Goal: Task Accomplishment & Management: Manage account settings

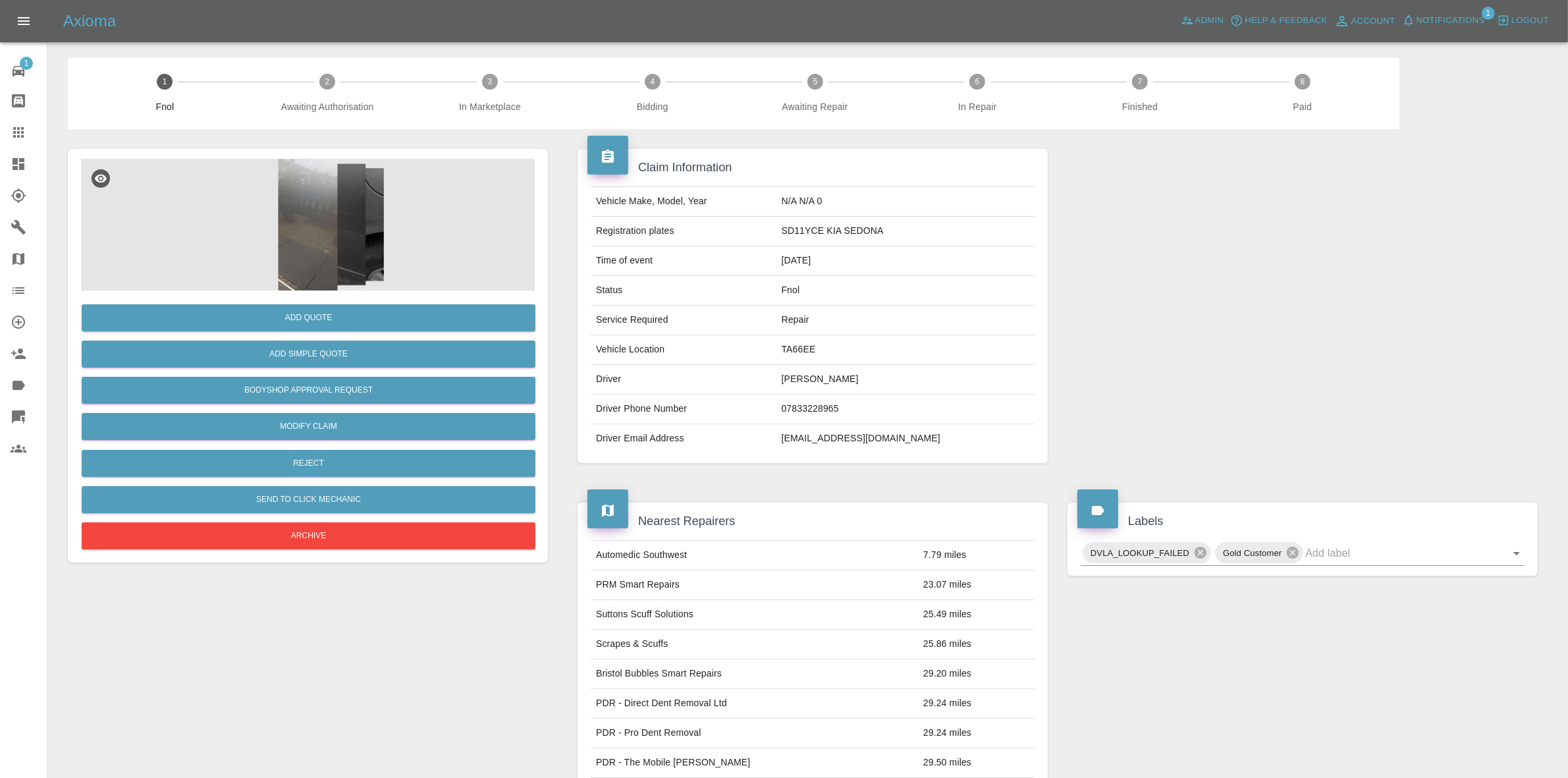
click at [318, 240] on img at bounding box center [307, 224] width 454 height 132
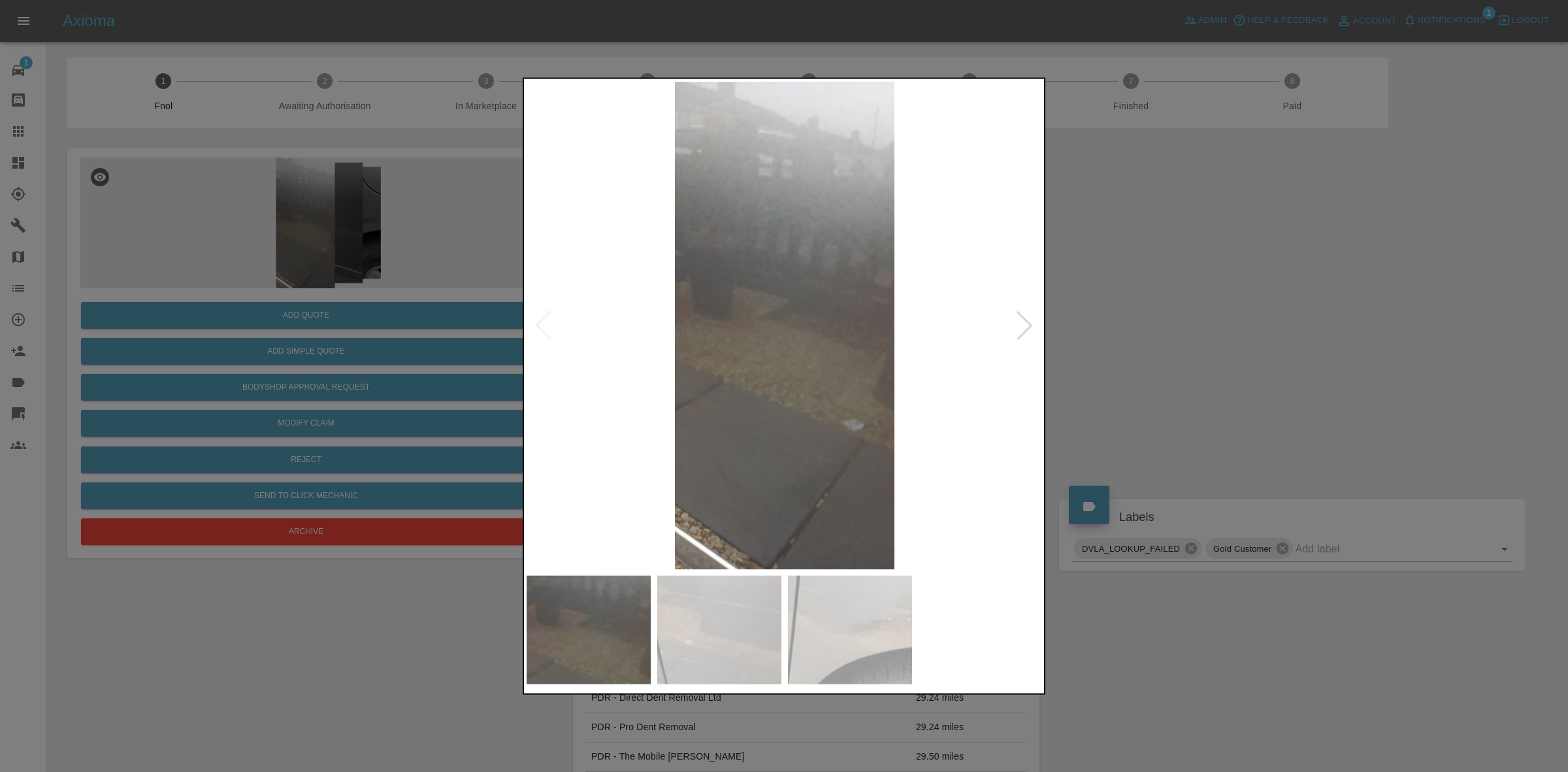
click at [1017, 322] on div at bounding box center [1024, 325] width 29 height 29
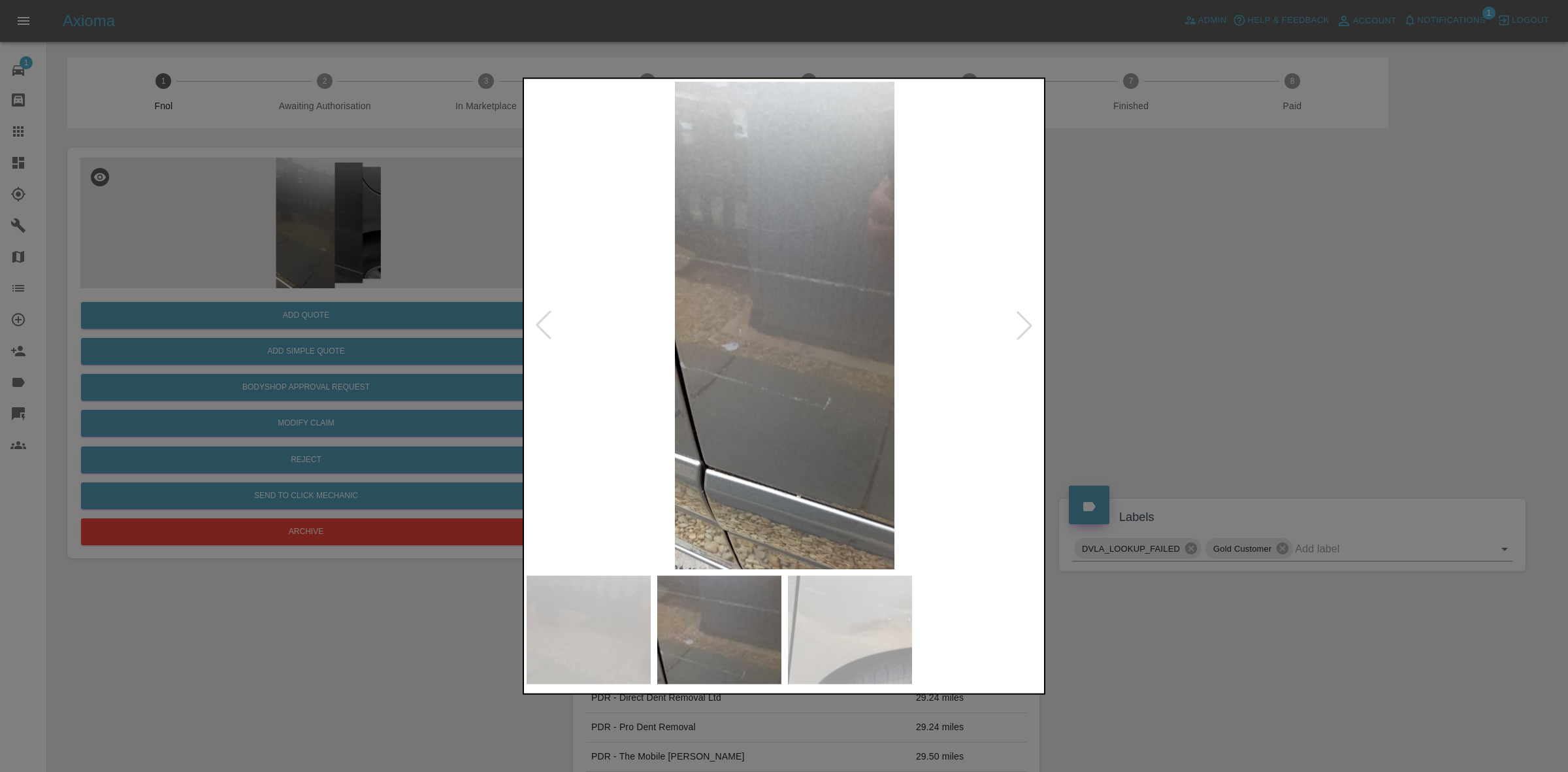
click at [1017, 322] on div at bounding box center [1024, 325] width 29 height 29
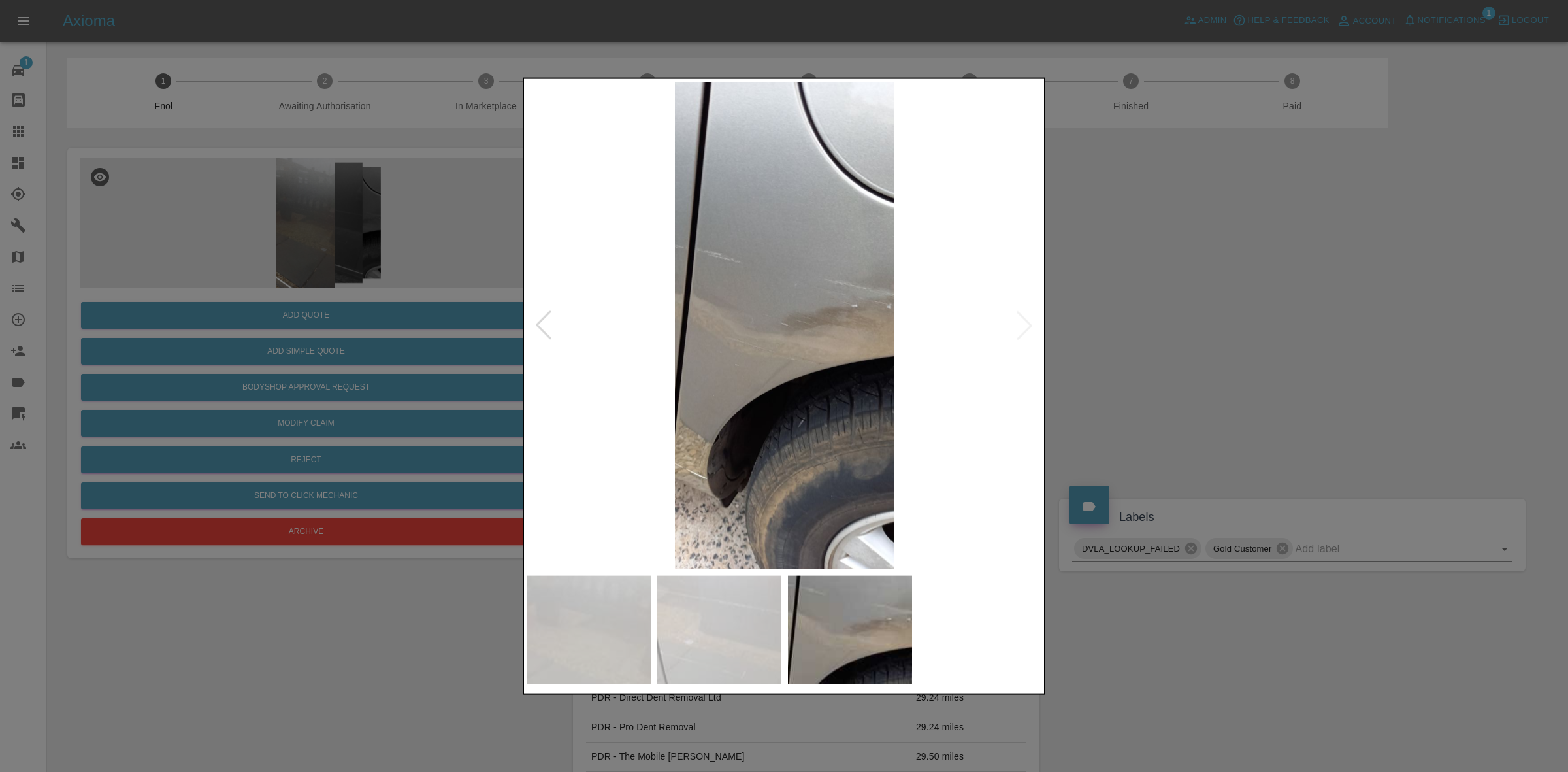
click at [1197, 320] on div at bounding box center [784, 386] width 1568 height 772
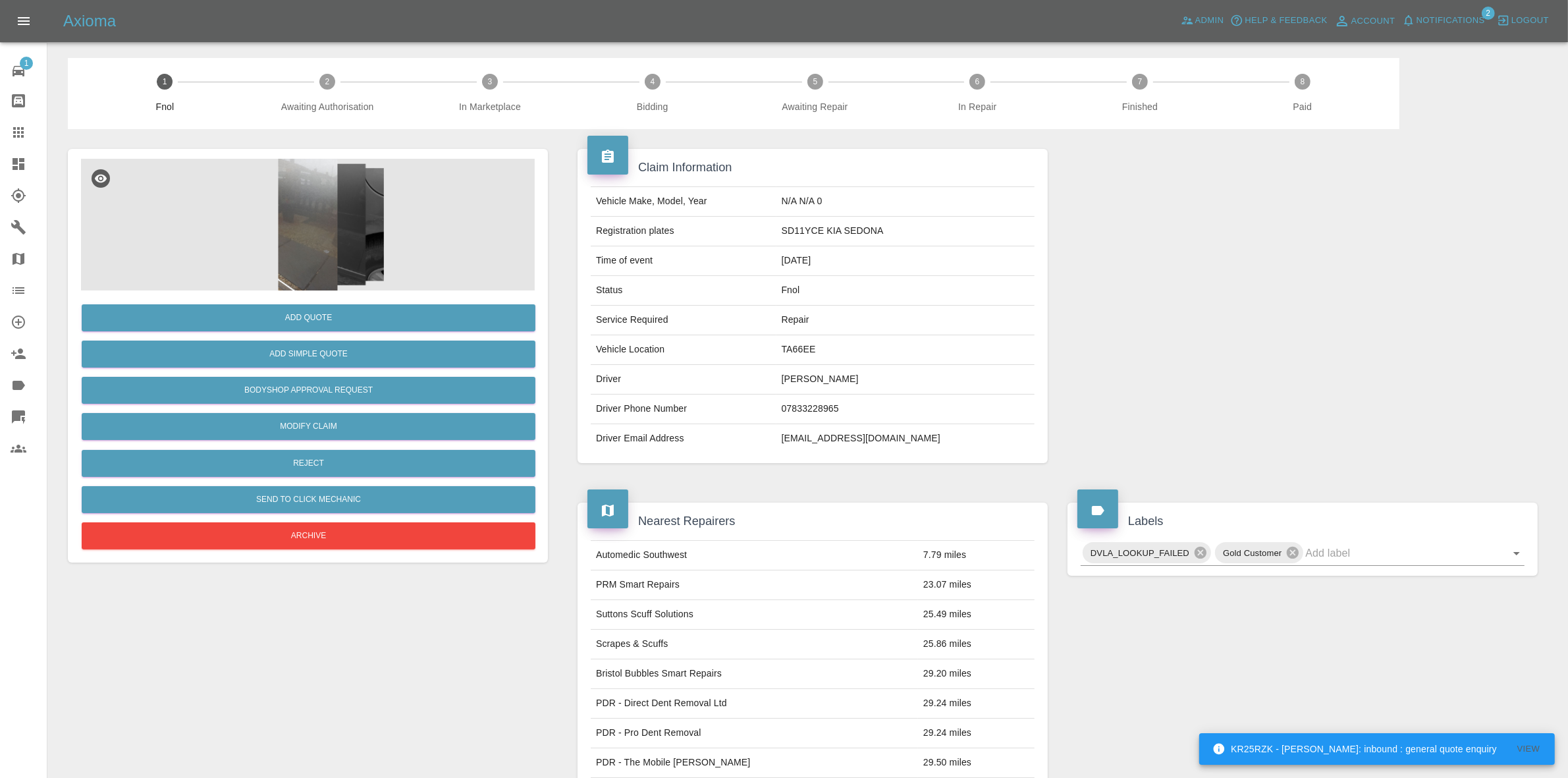
click at [407, 205] on img at bounding box center [307, 224] width 454 height 132
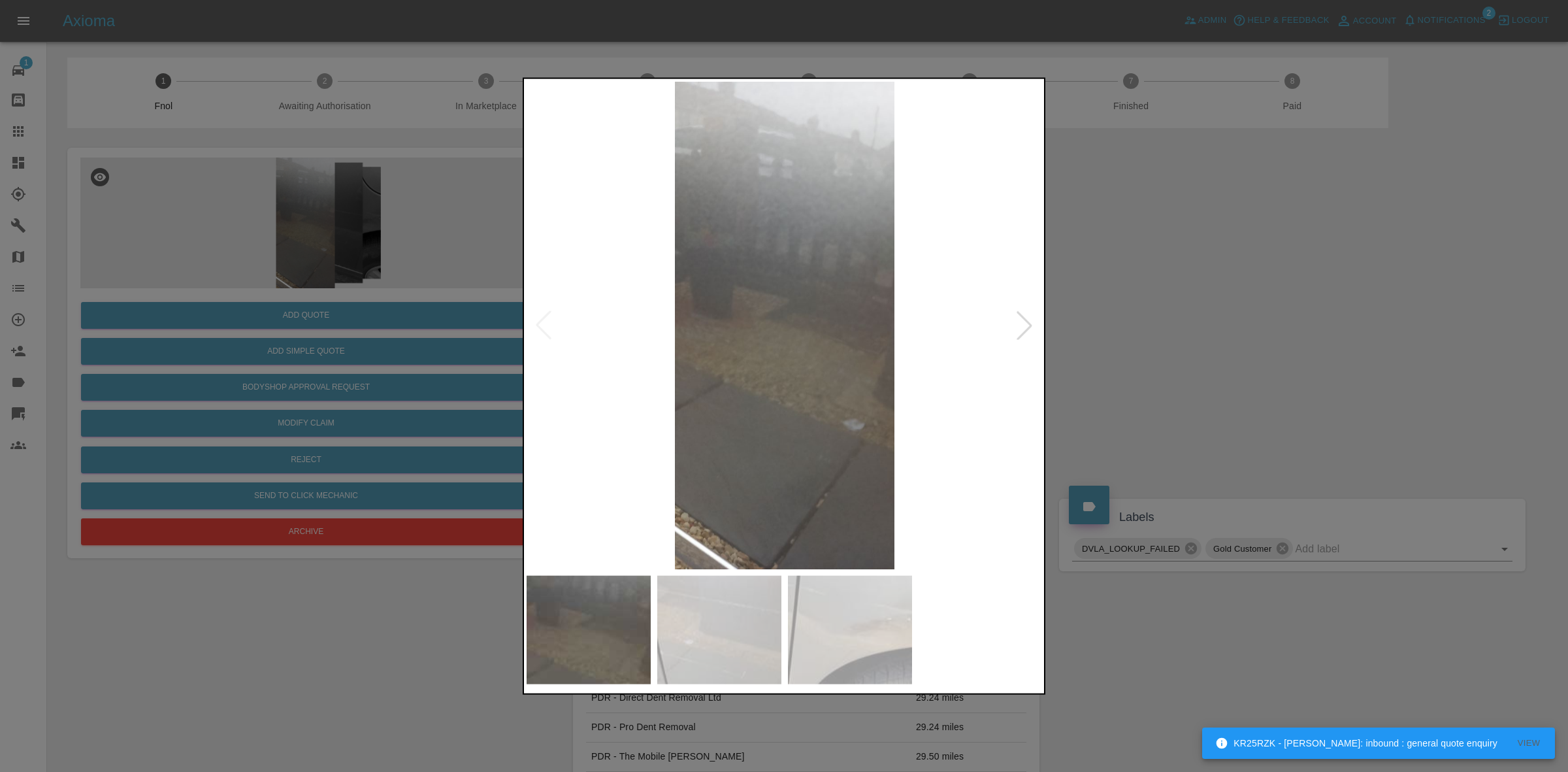
click at [1014, 320] on div at bounding box center [1024, 325] width 29 height 29
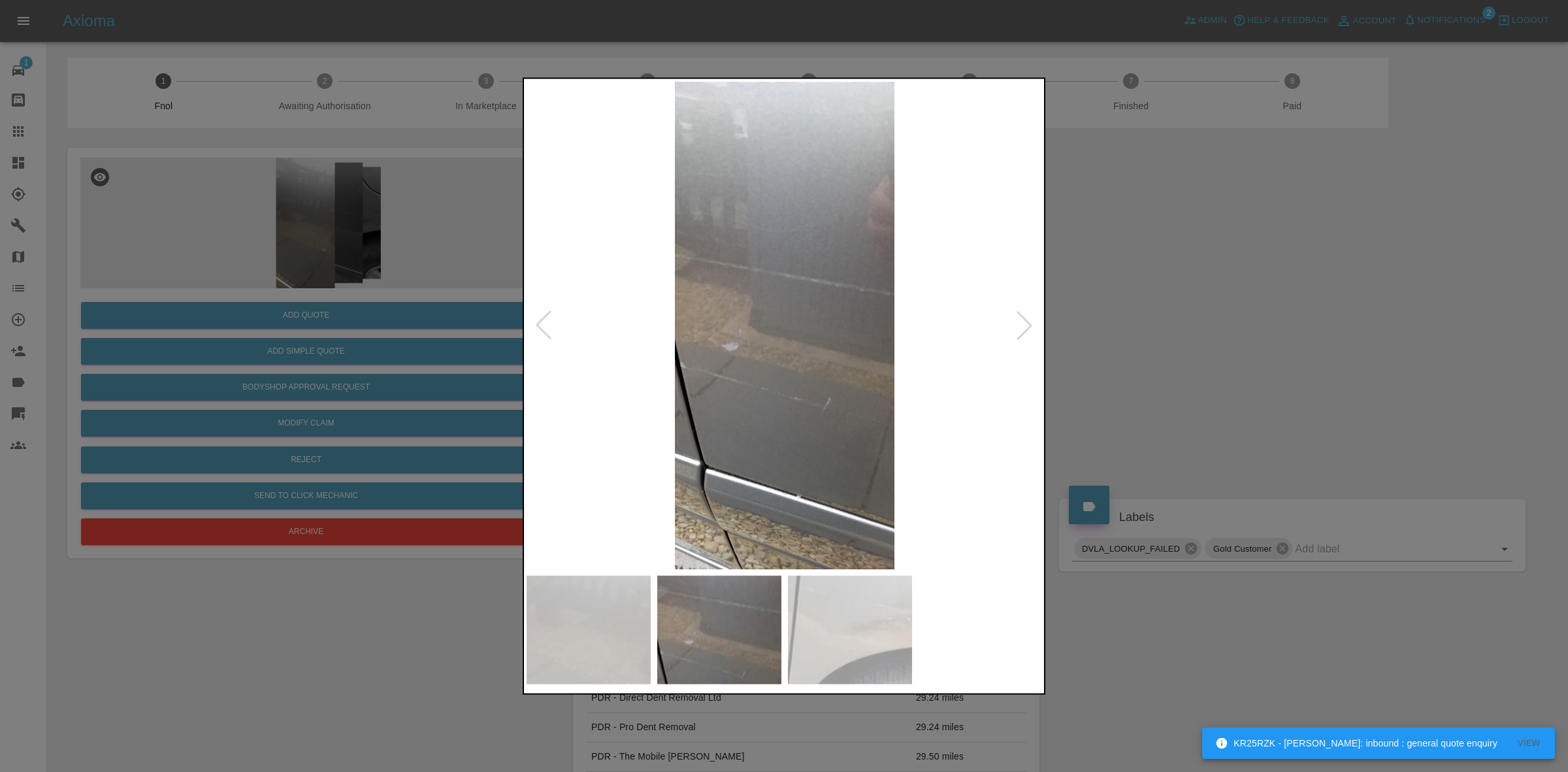
click at [1014, 320] on div at bounding box center [1024, 325] width 29 height 29
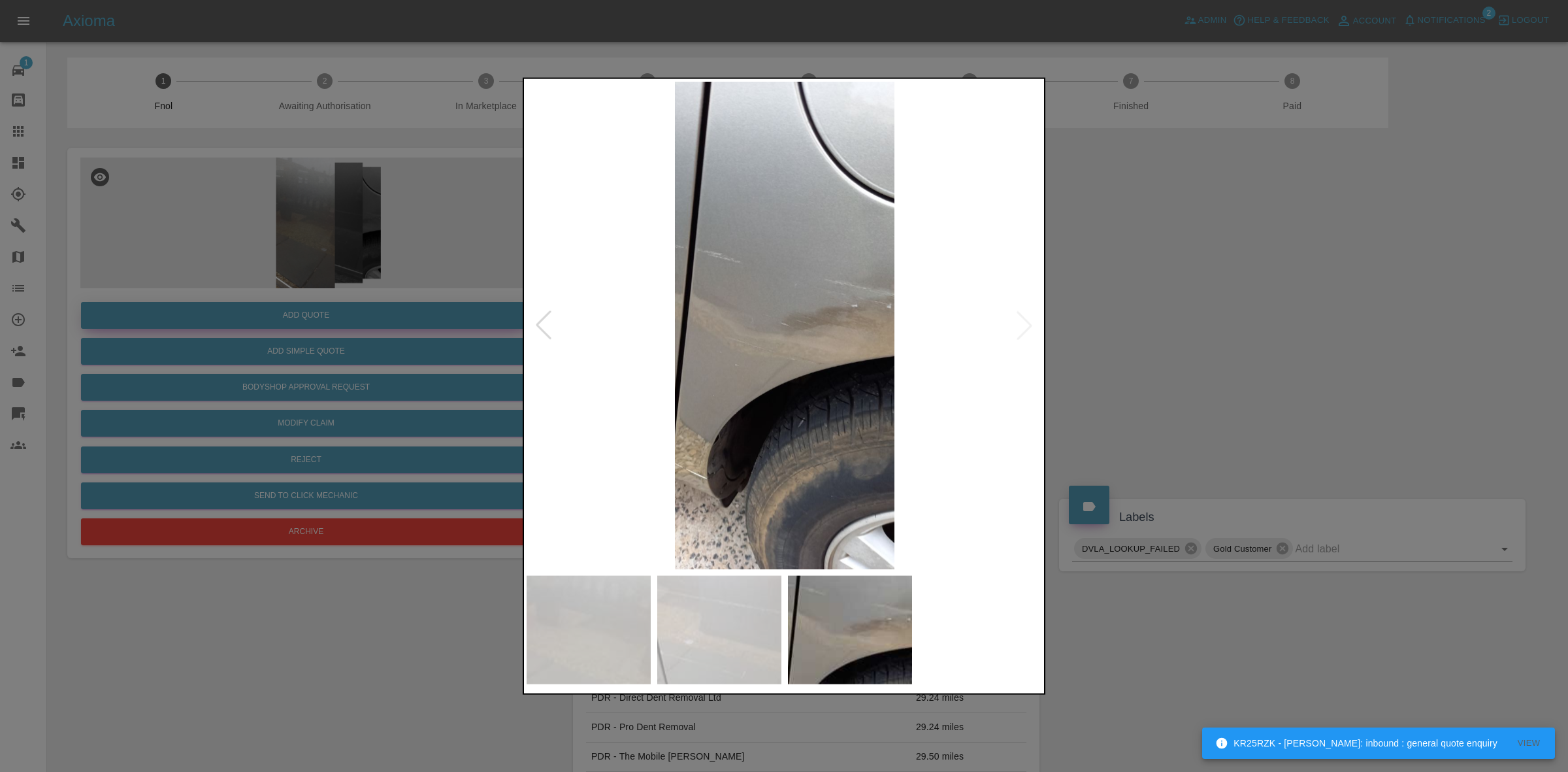
drag, startPoint x: 1163, startPoint y: 328, endPoint x: 246, endPoint y: 309, distance: 917.2
click at [1163, 328] on div at bounding box center [784, 386] width 1568 height 772
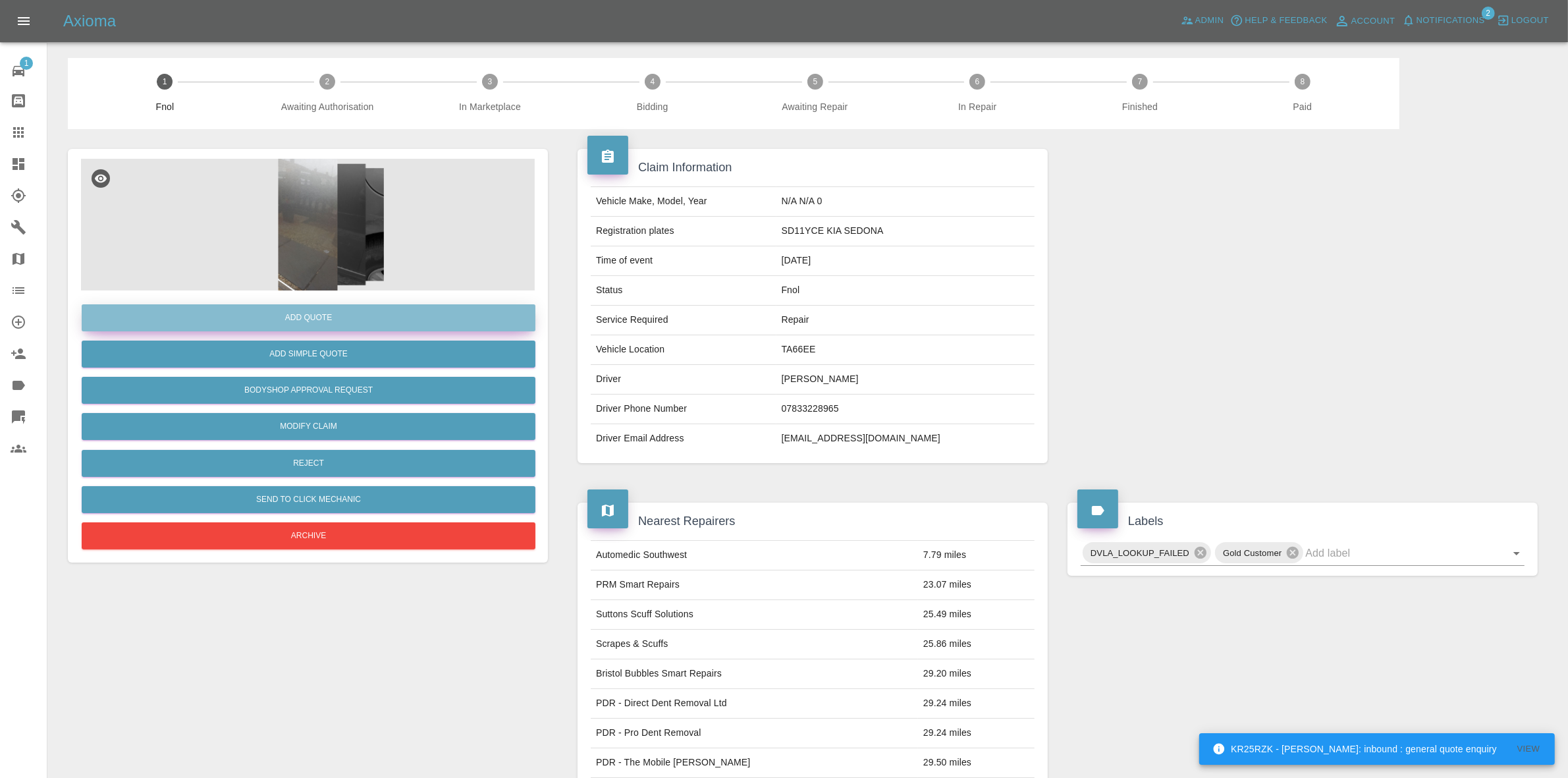
click at [246, 311] on button "Add Quote" at bounding box center [308, 317] width 454 height 27
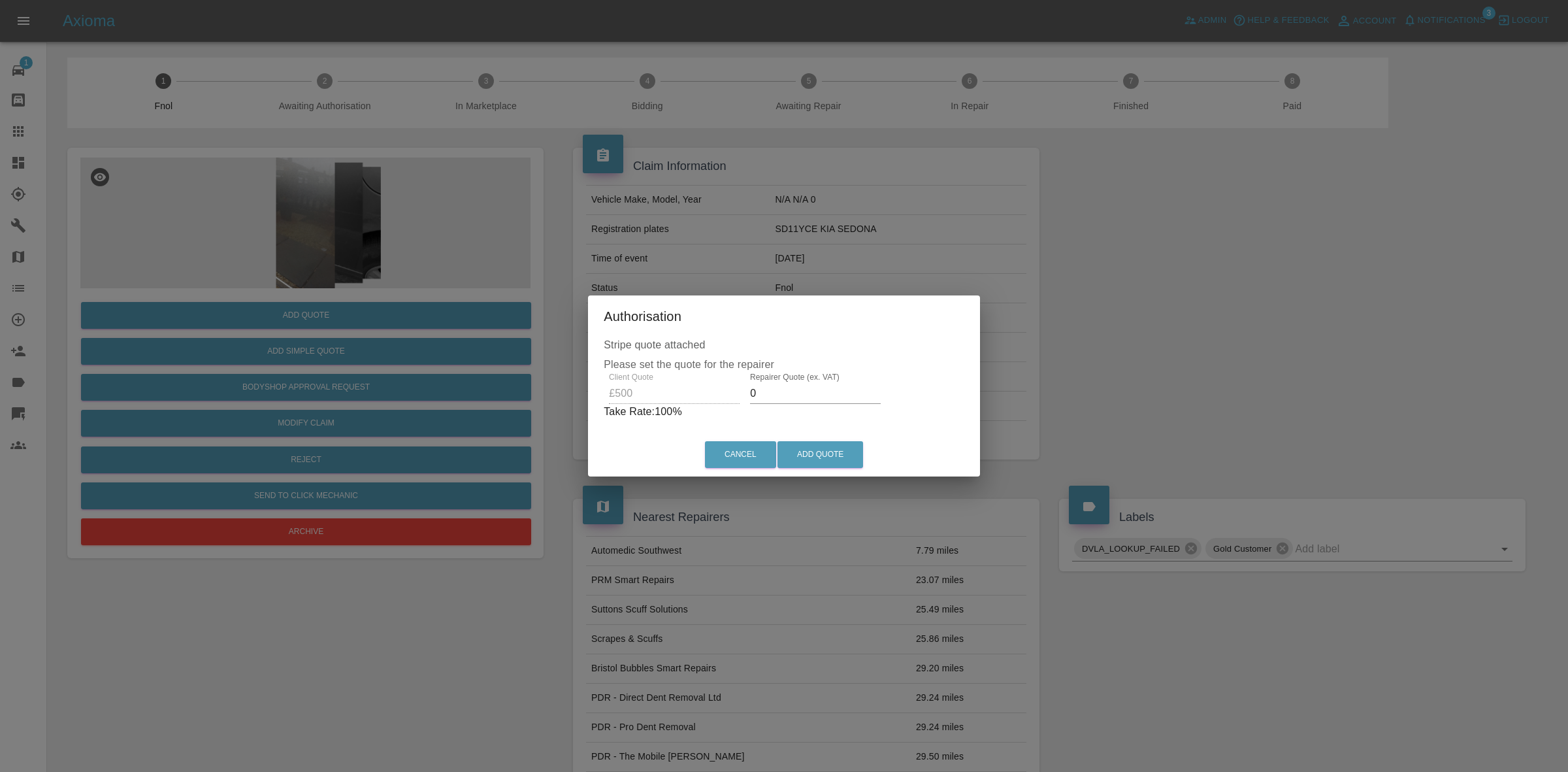
click at [789, 391] on input "0" at bounding box center [815, 394] width 131 height 21
type input "330"
click at [818, 449] on button "Add Quote" at bounding box center [820, 454] width 85 height 26
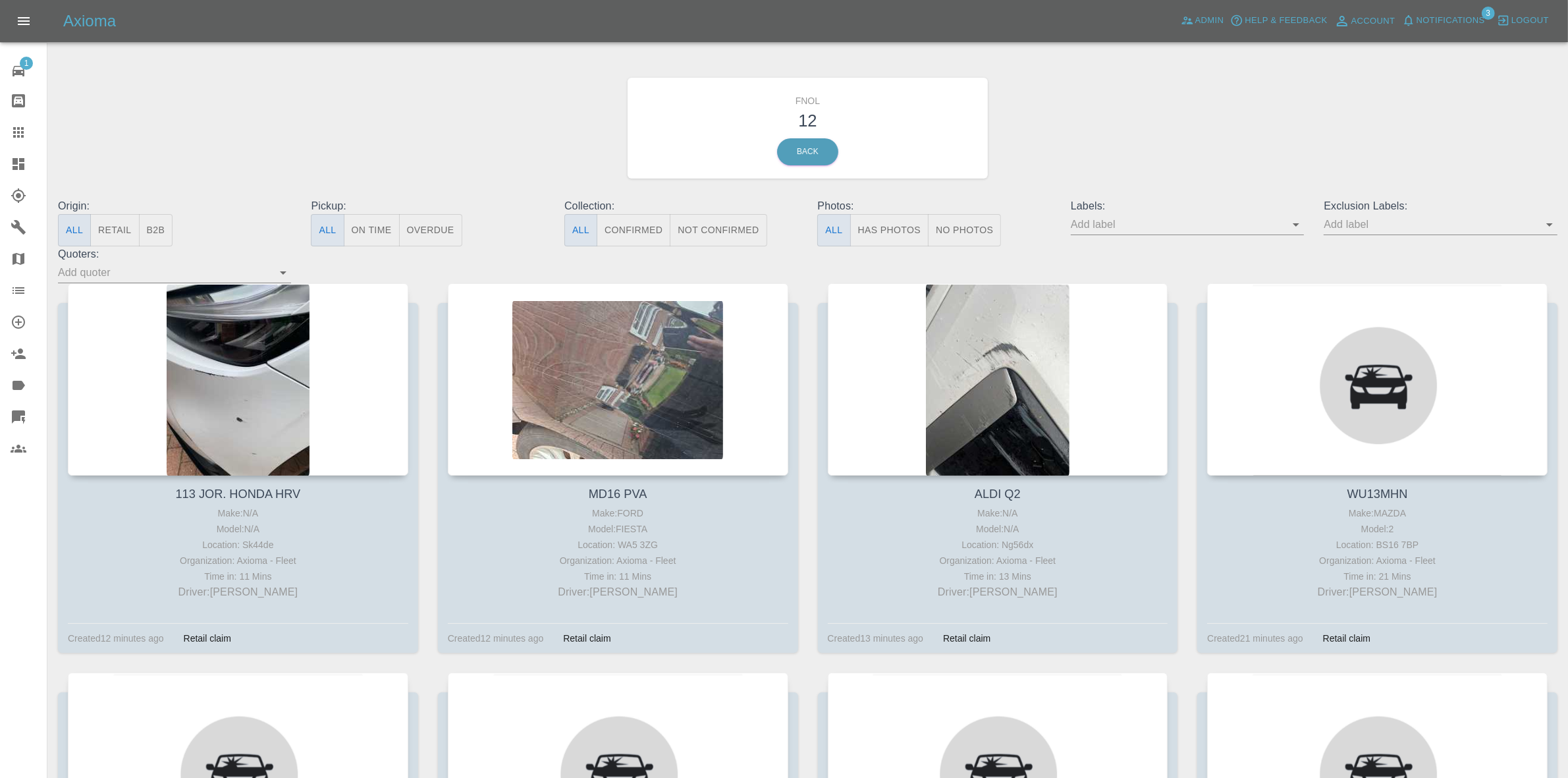
click at [1409, 21] on icon "button" at bounding box center [1409, 20] width 13 height 13
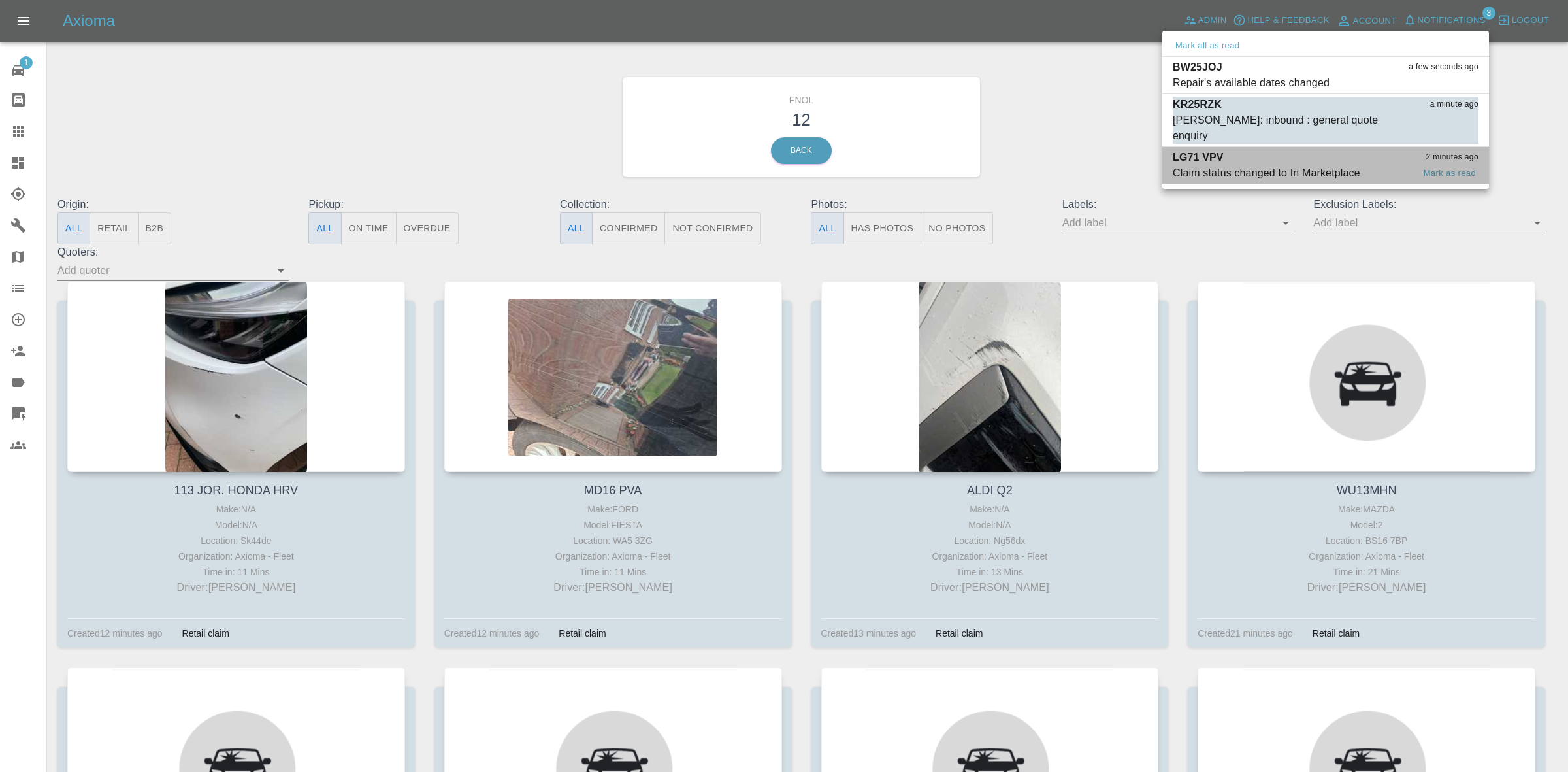
click at [1299, 147] on li "LG71 VPV 2 minutes ago Claim status changed to In Marketplace Mark as read" at bounding box center [1325, 165] width 327 height 36
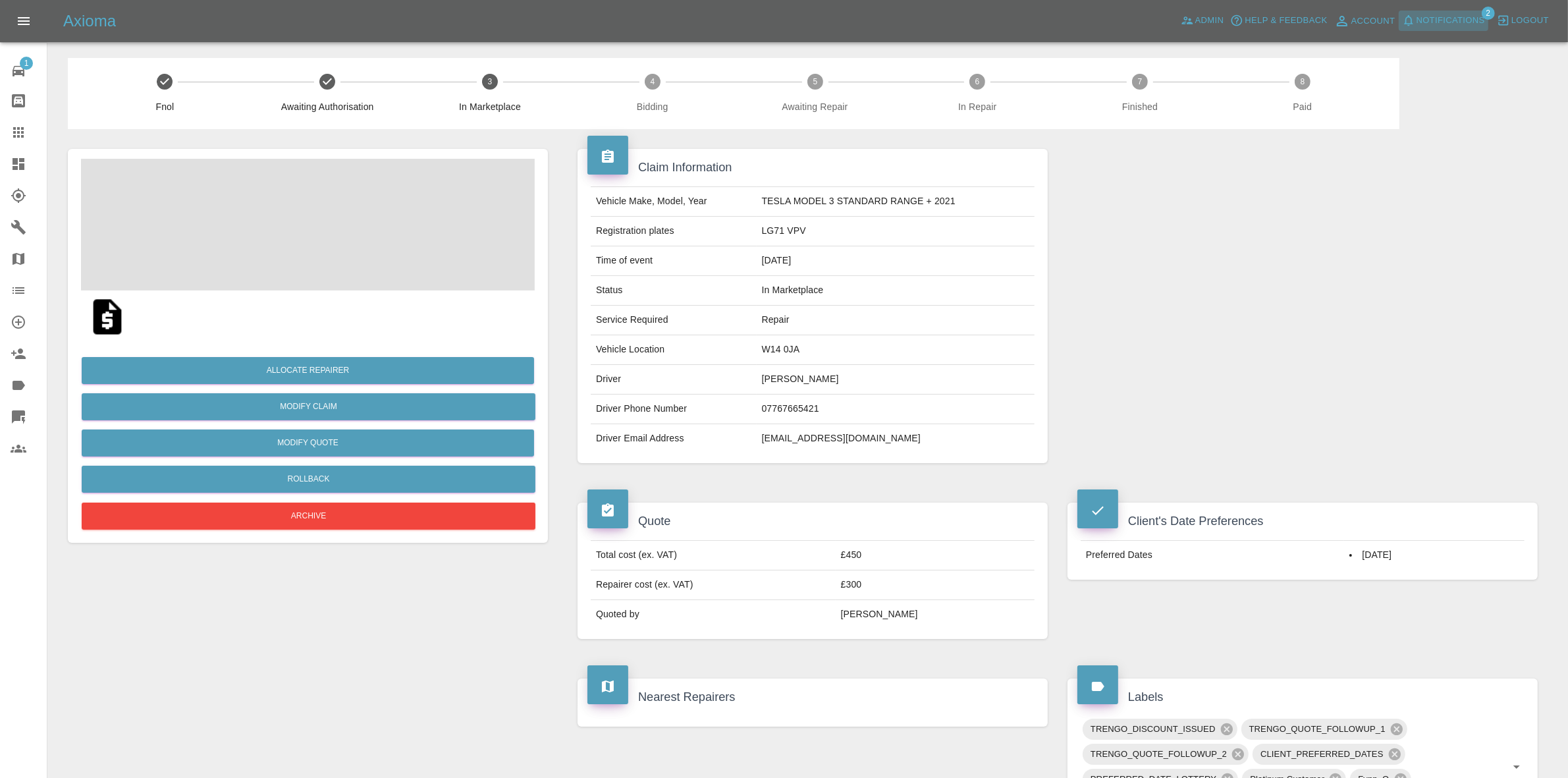
click at [1444, 18] on span "Notifications" at bounding box center [1451, 21] width 69 height 15
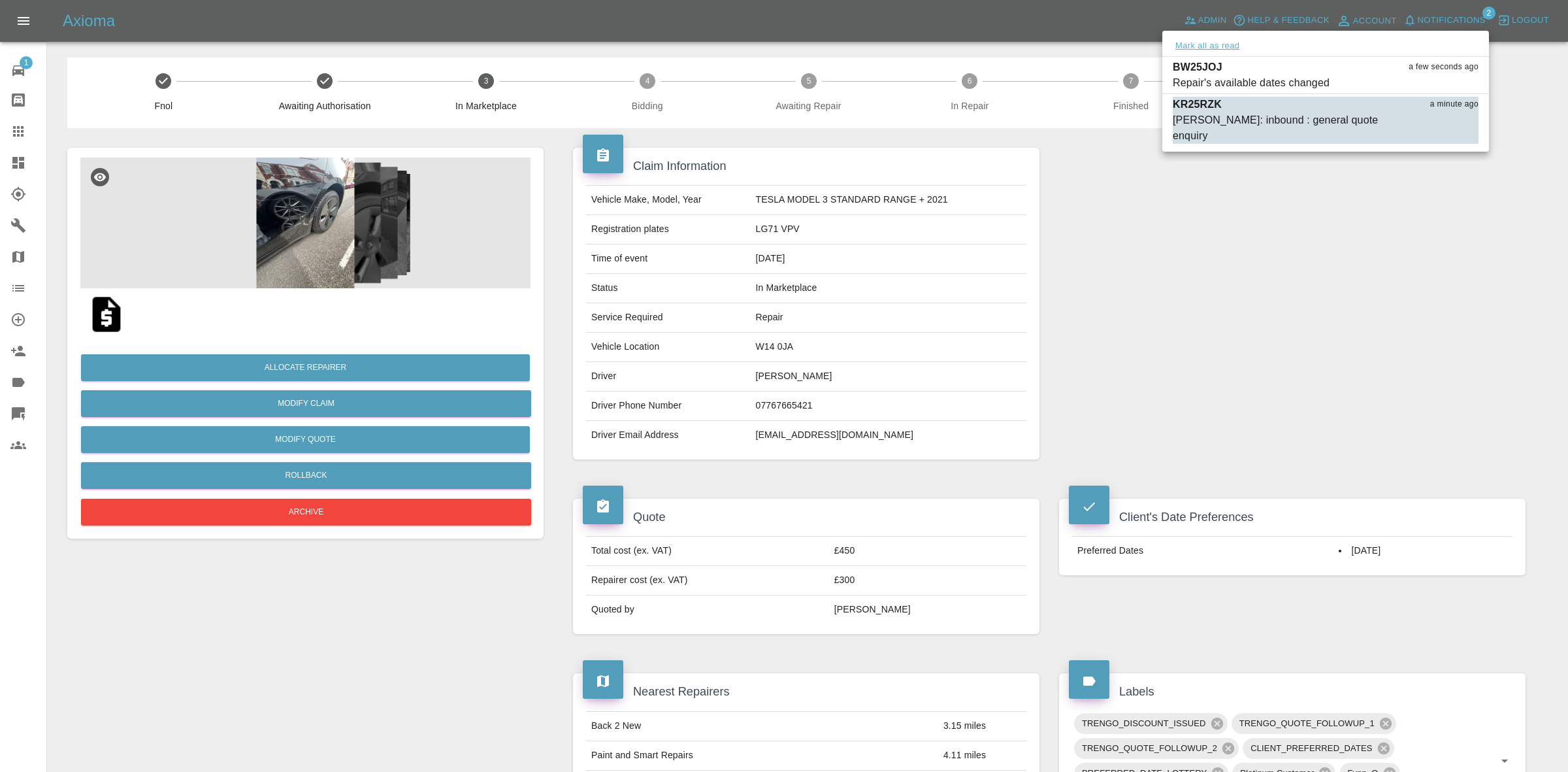
click at [1197, 47] on button "Mark all as read" at bounding box center [1207, 46] width 70 height 15
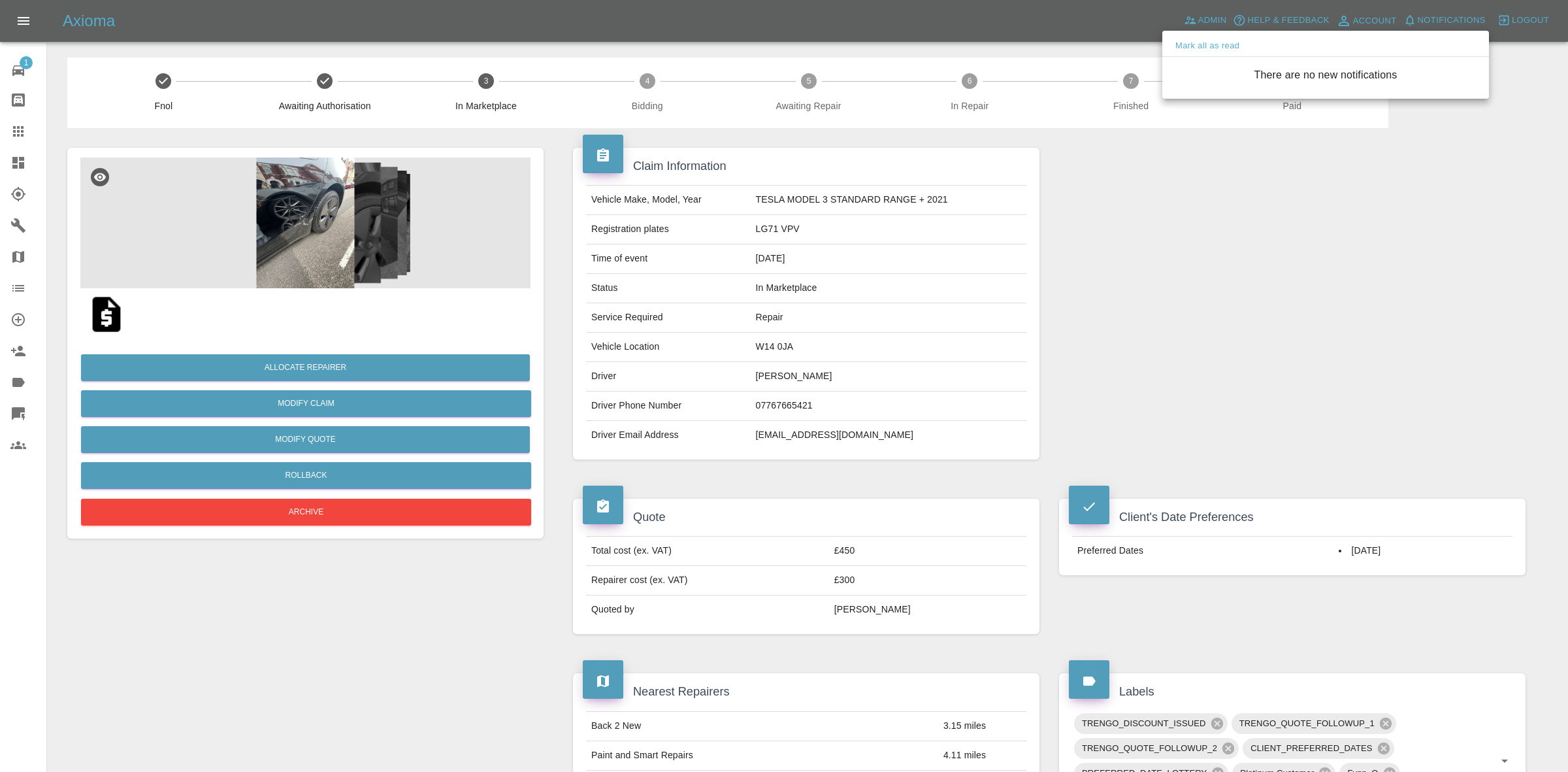
drag, startPoint x: 1348, startPoint y: 251, endPoint x: 1311, endPoint y: 269, distance: 41.1
click at [1361, 269] on div at bounding box center [784, 386] width 1568 height 772
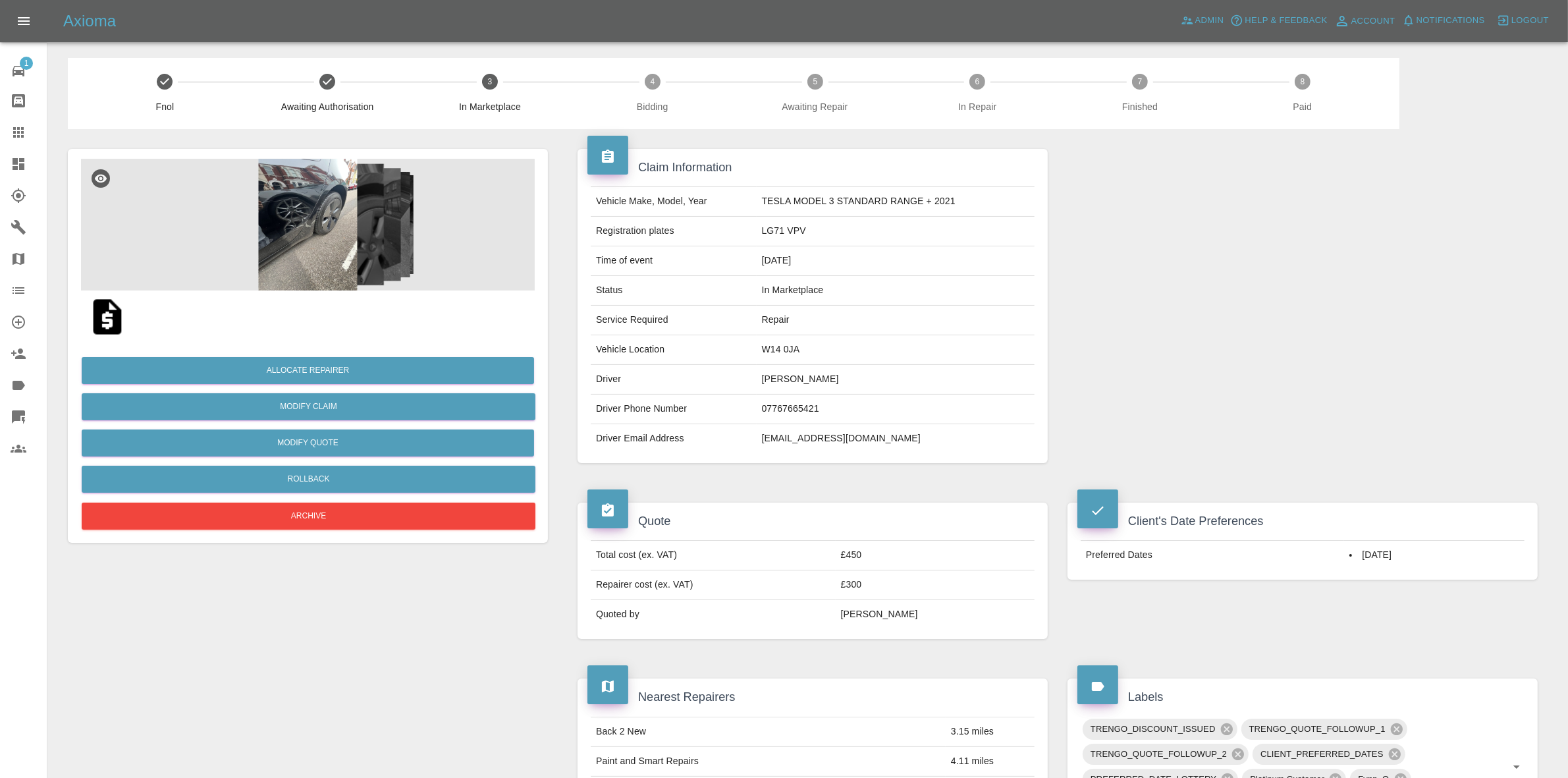
click at [301, 216] on img at bounding box center [307, 224] width 454 height 132
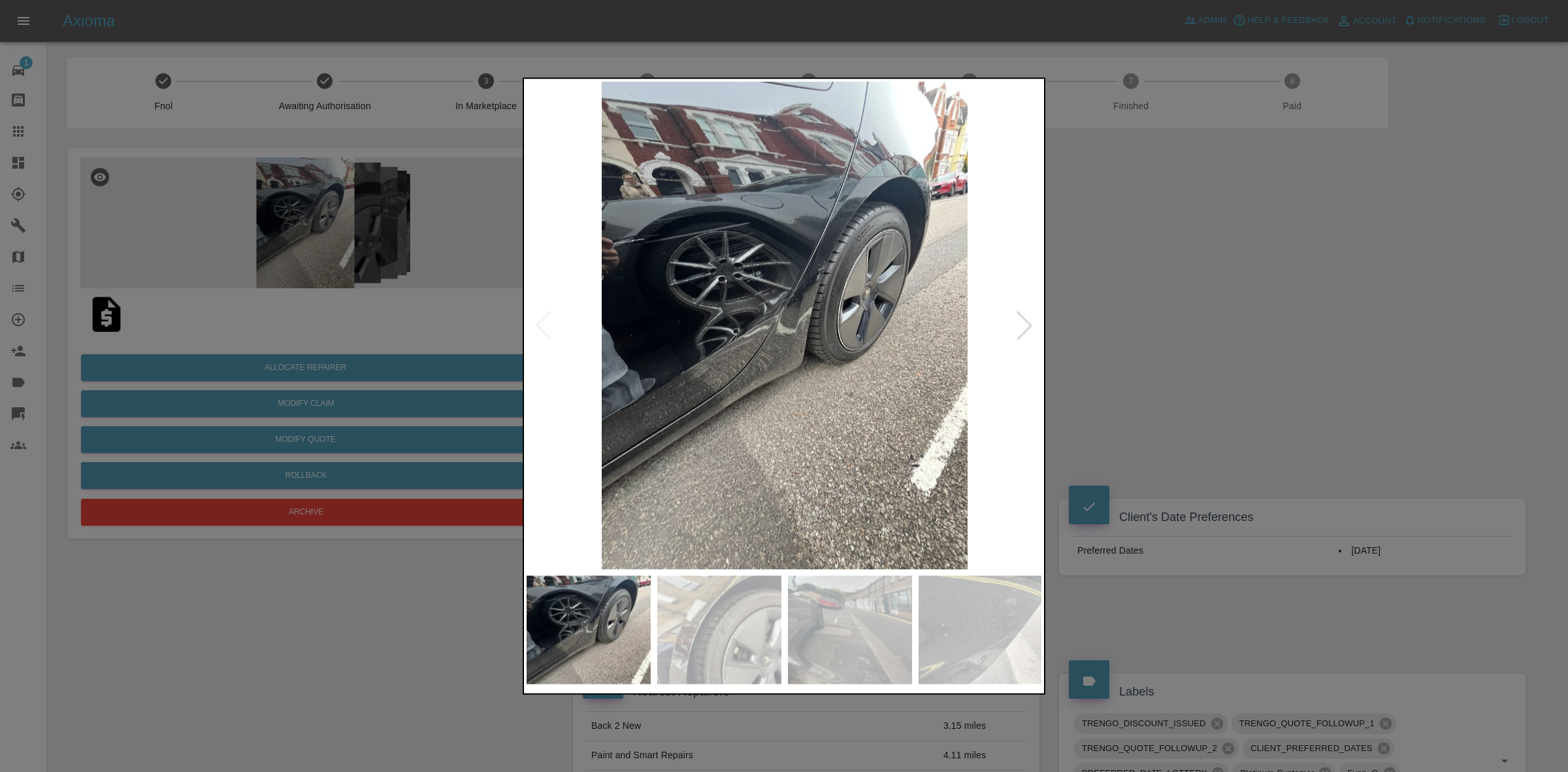
click at [1029, 318] on div at bounding box center [1024, 325] width 29 height 29
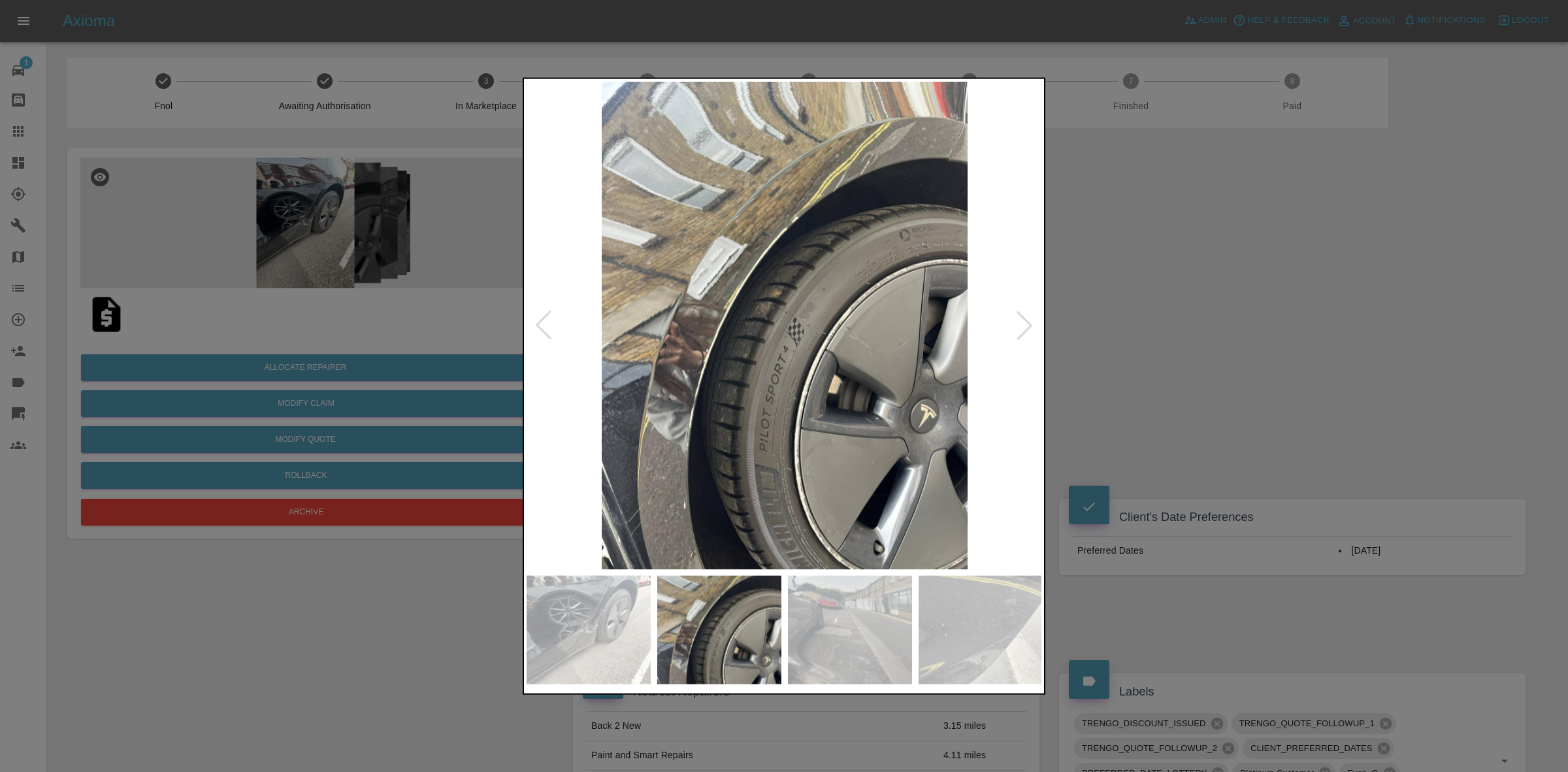
click at [1029, 318] on div at bounding box center [1024, 325] width 29 height 29
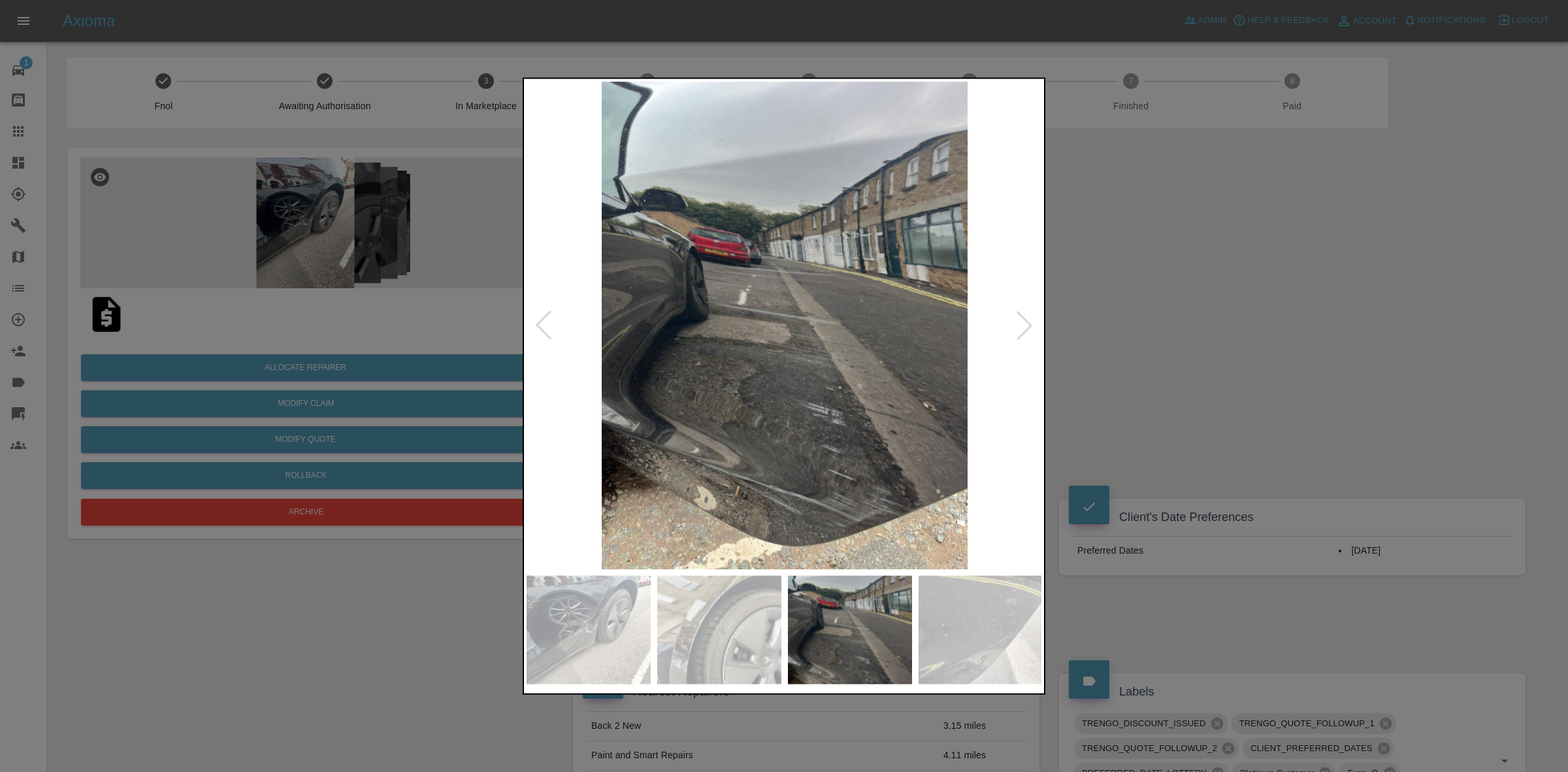
click at [1029, 318] on div at bounding box center [1024, 325] width 29 height 29
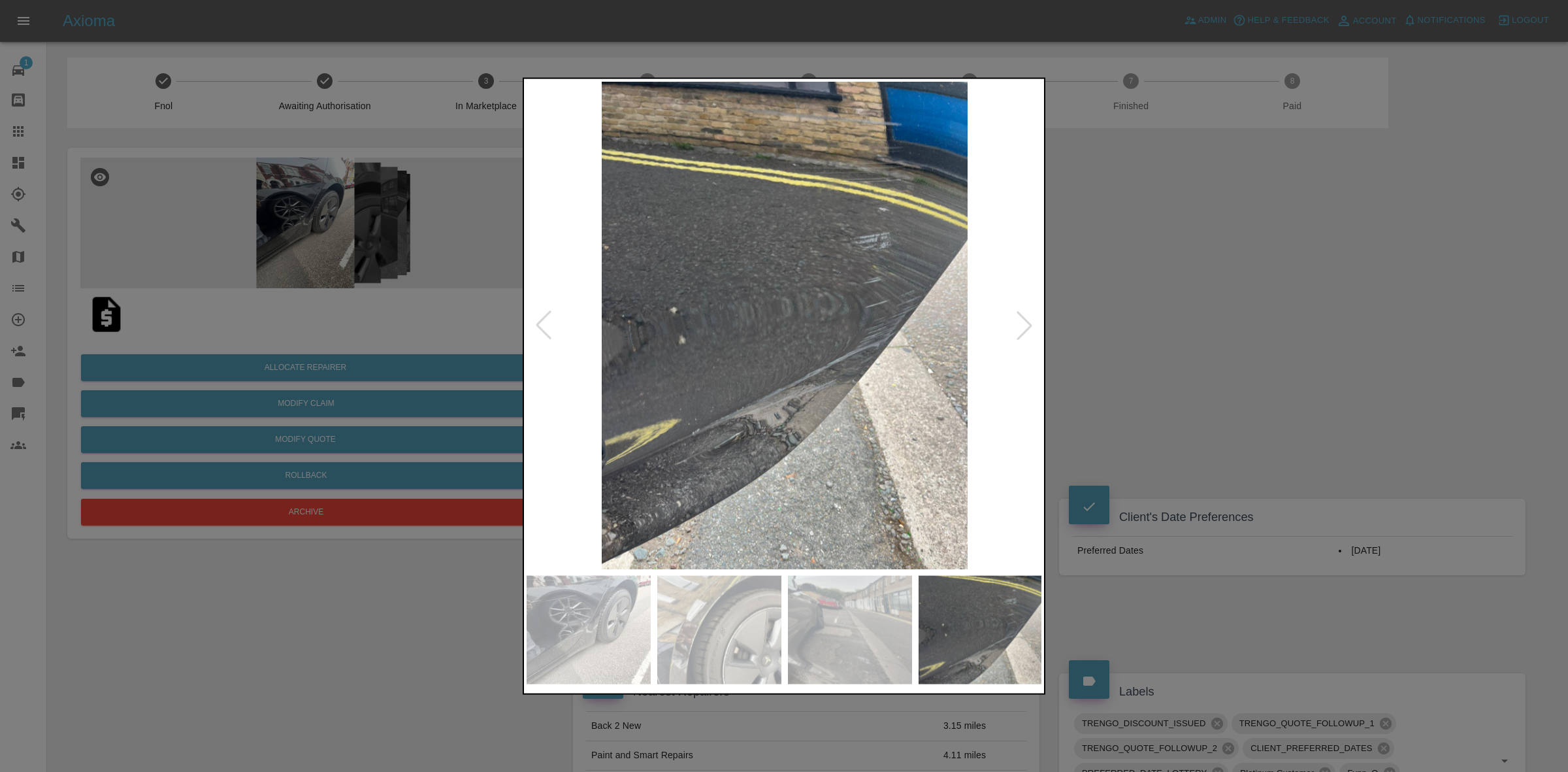
click at [1029, 318] on div at bounding box center [1024, 325] width 29 height 29
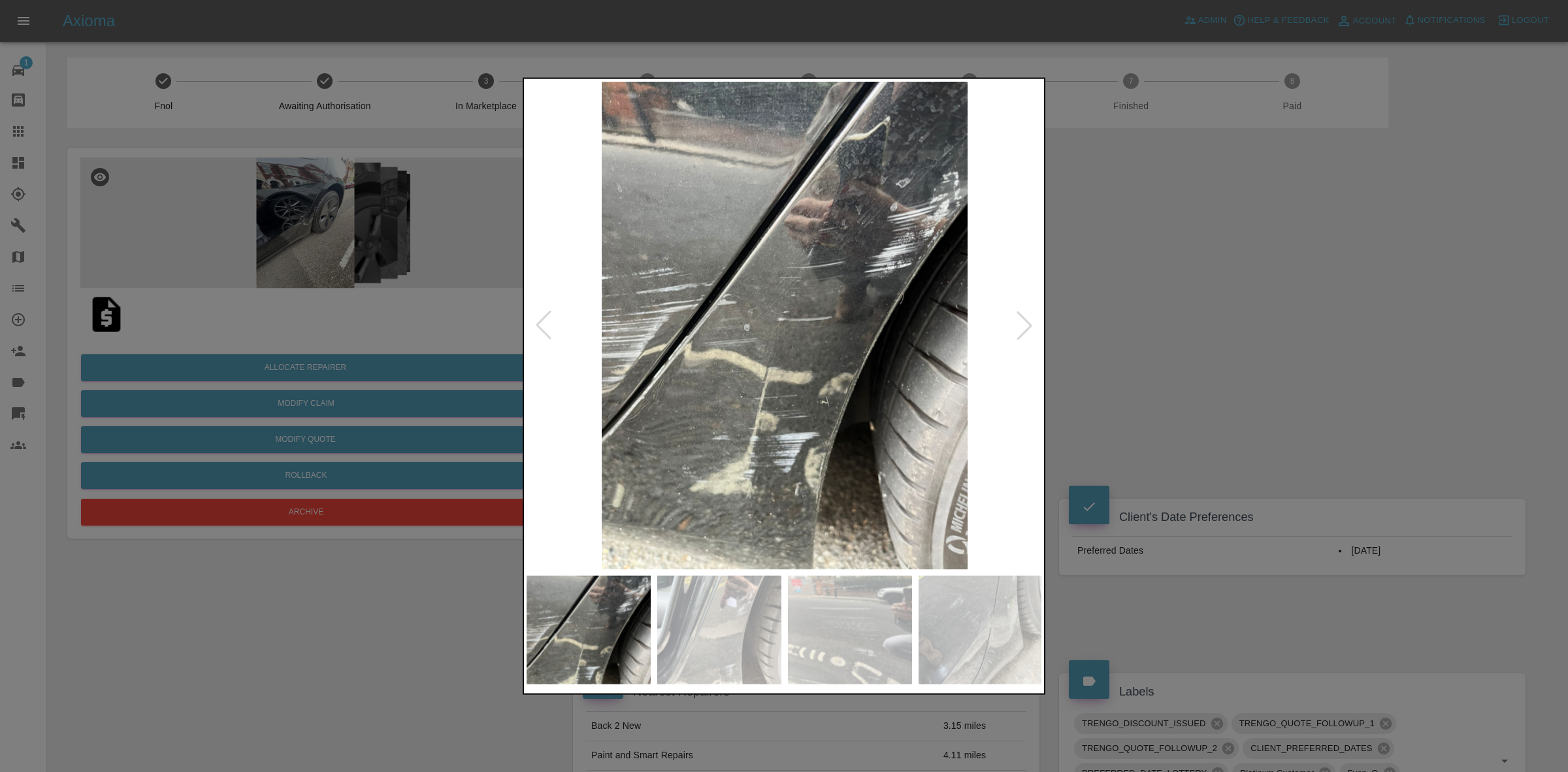
click at [1029, 318] on div at bounding box center [1024, 325] width 29 height 29
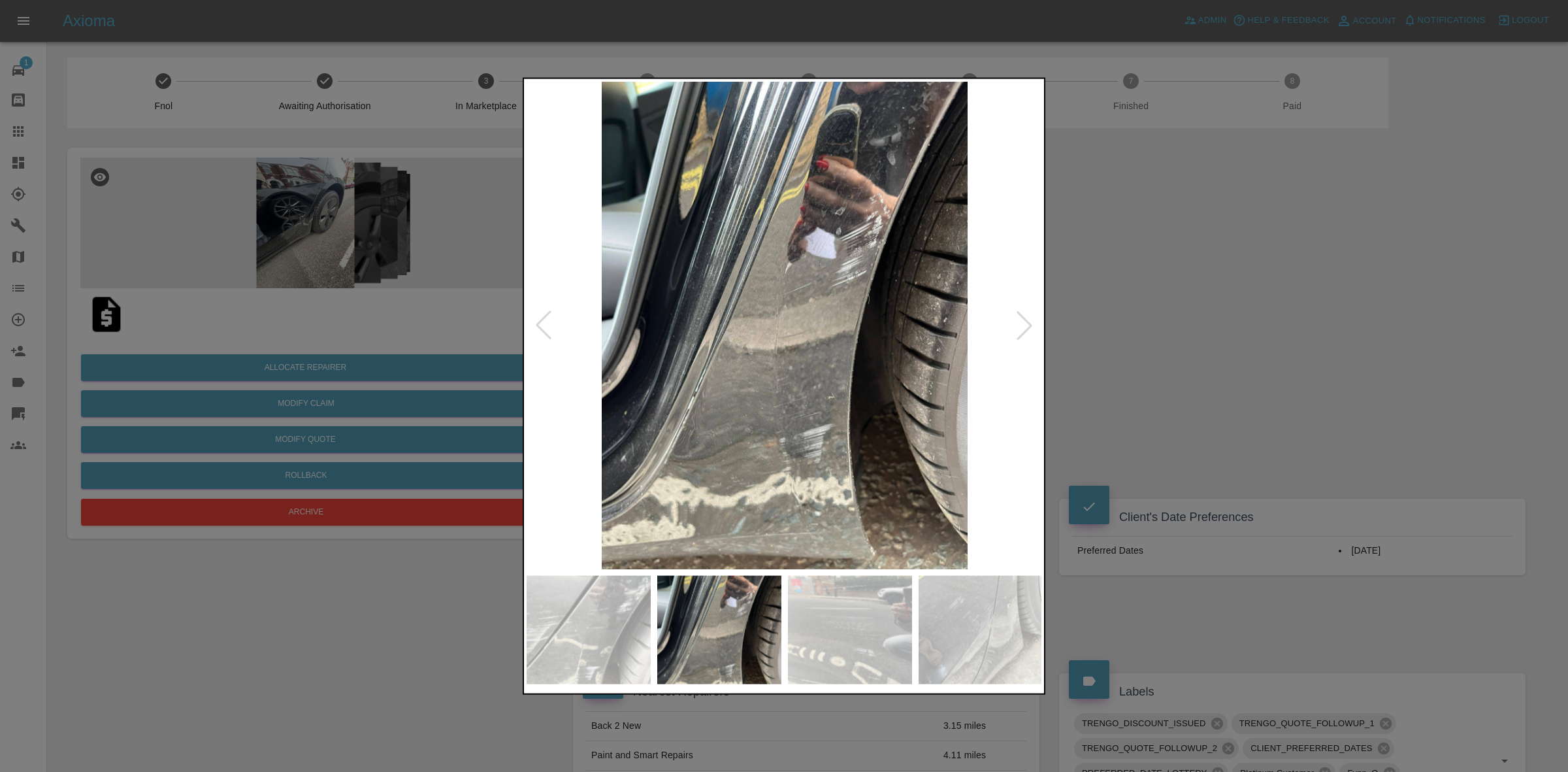
click at [1029, 318] on div at bounding box center [1024, 325] width 29 height 29
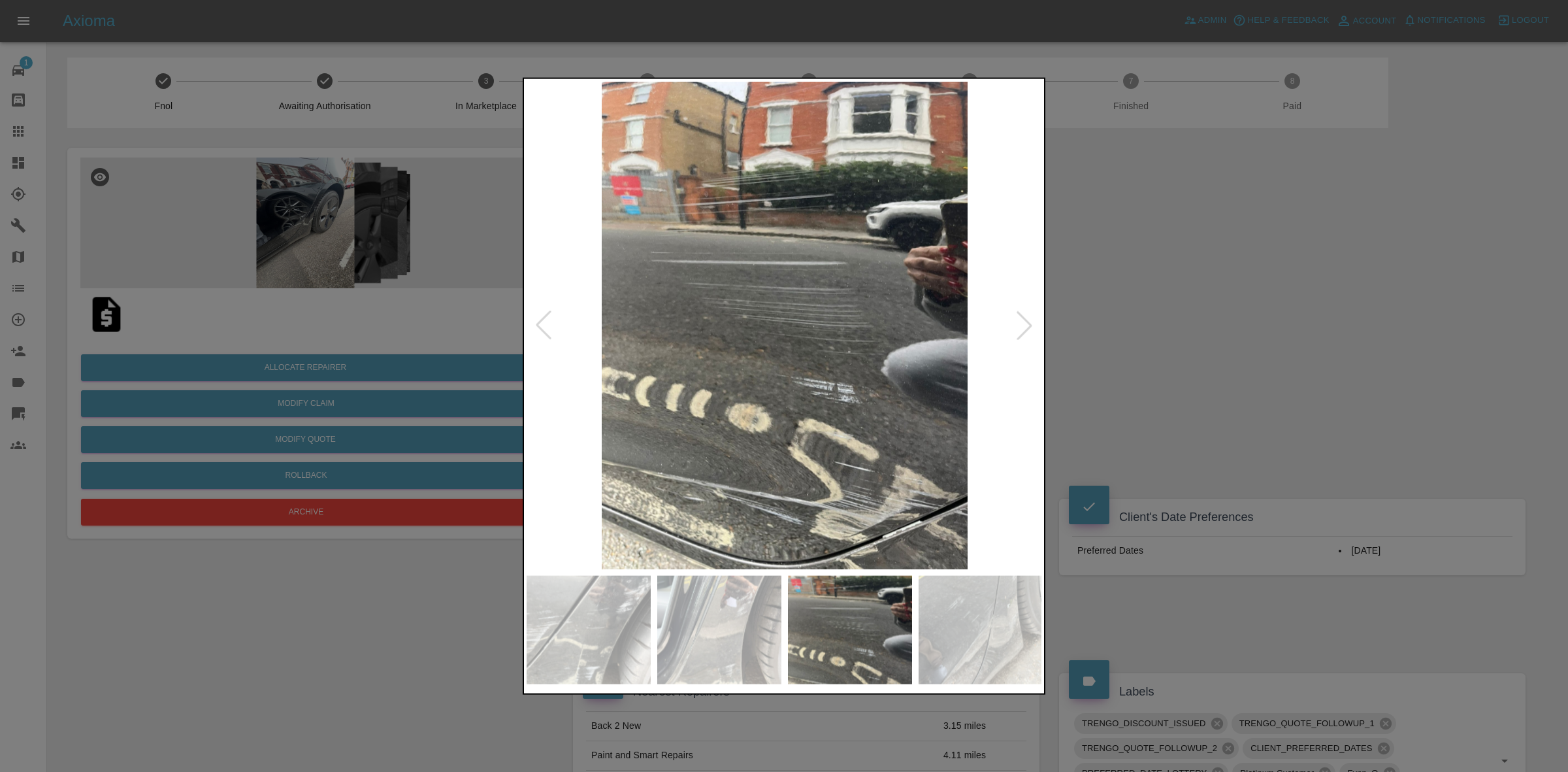
click at [1029, 318] on div at bounding box center [1024, 325] width 29 height 29
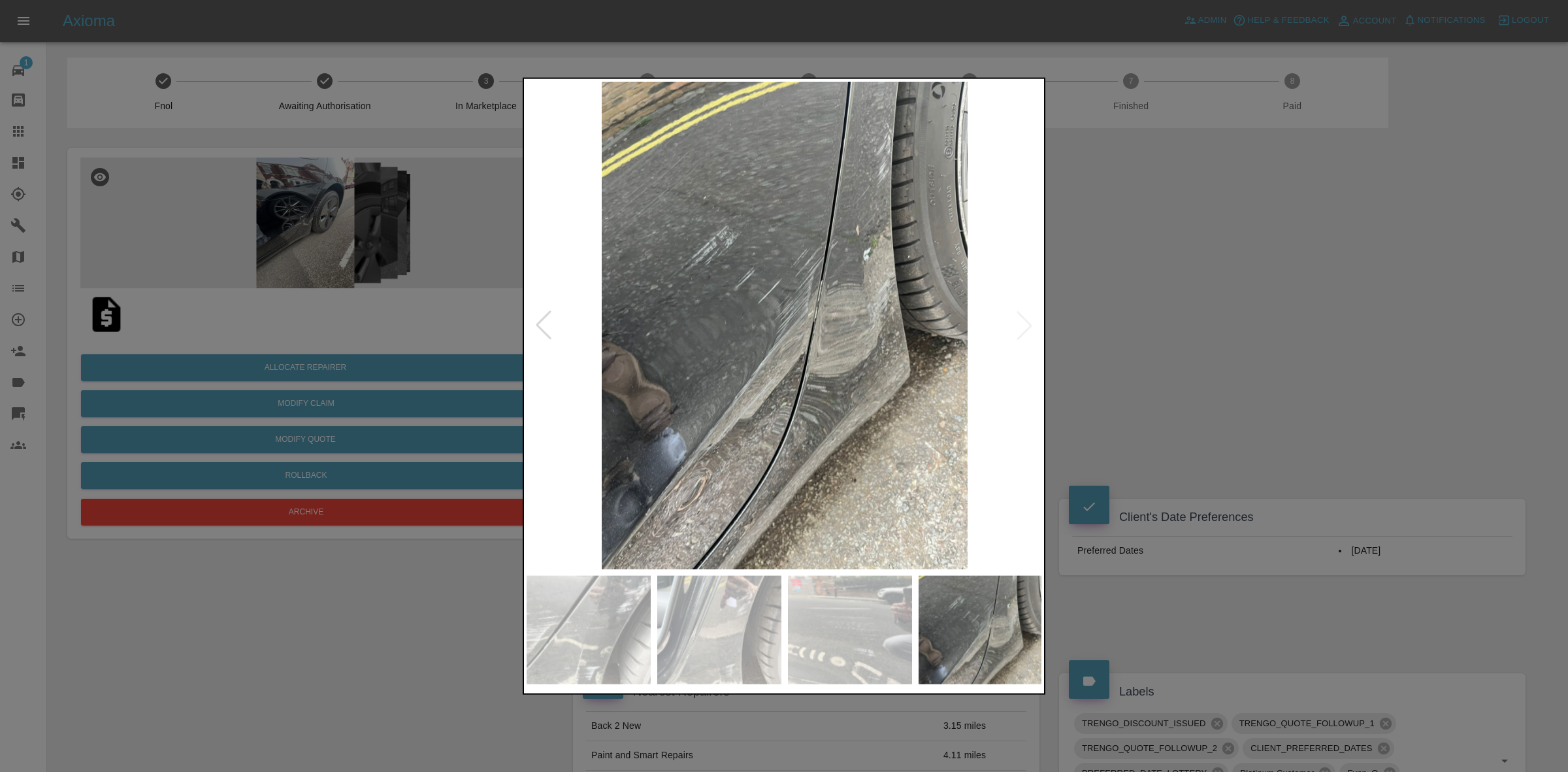
click at [1029, 318] on img at bounding box center [784, 325] width 516 height 487
click at [1264, 344] on div at bounding box center [784, 386] width 1568 height 772
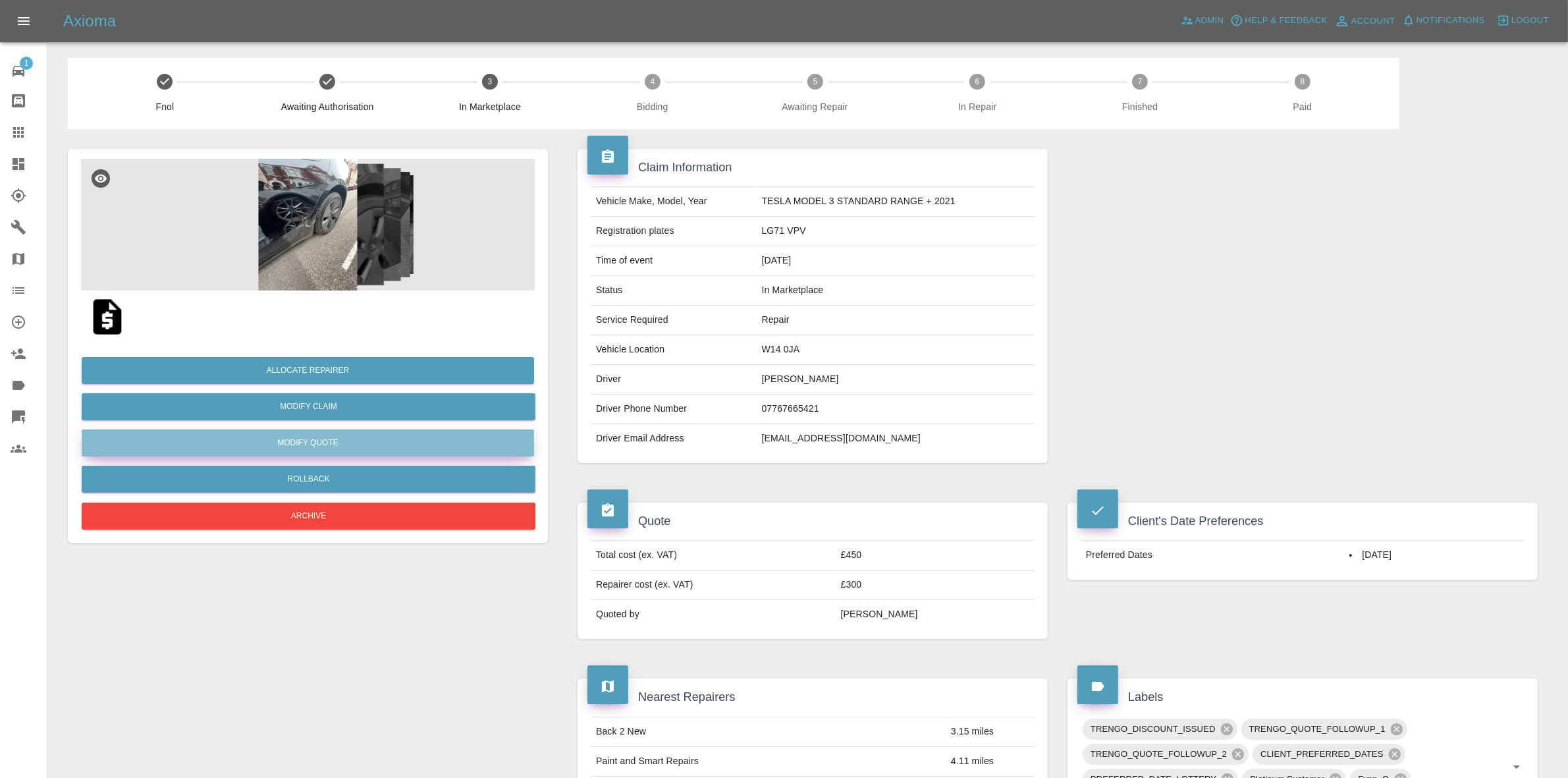
click at [307, 440] on button "Modify Quote" at bounding box center [307, 442] width 452 height 27
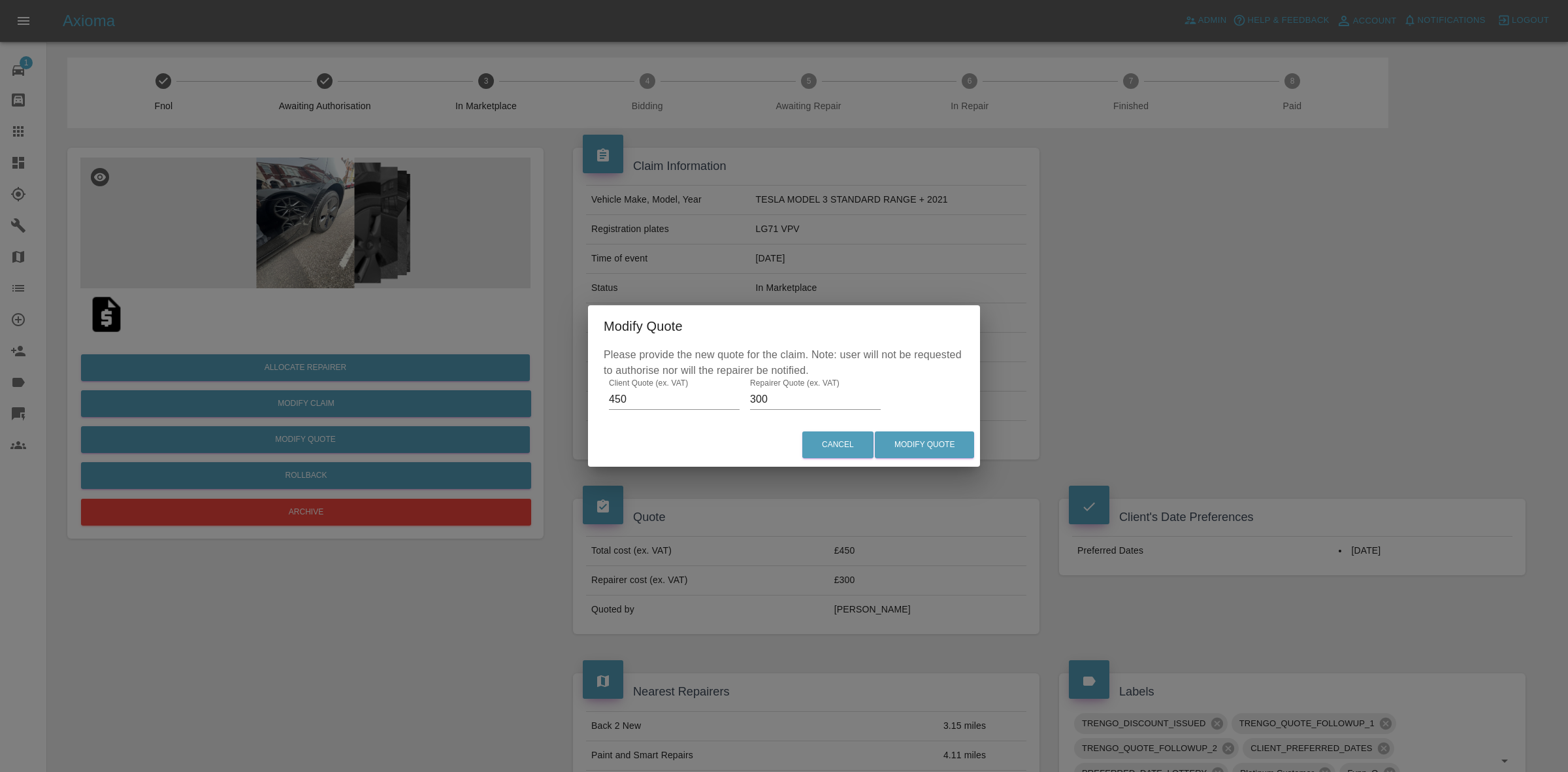
click at [754, 397] on input "300" at bounding box center [815, 400] width 131 height 21
type input "280"
click at [908, 435] on button "Modify Quote" at bounding box center [924, 444] width 99 height 26
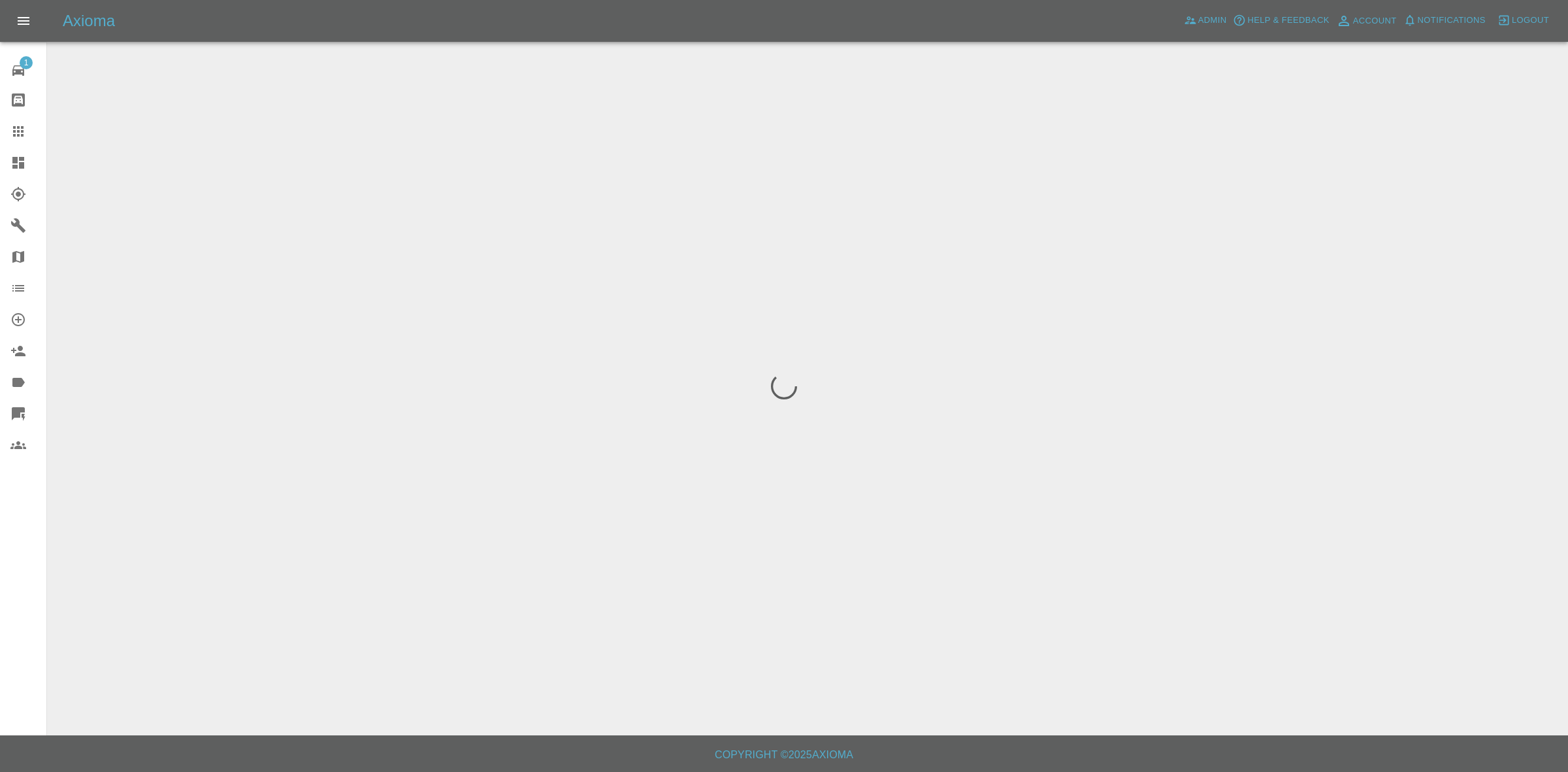
click at [771, 229] on div at bounding box center [784, 386] width 1568 height 772
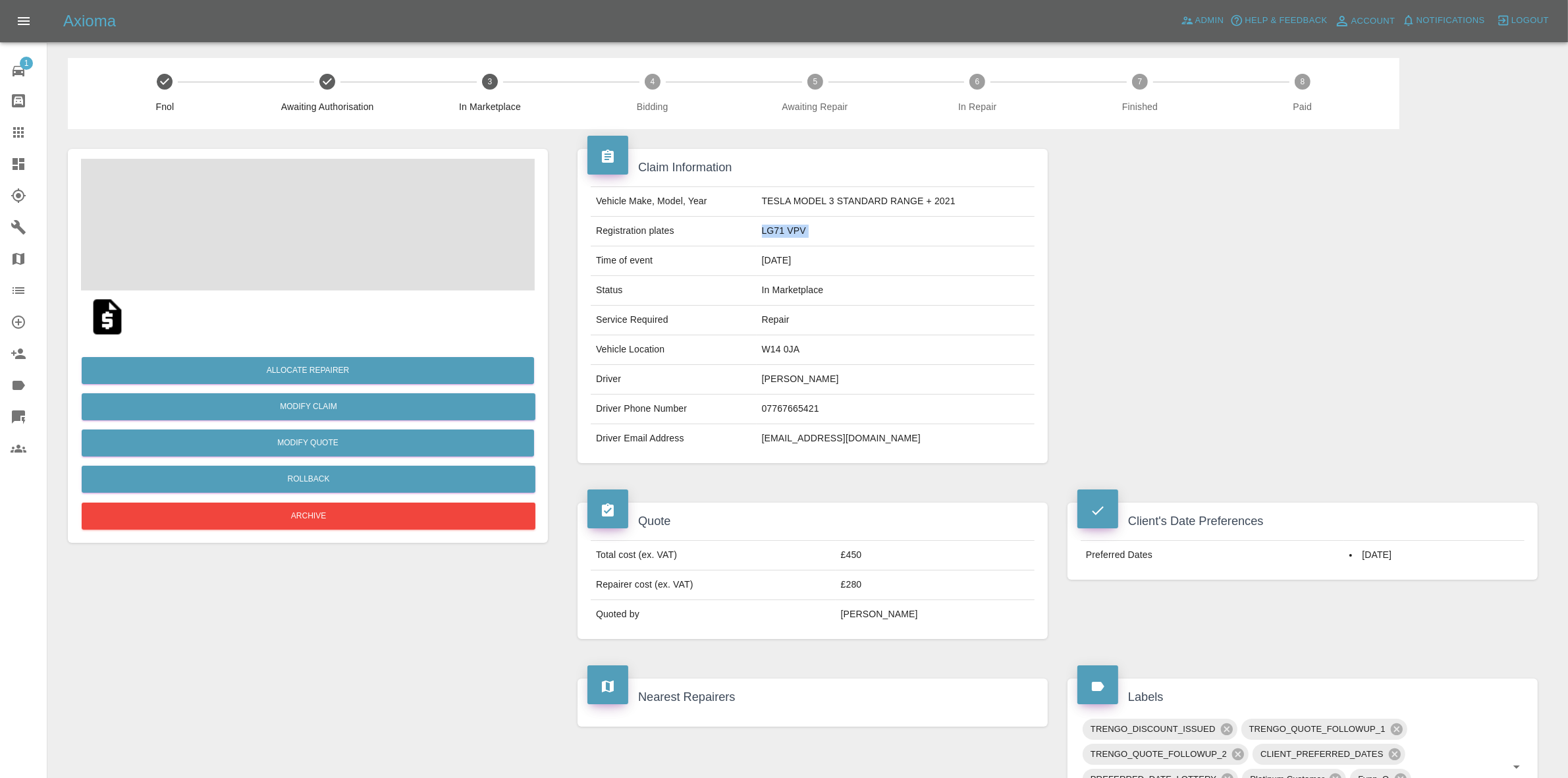
click at [777, 231] on td "LG71 VPV" at bounding box center [895, 231] width 278 height 30
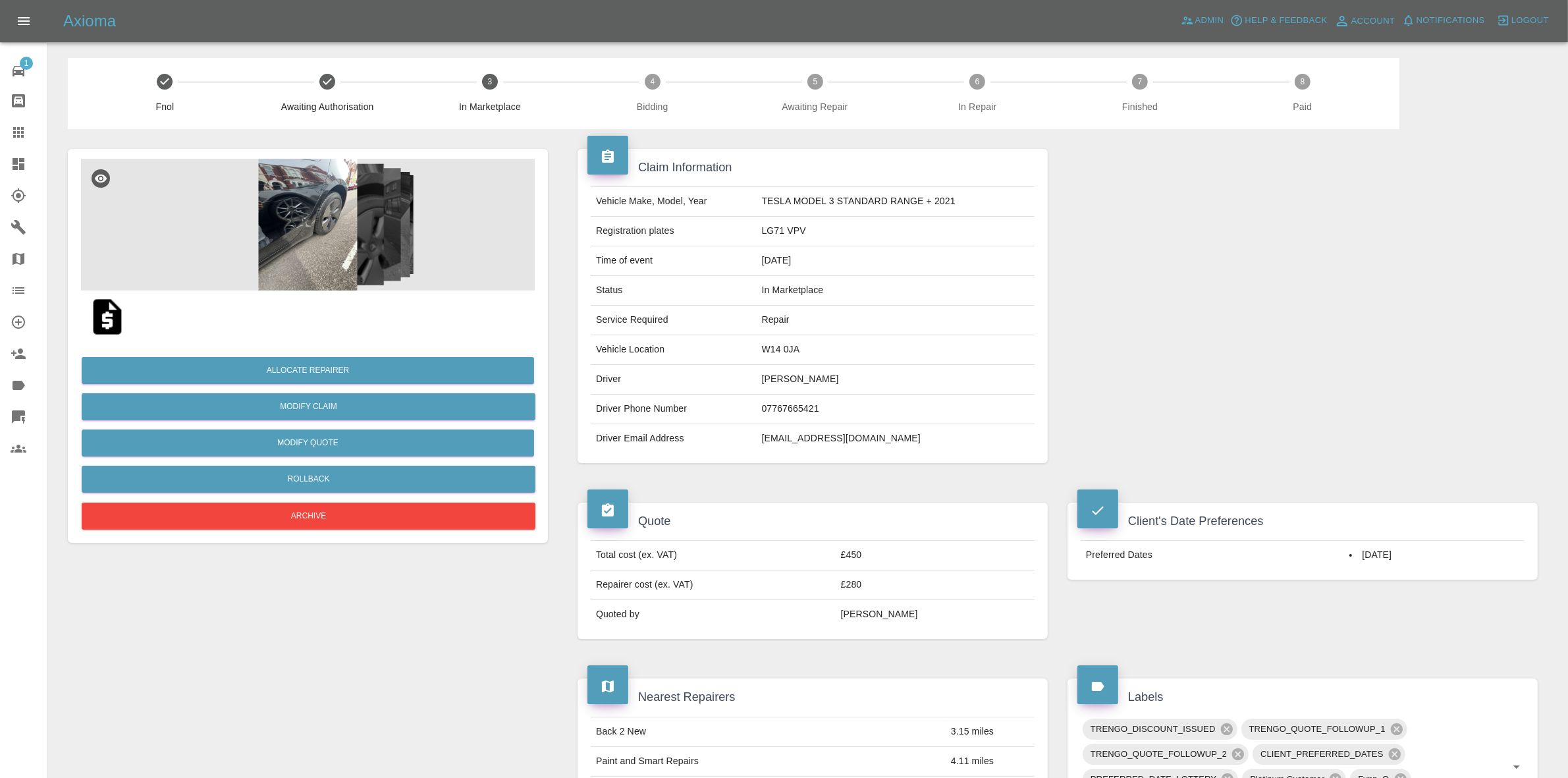
drag, startPoint x: 1358, startPoint y: 270, endPoint x: 815, endPoint y: 371, distance: 552.3
click at [1358, 270] on div at bounding box center [1303, 306] width 490 height 354
click at [305, 374] on button "Allocate Repairer" at bounding box center [307, 370] width 452 height 27
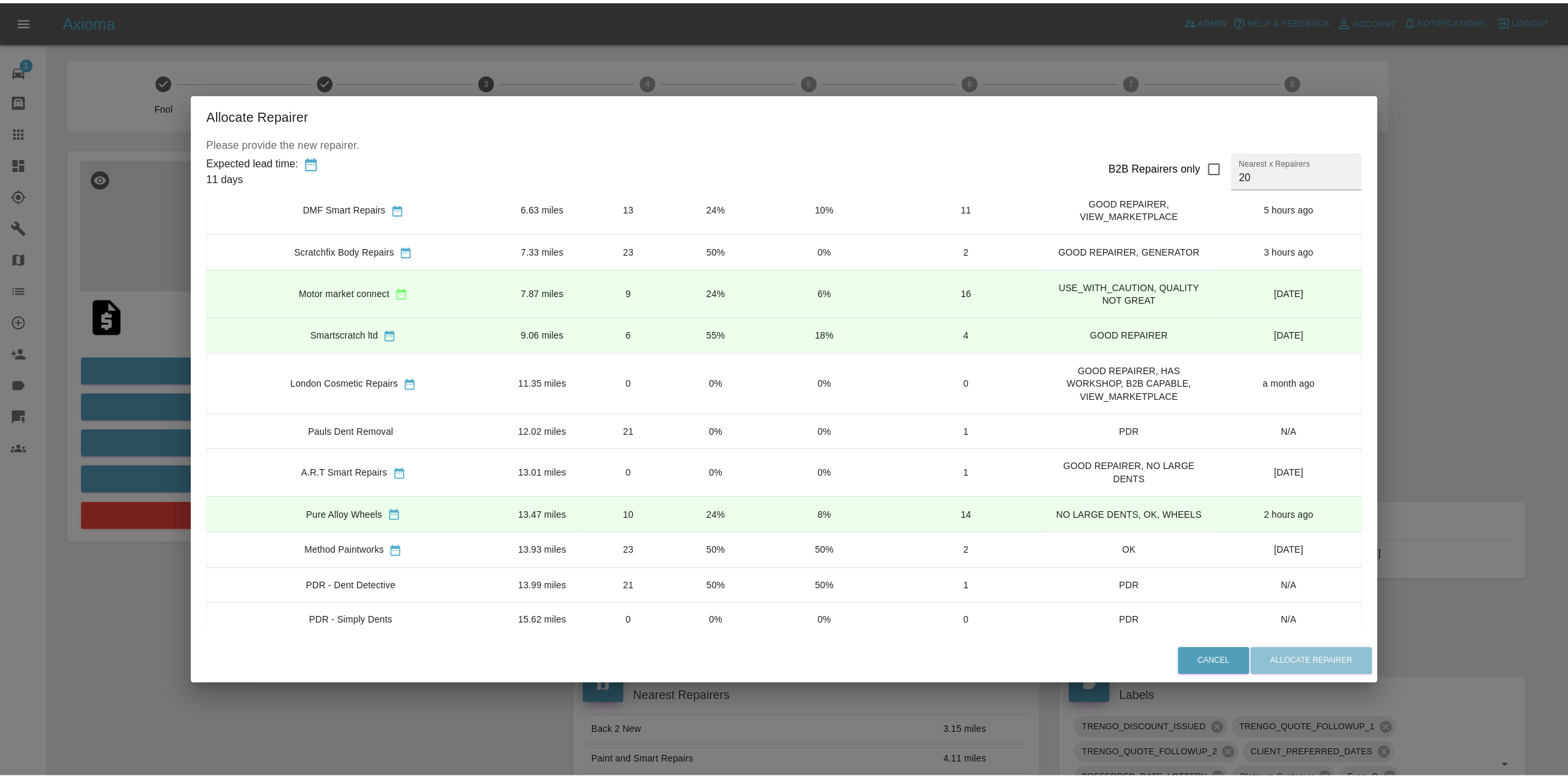
scroll to position [412, 0]
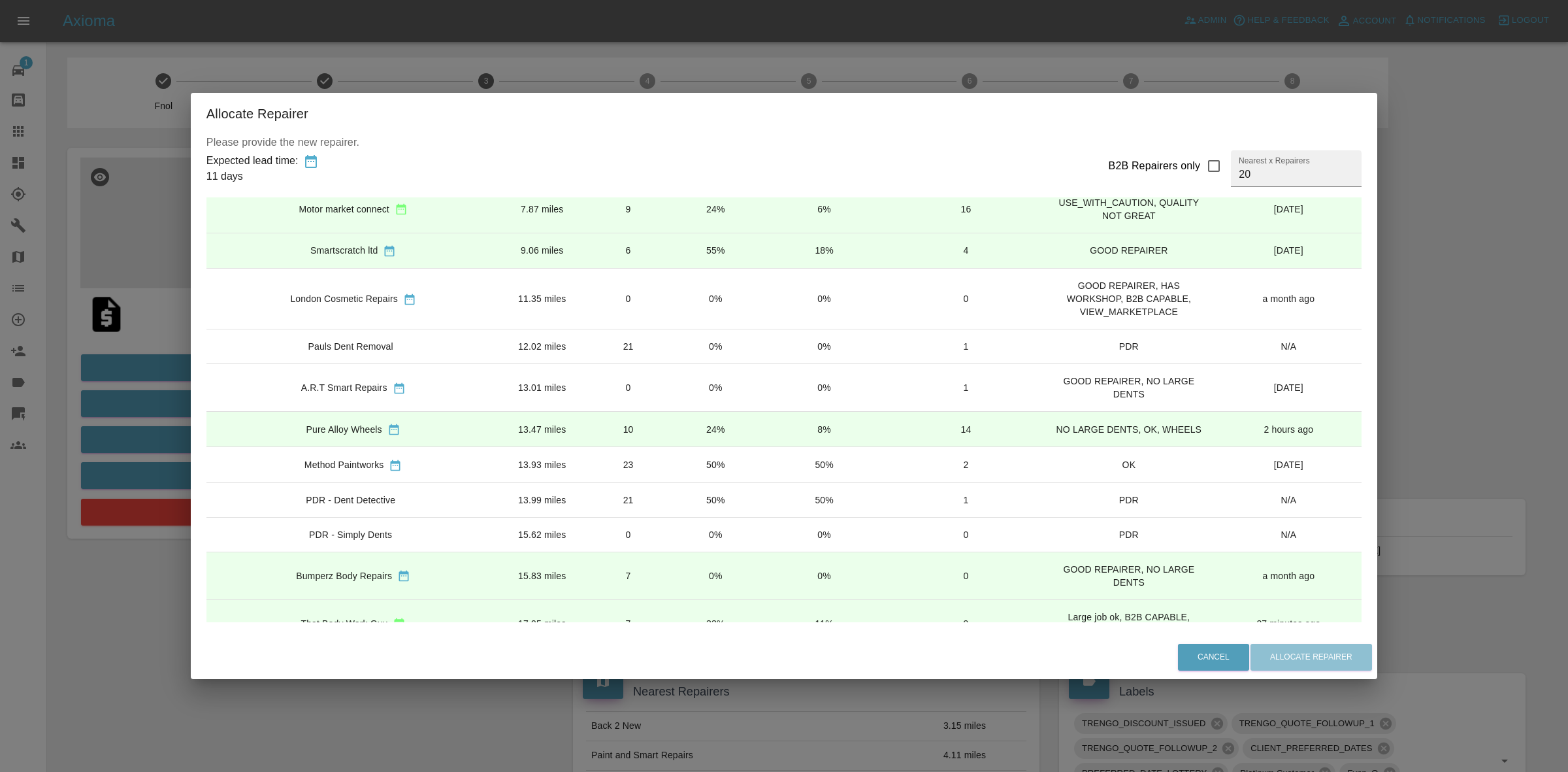
click at [610, 402] on td "0" at bounding box center [628, 387] width 88 height 48
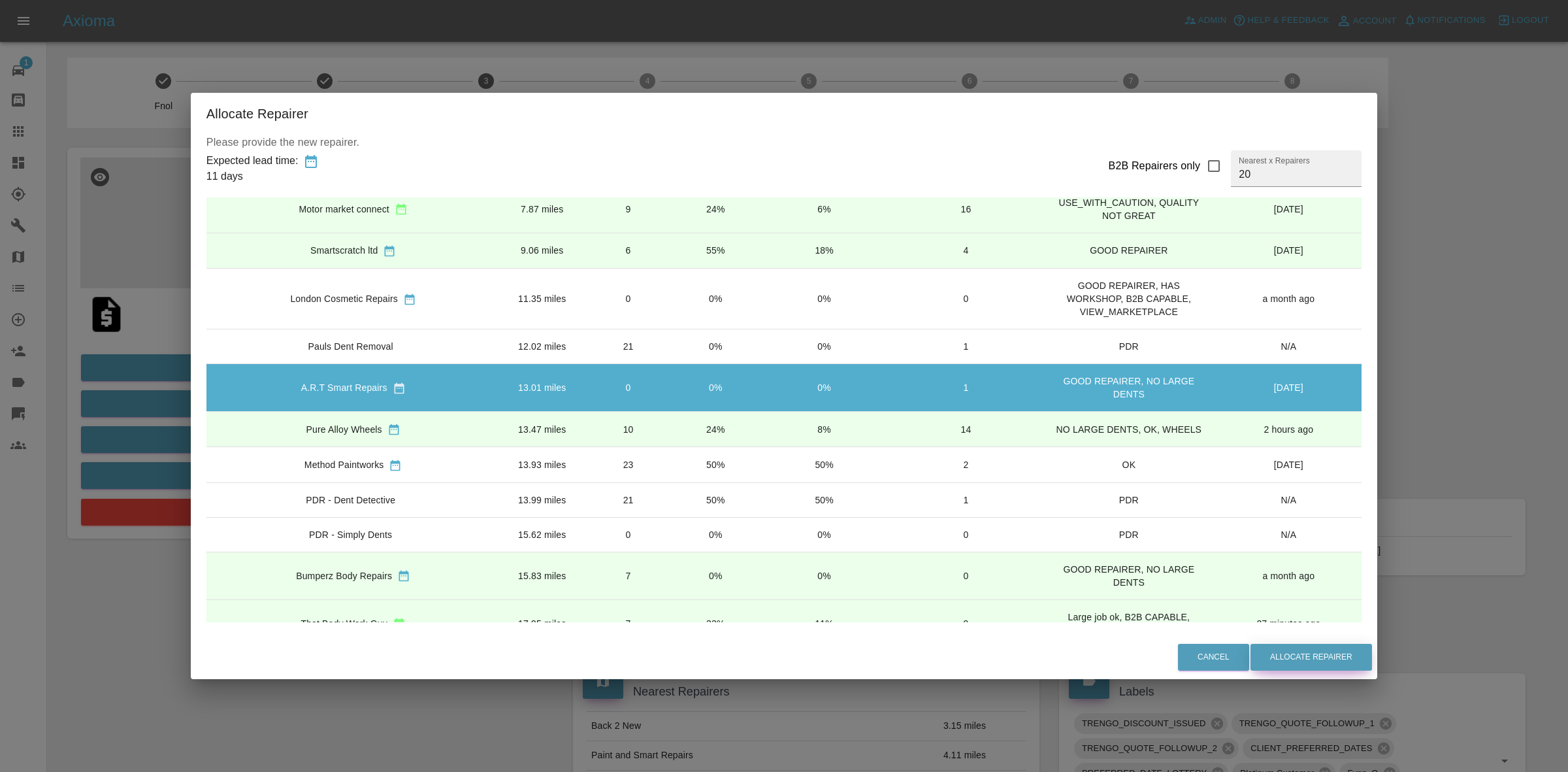
click at [1259, 661] on button "Allocate Repairer" at bounding box center [1311, 657] width 122 height 26
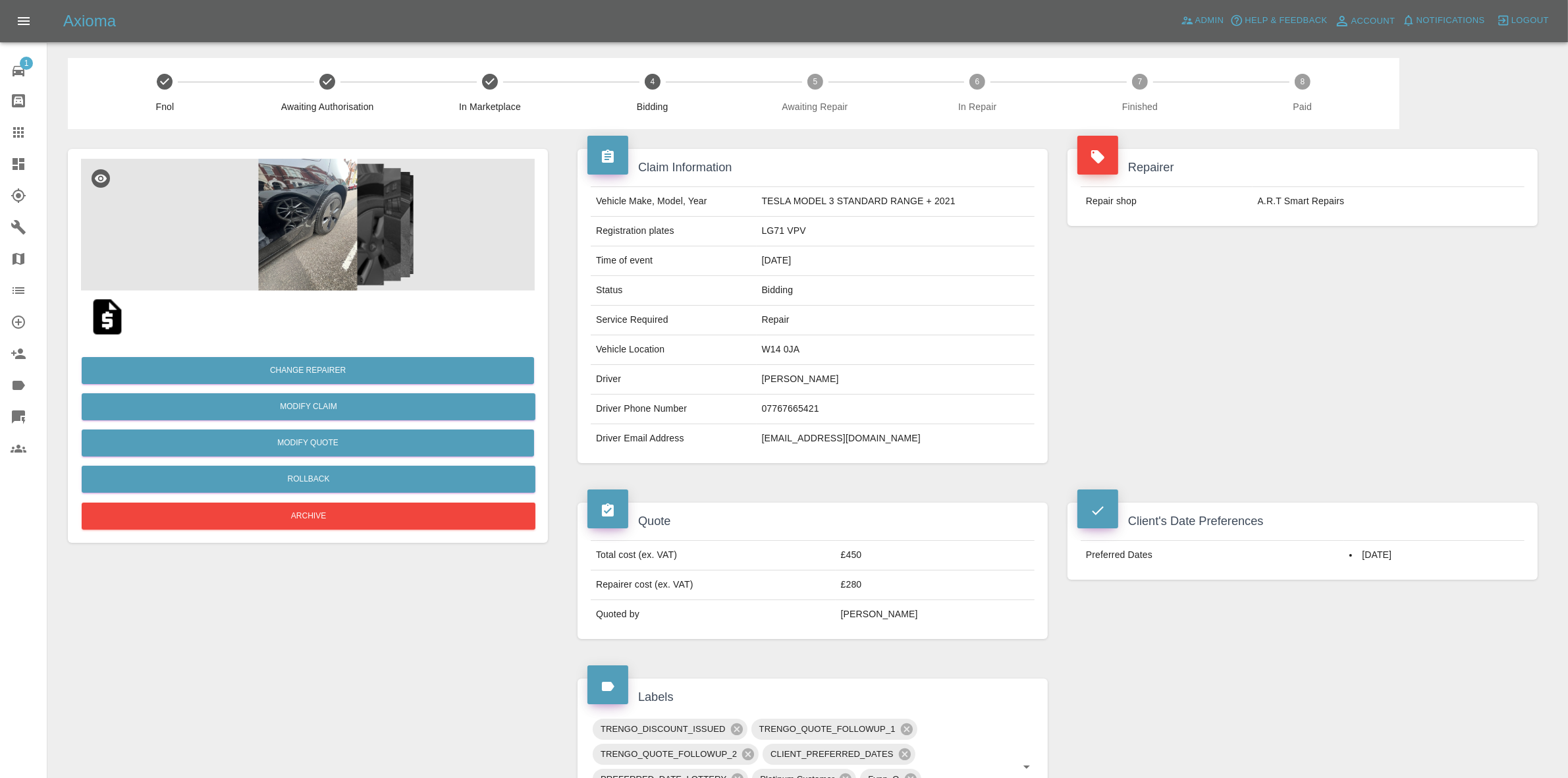
click at [1278, 218] on div "Repair shop A.R.T Smart Repairs" at bounding box center [1303, 201] width 471 height 50
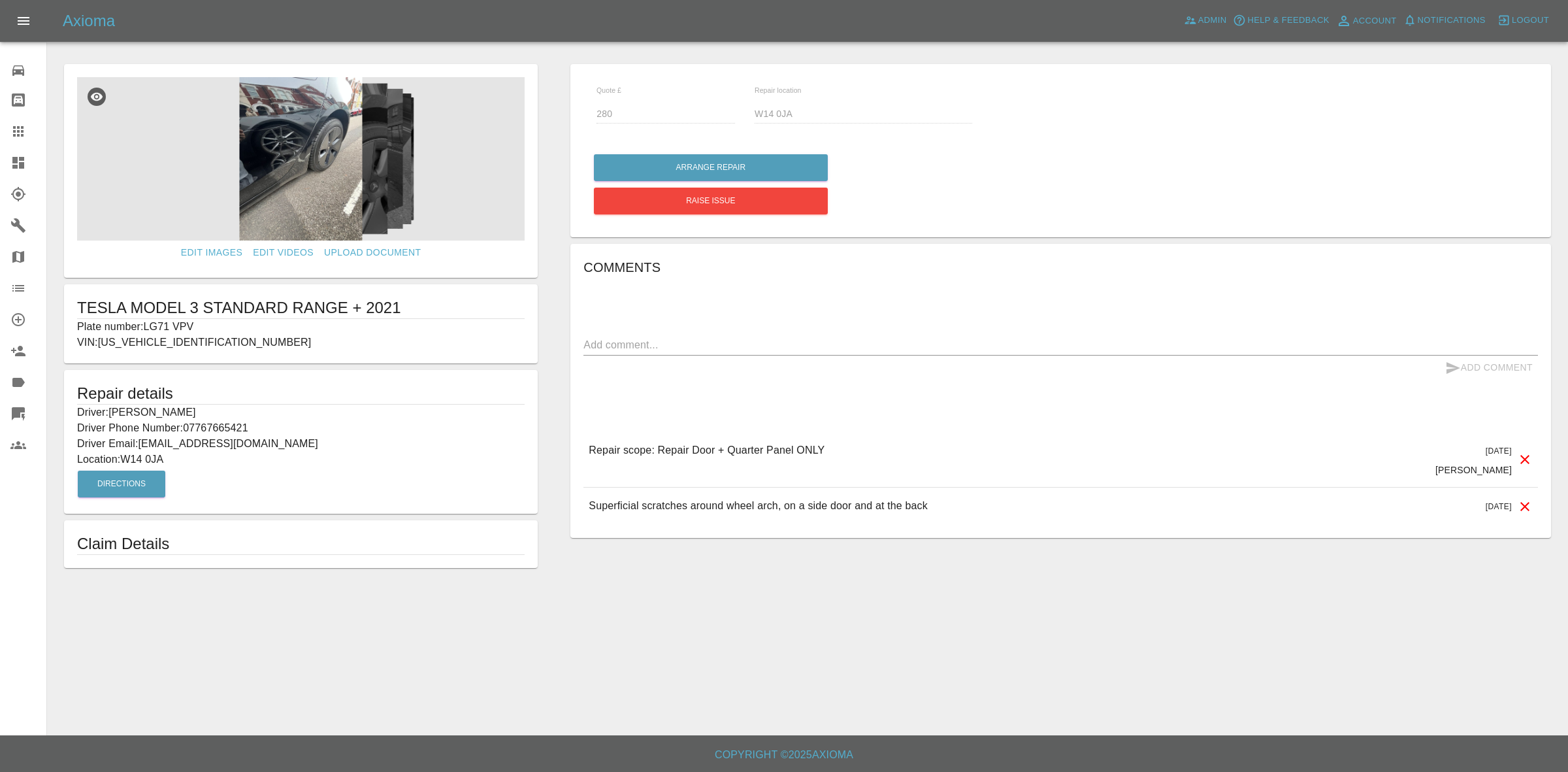
click at [0, 169] on link "Dashboard" at bounding box center [23, 162] width 46 height 31
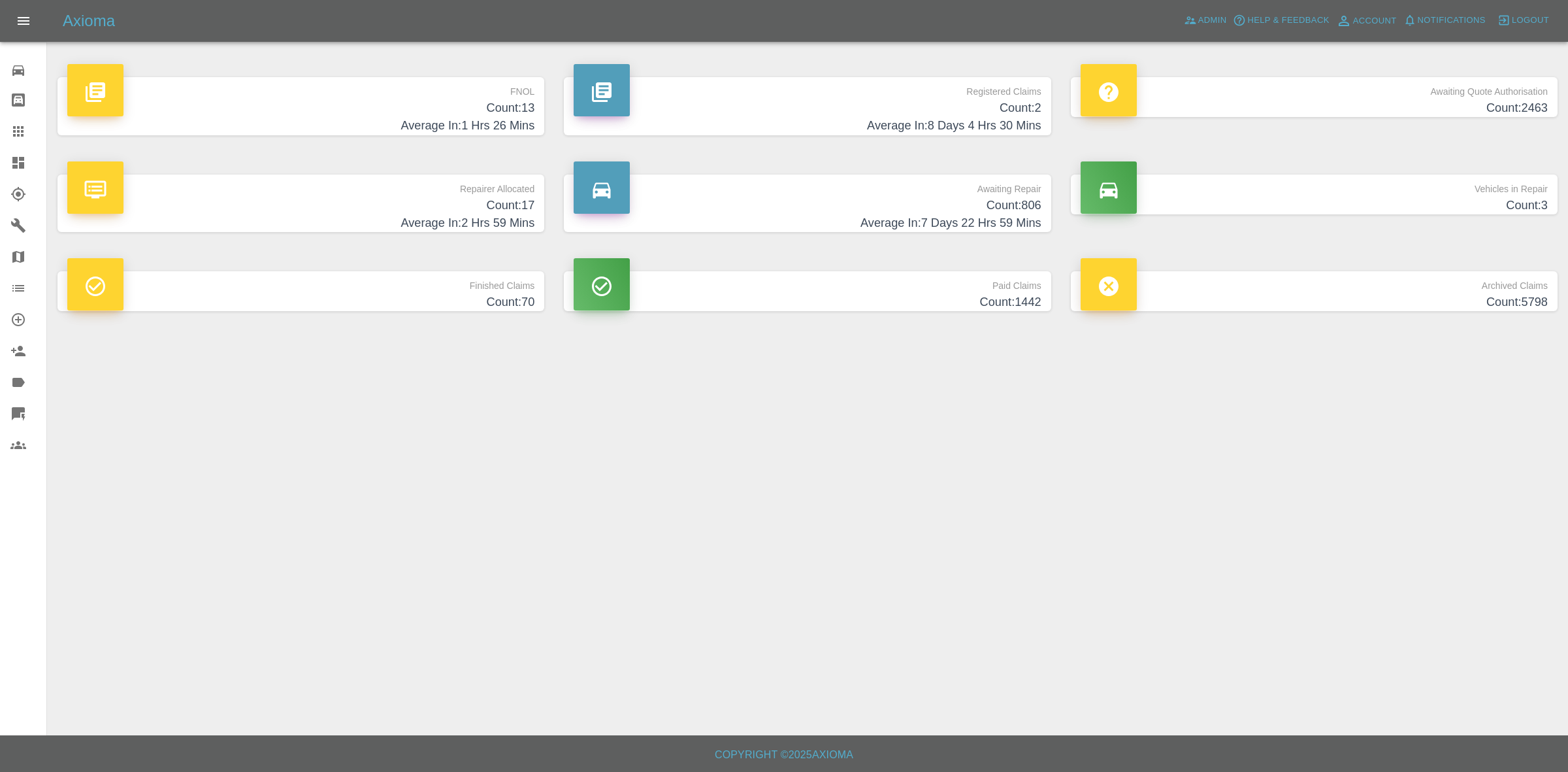
click at [466, 195] on p "Repairer Allocated" at bounding box center [300, 185] width 467 height 22
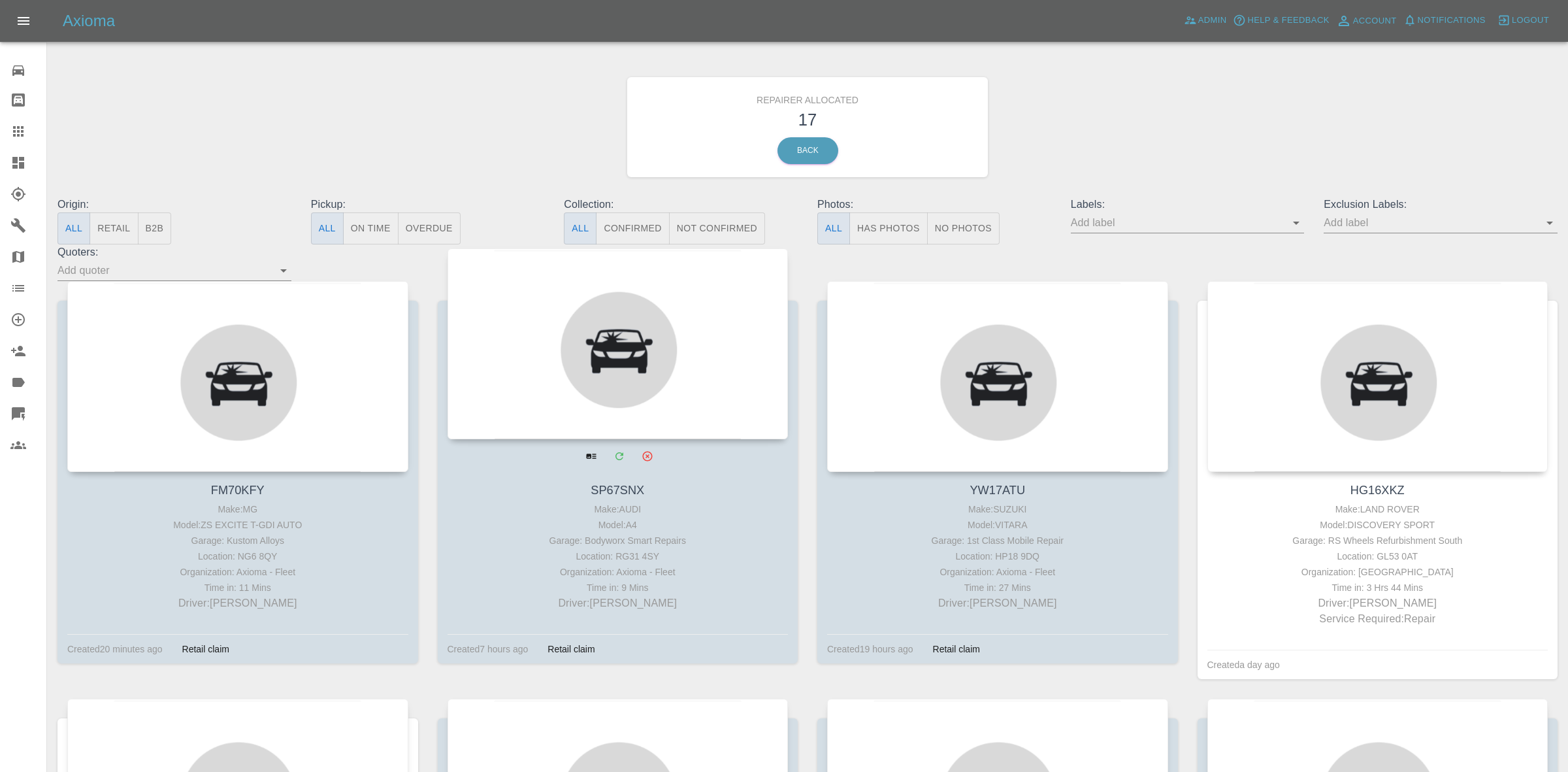
click at [596, 331] on div at bounding box center [618, 344] width 341 height 191
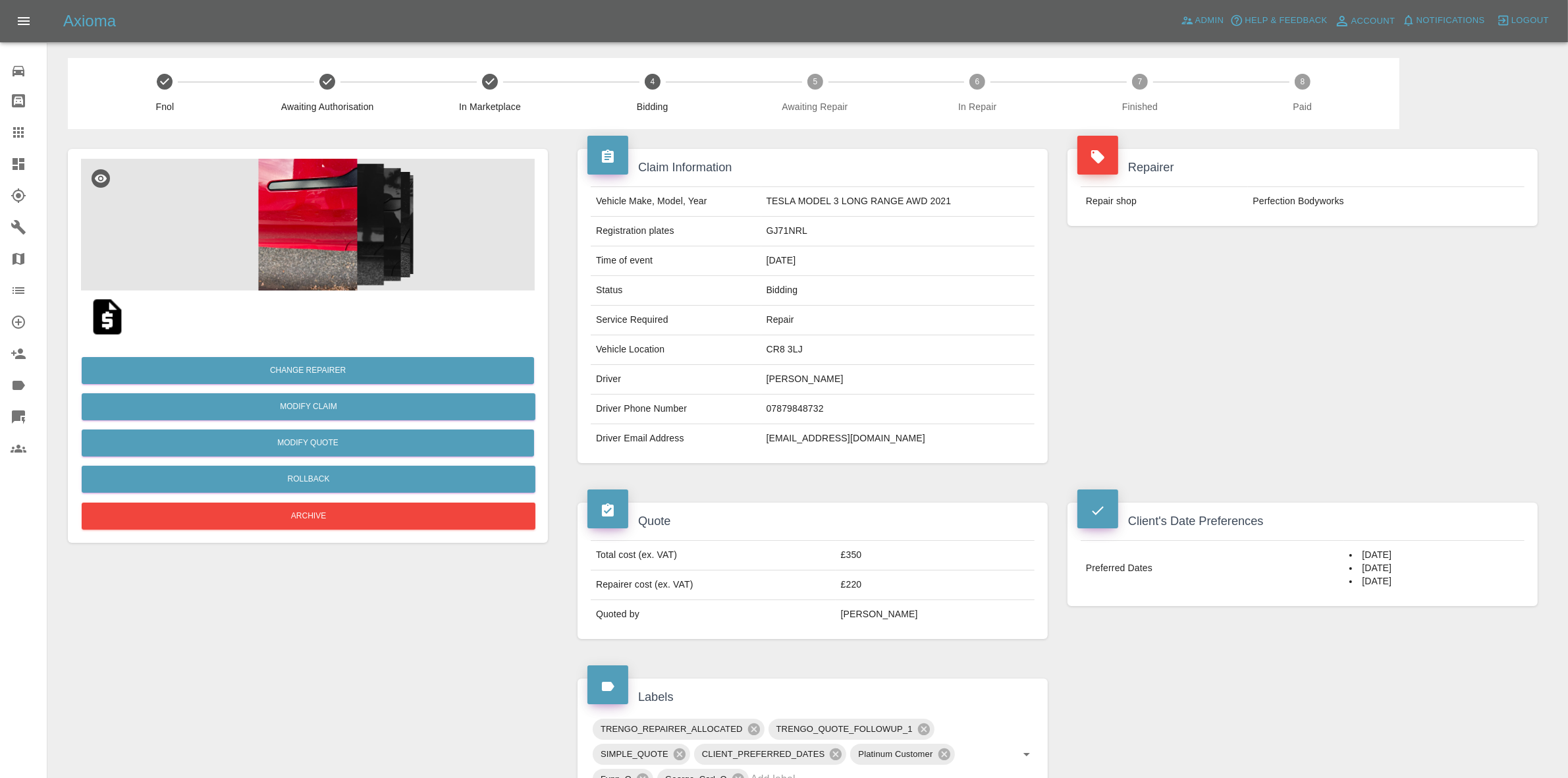
click at [0, 153] on link "Dashboard" at bounding box center [23, 163] width 47 height 31
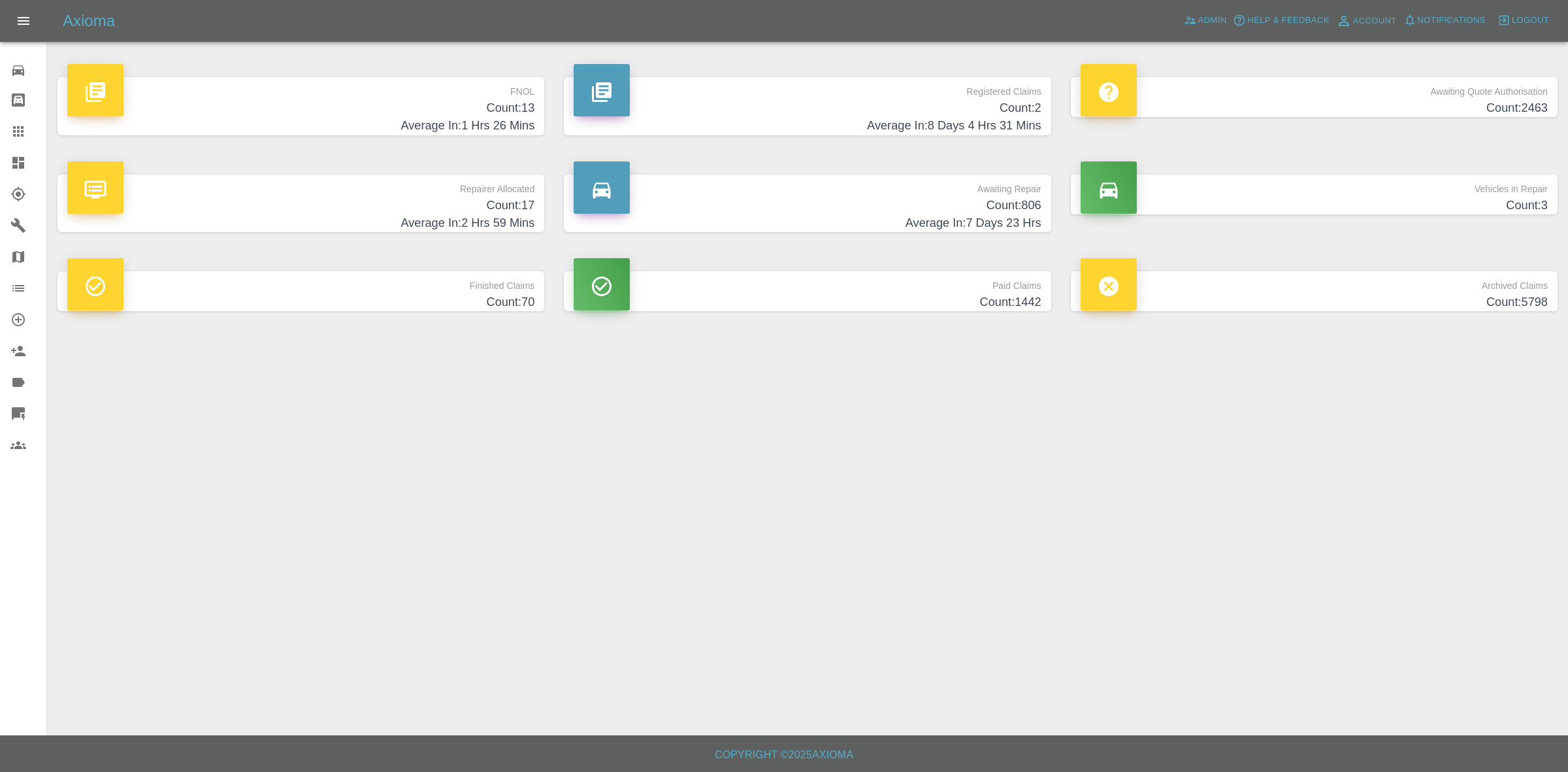
click at [430, 128] on h4 "Average In: 1 Hrs 26 Mins" at bounding box center [300, 126] width 467 height 17
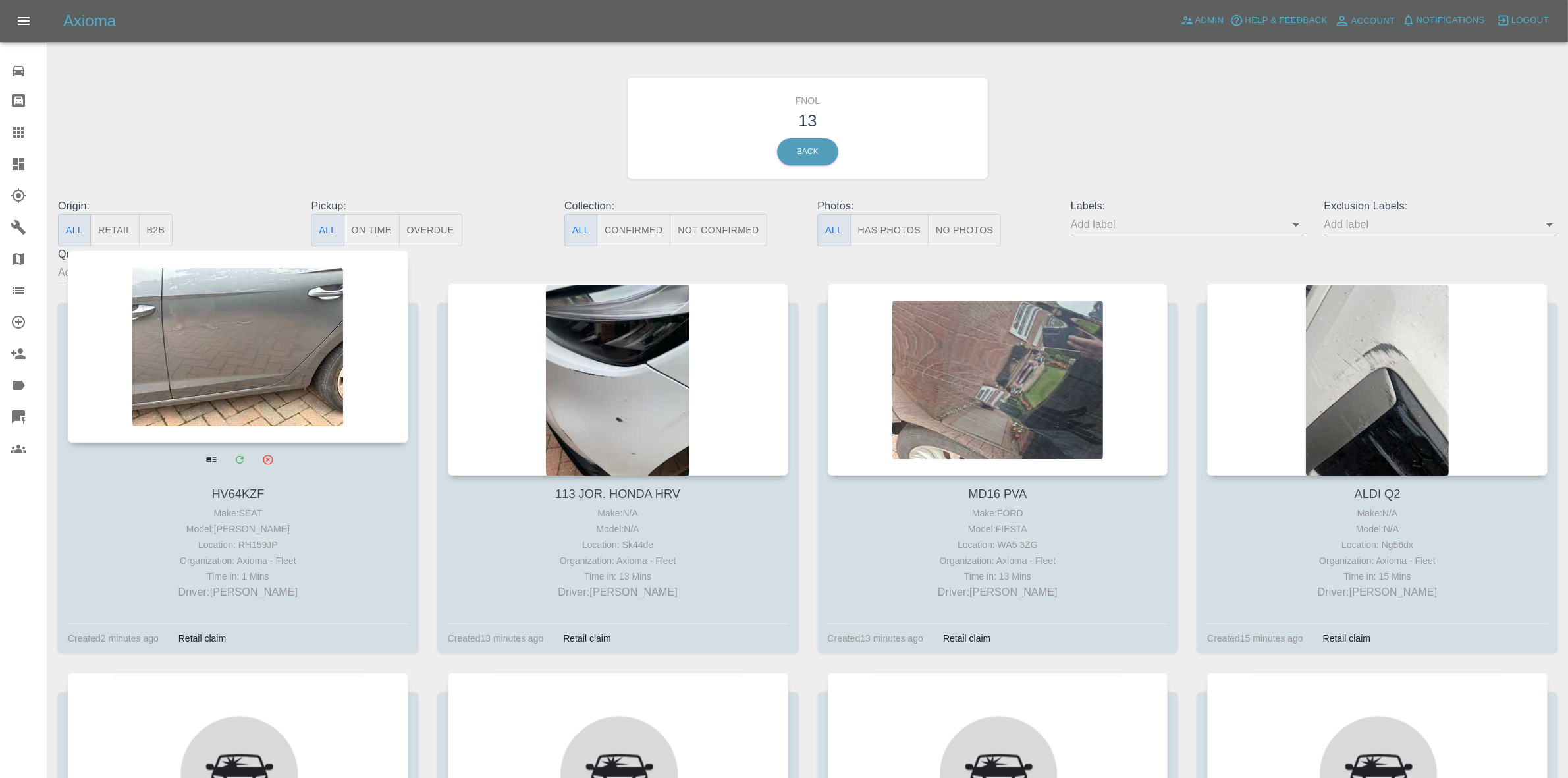
click at [300, 334] on div at bounding box center [238, 346] width 340 height 192
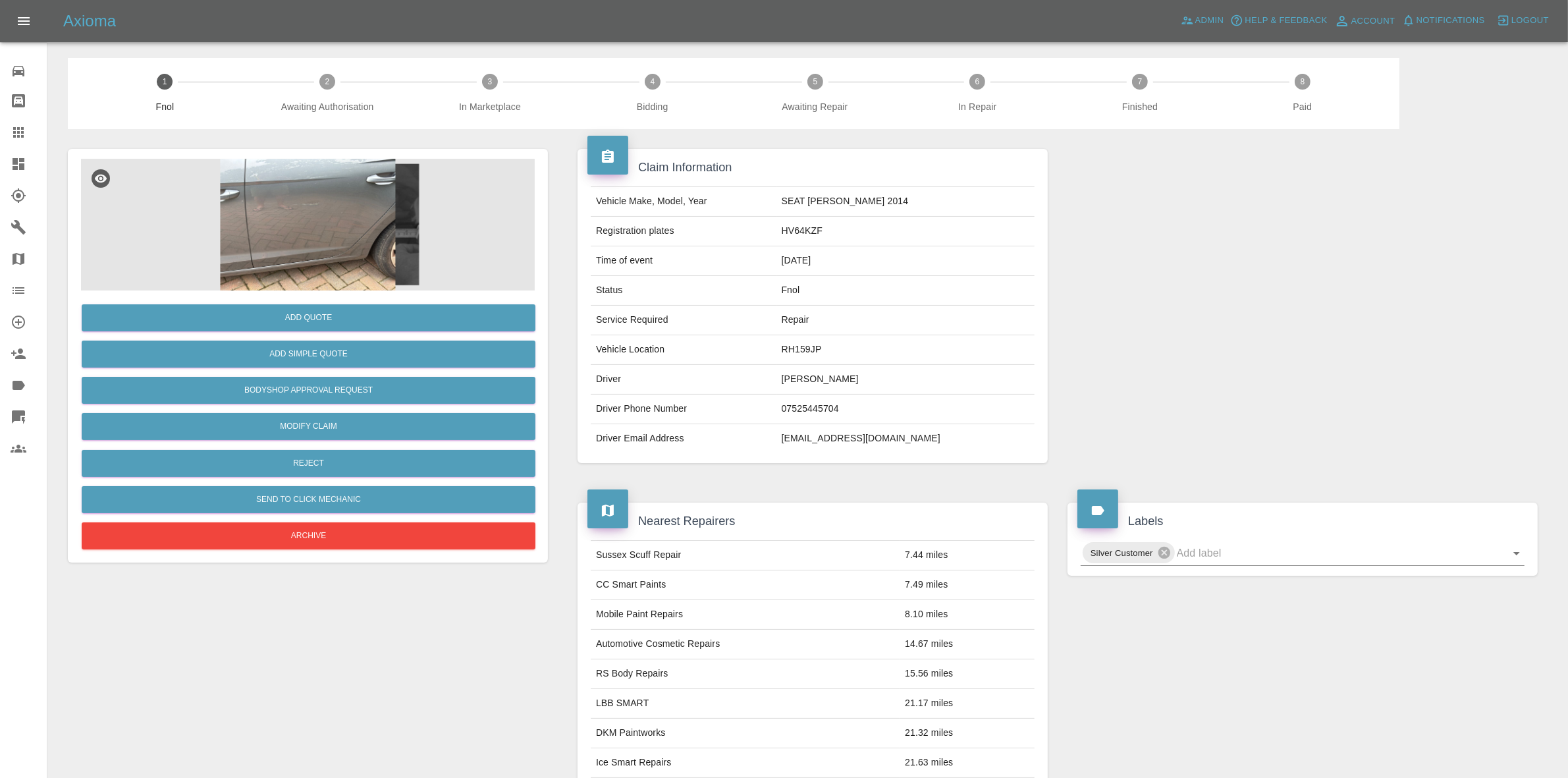
click at [262, 214] on img at bounding box center [307, 224] width 454 height 132
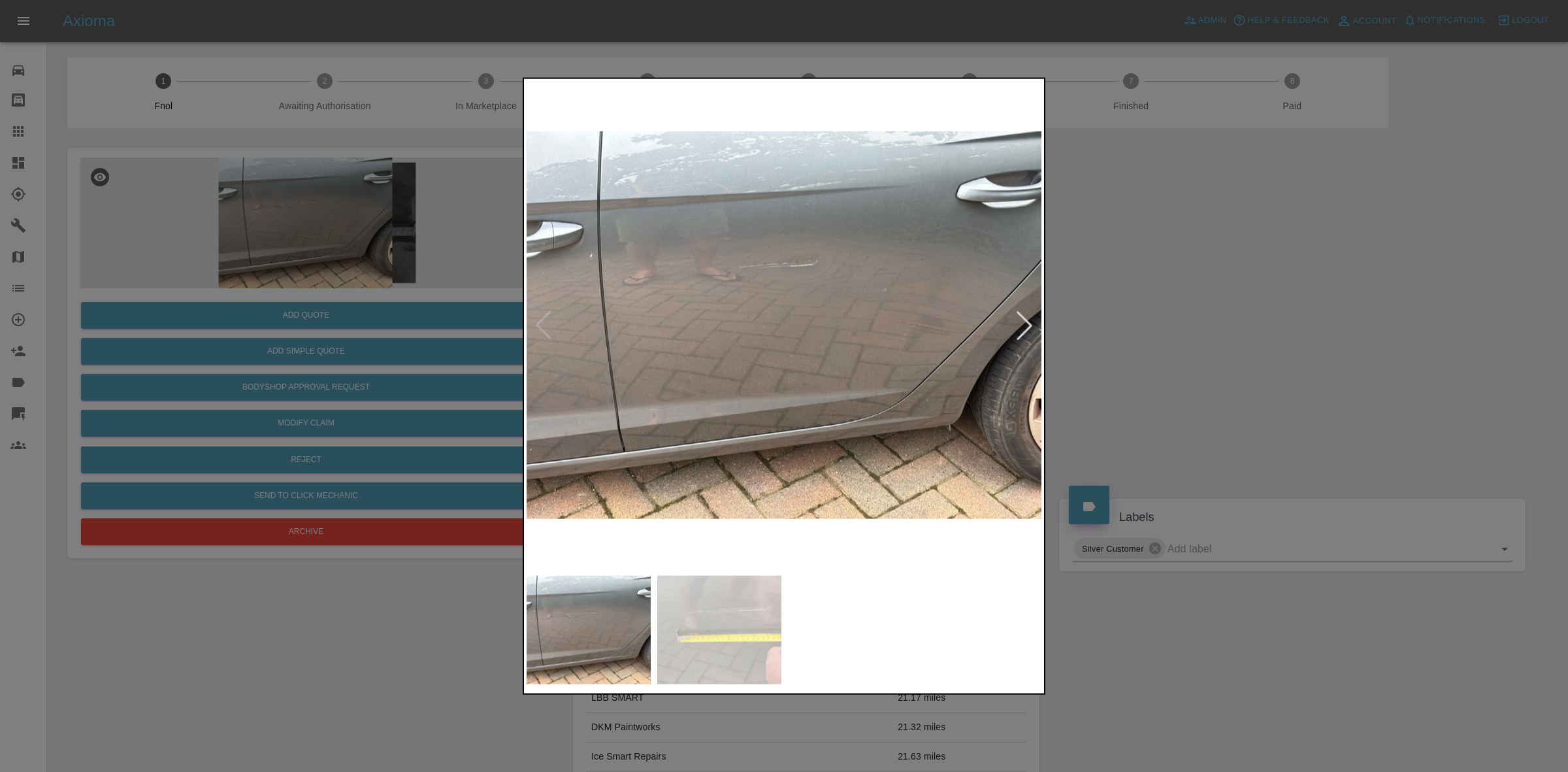
click at [1029, 315] on div at bounding box center [1024, 325] width 29 height 29
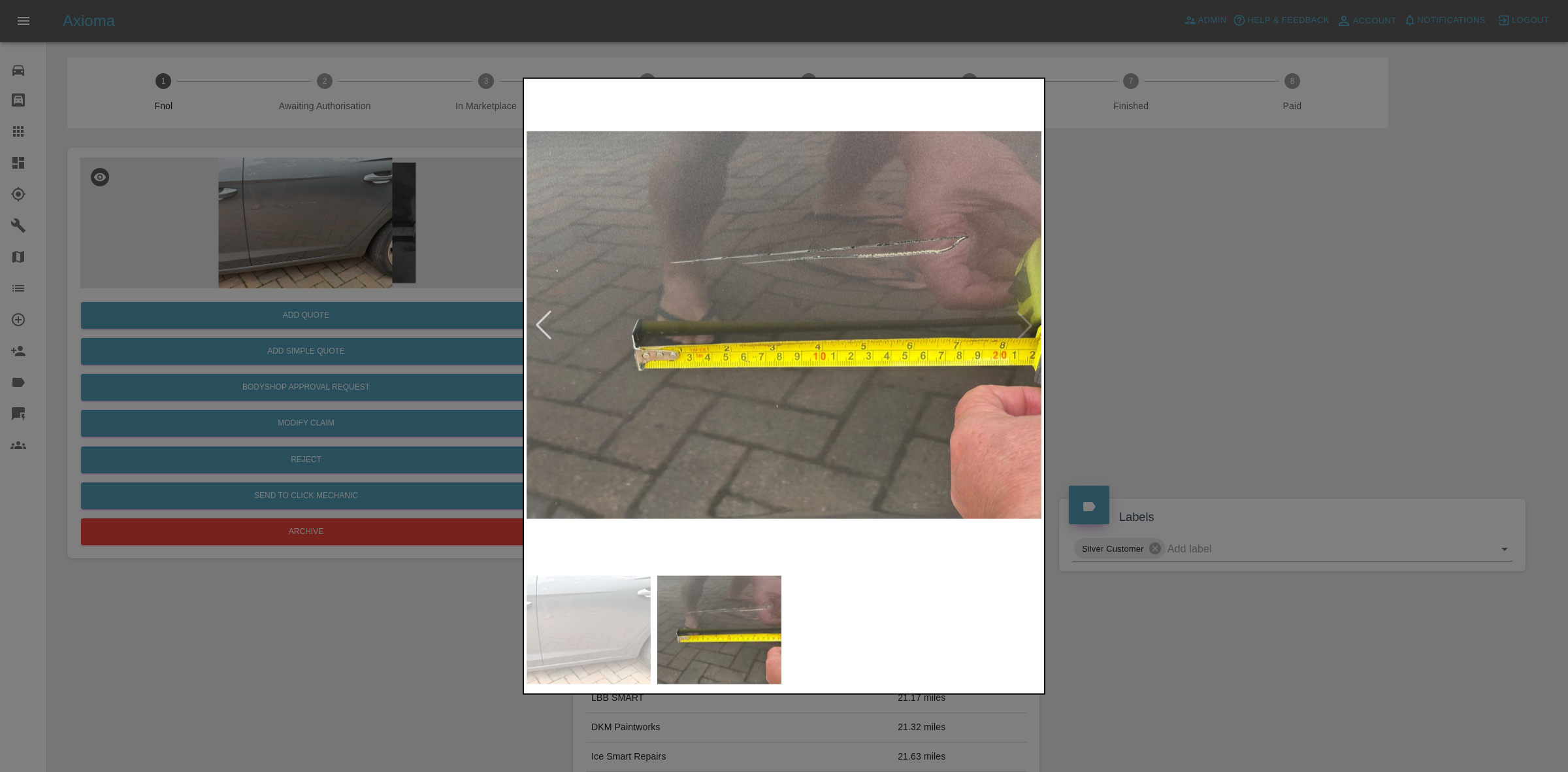
click at [1189, 328] on div at bounding box center [784, 386] width 1568 height 772
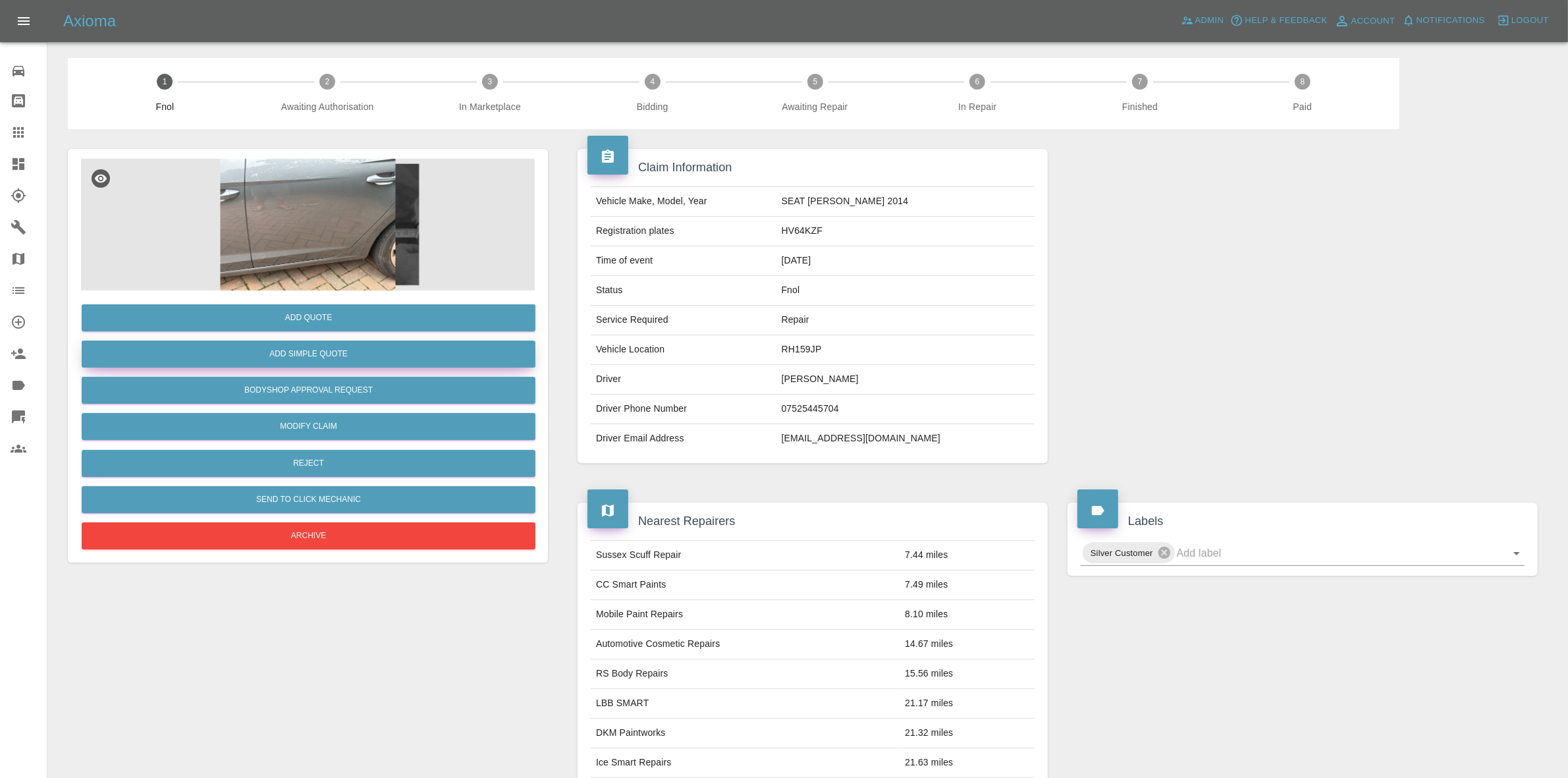
click at [302, 356] on button "Add Simple Quote" at bounding box center [308, 353] width 454 height 27
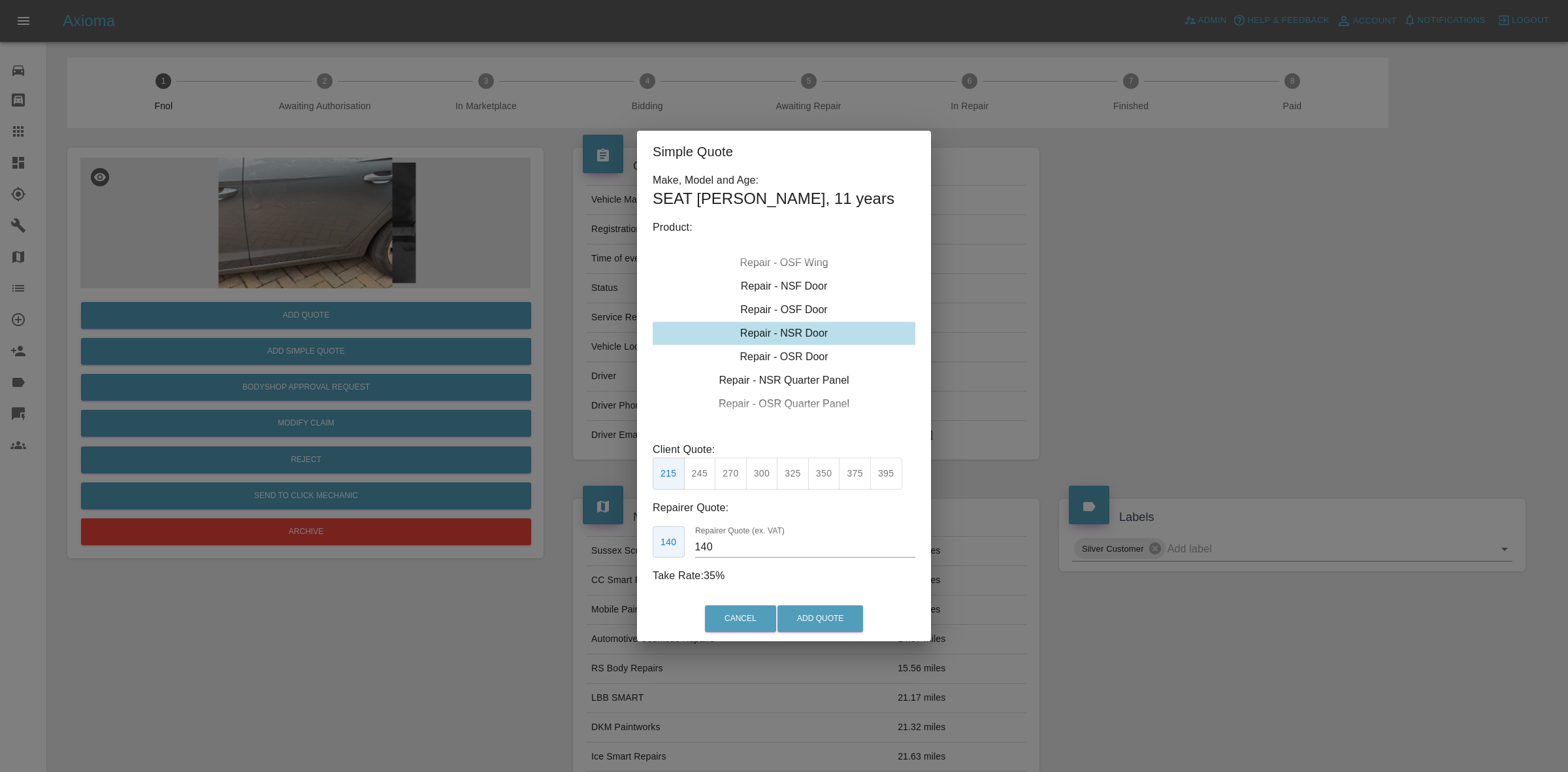
click at [740, 472] on button "270" at bounding box center [731, 474] width 32 height 32
click at [703, 548] on input "180" at bounding box center [805, 547] width 220 height 21
type input "170"
click at [846, 621] on button "Add Quote" at bounding box center [820, 618] width 85 height 26
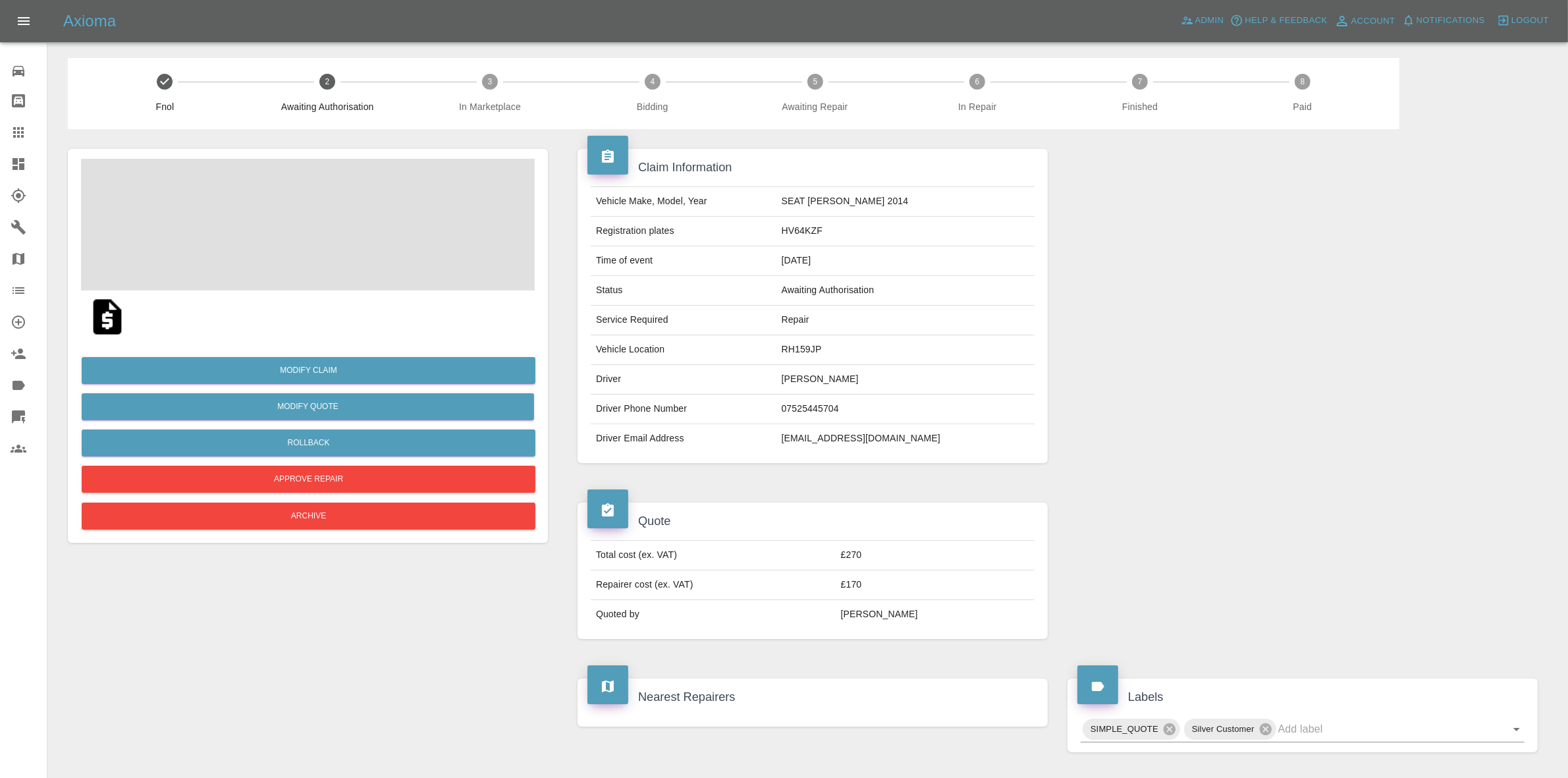
click at [0, 156] on link "Dashboard" at bounding box center [23, 163] width 47 height 31
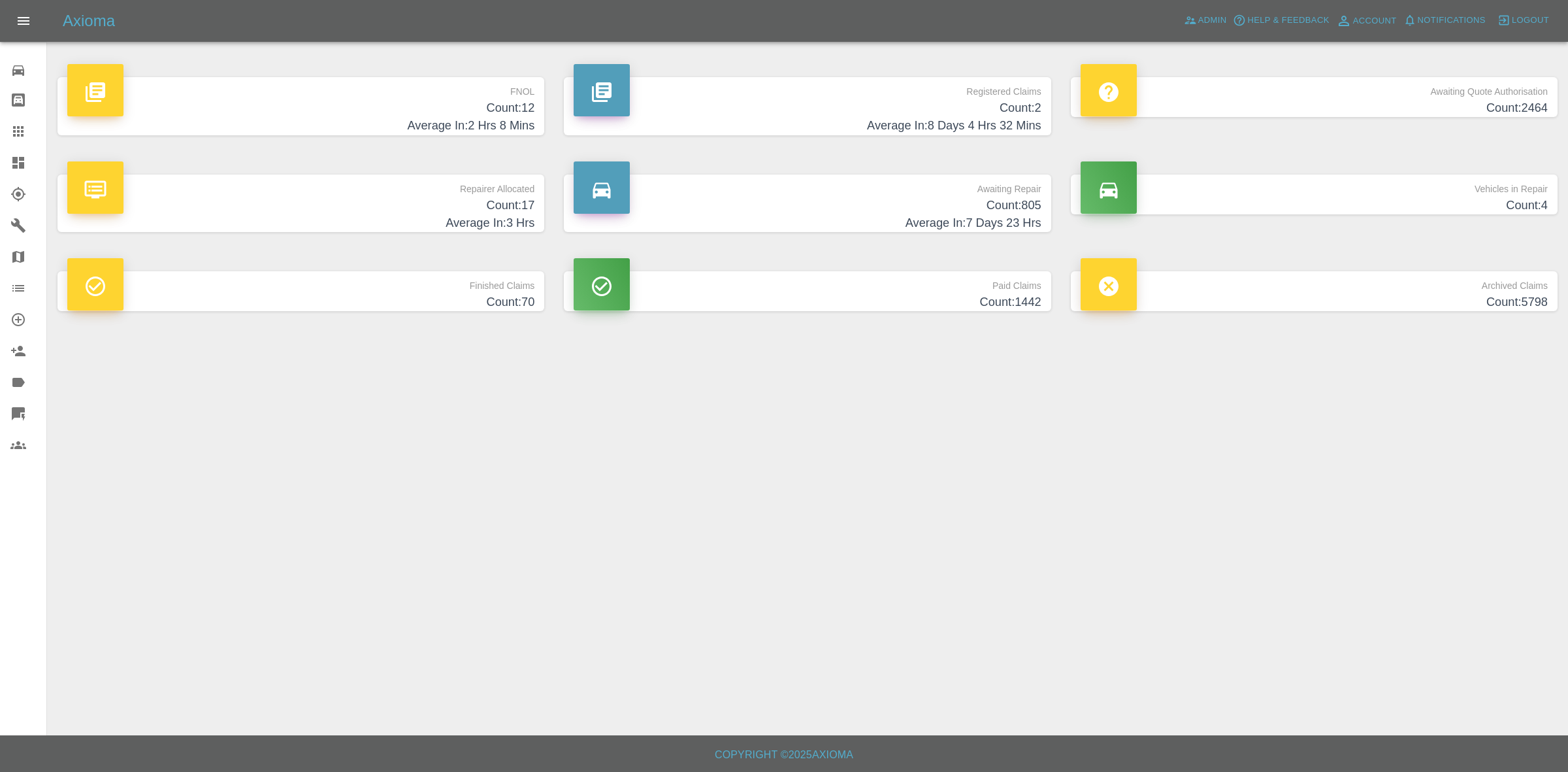
click at [479, 198] on h4 "Count: 17" at bounding box center [300, 205] width 467 height 17
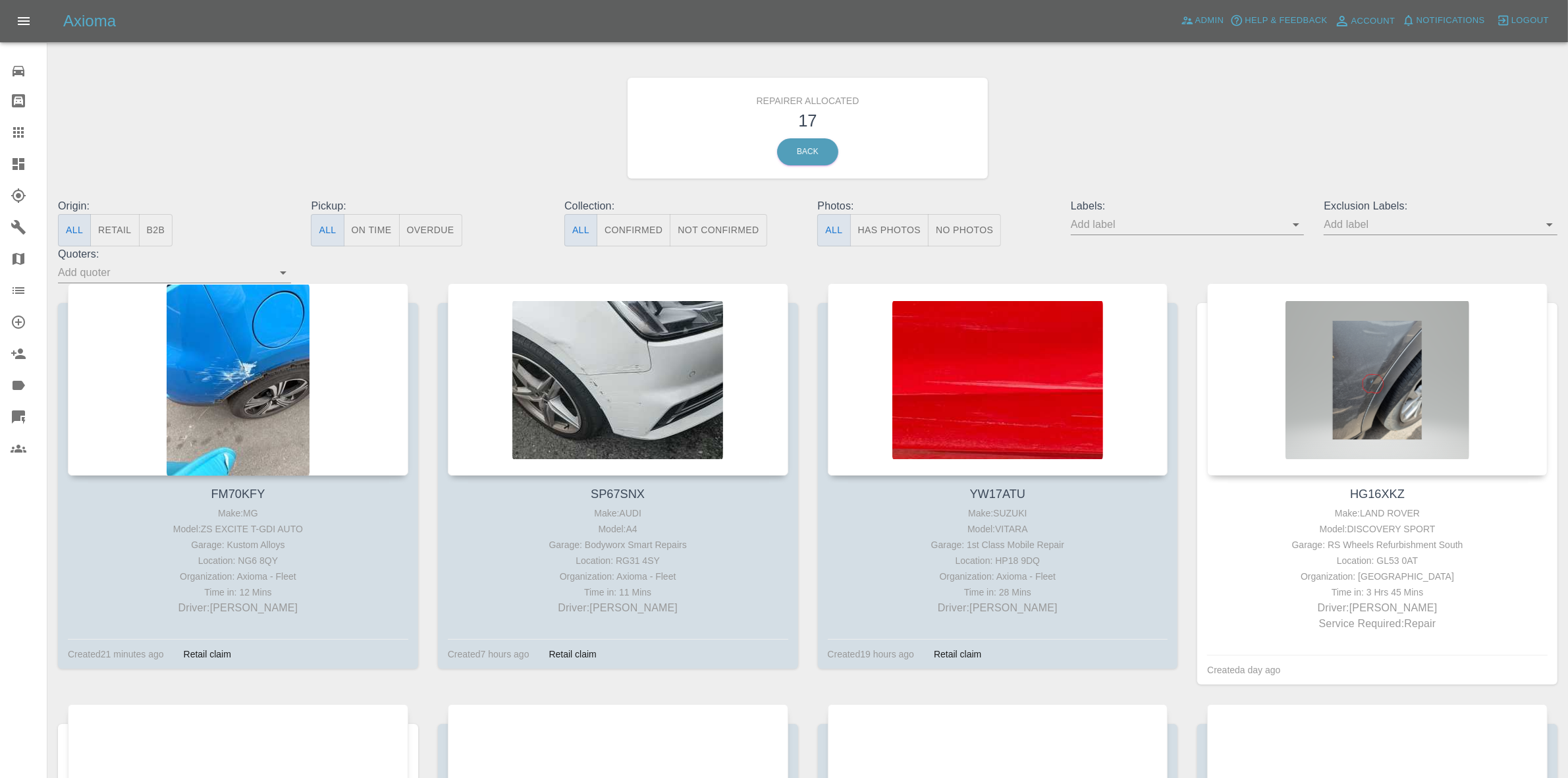
click at [124, 239] on button "Retail" at bounding box center [114, 230] width 49 height 32
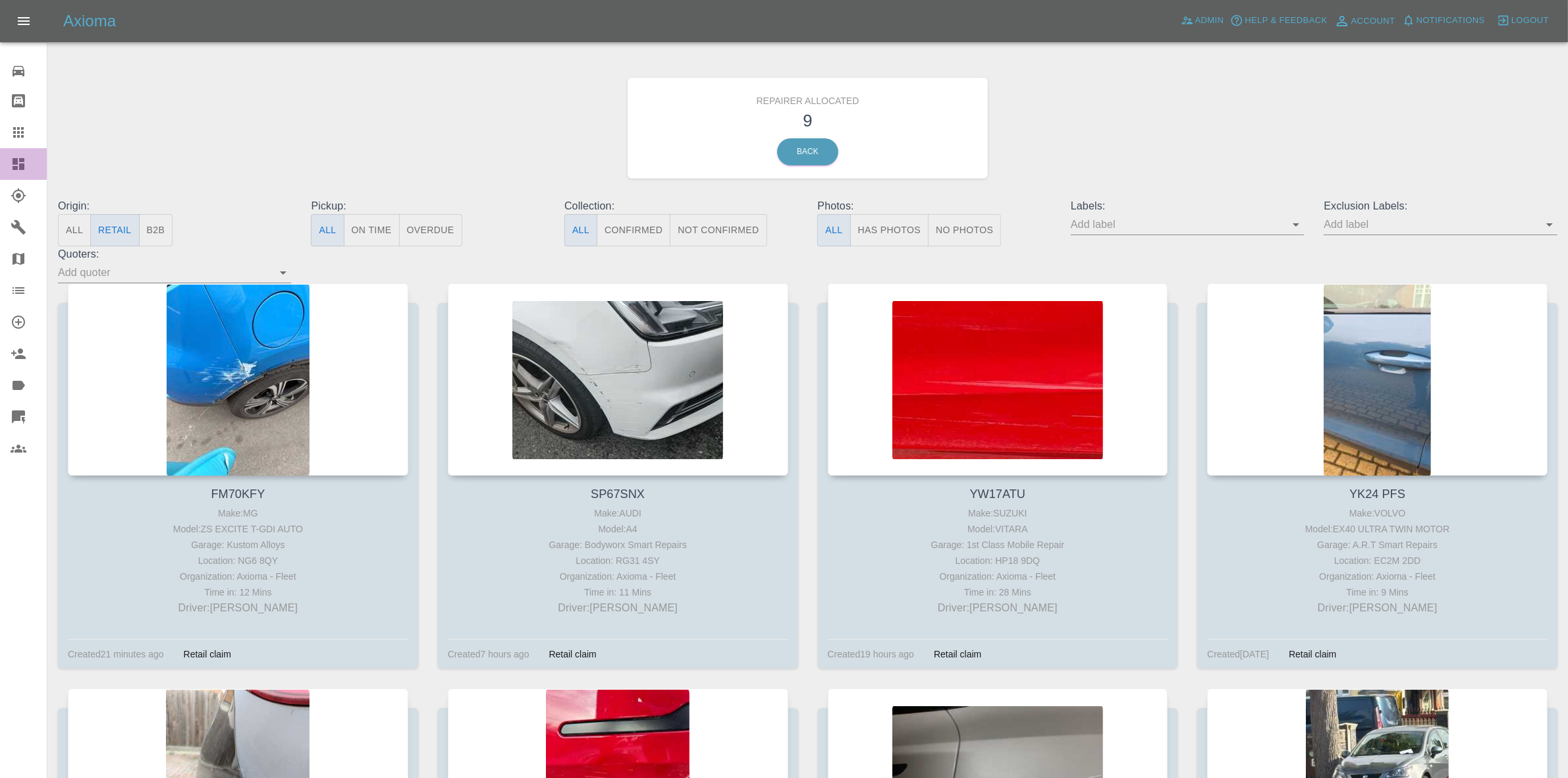
drag, startPoint x: 0, startPoint y: 162, endPoint x: 25, endPoint y: 97, distance: 69.6
click at [0, 162] on link "Dashboard" at bounding box center [23, 163] width 47 height 31
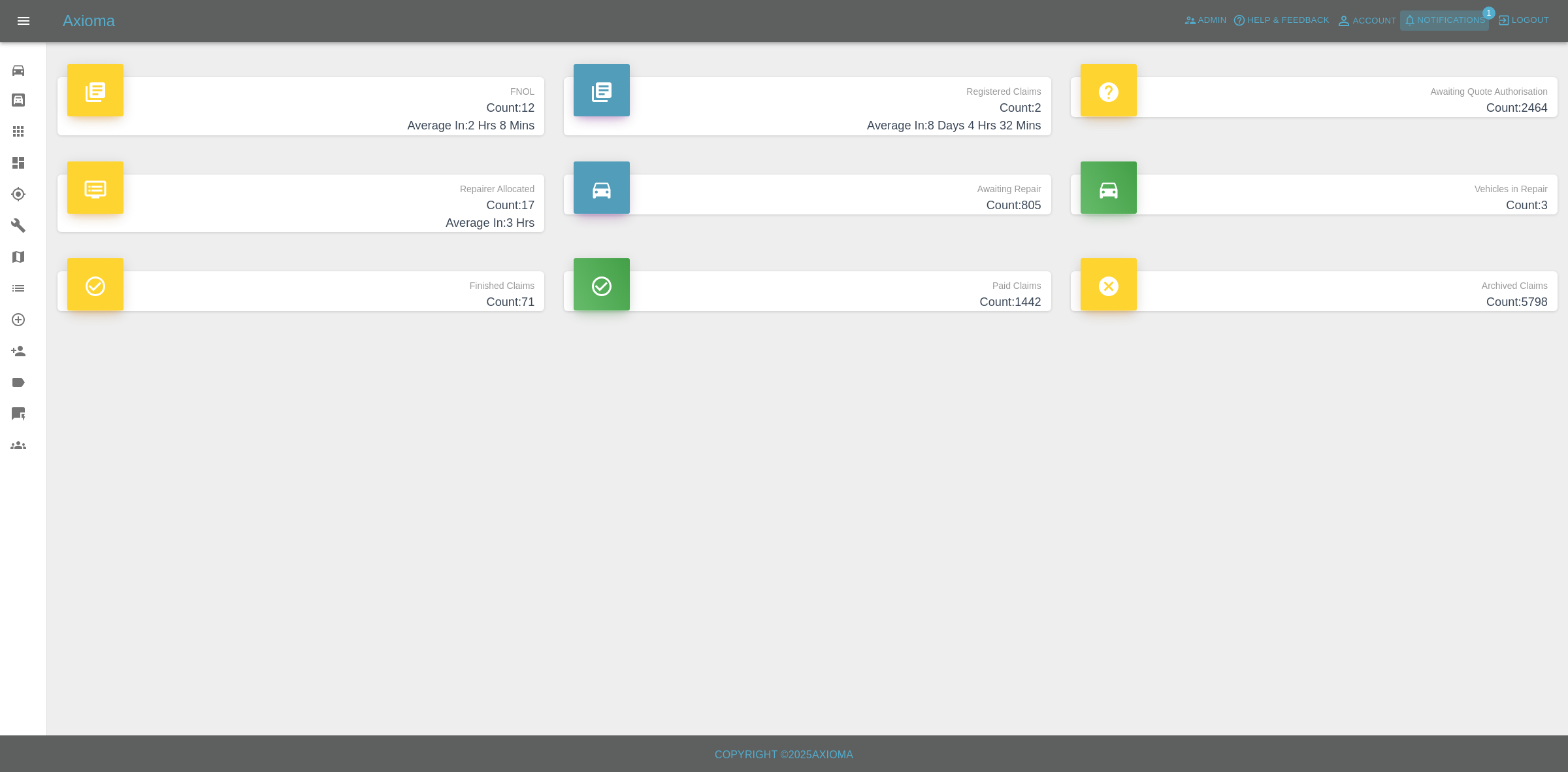
click at [1426, 18] on span "Notifications" at bounding box center [1452, 20] width 68 height 15
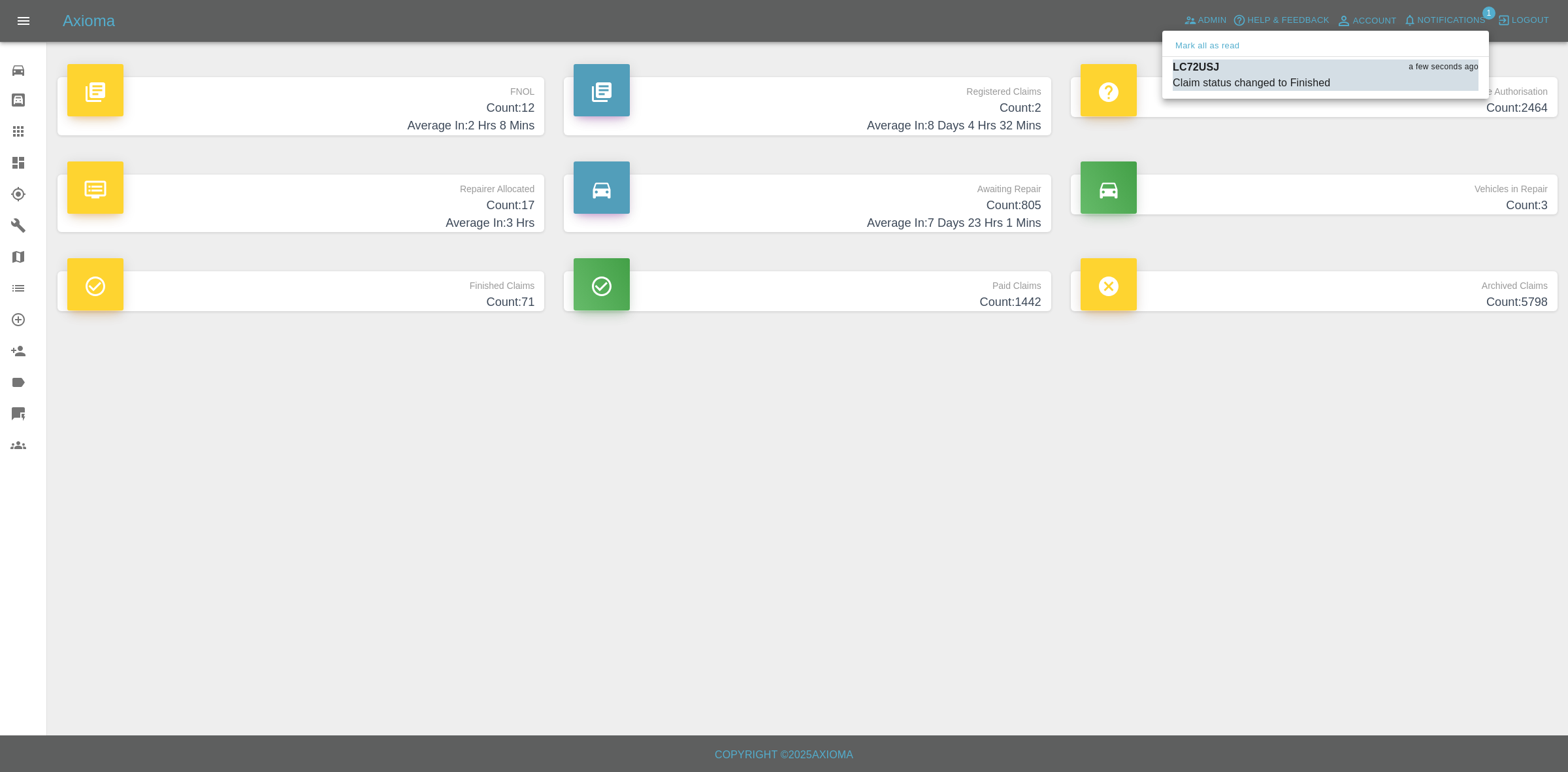
drag, startPoint x: 1188, startPoint y: 41, endPoint x: 1349, endPoint y: 373, distance: 369.0
click at [1188, 41] on button "Mark all as read" at bounding box center [1207, 46] width 70 height 15
click at [1424, 537] on div at bounding box center [784, 386] width 1568 height 772
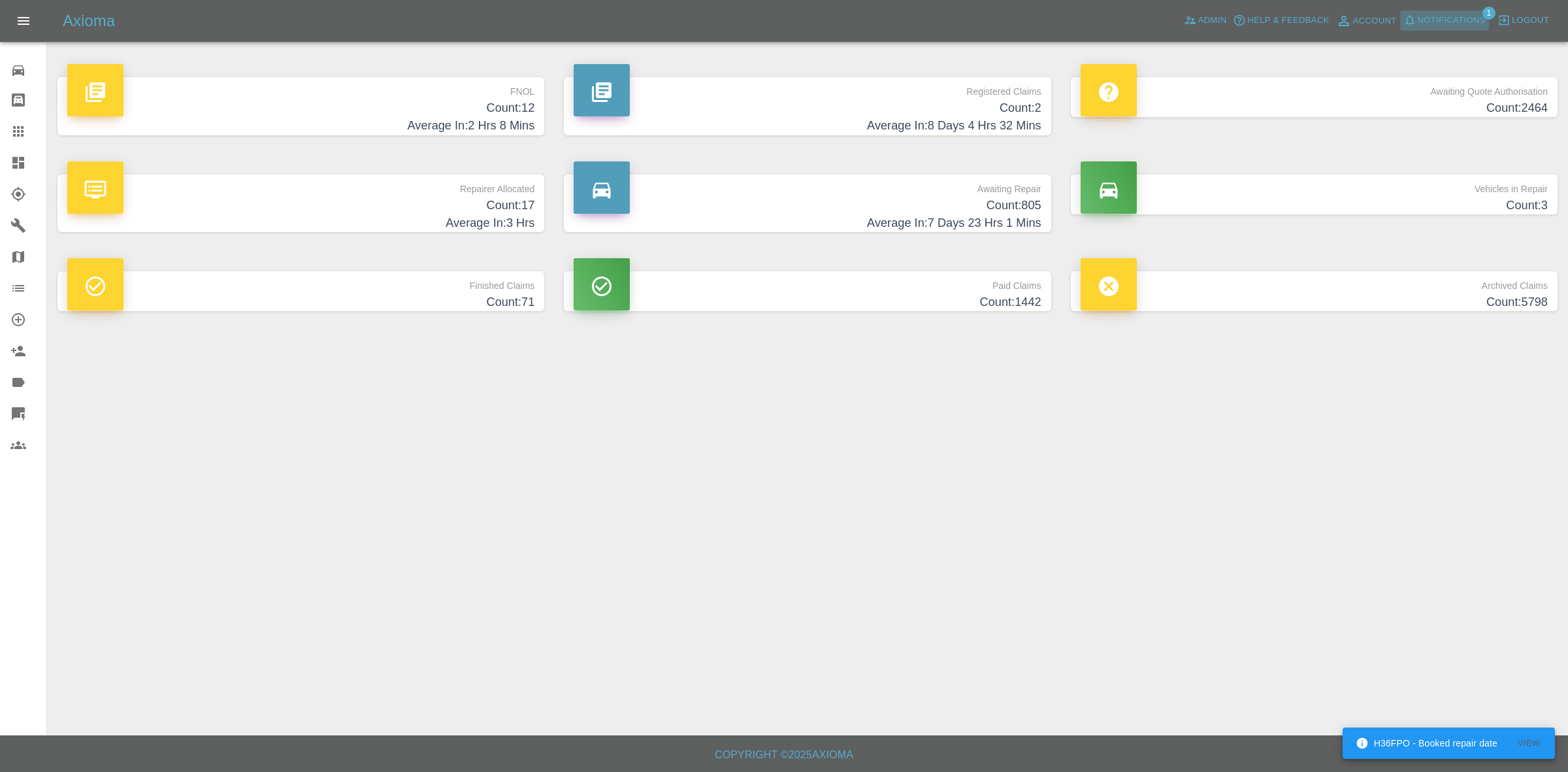
click at [1434, 21] on span "Notifications" at bounding box center [1452, 20] width 68 height 15
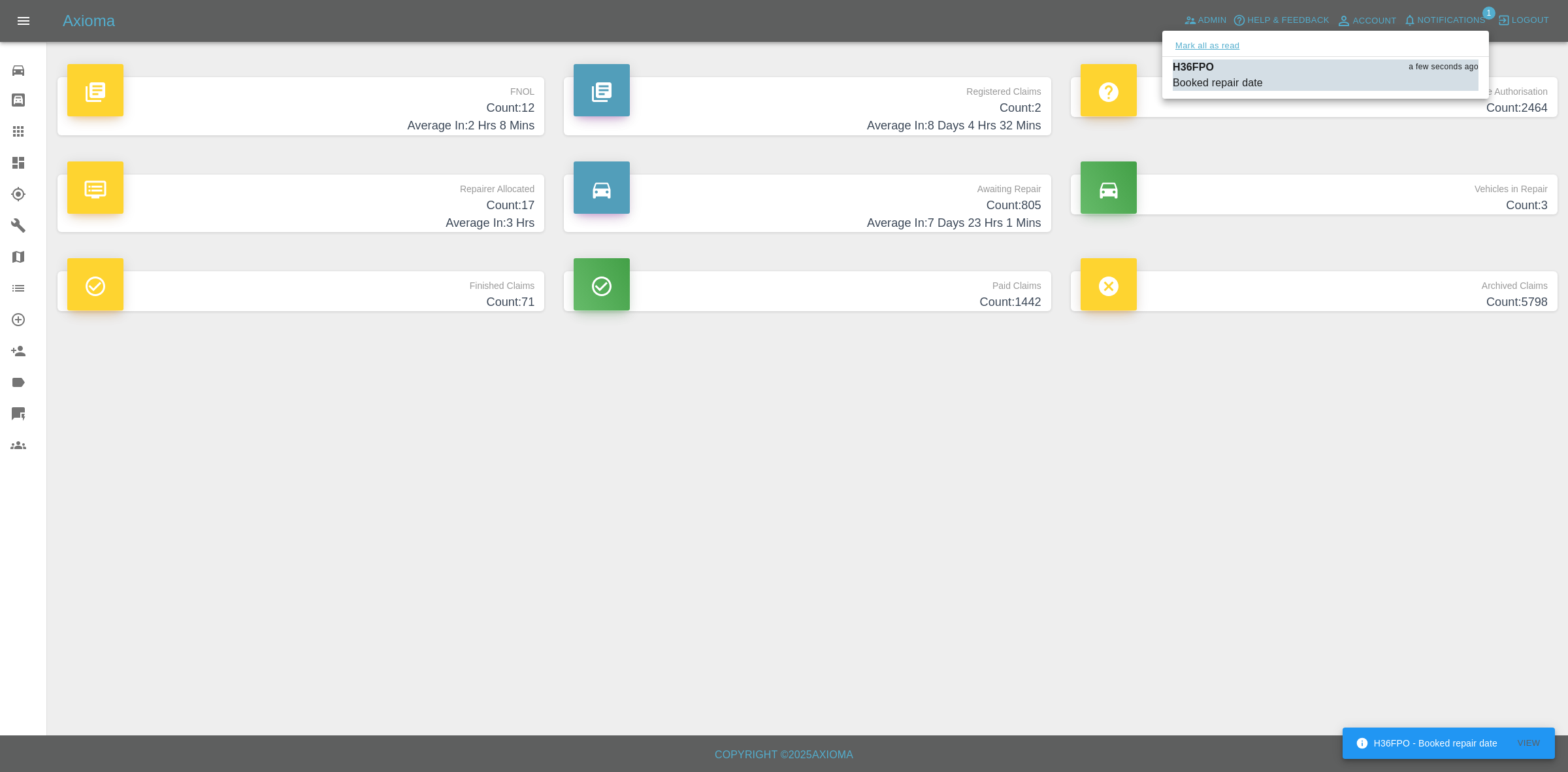
click at [1183, 47] on button "Mark all as read" at bounding box center [1207, 46] width 70 height 15
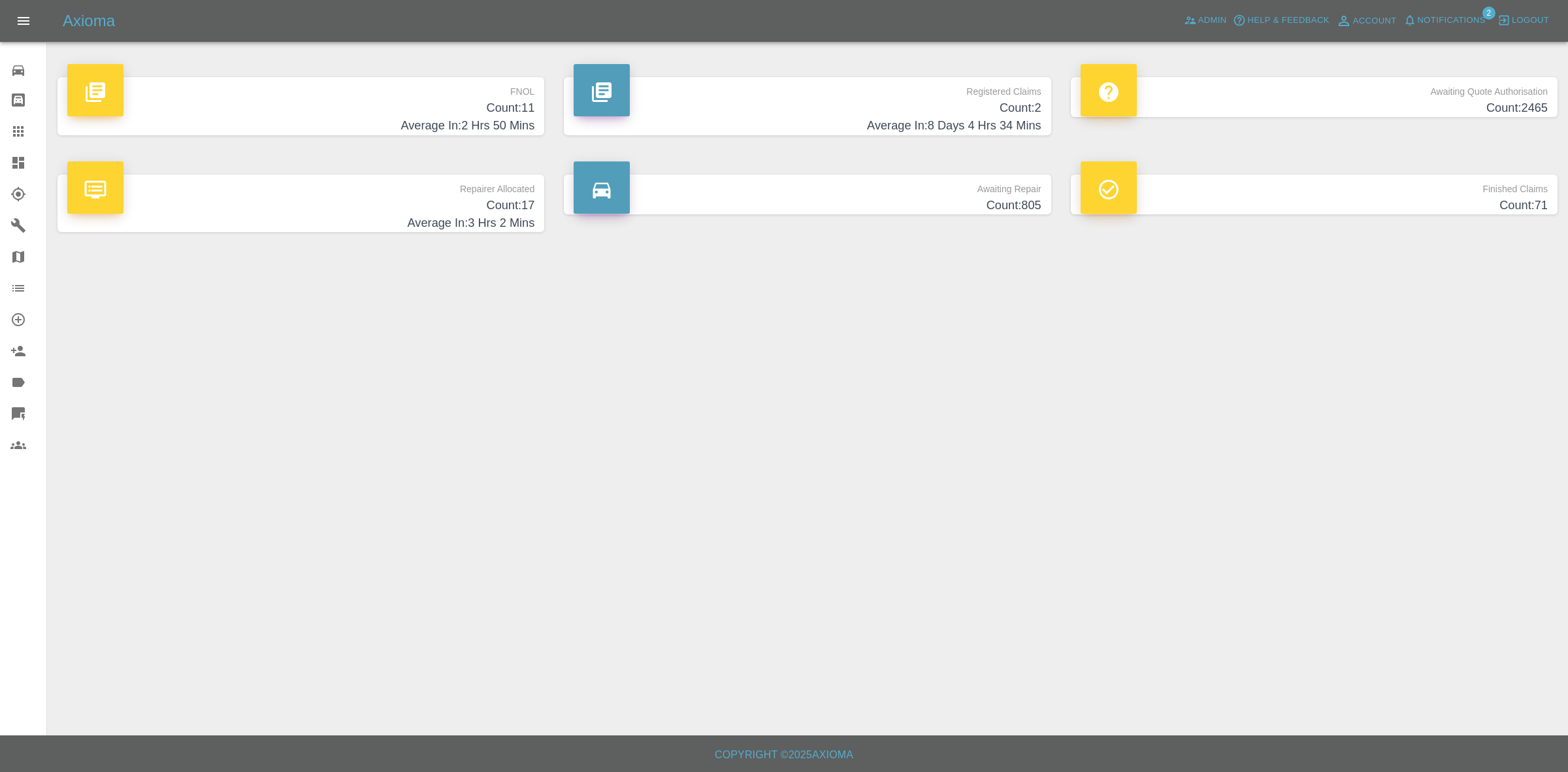
click at [1457, 17] on span "Notifications" at bounding box center [1452, 20] width 68 height 15
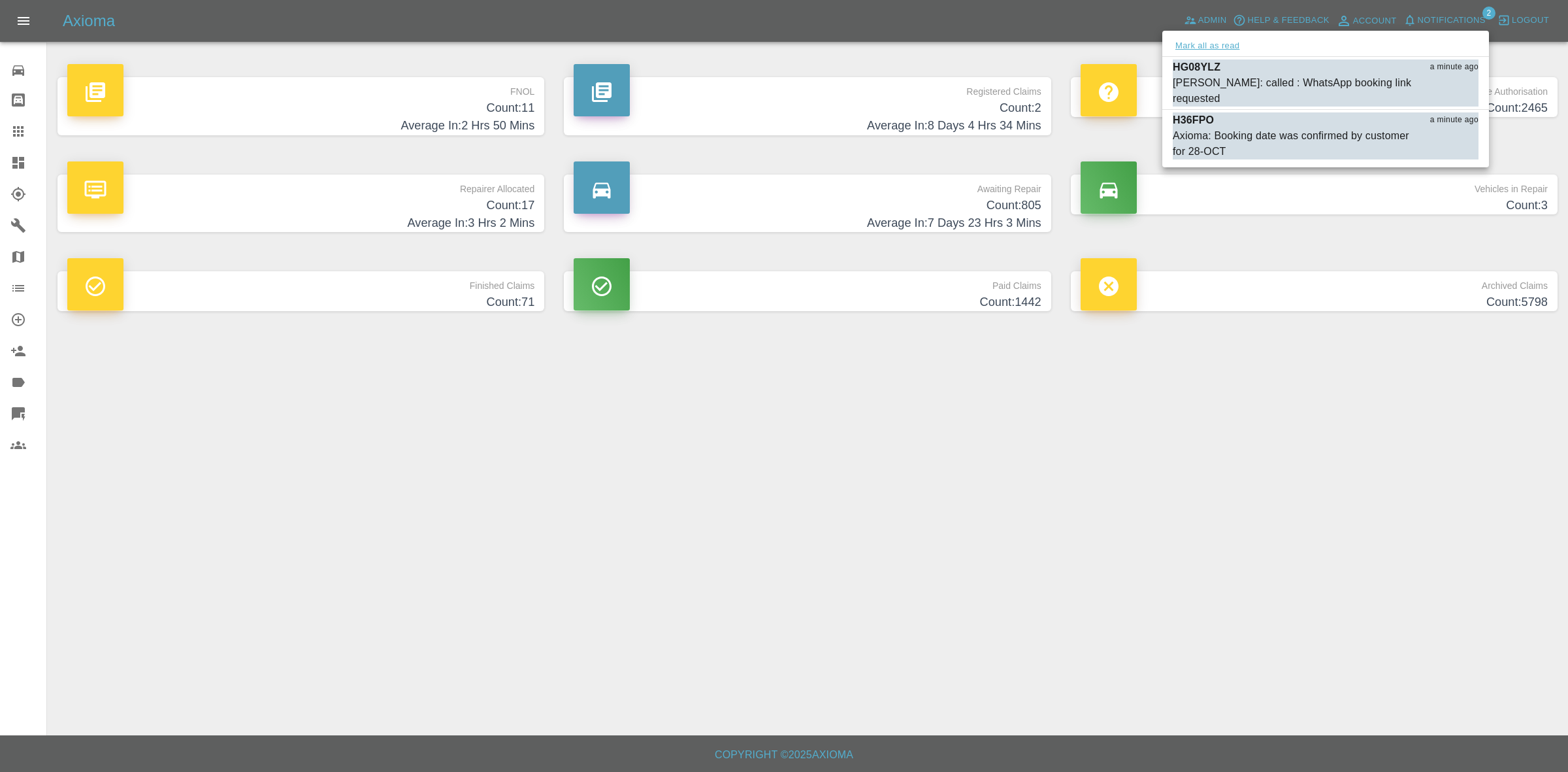
click at [1209, 43] on button "Mark all as read" at bounding box center [1207, 46] width 70 height 15
click at [1470, 478] on div at bounding box center [784, 386] width 1568 height 772
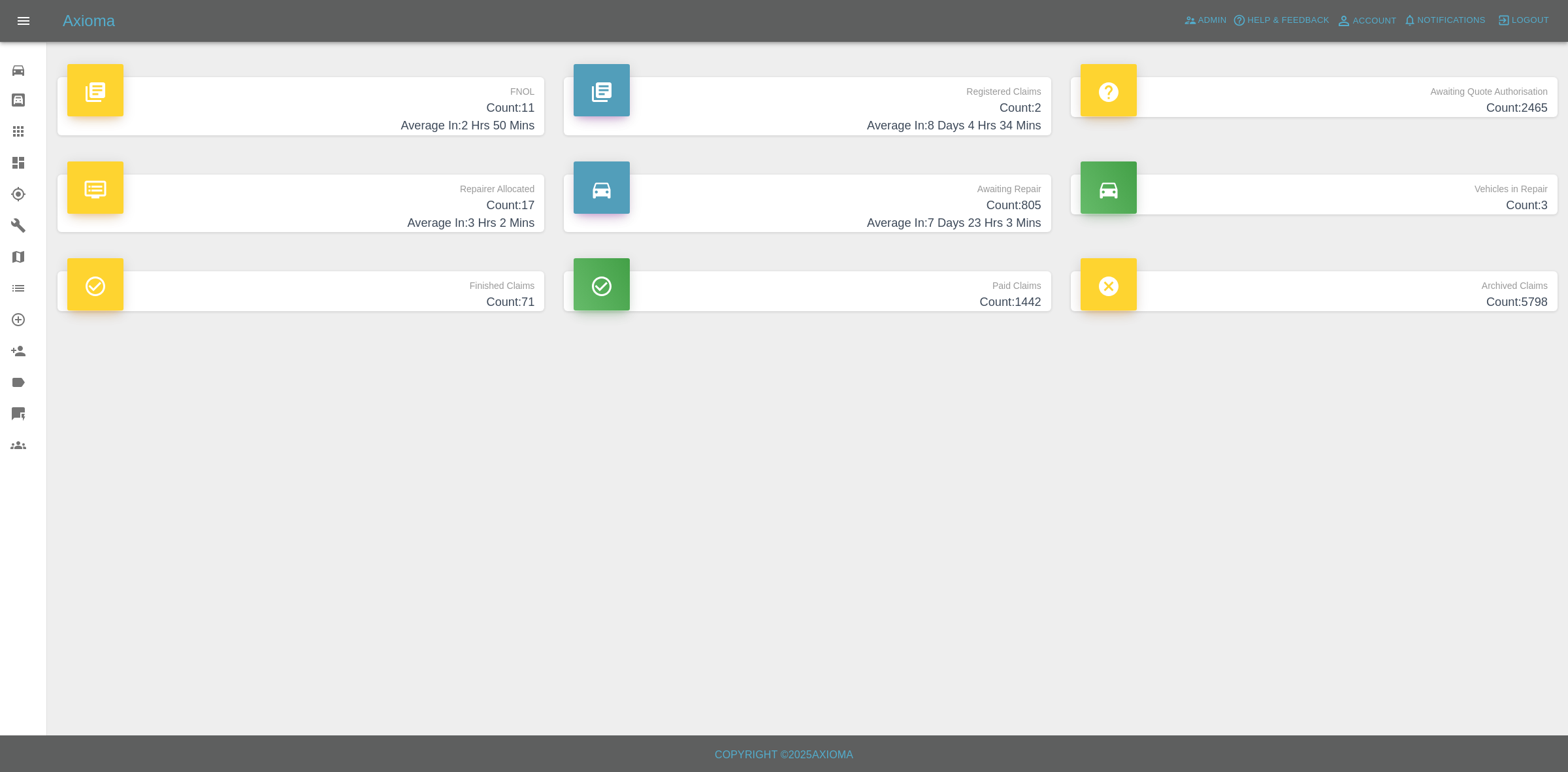
click at [0, 247] on link "Map" at bounding box center [23, 257] width 46 height 31
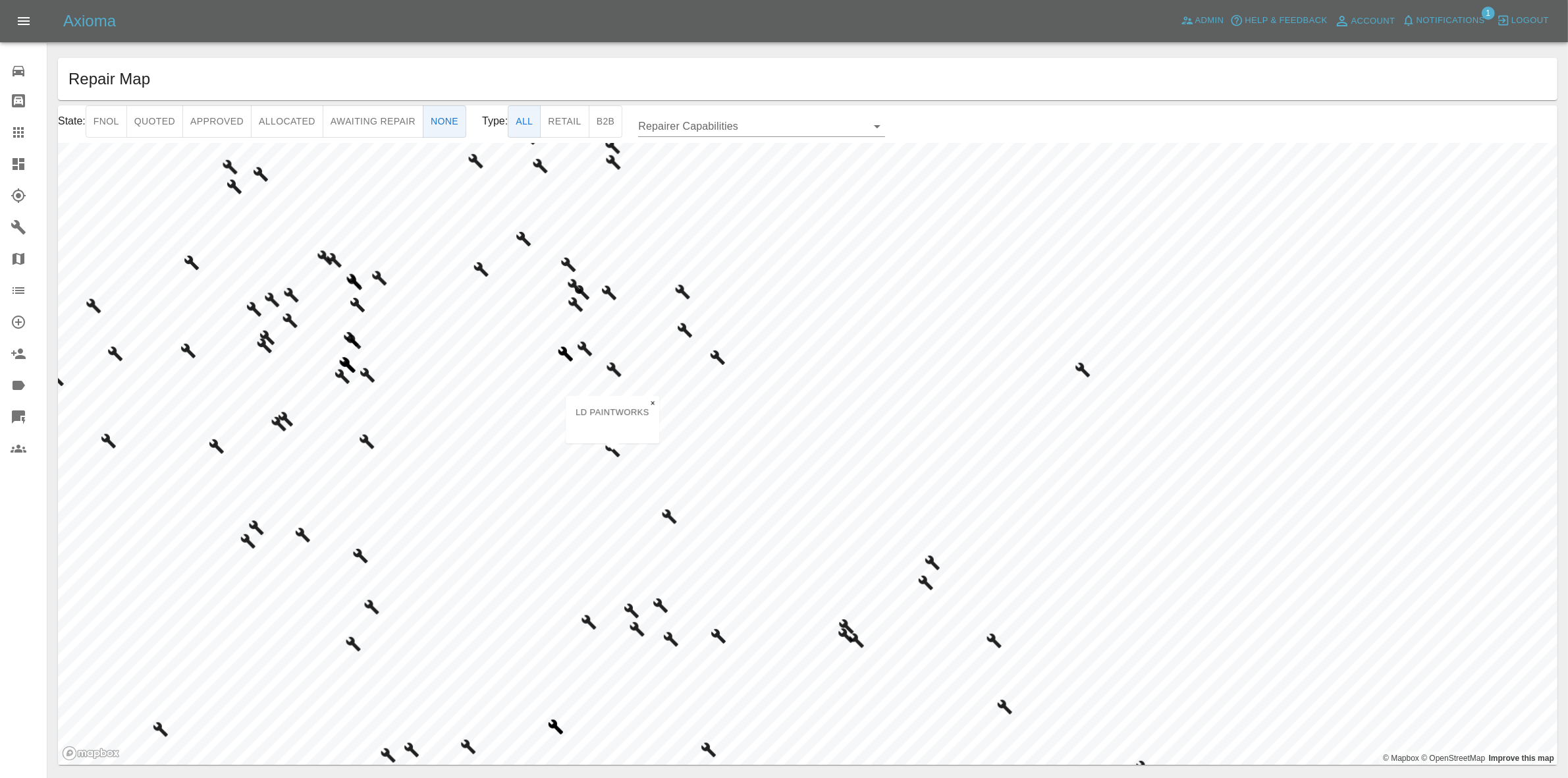
drag, startPoint x: 595, startPoint y: 557, endPoint x: 616, endPoint y: 448, distance: 111.0
click at [616, 448] on icon "Map marker" at bounding box center [612, 449] width 16 height 16
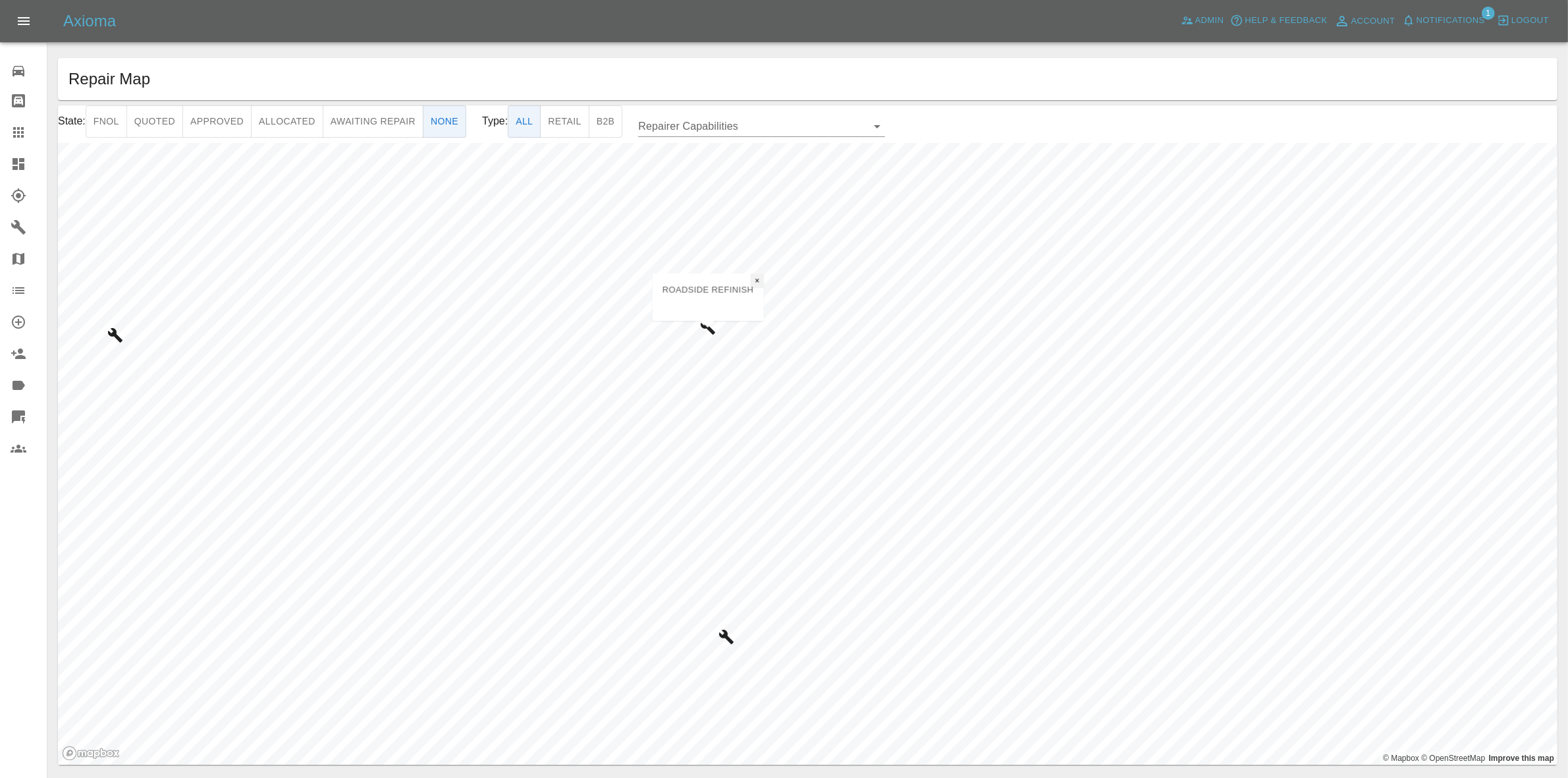
click at [755, 281] on span "×" at bounding box center [757, 281] width 5 height 9
click at [219, 124] on button "Approved" at bounding box center [217, 121] width 69 height 32
click at [303, 124] on button "Allocated" at bounding box center [287, 121] width 72 height 32
click at [367, 124] on button "Awaiting Repair" at bounding box center [373, 121] width 101 height 32
click at [679, 297] on p "VIG7845" at bounding box center [686, 297] width 36 height 15
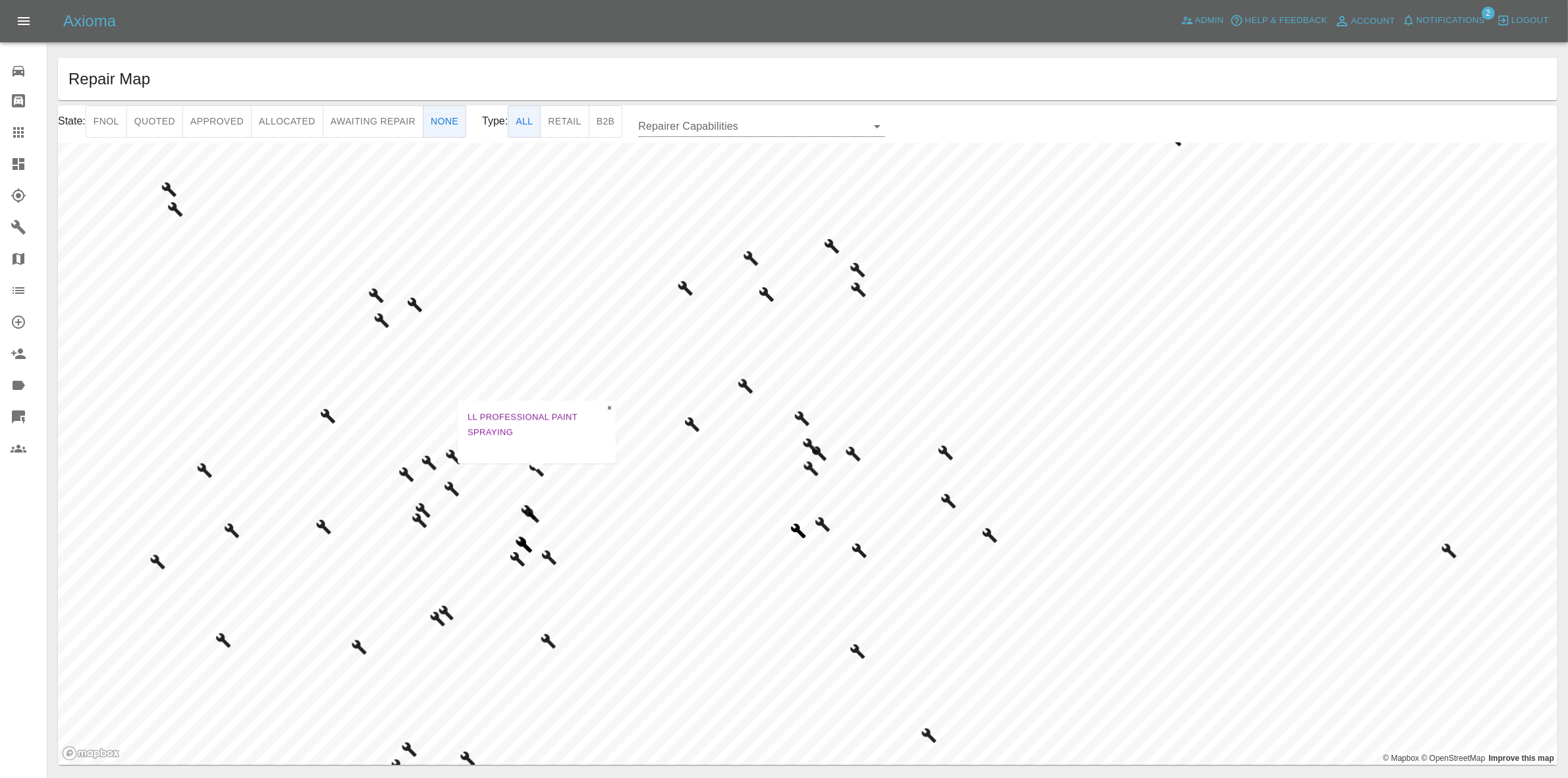
drag, startPoint x: 721, startPoint y: 291, endPoint x: 542, endPoint y: 448, distance: 238.1
click at [542, 448] on div "© Mapbox © OpenStreetMap Improve this map LL PROFESSIONAL PAINT SPRAYING ×" at bounding box center [808, 454] width 1499 height 622
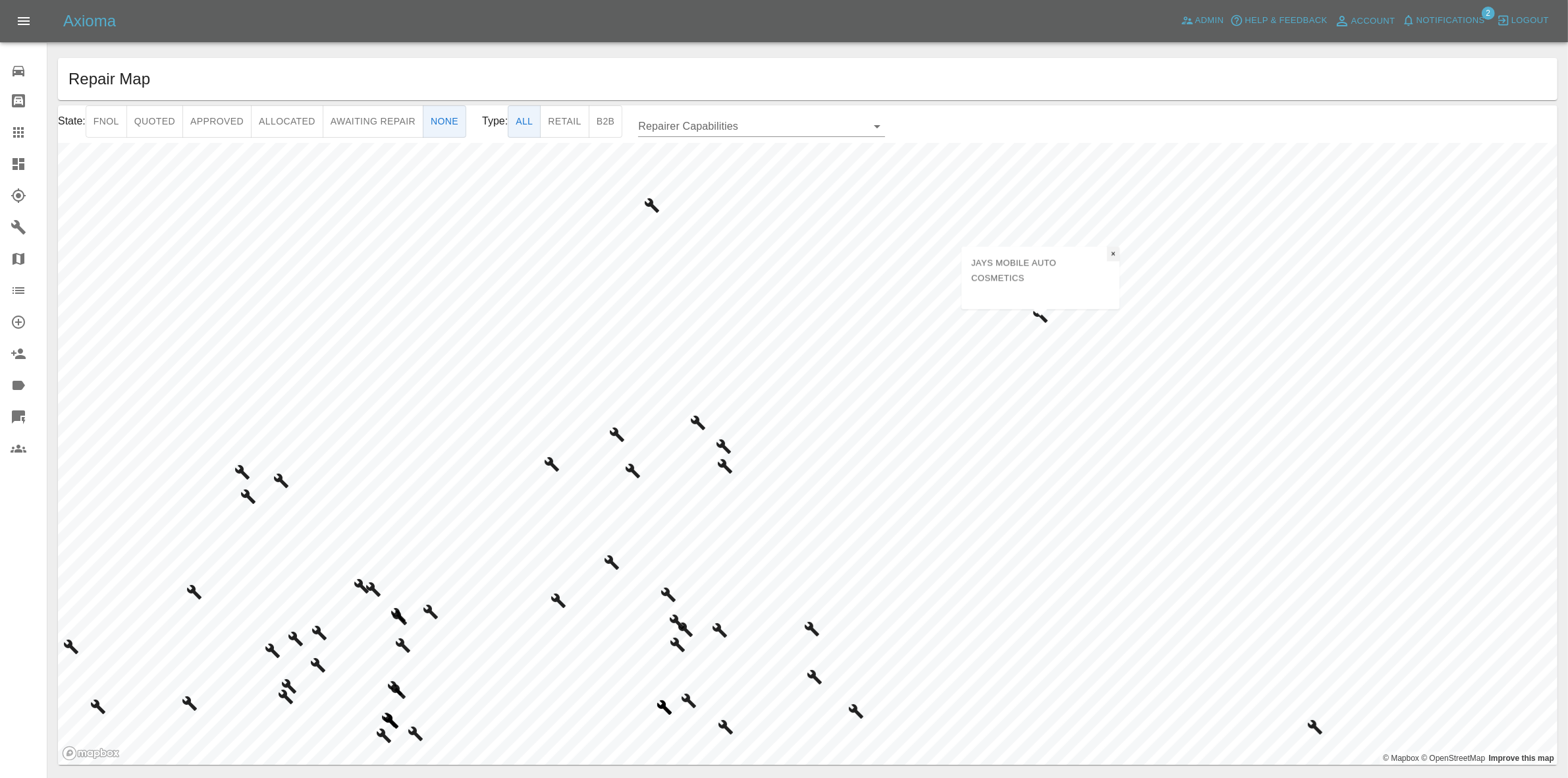
click at [1118, 256] on button "×" at bounding box center [1113, 253] width 12 height 14
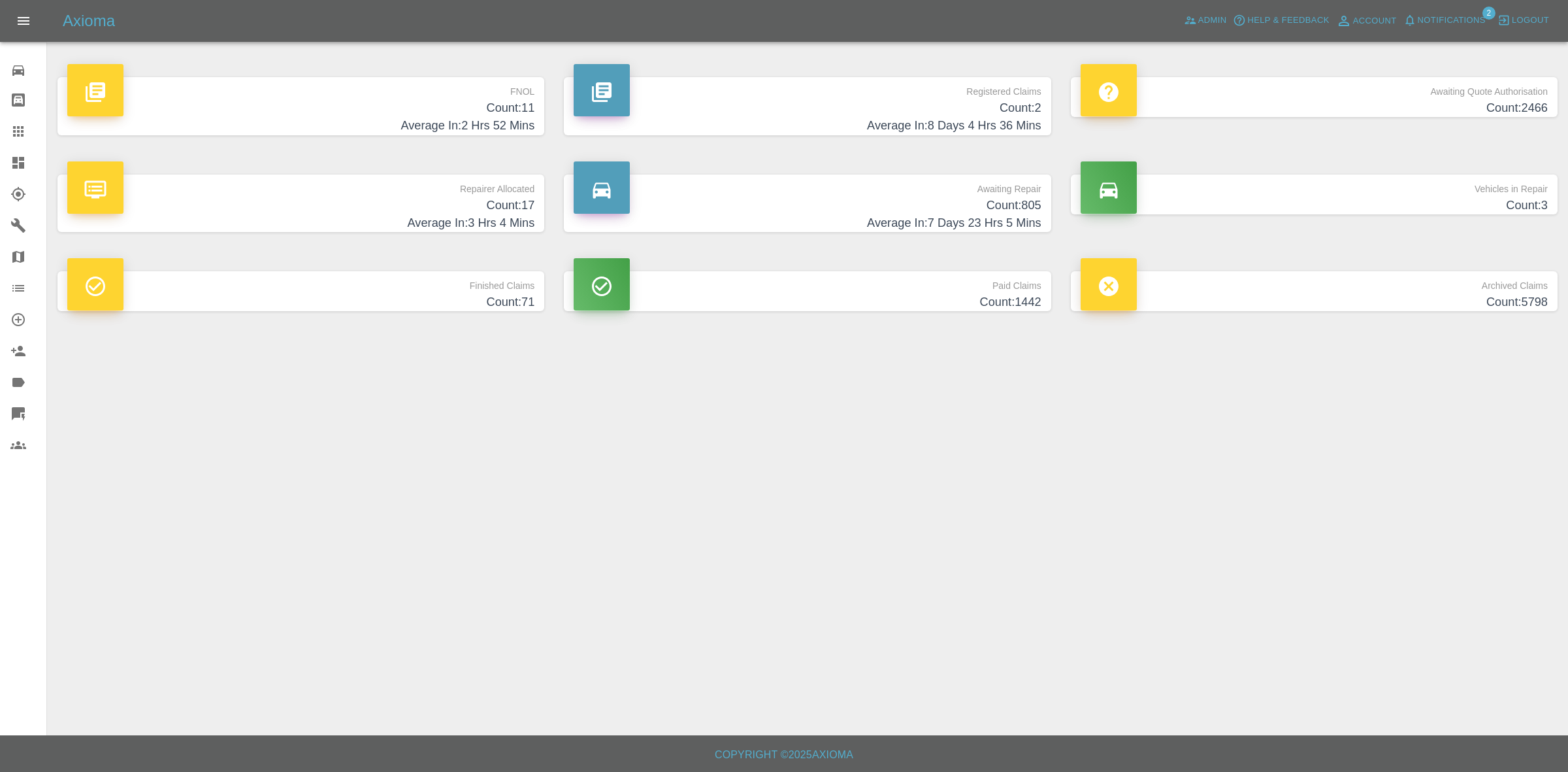
click at [1463, 21] on span "Notifications" at bounding box center [1452, 20] width 68 height 15
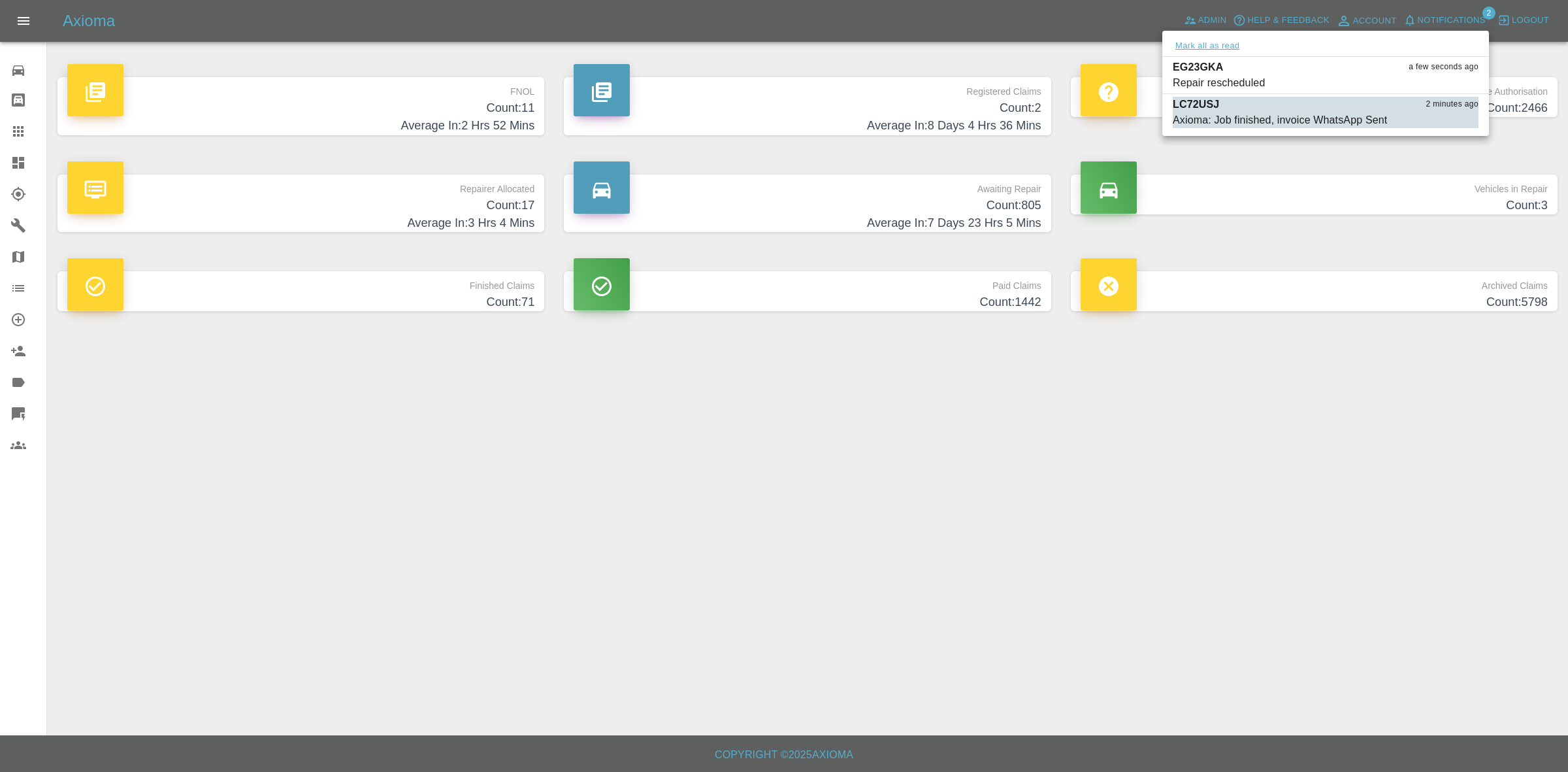
click at [1185, 41] on button "Mark all as read" at bounding box center [1207, 46] width 70 height 15
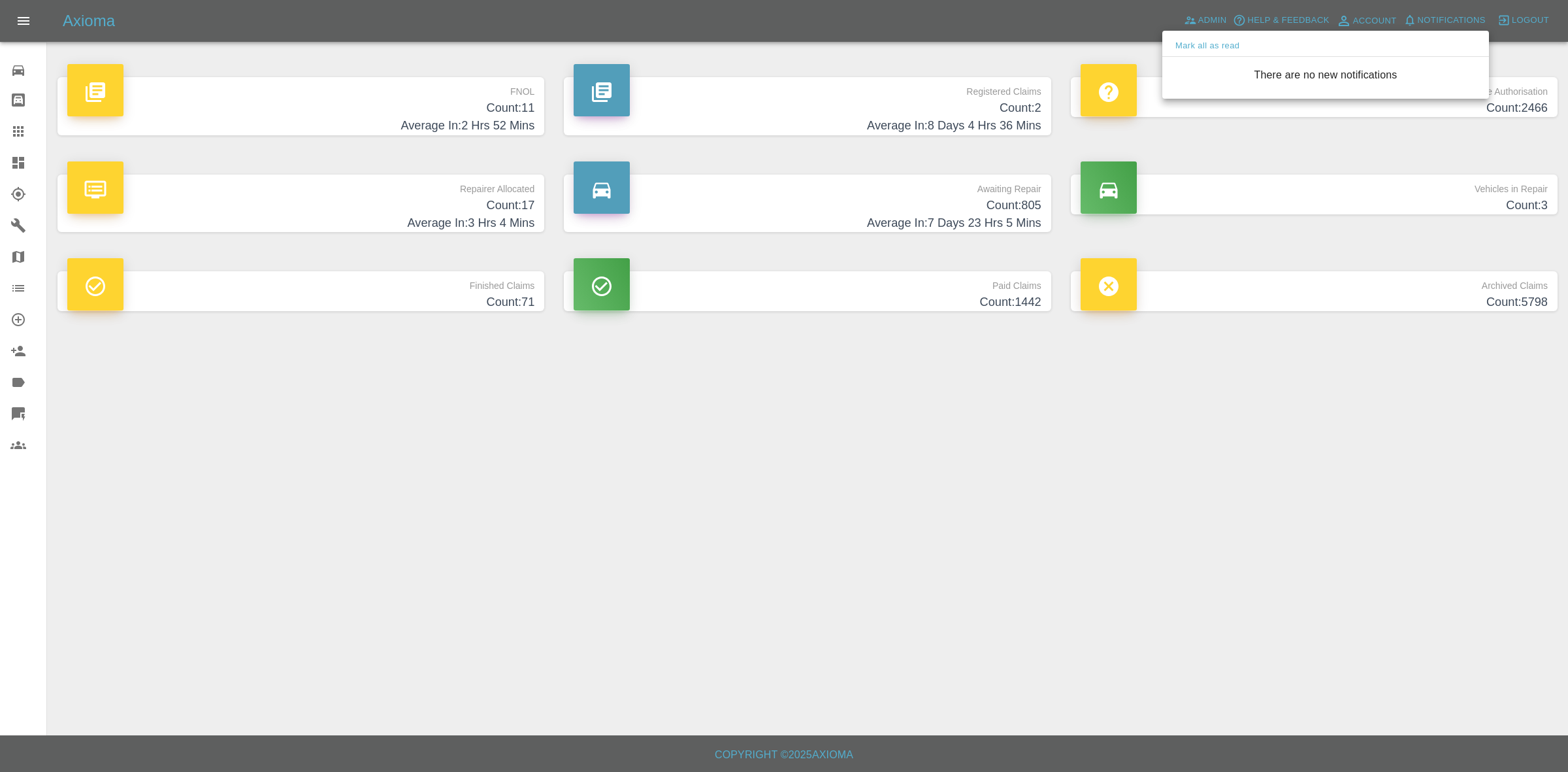
drag, startPoint x: 1380, startPoint y: 428, endPoint x: 1367, endPoint y: 443, distance: 19.8
click at [1386, 436] on div at bounding box center [784, 386] width 1568 height 772
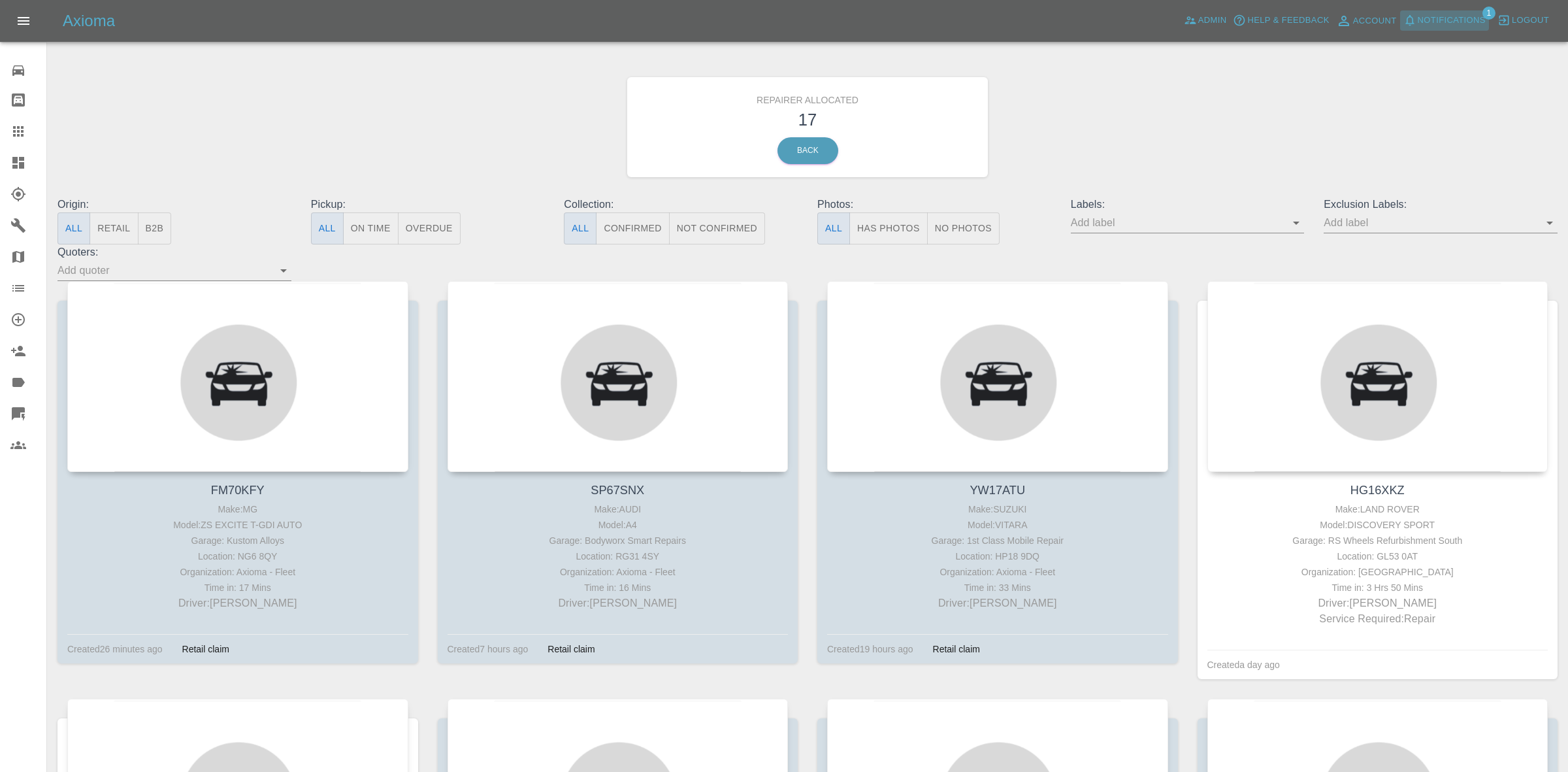
click at [1457, 18] on span "Notifications" at bounding box center [1452, 20] width 68 height 15
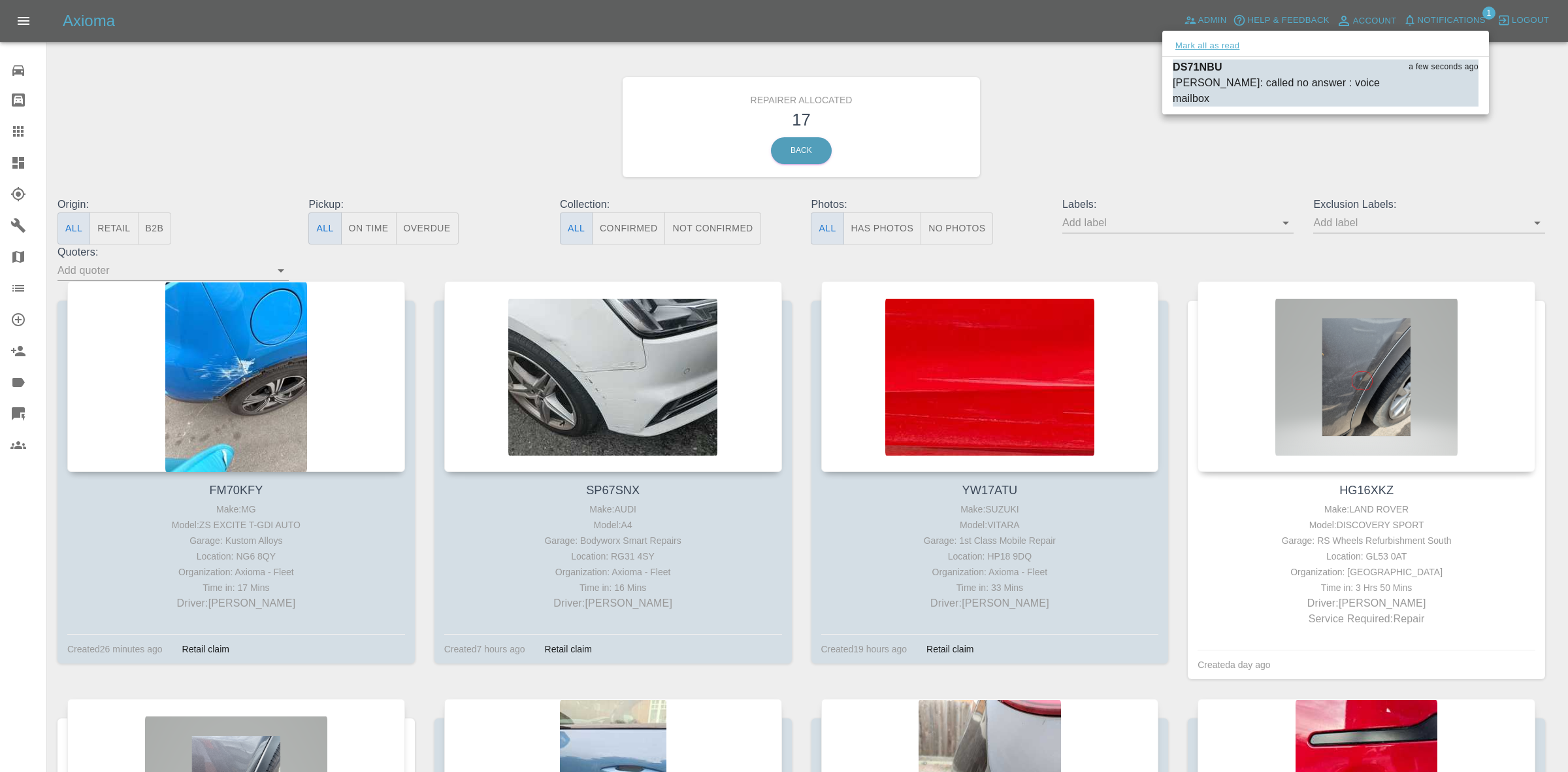
click at [1220, 43] on button "Mark all as read" at bounding box center [1207, 46] width 70 height 15
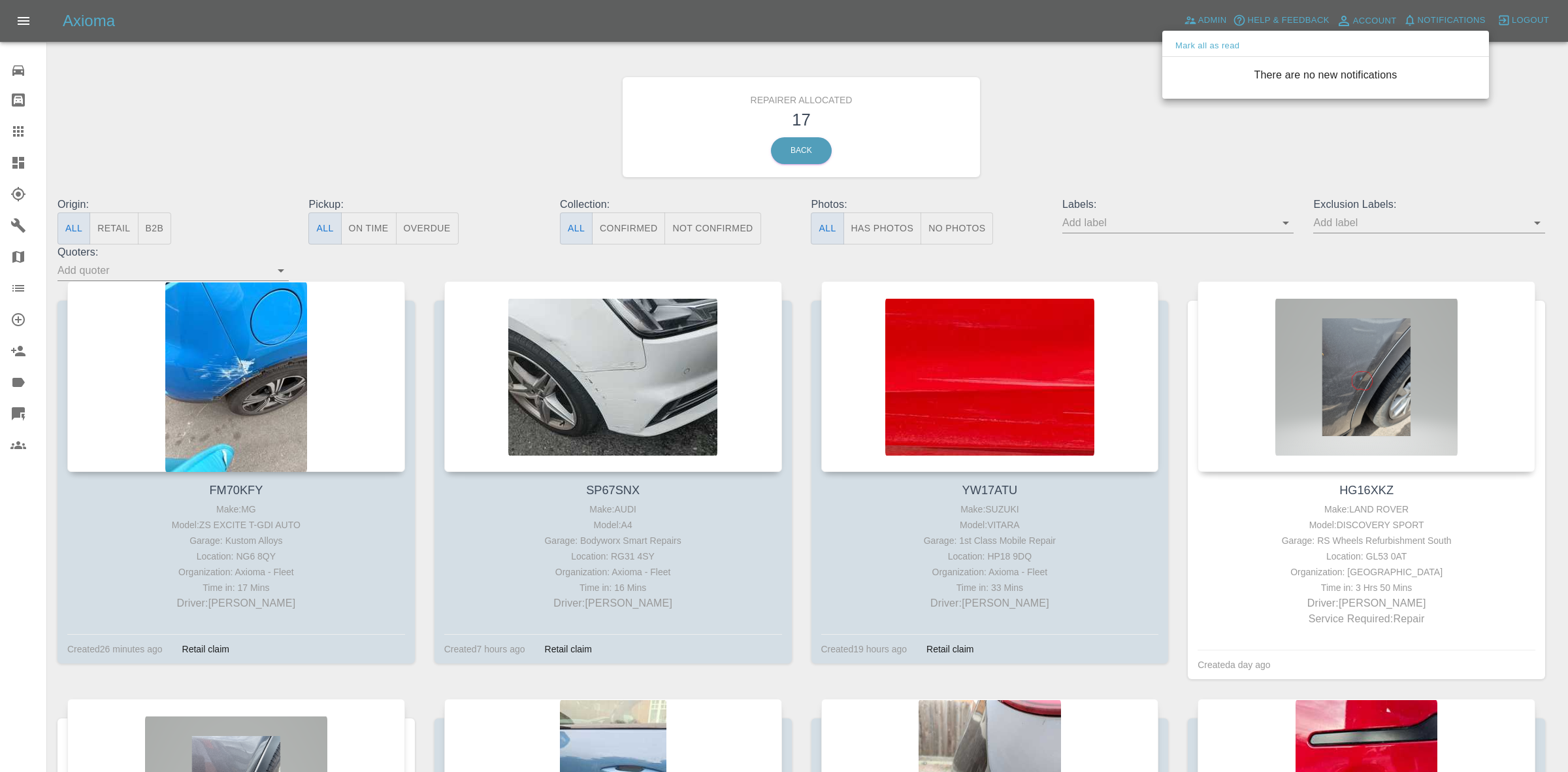
click at [1262, 136] on div at bounding box center [784, 386] width 1568 height 772
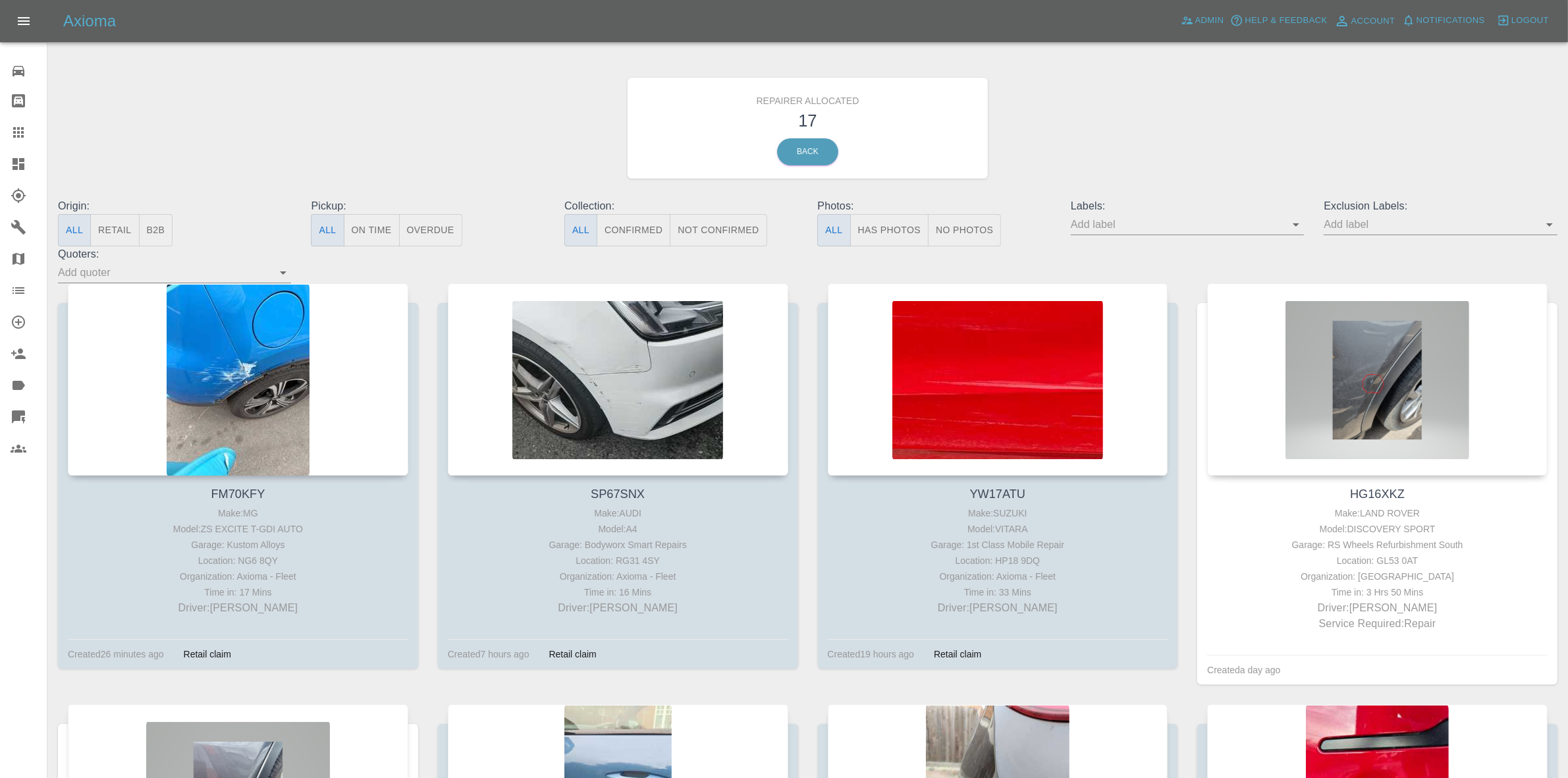
click at [0, 159] on link "Dashboard" at bounding box center [23, 163] width 47 height 31
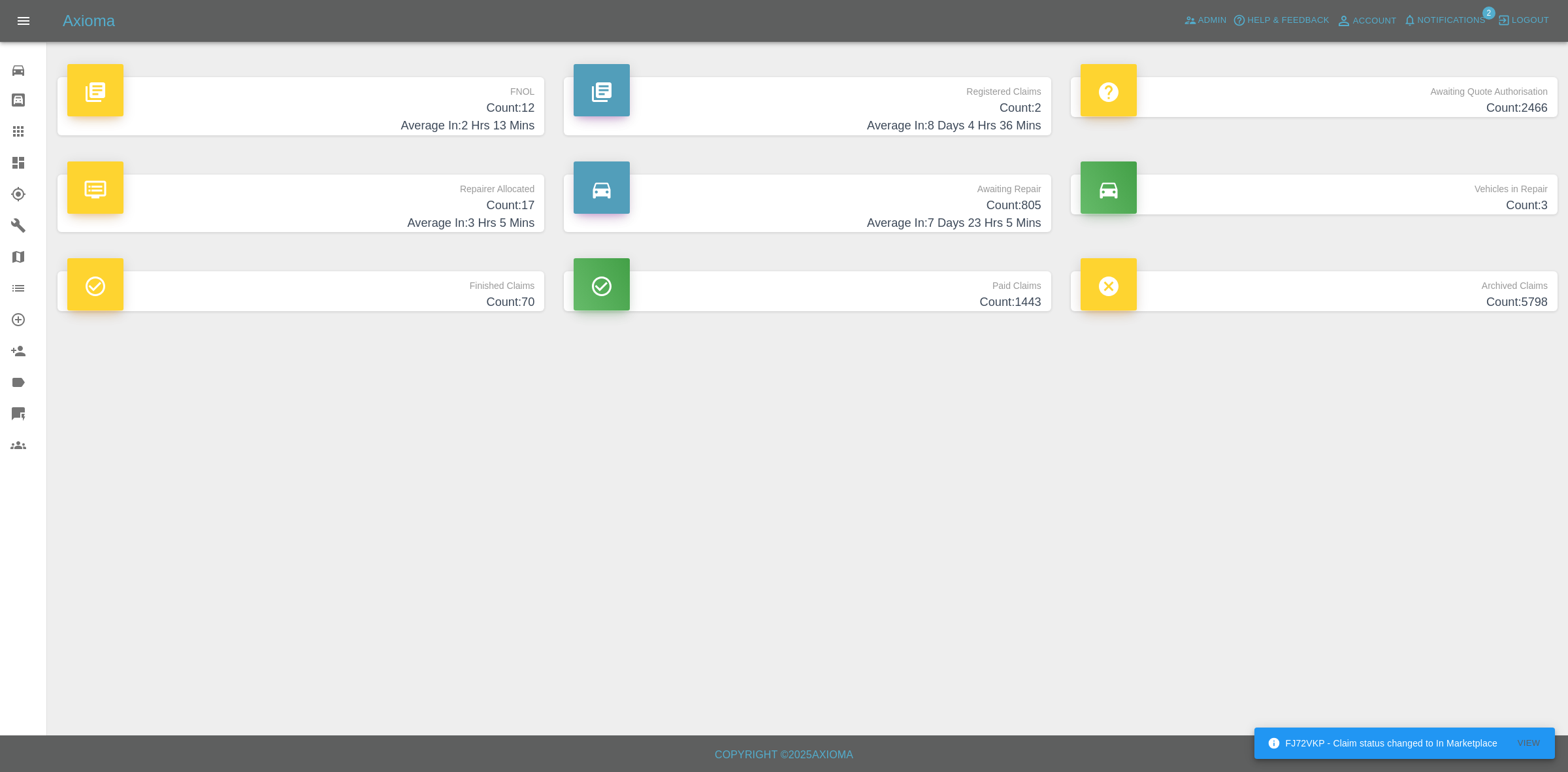
click at [367, 501] on main "FNOL Count: 12 Average In: 2 Hrs 13 Mins Registered Claims Count: 2 Average In:…" at bounding box center [784, 368] width 1568 height 736
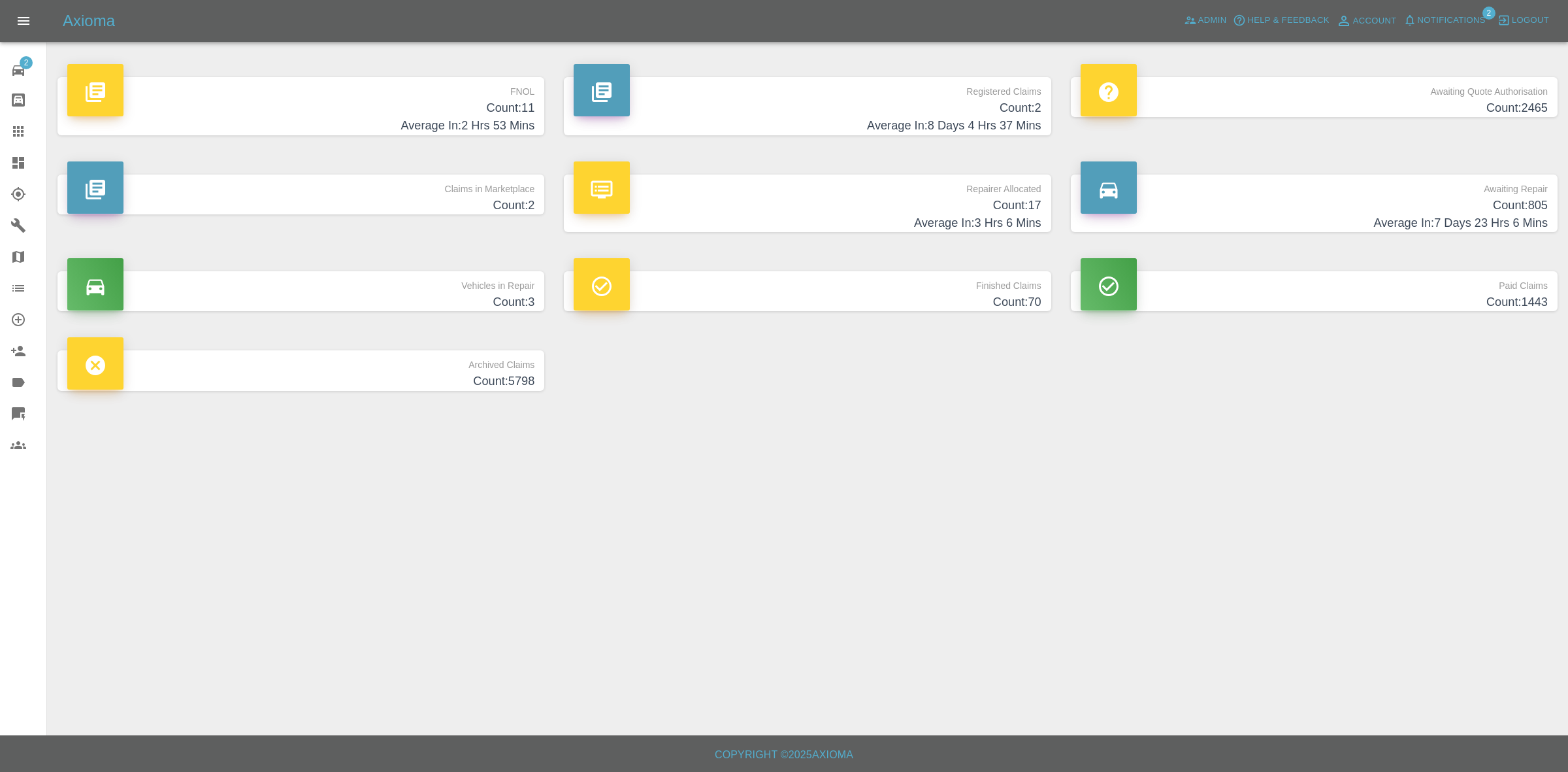
click at [464, 213] on h4 "Count: 2" at bounding box center [300, 205] width 467 height 17
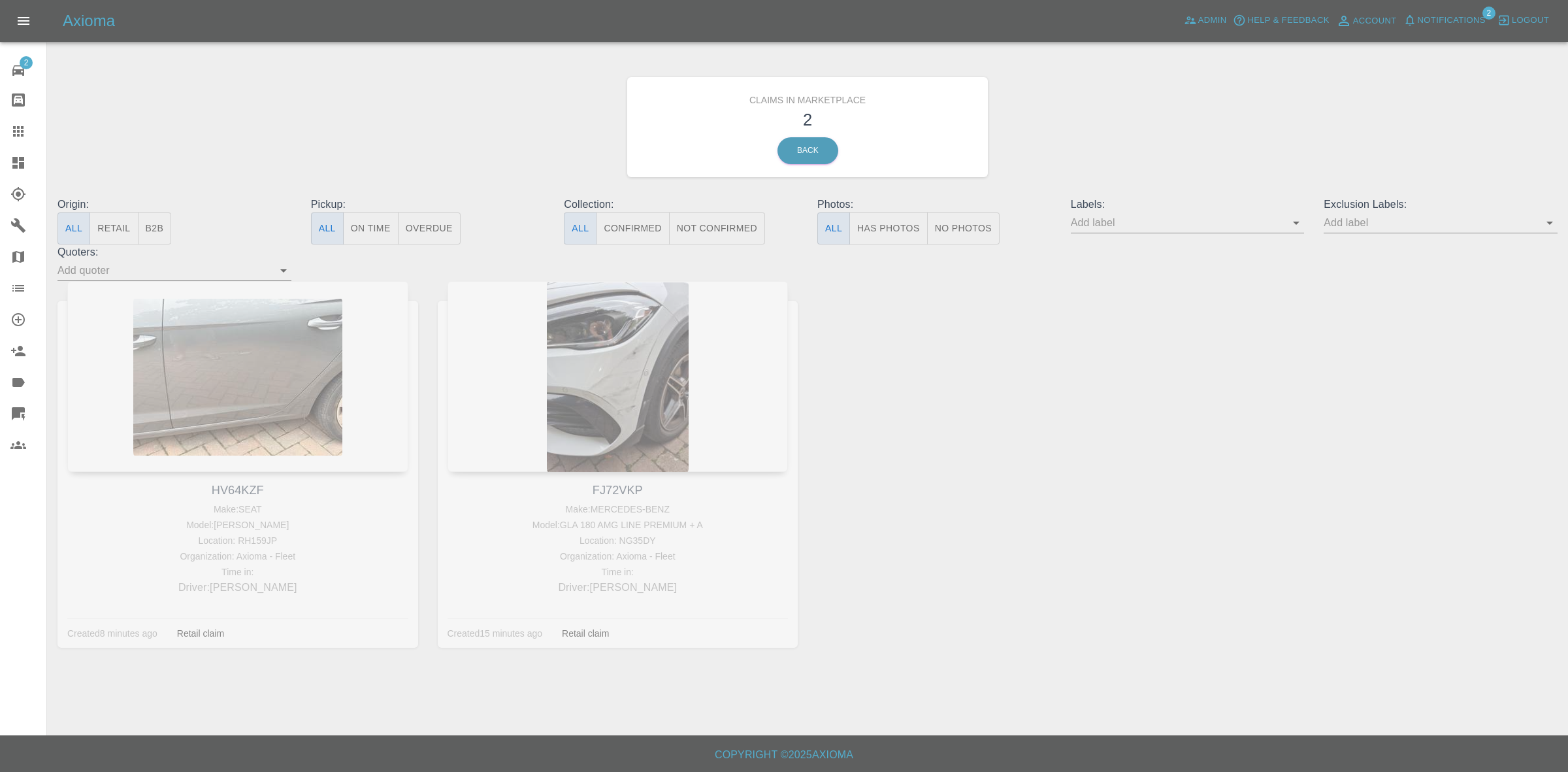
click at [0, 165] on link "Dashboard" at bounding box center [23, 162] width 46 height 31
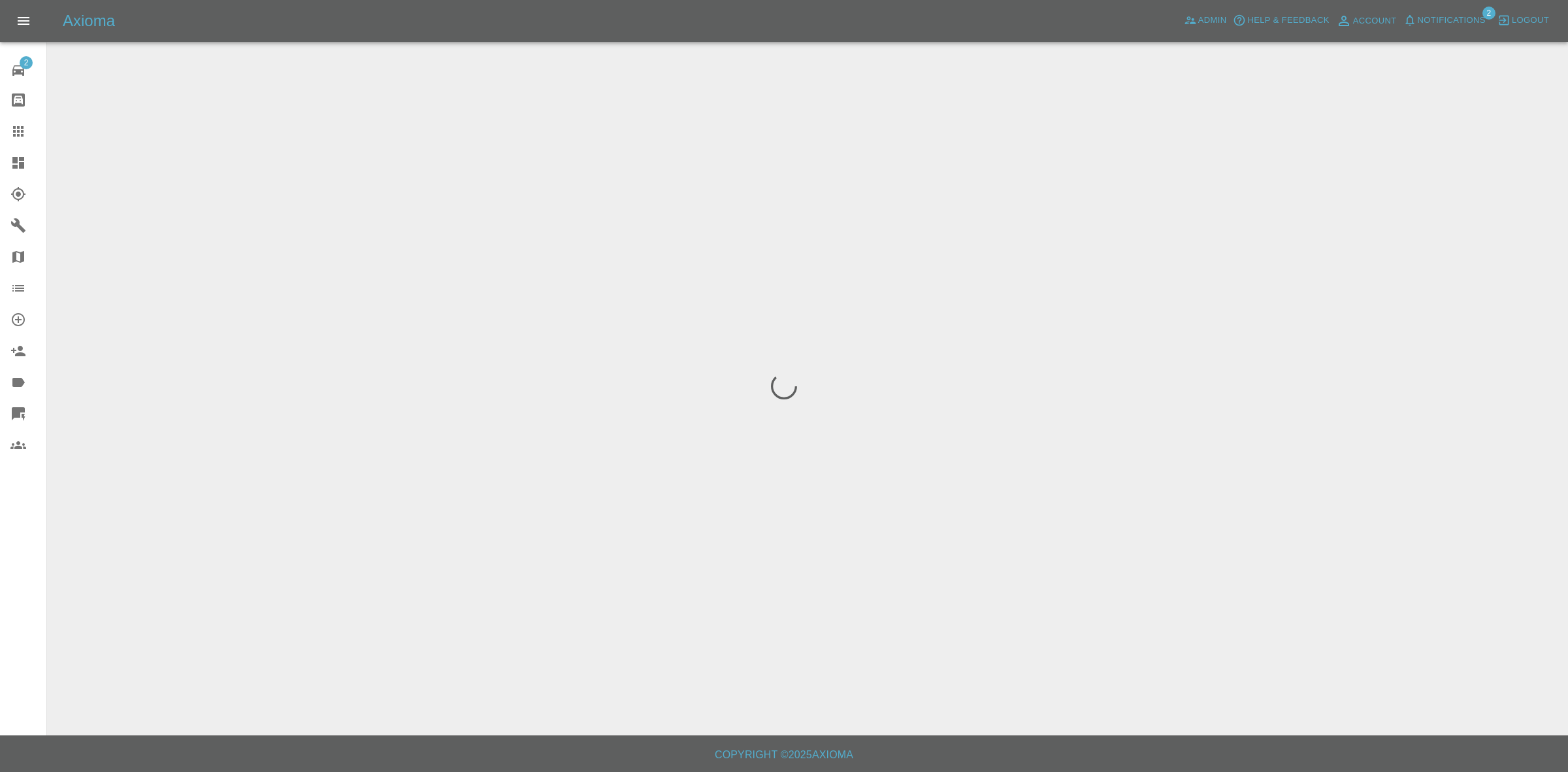
click at [1457, 17] on span "Notifications" at bounding box center [1452, 20] width 68 height 15
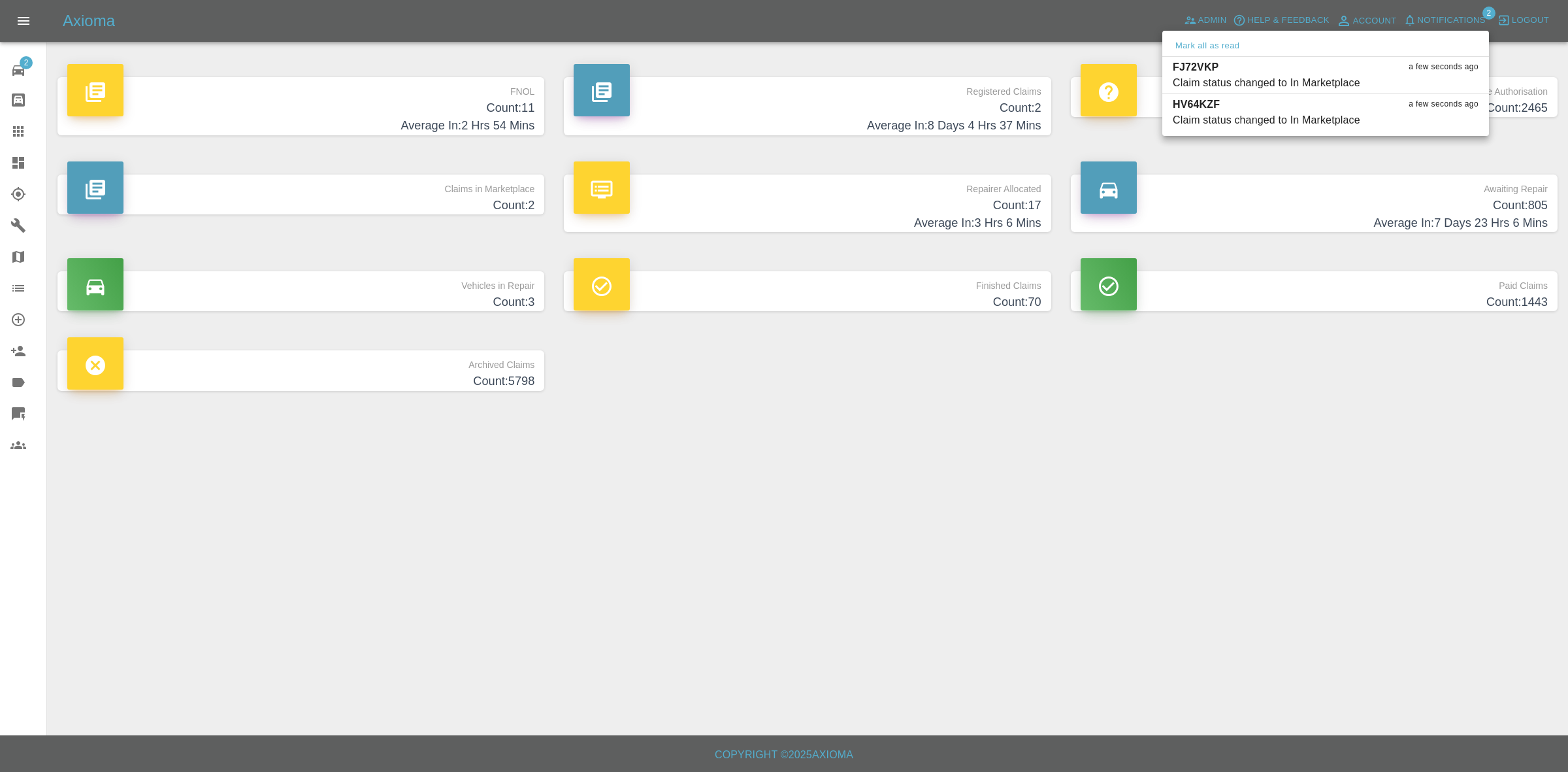
drag, startPoint x: 1405, startPoint y: 455, endPoint x: 1165, endPoint y: 328, distance: 271.5
click at [1405, 461] on div at bounding box center [784, 386] width 1568 height 772
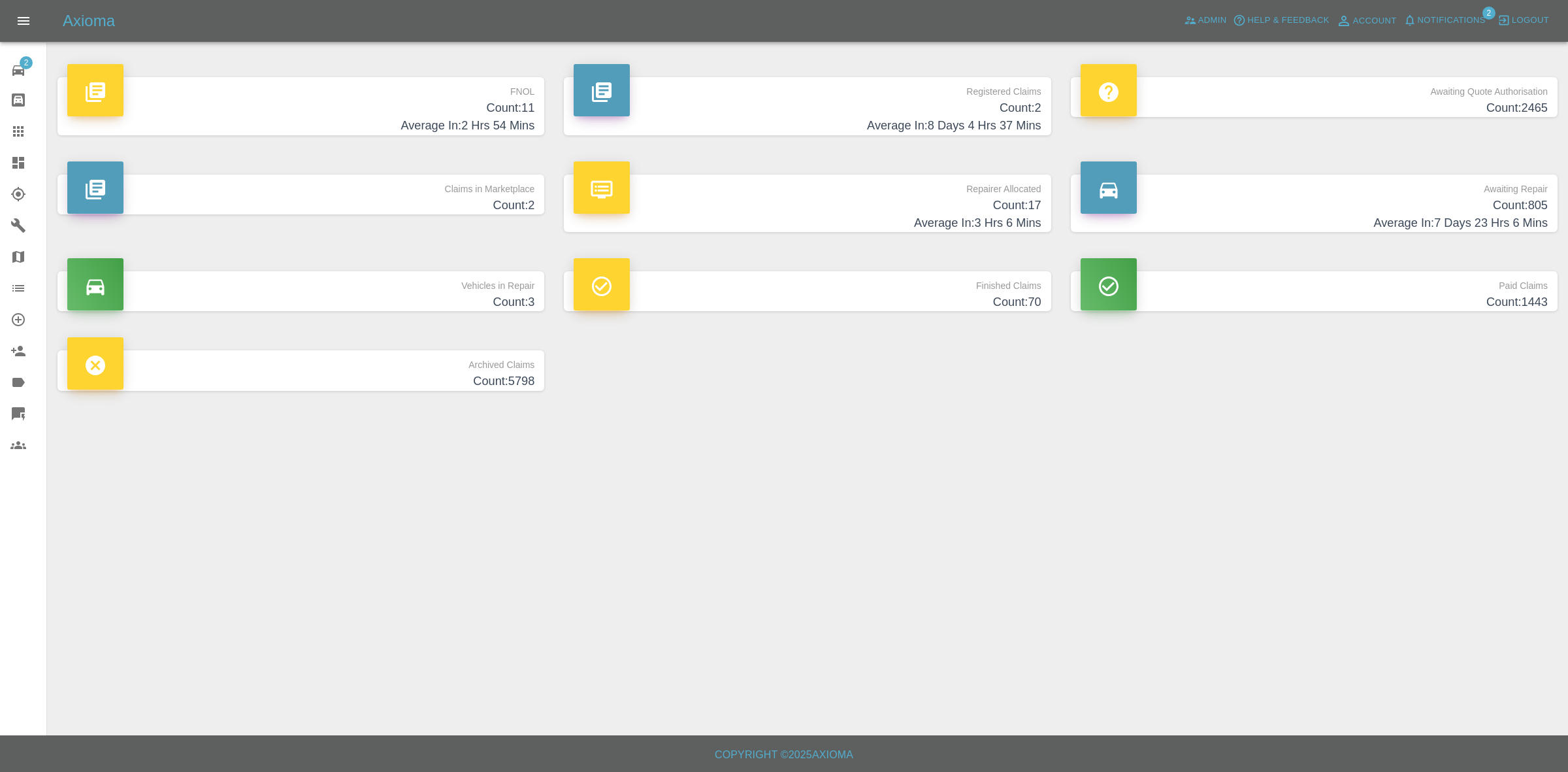
click at [879, 214] on h4 "Average In: 3 Hrs 6 Mins" at bounding box center [806, 223] width 467 height 17
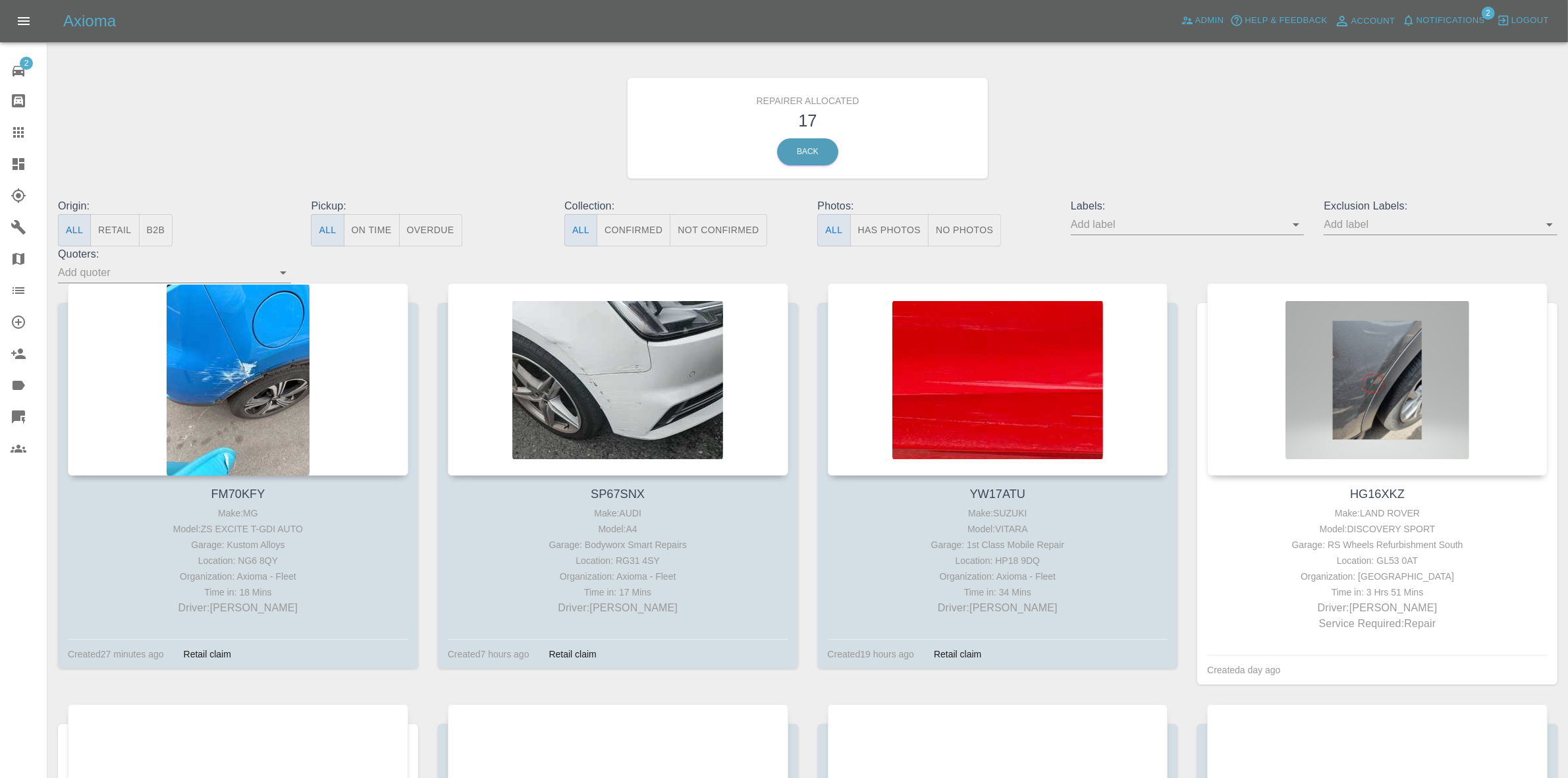
click at [128, 237] on button "Retail" at bounding box center [114, 230] width 49 height 32
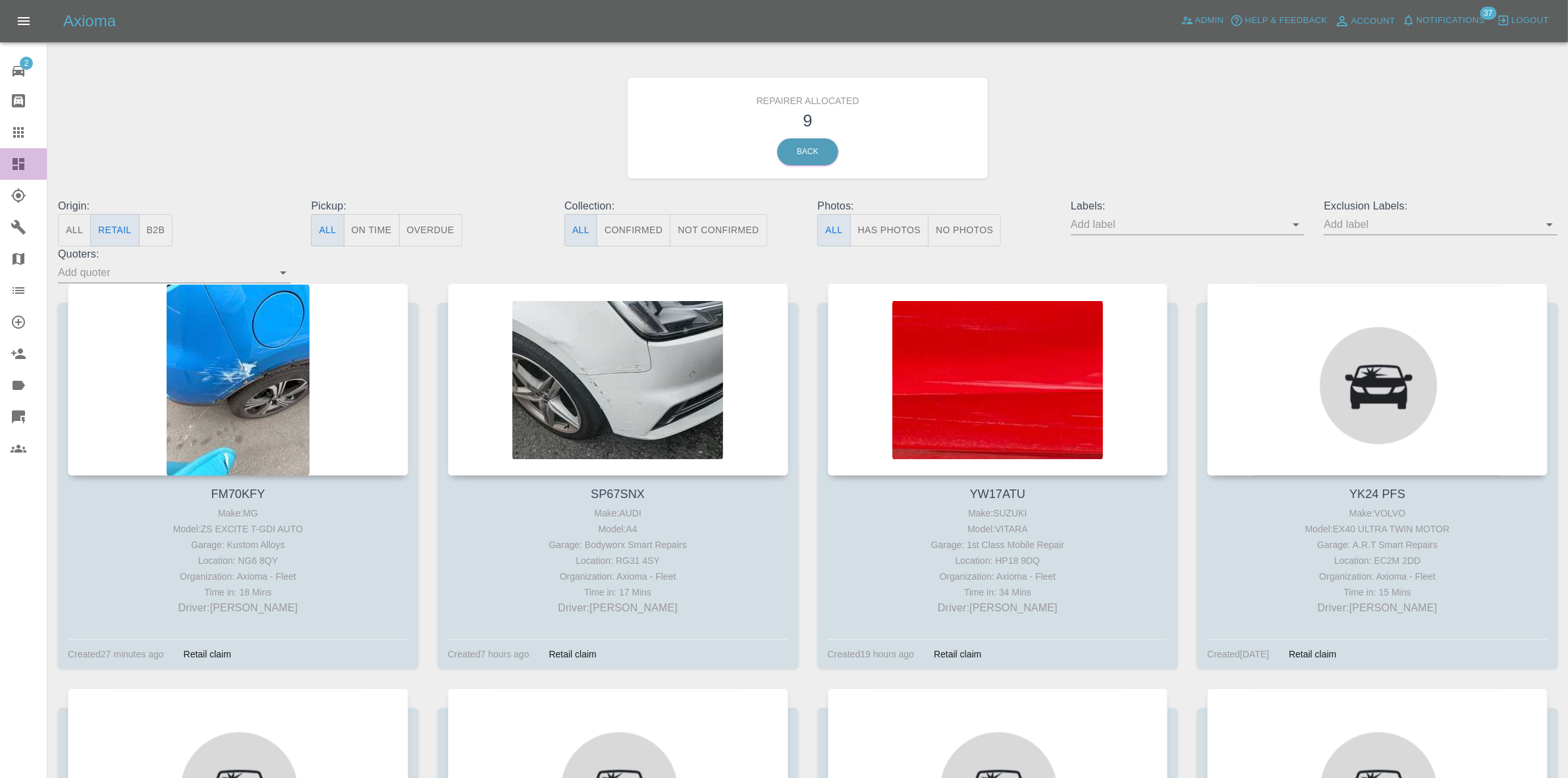
click at [4, 156] on link "Dashboard" at bounding box center [23, 163] width 47 height 31
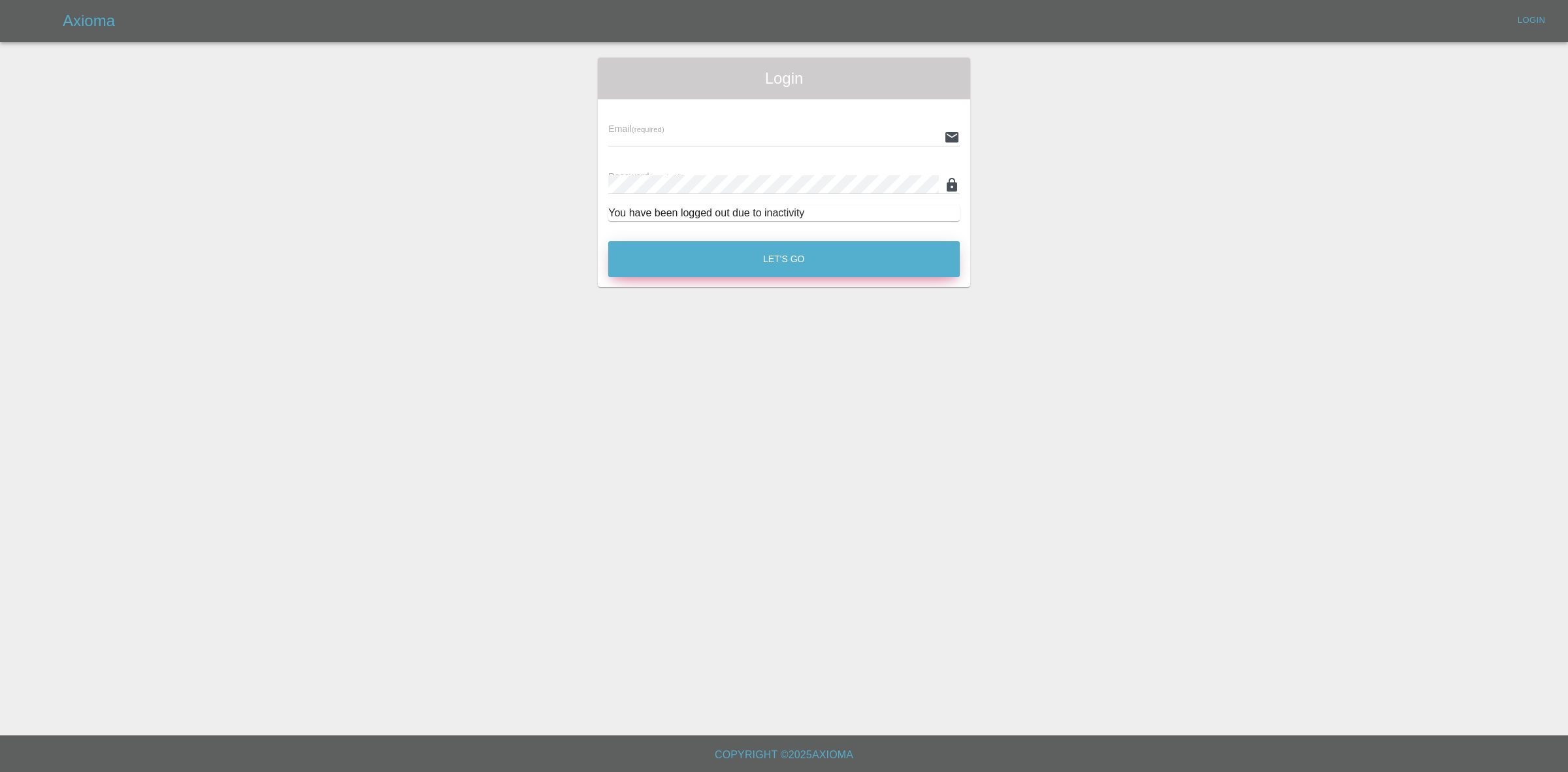
type input "georgecreedon1@icloud.com"
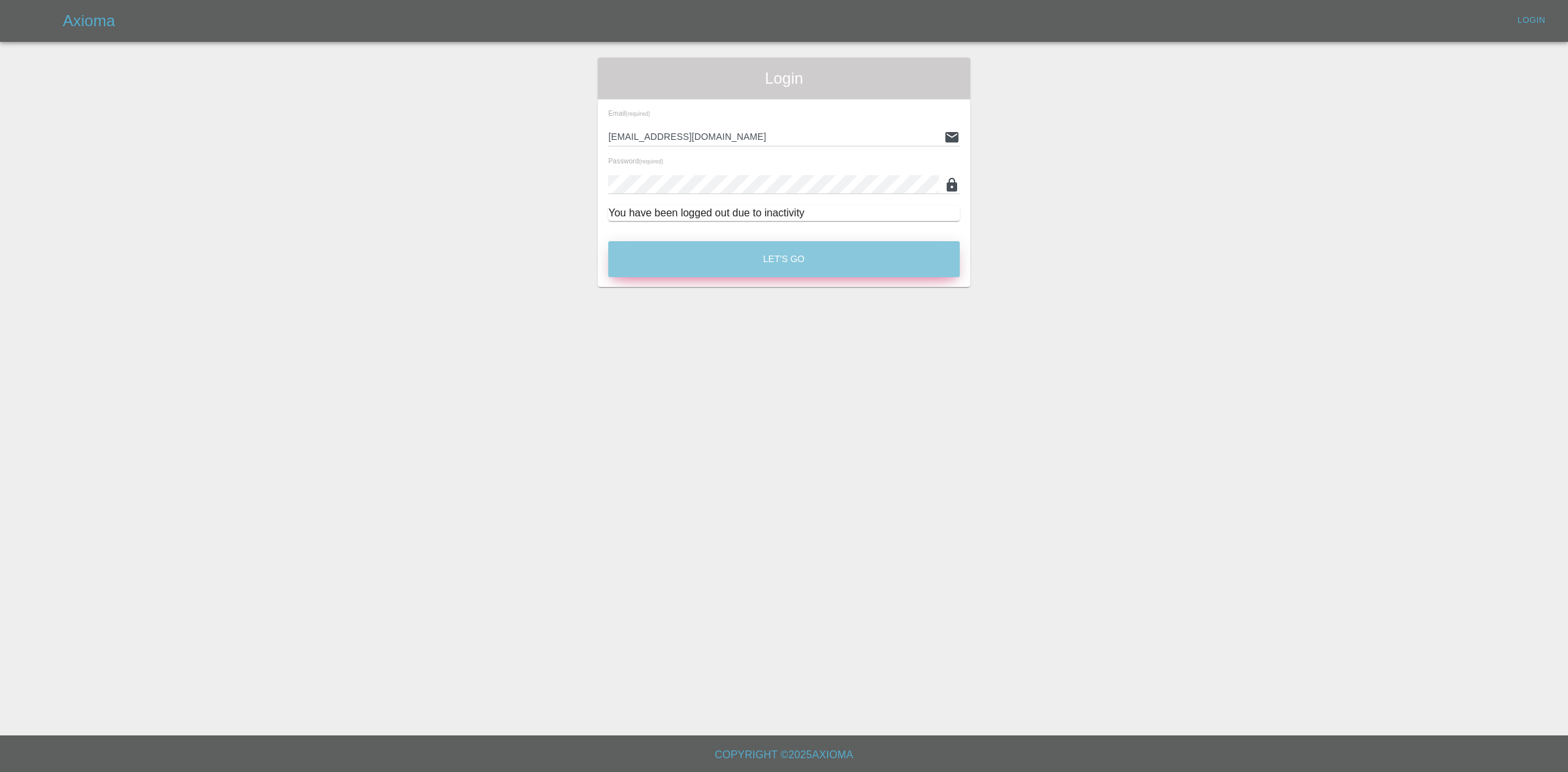
click at [750, 260] on button "Let's Go" at bounding box center [784, 259] width 352 height 36
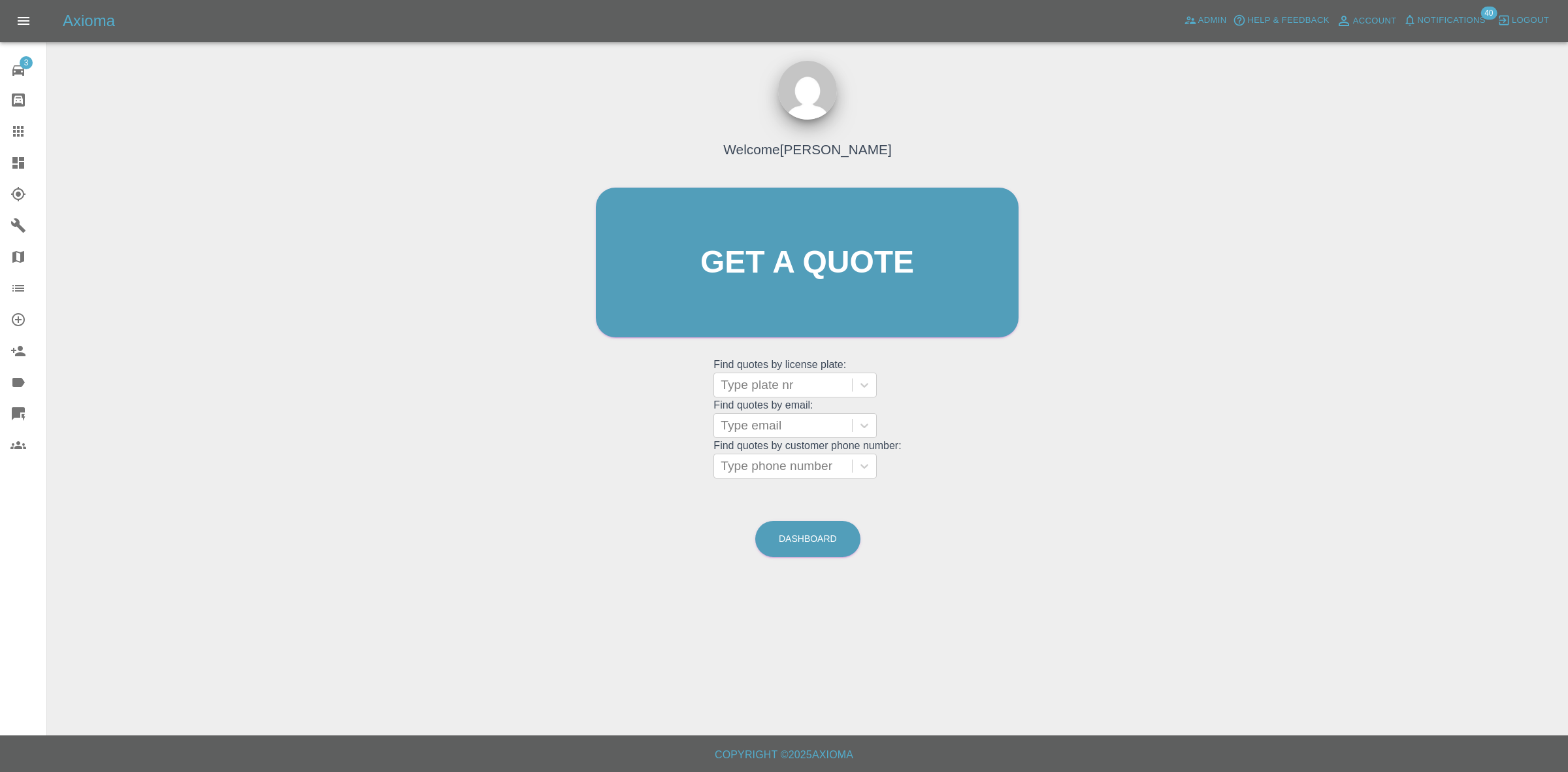
click at [0, 155] on link "Dashboard" at bounding box center [23, 162] width 46 height 31
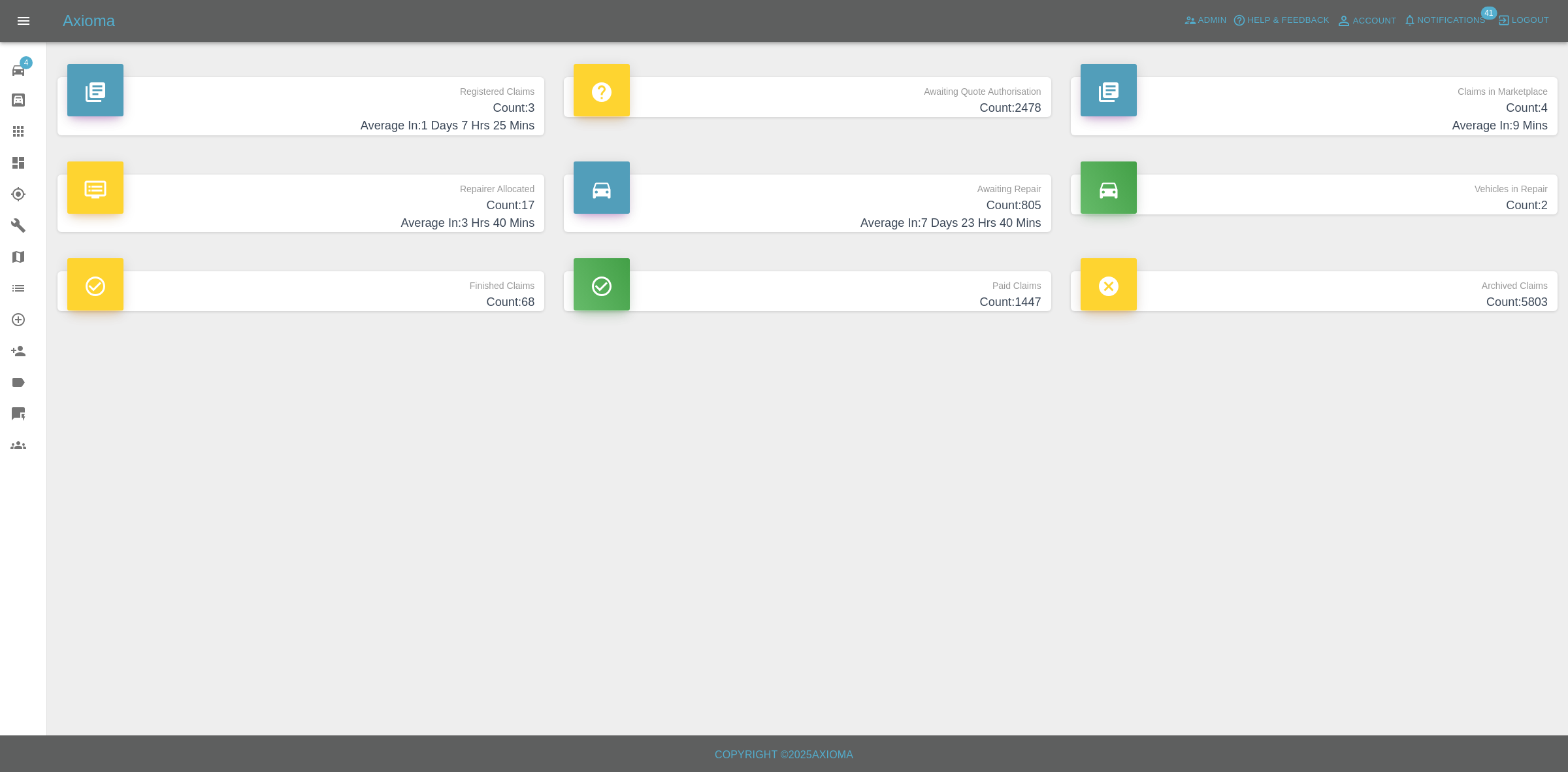
click at [507, 208] on h4 "Count: 17" at bounding box center [300, 205] width 467 height 17
click at [1448, 20] on span "Notifications" at bounding box center [1452, 20] width 68 height 15
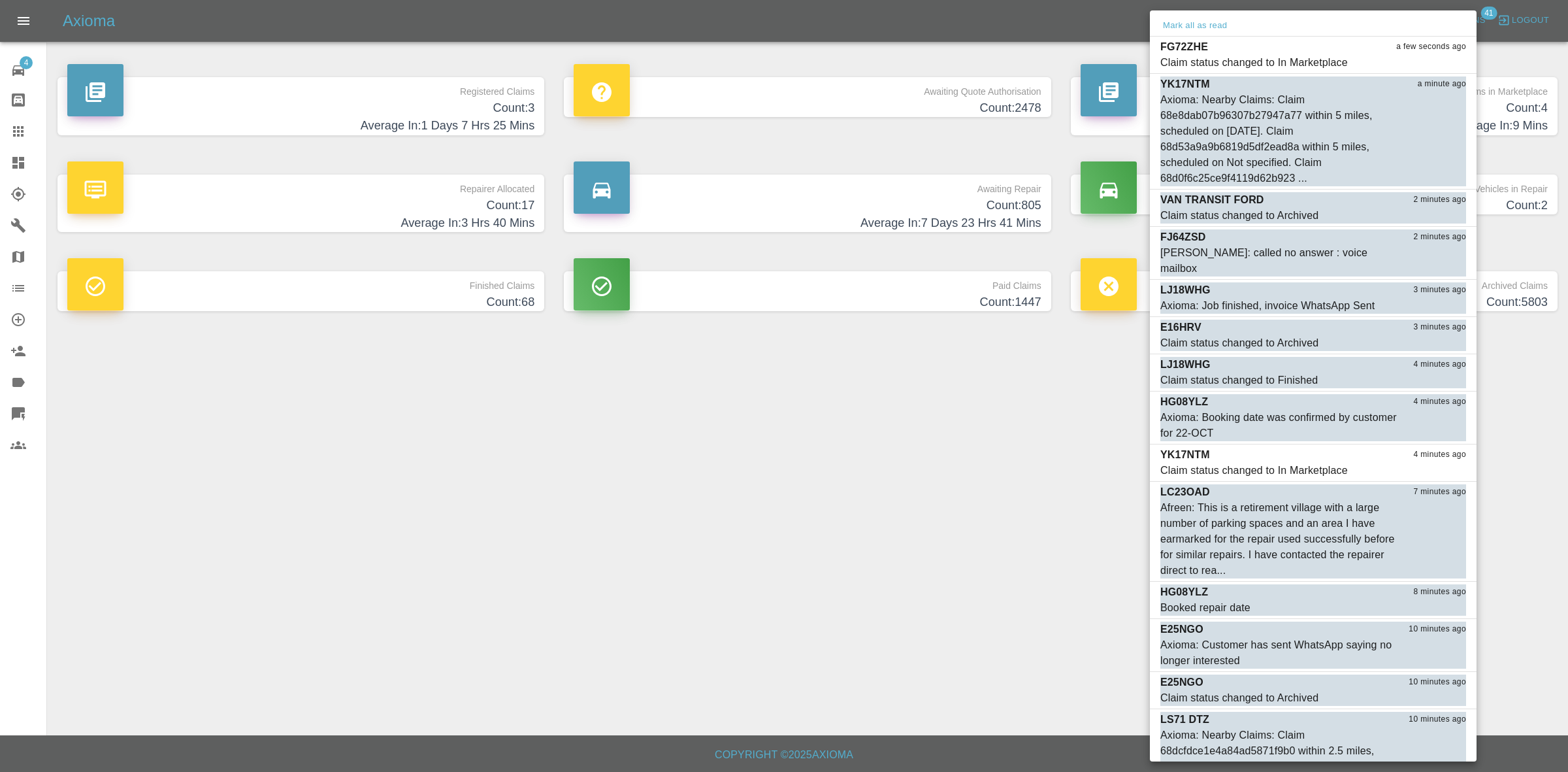
click at [1026, 357] on div at bounding box center [784, 386] width 1568 height 772
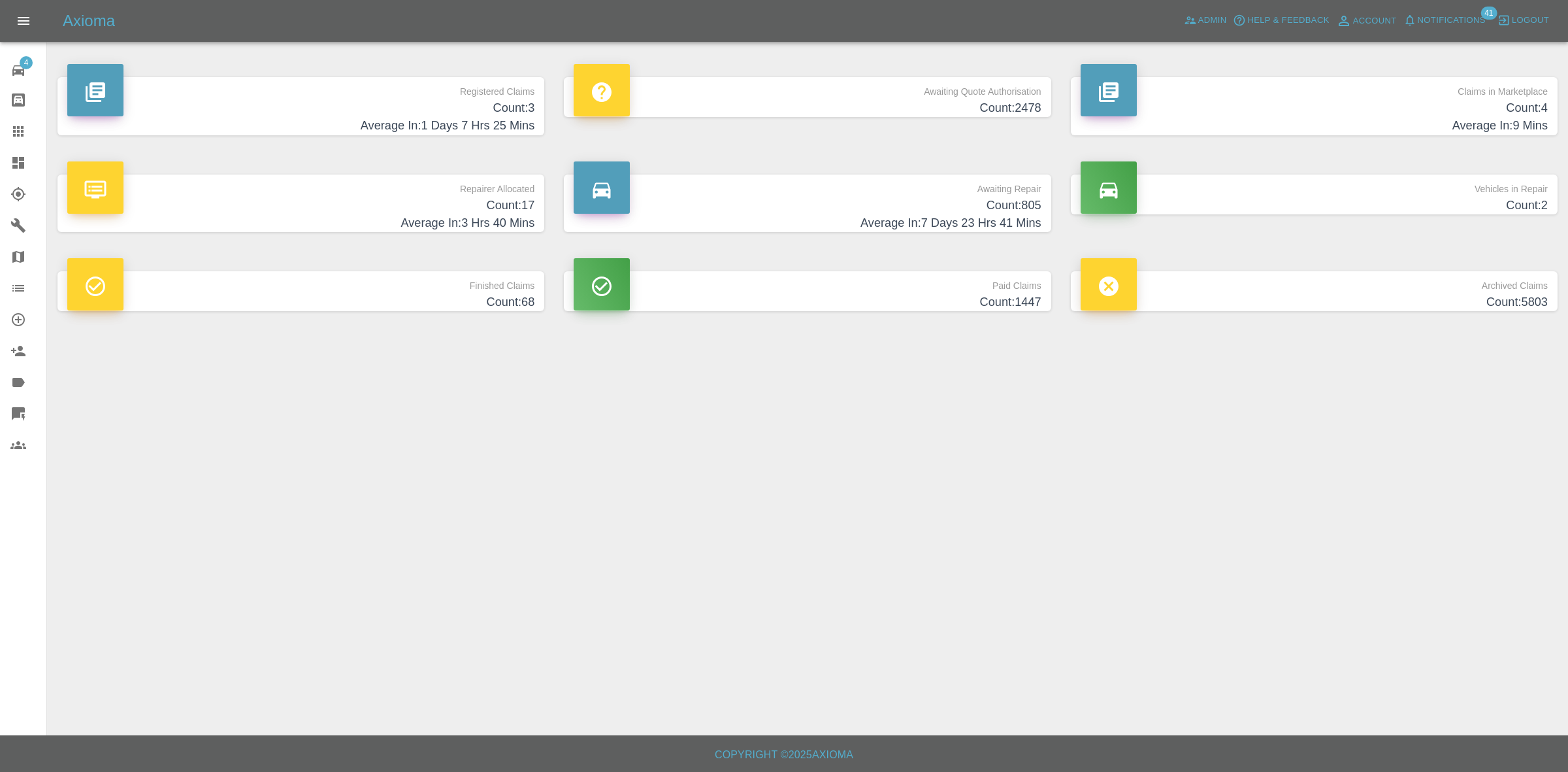
click at [1321, 116] on h4 "Count: 4" at bounding box center [1313, 107] width 467 height 17
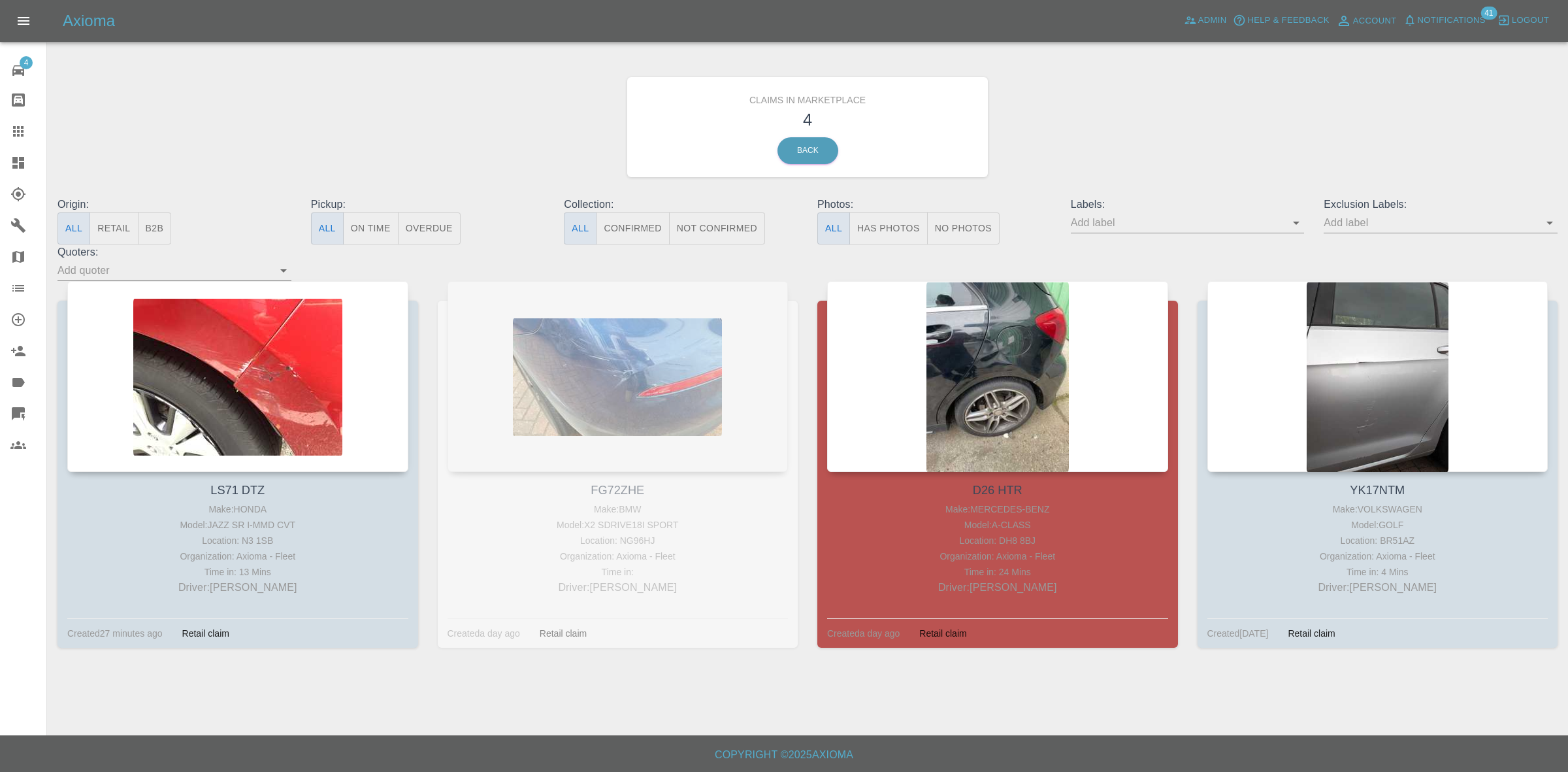
click at [1447, 13] on span "Notifications" at bounding box center [1452, 20] width 68 height 15
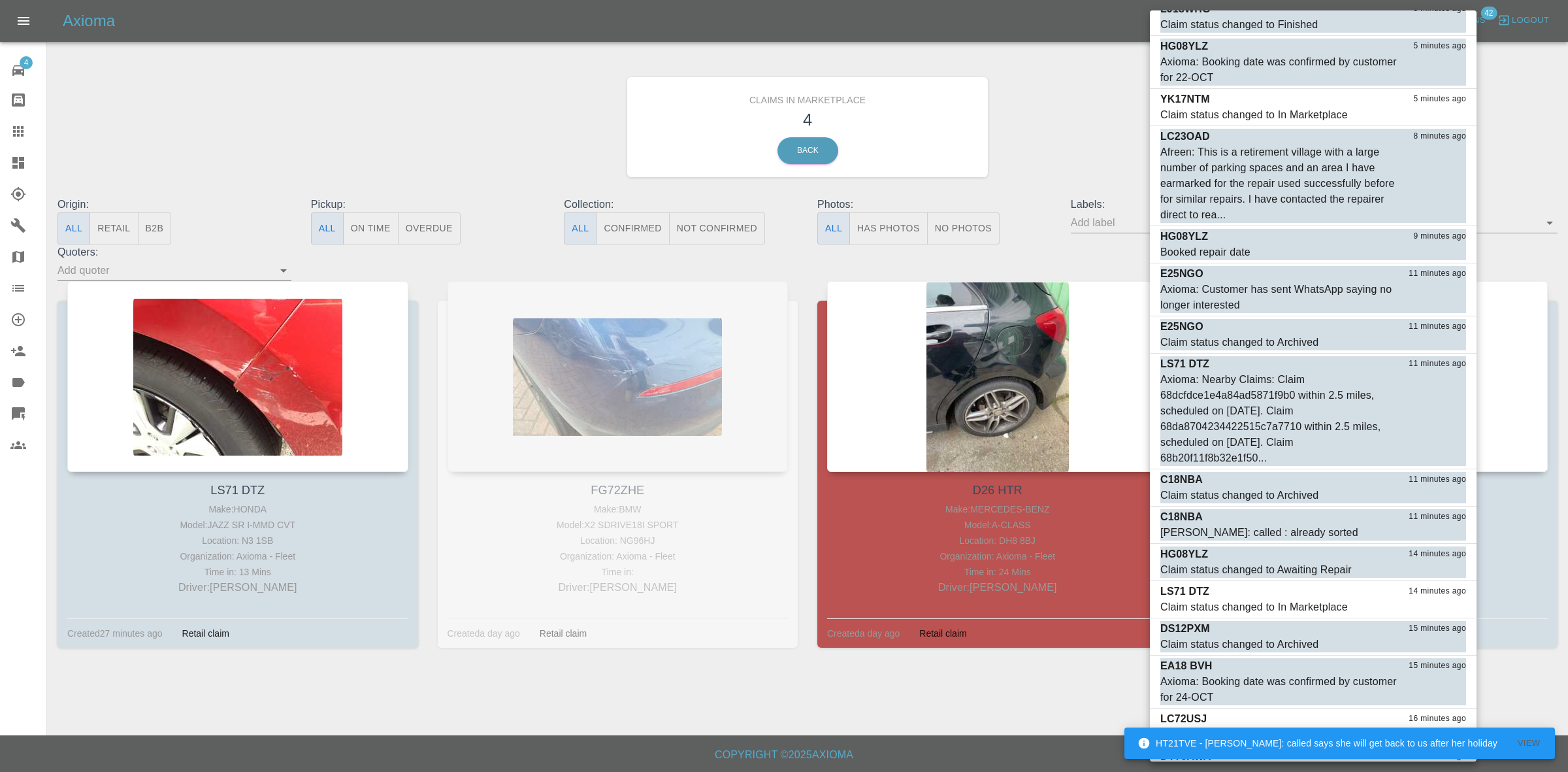
scroll to position [461, 0]
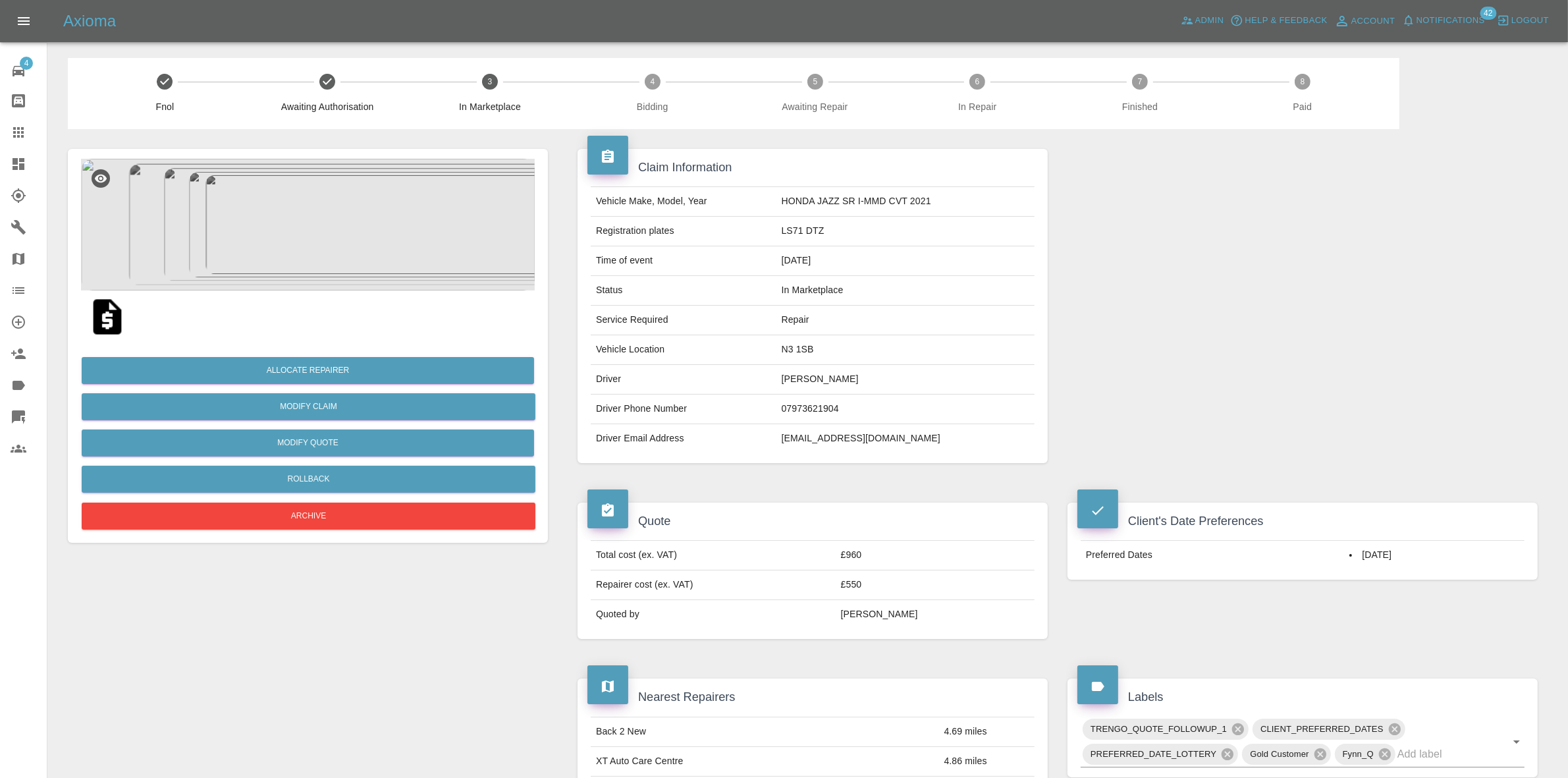
click at [288, 193] on img at bounding box center [307, 224] width 454 height 132
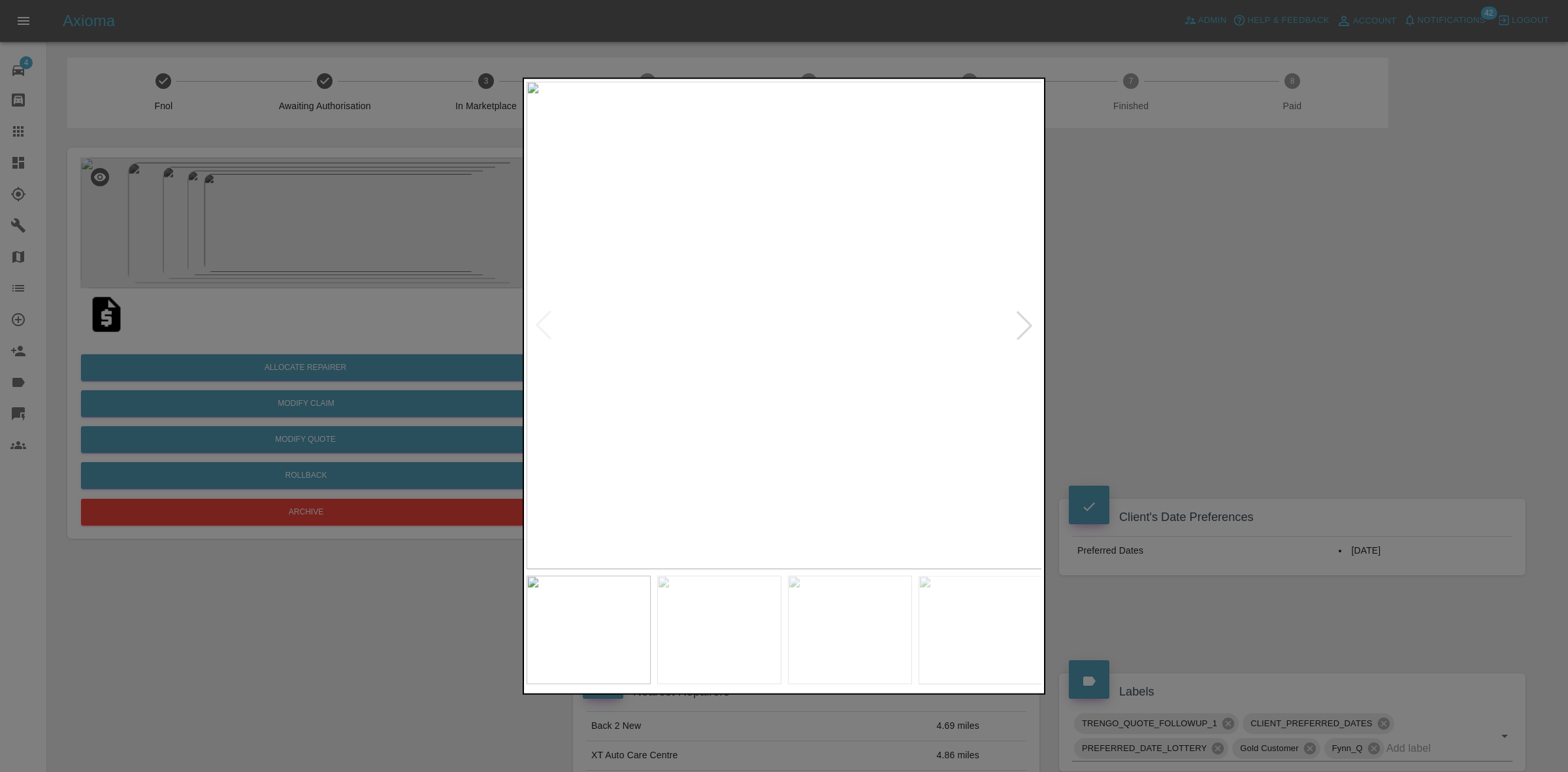
click at [1027, 318] on div at bounding box center [1024, 325] width 29 height 29
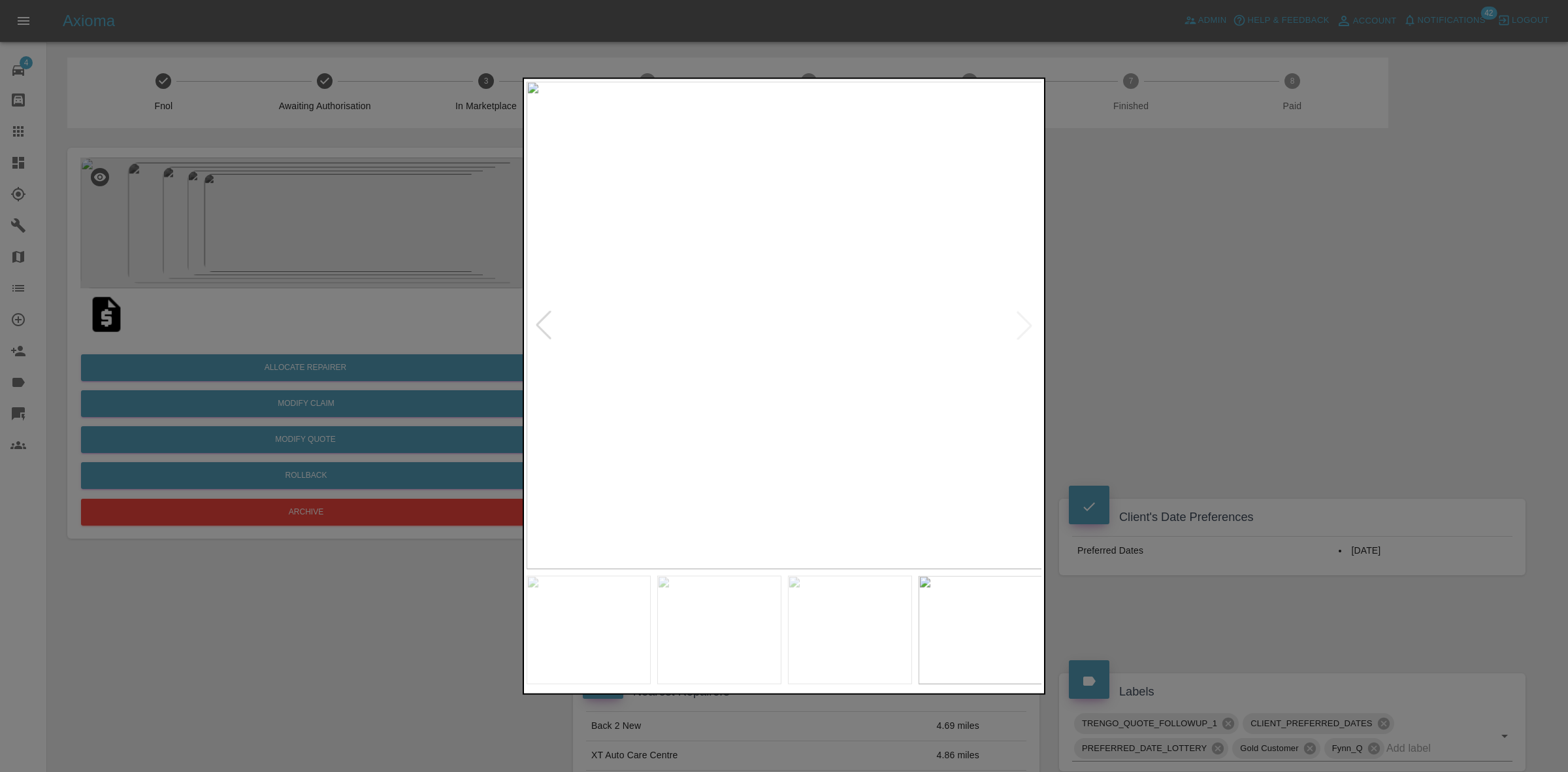
click at [1027, 318] on img at bounding box center [784, 325] width 516 height 487
click at [1275, 330] on div at bounding box center [784, 386] width 1568 height 772
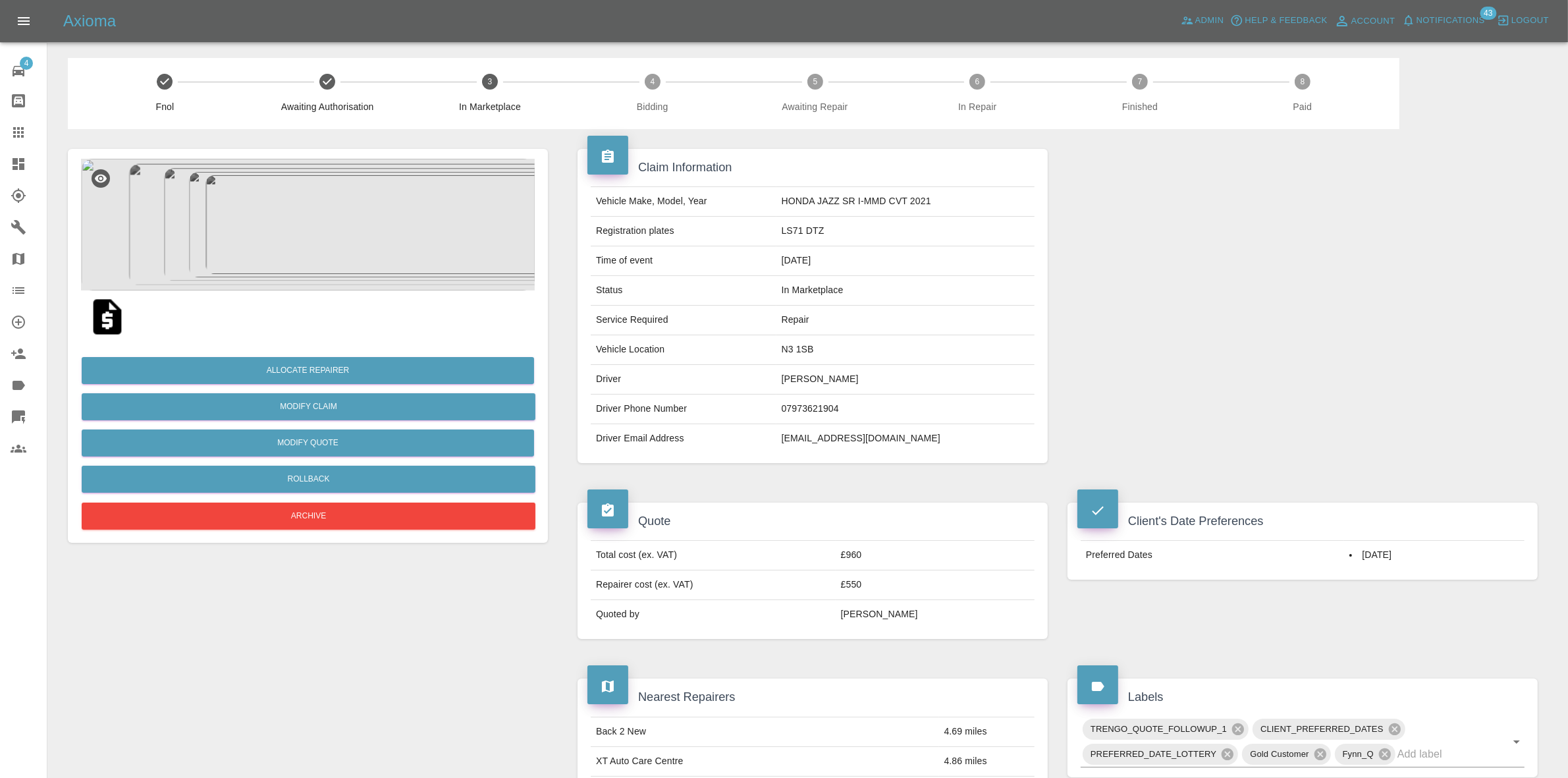
click at [292, 205] on img at bounding box center [307, 224] width 454 height 132
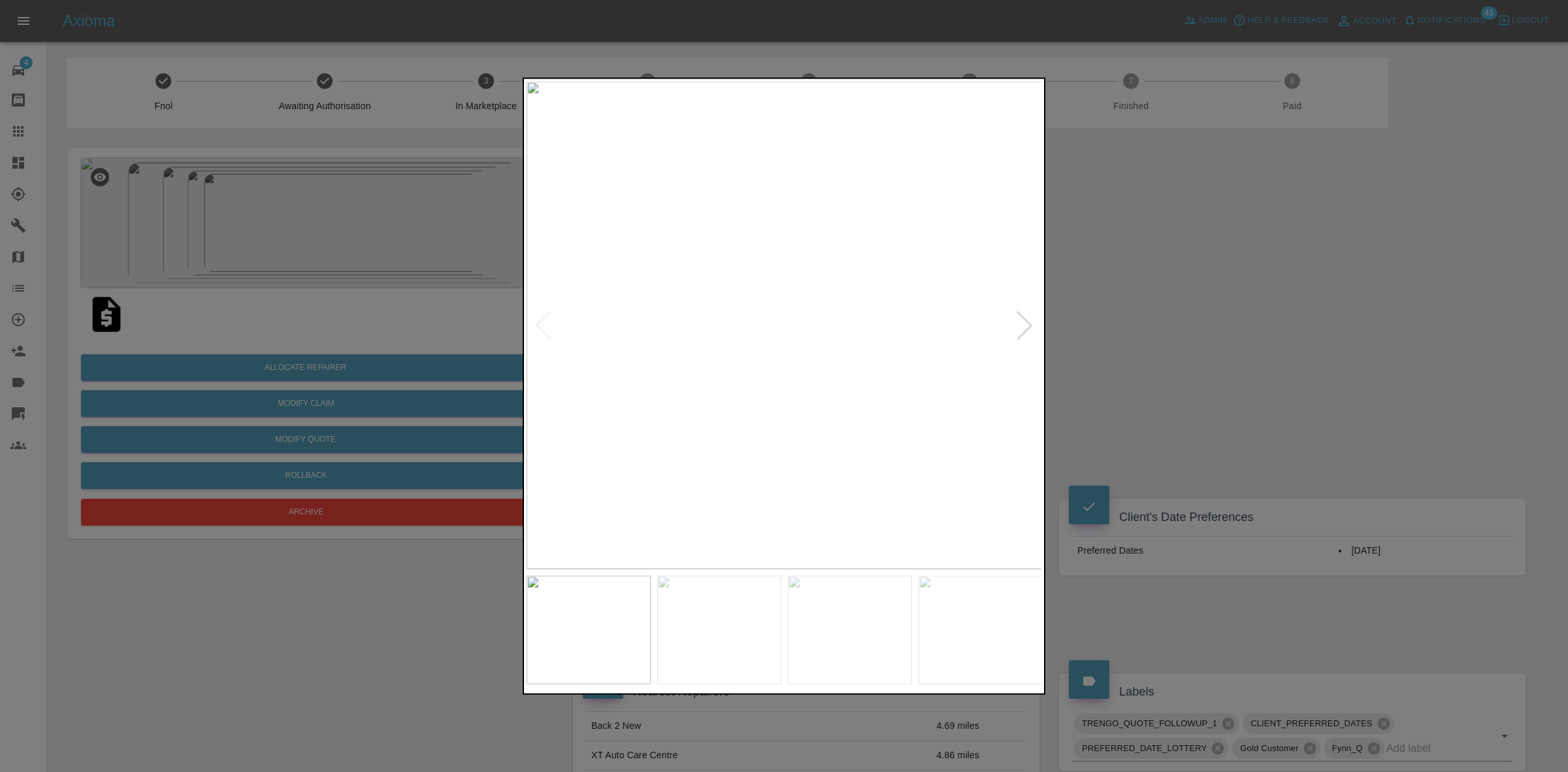
click at [1020, 319] on div at bounding box center [1024, 325] width 29 height 29
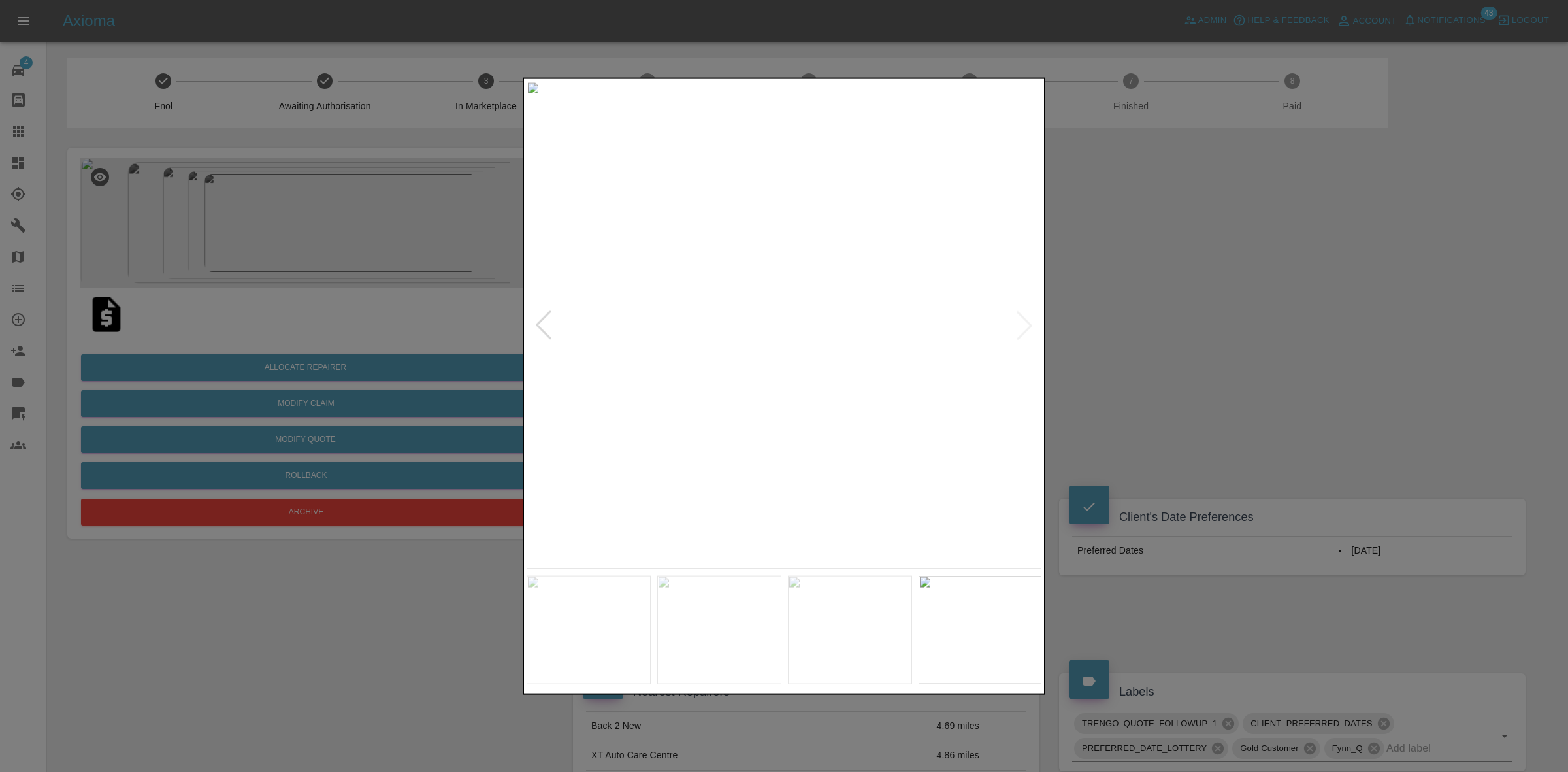
click at [1020, 319] on img at bounding box center [784, 325] width 516 height 487
click at [553, 315] on div at bounding box center [544, 325] width 29 height 29
click at [1297, 365] on div at bounding box center [784, 386] width 1568 height 772
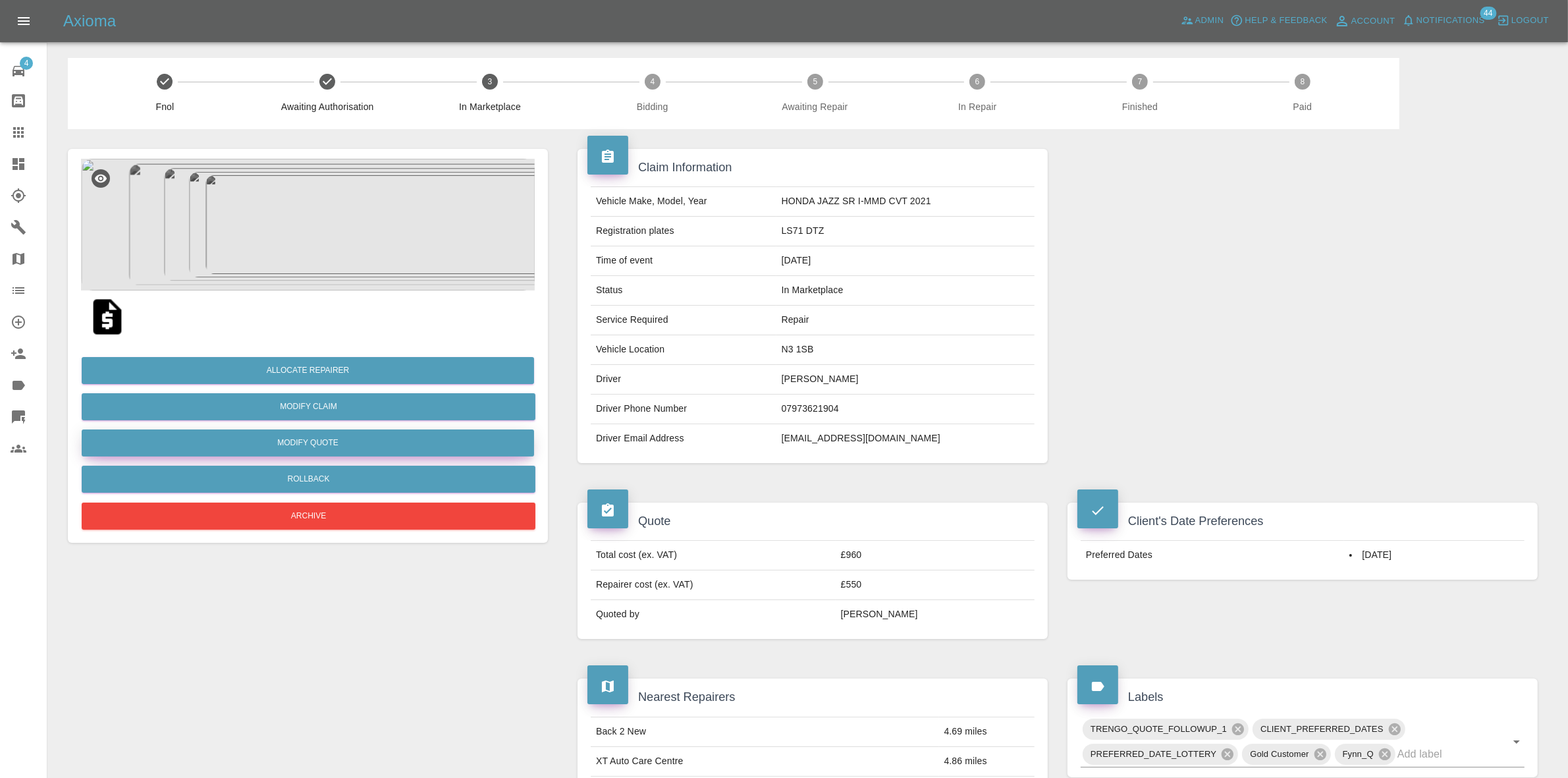
click at [294, 439] on button "Modify Quote" at bounding box center [307, 442] width 452 height 27
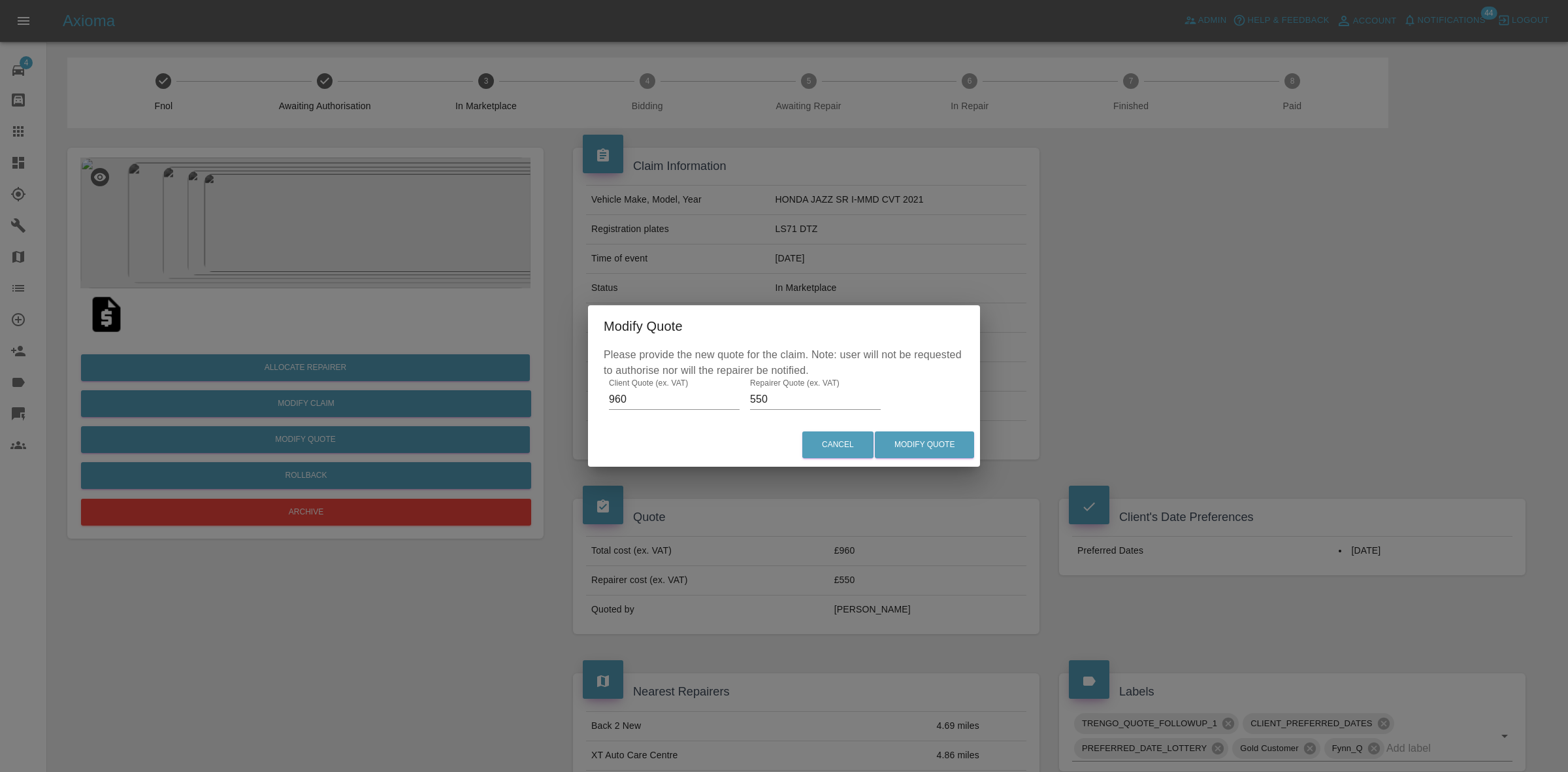
click at [761, 397] on input "550" at bounding box center [815, 400] width 131 height 21
type input "600"
click at [945, 443] on button "Modify Quote" at bounding box center [924, 444] width 99 height 26
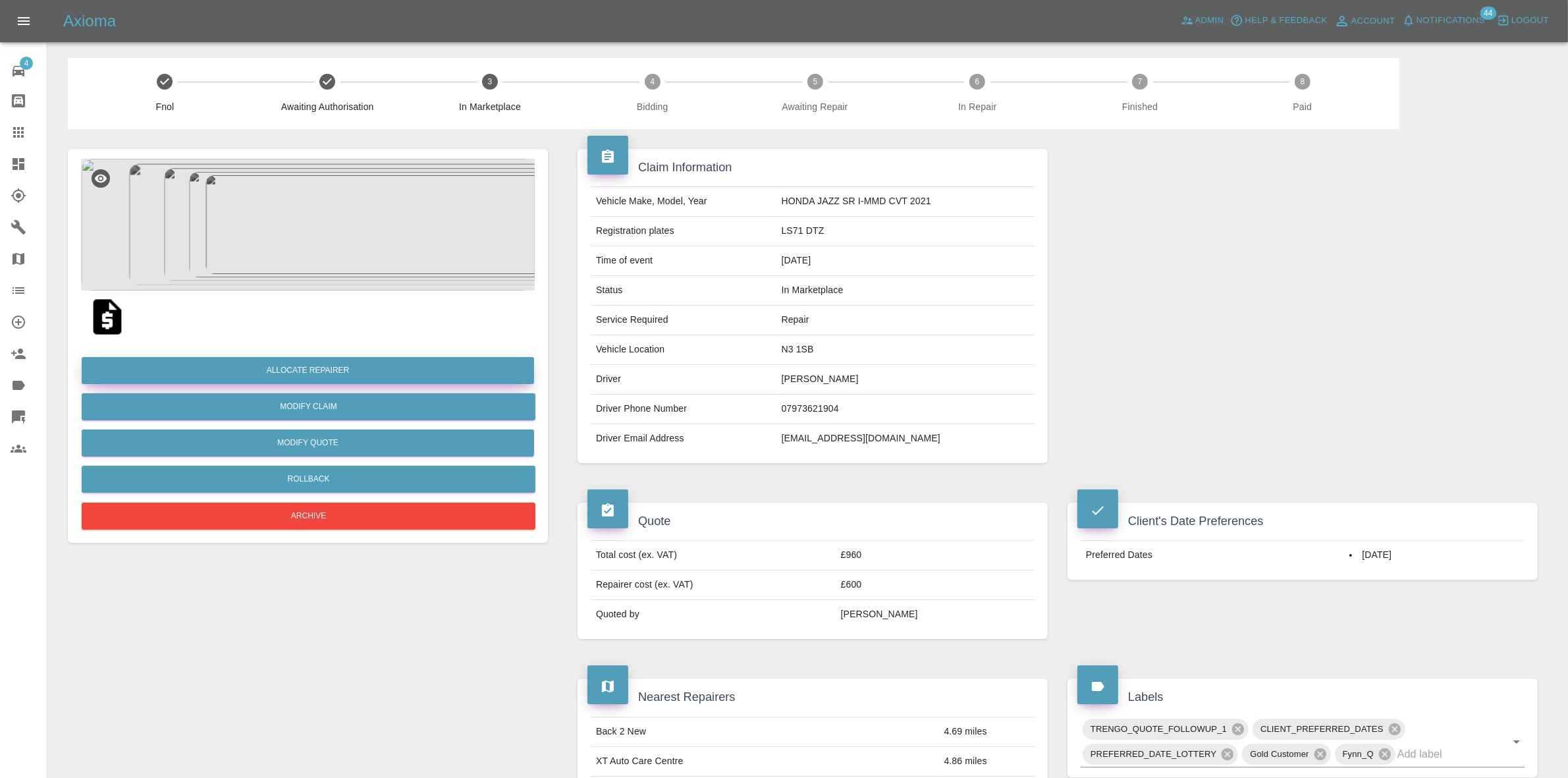
click at [293, 374] on button "Allocate Repairer" at bounding box center [307, 370] width 452 height 27
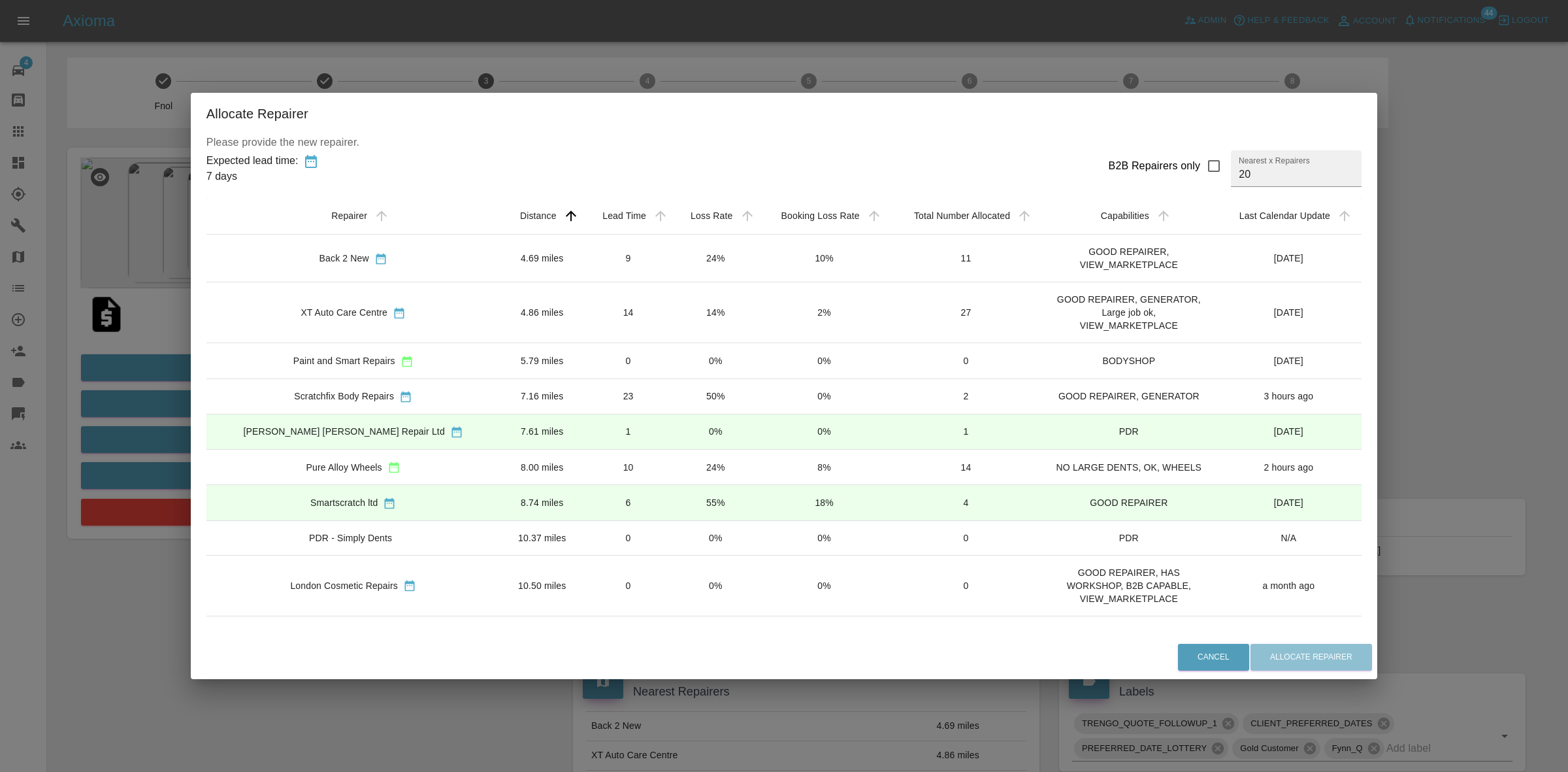
click at [672, 256] on td "24%" at bounding box center [716, 258] width 86 height 48
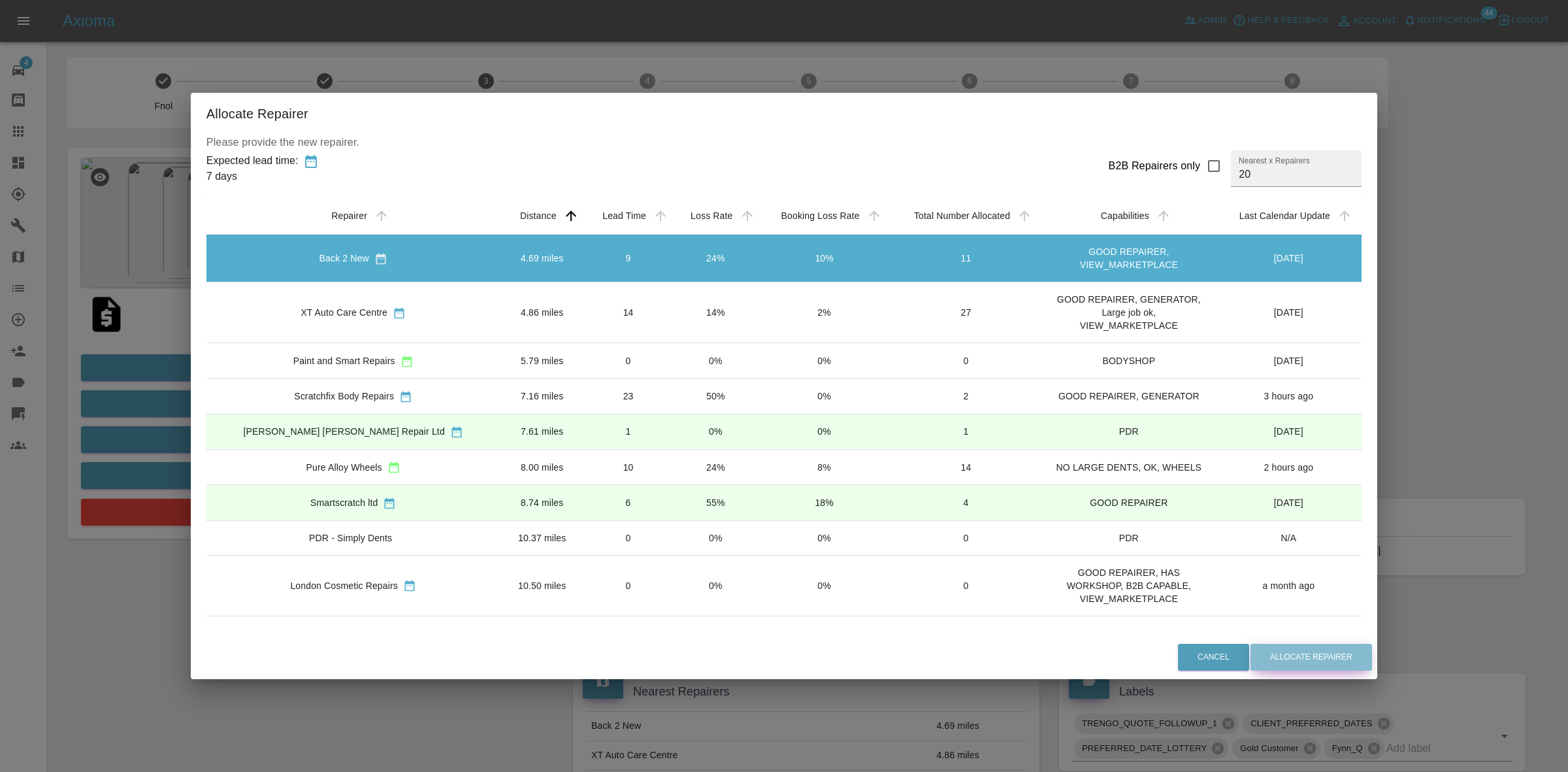
click at [1294, 651] on button "Allocate Repairer" at bounding box center [1311, 657] width 122 height 26
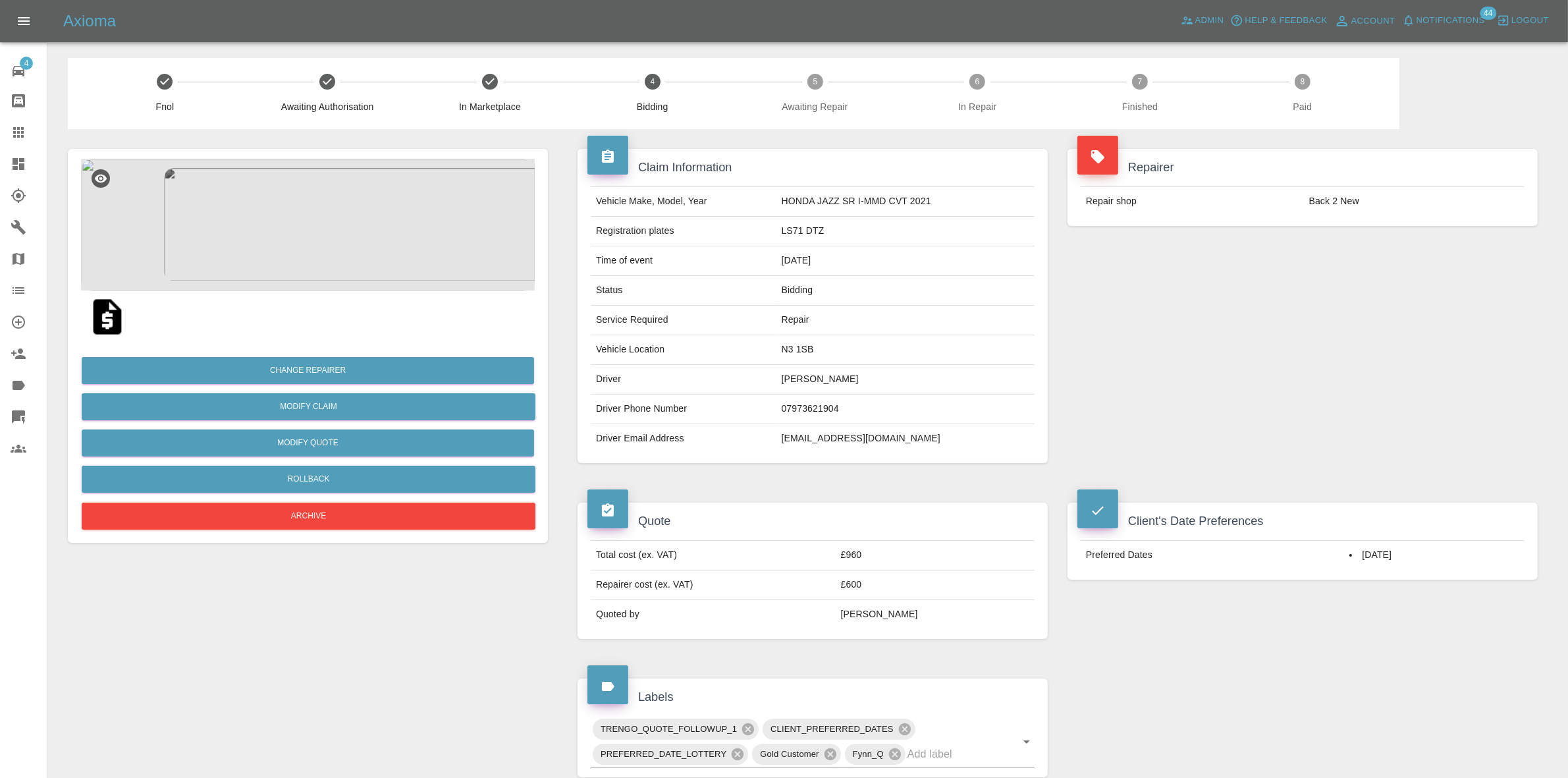
drag, startPoint x: 1334, startPoint y: 195, endPoint x: 1250, endPoint y: 182, distance: 85.0
click at [1334, 195] on td "Back 2 New" at bounding box center [1414, 201] width 220 height 29
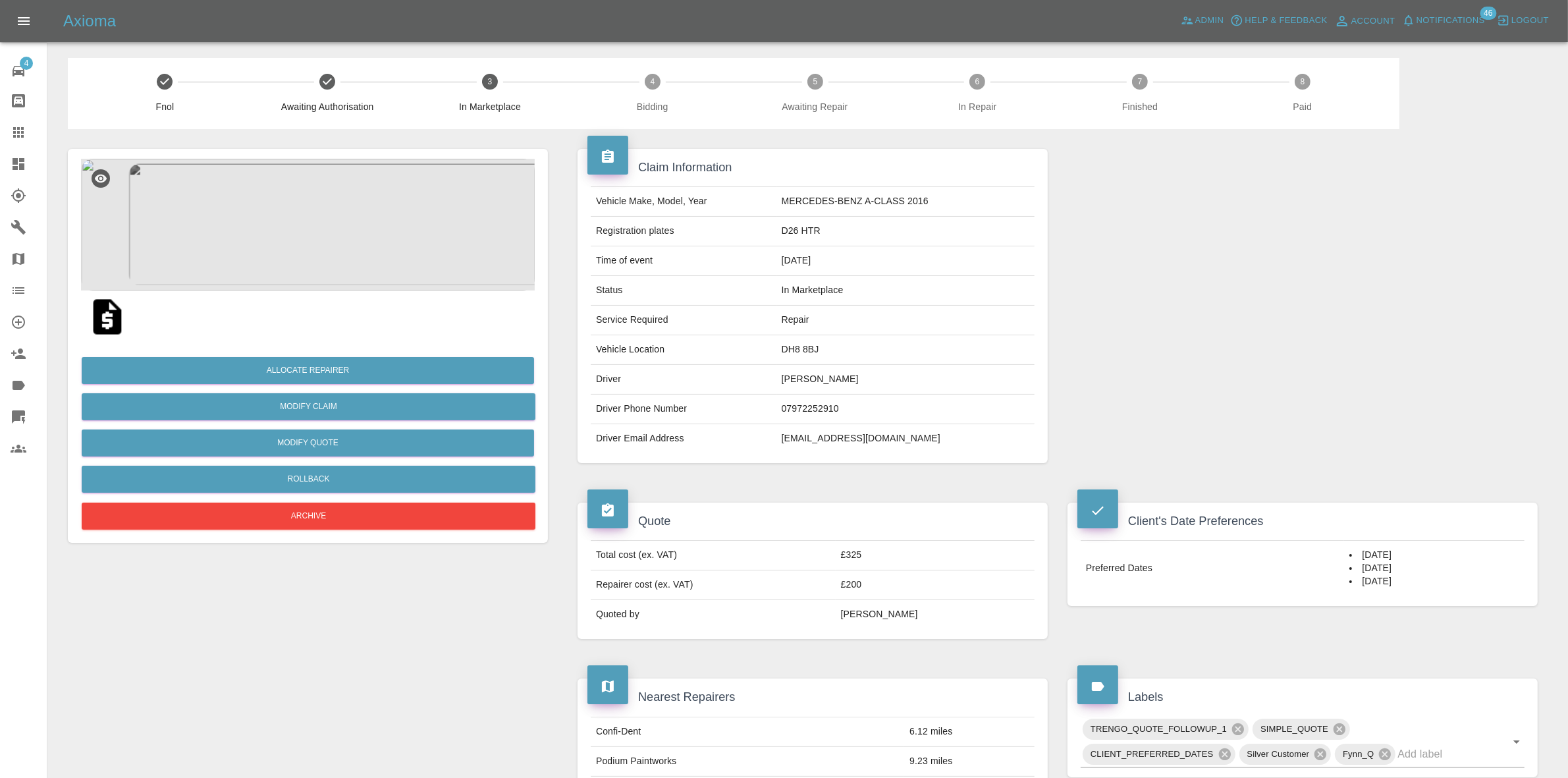
click at [381, 223] on img at bounding box center [307, 224] width 454 height 132
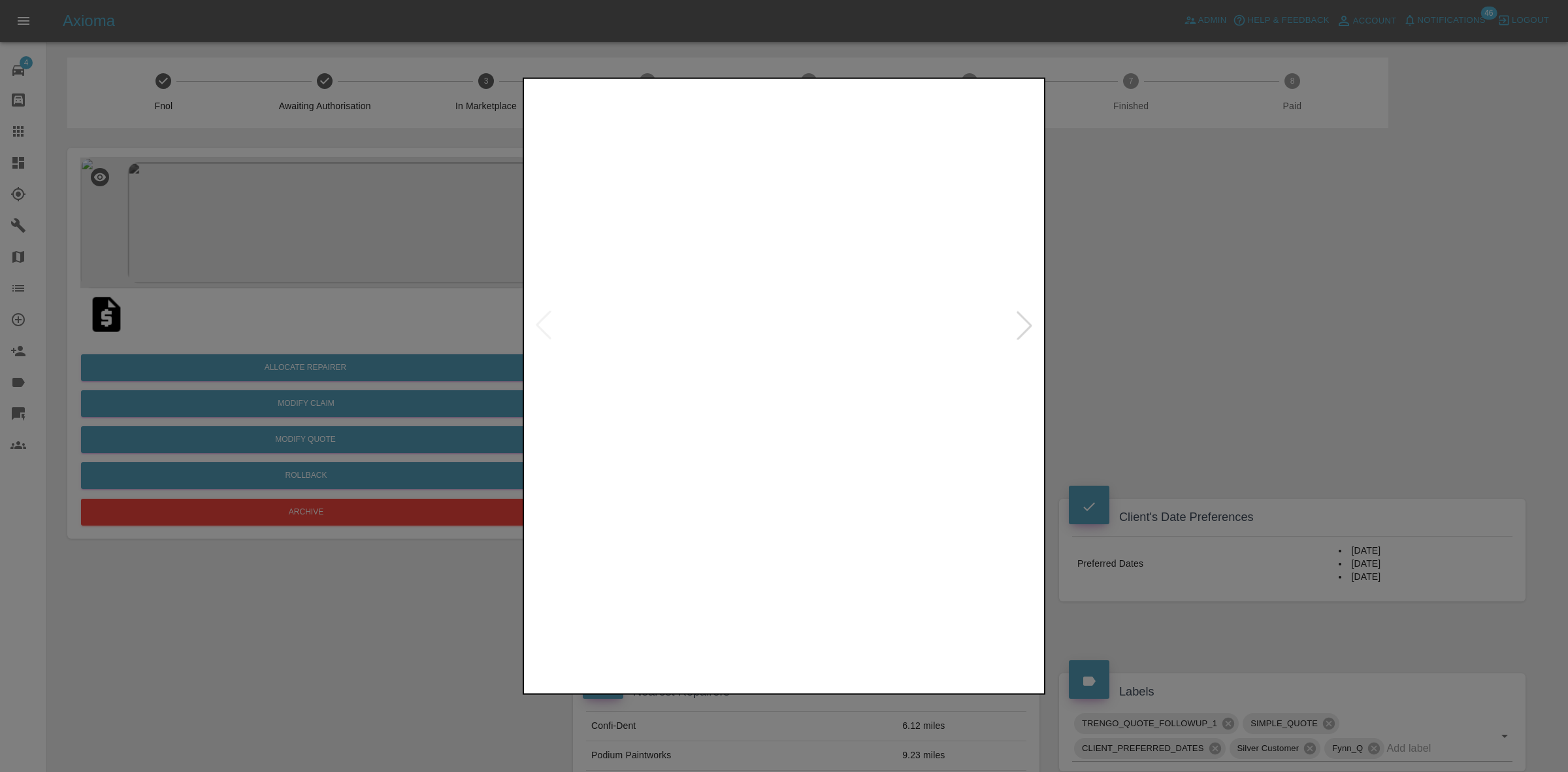
click at [1009, 318] on img at bounding box center [784, 325] width 516 height 487
click at [1021, 317] on div at bounding box center [1024, 325] width 29 height 29
click at [1021, 317] on img at bounding box center [784, 325] width 516 height 487
click at [1144, 319] on div at bounding box center [784, 386] width 1568 height 772
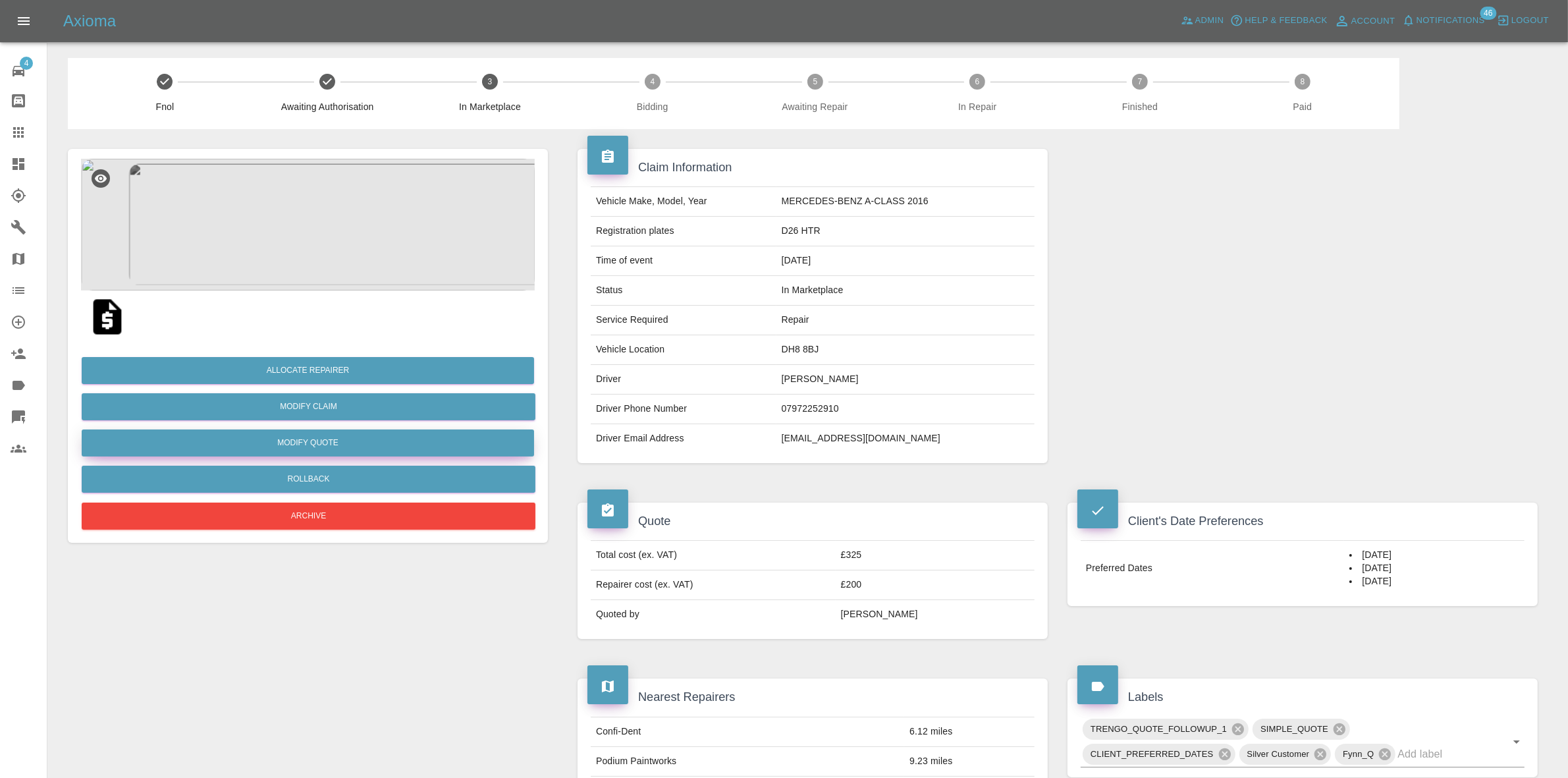
click at [305, 443] on button "Modify Quote" at bounding box center [307, 442] width 452 height 27
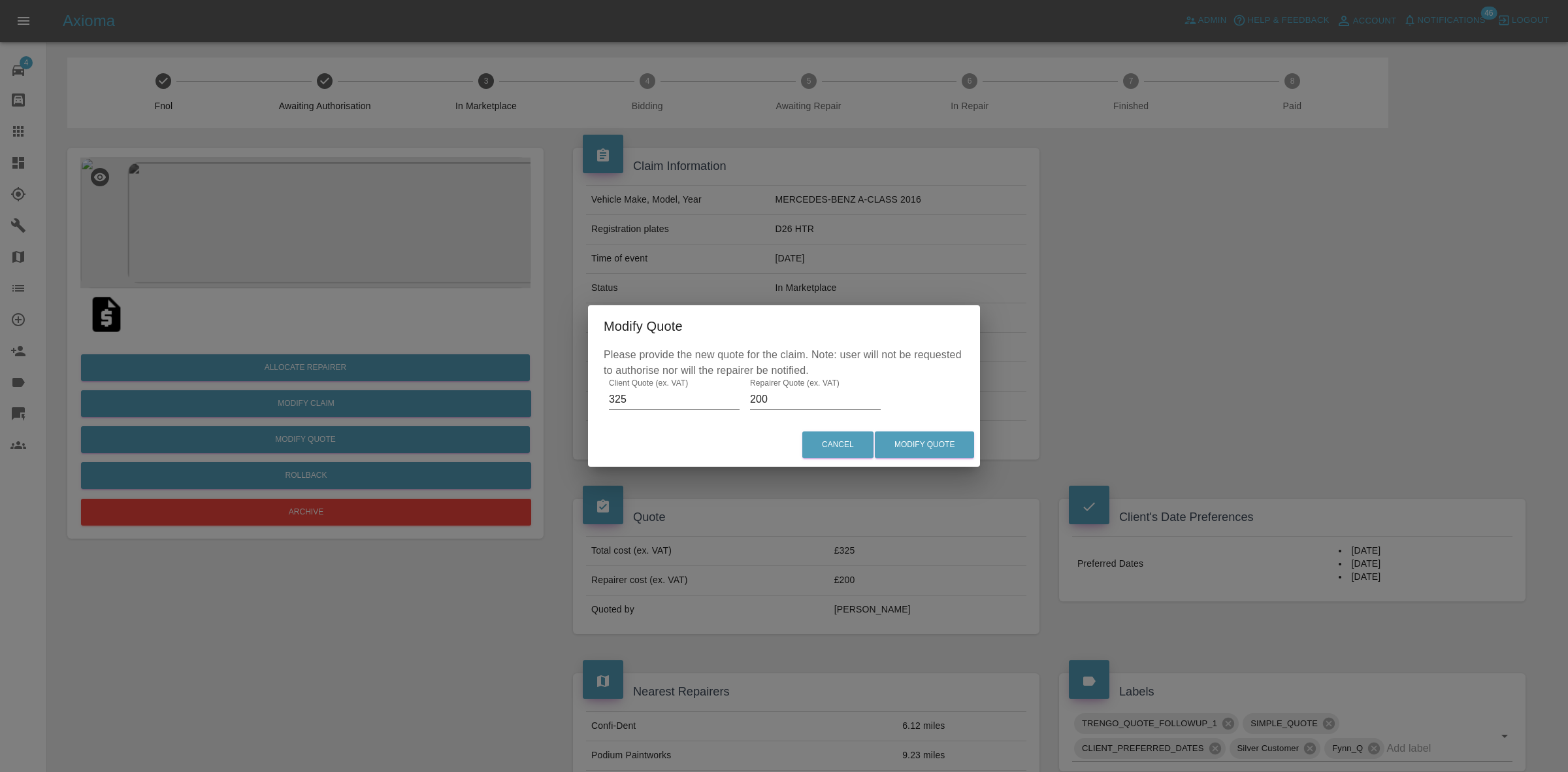
click at [759, 400] on input "200" at bounding box center [815, 400] width 131 height 21
type input "220"
click at [964, 443] on button "Modify Quote" at bounding box center [924, 444] width 99 height 26
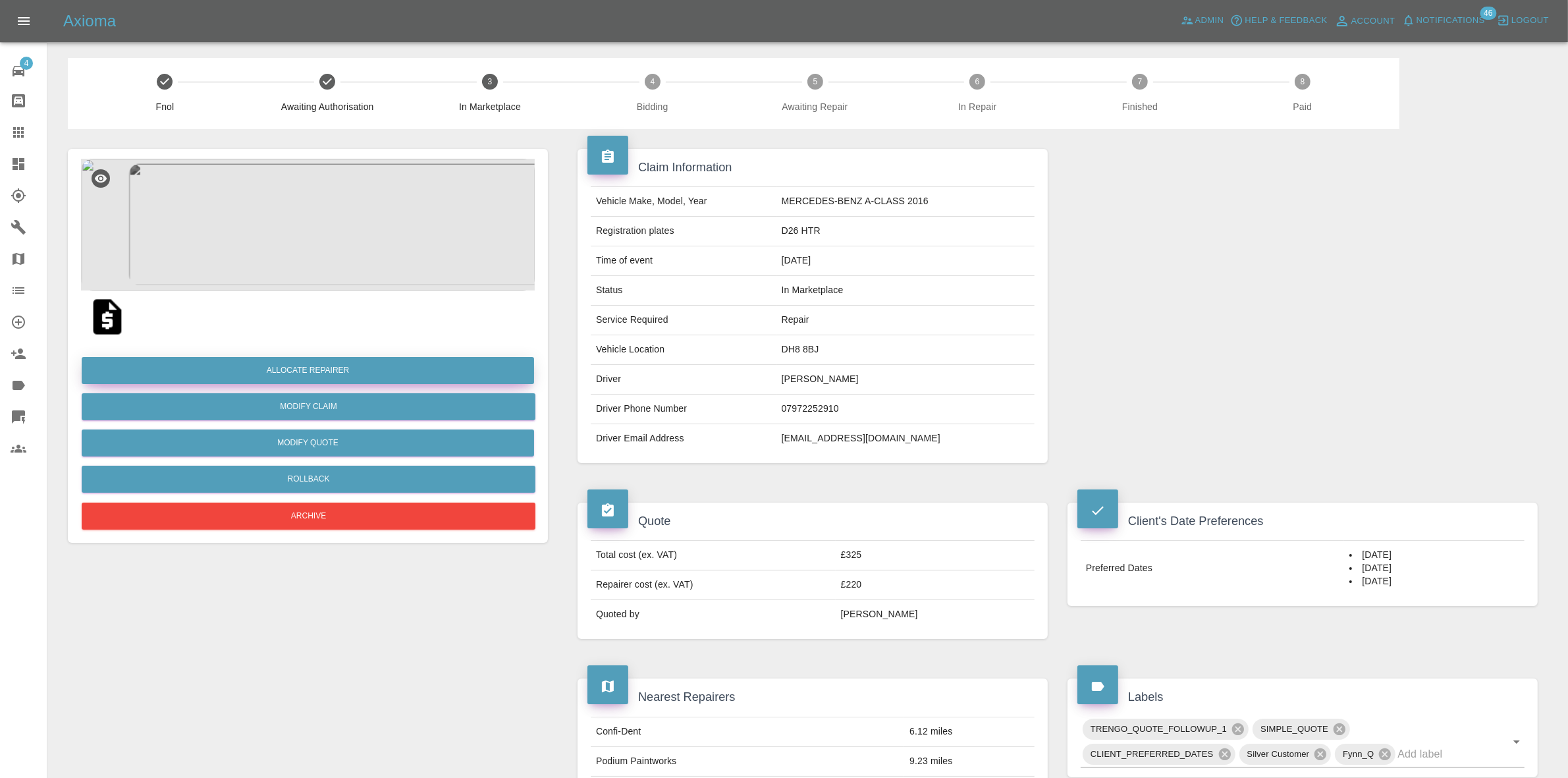
click at [307, 365] on button "Allocate Repairer" at bounding box center [307, 370] width 452 height 27
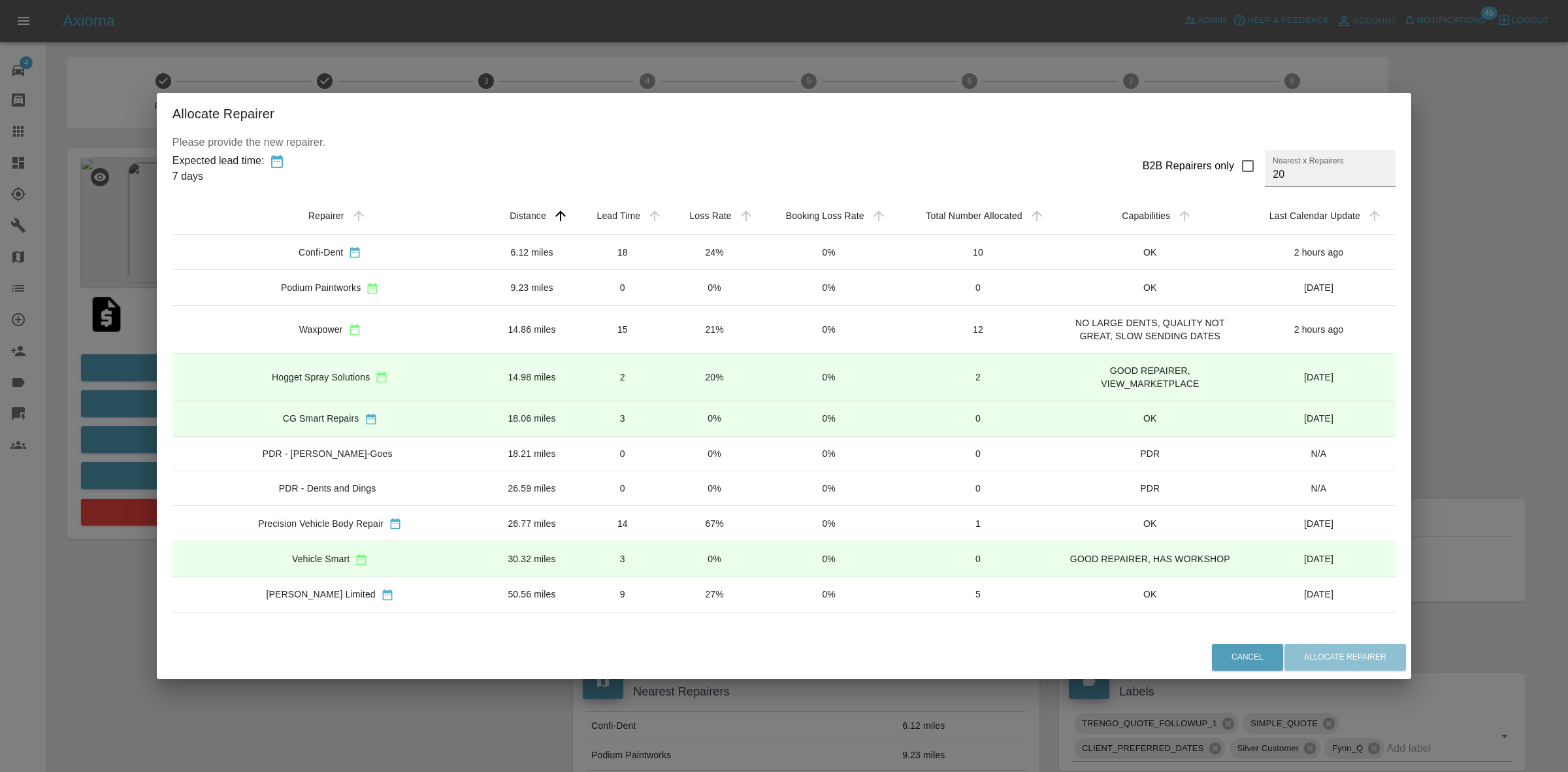
click at [692, 375] on td "20%" at bounding box center [714, 376] width 91 height 48
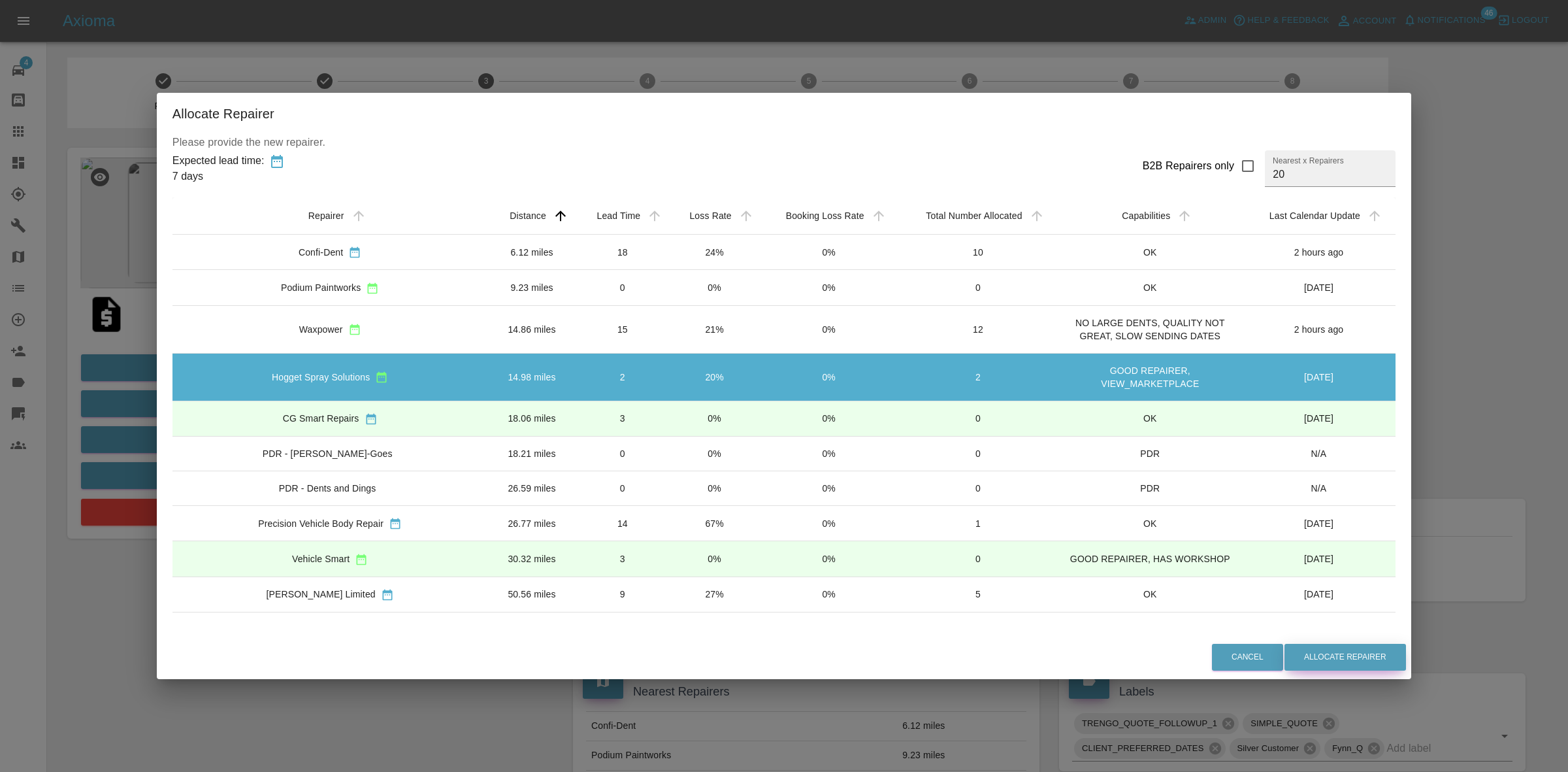
click at [1305, 661] on button "Allocate Repairer" at bounding box center [1345, 657] width 122 height 26
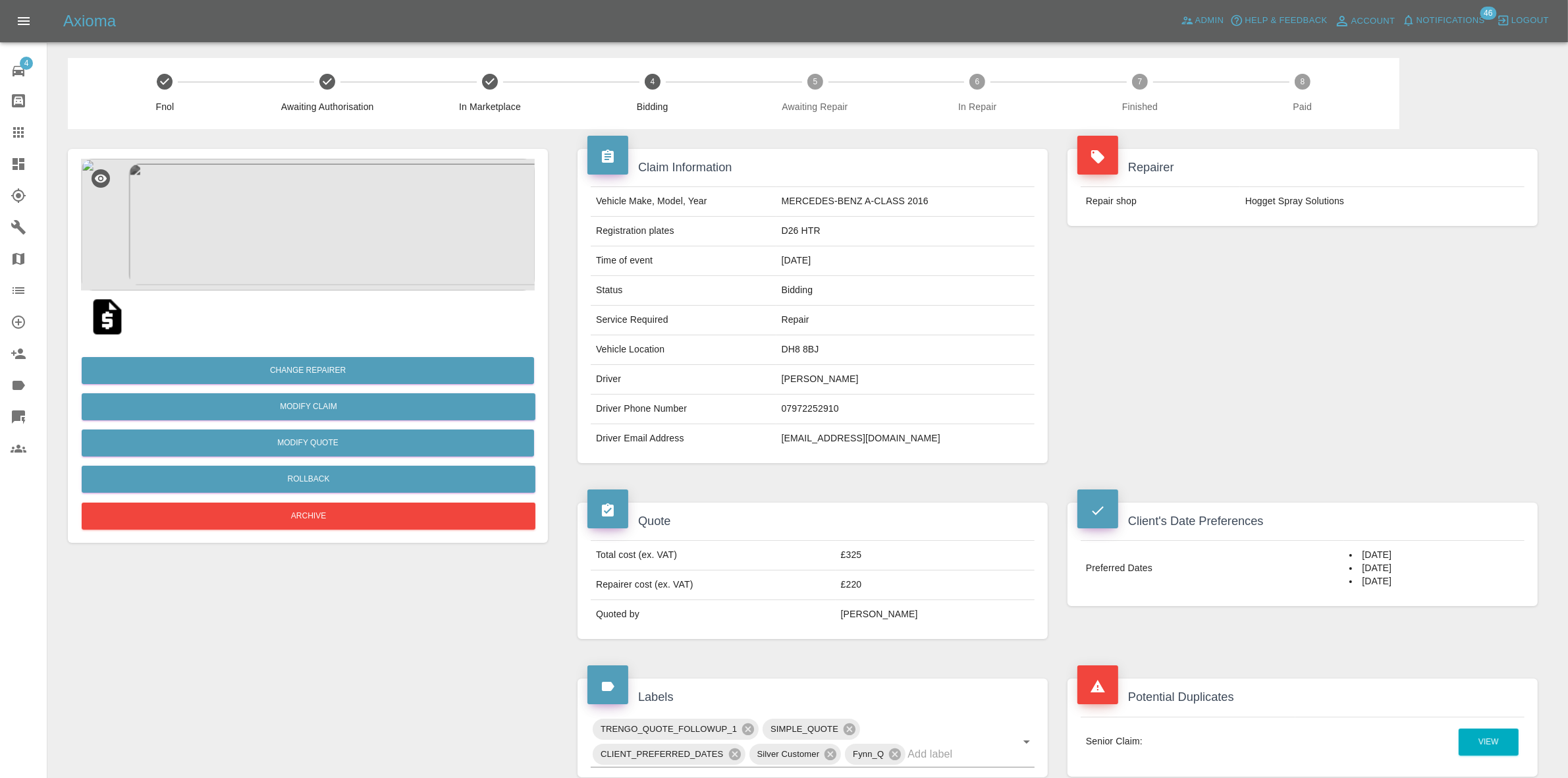
click at [1450, 258] on div "Repairer Repair shop Hogget Spray Solutions" at bounding box center [1303, 306] width 490 height 354
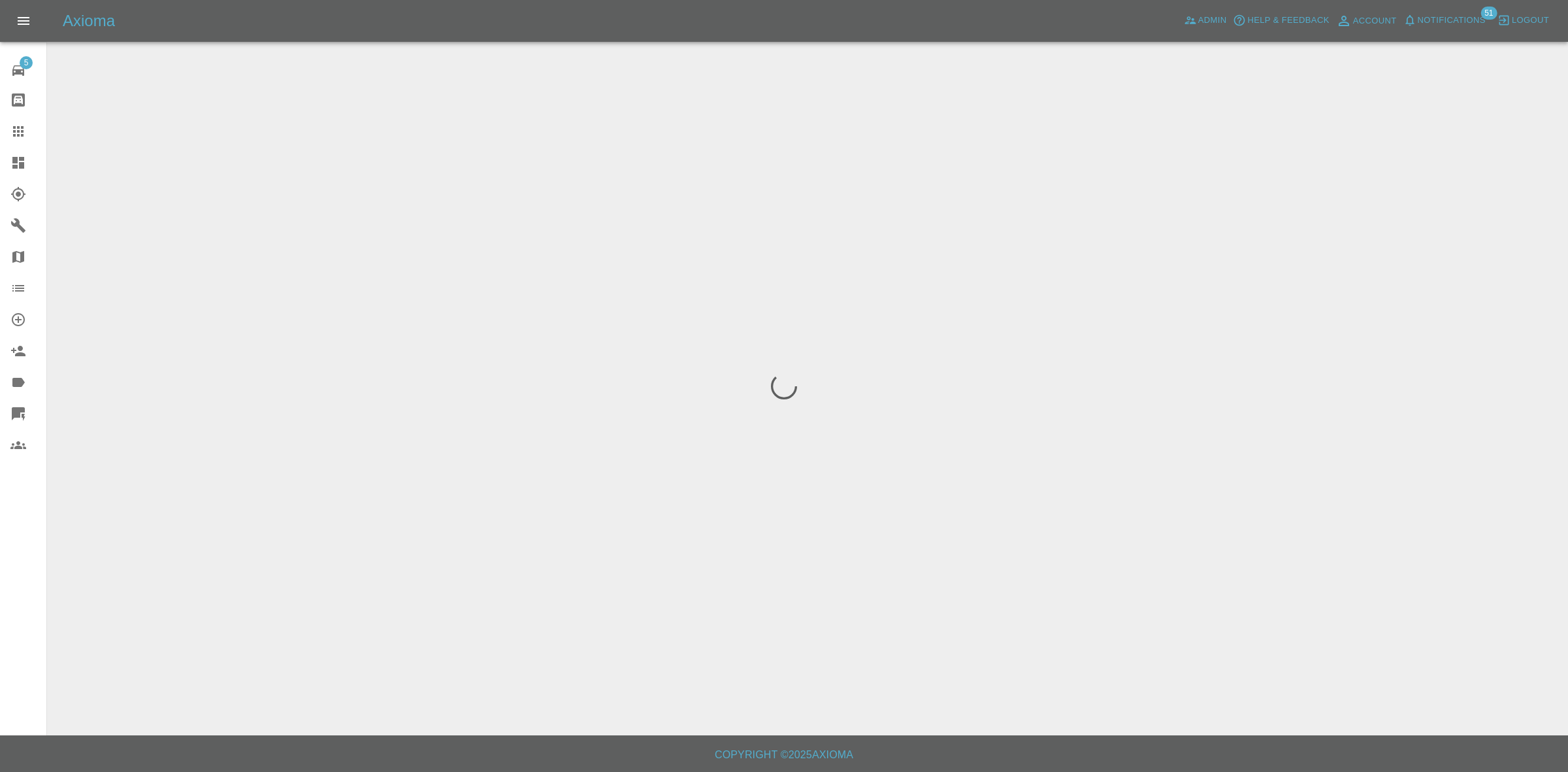
click at [1463, 20] on span "Notifications" at bounding box center [1452, 20] width 68 height 15
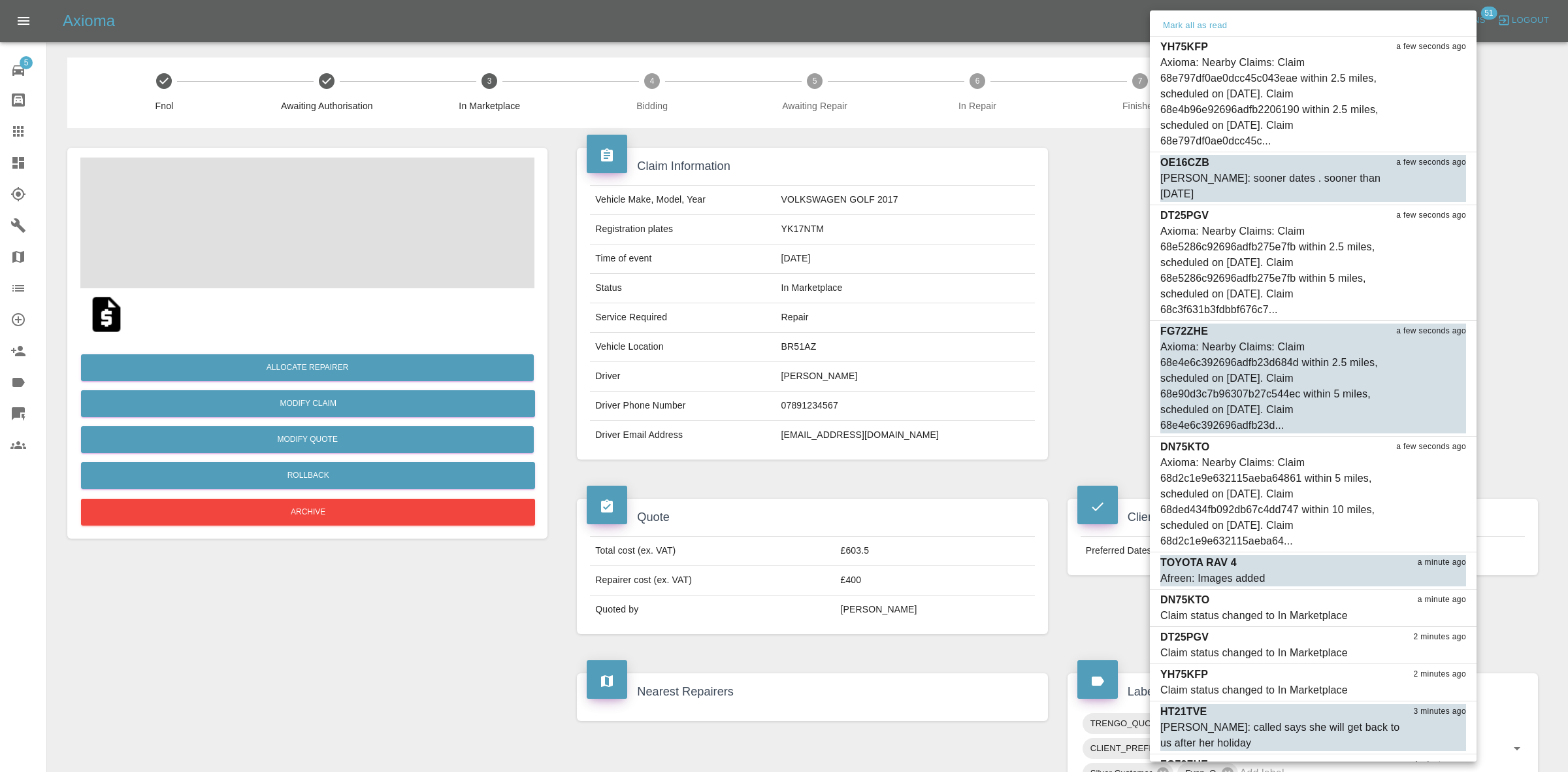
click at [964, 145] on div at bounding box center [784, 386] width 1568 height 772
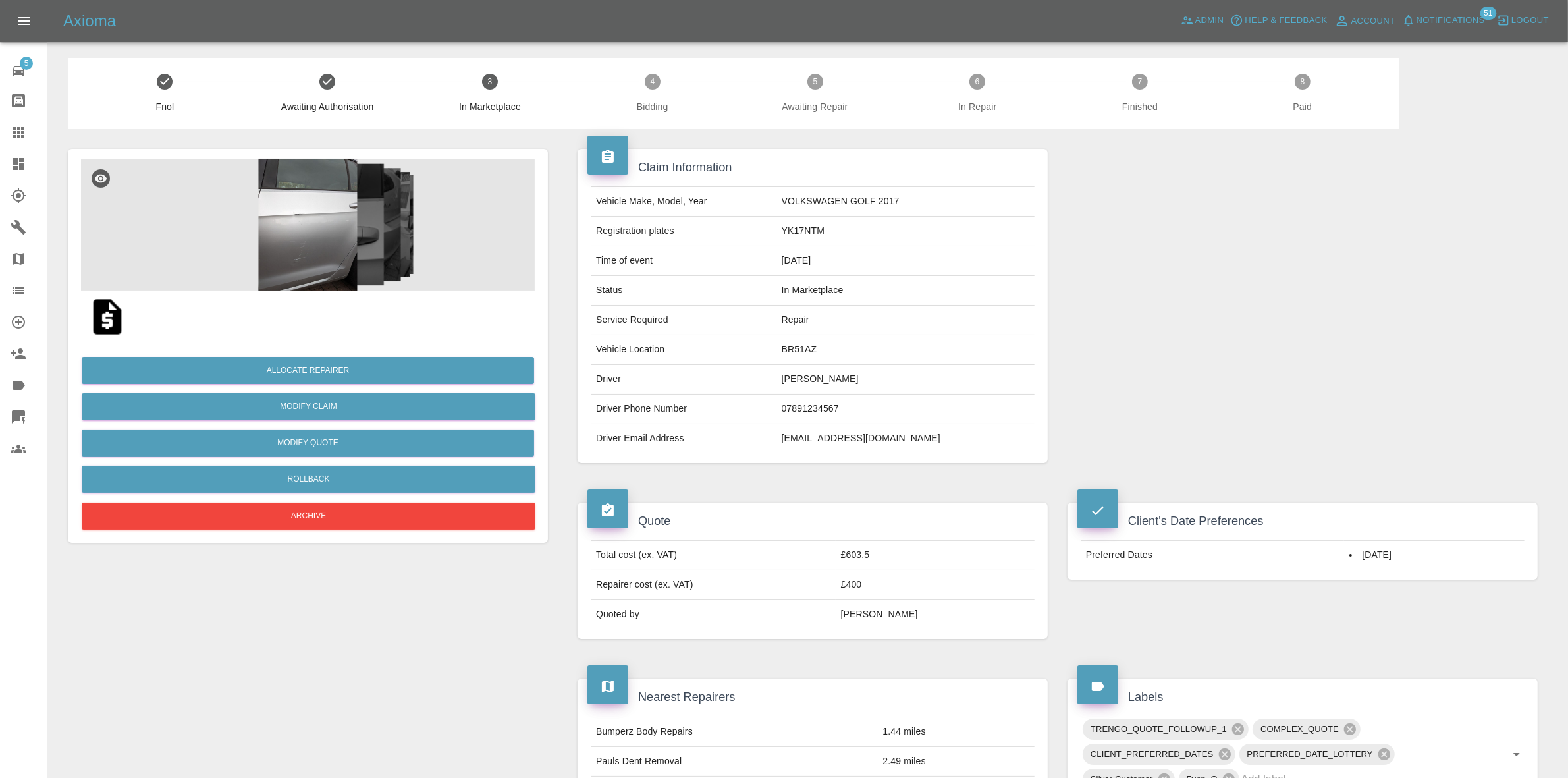
click at [283, 215] on img at bounding box center [307, 224] width 454 height 132
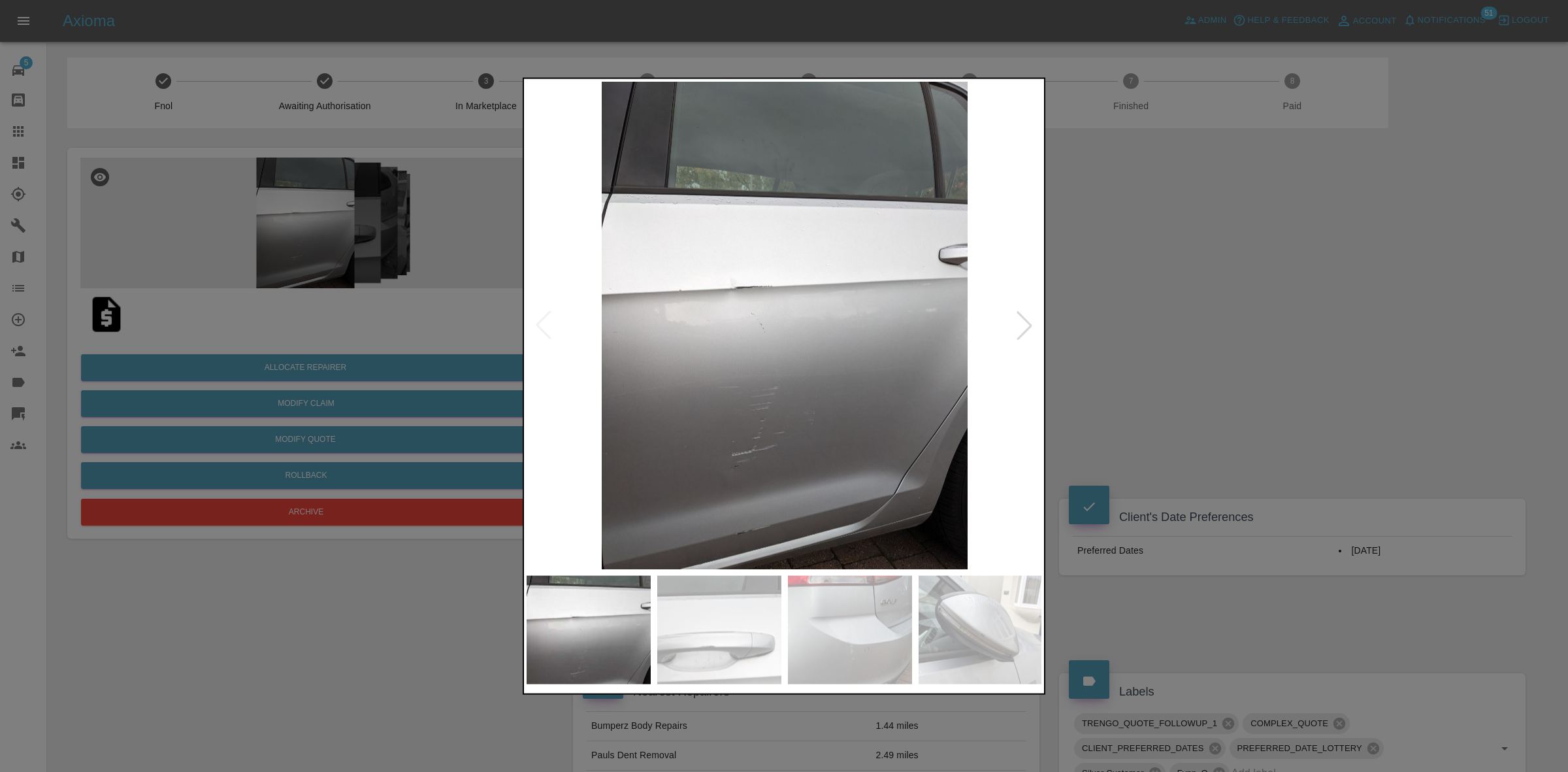
click at [1024, 324] on div at bounding box center [1024, 325] width 29 height 29
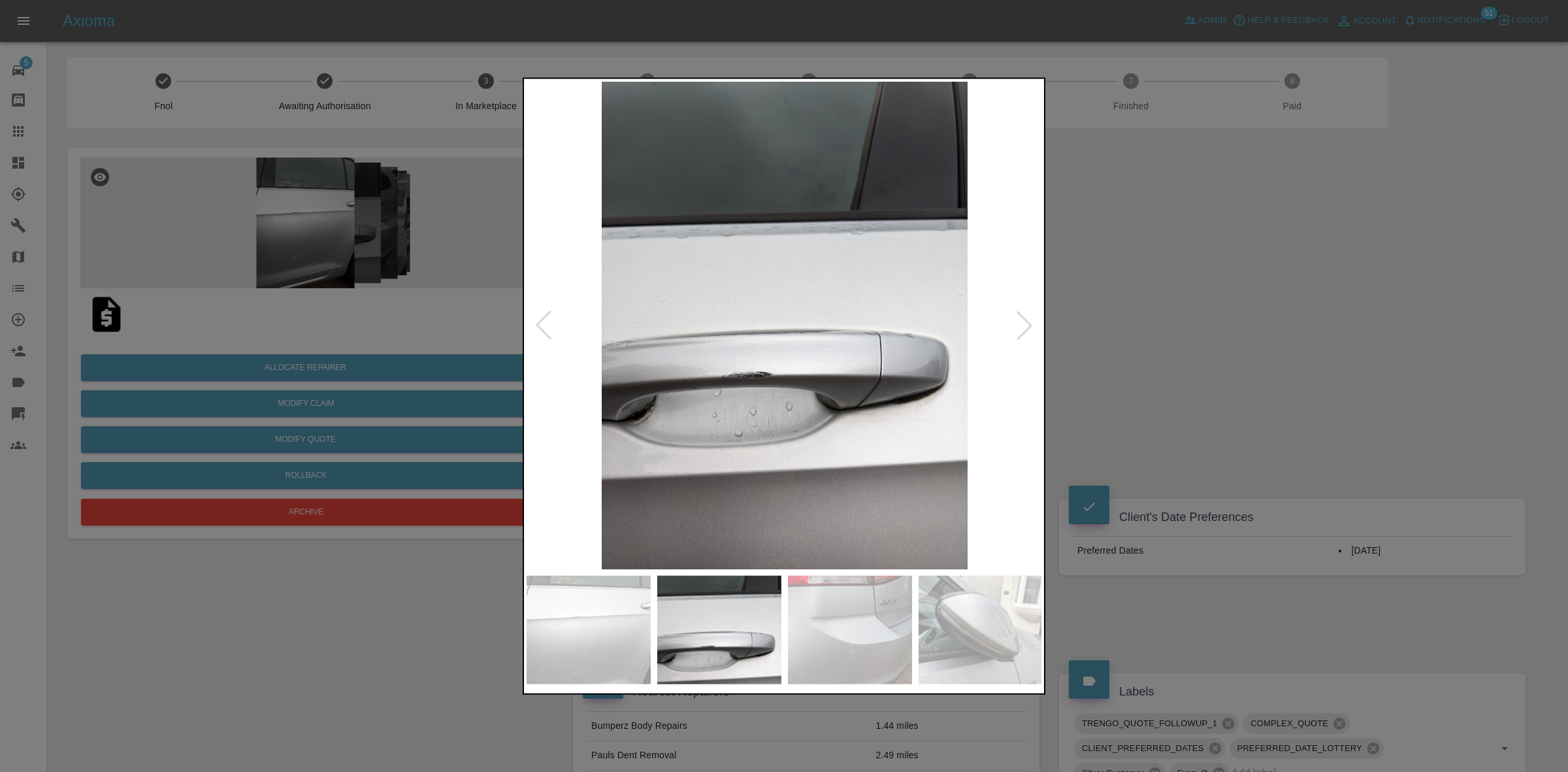
click at [1179, 341] on div at bounding box center [784, 386] width 1568 height 772
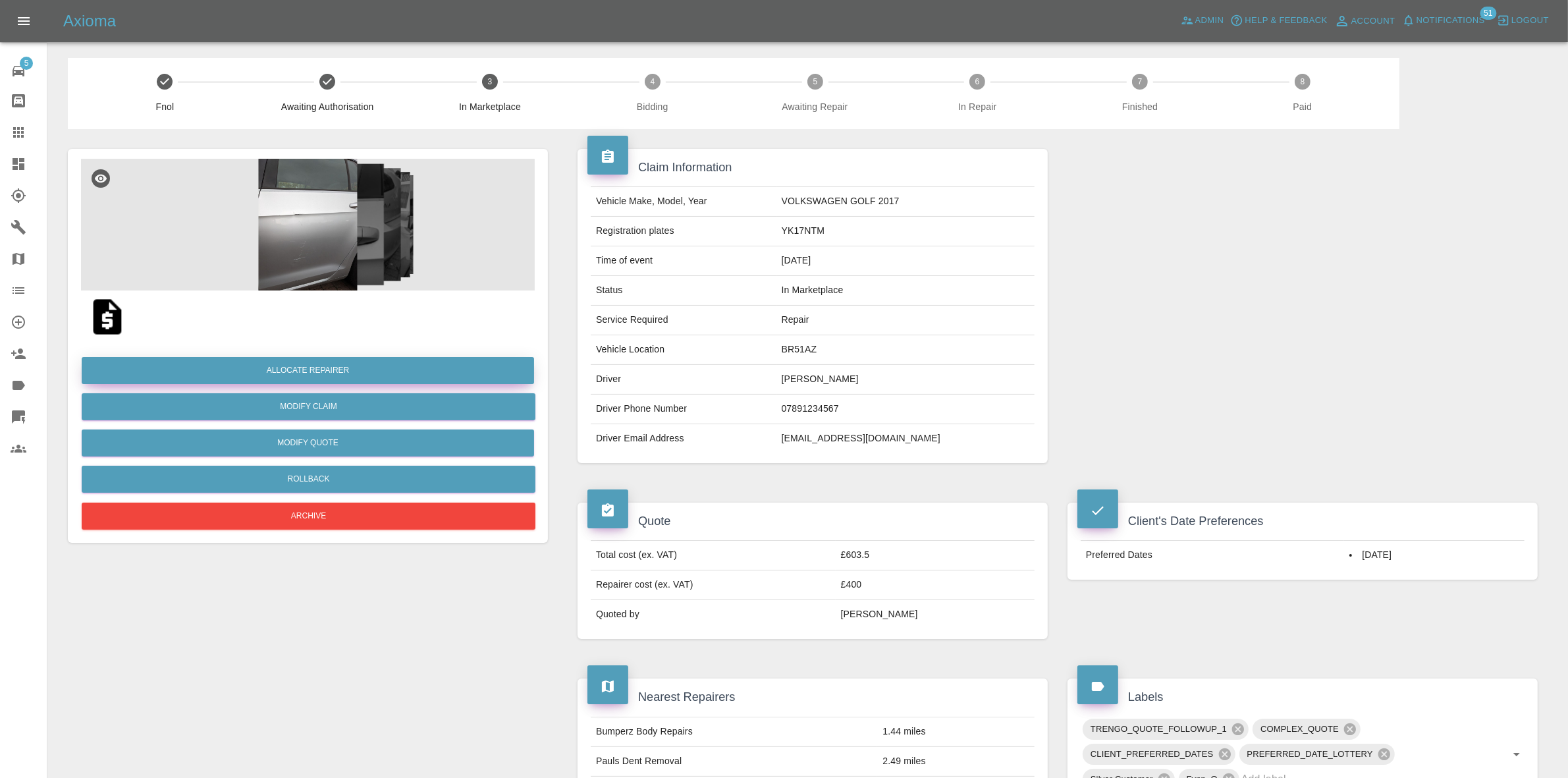
click at [303, 366] on button "Allocate Repairer" at bounding box center [307, 370] width 452 height 27
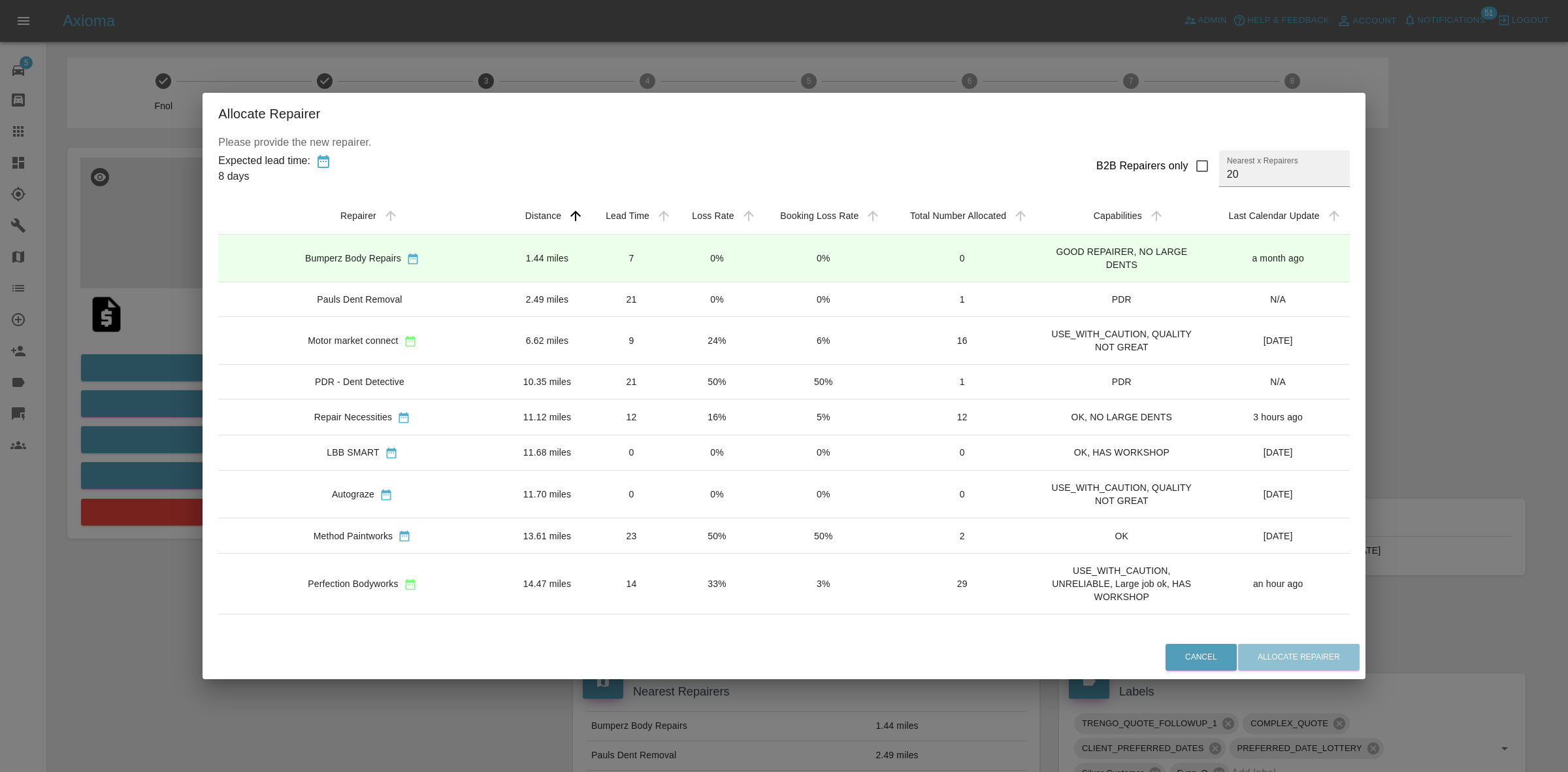
click at [691, 253] on td "0%" at bounding box center [717, 258] width 85 height 48
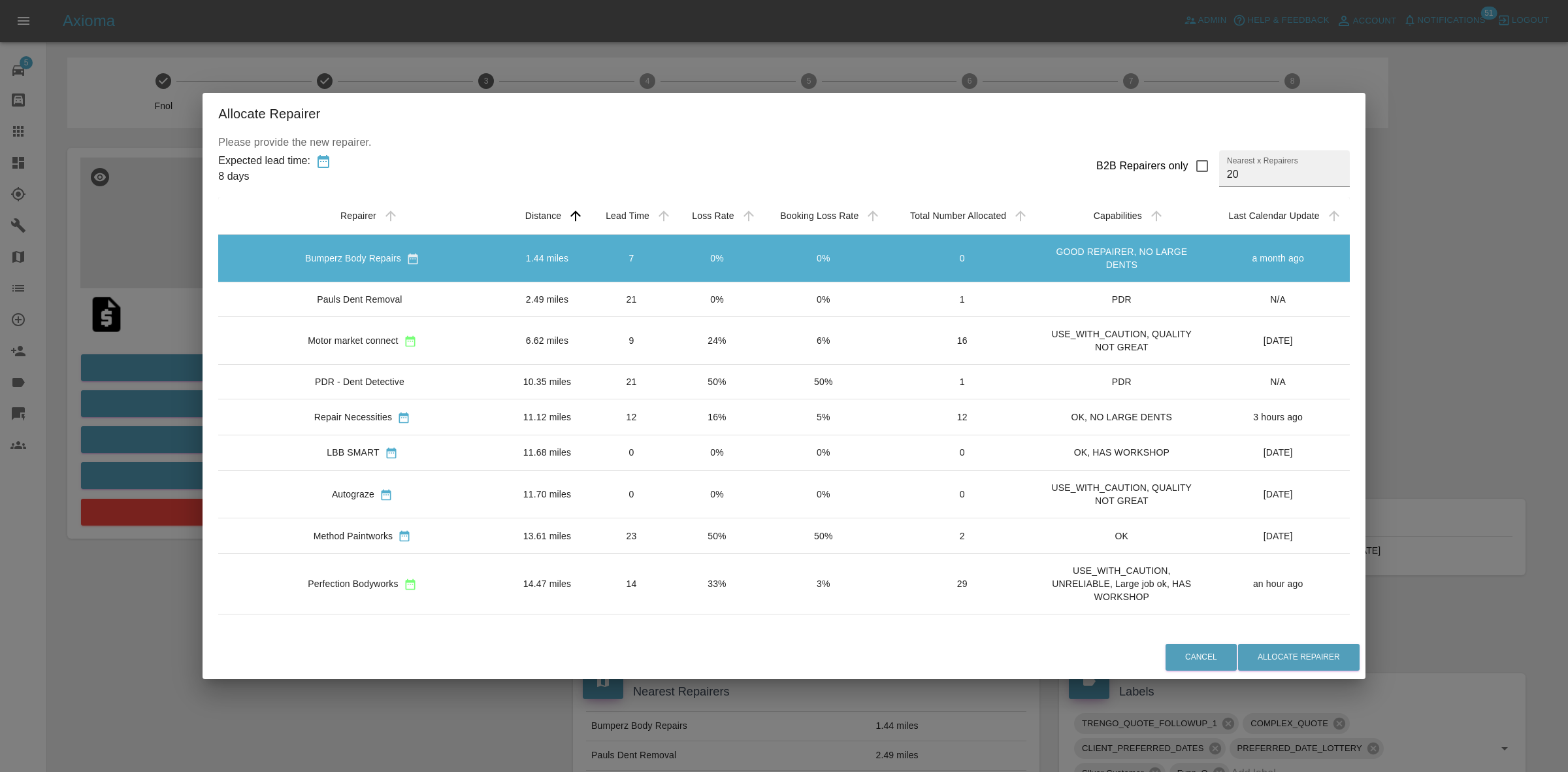
click at [675, 312] on td "0%" at bounding box center [717, 300] width 85 height 35
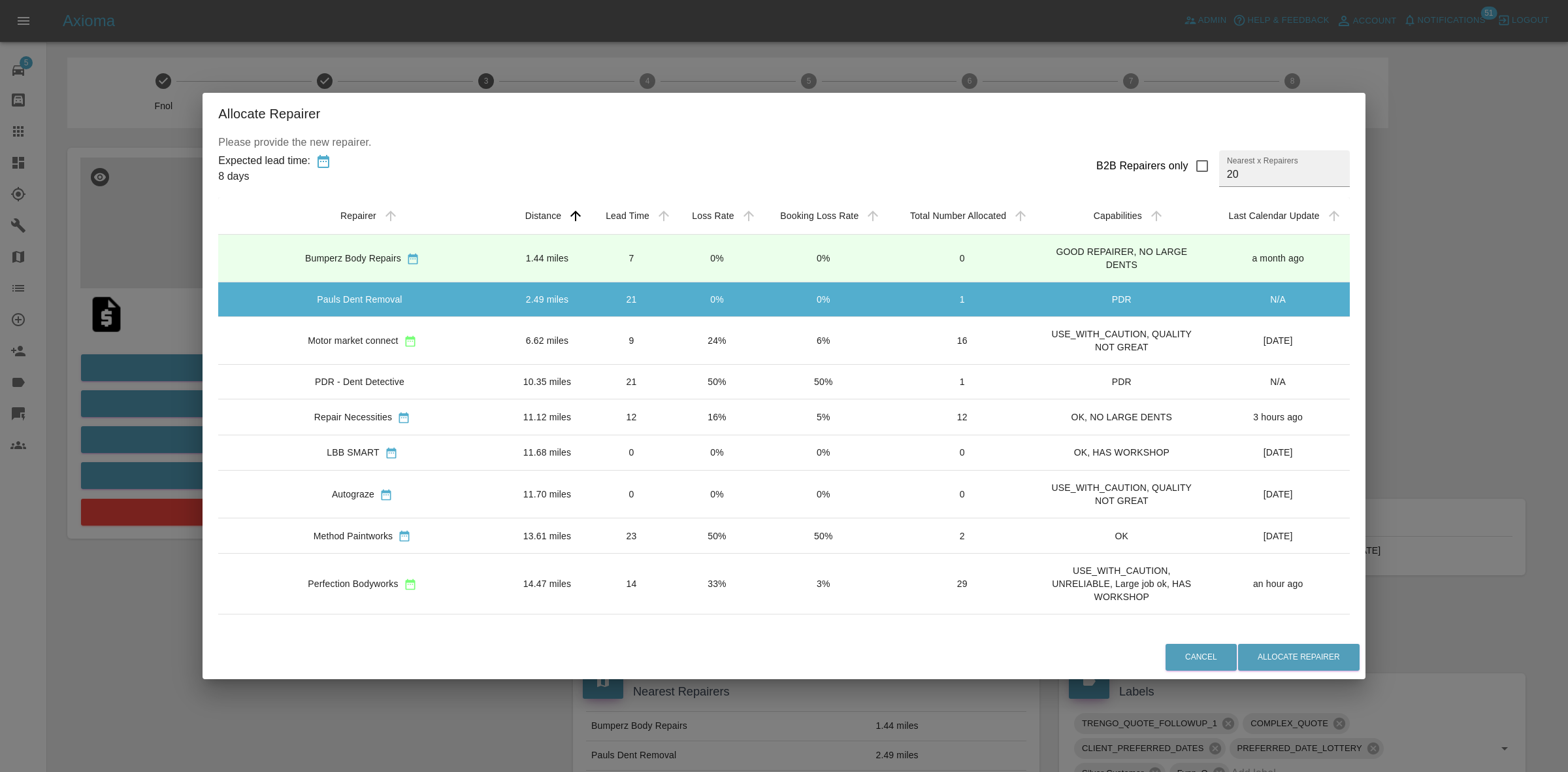
click at [675, 354] on td "24%" at bounding box center [717, 341] width 85 height 48
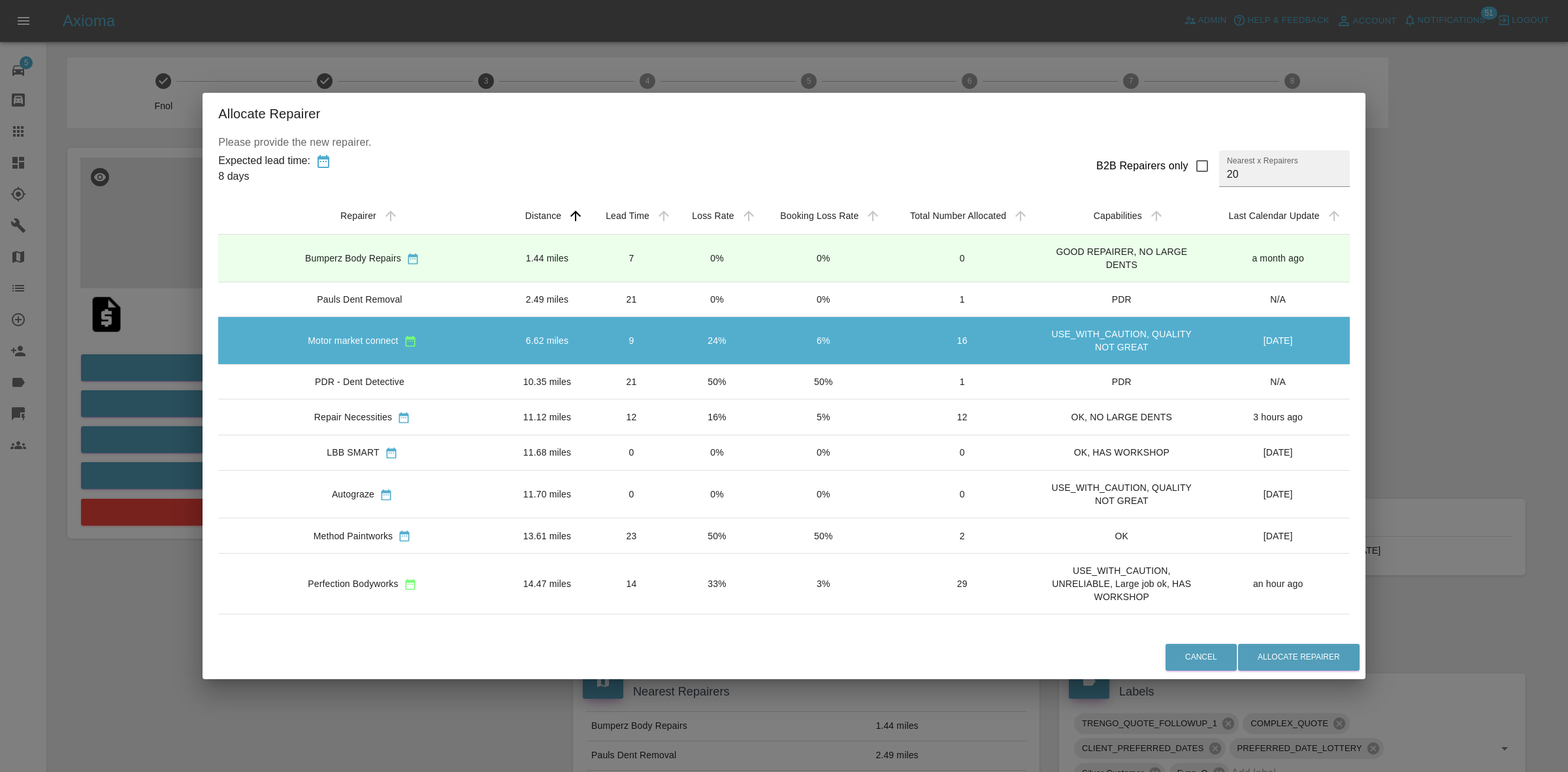
click at [145, 201] on div "Allocate Repairer Please provide the new repairer. Expected lead time: 8 days B…" at bounding box center [784, 386] width 1568 height 772
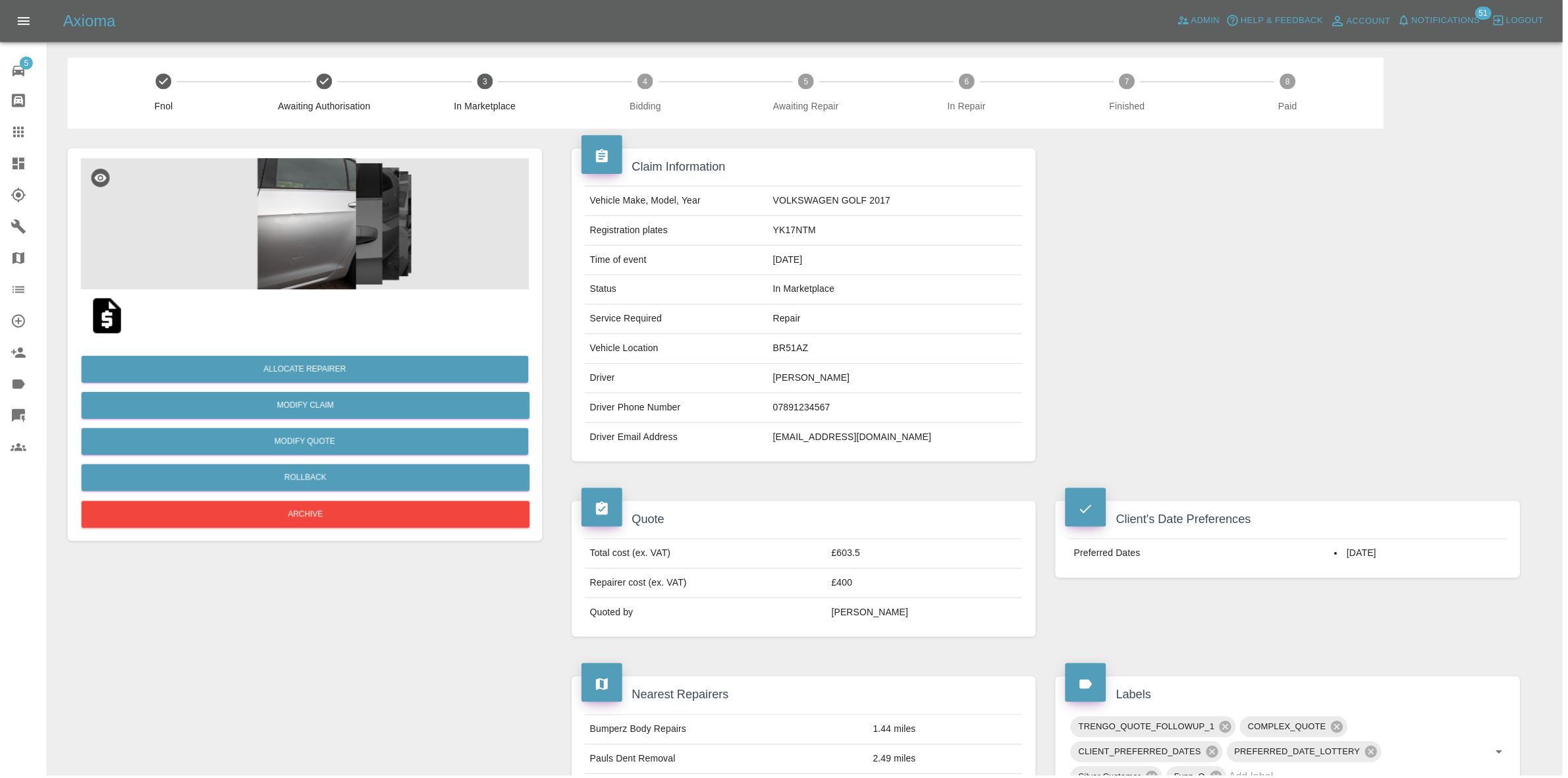
click at [316, 236] on img at bounding box center [307, 224] width 454 height 132
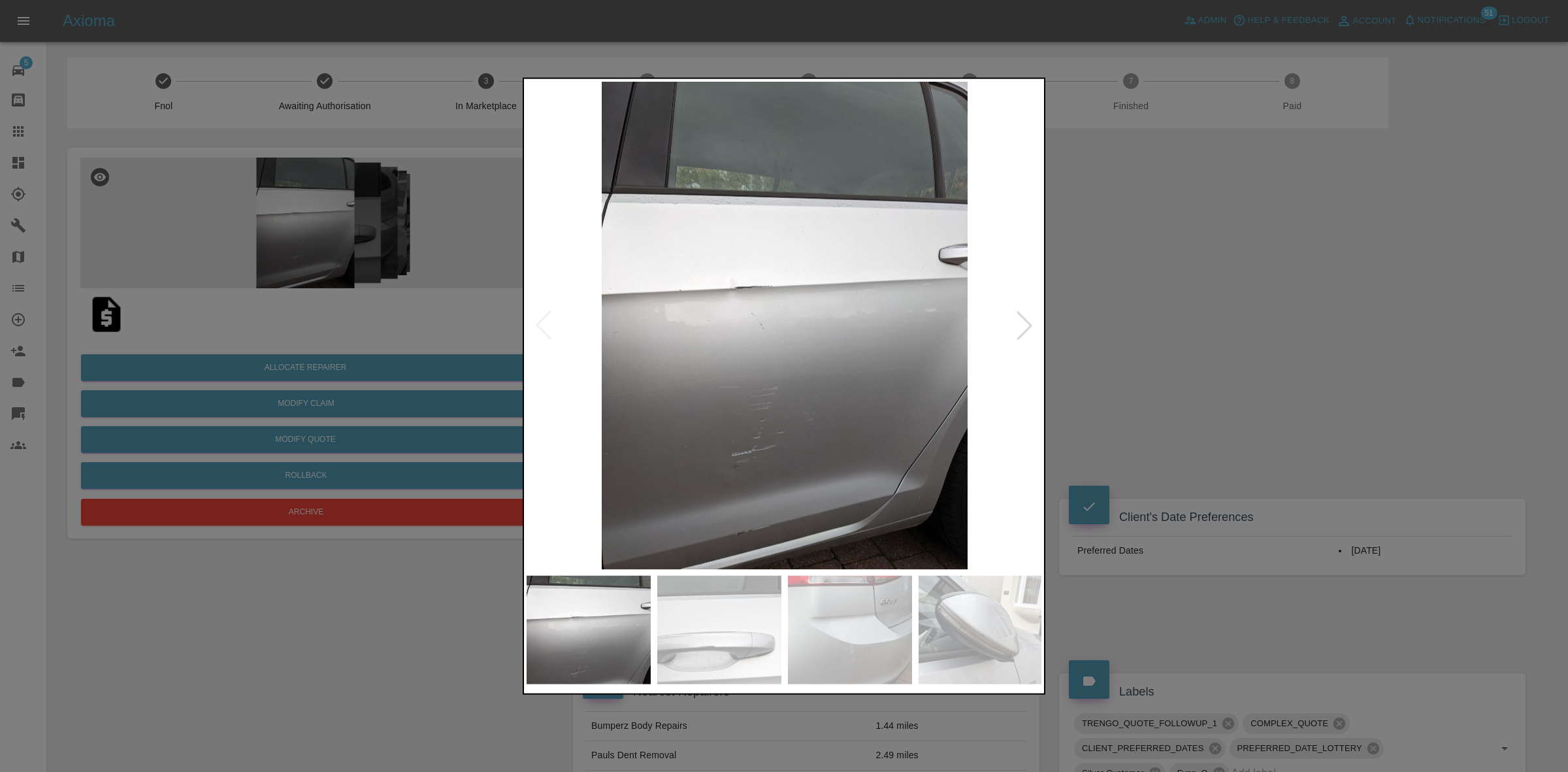
click at [1013, 321] on div at bounding box center [1024, 325] width 29 height 29
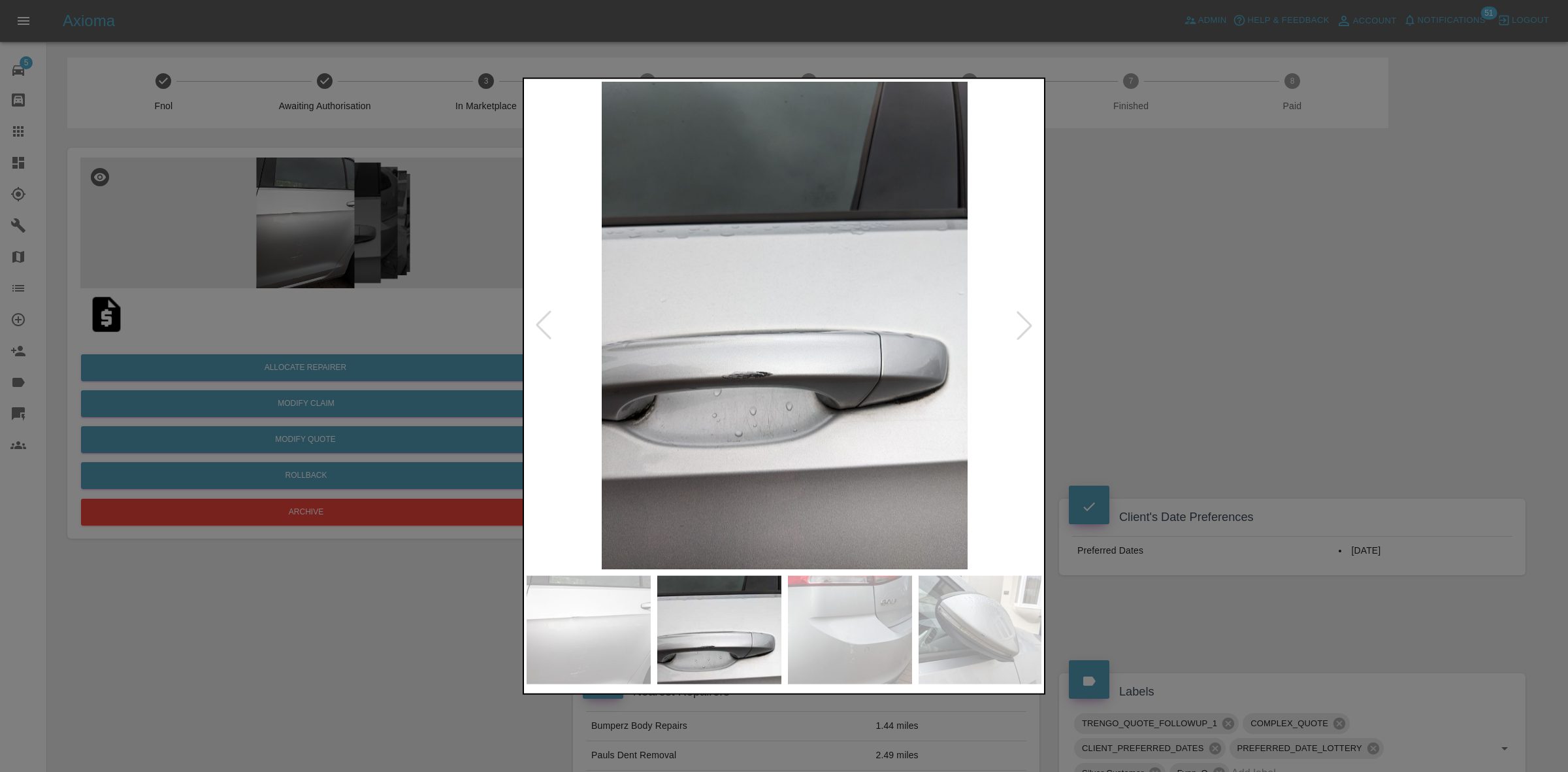
click at [1013, 321] on div at bounding box center [1024, 325] width 29 height 29
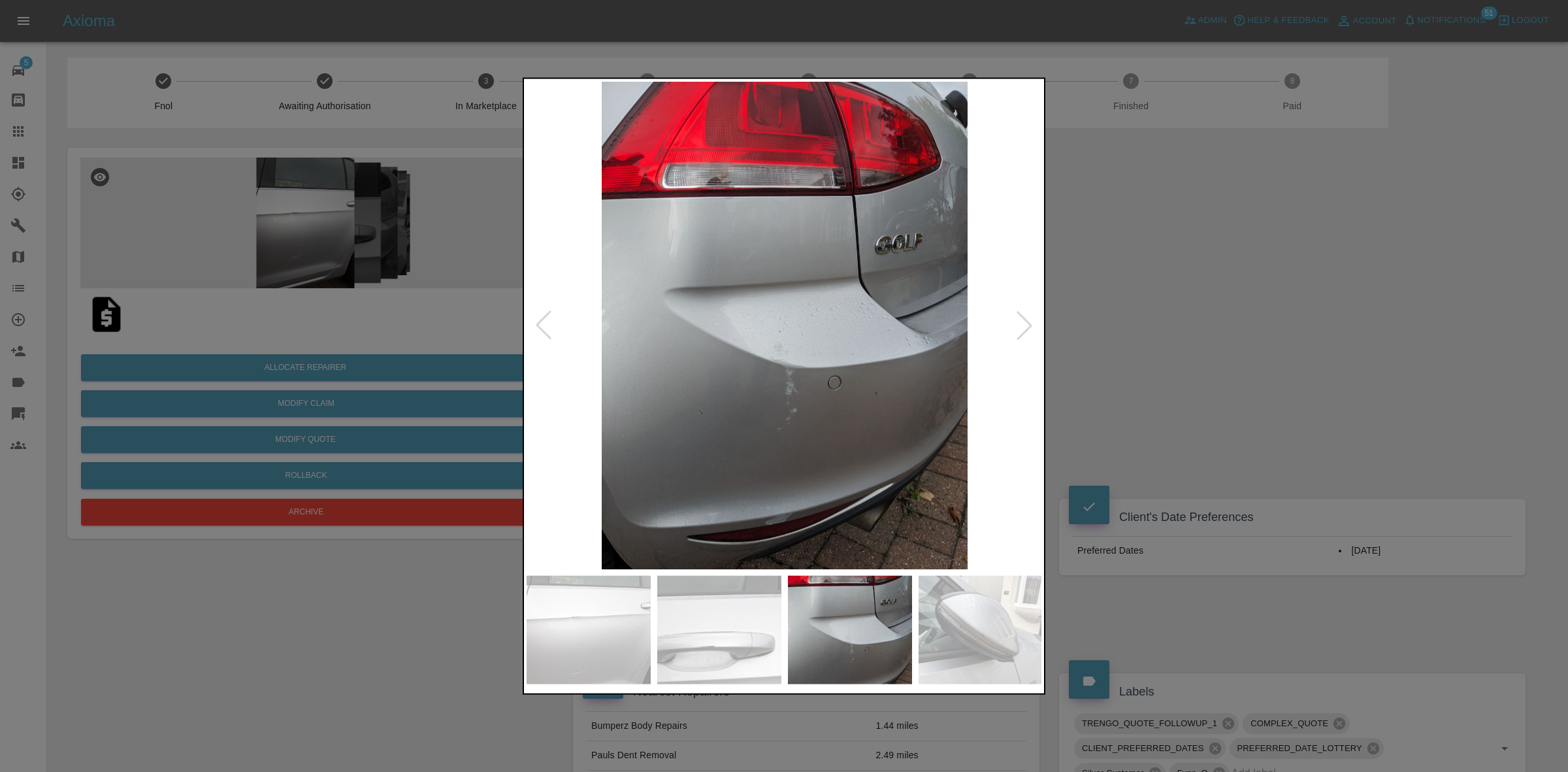
click at [1013, 321] on div at bounding box center [1024, 325] width 29 height 29
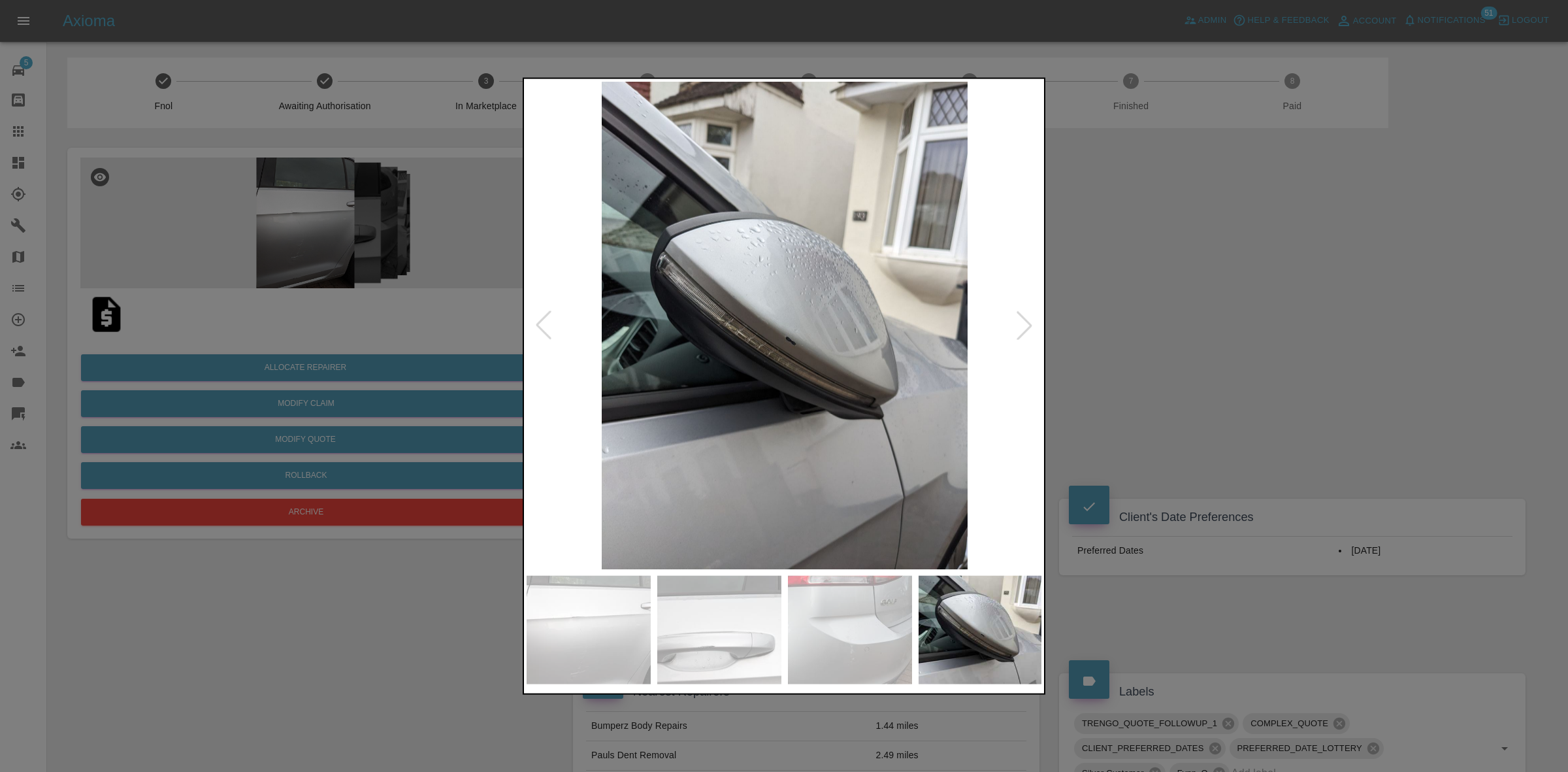
click at [1013, 321] on div at bounding box center [1024, 325] width 29 height 29
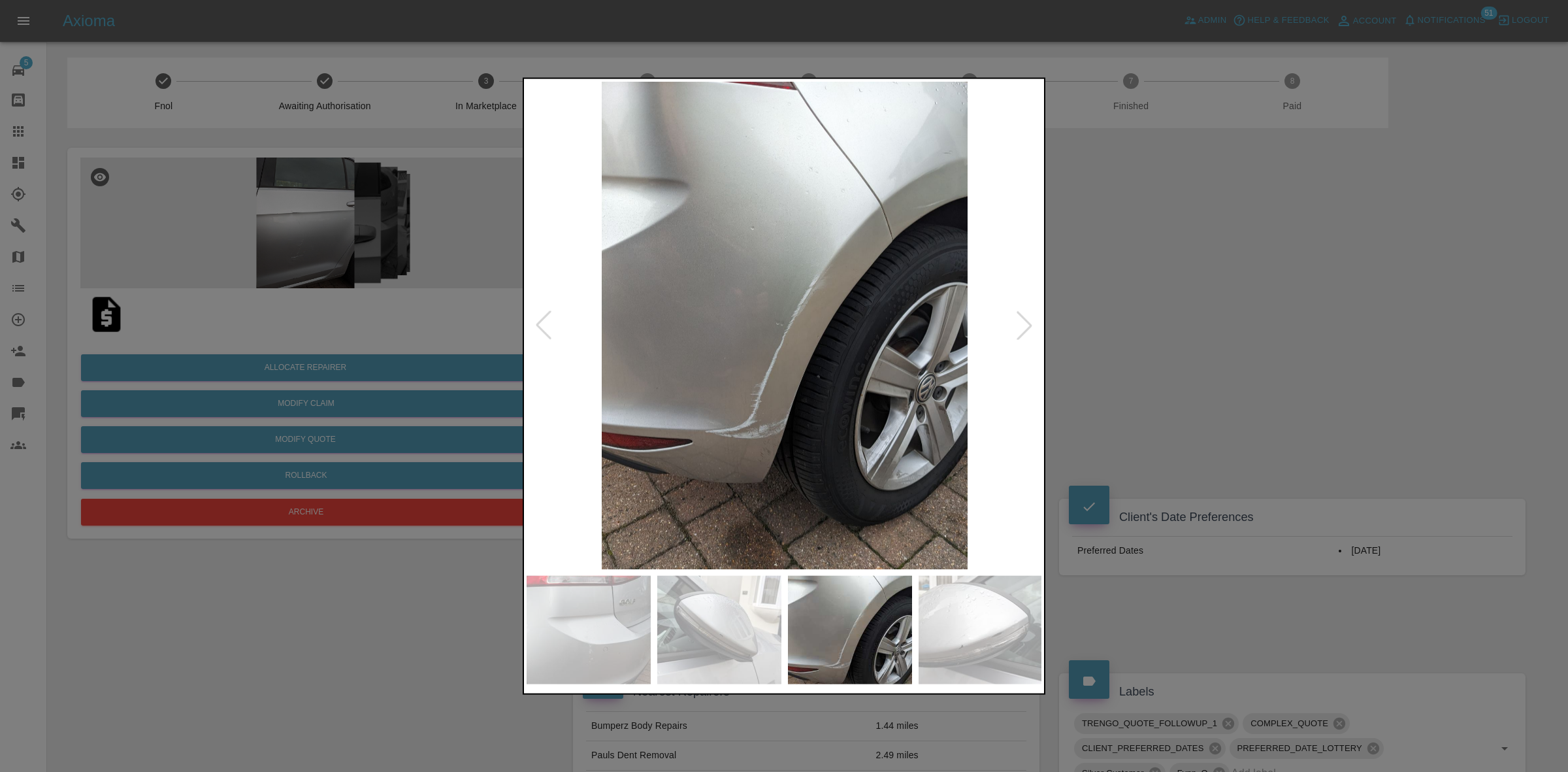
click at [1013, 321] on div at bounding box center [1024, 325] width 29 height 29
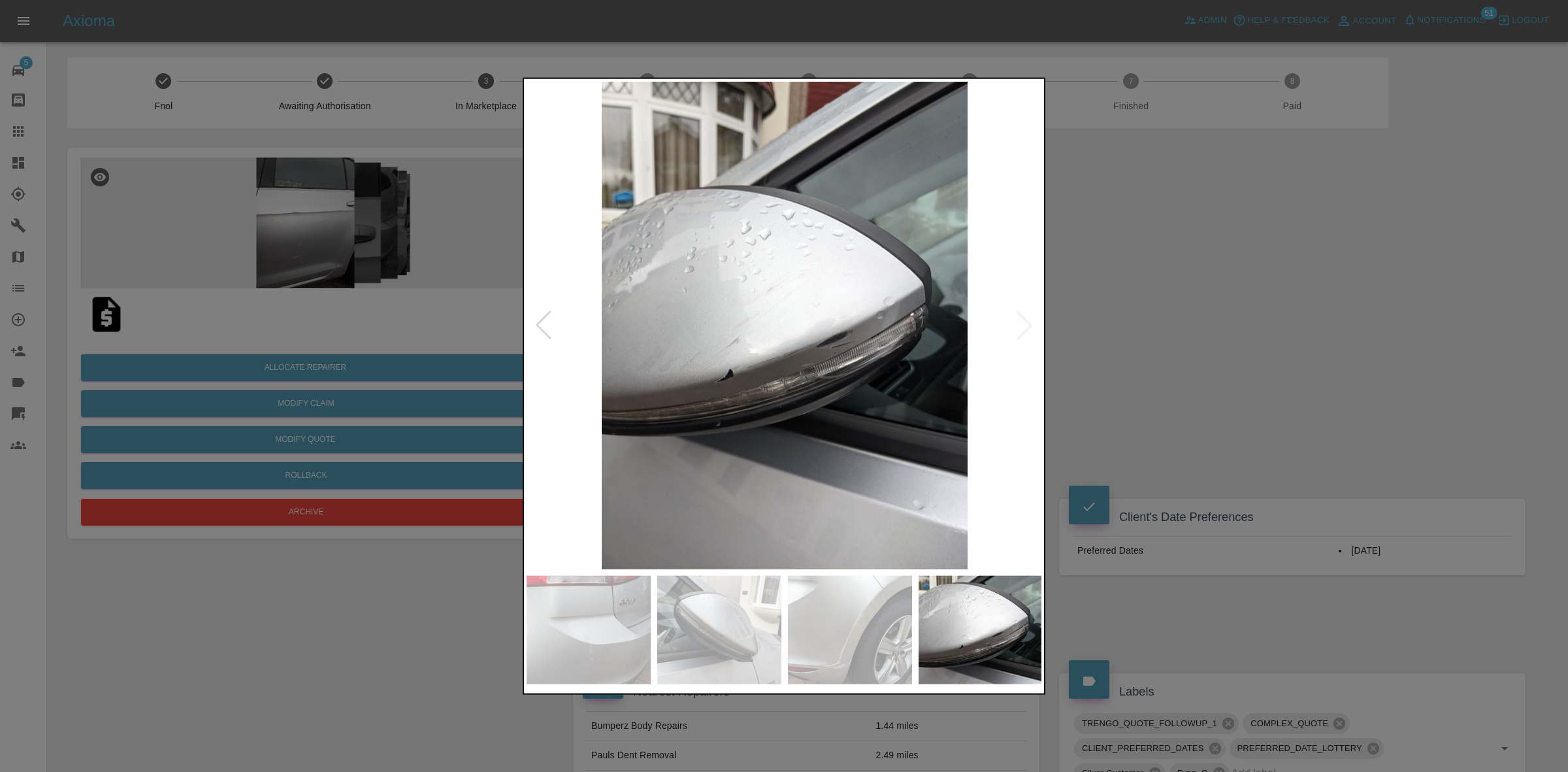
click at [1013, 321] on img at bounding box center [784, 325] width 516 height 487
click at [283, 322] on div at bounding box center [784, 386] width 1568 height 772
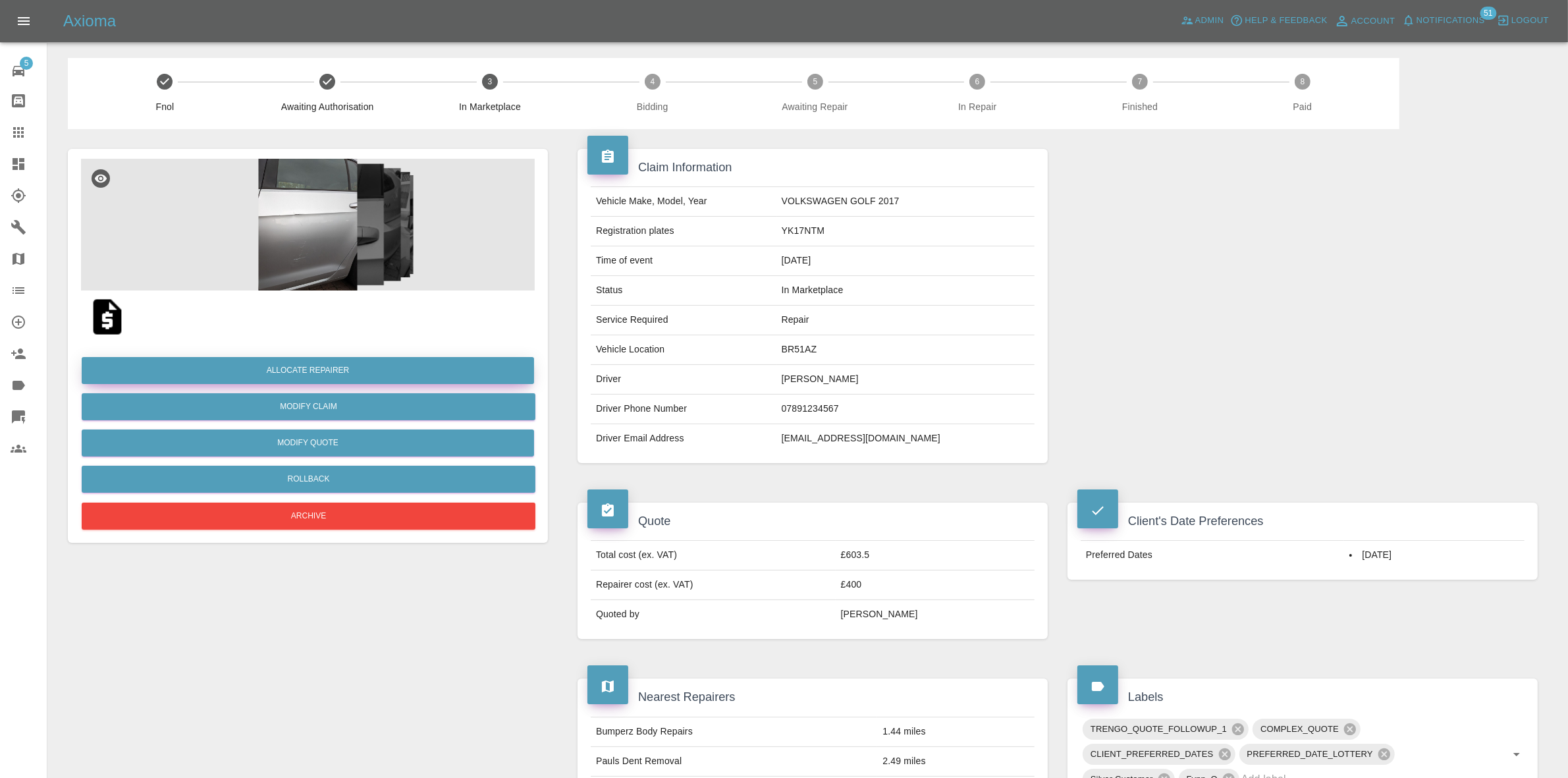
click at [285, 373] on button "Allocate Repairer" at bounding box center [307, 370] width 452 height 27
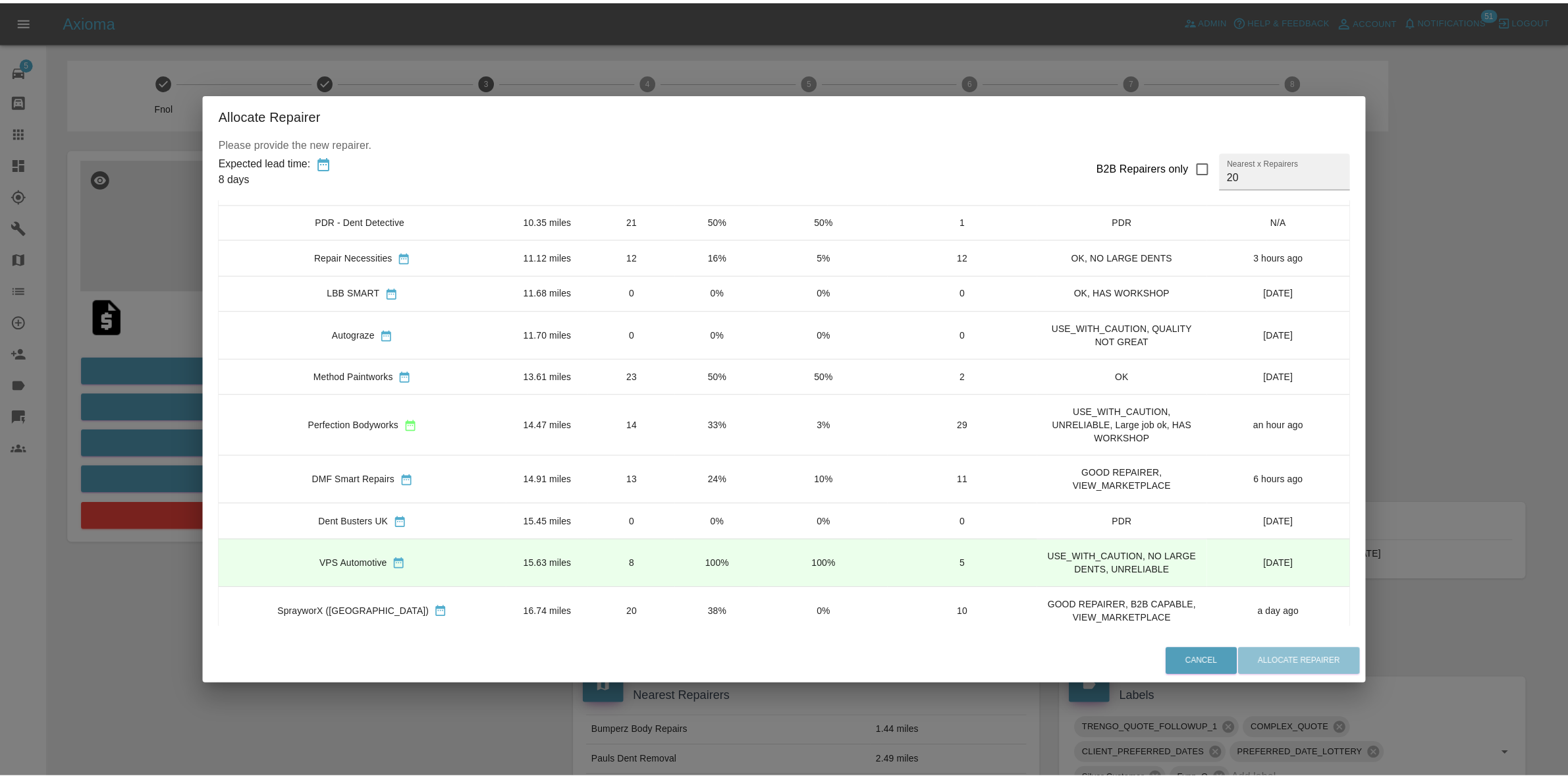
scroll to position [165, 0]
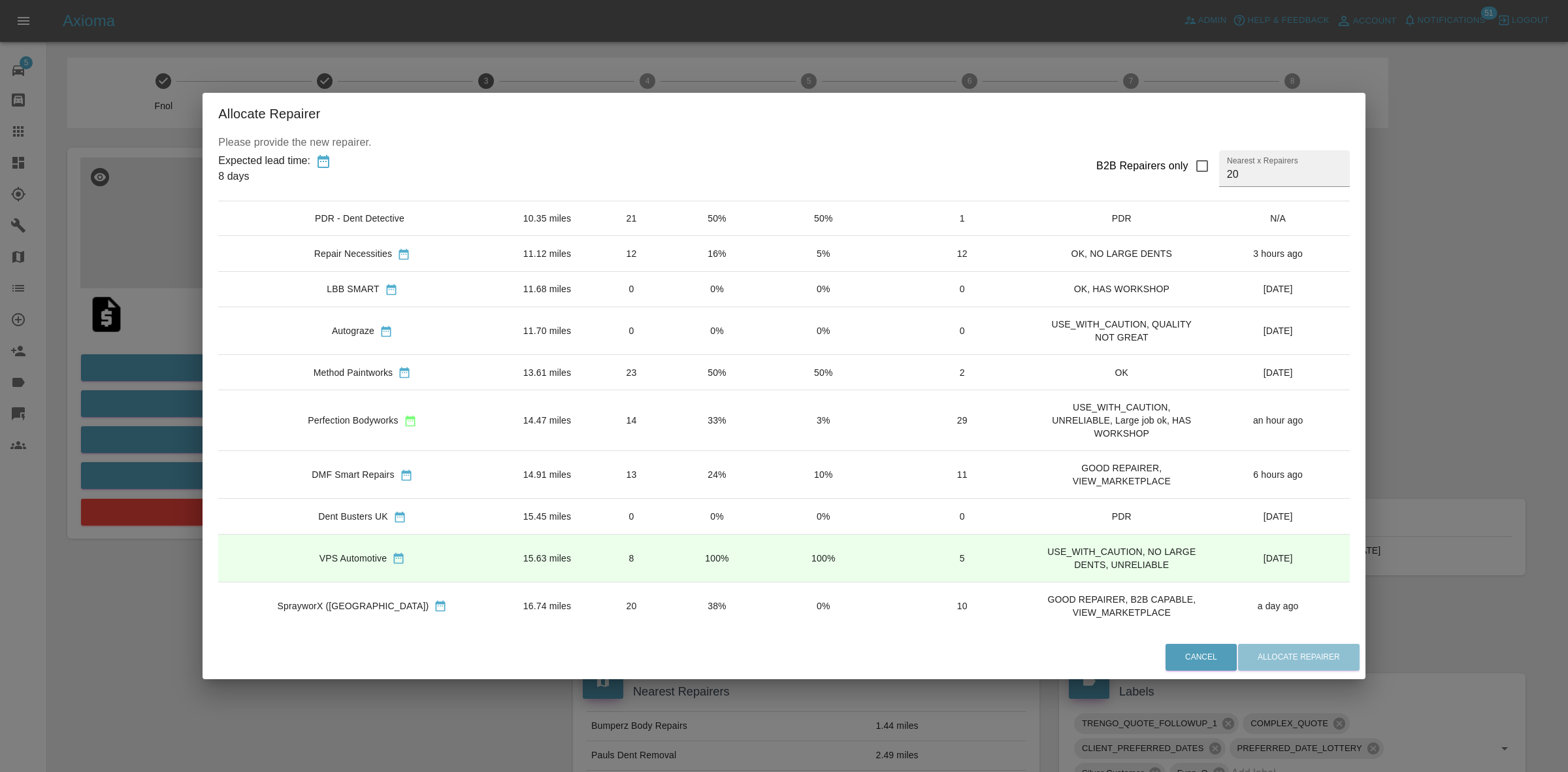
click at [696, 468] on td "24%" at bounding box center [717, 475] width 85 height 48
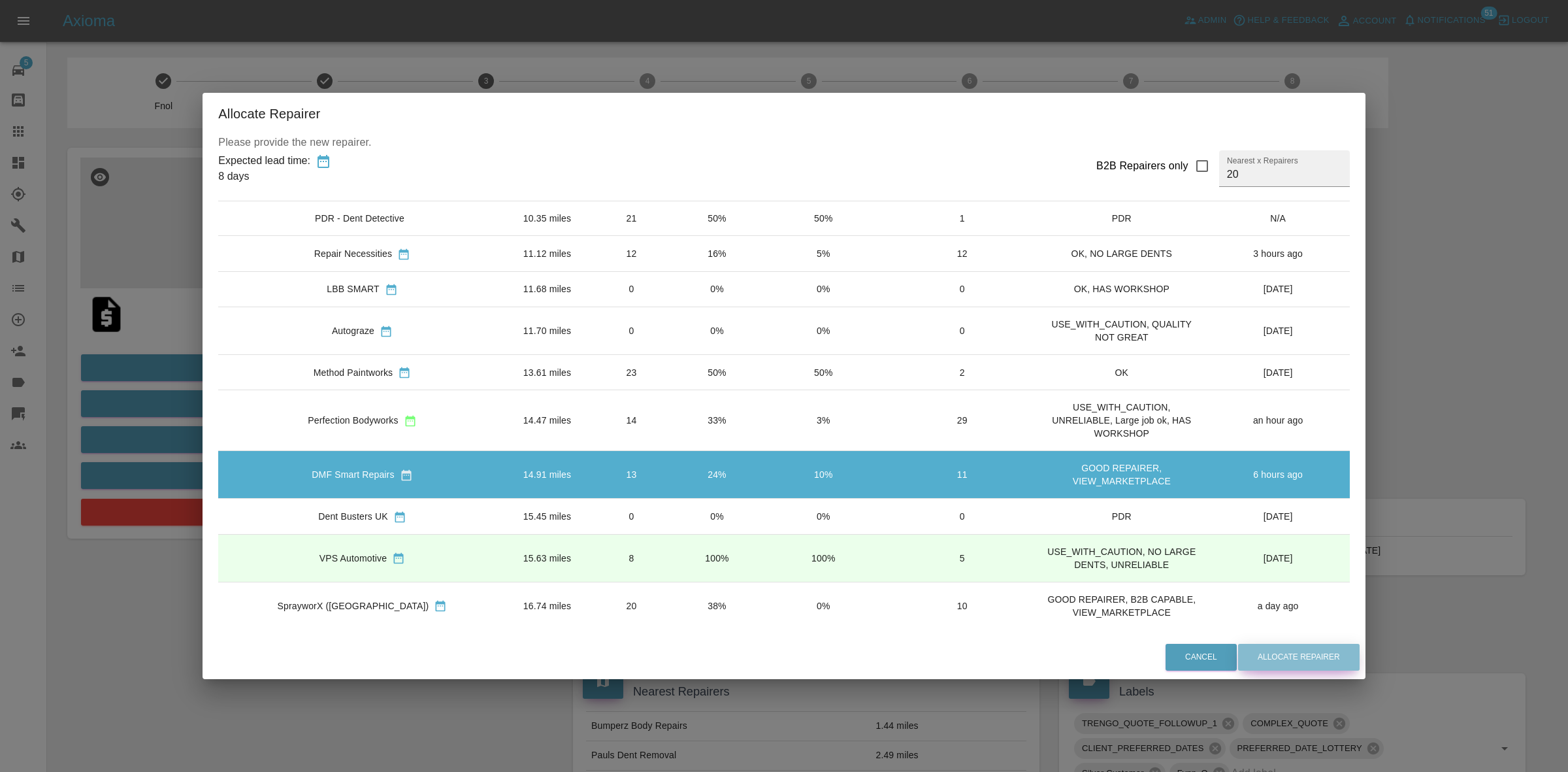
click at [1250, 648] on button "Allocate Repairer" at bounding box center [1299, 657] width 122 height 26
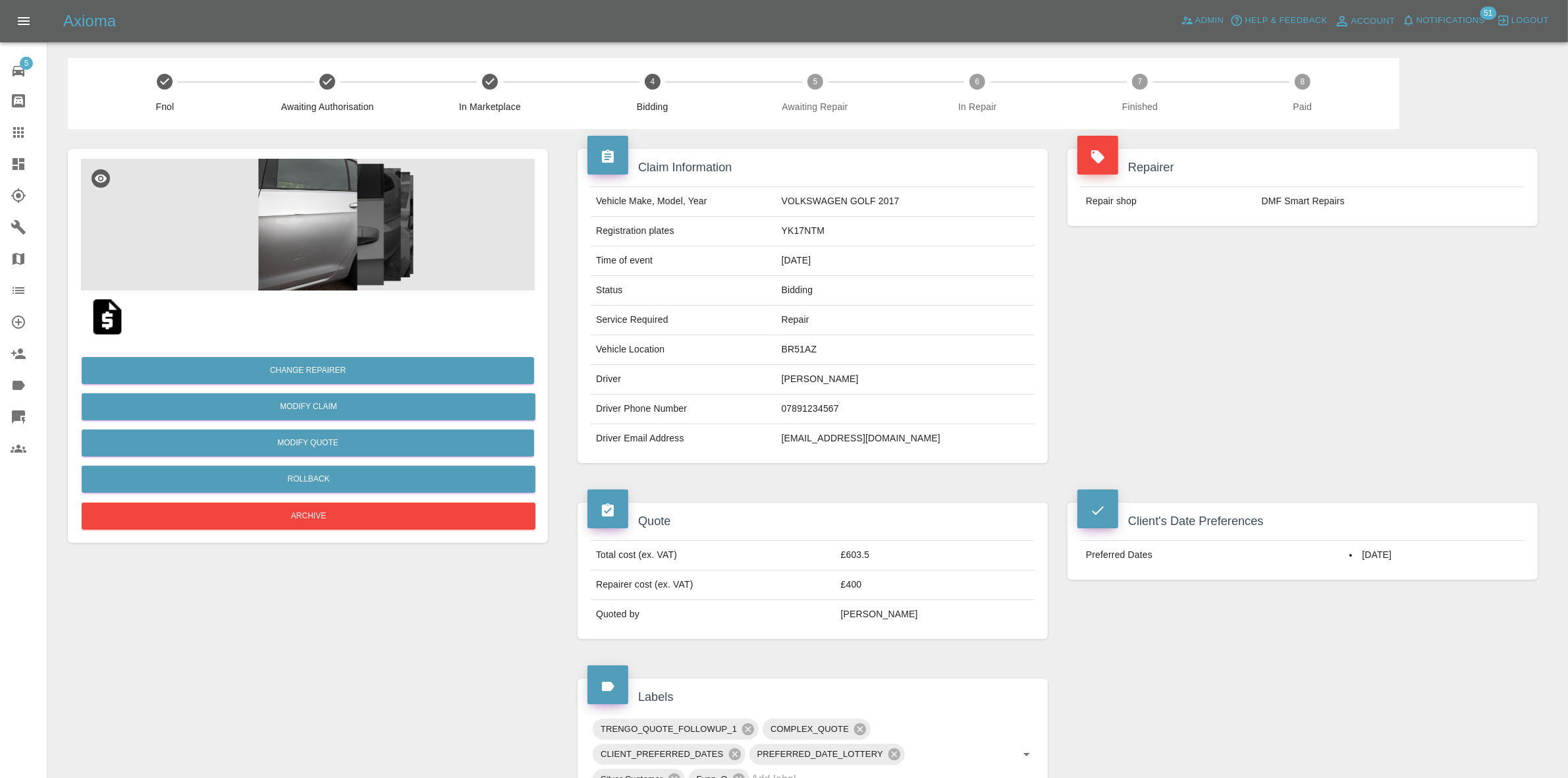
drag, startPoint x: 1398, startPoint y: 194, endPoint x: 1229, endPoint y: 162, distance: 172.0
click at [1372, 191] on td "DMF Smart Repairs" at bounding box center [1390, 201] width 268 height 29
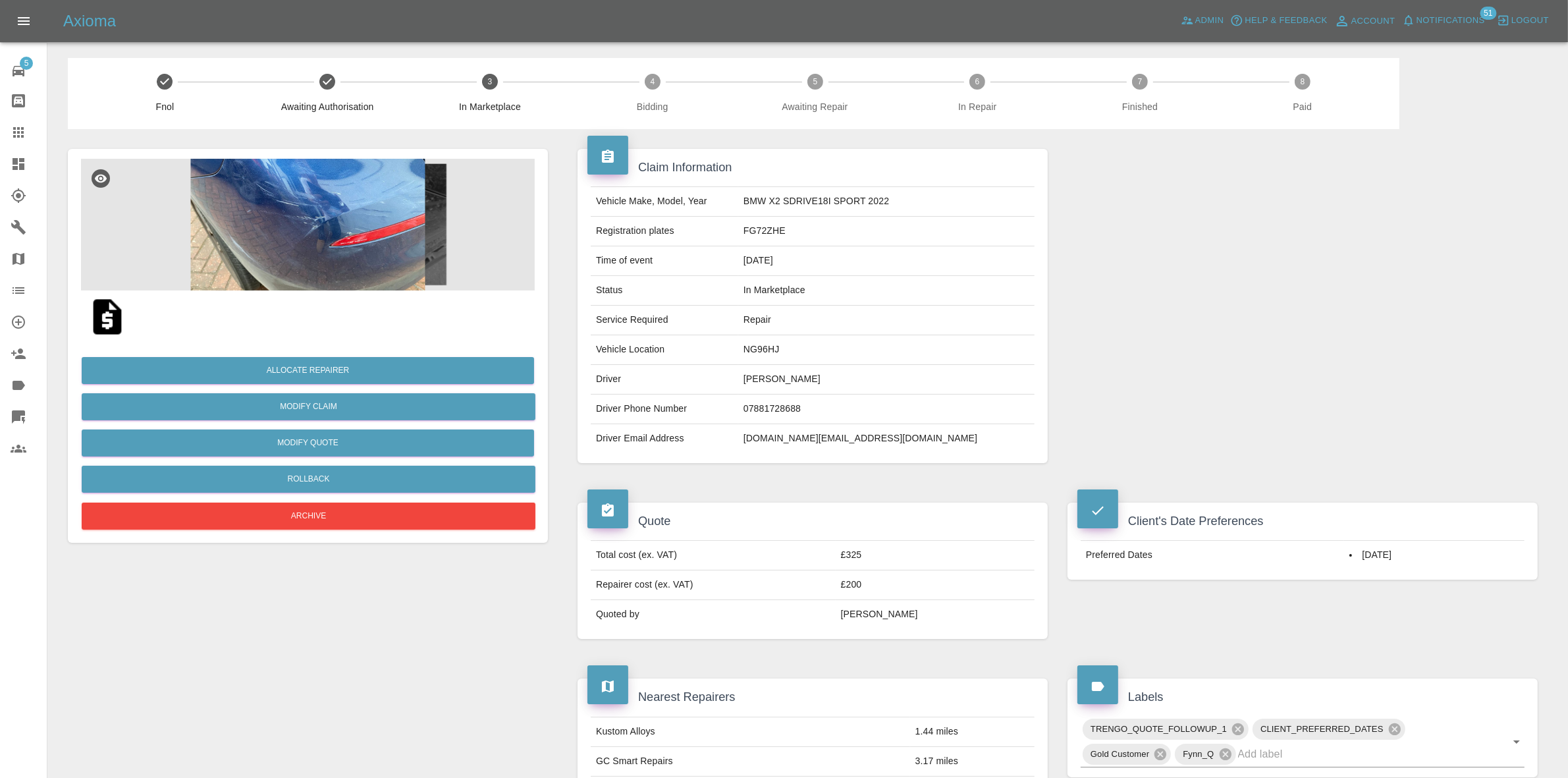
click at [333, 217] on img at bounding box center [307, 224] width 454 height 132
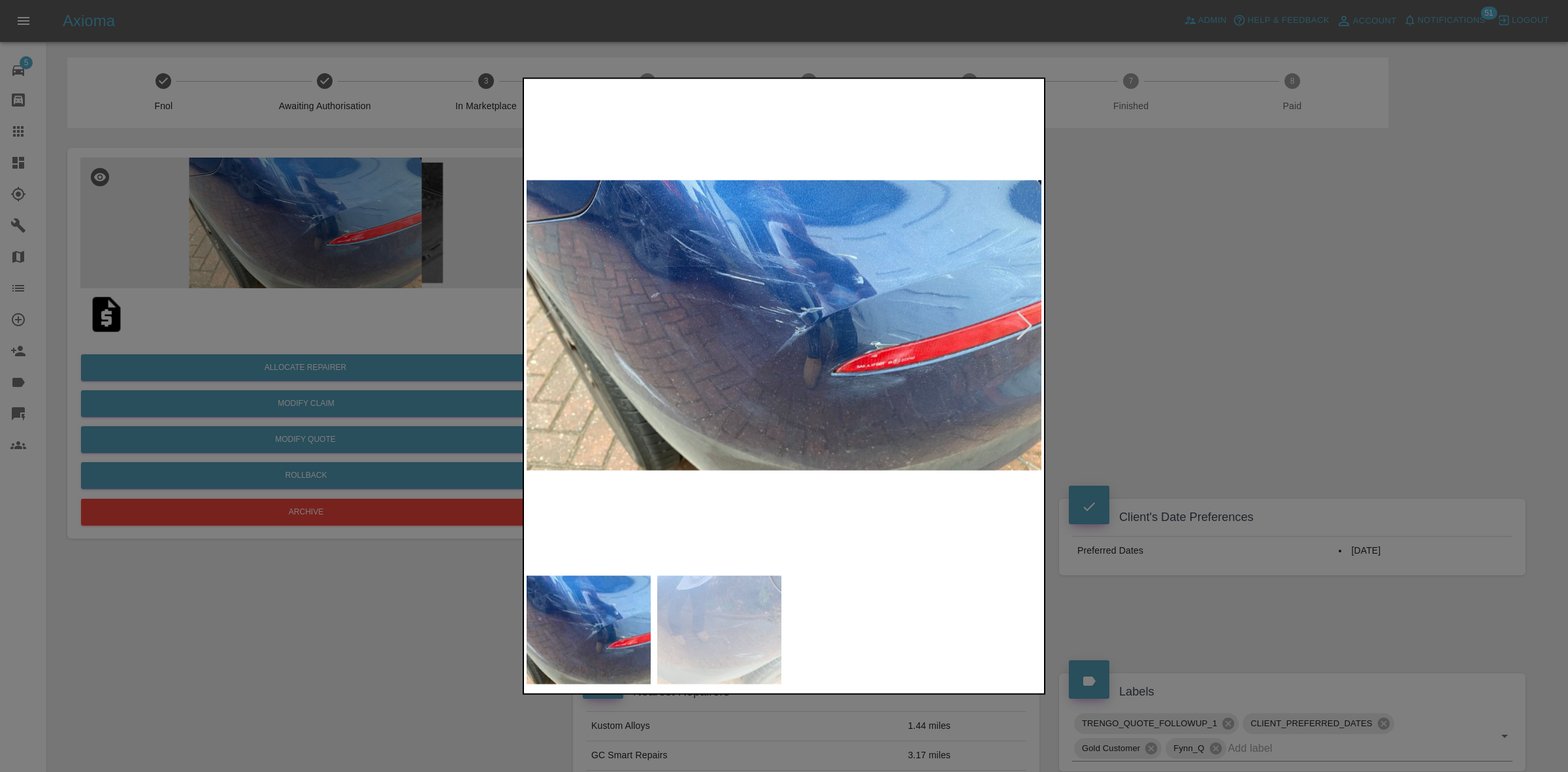
click at [1037, 328] on div at bounding box center [1024, 325] width 29 height 29
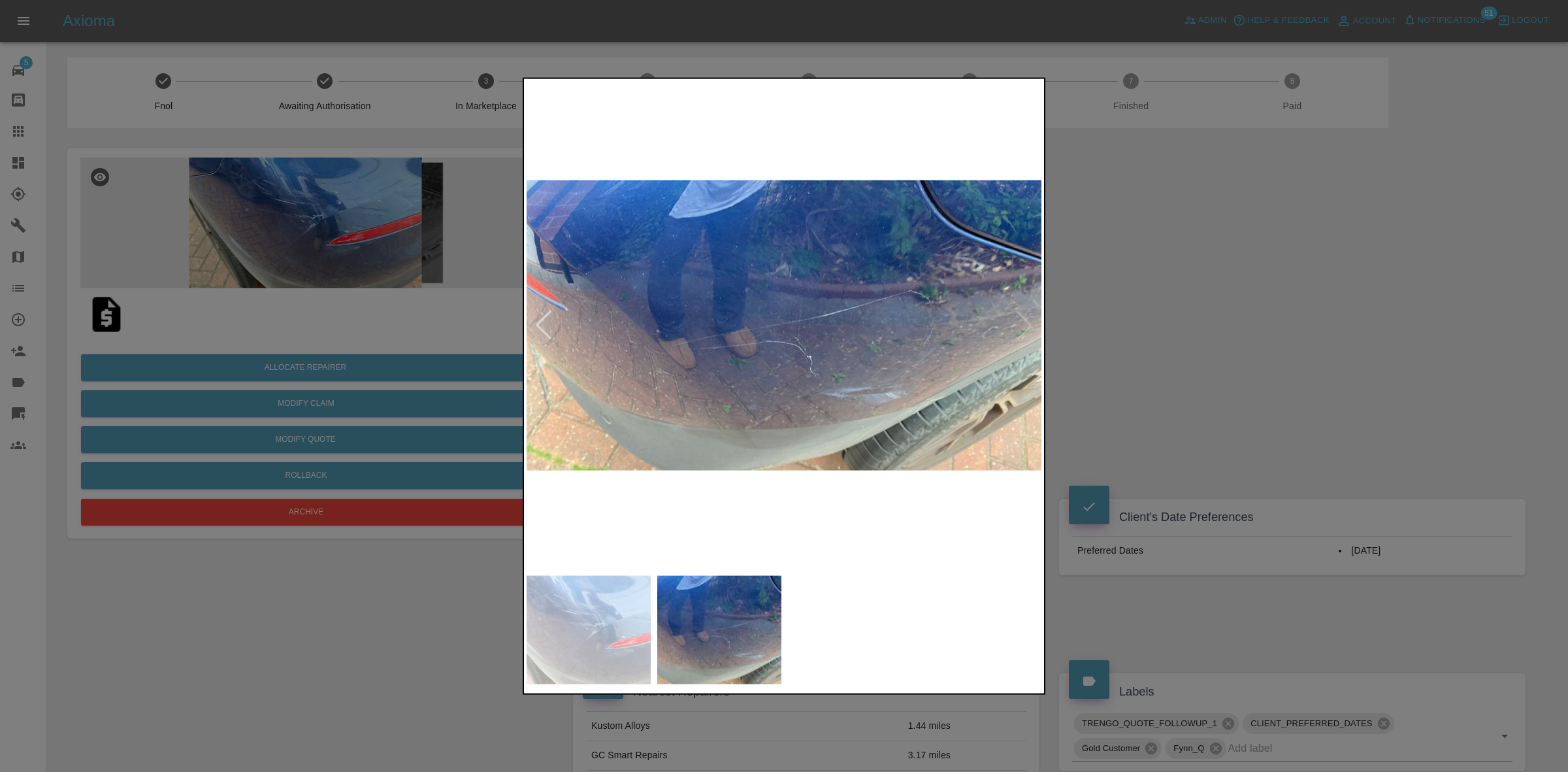
click at [1037, 328] on img at bounding box center [784, 325] width 516 height 487
click at [1247, 369] on div at bounding box center [784, 386] width 1568 height 772
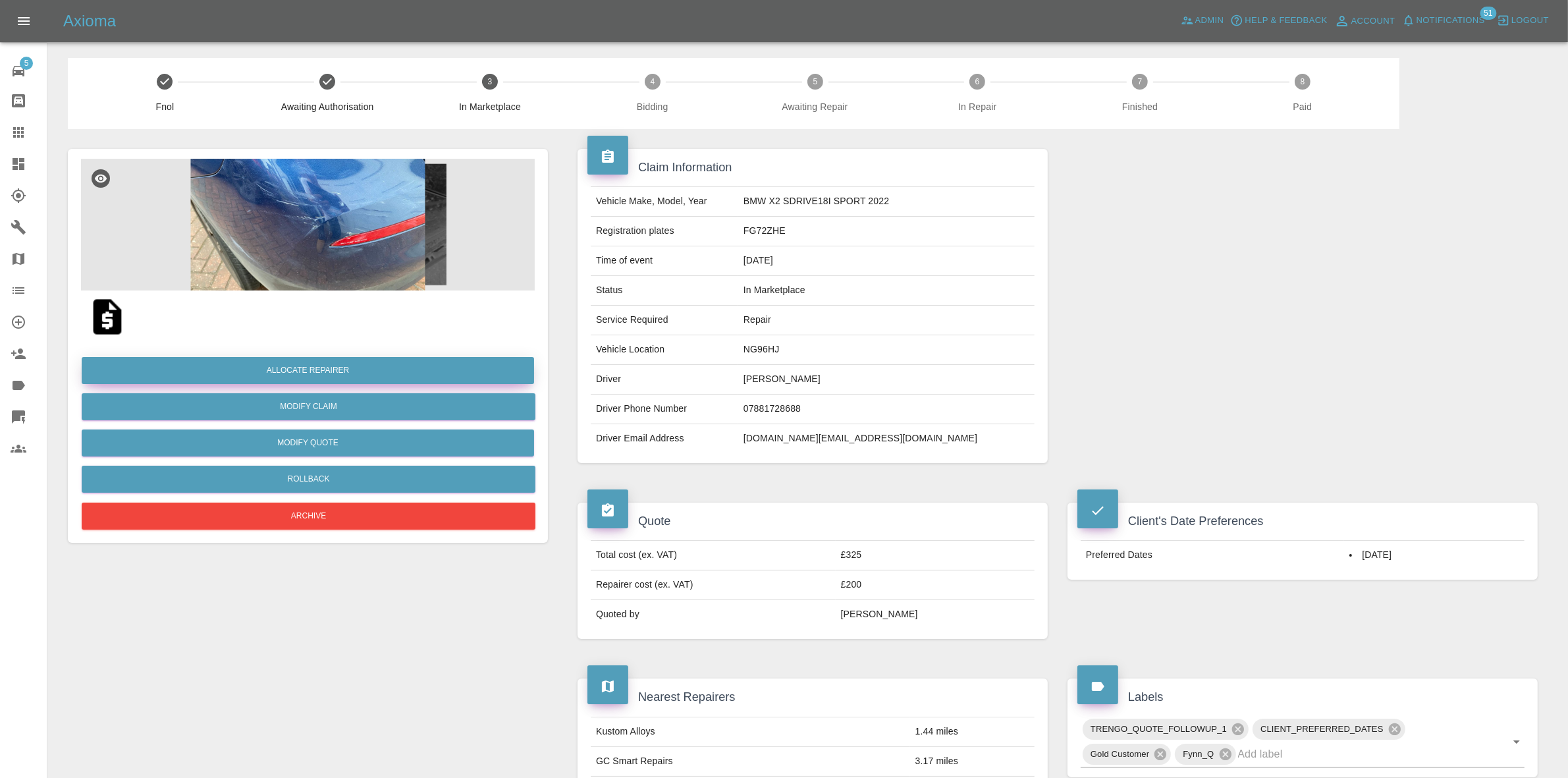
click at [297, 367] on button "Allocate Repairer" at bounding box center [307, 370] width 452 height 27
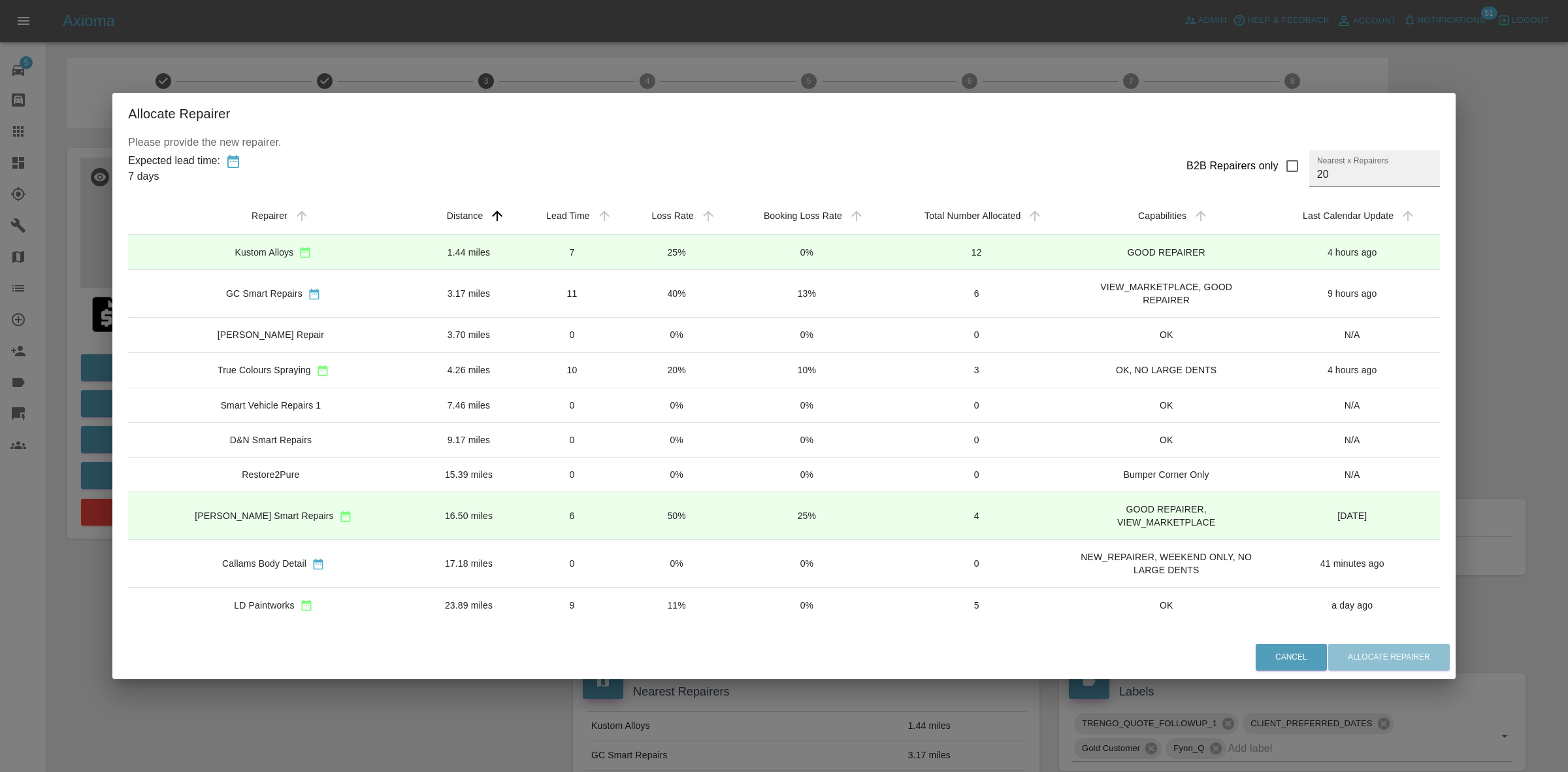
click at [673, 255] on td "25%" at bounding box center [676, 252] width 104 height 36
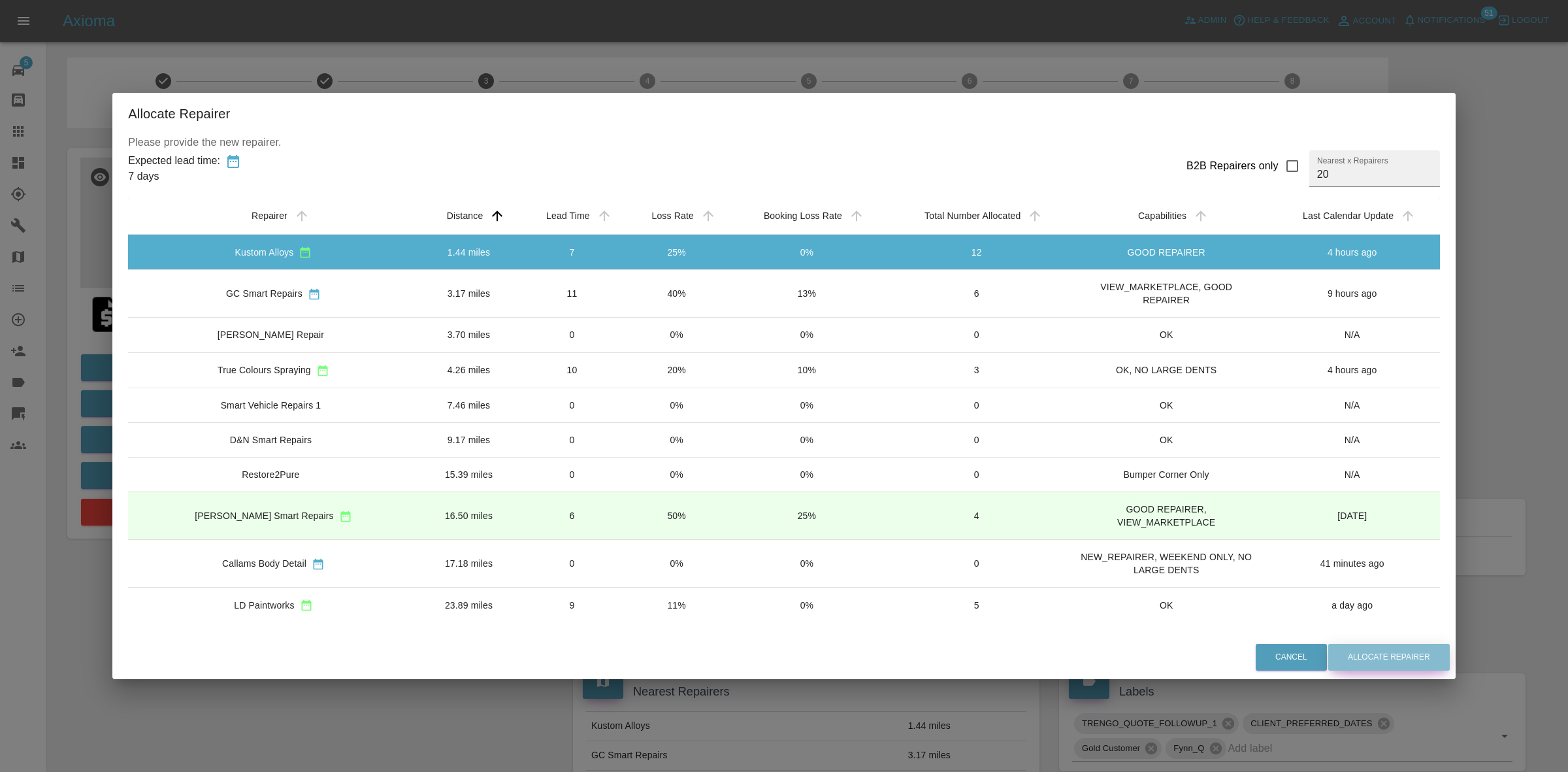
click at [1334, 645] on button "Allocate Repairer" at bounding box center [1389, 657] width 122 height 26
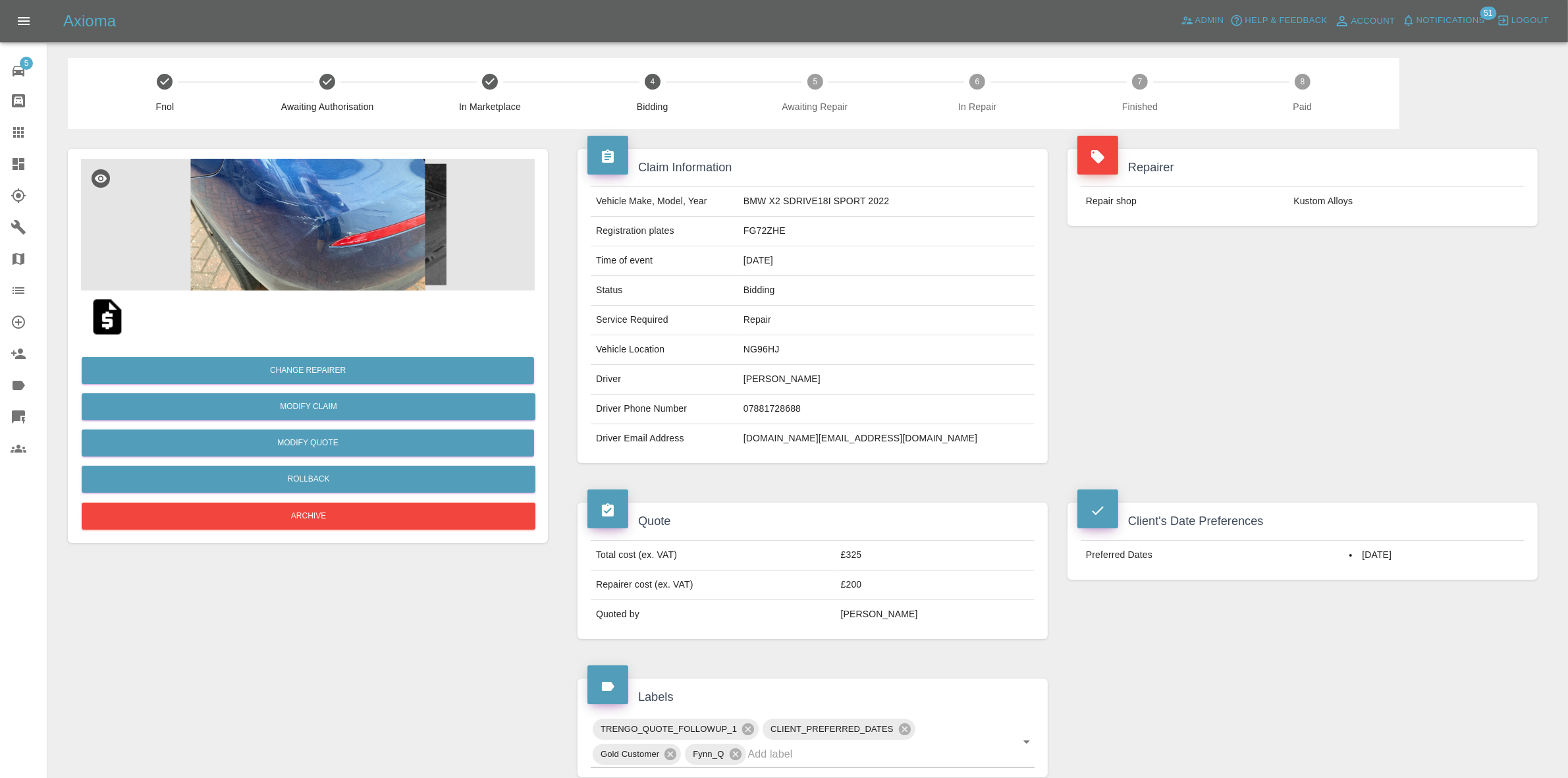
drag, startPoint x: 1557, startPoint y: 224, endPoint x: 1444, endPoint y: 199, distance: 115.7
click at [1553, 222] on main "Fnol Awaiting Authorisation In Marketplace 4 Bidding 5 Awaiting Repair 6 In Rep…" at bounding box center [784, 637] width 1568 height 1275
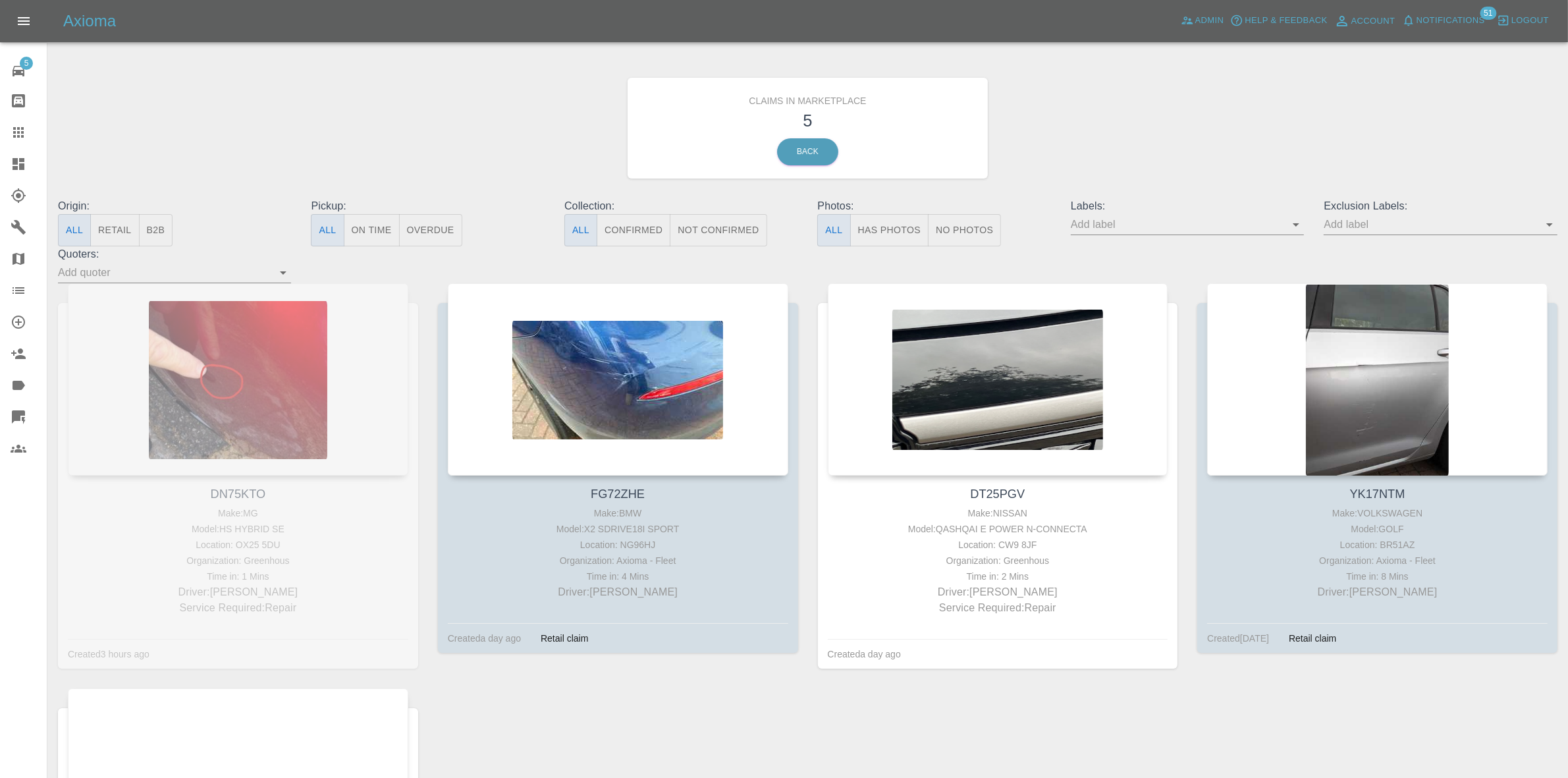
click at [1440, 14] on span "Notifications" at bounding box center [1451, 21] width 69 height 15
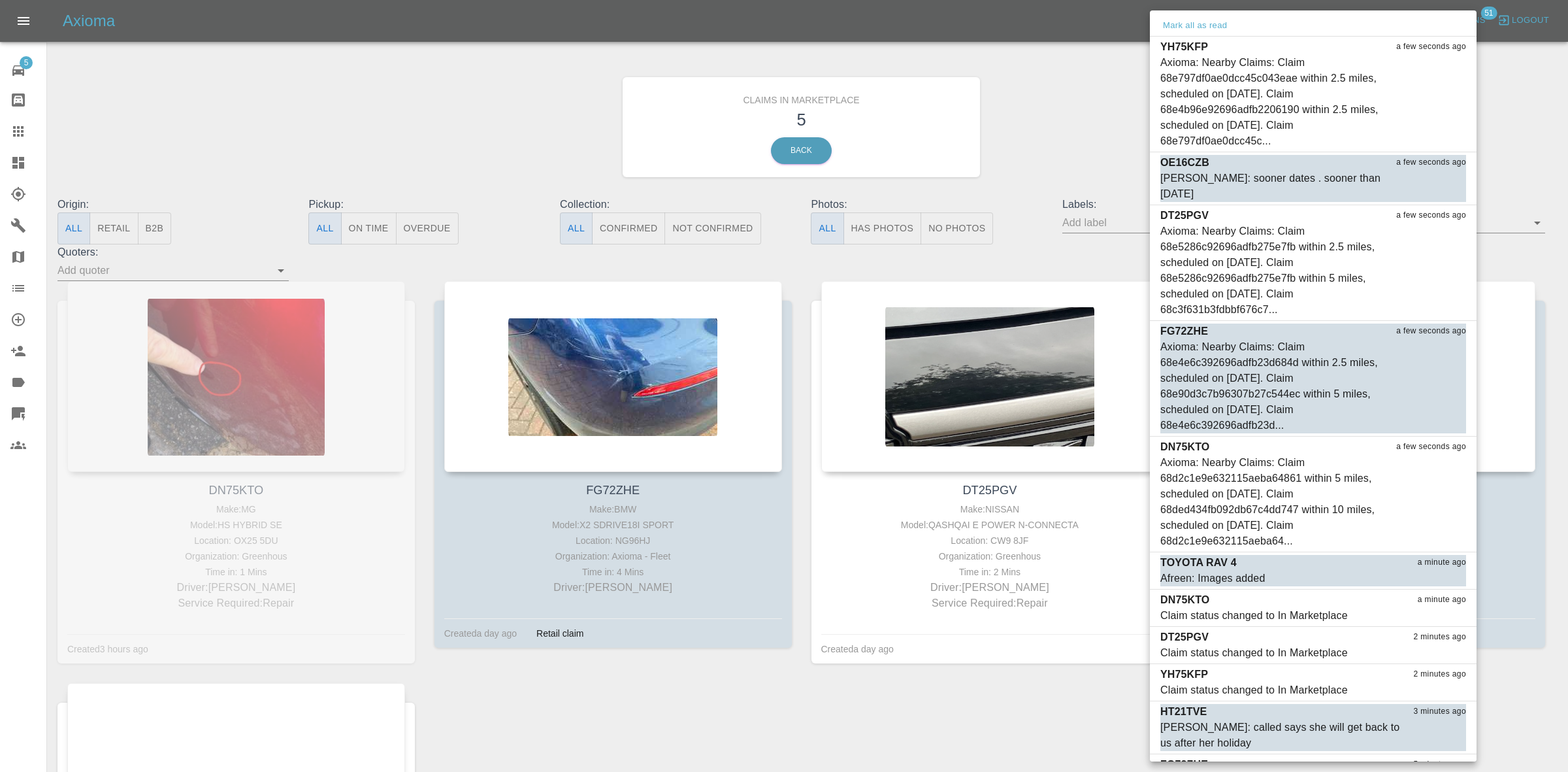
click at [1017, 119] on div at bounding box center [784, 386] width 1568 height 772
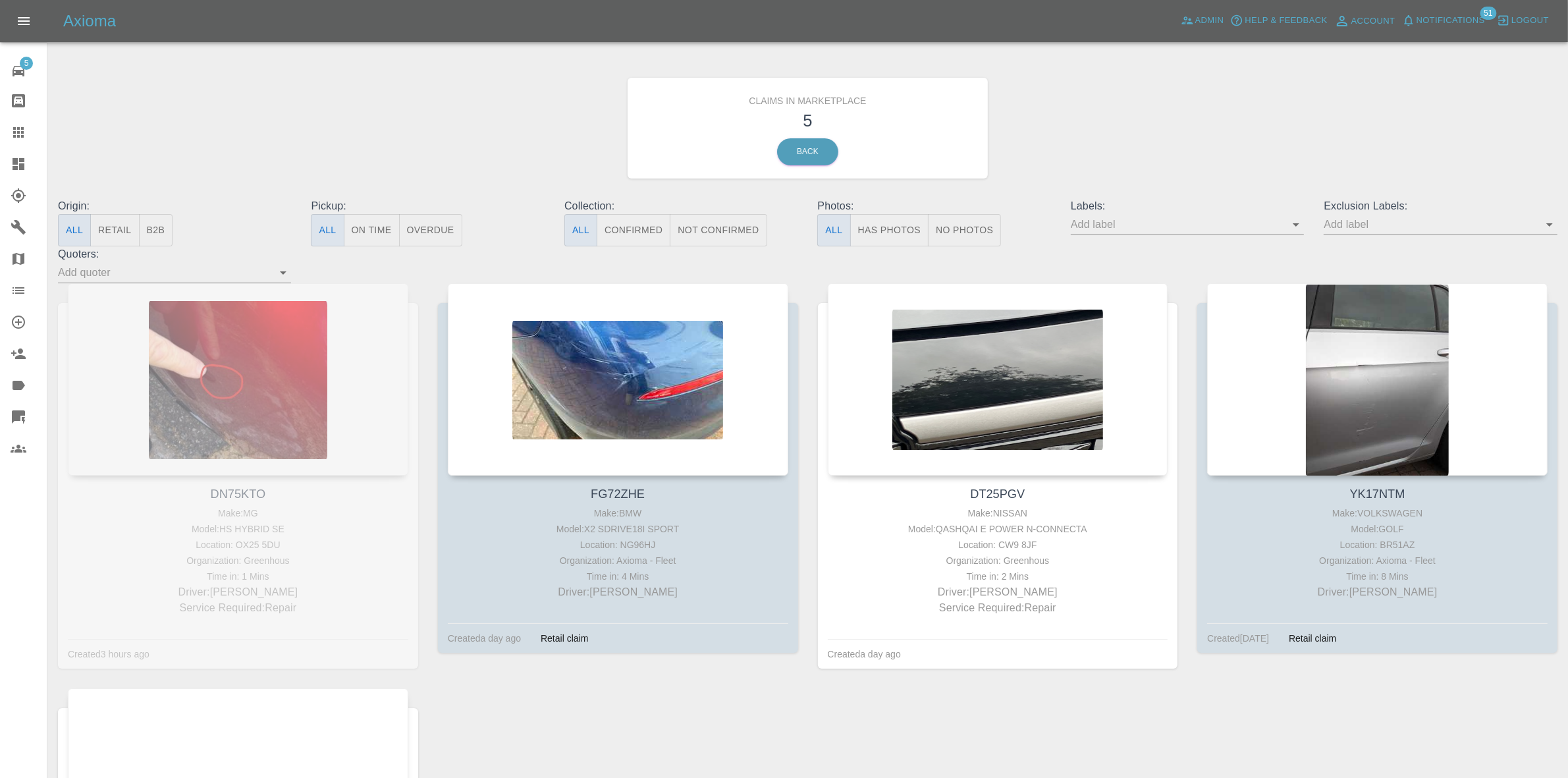
click at [1441, 14] on span "Notifications" at bounding box center [1451, 21] width 69 height 15
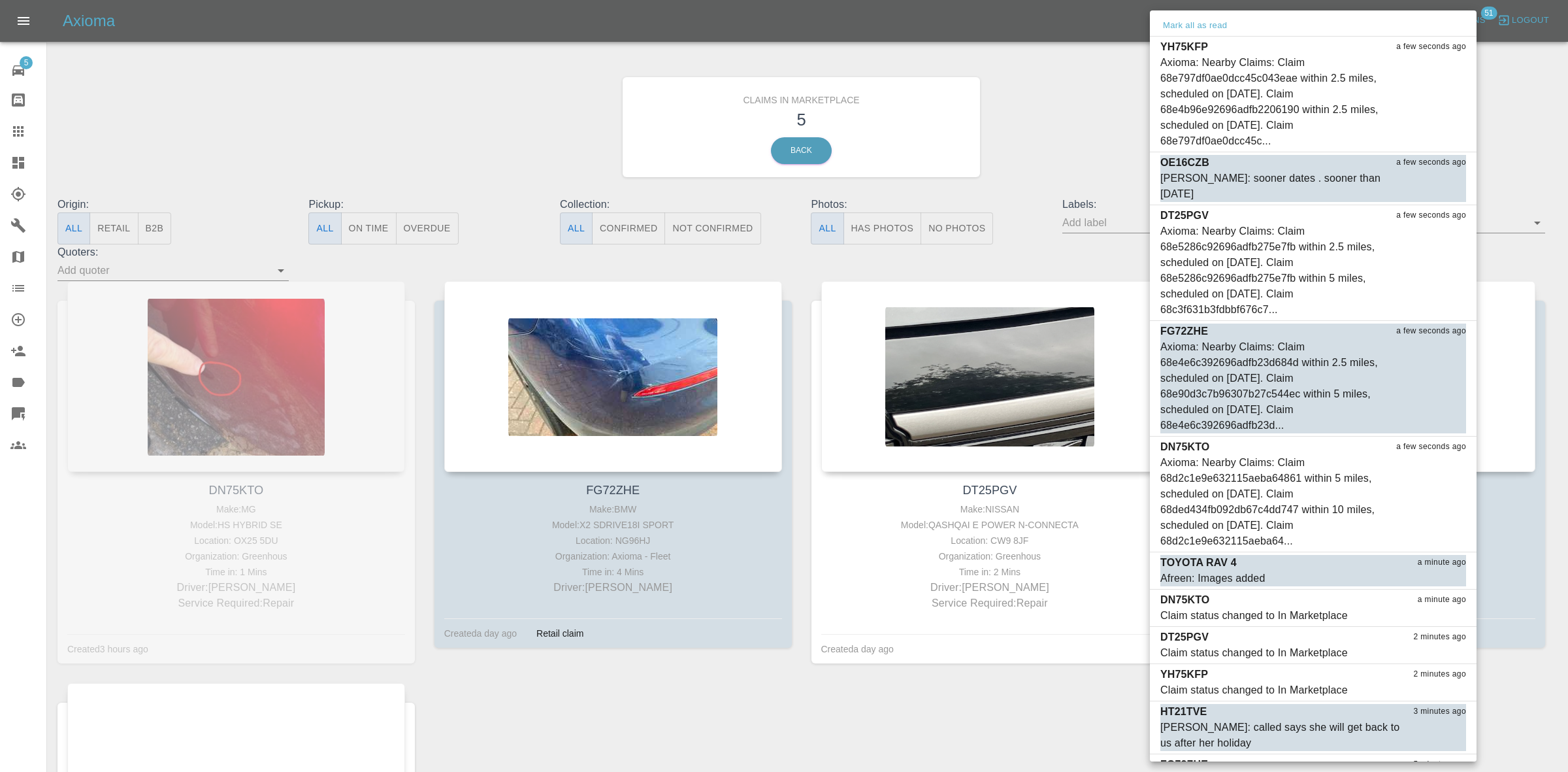
click at [1129, 79] on div at bounding box center [784, 386] width 1568 height 772
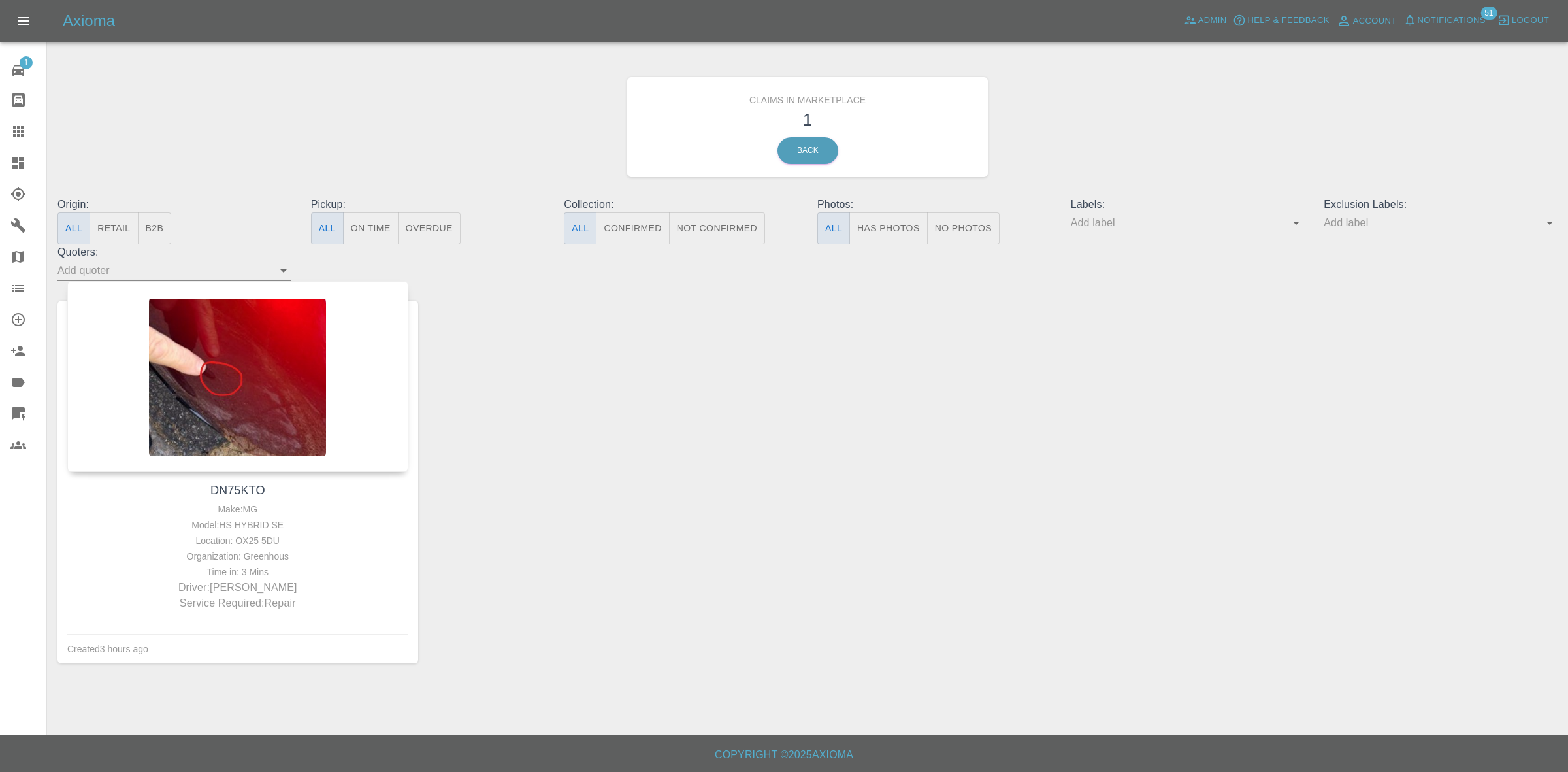
click at [0, 160] on link "Dashboard" at bounding box center [23, 162] width 46 height 31
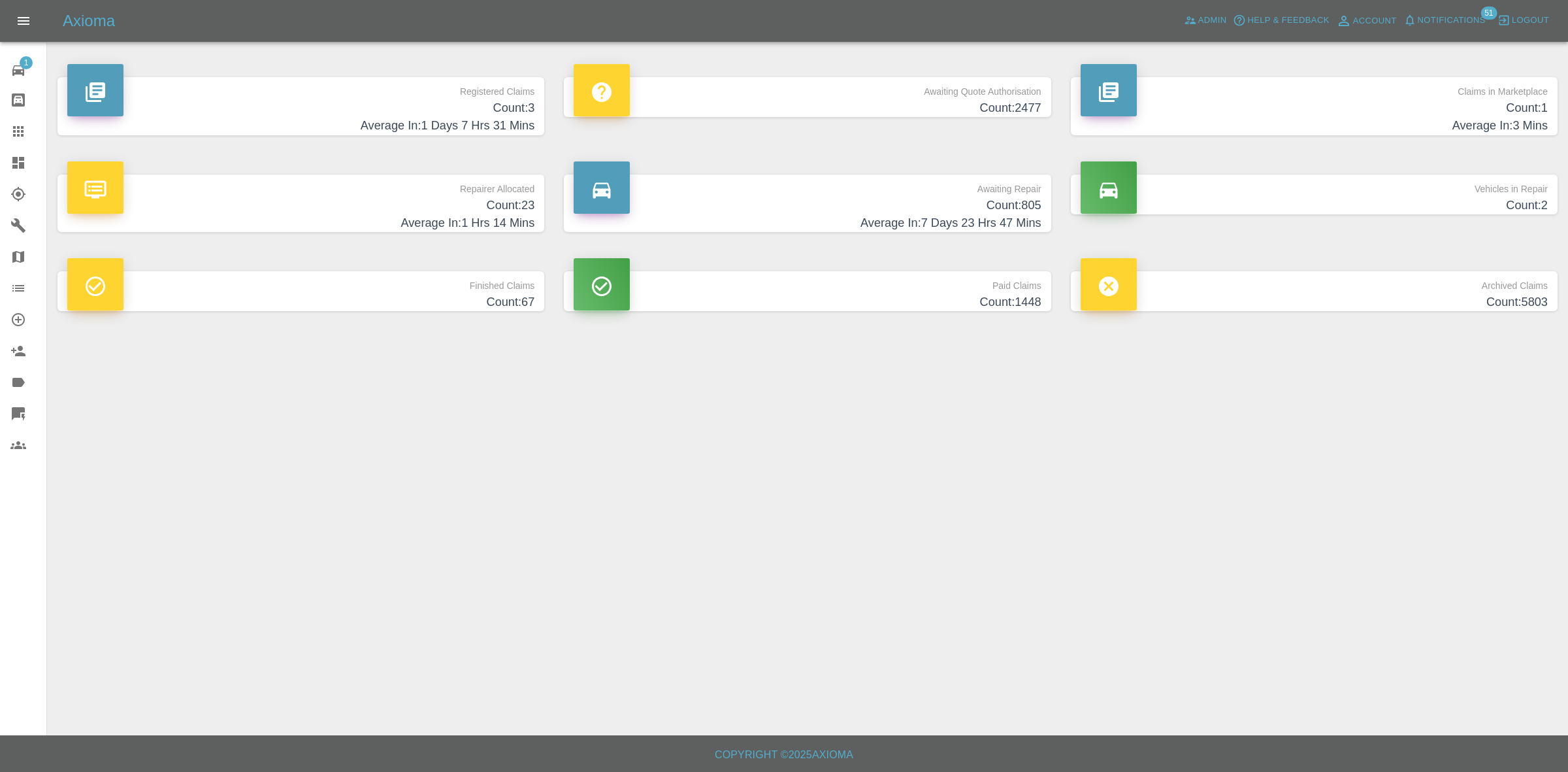
click at [413, 209] on h4 "Count: 23" at bounding box center [300, 205] width 467 height 17
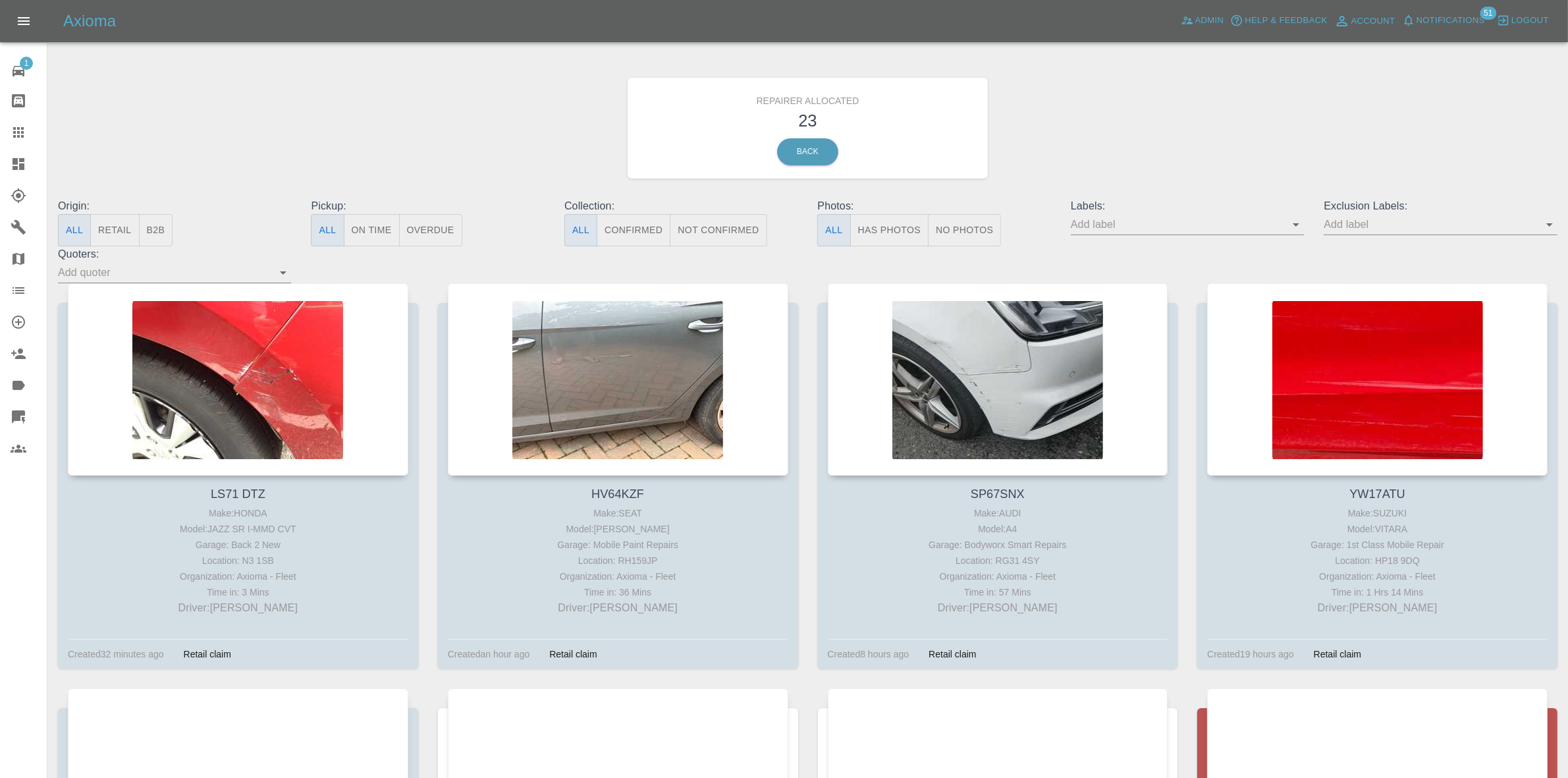
click at [123, 232] on button "Retail" at bounding box center [114, 230] width 49 height 32
click at [1452, 24] on span "Notifications" at bounding box center [1451, 21] width 69 height 15
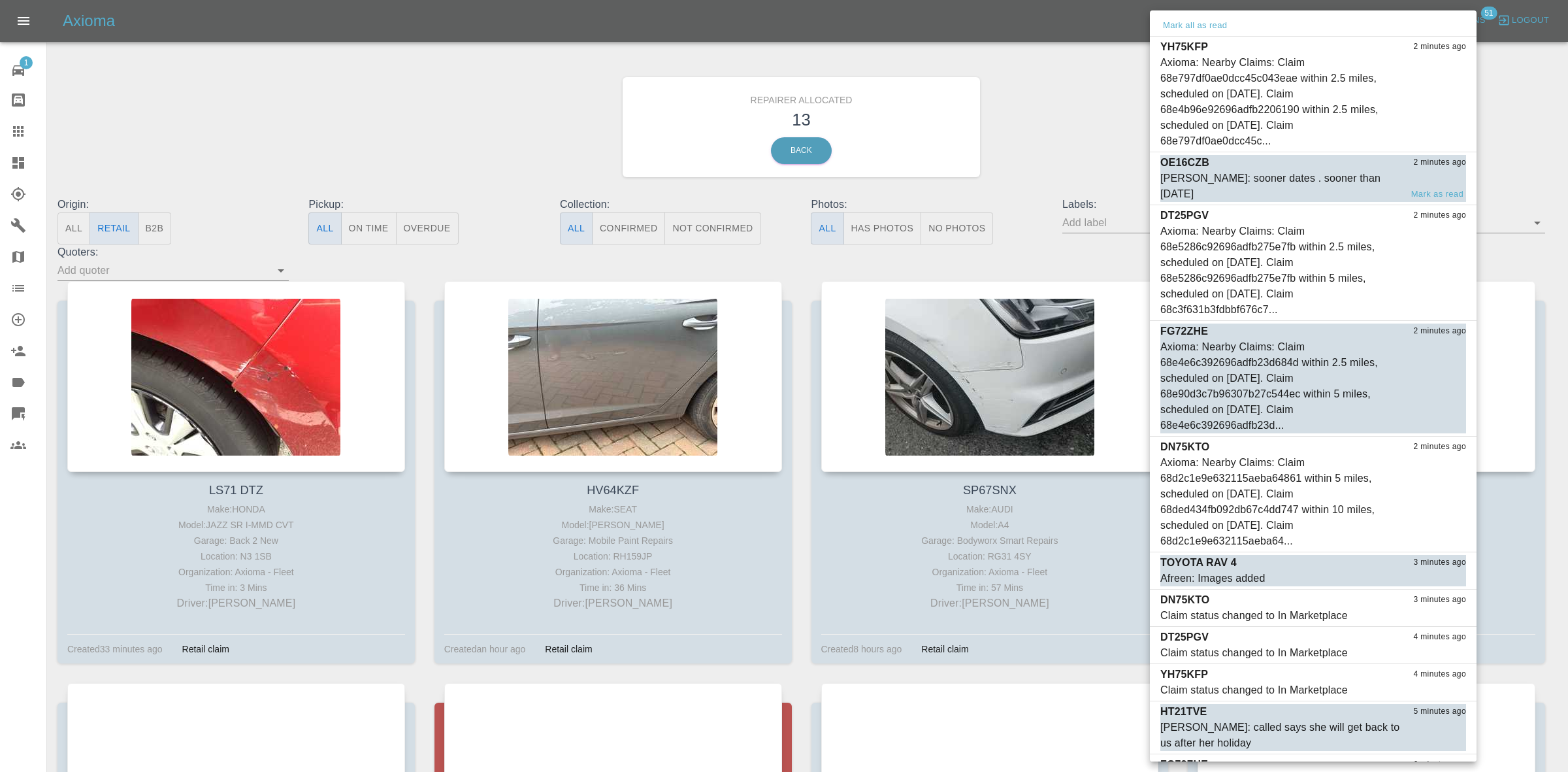
click at [1235, 178] on div "Castro: sooner dates . sooner than 31st October" at bounding box center [1281, 185] width 241 height 31
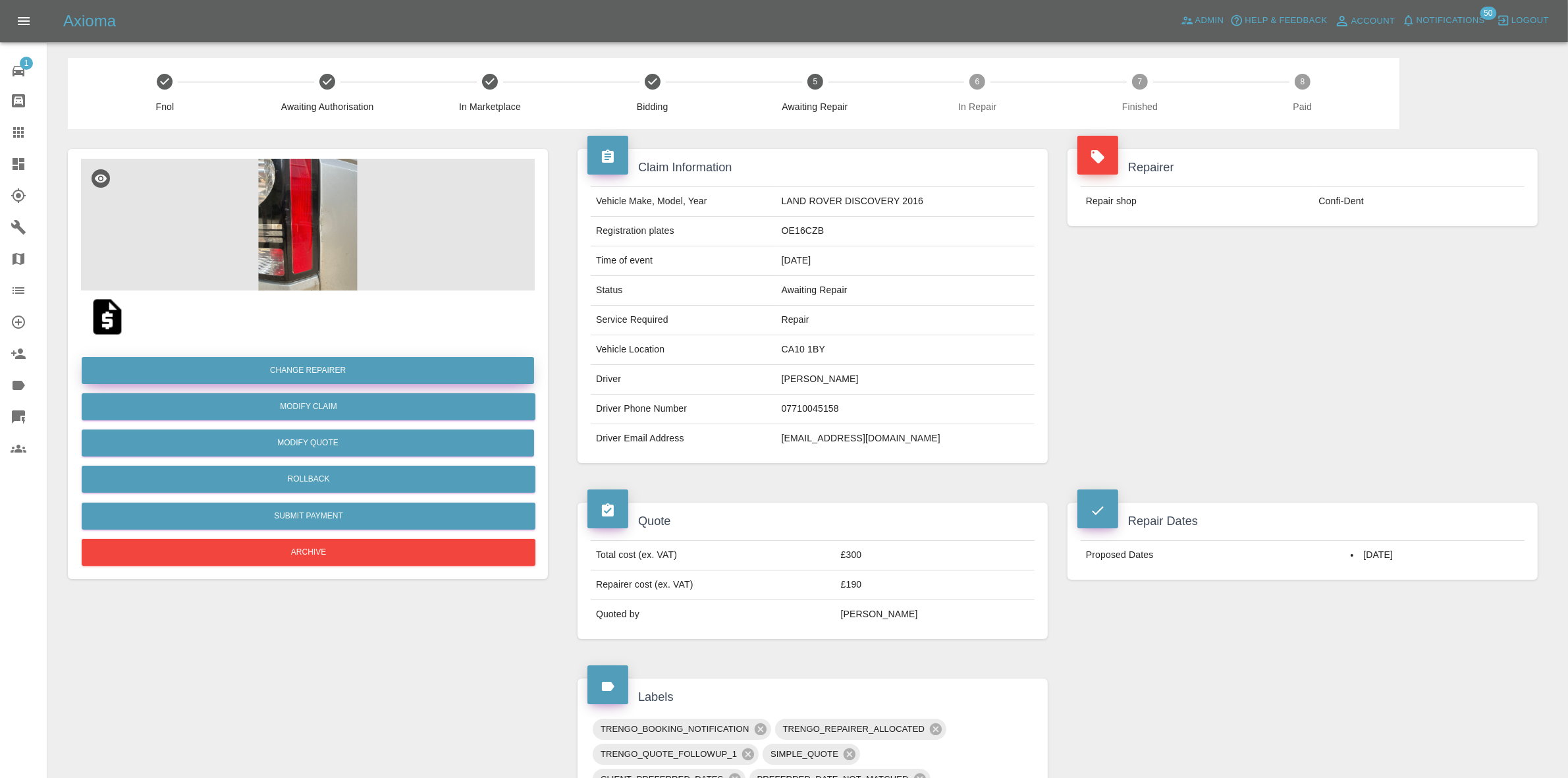
click at [305, 370] on button "Change Repairer" at bounding box center [307, 370] width 452 height 27
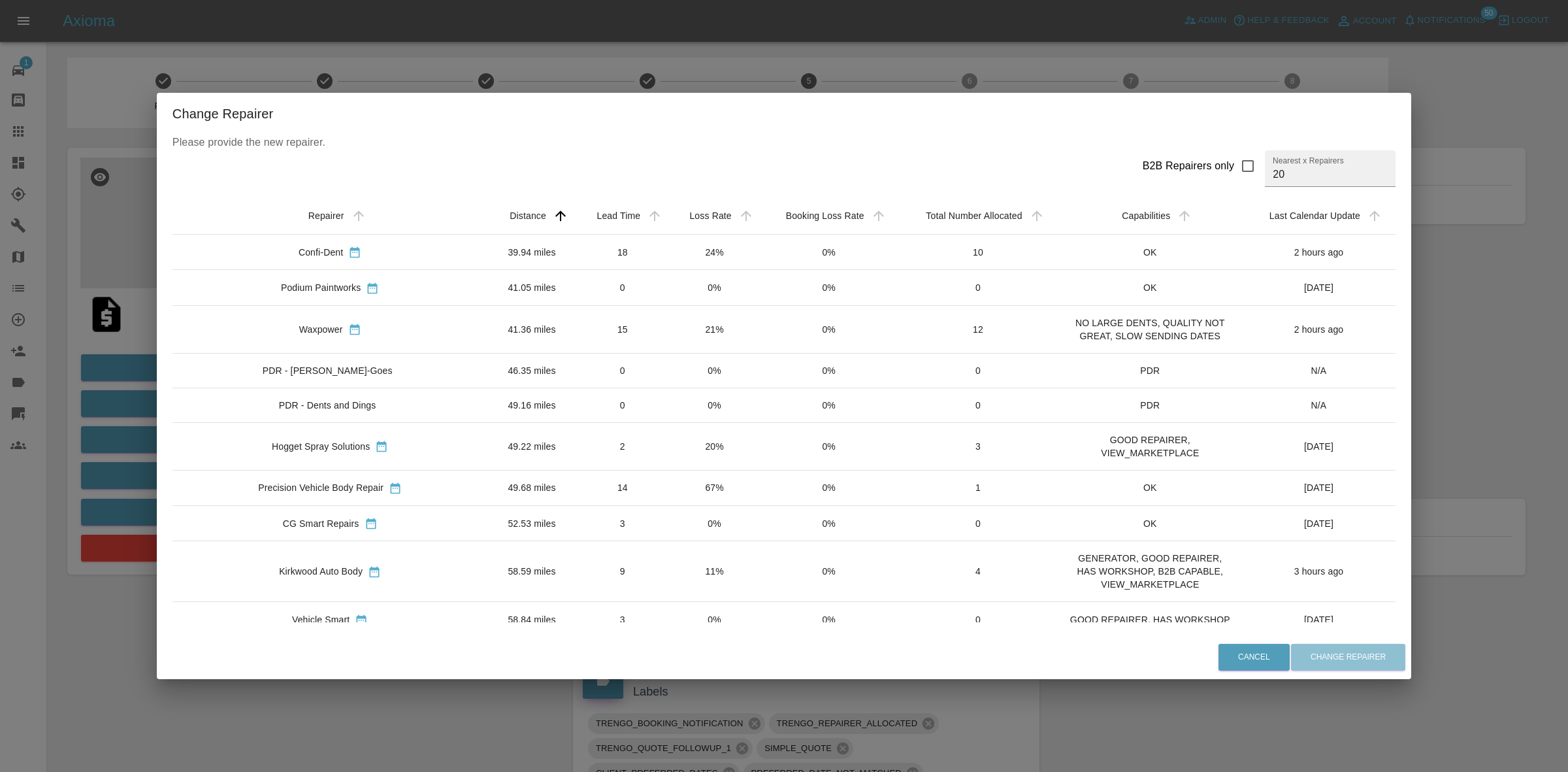
click at [741, 70] on div "Change Repairer Please provide the new repairer. B2B Repairers only Nearest x R…" at bounding box center [784, 386] width 1568 height 772
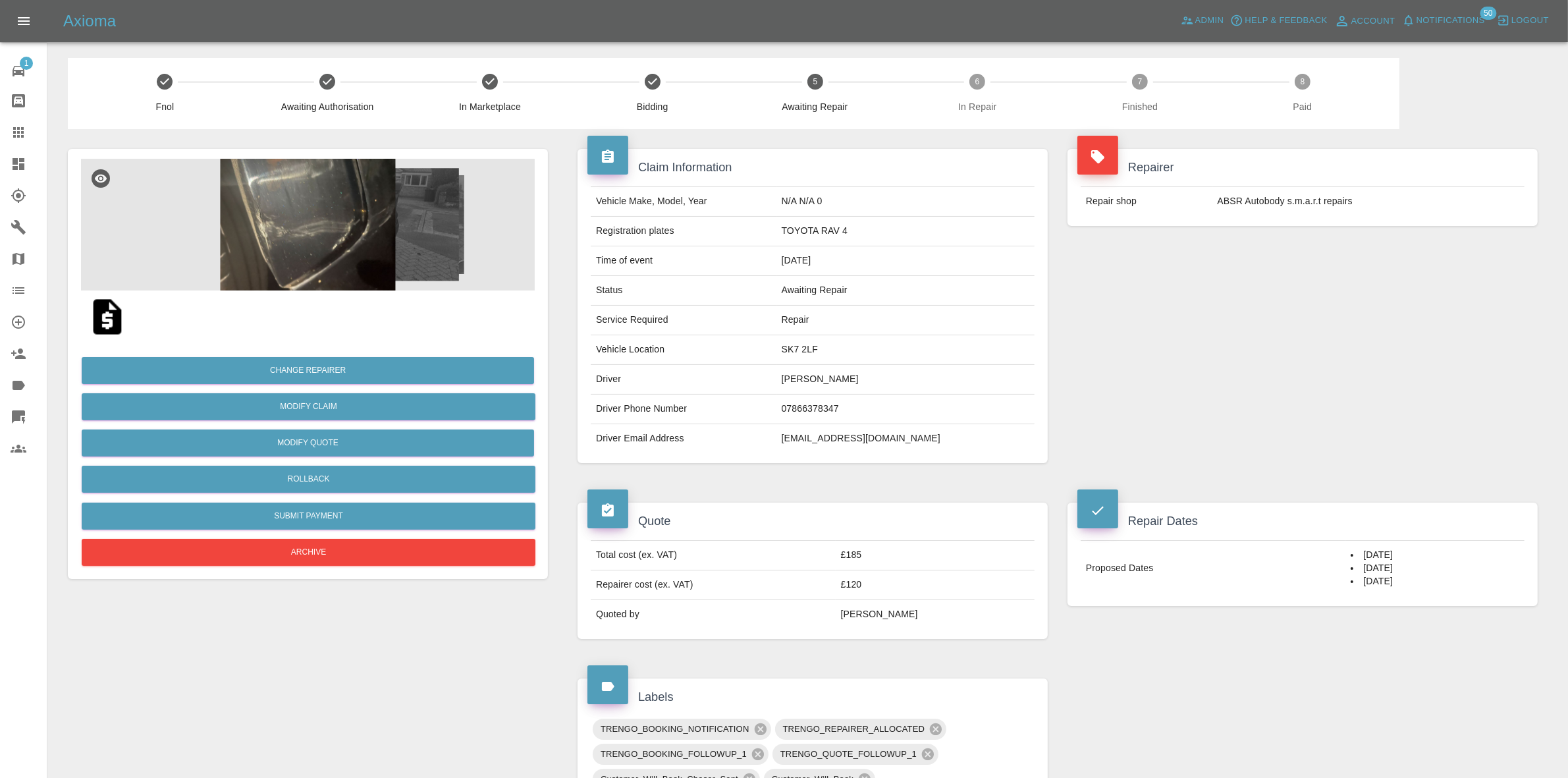
click at [387, 215] on img at bounding box center [307, 224] width 454 height 132
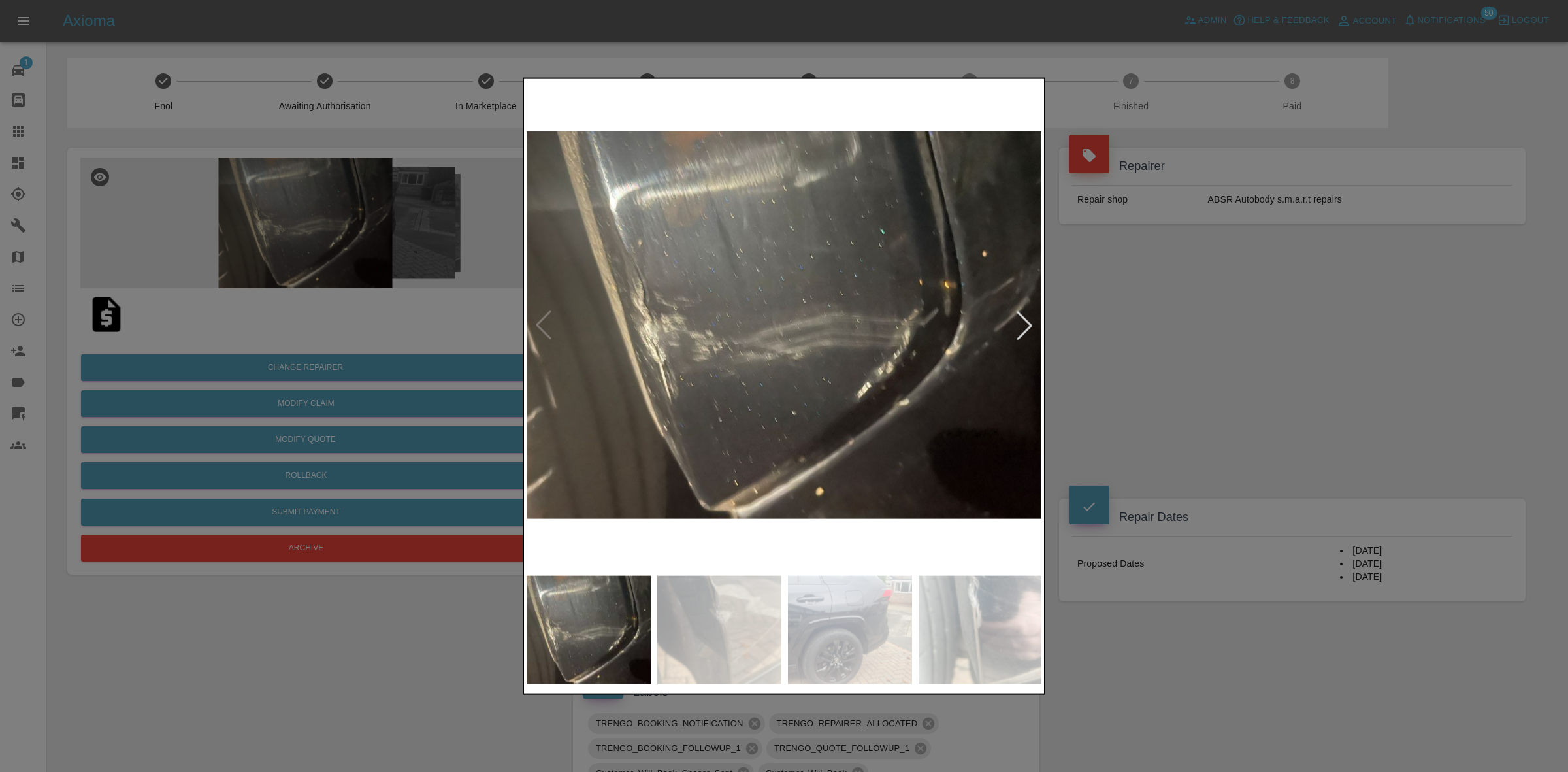
click at [1017, 327] on div at bounding box center [1024, 325] width 29 height 29
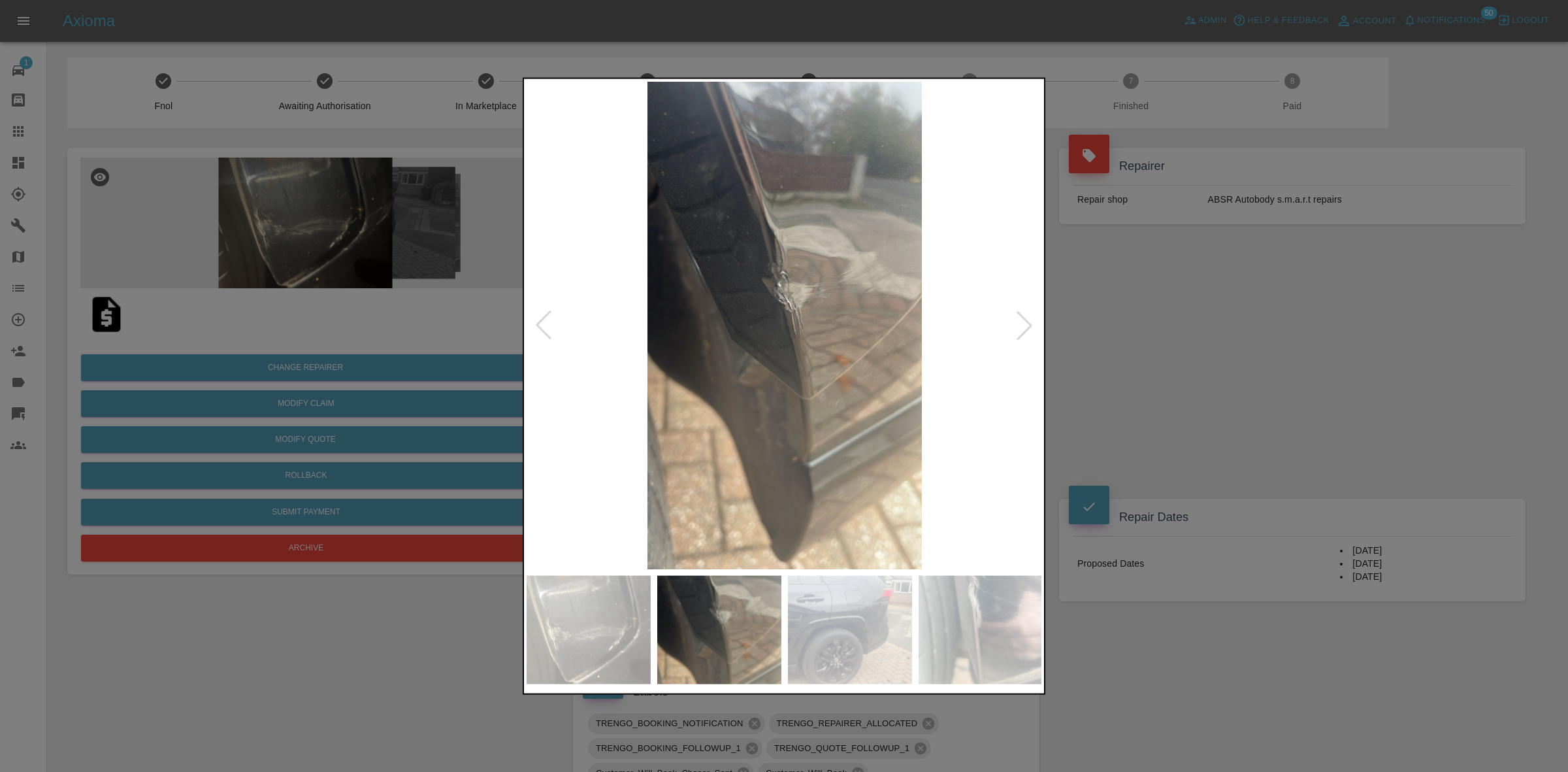
click at [1017, 327] on div at bounding box center [1024, 325] width 29 height 29
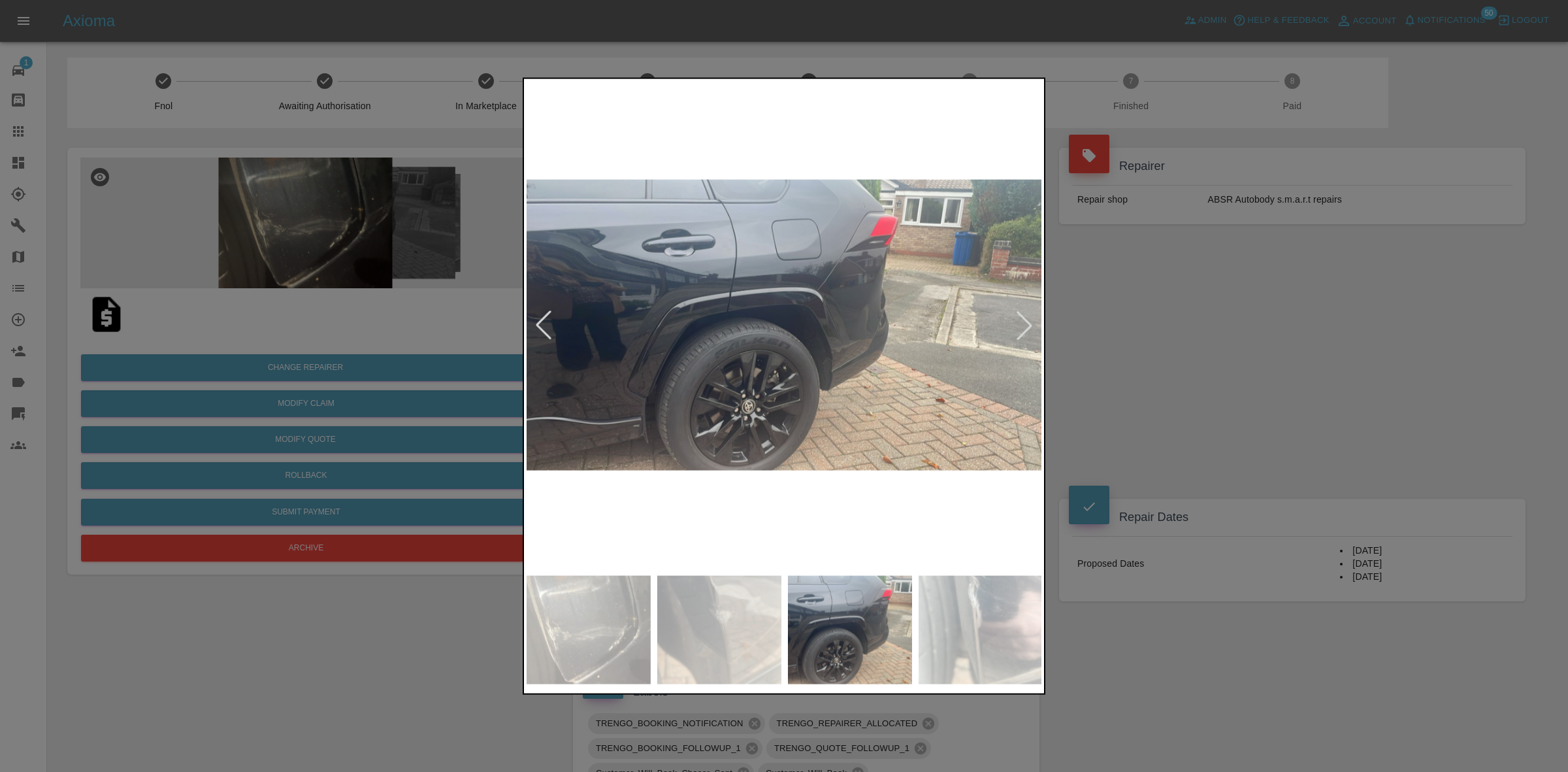
click at [1017, 327] on div at bounding box center [1024, 325] width 29 height 29
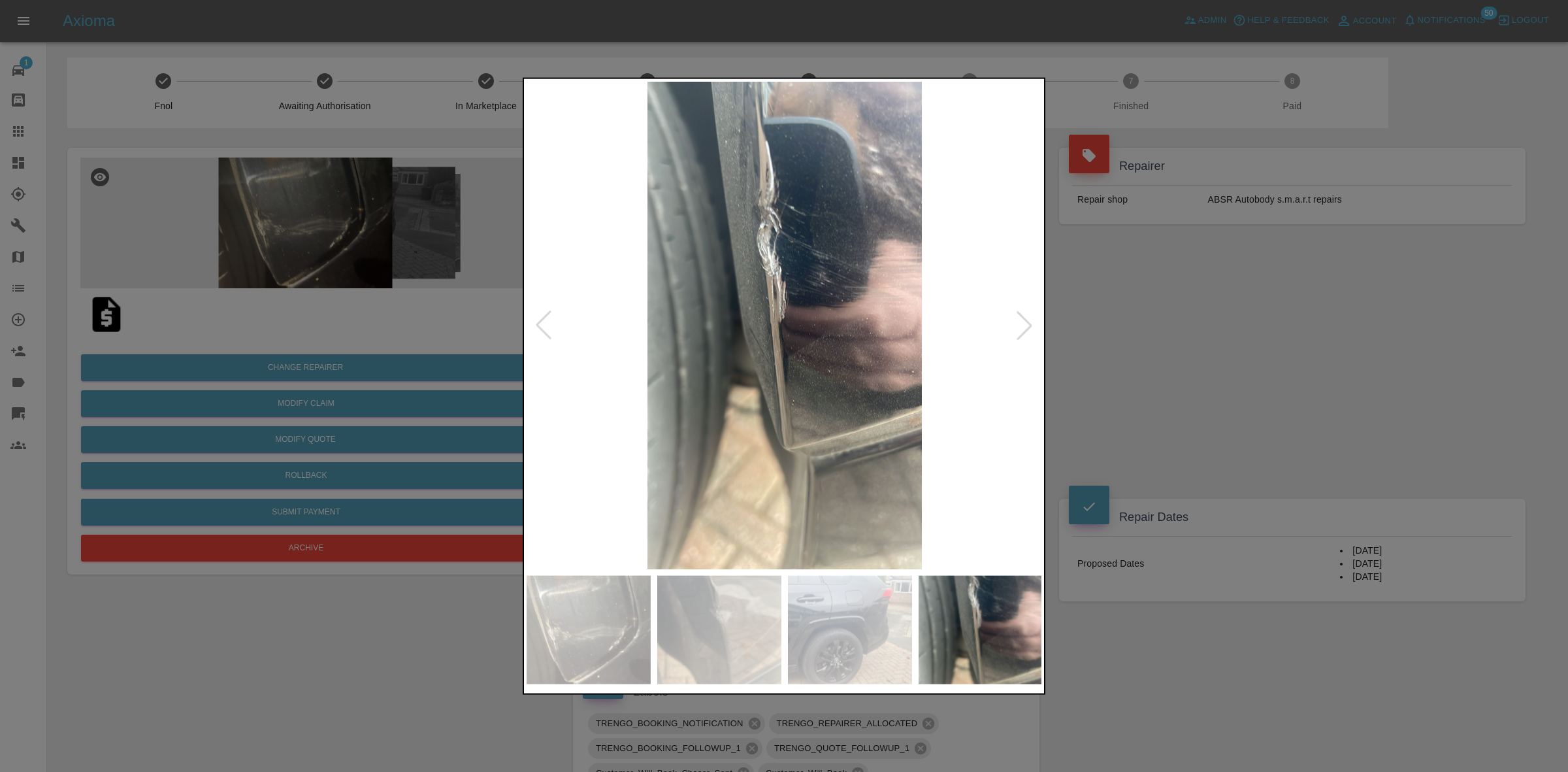
click at [1017, 327] on div at bounding box center [1024, 325] width 29 height 29
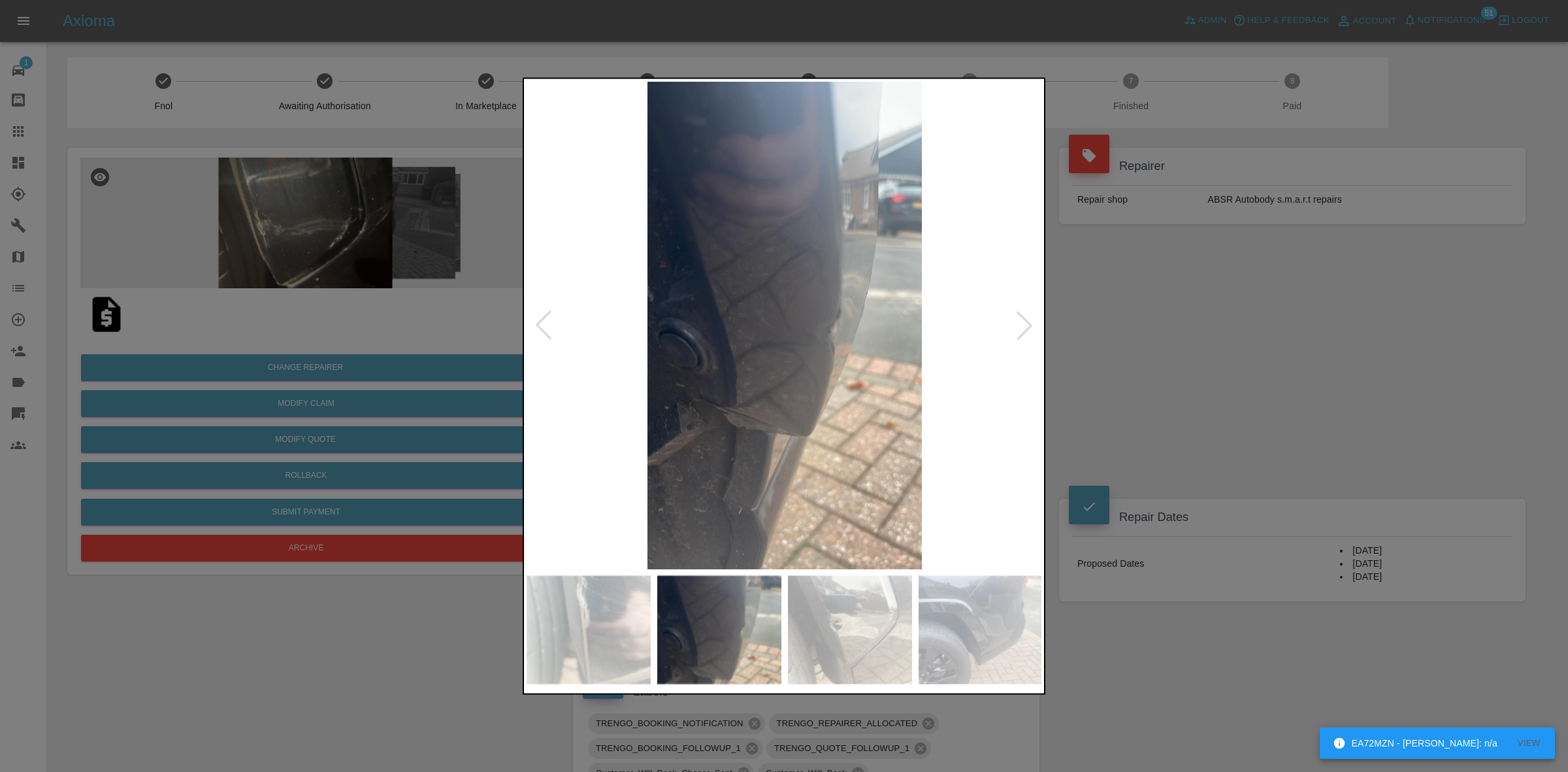
click at [1017, 327] on div at bounding box center [1024, 325] width 29 height 29
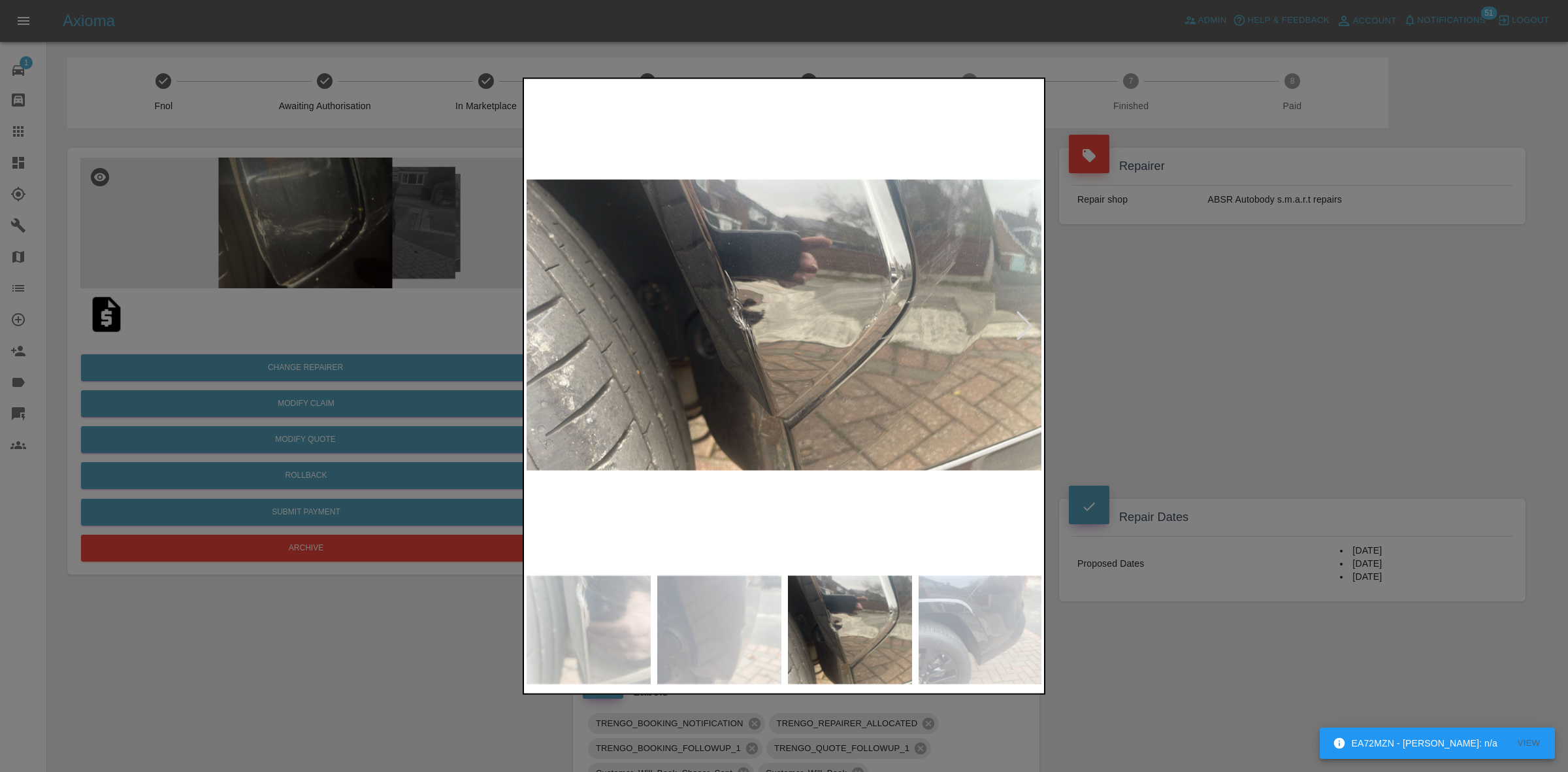
click at [1017, 327] on div at bounding box center [1024, 325] width 29 height 29
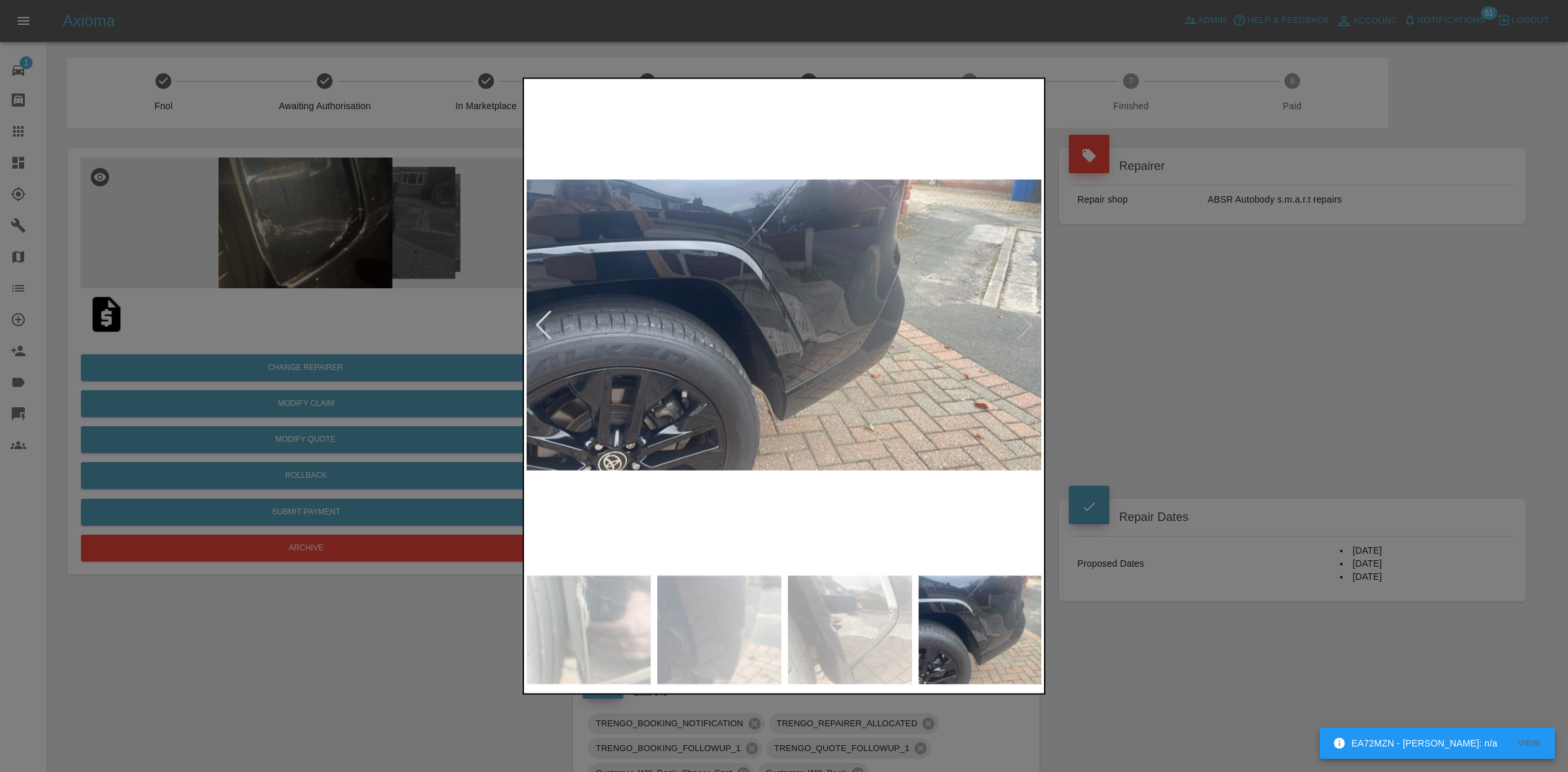
click at [1017, 327] on img at bounding box center [784, 325] width 516 height 487
click at [1223, 341] on div at bounding box center [784, 386] width 1568 height 772
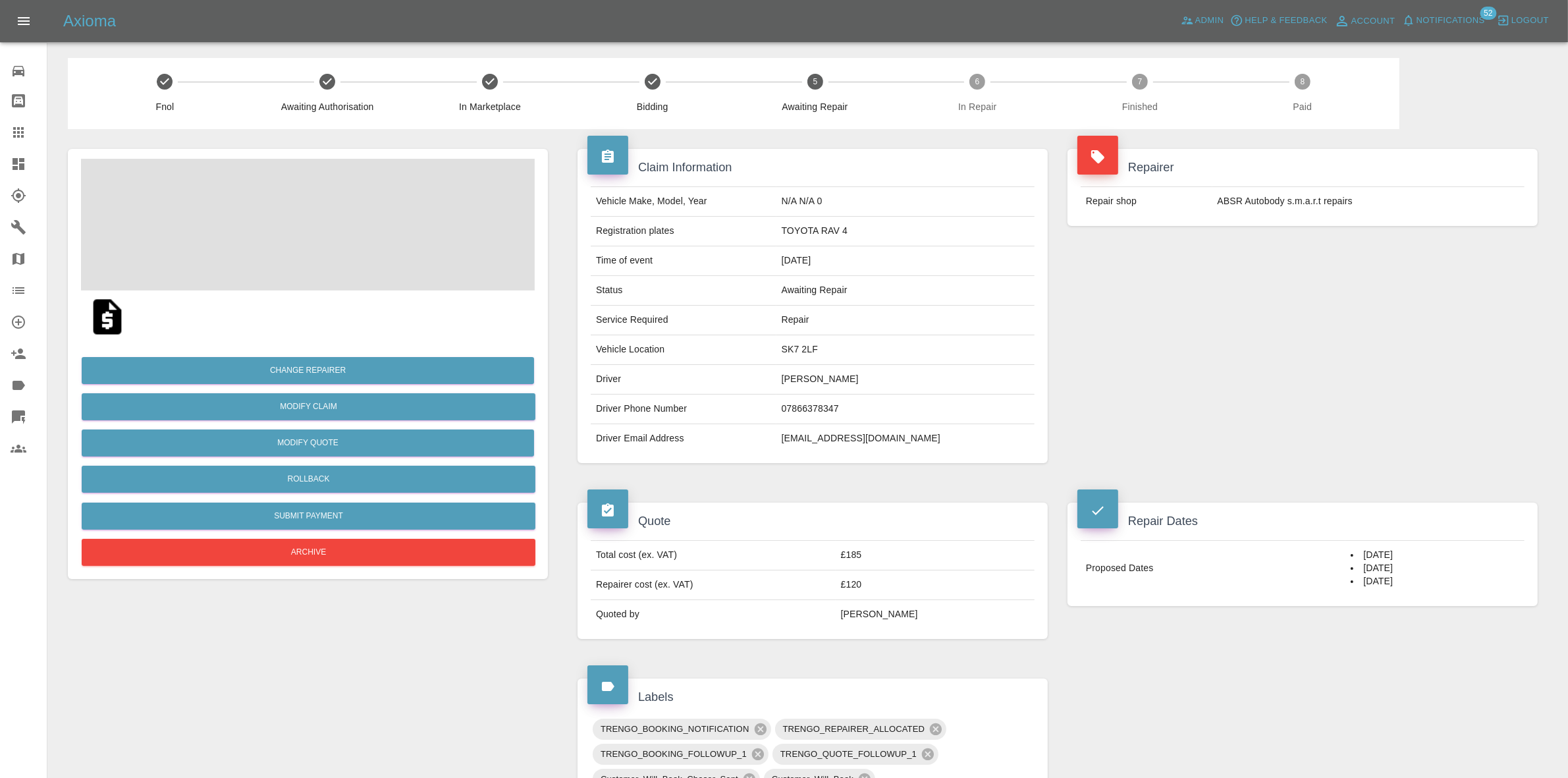
click at [1427, 13] on span "Notifications" at bounding box center [1451, 21] width 69 height 15
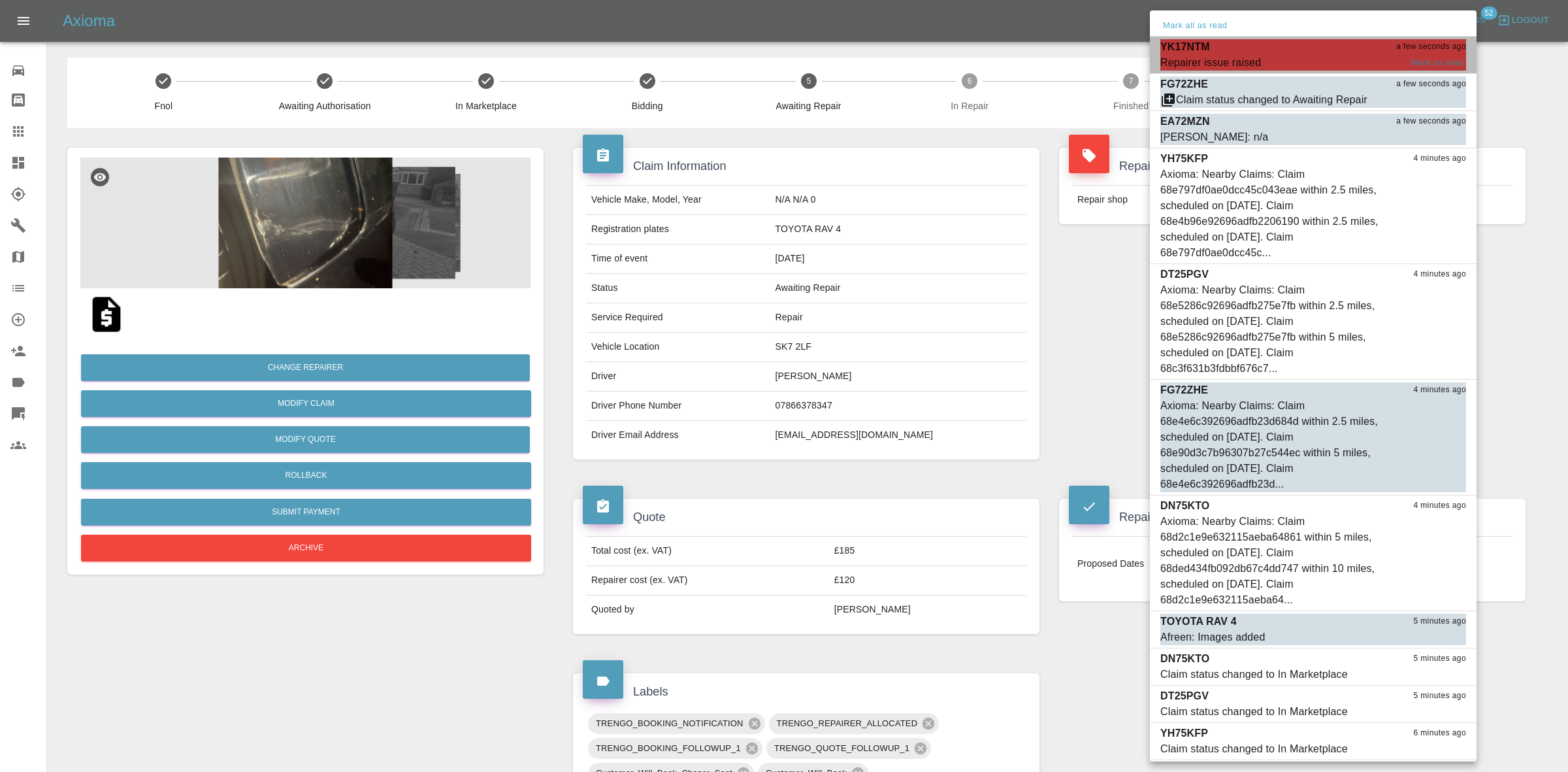
click at [1258, 56] on div "Repairer issue raised" at bounding box center [1210, 63] width 101 height 16
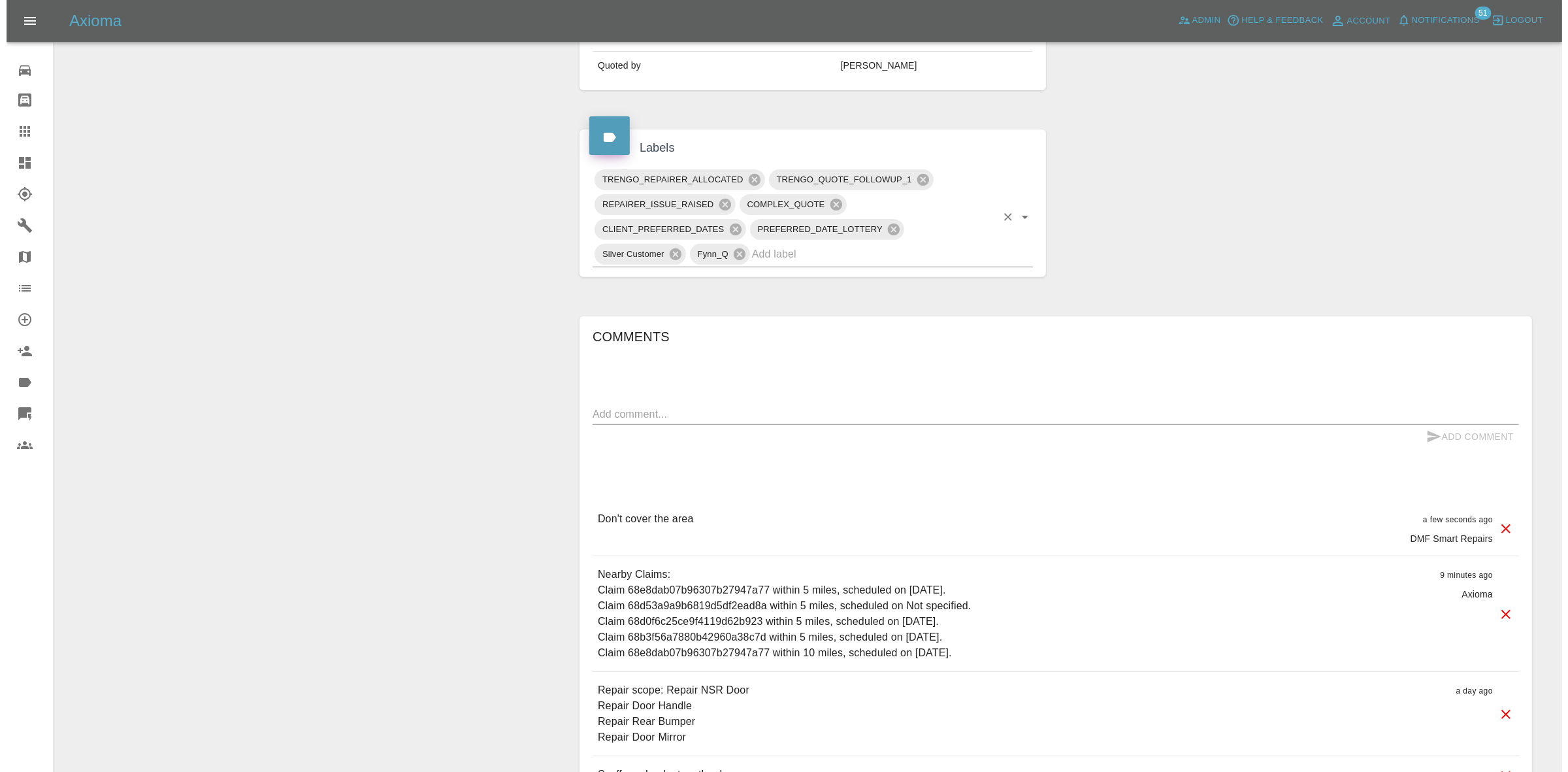
scroll to position [683, 0]
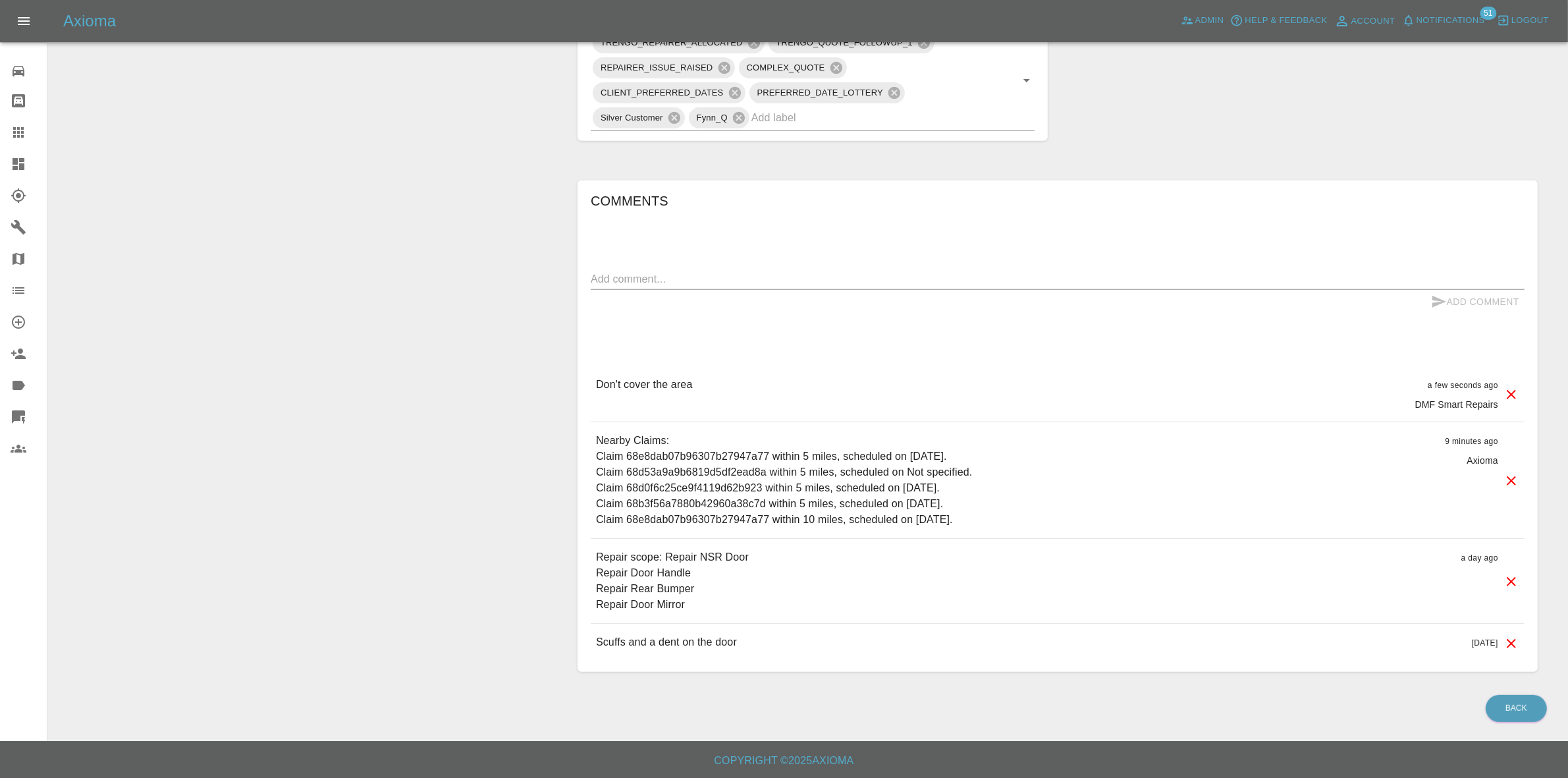
click at [1515, 396] on icon at bounding box center [1512, 394] width 16 height 16
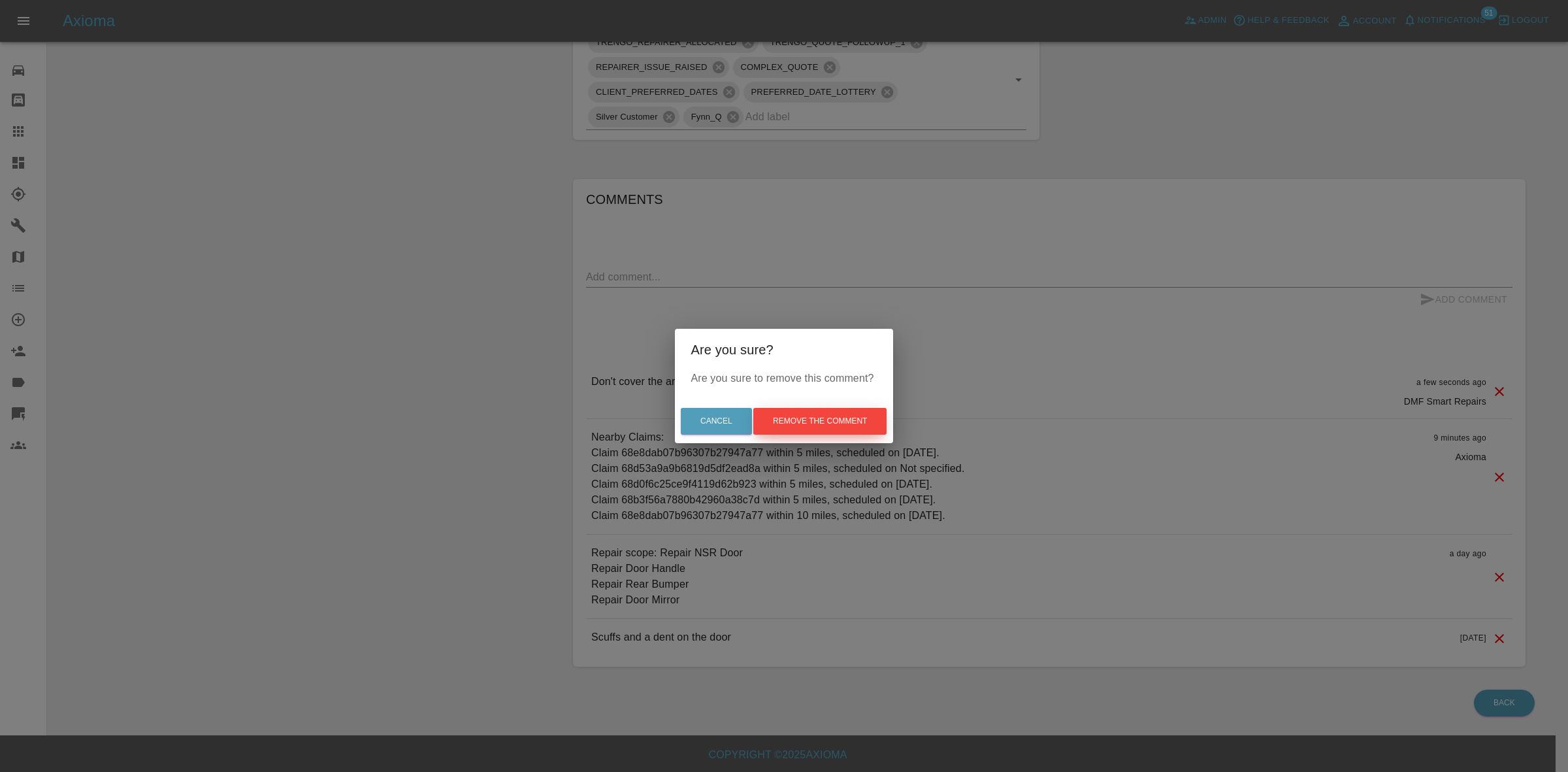
click at [817, 414] on button "Remove the comment" at bounding box center [820, 421] width 133 height 26
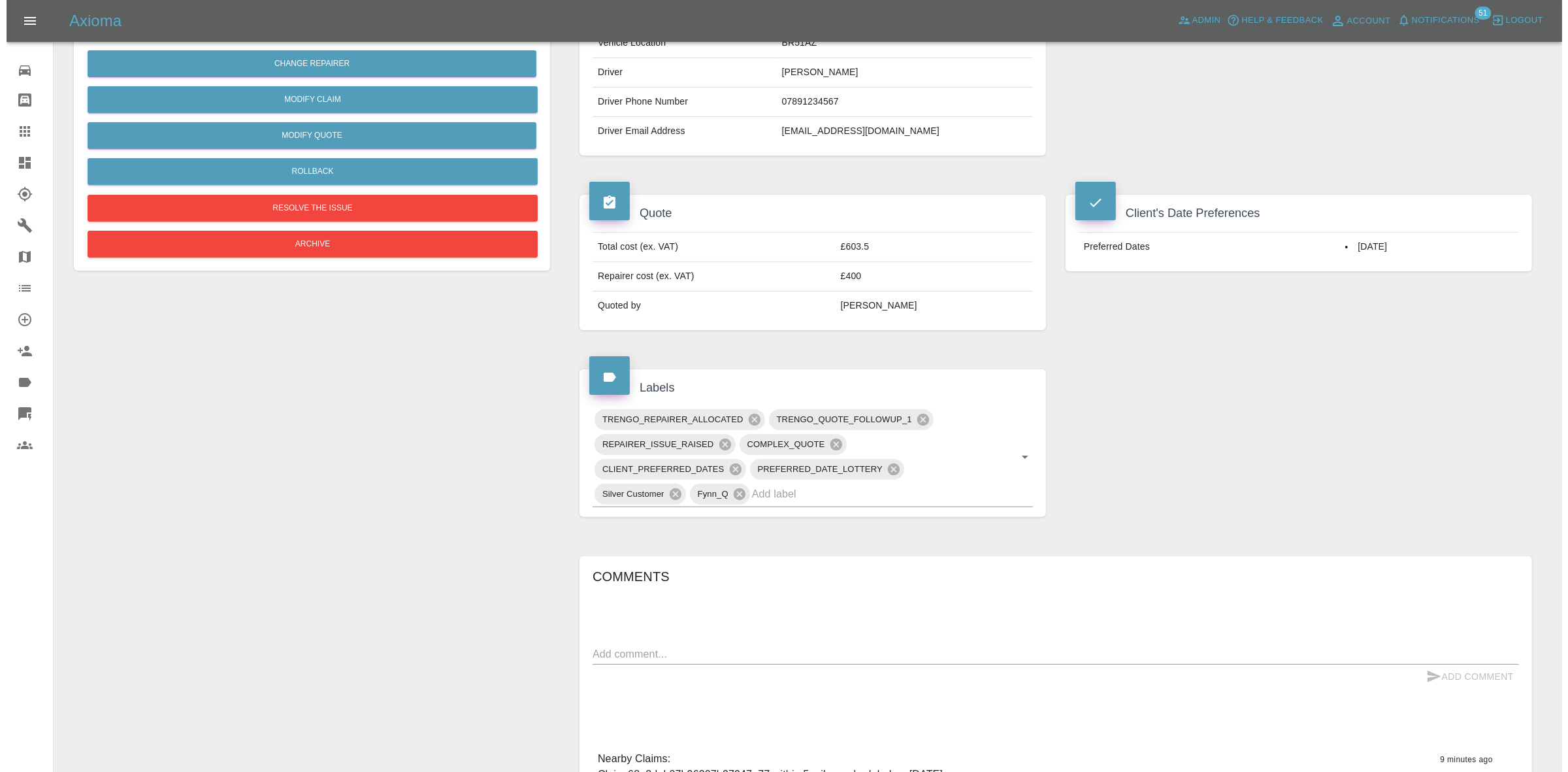
scroll to position [0, 0]
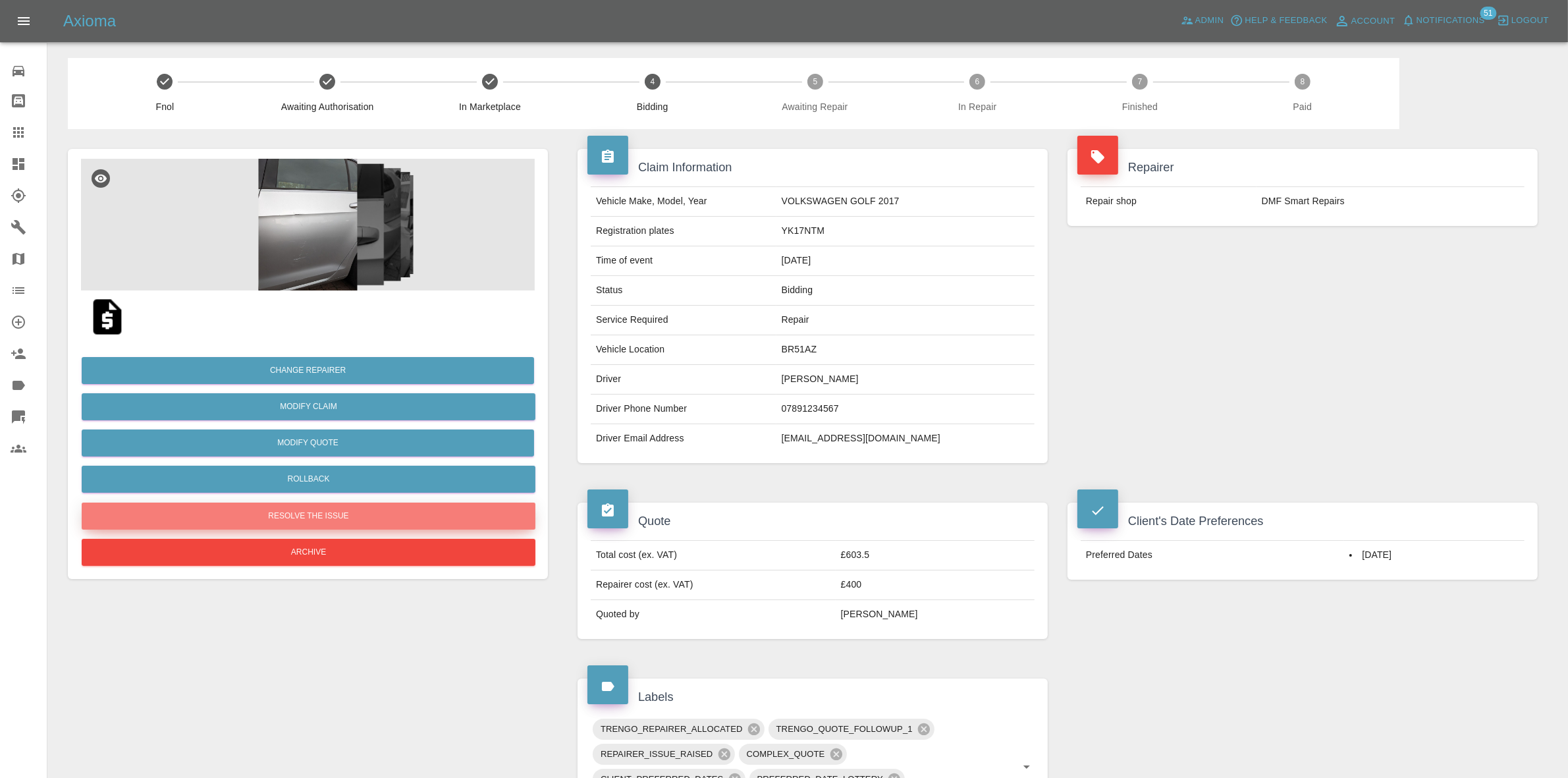
click at [303, 513] on button "Resolve the issue" at bounding box center [308, 516] width 454 height 27
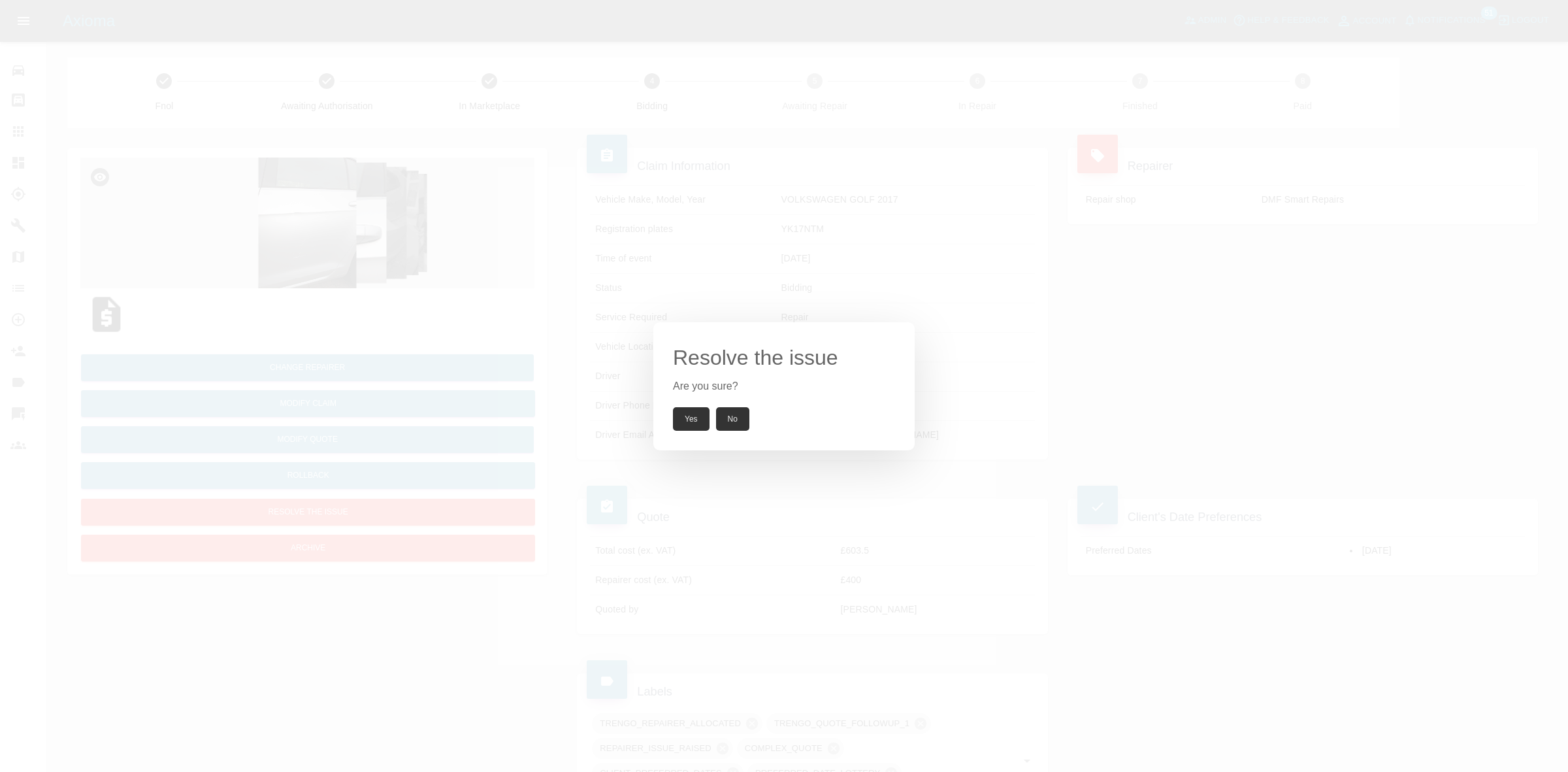
click at [691, 426] on button "Yes" at bounding box center [691, 419] width 36 height 23
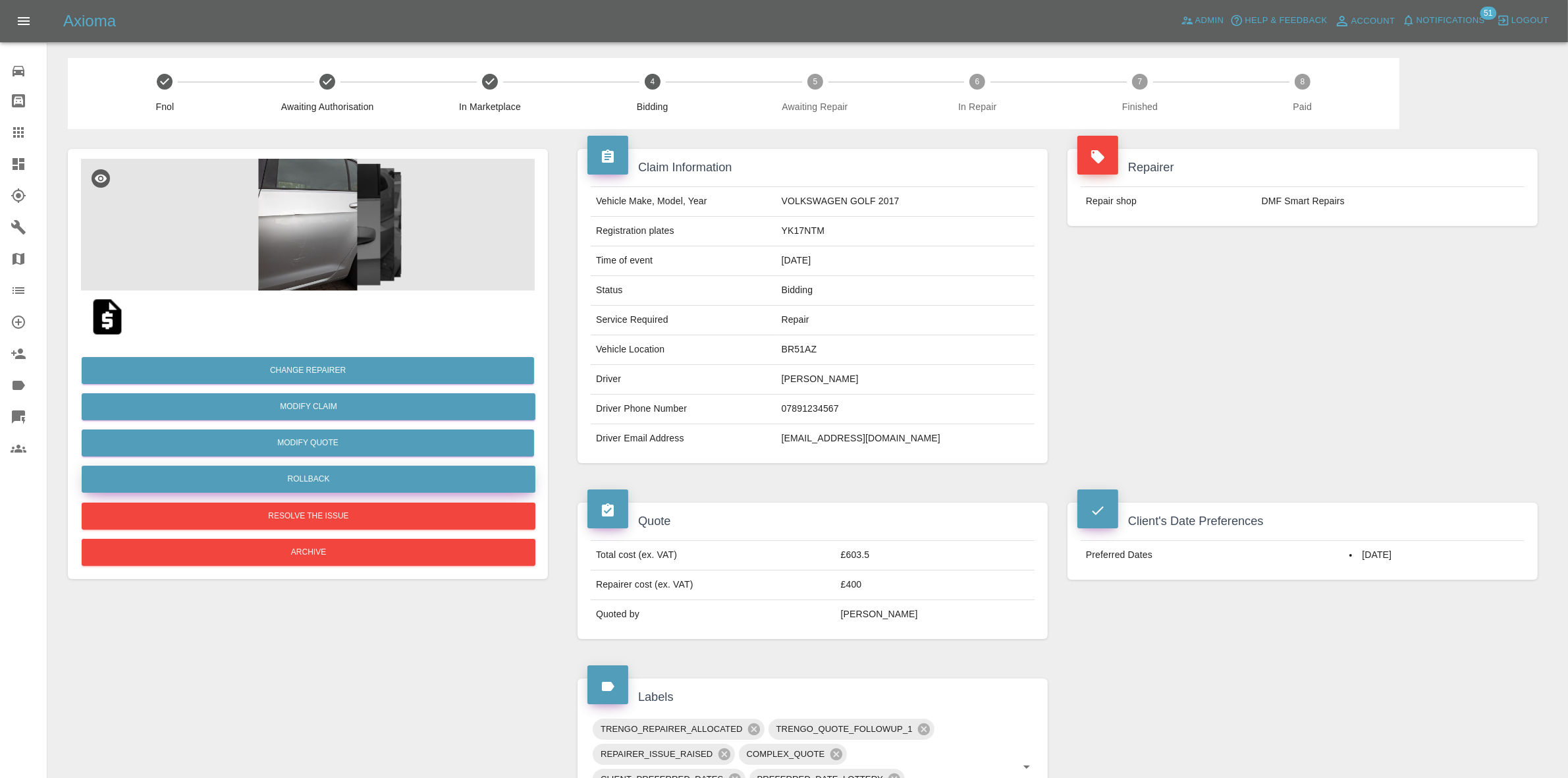
click at [293, 469] on button "Rollback" at bounding box center [308, 479] width 454 height 27
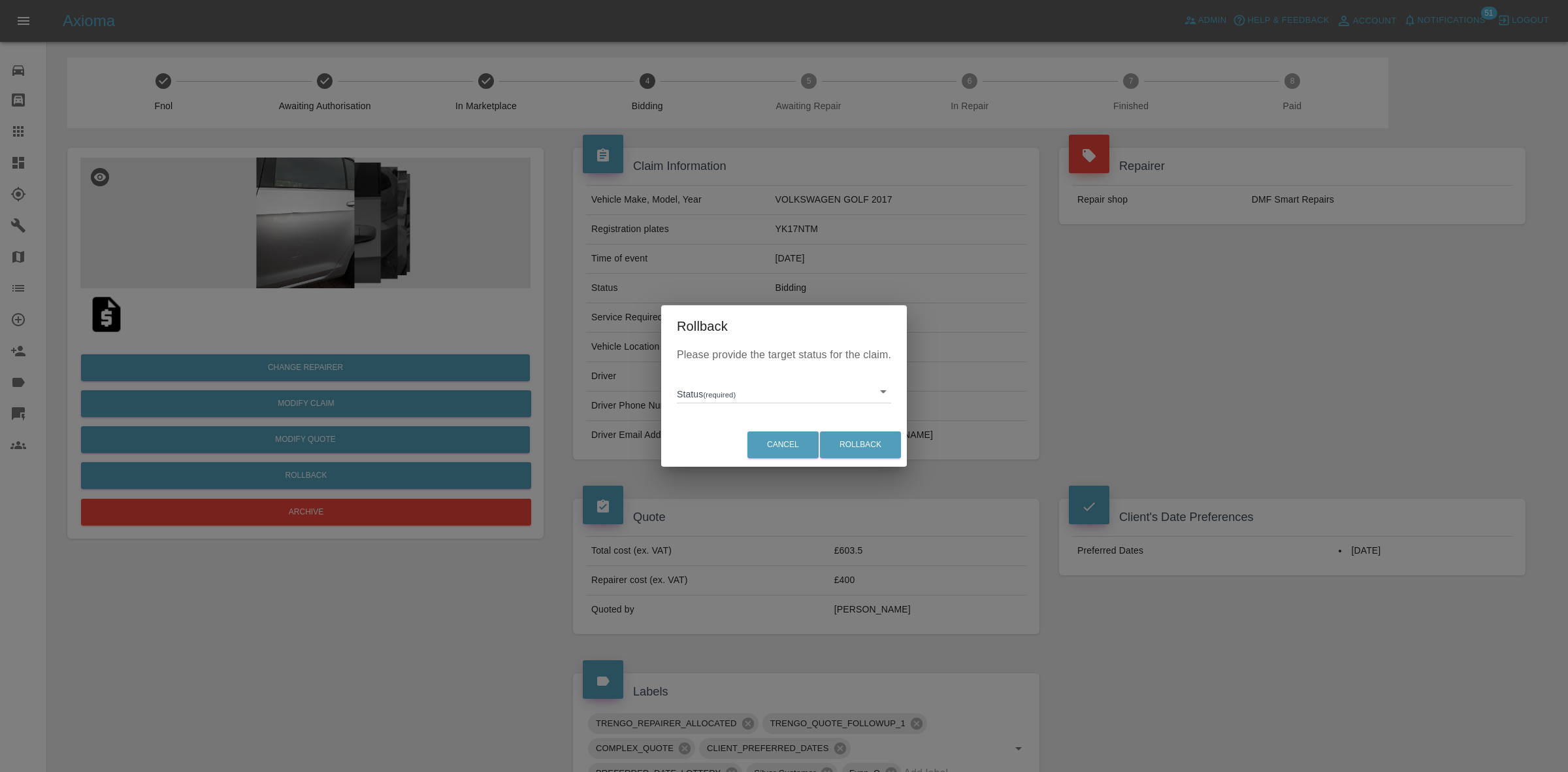
click at [740, 397] on body "Axioma Admin Help & Feedback Account Notifications 51 Logout 0 Repair home Body…" at bounding box center [784, 686] width 1568 height 1373
drag, startPoint x: 712, startPoint y: 445, endPoint x: 737, endPoint y: 454, distance: 26.6
click at [721, 446] on li "In Marketplace" at bounding box center [784, 452] width 208 height 30
type input "in-marketplace"
click at [851, 440] on button "Rollback" at bounding box center [860, 444] width 81 height 26
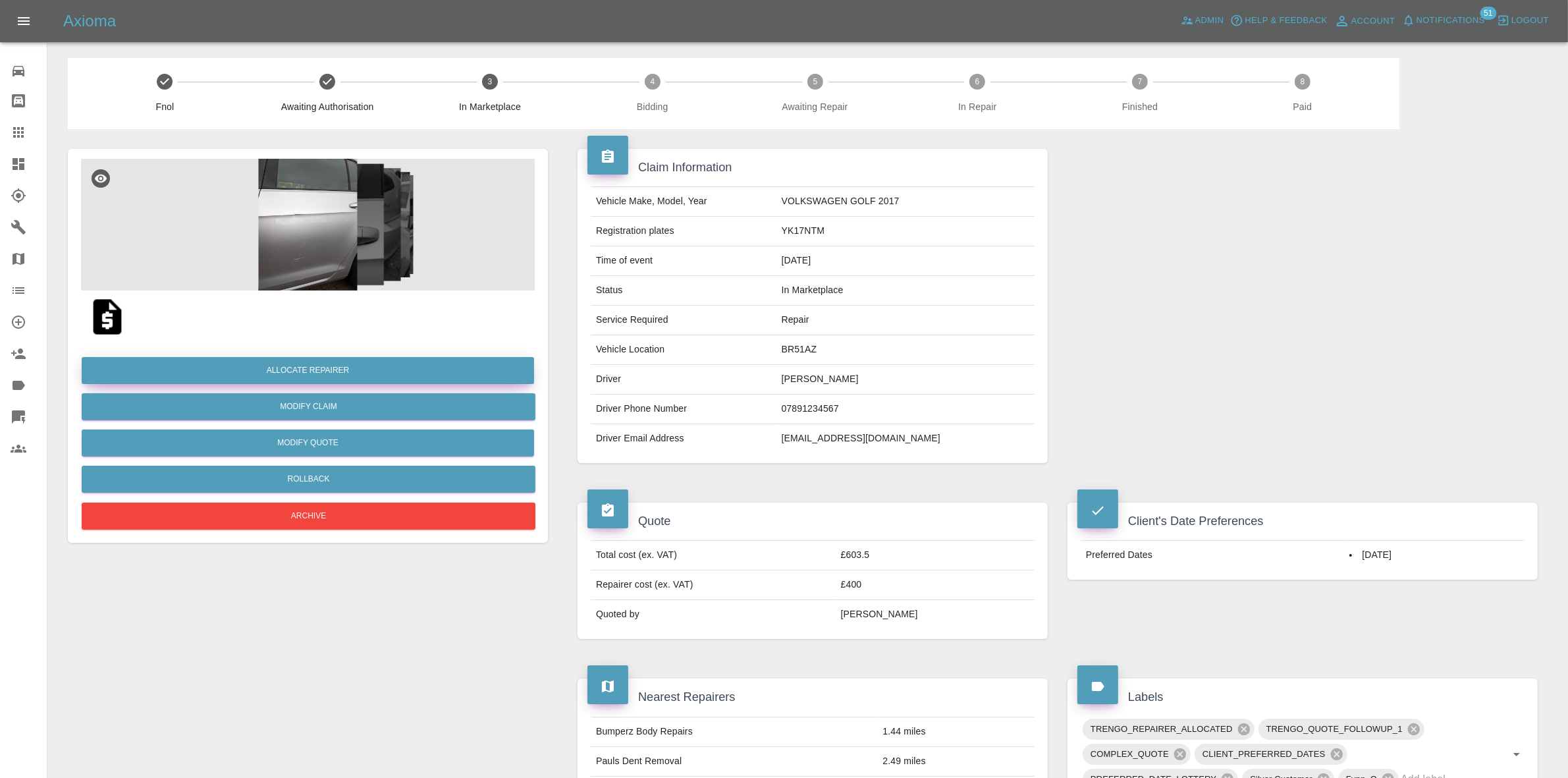
click at [310, 368] on button "Allocate Repairer" at bounding box center [307, 370] width 452 height 27
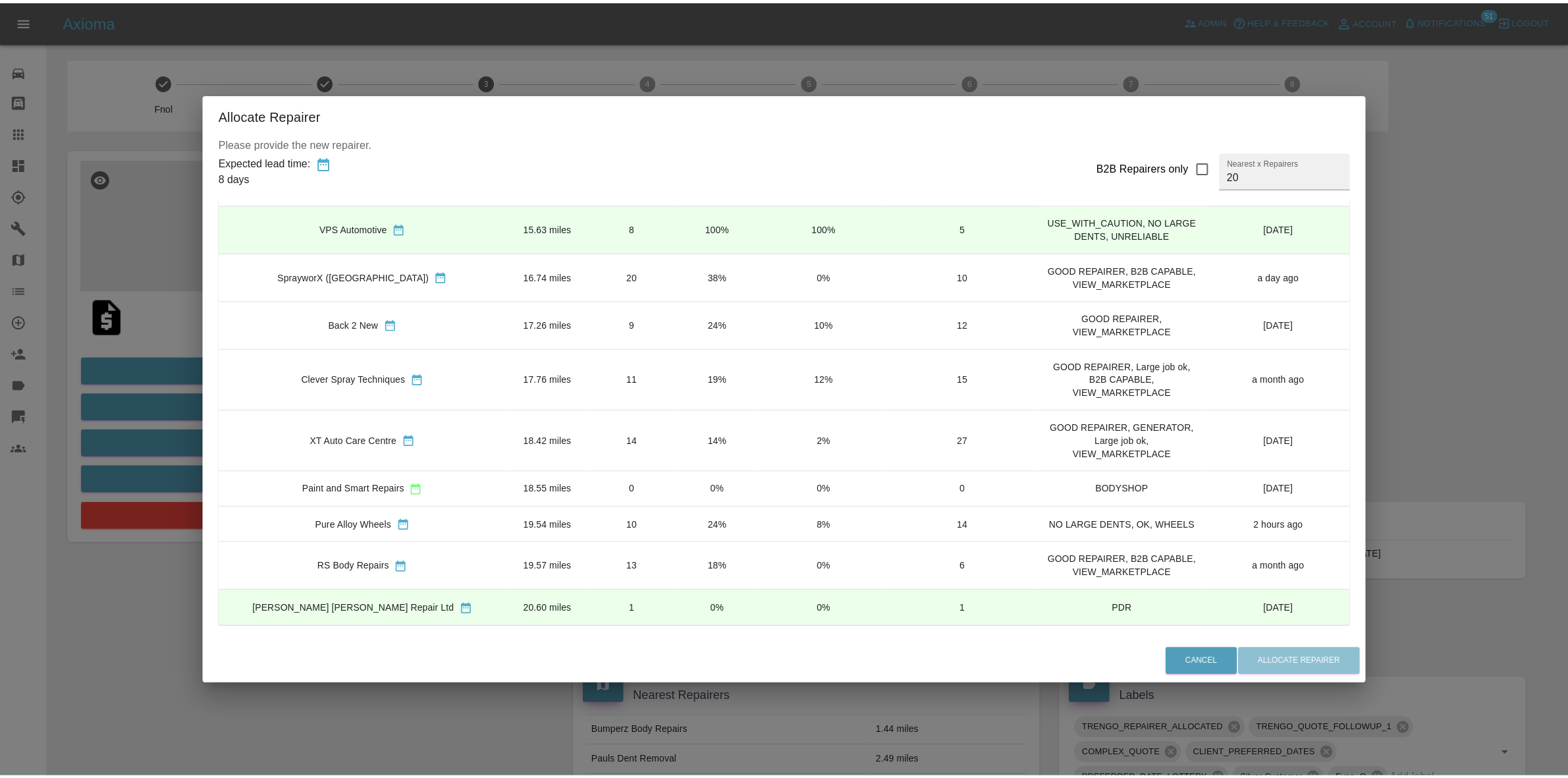
scroll to position [540, 0]
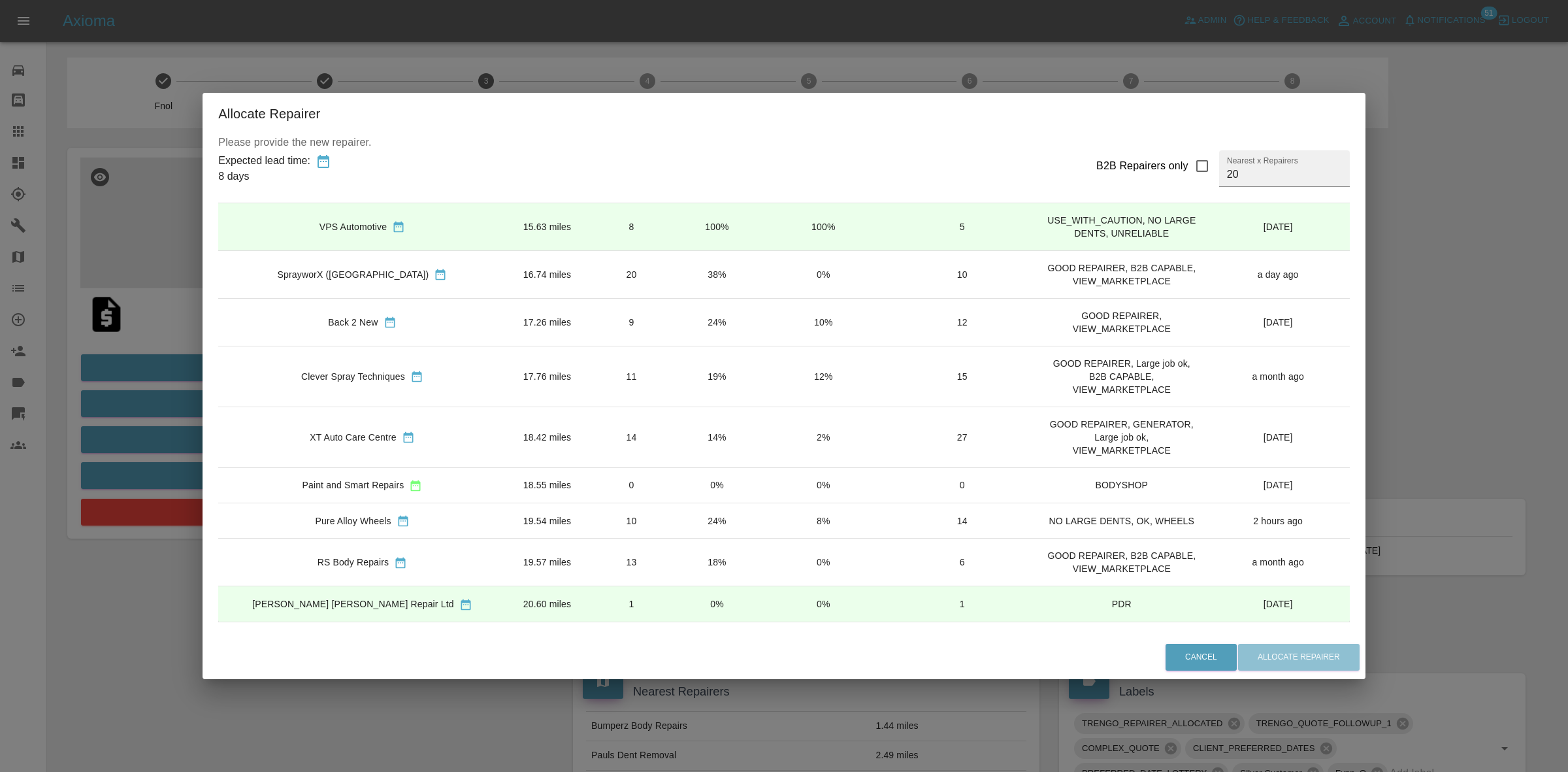
click at [694, 361] on td "19%" at bounding box center [717, 376] width 85 height 61
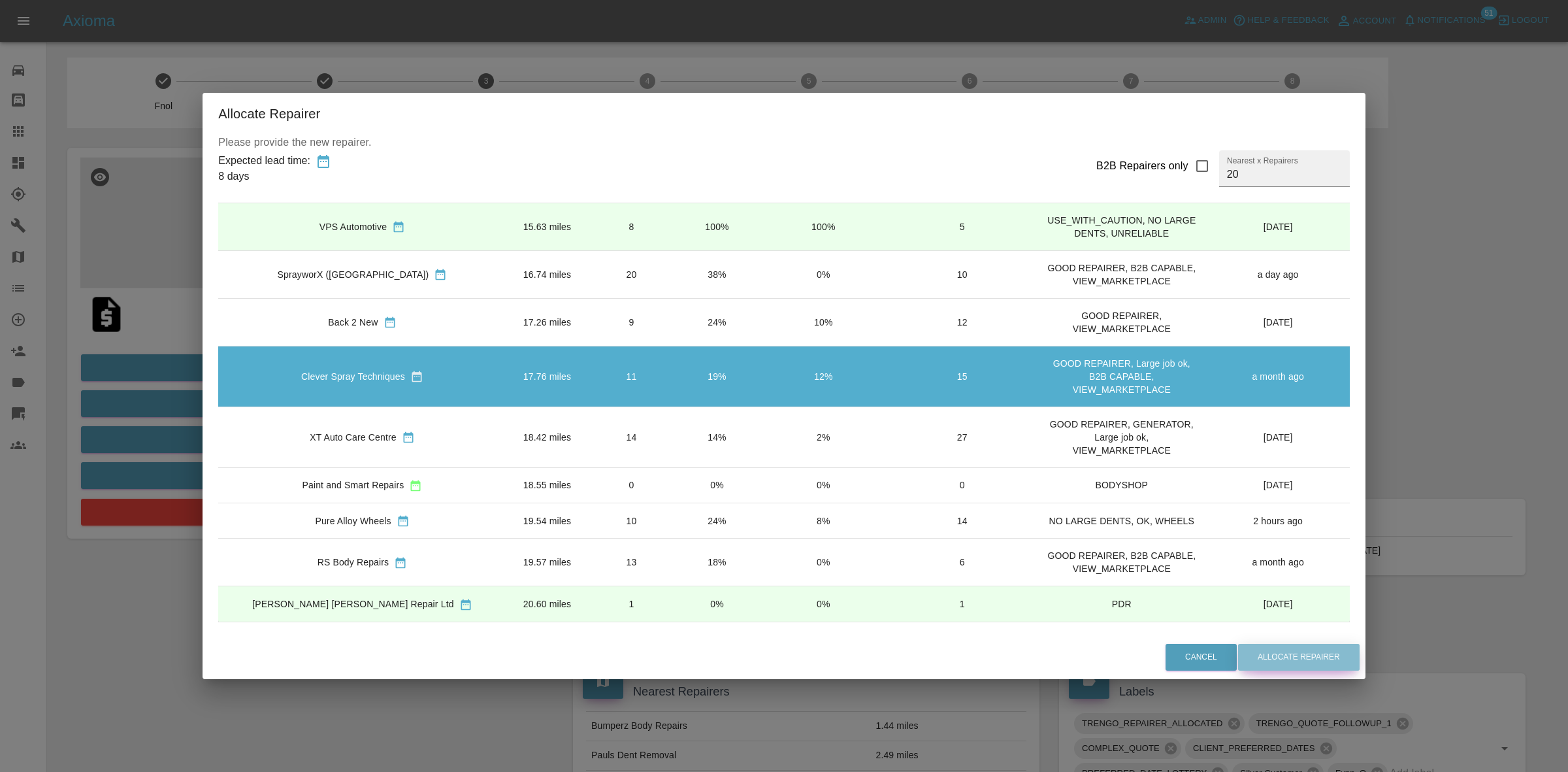
click at [1259, 664] on button "Allocate Repairer" at bounding box center [1299, 657] width 122 height 26
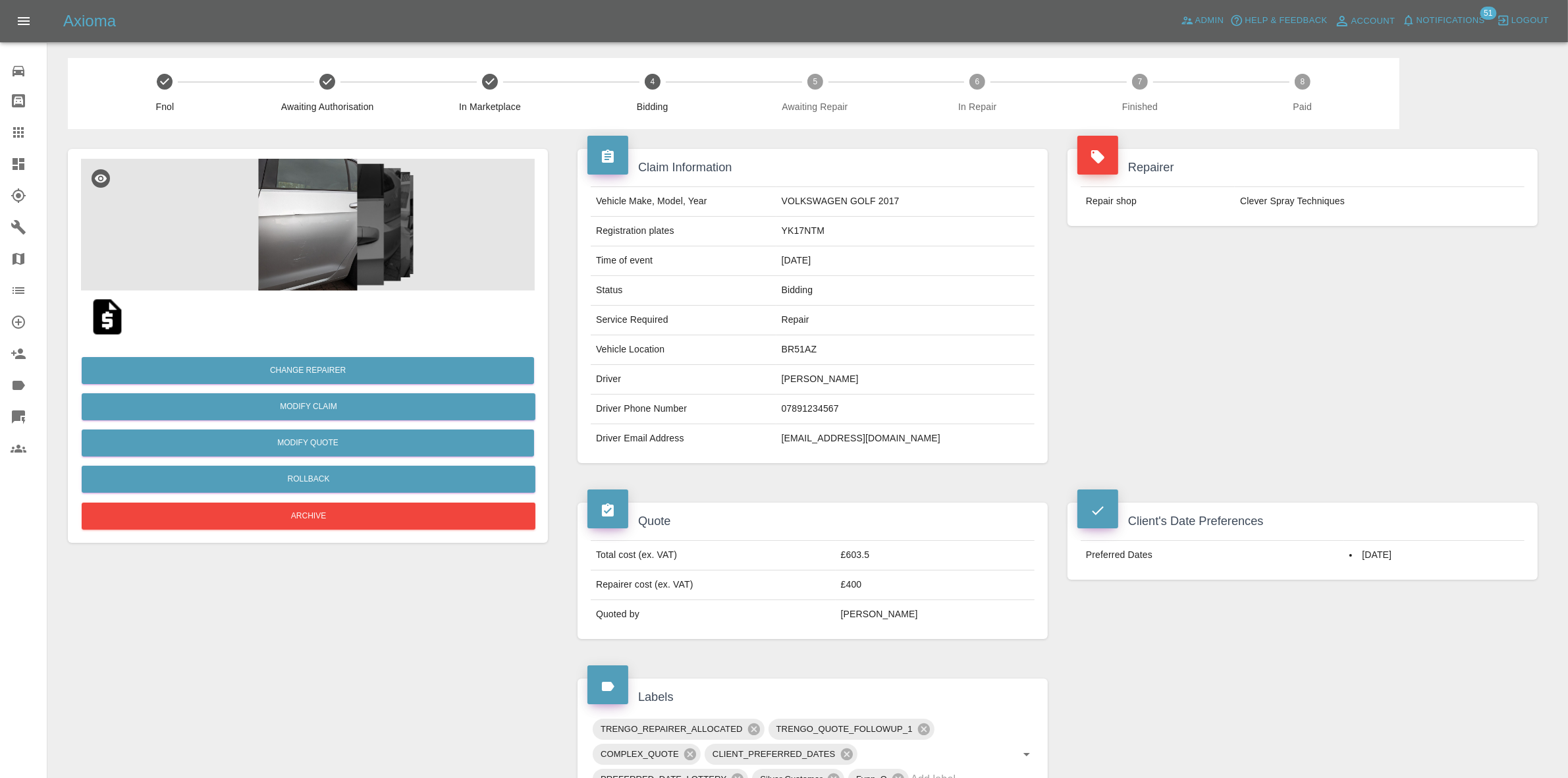
drag, startPoint x: 1345, startPoint y: 392, endPoint x: 1207, endPoint y: 354, distance: 143.1
click at [1345, 392] on div "Repairer Repair shop Clever Spray Techniques" at bounding box center [1303, 306] width 490 height 354
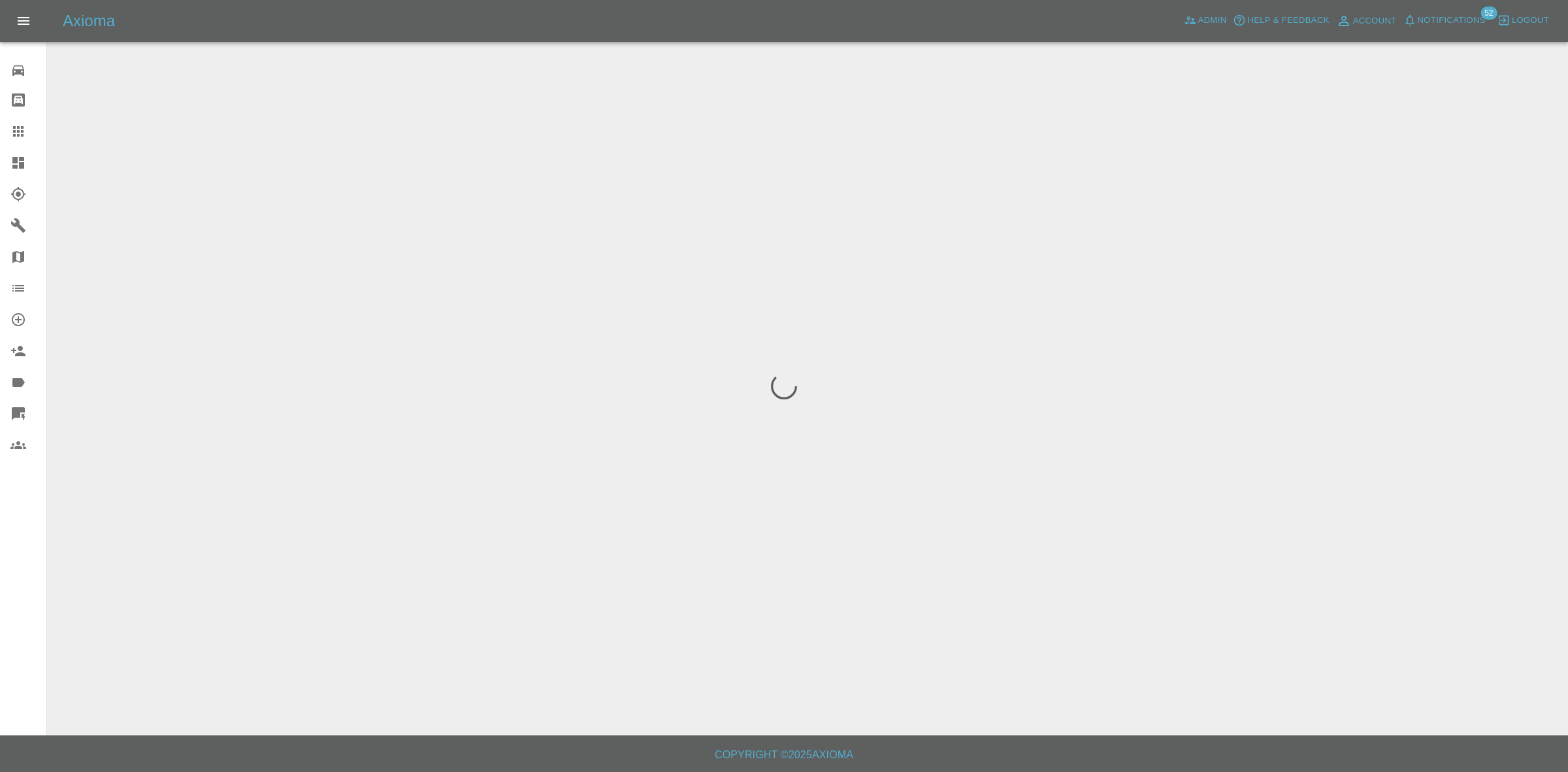
click at [1438, 17] on span "Notifications" at bounding box center [1452, 20] width 68 height 15
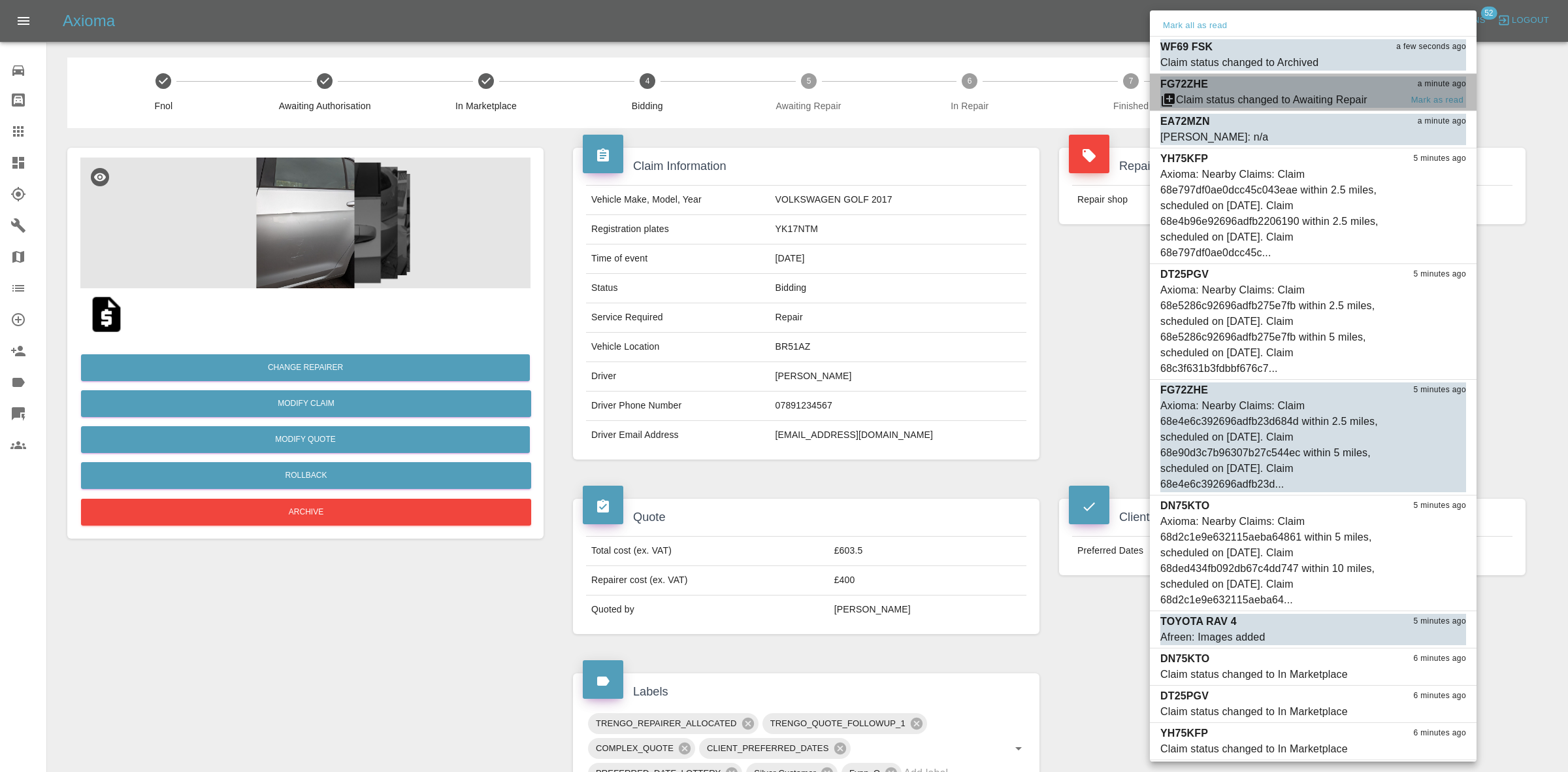
click at [1281, 90] on div "FG72ZHE a minute ago" at bounding box center [1313, 84] width 306 height 16
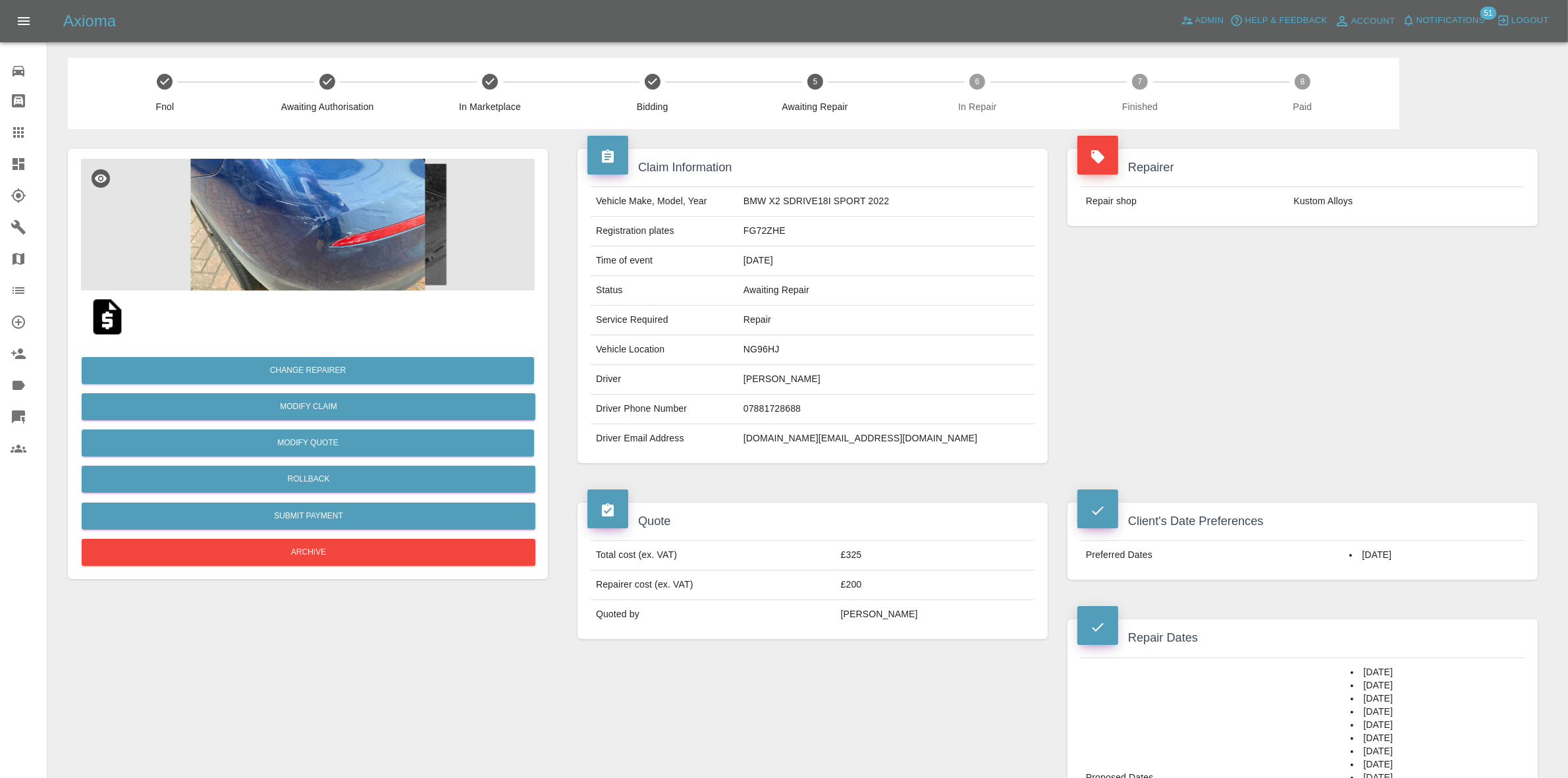
click at [1465, 21] on span "Notifications" at bounding box center [1451, 21] width 69 height 15
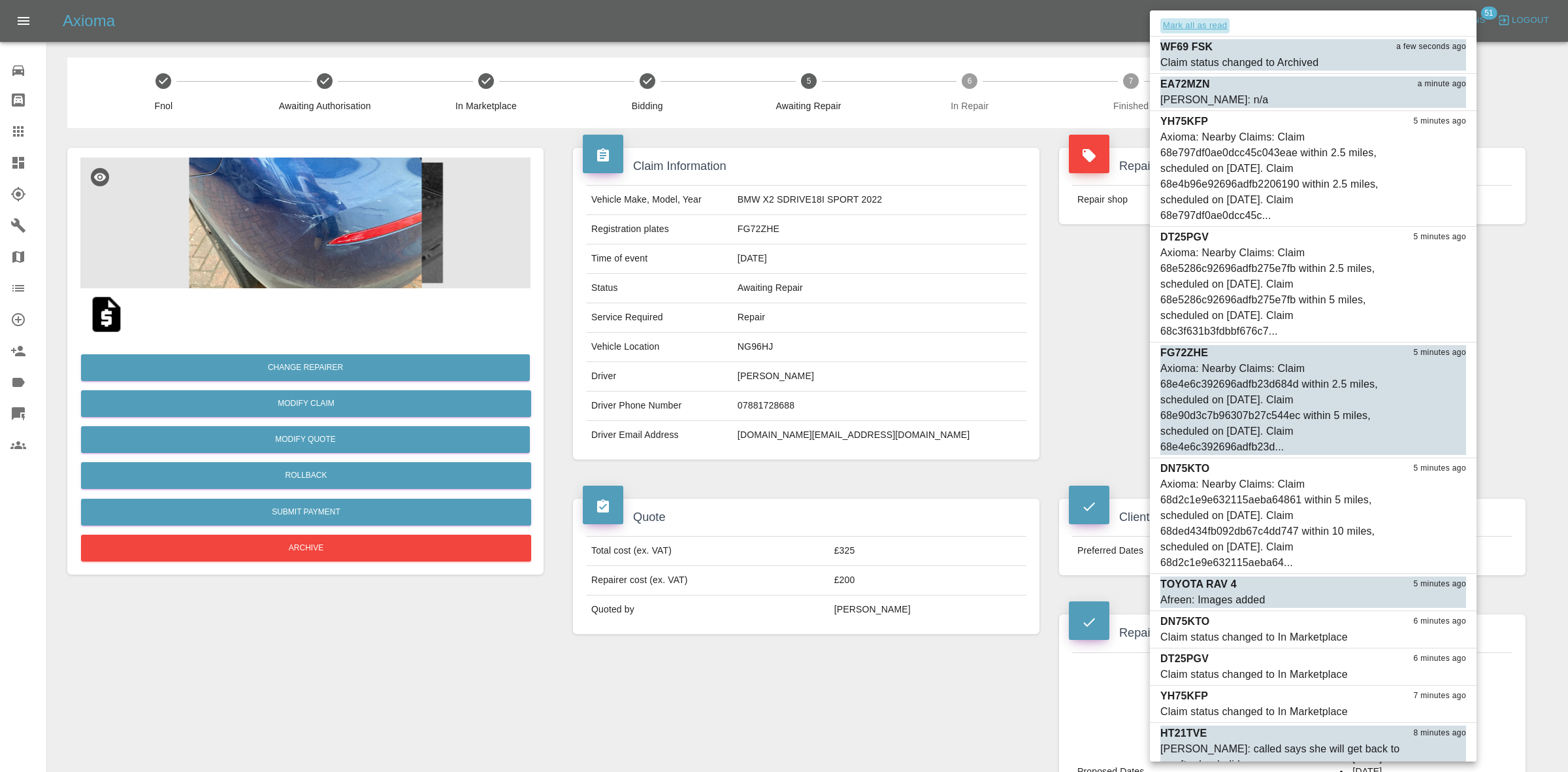
drag, startPoint x: 1200, startPoint y: 27, endPoint x: 1199, endPoint y: 53, distance: 26.0
click at [1196, 30] on button "Mark all as read" at bounding box center [1195, 26] width 70 height 15
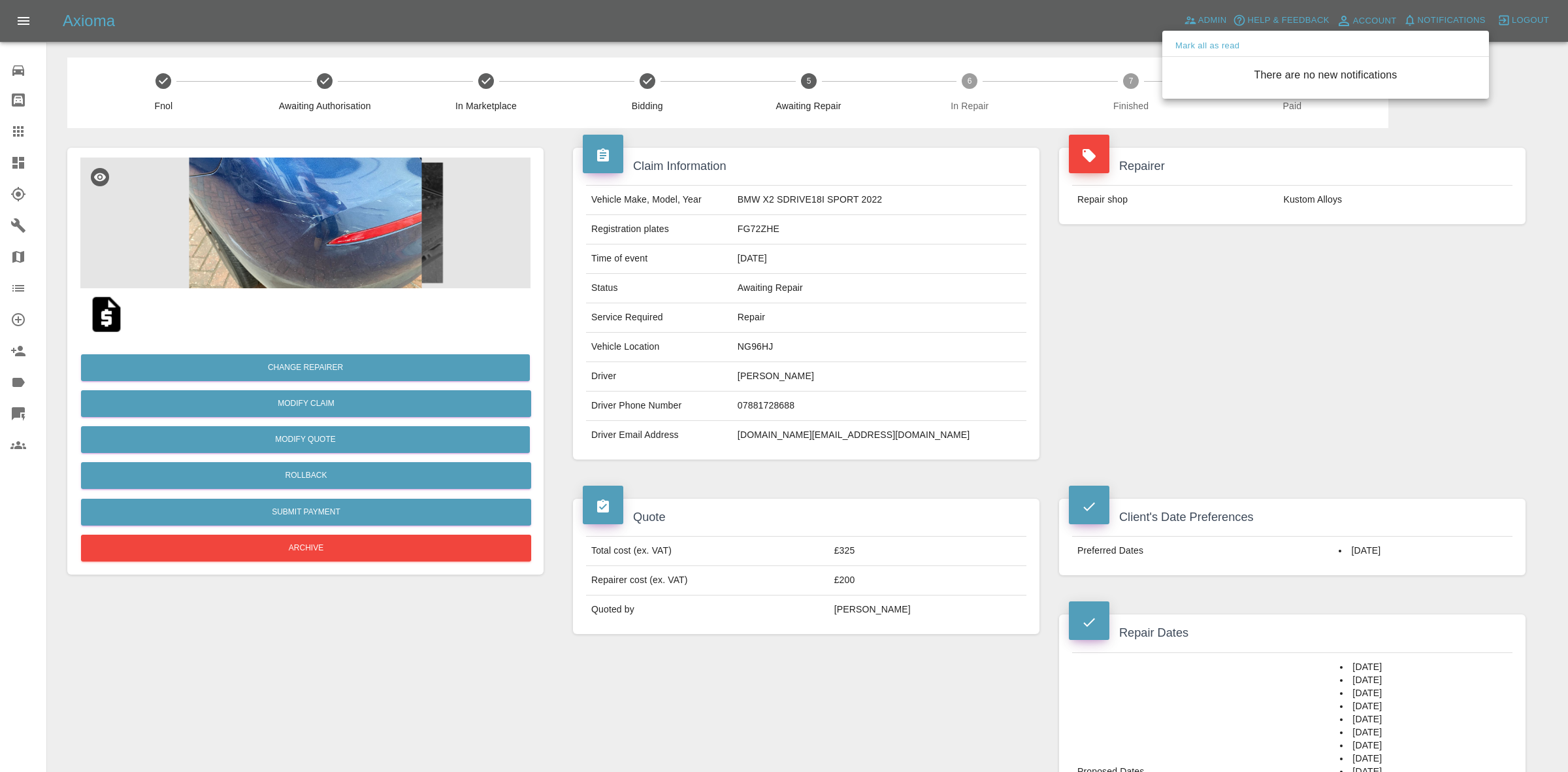
click at [1135, 344] on div at bounding box center [784, 386] width 1568 height 772
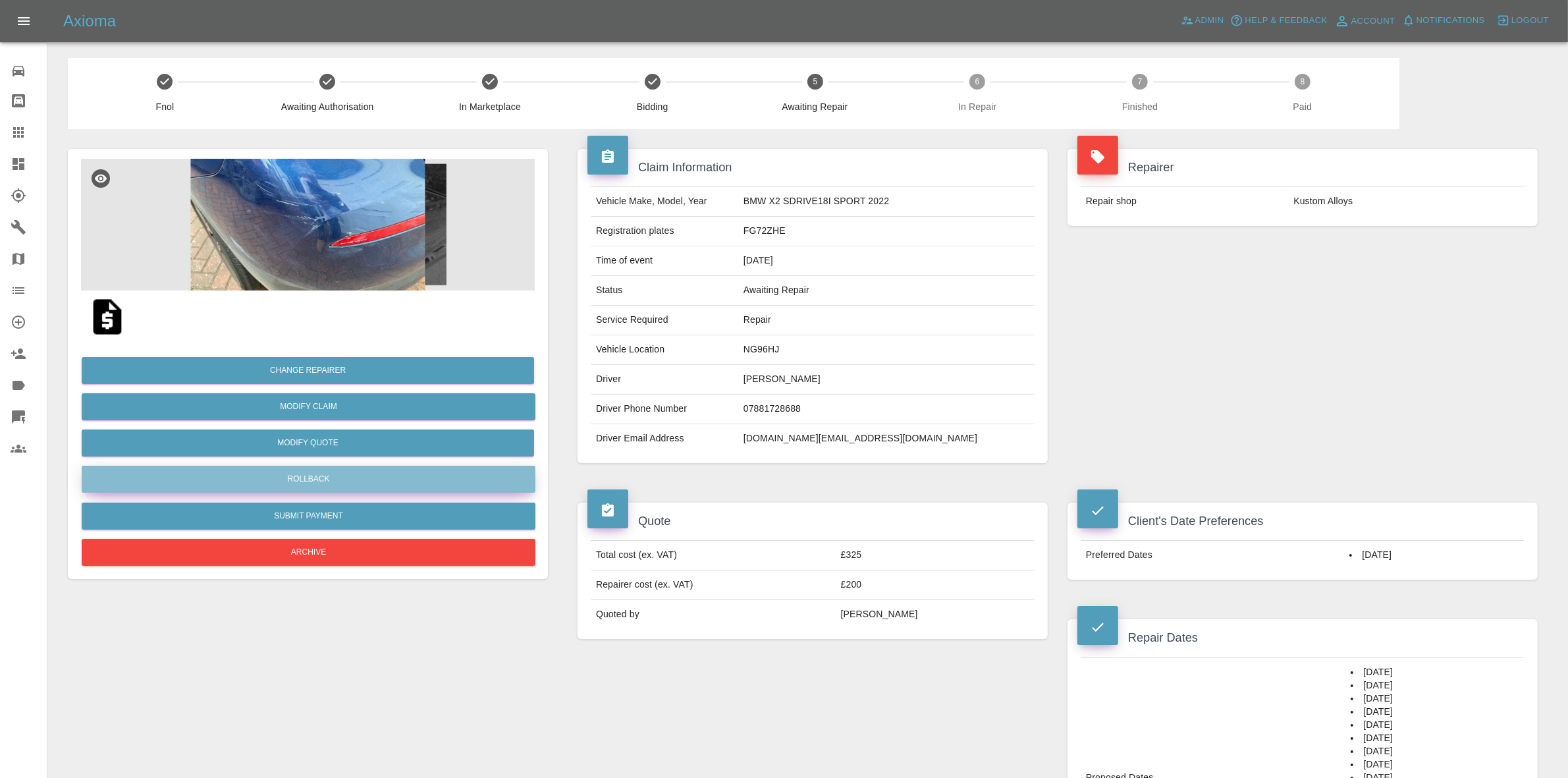
click at [288, 474] on button "Rollback" at bounding box center [308, 479] width 454 height 27
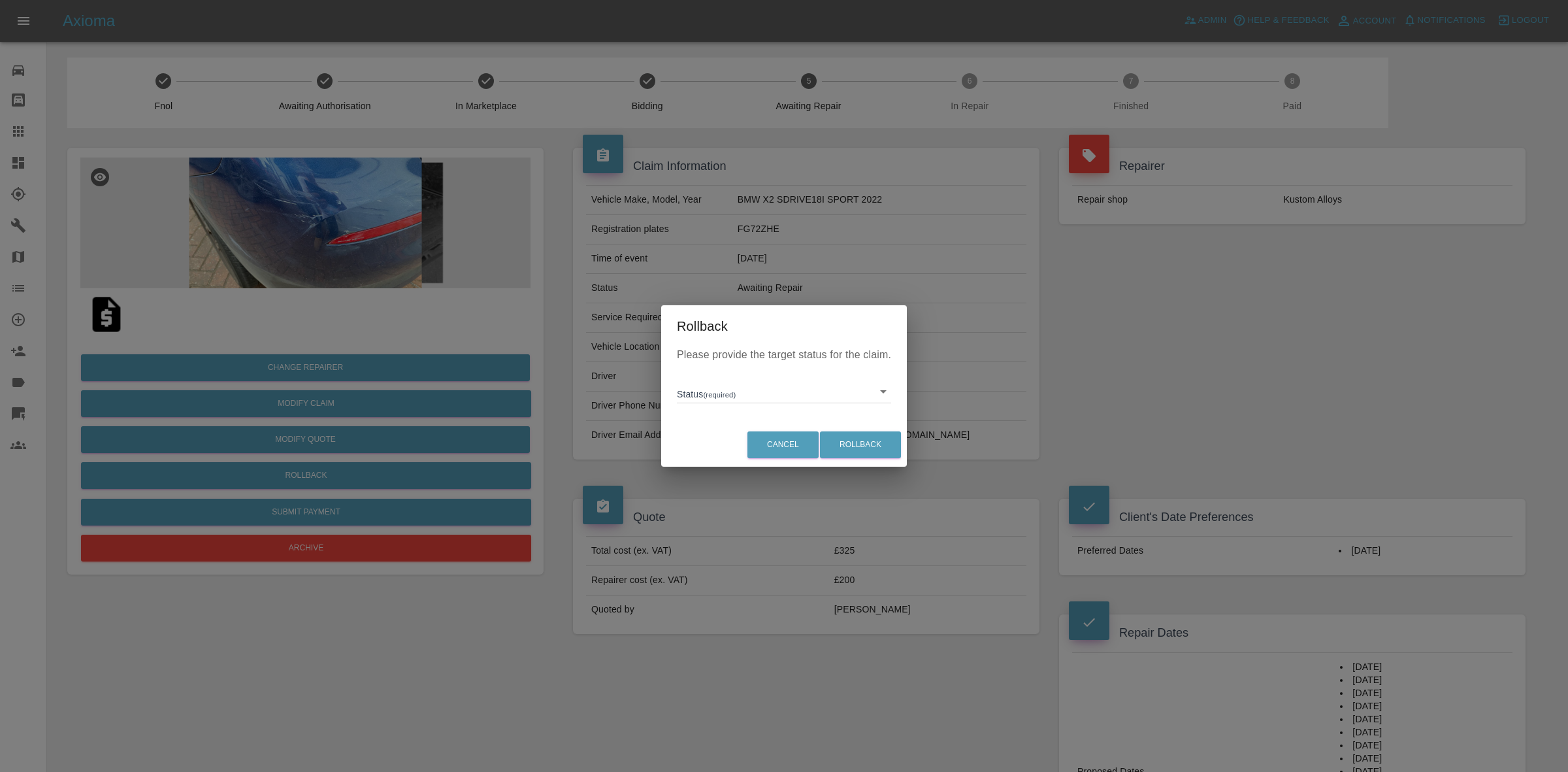
click at [759, 405] on div "Please provide the target status for the claim. Status (required) ​" at bounding box center [784, 385] width 246 height 76
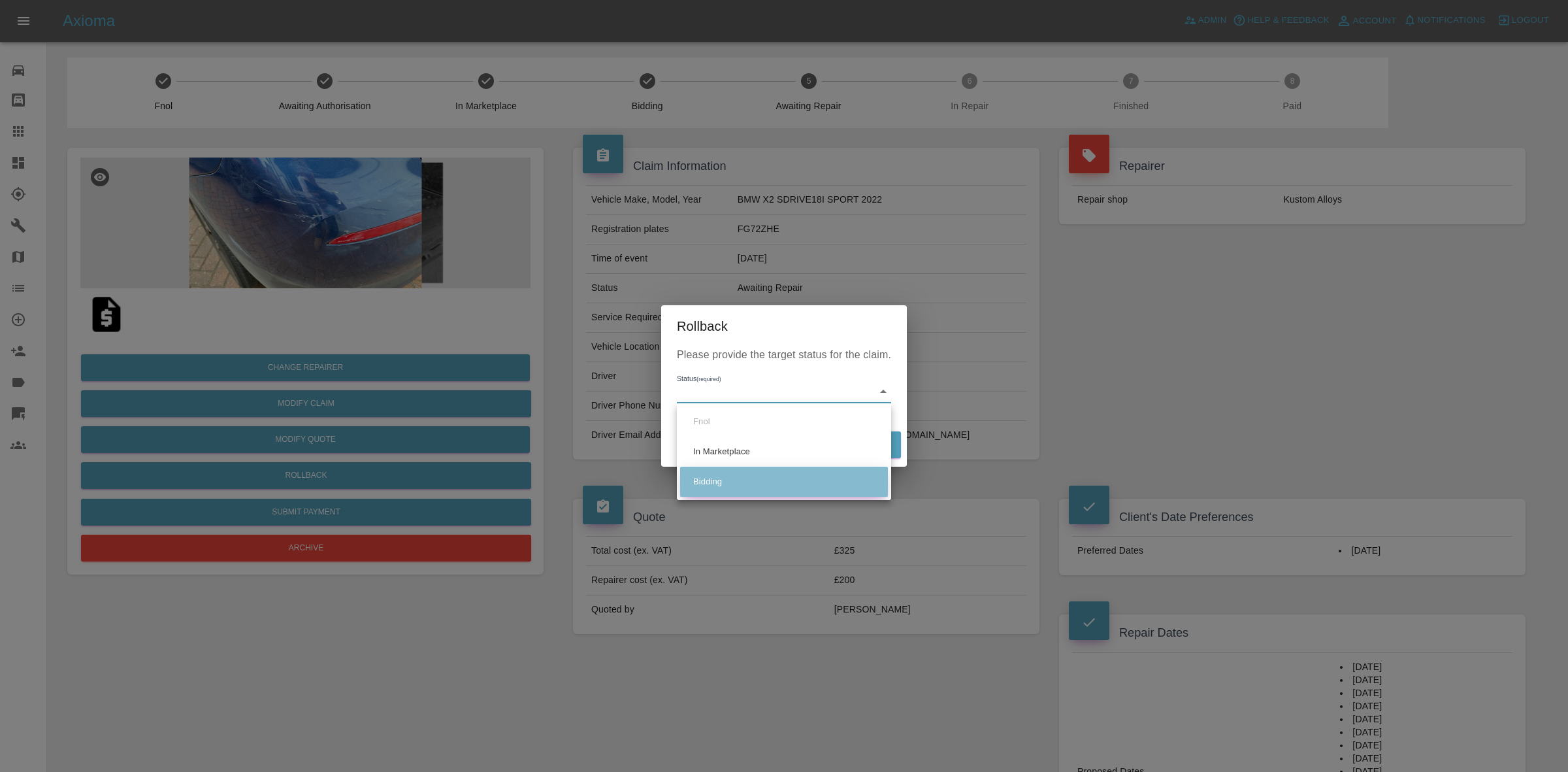
drag, startPoint x: 716, startPoint y: 475, endPoint x: 750, endPoint y: 459, distance: 37.6
click at [753, 475] on li "Bidding" at bounding box center [784, 482] width 208 height 30
type input "bidding"
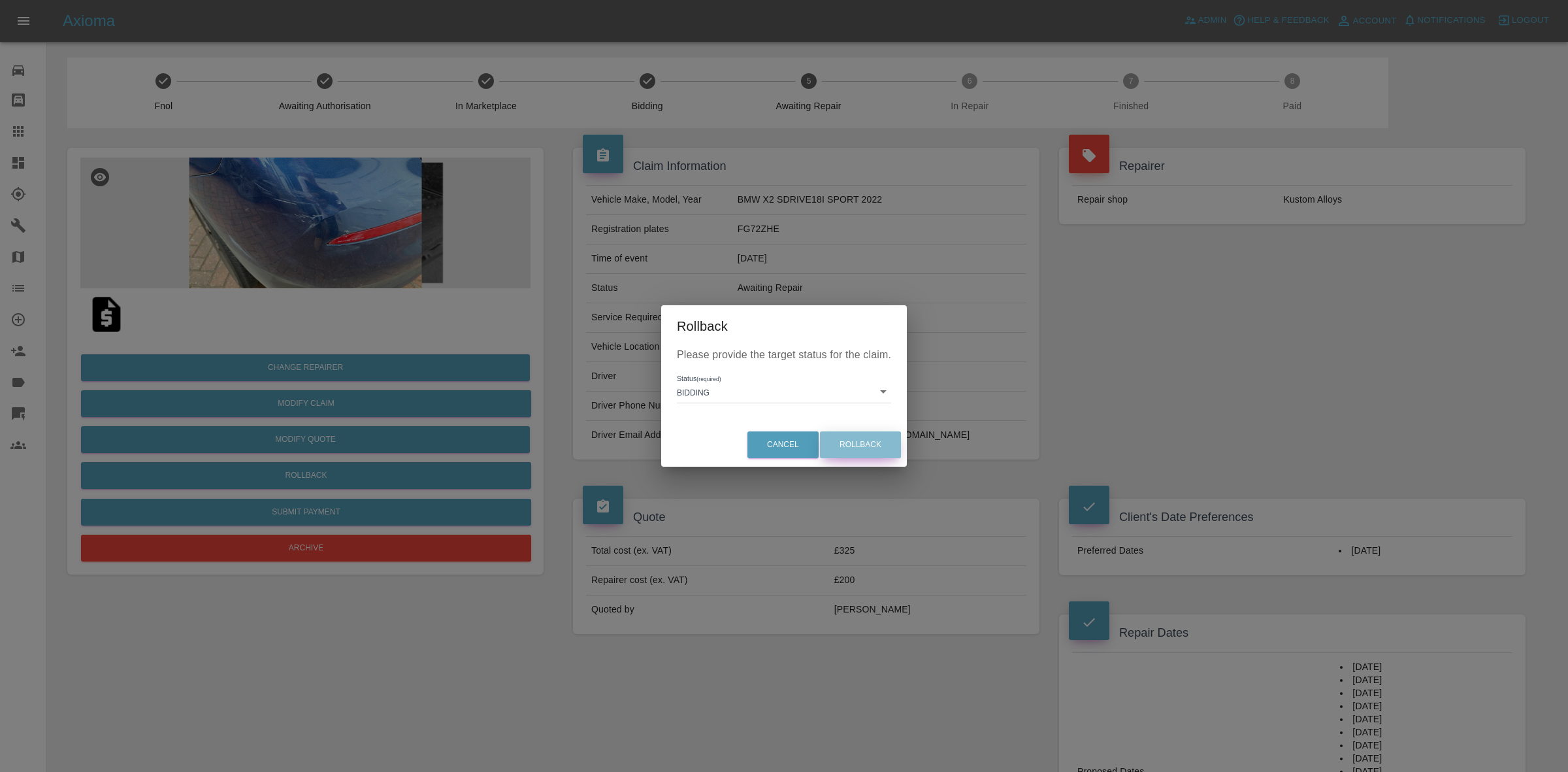
drag, startPoint x: 857, startPoint y: 441, endPoint x: 874, endPoint y: 443, distance: 17.1
click at [865, 441] on button "Rollback" at bounding box center [860, 444] width 81 height 26
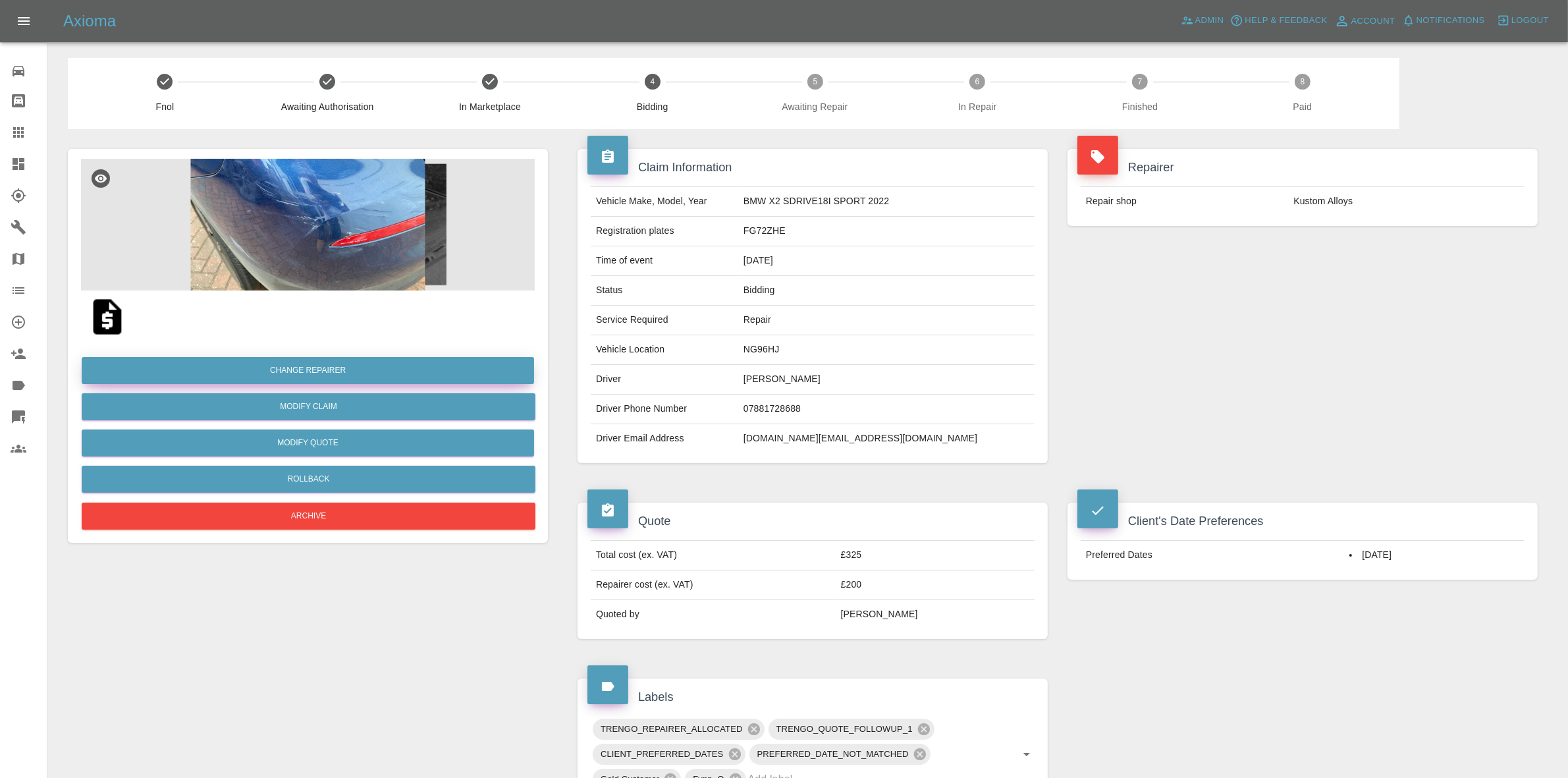
click at [311, 369] on button "Change Repairer" at bounding box center [307, 370] width 452 height 27
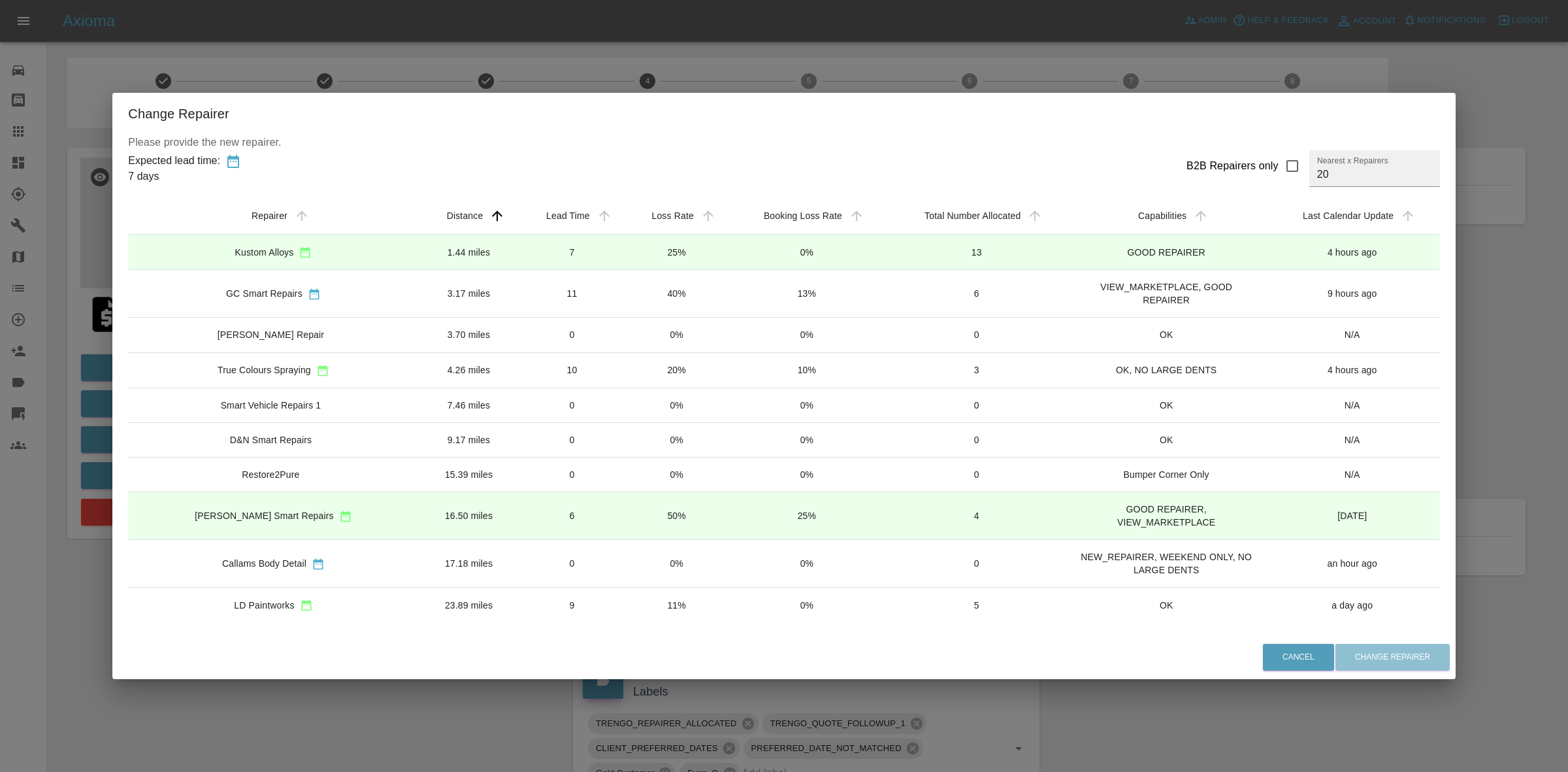
click at [668, 363] on td "20%" at bounding box center [676, 369] width 104 height 36
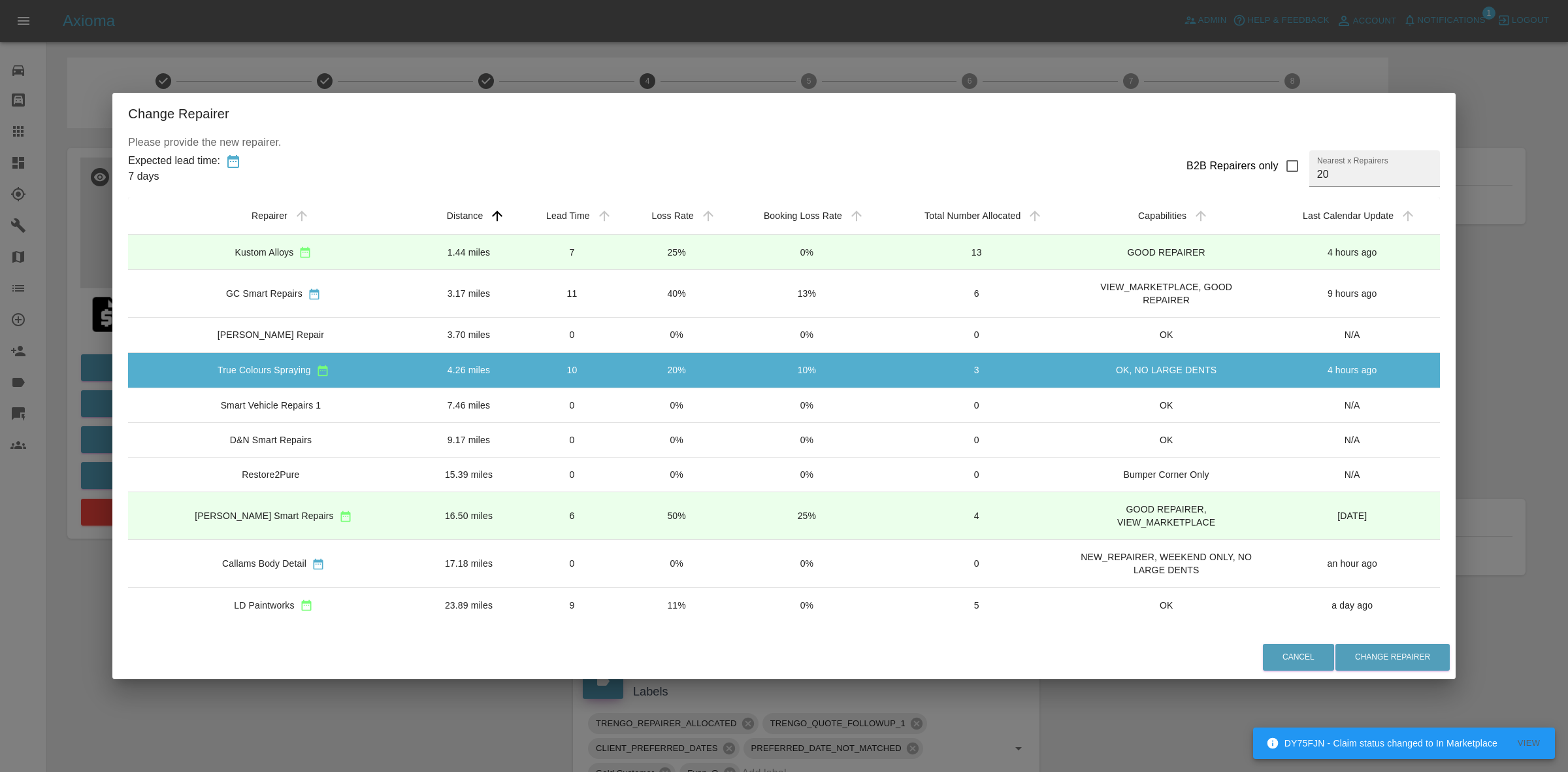
click at [672, 558] on td "0%" at bounding box center [676, 562] width 104 height 48
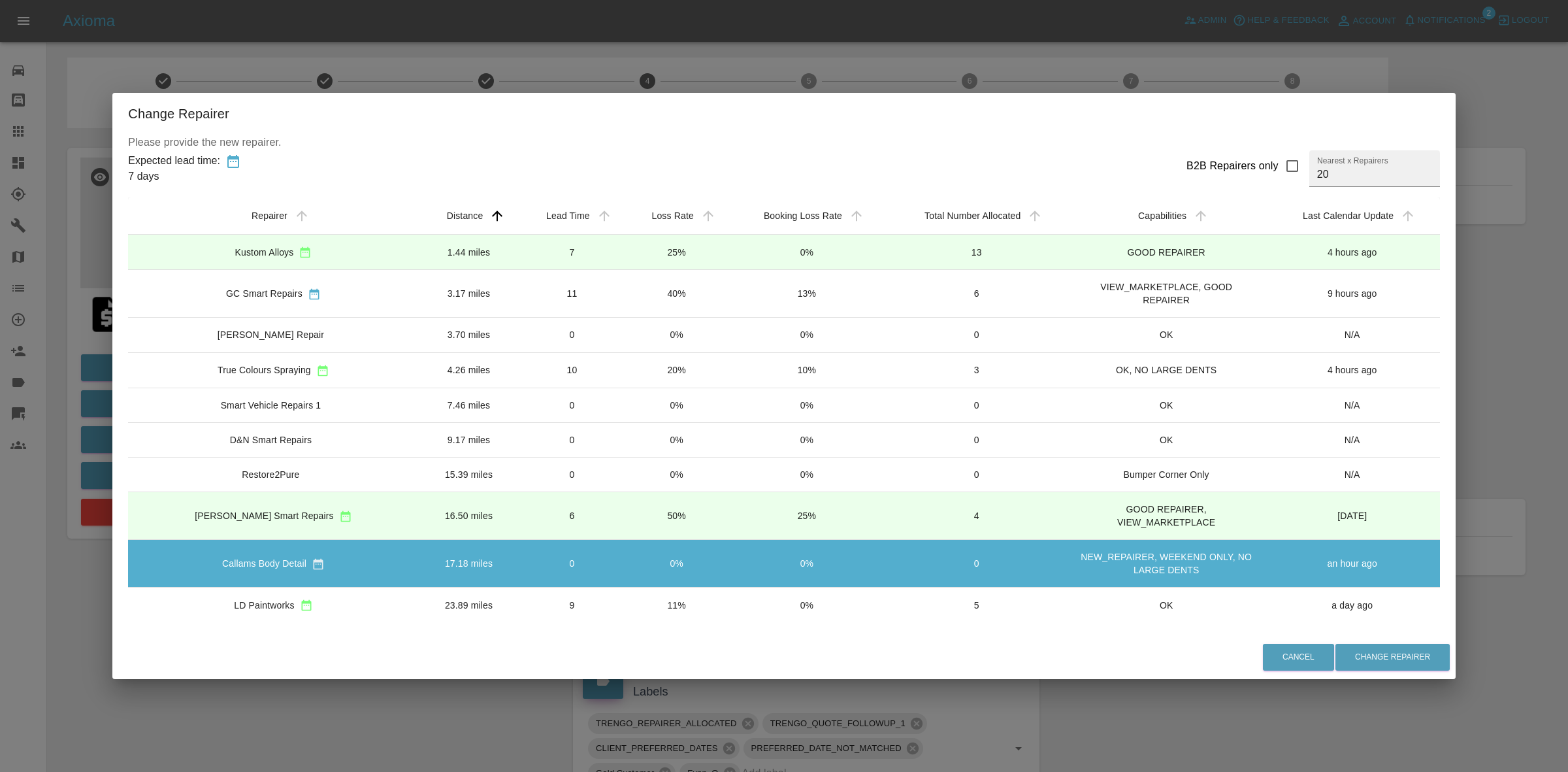
click at [625, 368] on td "20%" at bounding box center [676, 369] width 104 height 36
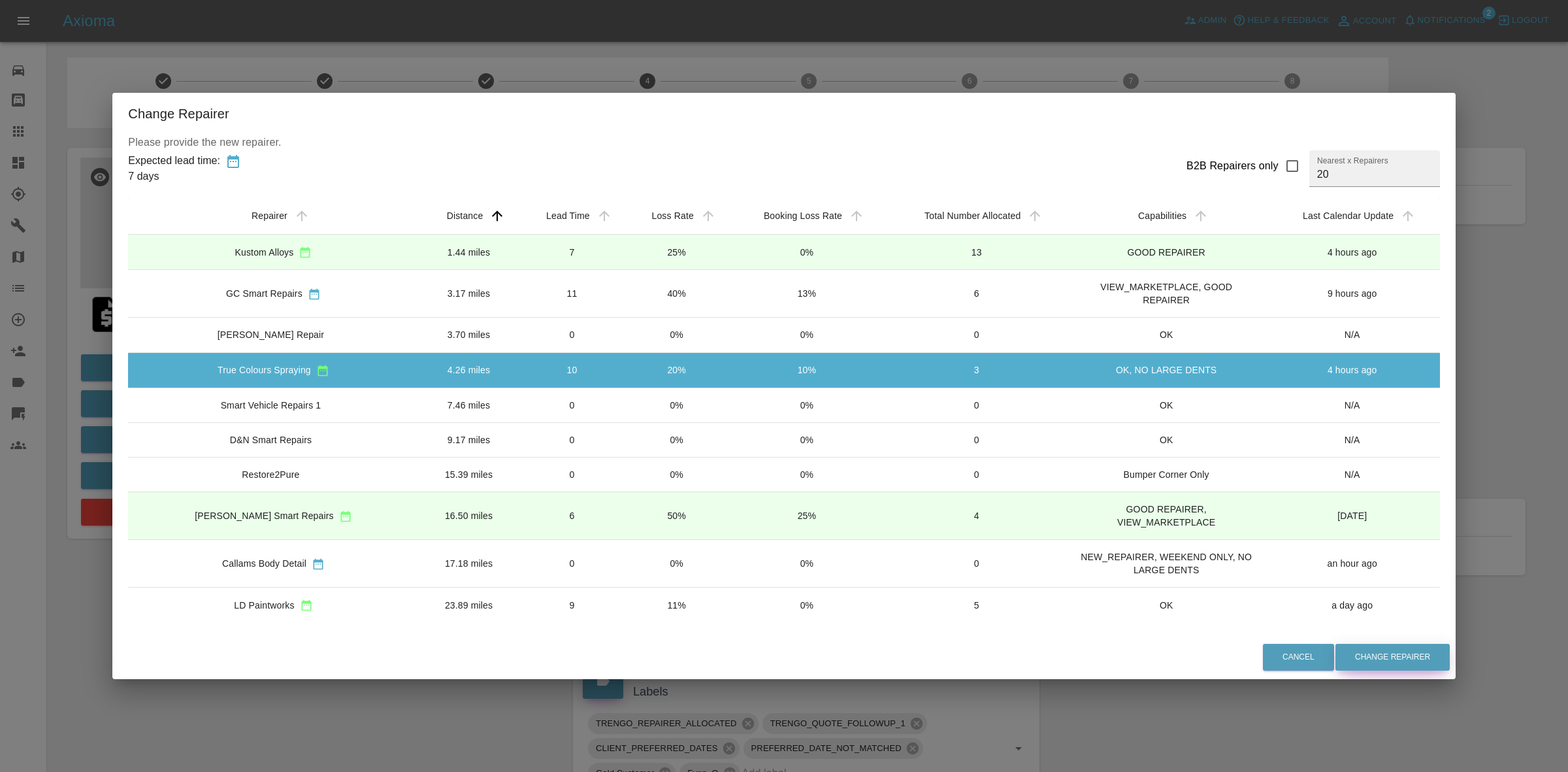
click at [1360, 658] on button "Change Repairer" at bounding box center [1392, 657] width 114 height 26
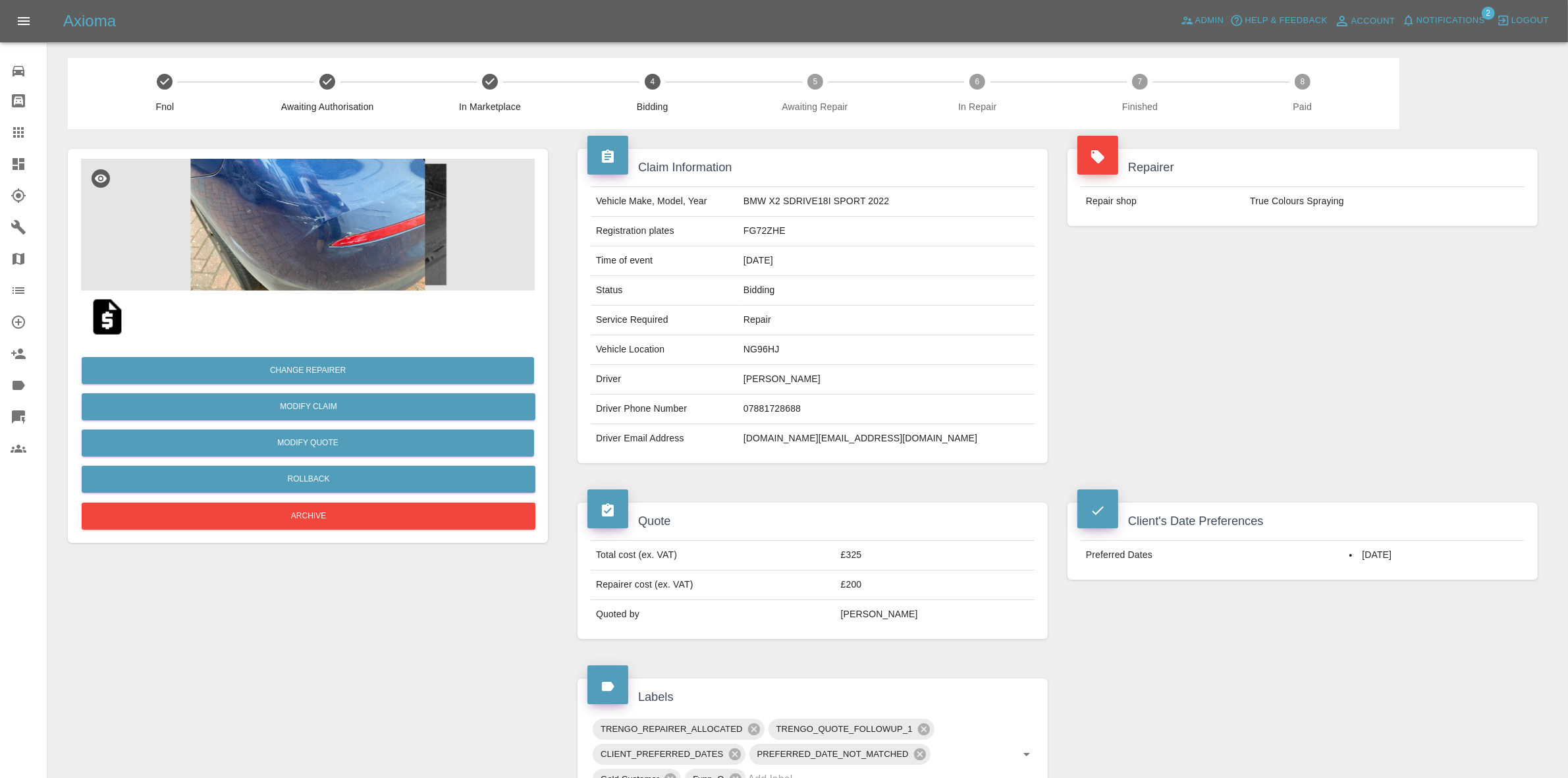
click at [1278, 129] on div "Repairer Repair shop True Colours Spraying" at bounding box center [1303, 187] width 490 height 117
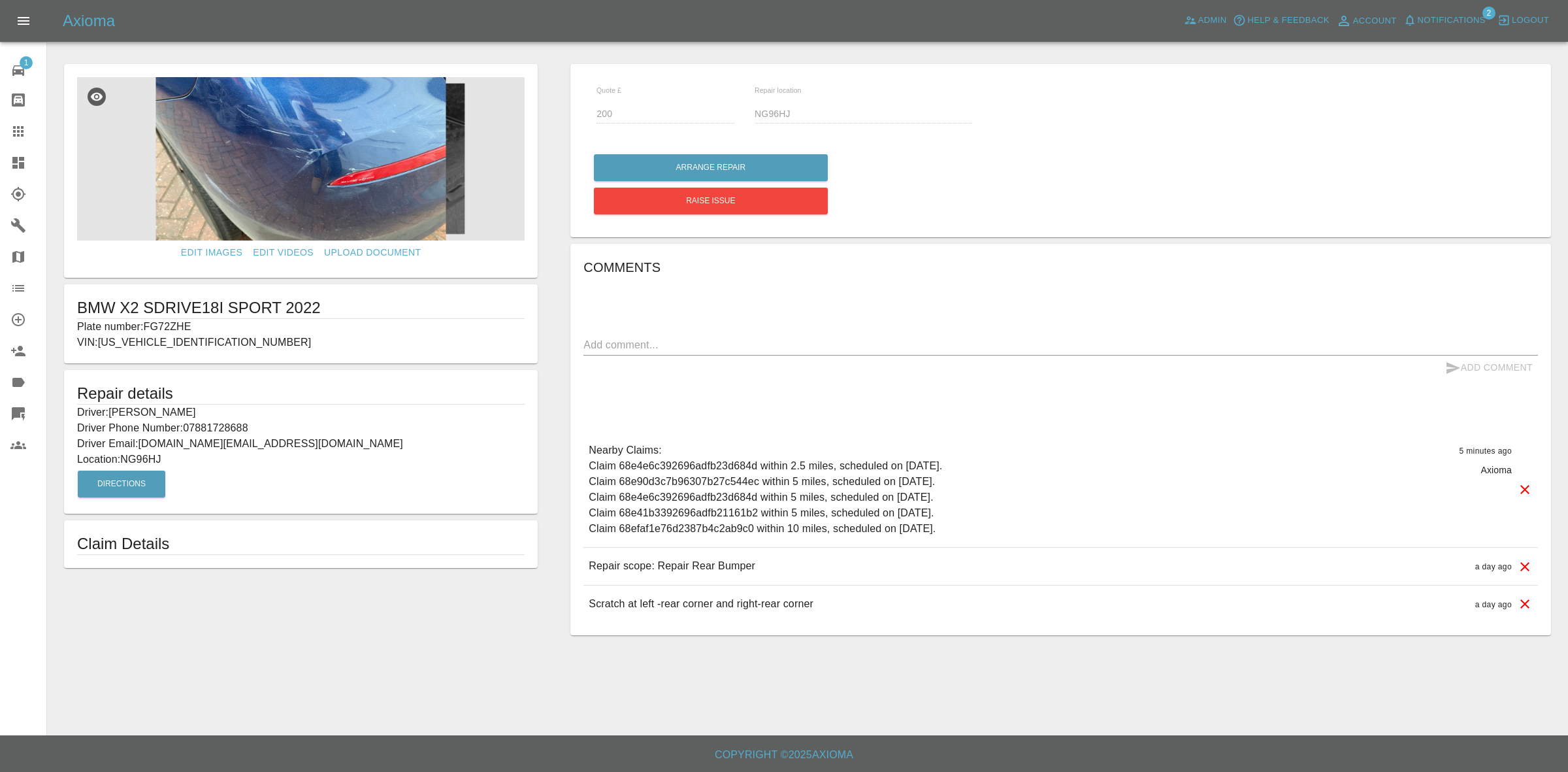
click at [15, 155] on icon at bounding box center [18, 163] width 16 height 16
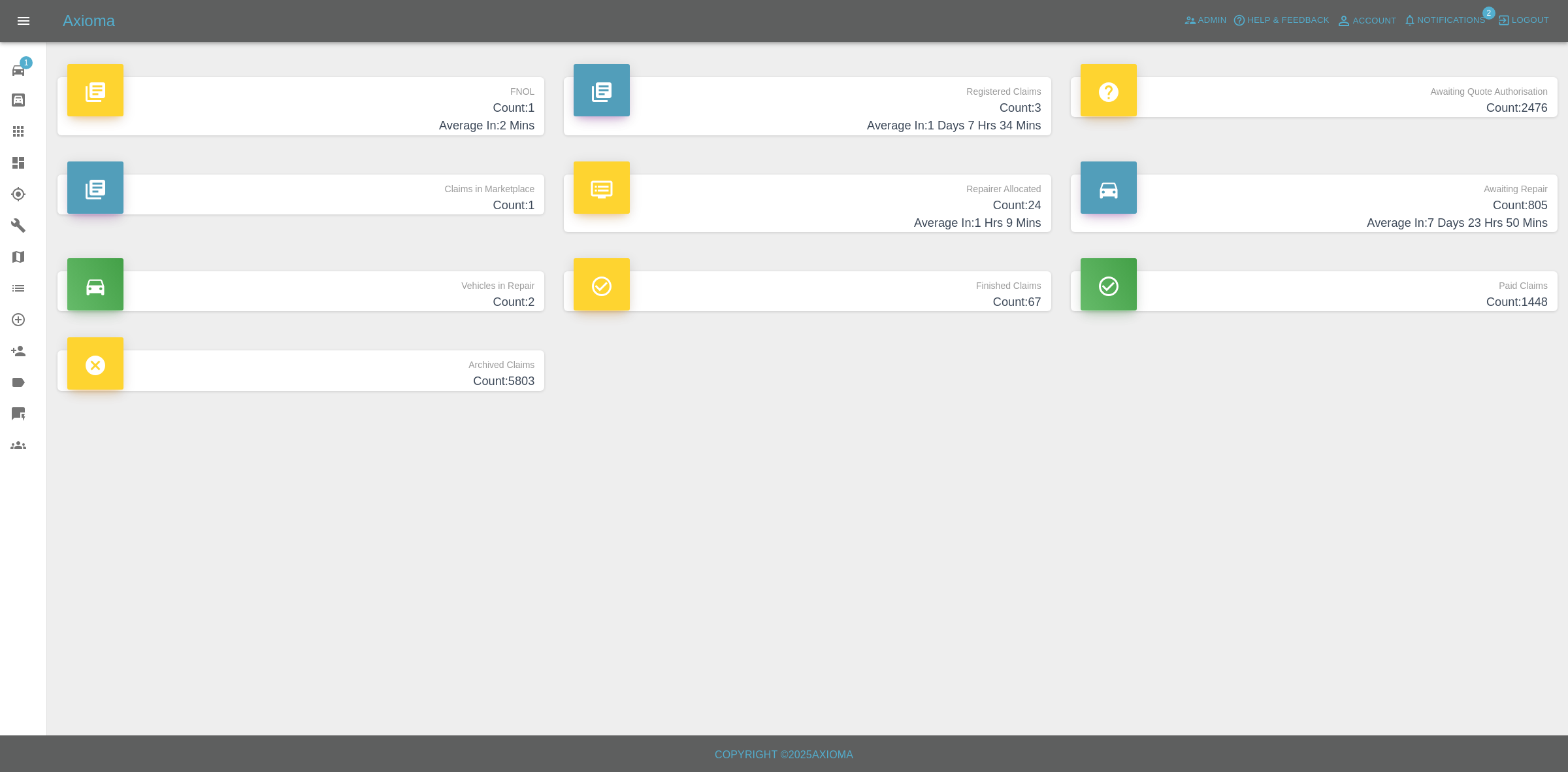
click at [436, 206] on h4 "Count: 1" at bounding box center [300, 205] width 467 height 17
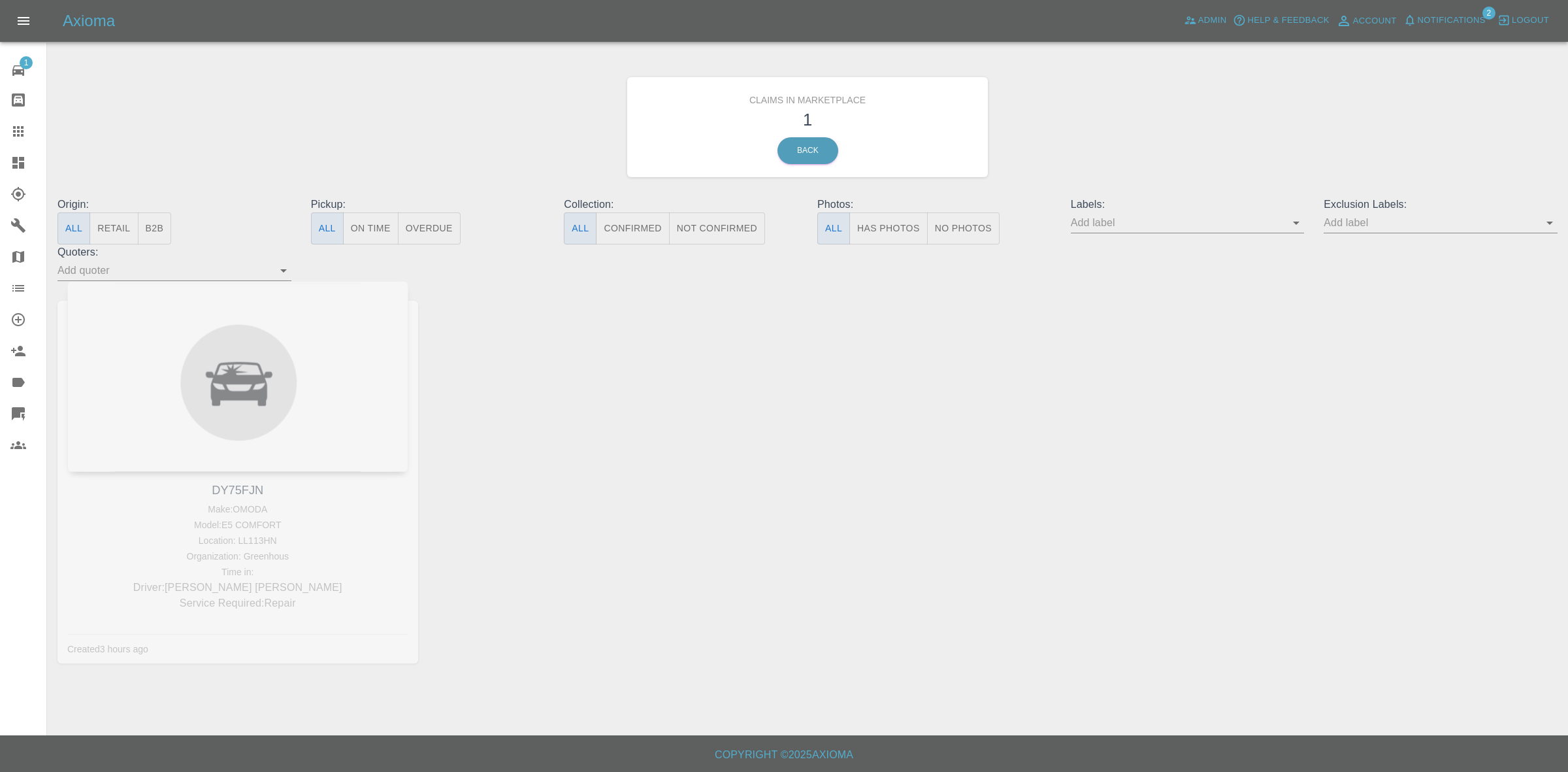
click at [1421, 20] on span "Notifications" at bounding box center [1452, 20] width 68 height 15
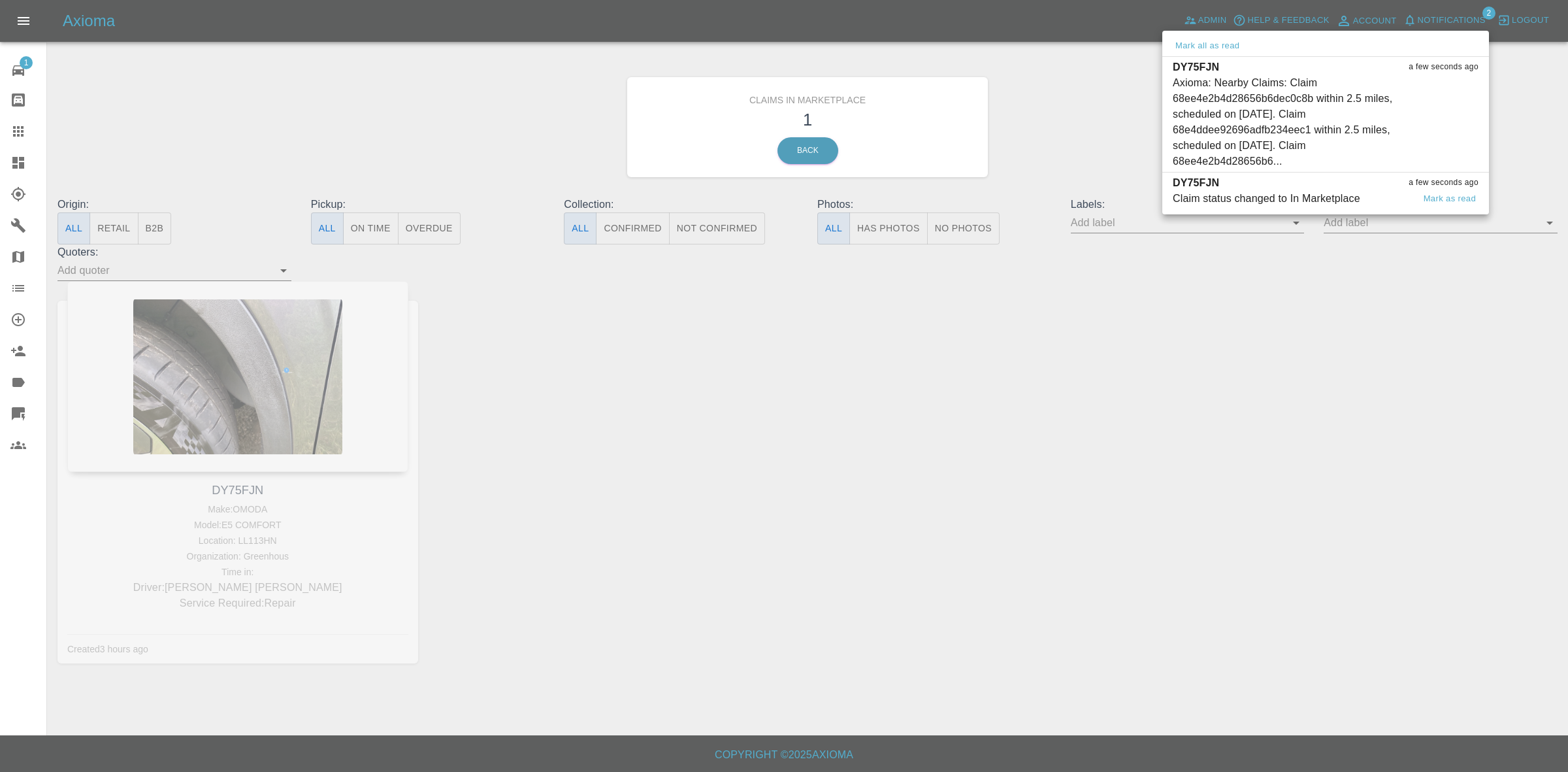
click at [1262, 189] on div "DY75FJN a few seconds ago" at bounding box center [1325, 182] width 306 height 16
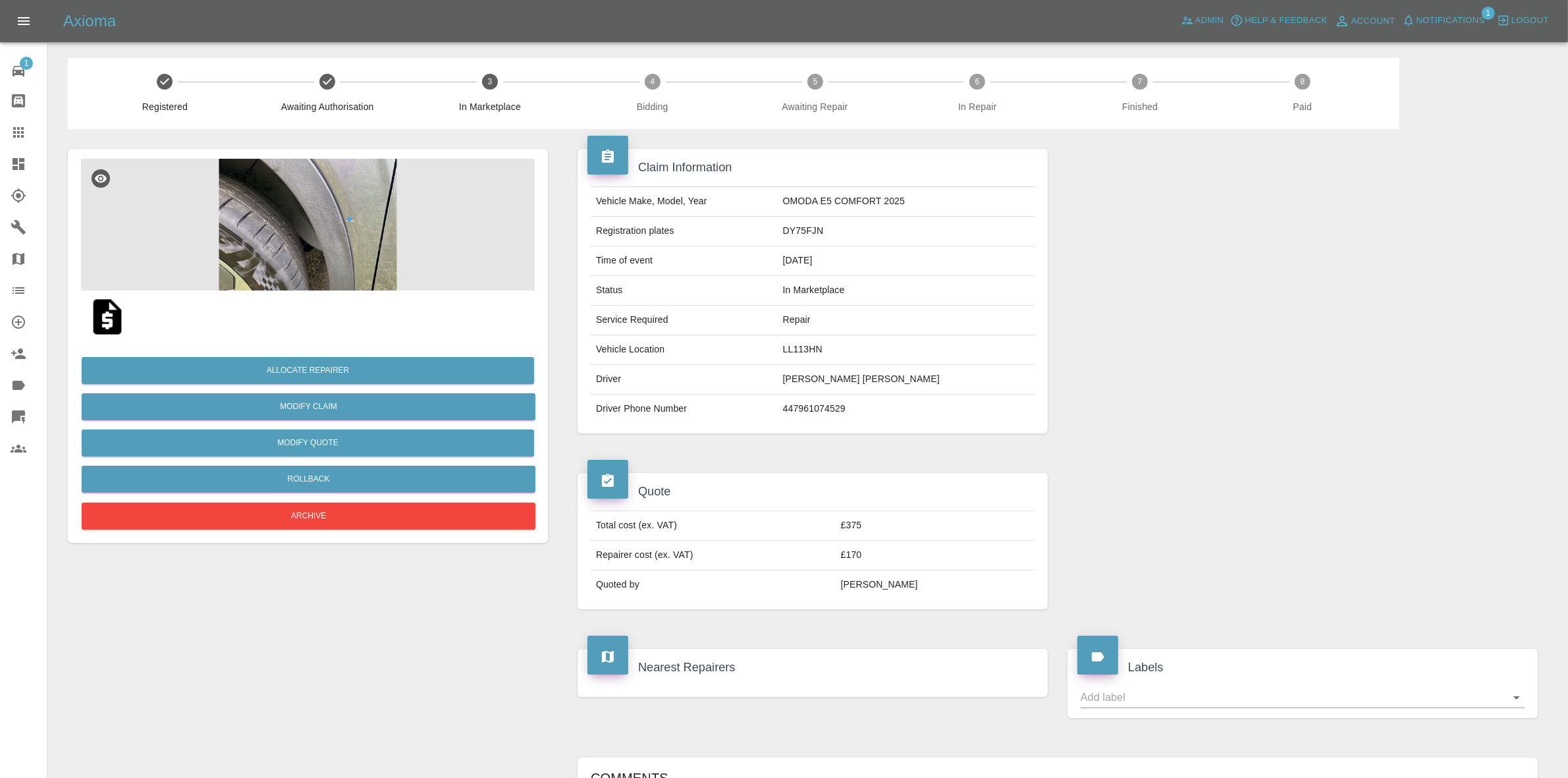
click at [1456, 1] on div "Axioma Admin Help & Feedback Account Notifications 1 Logout" at bounding box center [784, 21] width 1568 height 42
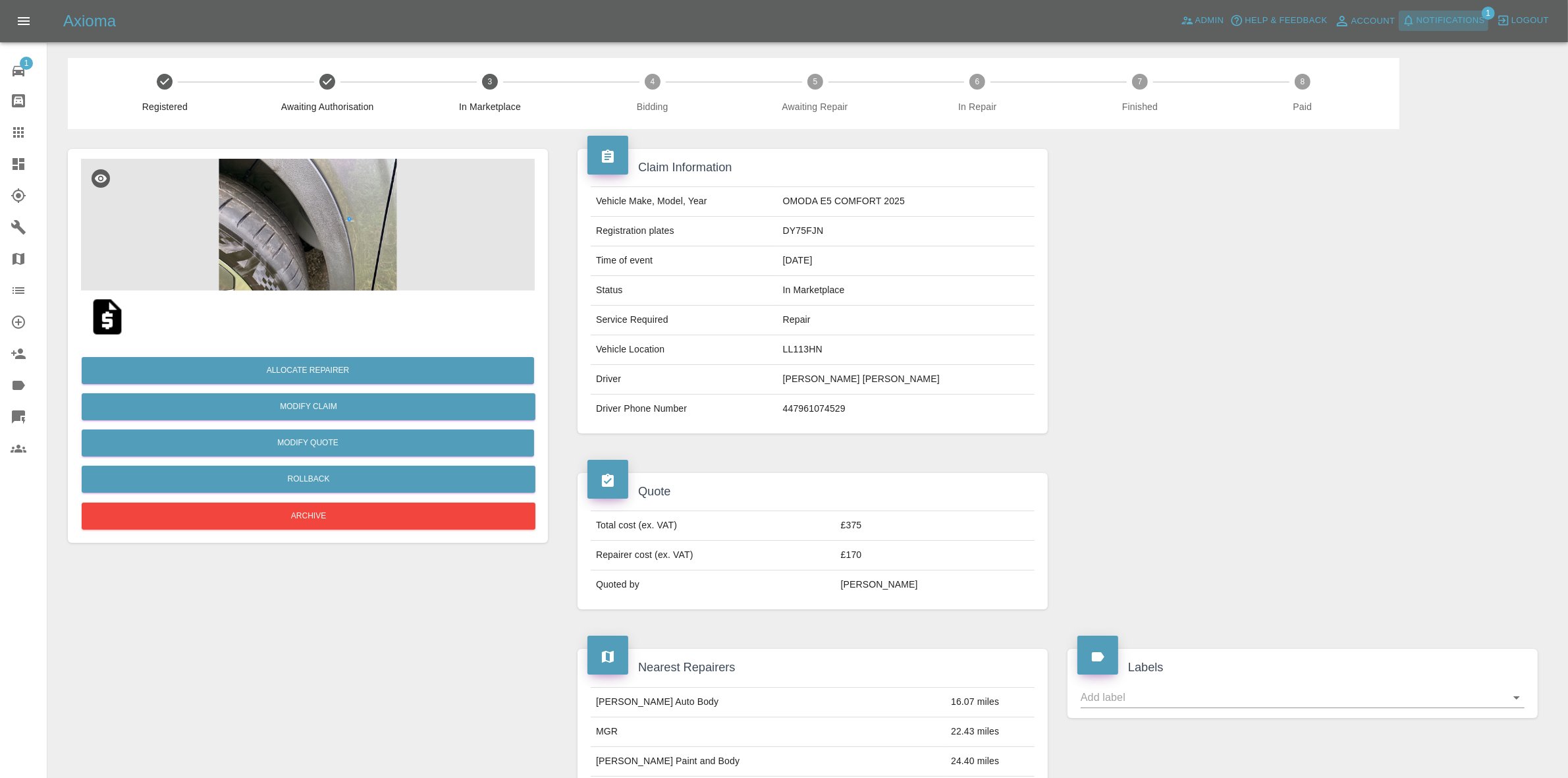
click at [1441, 18] on span "Notifications" at bounding box center [1451, 21] width 69 height 15
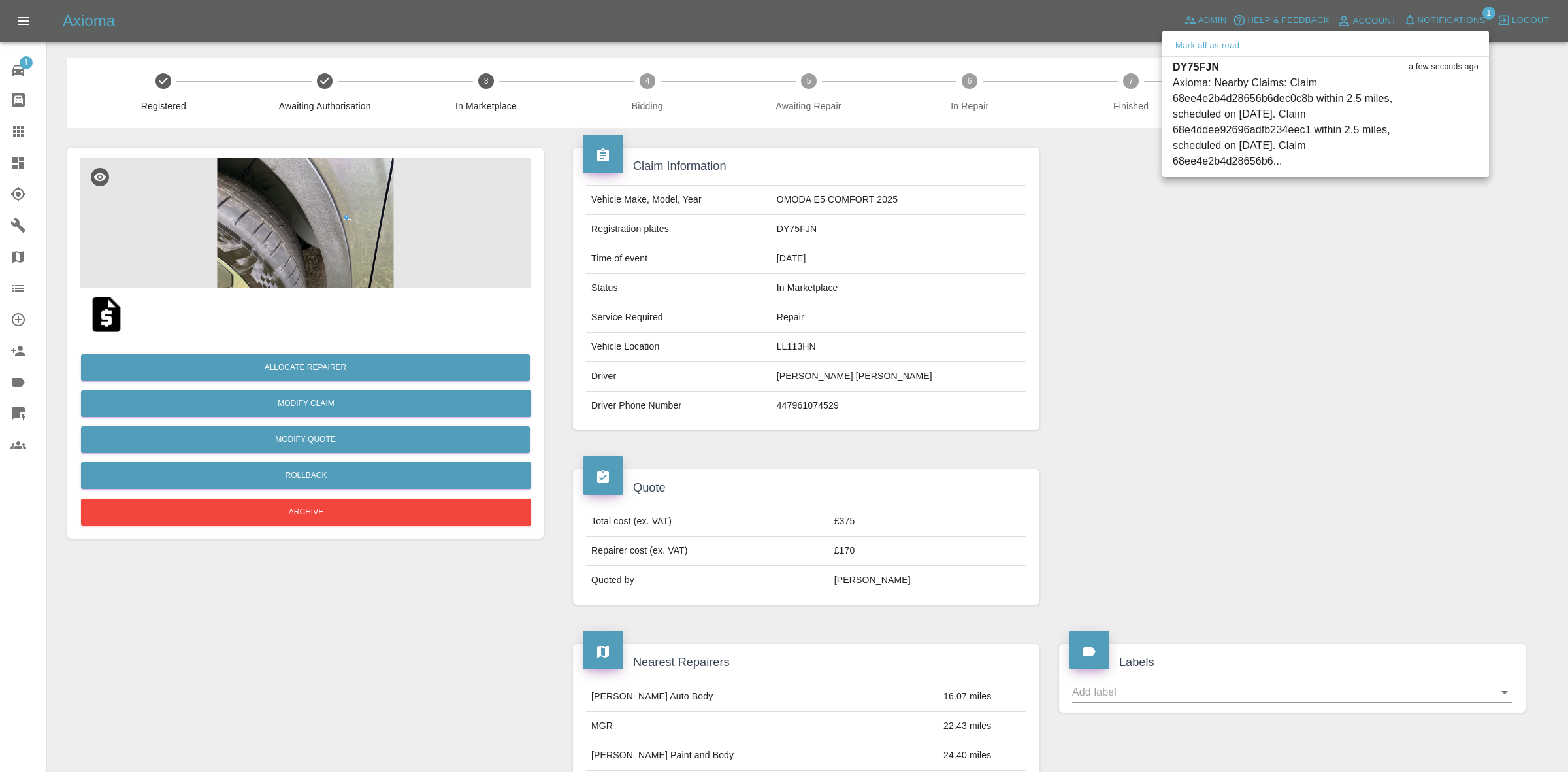
click at [1243, 45] on div "Mark all as read" at bounding box center [1325, 46] width 327 height 21
click at [1207, 44] on button "Mark all as read" at bounding box center [1207, 46] width 70 height 15
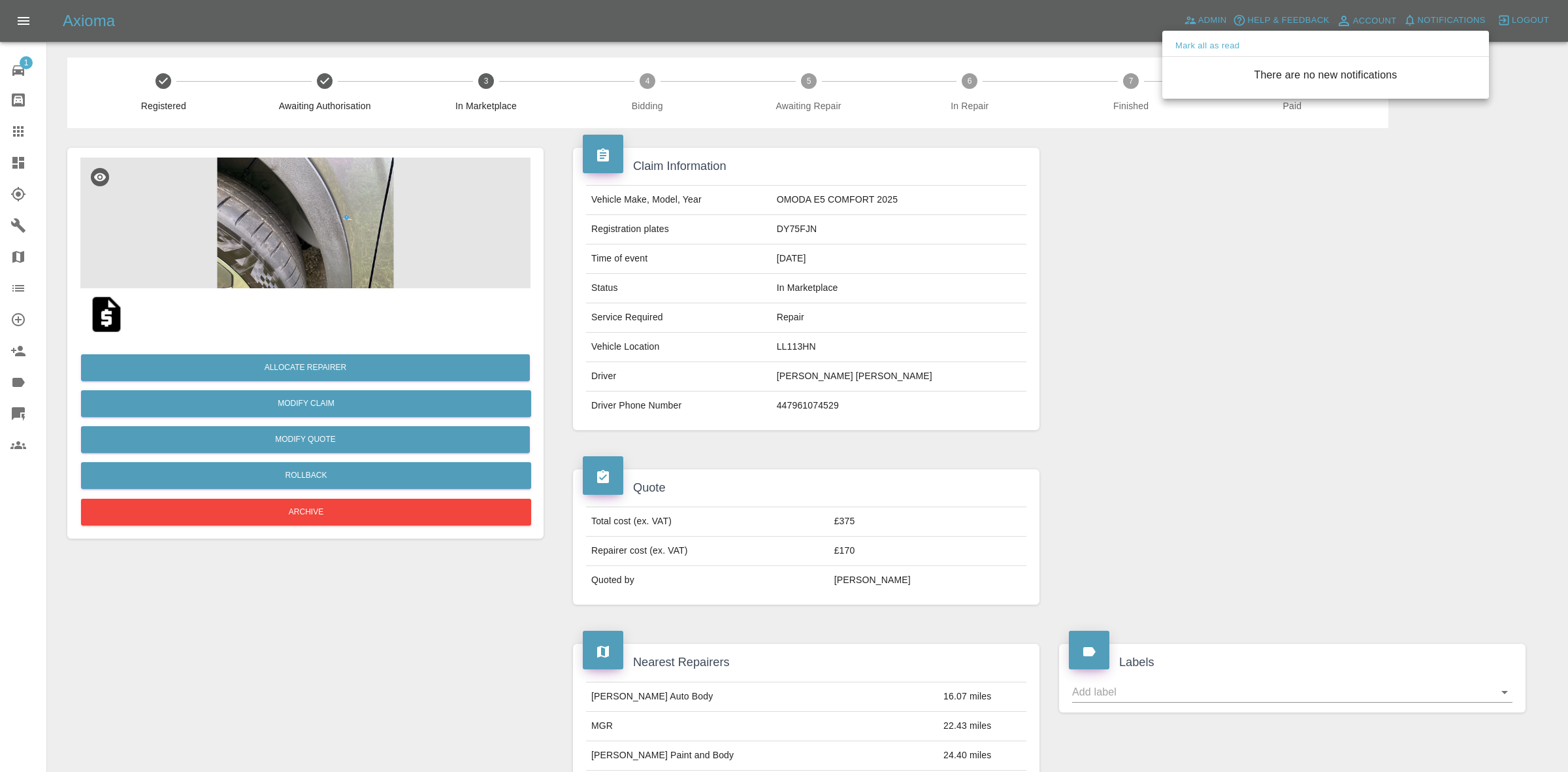
click at [1216, 449] on div at bounding box center [784, 386] width 1568 height 772
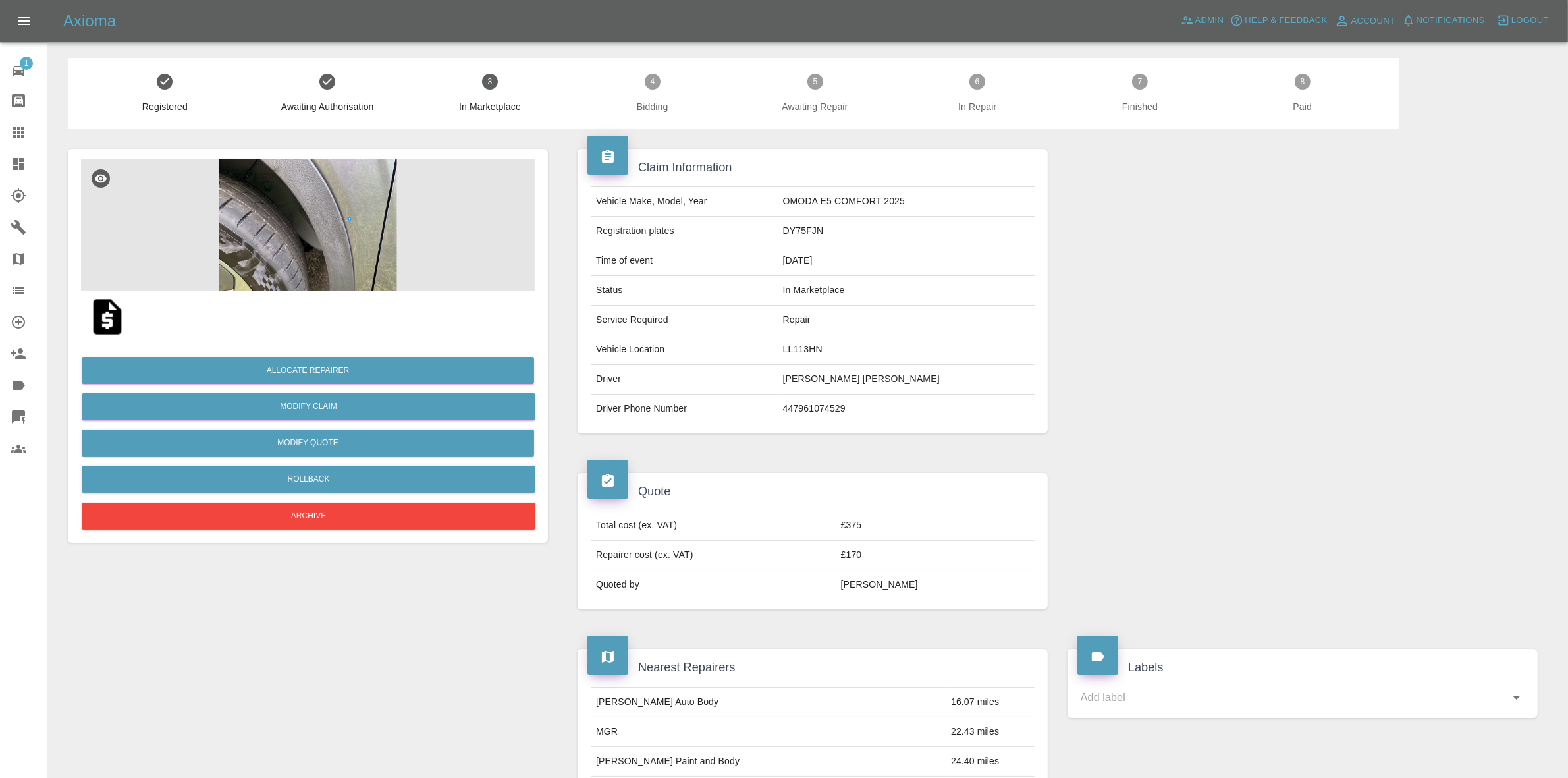
drag, startPoint x: 0, startPoint y: 172, endPoint x: 2, endPoint y: 159, distance: 13.2
click at [0, 172] on link "Dashboard" at bounding box center [23, 163] width 47 height 31
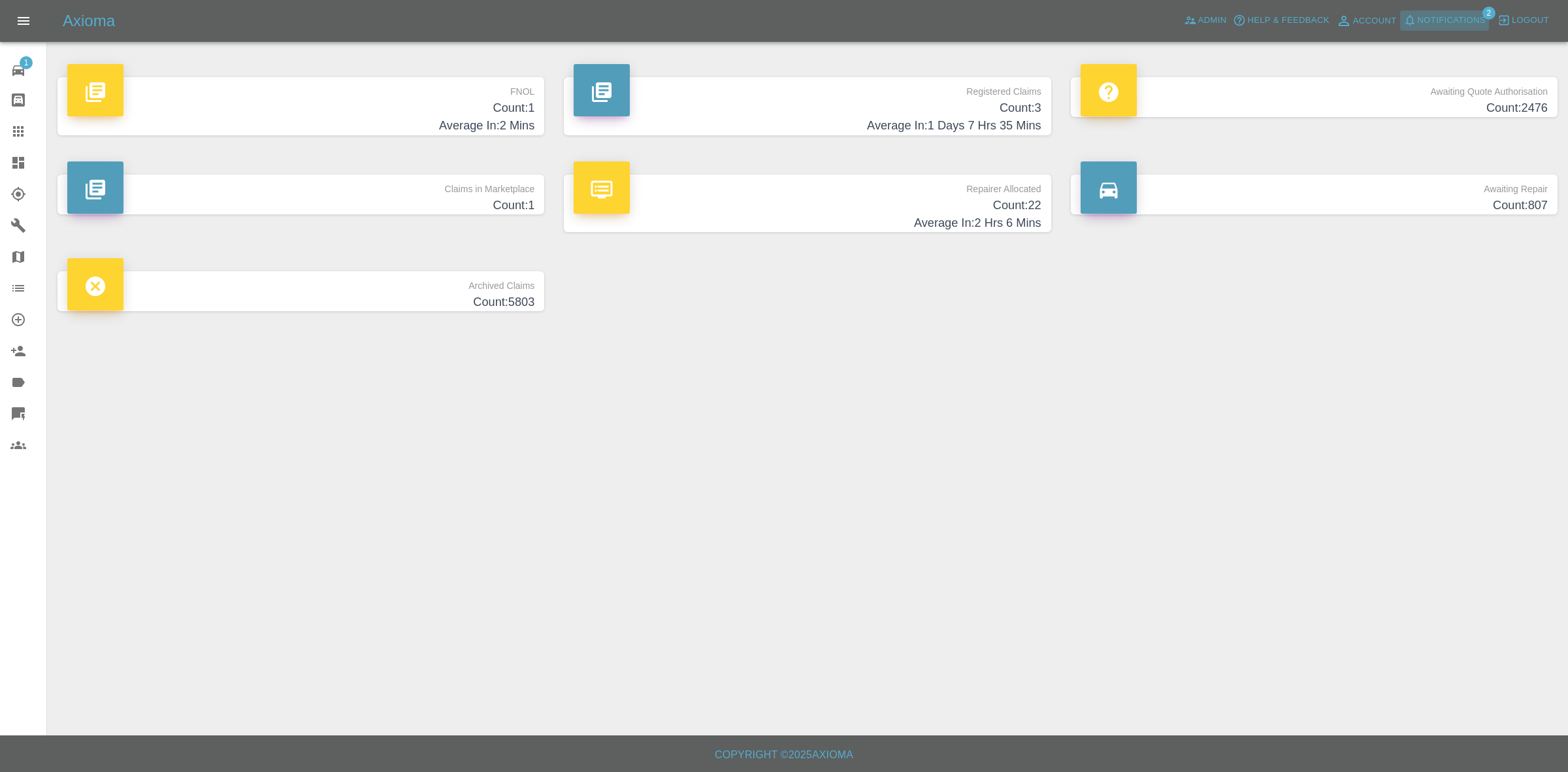
click at [1450, 11] on button "Notifications" at bounding box center [1444, 20] width 88 height 20
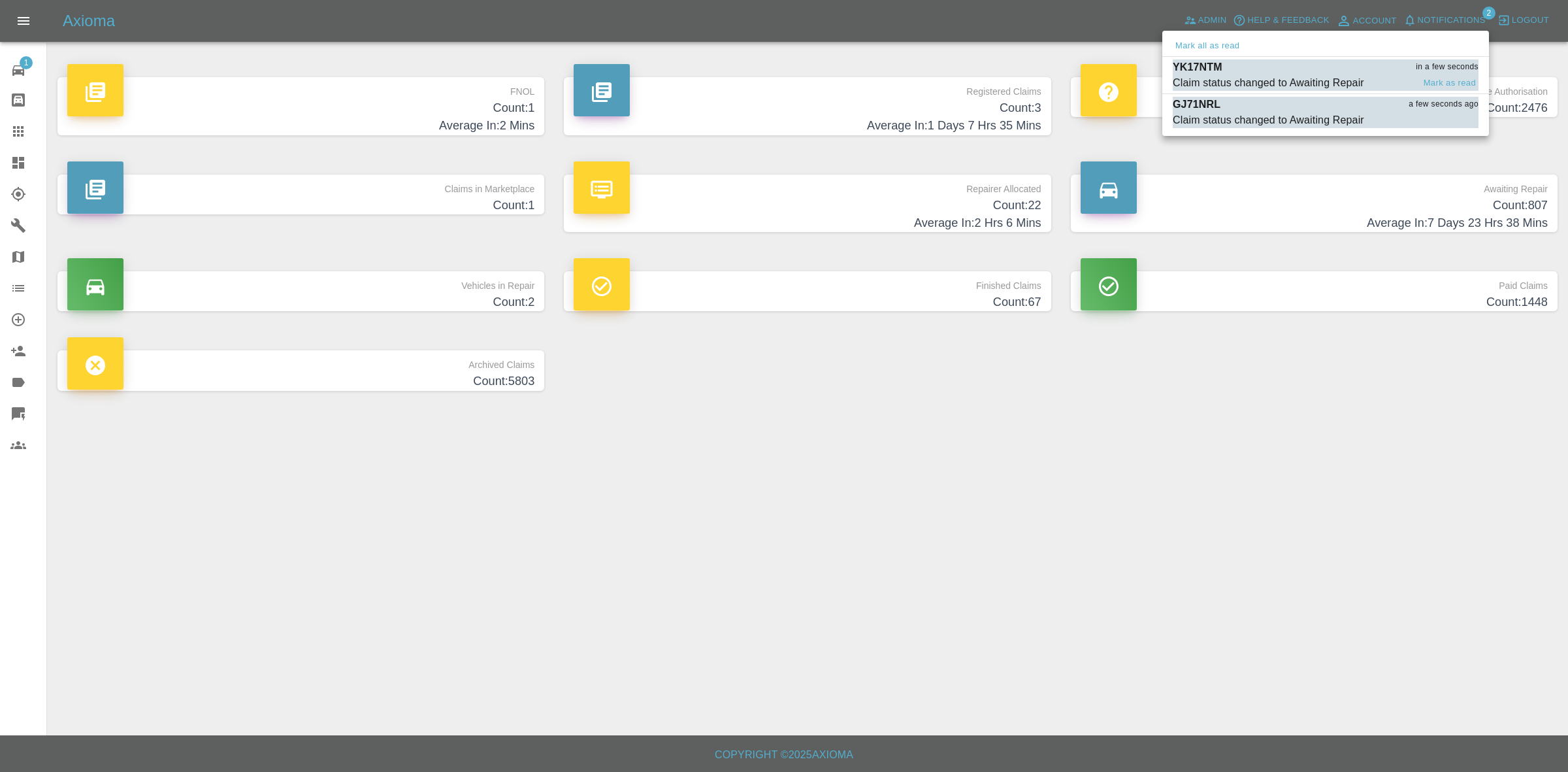
click at [1324, 70] on div "YK17NTM in a few seconds" at bounding box center [1325, 67] width 306 height 16
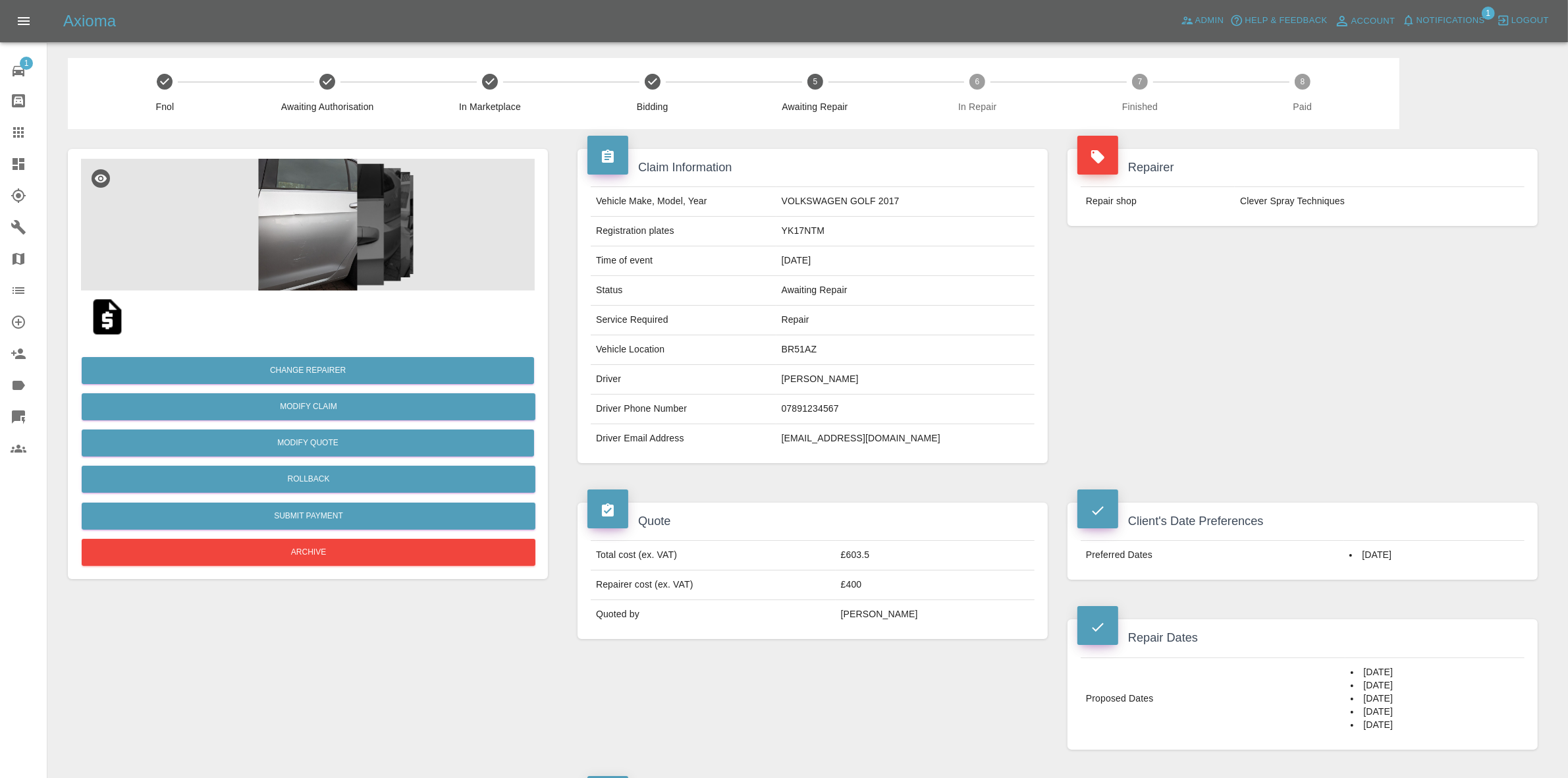
click at [1434, 18] on span "Notifications" at bounding box center [1451, 21] width 69 height 15
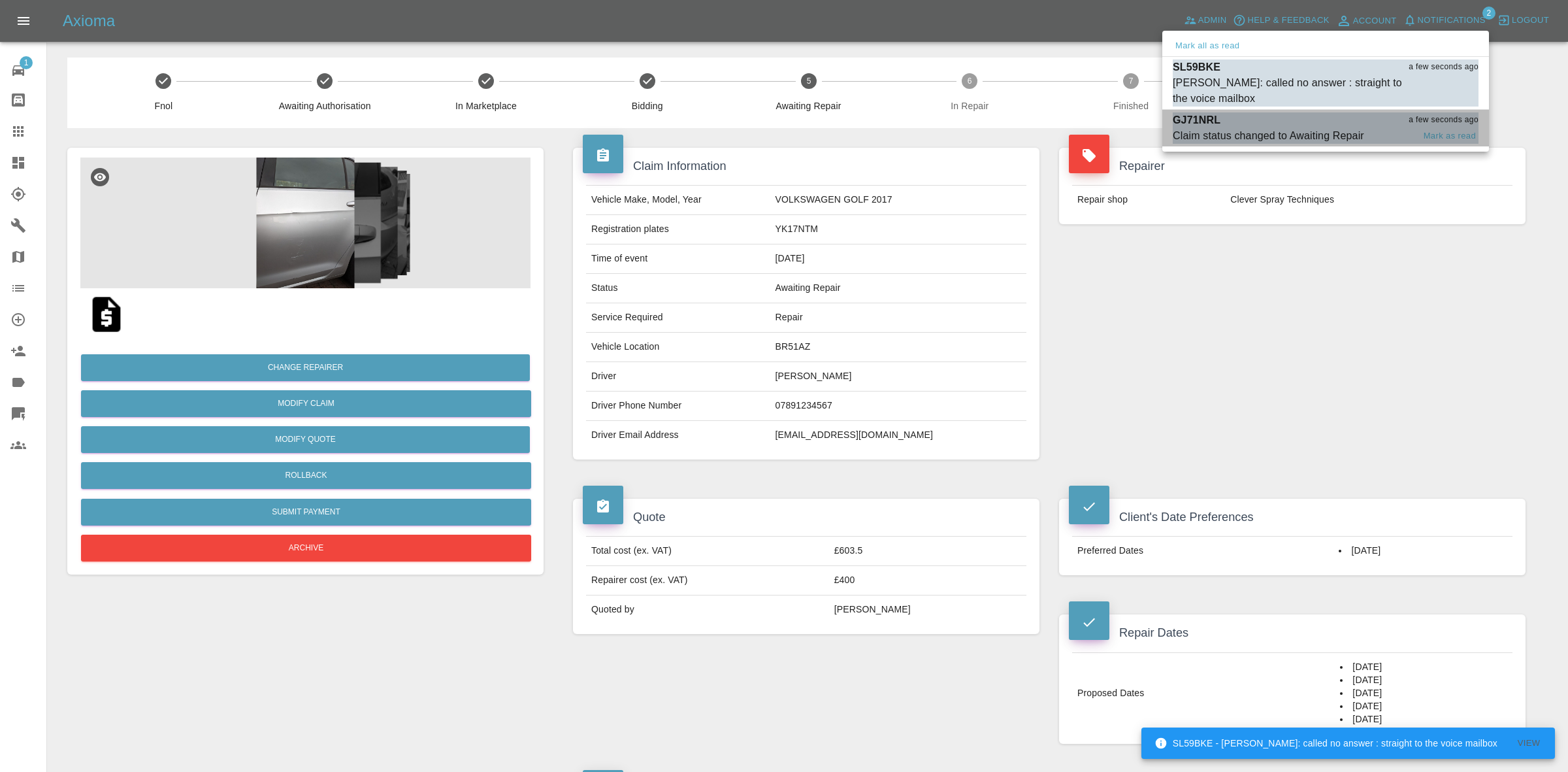
click at [1292, 122] on div "GJ71NRL a few seconds ago" at bounding box center [1325, 120] width 306 height 16
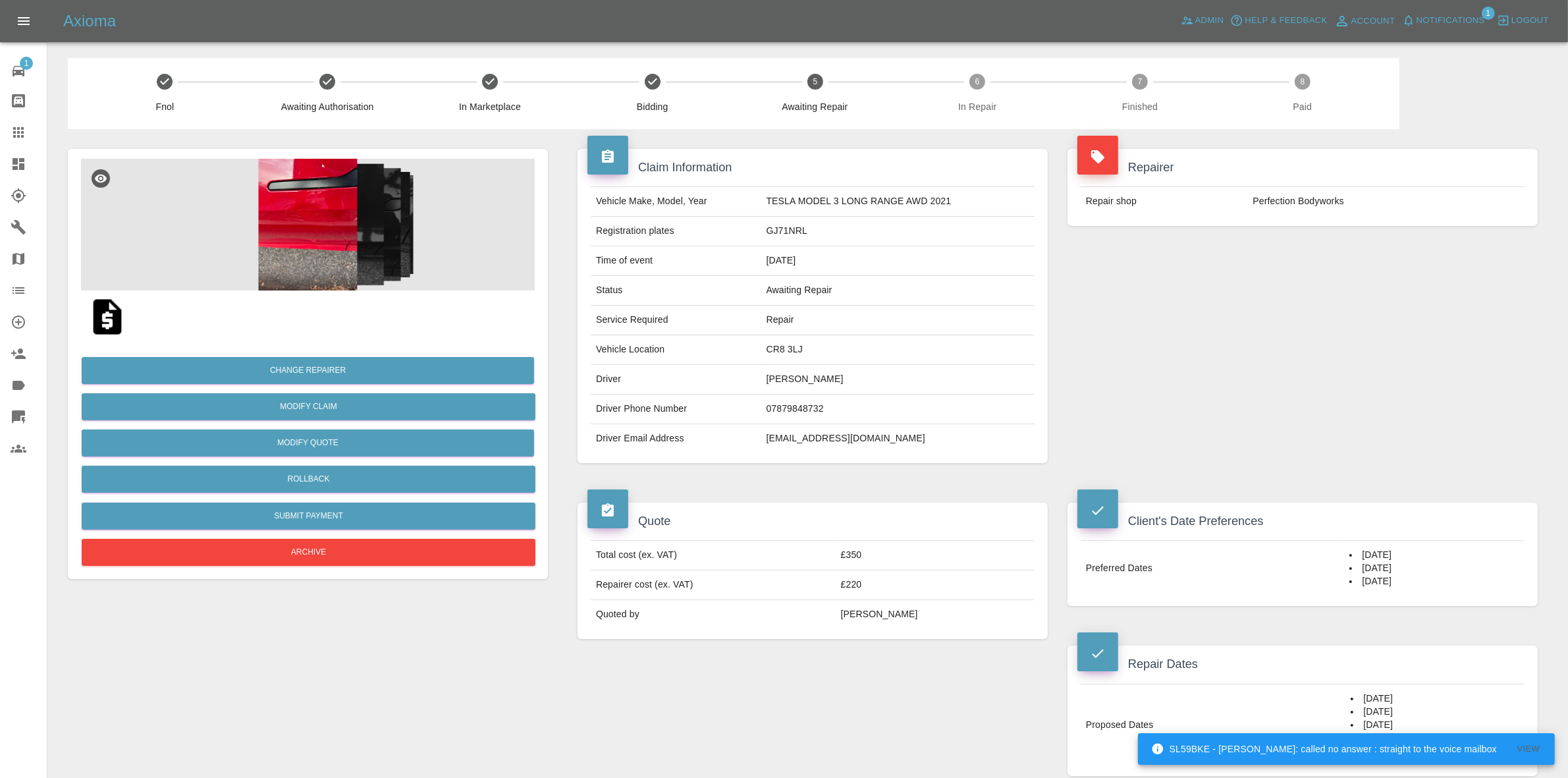
click at [1449, 14] on span "Notifications" at bounding box center [1451, 21] width 69 height 15
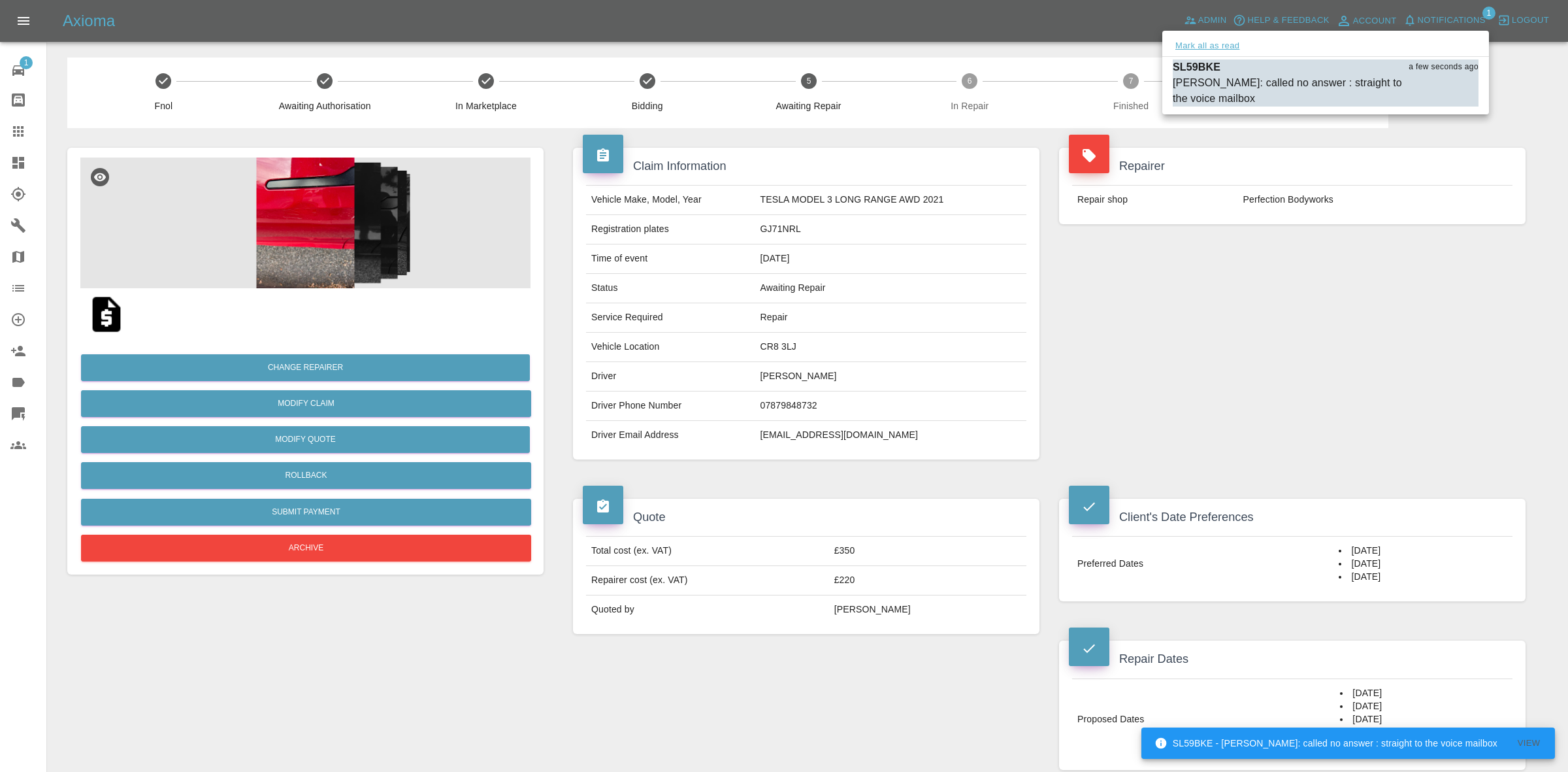
click at [1196, 47] on button "Mark all as read" at bounding box center [1207, 46] width 70 height 15
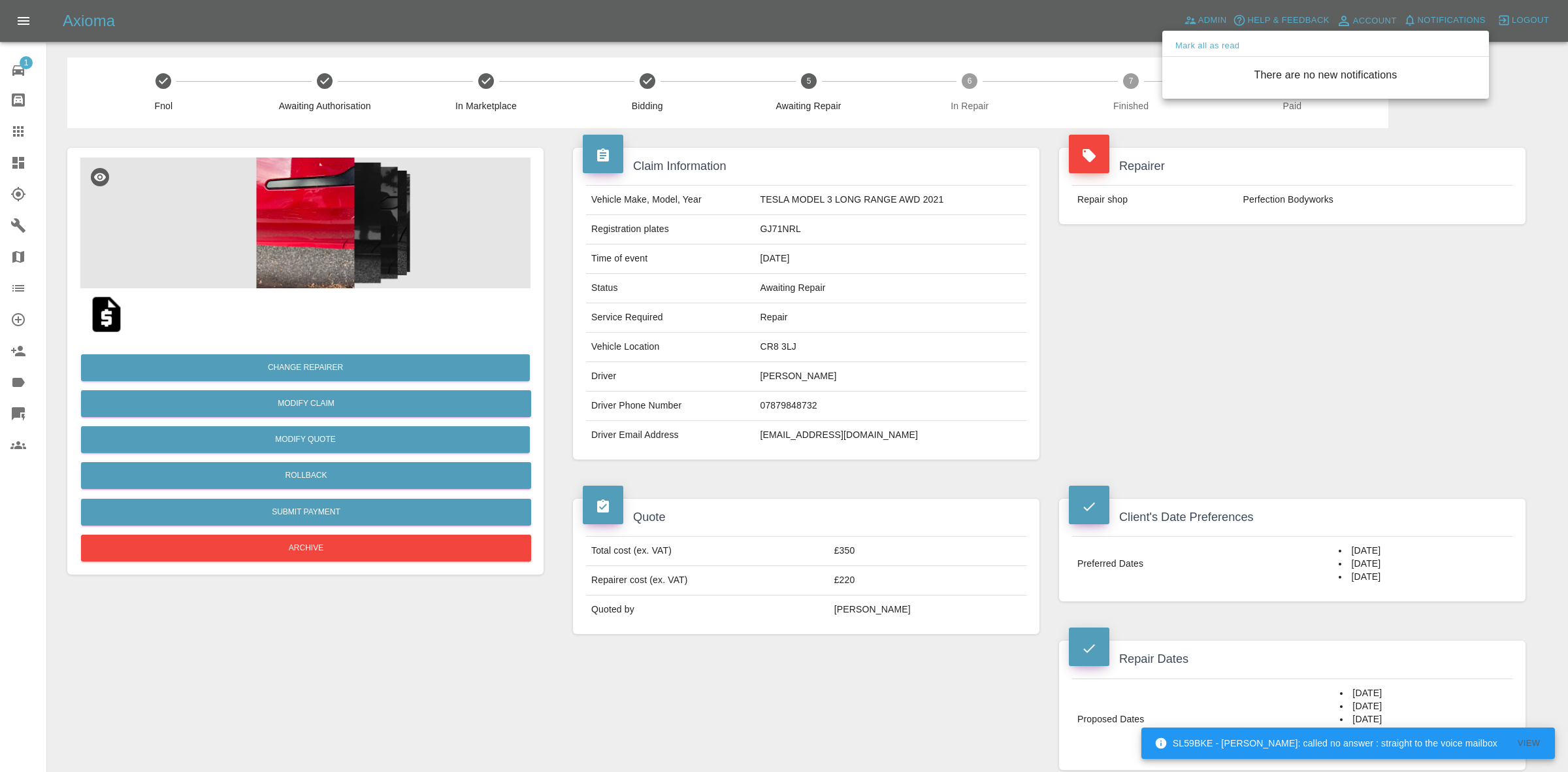
drag, startPoint x: 1172, startPoint y: 210, endPoint x: 1185, endPoint y: 282, distance: 73.2
click at [1172, 213] on div at bounding box center [784, 386] width 1568 height 772
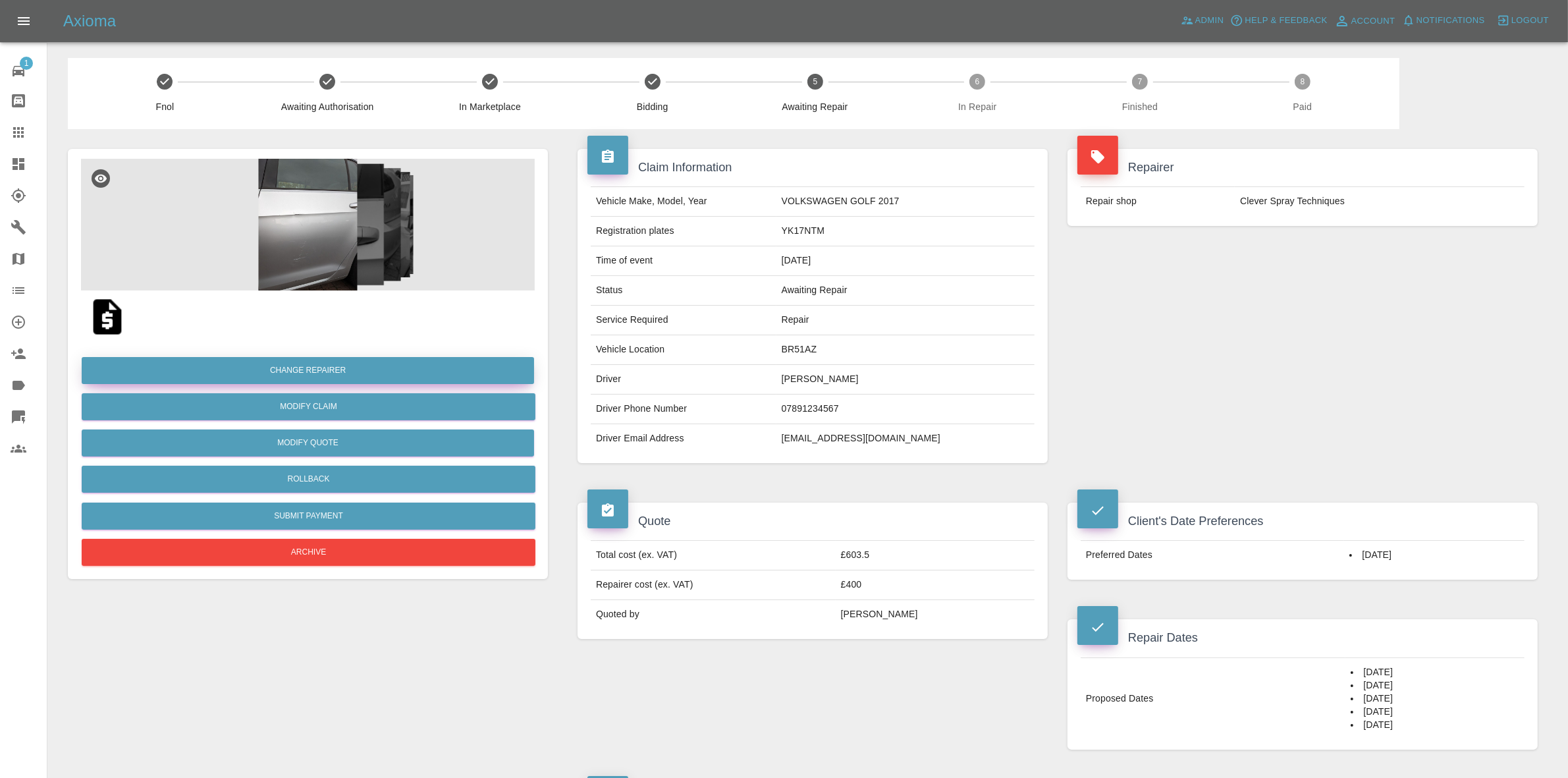
click at [300, 373] on button "Change Repairer" at bounding box center [307, 370] width 452 height 27
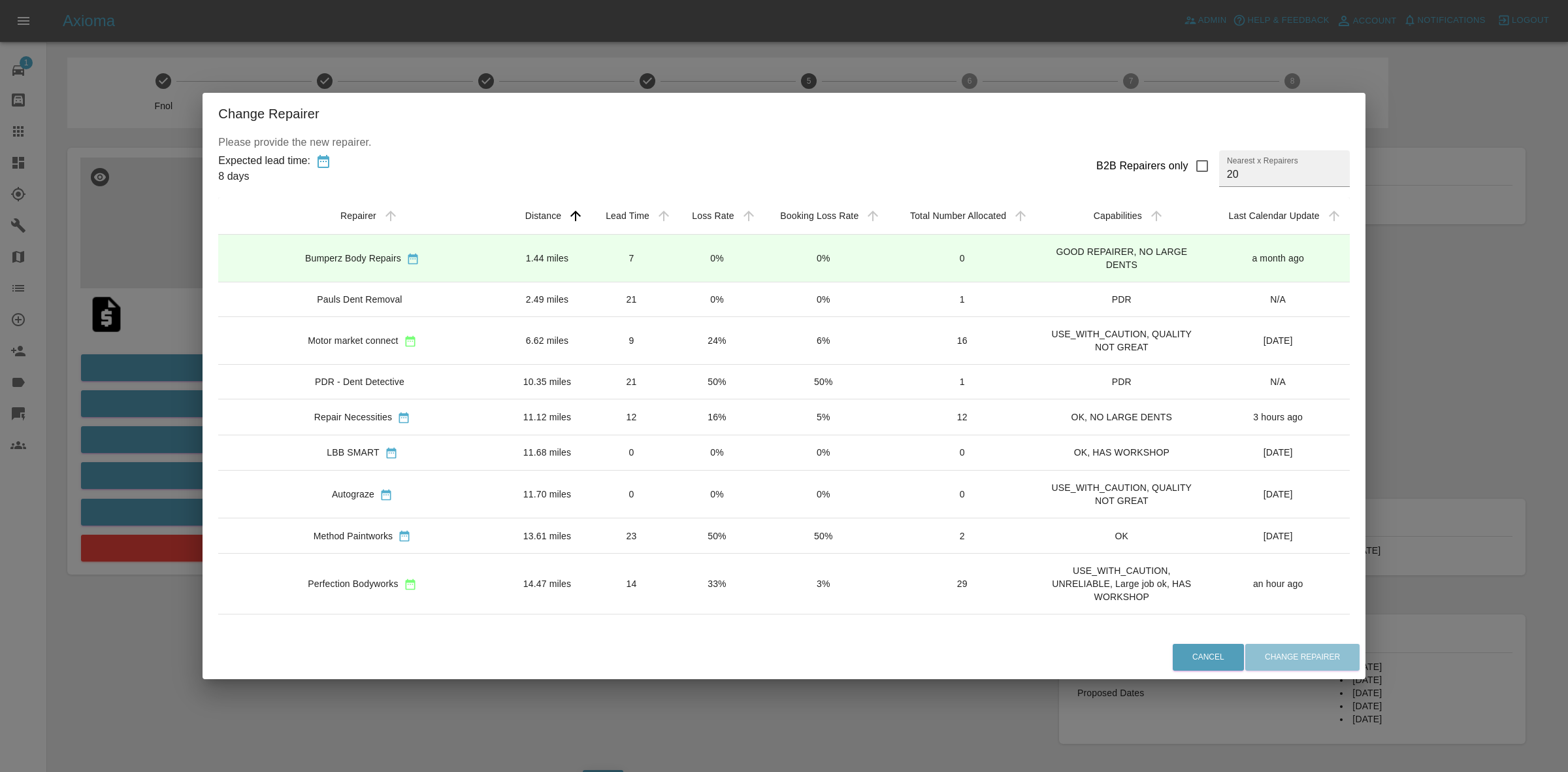
click at [675, 360] on td "24%" at bounding box center [717, 341] width 85 height 48
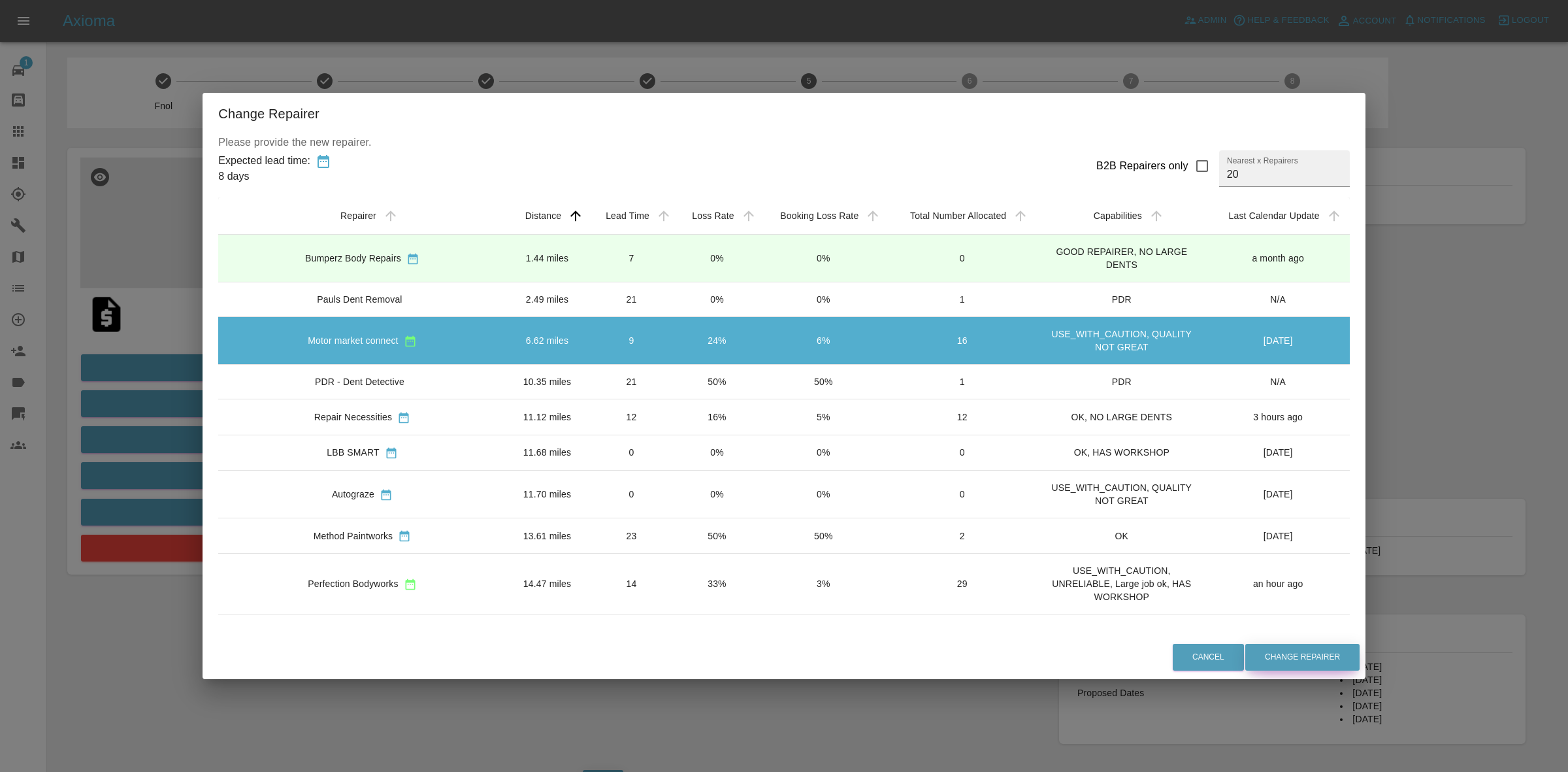
click at [1245, 652] on button "Change Repairer" at bounding box center [1302, 657] width 114 height 26
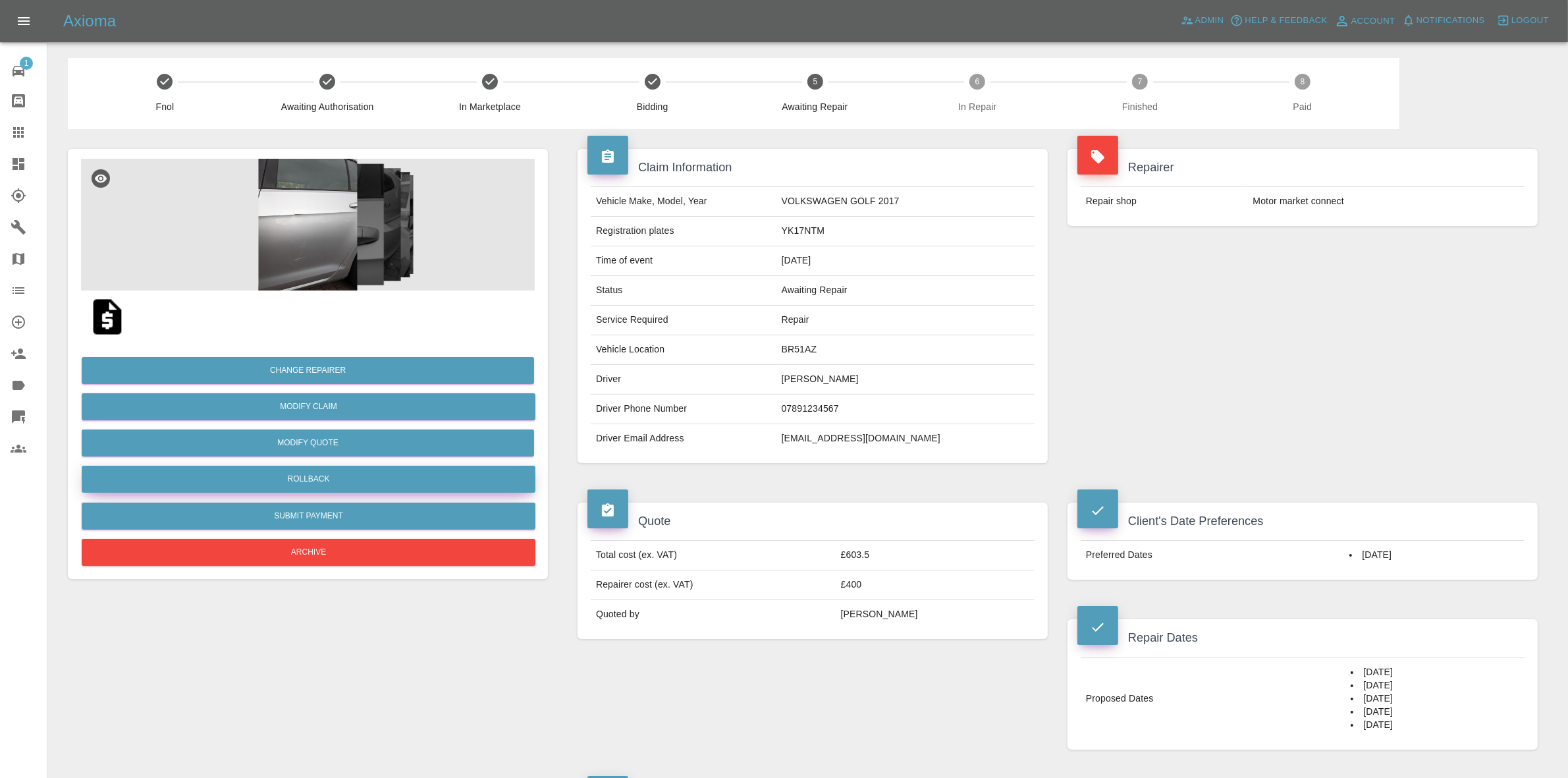
click at [288, 479] on button "Rollback" at bounding box center [308, 479] width 454 height 27
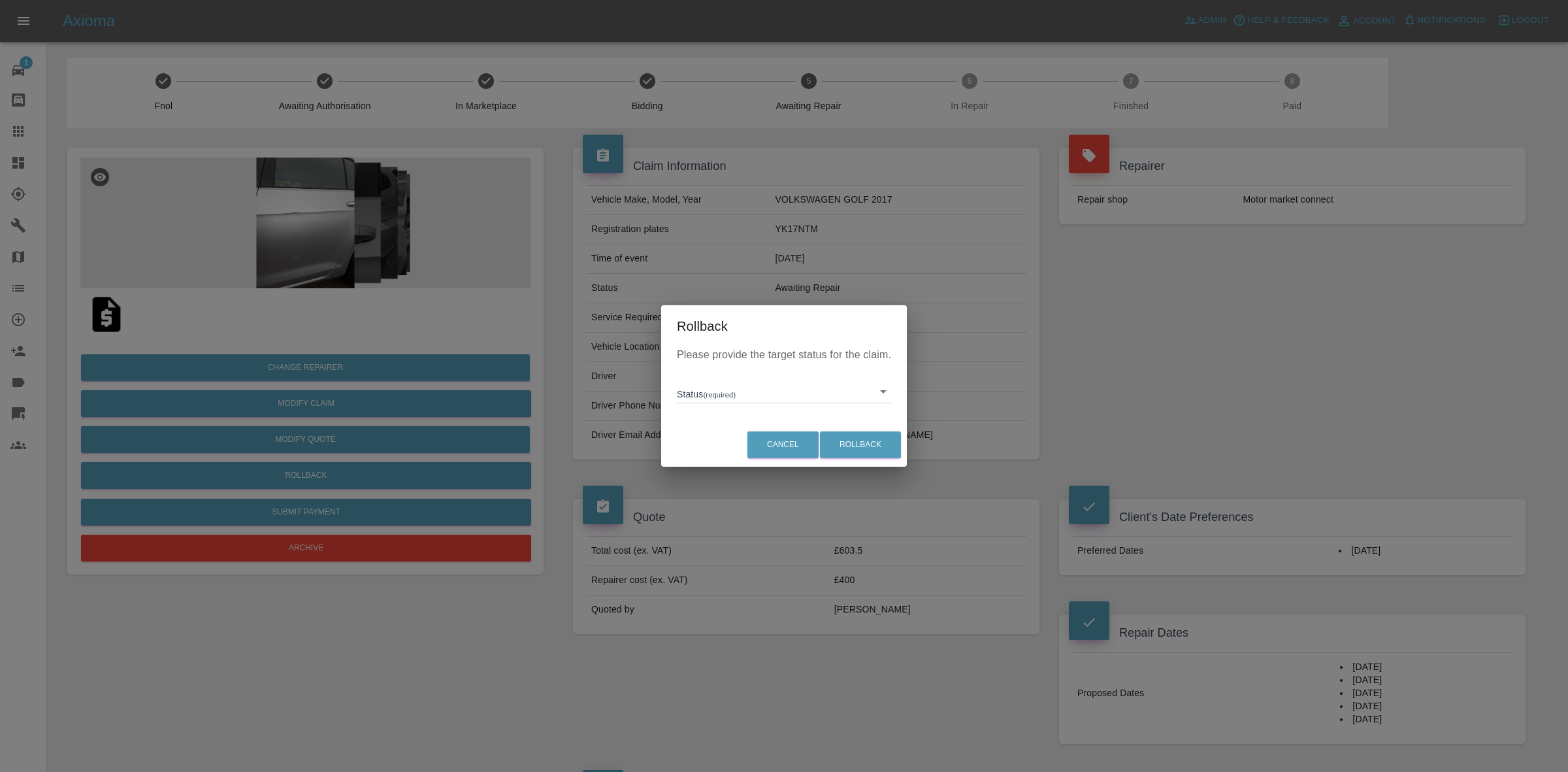
click at [723, 396] on body "Axioma Admin Help & Feedback Account Notifications 0 Logout 1 Repair home Bodys…" at bounding box center [784, 753] width 1568 height 1507
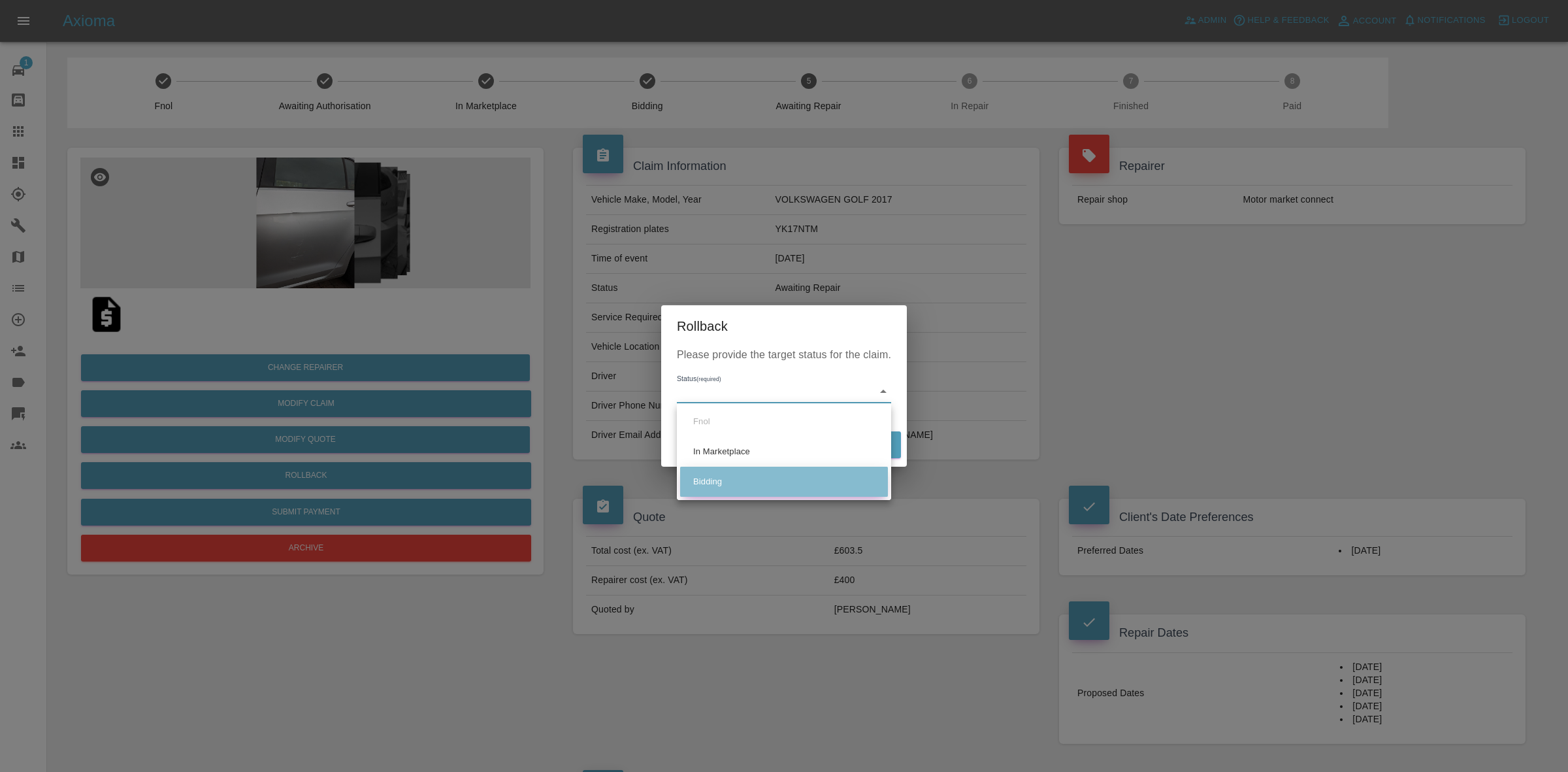
click at [716, 481] on li "Bidding" at bounding box center [784, 482] width 208 height 30
type input "bidding"
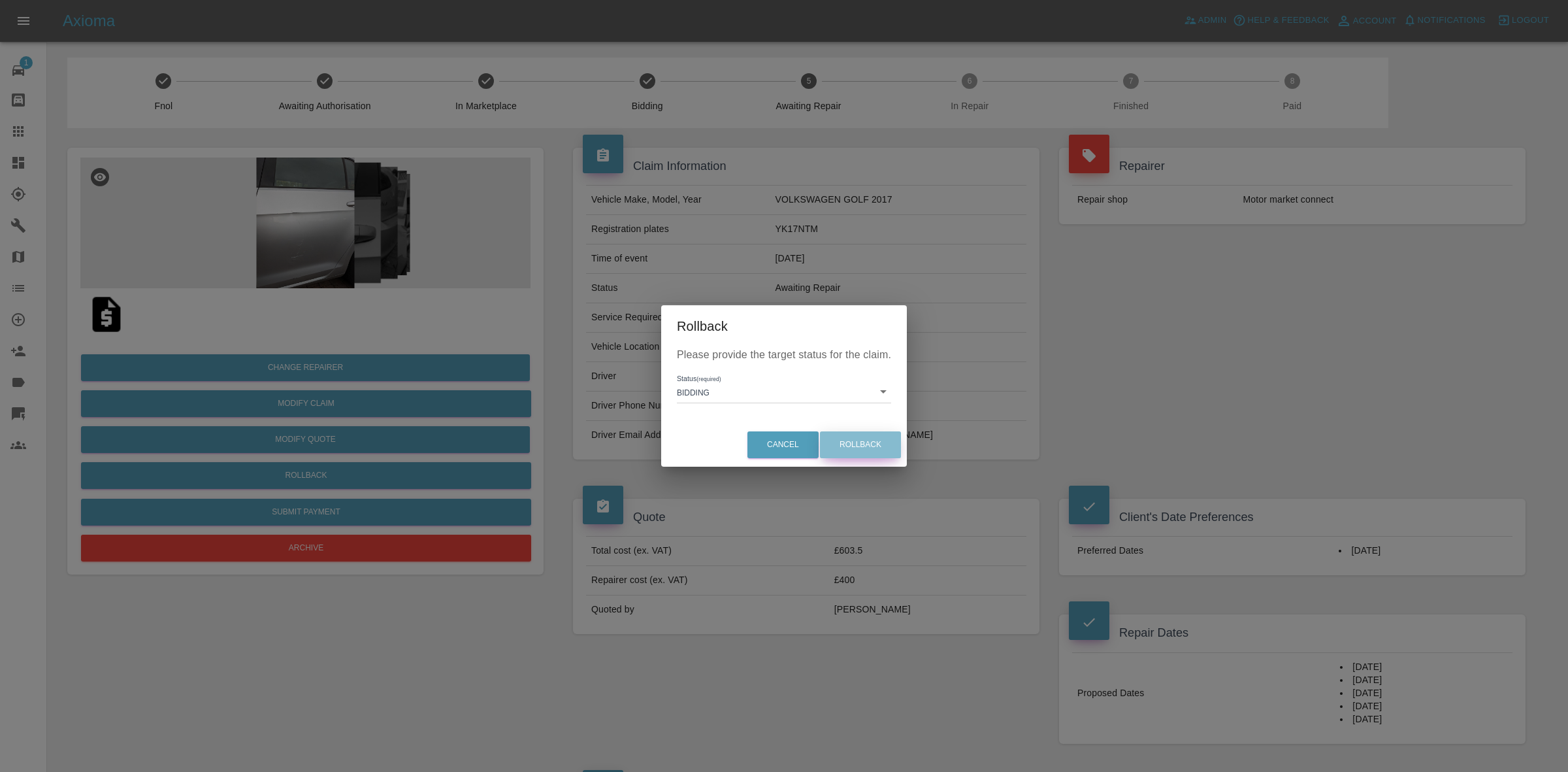
click at [856, 446] on button "Rollback" at bounding box center [860, 444] width 81 height 26
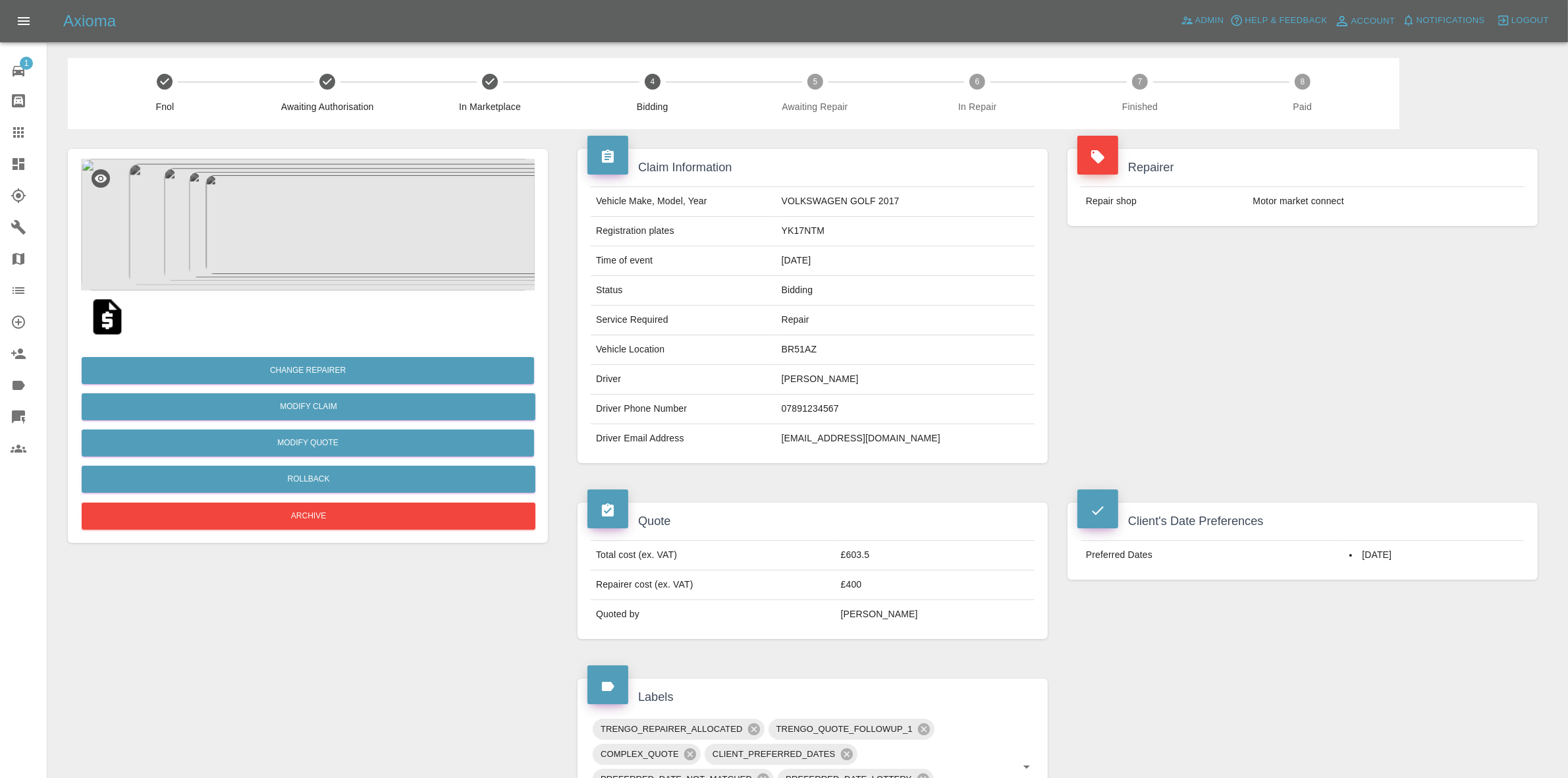
click at [1398, 224] on div "Repair shop Motor market connect" at bounding box center [1303, 201] width 471 height 50
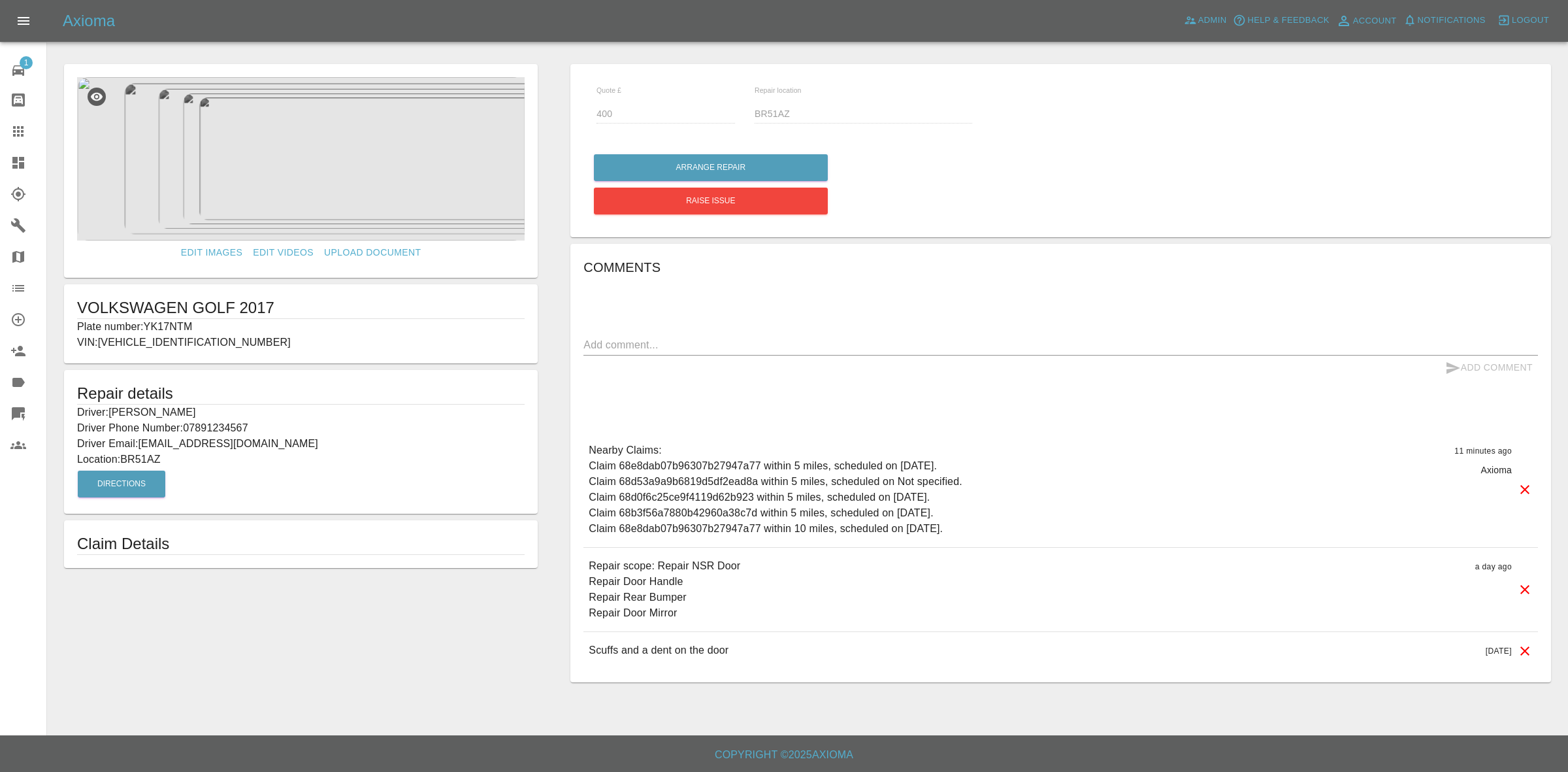
drag, startPoint x: 12, startPoint y: 164, endPoint x: 124, endPoint y: 178, distance: 112.9
click at [12, 164] on icon at bounding box center [18, 163] width 16 height 16
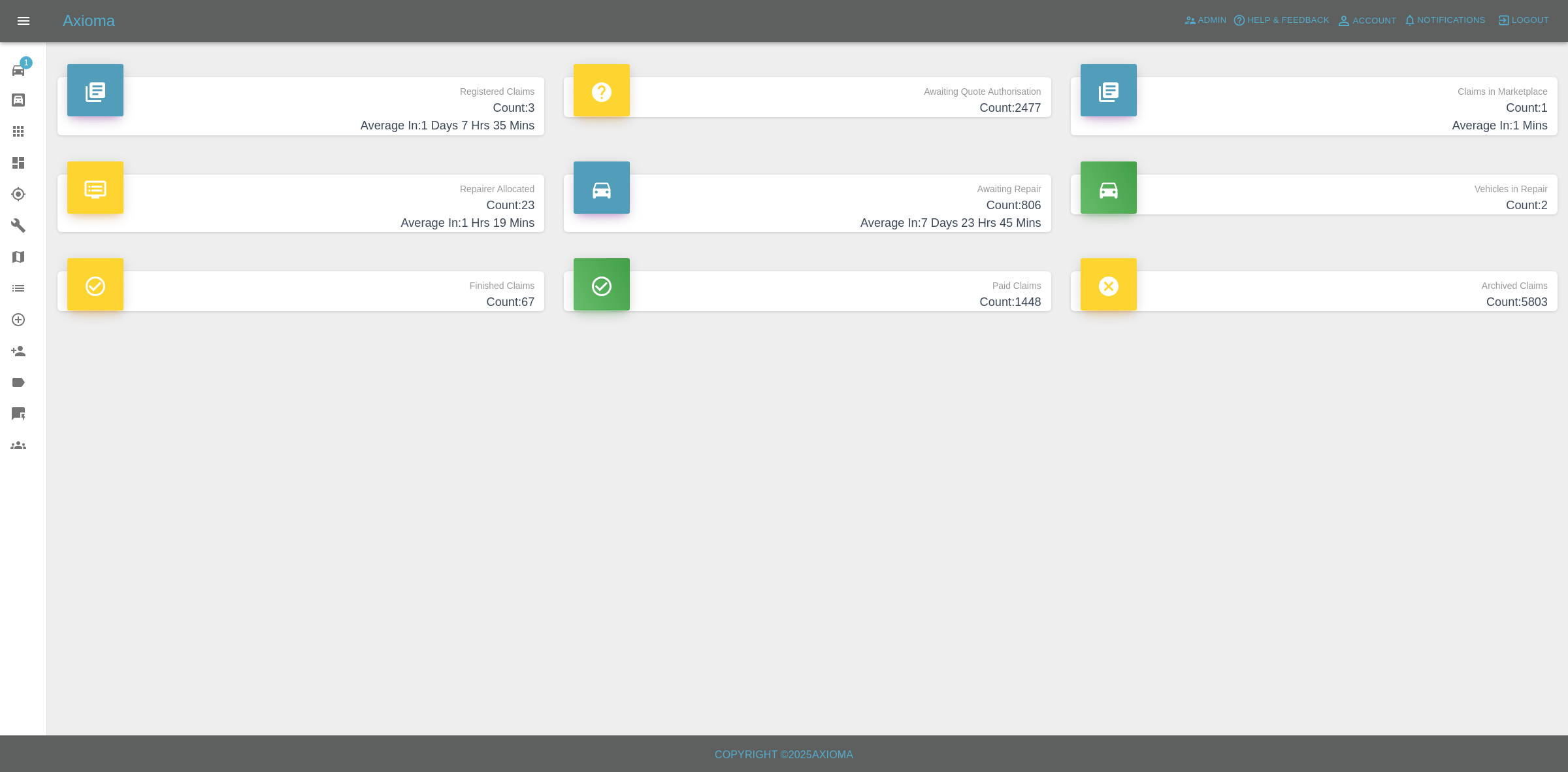
drag, startPoint x: 1411, startPoint y: 112, endPoint x: 1395, endPoint y: 127, distance: 21.9
click at [1411, 112] on h4 "Count: 1" at bounding box center [1313, 107] width 467 height 17
click at [334, 181] on p "Repairer Allocated" at bounding box center [300, 185] width 467 height 22
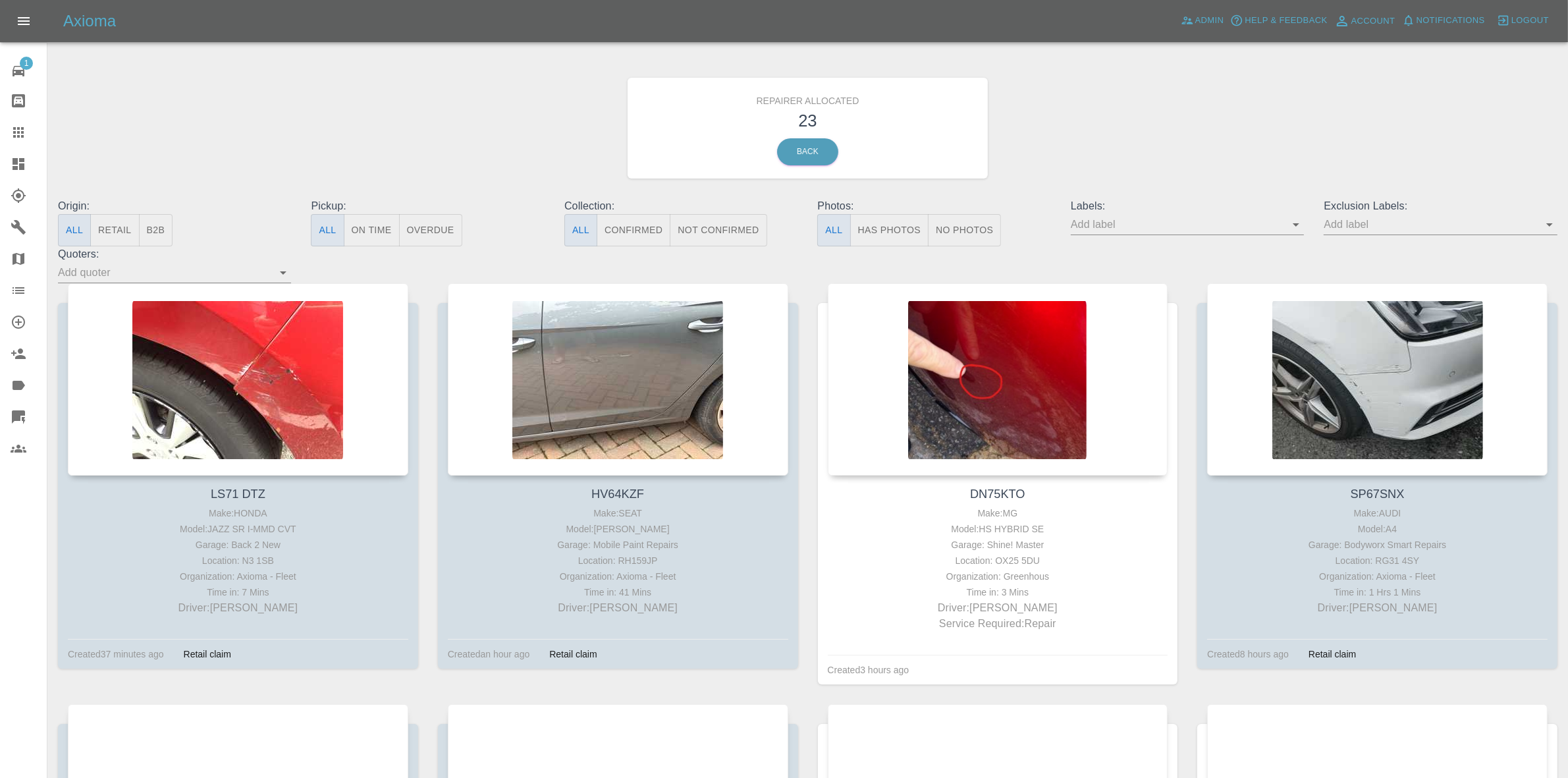
click at [115, 236] on button "Retail" at bounding box center [114, 230] width 49 height 32
click at [116, 221] on button "Retail" at bounding box center [114, 230] width 49 height 32
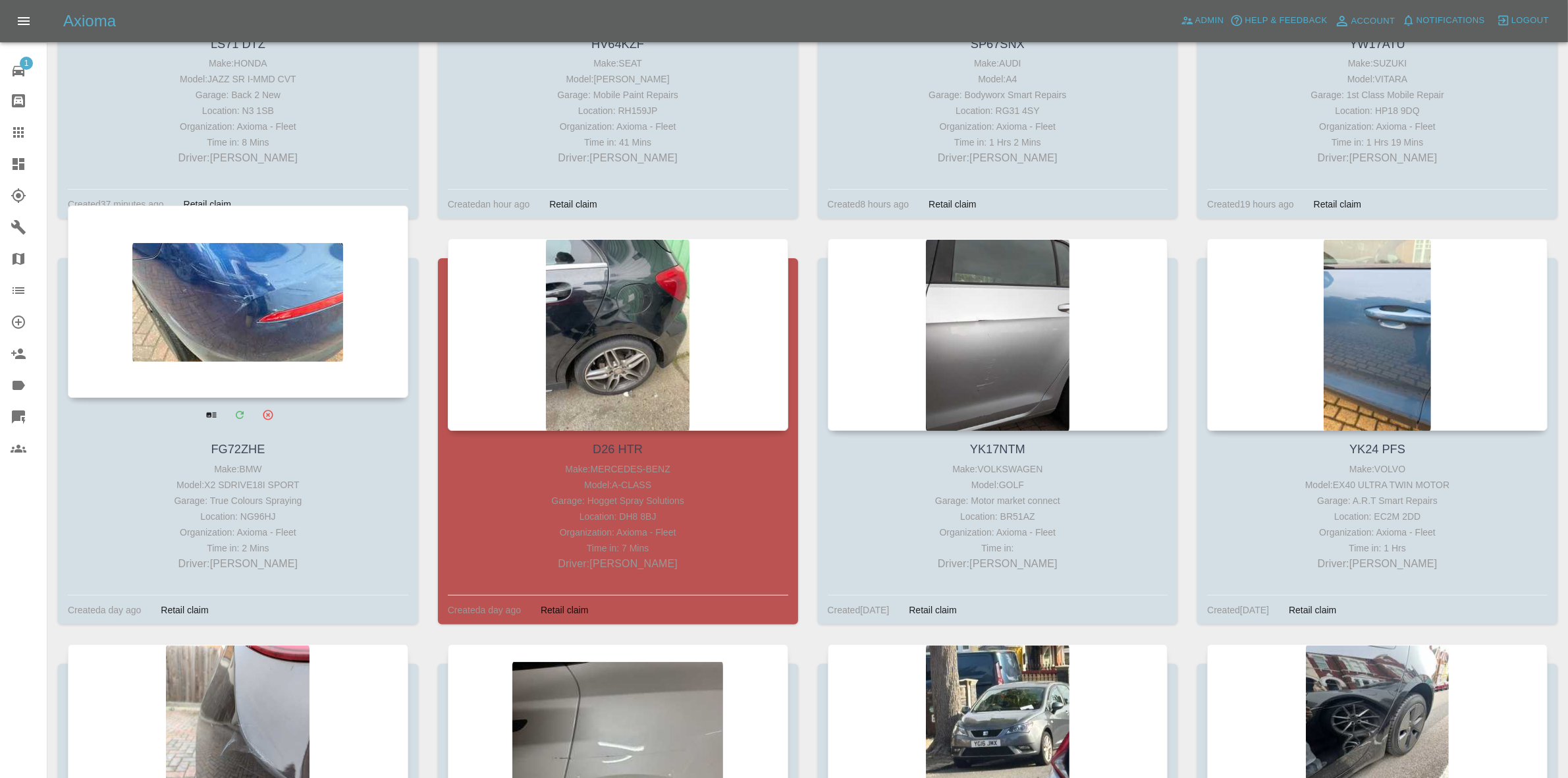
scroll to position [577, 0]
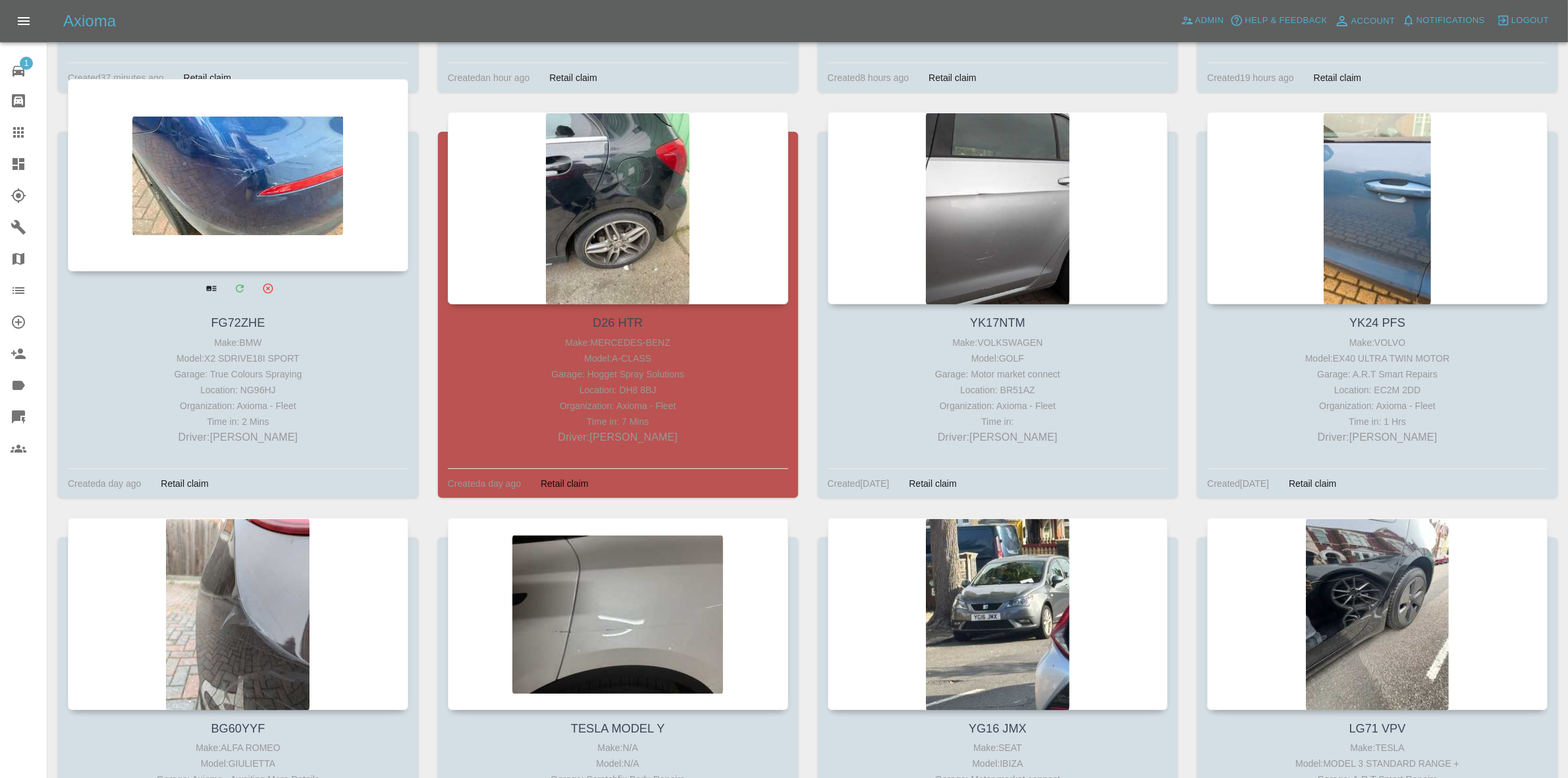
drag, startPoint x: 176, startPoint y: 89, endPoint x: 182, endPoint y: 94, distance: 7.8
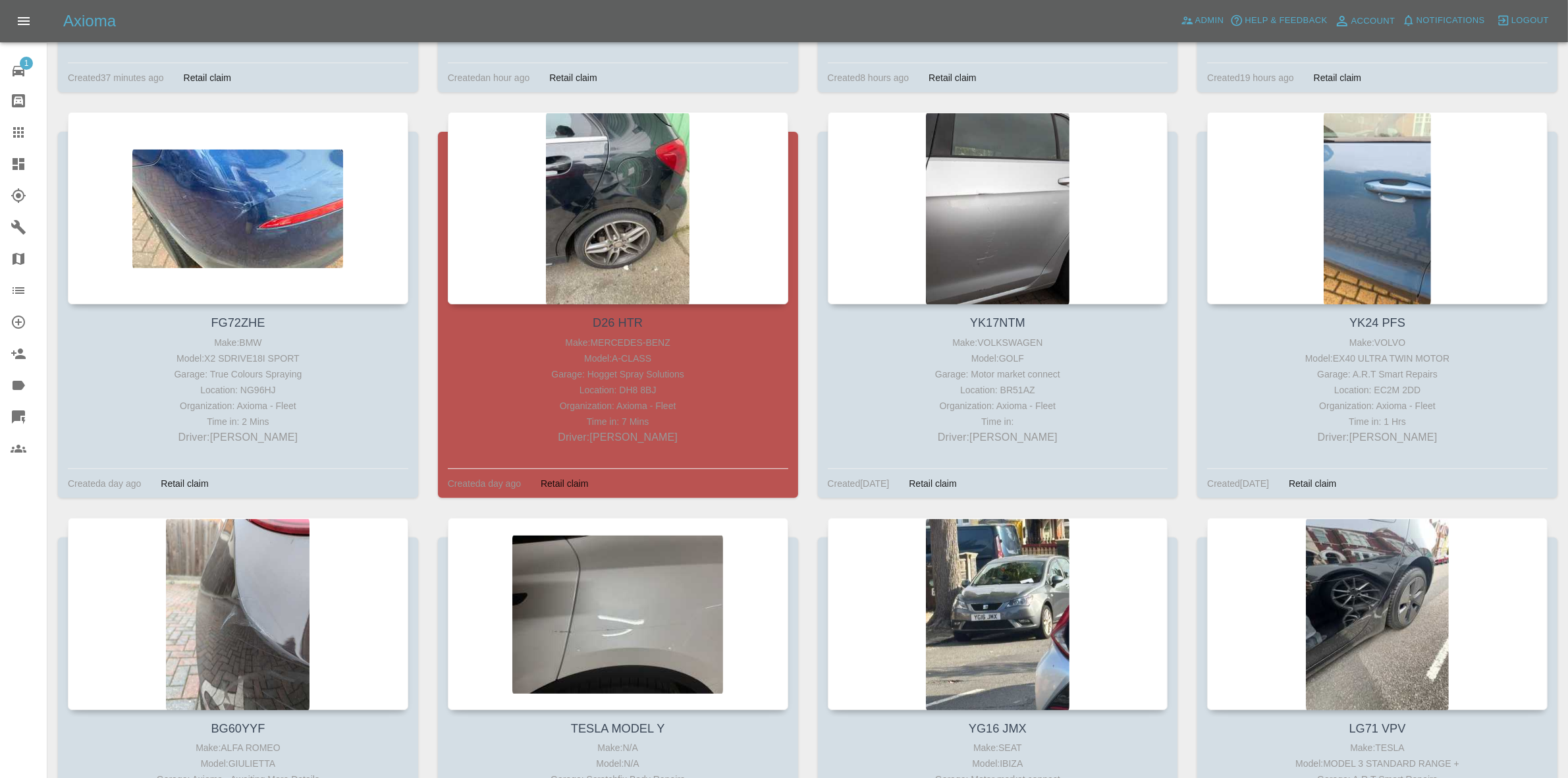
drag, startPoint x: 182, startPoint y: 94, endPoint x: 423, endPoint y: 103, distance: 241.2
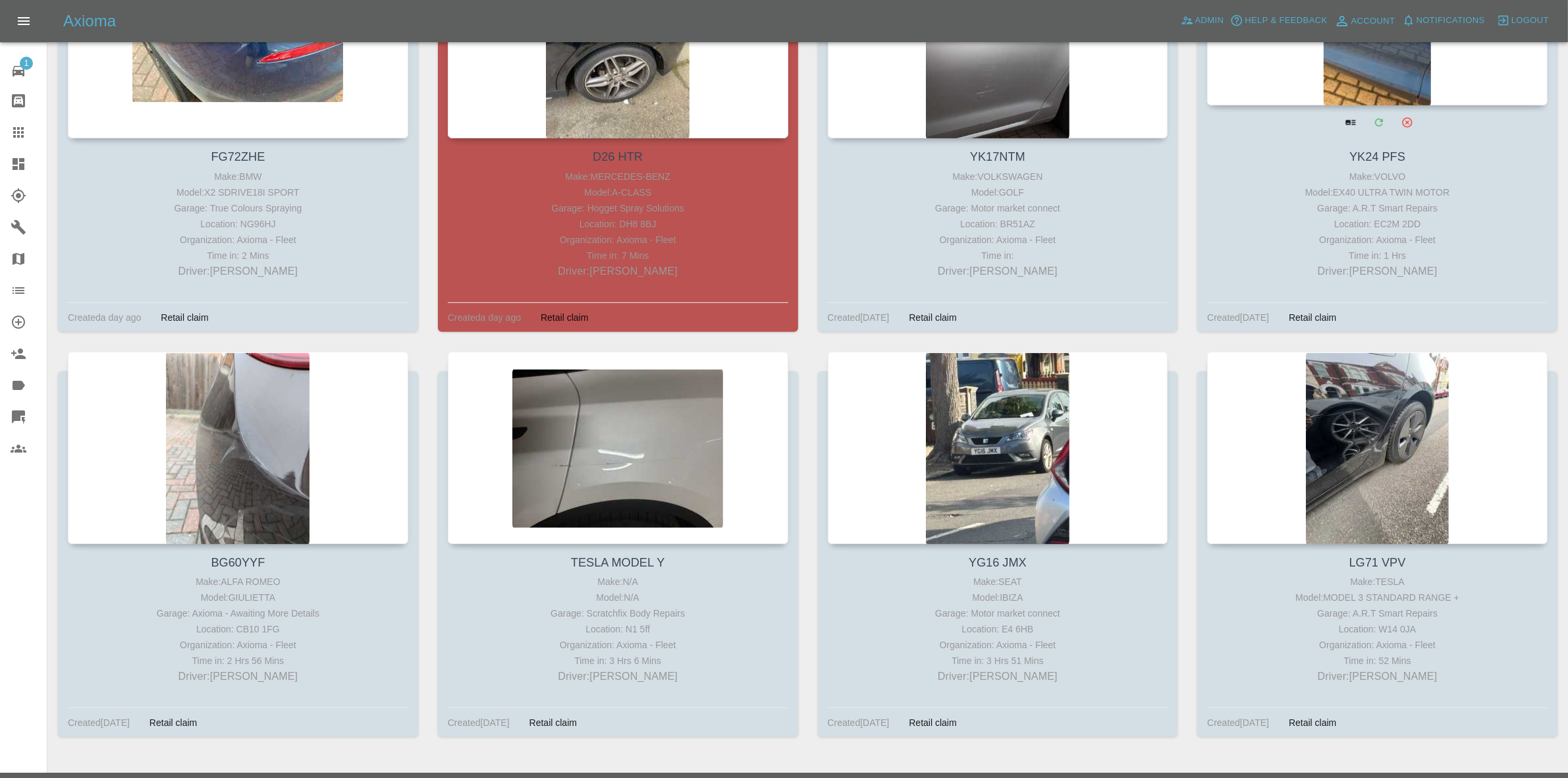
scroll to position [775, 0]
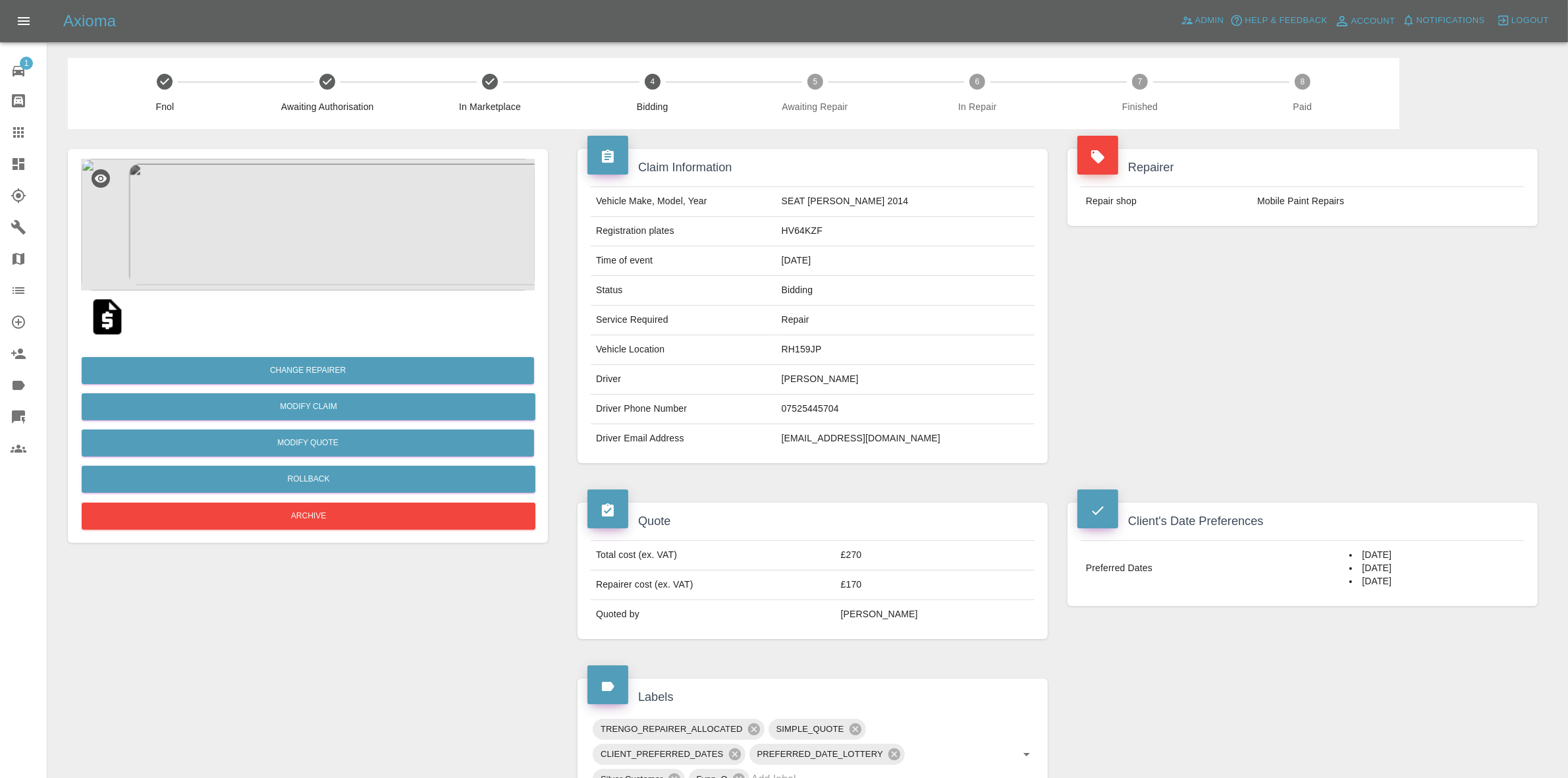
click at [1466, 262] on div "Repairer Repair shop Mobile Paint Repairs" at bounding box center [1303, 306] width 490 height 354
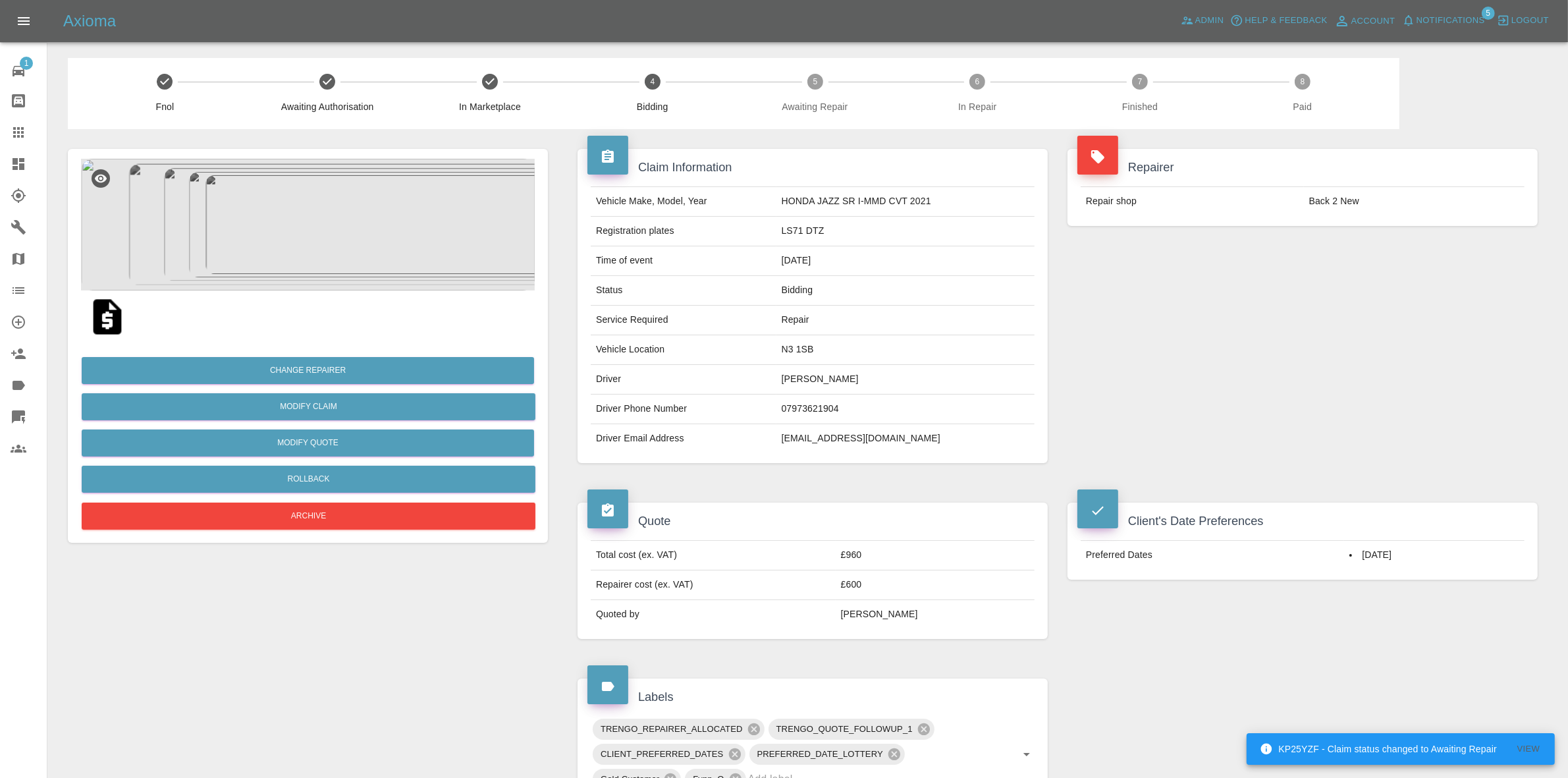
click at [1441, 27] on span "Notifications" at bounding box center [1451, 21] width 69 height 15
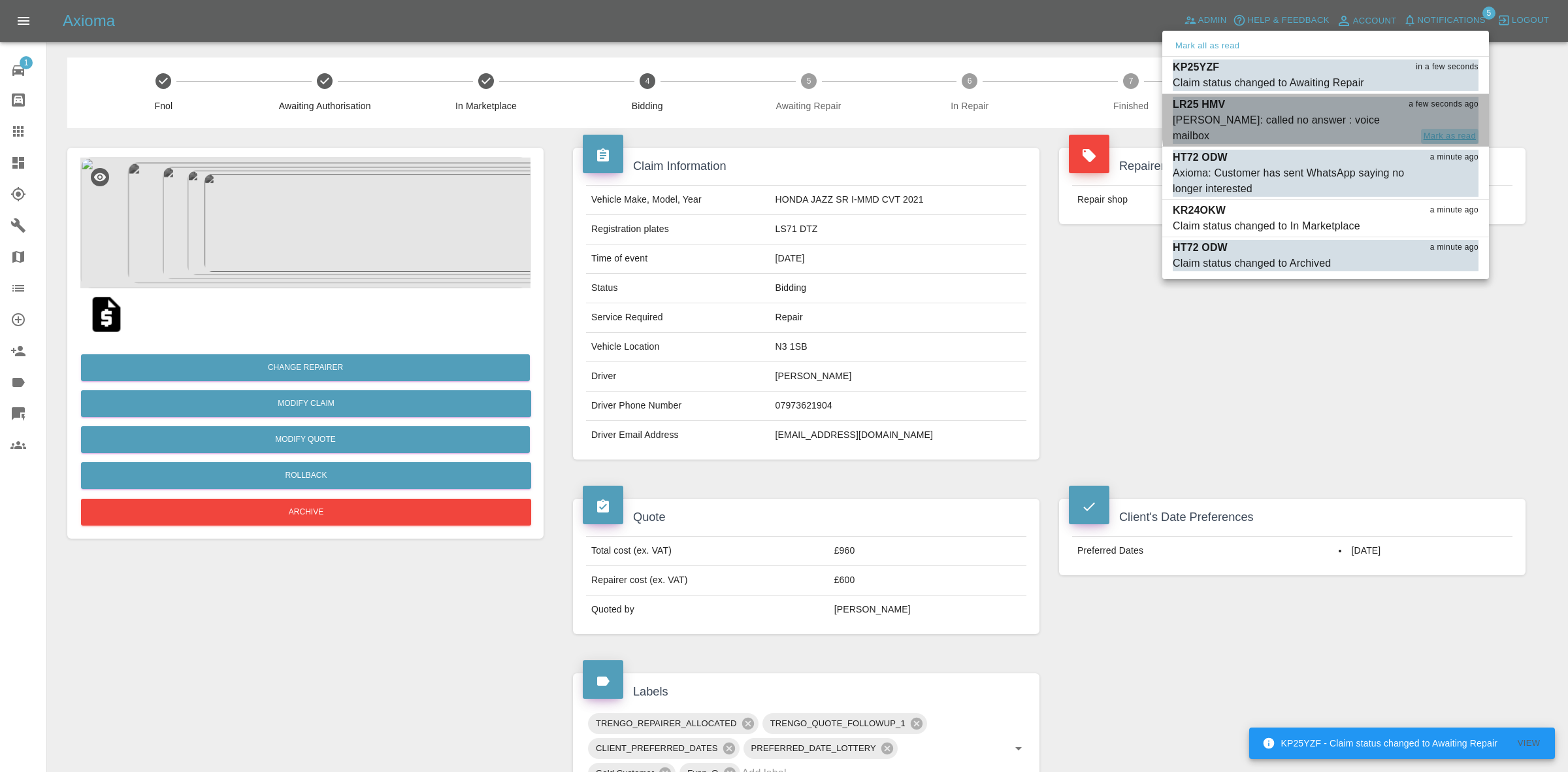
click at [1442, 129] on button "Mark as read" at bounding box center [1449, 136] width 57 height 15
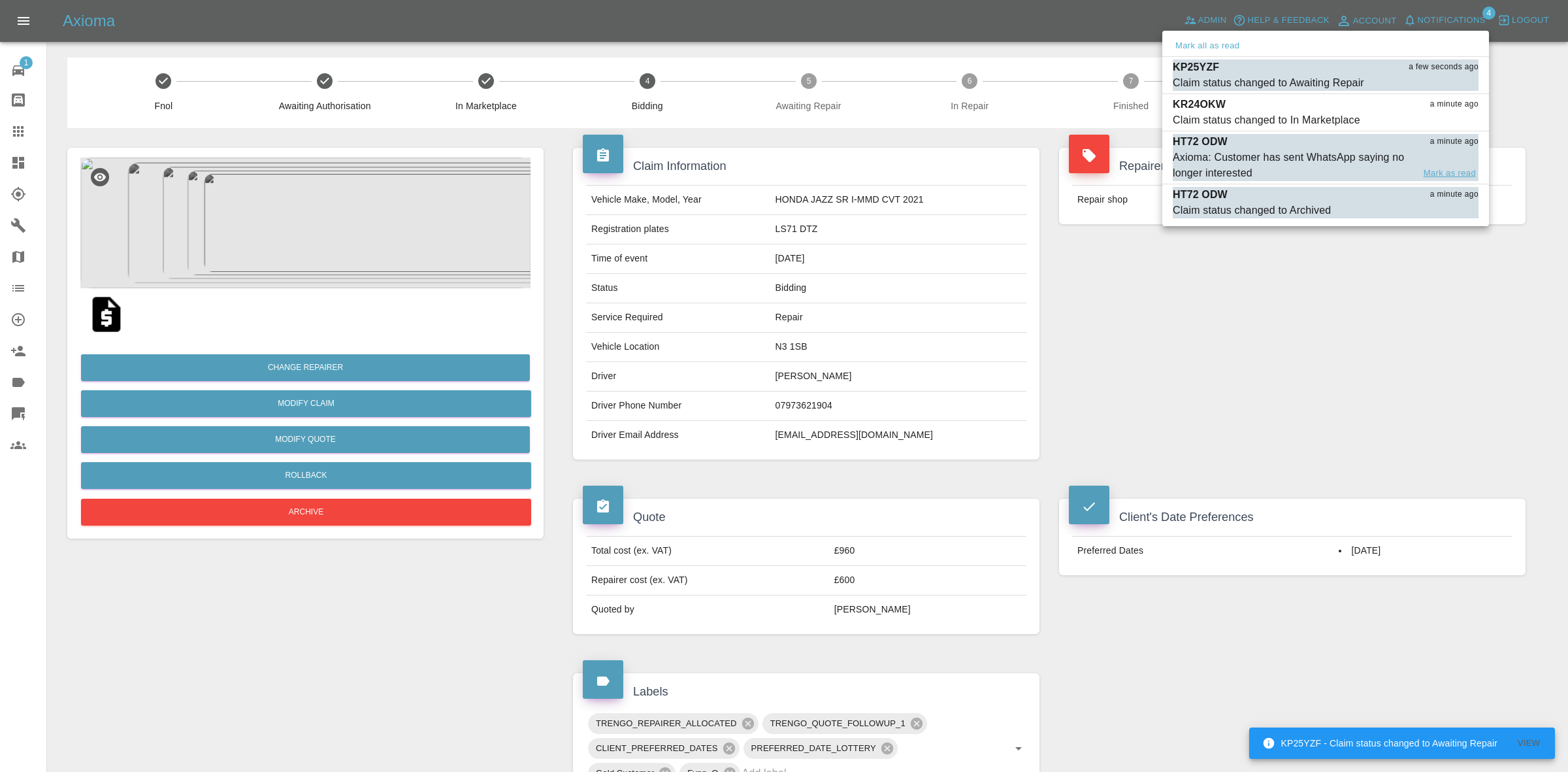
click at [1452, 170] on button "Mark as read" at bounding box center [1449, 173] width 57 height 15
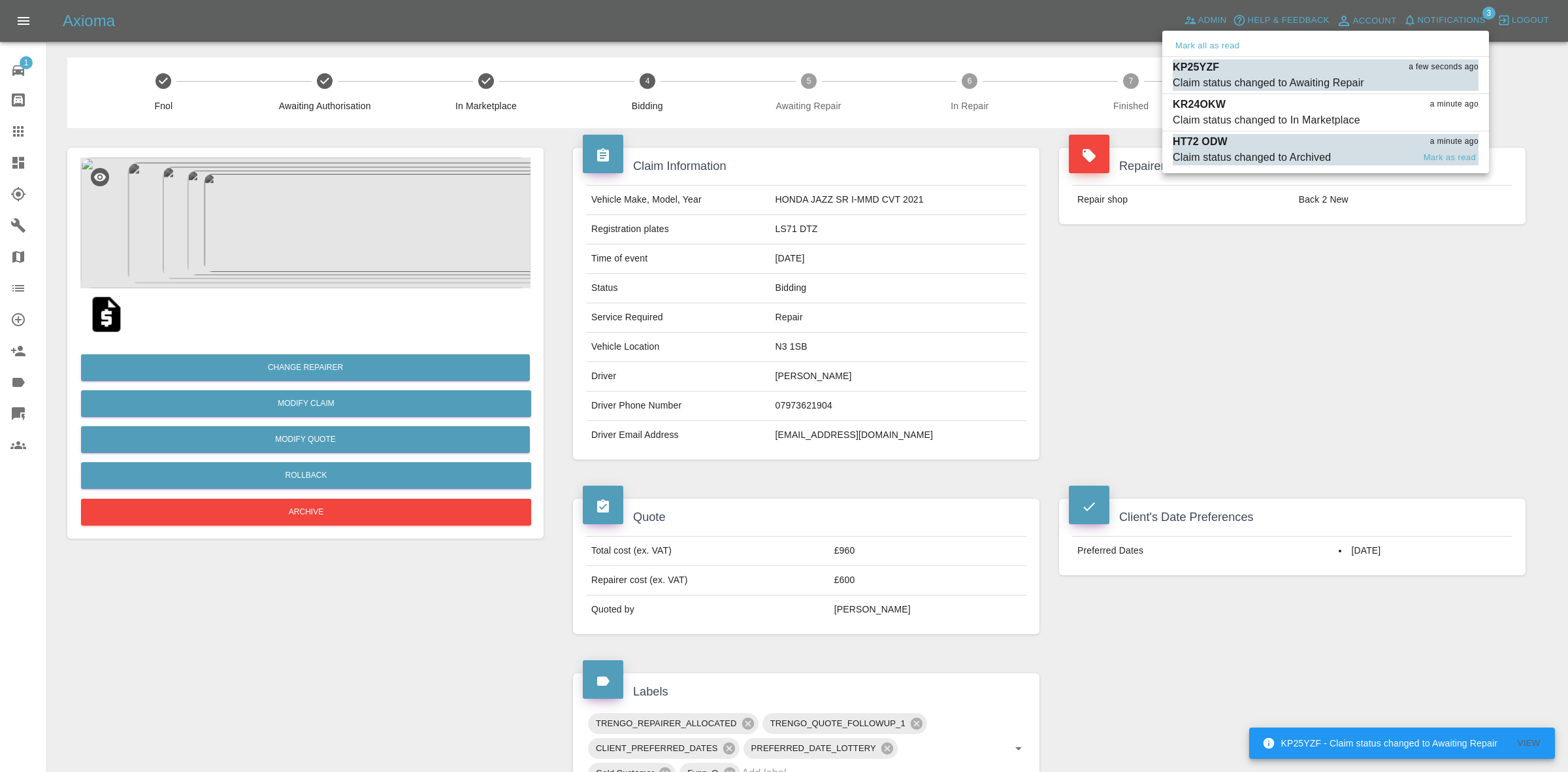
click at [1444, 165] on li "HT72 ODW a minute ago Claim status changed to Archived Mark as read" at bounding box center [1325, 150] width 327 height 36
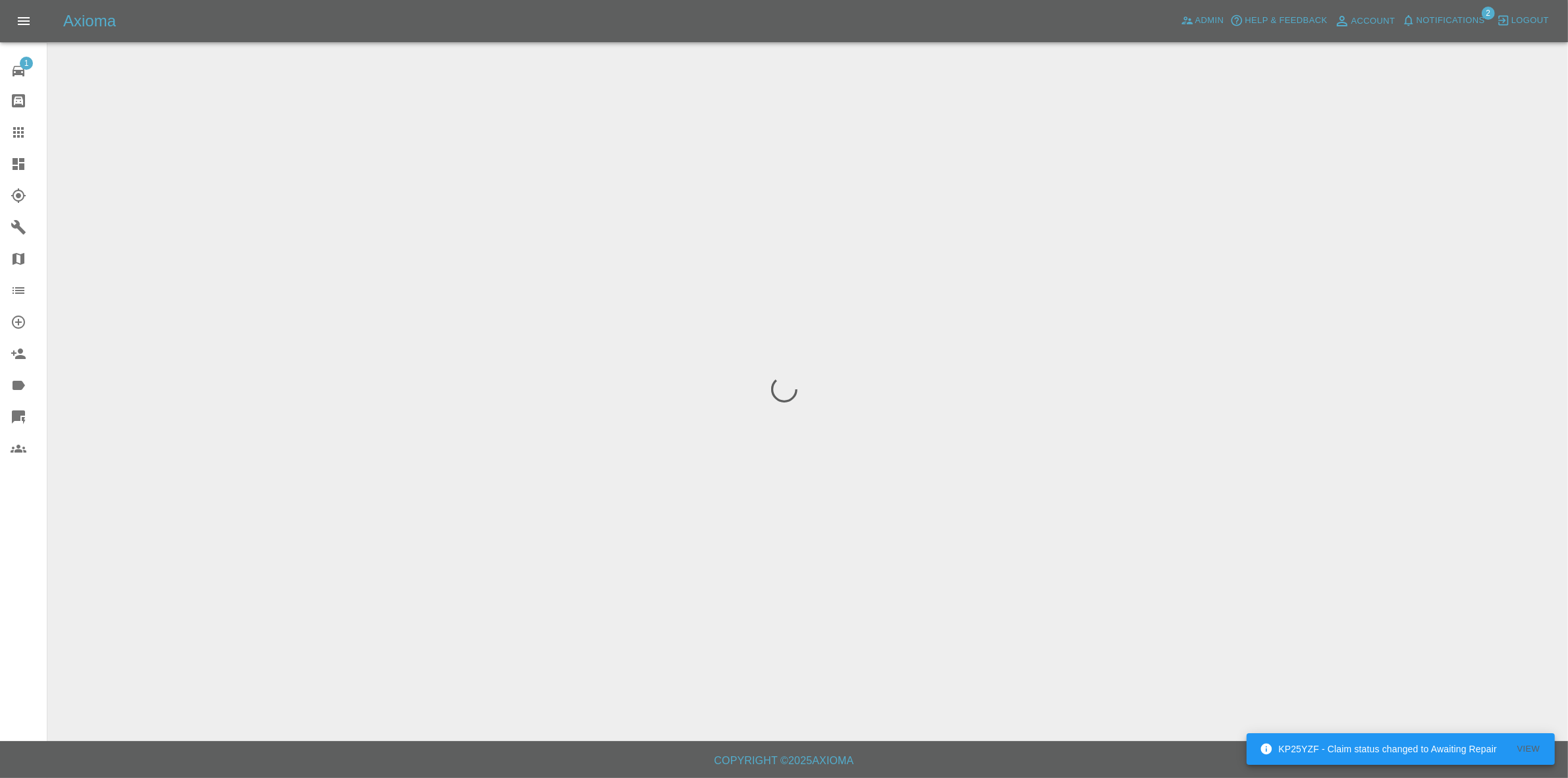
click at [1467, 212] on div at bounding box center [784, 389] width 1568 height 778
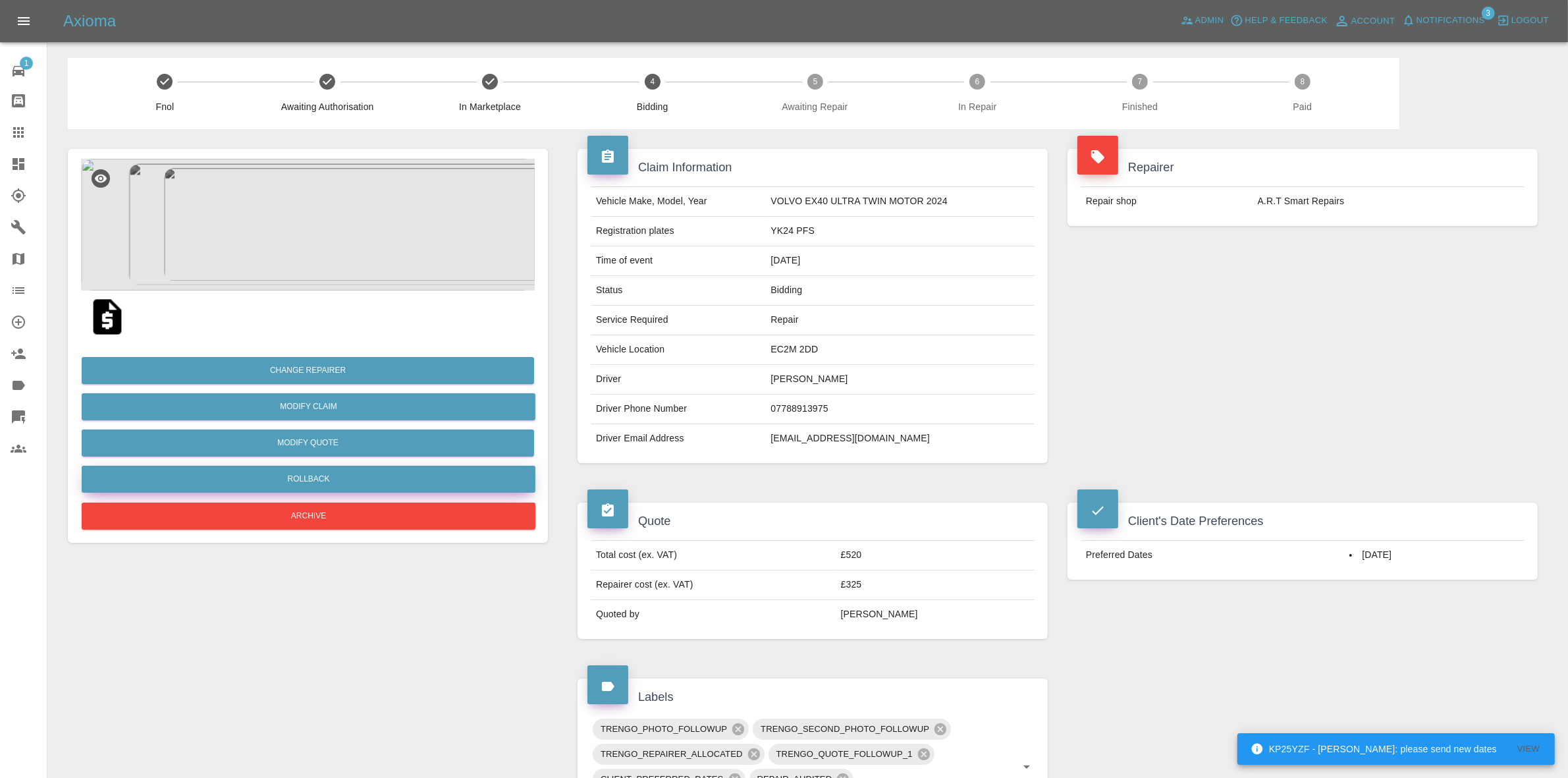
click at [307, 476] on button "Rollback" at bounding box center [308, 479] width 454 height 27
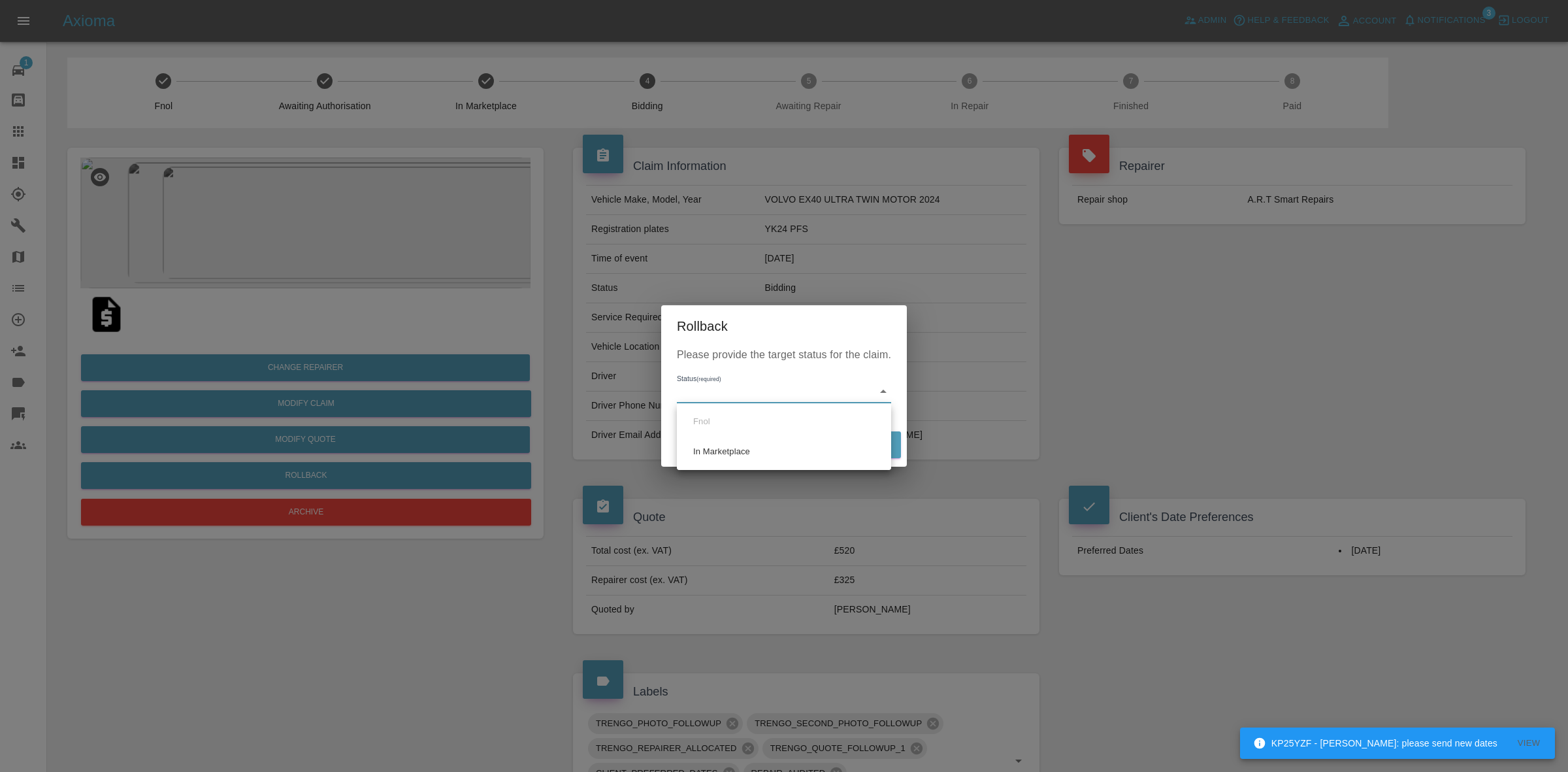
click at [784, 390] on body "KP25YZF - Carl Ainsworth: please send new dates View Axioma Admin Help & Feedba…" at bounding box center [784, 727] width 1568 height 1453
click at [773, 448] on li "In Marketplace" at bounding box center [784, 452] width 208 height 30
type input "in-marketplace"
click at [880, 436] on button "Rollback" at bounding box center [860, 444] width 81 height 26
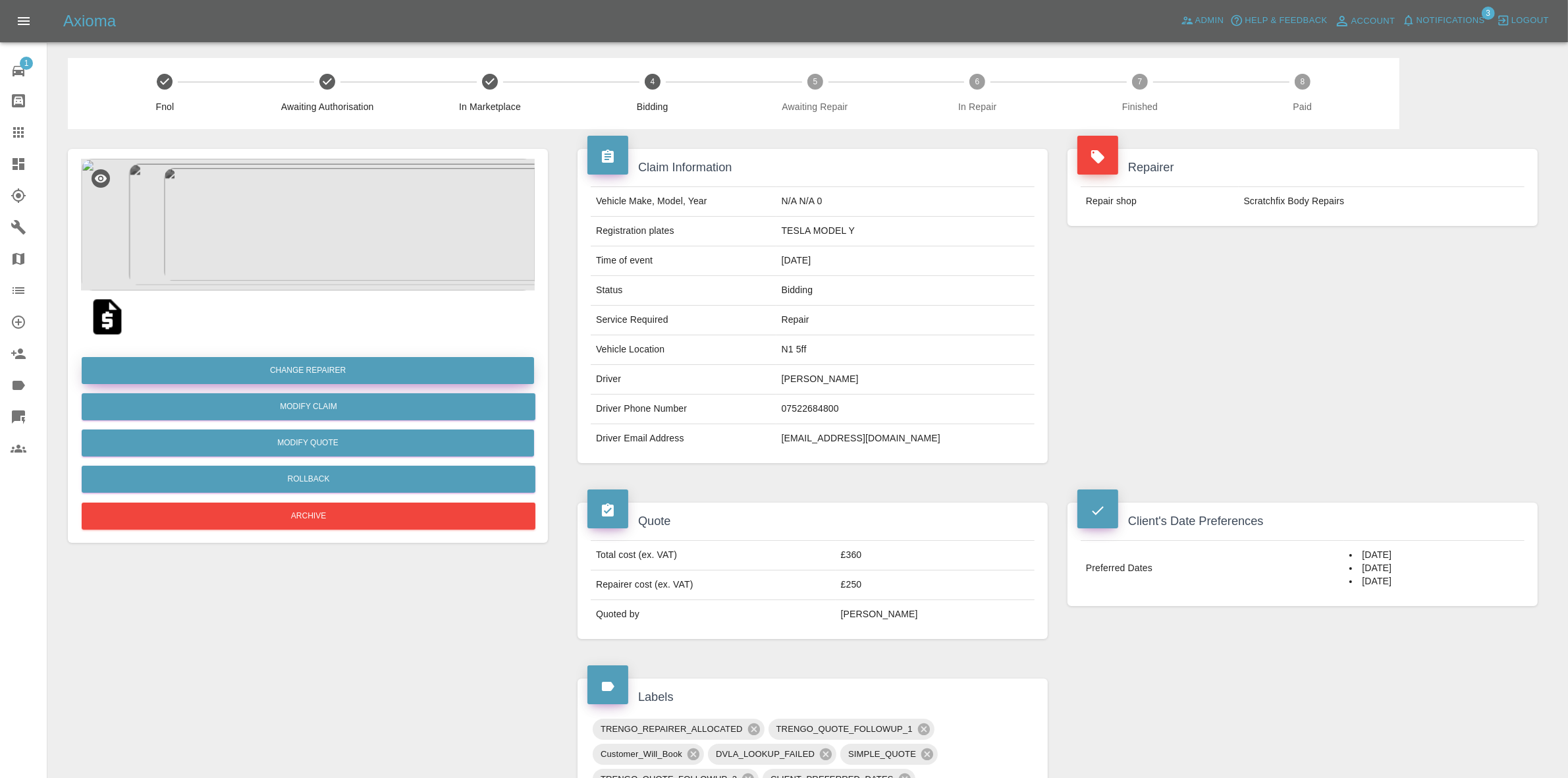
click at [303, 370] on button "Change Repairer" at bounding box center [307, 370] width 452 height 27
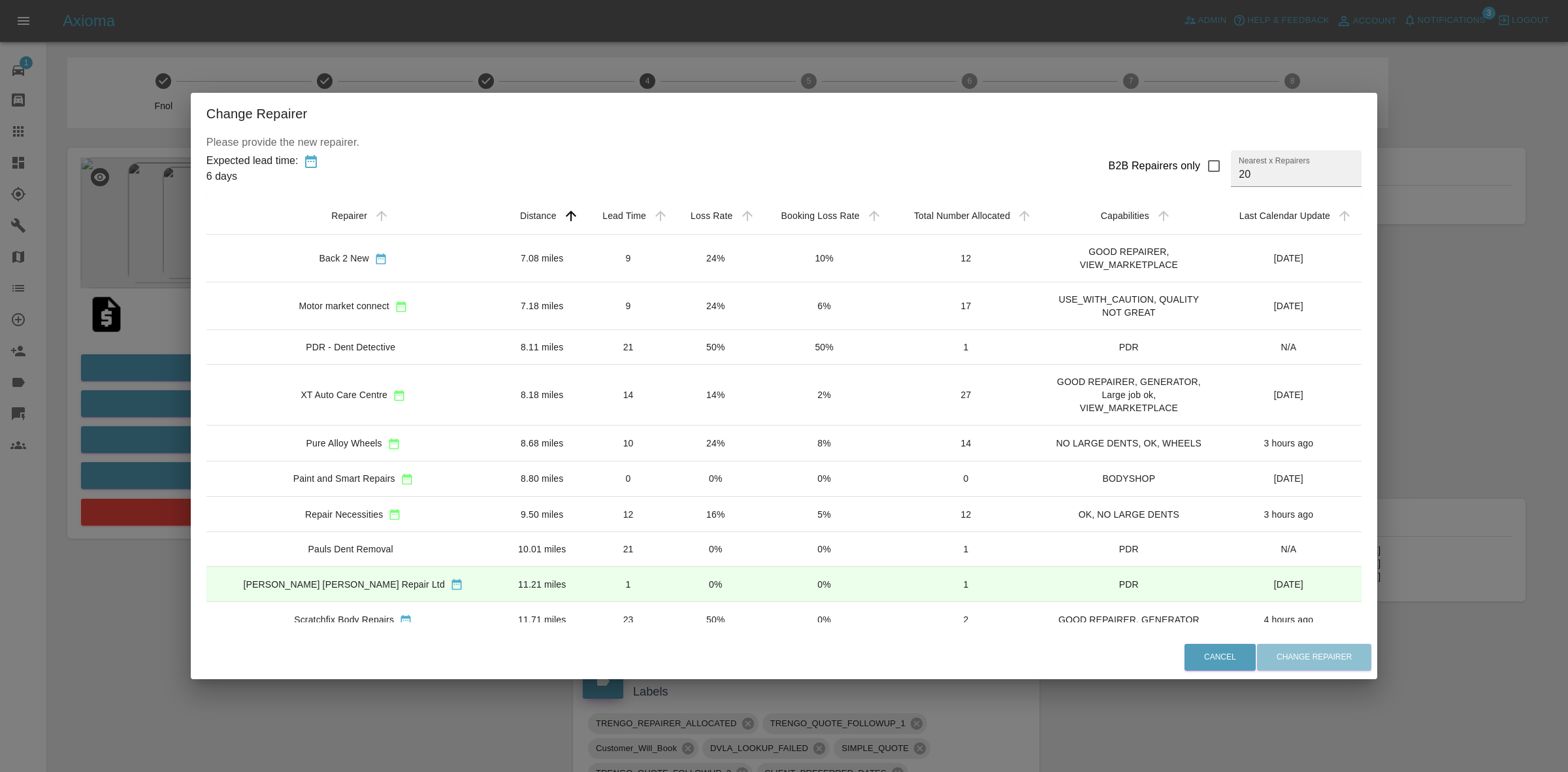
click at [761, 74] on div "Change Repairer Please provide the new repairer. Expected lead time: 6 days B2B…" at bounding box center [784, 386] width 1568 height 772
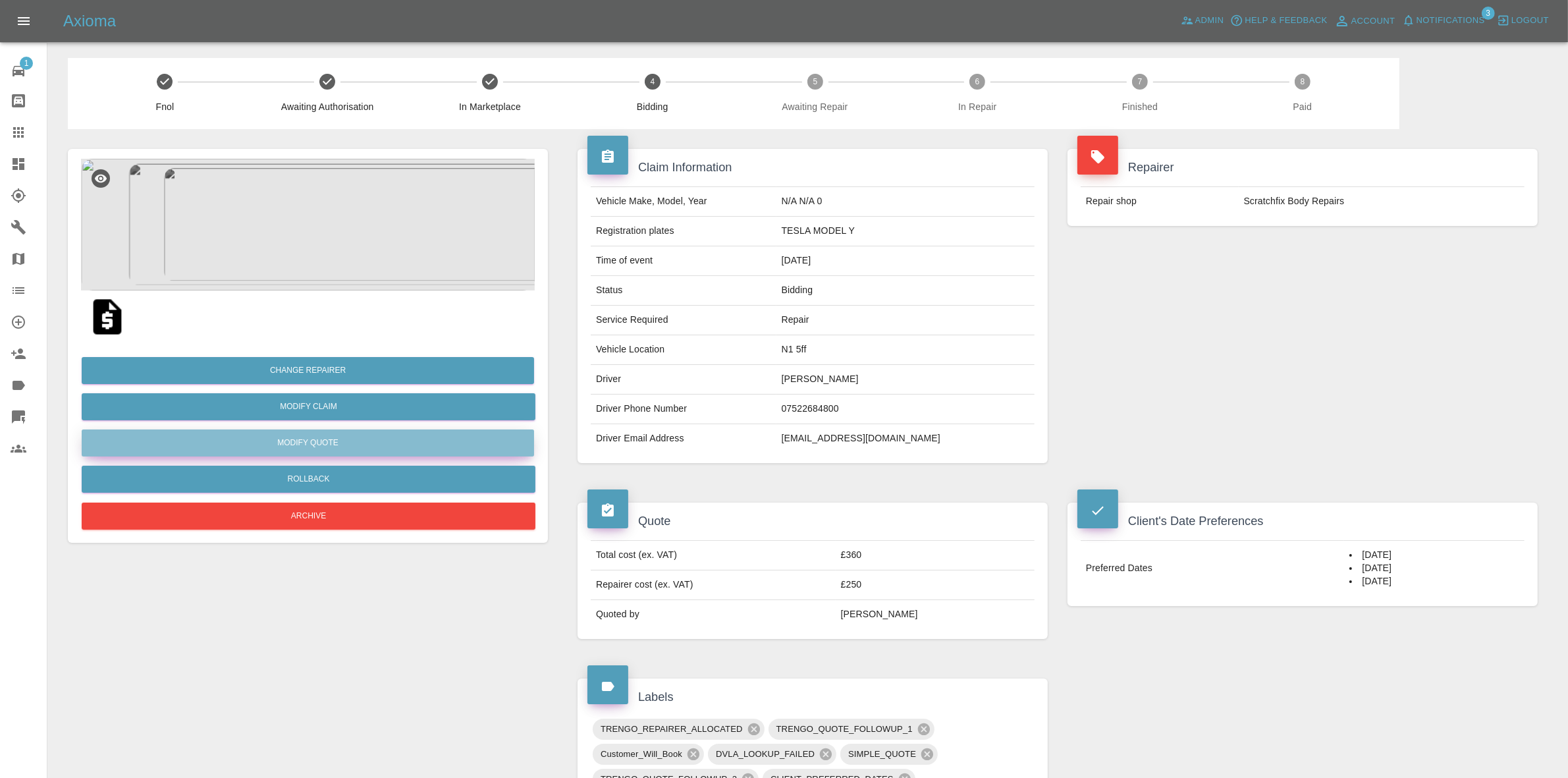
click at [326, 440] on button "Modify Quote" at bounding box center [307, 442] width 452 height 27
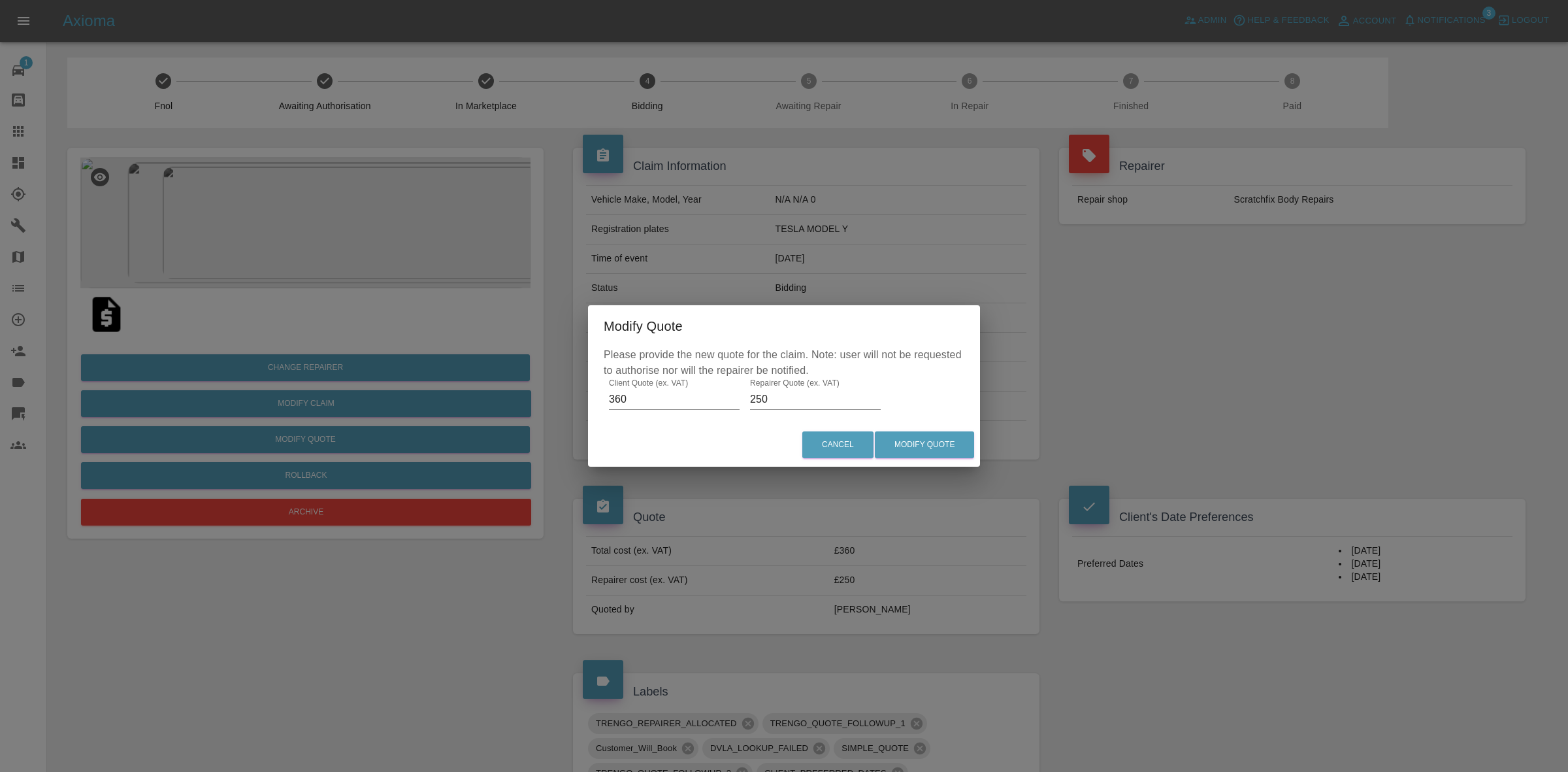
click at [488, 465] on div "Modify Quote Please provide the new quote for the claim. Note: user will not be…" at bounding box center [784, 386] width 1568 height 772
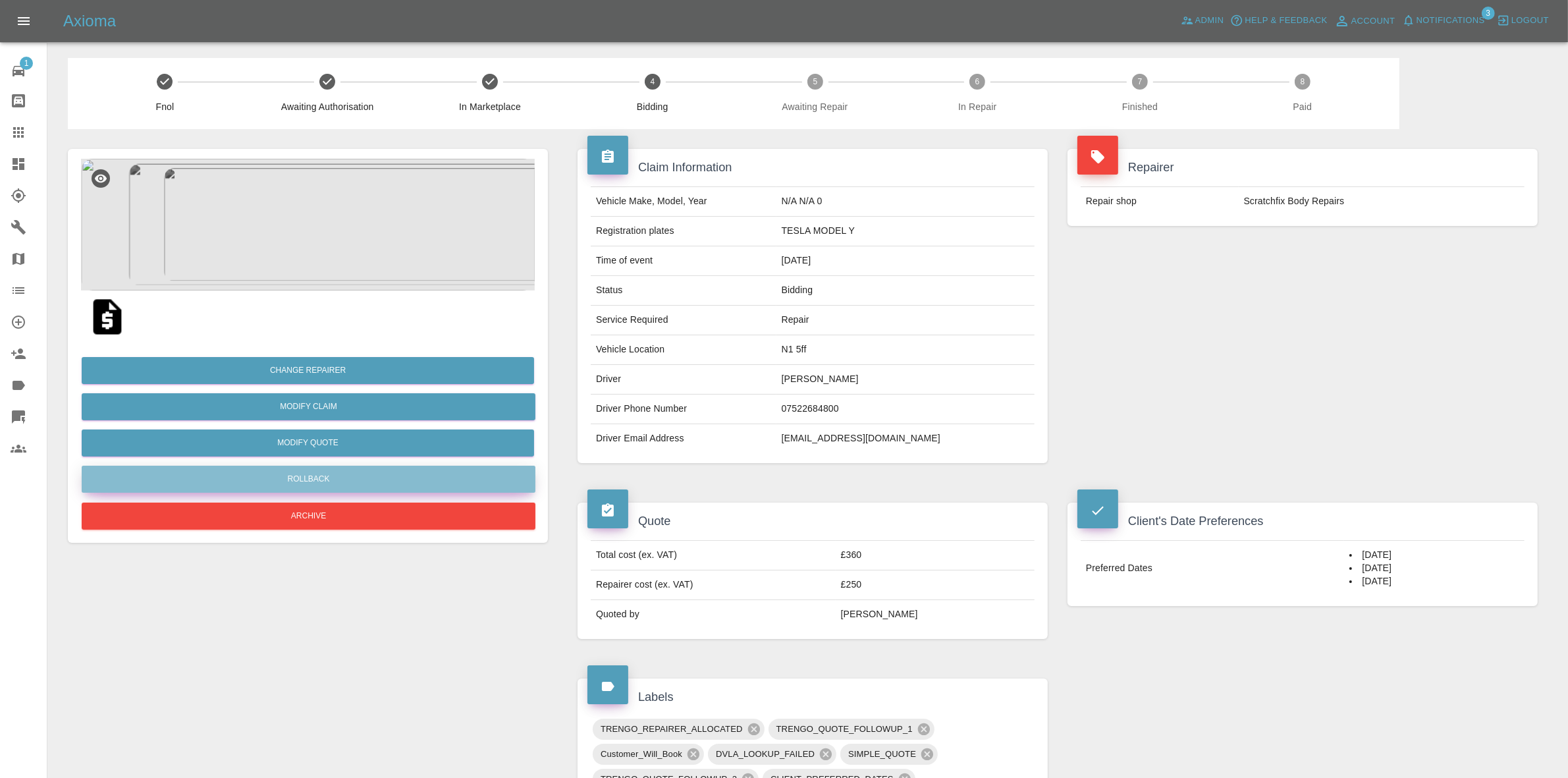
click at [315, 472] on button "Rollback" at bounding box center [308, 479] width 454 height 27
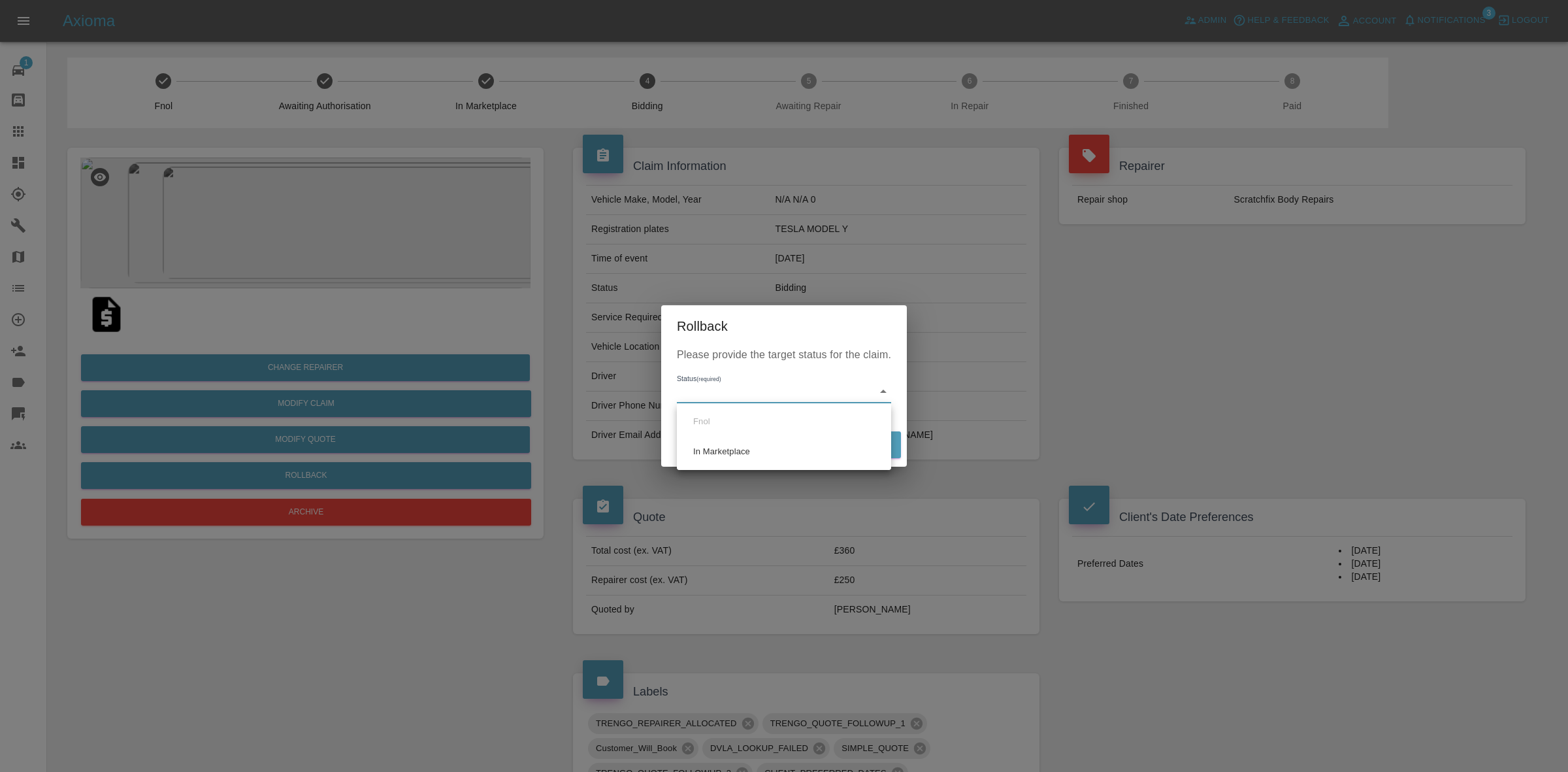
click at [753, 400] on body "Axioma Admin Help & Feedback Account Notifications 3 Logout 1 Repair home Bodys…" at bounding box center [784, 658] width 1568 height 1315
drag, startPoint x: 723, startPoint y: 444, endPoint x: 750, endPoint y: 445, distance: 27.0
click at [723, 444] on li "In Marketplace" at bounding box center [784, 452] width 208 height 30
type input "in-marketplace"
click at [877, 432] on button "Rollback" at bounding box center [860, 444] width 81 height 26
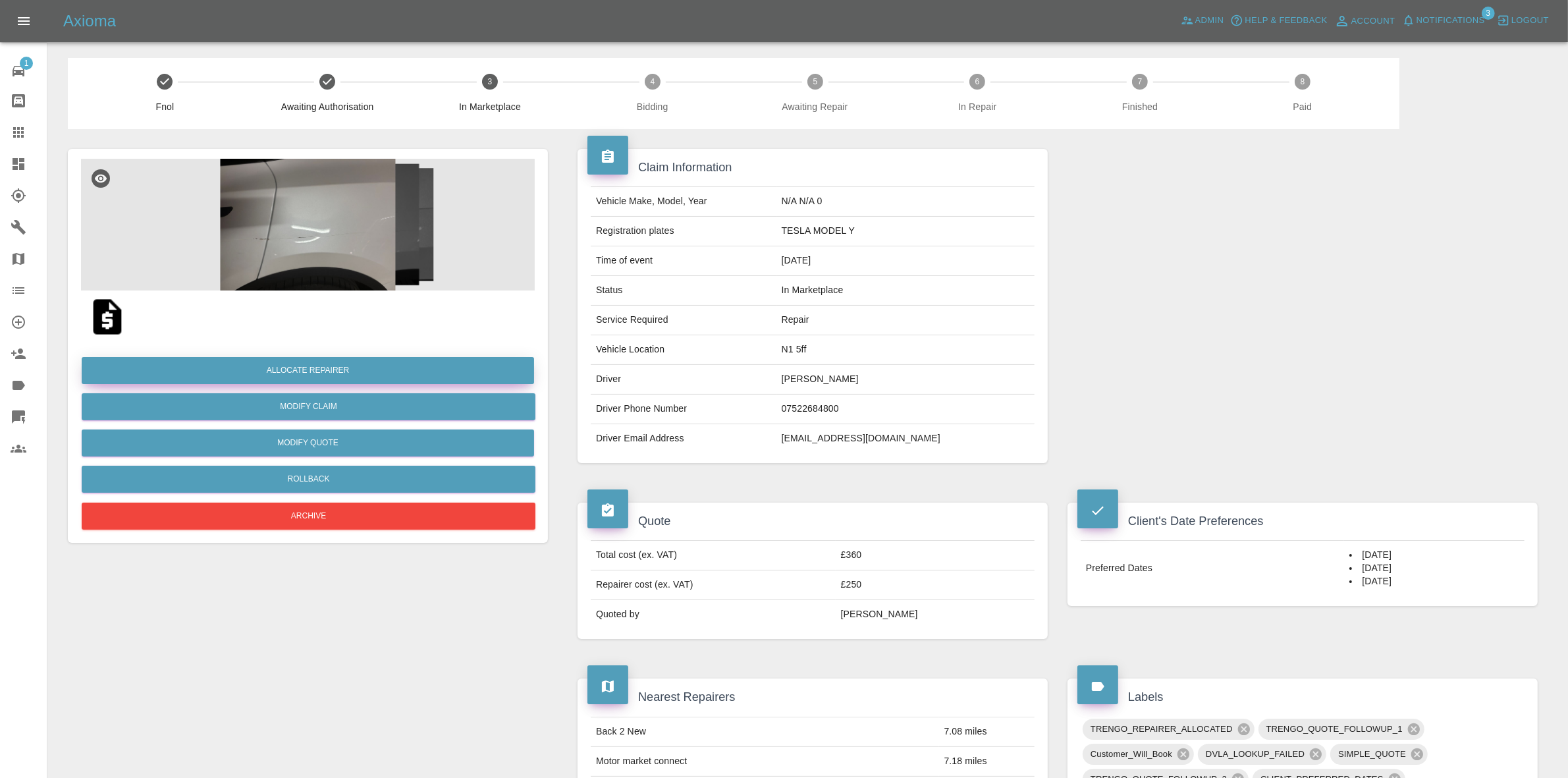
click at [310, 360] on button "Allocate Repairer" at bounding box center [307, 370] width 452 height 27
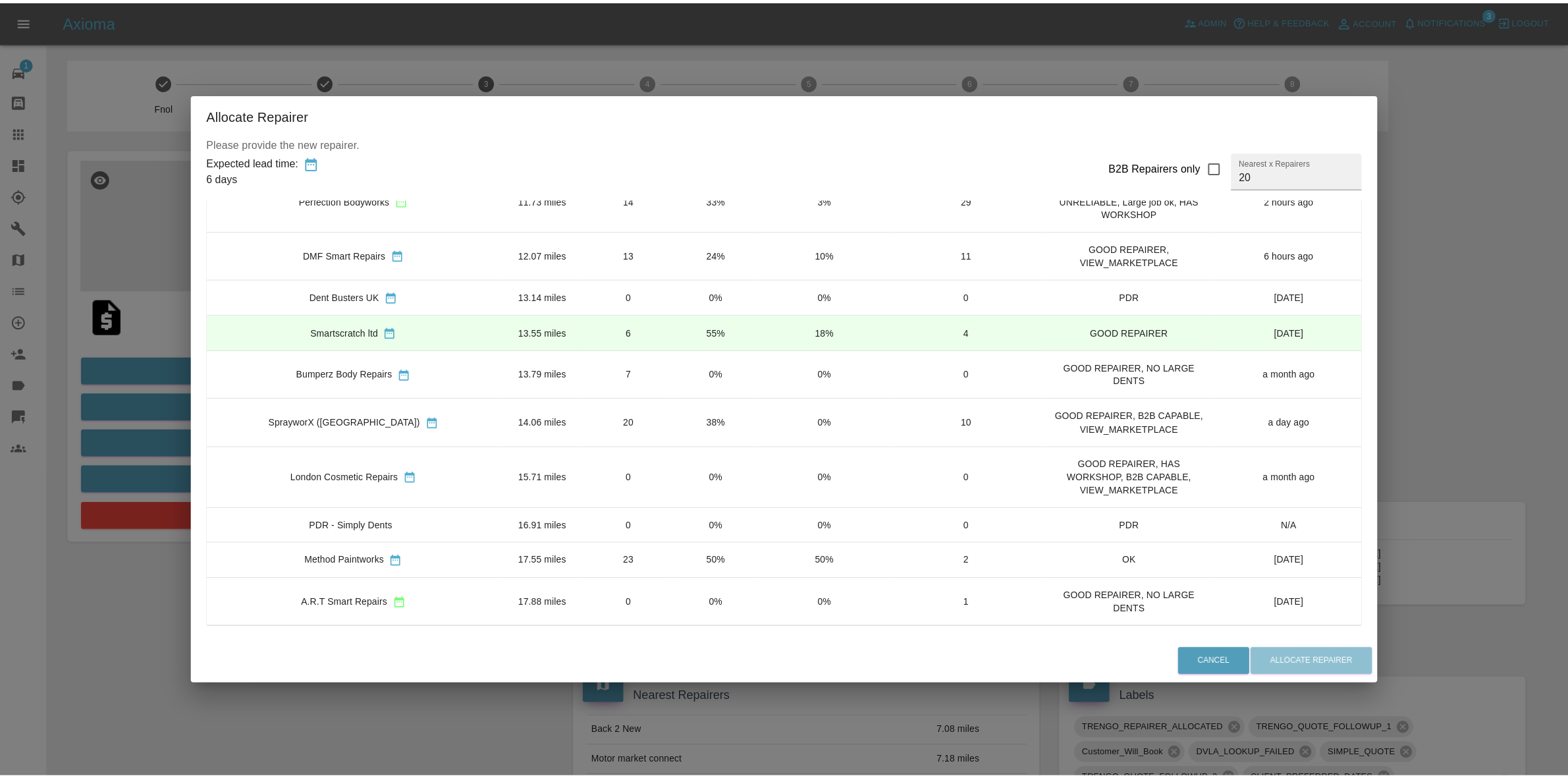
scroll to position [514, 0]
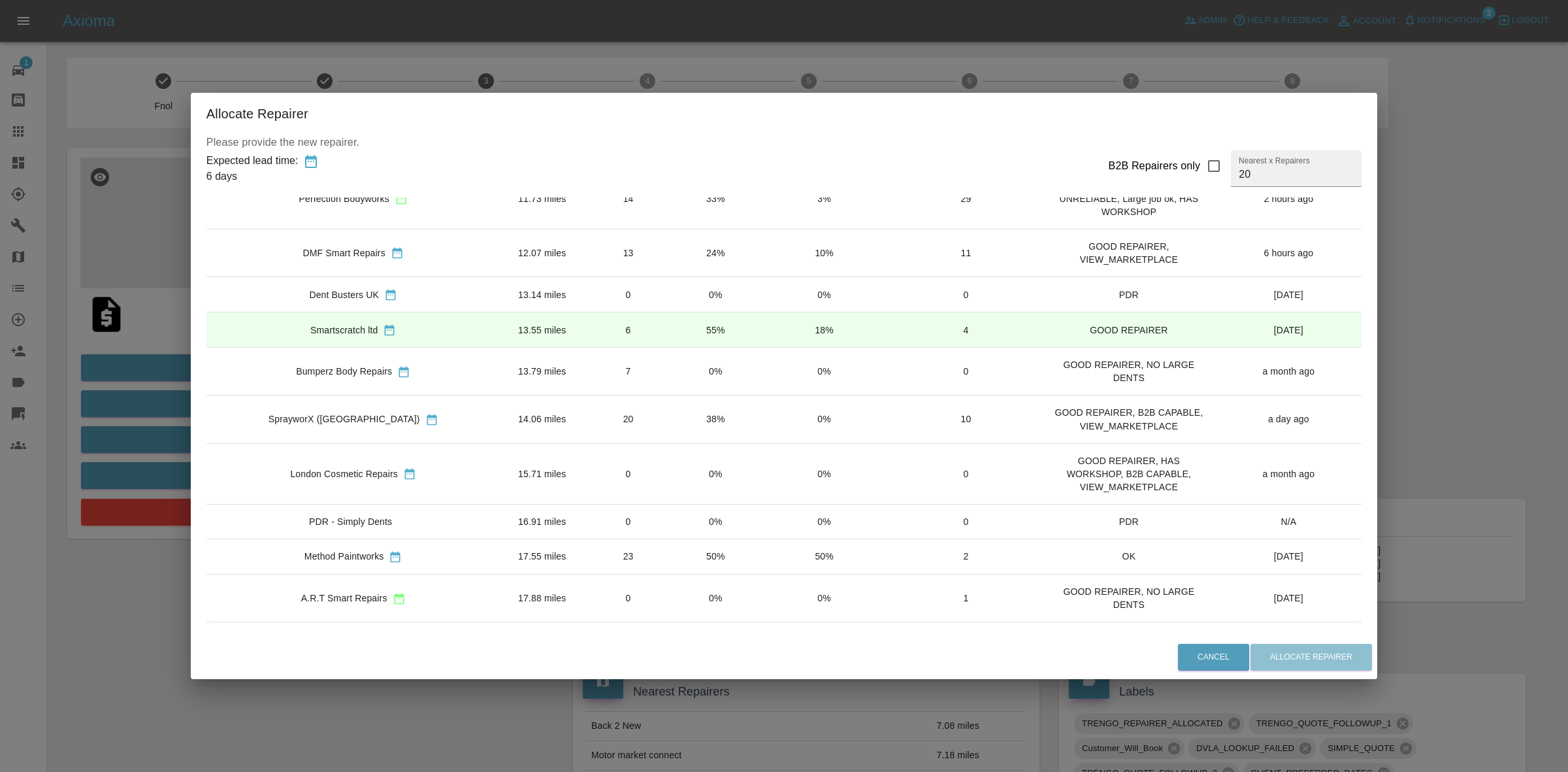
click at [672, 598] on td "0%" at bounding box center [716, 597] width 86 height 48
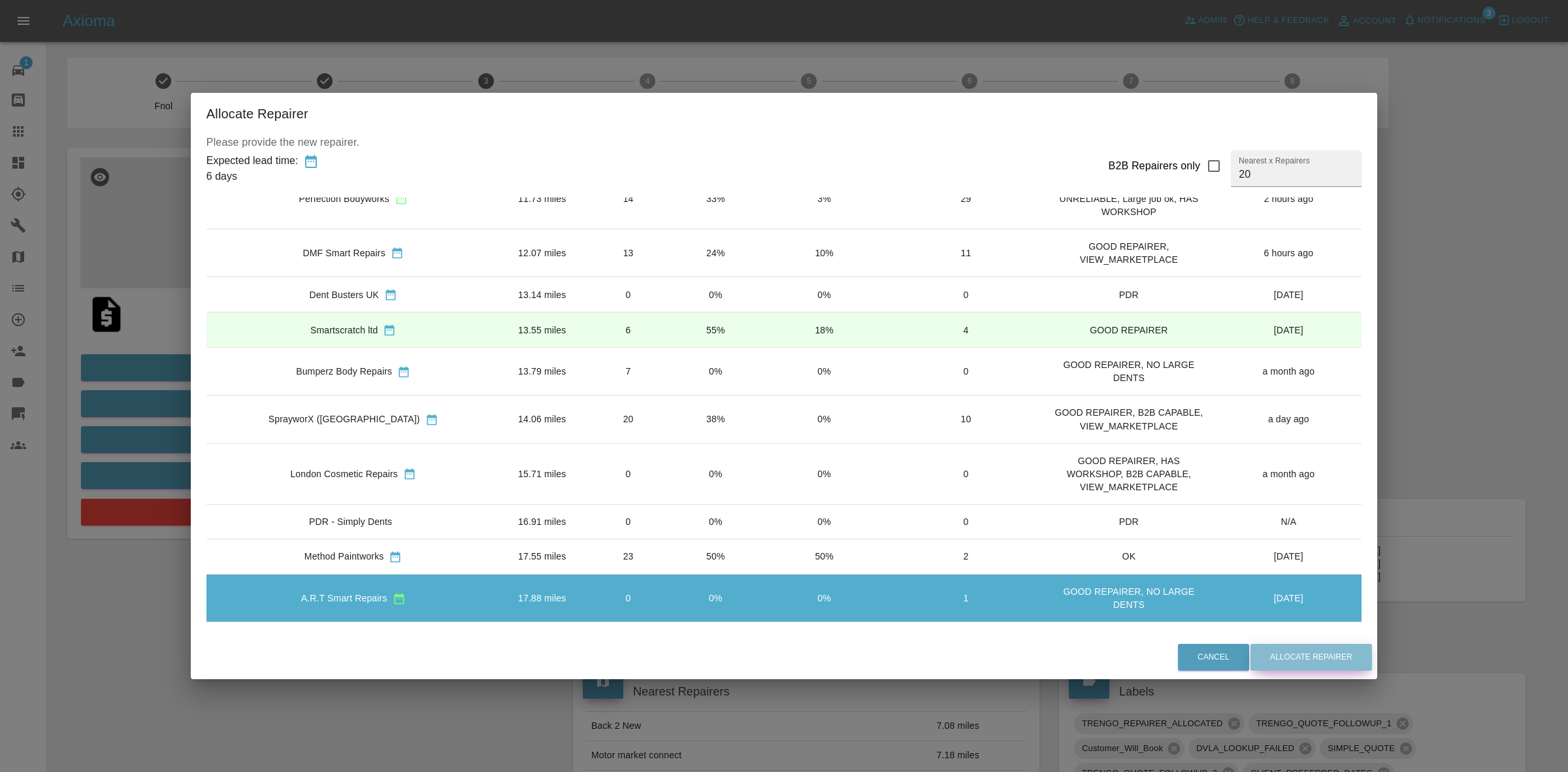
click at [1285, 659] on button "Allocate Repairer" at bounding box center [1311, 657] width 122 height 26
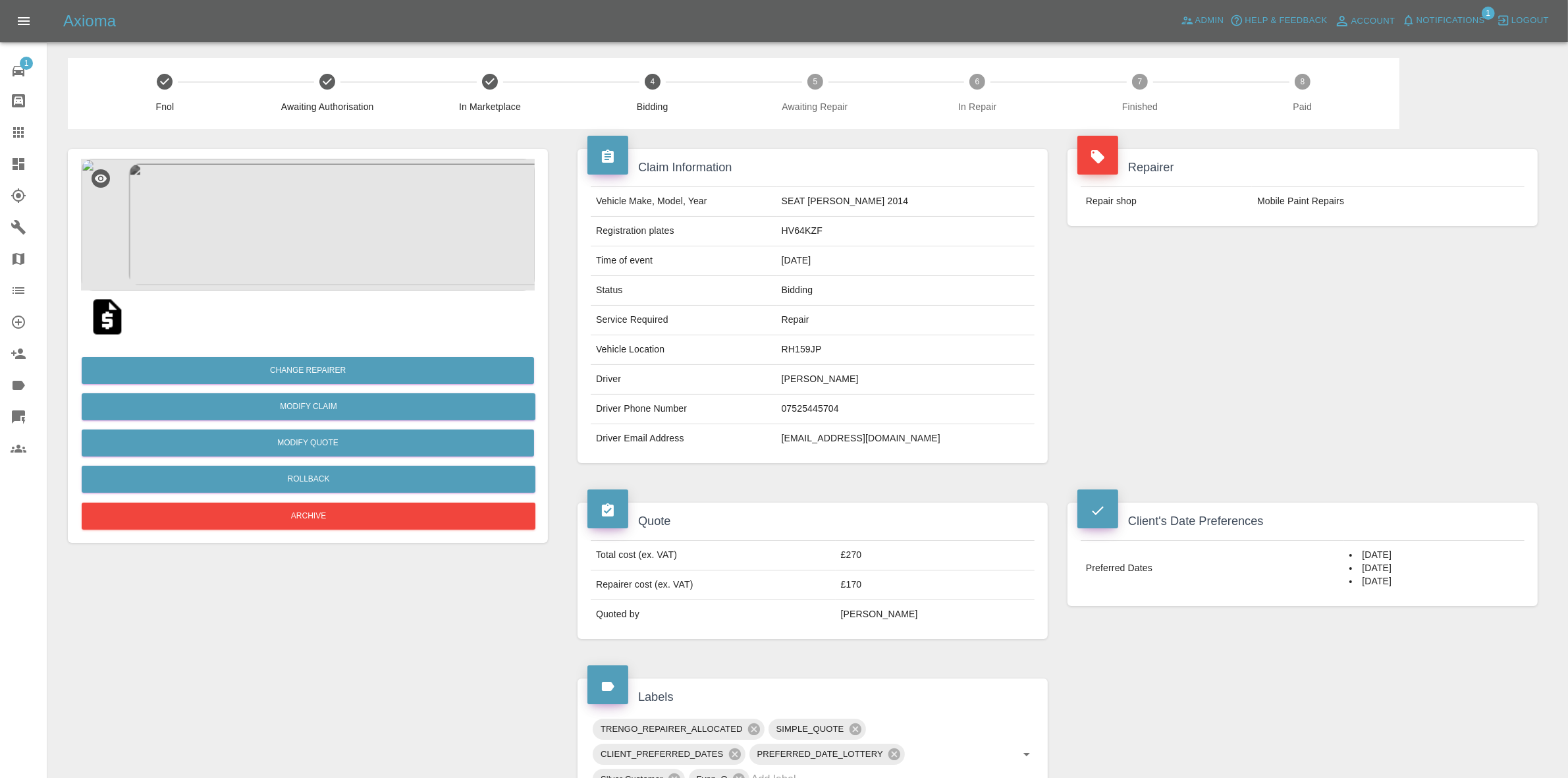
click at [1462, 7] on div "Axioma Admin Help & Feedback Account Notifications 1 Logout" at bounding box center [784, 21] width 1568 height 42
click at [1422, 21] on span "Notifications" at bounding box center [1451, 21] width 69 height 15
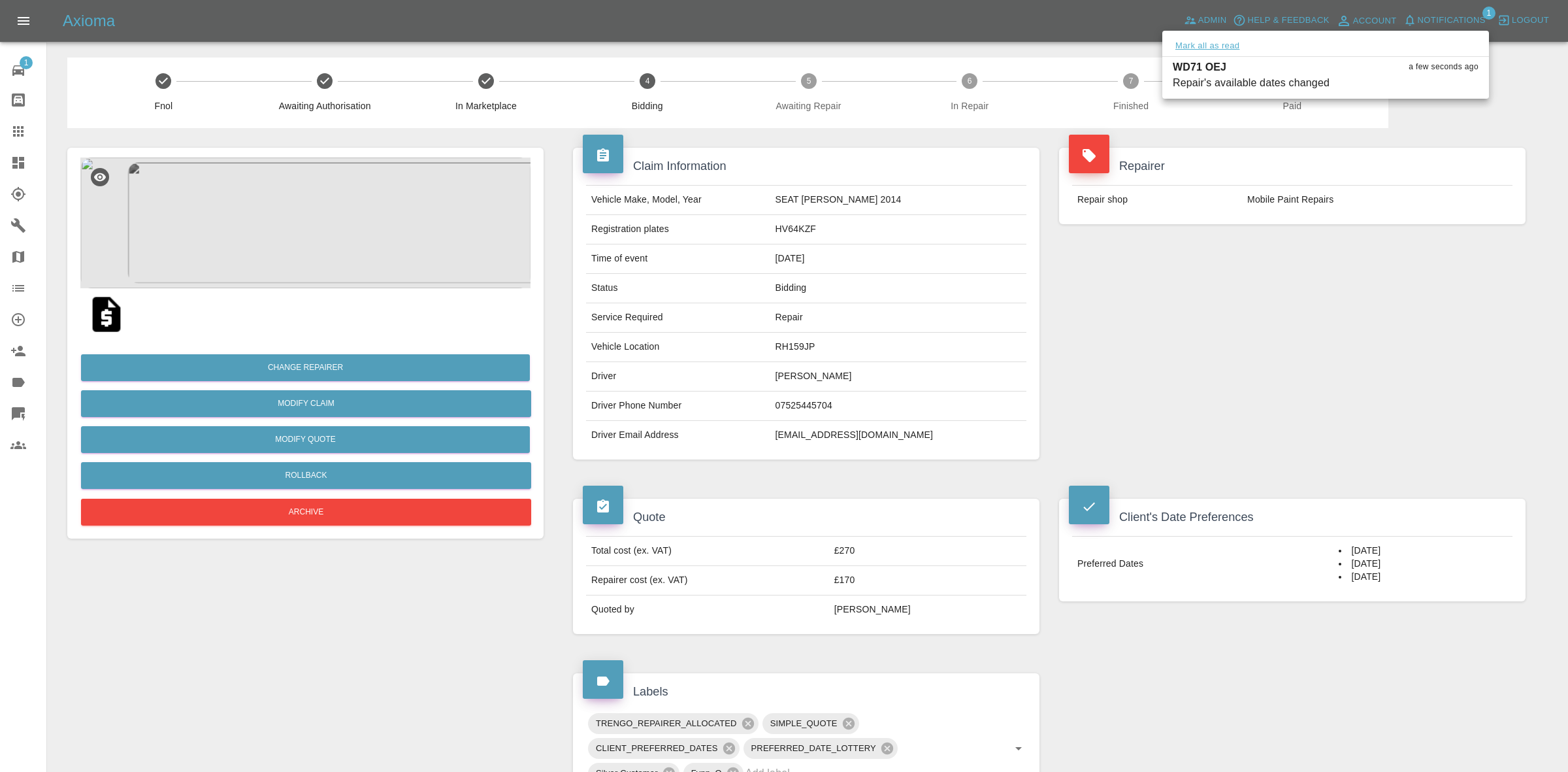
click at [1222, 40] on button "Mark all as read" at bounding box center [1207, 46] width 70 height 15
drag, startPoint x: 1420, startPoint y: 356, endPoint x: 1396, endPoint y: 347, distance: 25.6
click at [1421, 358] on div at bounding box center [784, 386] width 1568 height 772
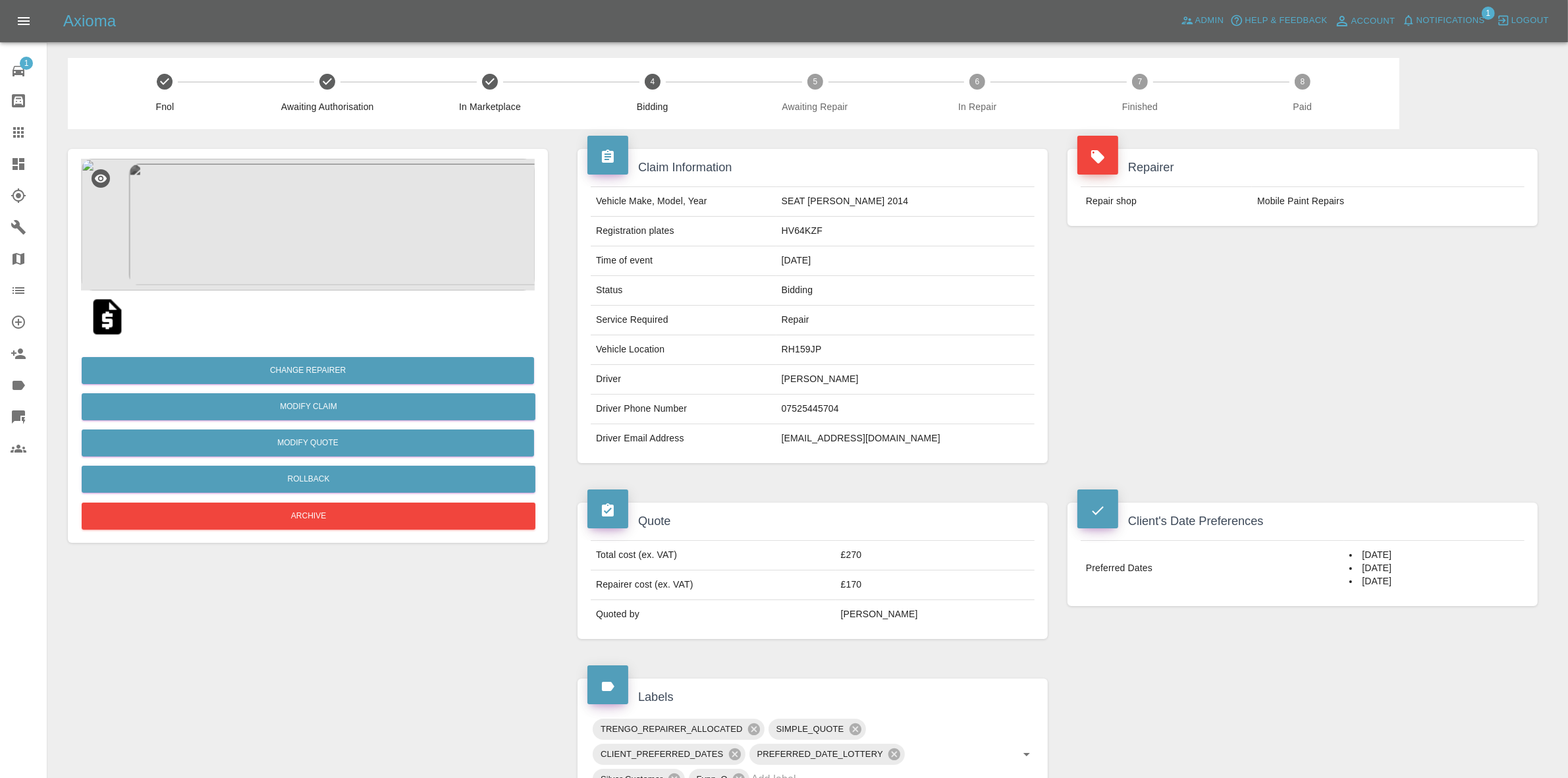
click at [1444, 11] on button "Notifications" at bounding box center [1443, 21] width 89 height 21
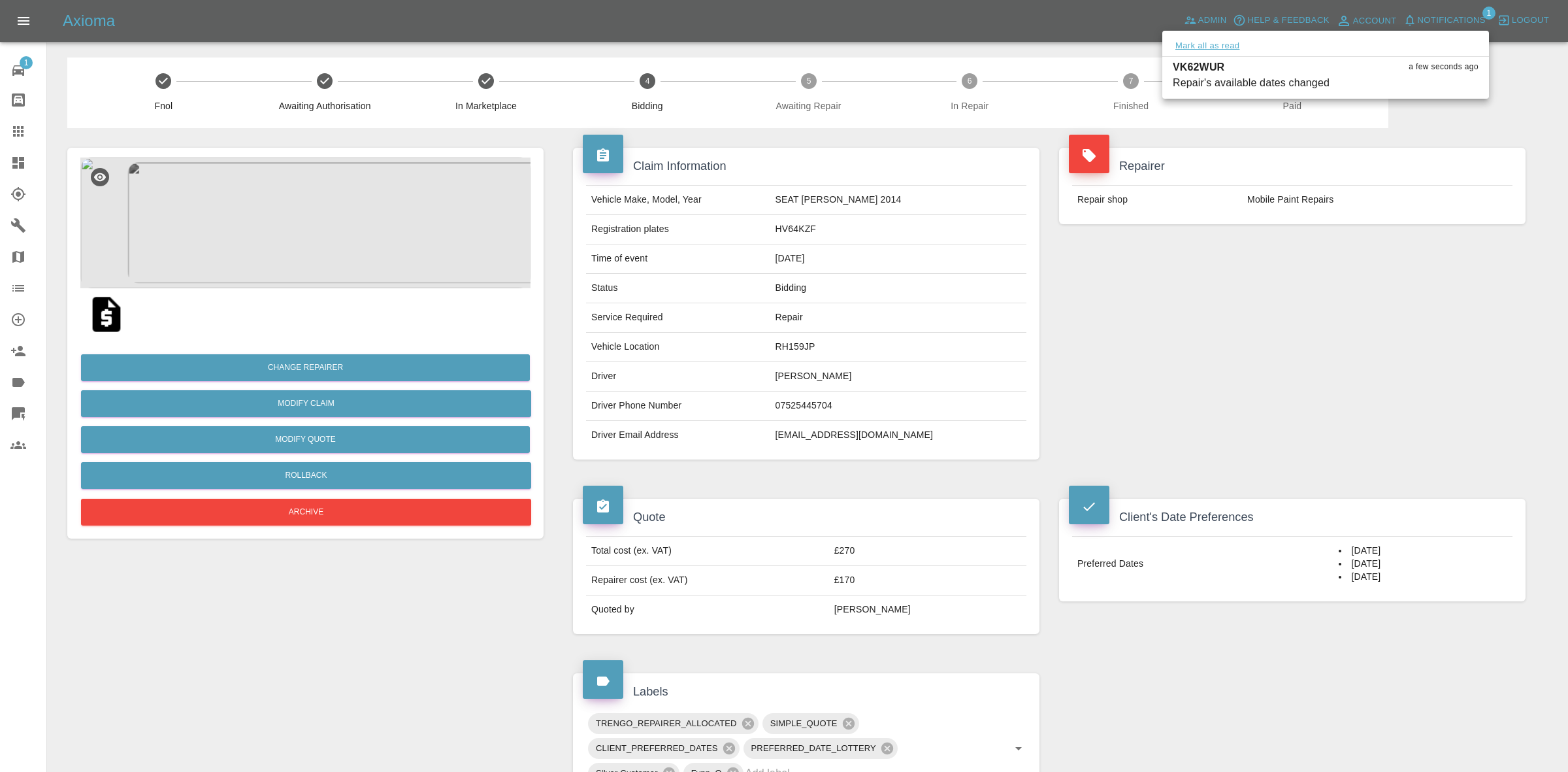
click at [1209, 46] on button "Mark all as read" at bounding box center [1207, 46] width 70 height 15
click at [1344, 258] on div at bounding box center [784, 386] width 1568 height 772
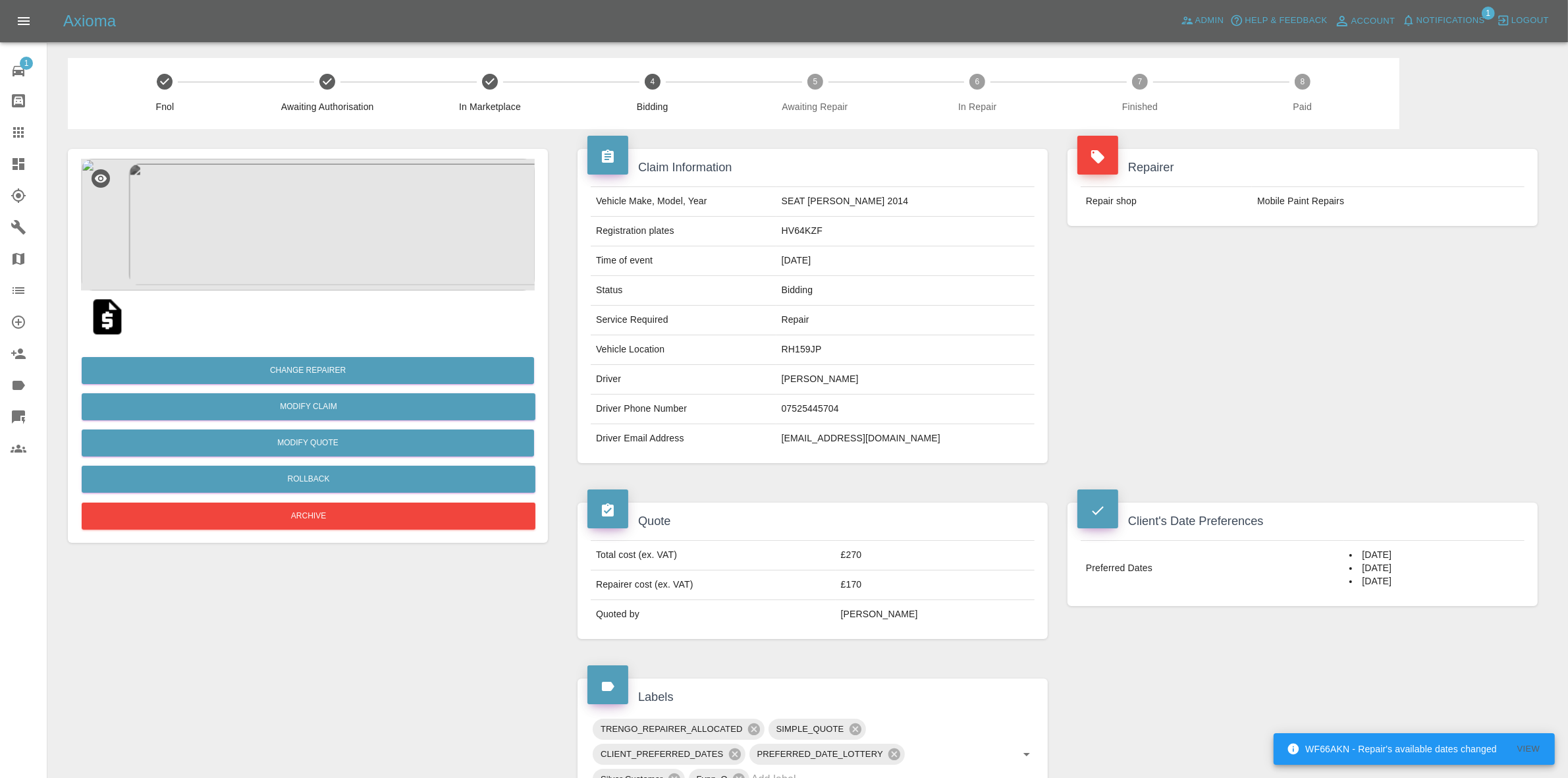
click at [1436, 13] on span "Notifications" at bounding box center [1451, 21] width 69 height 15
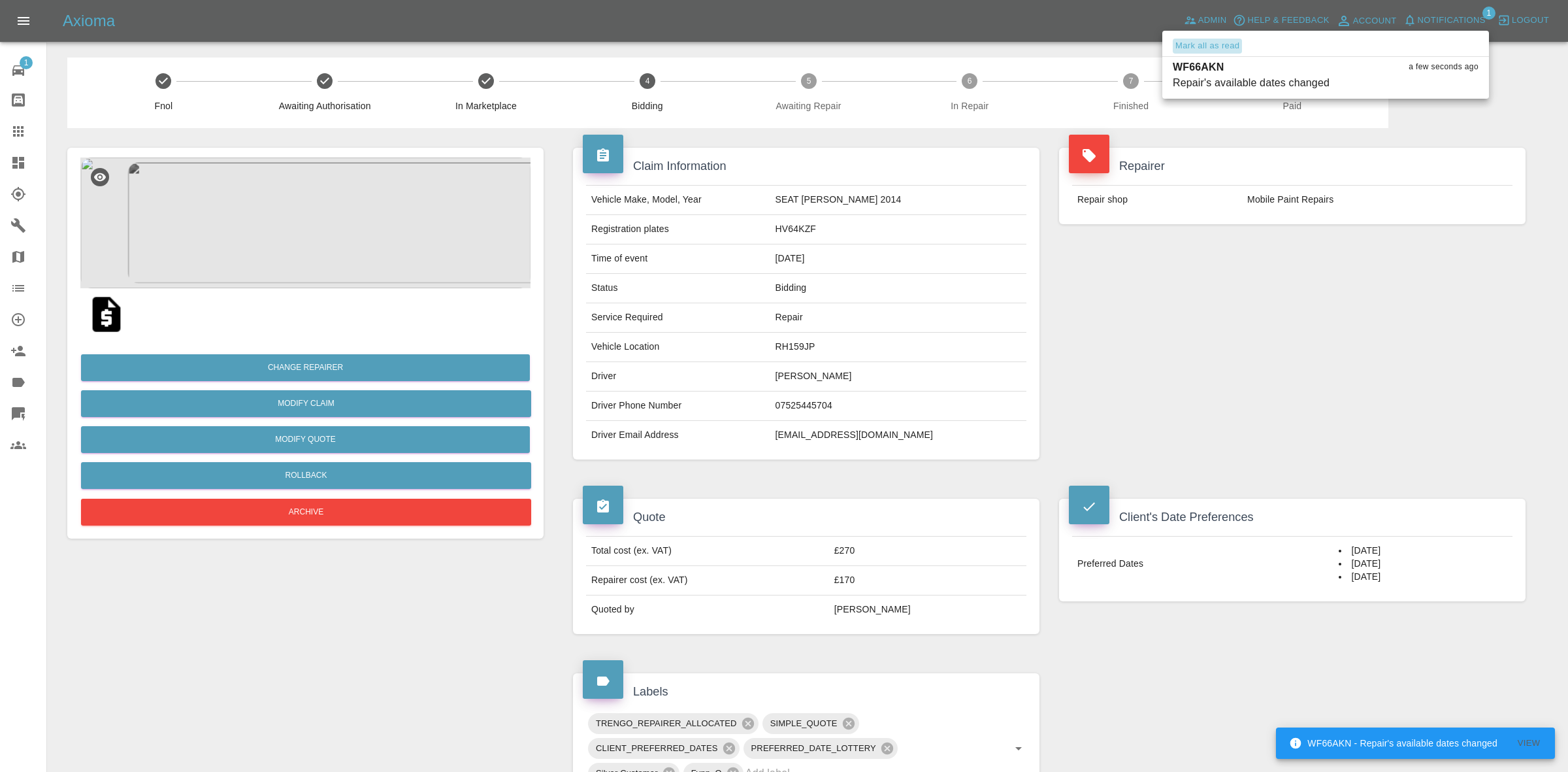
drag, startPoint x: 1182, startPoint y: 47, endPoint x: 1252, endPoint y: 100, distance: 87.8
click at [1183, 47] on button "Mark all as read" at bounding box center [1207, 46] width 70 height 15
click at [1337, 151] on div at bounding box center [784, 386] width 1568 height 772
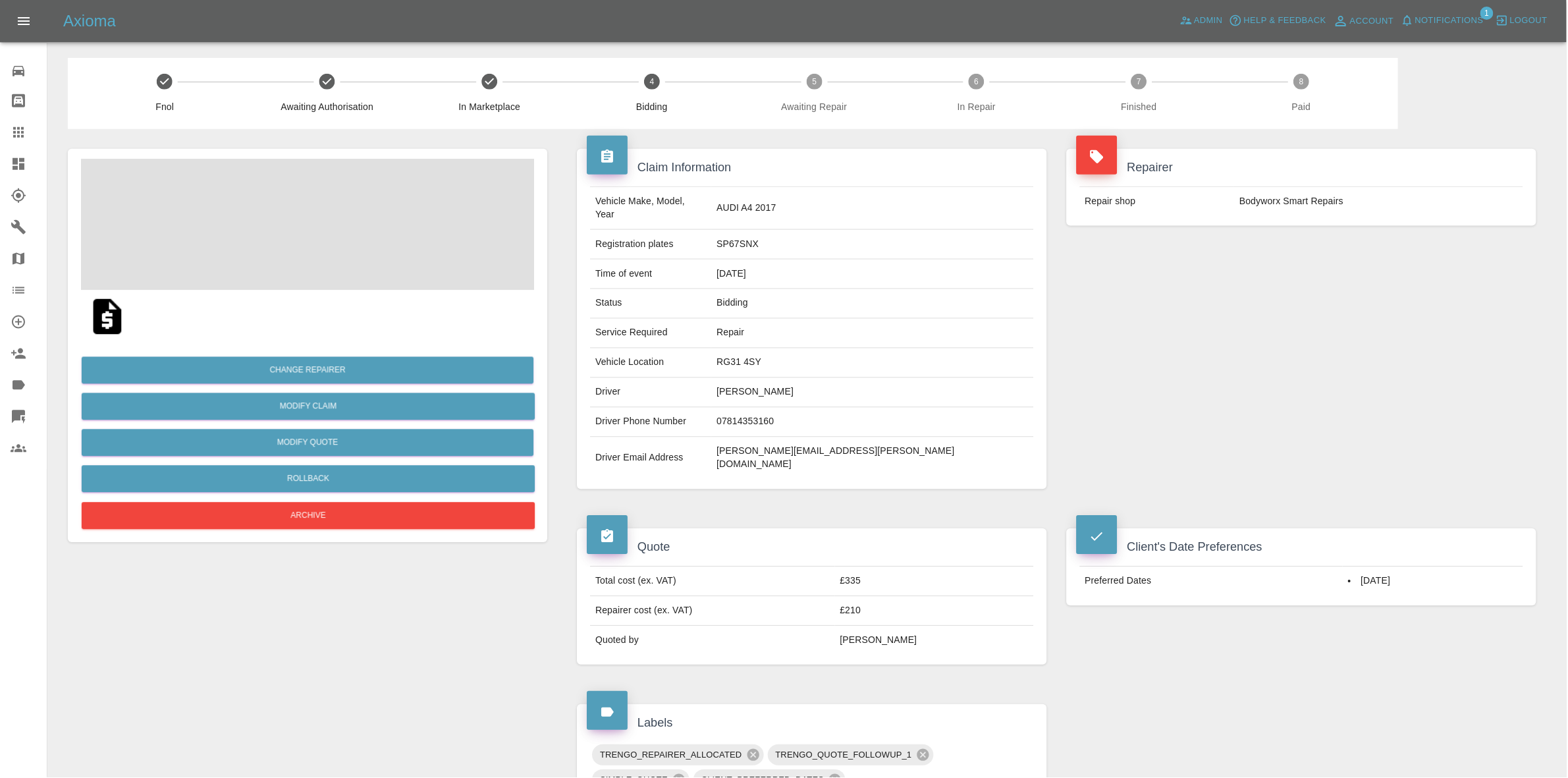
click at [1462, 15] on span "Notifications" at bounding box center [1451, 21] width 69 height 15
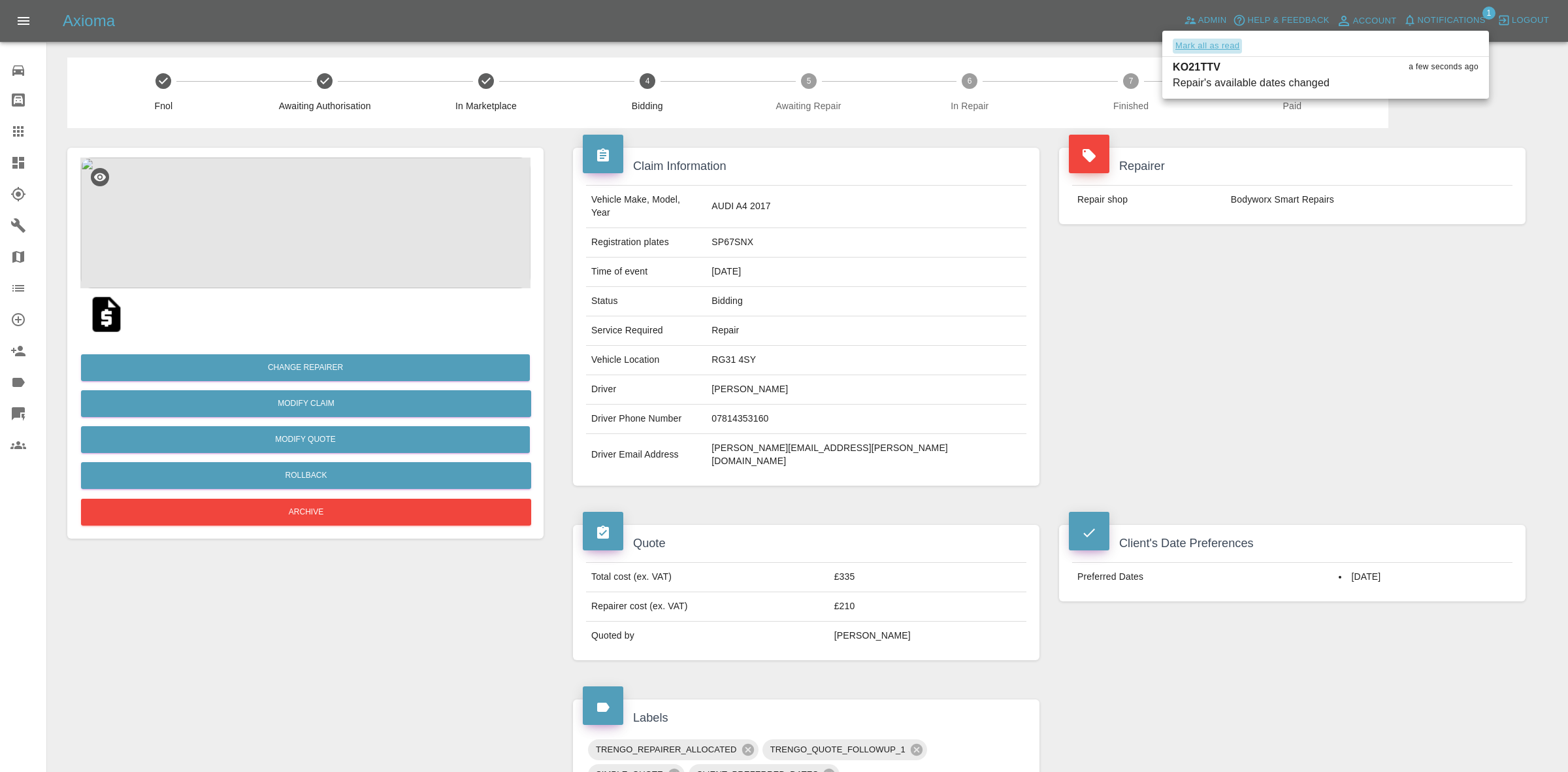
click at [1225, 43] on button "Mark all as read" at bounding box center [1207, 46] width 70 height 15
drag, startPoint x: 1326, startPoint y: 308, endPoint x: 1194, endPoint y: 283, distance: 134.3
click at [1324, 309] on div at bounding box center [784, 386] width 1568 height 772
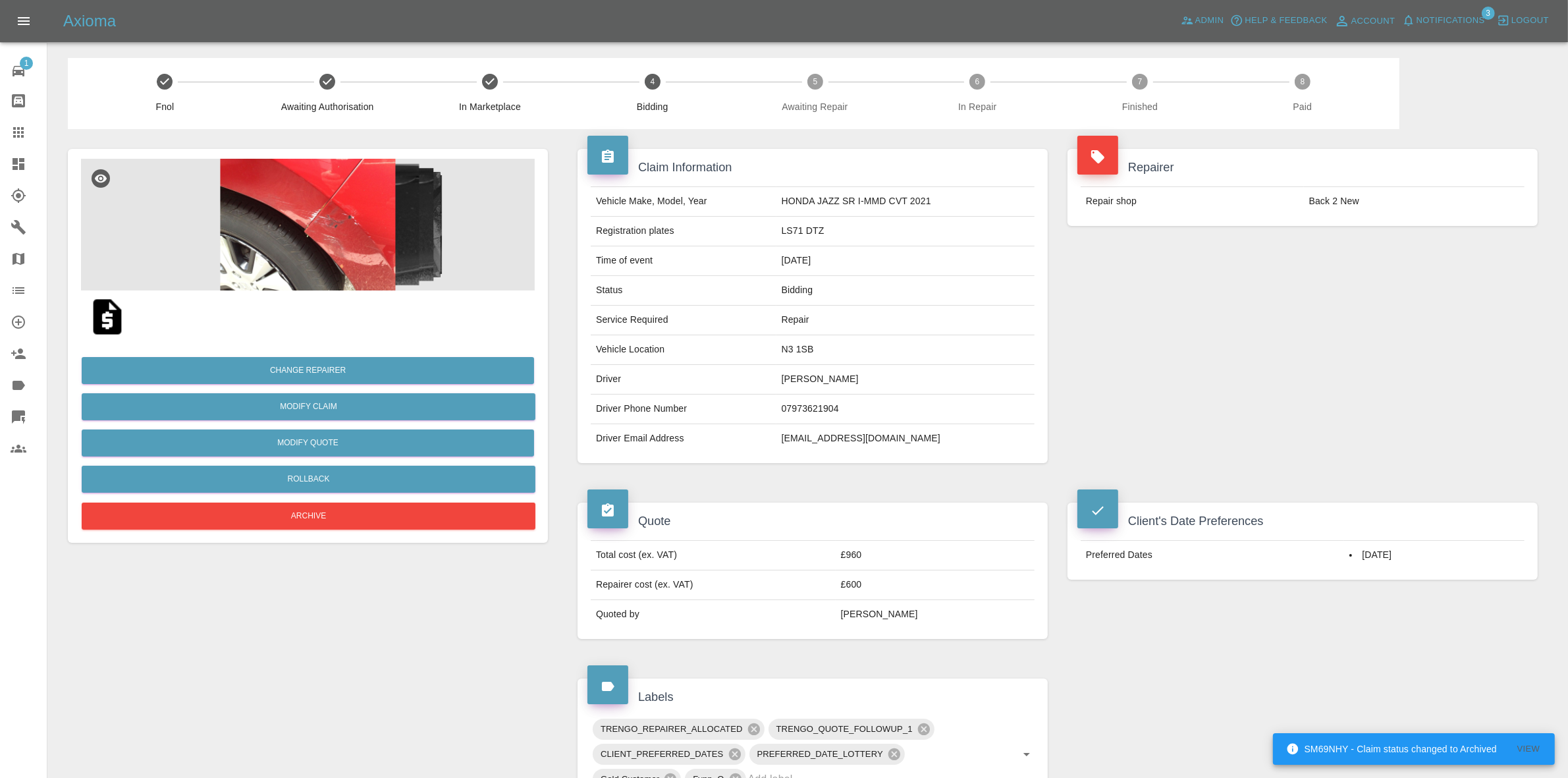
click at [1448, 14] on span "Notifications" at bounding box center [1451, 21] width 69 height 15
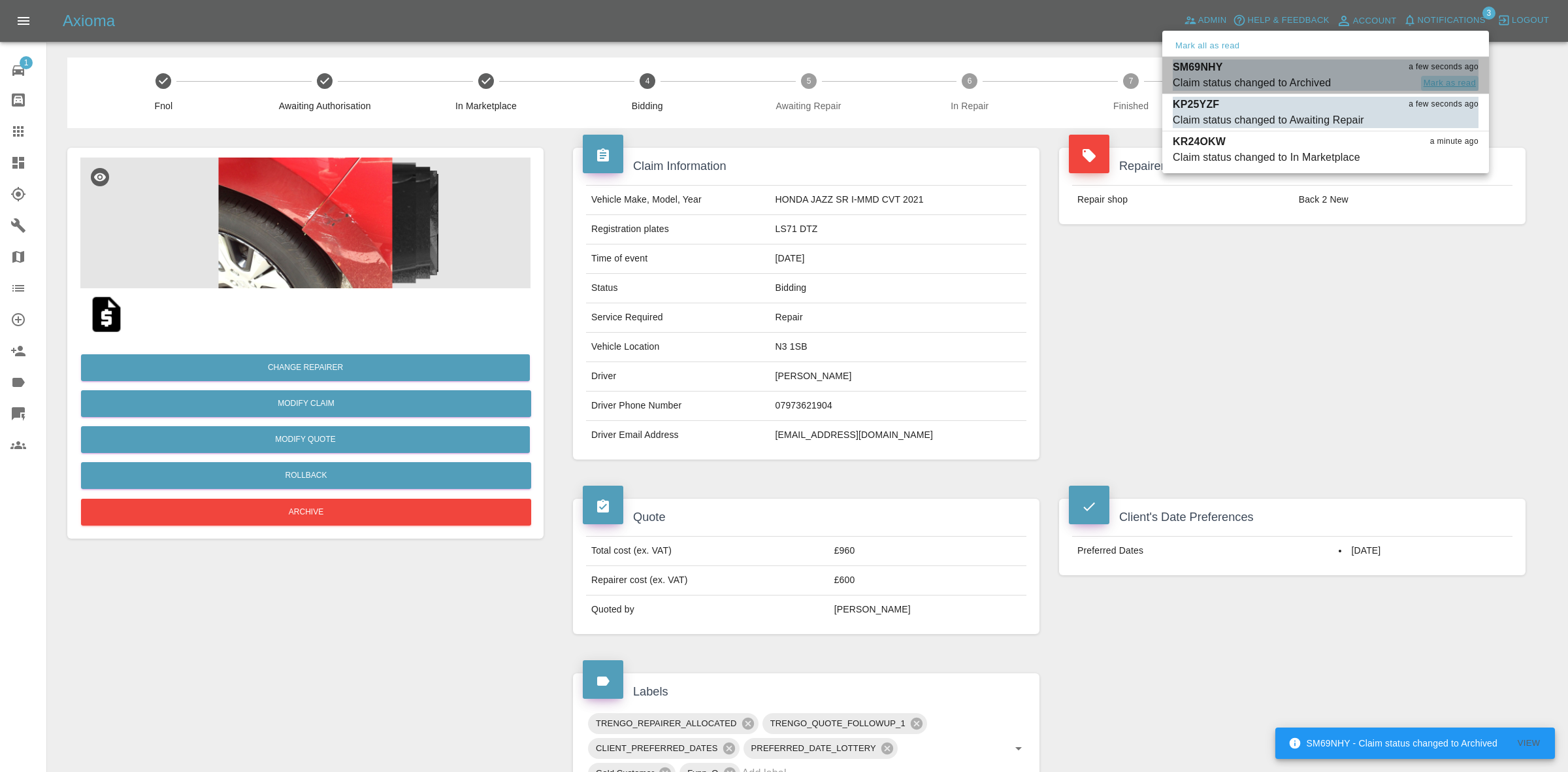
click at [1435, 82] on button "Mark as read" at bounding box center [1449, 83] width 57 height 15
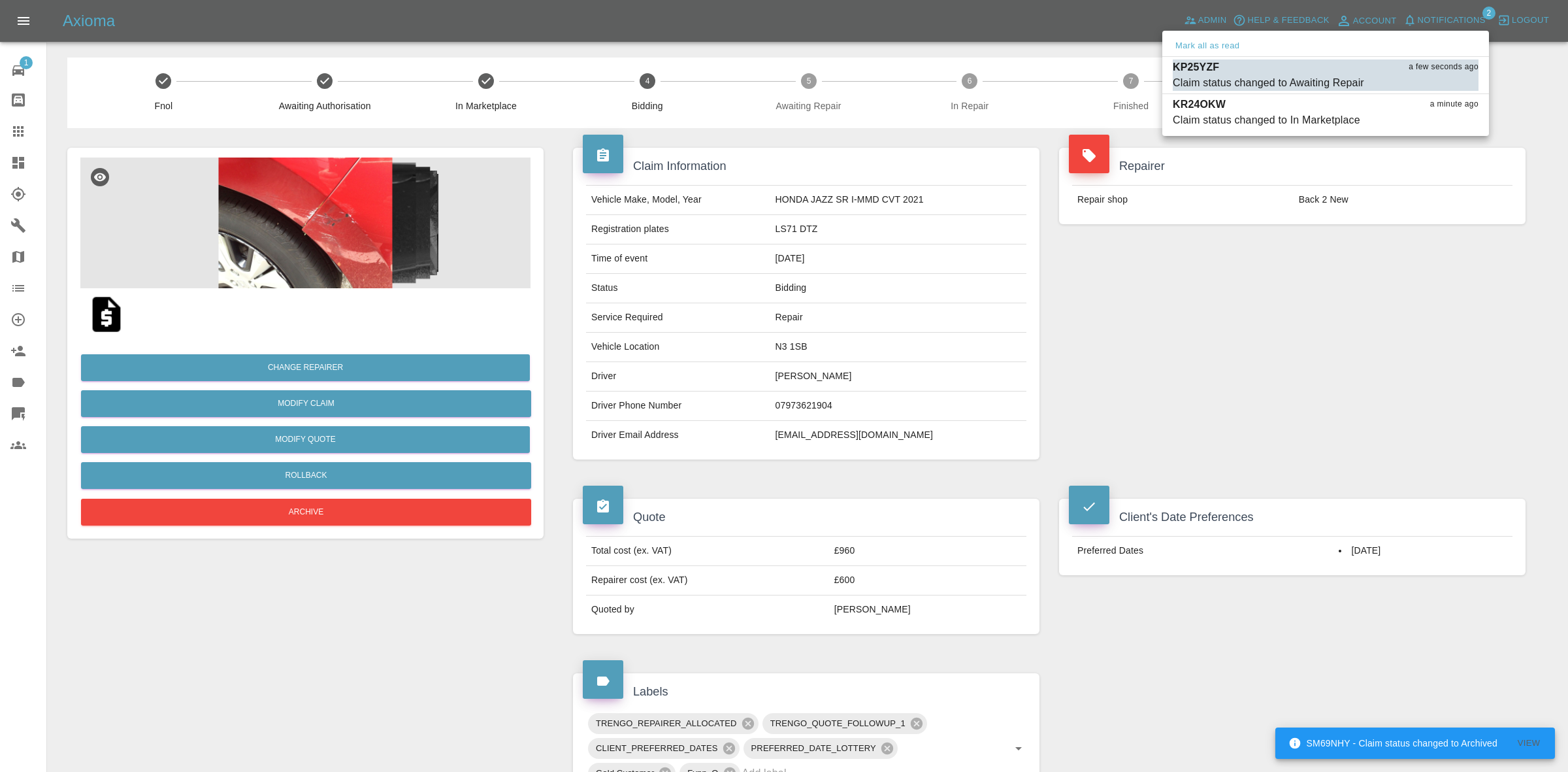
click at [1132, 392] on div at bounding box center [784, 386] width 1568 height 772
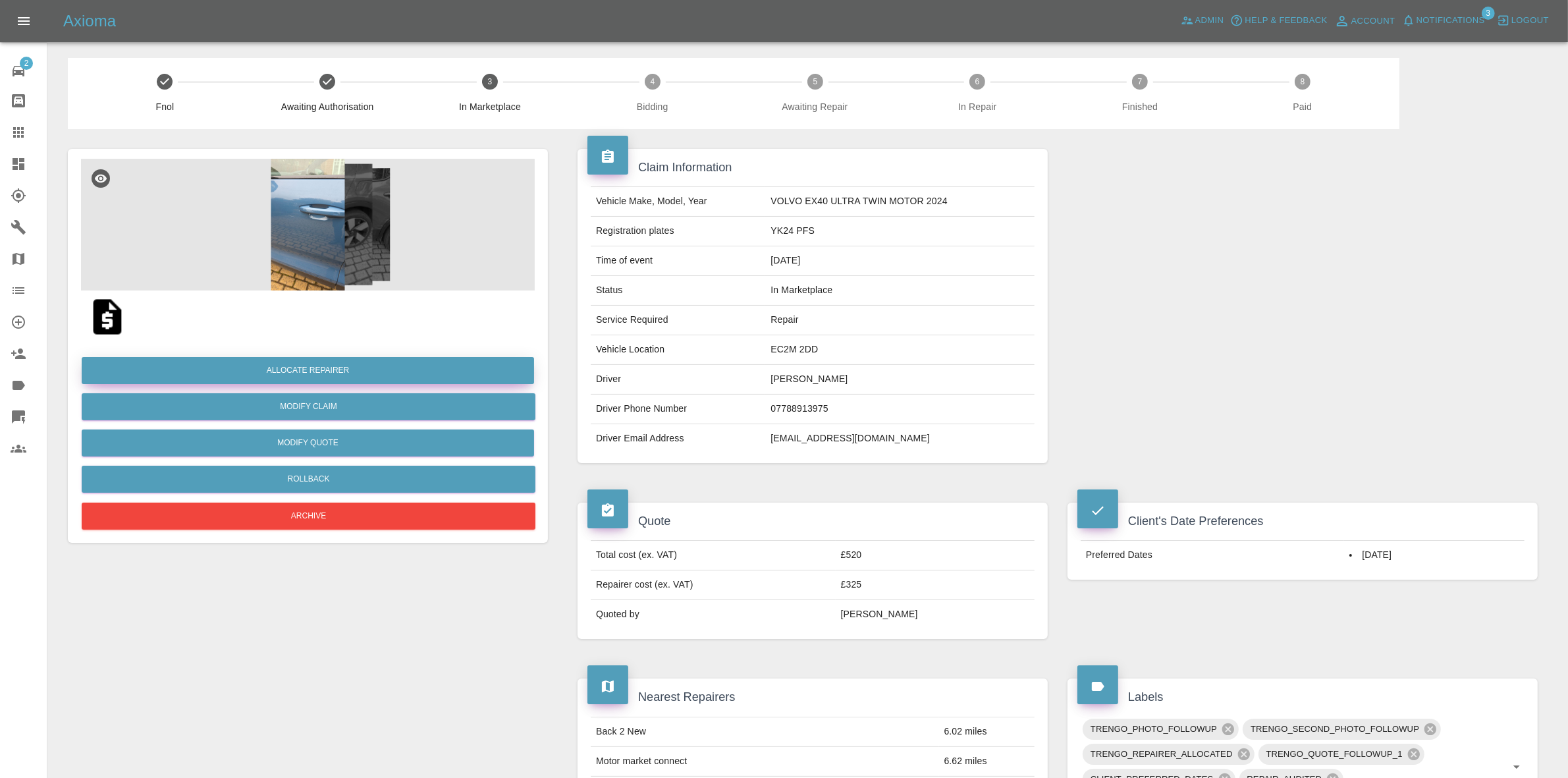
click at [304, 377] on button "Allocate Repairer" at bounding box center [307, 370] width 452 height 27
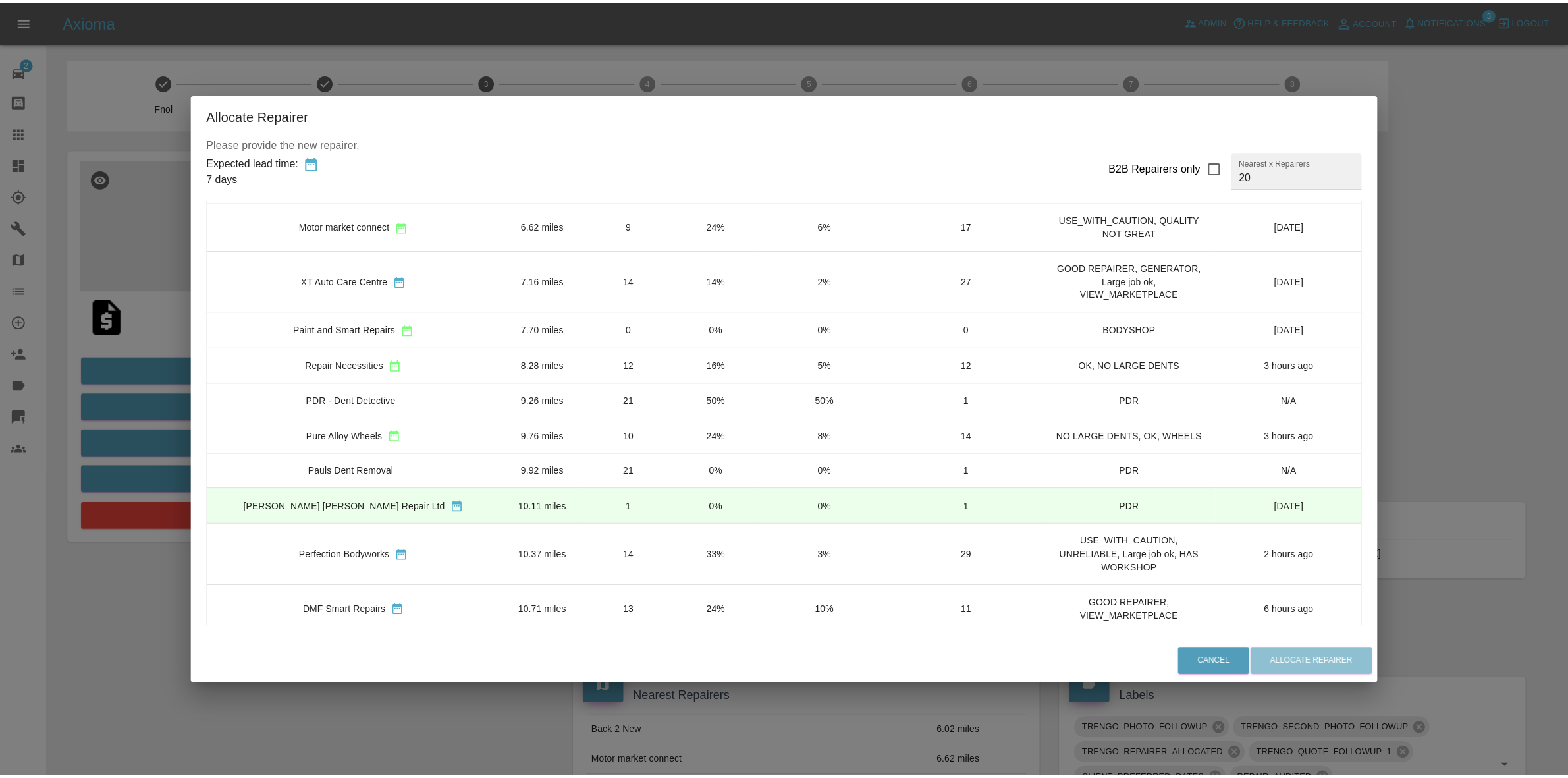
scroll to position [165, 0]
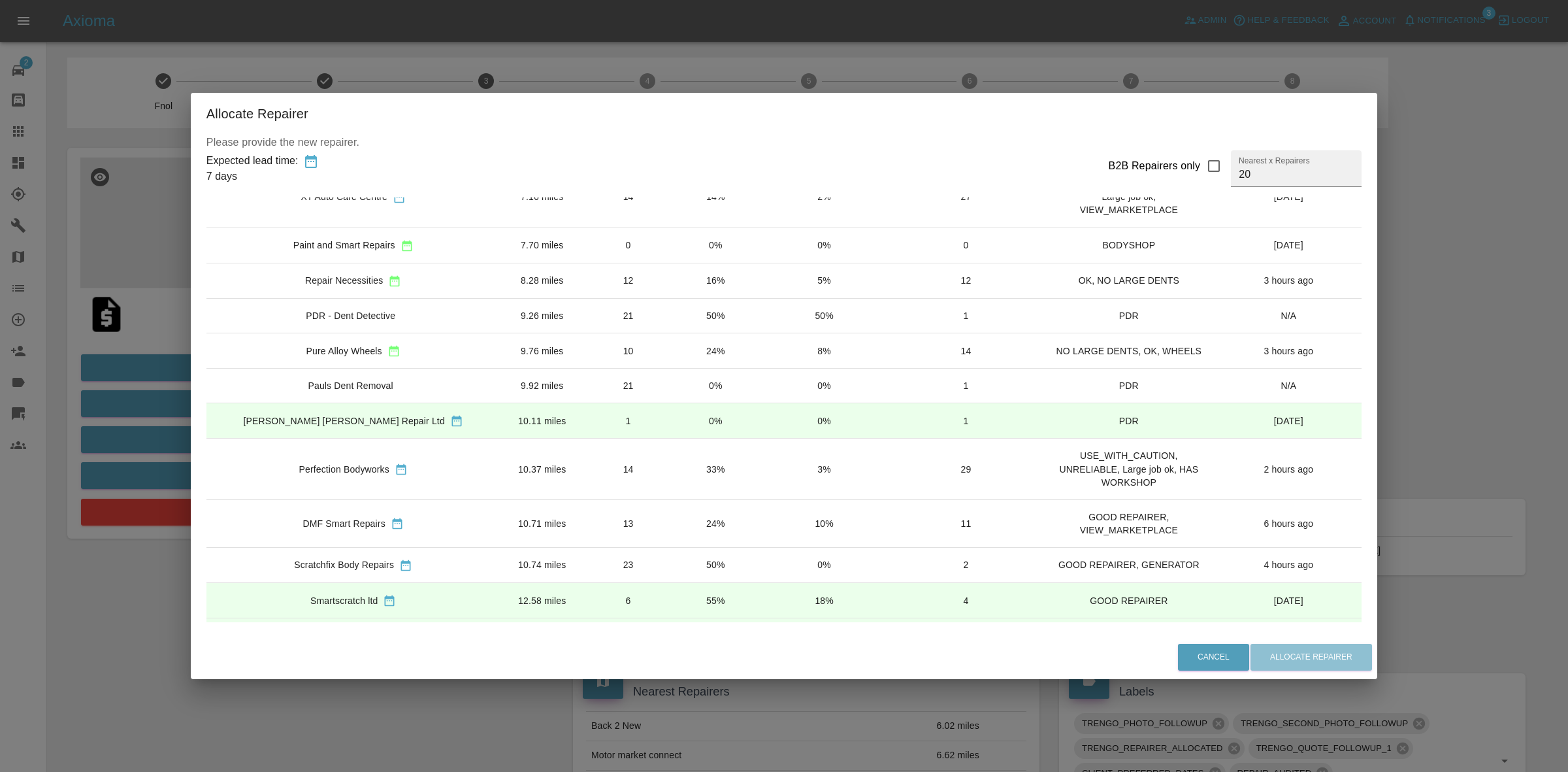
click at [108, 325] on div "Allocate Repairer Please provide the new repairer. Expected lead time: 7 days B…" at bounding box center [784, 386] width 1568 height 772
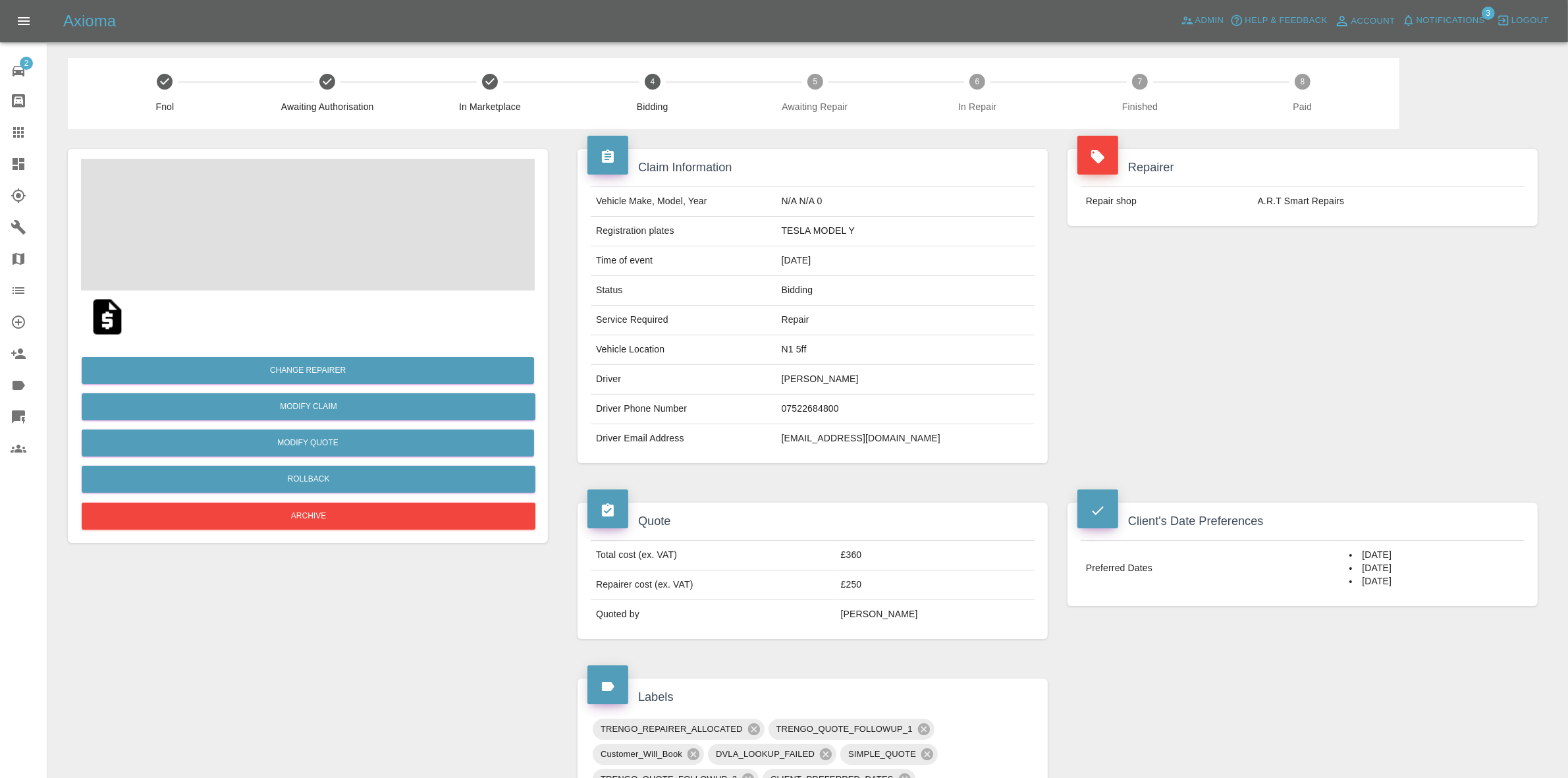
drag, startPoint x: 976, startPoint y: 777, endPoint x: 1088, endPoint y: 138, distance: 648.7
click at [1470, 255] on div "Repairer Repair shop A.R.T Smart Repairs" at bounding box center [1303, 306] width 490 height 354
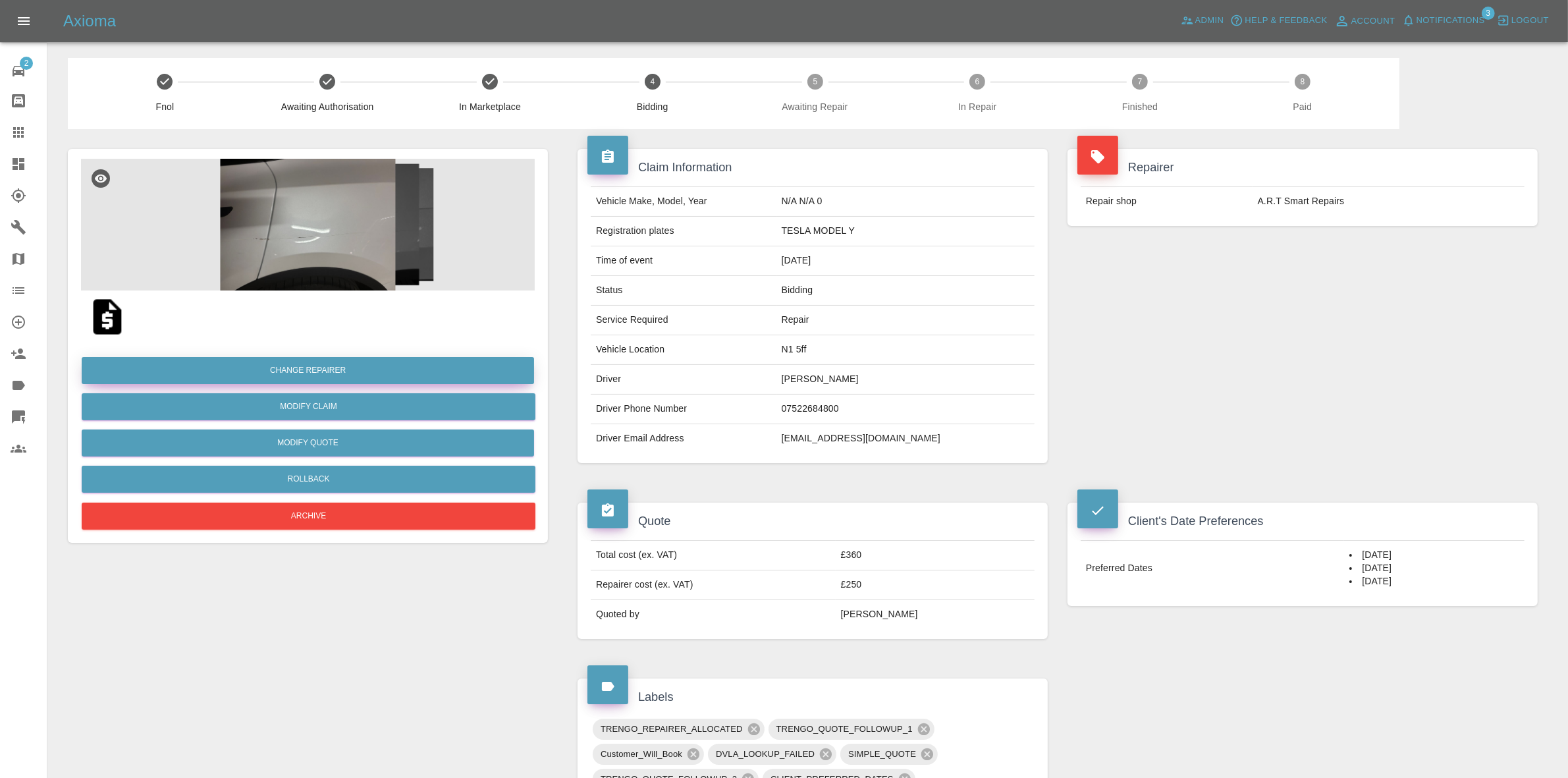
click at [323, 370] on button "Change Repairer" at bounding box center [307, 370] width 452 height 27
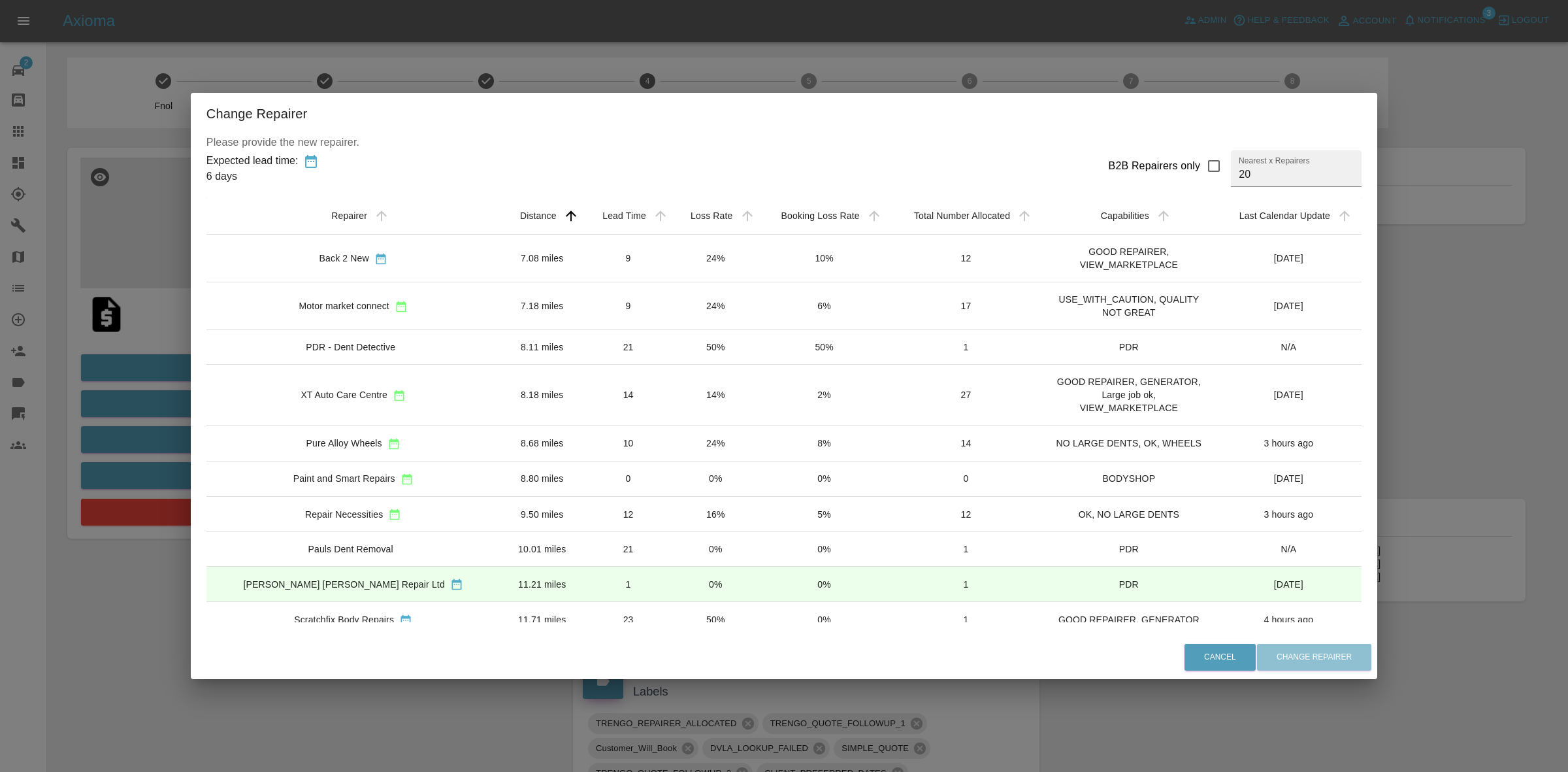
drag, startPoint x: 672, startPoint y: 436, endPoint x: 711, endPoint y: 466, distance: 49.2
click at [672, 436] on td "24%" at bounding box center [716, 443] width 86 height 36
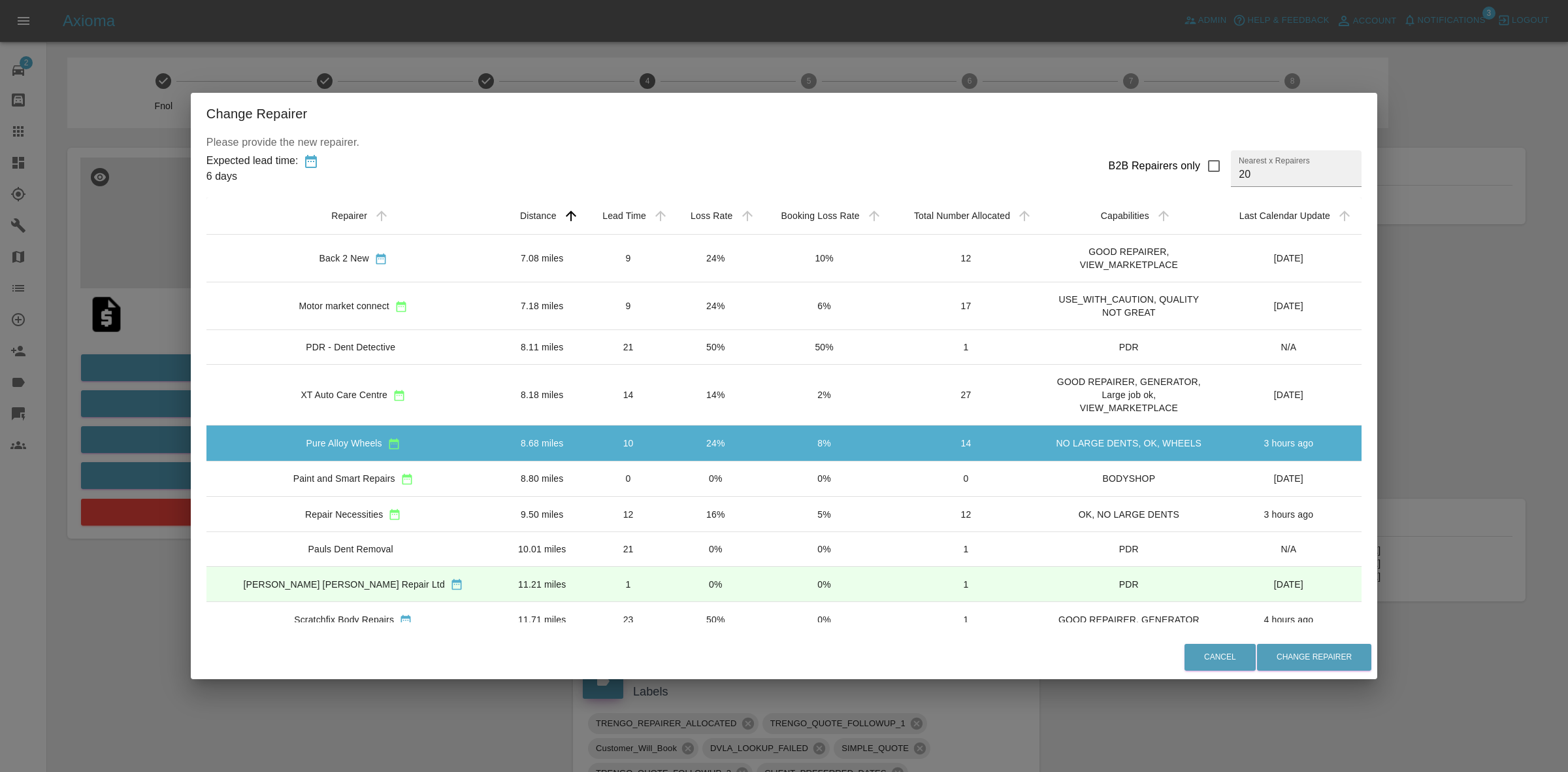
click at [1275, 642] on div "Cancel Change Repairer" at bounding box center [784, 657] width 1186 height 44
click at [1266, 652] on button "Change Repairer" at bounding box center [1314, 657] width 114 height 26
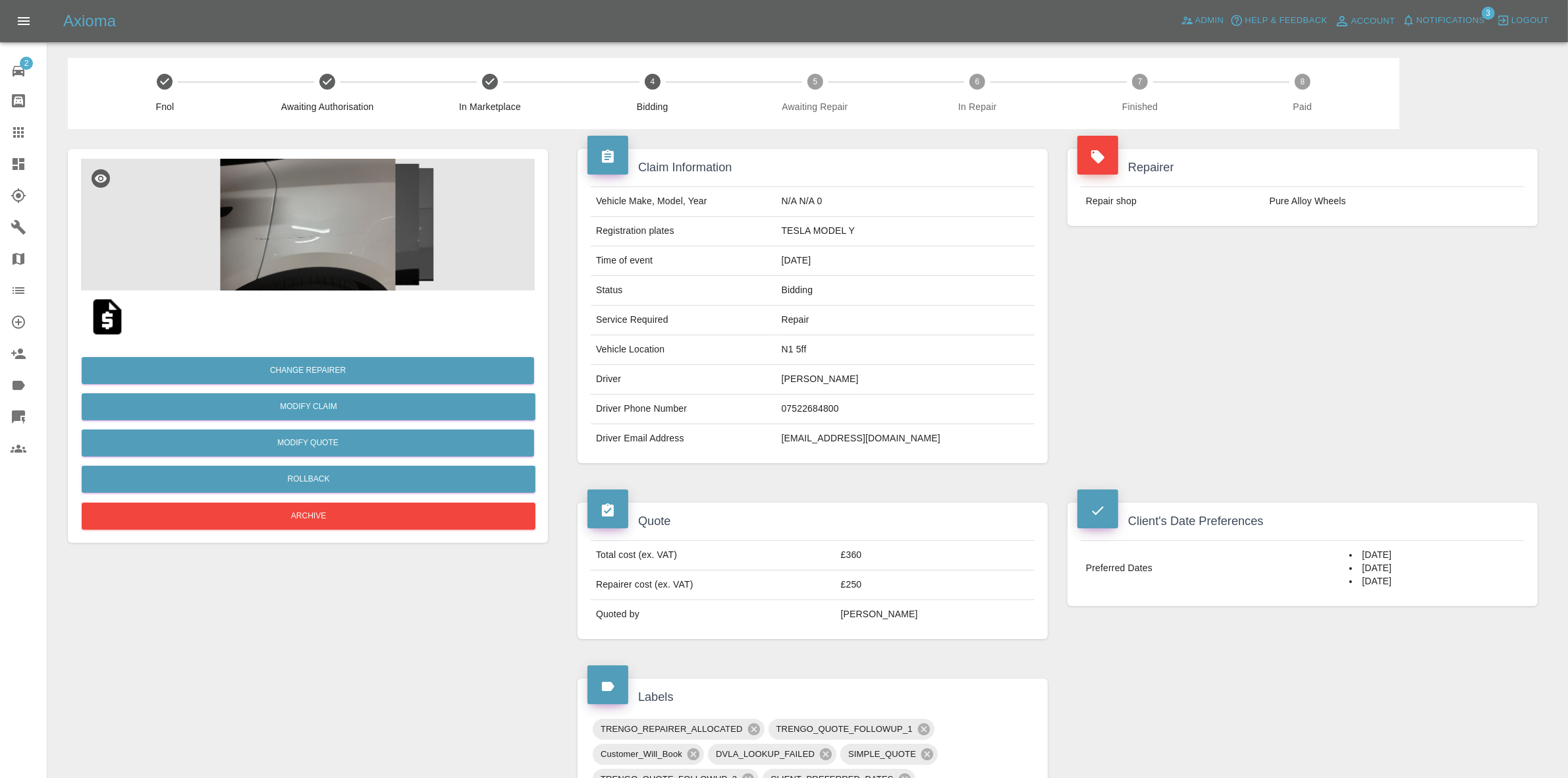
click at [1510, 310] on div "Repairer Repair shop Pure Alloy Wheels" at bounding box center [1303, 306] width 490 height 354
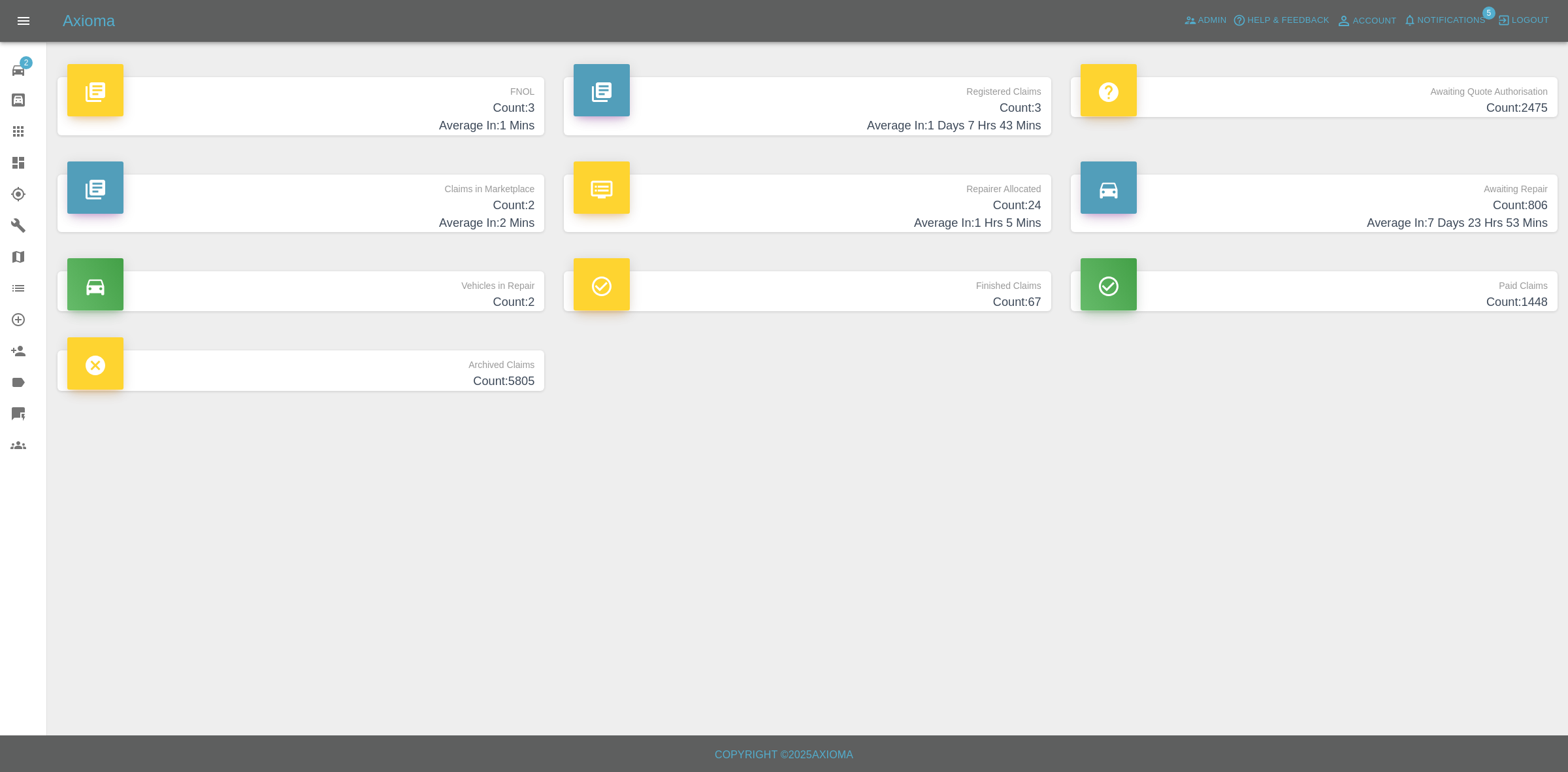
click at [458, 229] on h4 "Average In: 2 Mins" at bounding box center [300, 223] width 467 height 17
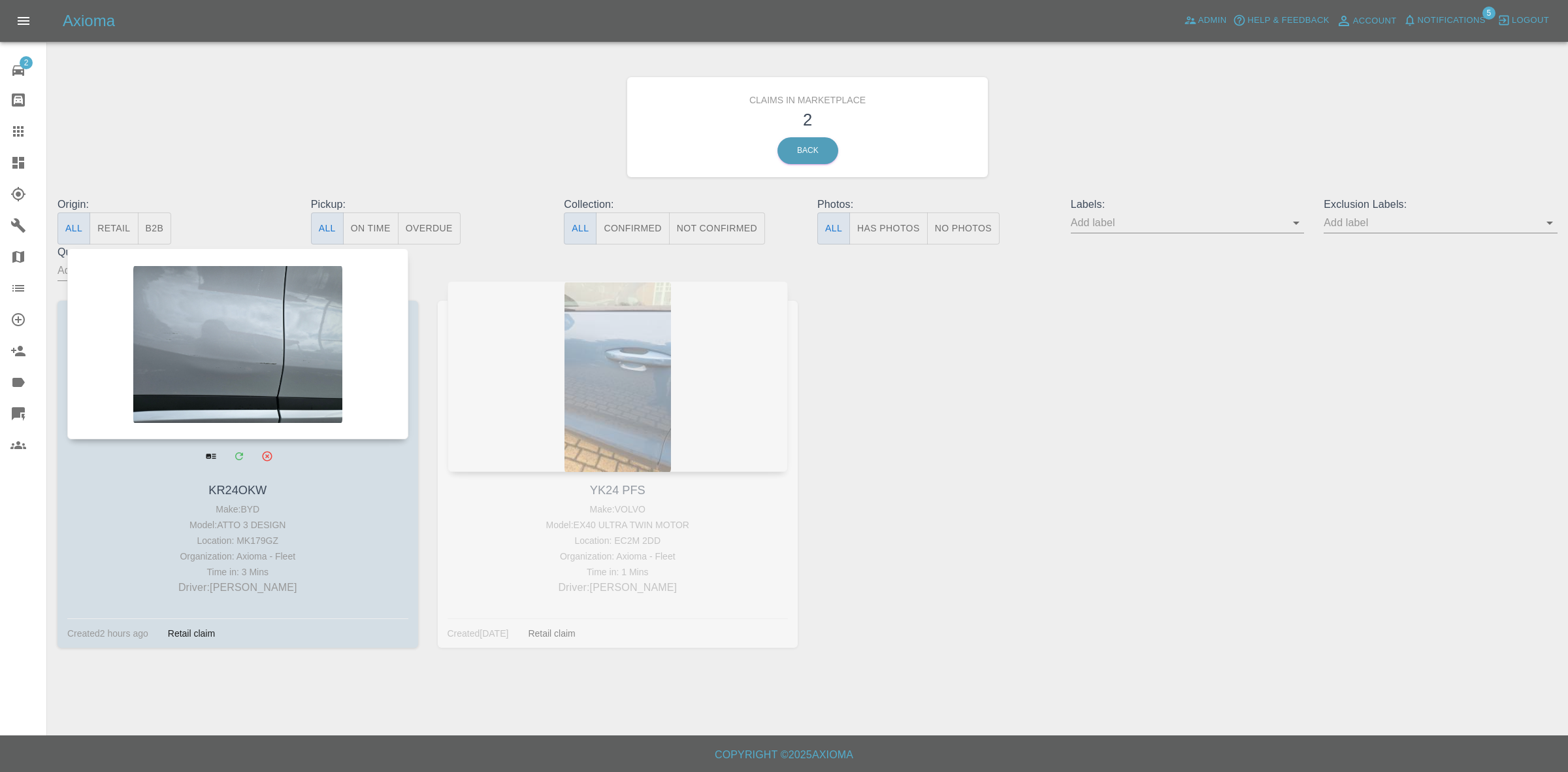
click at [309, 355] on div at bounding box center [238, 344] width 341 height 191
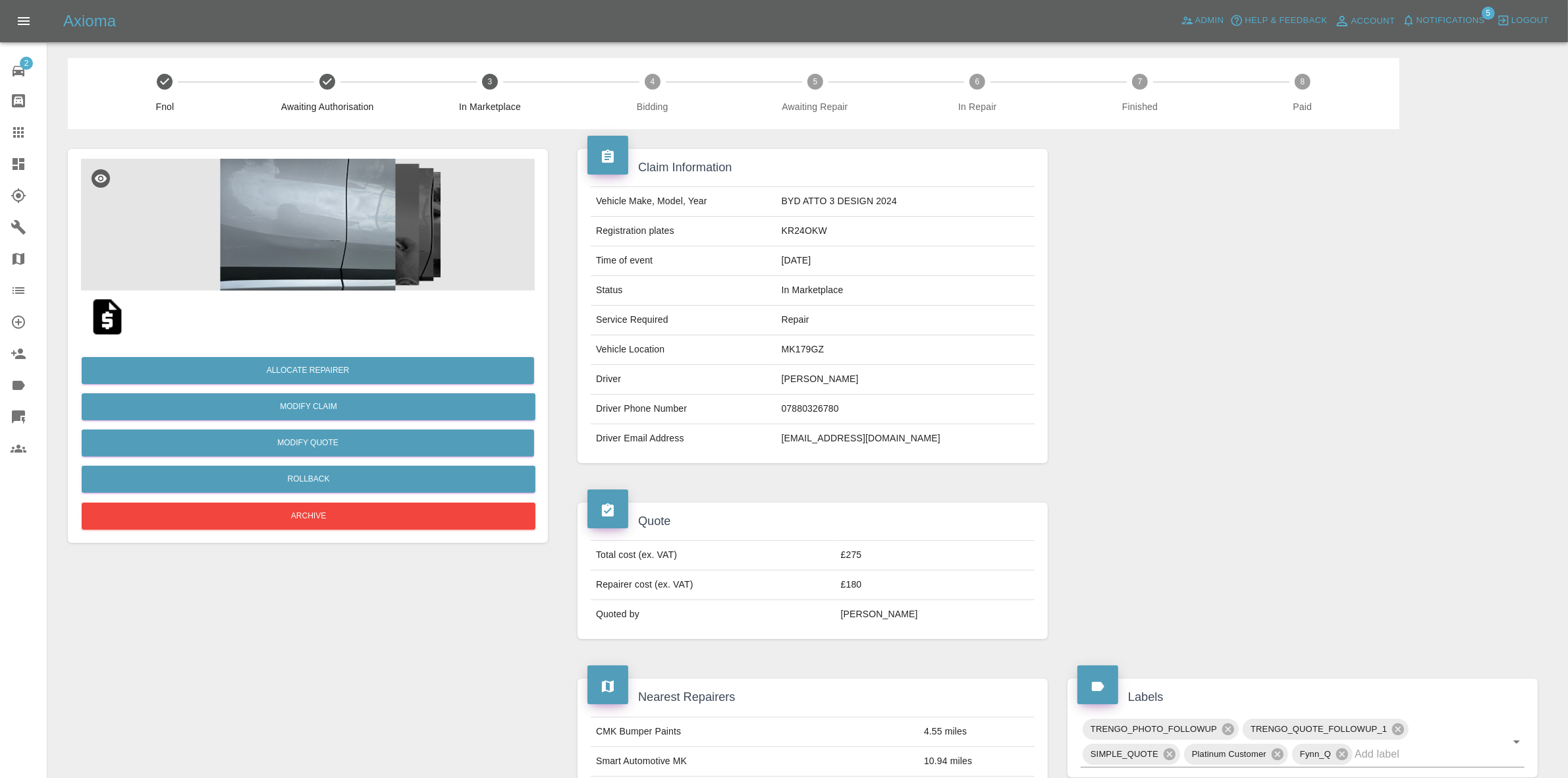
click at [362, 223] on img at bounding box center [307, 224] width 454 height 132
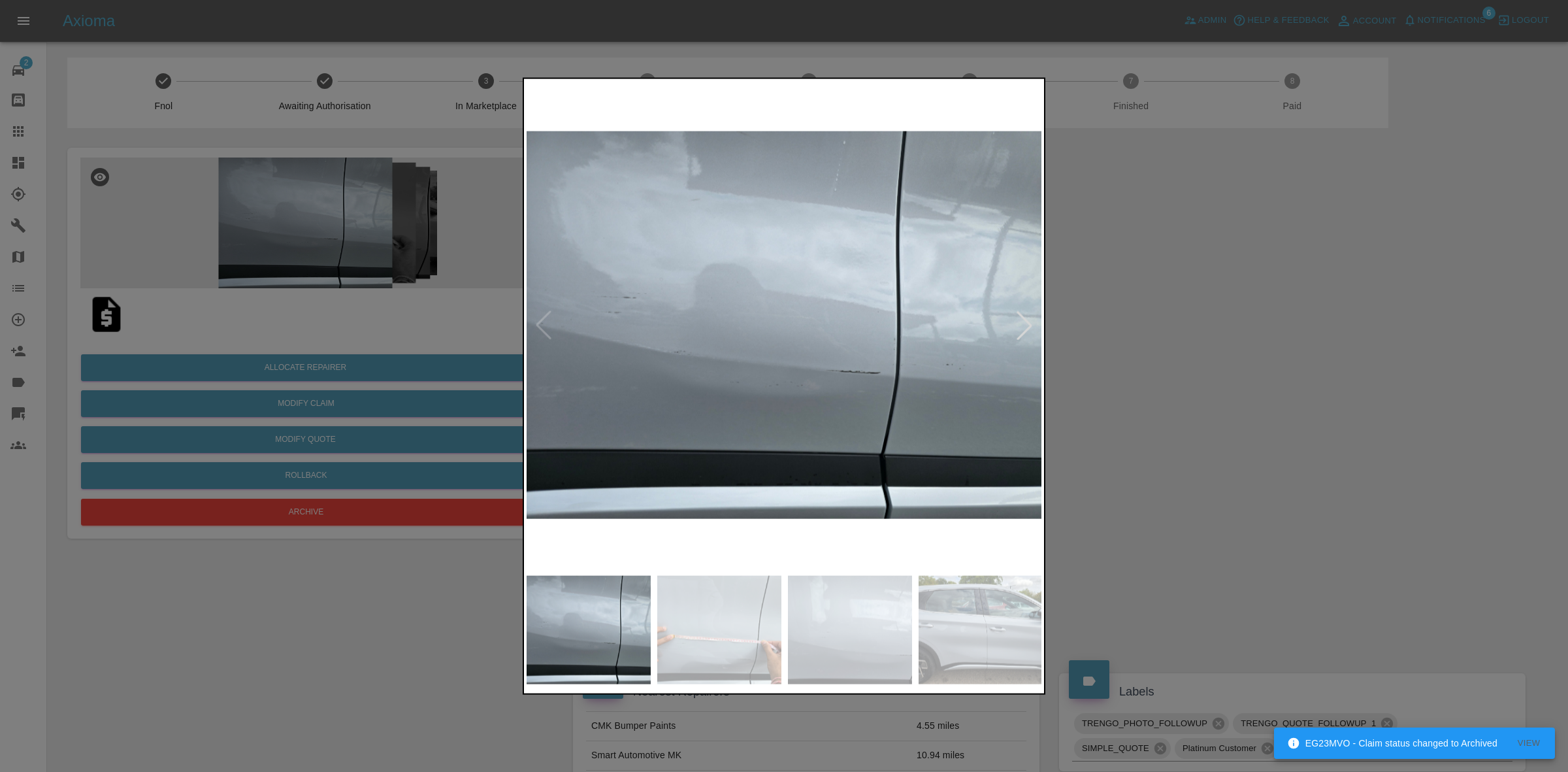
click at [1254, 365] on div at bounding box center [784, 386] width 1568 height 772
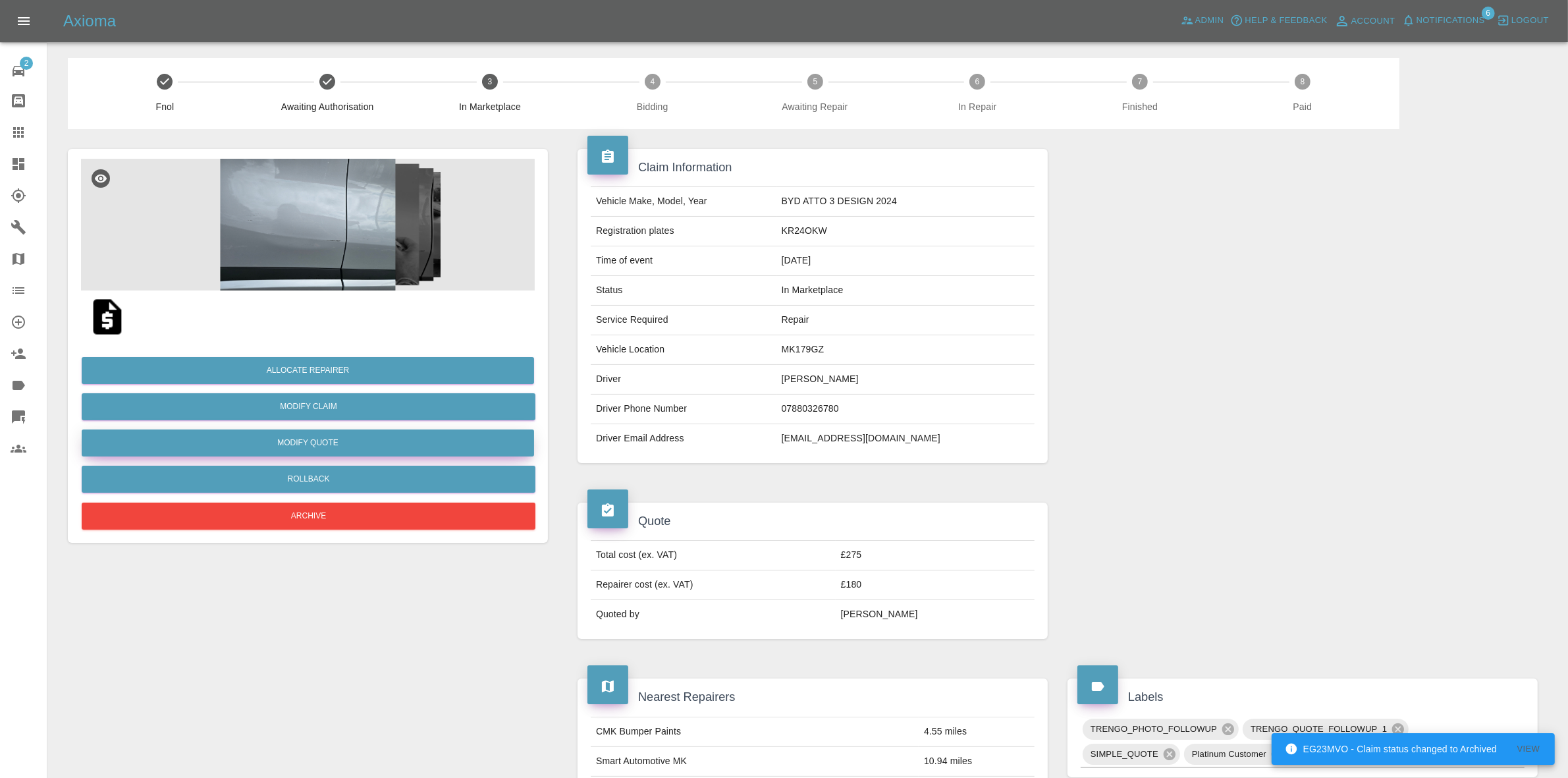
click at [324, 438] on button "Modify Quote" at bounding box center [307, 442] width 452 height 27
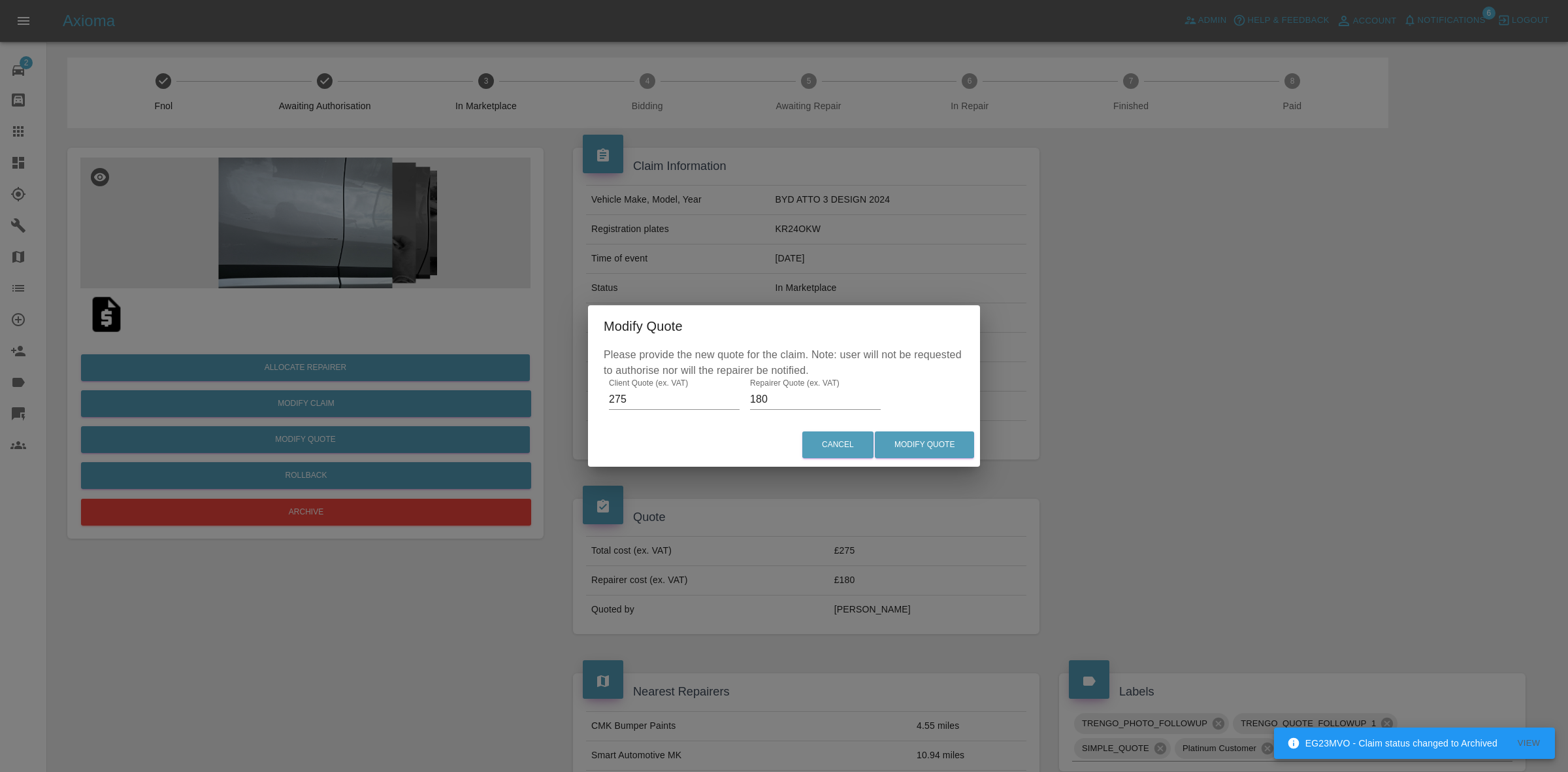
click at [756, 397] on input "180" at bounding box center [815, 400] width 131 height 21
type input "170"
click at [919, 434] on button "Modify Quote" at bounding box center [924, 444] width 99 height 26
click at [919, 419] on div "Please provide the new quote for the claim. Note: user will not be requested to…" at bounding box center [784, 385] width 392 height 76
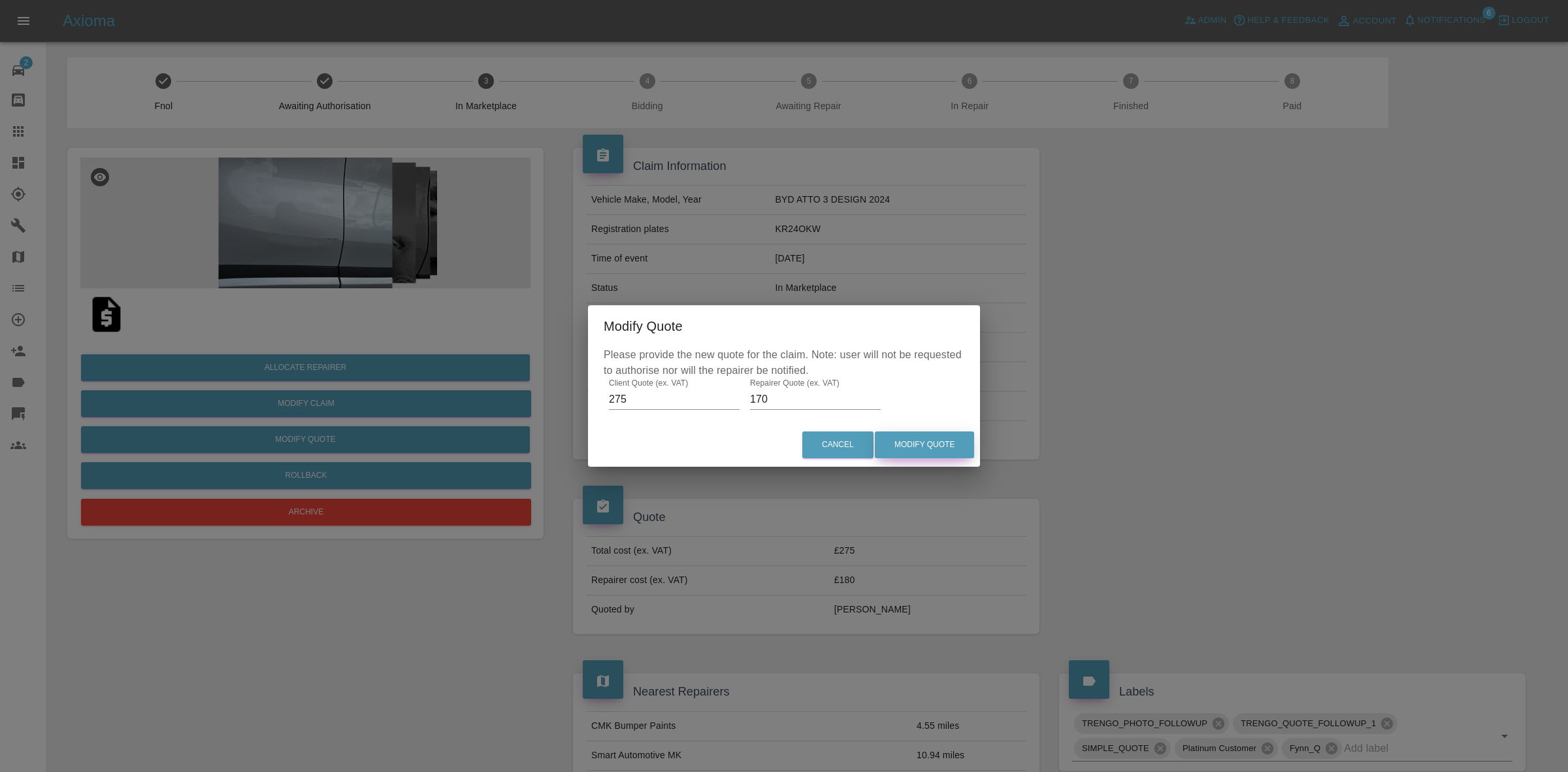
click at [927, 434] on button "Modify Quote" at bounding box center [924, 444] width 99 height 26
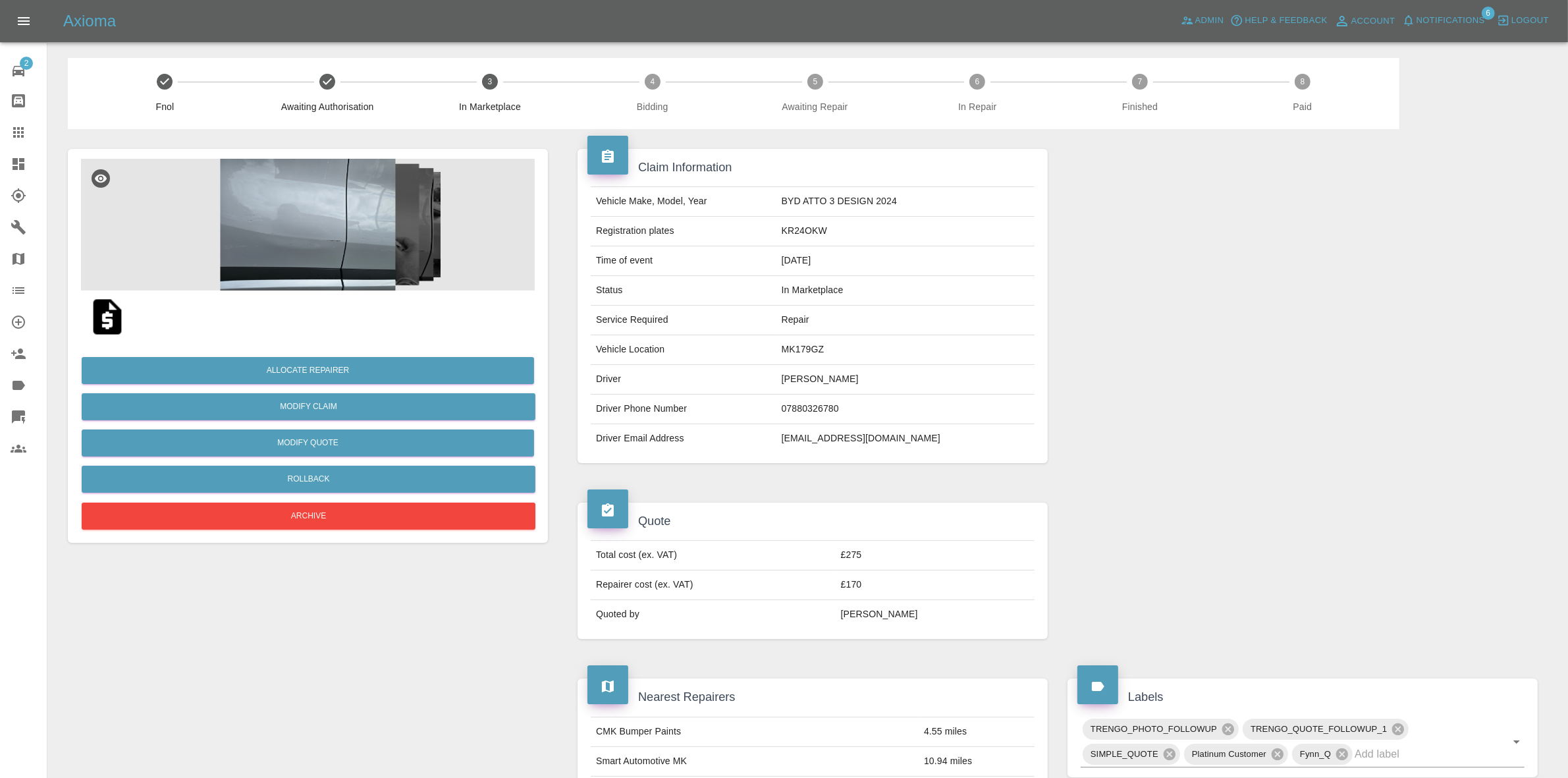
click at [831, 228] on td "KR24OKW" at bounding box center [905, 231] width 259 height 30
click at [831, 232] on td "KR24OKW" at bounding box center [905, 231] width 259 height 30
click at [831, 232] on td "KR24OKW" at bounding box center [905, 231] width 259 height 30
copy td "KR24OKW"
drag, startPoint x: 1257, startPoint y: 298, endPoint x: 957, endPoint y: 403, distance: 317.8
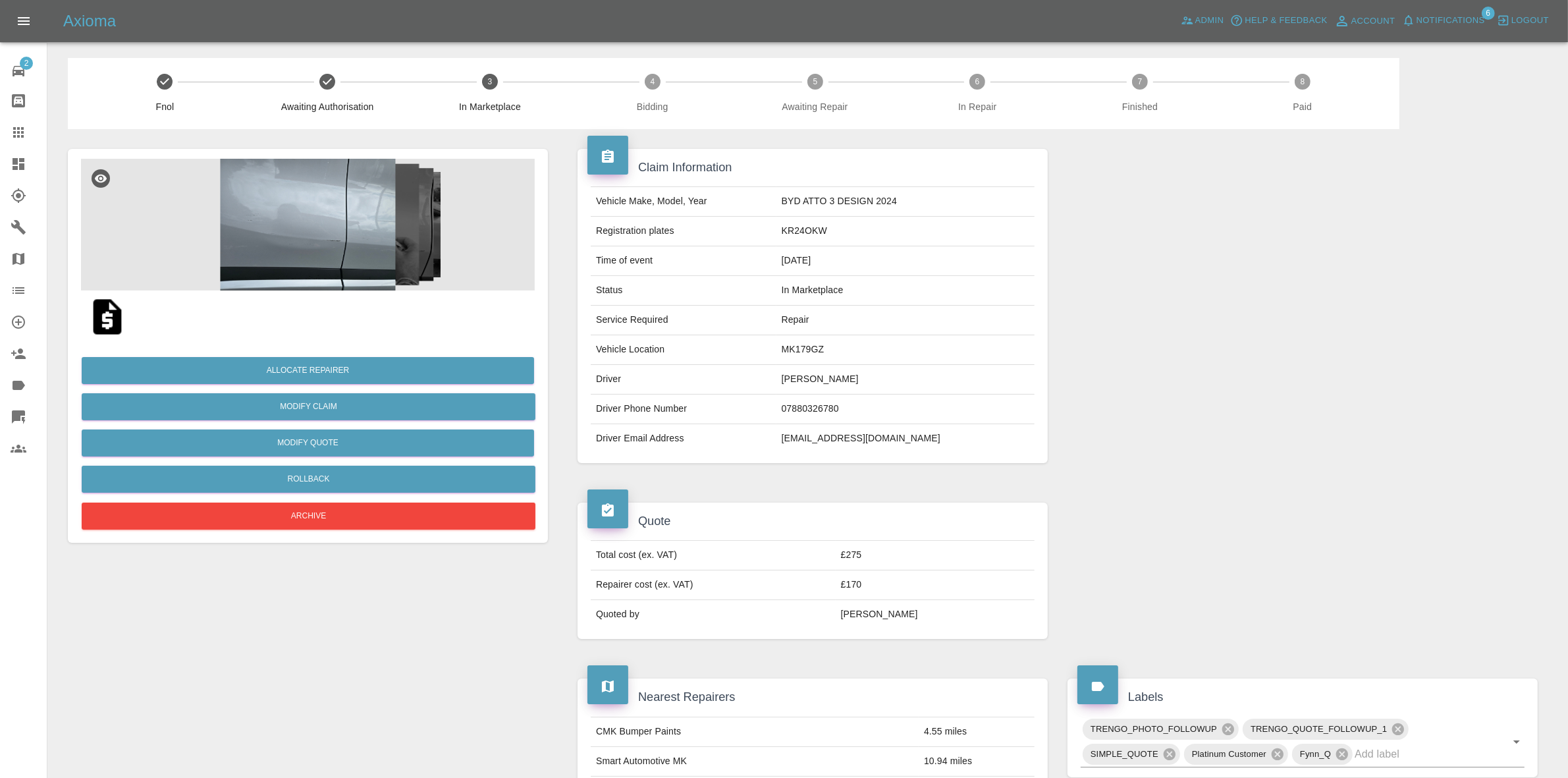
click at [1257, 298] on div at bounding box center [1303, 306] width 490 height 354
click at [284, 365] on button "Allocate Repairer" at bounding box center [307, 370] width 452 height 27
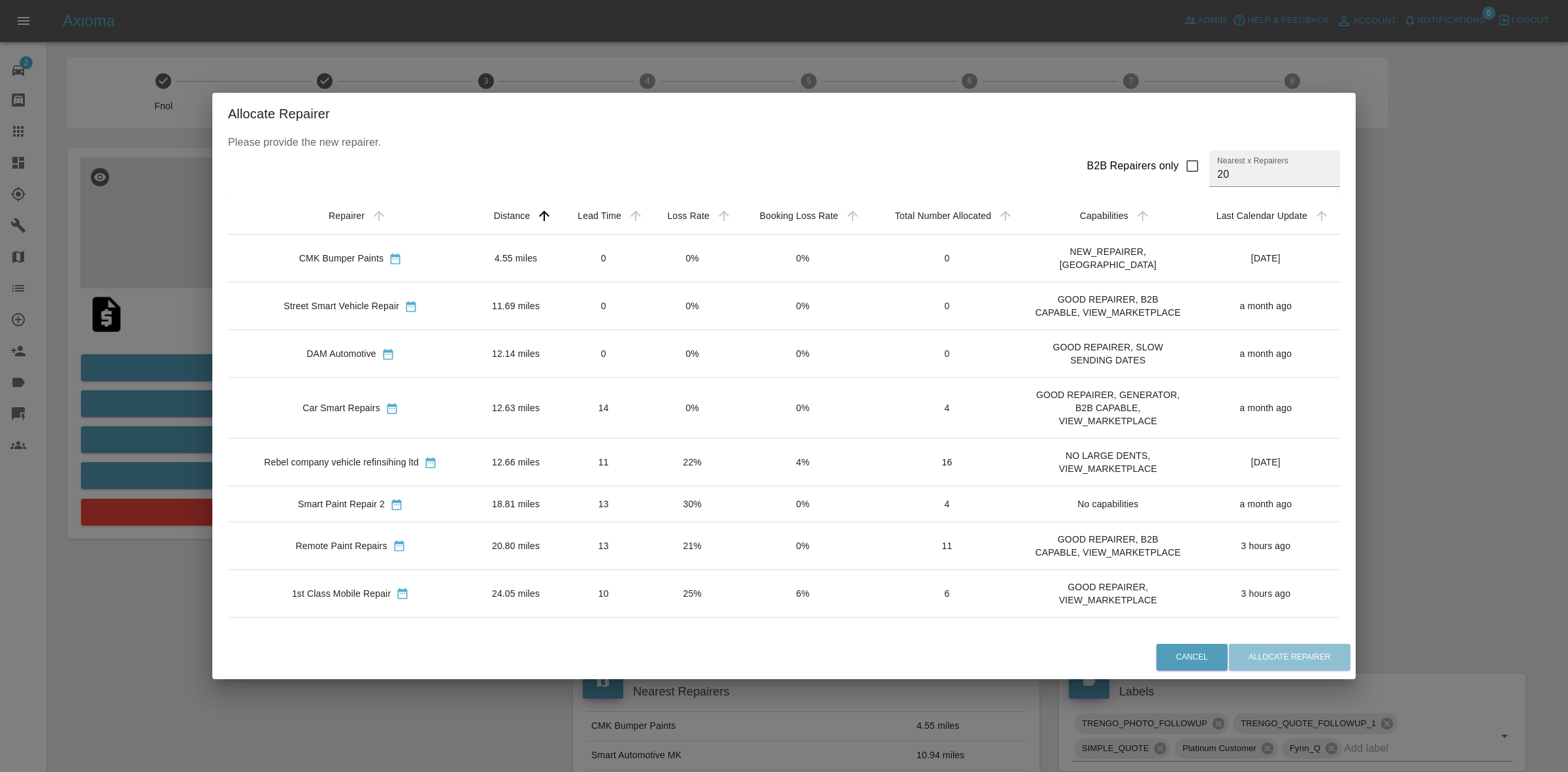
click at [689, 462] on td "22%" at bounding box center [692, 462] width 88 height 48
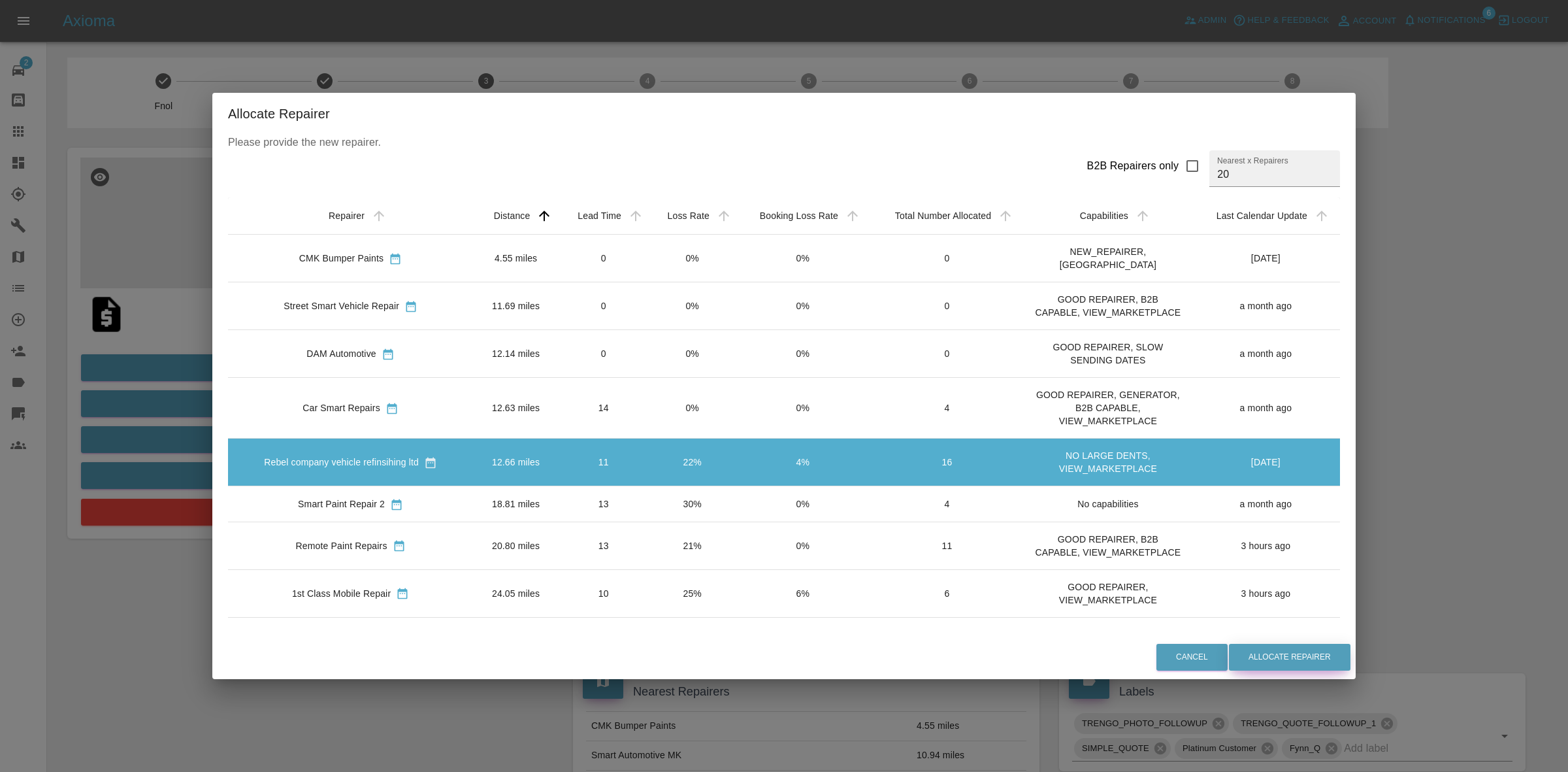
click at [1300, 652] on button "Allocate Repairer" at bounding box center [1289, 657] width 122 height 26
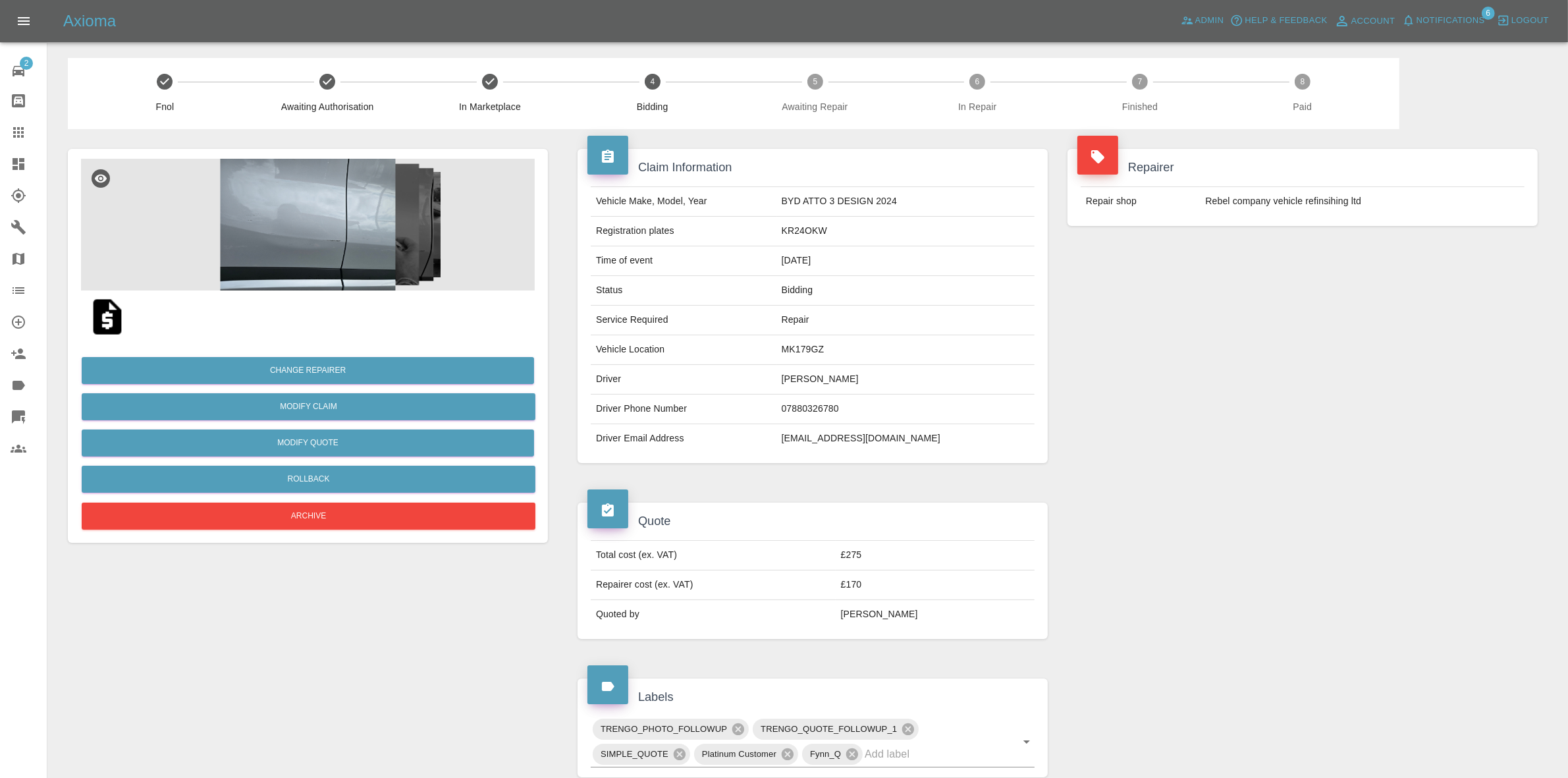
drag, startPoint x: 1405, startPoint y: 280, endPoint x: 657, endPoint y: 97, distance: 770.1
click at [1405, 280] on div "Repairer Repair shop Rebel company vehicle refinsihing ltd" at bounding box center [1303, 306] width 490 height 354
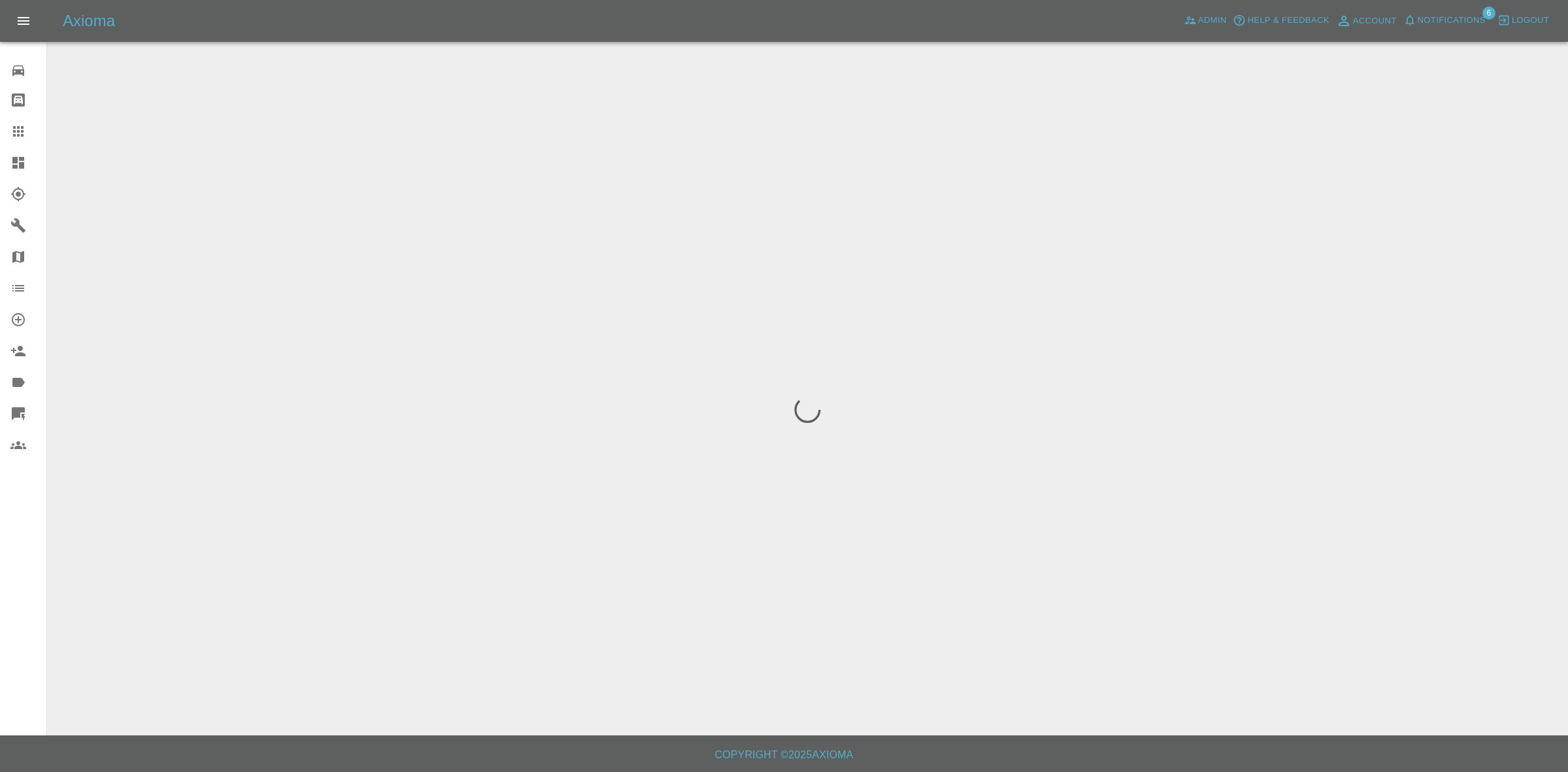
click at [1450, 24] on span "Notifications" at bounding box center [1452, 20] width 68 height 15
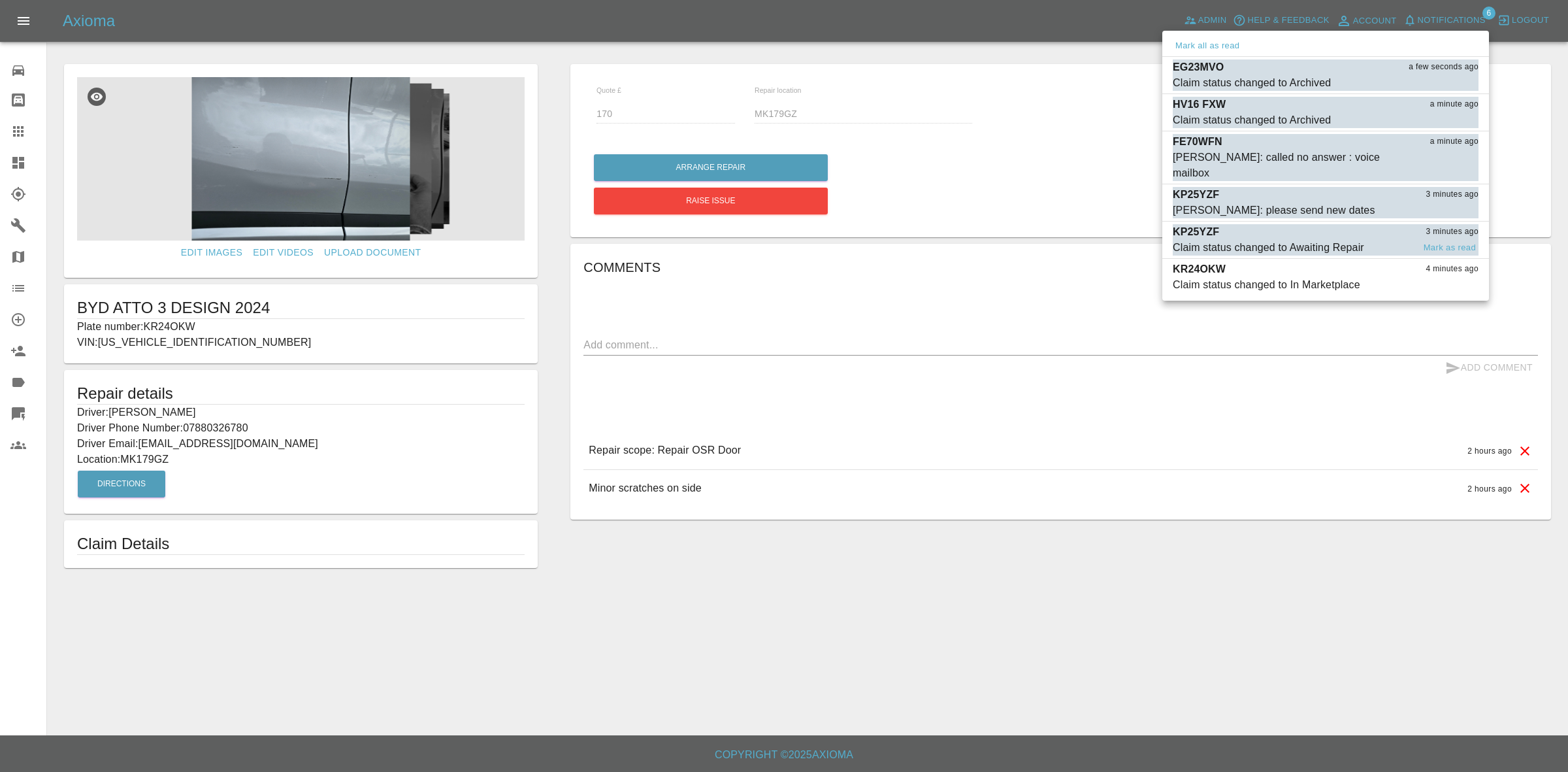
click at [1324, 240] on div "Claim status changed to Awaiting Repair" at bounding box center [1268, 247] width 191 height 16
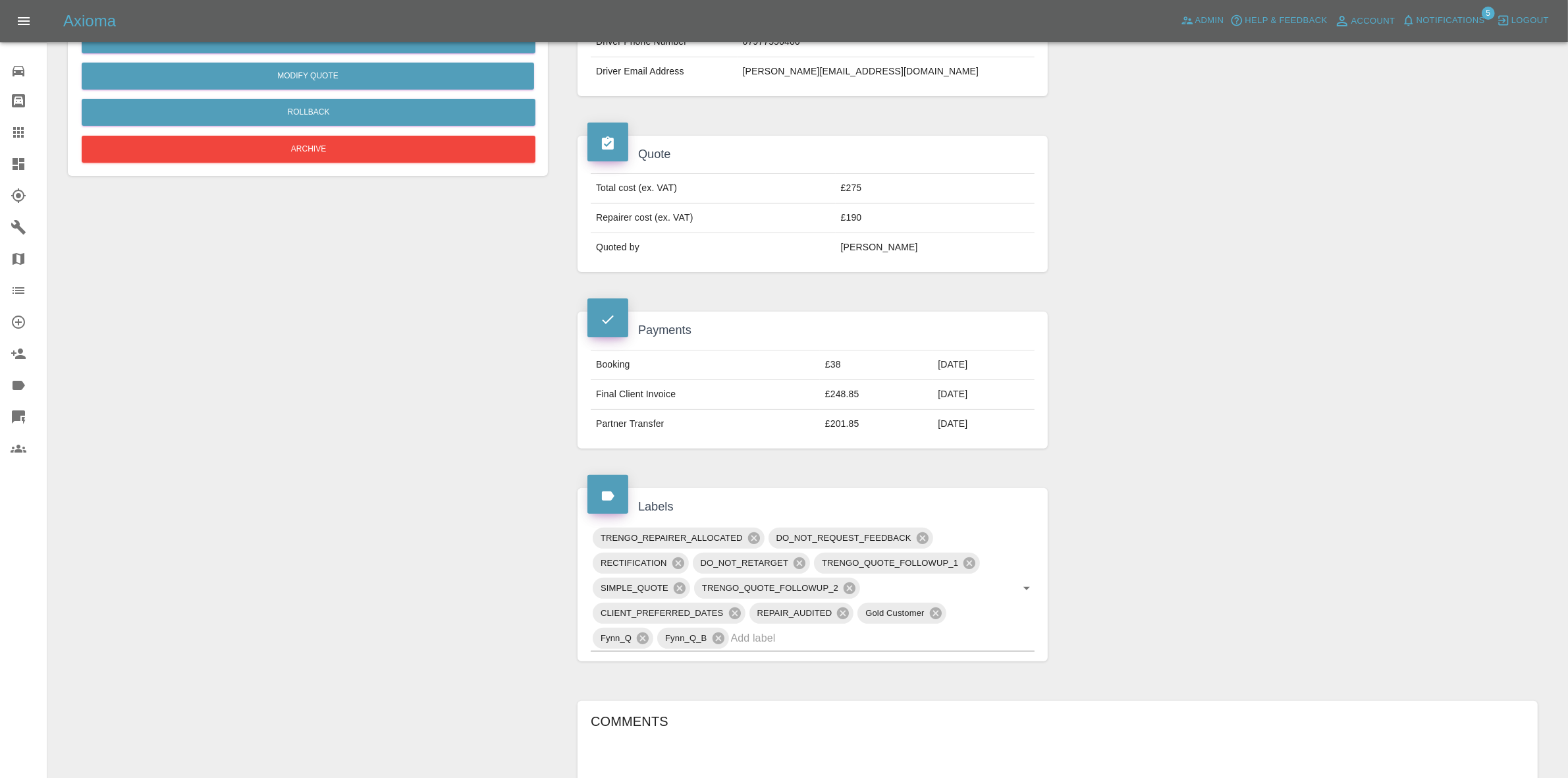
scroll to position [905, 0]
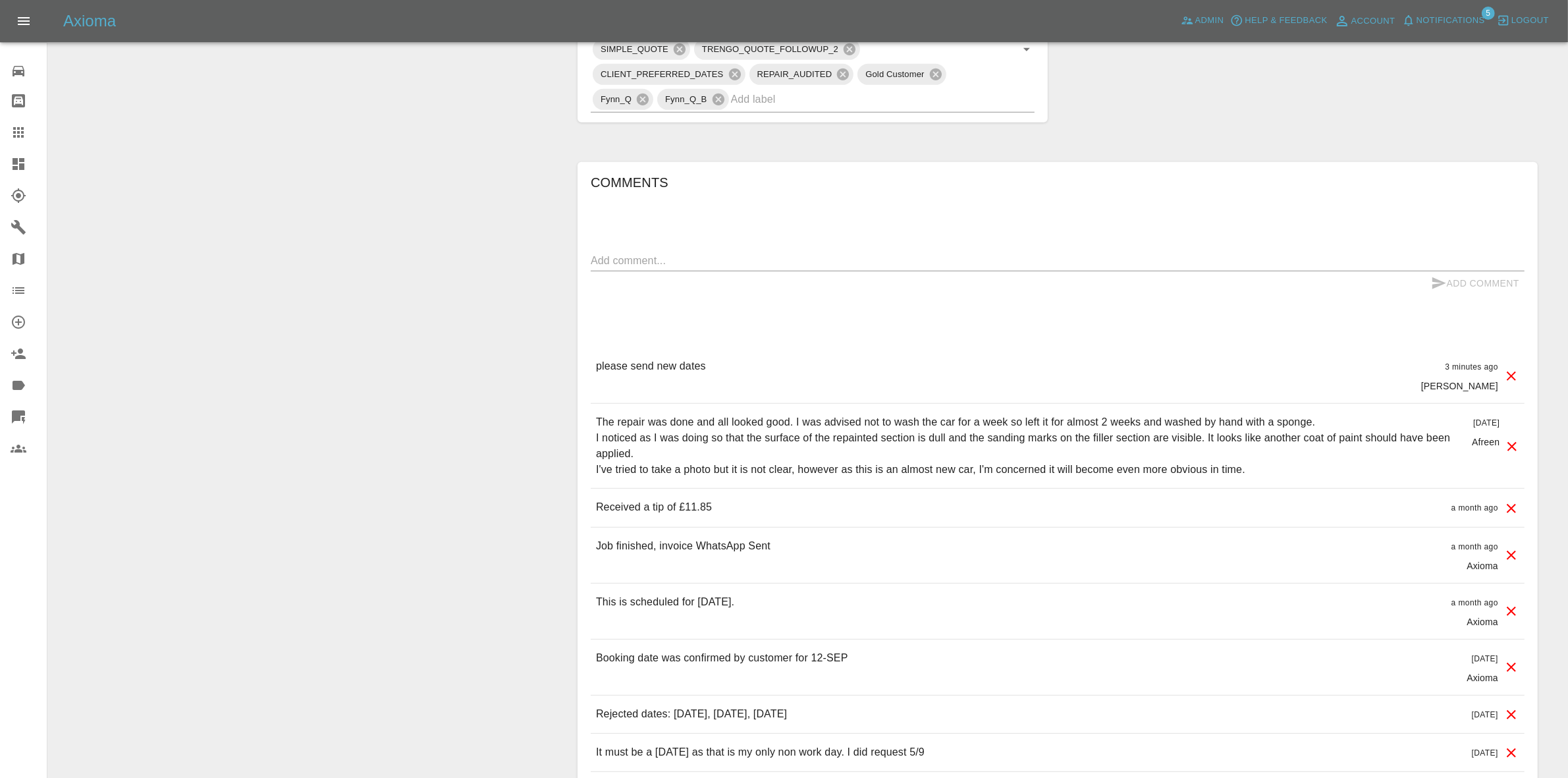
drag, startPoint x: 1345, startPoint y: 146, endPoint x: 1301, endPoint y: 146, distance: 44.0
click at [1345, 146] on div "Comments x Add Comment please send new dates 3 minutes ago Carl Ainsworth pleas…" at bounding box center [1057, 647] width 980 height 1008
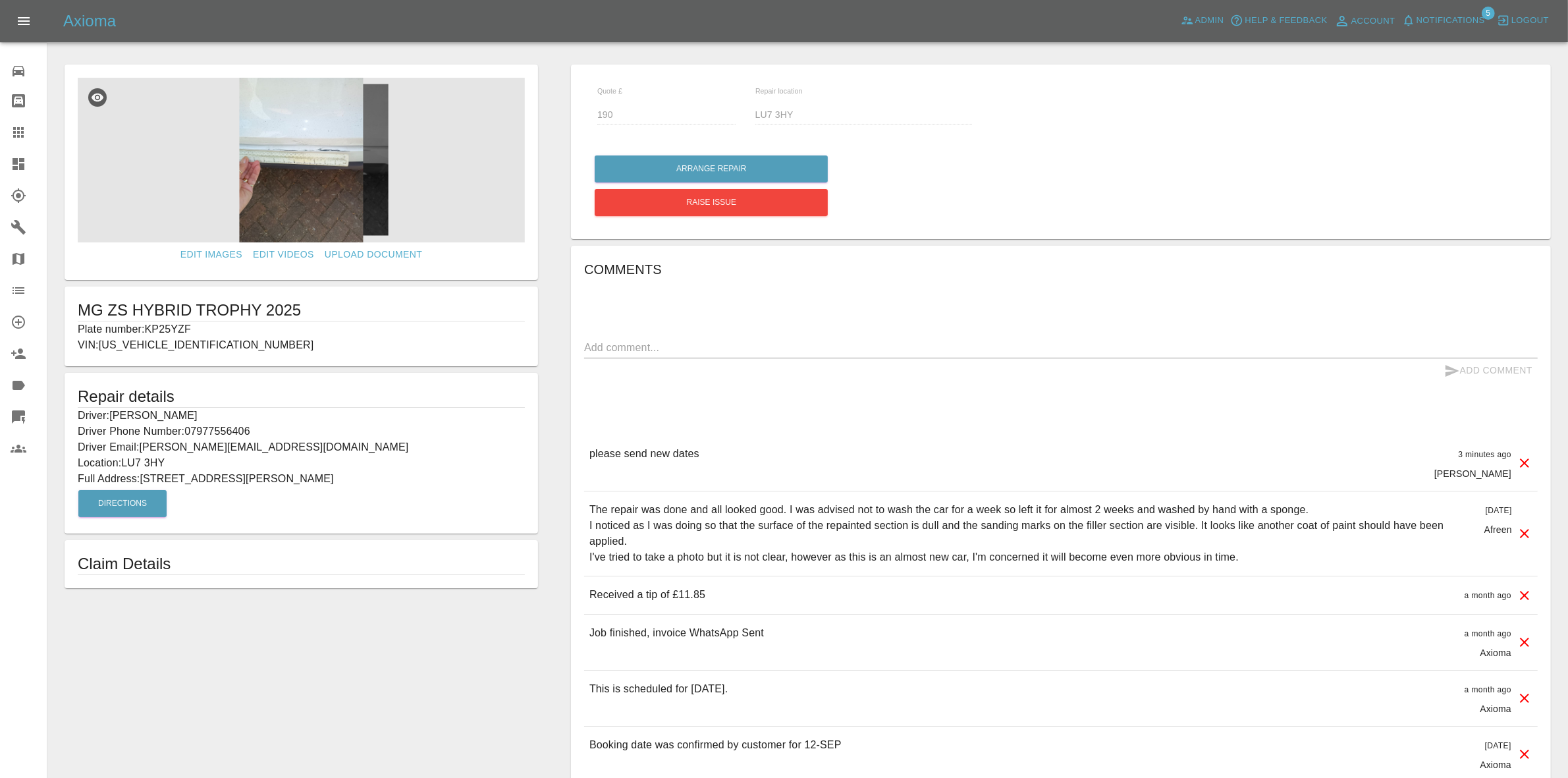
click at [13, 166] on icon at bounding box center [18, 164] width 16 height 16
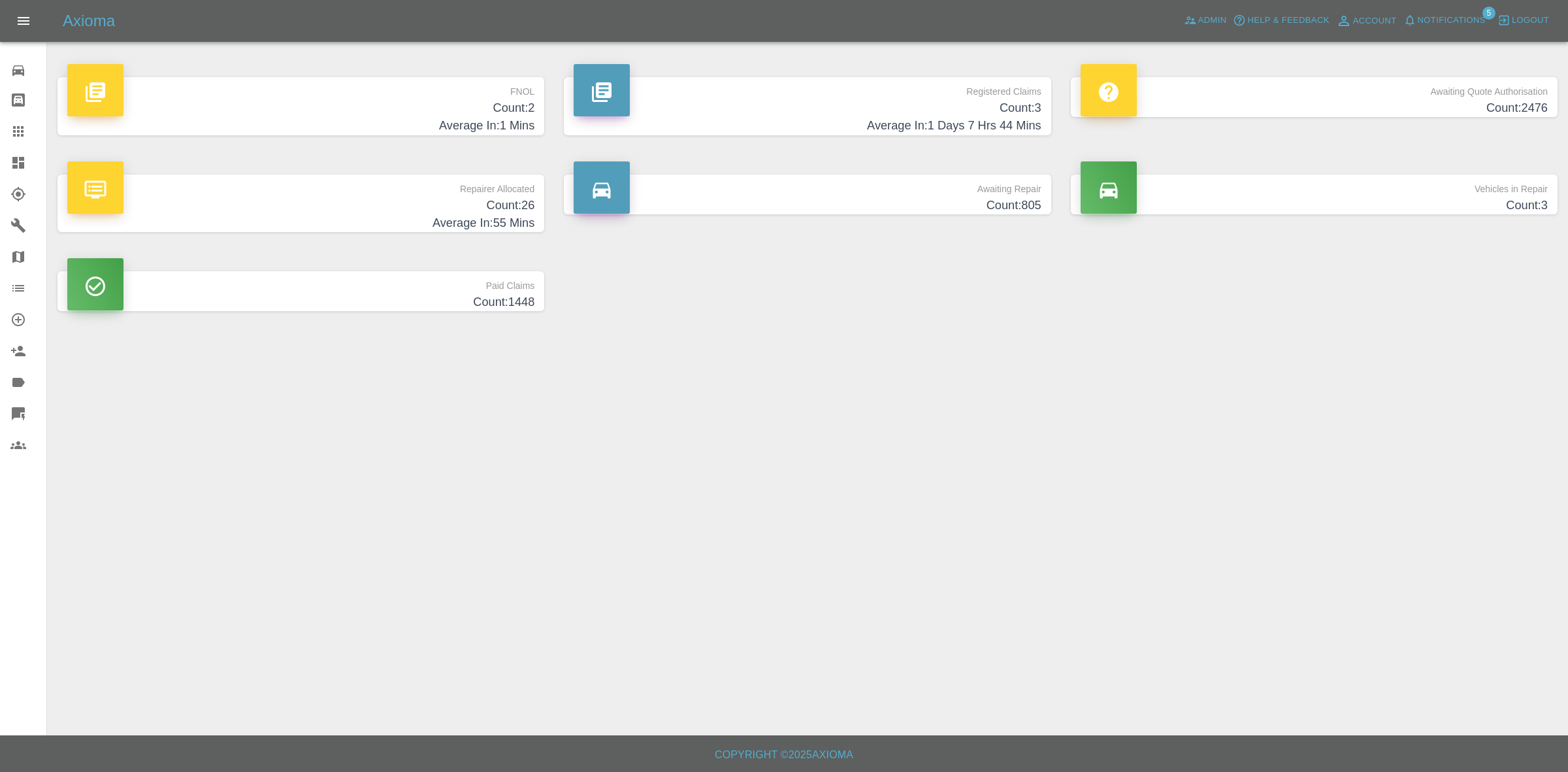
click at [1458, 15] on span "Notifications" at bounding box center [1452, 20] width 68 height 15
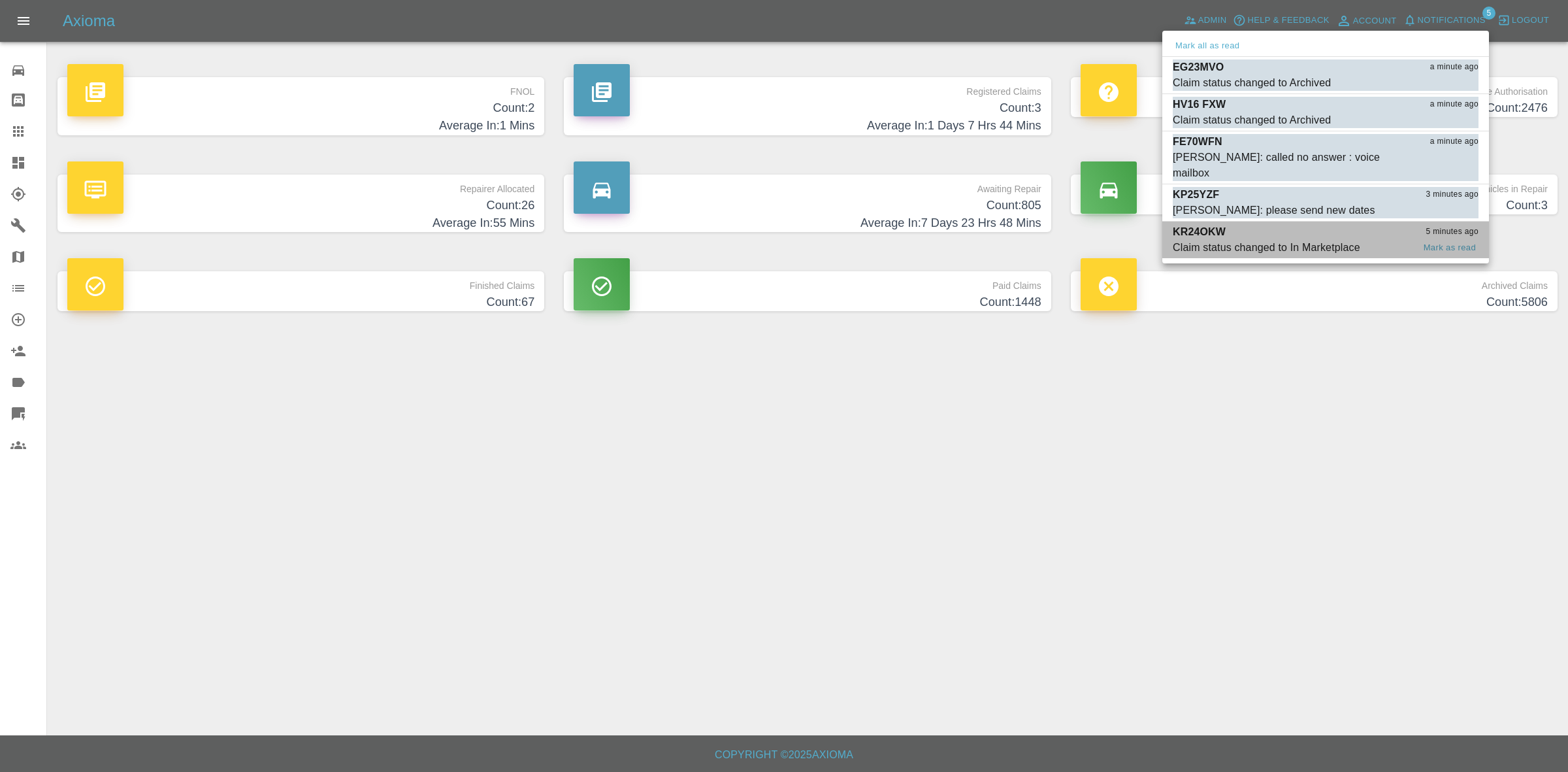
click at [1301, 240] on div "Claim status changed to In Marketplace" at bounding box center [1266, 247] width 188 height 16
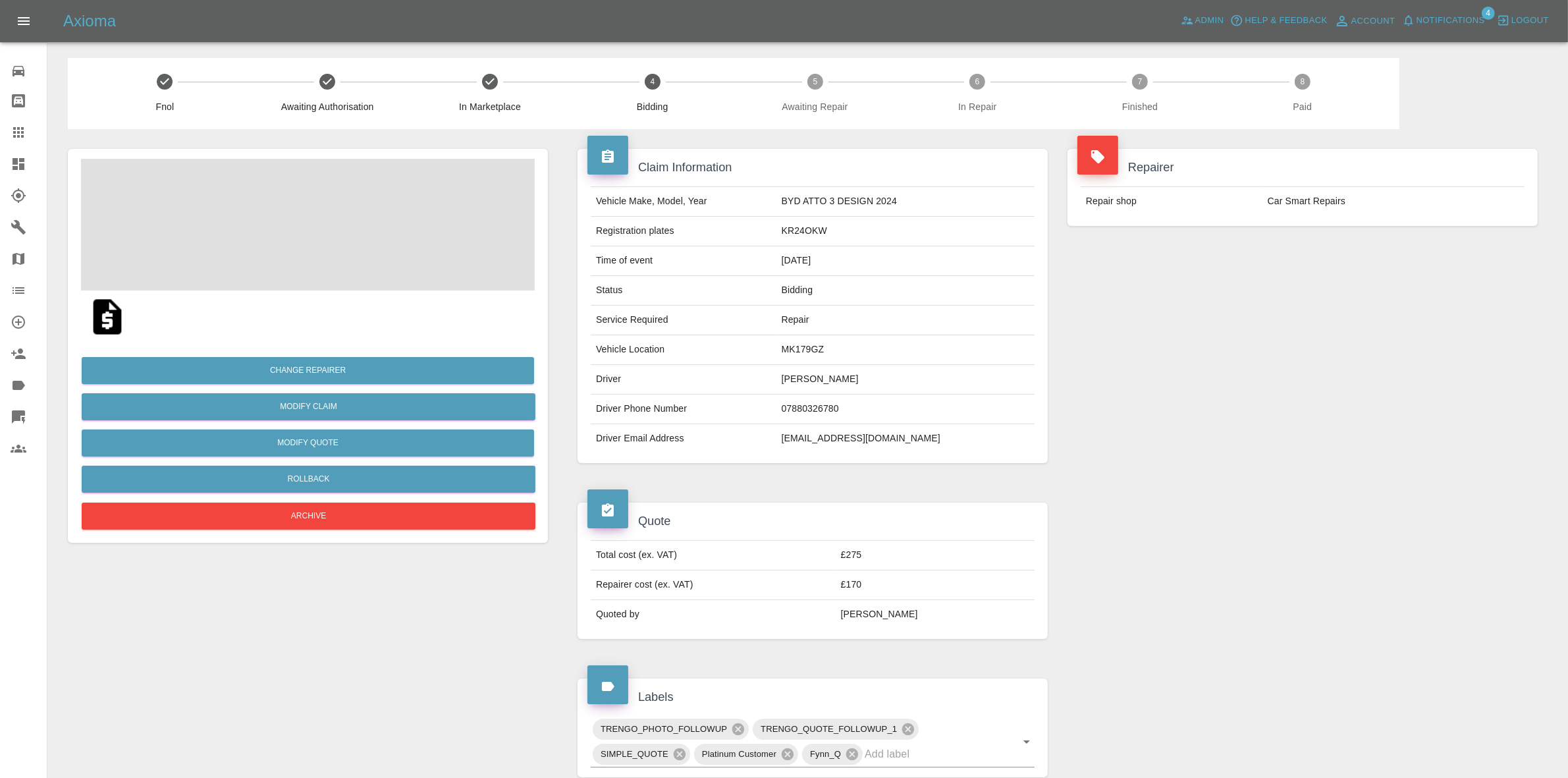
click at [1462, 24] on span "Notifications" at bounding box center [1451, 21] width 69 height 15
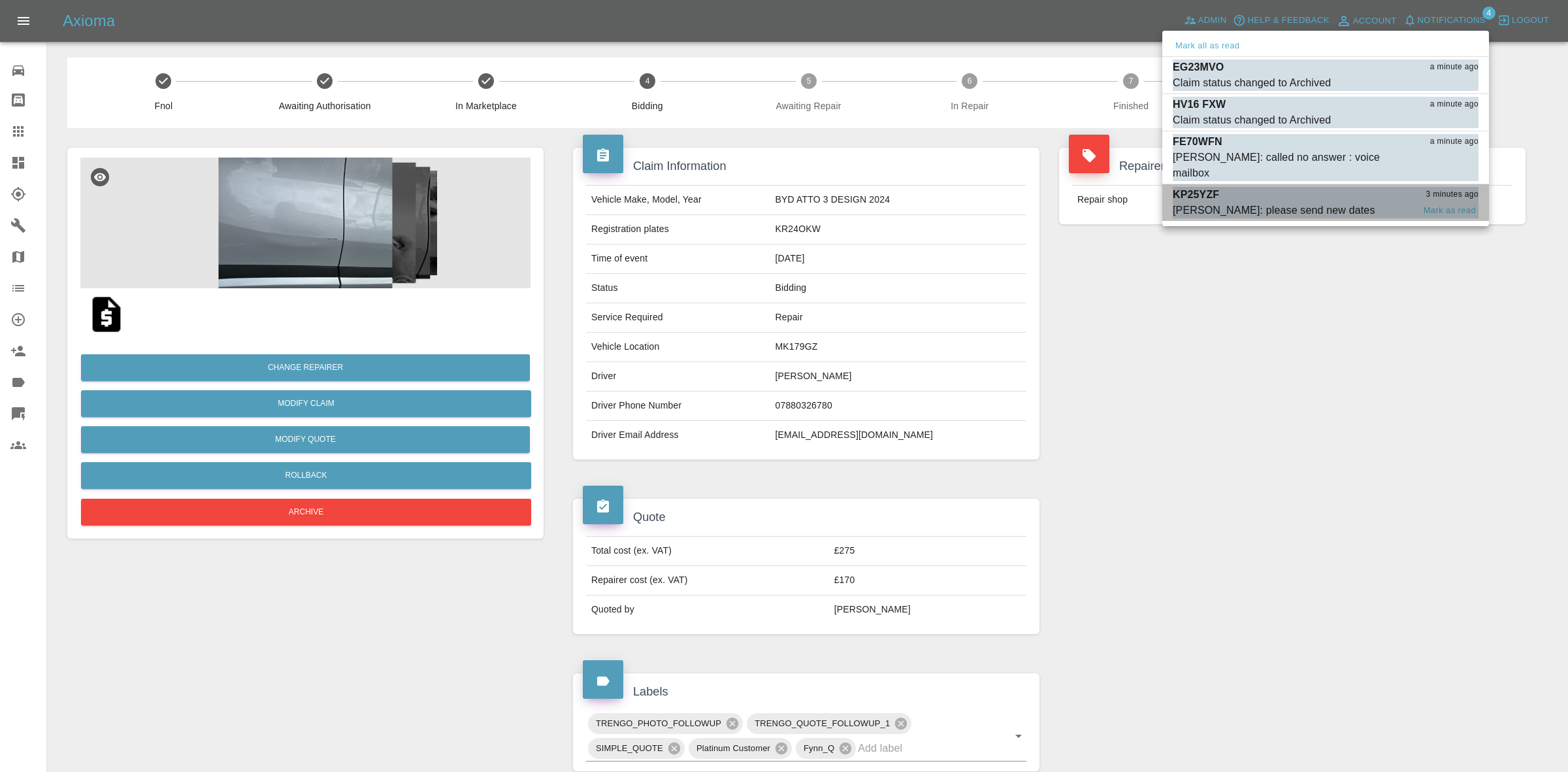
click at [1312, 187] on div "KP25YZF 3 minutes ago" at bounding box center [1325, 195] width 306 height 16
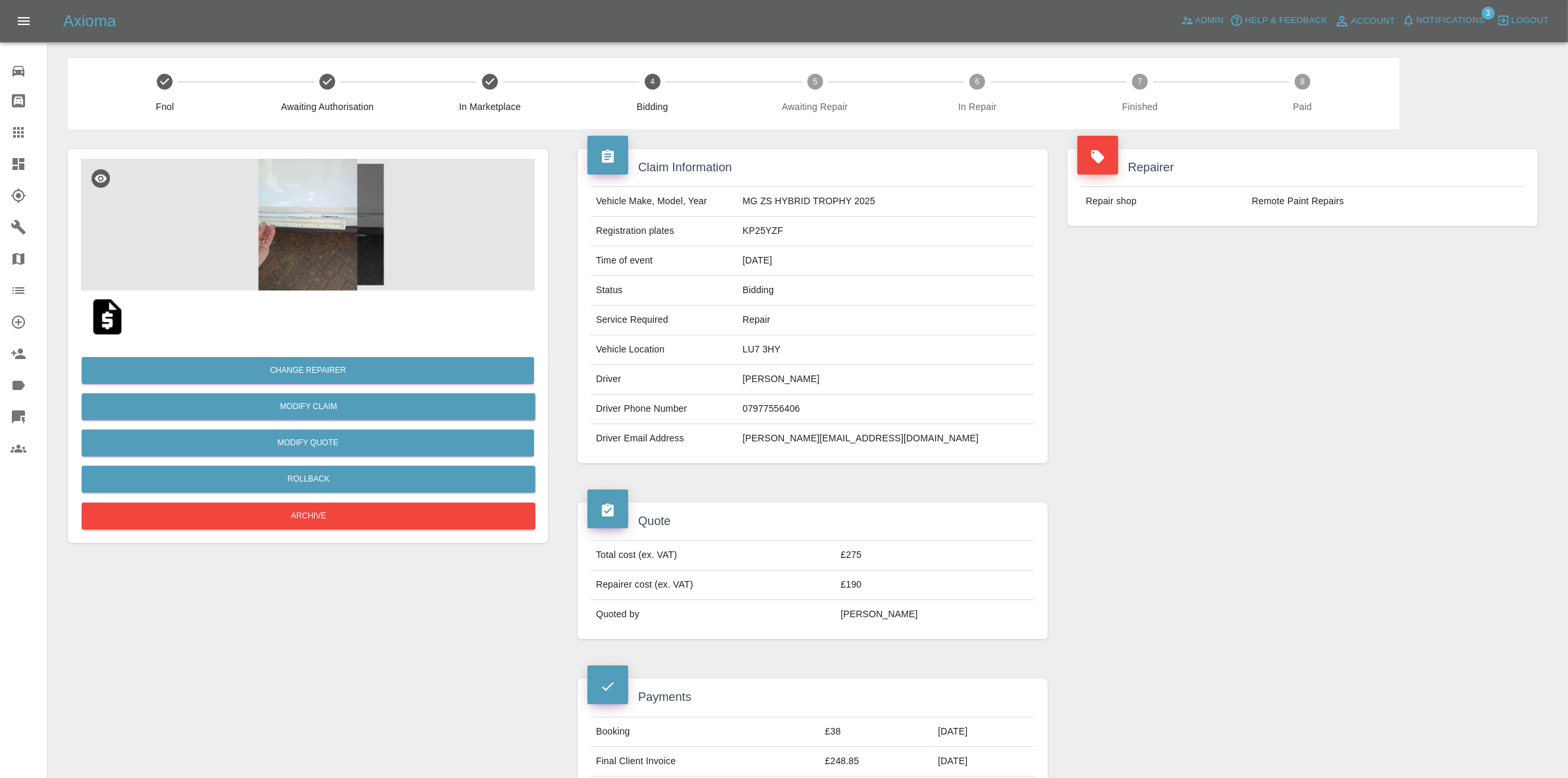
click at [1456, 21] on span "Notifications" at bounding box center [1451, 21] width 69 height 15
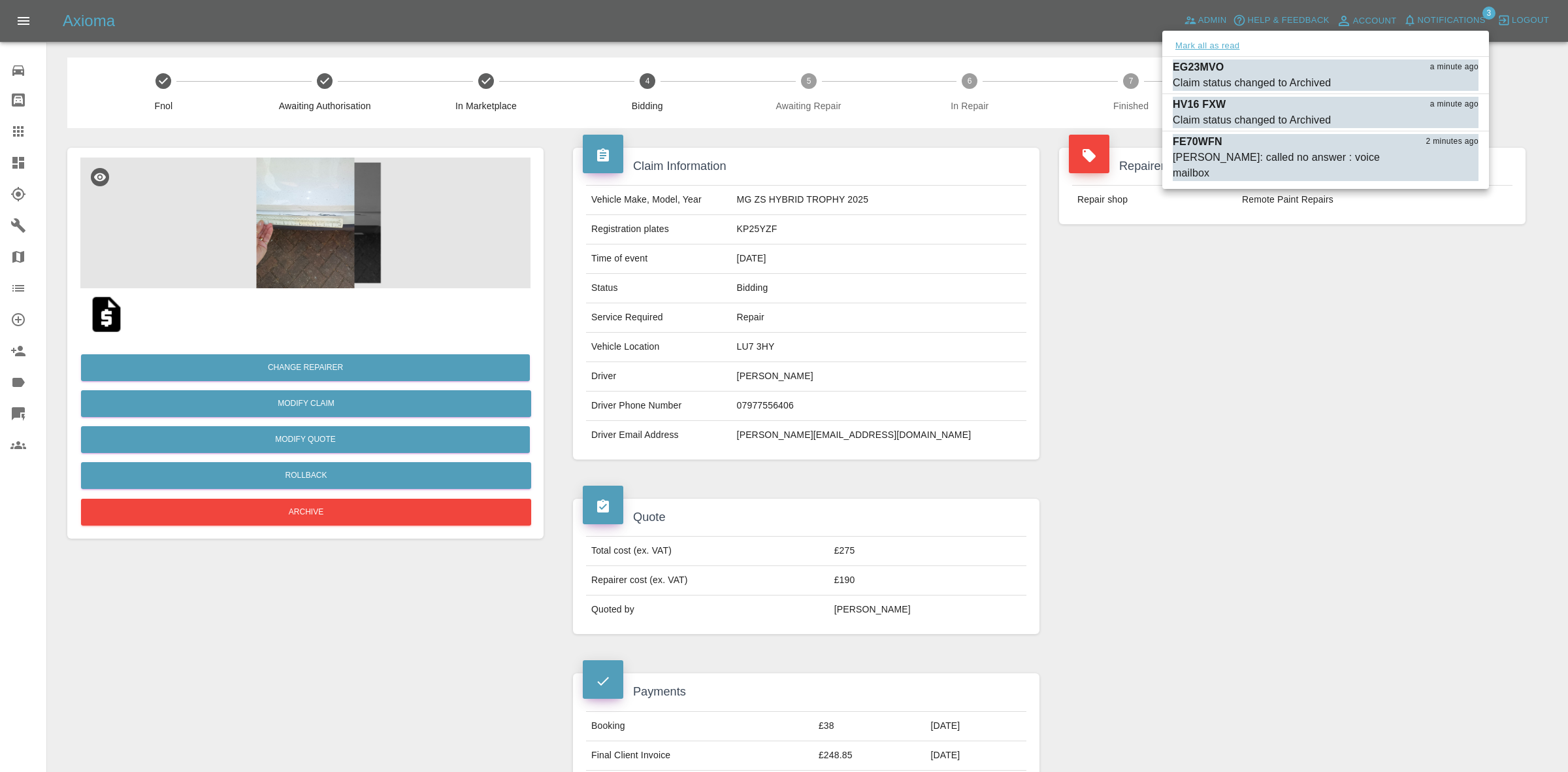
click at [1213, 41] on button "Mark all as read" at bounding box center [1207, 46] width 70 height 15
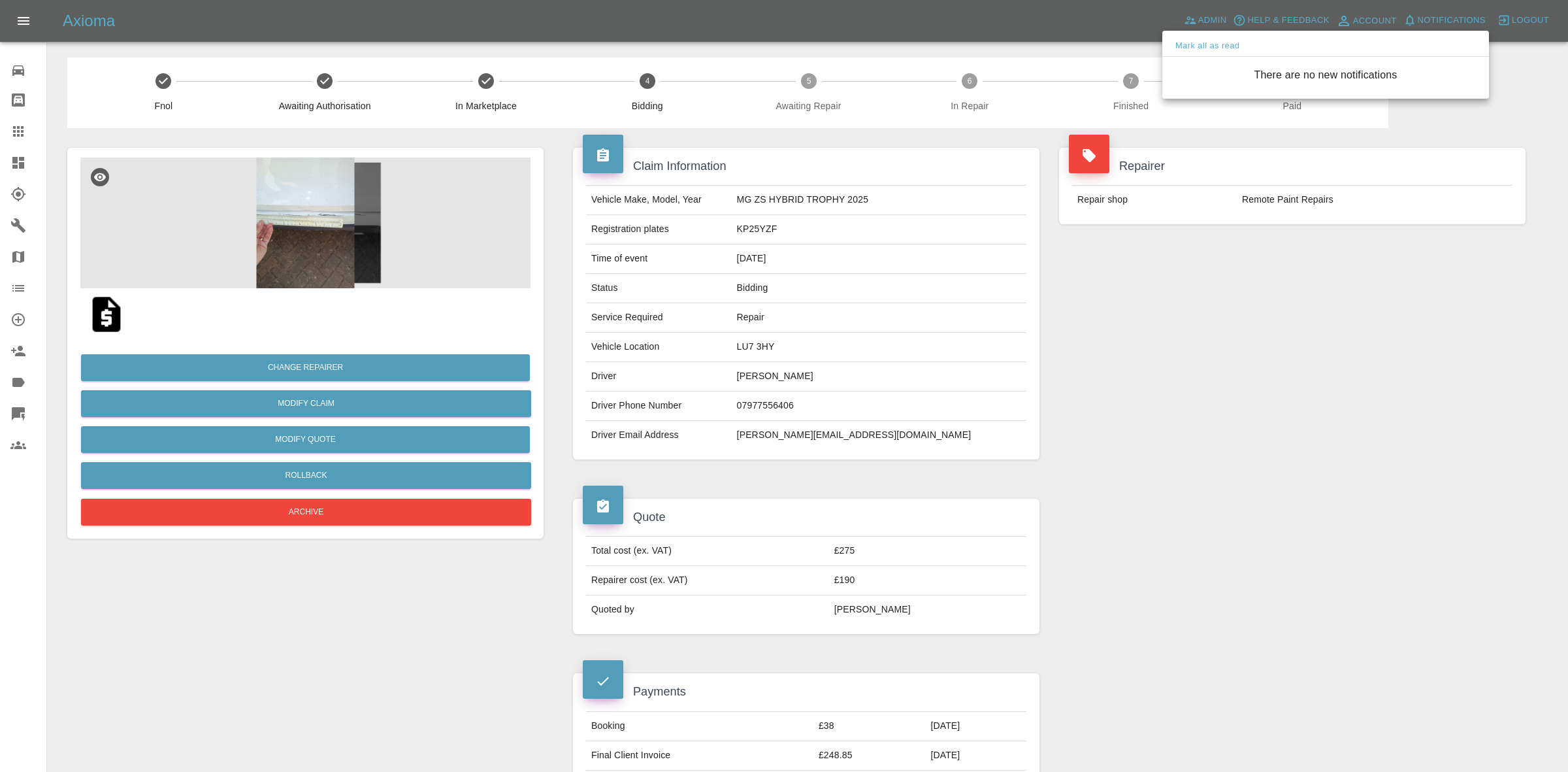
click at [1333, 311] on div at bounding box center [784, 386] width 1568 height 772
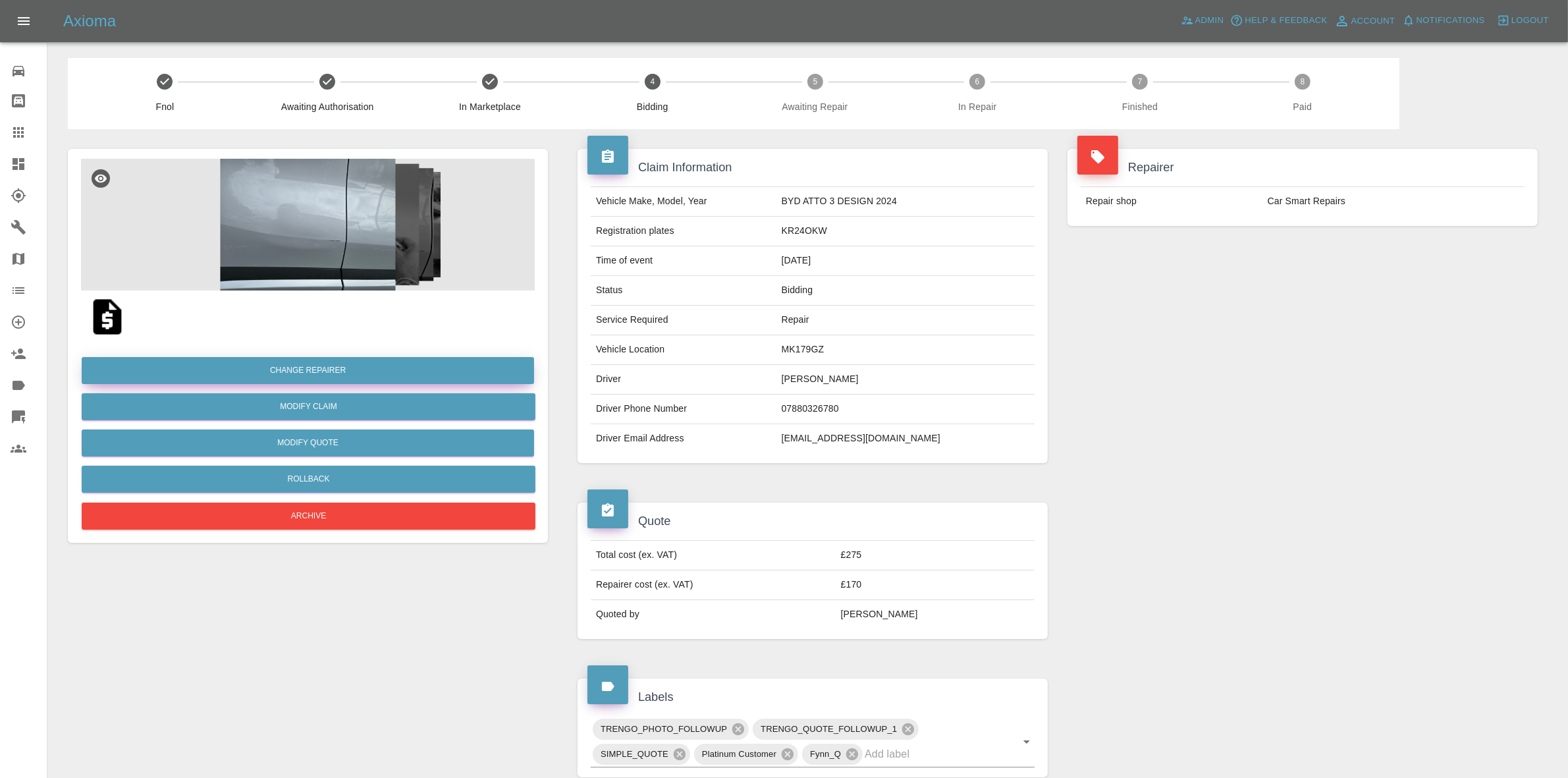
click at [288, 369] on button "Change Repairer" at bounding box center [307, 370] width 452 height 27
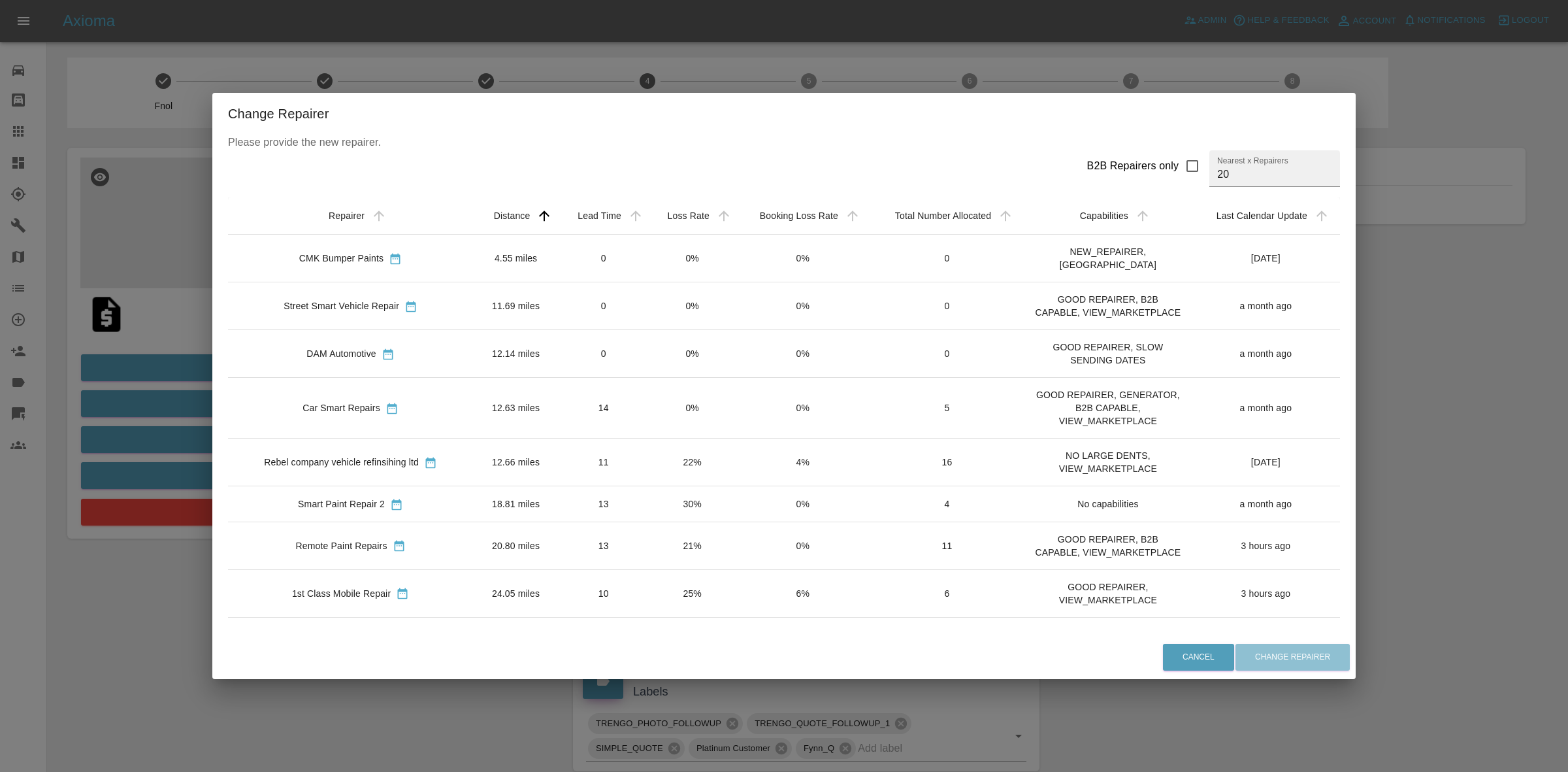
click at [632, 438] on td "11" at bounding box center [603, 462] width 90 height 48
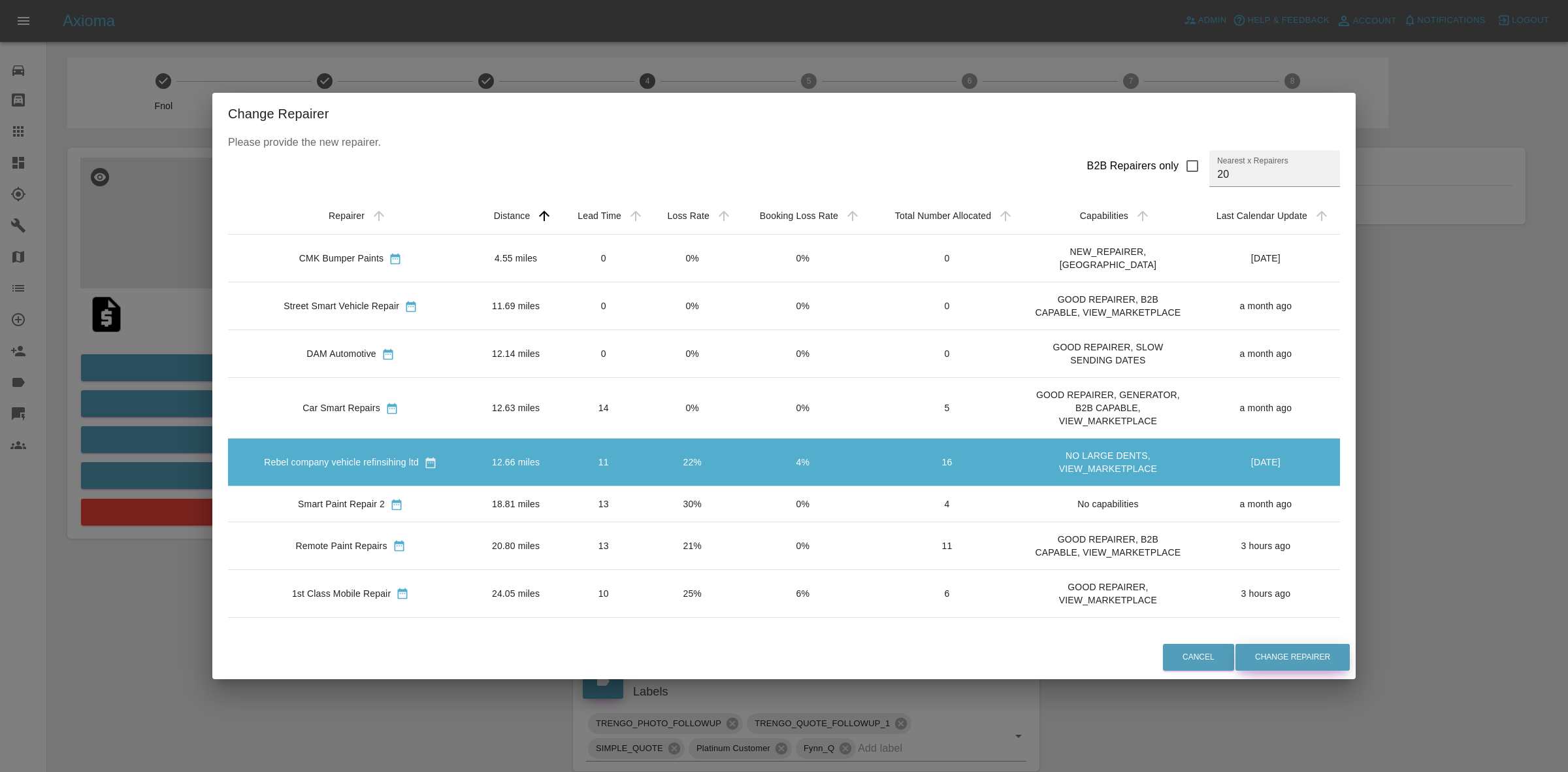
click at [1284, 647] on button "Change Repairer" at bounding box center [1292, 657] width 114 height 26
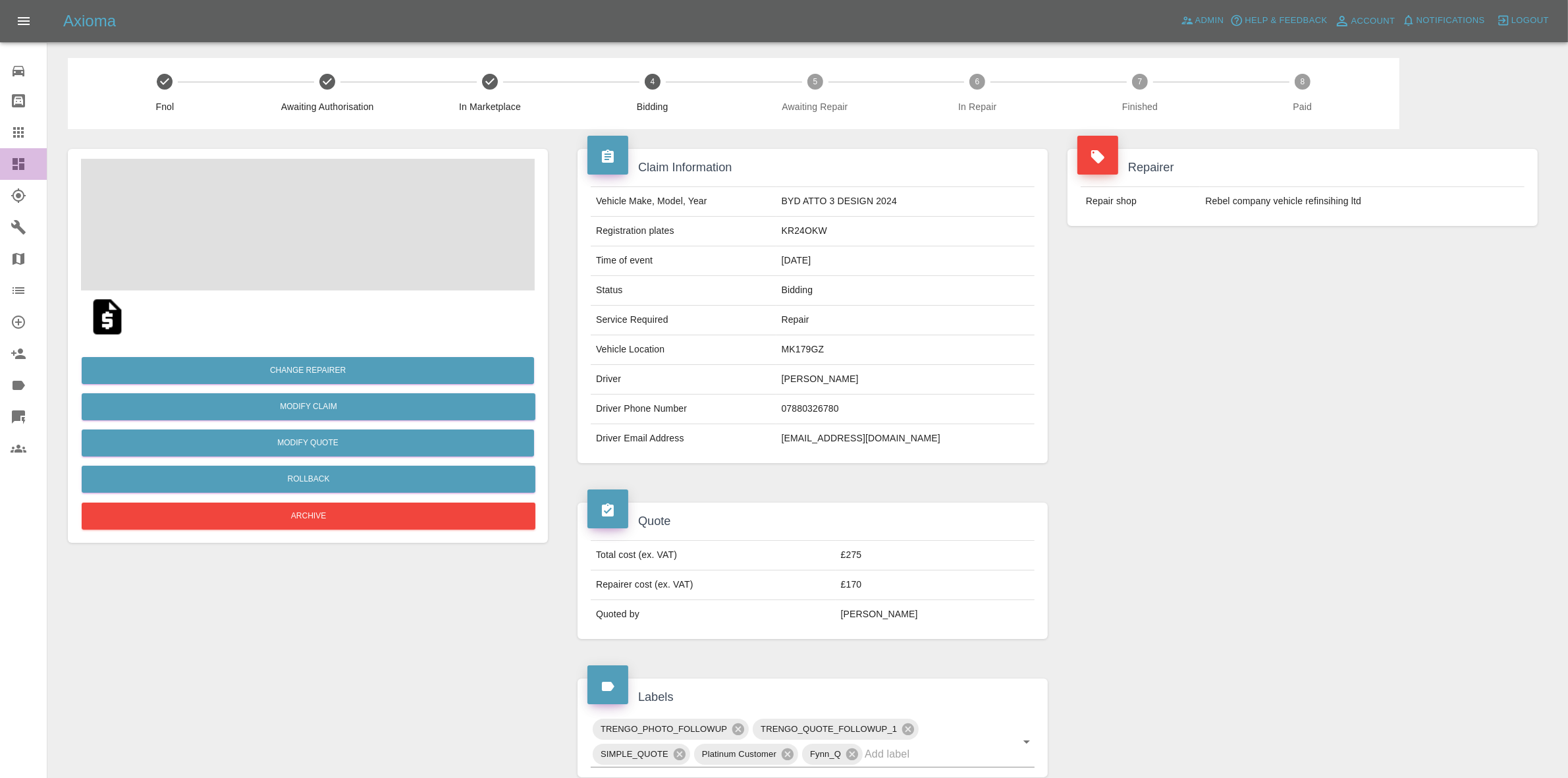
drag, startPoint x: 0, startPoint y: 159, endPoint x: 47, endPoint y: 50, distance: 118.7
click at [0, 159] on link "Dashboard" at bounding box center [23, 163] width 47 height 31
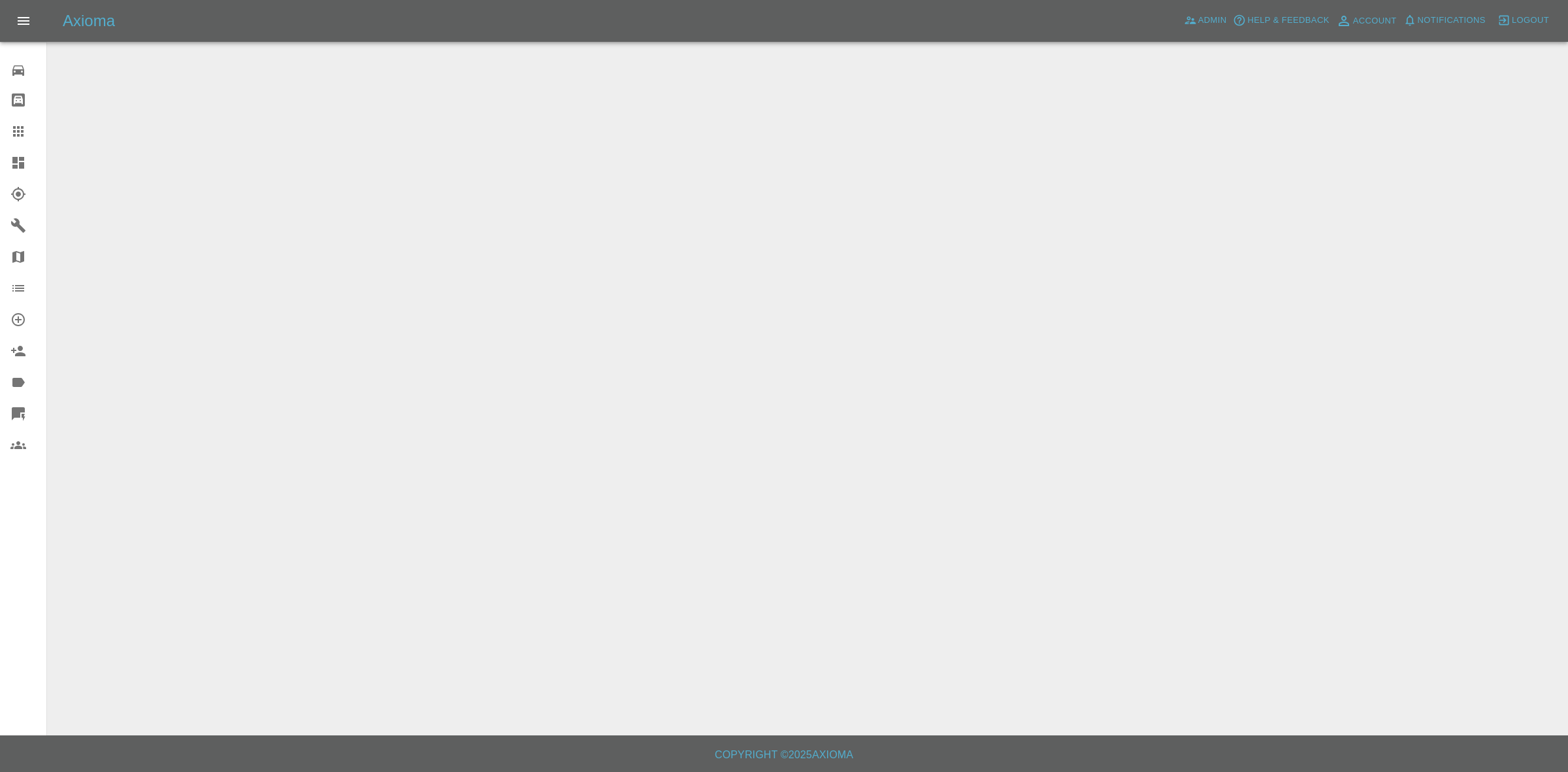
click at [1452, 11] on button "Notifications" at bounding box center [1444, 20] width 88 height 20
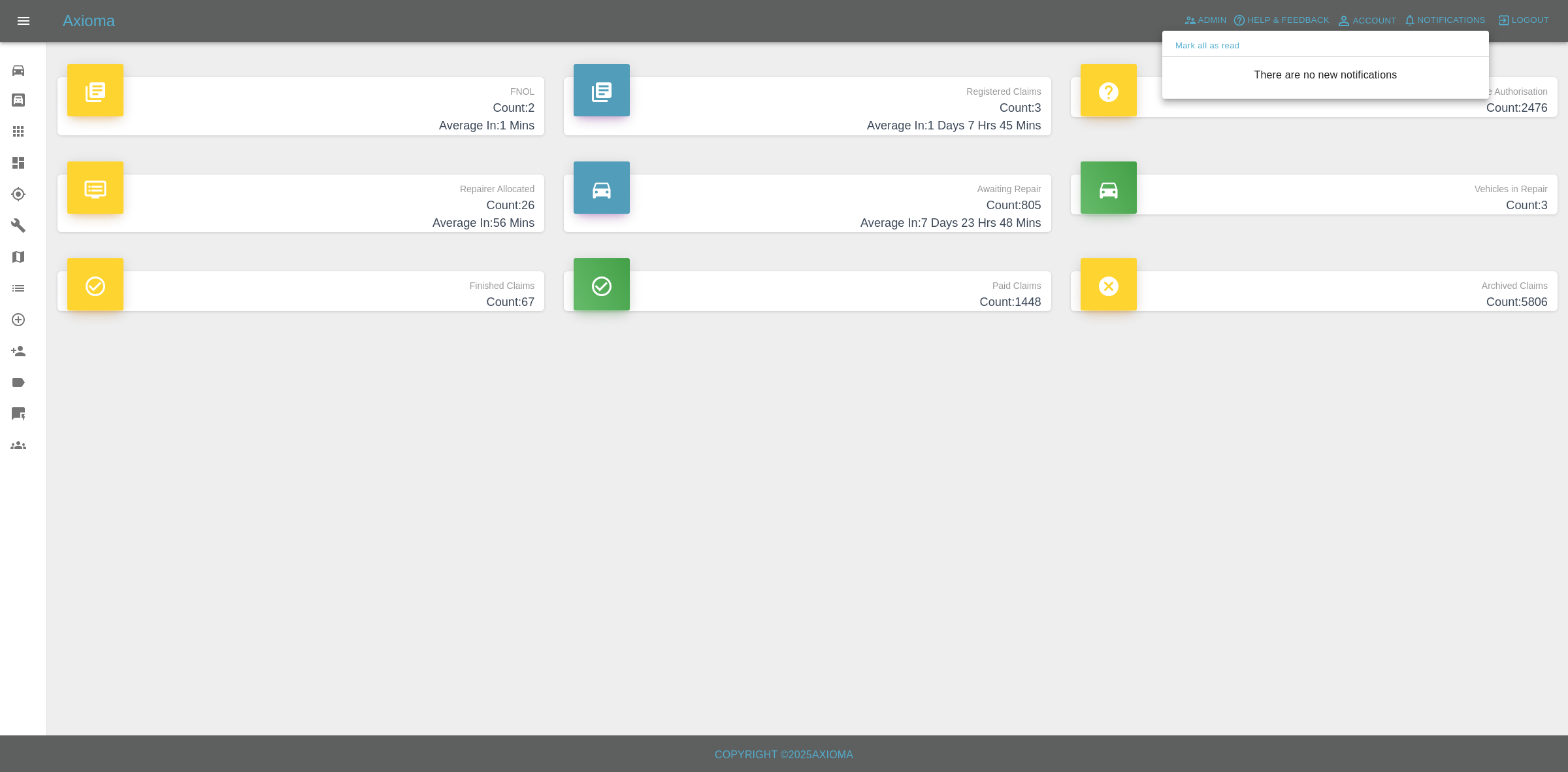
click at [1284, 518] on div at bounding box center [784, 386] width 1568 height 772
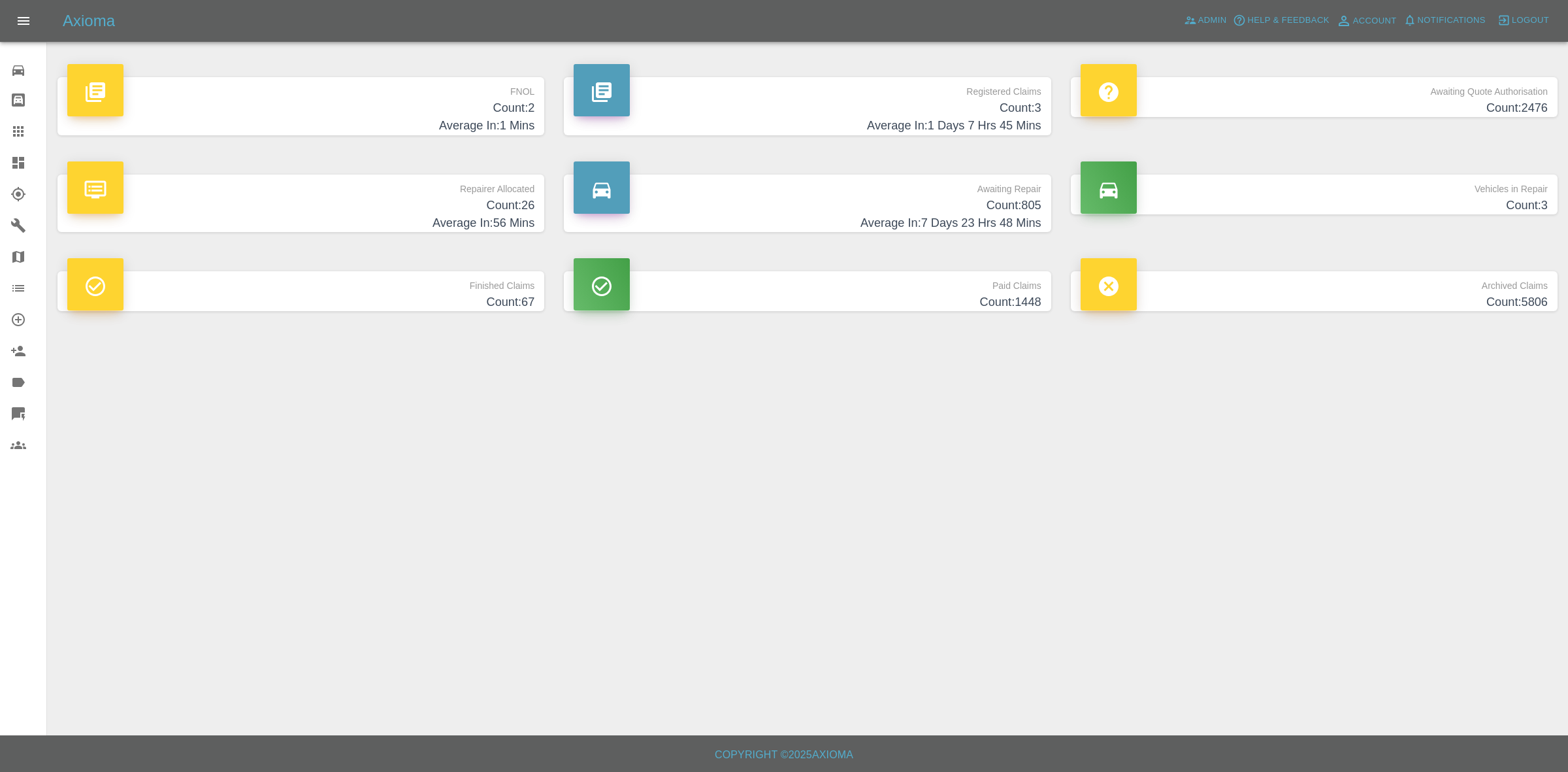
click at [458, 214] on h4 "Average In: 56 Mins" at bounding box center [300, 223] width 467 height 17
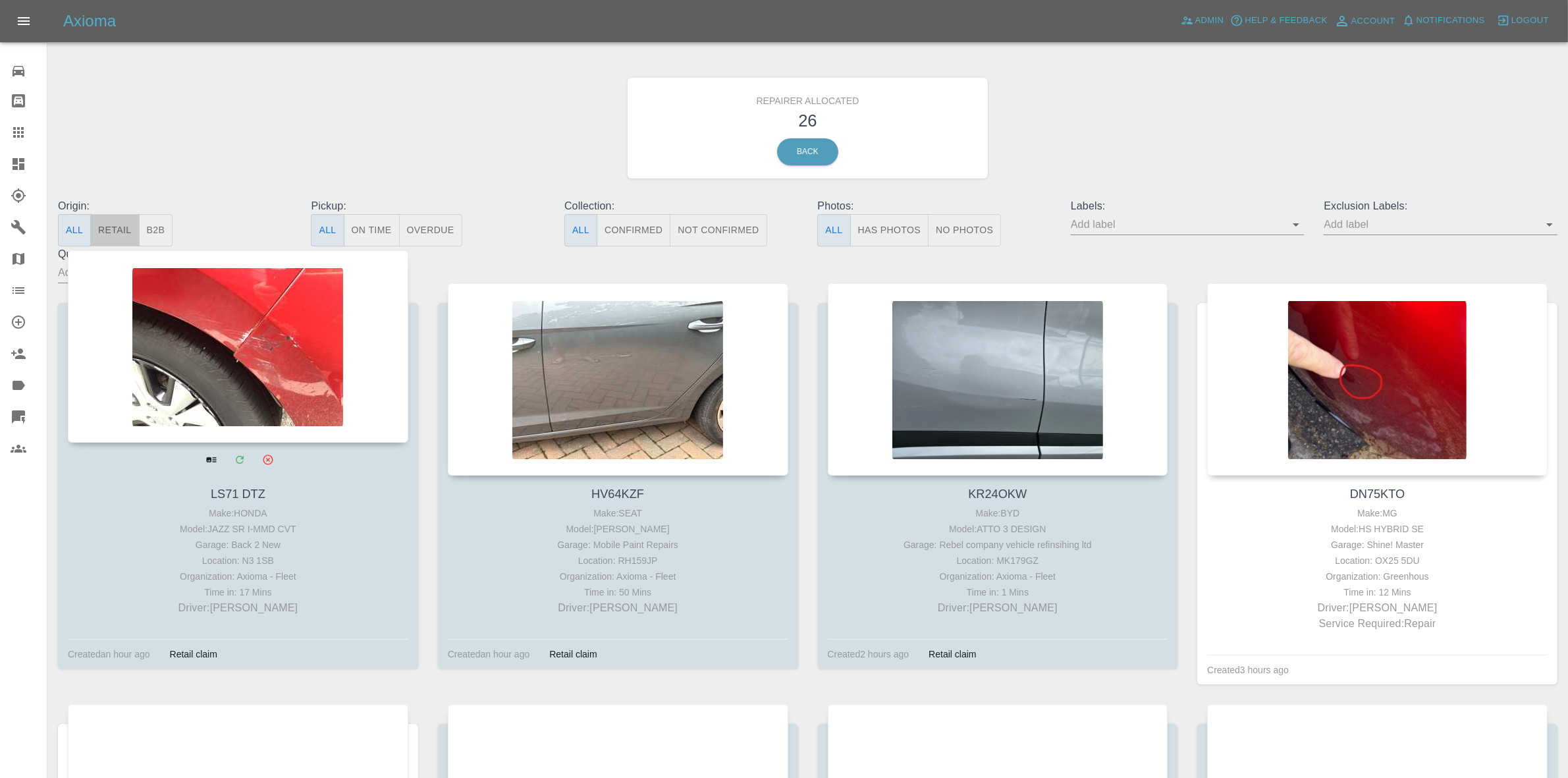
drag, startPoint x: 113, startPoint y: 226, endPoint x: 245, endPoint y: 288, distance: 145.8
click at [113, 231] on button "Retail" at bounding box center [114, 230] width 49 height 32
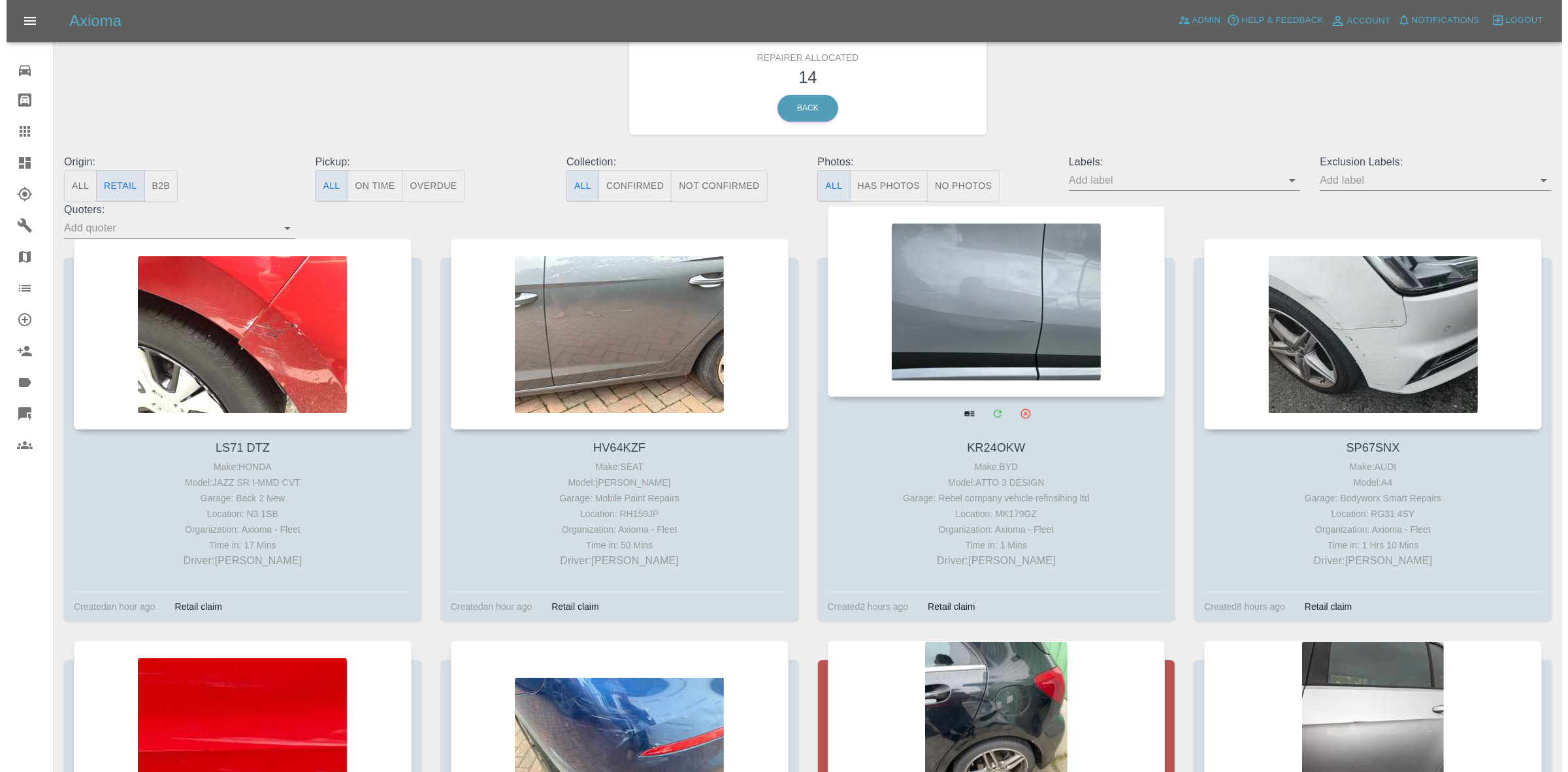
scroll to position [82, 0]
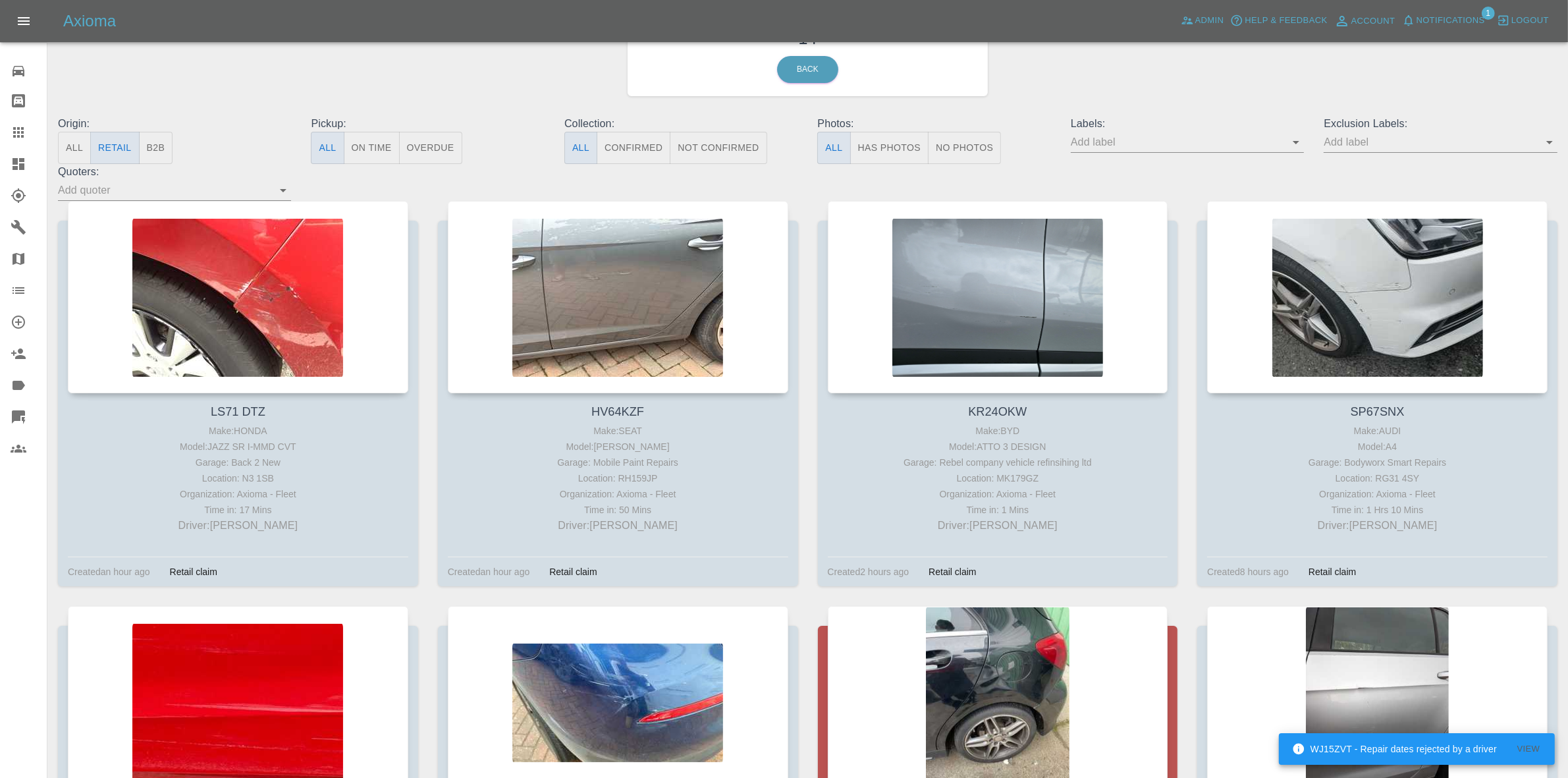
click at [1443, 18] on span "Notifications" at bounding box center [1451, 21] width 69 height 15
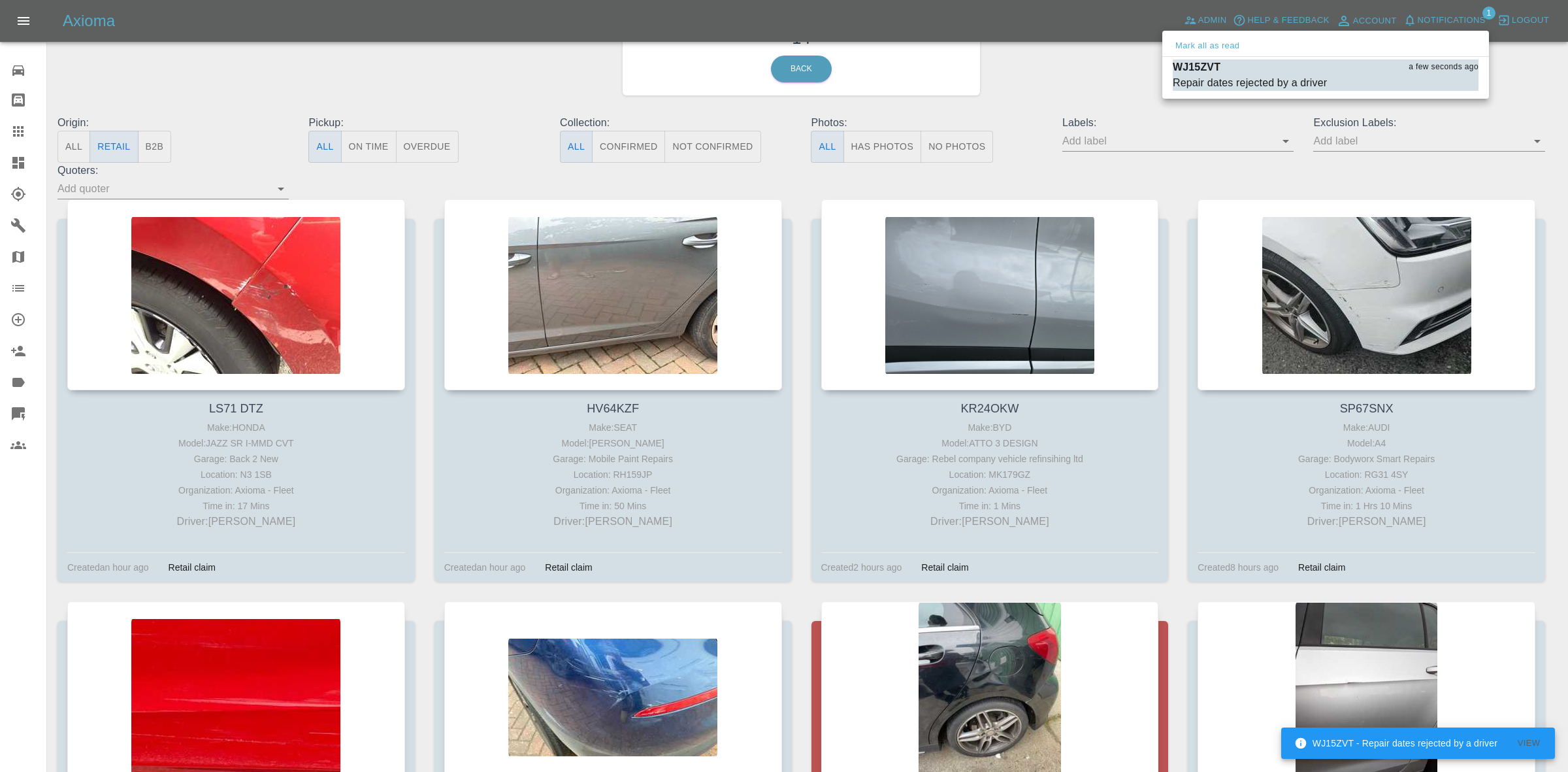
drag, startPoint x: 1310, startPoint y: 85, endPoint x: 1286, endPoint y: 103, distance: 30.0
click at [1300, 93] on ul "Mark all as read WJ15ZVT a few seconds ago Repair dates rejected by a driver Ma…" at bounding box center [1325, 65] width 327 height 68
click at [1274, 42] on div "Mark all as read" at bounding box center [1325, 46] width 327 height 21
click at [1271, 77] on div "Repair dates rejected by a driver" at bounding box center [1250, 82] width 154 height 16
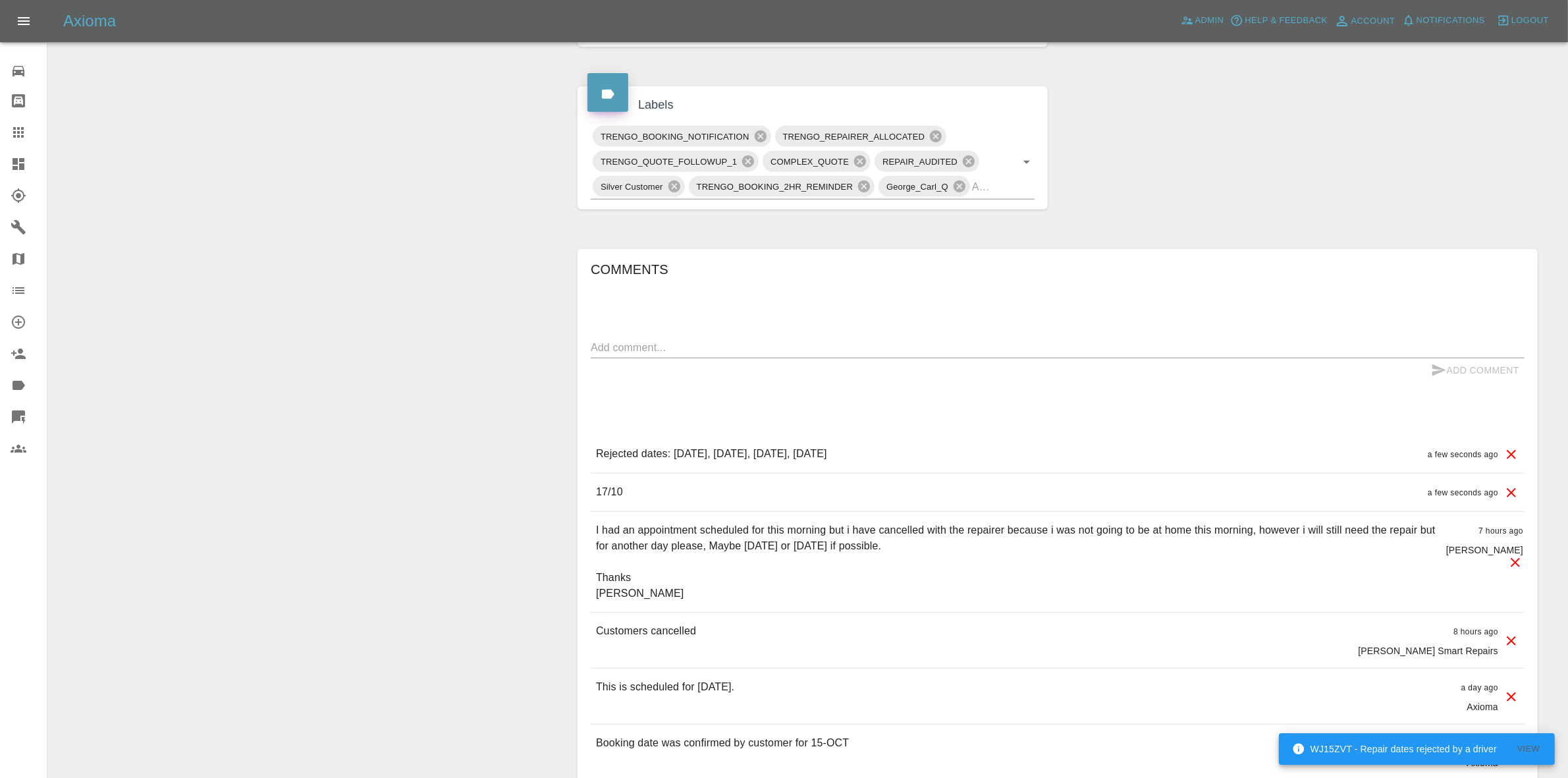
scroll to position [741, 0]
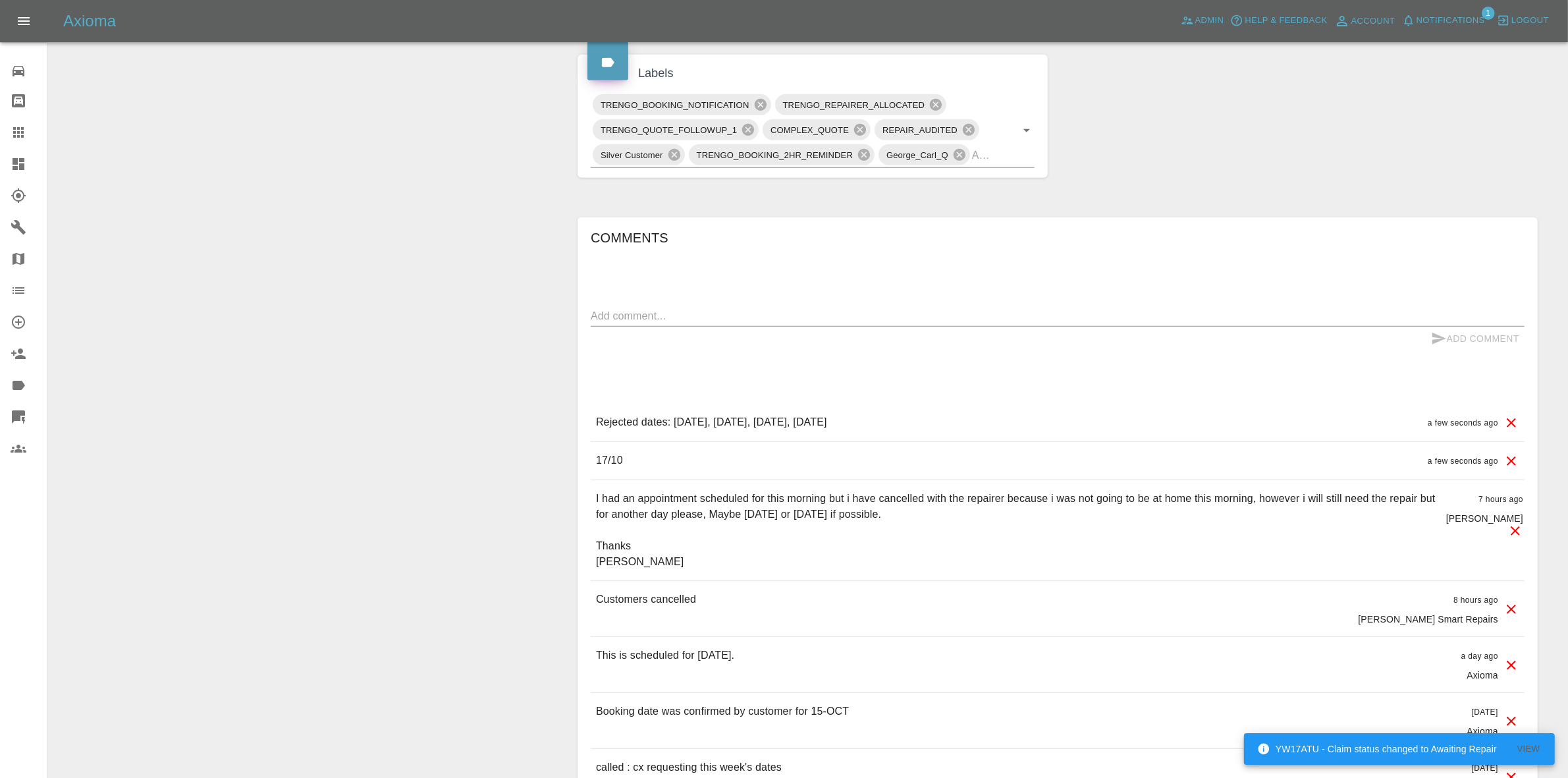
drag, startPoint x: 1252, startPoint y: 194, endPoint x: 499, endPoint y: 51, distance: 766.5
click at [1252, 194] on div "Claim Information Vehicle Make, Model, Year KIA OPTIMA 2015 Registration plates…" at bounding box center [1057, 215] width 980 height 1654
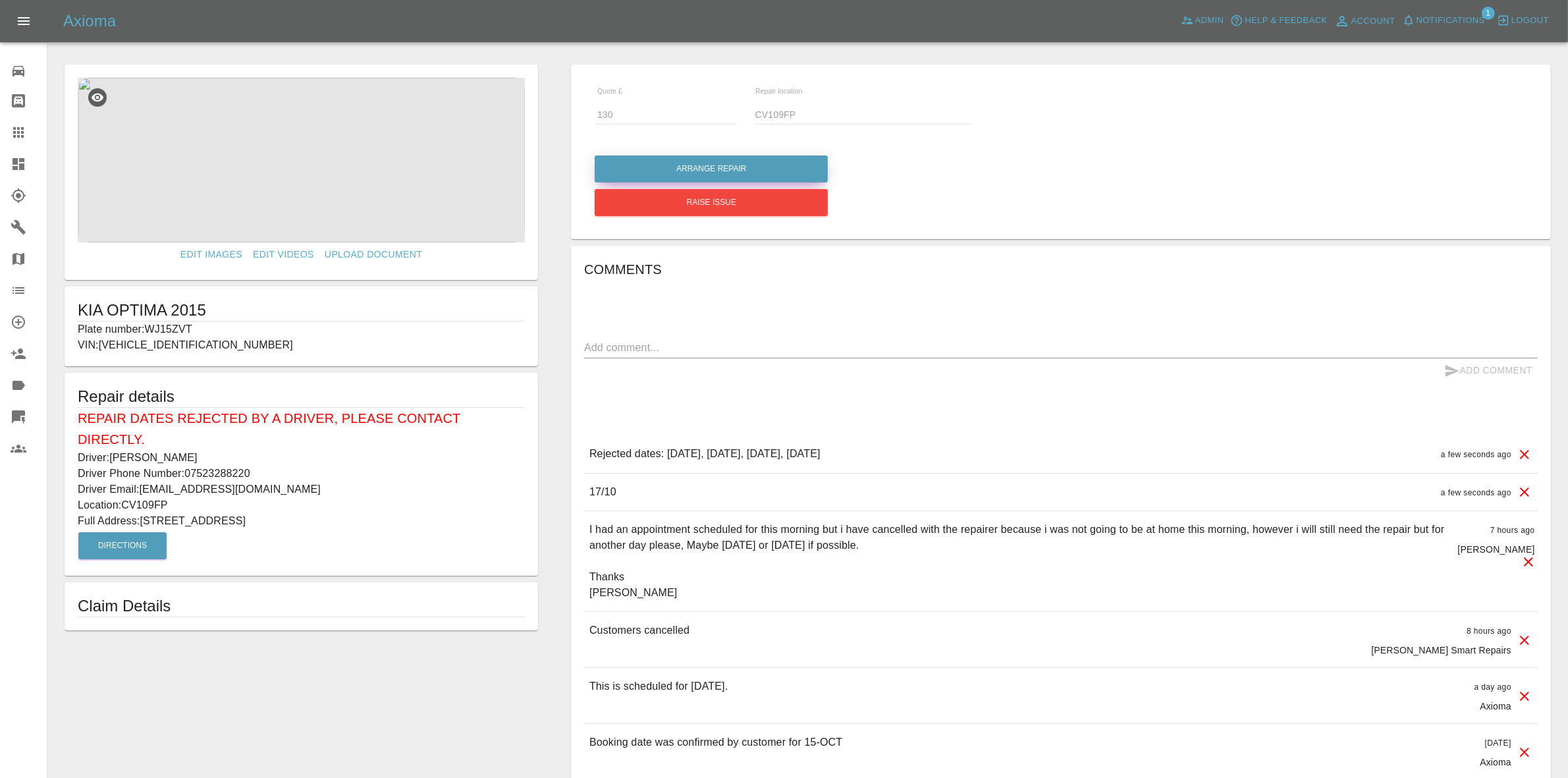
click at [755, 162] on button "Arrange Repair" at bounding box center [712, 169] width 233 height 27
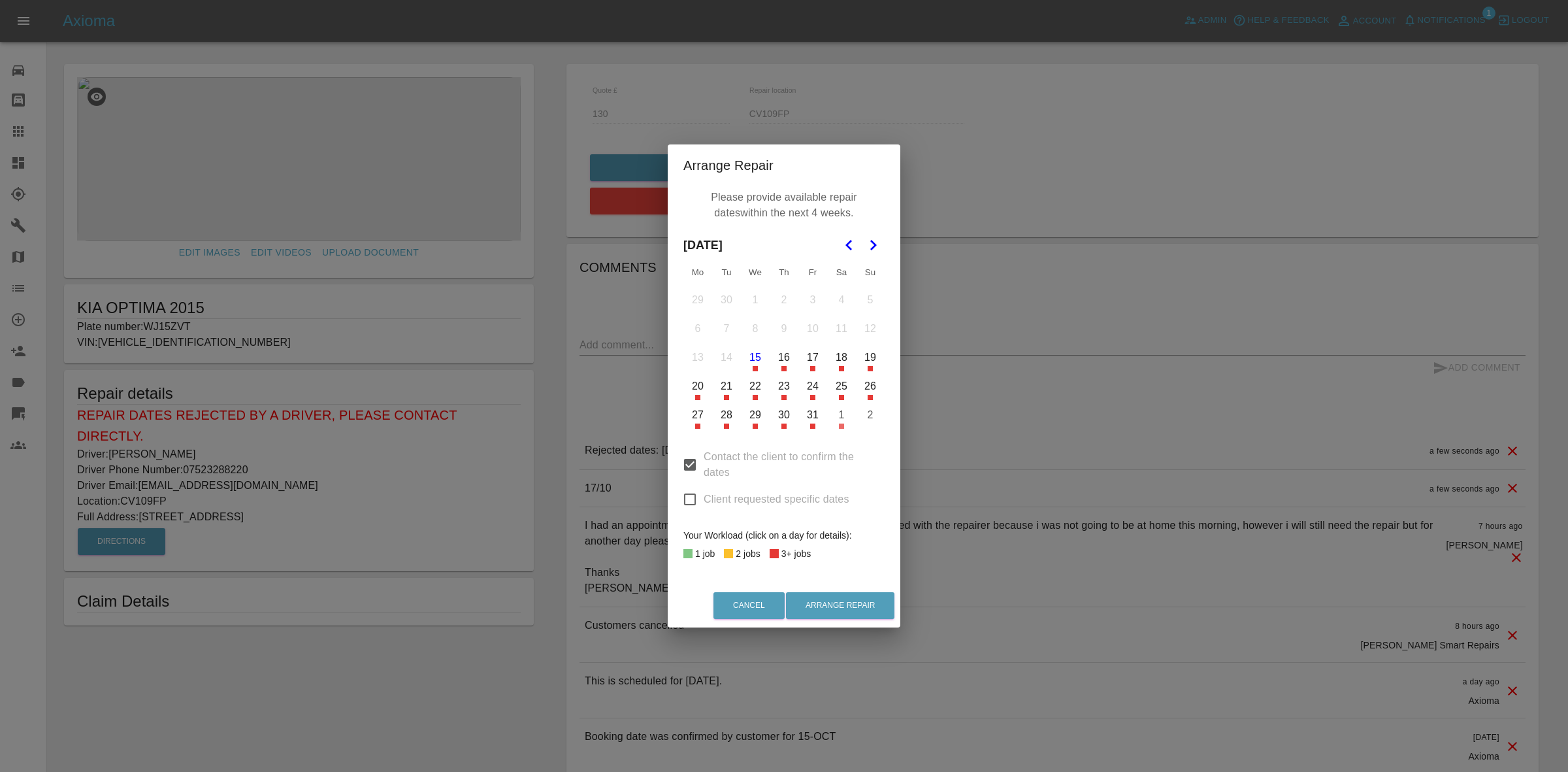
drag, startPoint x: 563, startPoint y: 433, endPoint x: 582, endPoint y: 407, distance: 32.2
click at [563, 432] on div "Arrange Repair Please provide available repair dates within the next 4 weeks. […" at bounding box center [784, 386] width 1568 height 772
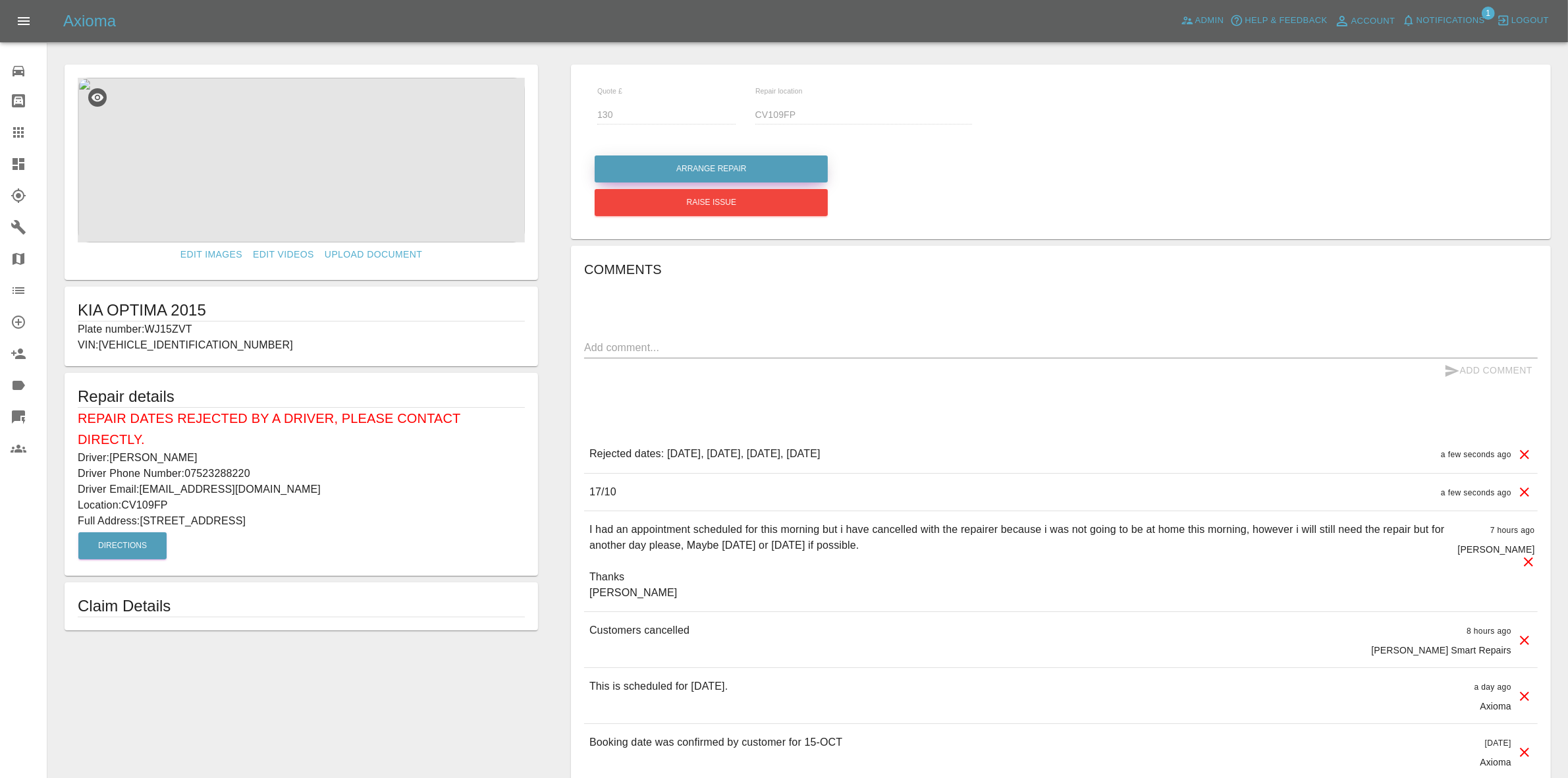
click at [665, 170] on button "Arrange Repair" at bounding box center [712, 169] width 233 height 27
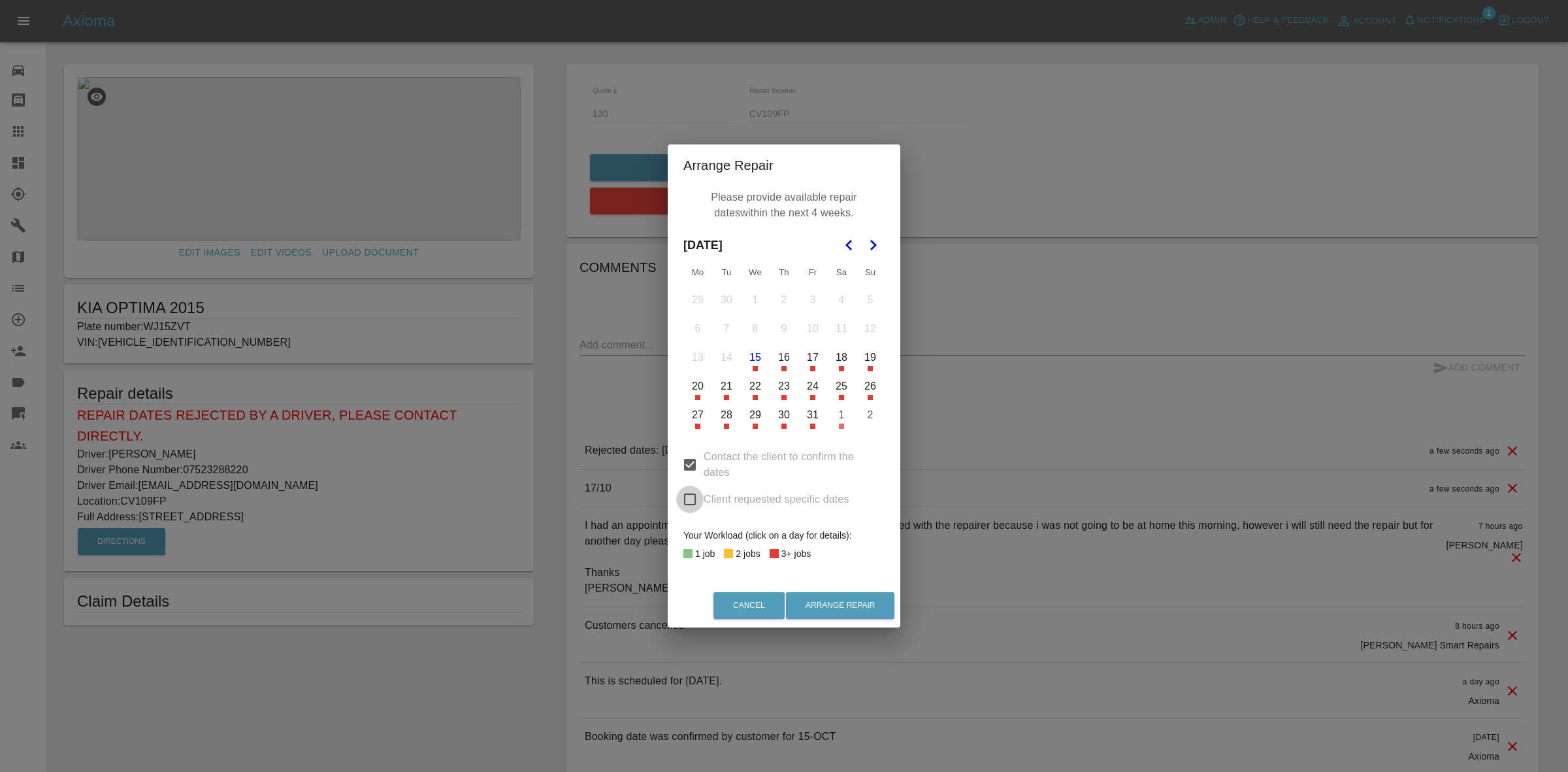
click at [687, 494] on input "Client requested specific dates" at bounding box center [690, 500] width 27 height 27
checkbox input "true"
click at [814, 414] on button "31" at bounding box center [812, 415] width 27 height 27
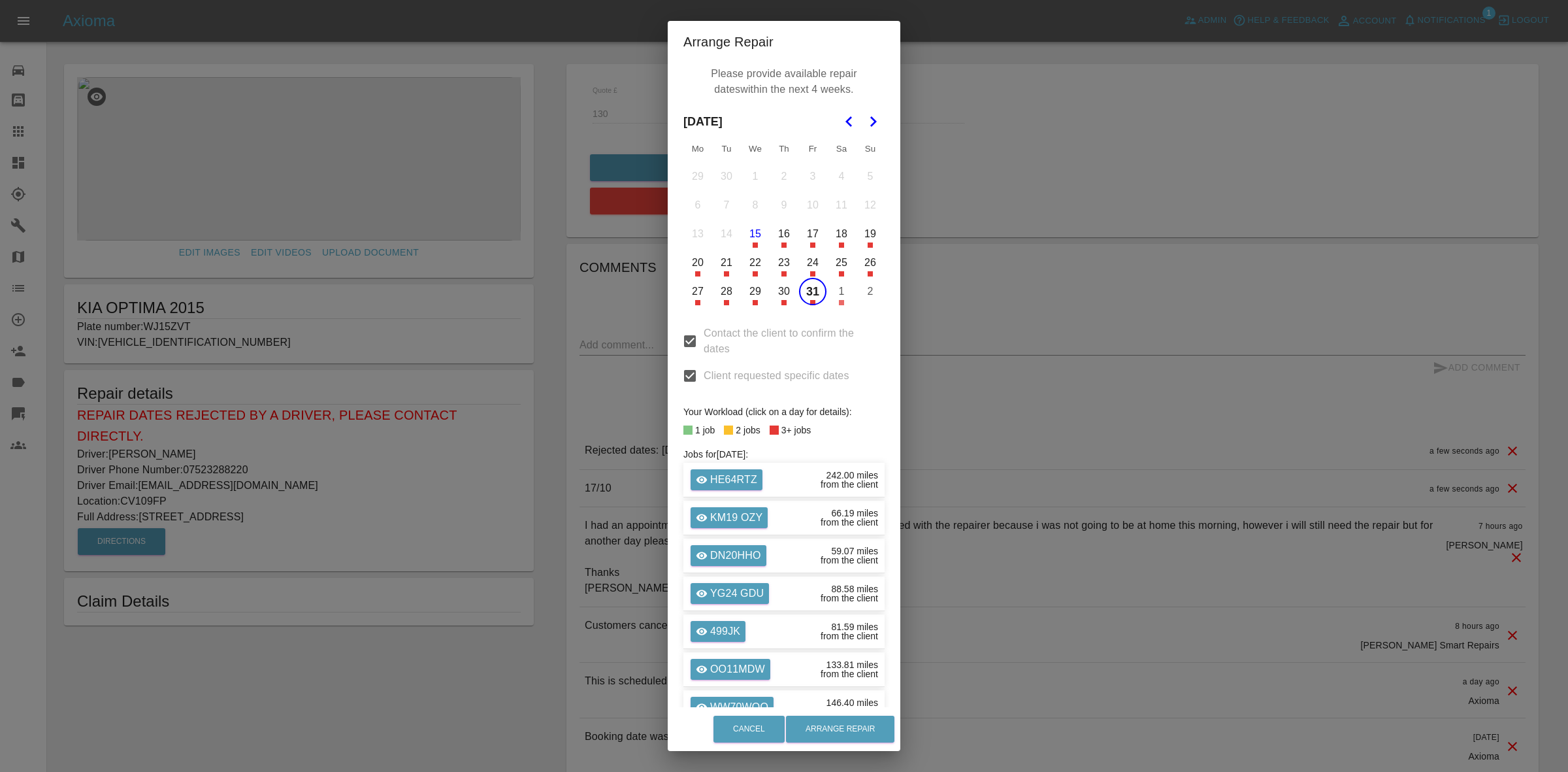
drag, startPoint x: 861, startPoint y: 107, endPoint x: 865, endPoint y: 113, distance: 7.2
click at [862, 107] on nav at bounding box center [861, 122] width 47 height 29
click at [867, 117] on icon "Go to the Next Month" at bounding box center [872, 121] width 16 height 16
click at [684, 206] on button "3" at bounding box center [697, 205] width 27 height 27
click at [716, 203] on button "4" at bounding box center [726, 205] width 27 height 27
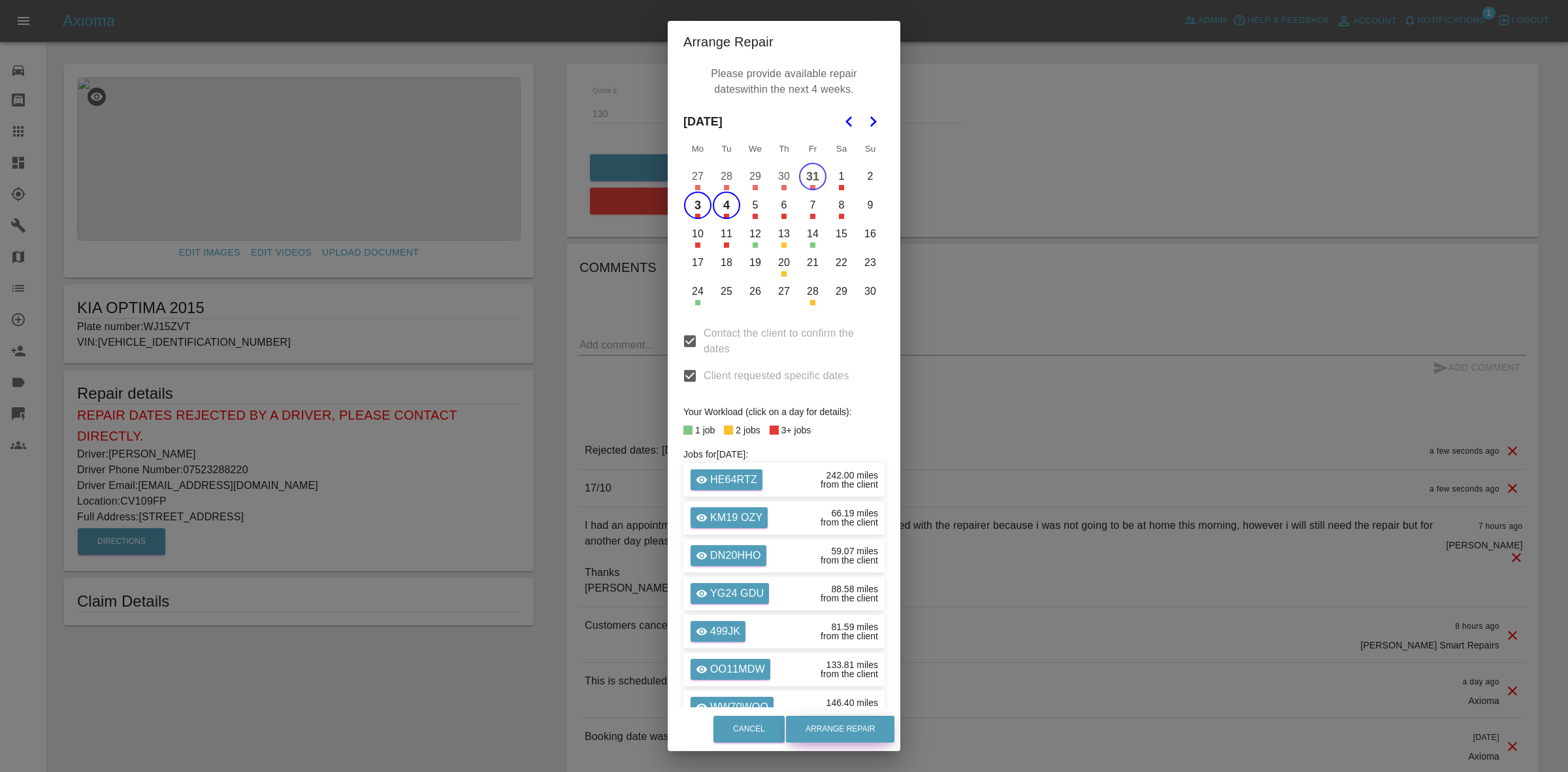
click at [853, 726] on button "Arrange Repair" at bounding box center [840, 729] width 108 height 26
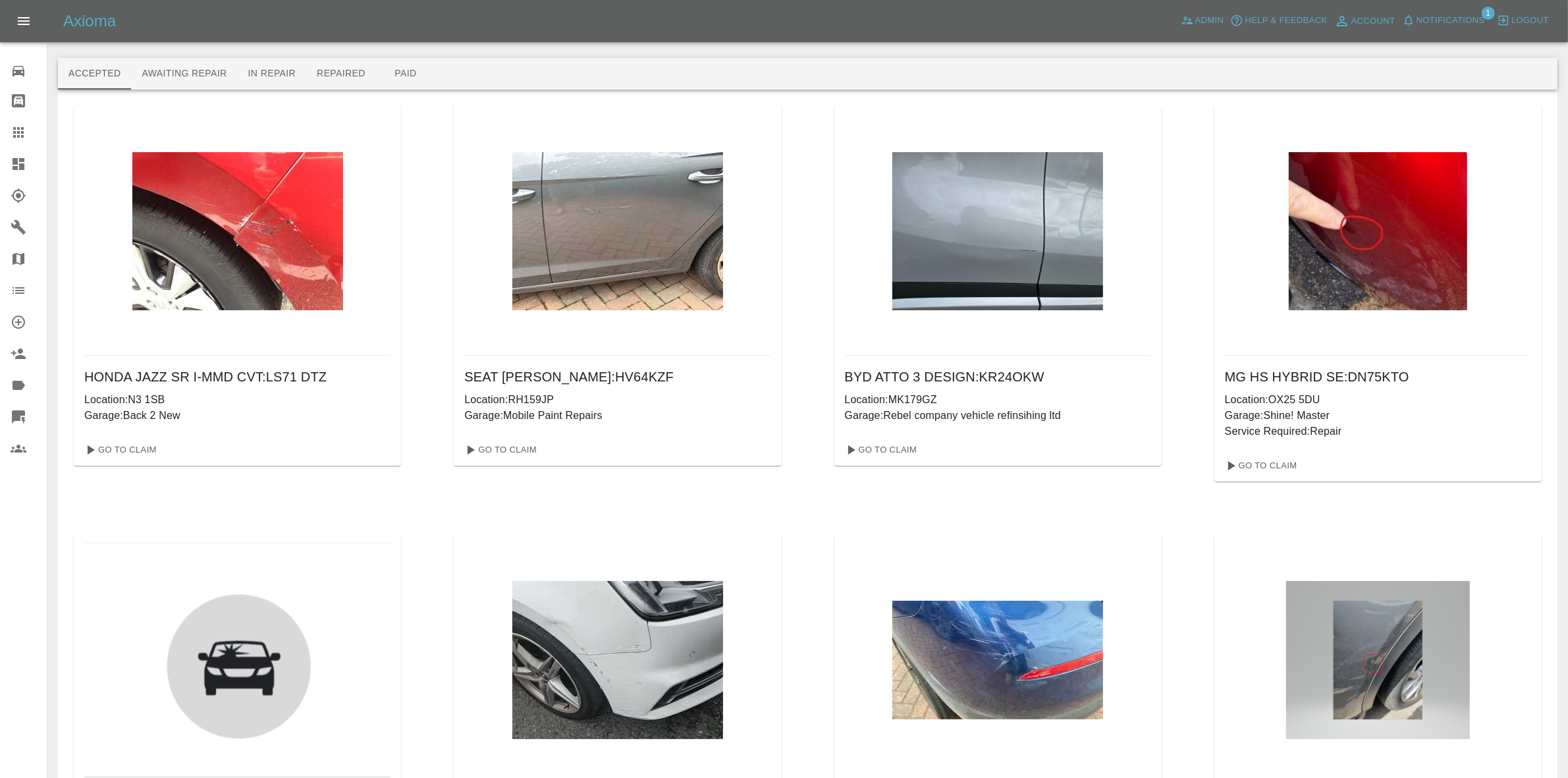
drag, startPoint x: 0, startPoint y: 168, endPoint x: 8, endPoint y: 157, distance: 13.6
click at [0, 168] on link "Dashboard" at bounding box center [23, 163] width 47 height 31
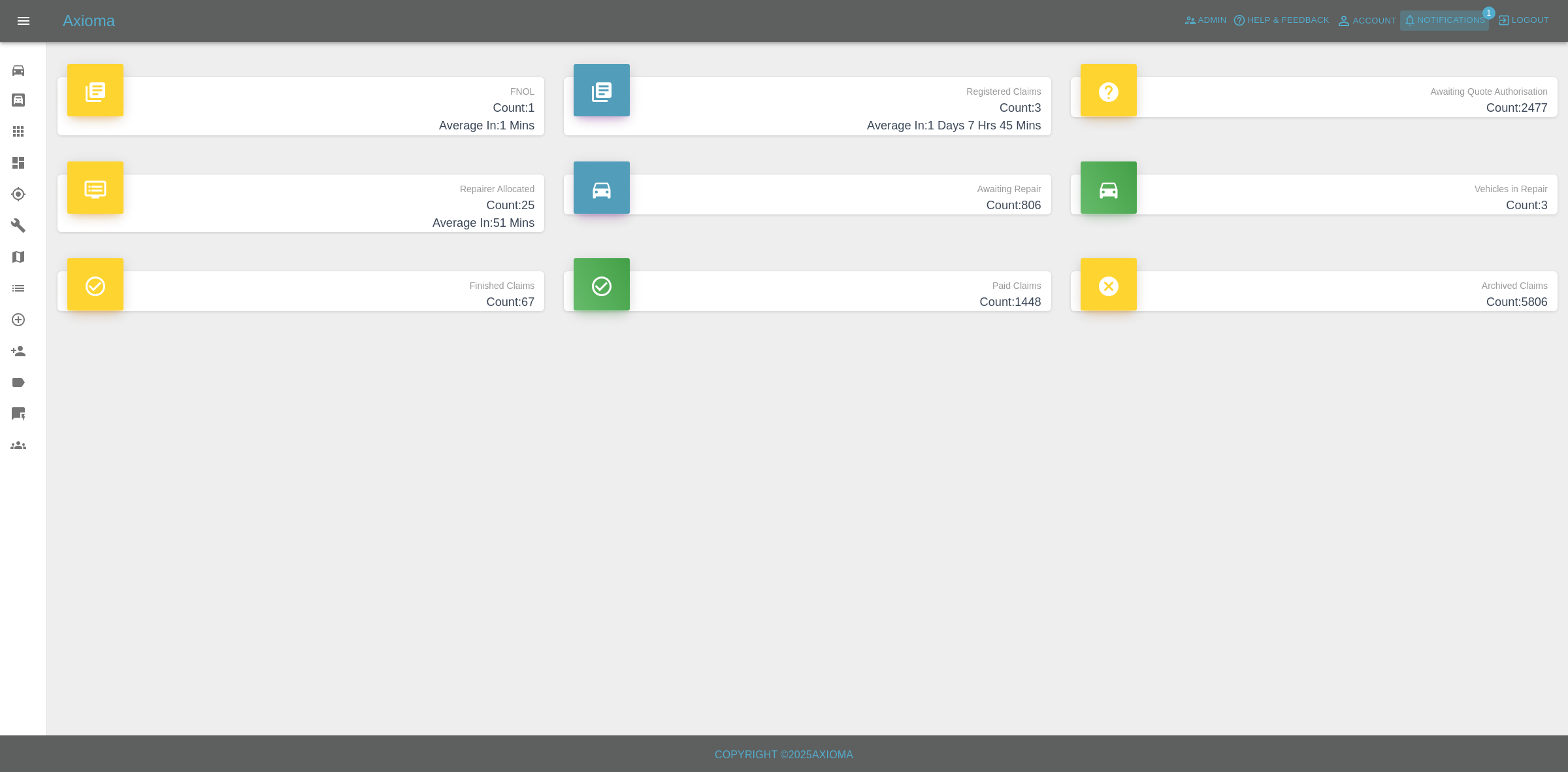
click at [1463, 14] on span "Notifications" at bounding box center [1452, 20] width 68 height 15
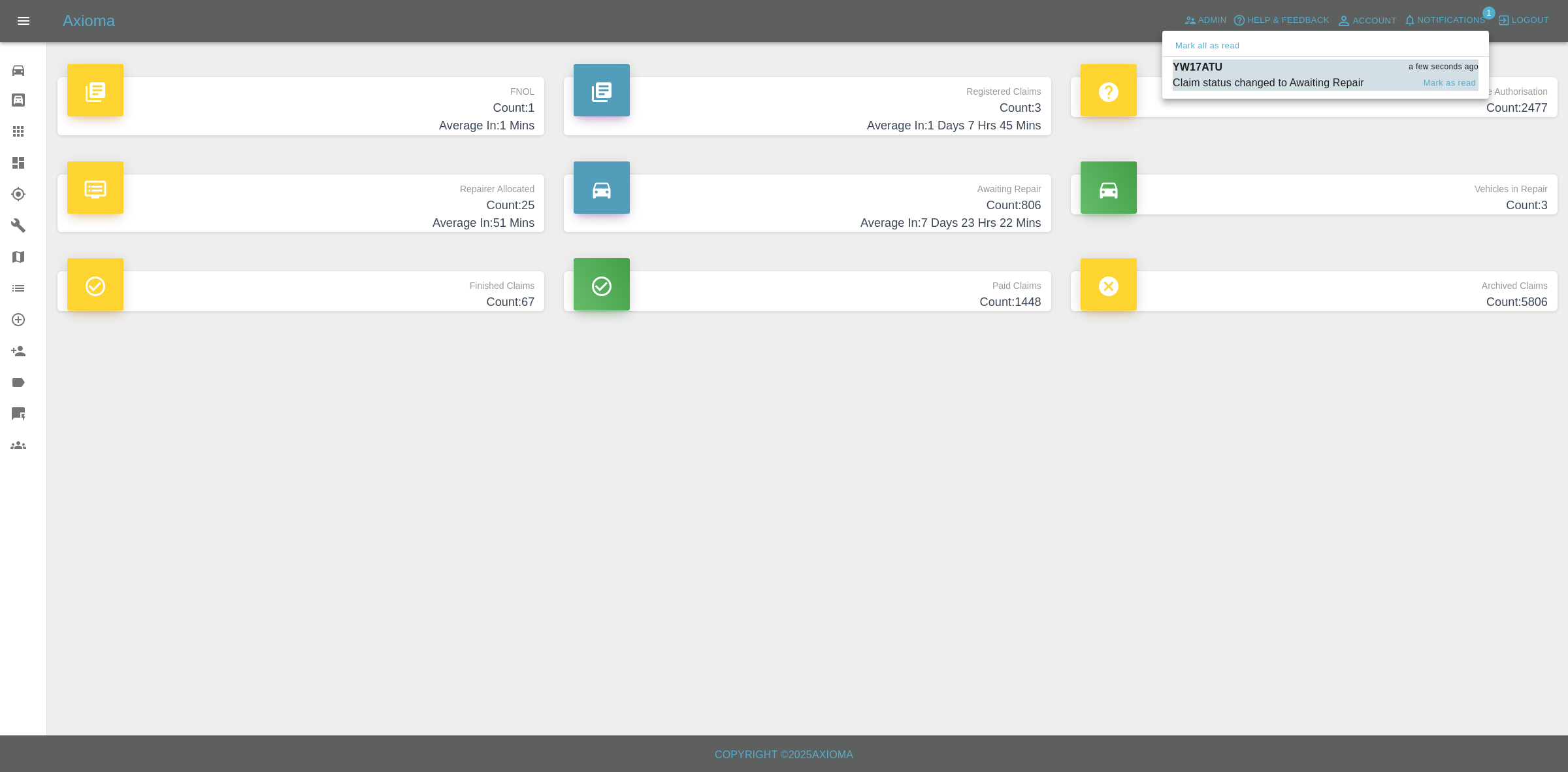
click at [1305, 75] on div "YW17ATU a few seconds ago Claim status changed to Awaiting Repair Mark as read" at bounding box center [1325, 75] width 306 height 31
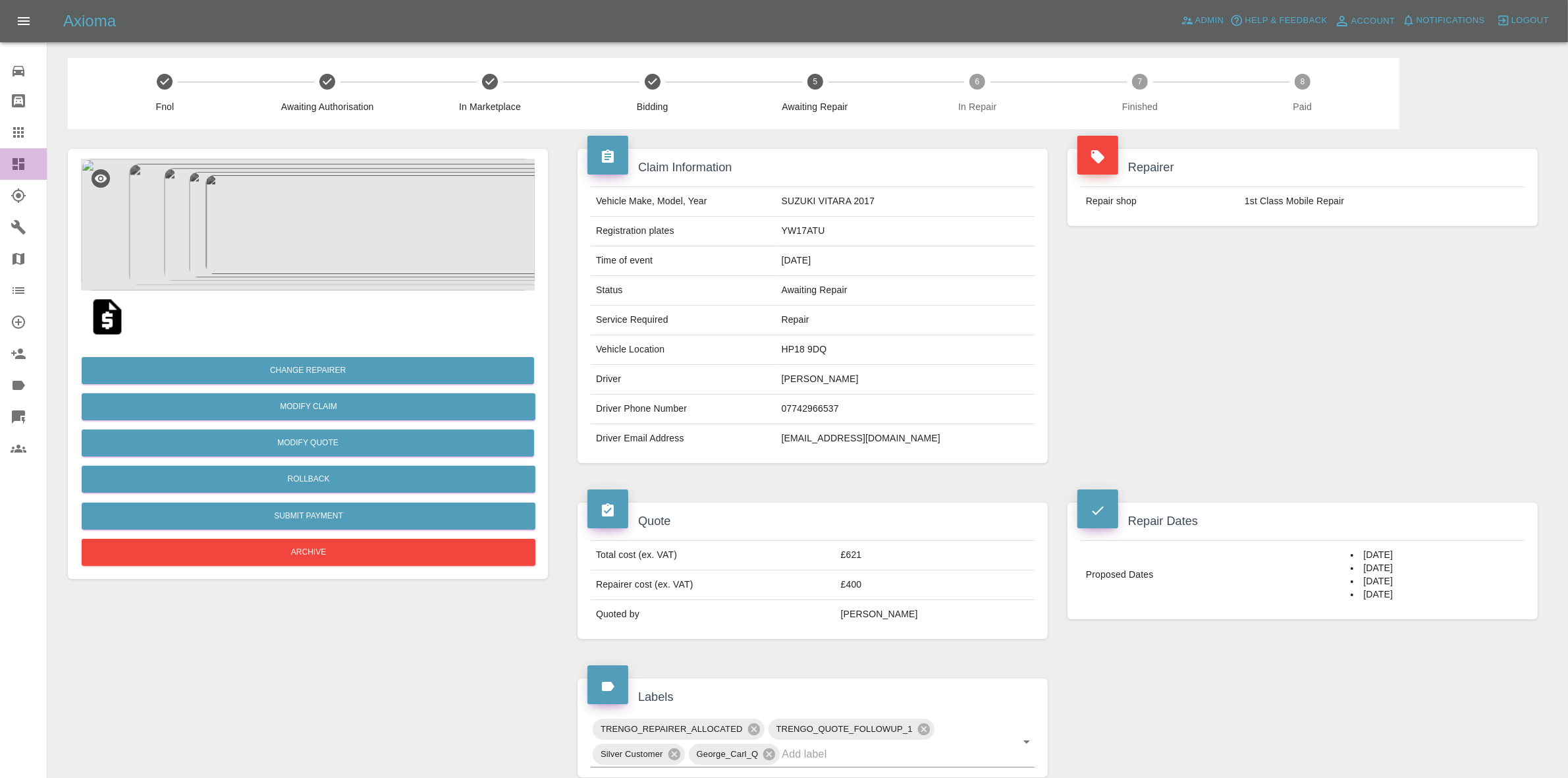
click at [0, 159] on link "Dashboard" at bounding box center [23, 163] width 47 height 31
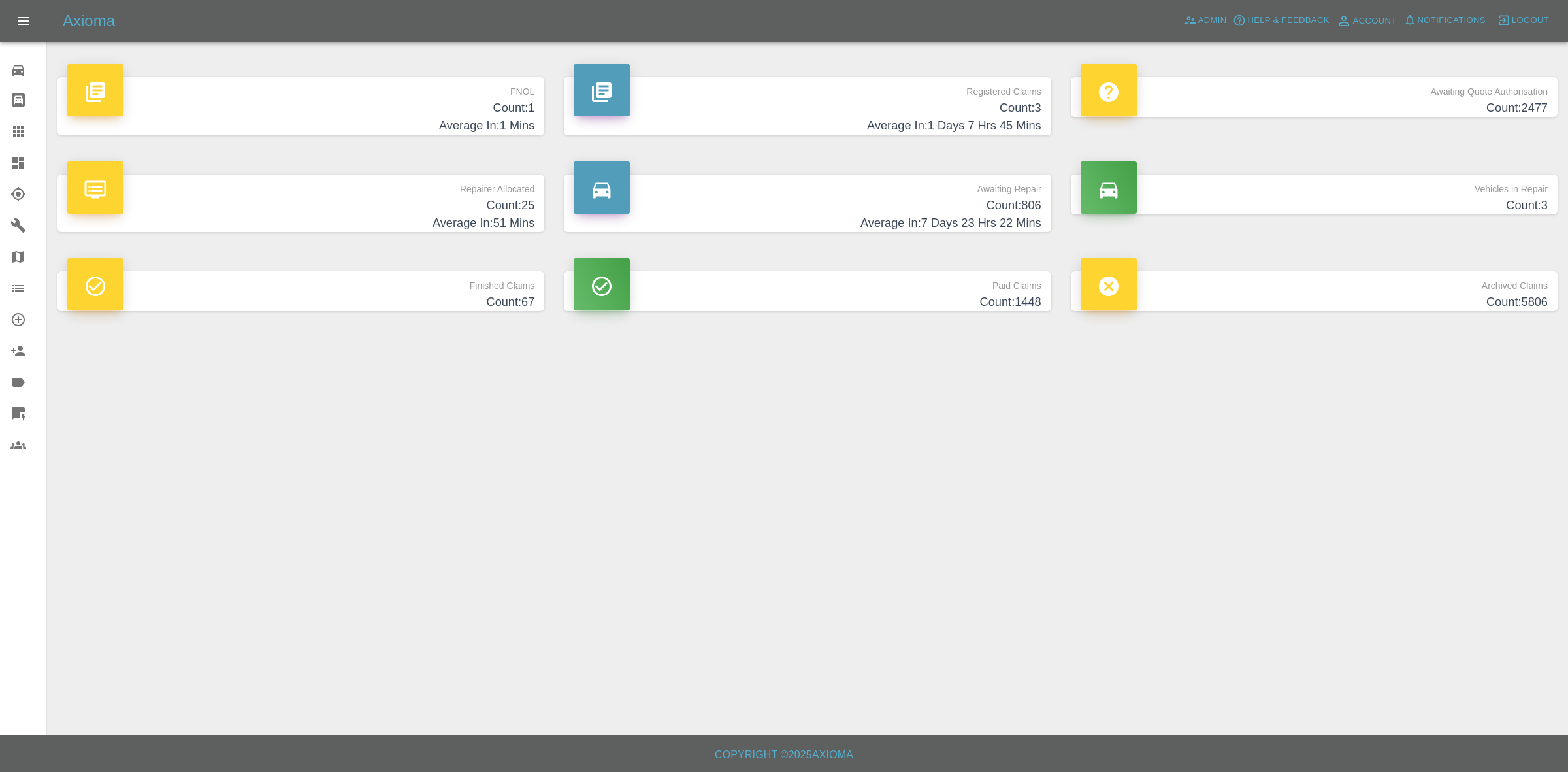
click at [424, 214] on h4 "Average In: 51 Mins" at bounding box center [300, 223] width 467 height 17
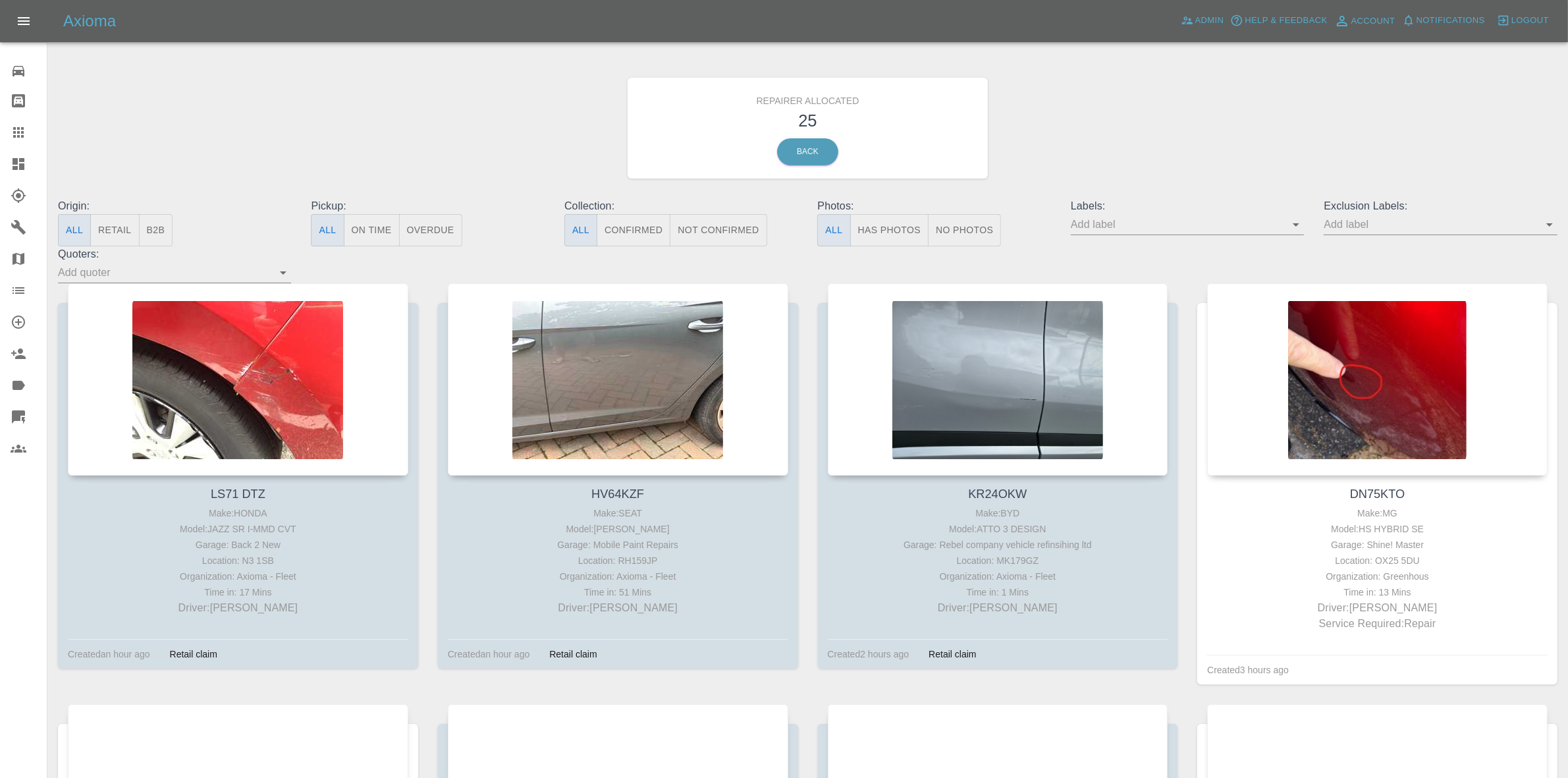
click at [119, 231] on button "Retail" at bounding box center [114, 230] width 49 height 32
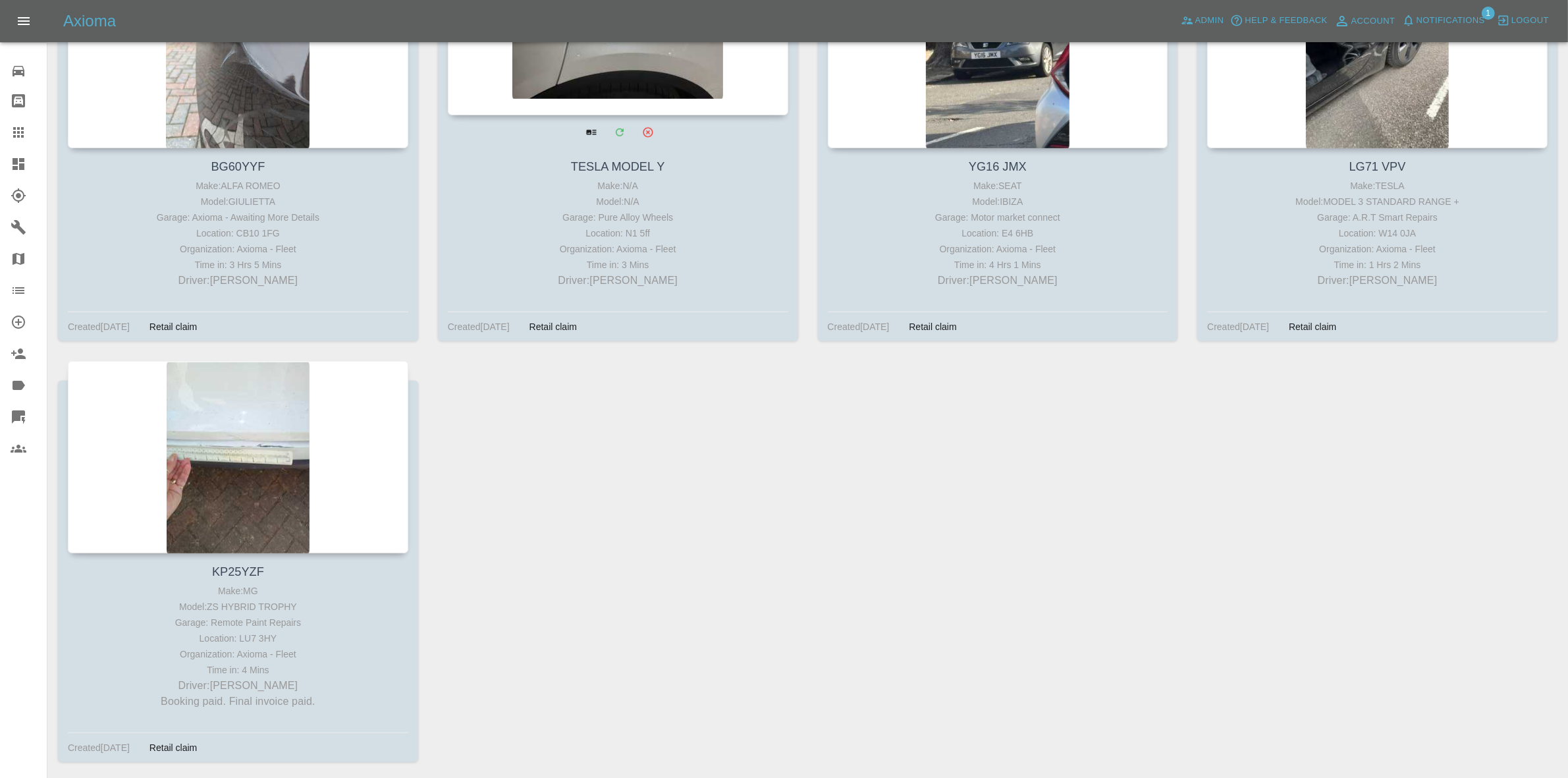
scroll to position [1031, 0]
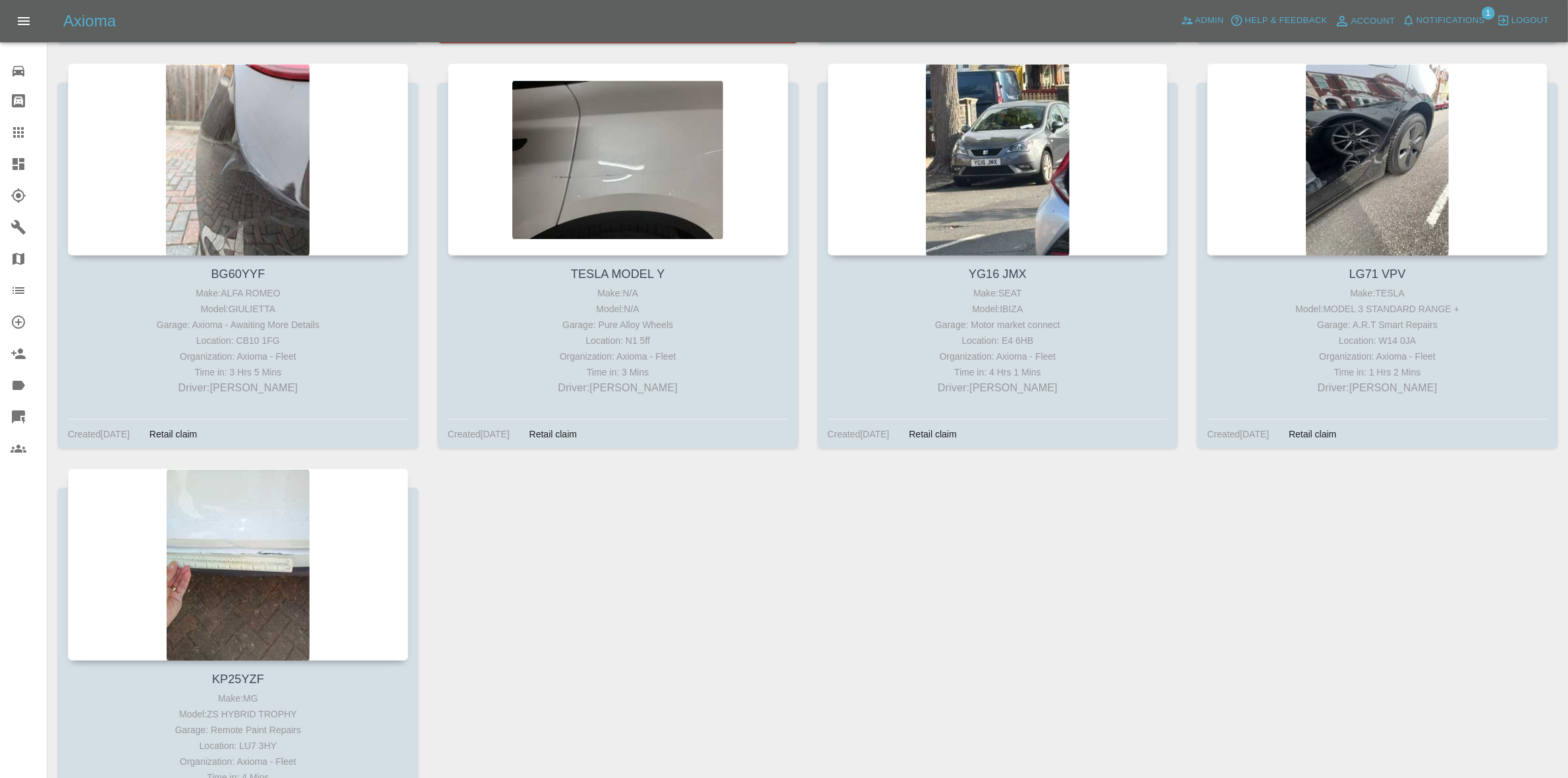
click at [1469, 20] on span "Notifications" at bounding box center [1451, 21] width 69 height 15
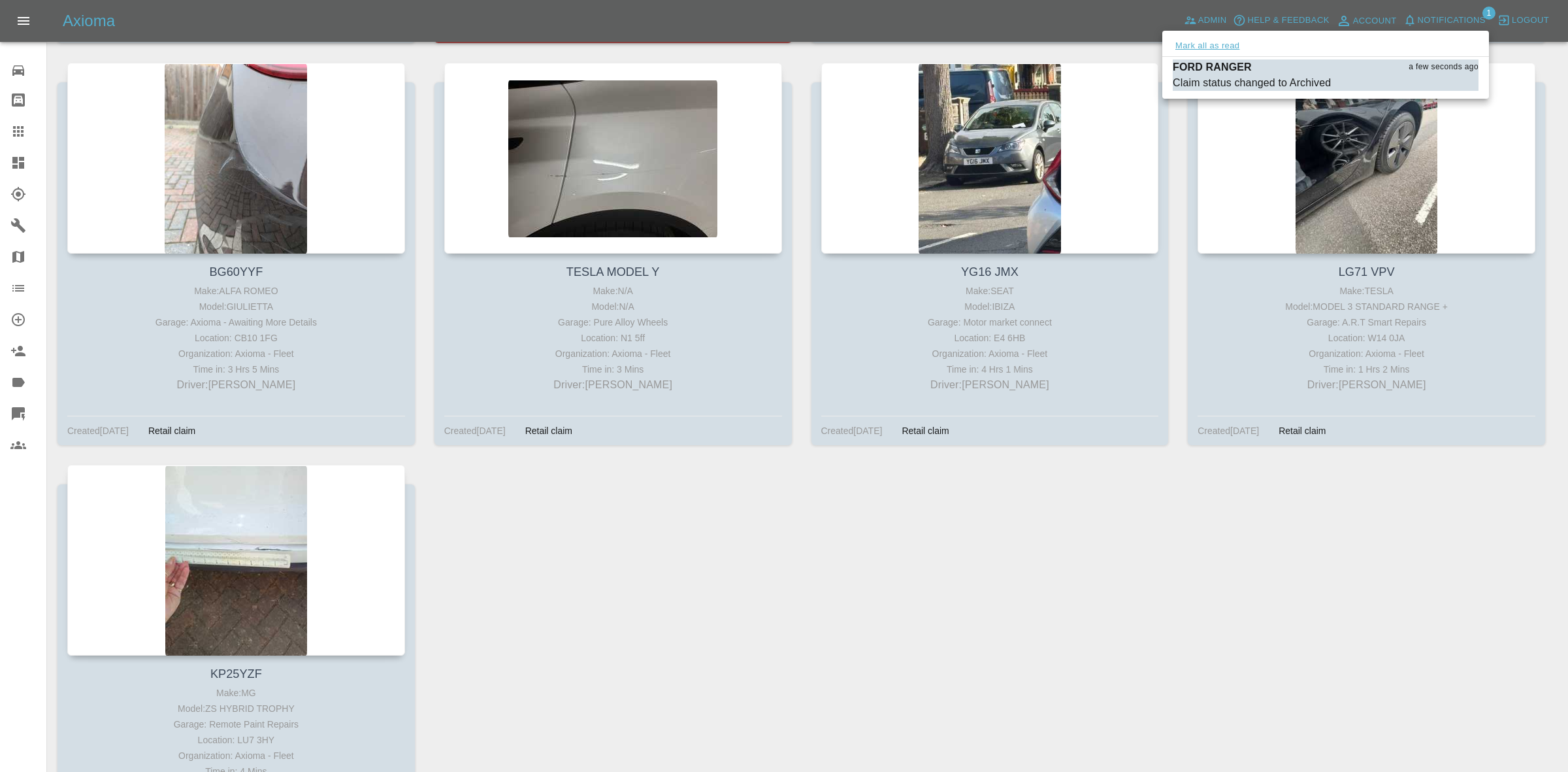
click at [1225, 47] on button "Mark all as read" at bounding box center [1207, 46] width 70 height 15
click at [1386, 453] on div at bounding box center [784, 386] width 1568 height 772
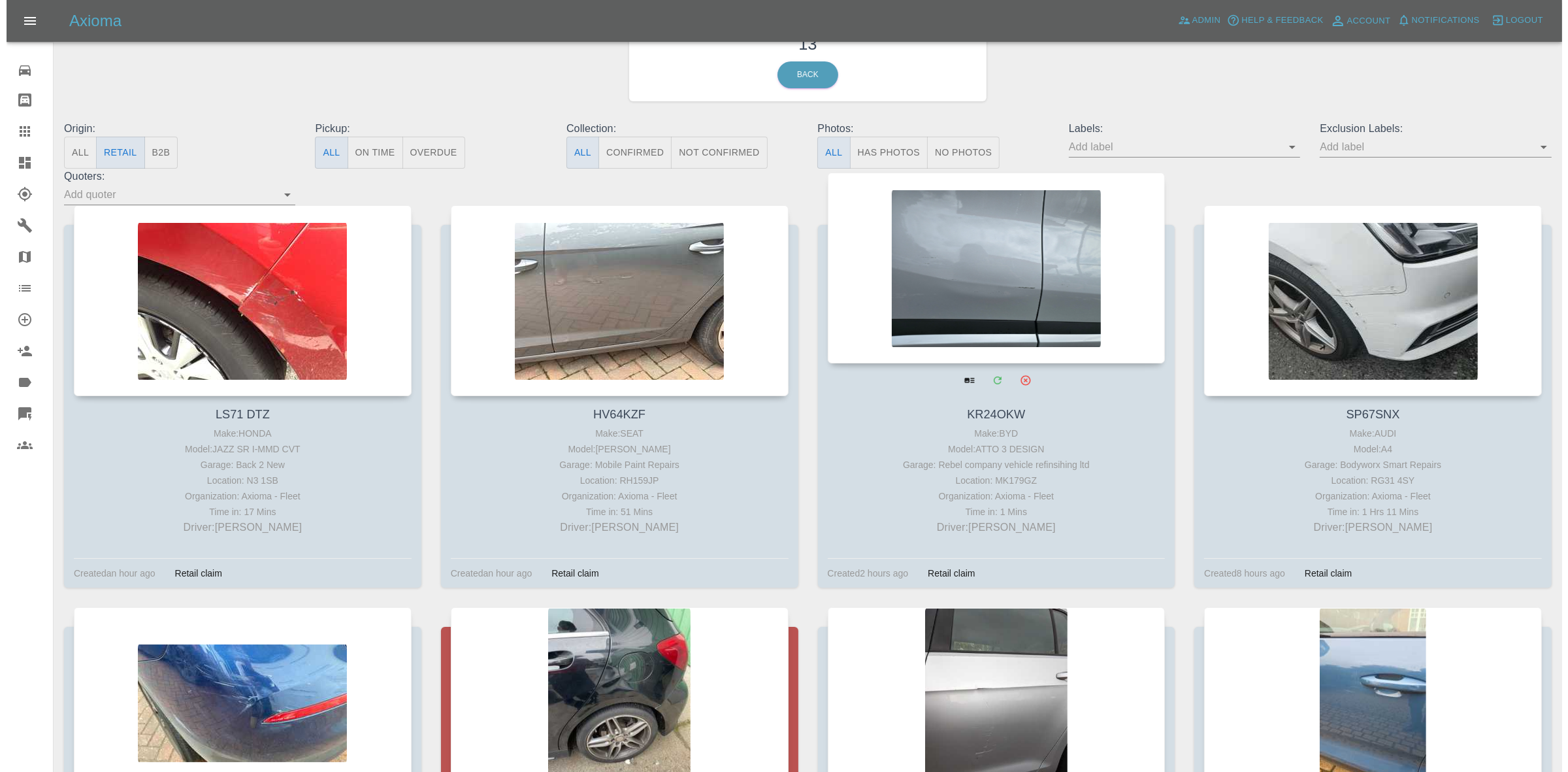
scroll to position [0, 0]
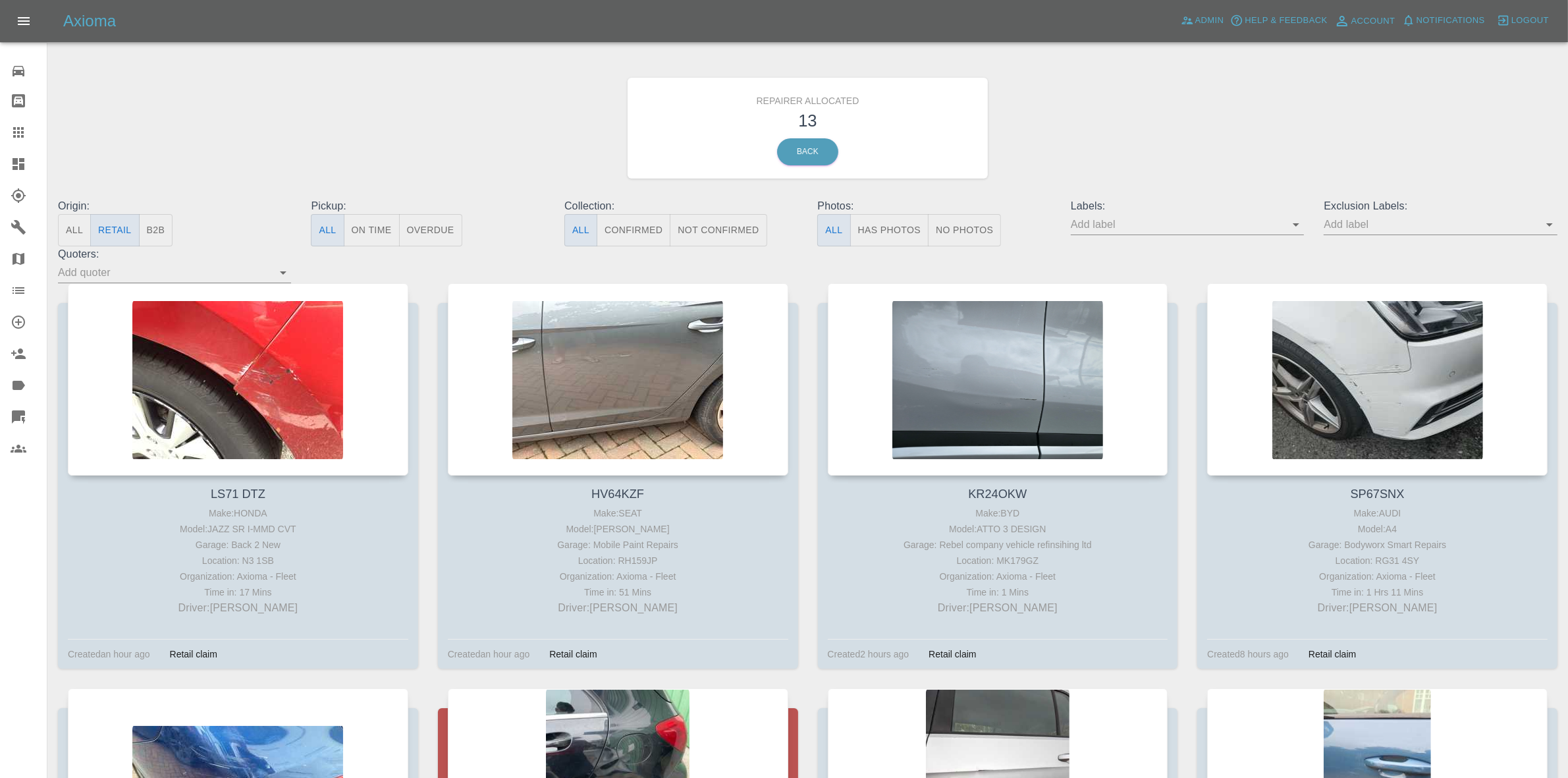
click at [0, 165] on link "Dashboard" at bounding box center [23, 163] width 47 height 31
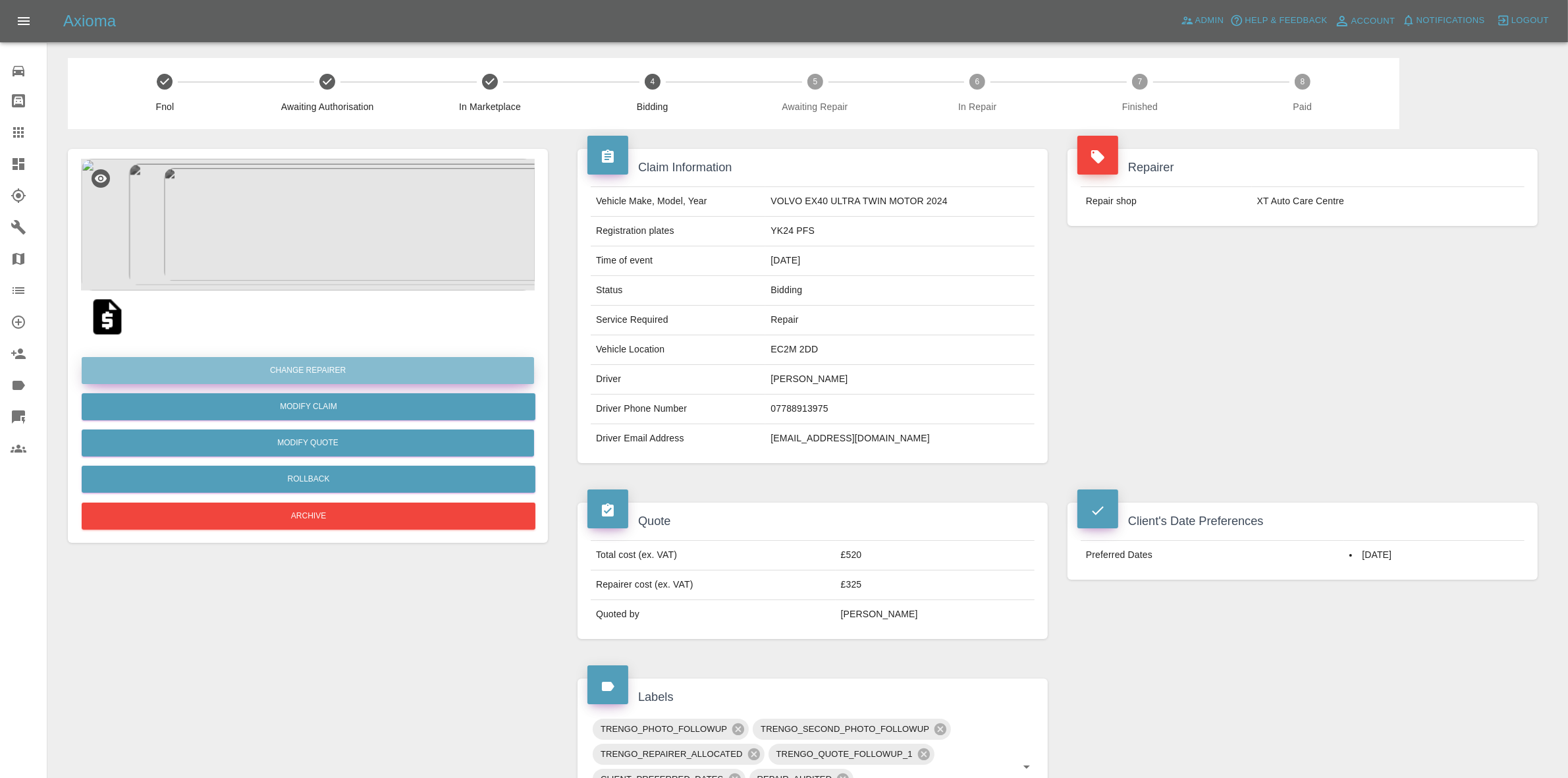
click at [295, 375] on button "Change Repairer" at bounding box center [307, 370] width 452 height 27
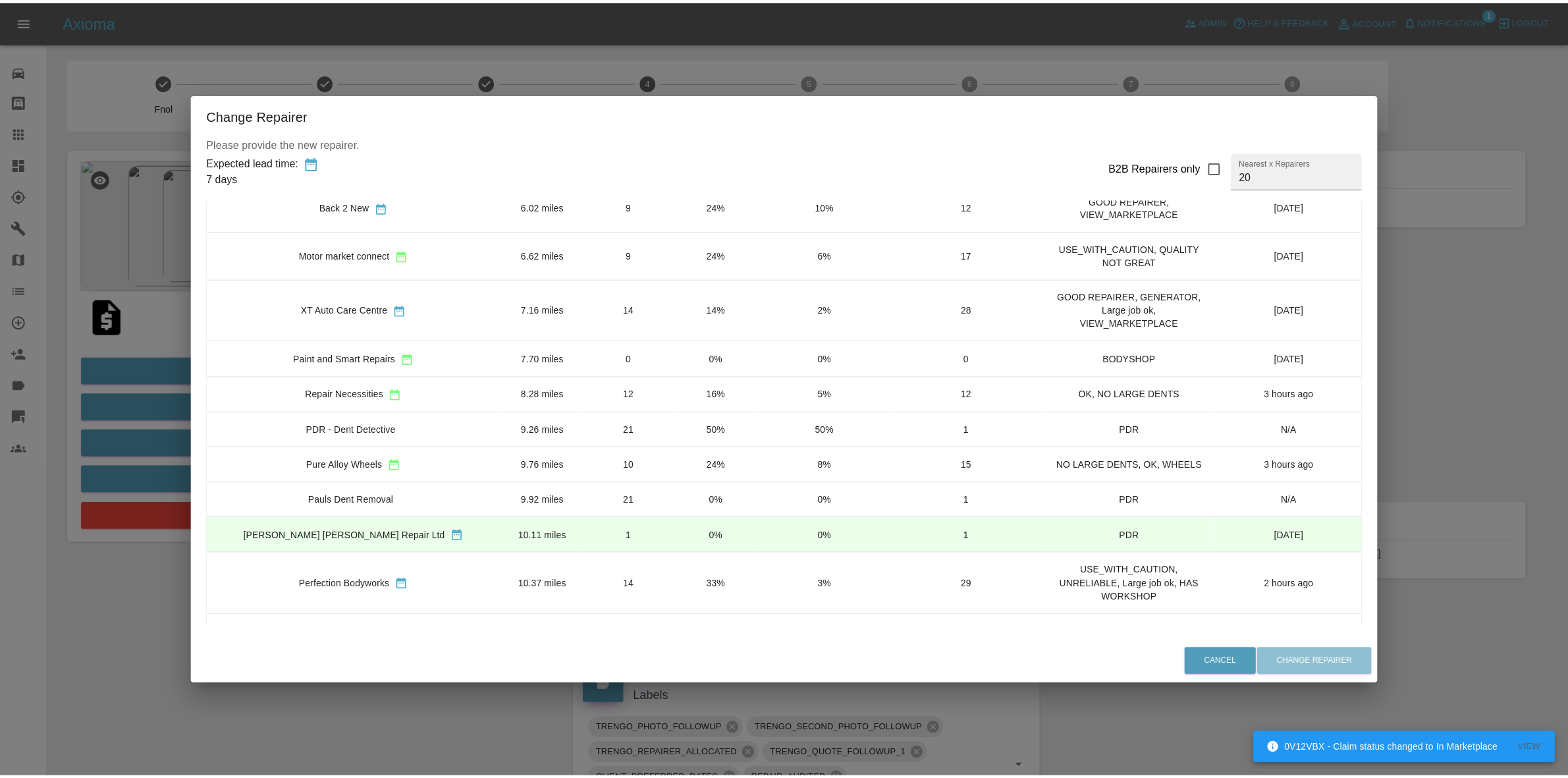
scroll to position [82, 0]
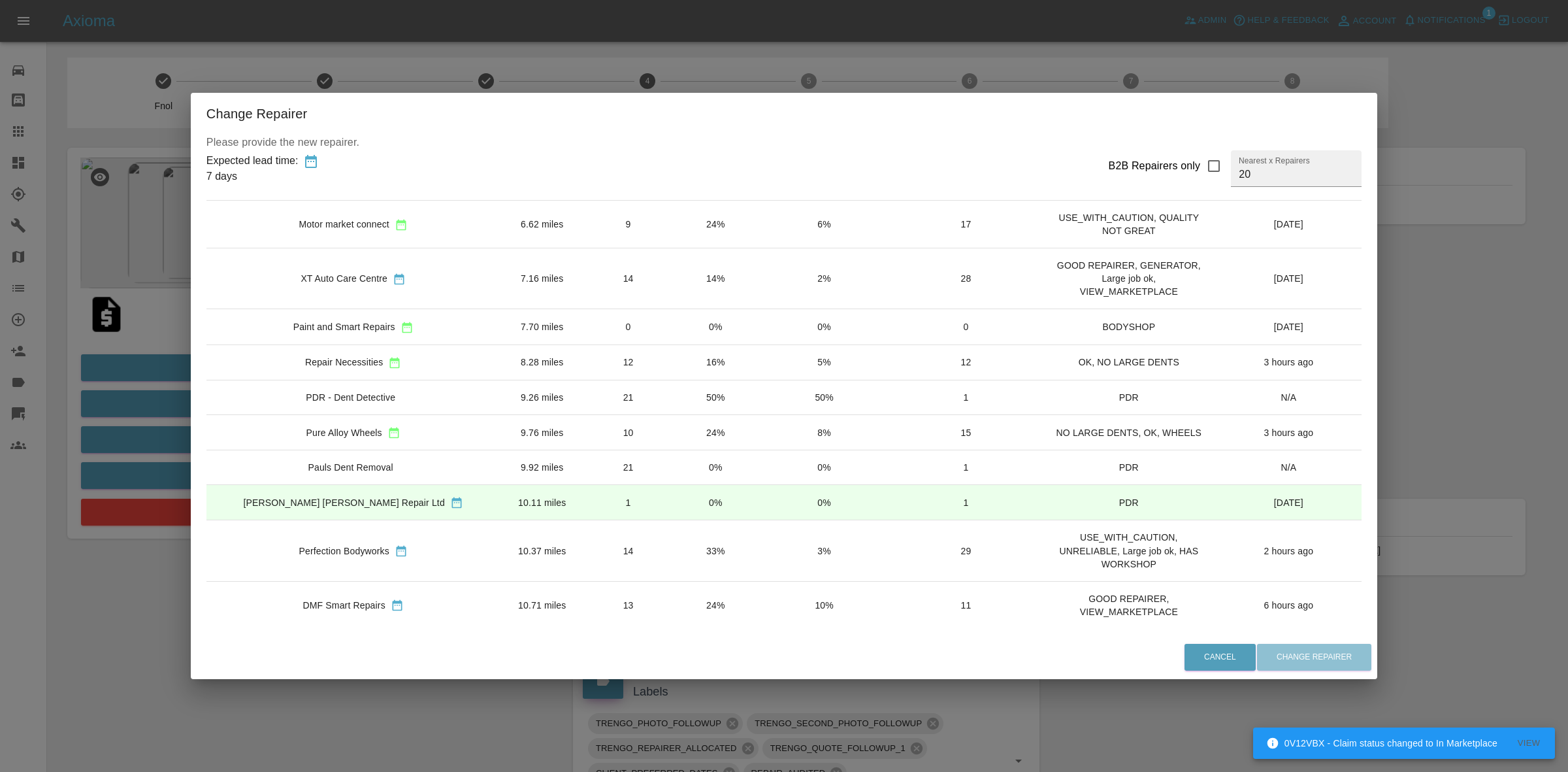
click at [169, 319] on div "Change Repairer Please provide the new repairer. Expected lead time: 7 days B2B…" at bounding box center [784, 386] width 1568 height 772
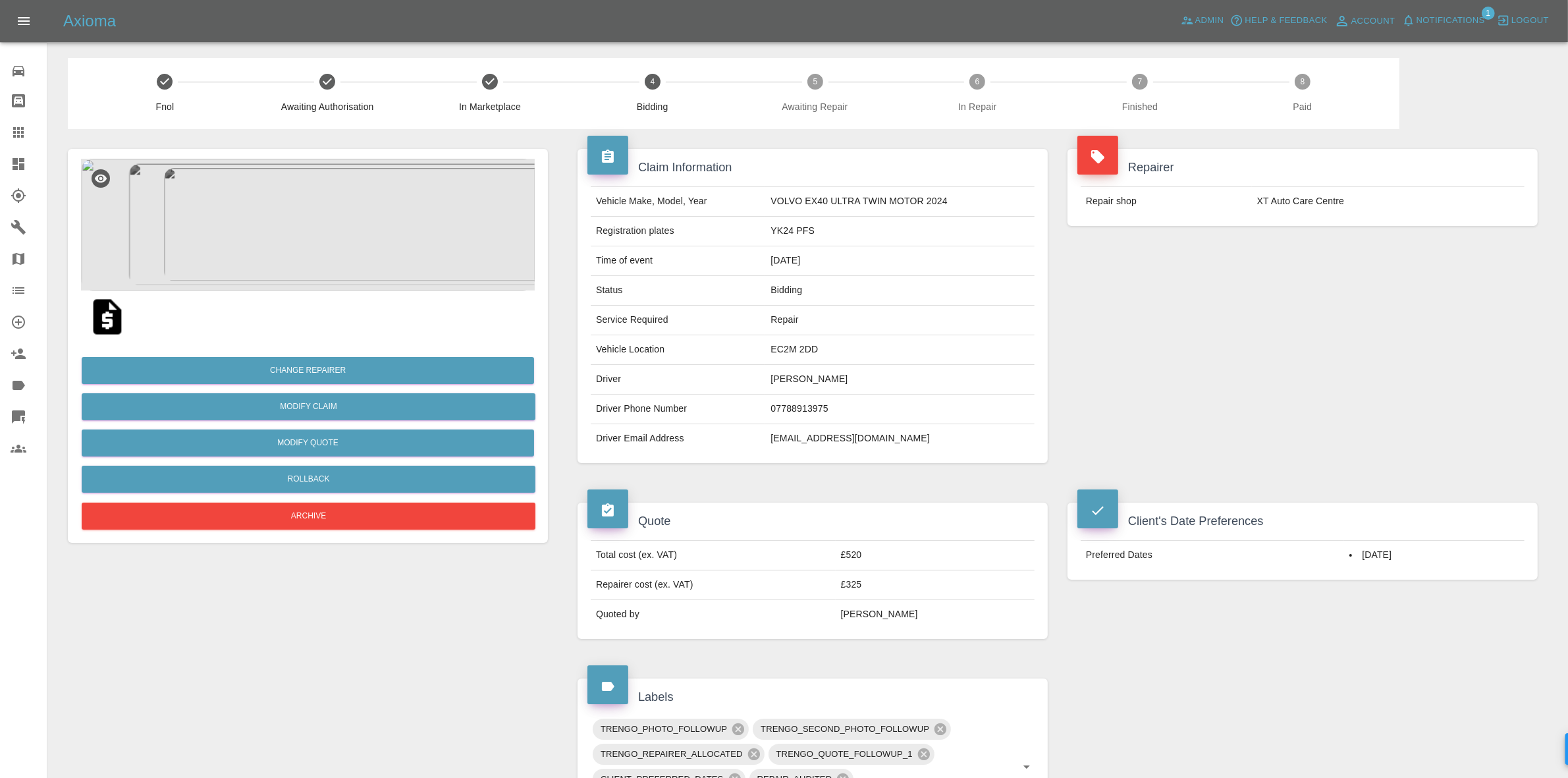
click at [288, 216] on img at bounding box center [307, 224] width 454 height 132
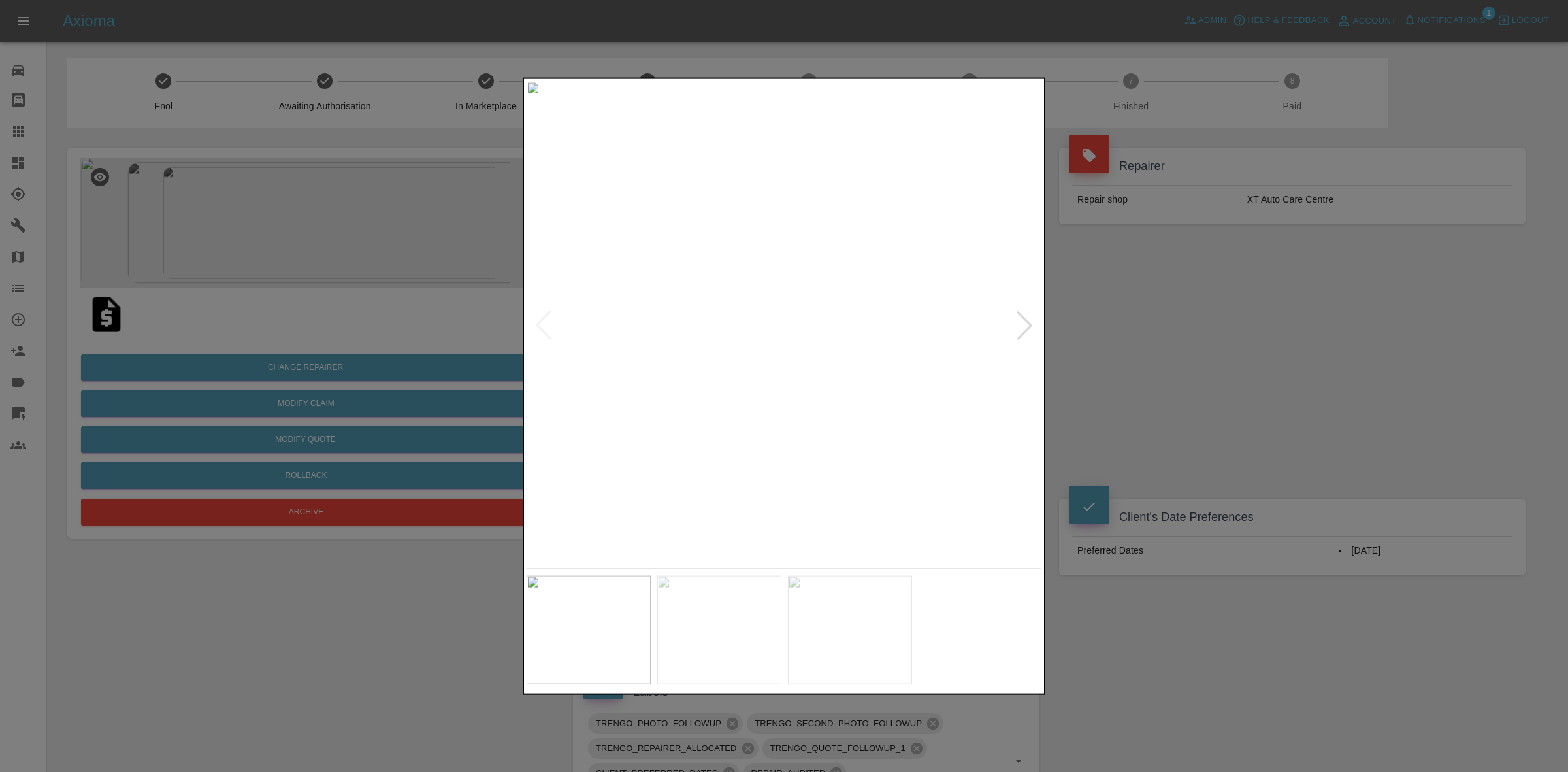
click at [1023, 325] on div at bounding box center [1024, 325] width 29 height 29
click at [1160, 328] on div at bounding box center [784, 386] width 1568 height 772
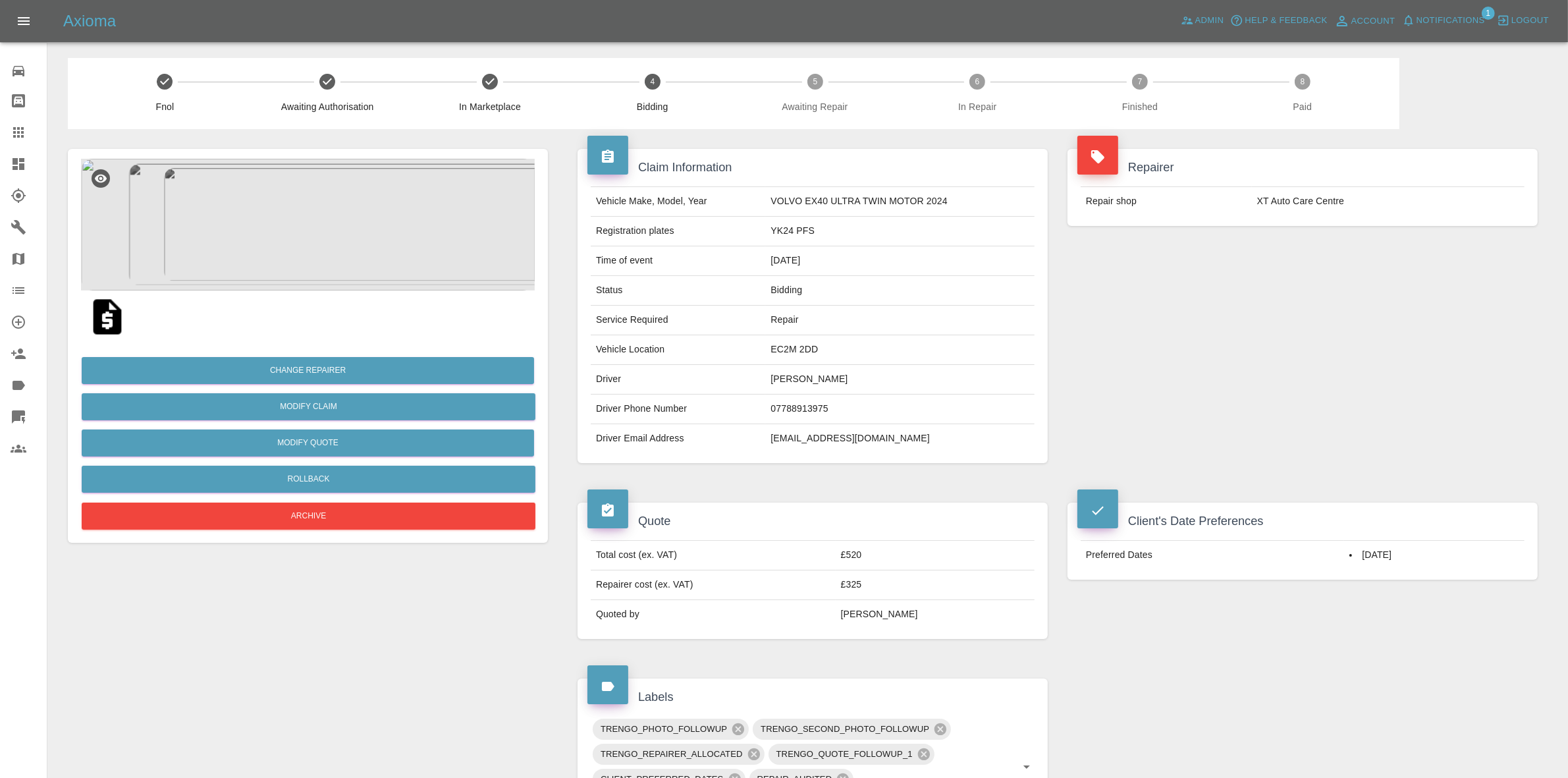
drag, startPoint x: 1367, startPoint y: 242, endPoint x: 1084, endPoint y: 198, distance: 286.4
click at [1367, 242] on div "Repairer Repair shop XT Auto Care Centre" at bounding box center [1303, 187] width 490 height 117
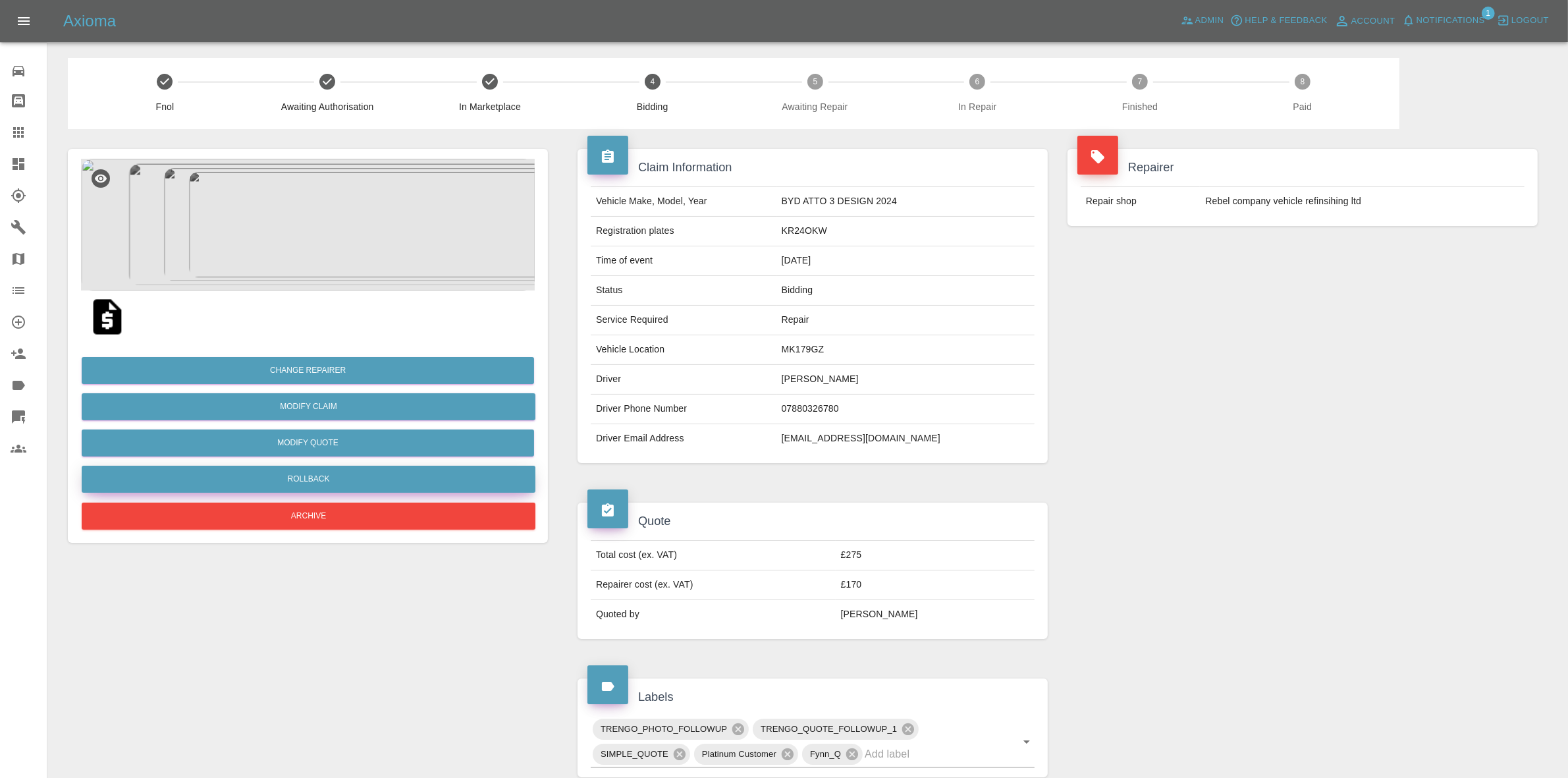
click at [320, 472] on button "Rollback" at bounding box center [308, 479] width 454 height 27
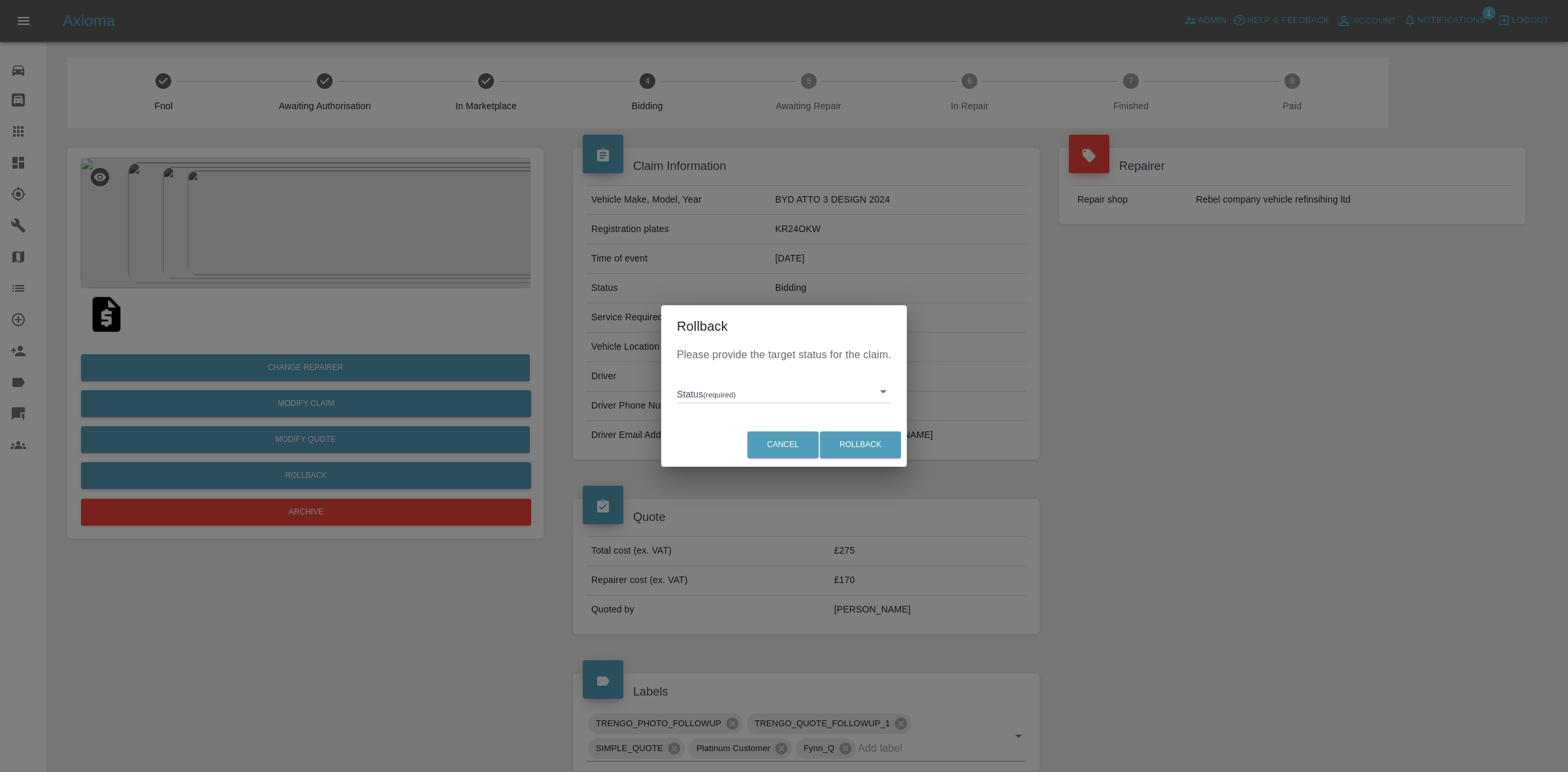
click at [706, 389] on body "Axioma Admin Help & Feedback Account Notifications 1 Logout Repair home Bodysho…" at bounding box center [784, 593] width 1568 height 1186
drag, startPoint x: 716, startPoint y: 444, endPoint x: 753, endPoint y: 450, distance: 37.5
click at [716, 445] on li "In Marketplace" at bounding box center [784, 452] width 208 height 30
type input "in-marketplace"
drag, startPoint x: 840, startPoint y: 434, endPoint x: 762, endPoint y: 447, distance: 79.1
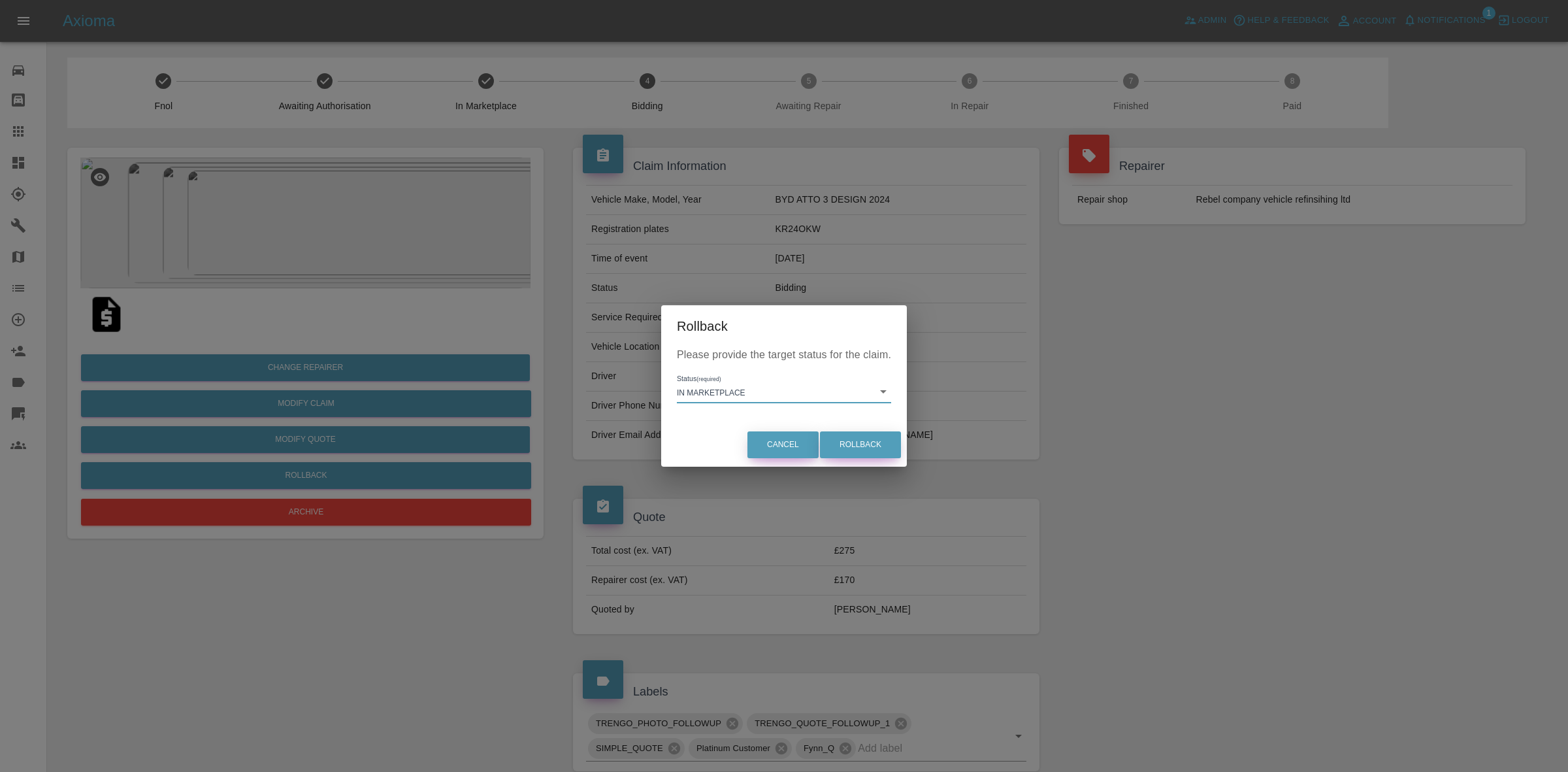
click at [840, 435] on button "Rollback" at bounding box center [860, 444] width 81 height 26
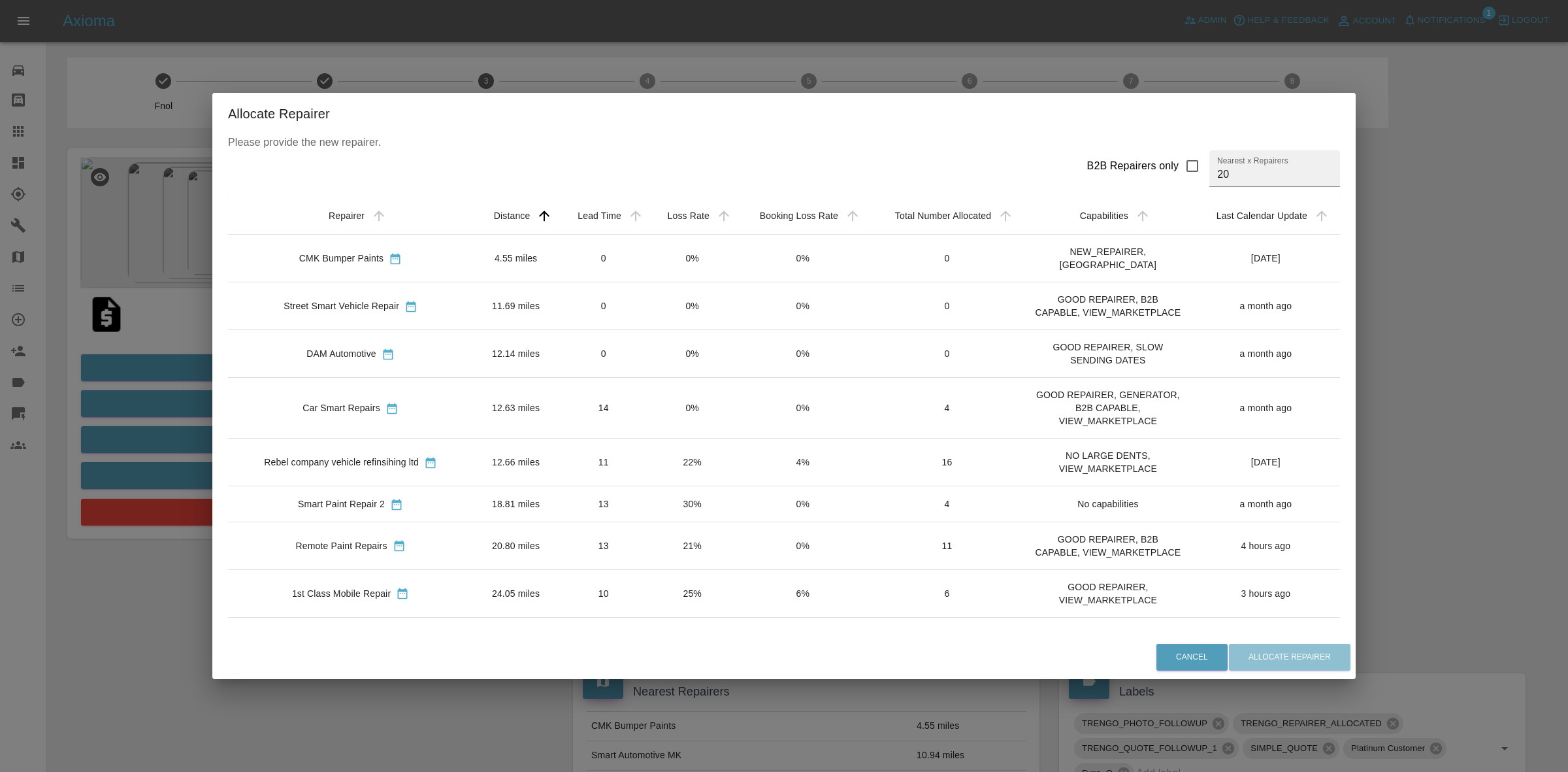
drag, startPoint x: 642, startPoint y: 384, endPoint x: 651, endPoint y: 396, distance: 15.0
click at [648, 386] on td "0%" at bounding box center [692, 408] width 88 height 61
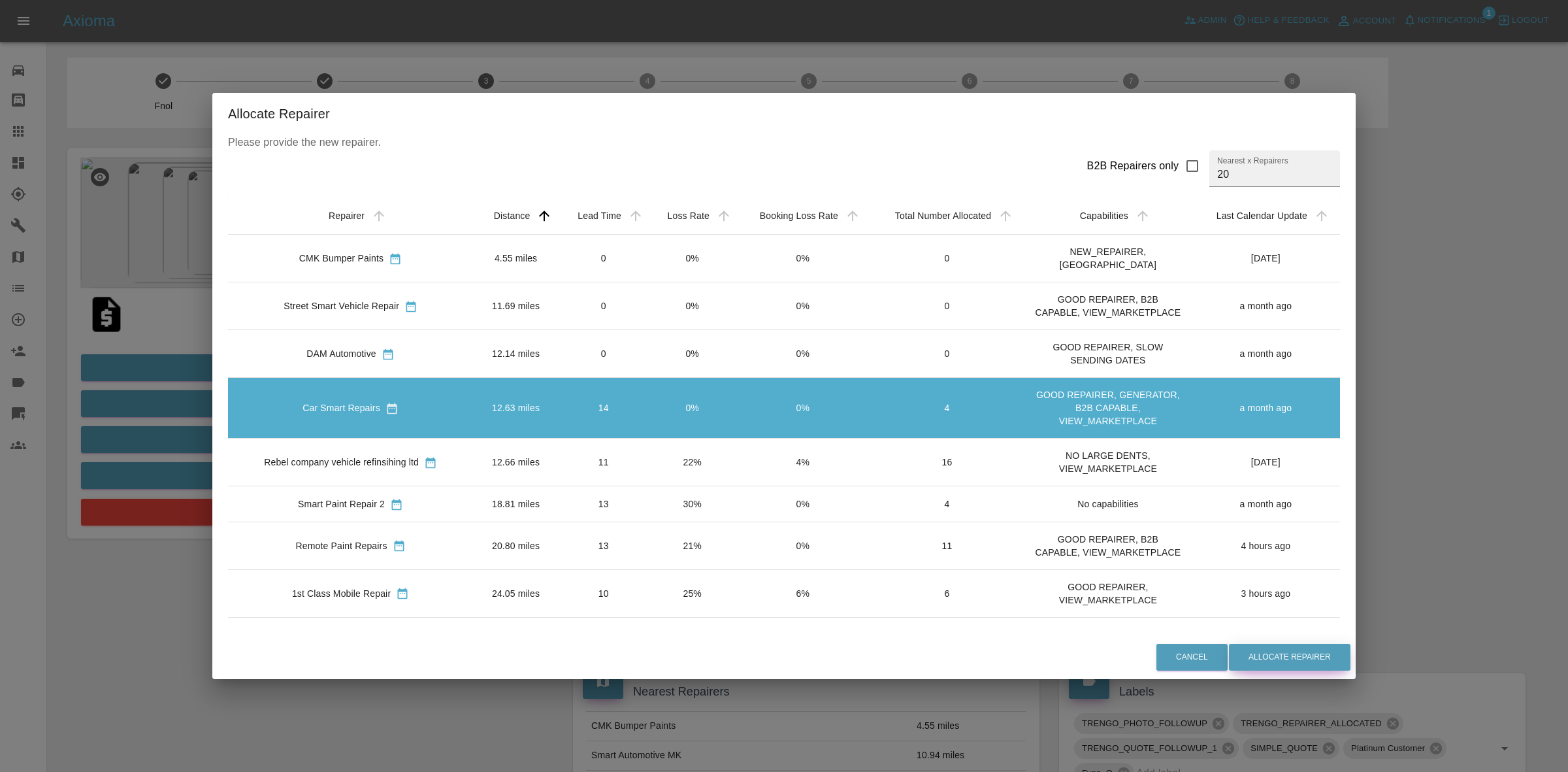
click at [1271, 647] on button "Allocate Repairer" at bounding box center [1289, 657] width 122 height 26
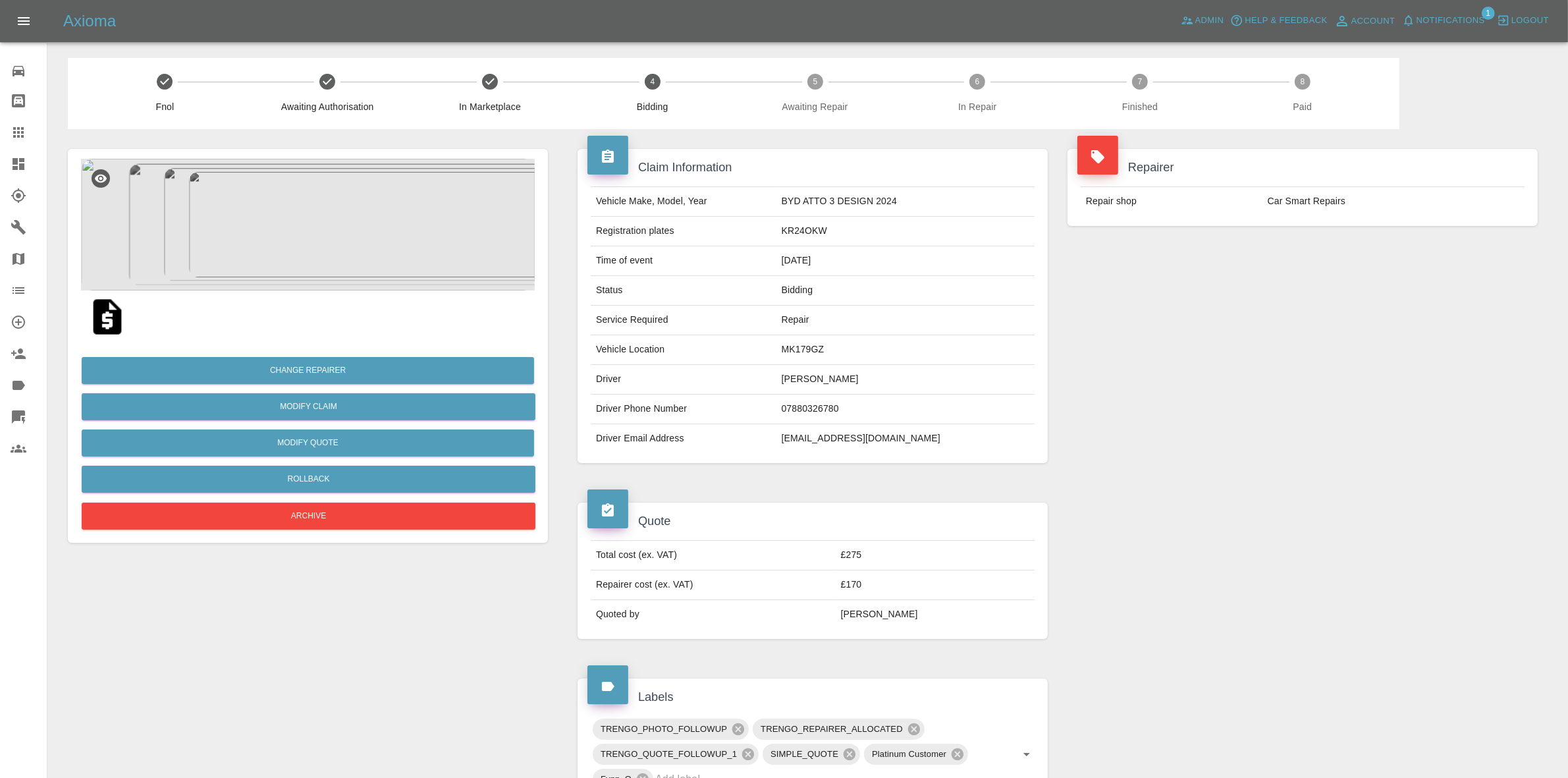
drag, startPoint x: 1311, startPoint y: 241, endPoint x: 1301, endPoint y: 239, distance: 10.2
click at [1311, 241] on div "Repairer Repair shop Car Smart Repairs" at bounding box center [1303, 187] width 490 height 117
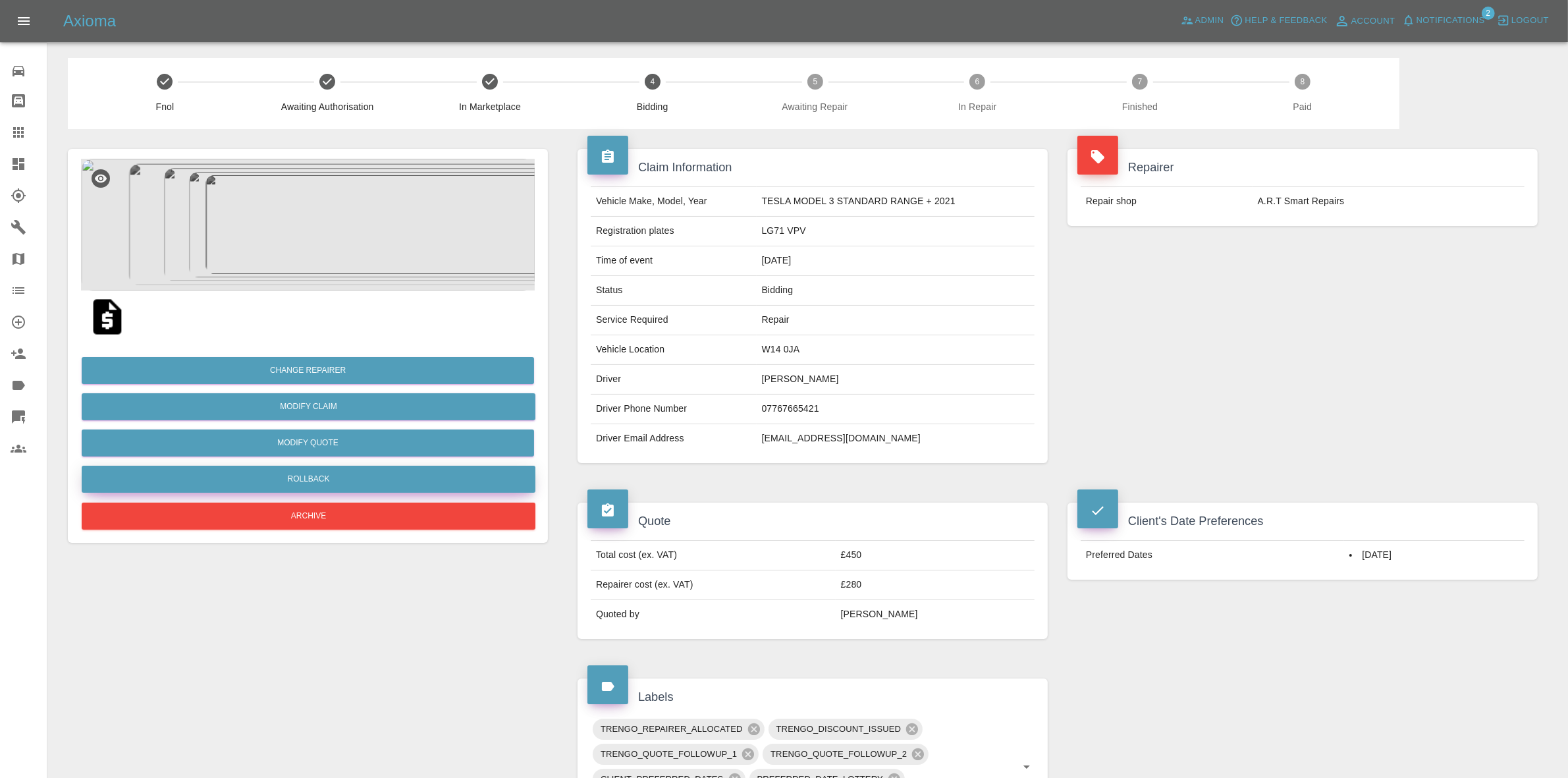
click at [347, 479] on button "Rollback" at bounding box center [308, 479] width 454 height 27
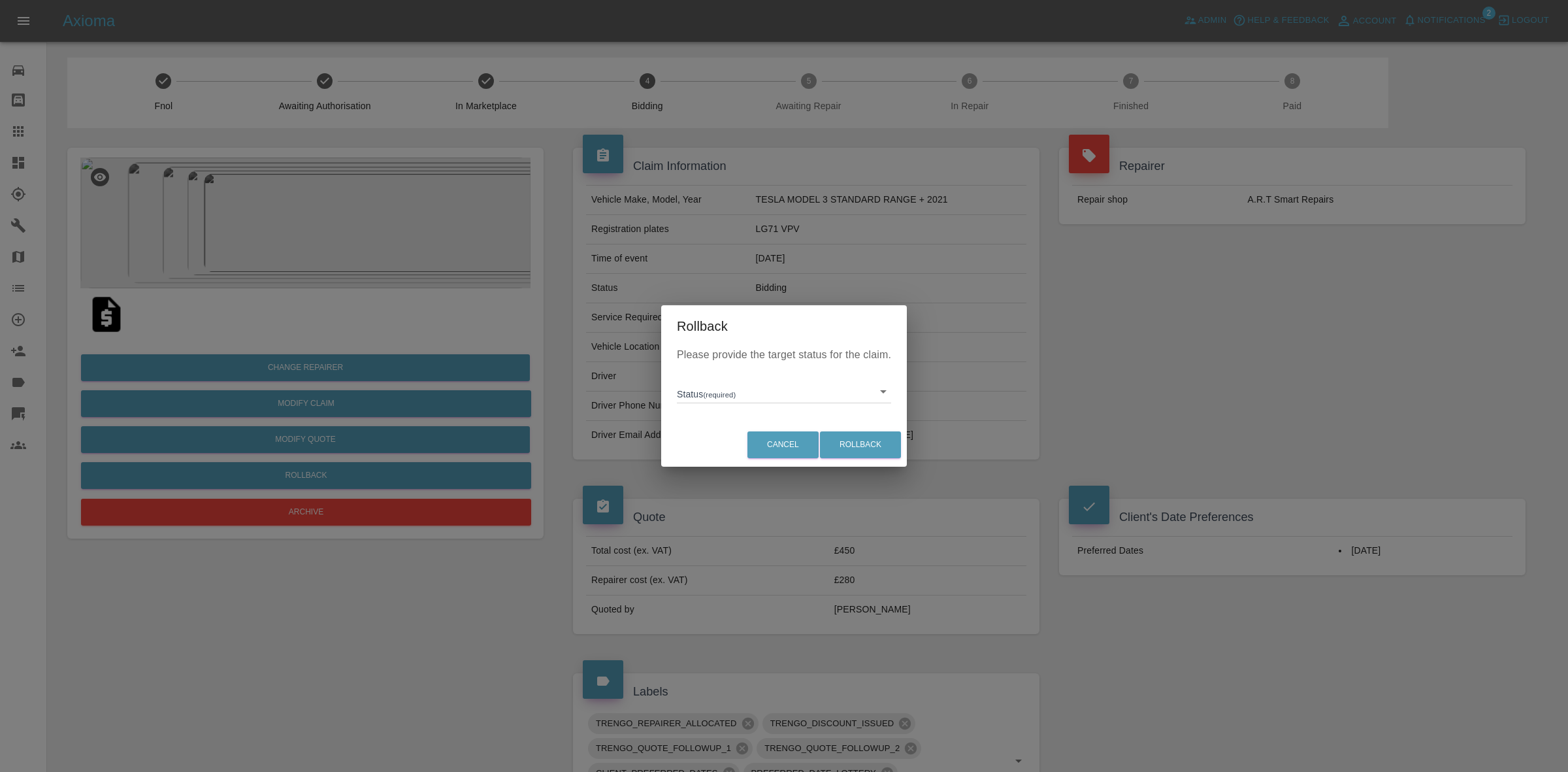
click at [702, 386] on body "Axioma Admin Help & Feedback Account Notifications 2 Logout Repair home Bodysho…" at bounding box center [784, 627] width 1568 height 1253
drag, startPoint x: 761, startPoint y: 455, endPoint x: 774, endPoint y: 456, distance: 13.0
click at [768, 456] on li "In Marketplace" at bounding box center [784, 452] width 208 height 30
type input "in-marketplace"
click at [850, 437] on button "Rollback" at bounding box center [860, 444] width 81 height 26
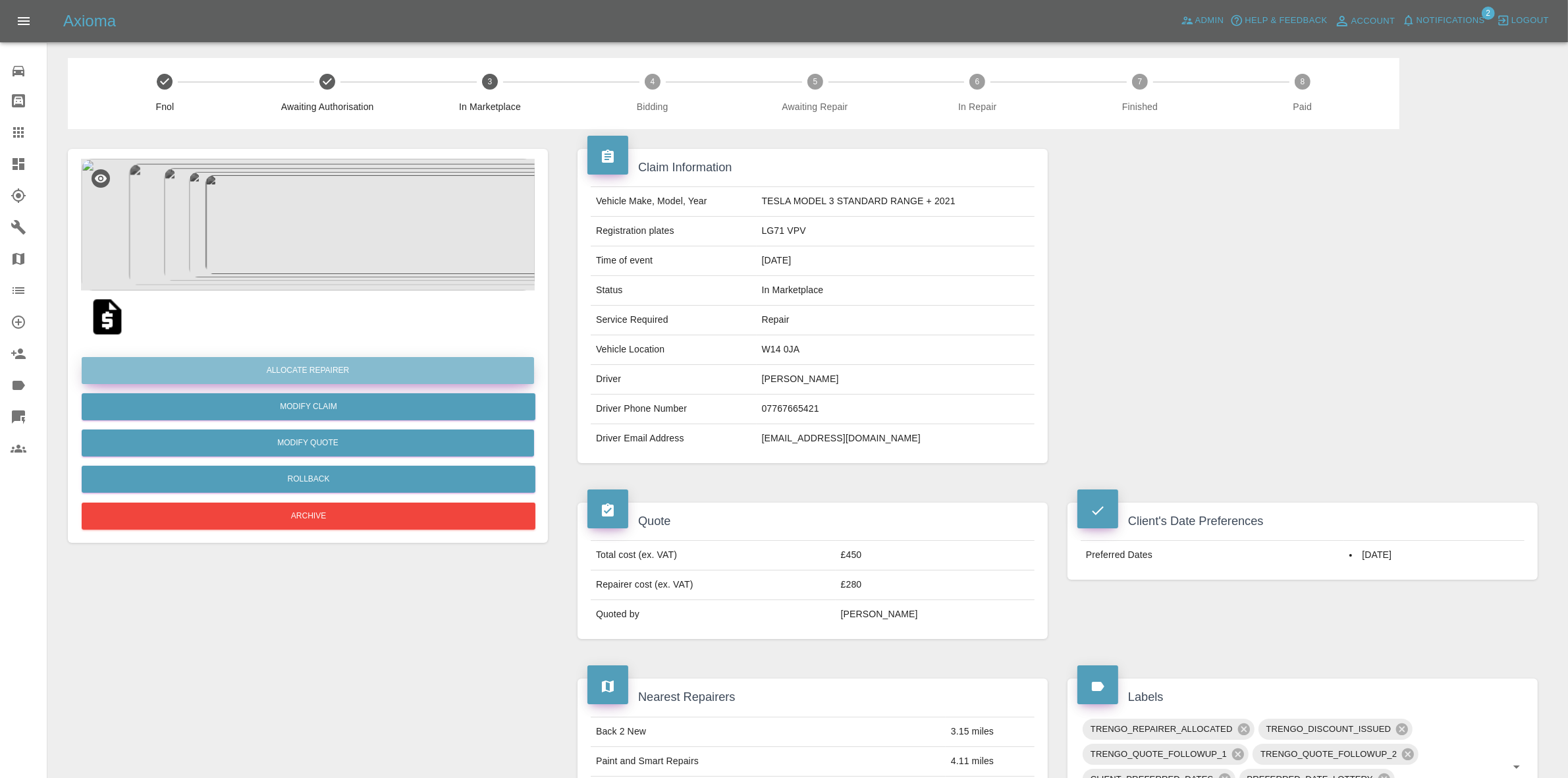
click at [307, 367] on button "Allocate Repairer" at bounding box center [307, 370] width 452 height 27
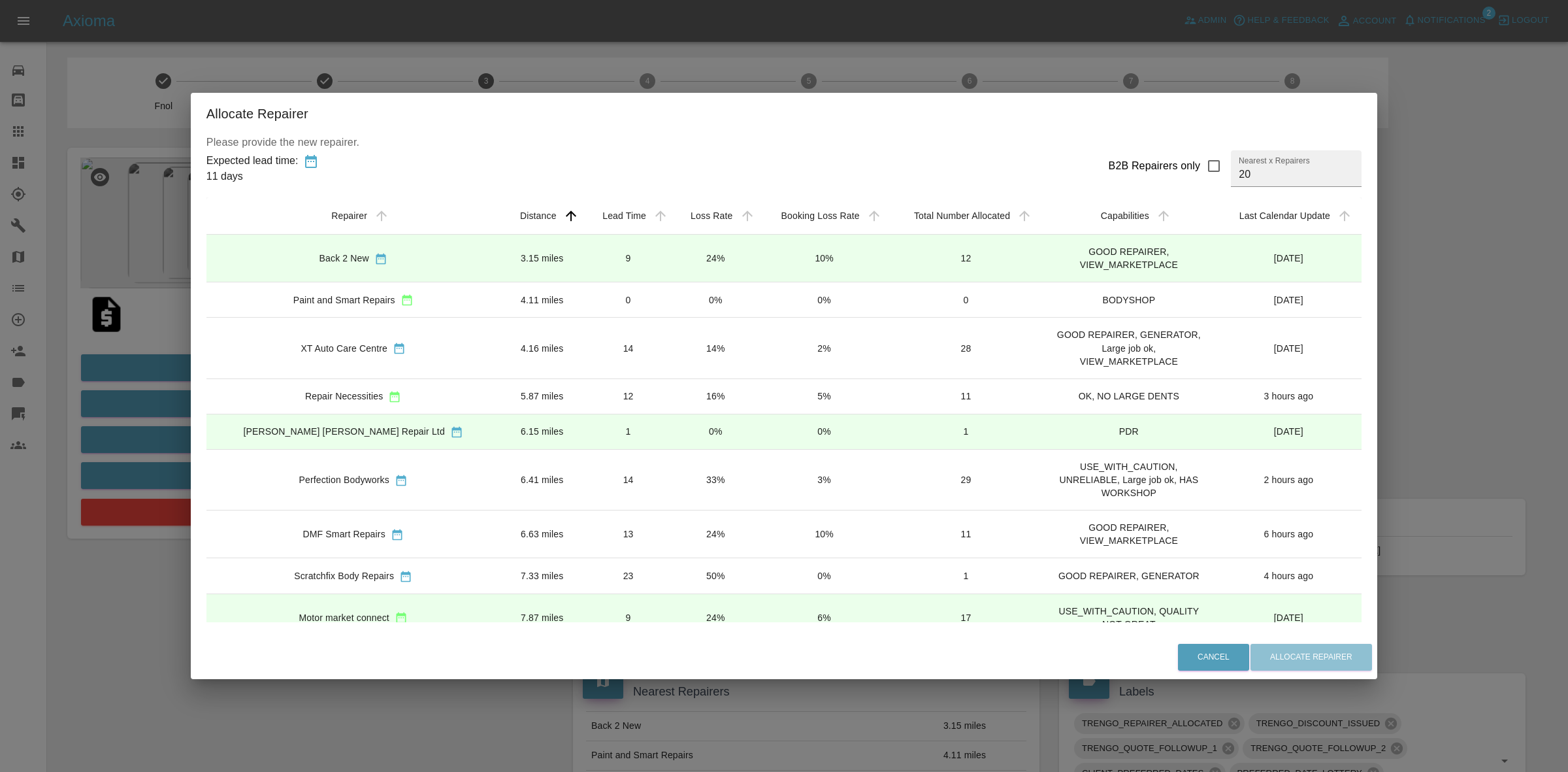
click at [672, 254] on td "24%" at bounding box center [716, 258] width 86 height 48
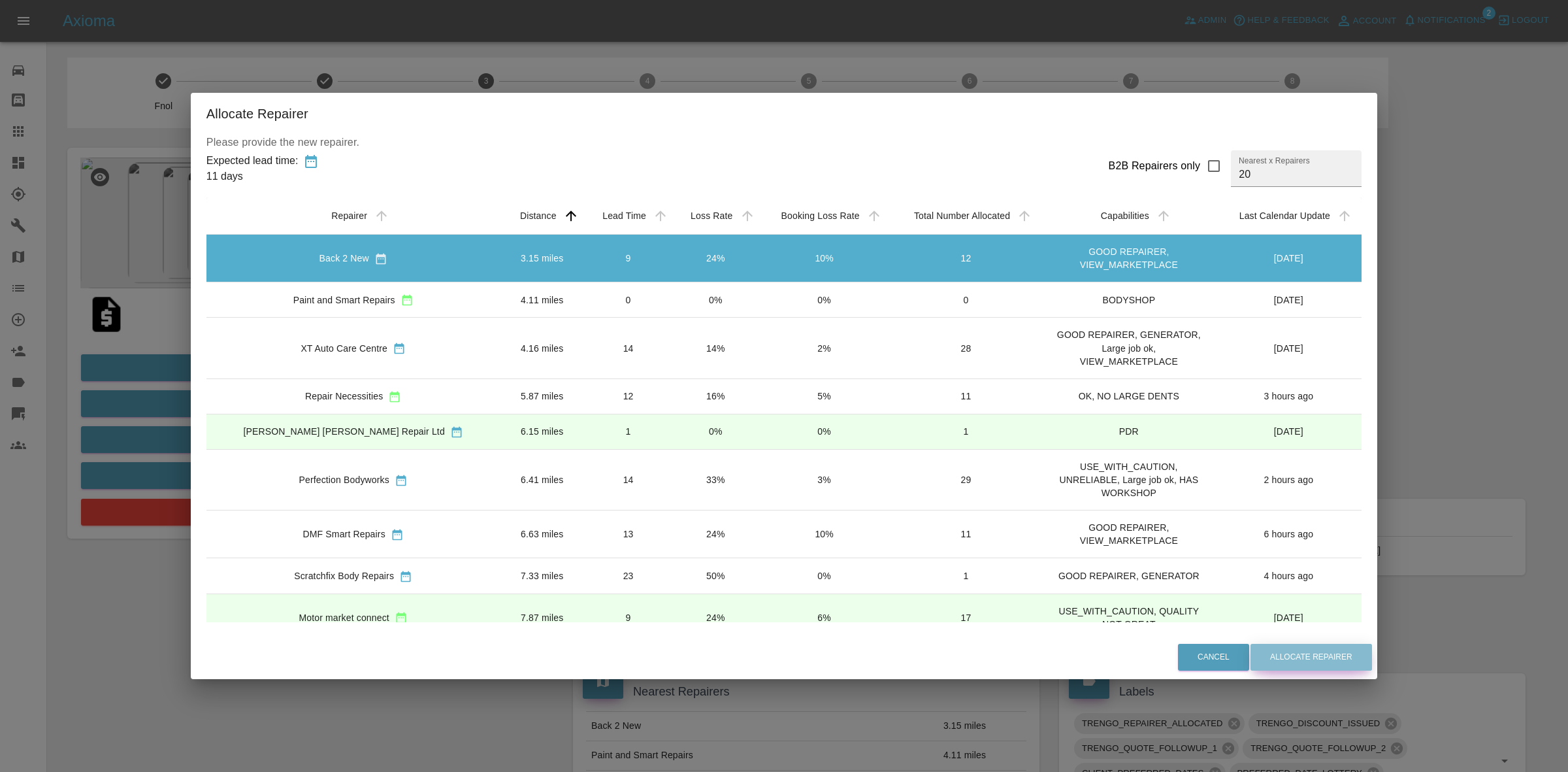
click at [1250, 657] on button "Allocate Repairer" at bounding box center [1311, 657] width 122 height 26
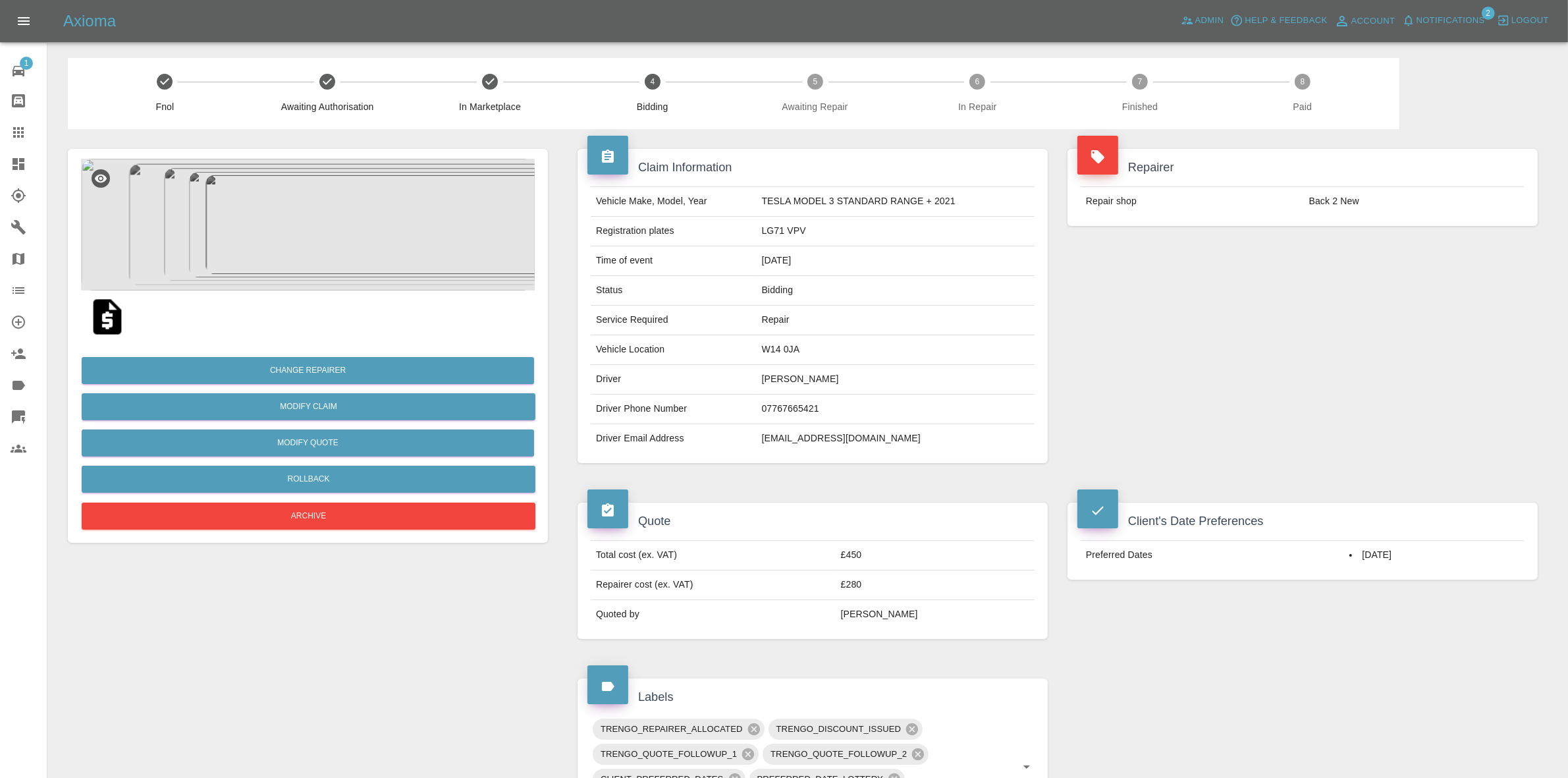
click at [1486, 207] on td "Back 2 New" at bounding box center [1414, 201] width 220 height 29
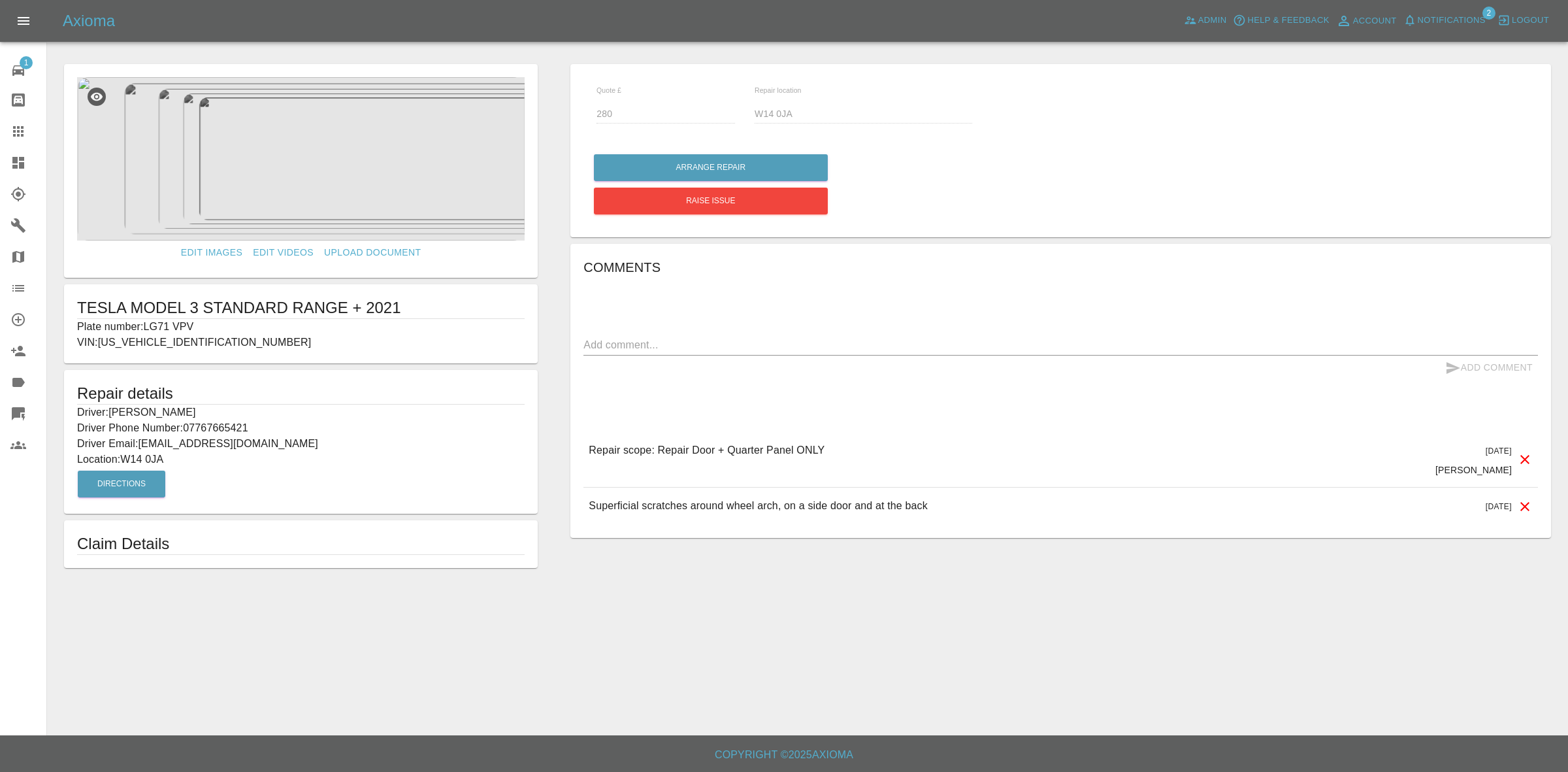
click at [0, 168] on link "Dashboard" at bounding box center [23, 162] width 46 height 31
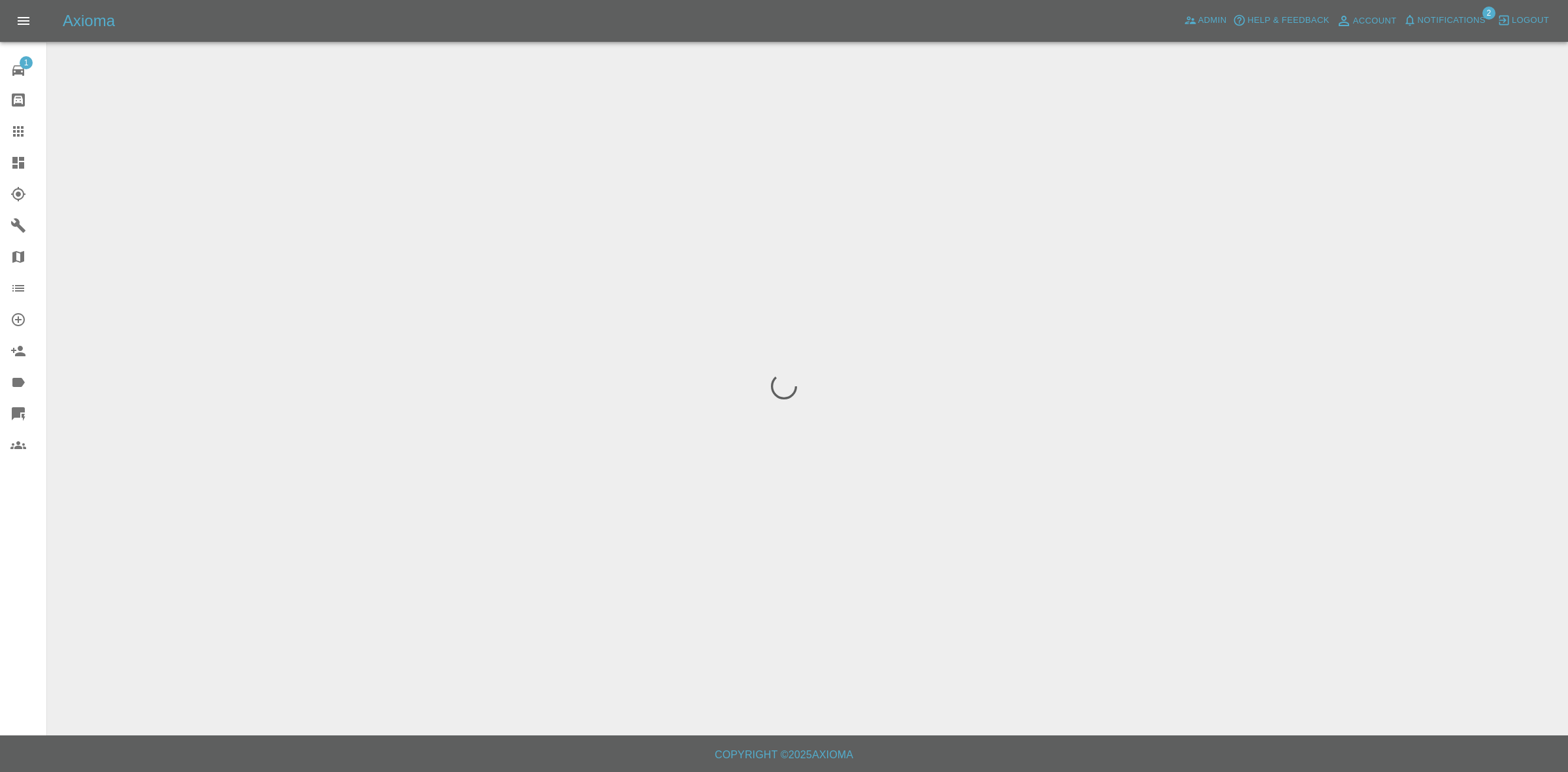
click at [1448, 14] on span "Notifications" at bounding box center [1452, 20] width 68 height 15
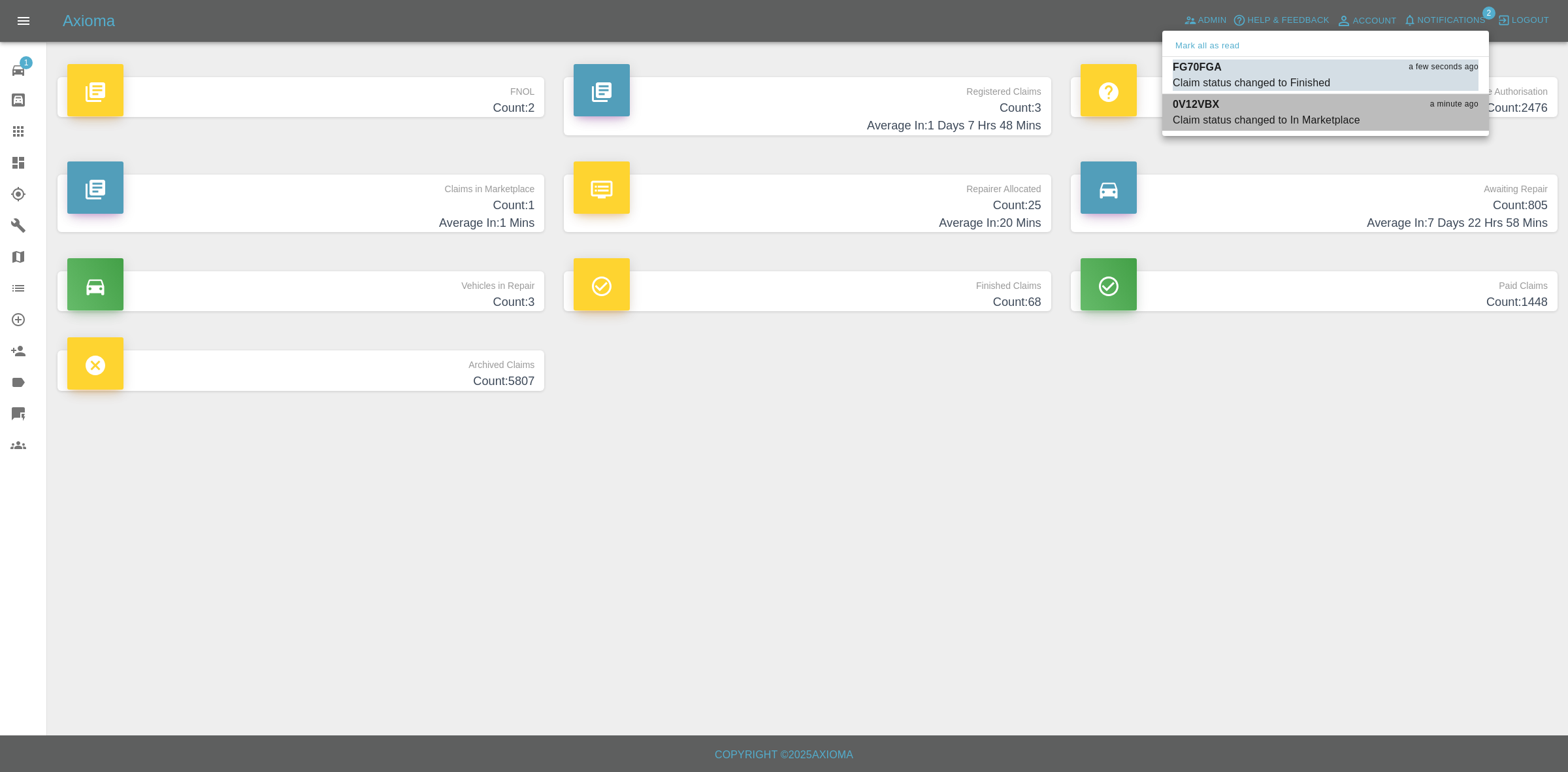
drag, startPoint x: 1296, startPoint y: 107, endPoint x: 1411, endPoint y: 54, distance: 126.6
click at [1297, 108] on div "0V12VBX a minute ago" at bounding box center [1325, 104] width 306 height 16
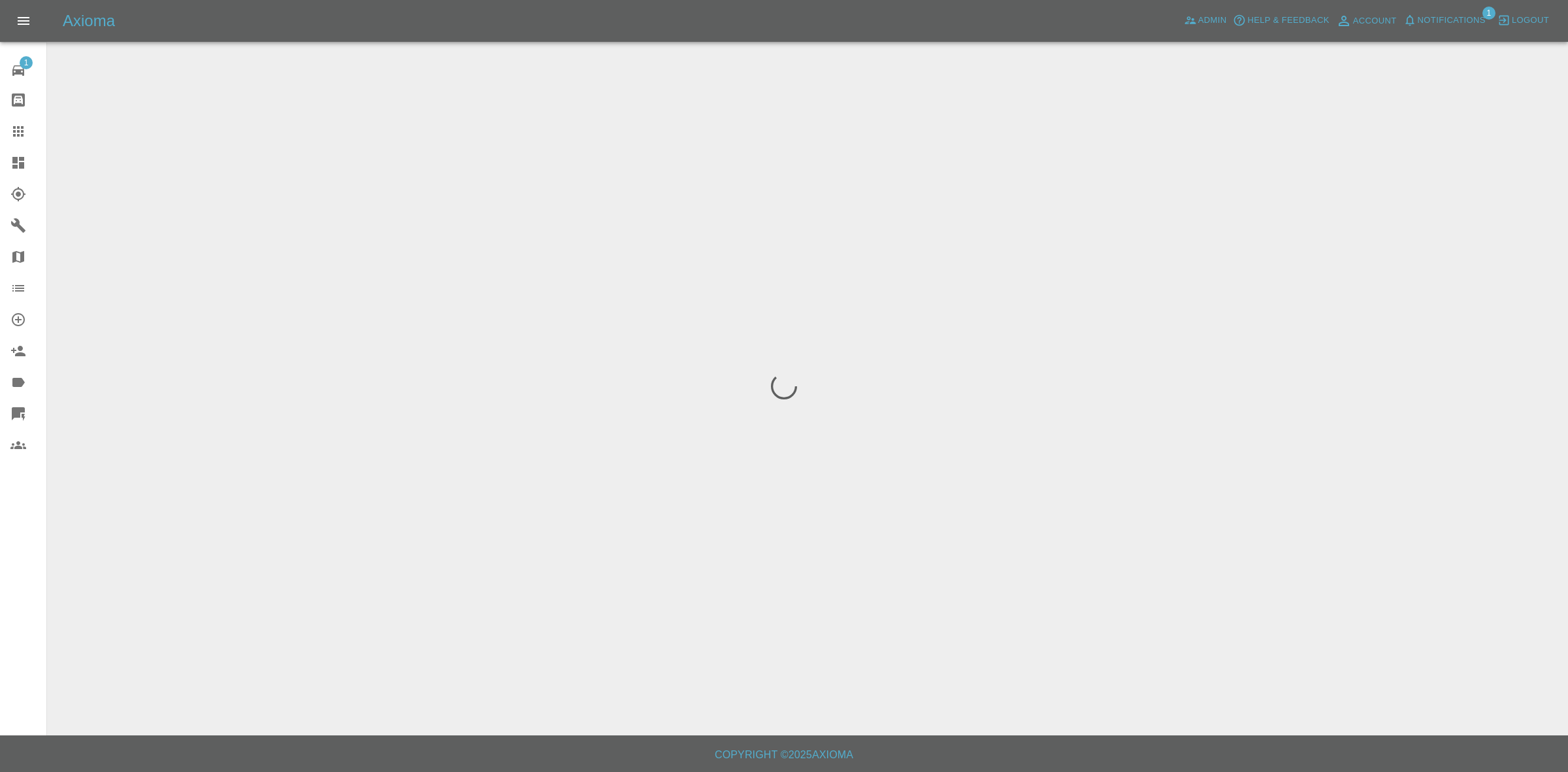
click at [1442, 20] on span "Notifications" at bounding box center [1452, 20] width 68 height 15
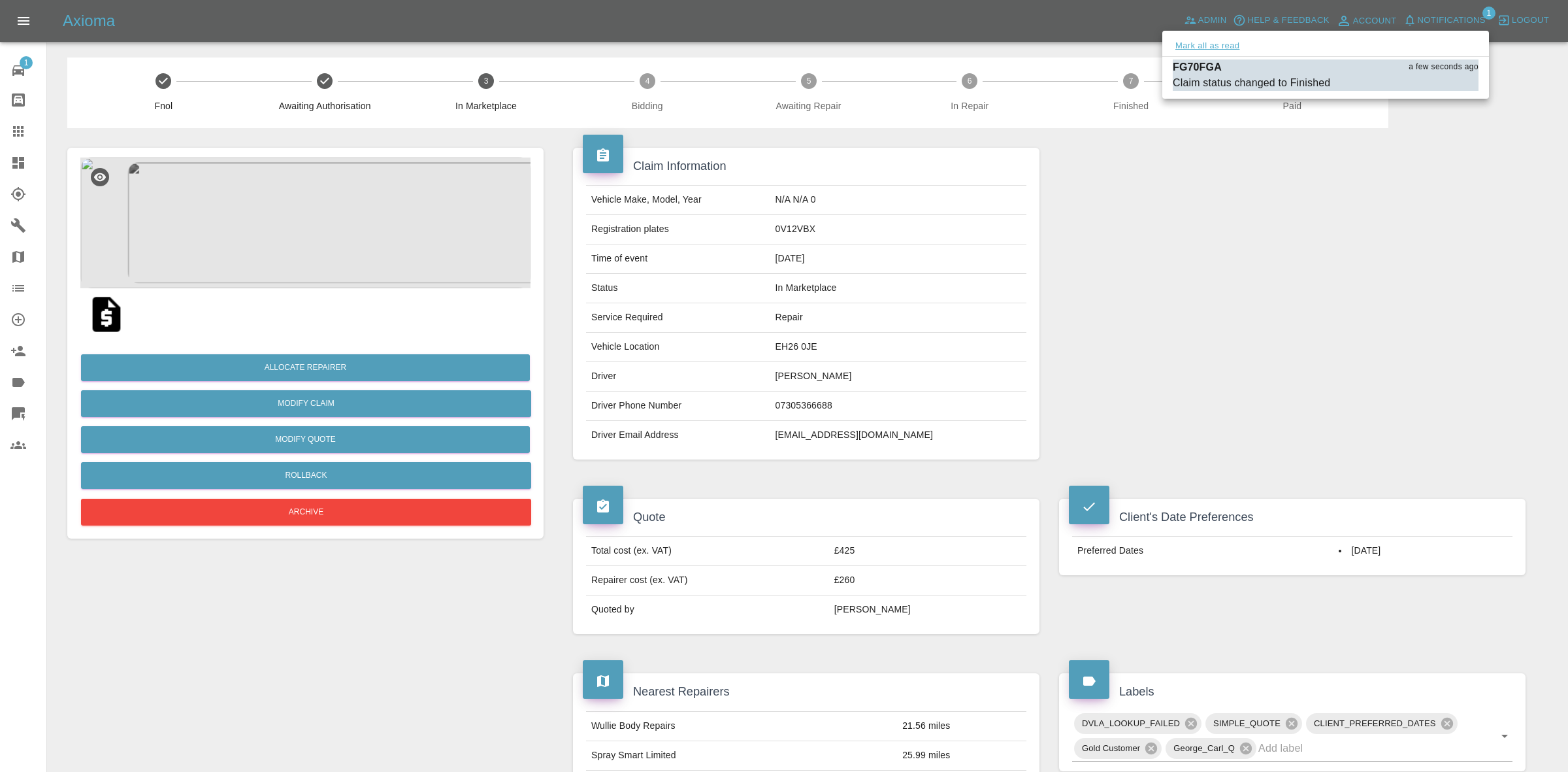
click at [1195, 42] on button "Mark all as read" at bounding box center [1207, 46] width 70 height 15
drag, startPoint x: 1279, startPoint y: 181, endPoint x: 1281, endPoint y: 268, distance: 87.0
click at [1282, 227] on div at bounding box center [784, 386] width 1568 height 772
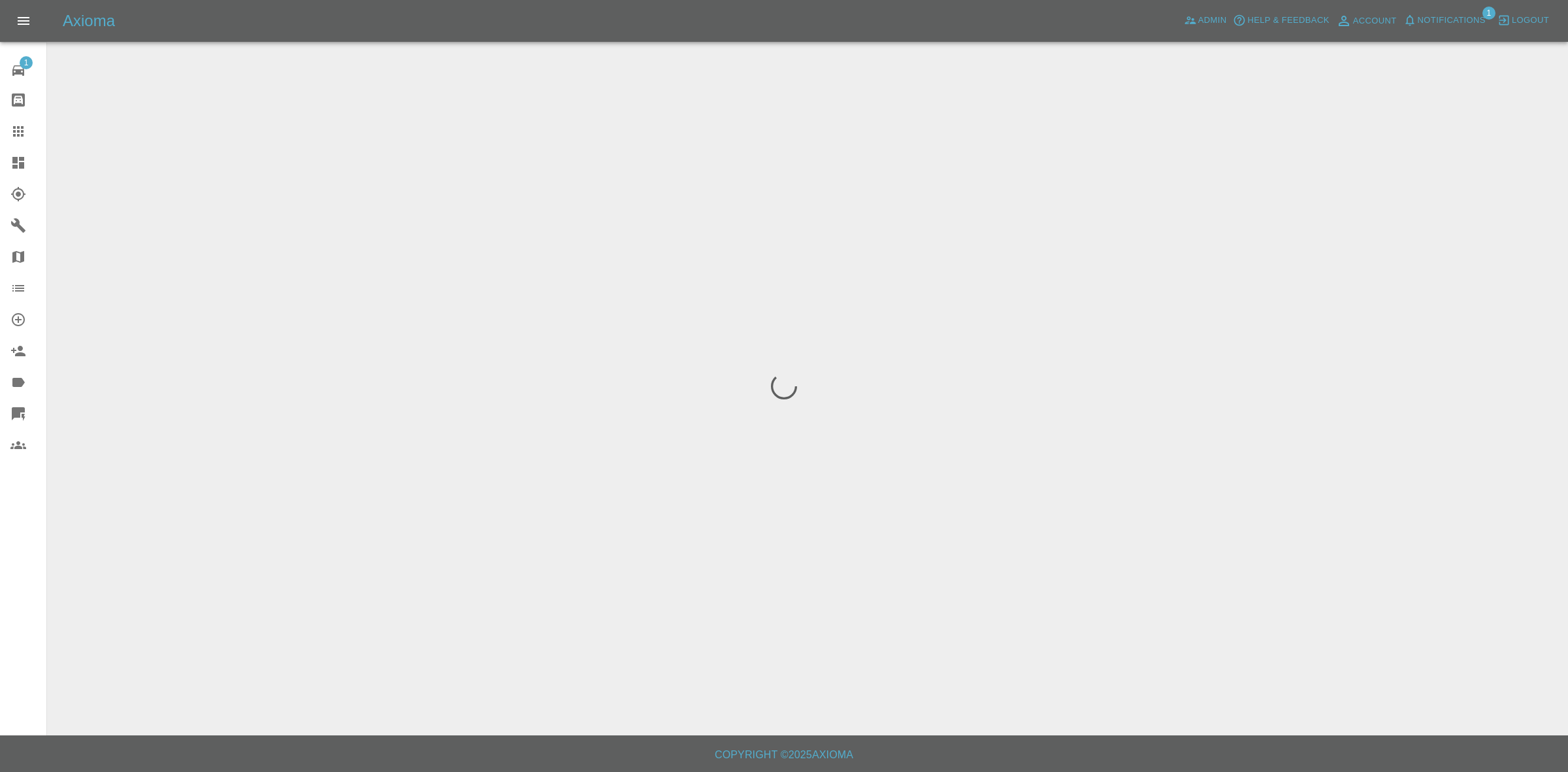
click at [1463, 20] on span "Notifications" at bounding box center [1452, 20] width 68 height 15
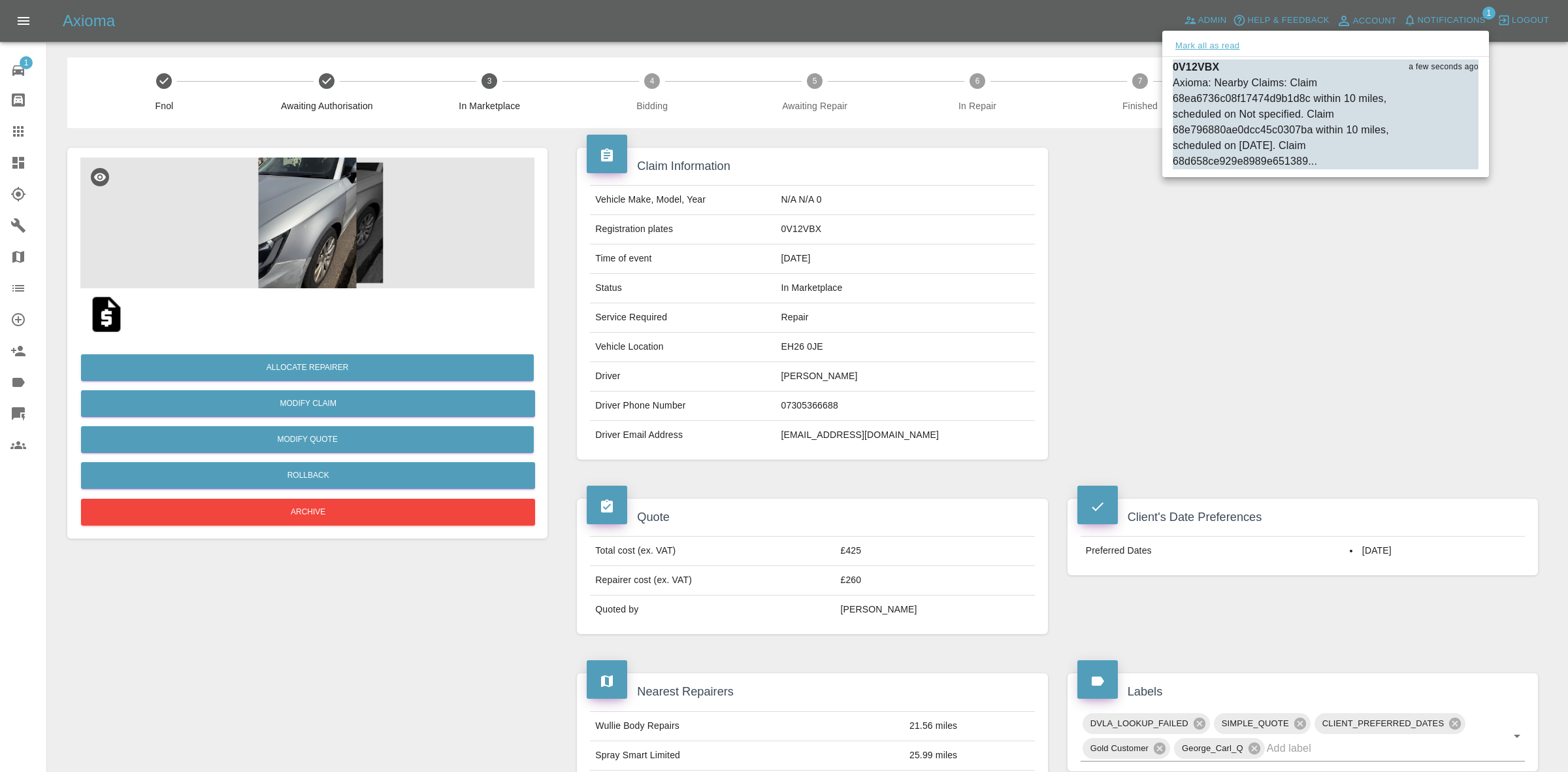
click at [1227, 46] on button "Mark all as read" at bounding box center [1207, 46] width 70 height 15
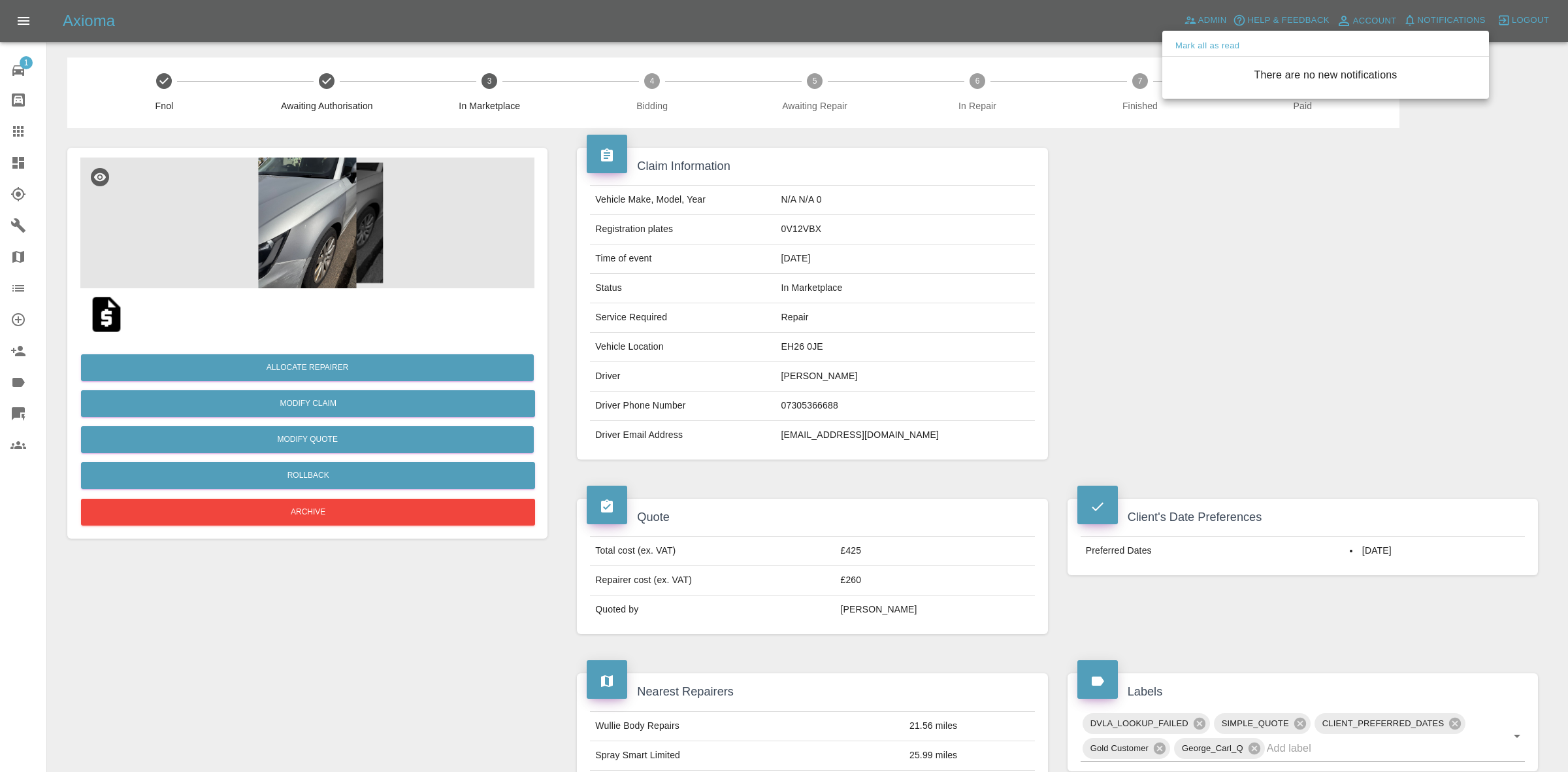
click at [1323, 257] on div at bounding box center [784, 386] width 1568 height 772
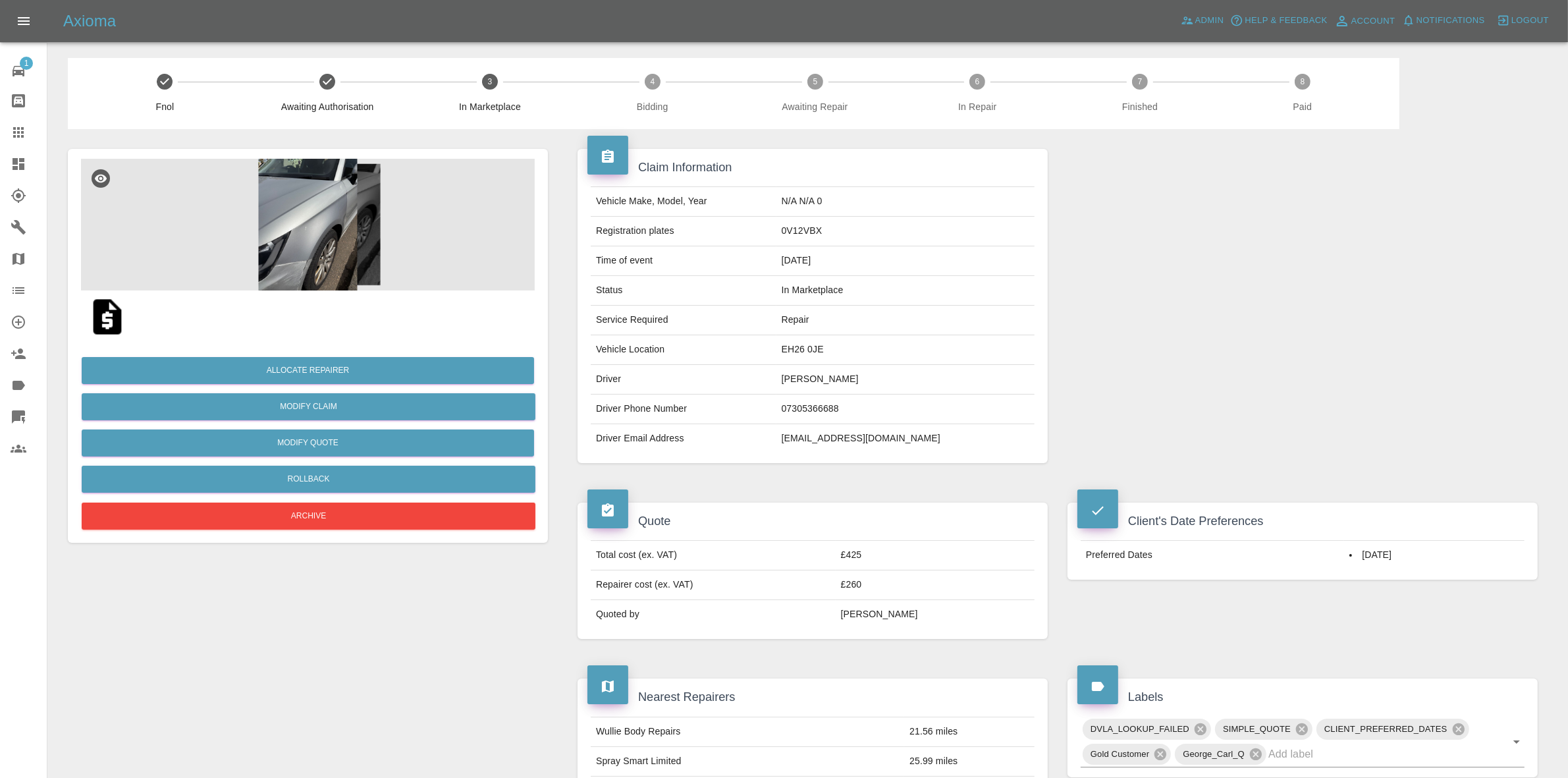
click at [348, 236] on img at bounding box center [307, 224] width 454 height 132
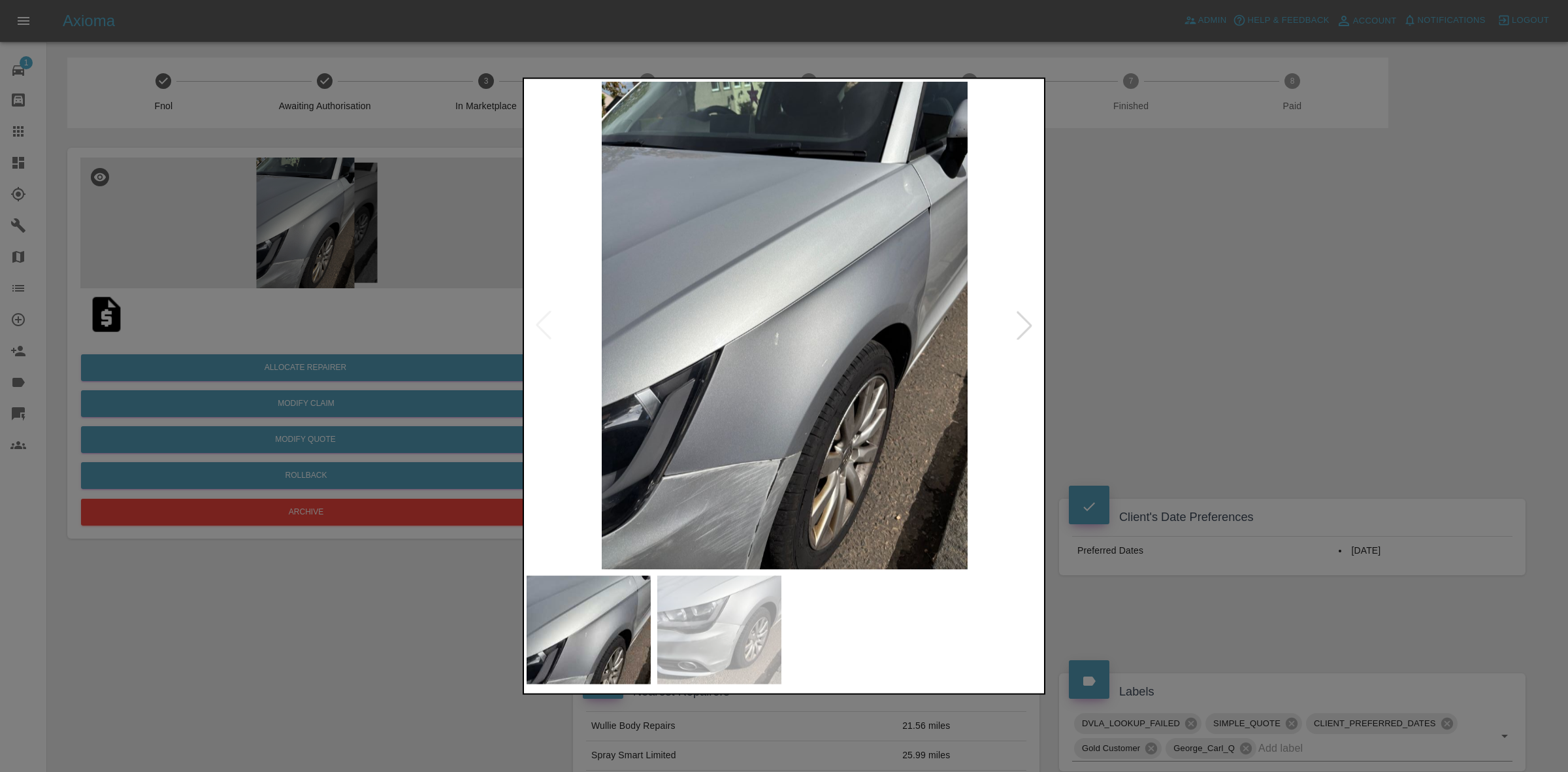
click at [1185, 353] on div at bounding box center [784, 386] width 1568 height 772
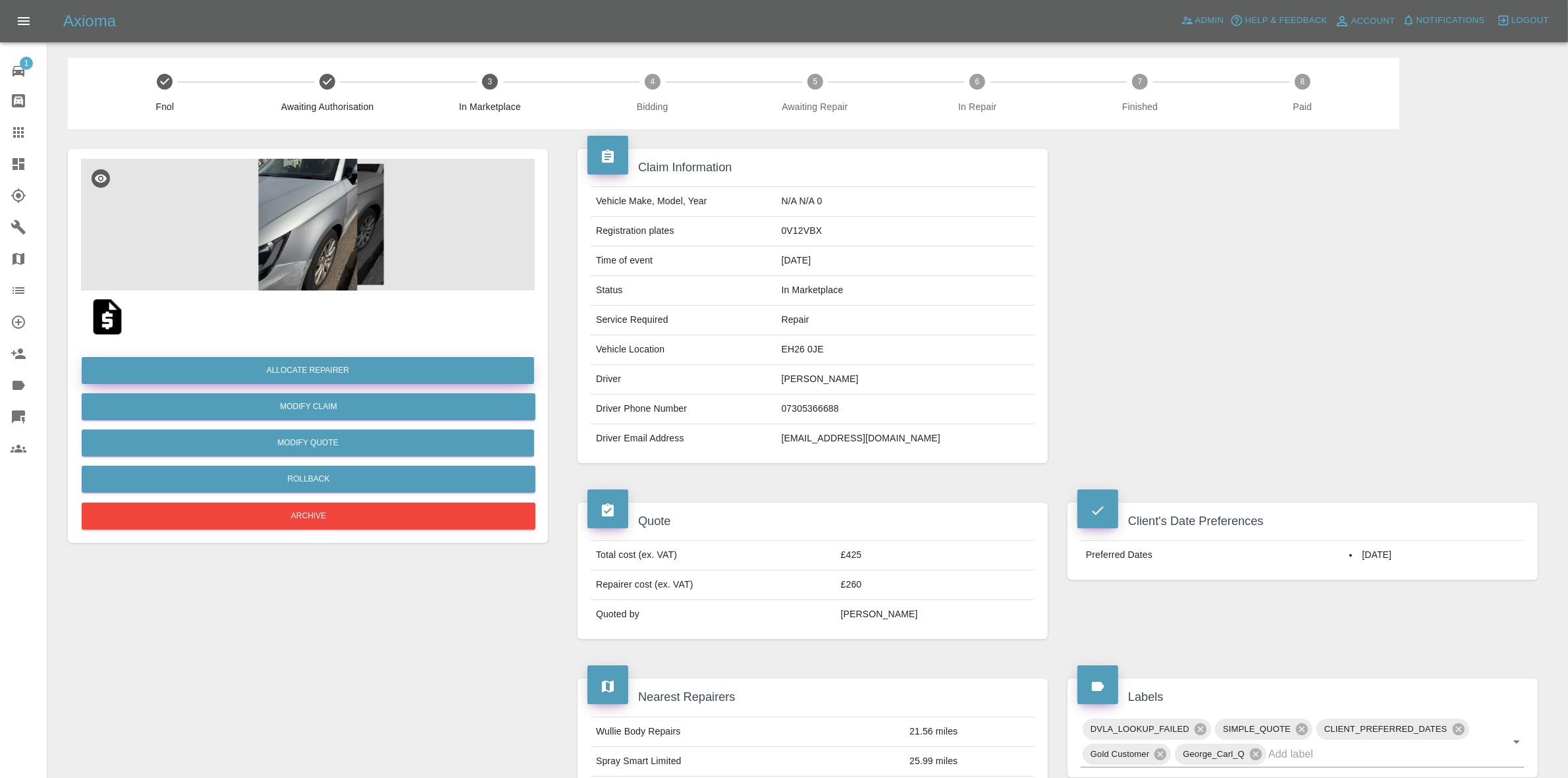
click at [345, 369] on button "Allocate Repairer" at bounding box center [307, 370] width 452 height 27
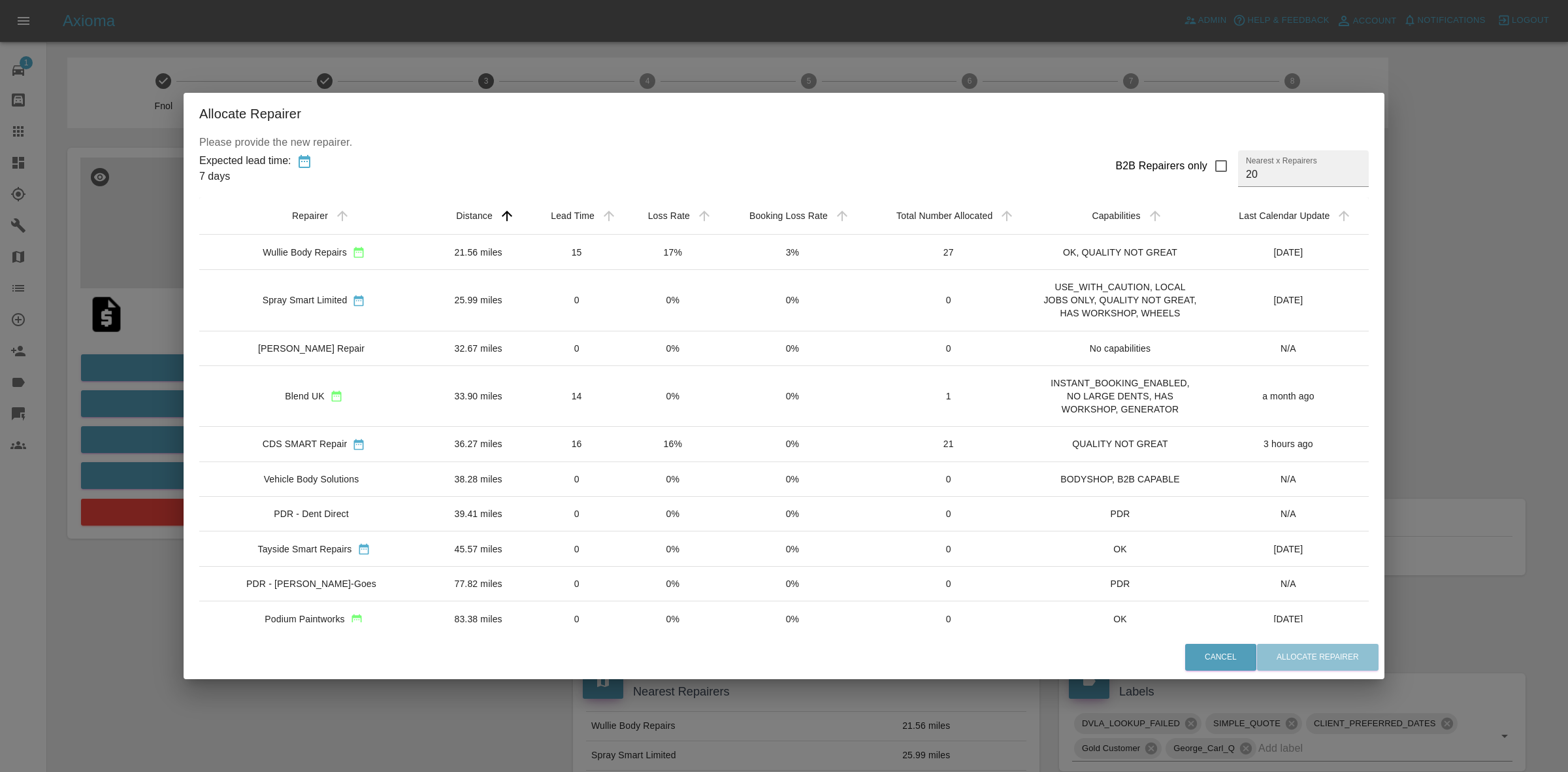
click at [697, 244] on td "17%" at bounding box center [672, 252] width 95 height 36
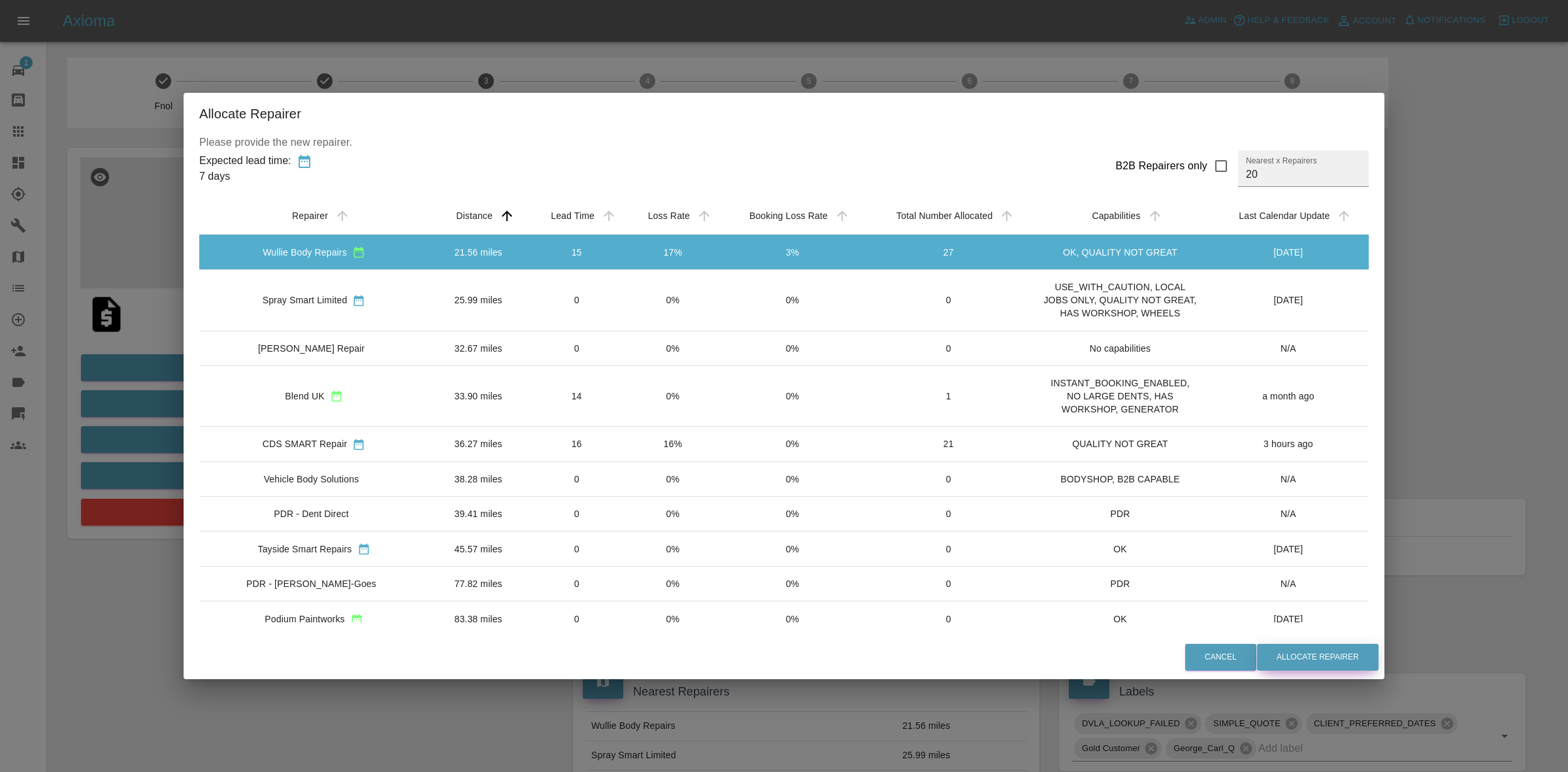
click at [1310, 655] on button "Allocate Repairer" at bounding box center [1318, 657] width 122 height 26
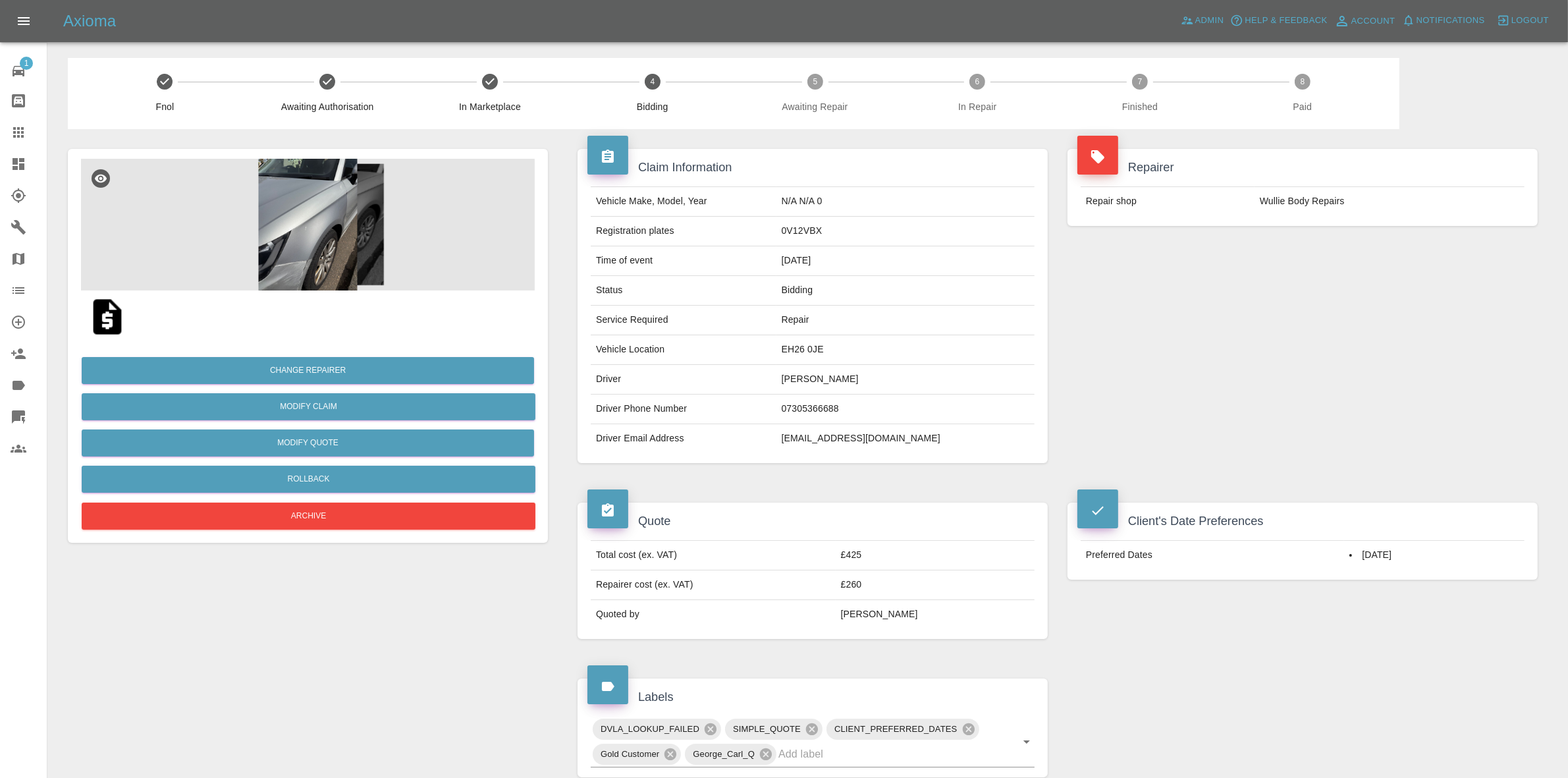
click at [1390, 253] on div "Repairer Repair shop Wullie Body Repairs" at bounding box center [1303, 306] width 490 height 354
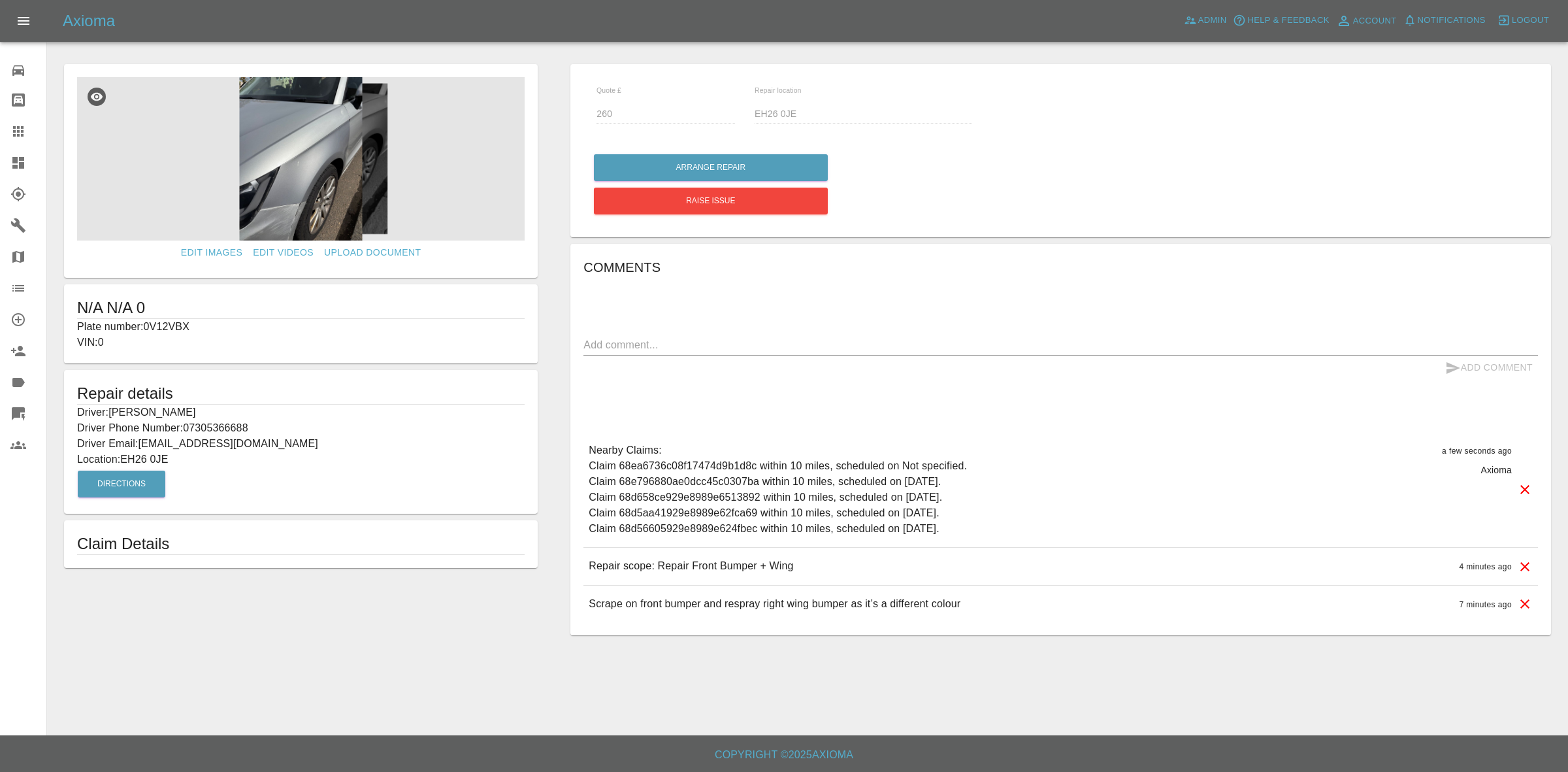
click at [0, 152] on link "Dashboard" at bounding box center [23, 162] width 46 height 31
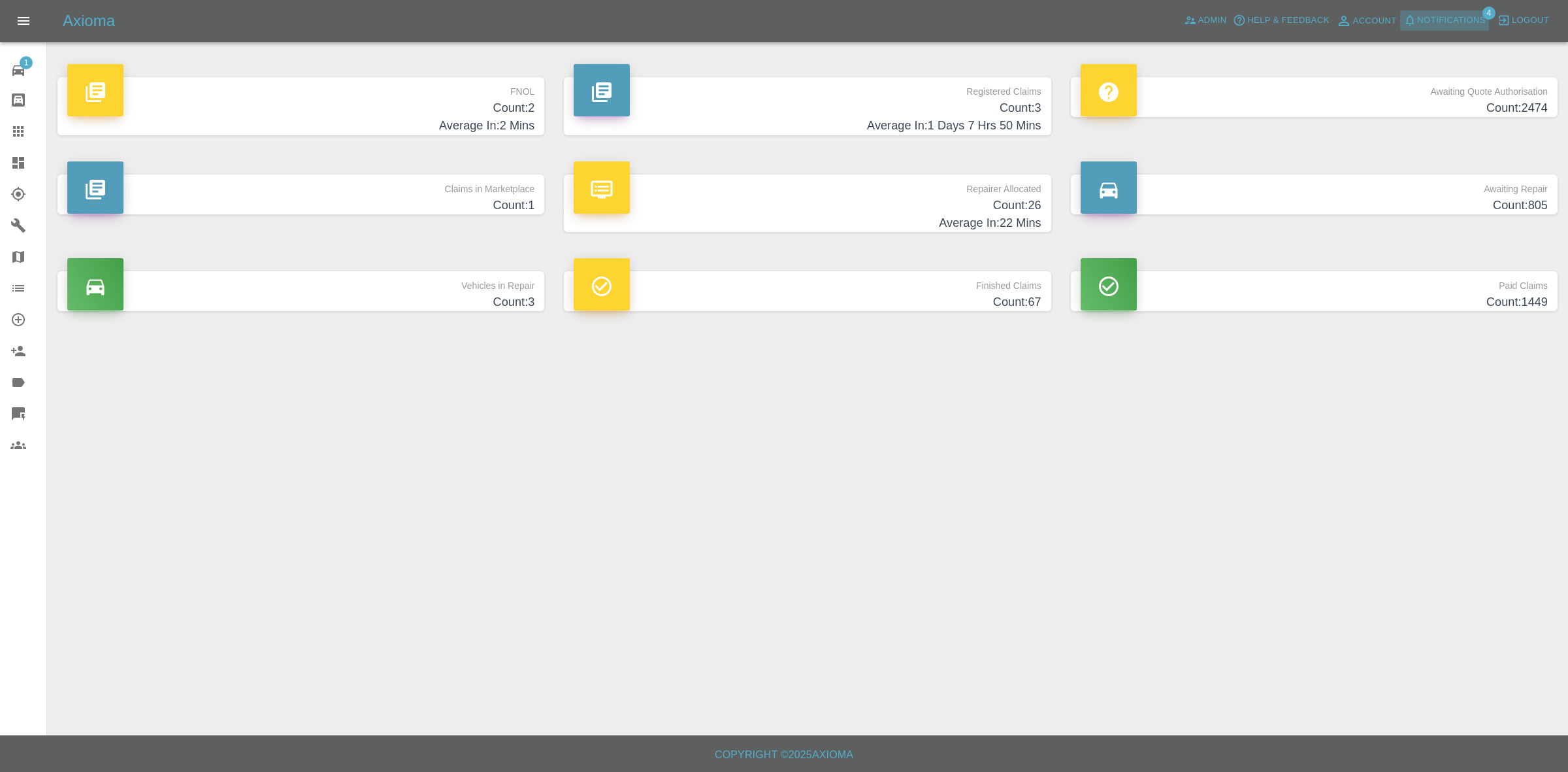
click at [1461, 20] on span "Notifications" at bounding box center [1452, 20] width 68 height 15
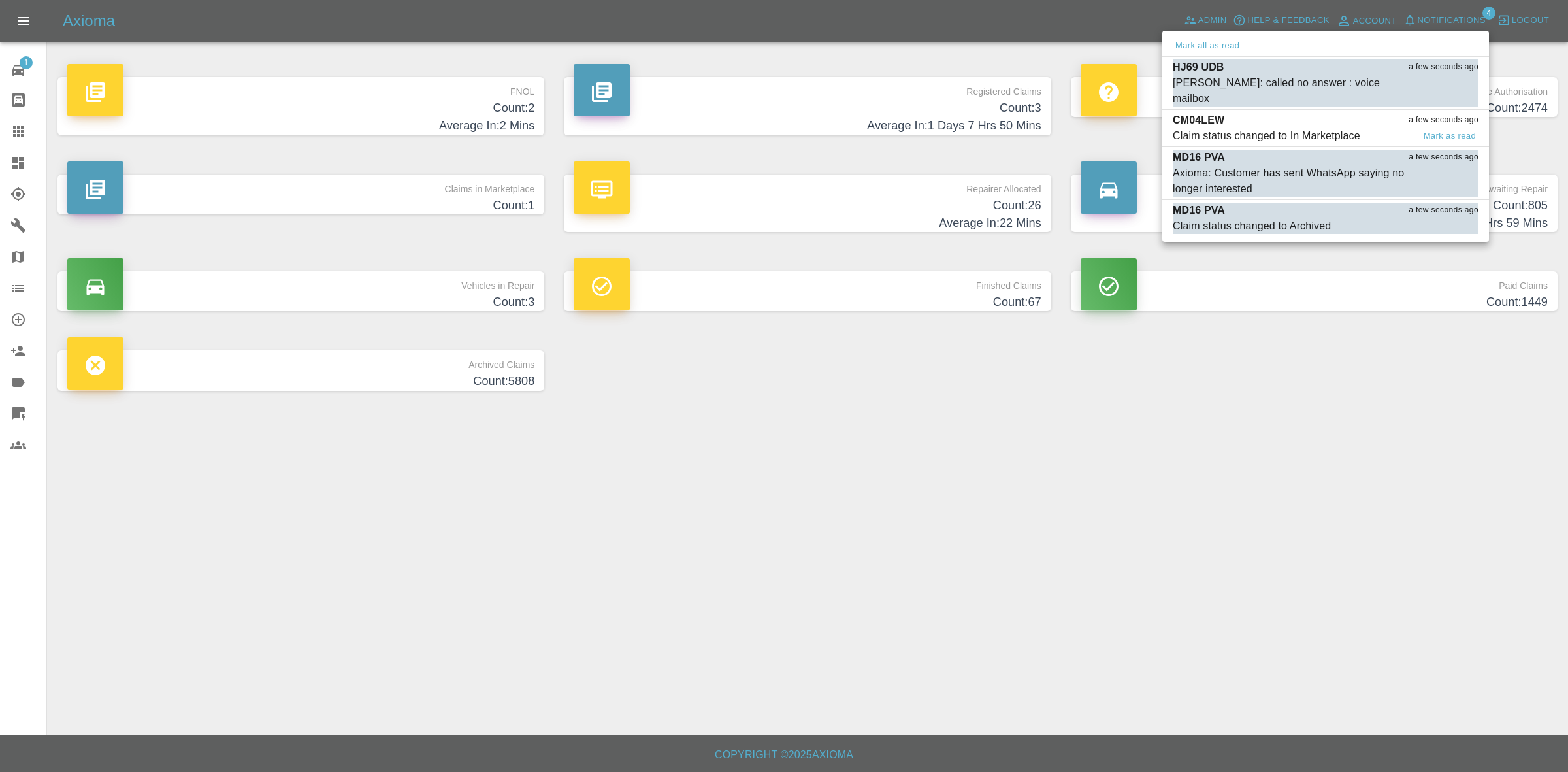
click at [1321, 128] on div "Claim status changed to In Marketplace" at bounding box center [1266, 135] width 188 height 16
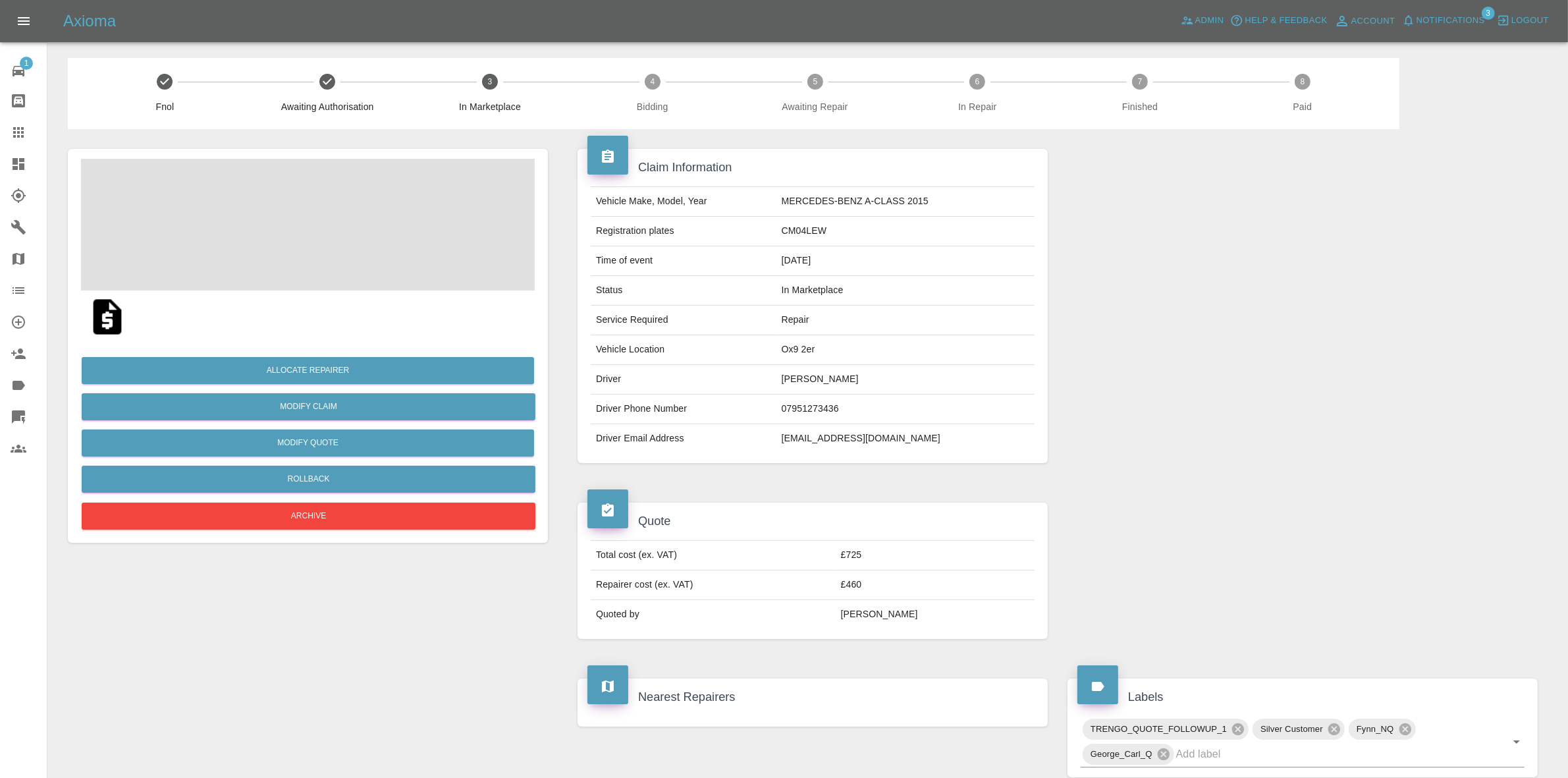
click at [1464, 17] on div "Axioma Admin Help & Feedback Account Notifications 3 Logout" at bounding box center [784, 21] width 1568 height 42
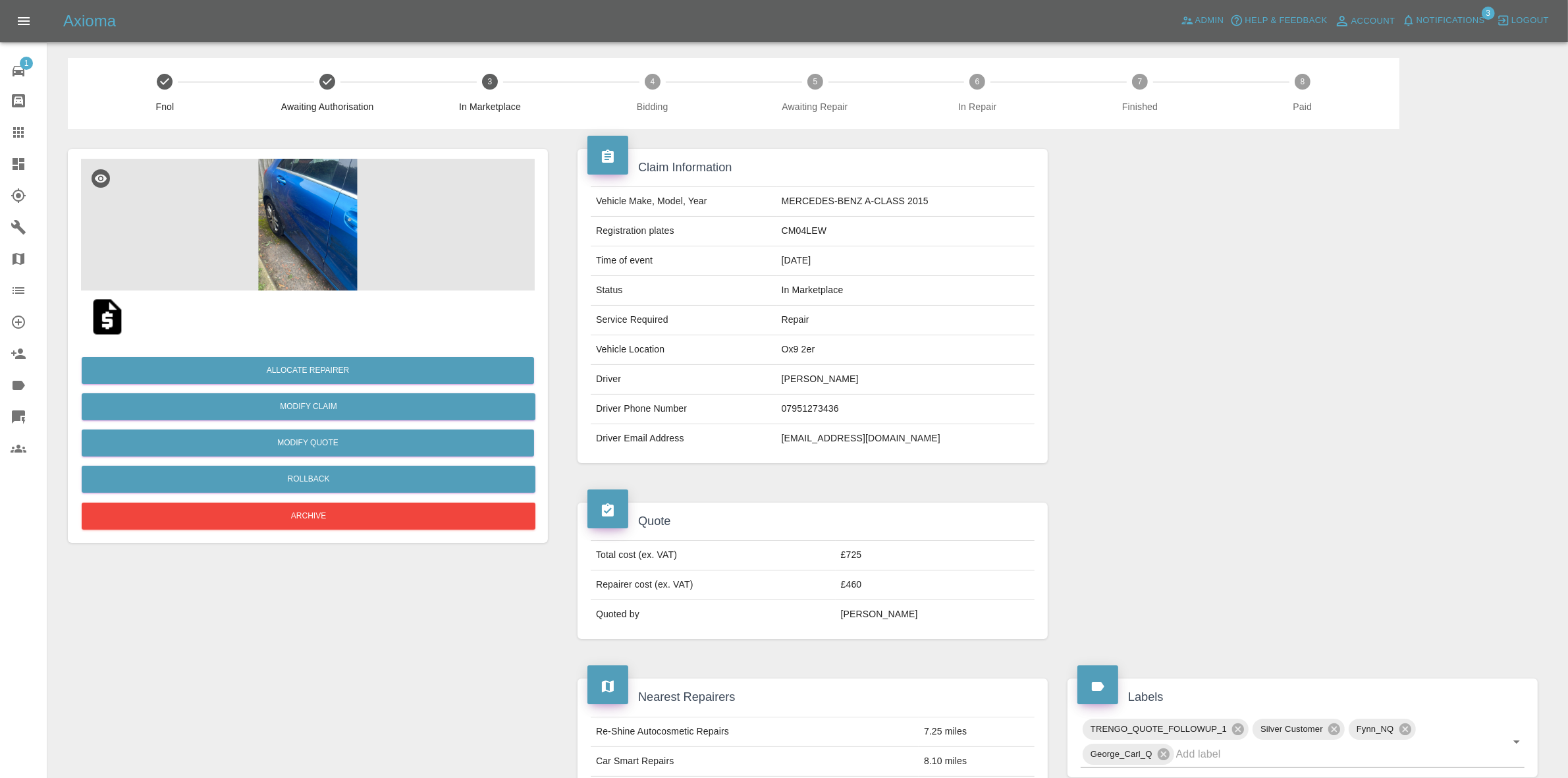
click at [1457, 21] on span "Notifications" at bounding box center [1451, 21] width 69 height 15
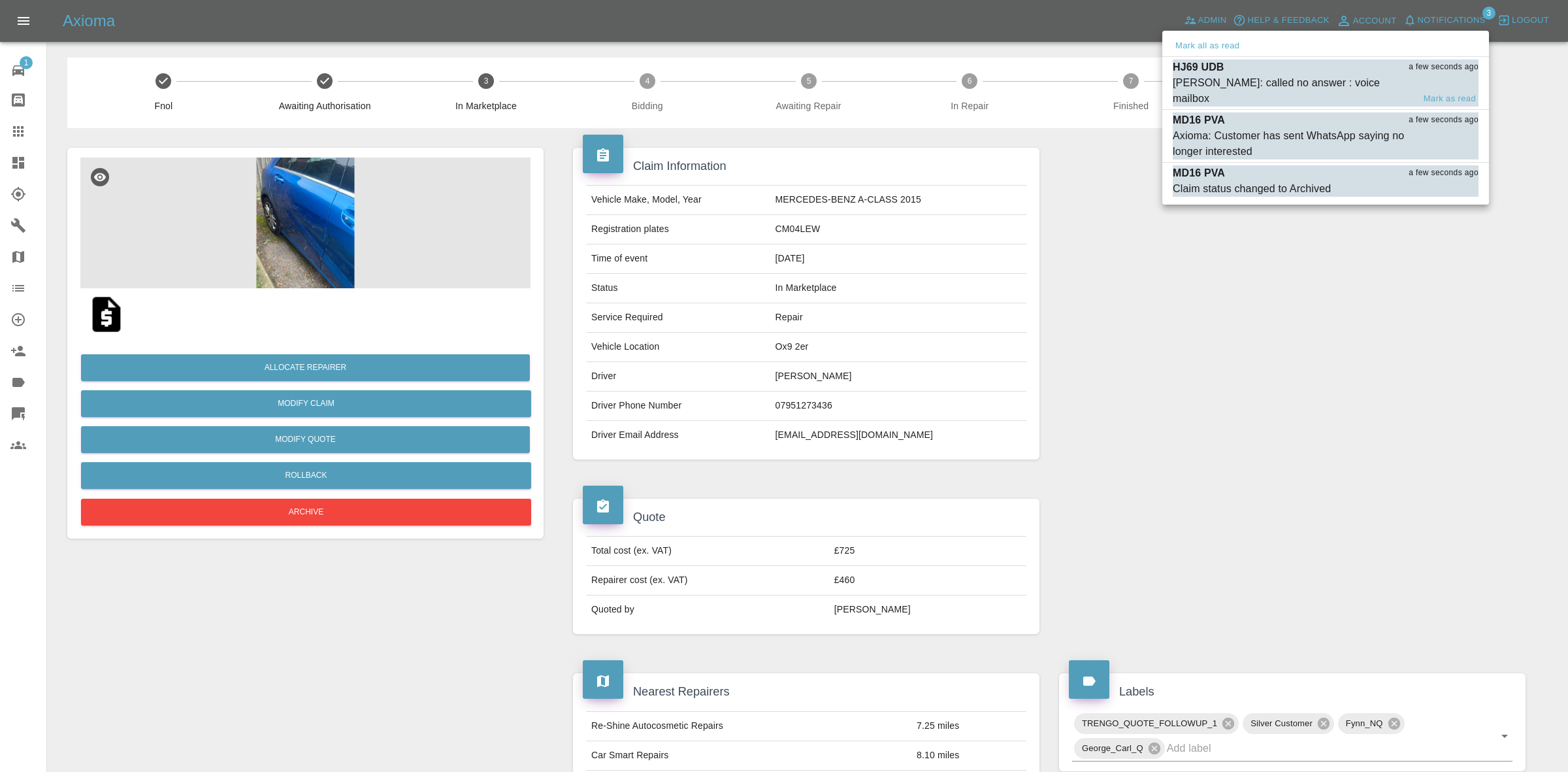
click at [1228, 64] on div "HJ69 UDB a few seconds ago" at bounding box center [1325, 67] width 306 height 16
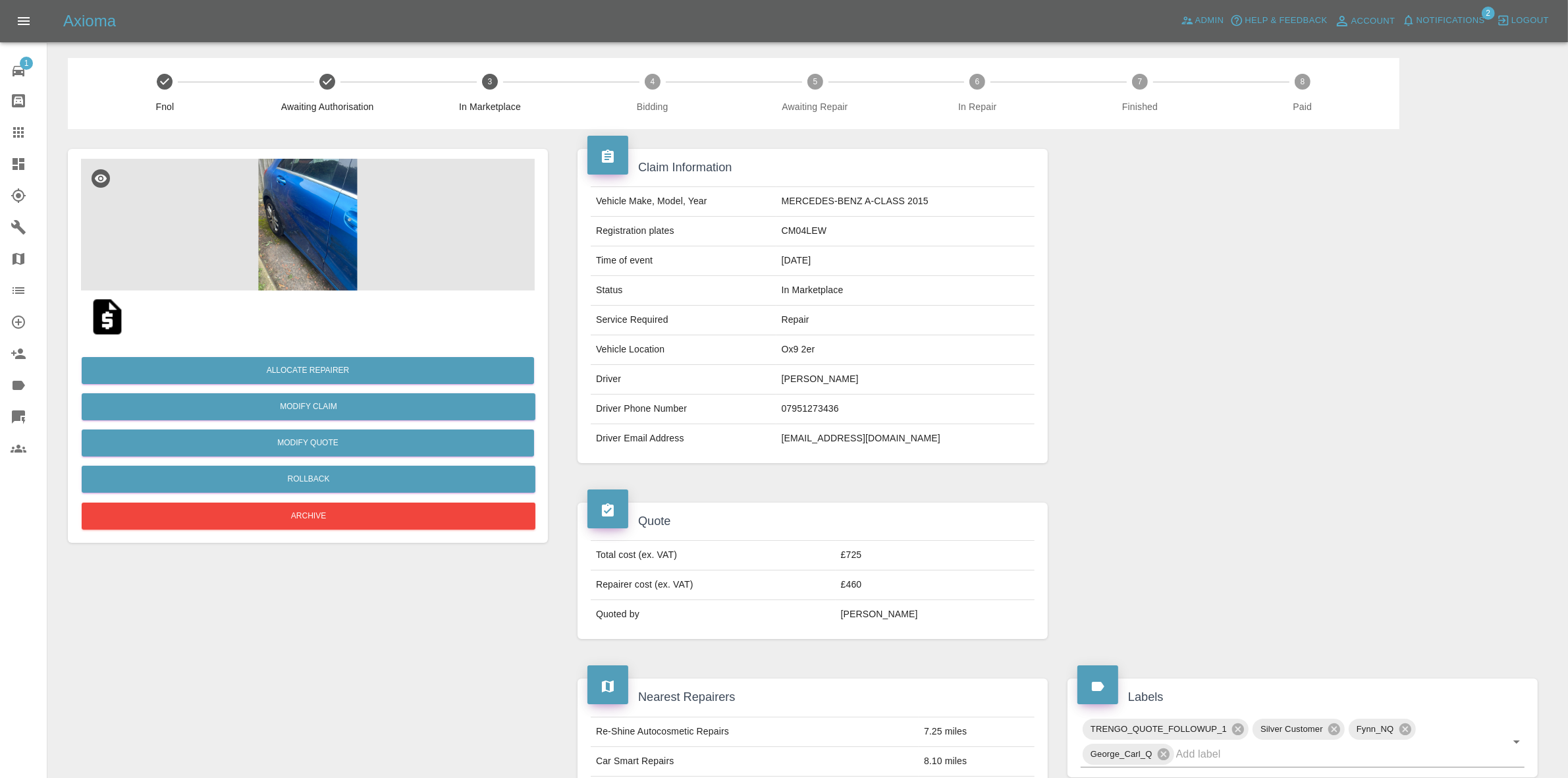
click at [1469, 18] on span "Notifications" at bounding box center [1451, 21] width 69 height 15
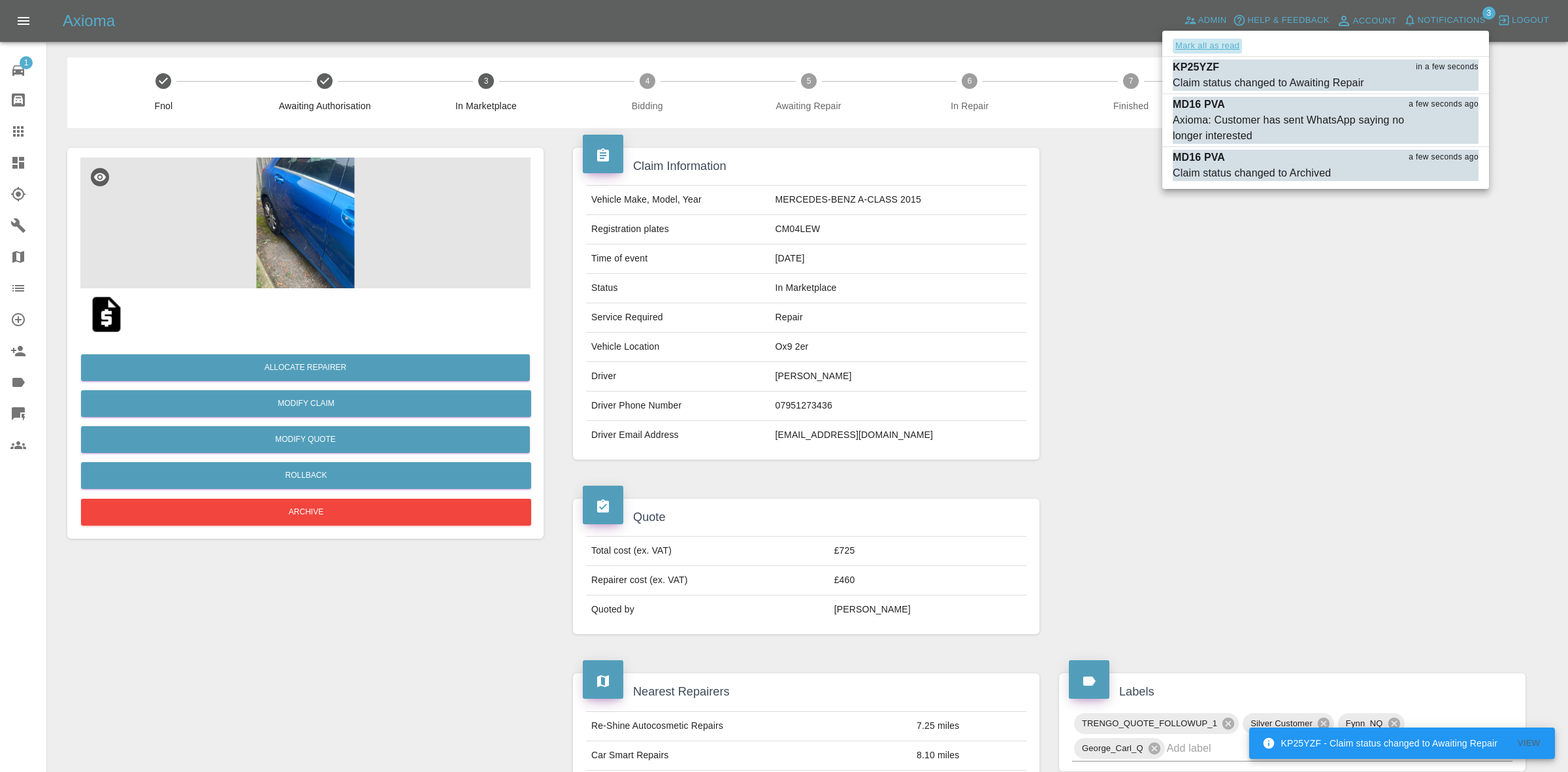
click at [1202, 46] on button "Mark all as read" at bounding box center [1207, 46] width 70 height 15
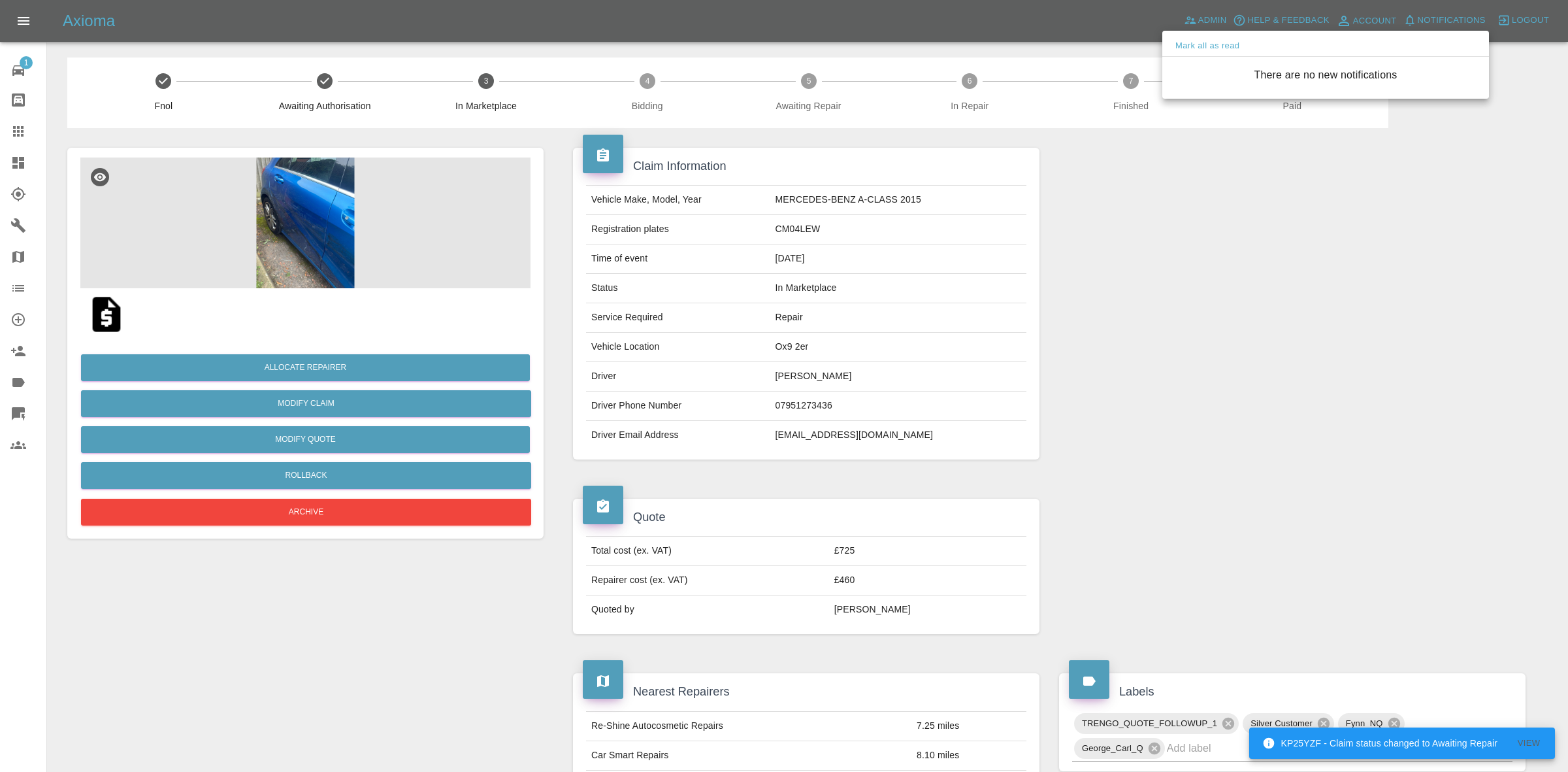
drag, startPoint x: 1223, startPoint y: 142, endPoint x: 1243, endPoint y: 169, distance: 33.6
click at [1224, 142] on div at bounding box center [784, 386] width 1568 height 772
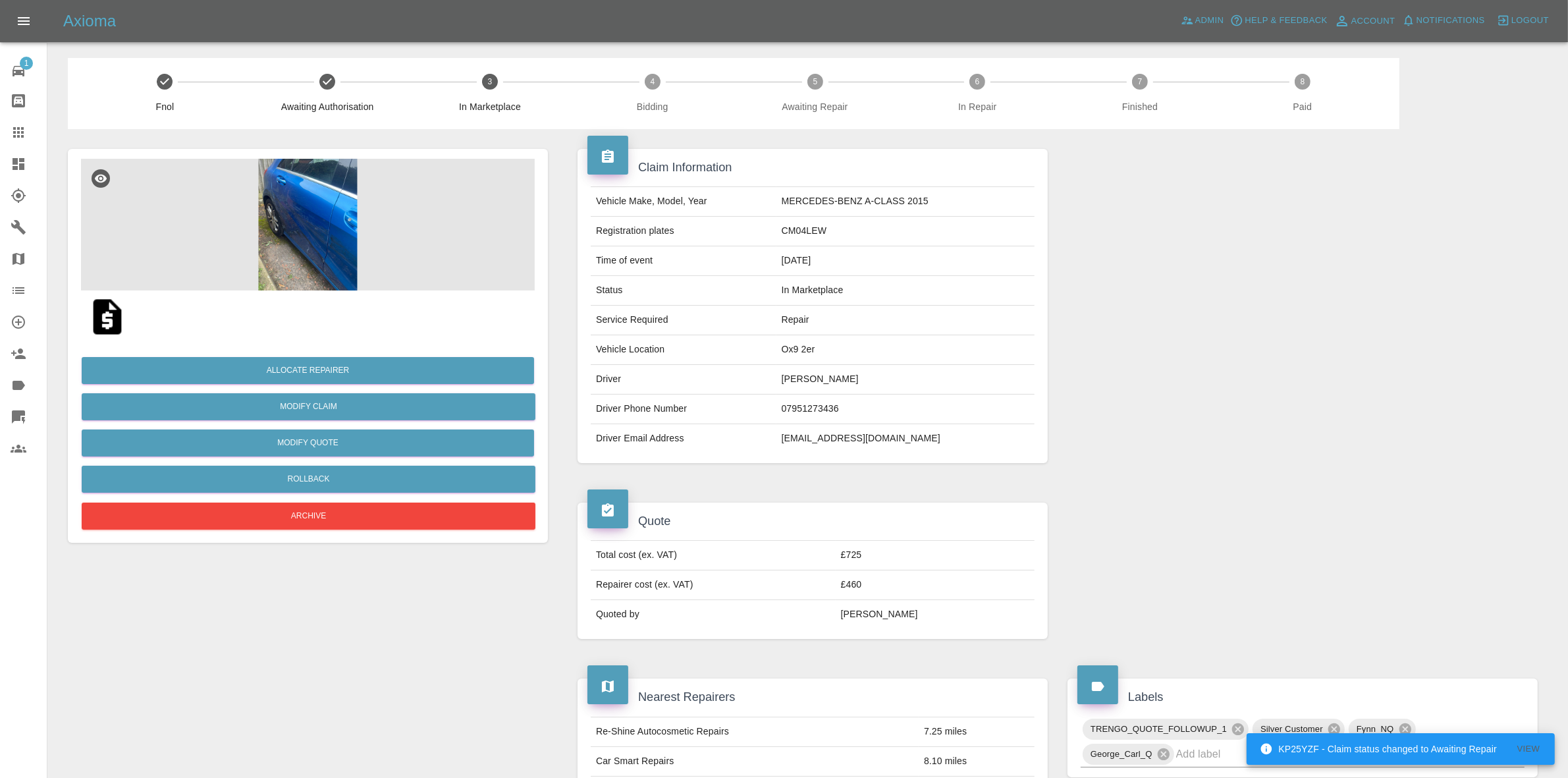
click at [1523, 752] on button "View" at bounding box center [1528, 749] width 42 height 21
click at [329, 251] on img at bounding box center [307, 224] width 454 height 132
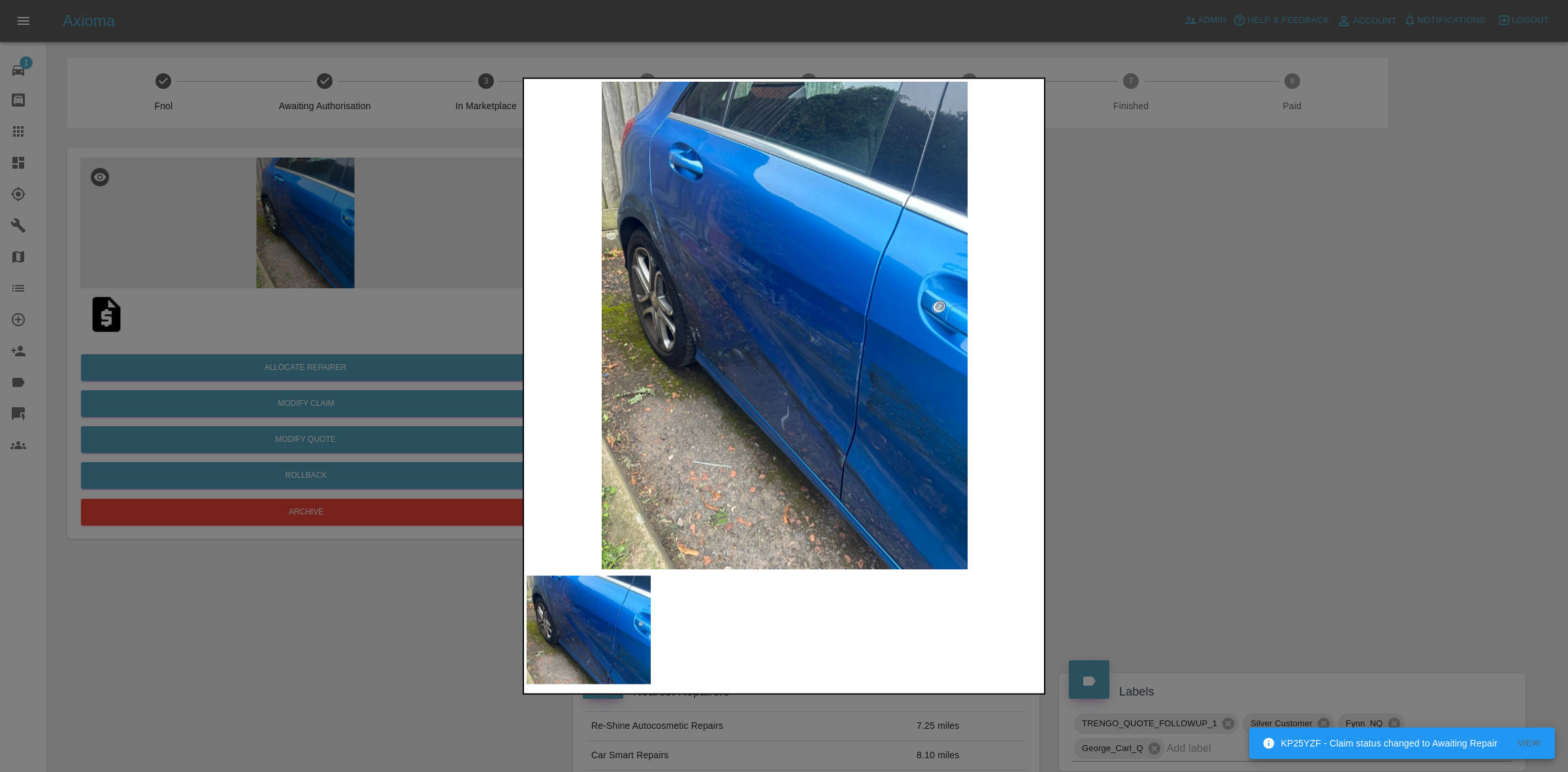
click at [1026, 324] on img at bounding box center [784, 325] width 516 height 487
click at [1165, 341] on div at bounding box center [784, 386] width 1568 height 772
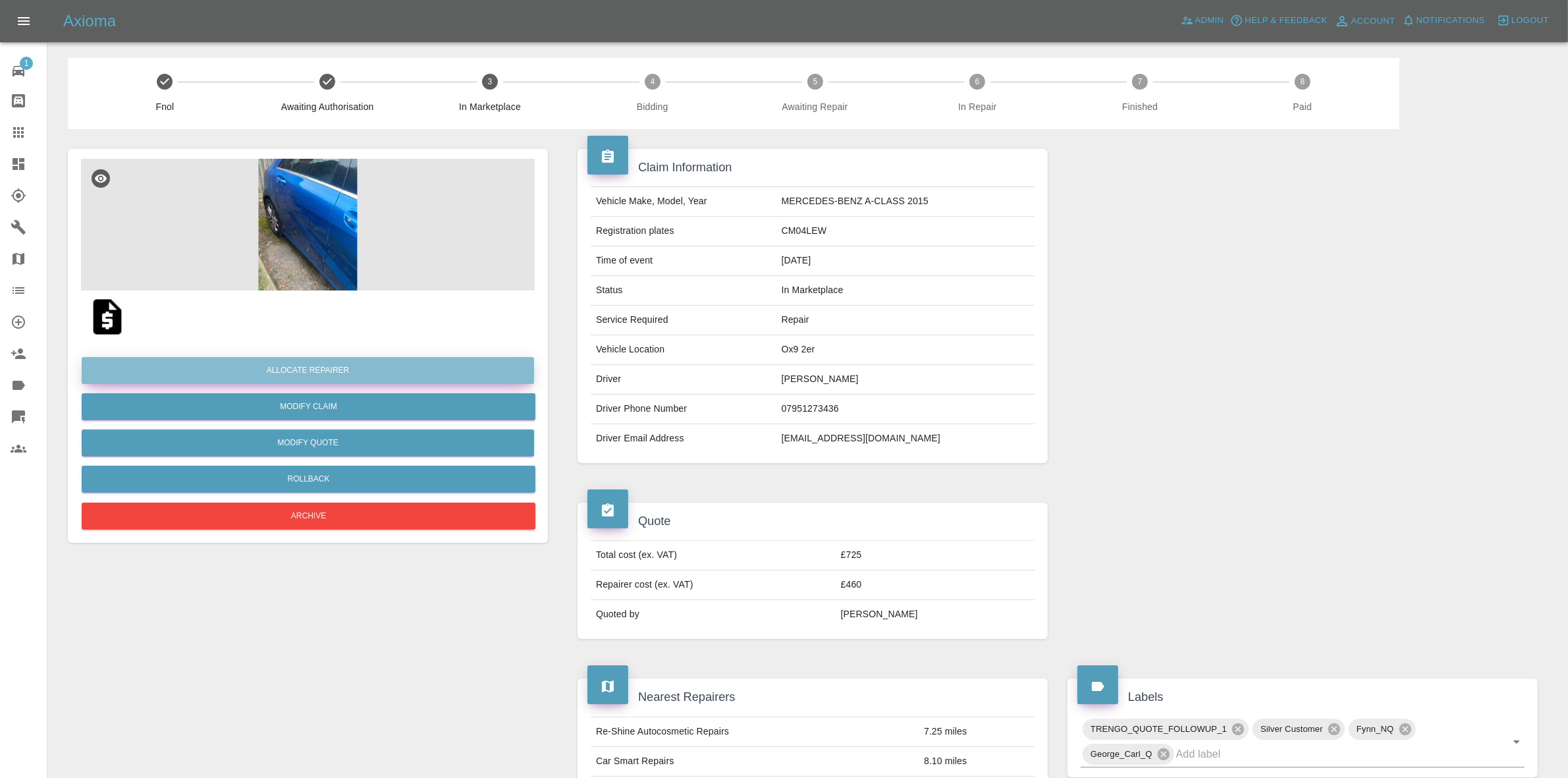
click at [341, 362] on button "Allocate Repairer" at bounding box center [307, 370] width 452 height 27
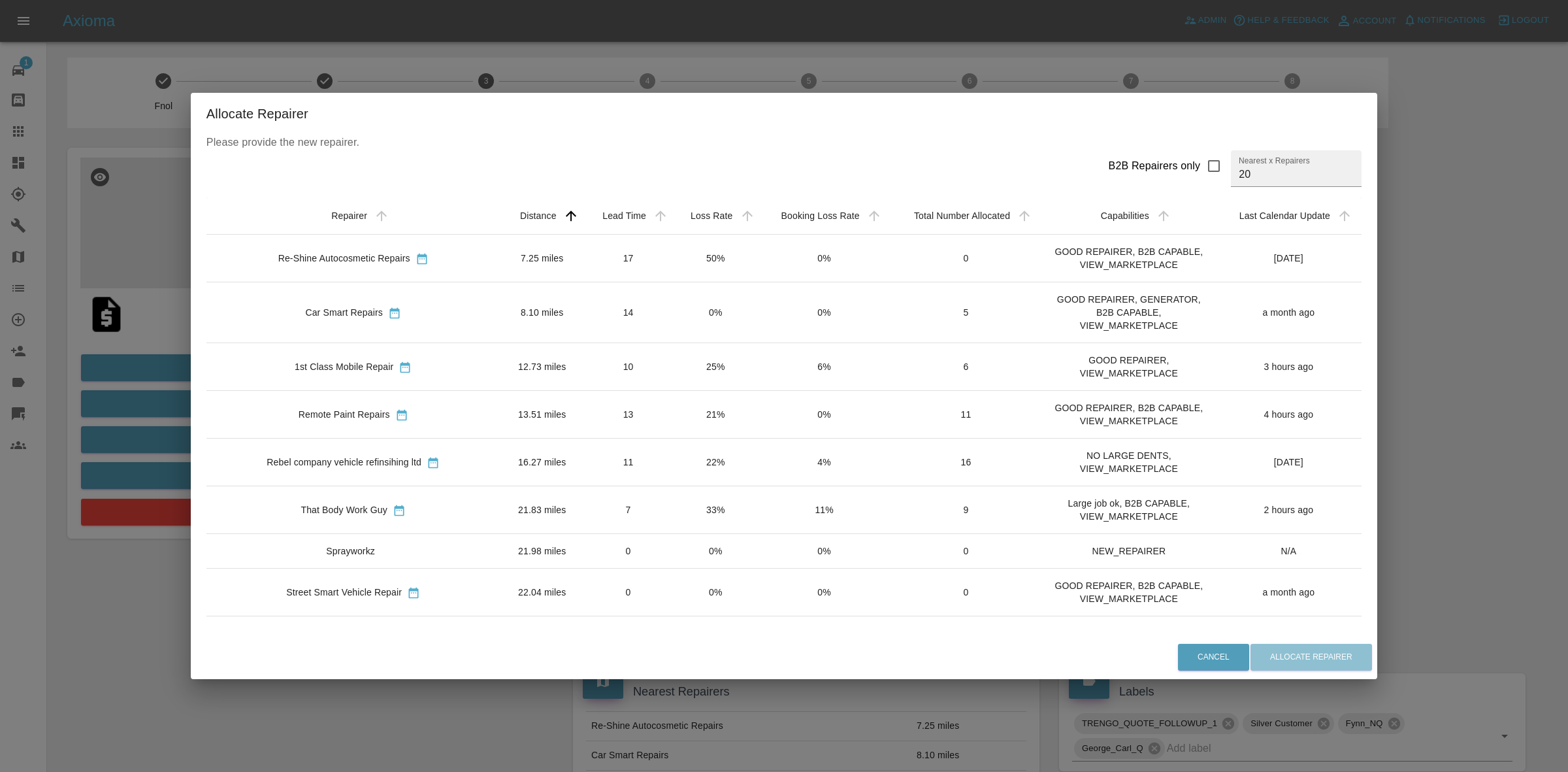
click at [672, 320] on td "0%" at bounding box center [716, 313] width 86 height 61
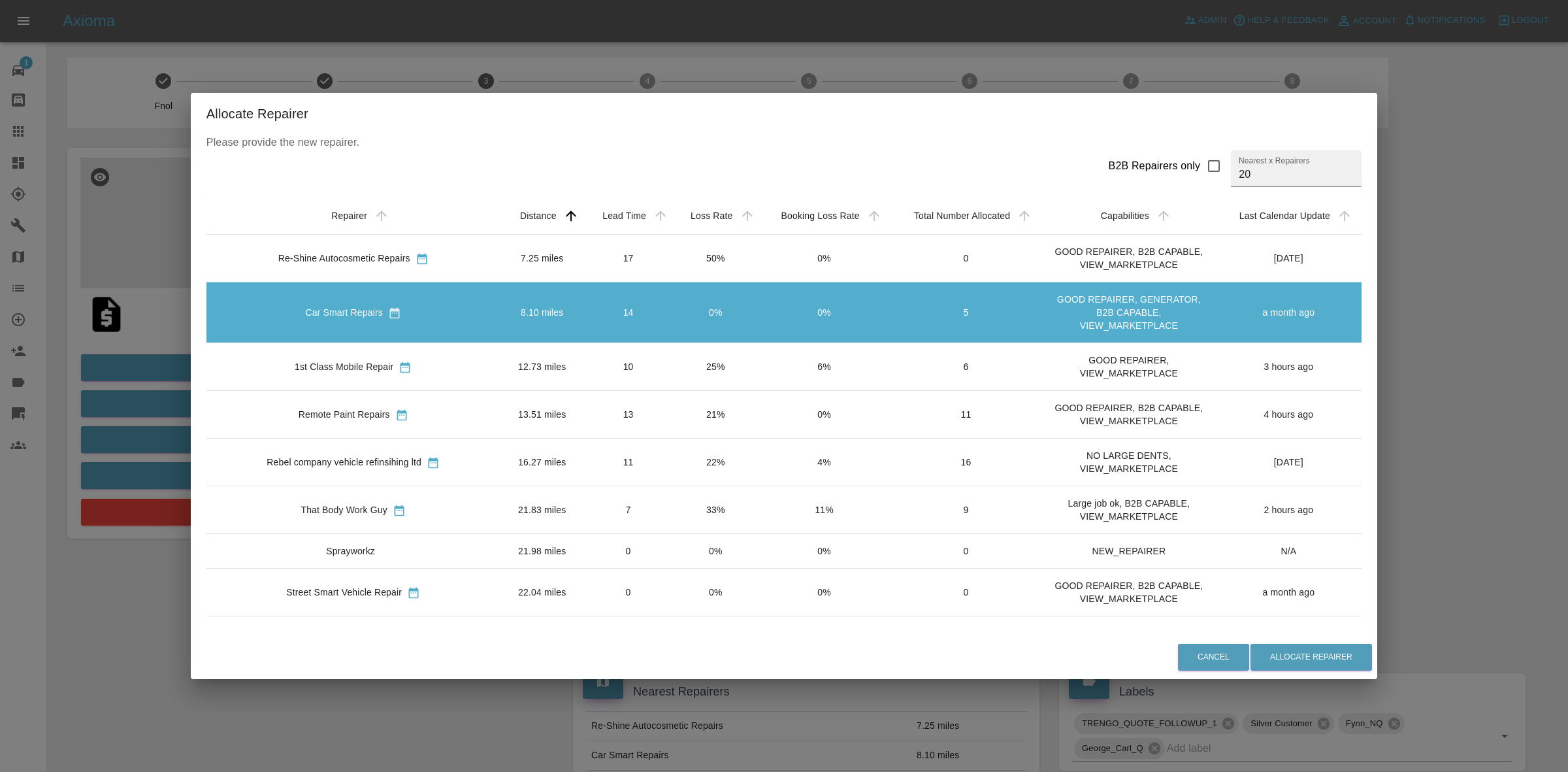
click at [693, 389] on td "25%" at bounding box center [716, 366] width 86 height 48
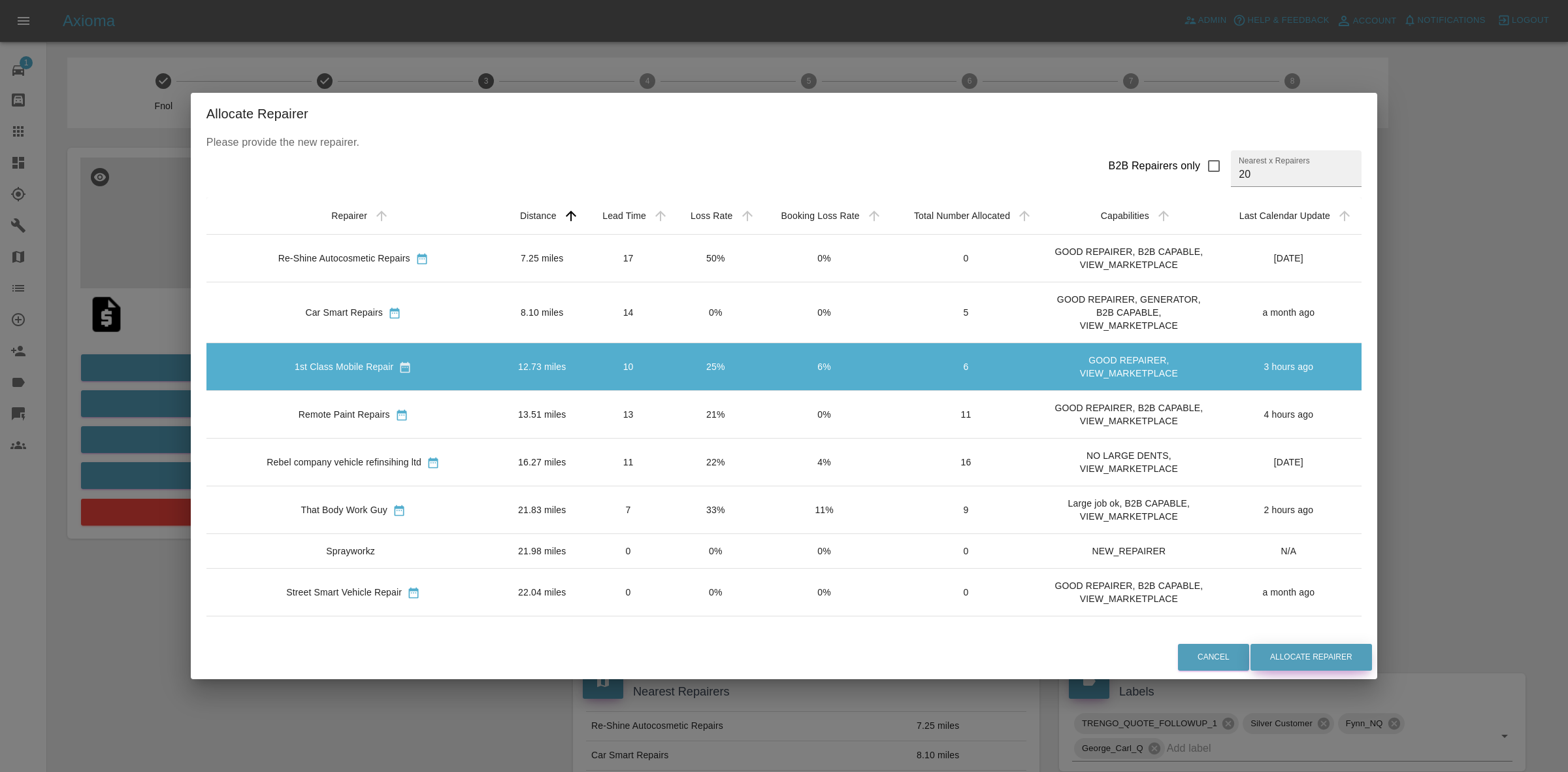
click at [1250, 657] on button "Allocate Repairer" at bounding box center [1311, 657] width 122 height 26
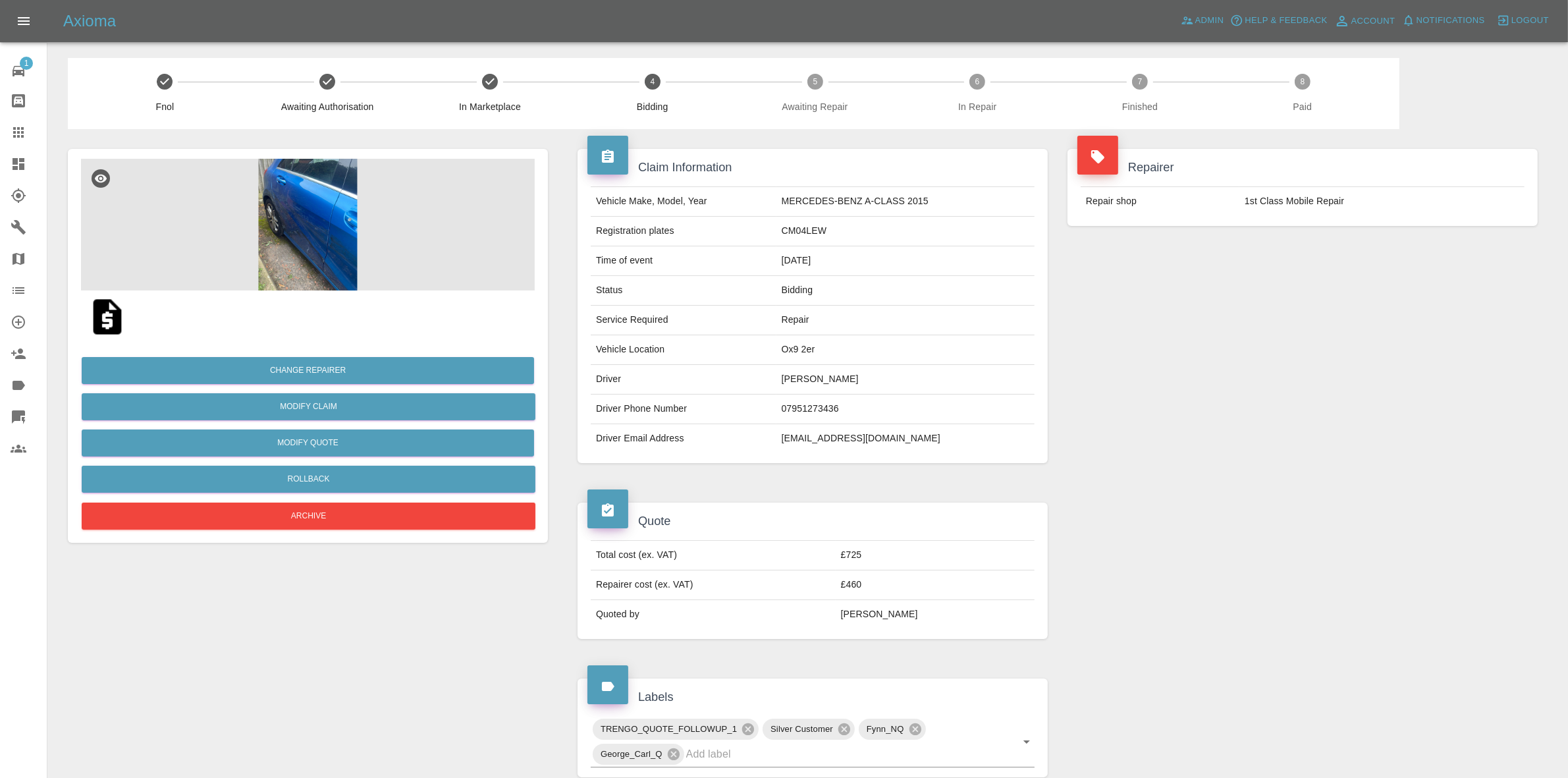
click at [1506, 200] on td "1st Class Mobile Repair" at bounding box center [1382, 201] width 285 height 29
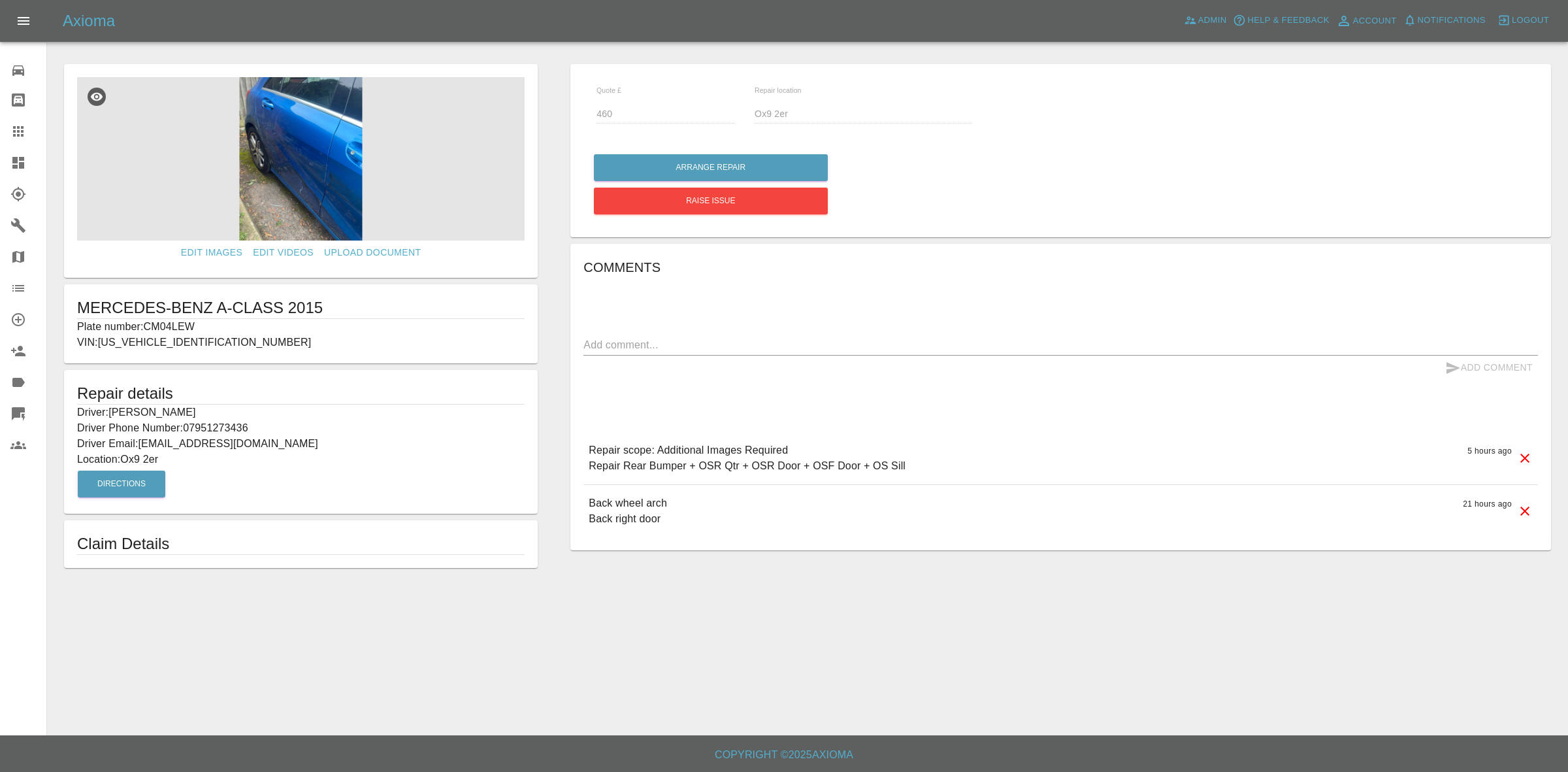
click at [8, 156] on link "Dashboard" at bounding box center [23, 162] width 46 height 31
drag, startPoint x: 141, startPoint y: 444, endPoint x: 298, endPoint y: 450, distance: 157.1
click at [298, 450] on p "Driver Email: [EMAIL_ADDRESS][DRIVERS_LICENSE_NUMBER][DOMAIN_NAME]" at bounding box center [301, 444] width 448 height 16
copy p "[EMAIL_ADDRESS][DOMAIN_NAME]"
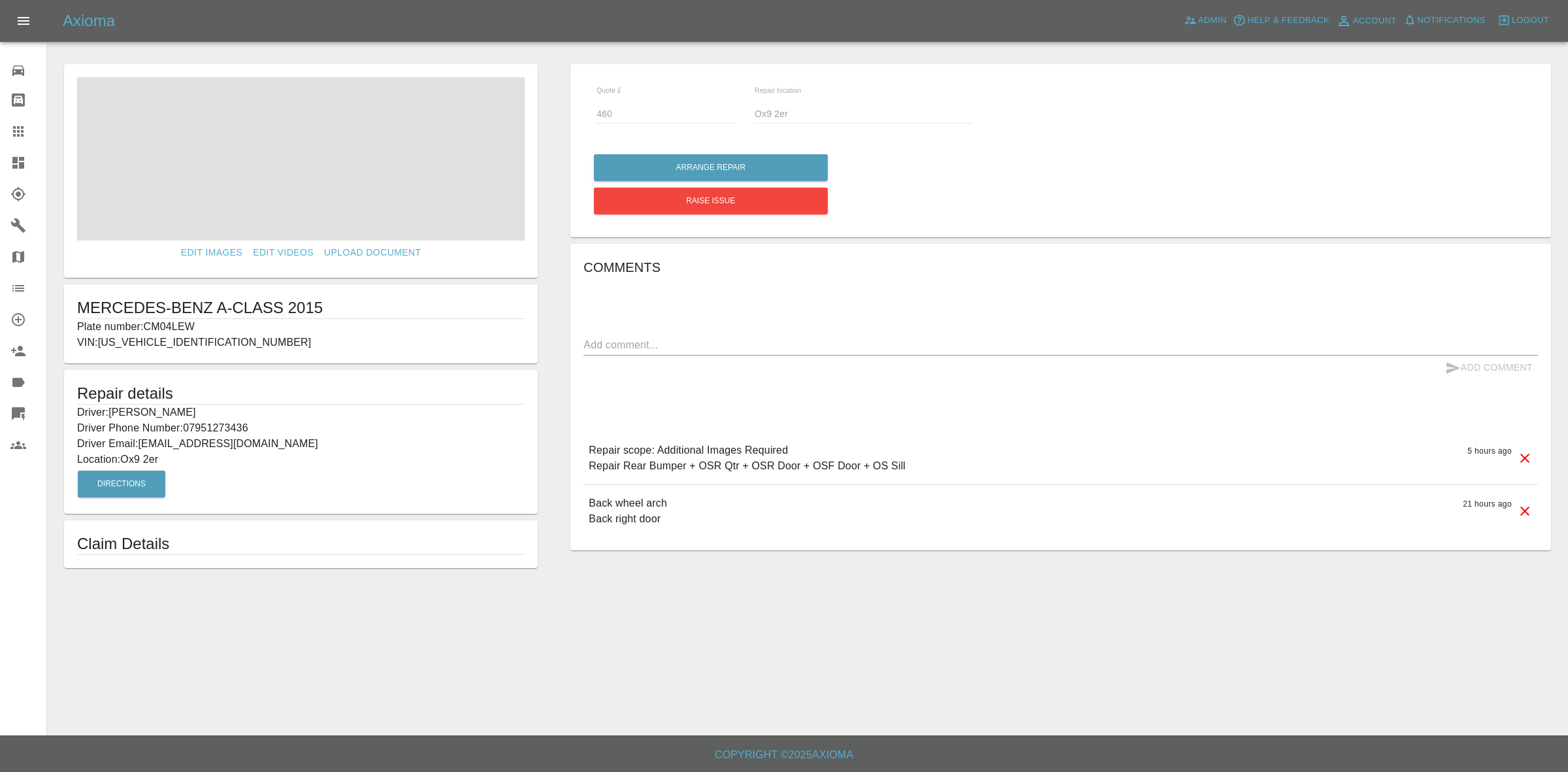
click at [0, 155] on link "Dashboard" at bounding box center [23, 162] width 46 height 31
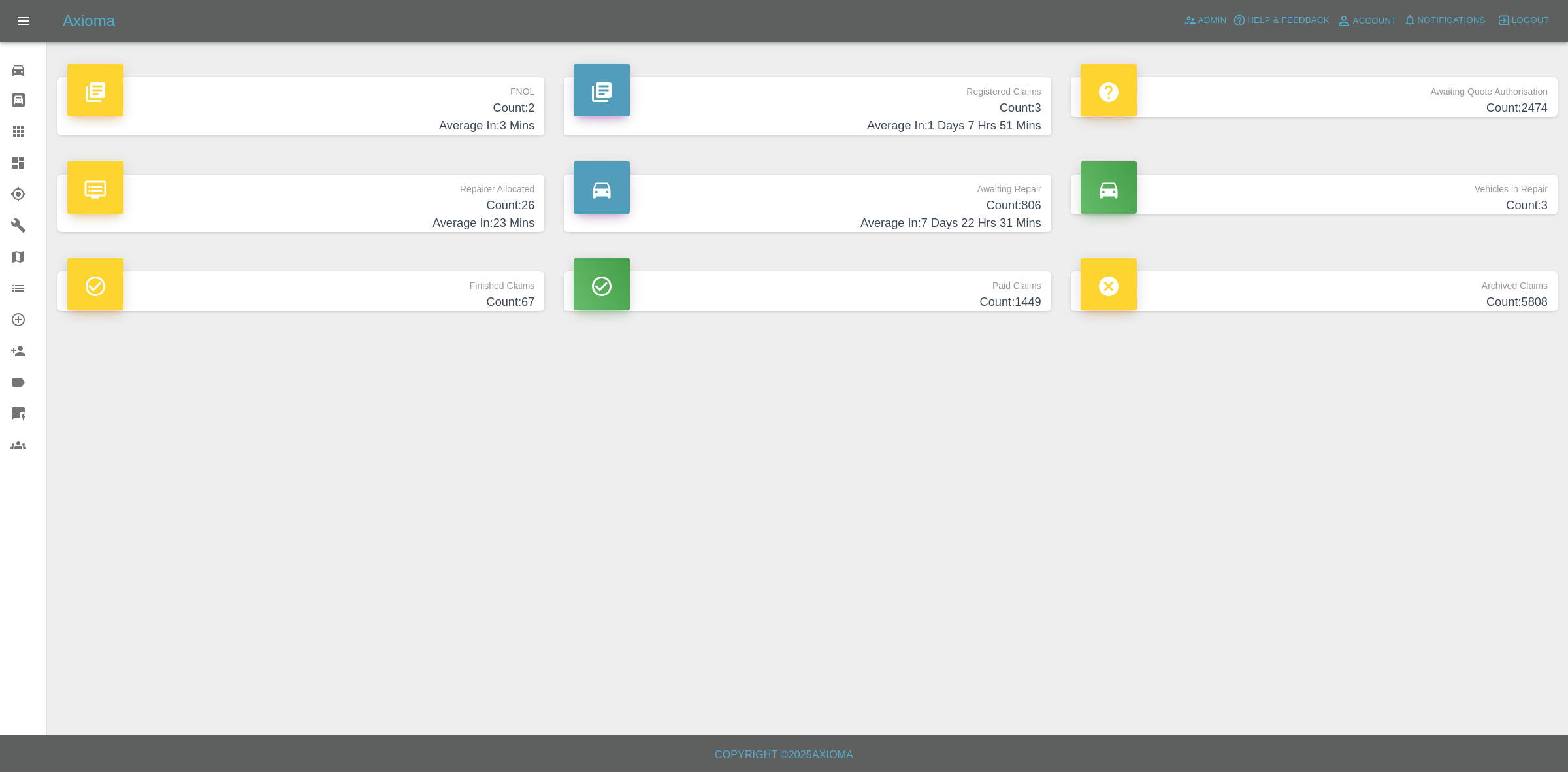
click at [456, 195] on p "Repairer Allocated" at bounding box center [300, 185] width 467 height 22
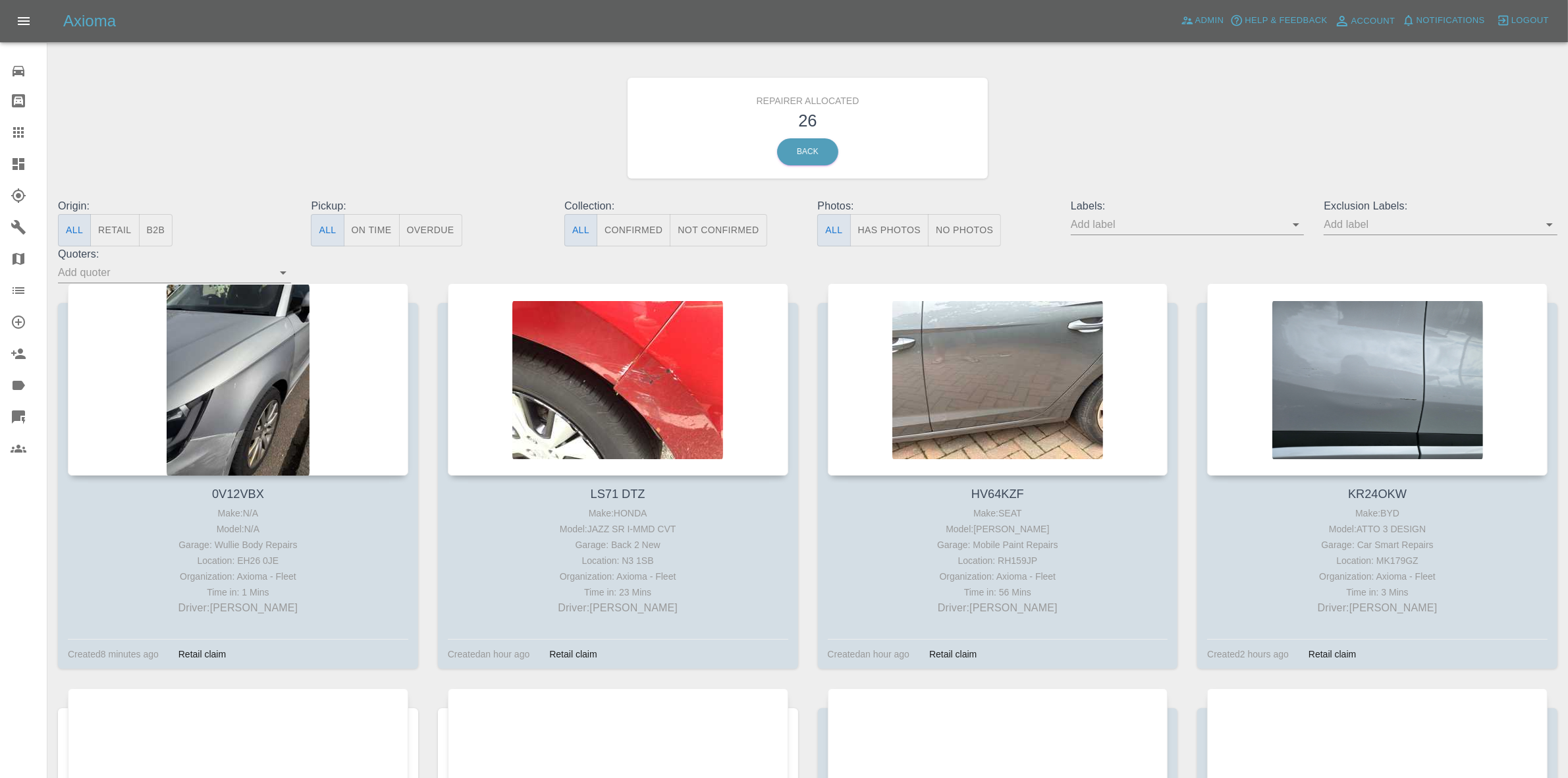
click at [125, 230] on button "Retail" at bounding box center [114, 230] width 49 height 32
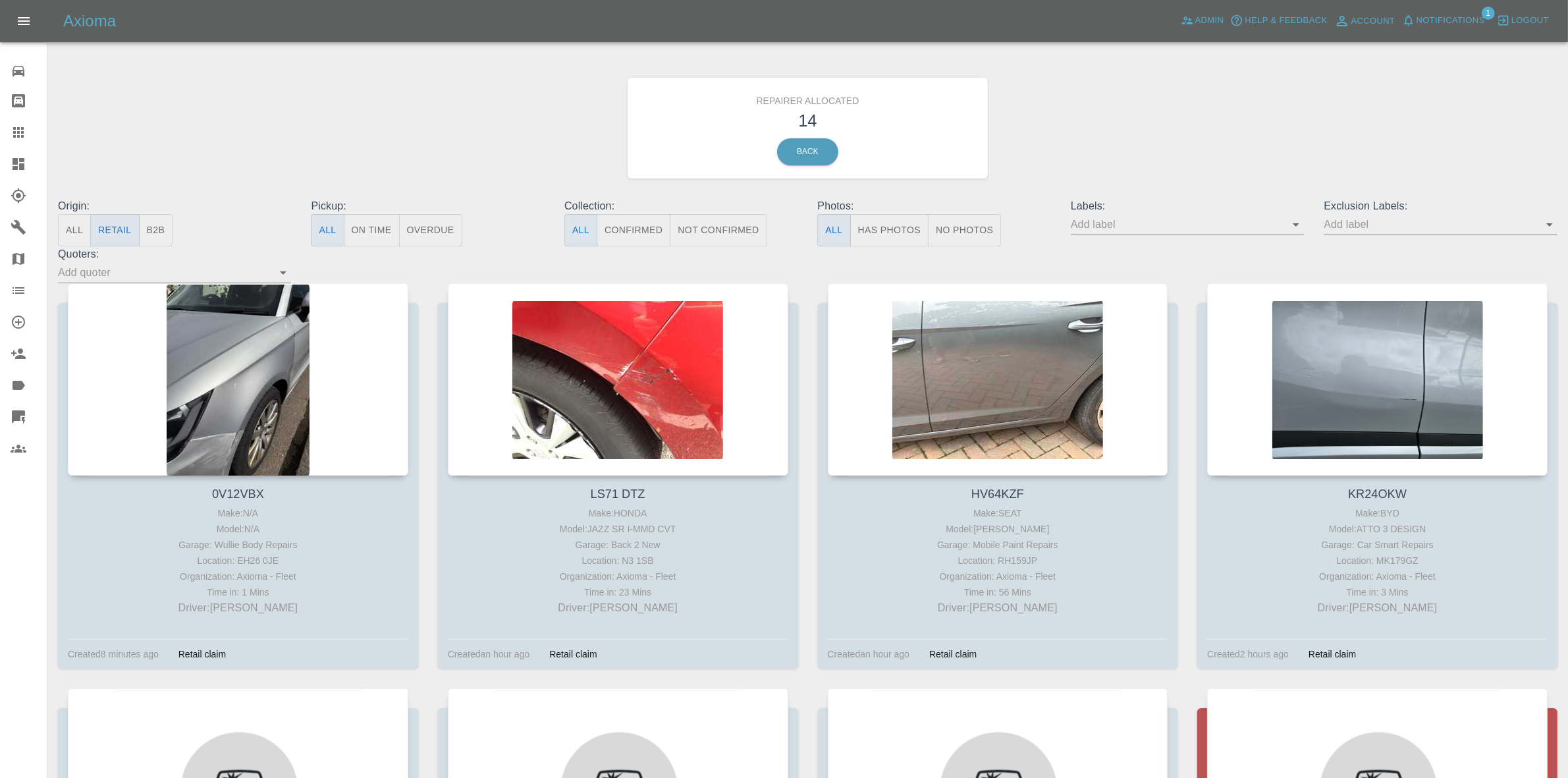
click at [1456, 24] on span "Notifications" at bounding box center [1451, 21] width 69 height 15
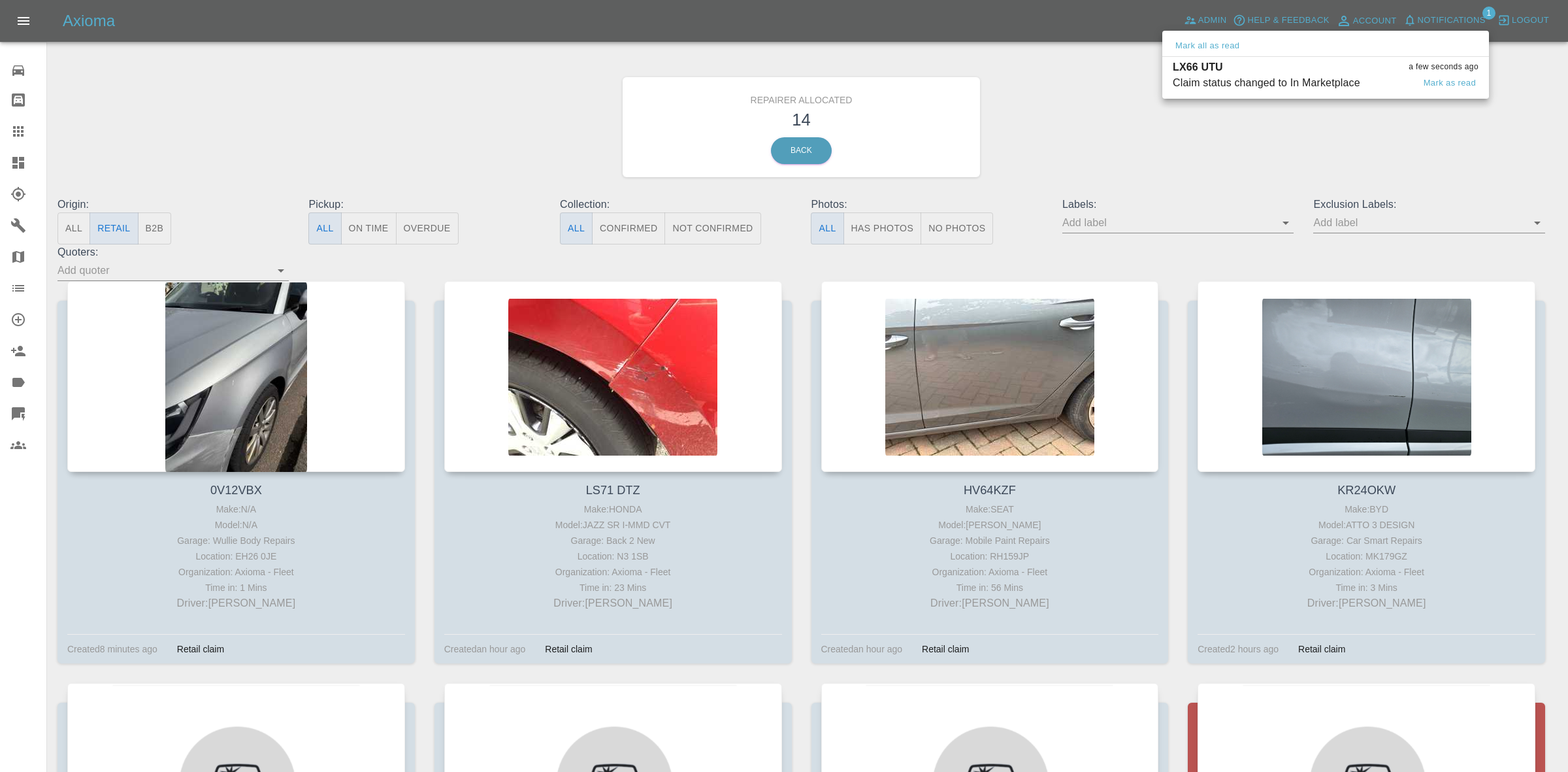
click at [1282, 70] on div "LX66 UTU a few seconds ago" at bounding box center [1325, 67] width 306 height 16
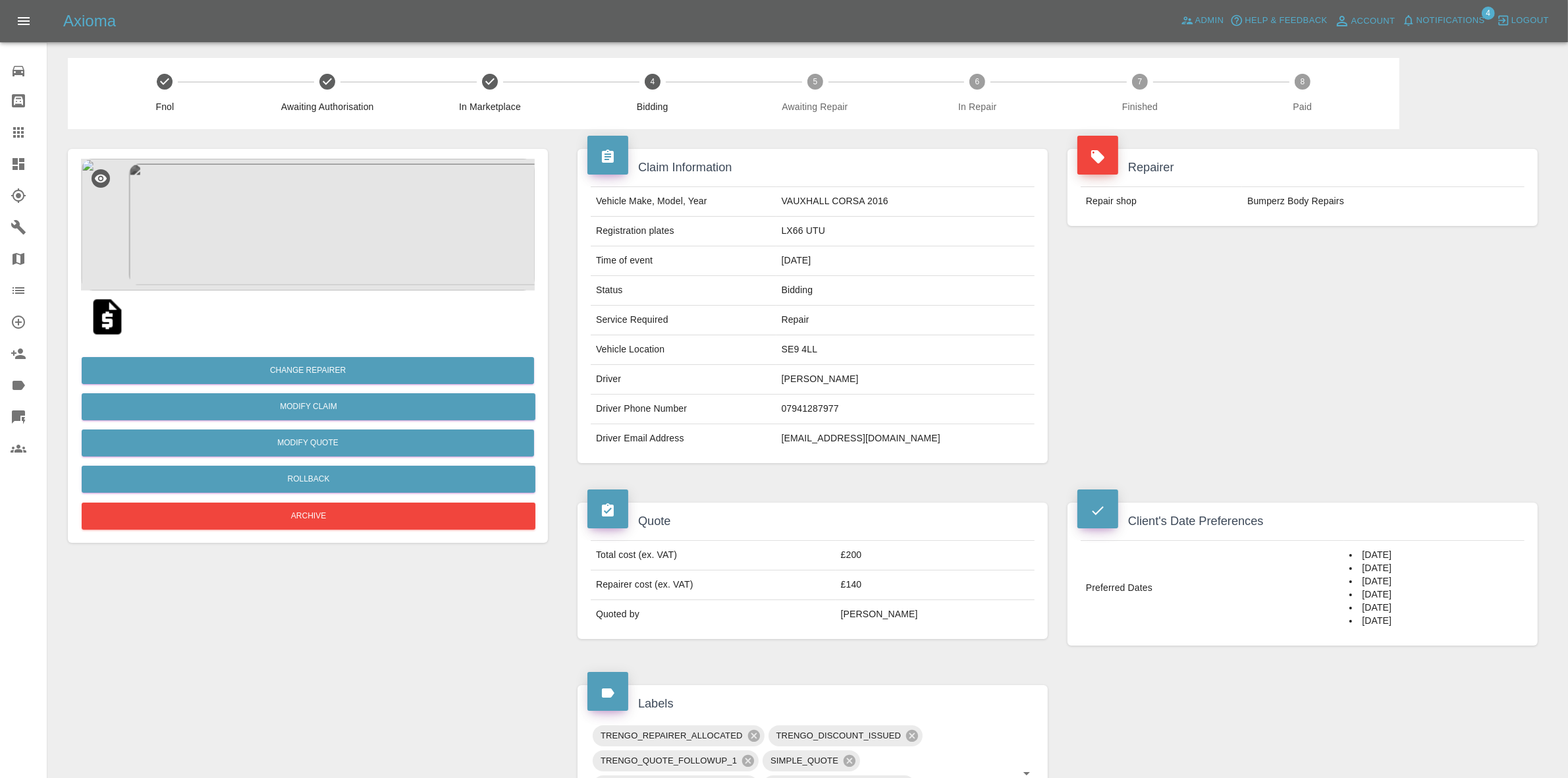
click at [373, 225] on img at bounding box center [307, 224] width 454 height 132
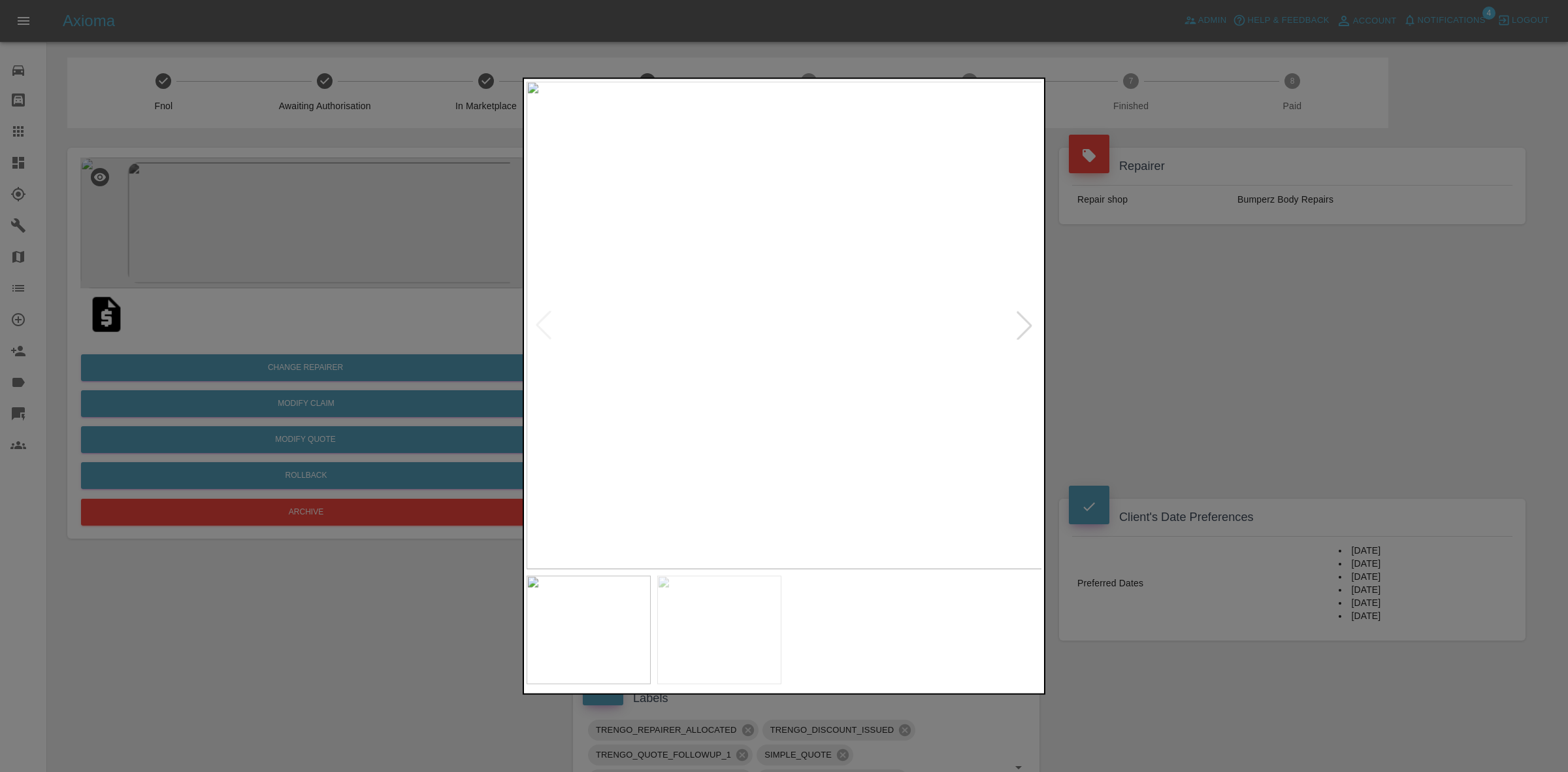
click at [262, 348] on div at bounding box center [784, 386] width 1568 height 772
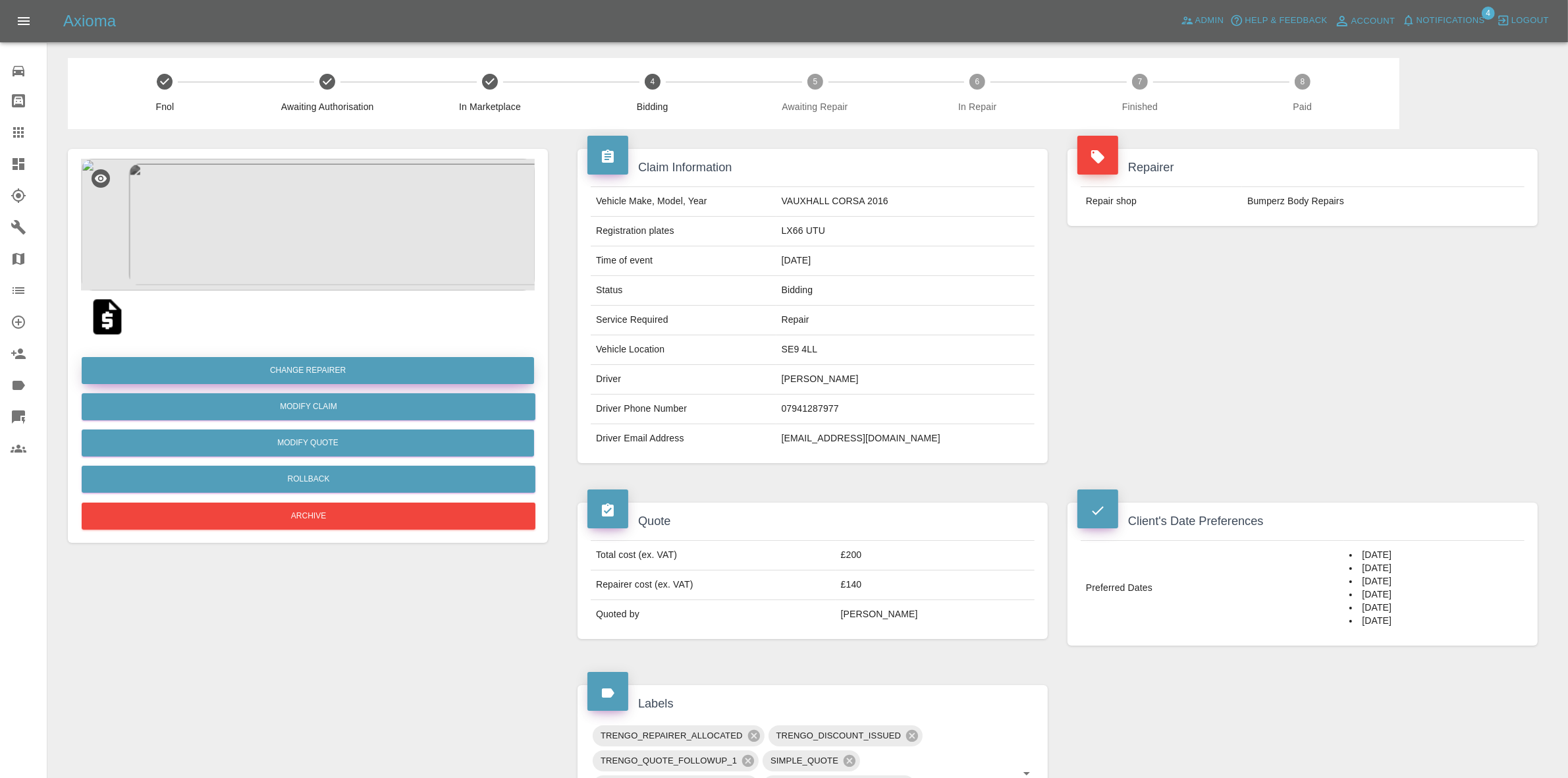
click at [275, 360] on button "Change Repairer" at bounding box center [307, 370] width 452 height 27
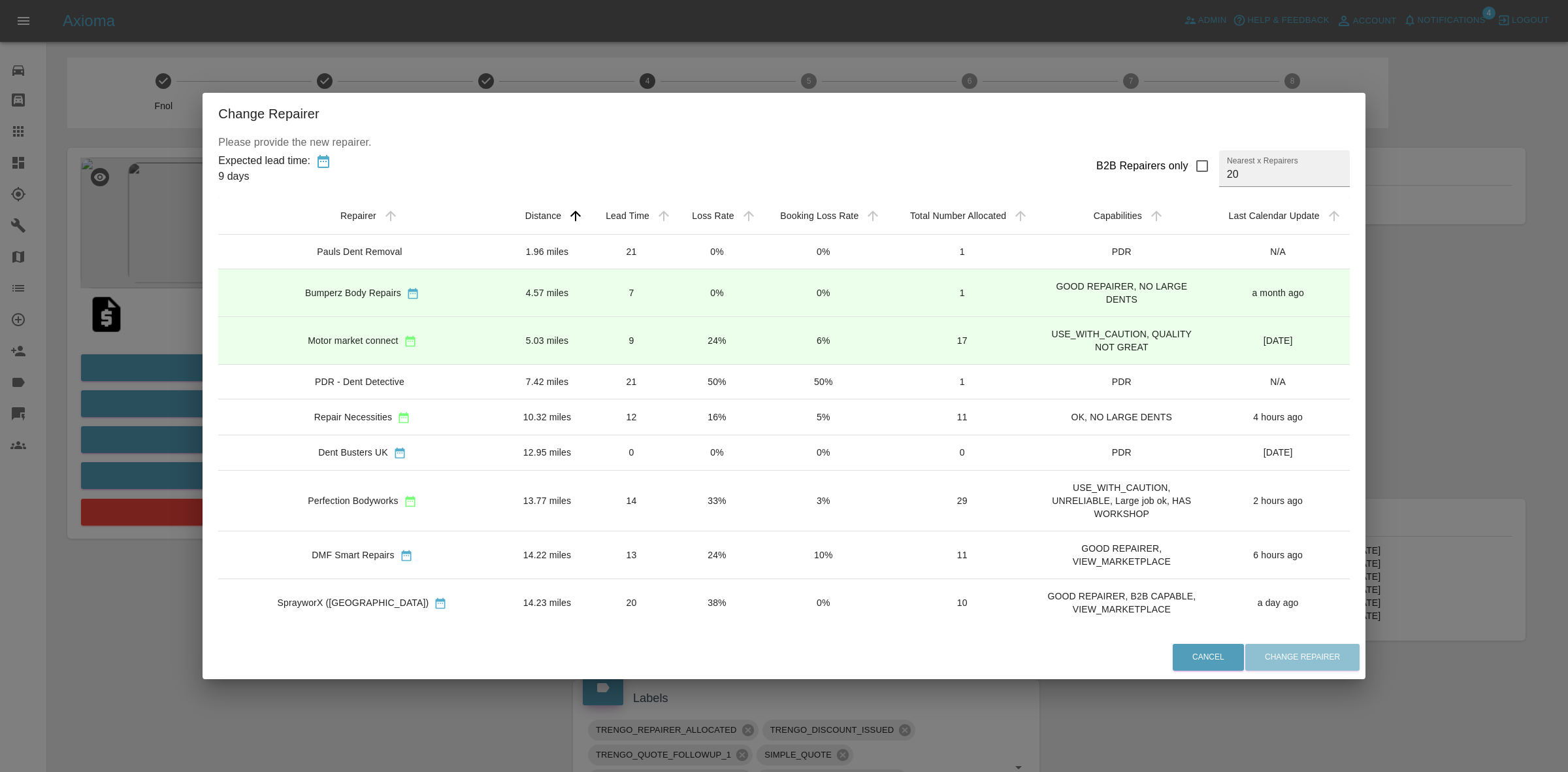
click at [675, 328] on td "24%" at bounding box center [717, 341] width 85 height 48
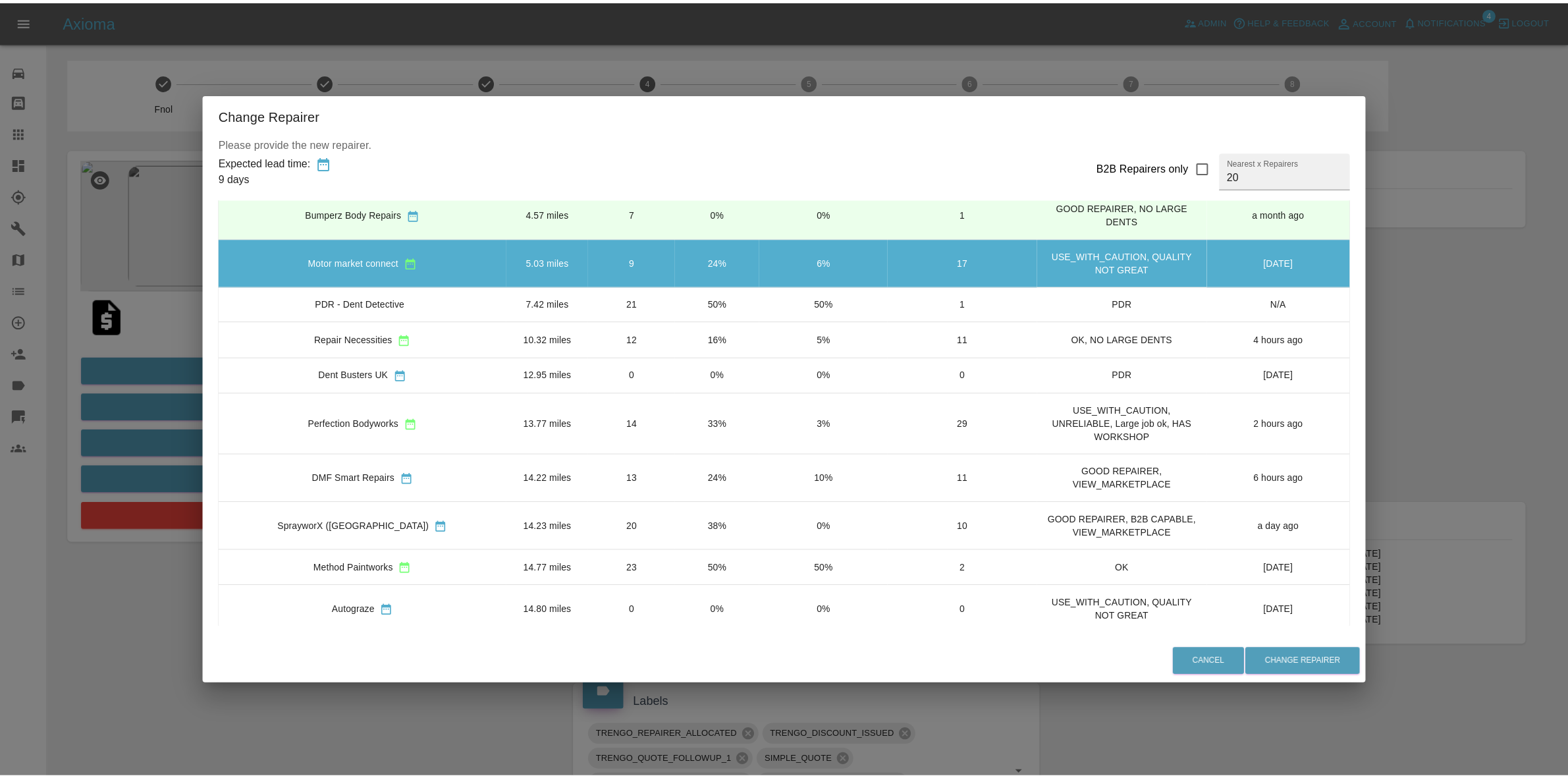
scroll to position [82, 0]
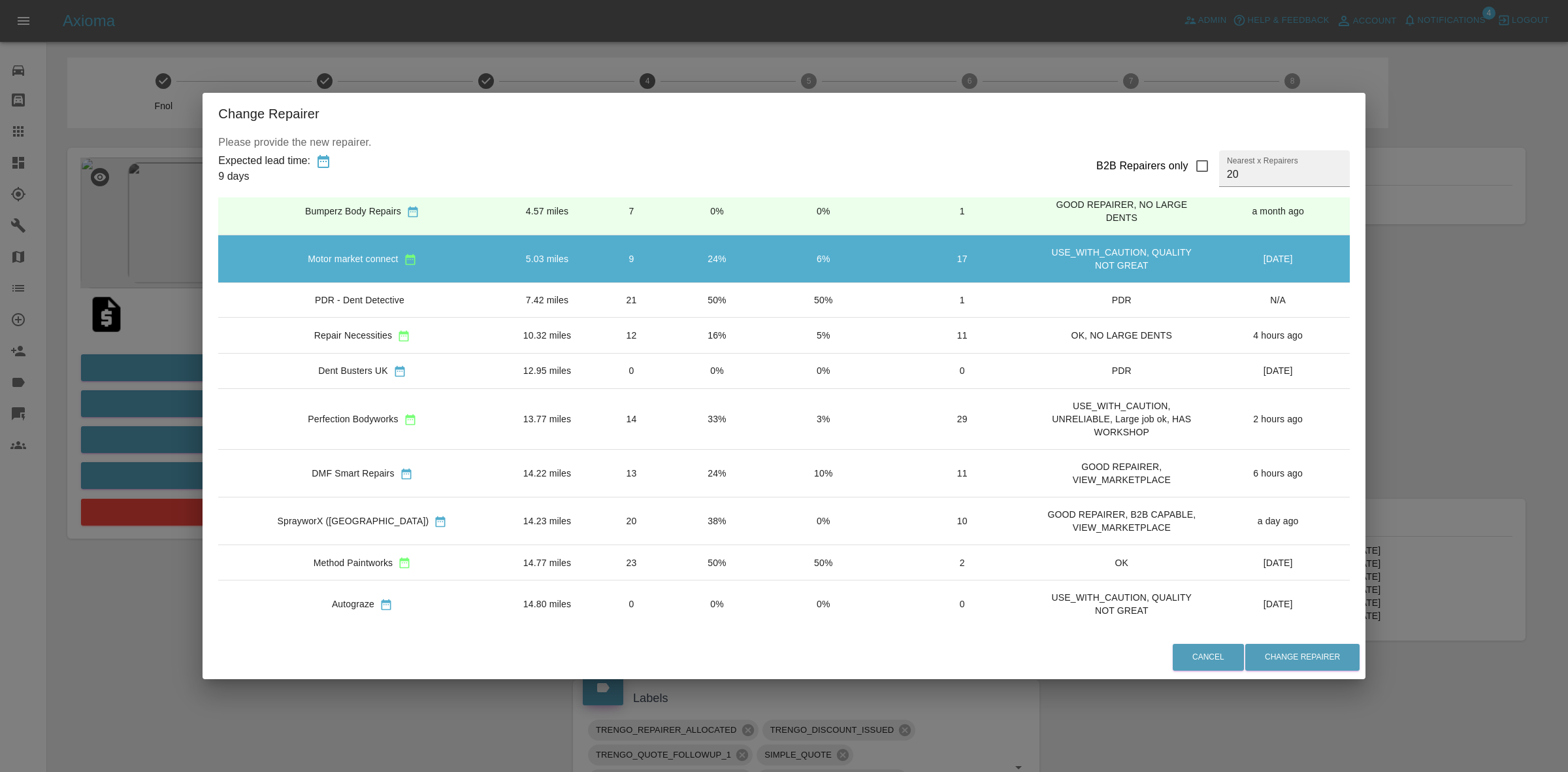
drag, startPoint x: 651, startPoint y: 487, endPoint x: 723, endPoint y: 509, distance: 75.3
click at [675, 487] on td "24%" at bounding box center [717, 472] width 85 height 48
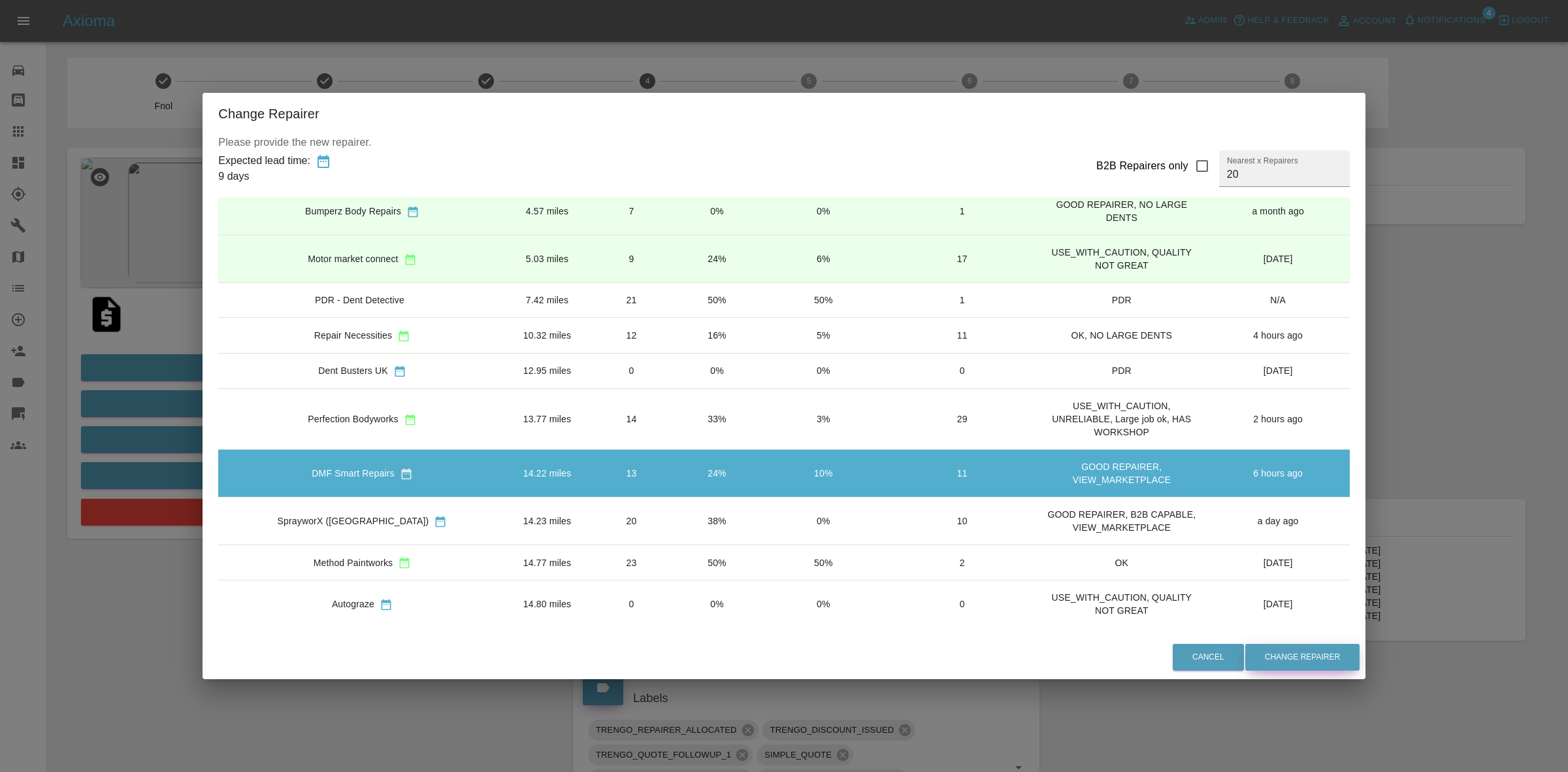
click at [1245, 655] on button "Change Repairer" at bounding box center [1302, 657] width 114 height 26
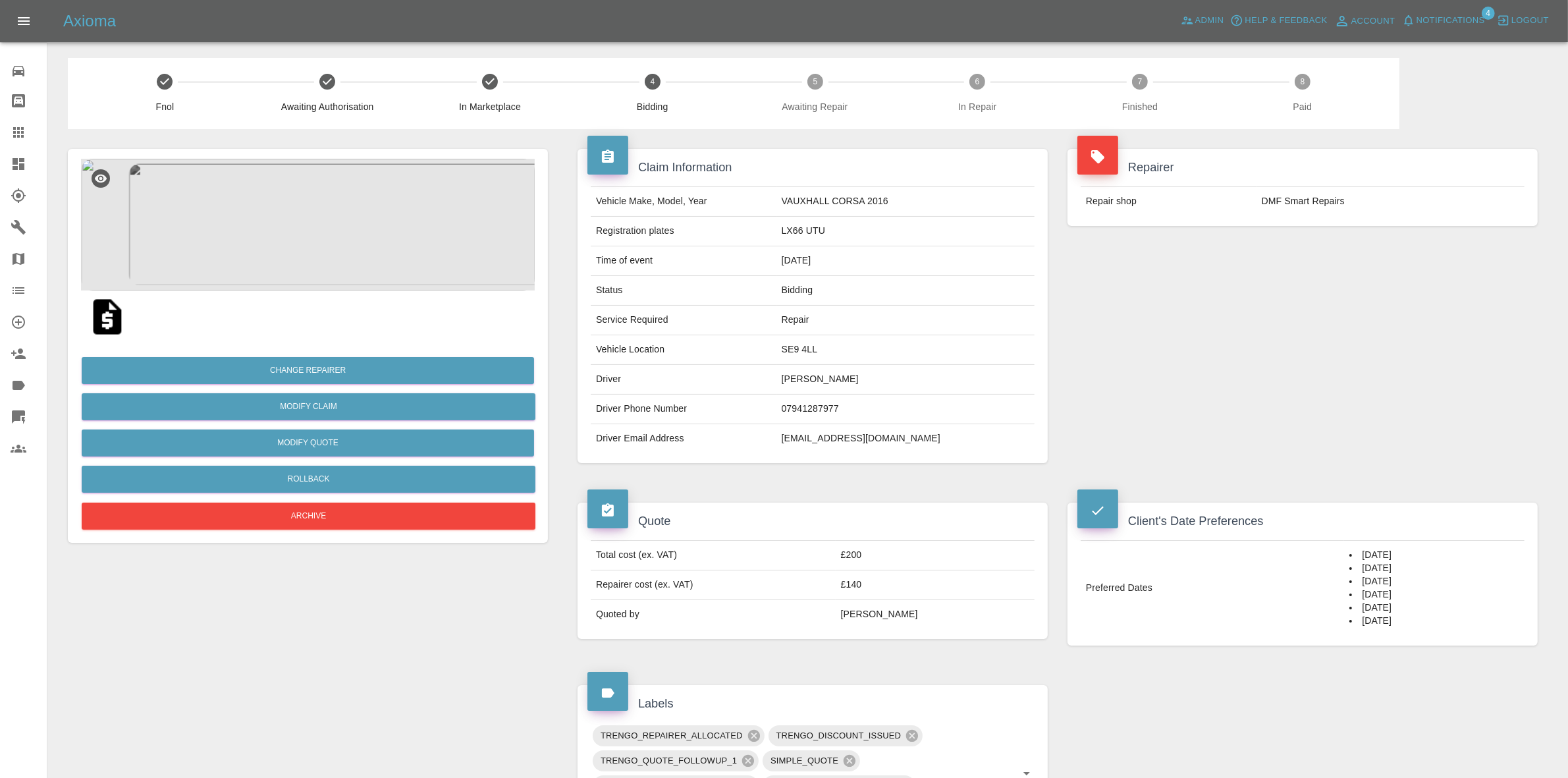
drag, startPoint x: 1472, startPoint y: 262, endPoint x: 852, endPoint y: 133, distance: 633.3
click at [1472, 262] on div "Repairer Repair shop DMF Smart Repairs" at bounding box center [1303, 306] width 490 height 354
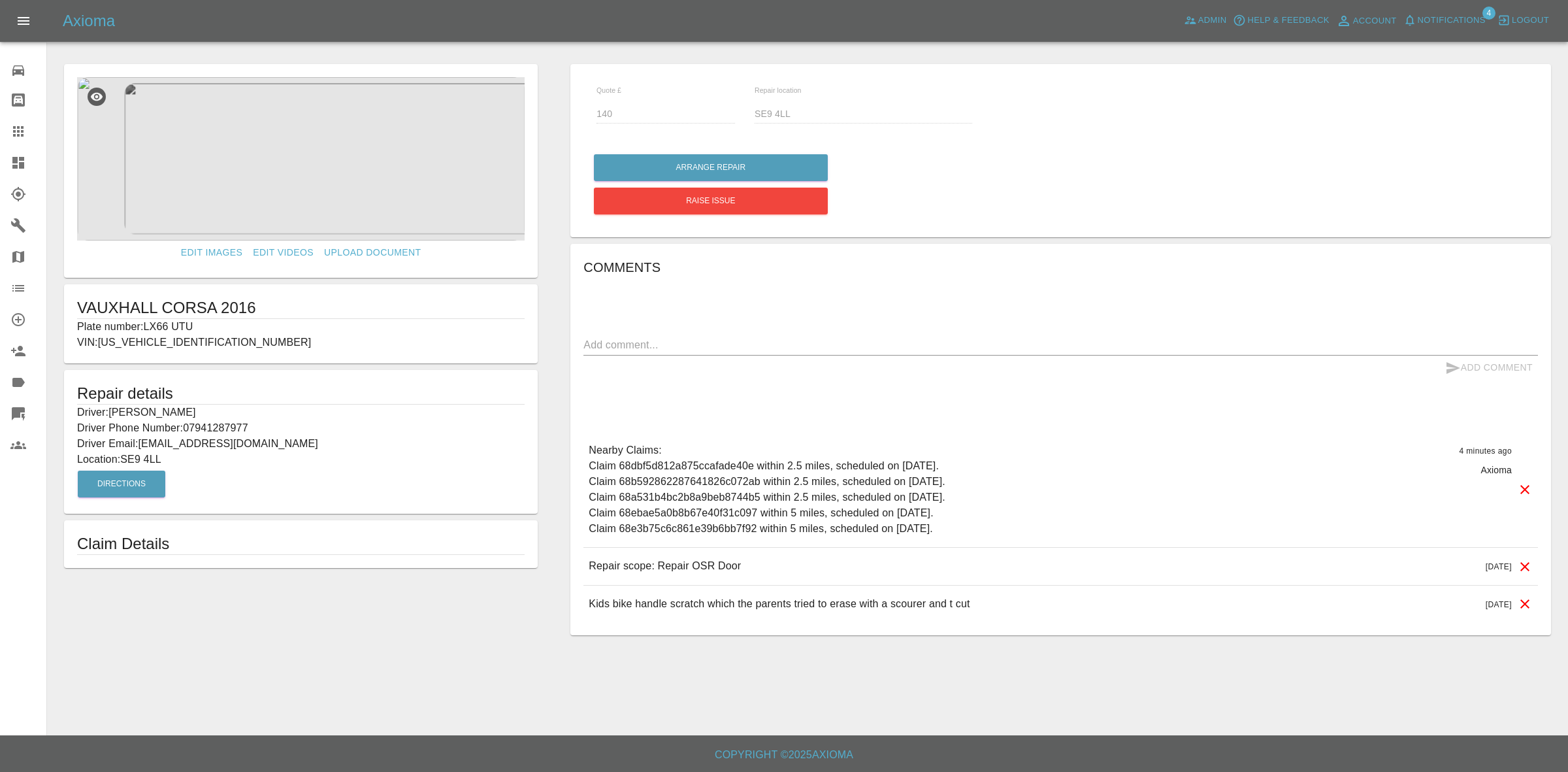
click at [18, 161] on icon at bounding box center [18, 163] width 16 height 16
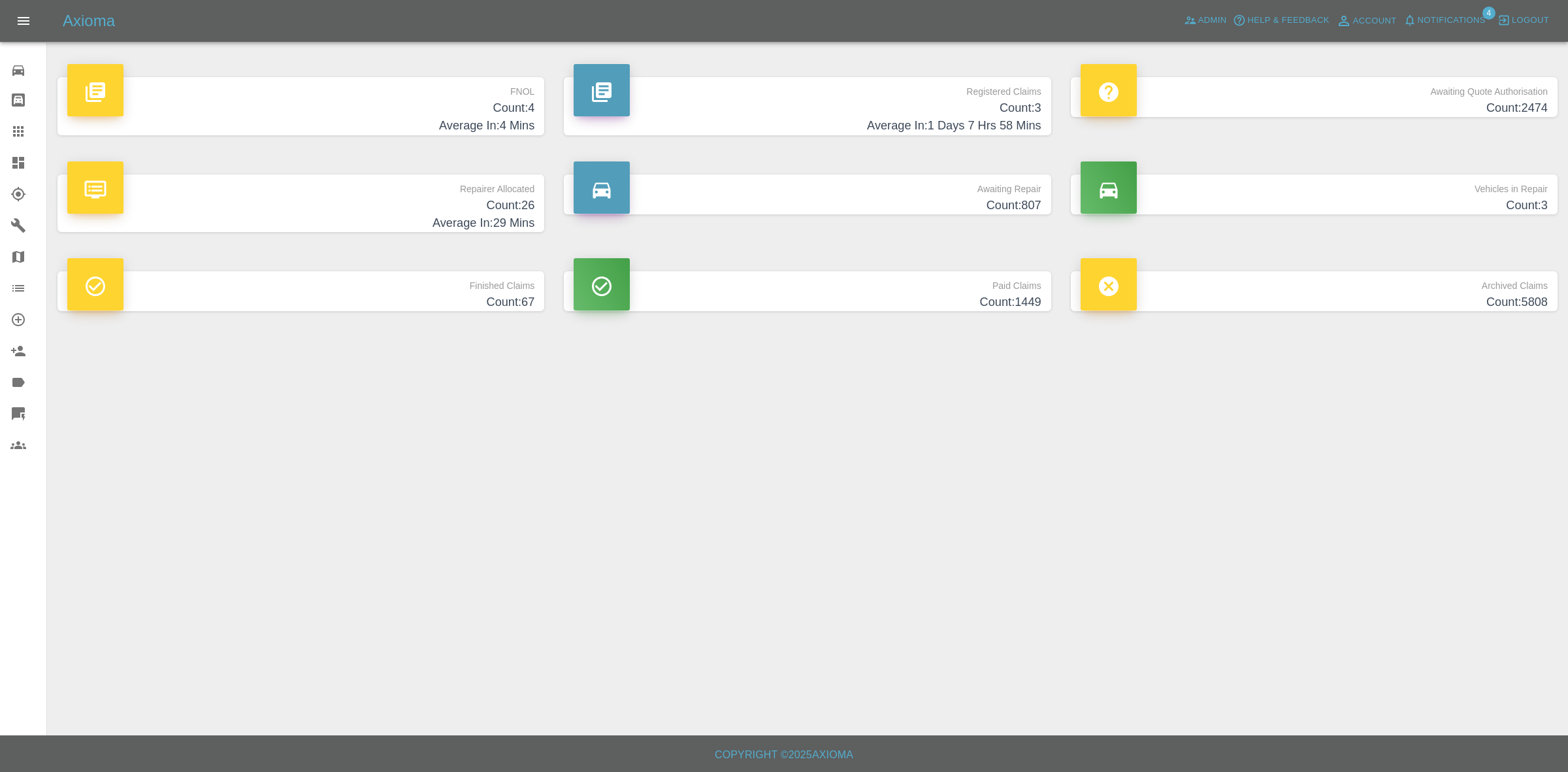
click at [1423, 34] on div "Axioma Admin Help & Feedback Account Notifications 4 Logout" at bounding box center [784, 20] width 1568 height 42
click at [1421, 20] on span "Notifications" at bounding box center [1452, 20] width 68 height 15
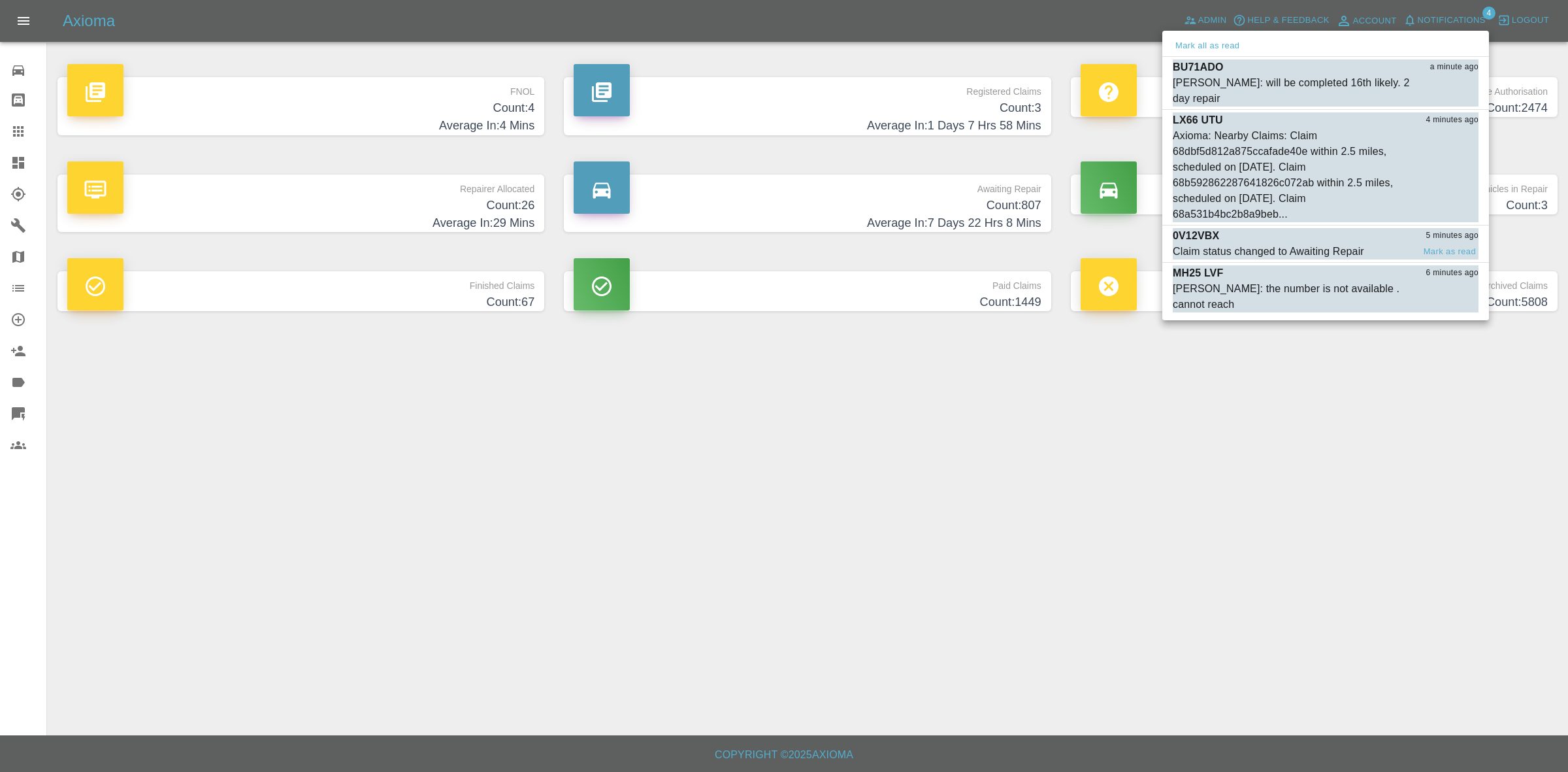
click at [1275, 242] on div "0V12VBX 5 minutes ago" at bounding box center [1325, 235] width 306 height 16
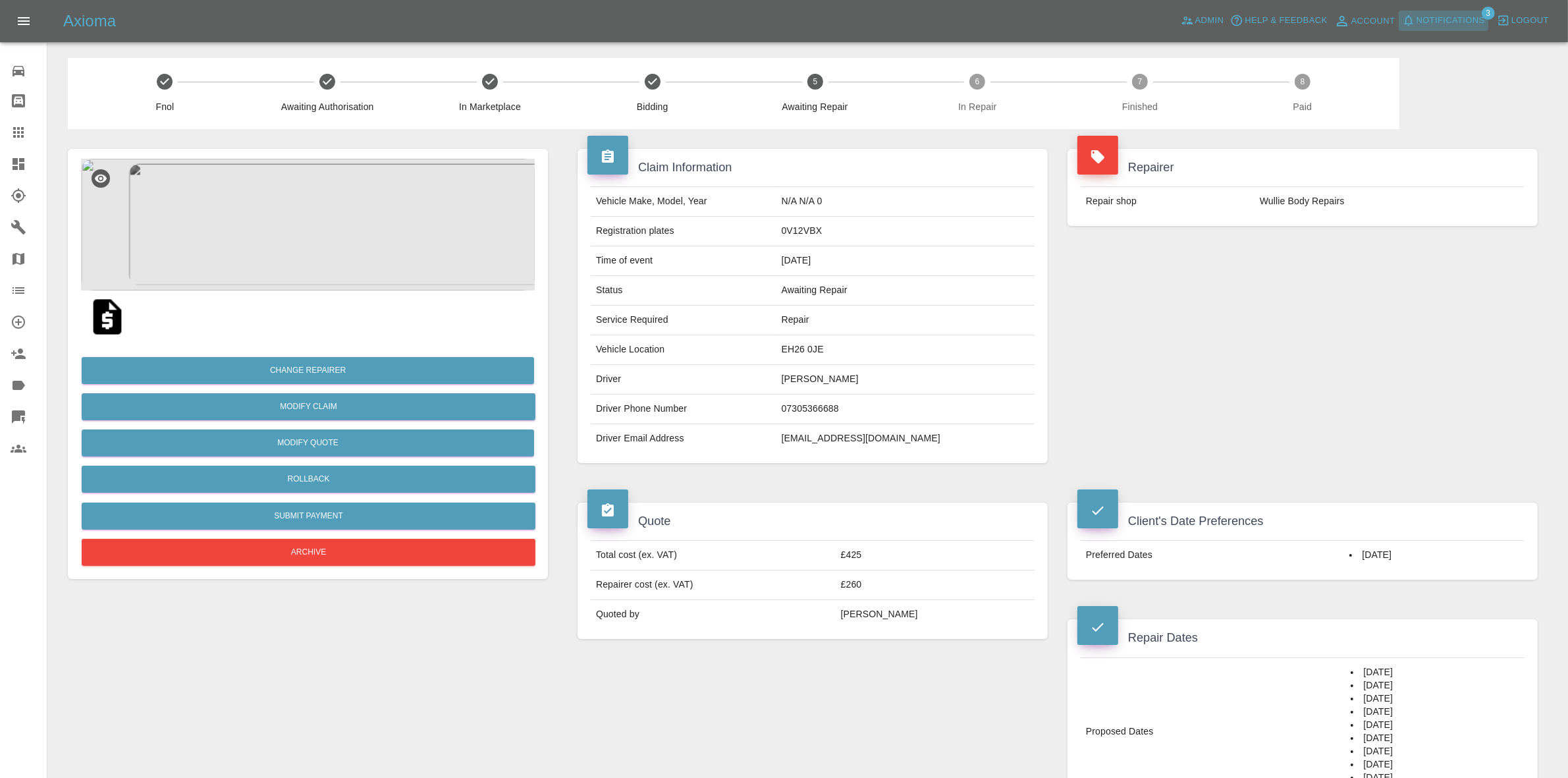
click at [1446, 14] on span "Notifications" at bounding box center [1451, 21] width 69 height 15
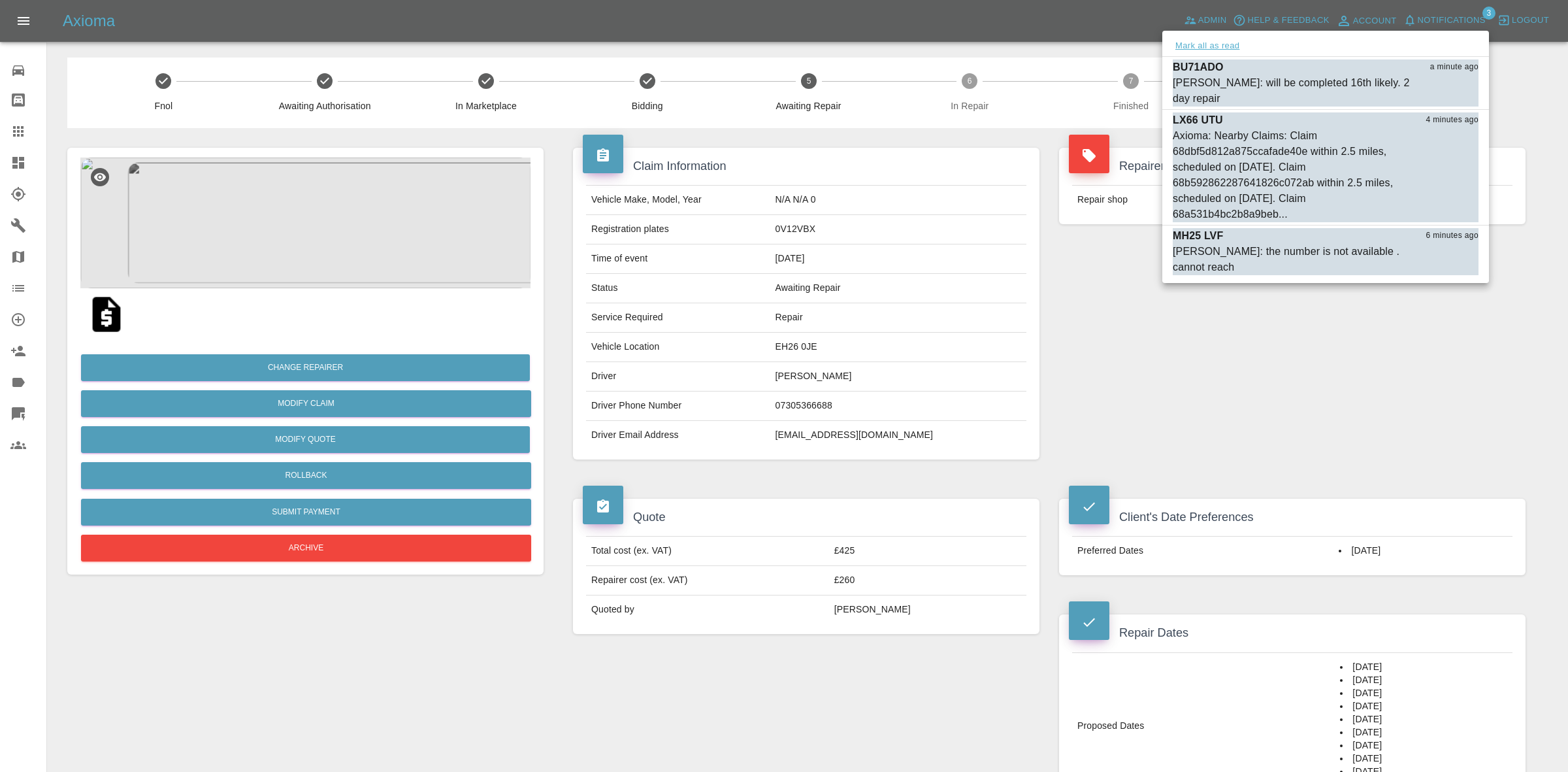
click at [1204, 45] on button "Mark all as read" at bounding box center [1207, 46] width 70 height 15
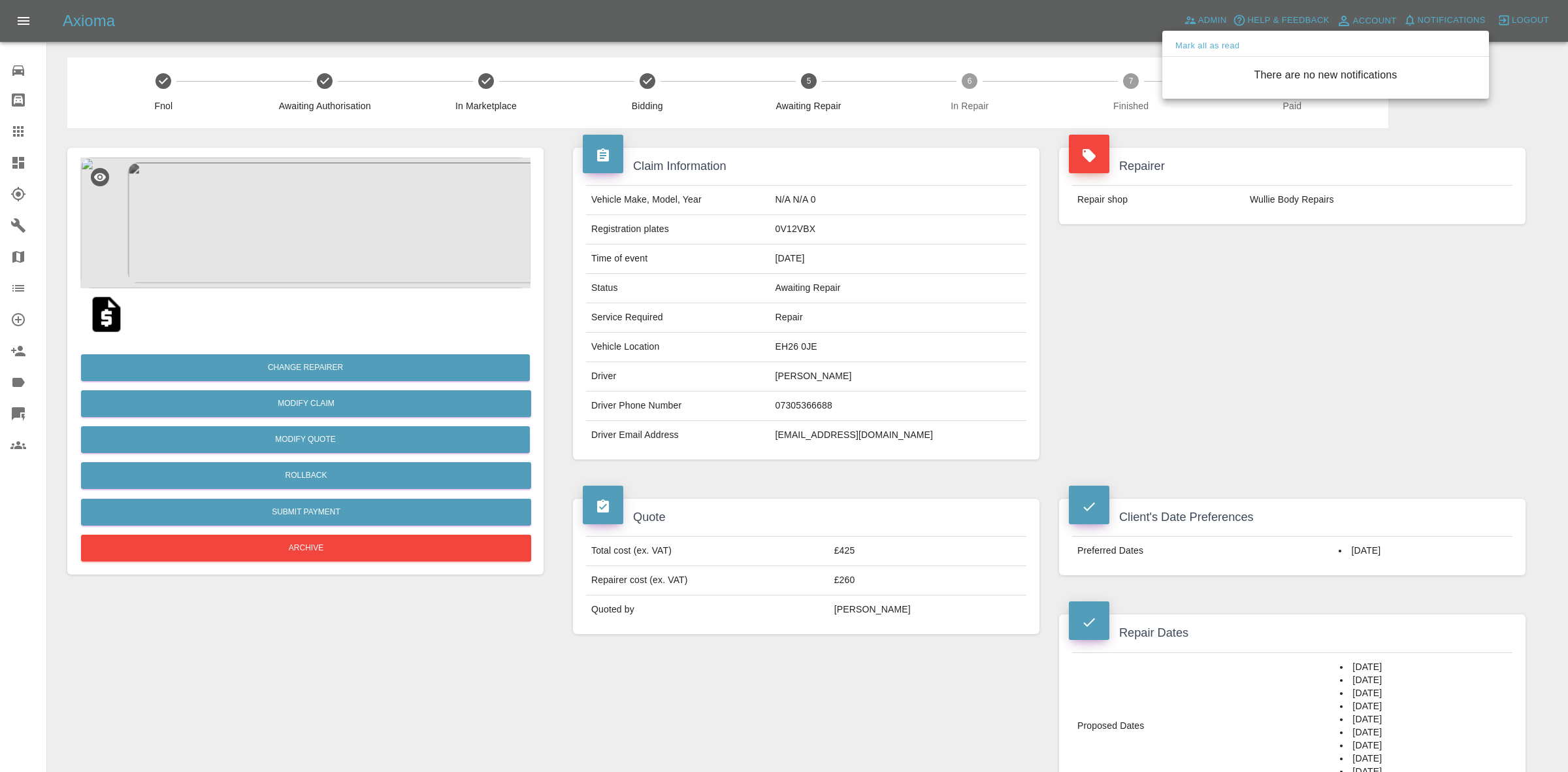
click at [1287, 420] on div at bounding box center [784, 386] width 1568 height 772
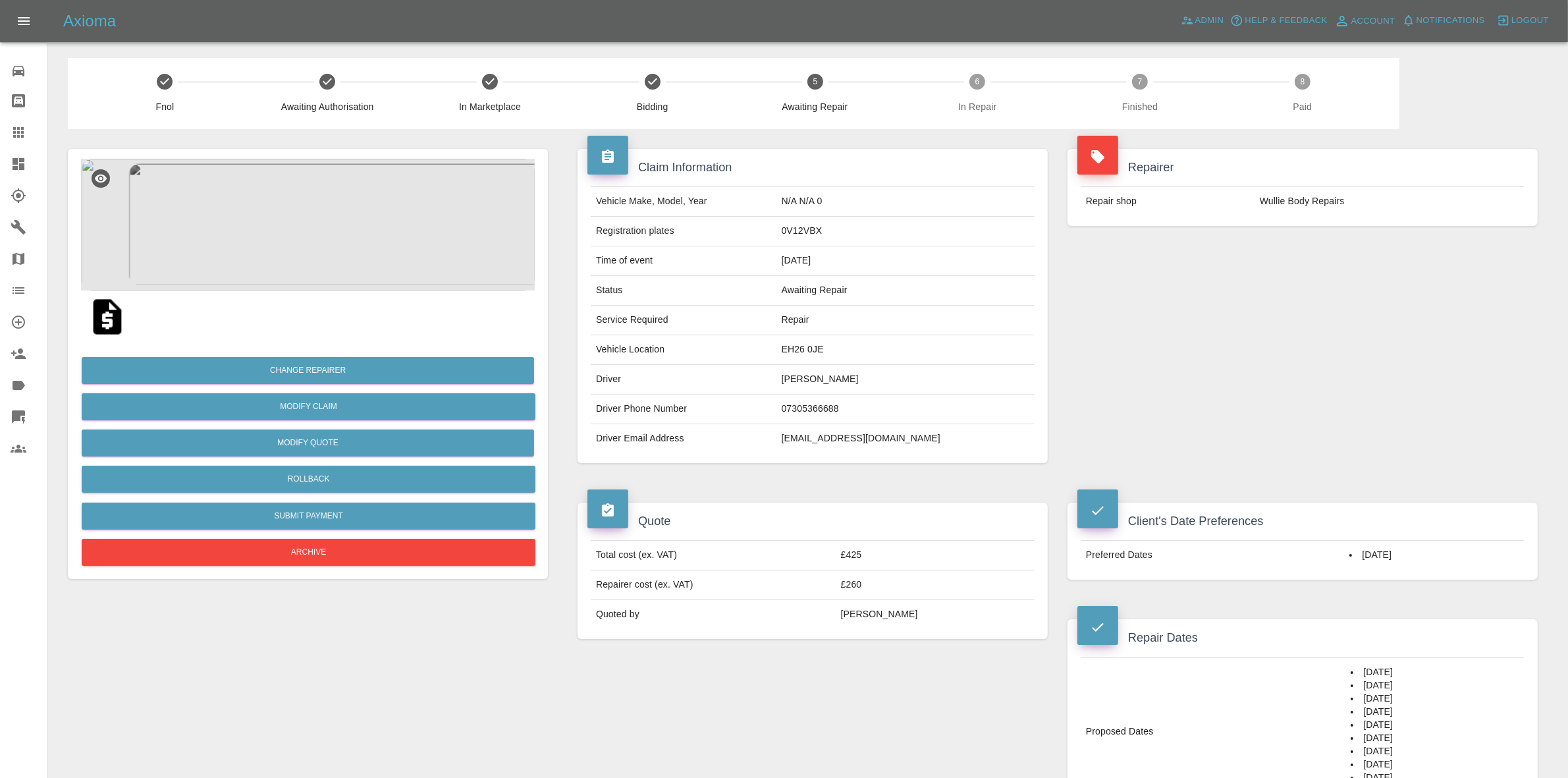
click at [0, 156] on link "Dashboard" at bounding box center [23, 163] width 47 height 31
click at [0, 157] on link "Dashboard" at bounding box center [23, 163] width 47 height 31
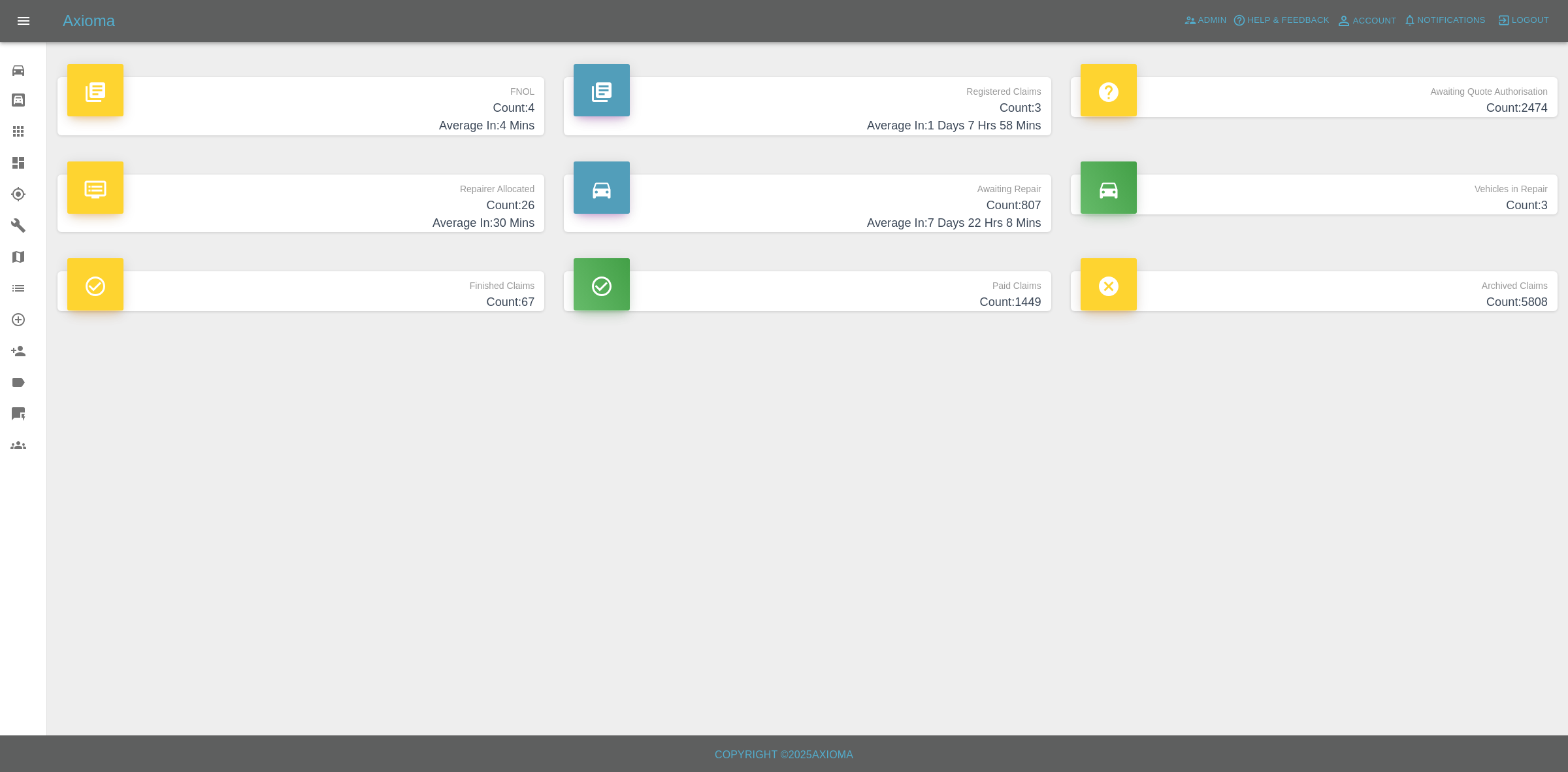
click at [371, 206] on h4 "Count: 26" at bounding box center [300, 205] width 467 height 17
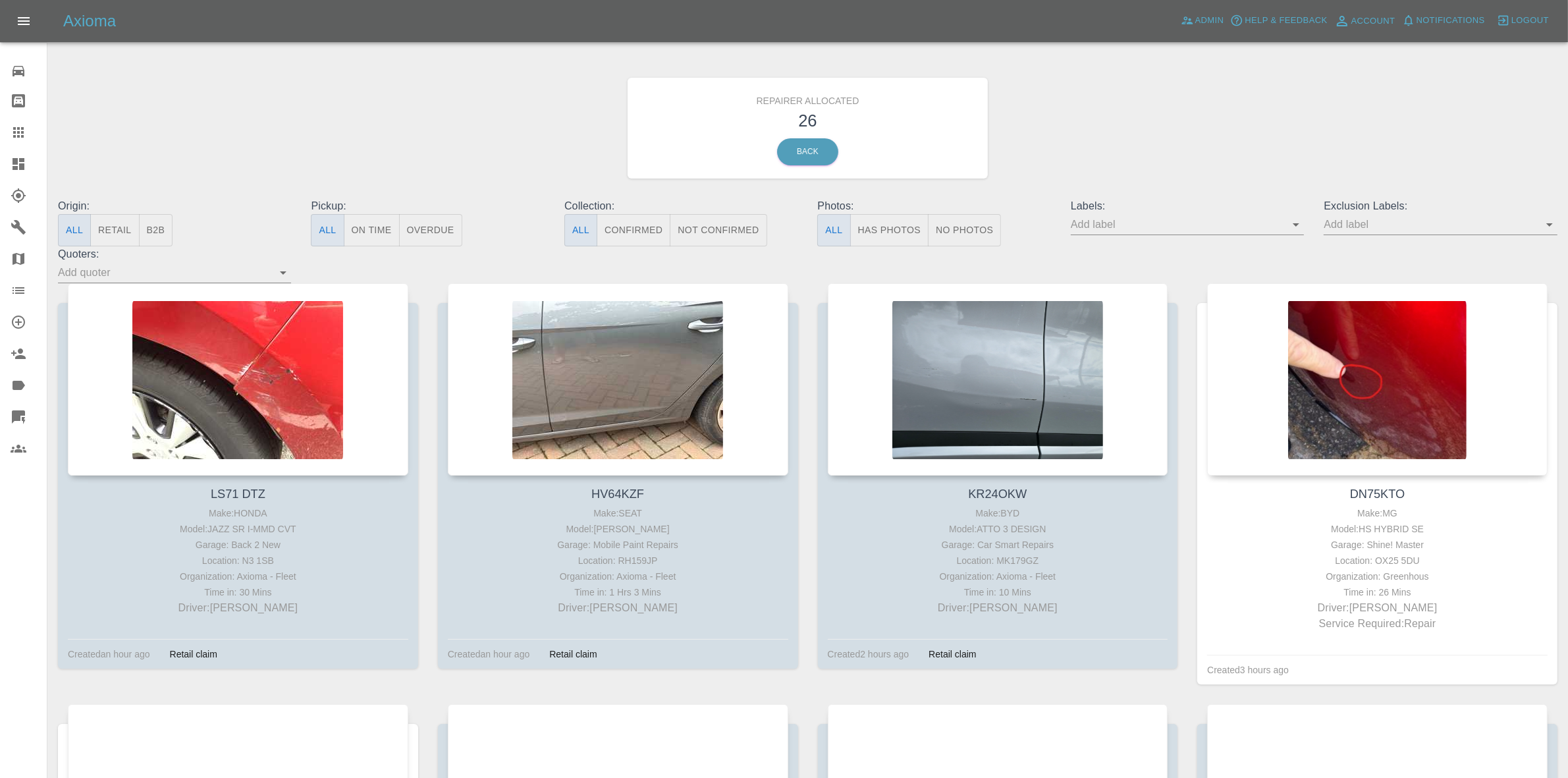
click at [114, 235] on button "Retail" at bounding box center [114, 230] width 49 height 32
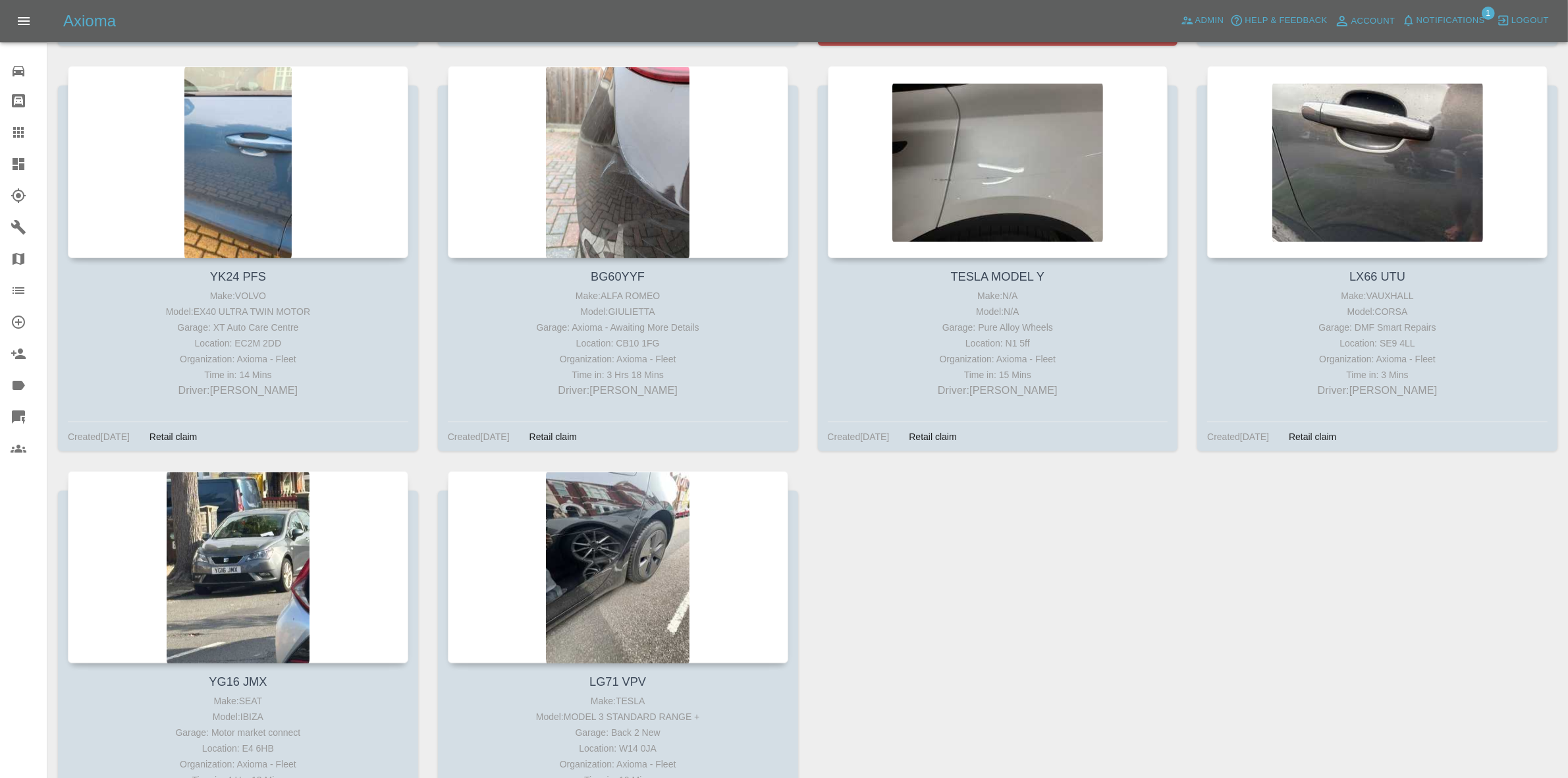
scroll to position [1180, 0]
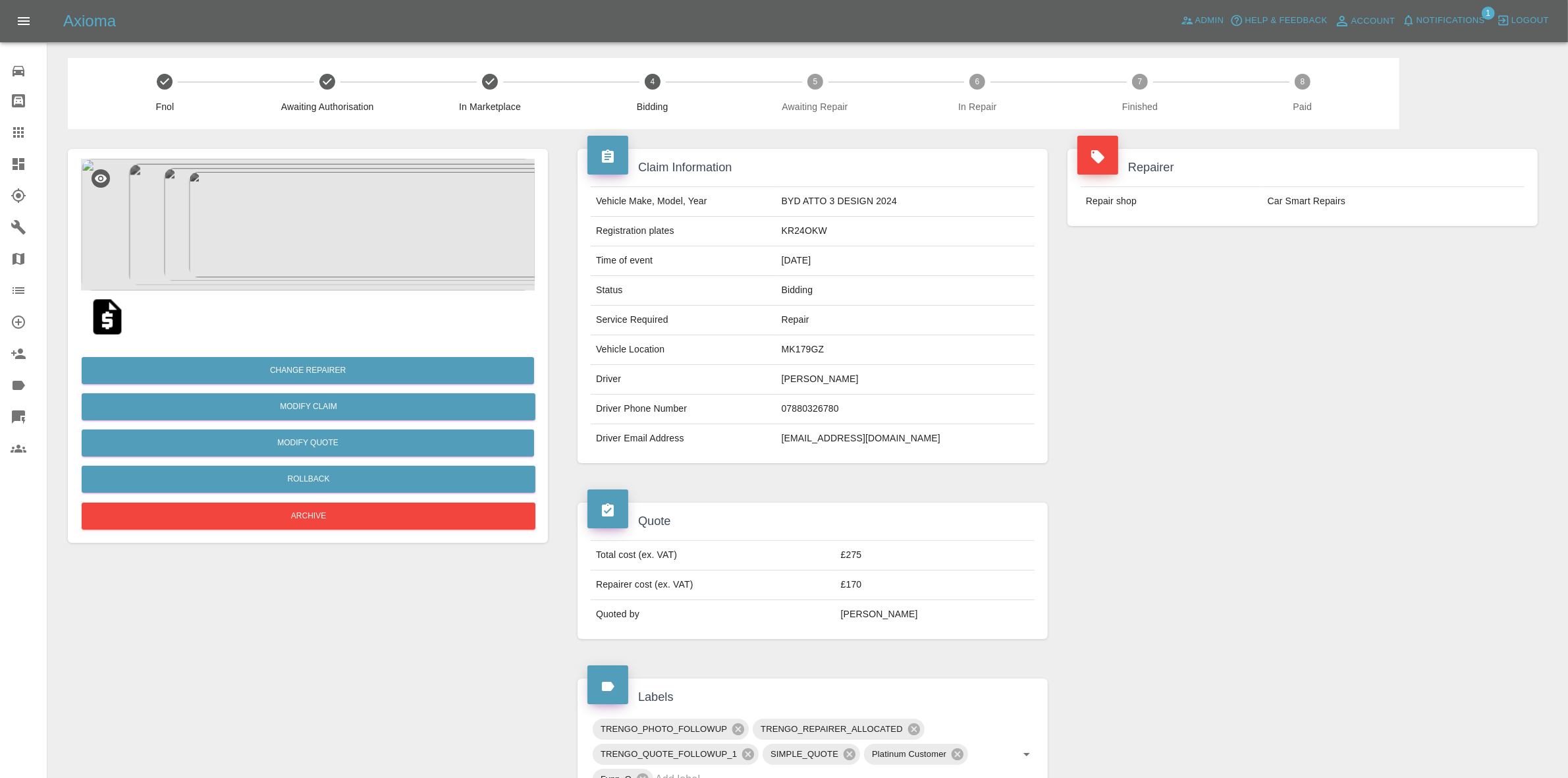
click at [1422, 28] on button "Notifications" at bounding box center [1443, 21] width 89 height 21
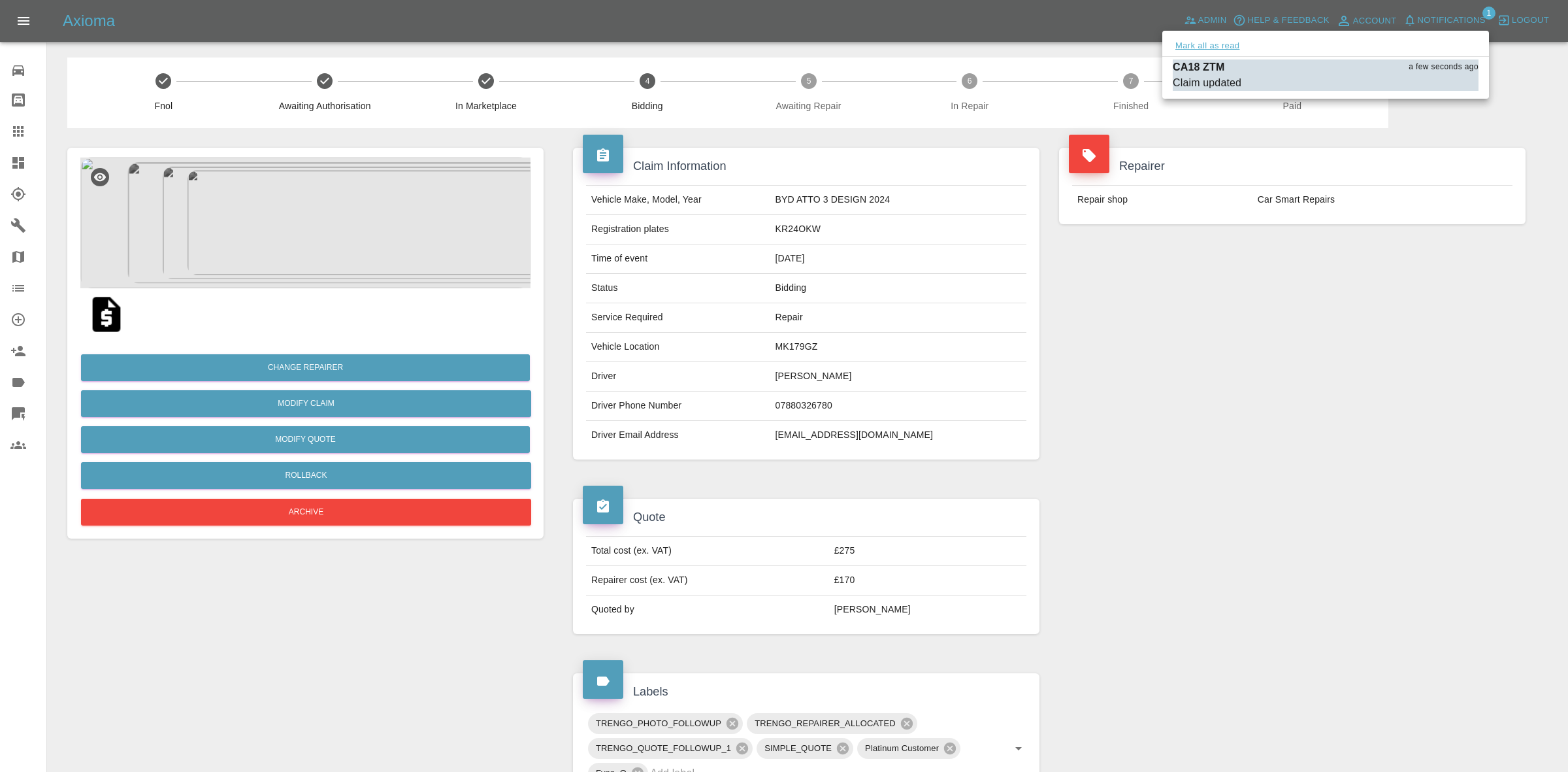
click at [1225, 43] on button "Mark all as read" at bounding box center [1207, 46] width 70 height 15
click at [1330, 207] on div at bounding box center [784, 386] width 1568 height 772
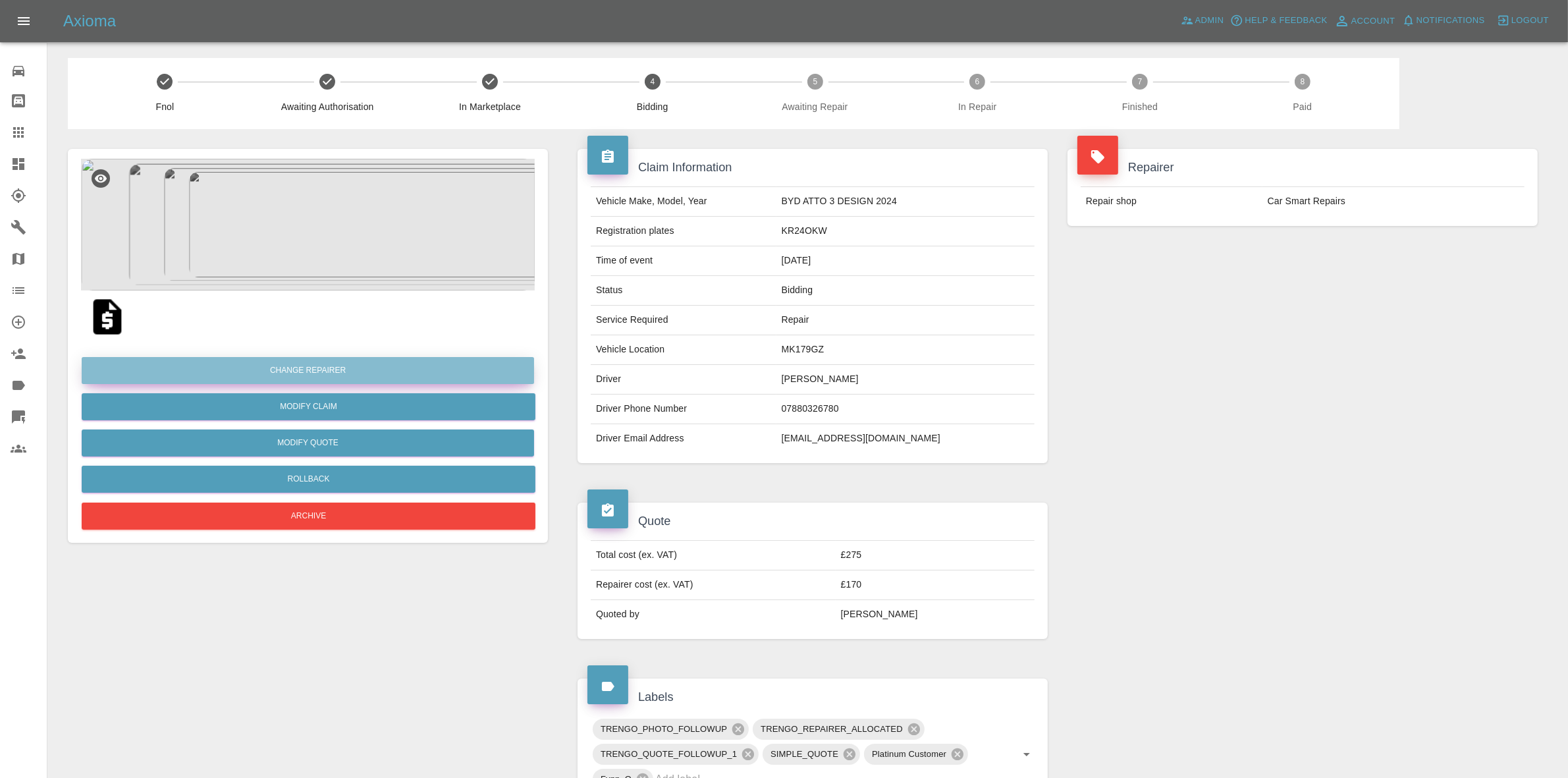
click at [304, 373] on button "Change Repairer" at bounding box center [307, 370] width 452 height 27
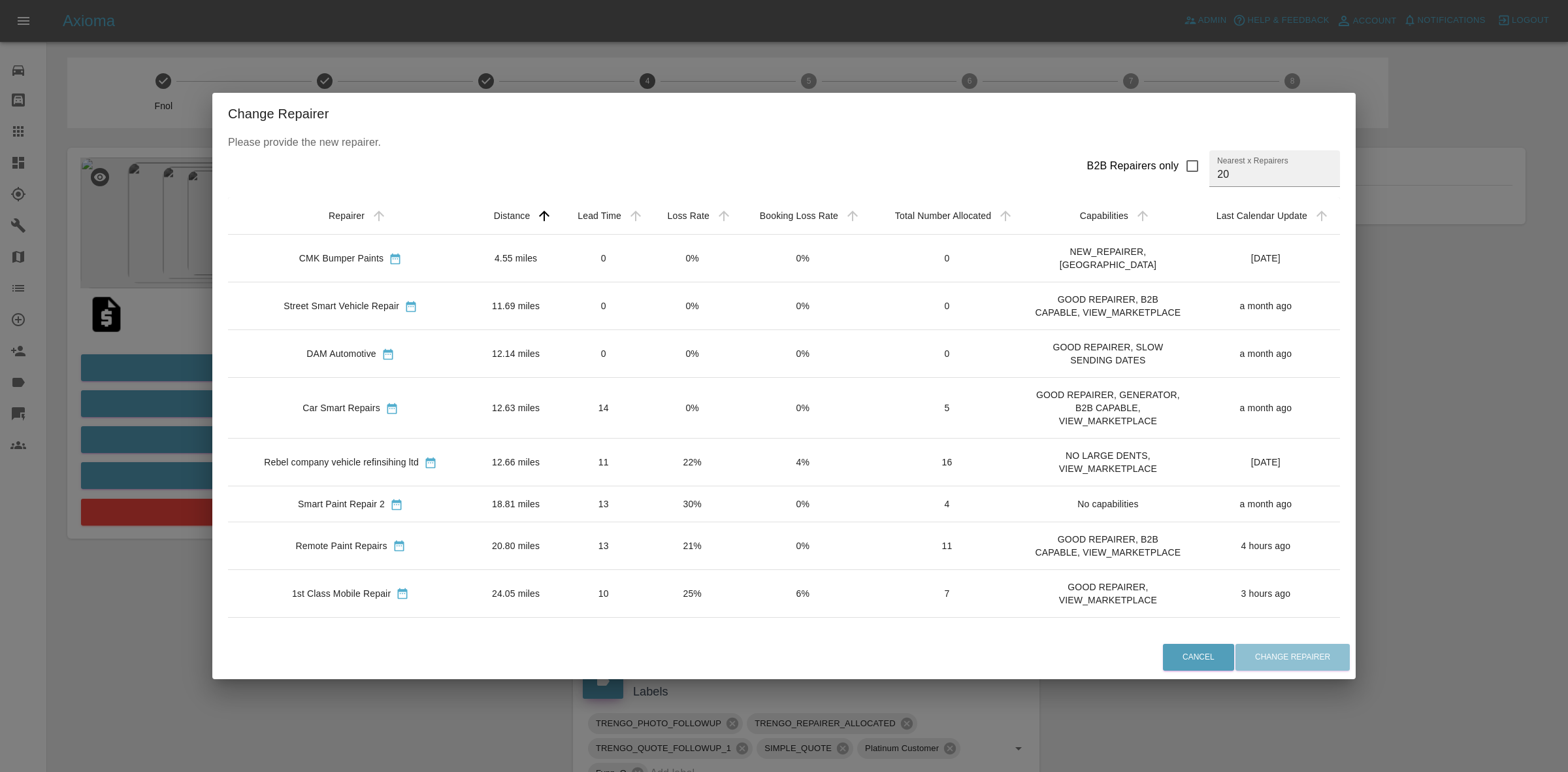
click at [657, 243] on td "0%" at bounding box center [692, 258] width 88 height 48
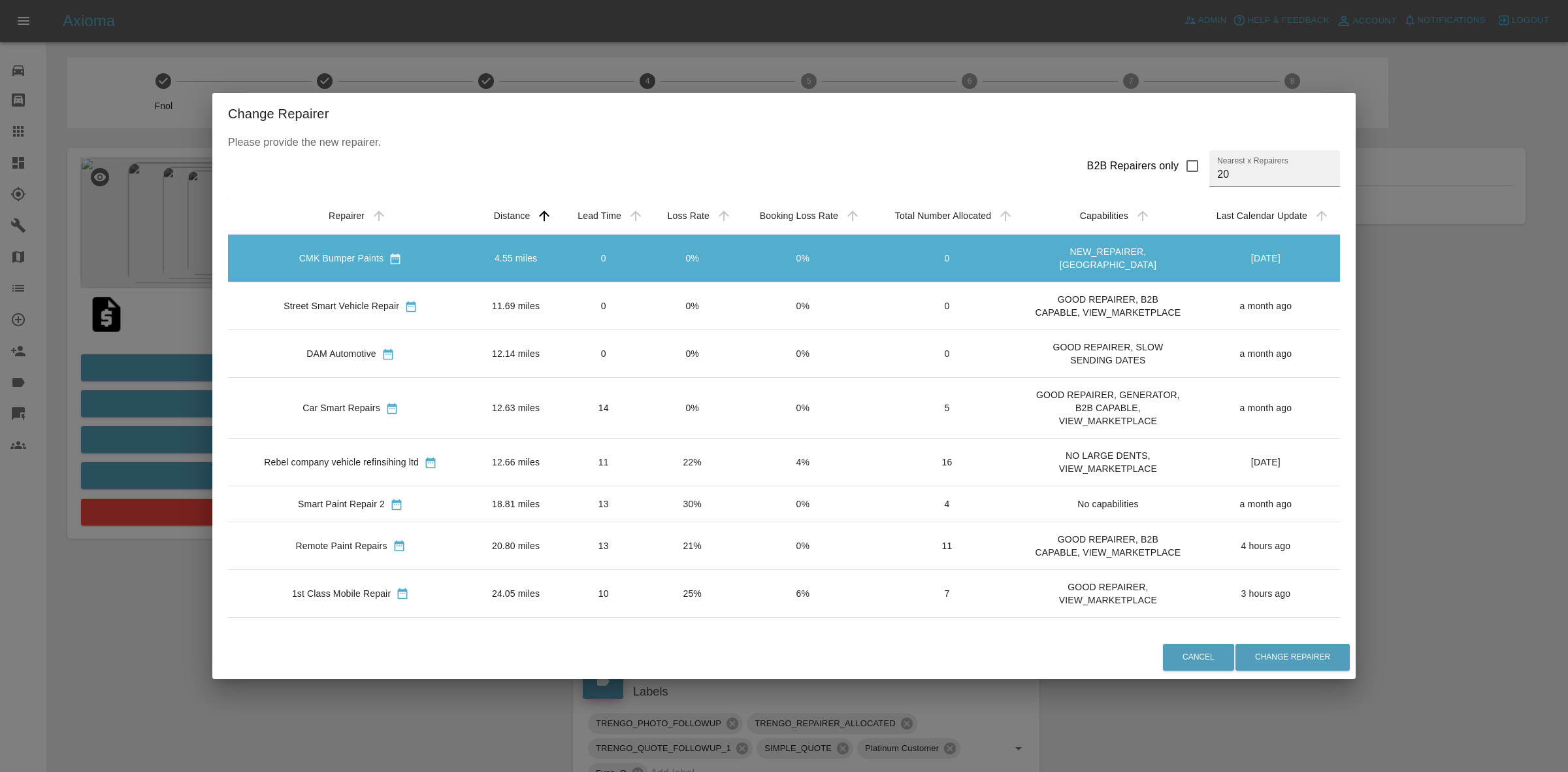
click at [663, 303] on td "0%" at bounding box center [692, 306] width 88 height 48
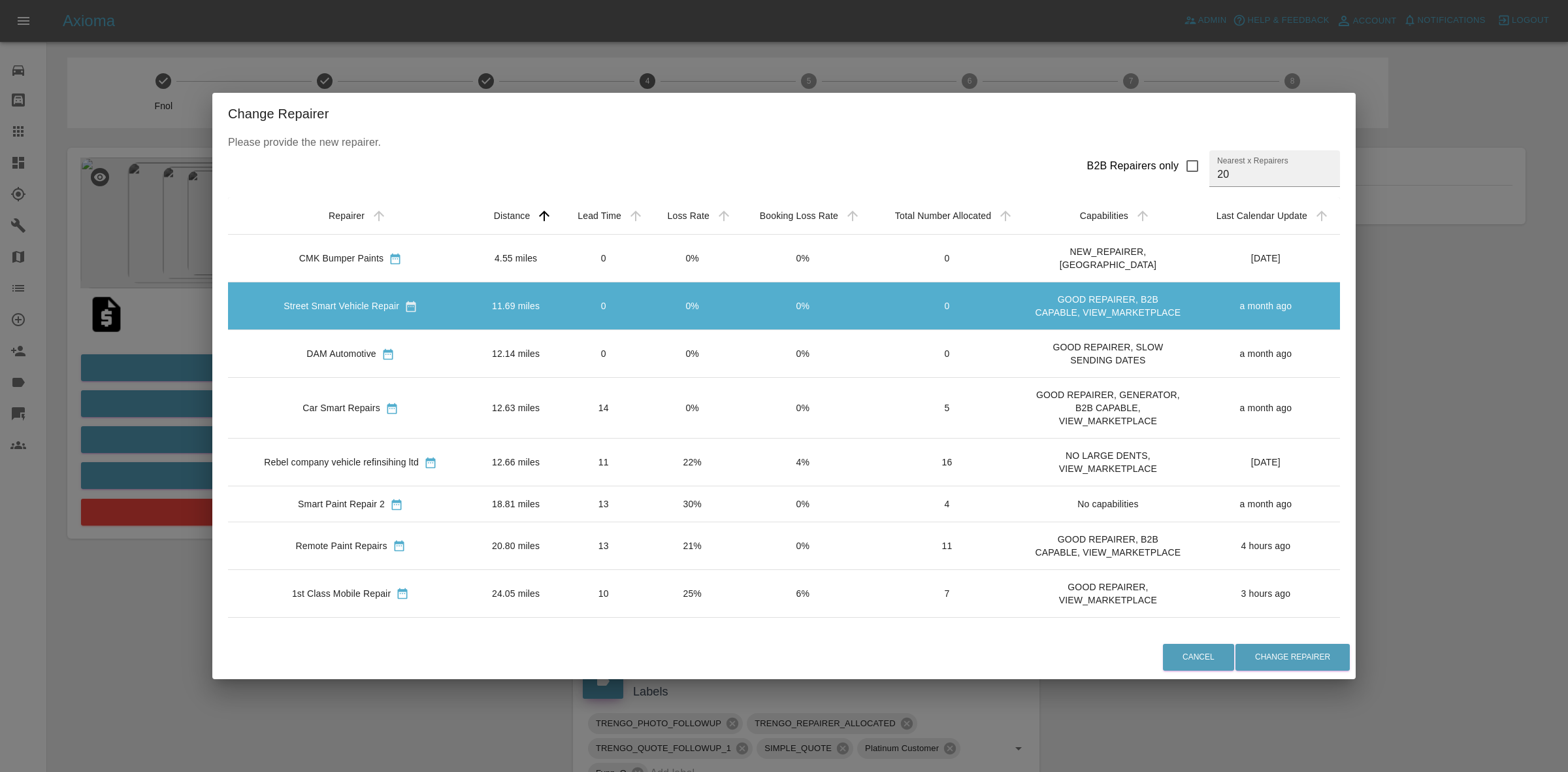
click at [663, 341] on td "0%" at bounding box center [692, 353] width 88 height 48
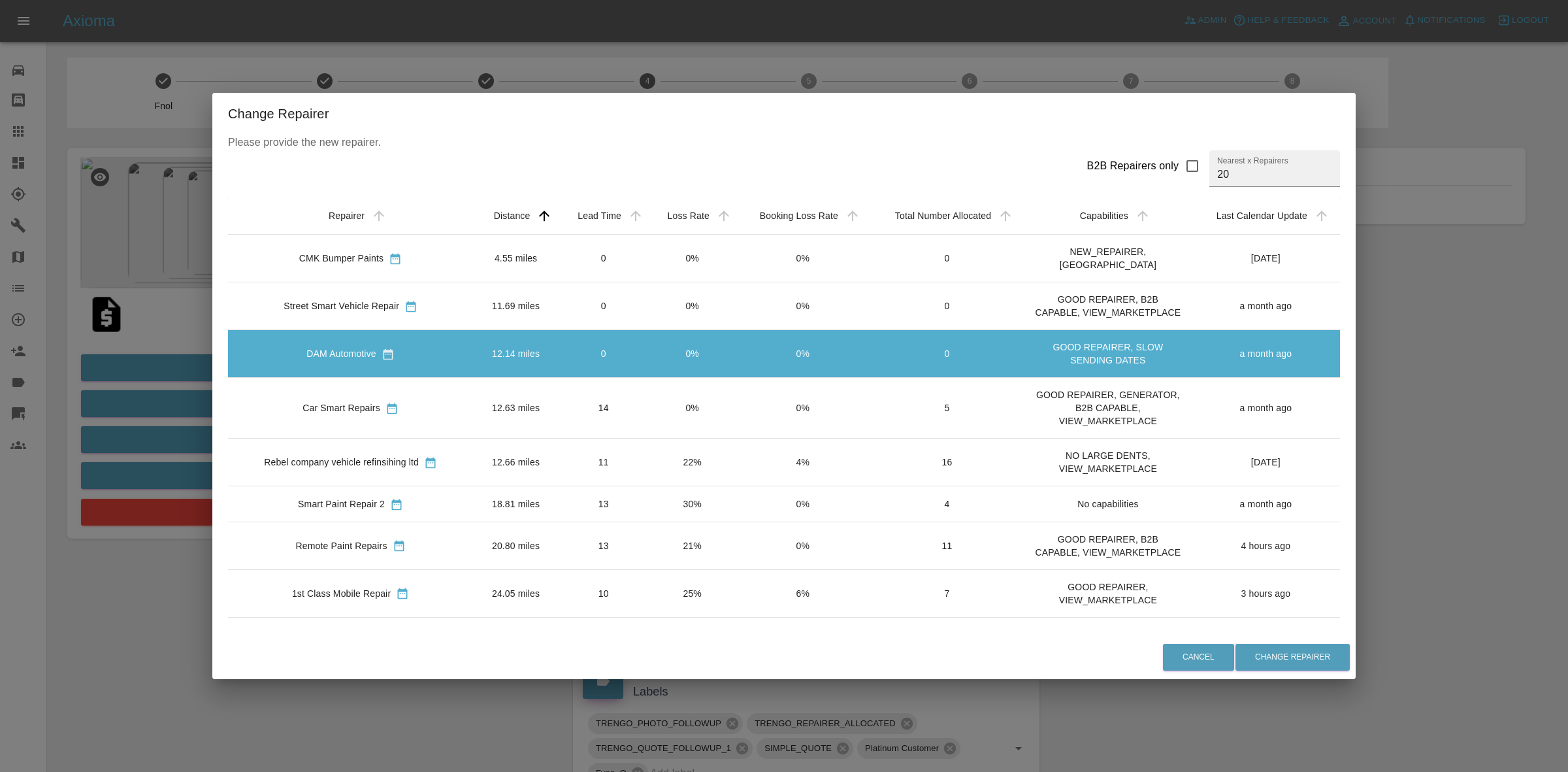
drag, startPoint x: 661, startPoint y: 405, endPoint x: 666, endPoint y: 446, distance: 41.3
click at [661, 409] on td "0%" at bounding box center [692, 408] width 88 height 61
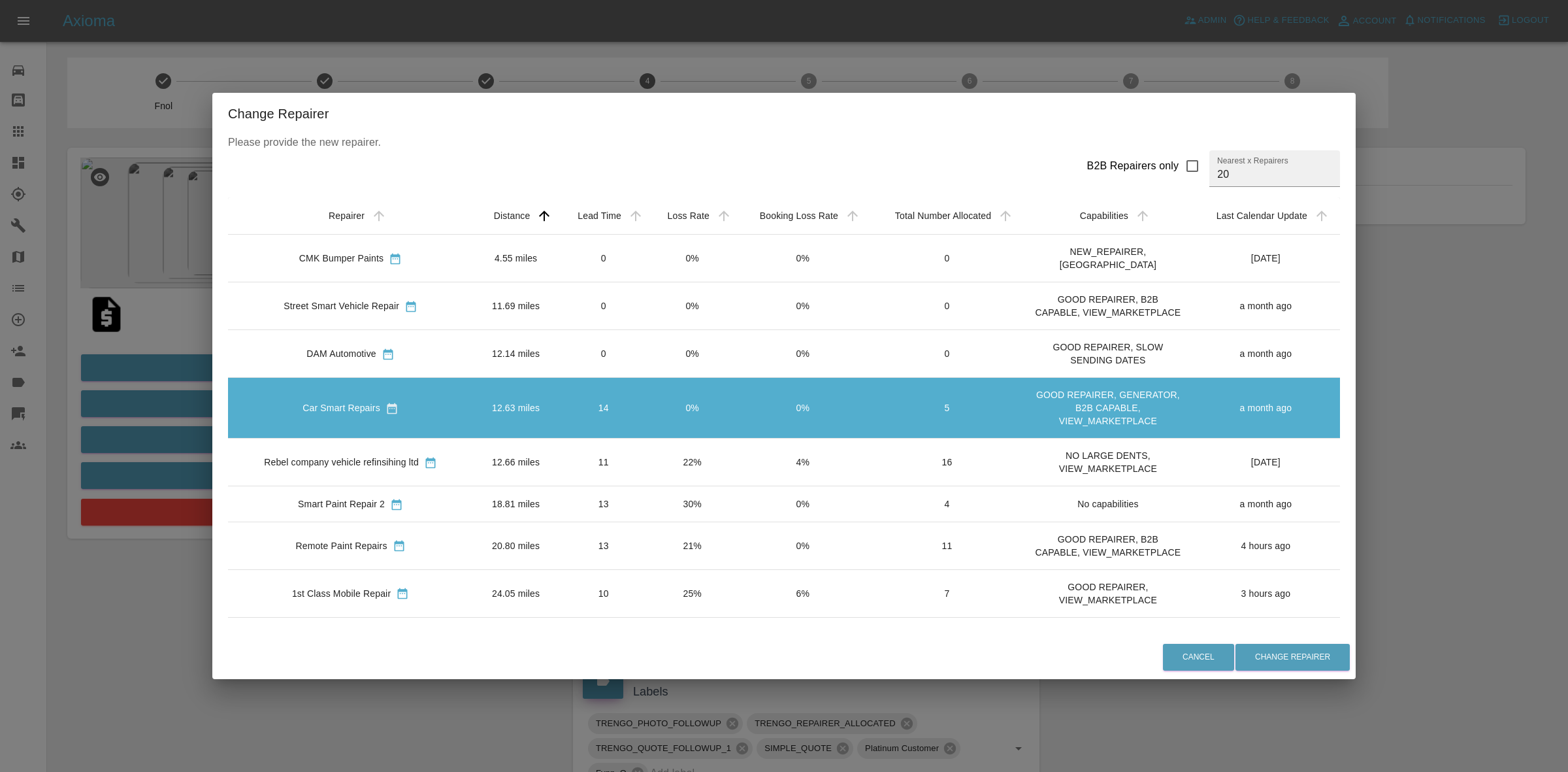
drag, startPoint x: 668, startPoint y: 456, endPoint x: 673, endPoint y: 481, distance: 25.5
click at [669, 456] on td "22%" at bounding box center [692, 462] width 88 height 48
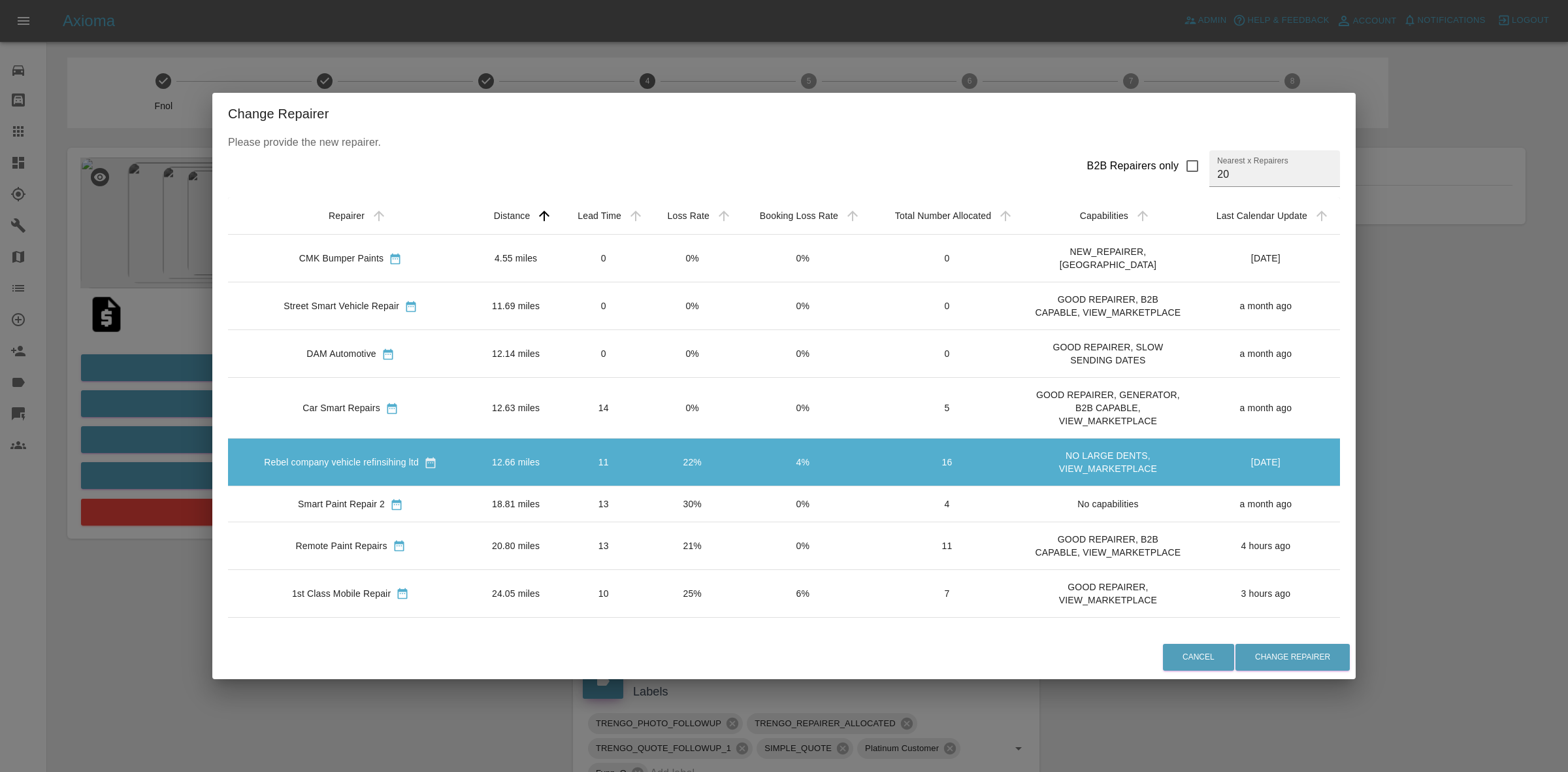
click at [674, 487] on td "30%" at bounding box center [692, 504] width 88 height 36
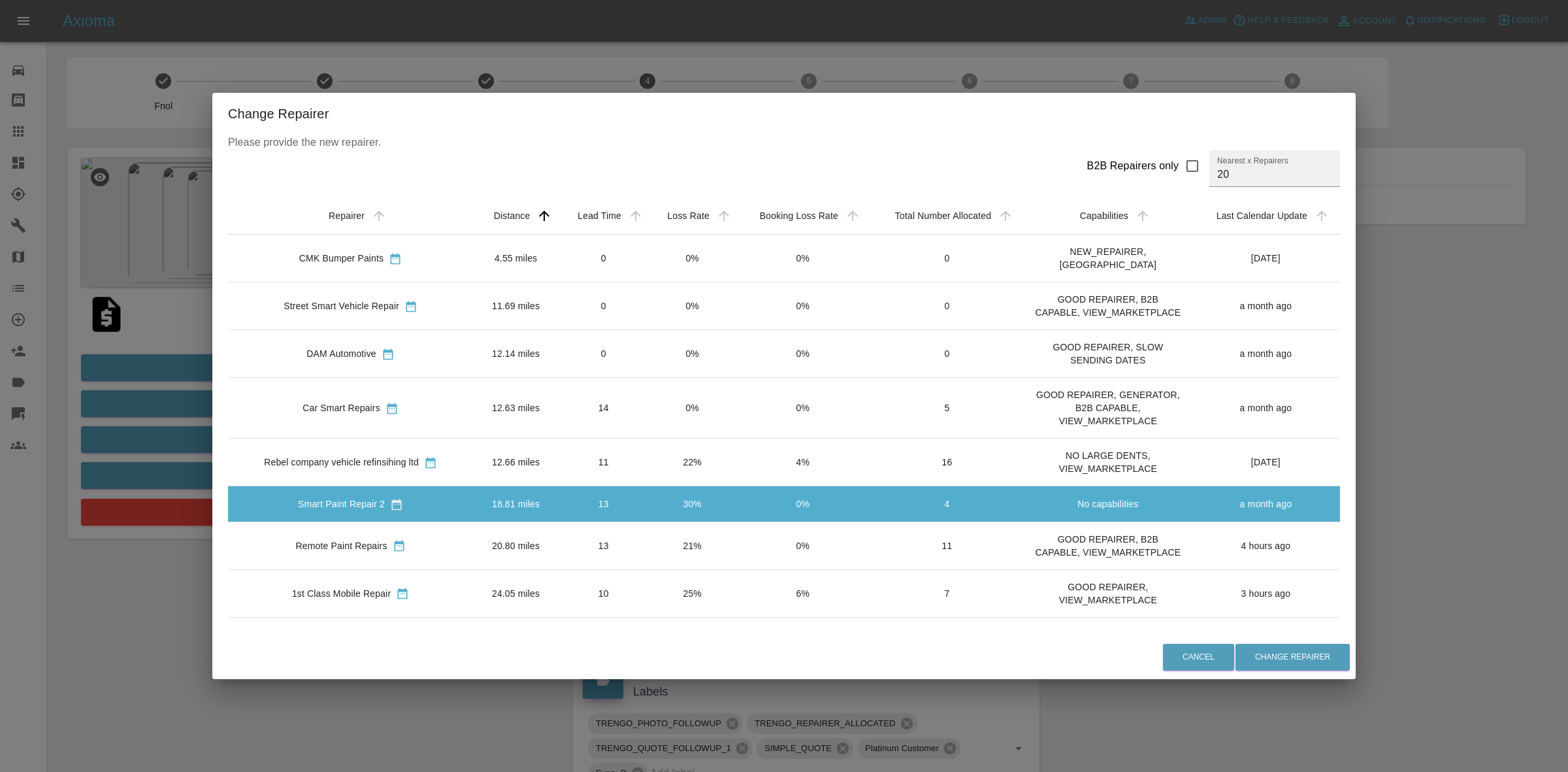
click at [710, 537] on td "21%" at bounding box center [692, 545] width 88 height 48
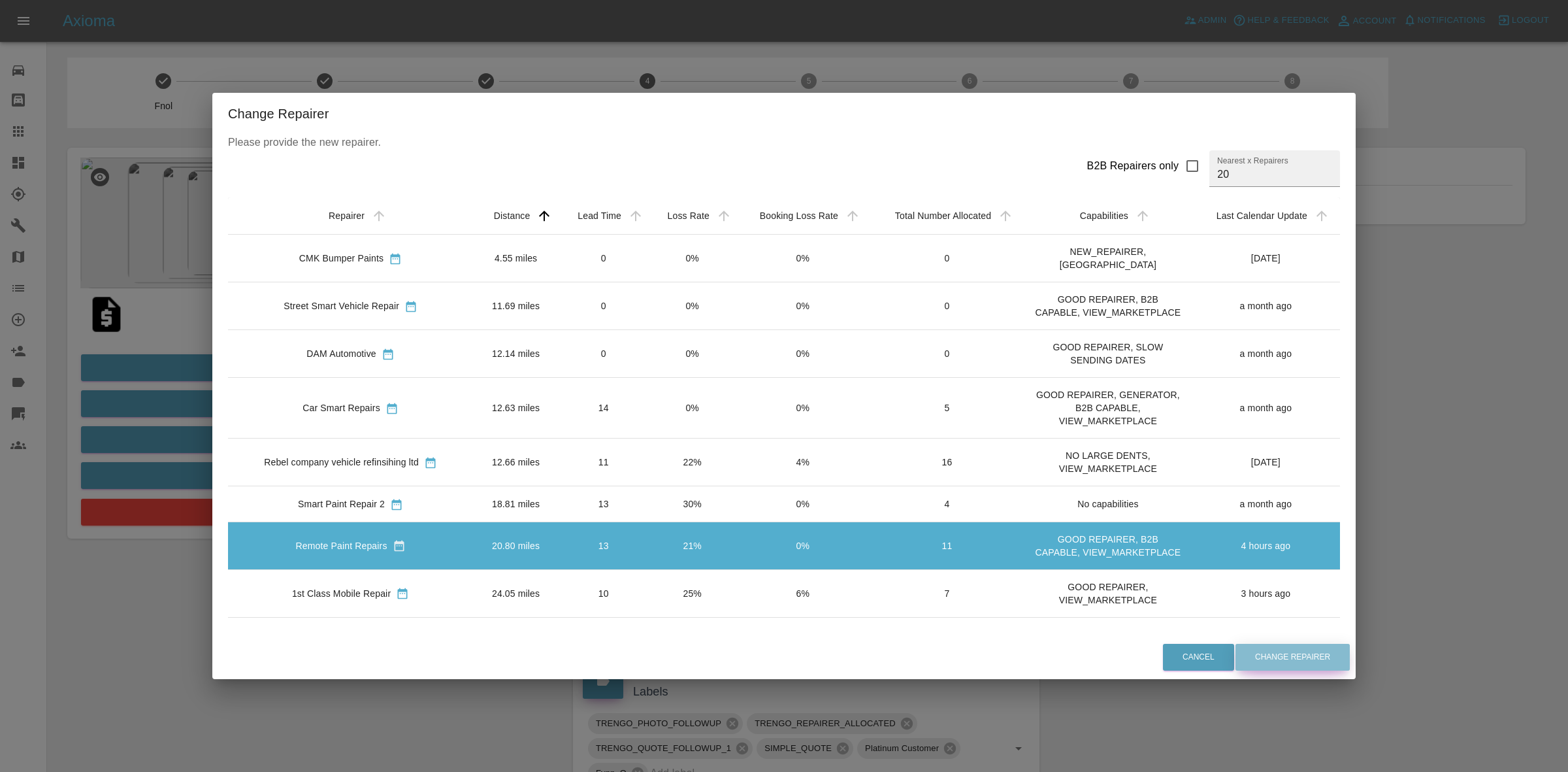
click at [1290, 649] on button "Change Repairer" at bounding box center [1292, 657] width 114 height 26
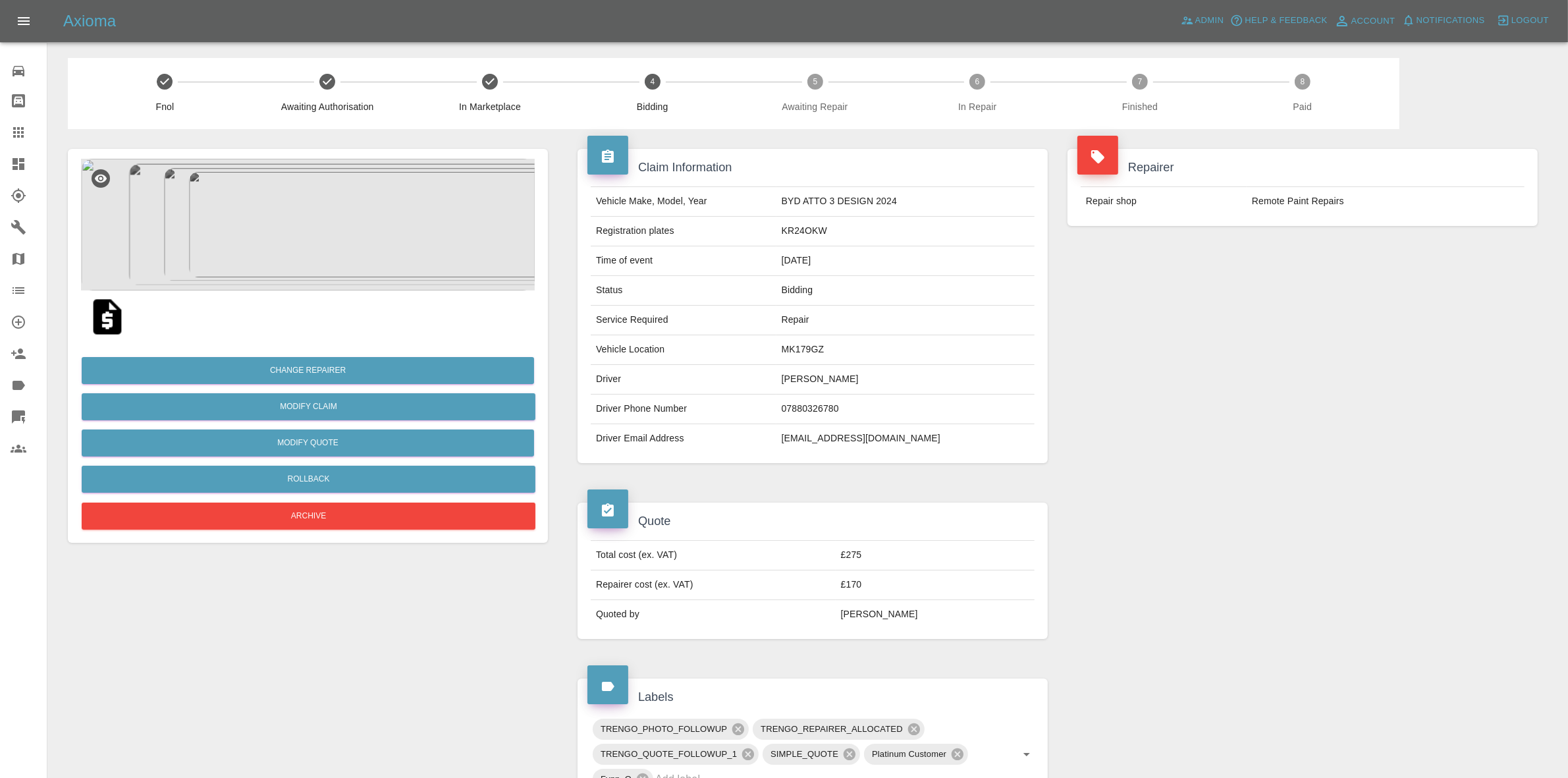
click at [1530, 278] on div "Repairer Repair shop Remote Paint Repairs" at bounding box center [1303, 306] width 490 height 354
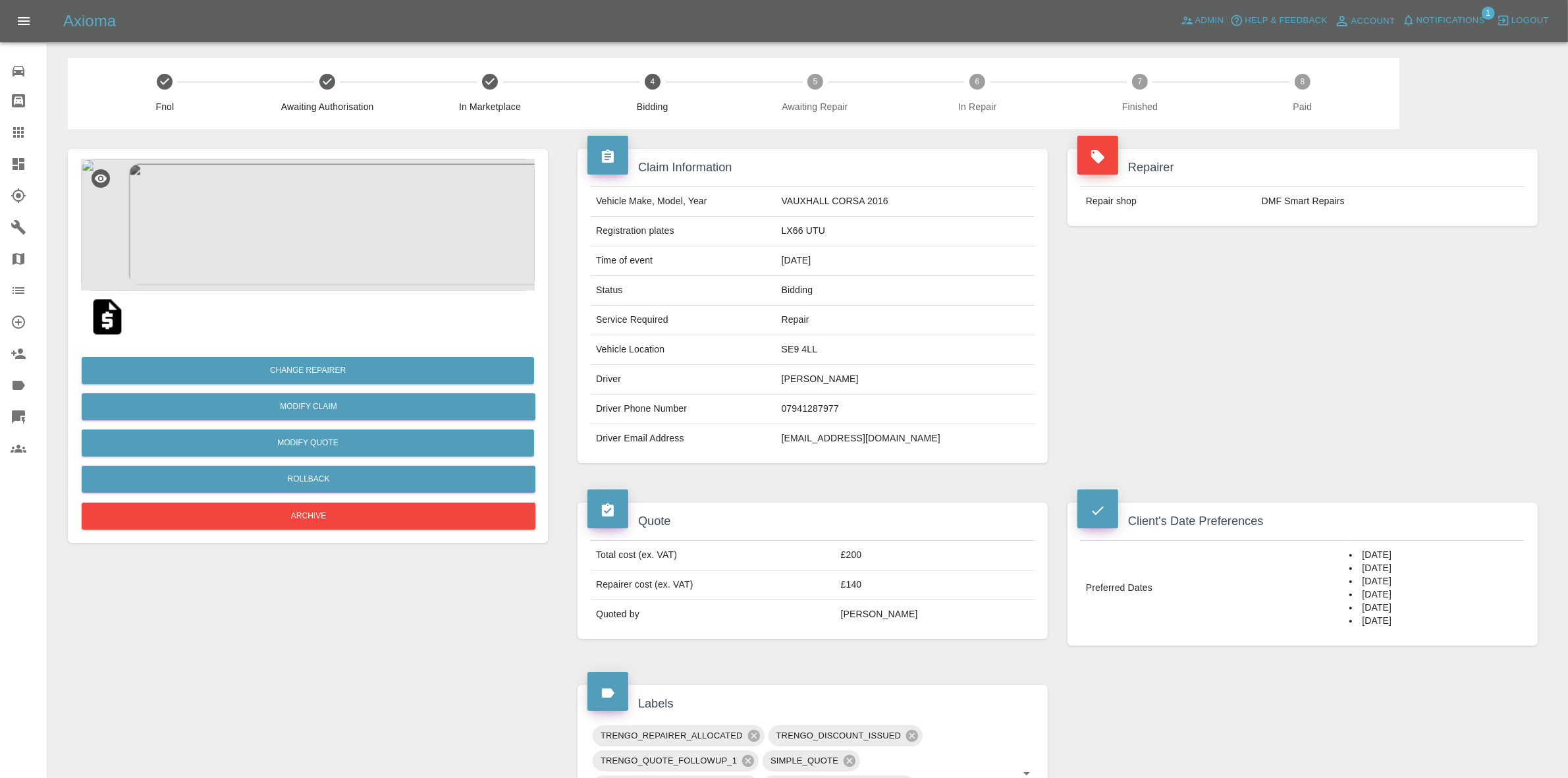
click at [1467, 261] on div "Repairer Repair shop DMF Smart Repairs" at bounding box center [1303, 306] width 490 height 354
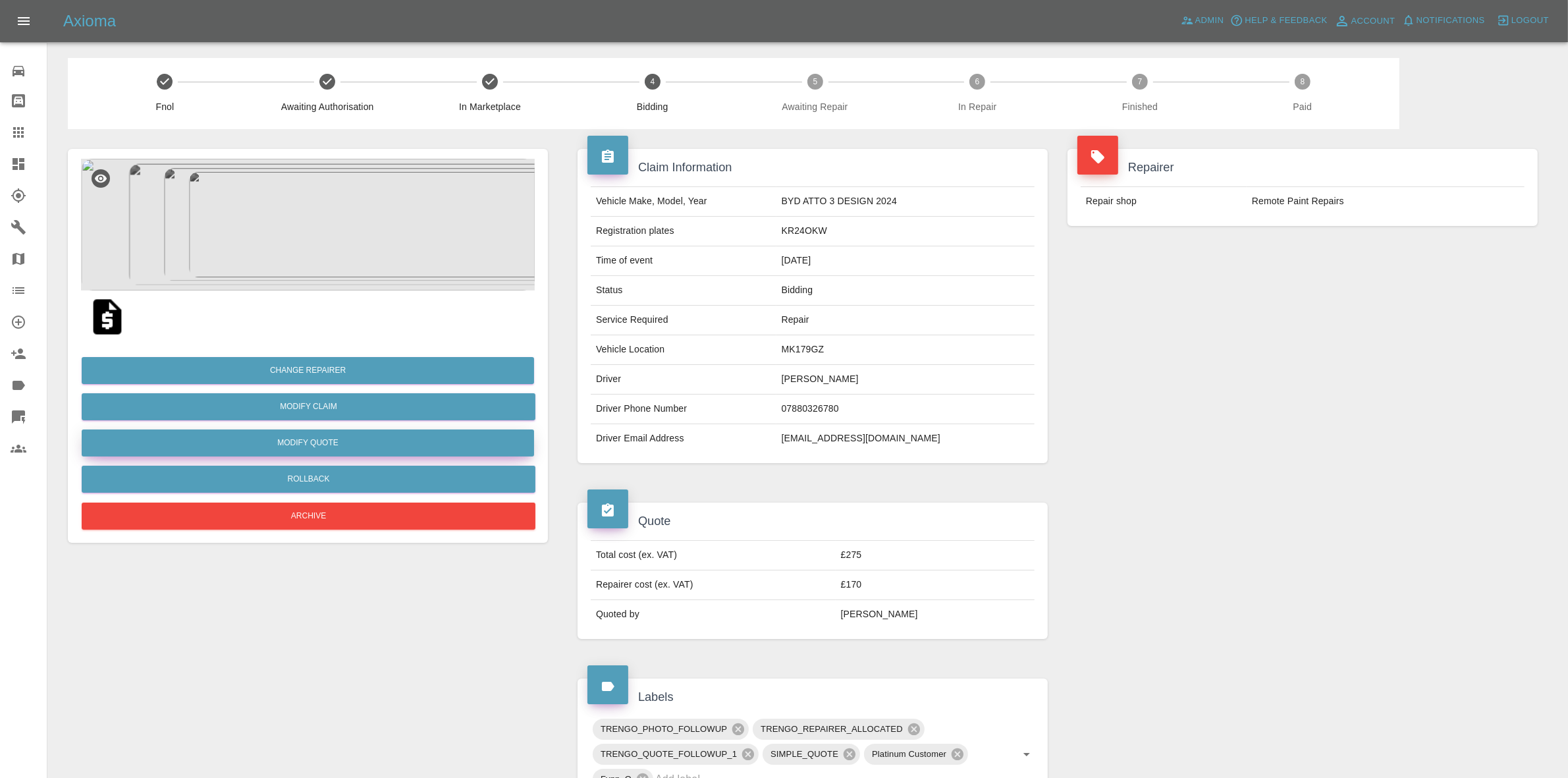
click at [304, 448] on button "Modify Quote" at bounding box center [307, 442] width 452 height 27
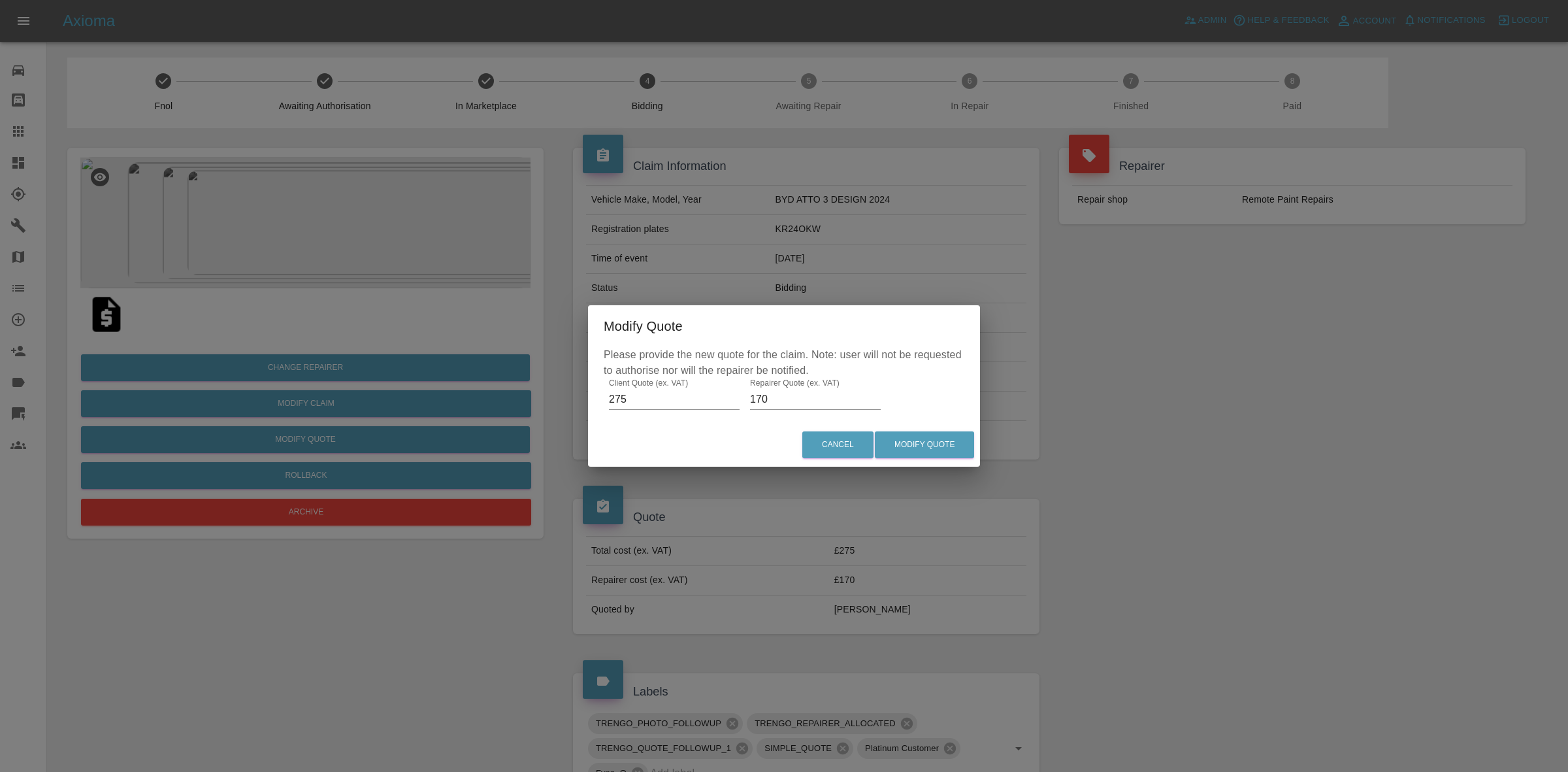
click at [758, 395] on input "170" at bounding box center [815, 400] width 131 height 21
type input "185"
click at [935, 441] on button "Modify Quote" at bounding box center [924, 444] width 99 height 26
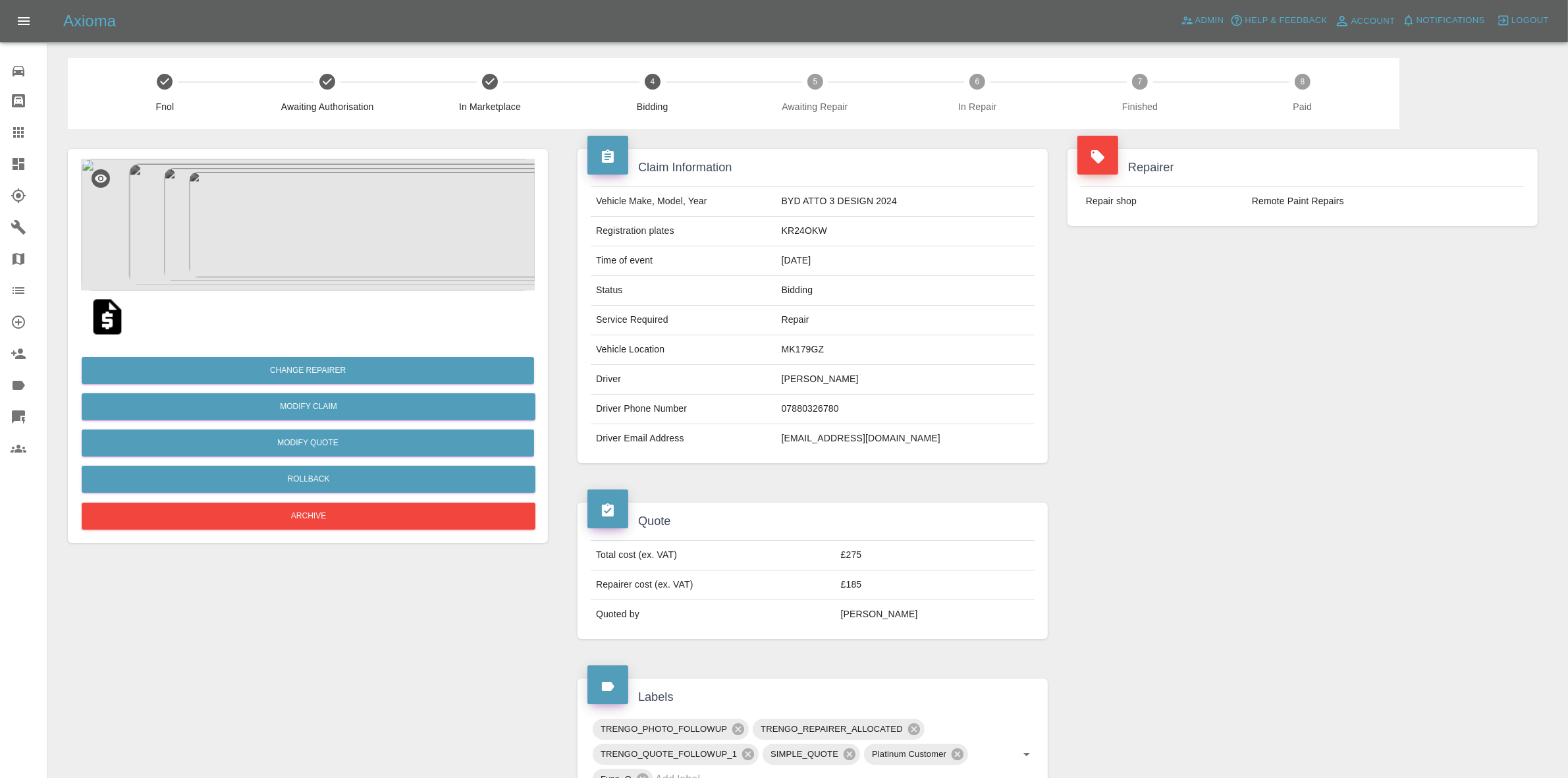
click at [1539, 252] on div "Repairer Repair shop Remote Paint Repairs" at bounding box center [1303, 306] width 490 height 354
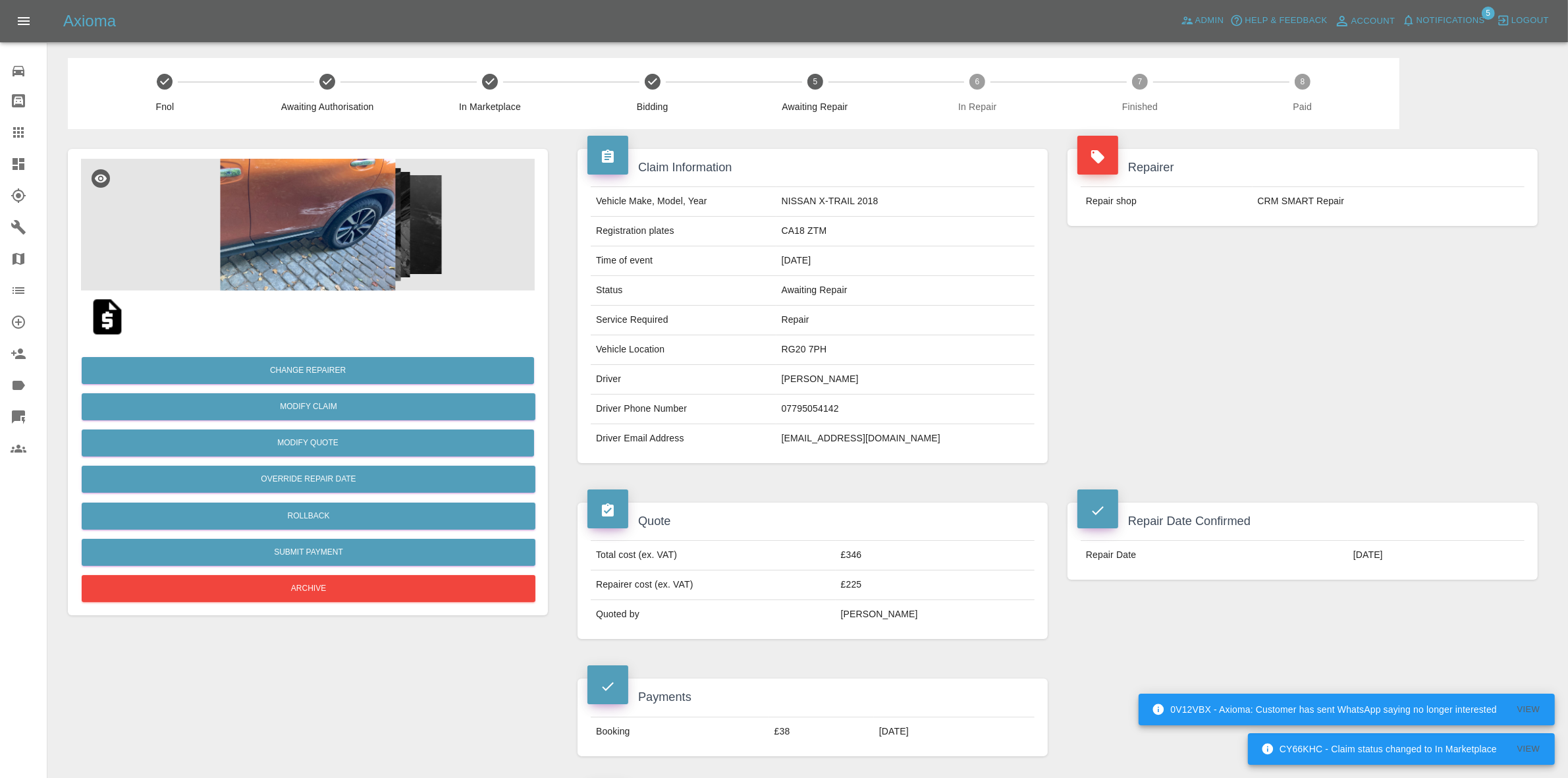
click at [320, 211] on img at bounding box center [307, 224] width 454 height 132
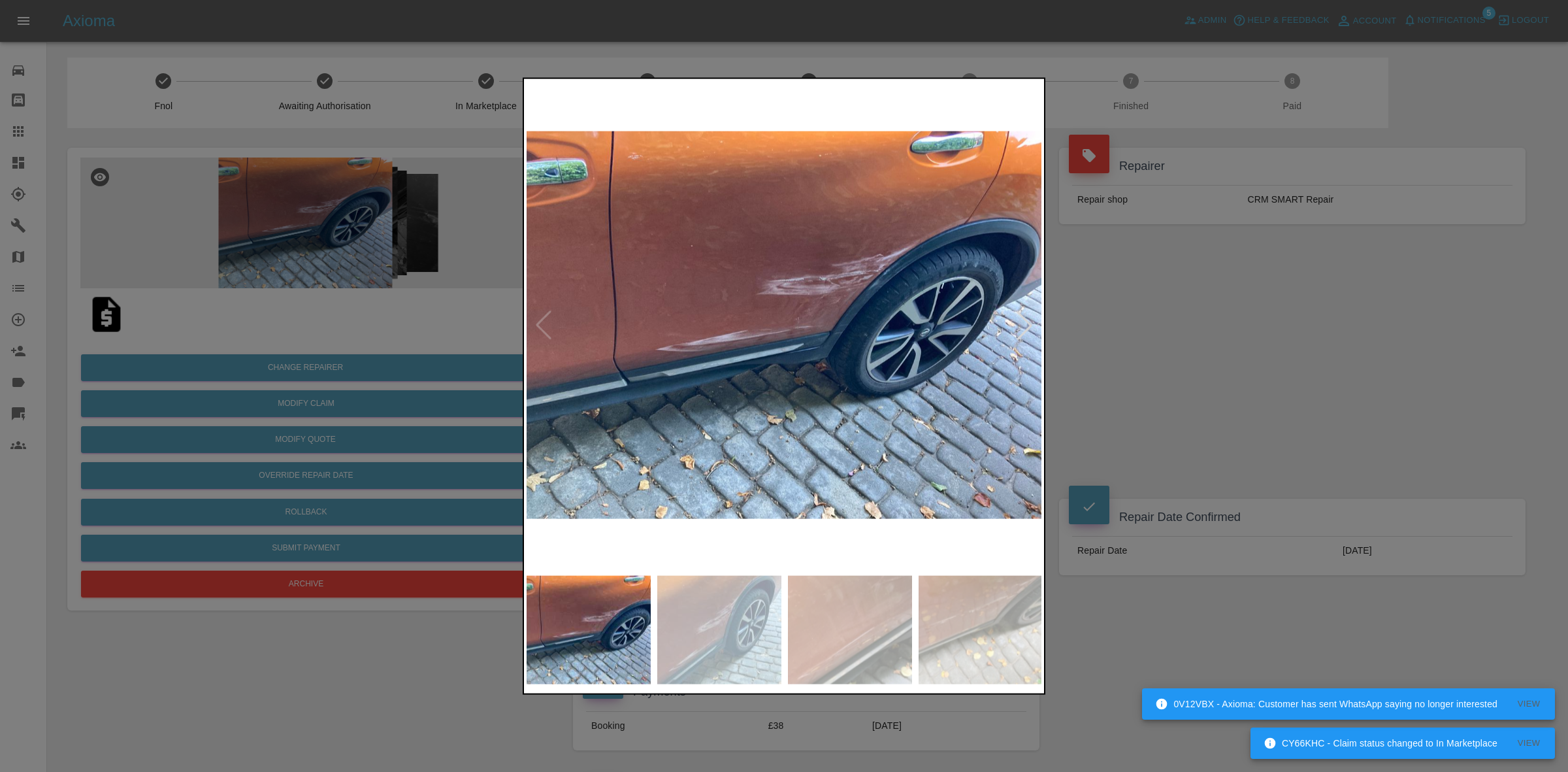
click at [1033, 319] on div at bounding box center [1024, 325] width 29 height 29
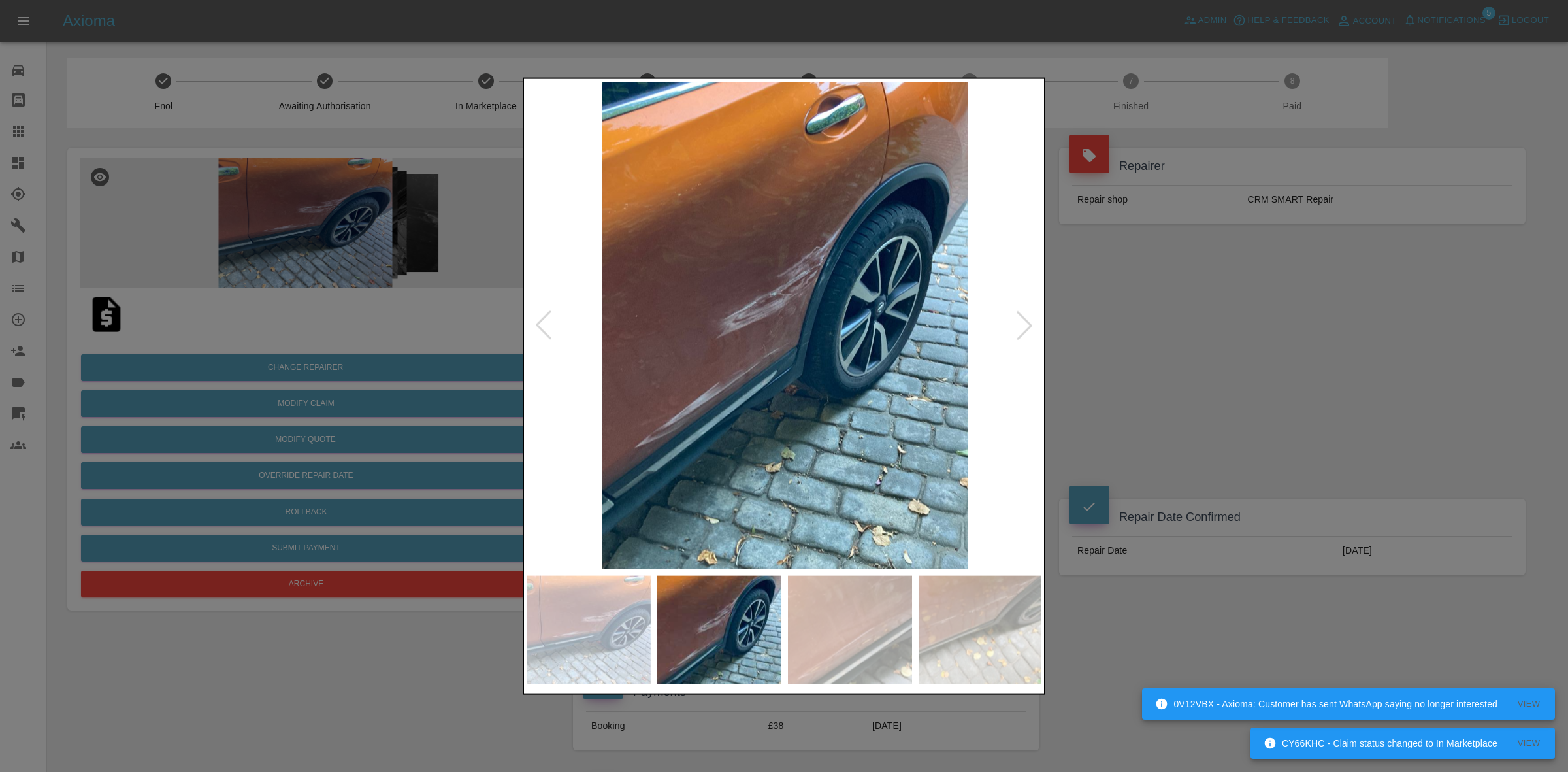
click at [1033, 319] on div at bounding box center [1024, 325] width 29 height 29
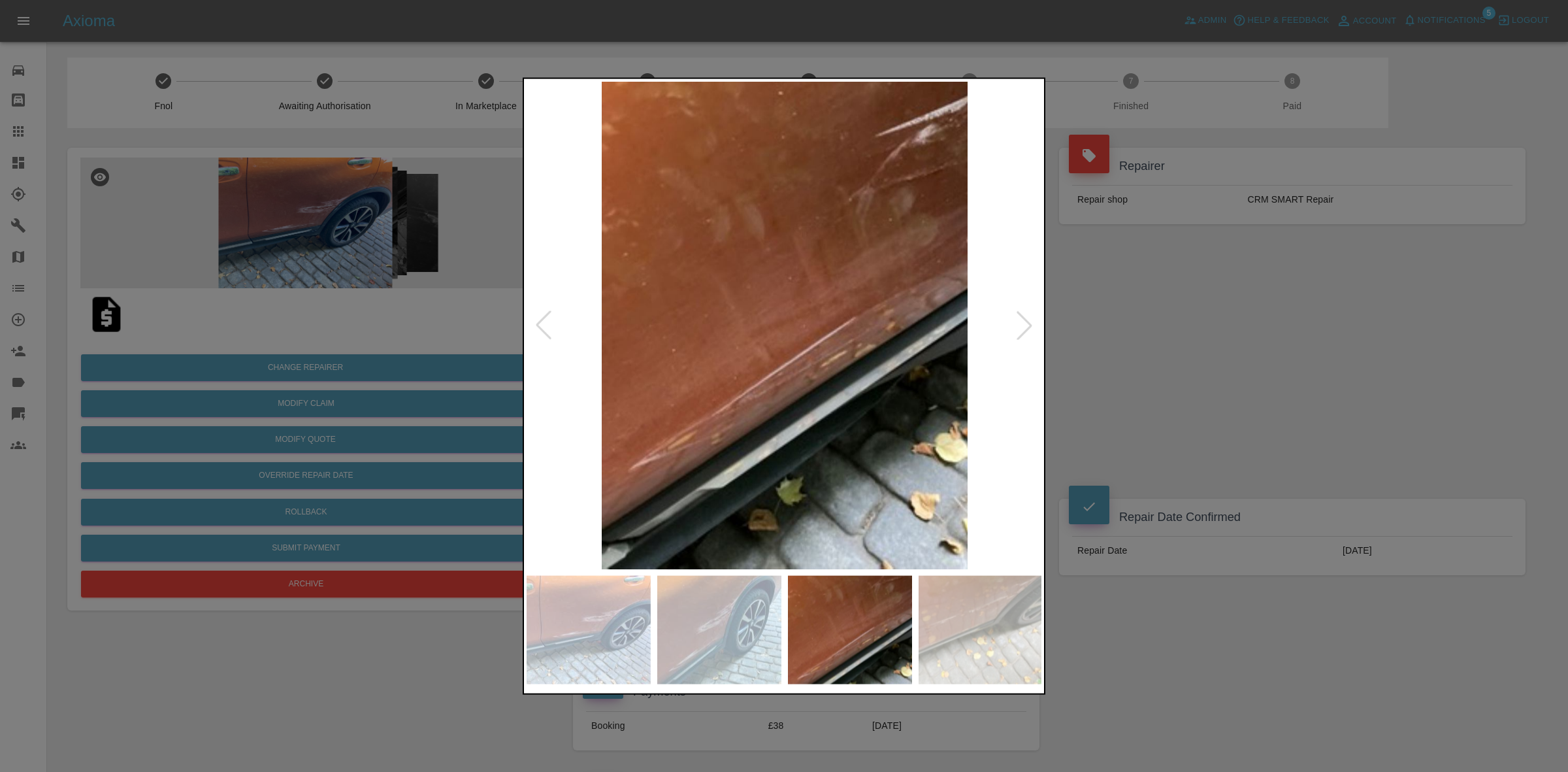
click at [1033, 319] on div at bounding box center [1024, 325] width 29 height 29
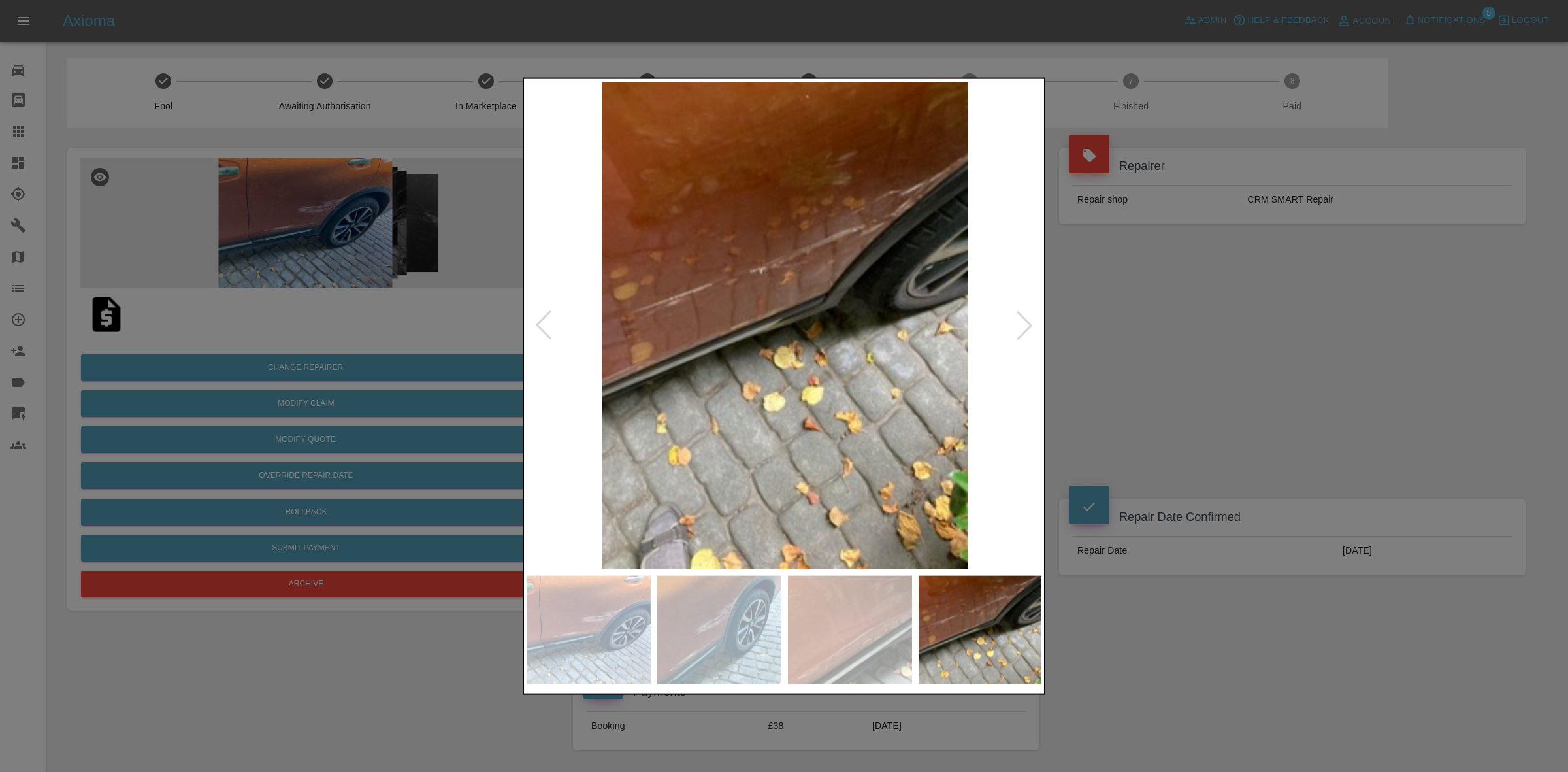
click at [1033, 319] on div at bounding box center [1024, 325] width 29 height 29
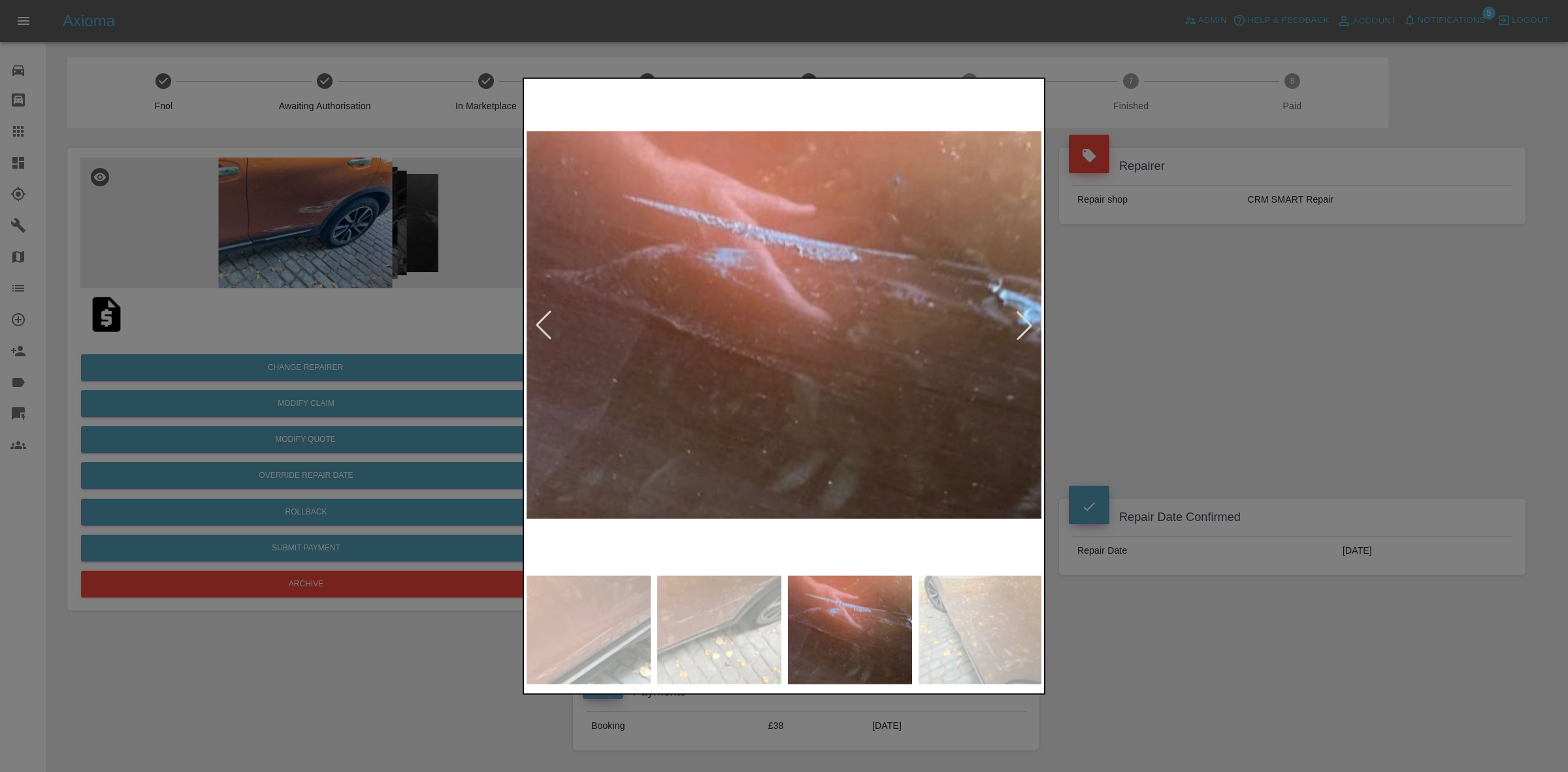
click at [1033, 319] on div at bounding box center [1024, 325] width 29 height 29
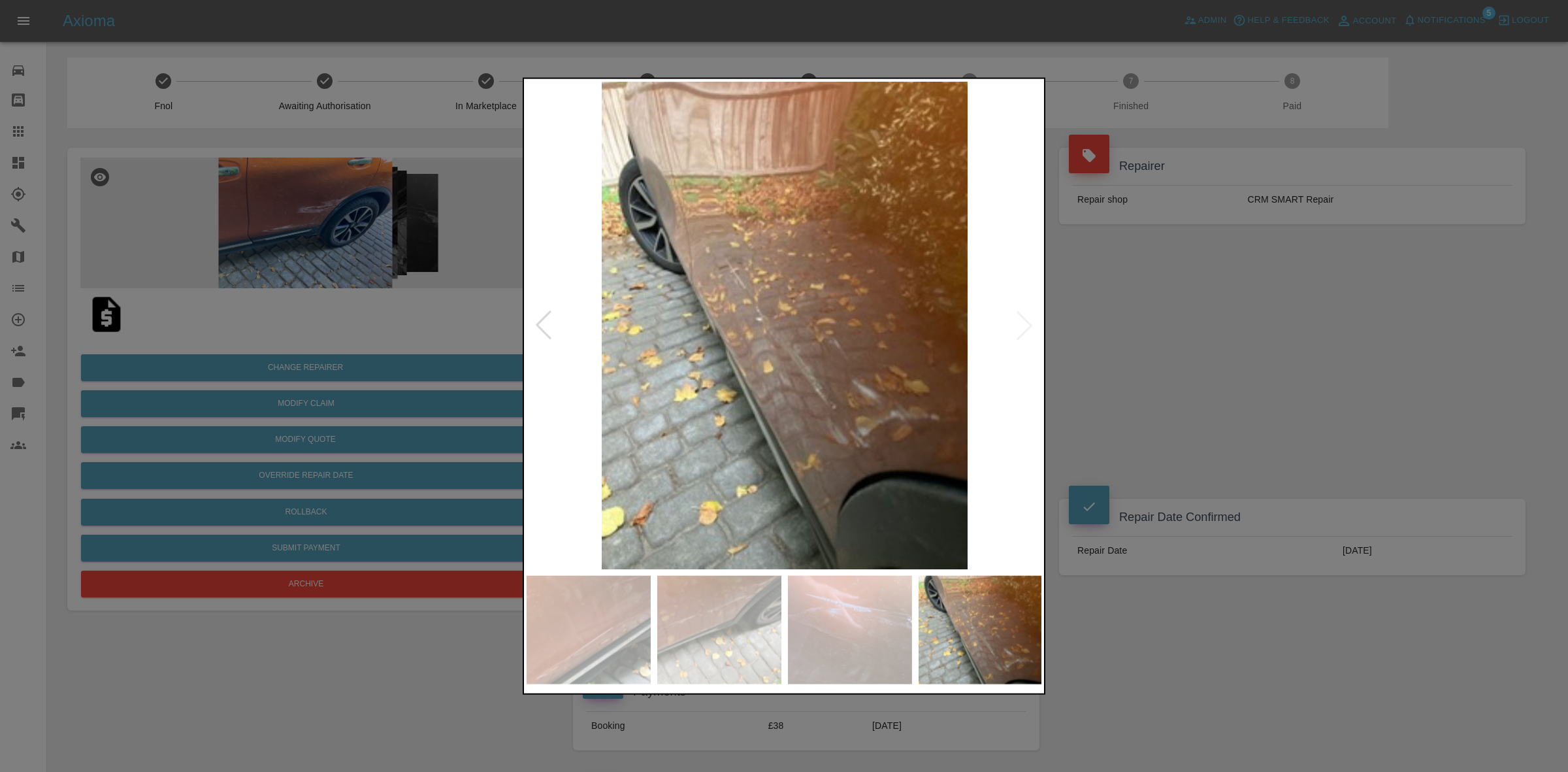
click at [1033, 319] on img at bounding box center [784, 325] width 516 height 487
click at [1138, 324] on div at bounding box center [784, 386] width 1568 height 772
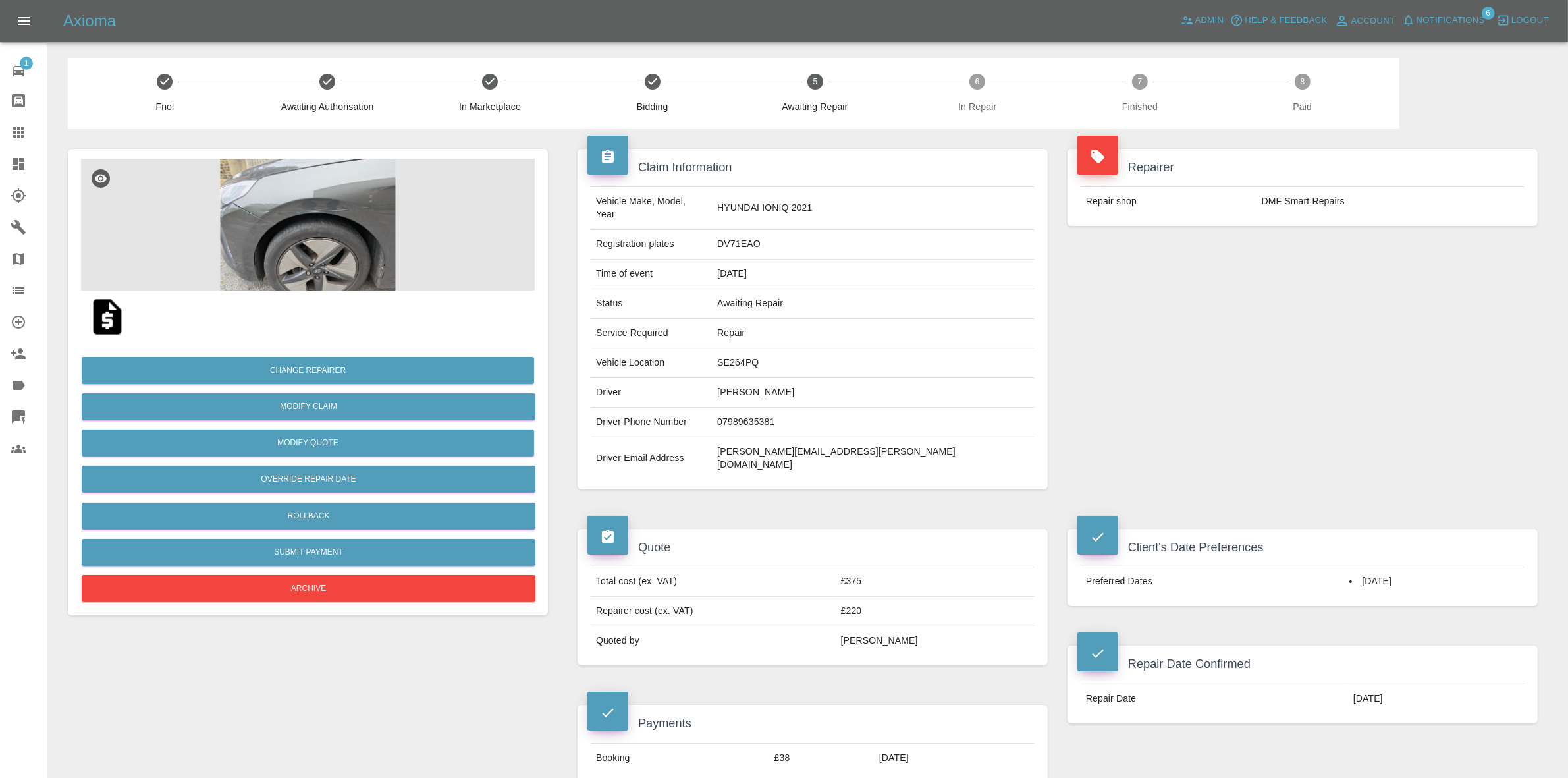
click at [818, 354] on td "SE264PQ" at bounding box center [873, 363] width 323 height 30
copy td "SE264PQ"
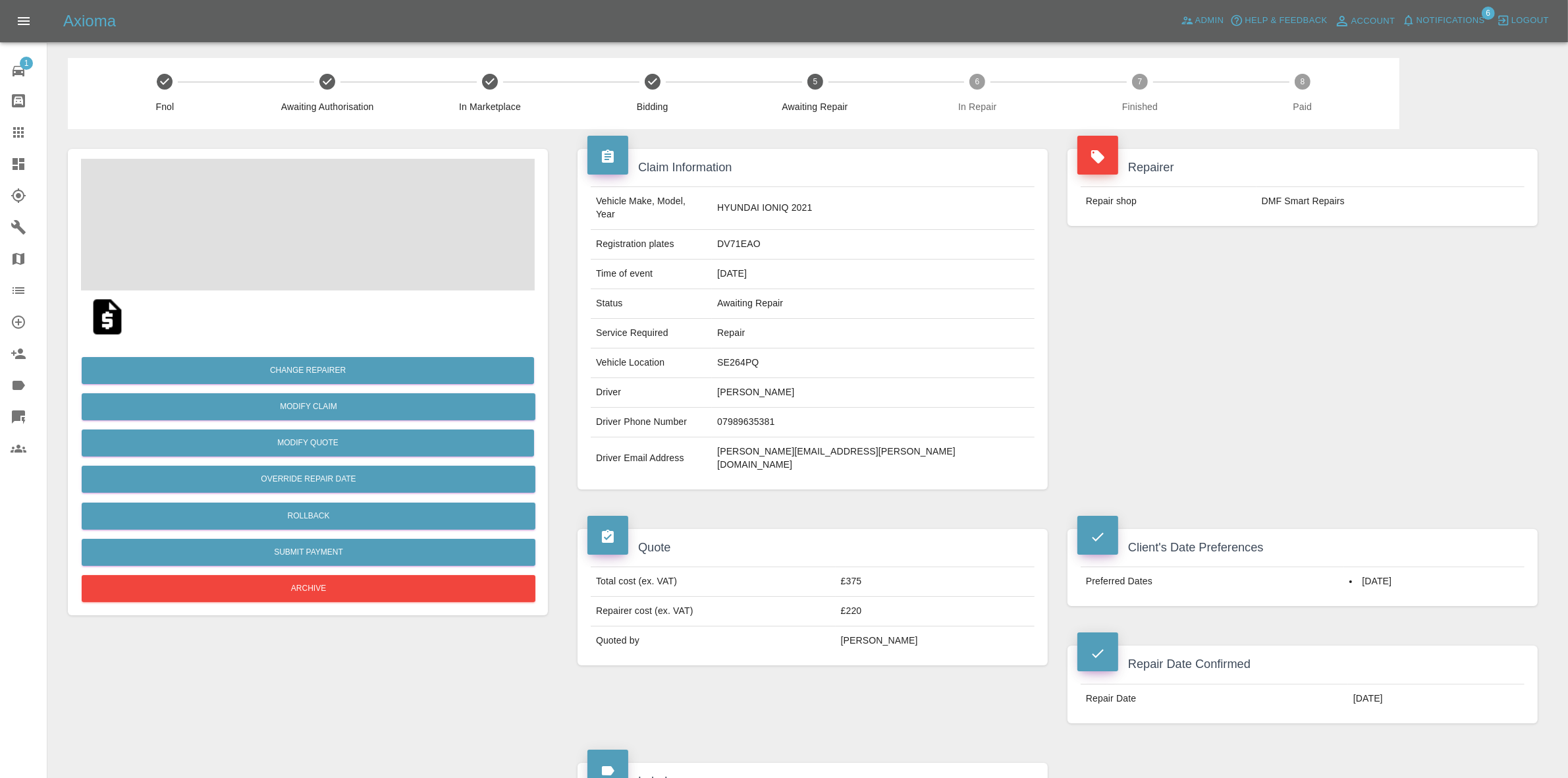
drag, startPoint x: 0, startPoint y: 166, endPoint x: 11, endPoint y: 159, distance: 13.0
click at [0, 166] on link "Dashboard" at bounding box center [23, 163] width 47 height 31
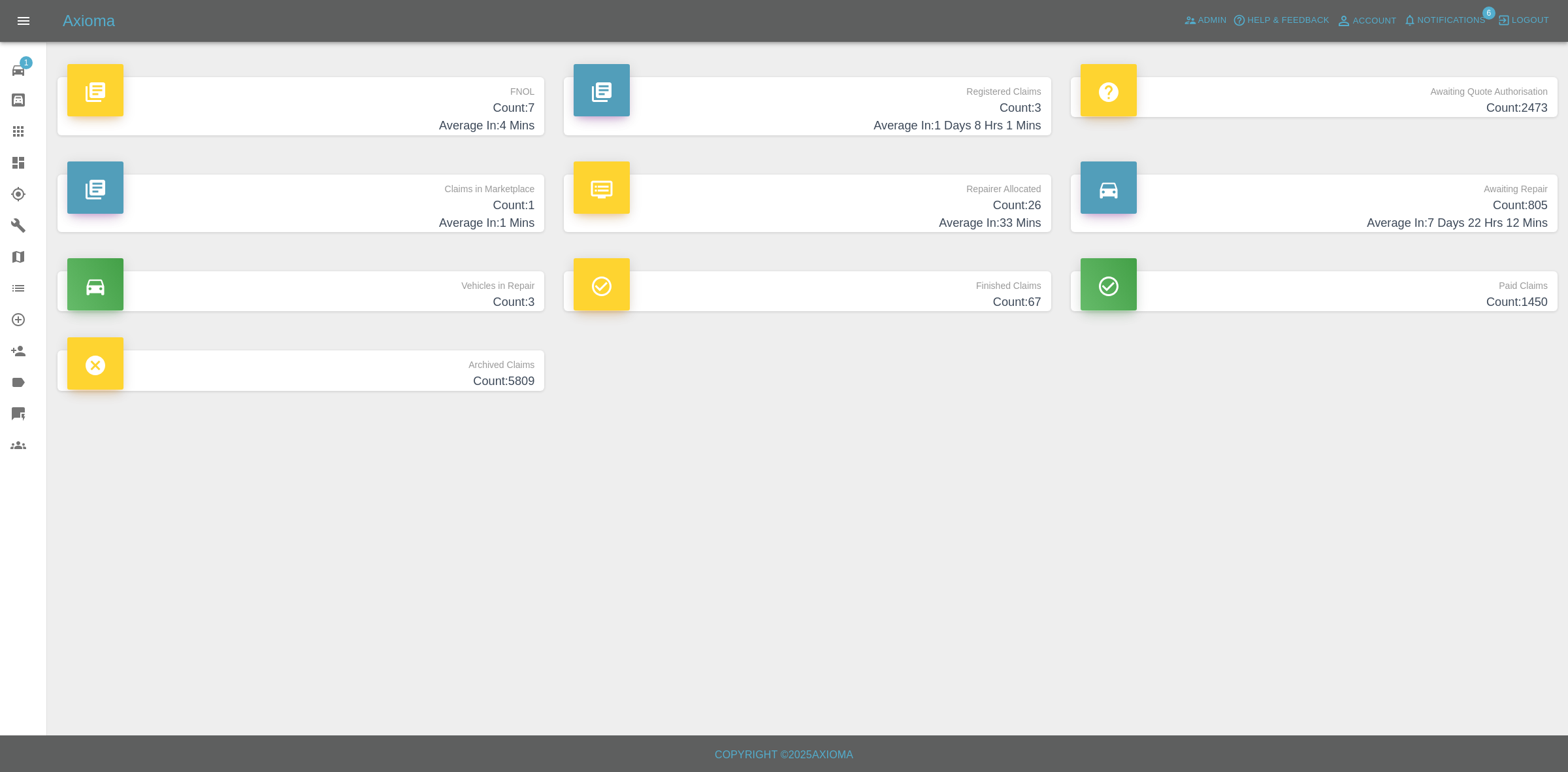
click at [1445, 8] on div "Axioma Admin Help & Feedback Account Notifications 6 Logout" at bounding box center [784, 20] width 1568 height 42
click at [1429, 20] on span "Notifications" at bounding box center [1452, 20] width 68 height 15
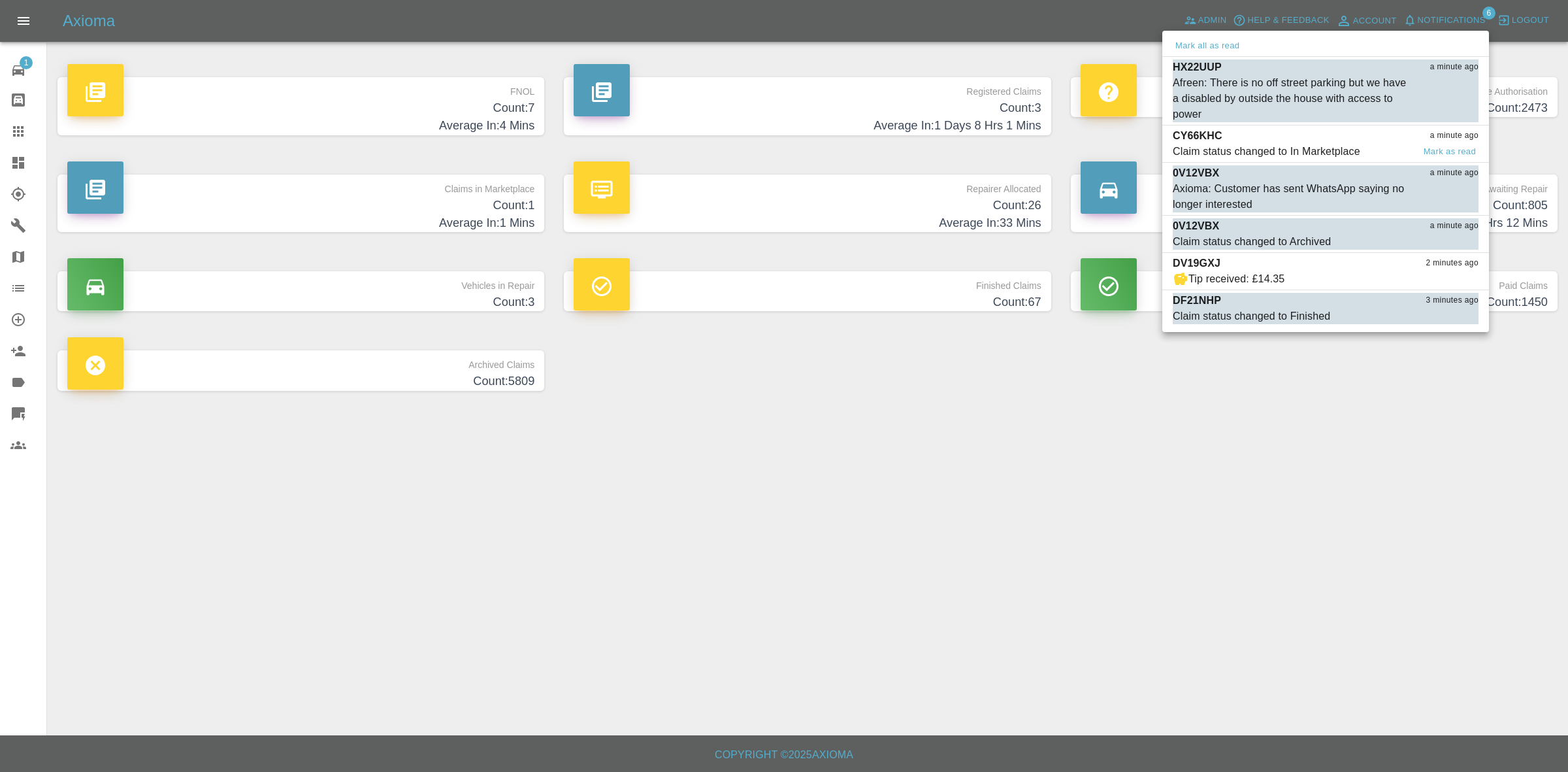
click at [1272, 138] on div "CY66KHC a minute ago" at bounding box center [1325, 135] width 306 height 16
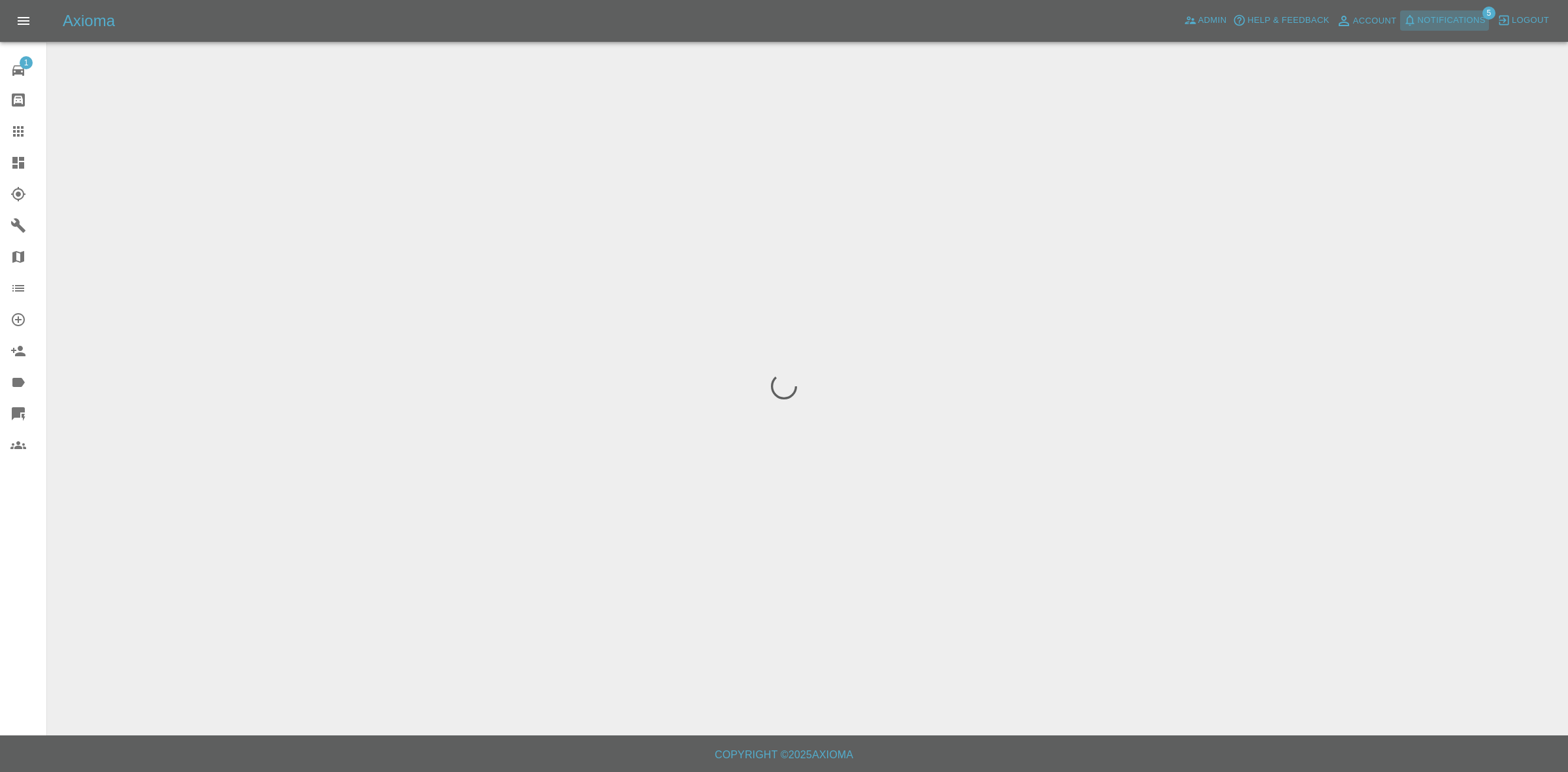
click at [1455, 13] on span "Notifications" at bounding box center [1452, 20] width 68 height 15
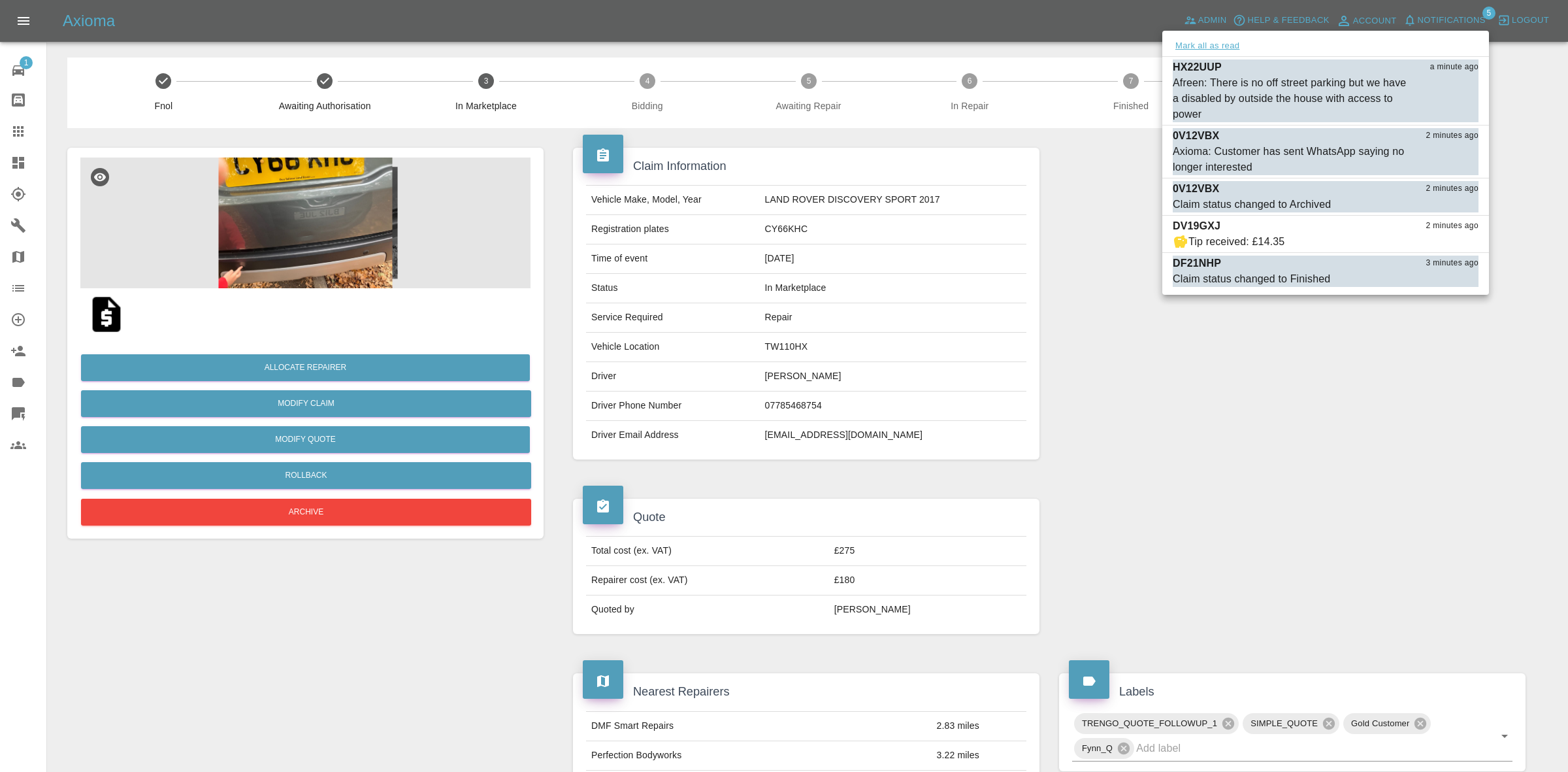
click at [1237, 41] on button "Mark all as read" at bounding box center [1207, 46] width 70 height 15
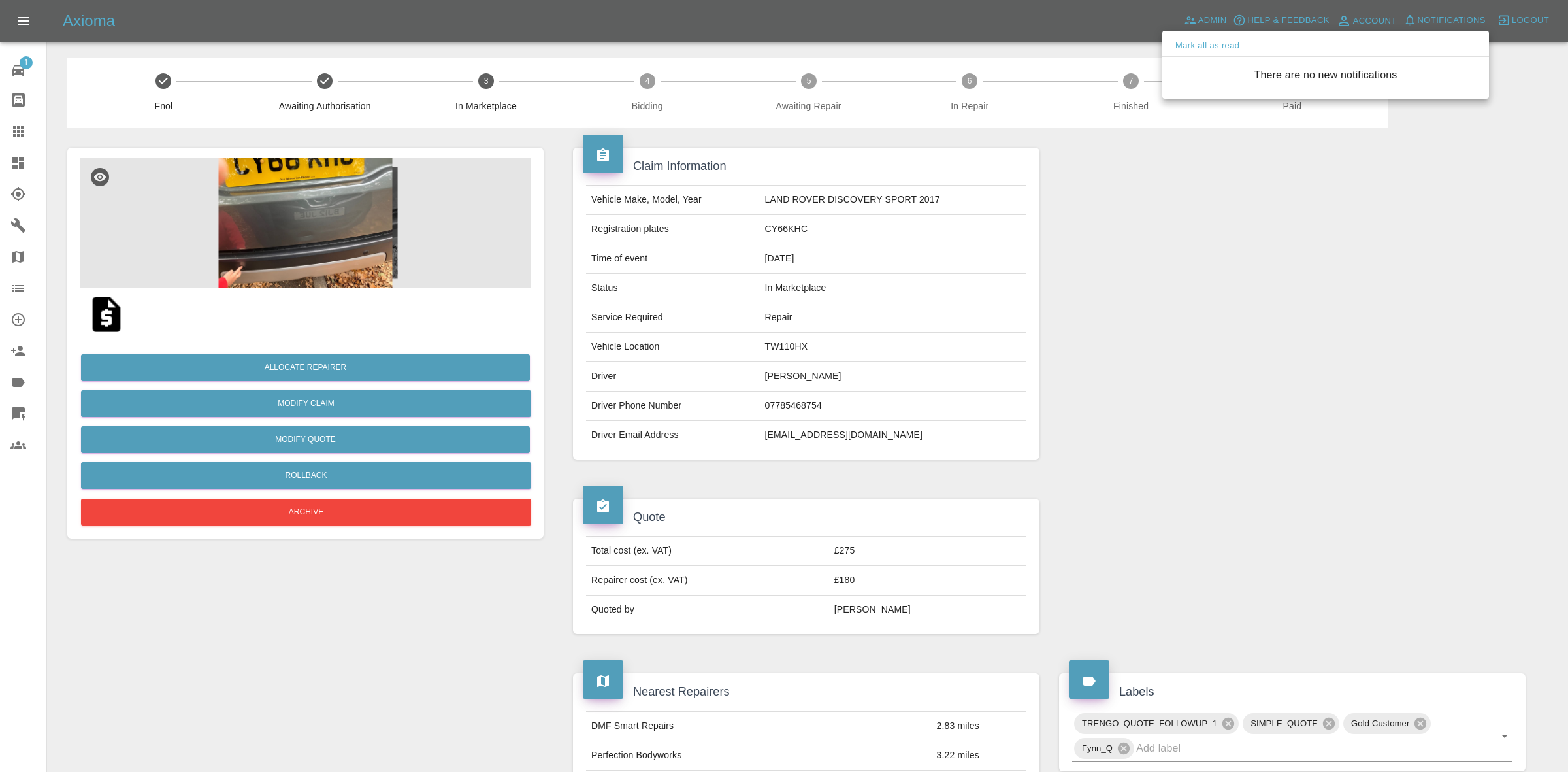
click at [1253, 338] on div at bounding box center [784, 386] width 1568 height 772
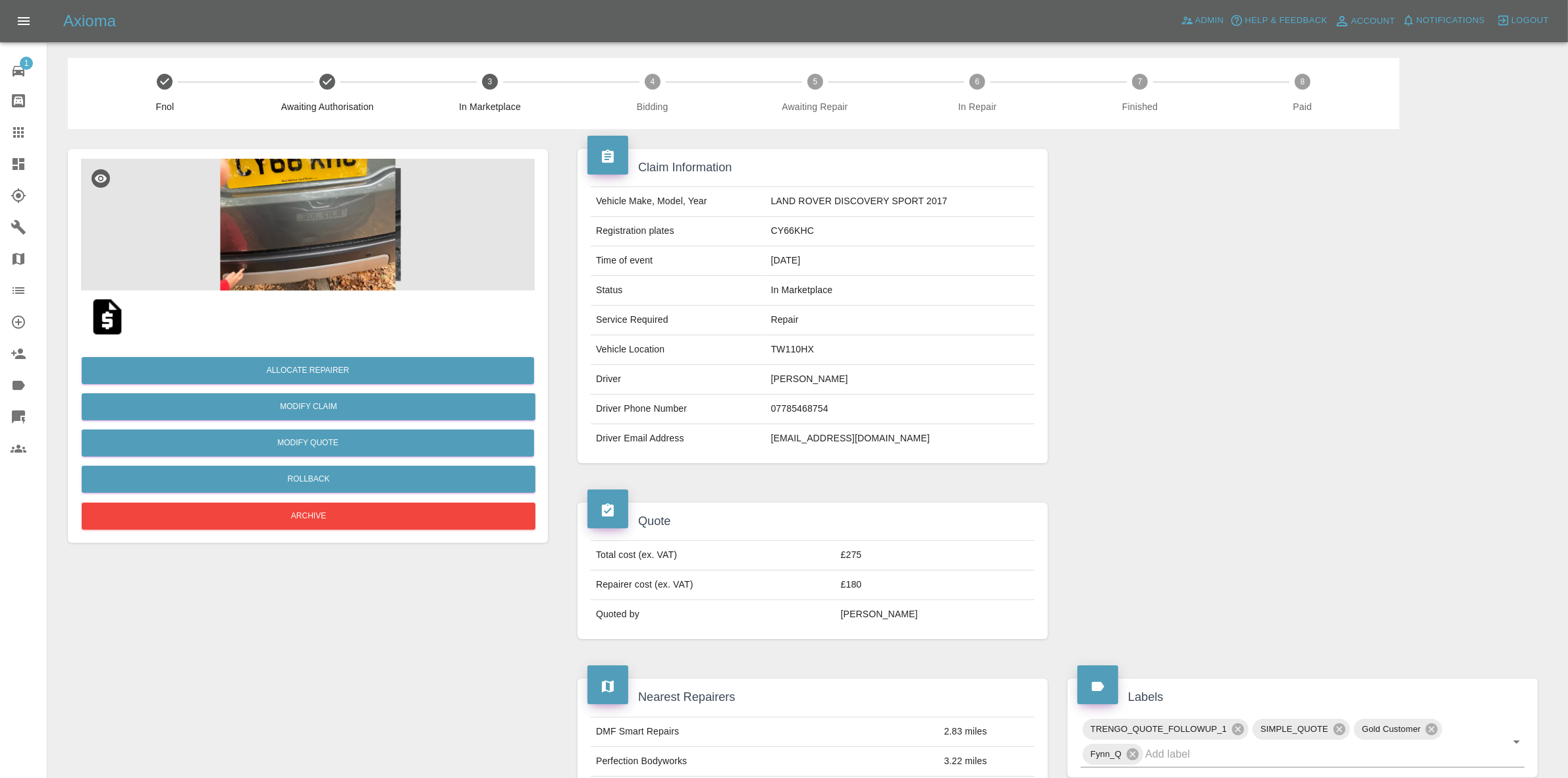
click at [268, 206] on img at bounding box center [307, 224] width 454 height 132
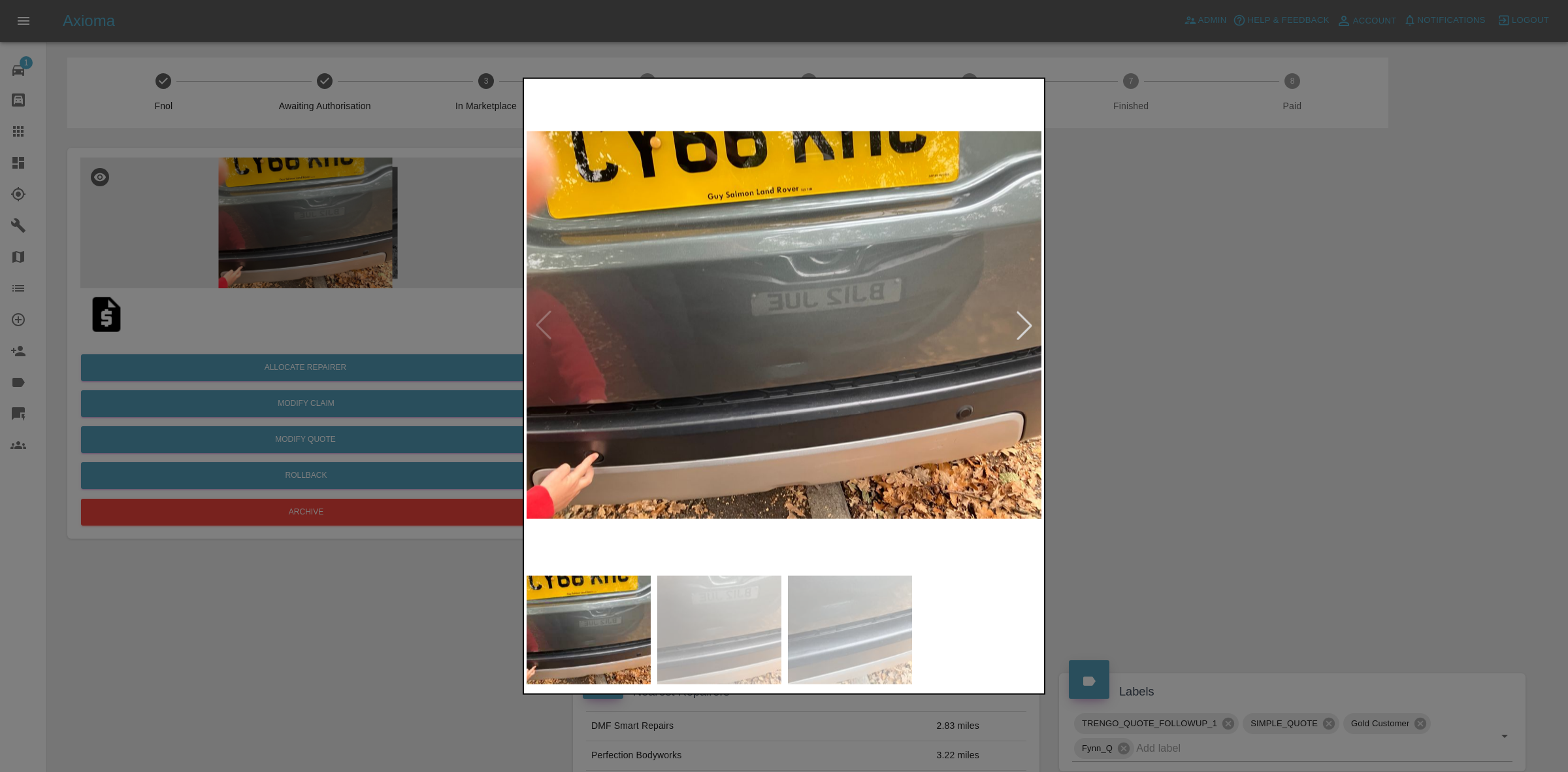
click at [358, 281] on div at bounding box center [784, 386] width 1568 height 772
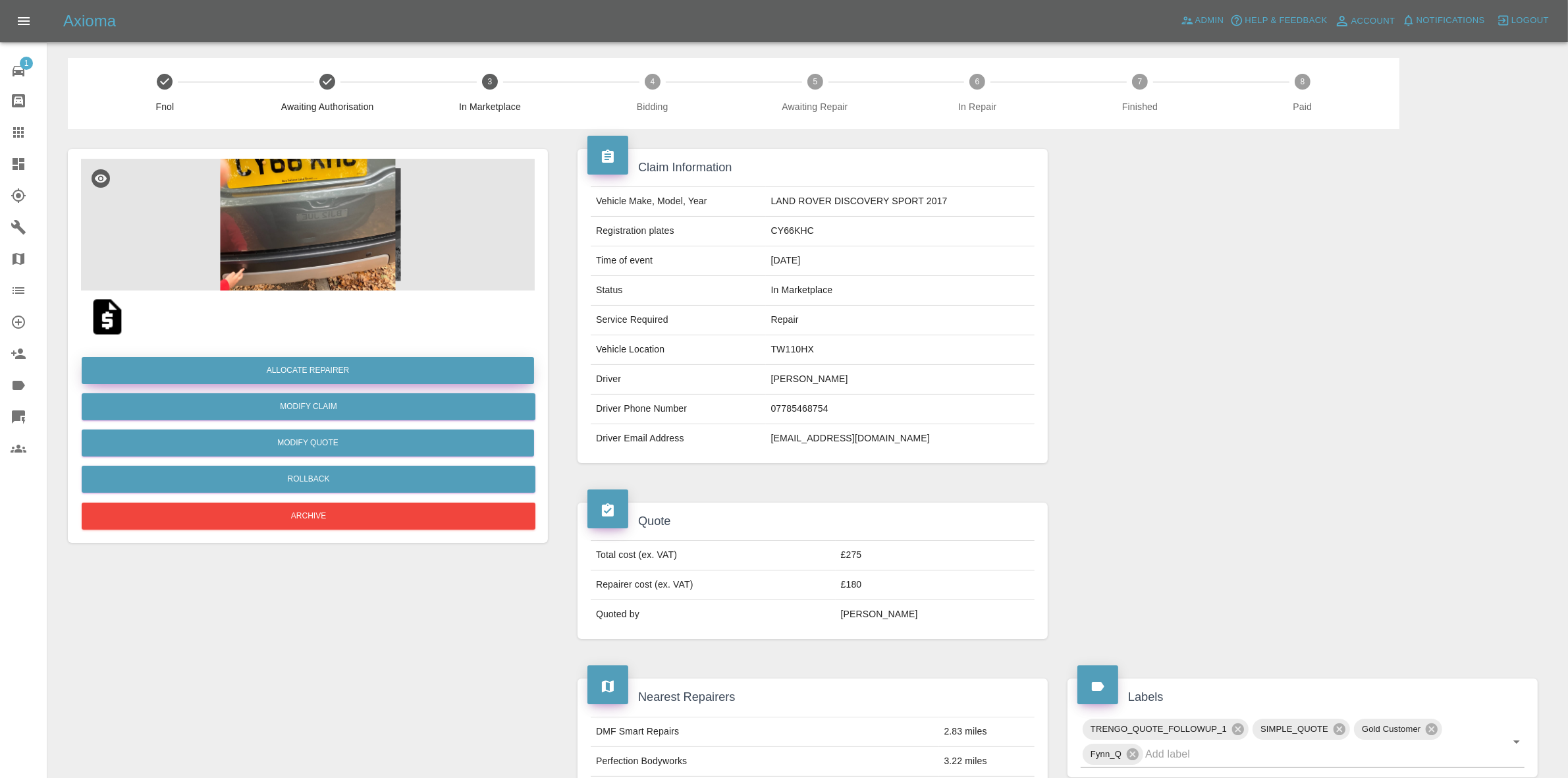
click at [300, 369] on button "Allocate Repairer" at bounding box center [307, 370] width 452 height 27
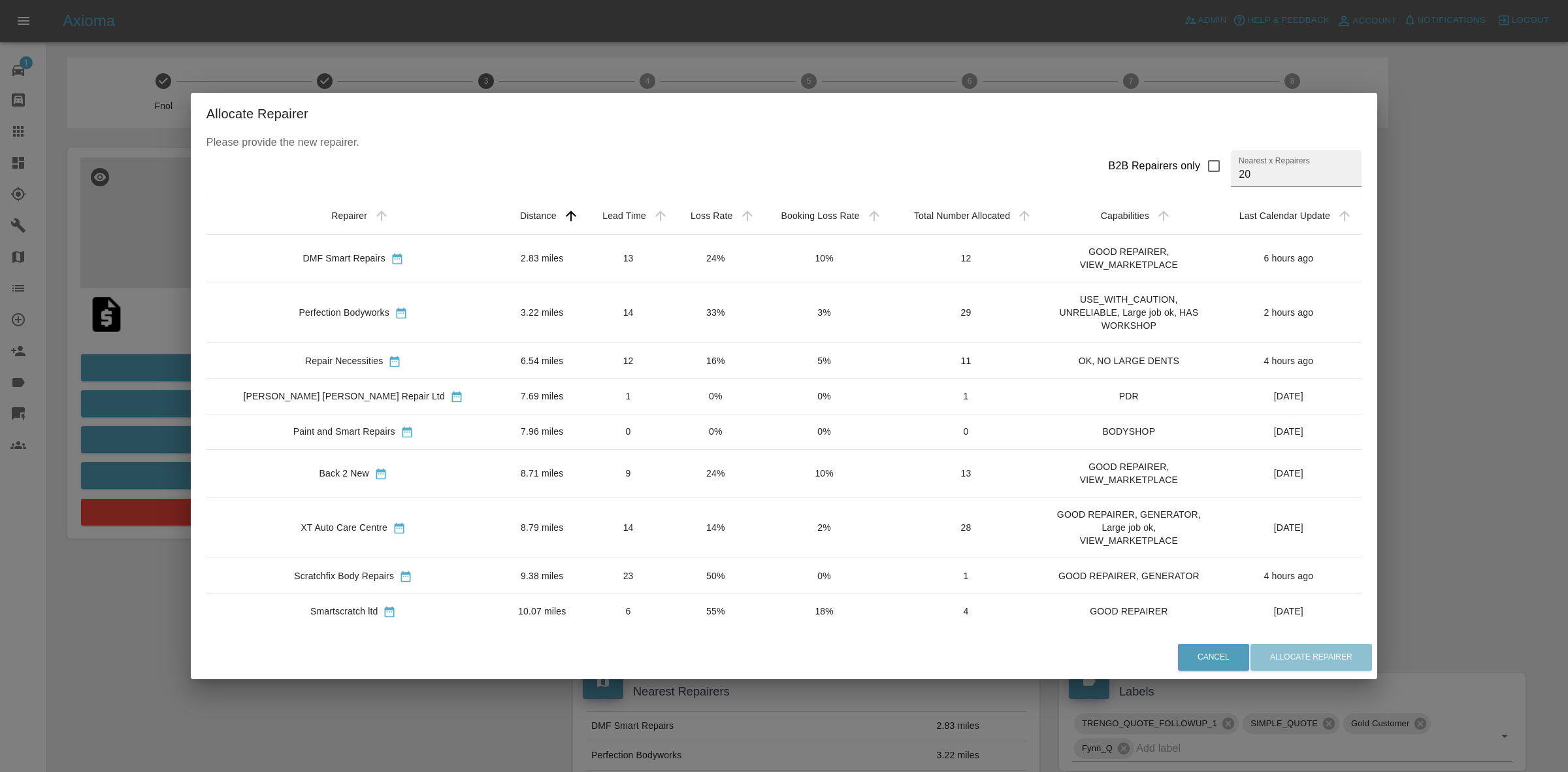
click at [672, 247] on td "24%" at bounding box center [716, 258] width 86 height 48
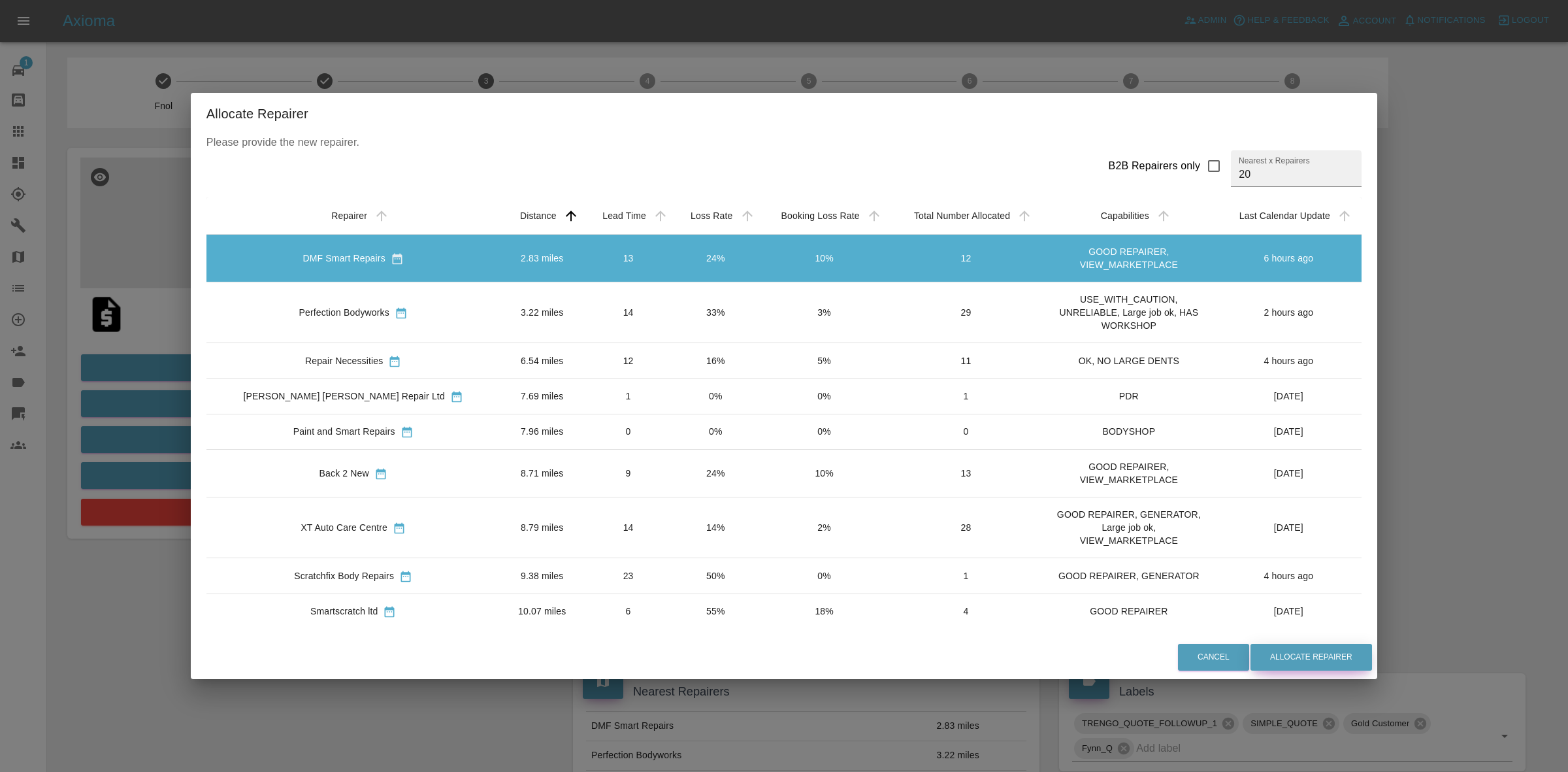
click at [1250, 651] on button "Allocate Repairer" at bounding box center [1311, 657] width 122 height 26
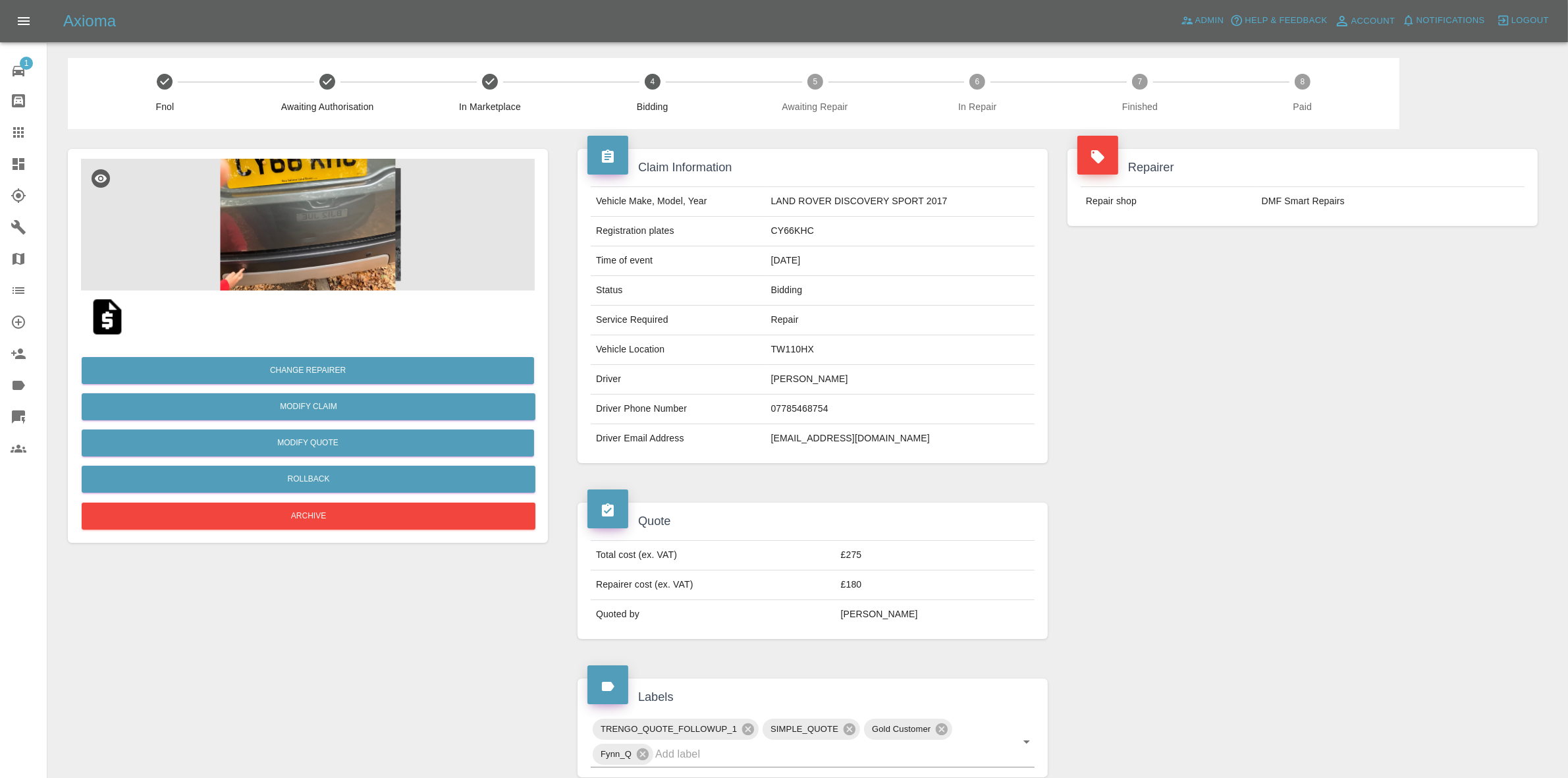
click at [1274, 218] on div "Repair shop DMF Smart Repairs" at bounding box center [1303, 201] width 471 height 50
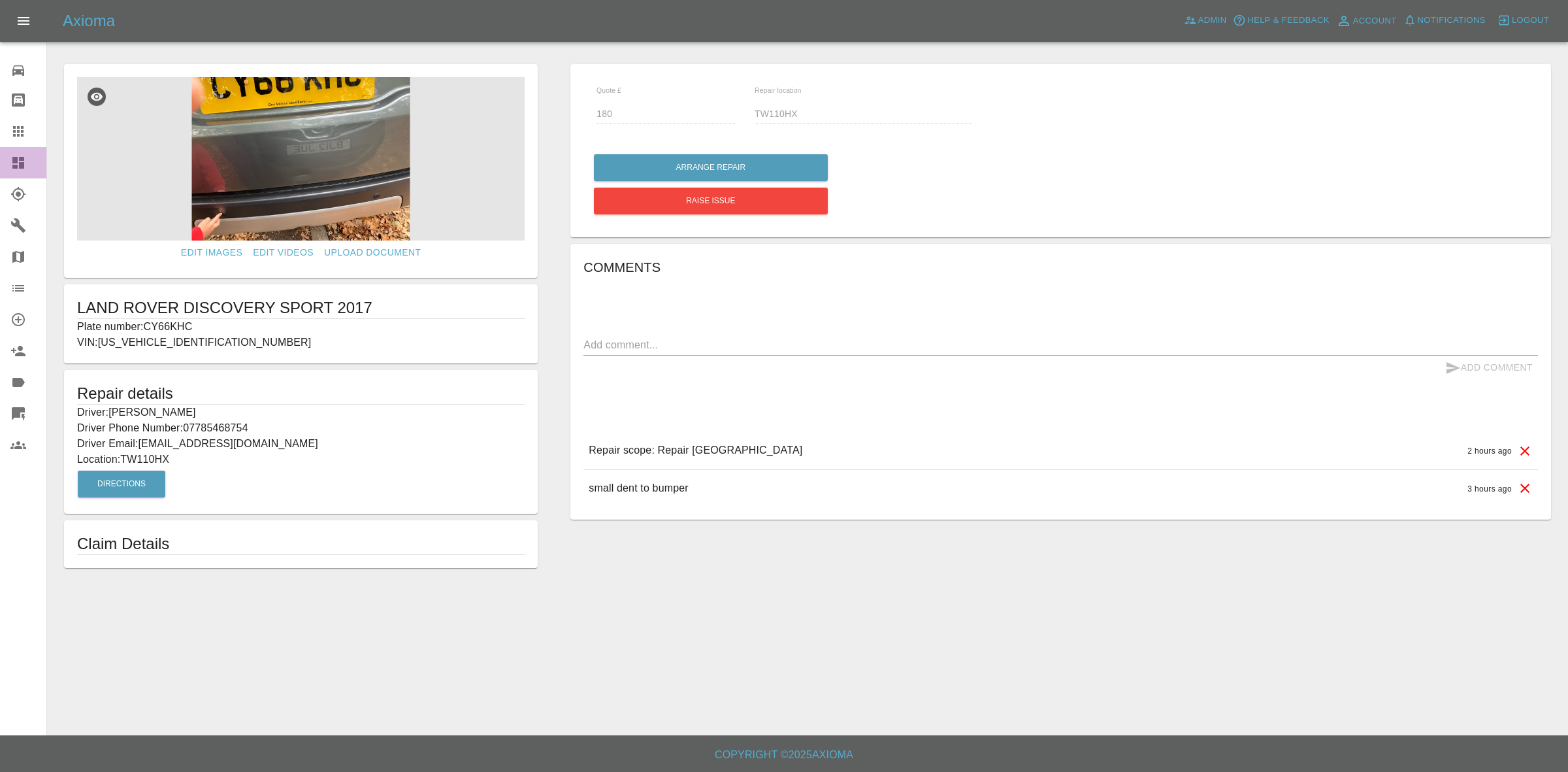
click at [2, 167] on link "Dashboard" at bounding box center [23, 162] width 46 height 31
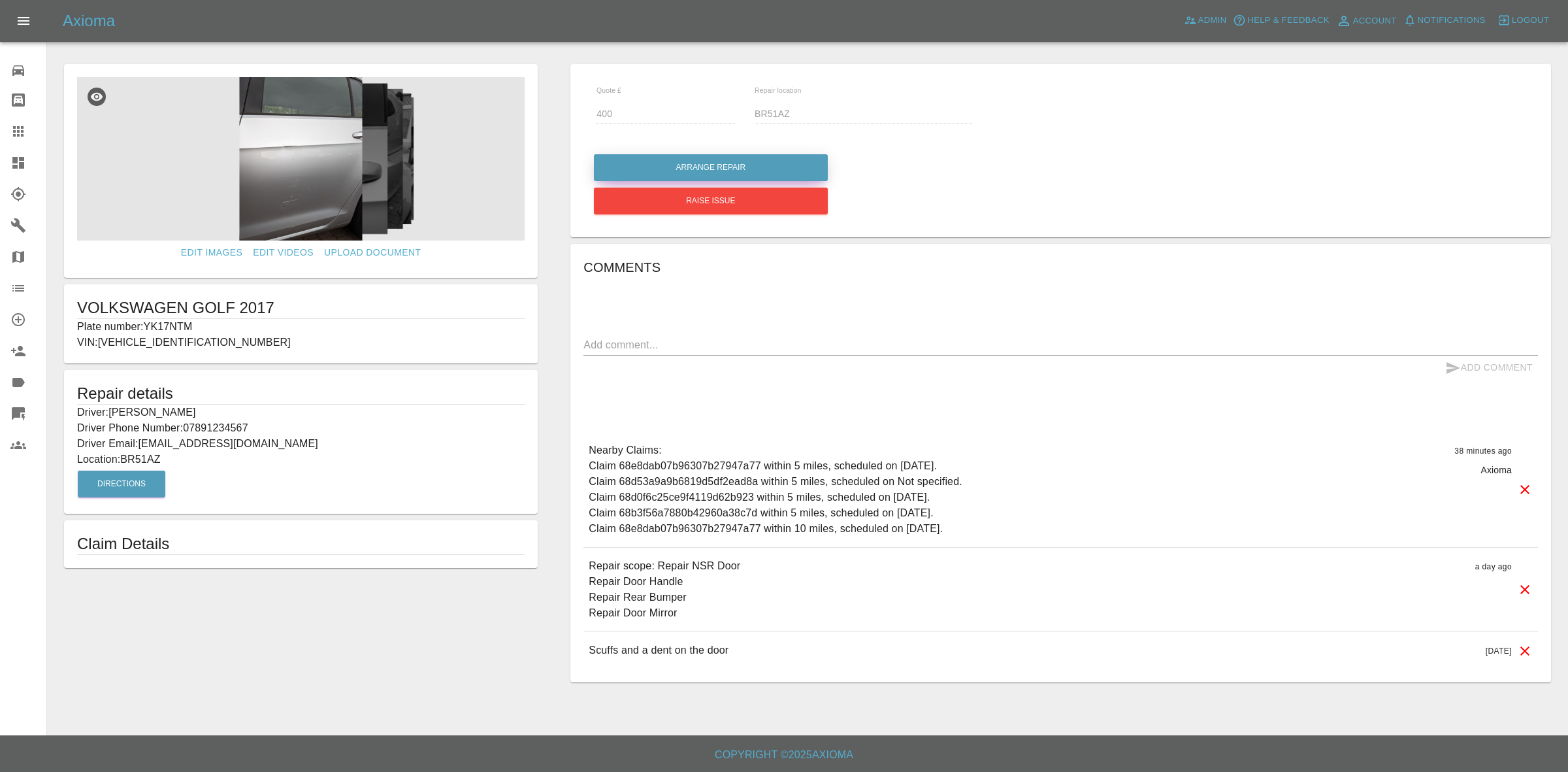
click at [685, 163] on button "Arrange Repair" at bounding box center [710, 167] width 234 height 26
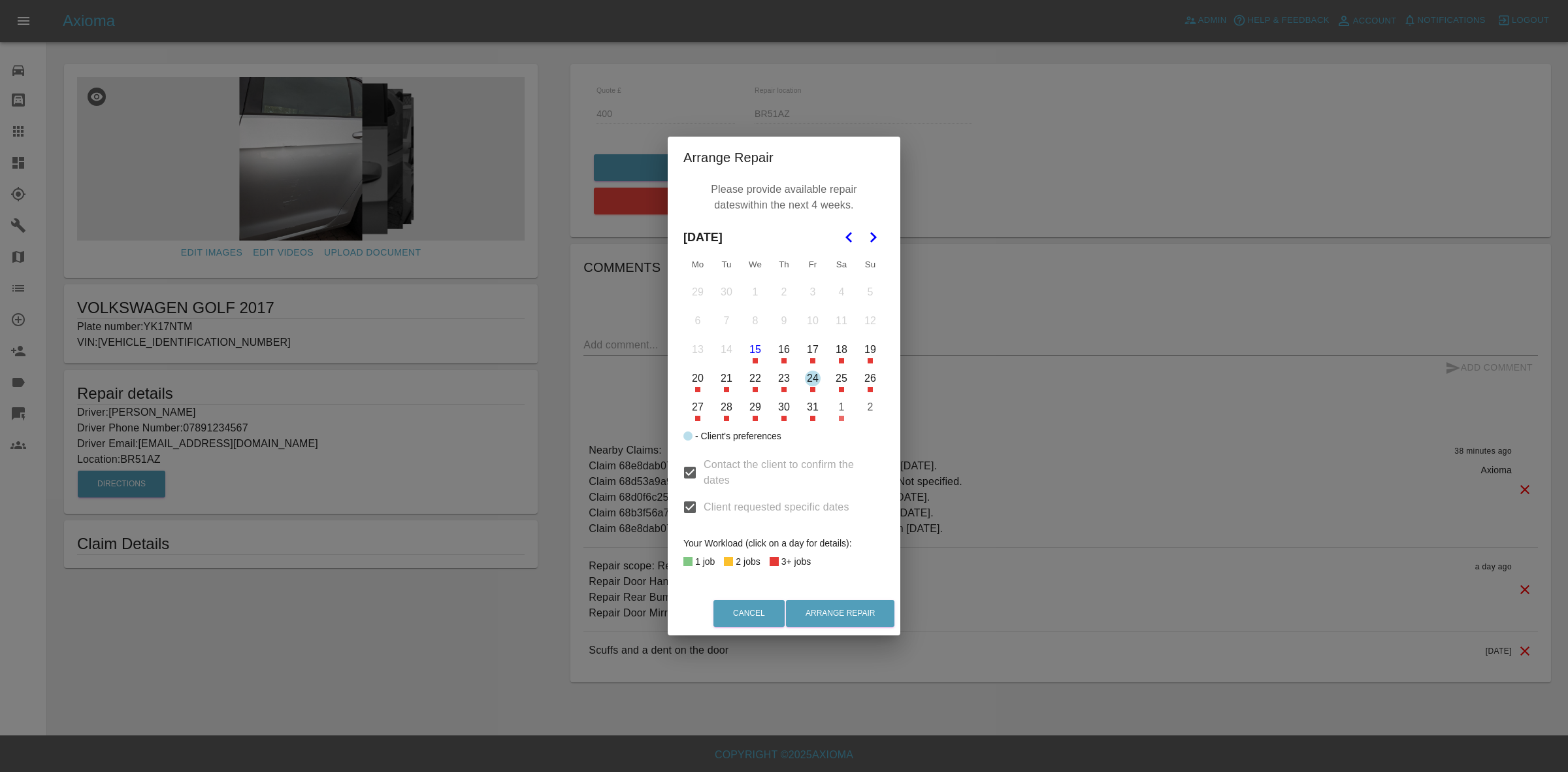
click at [694, 387] on button "20" at bounding box center [697, 378] width 27 height 27
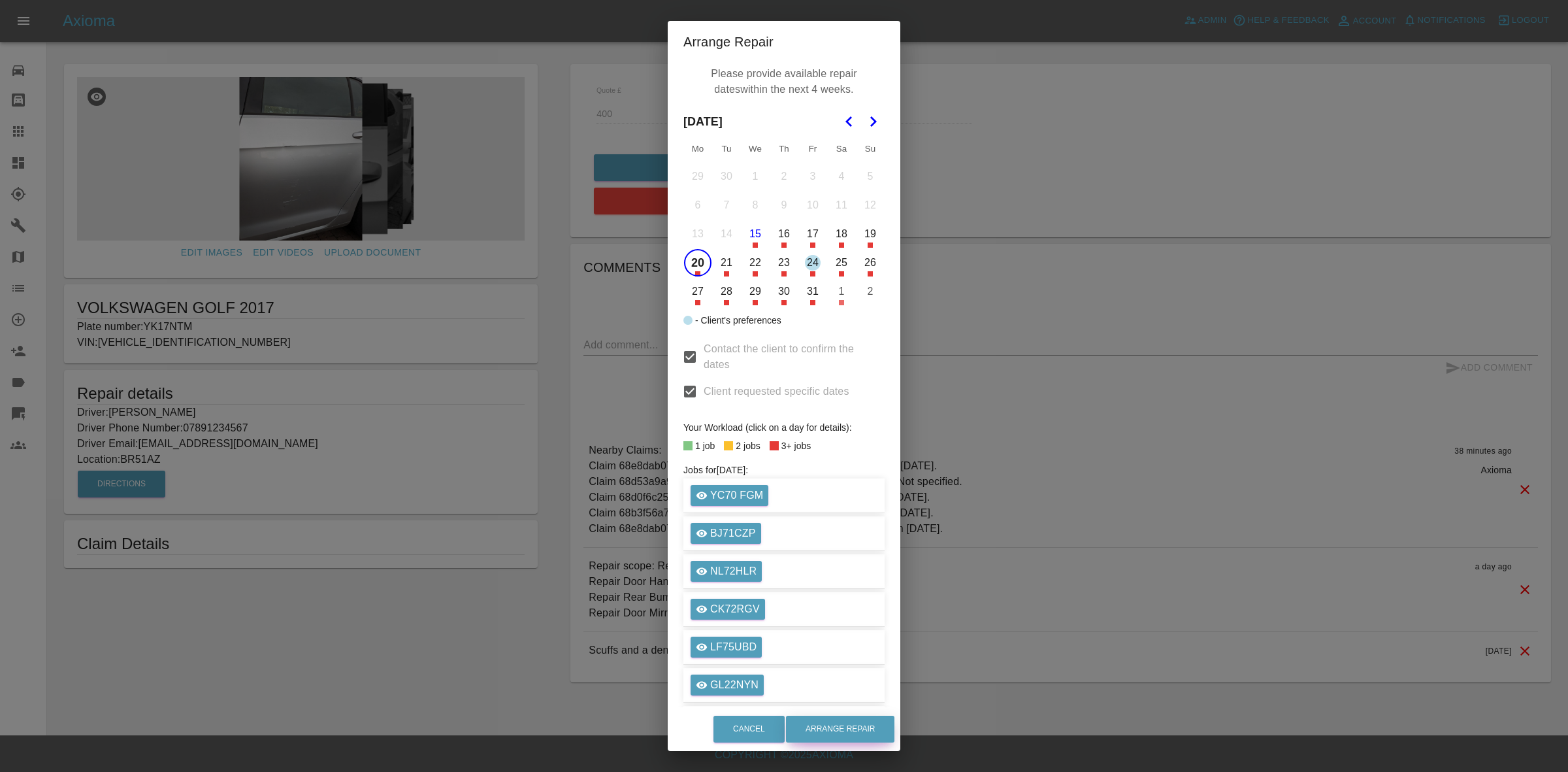
click at [864, 732] on button "Arrange Repair" at bounding box center [840, 729] width 108 height 26
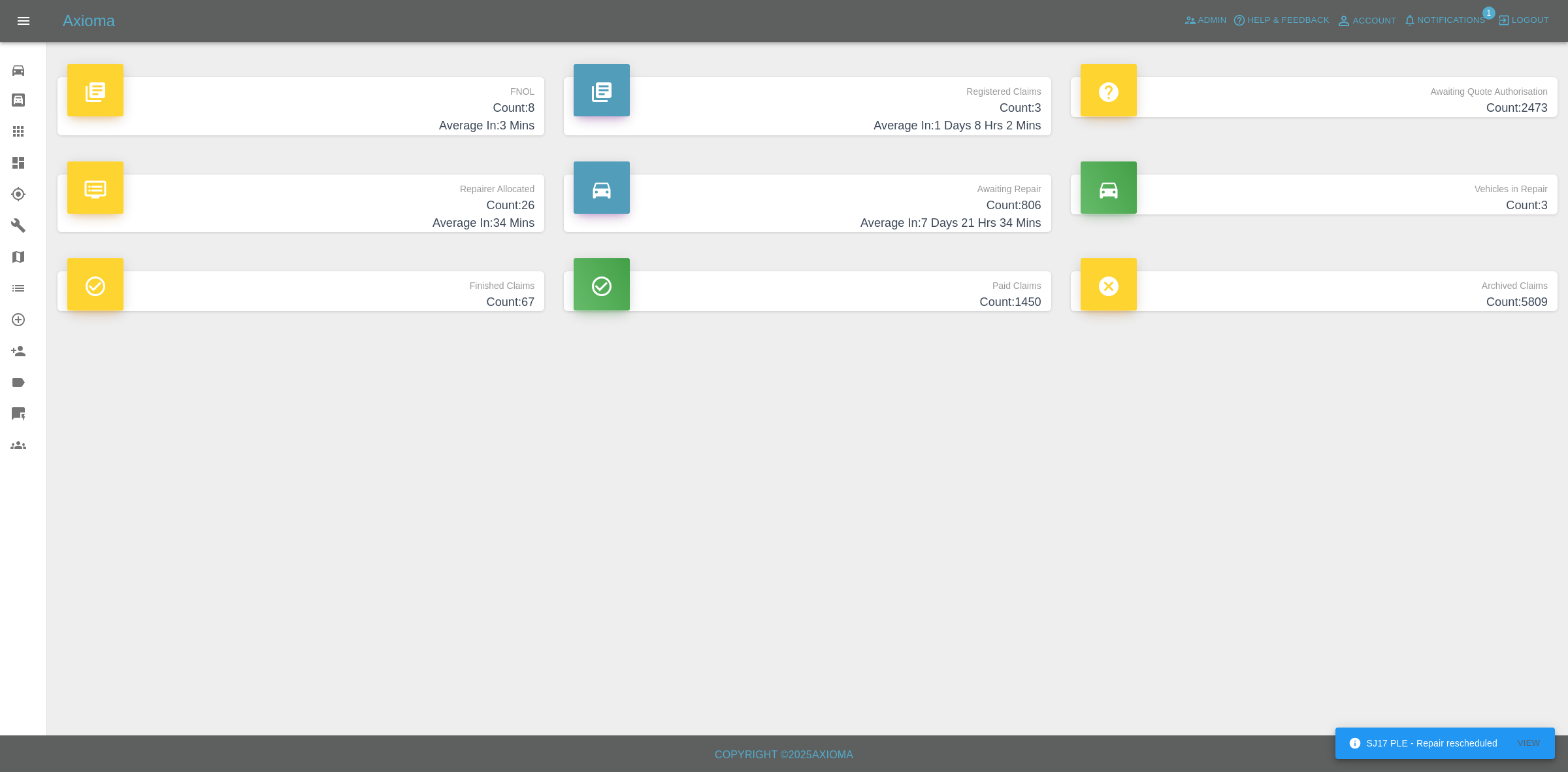
click at [451, 231] on h4 "Average In: 34 Mins" at bounding box center [300, 223] width 467 height 17
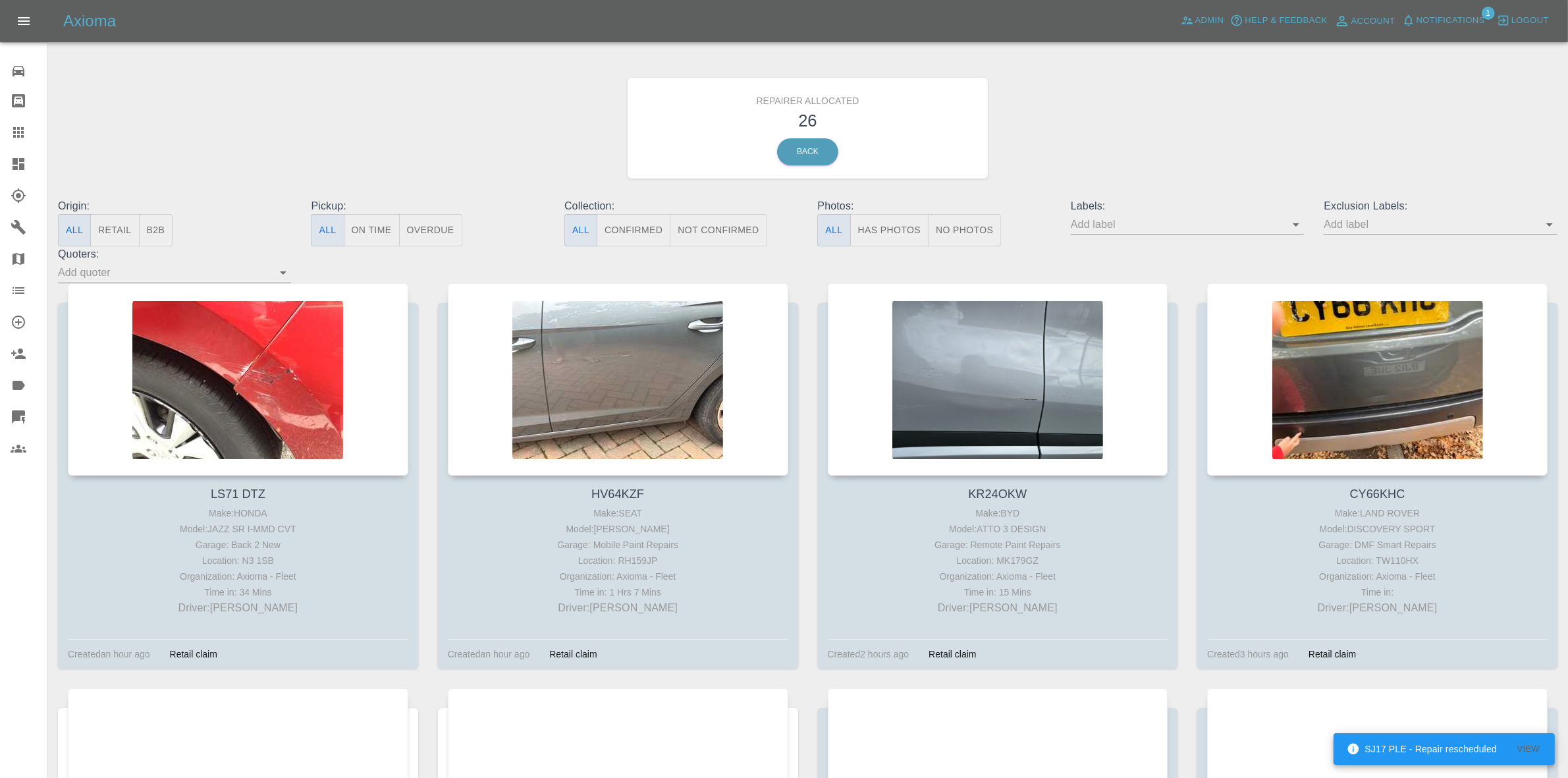
click at [1427, 15] on span "Notifications" at bounding box center [1451, 21] width 69 height 15
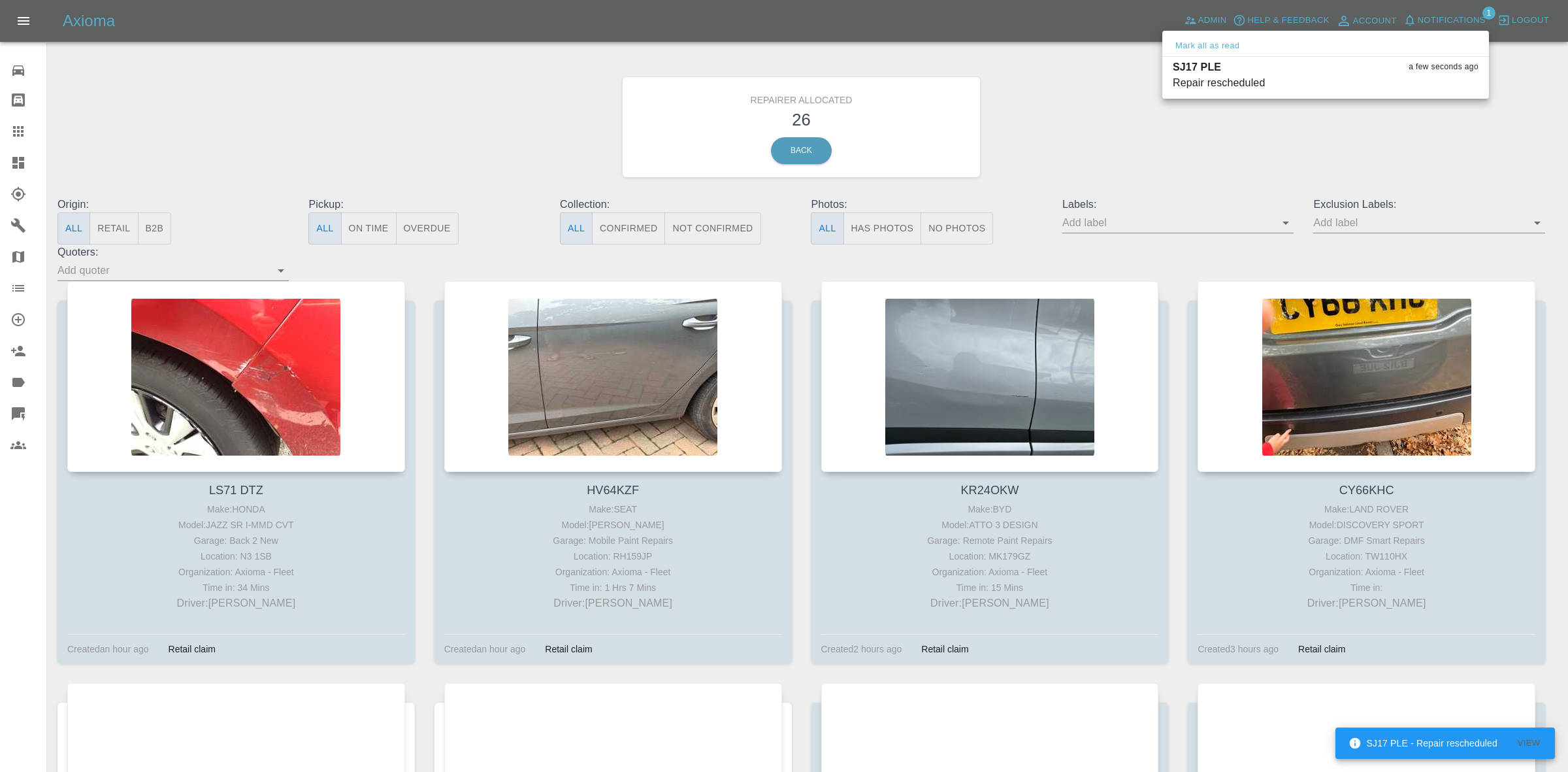
drag, startPoint x: 1222, startPoint y: 38, endPoint x: 1274, endPoint y: 117, distance: 94.6
click at [1223, 41] on button "Mark all as read" at bounding box center [1207, 46] width 70 height 15
click at [1294, 144] on div at bounding box center [784, 386] width 1568 height 772
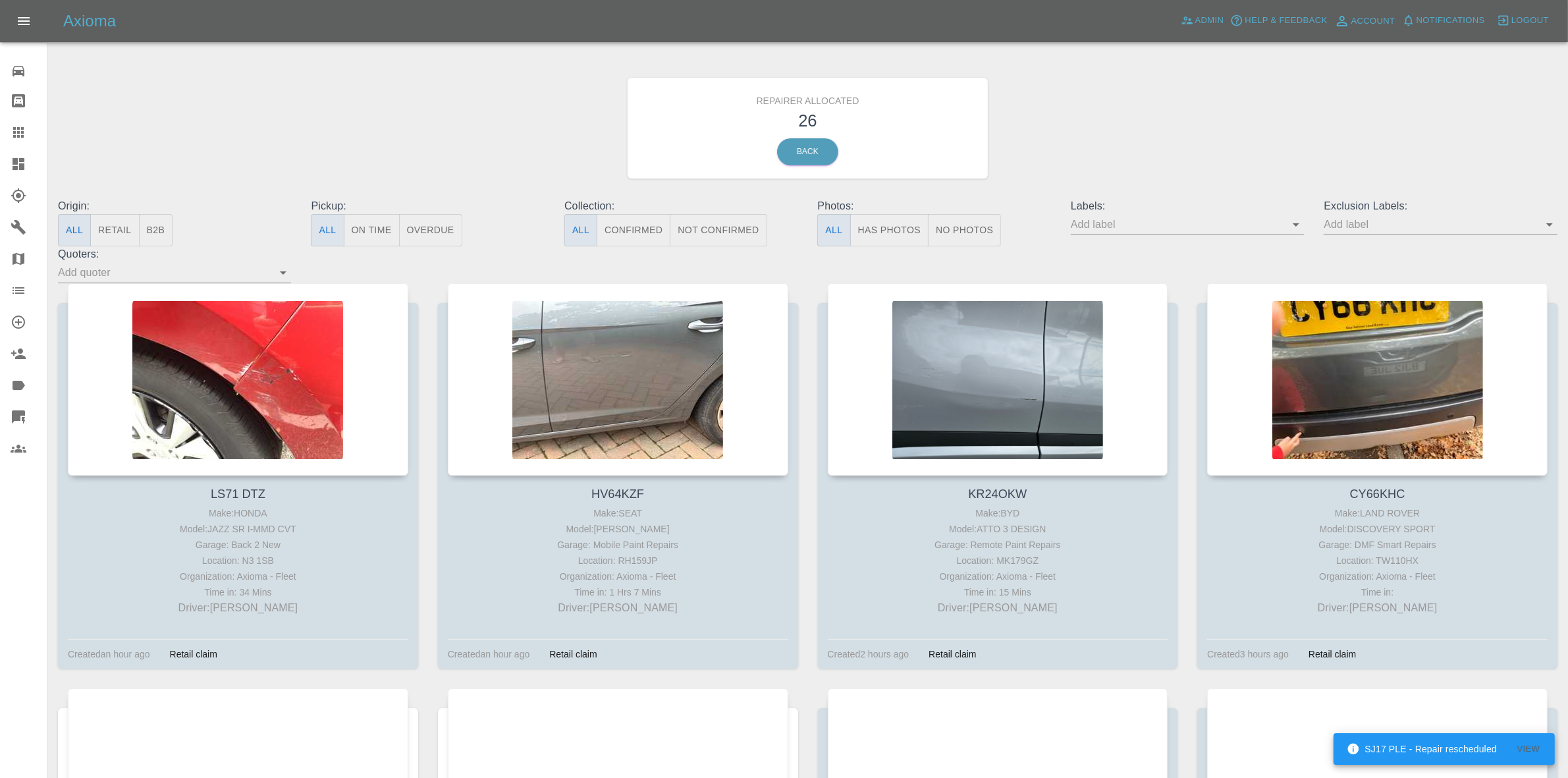
click at [108, 229] on button "Retail" at bounding box center [114, 230] width 49 height 32
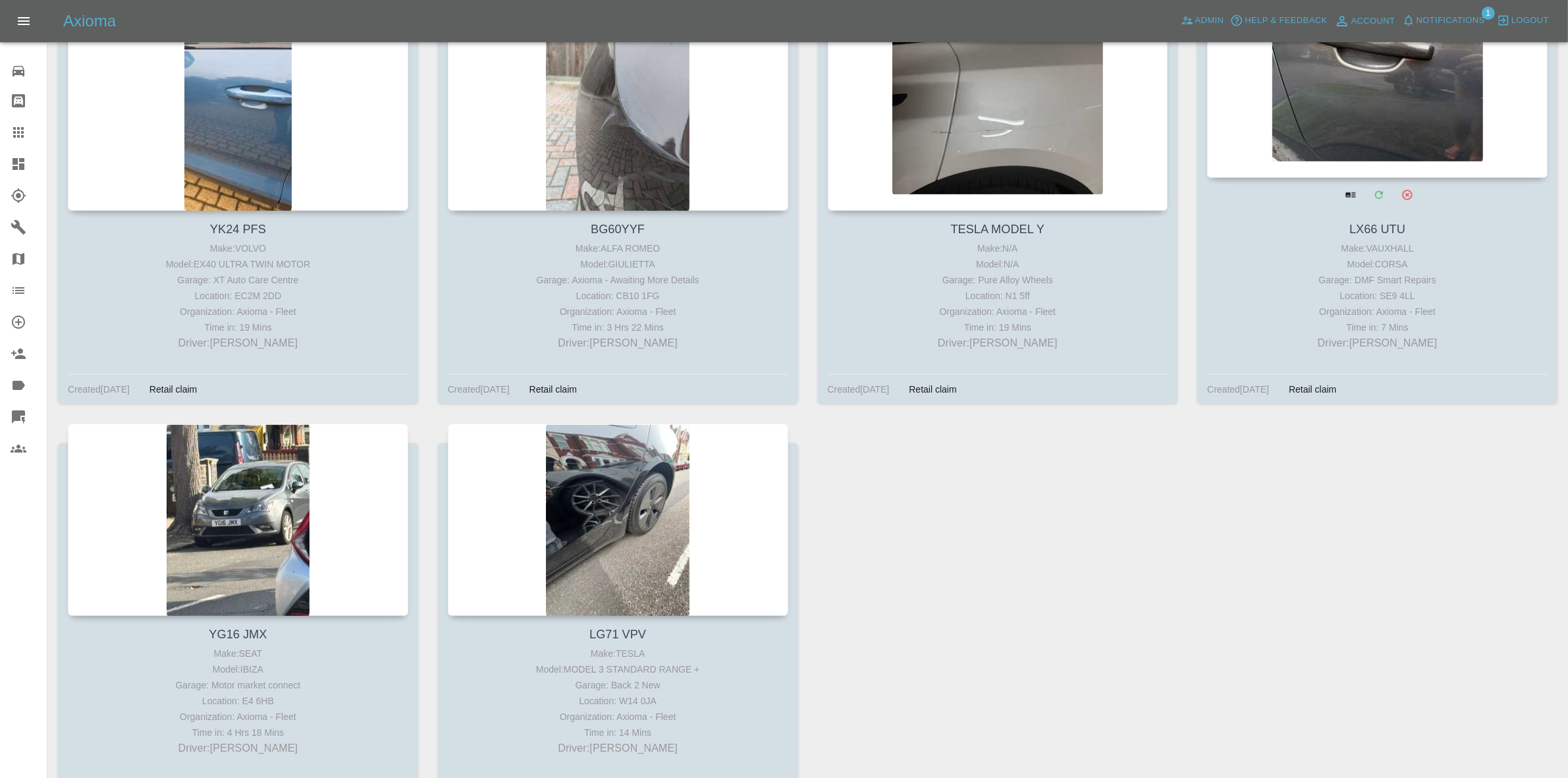
scroll to position [1180, 0]
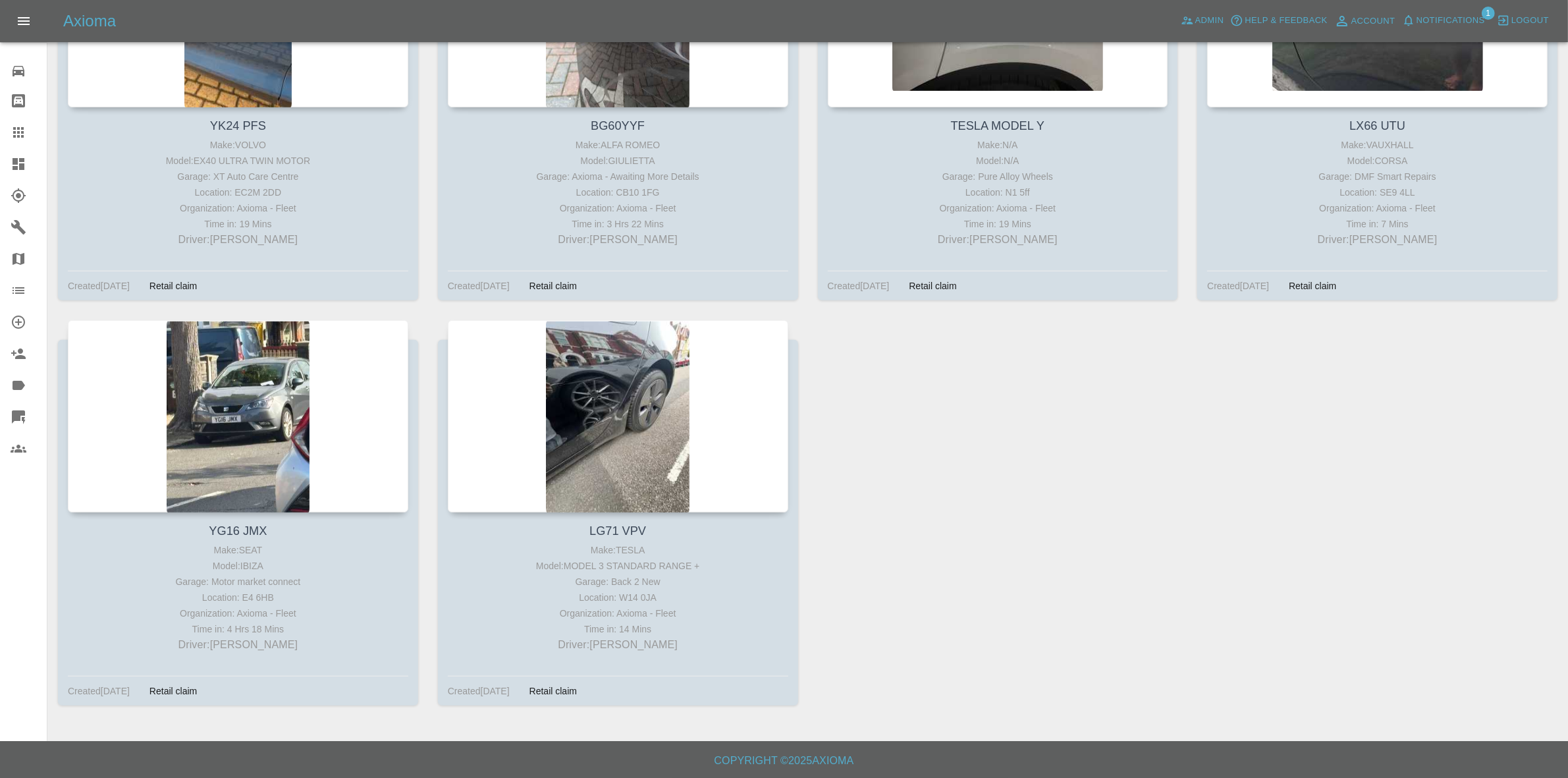
click at [1462, 17] on span "Notifications" at bounding box center [1451, 21] width 69 height 15
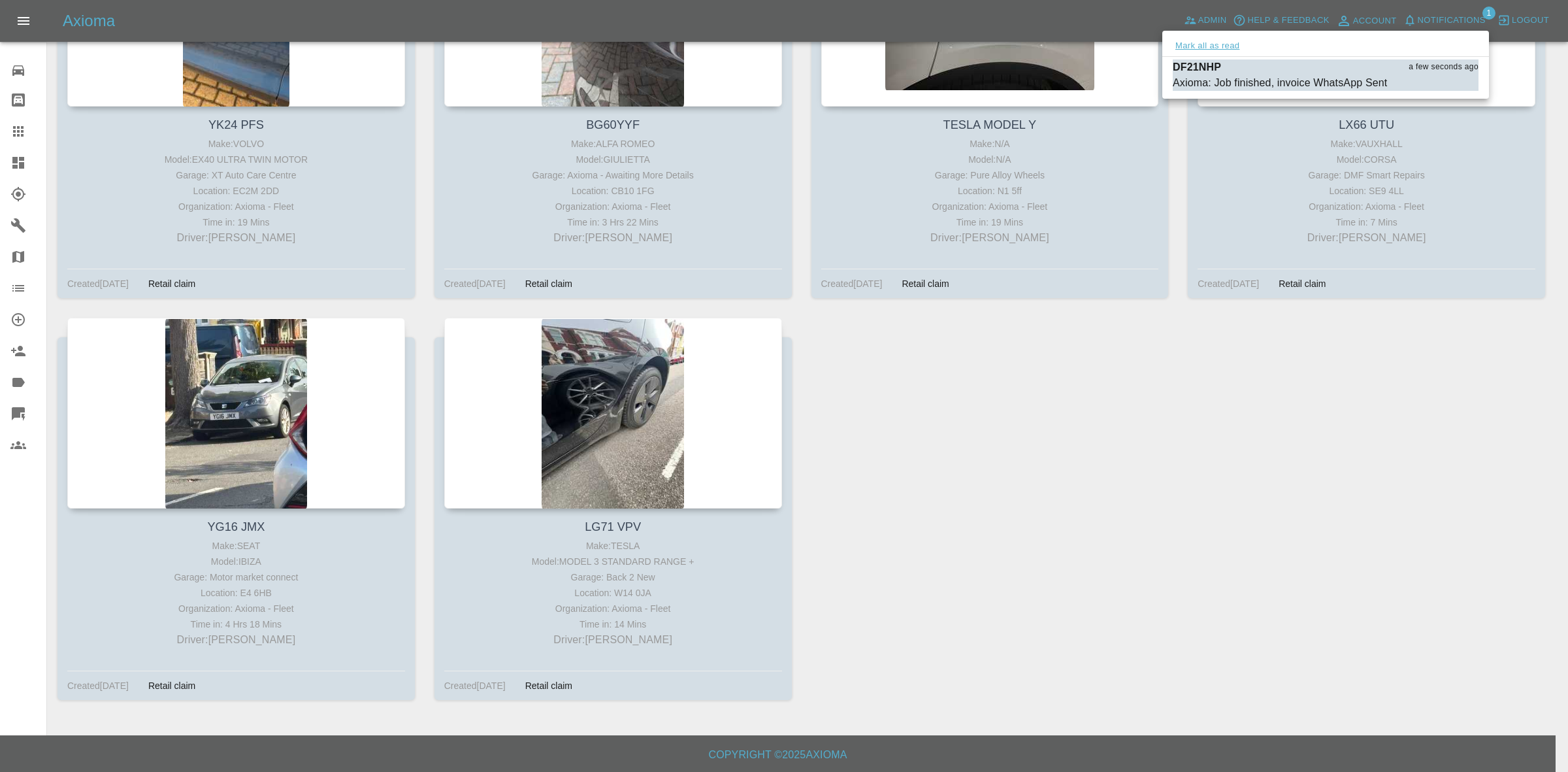
click at [1224, 42] on button "Mark all as read" at bounding box center [1207, 46] width 70 height 15
drag, startPoint x: 1300, startPoint y: 515, endPoint x: 1272, endPoint y: 536, distance: 35.0
click at [1300, 516] on div at bounding box center [784, 386] width 1568 height 772
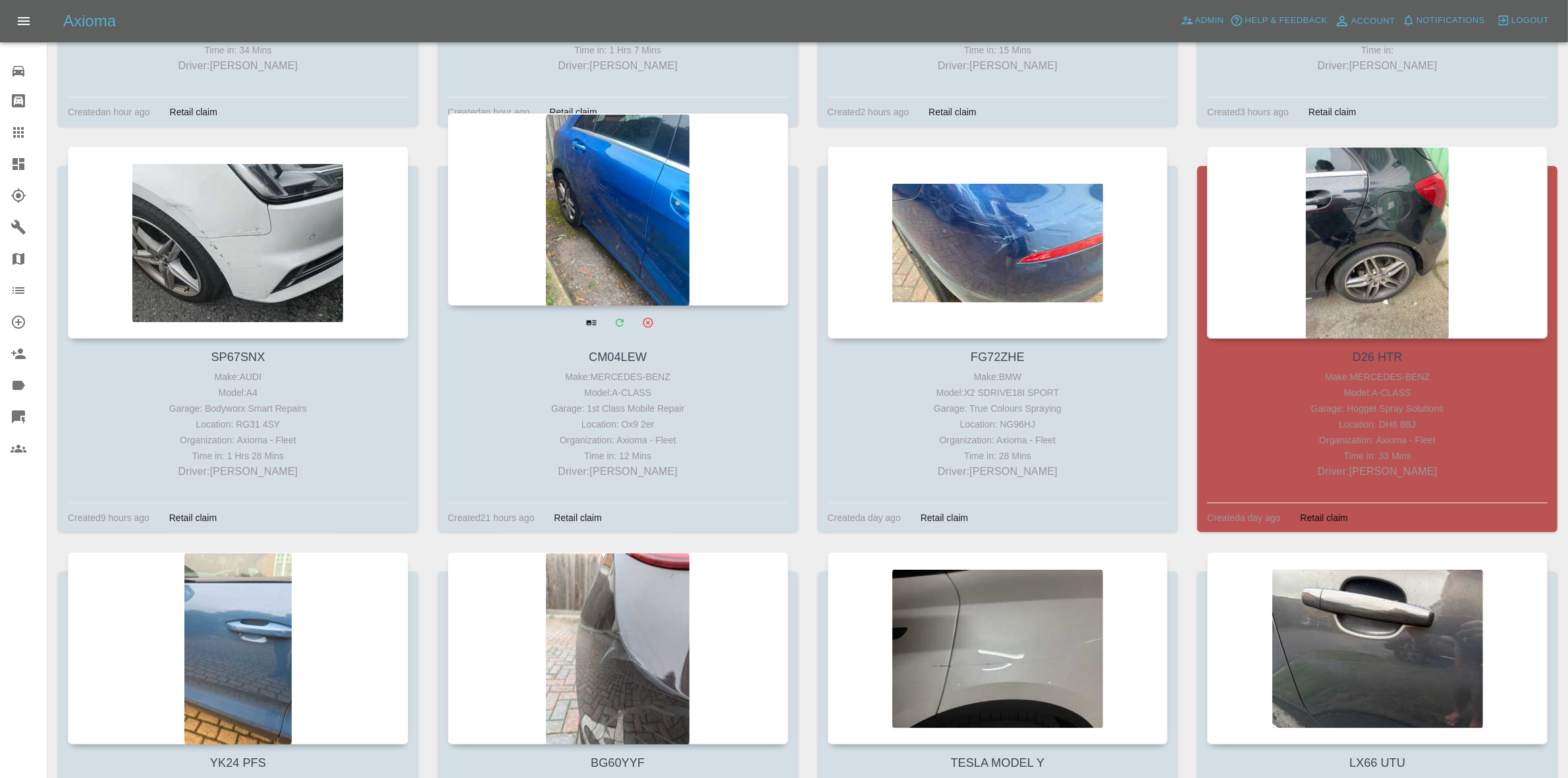
scroll to position [521, 0]
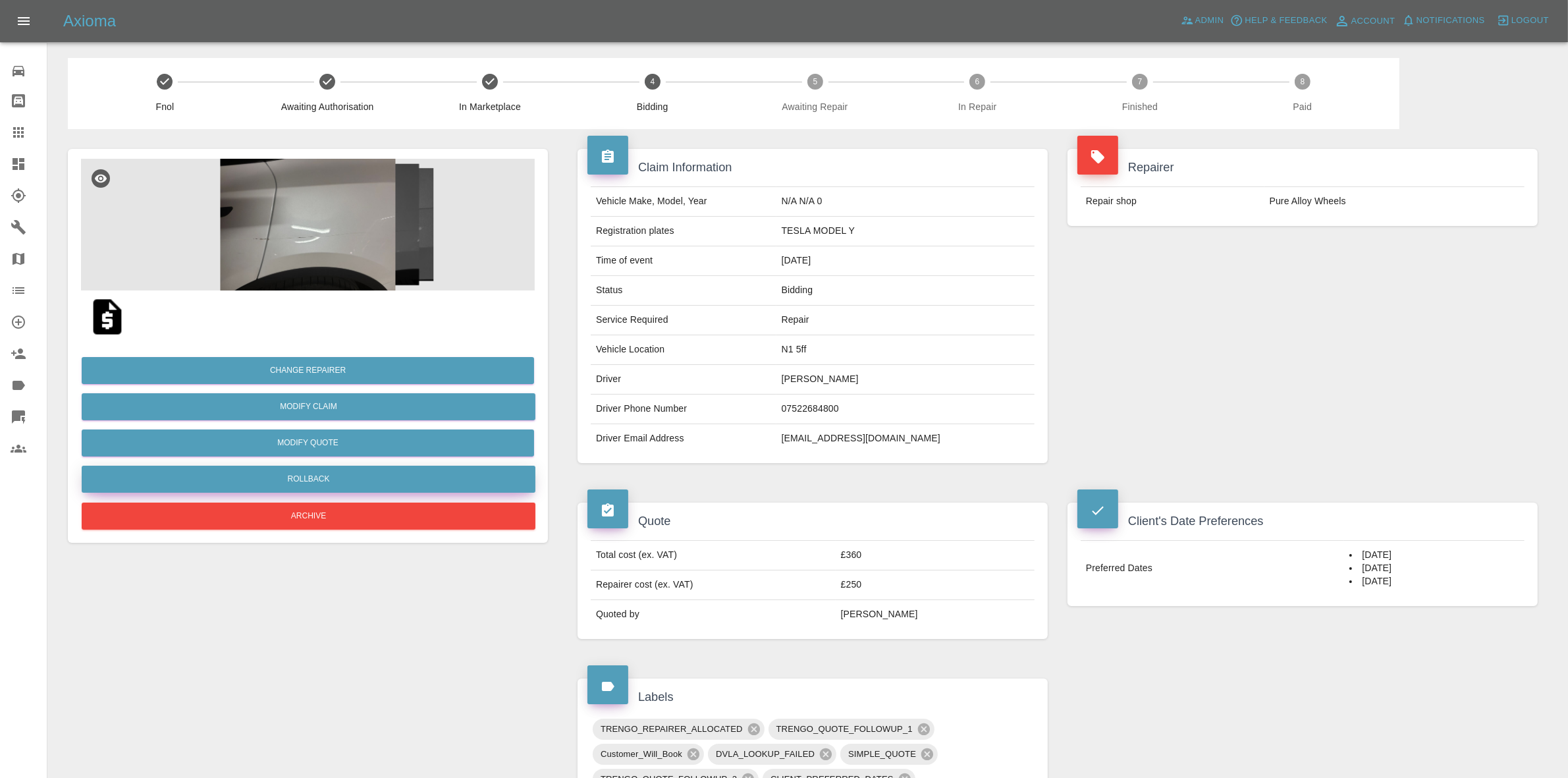
click at [313, 478] on button "Rollback" at bounding box center [308, 479] width 454 height 27
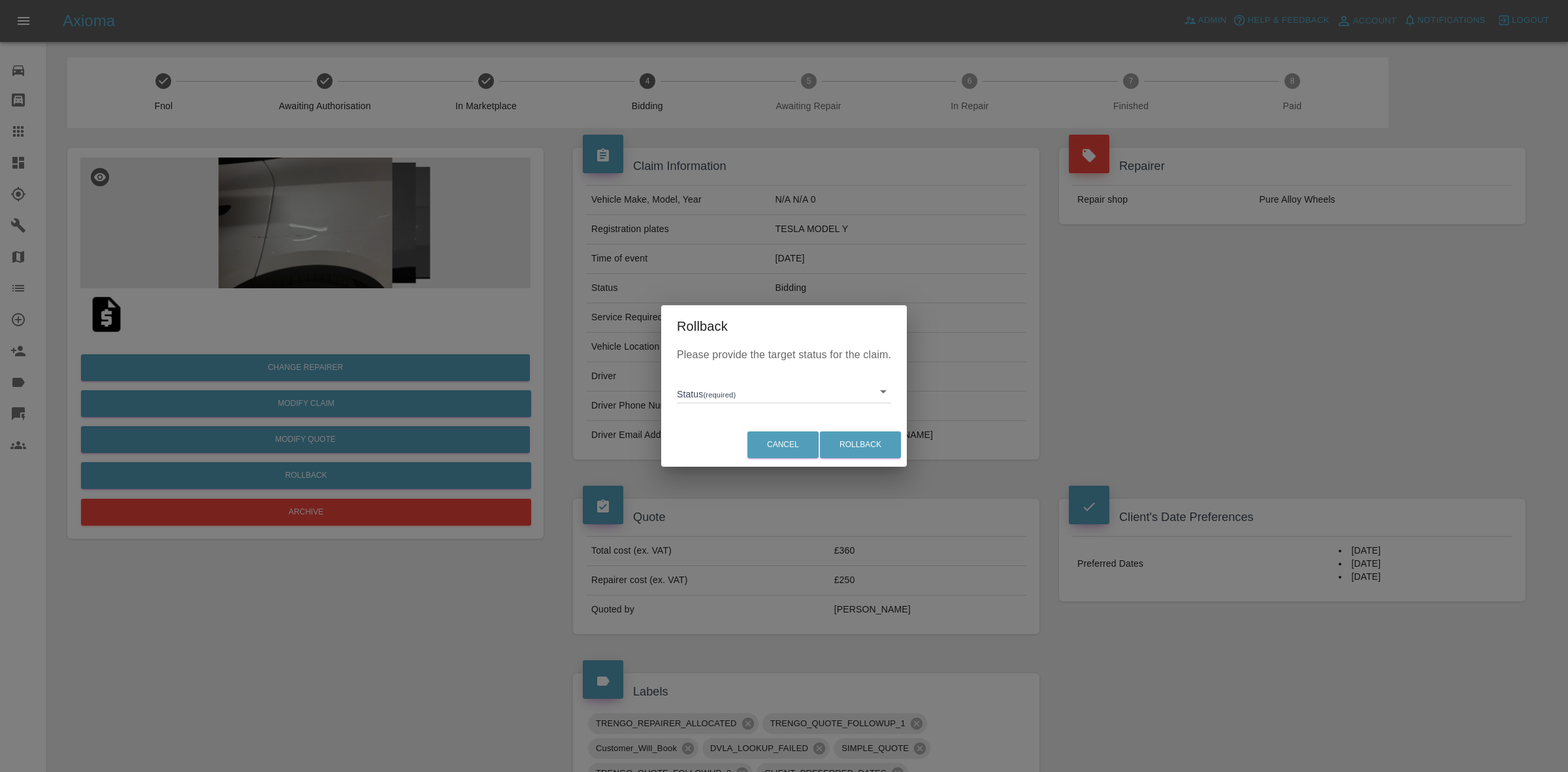
click at [707, 400] on body "Axioma Admin Help & Feedback Account Notifications 0 Logout Repair home Bodysho…" at bounding box center [784, 658] width 1568 height 1315
click at [725, 456] on li "In Marketplace" at bounding box center [784, 452] width 208 height 30
type input "in-marketplace"
click at [855, 448] on button "Rollback" at bounding box center [860, 444] width 81 height 26
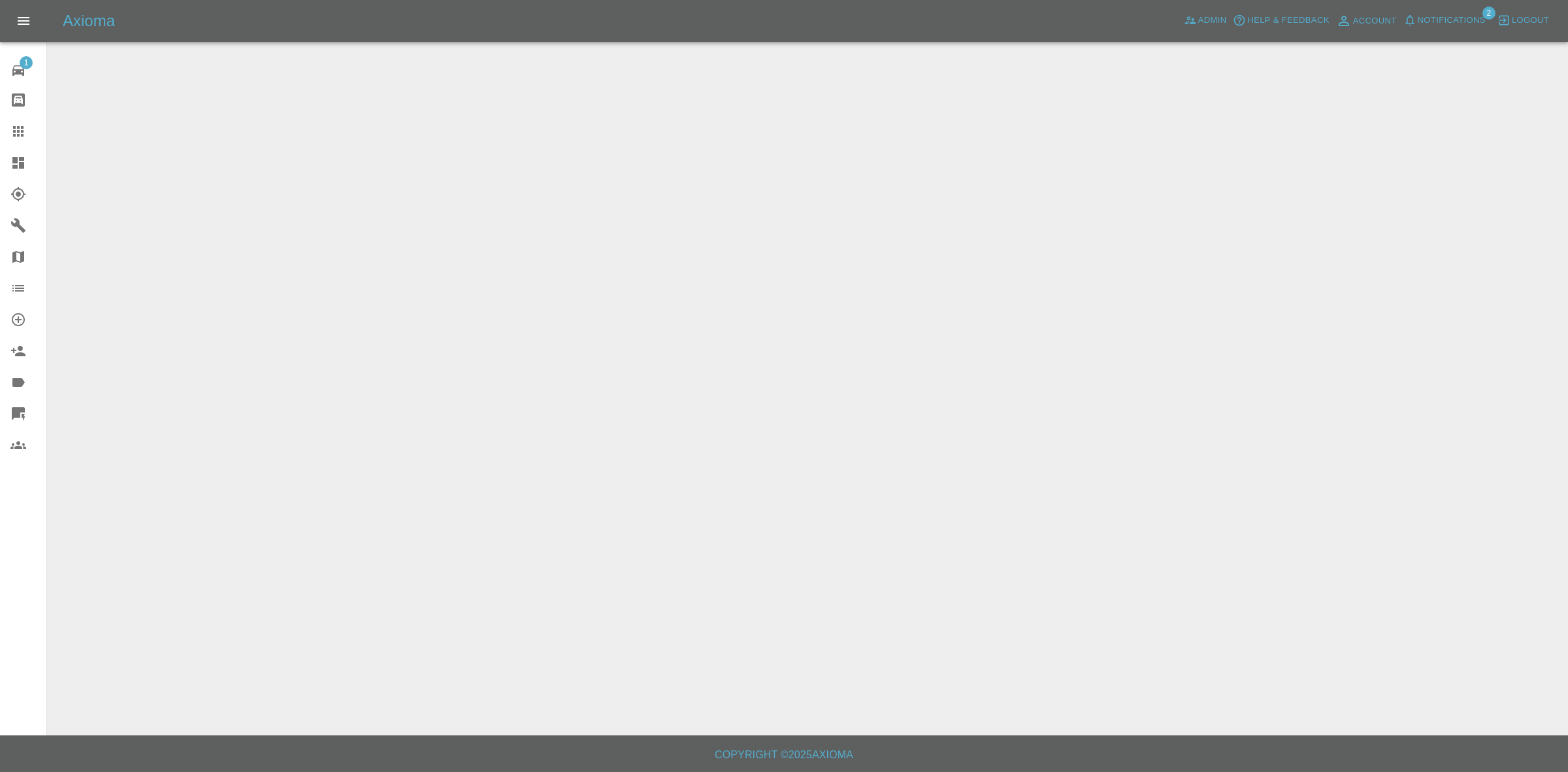
click at [1452, 20] on span "Notifications" at bounding box center [1452, 20] width 68 height 15
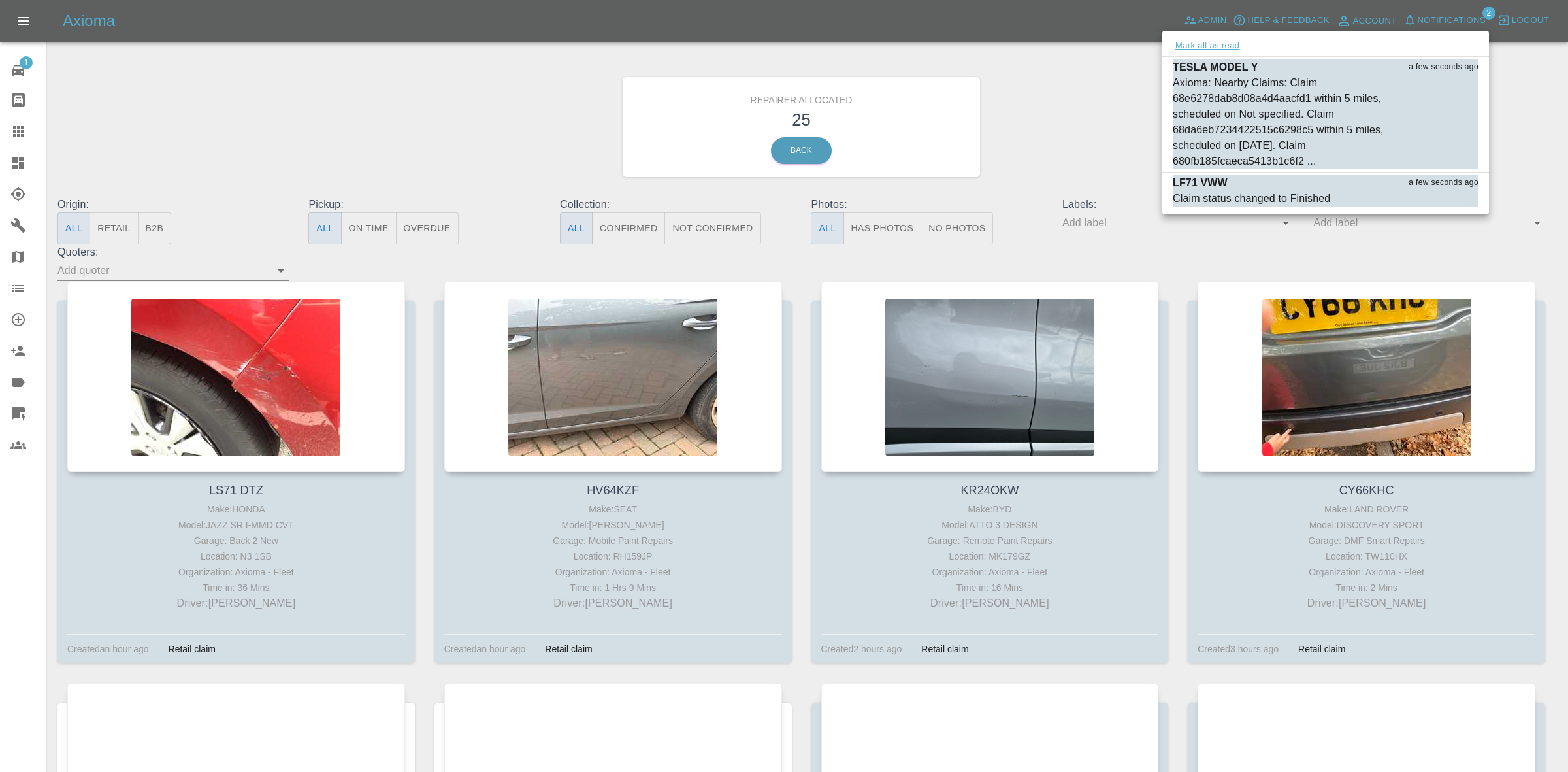
click at [1185, 46] on button "Mark all as read" at bounding box center [1207, 46] width 70 height 15
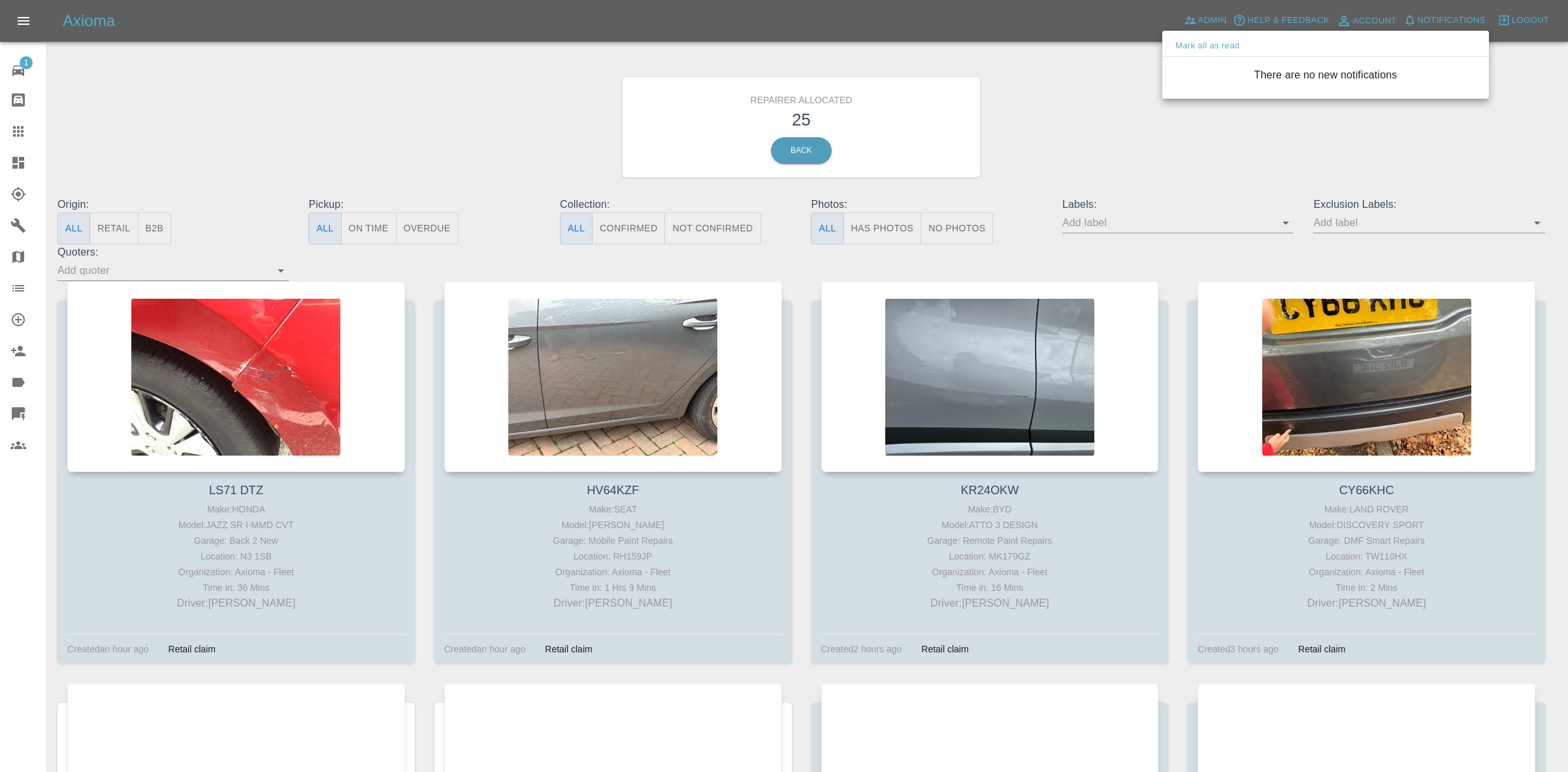
click at [1105, 138] on div at bounding box center [784, 386] width 1568 height 772
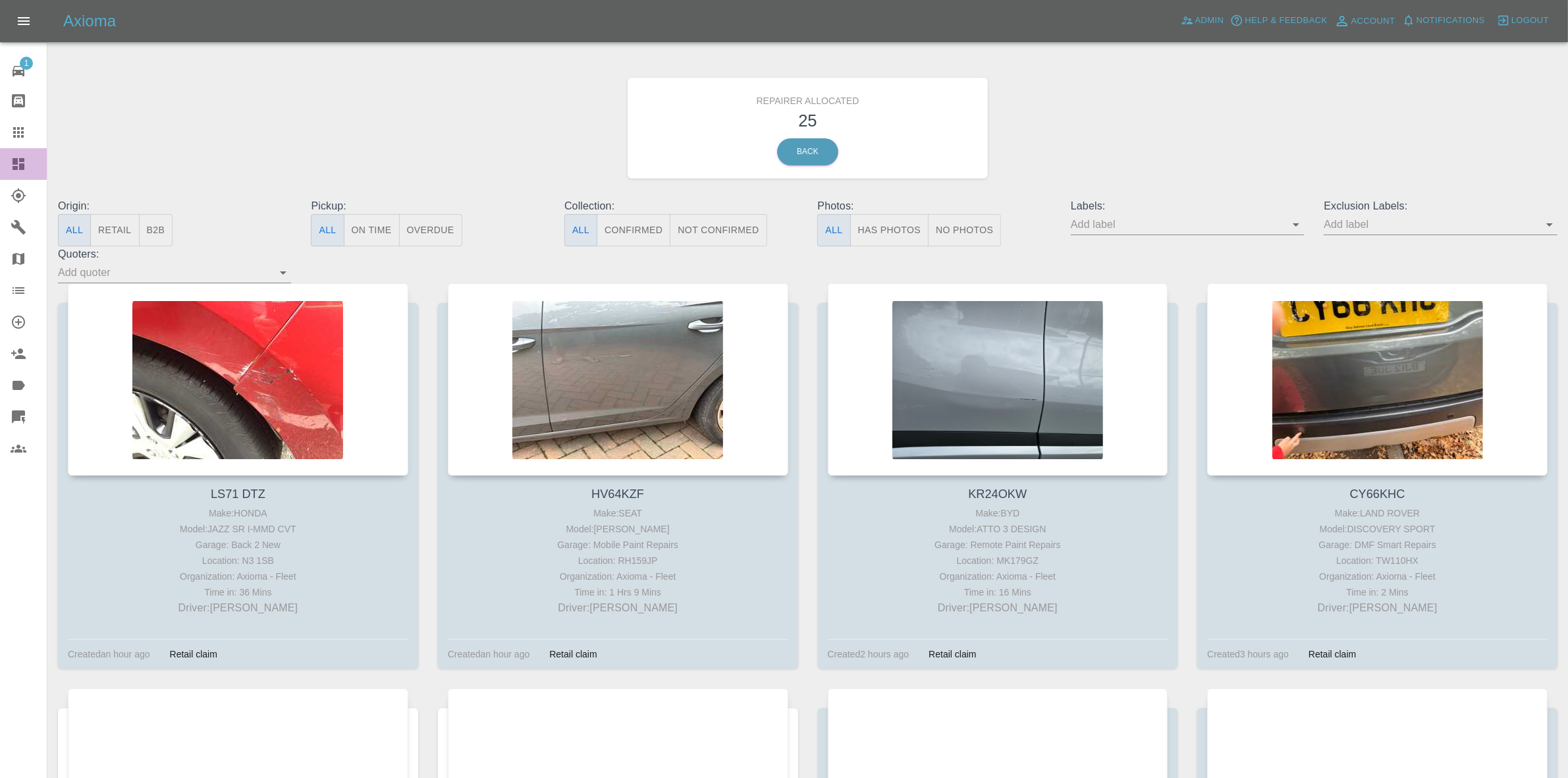
click at [0, 156] on link "Dashboard" at bounding box center [23, 163] width 47 height 31
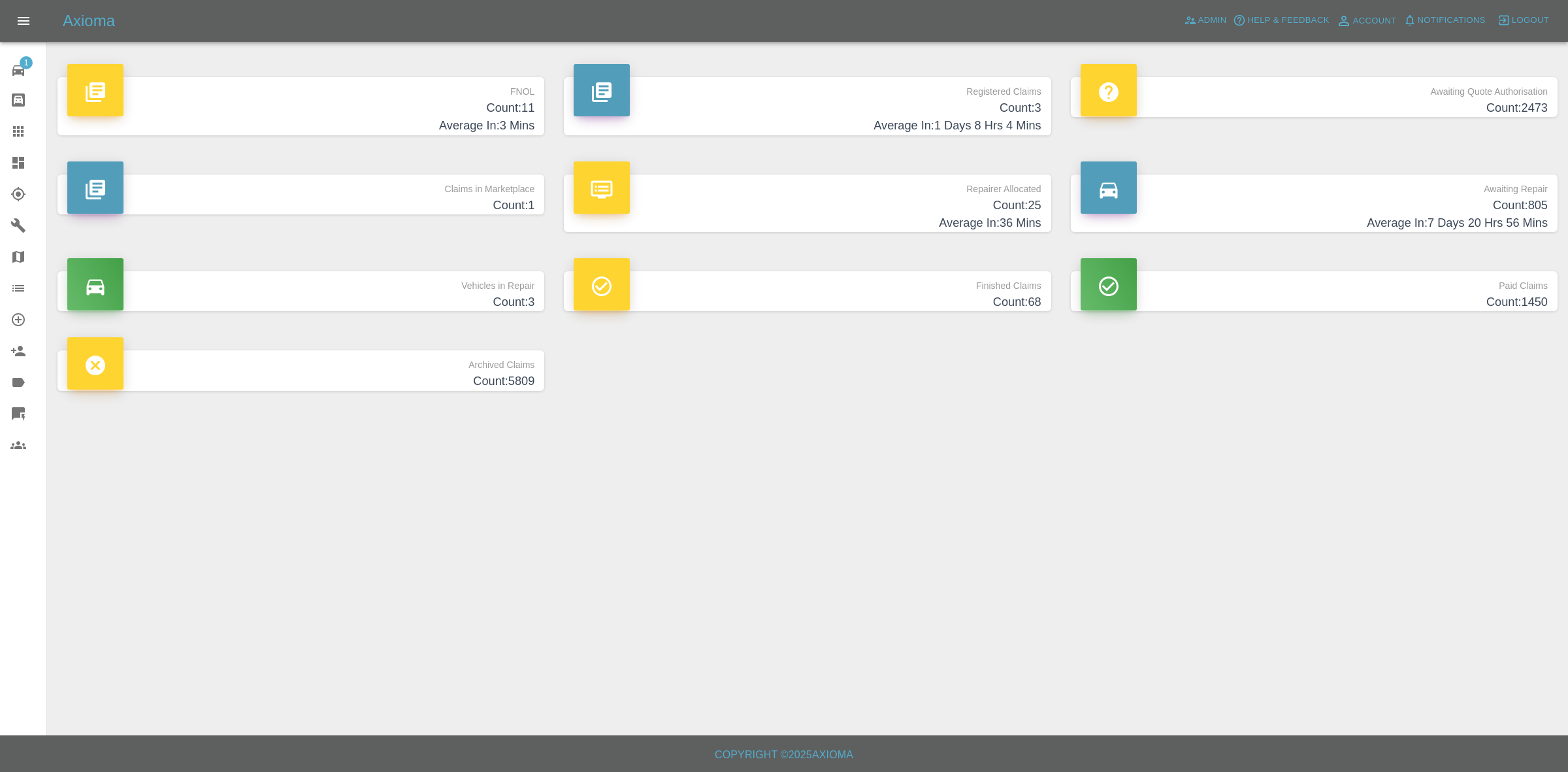
click at [424, 185] on p "Claims in Marketplace" at bounding box center [300, 185] width 467 height 22
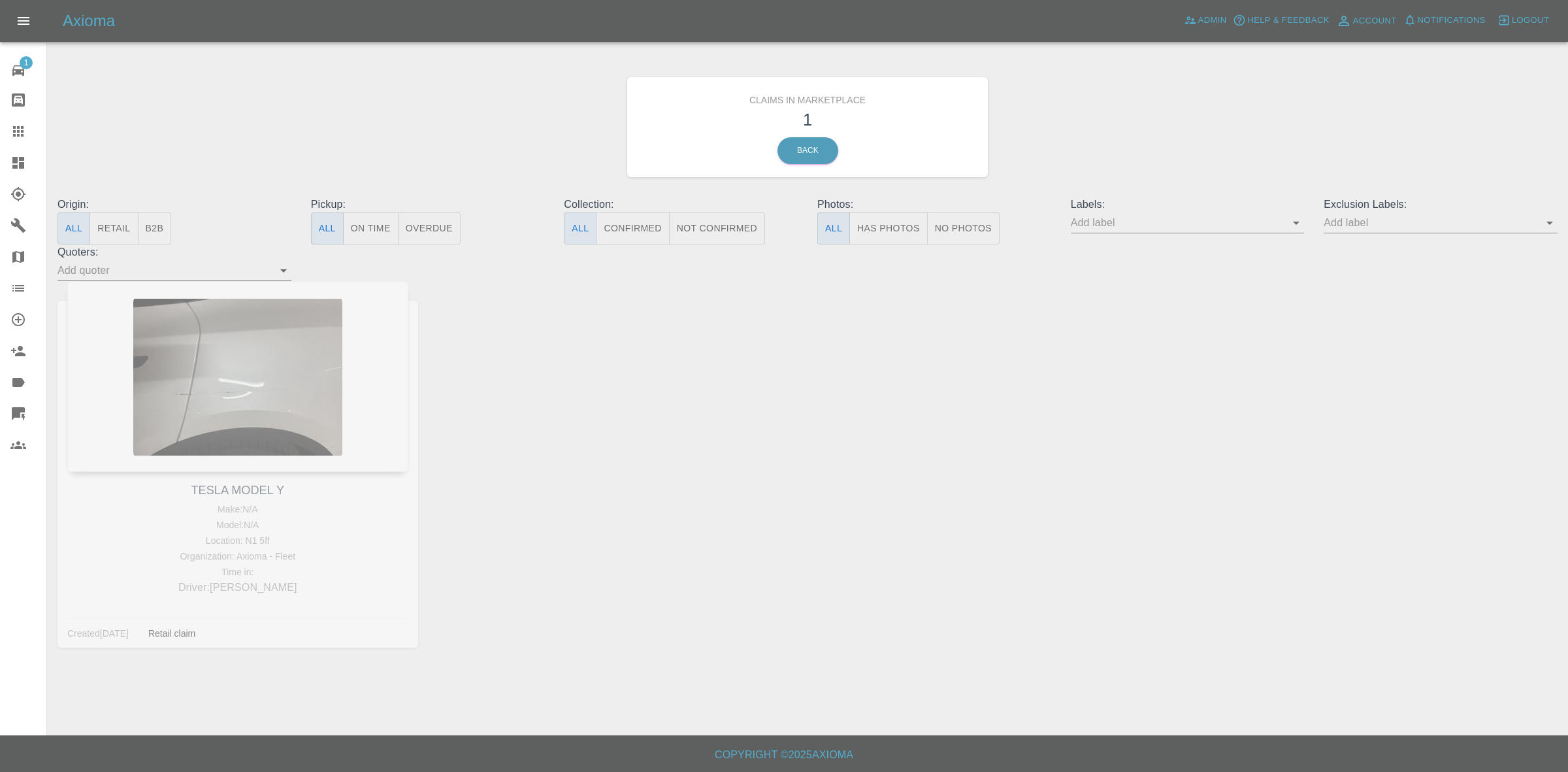
click at [0, 261] on link "Map" at bounding box center [23, 257] width 46 height 31
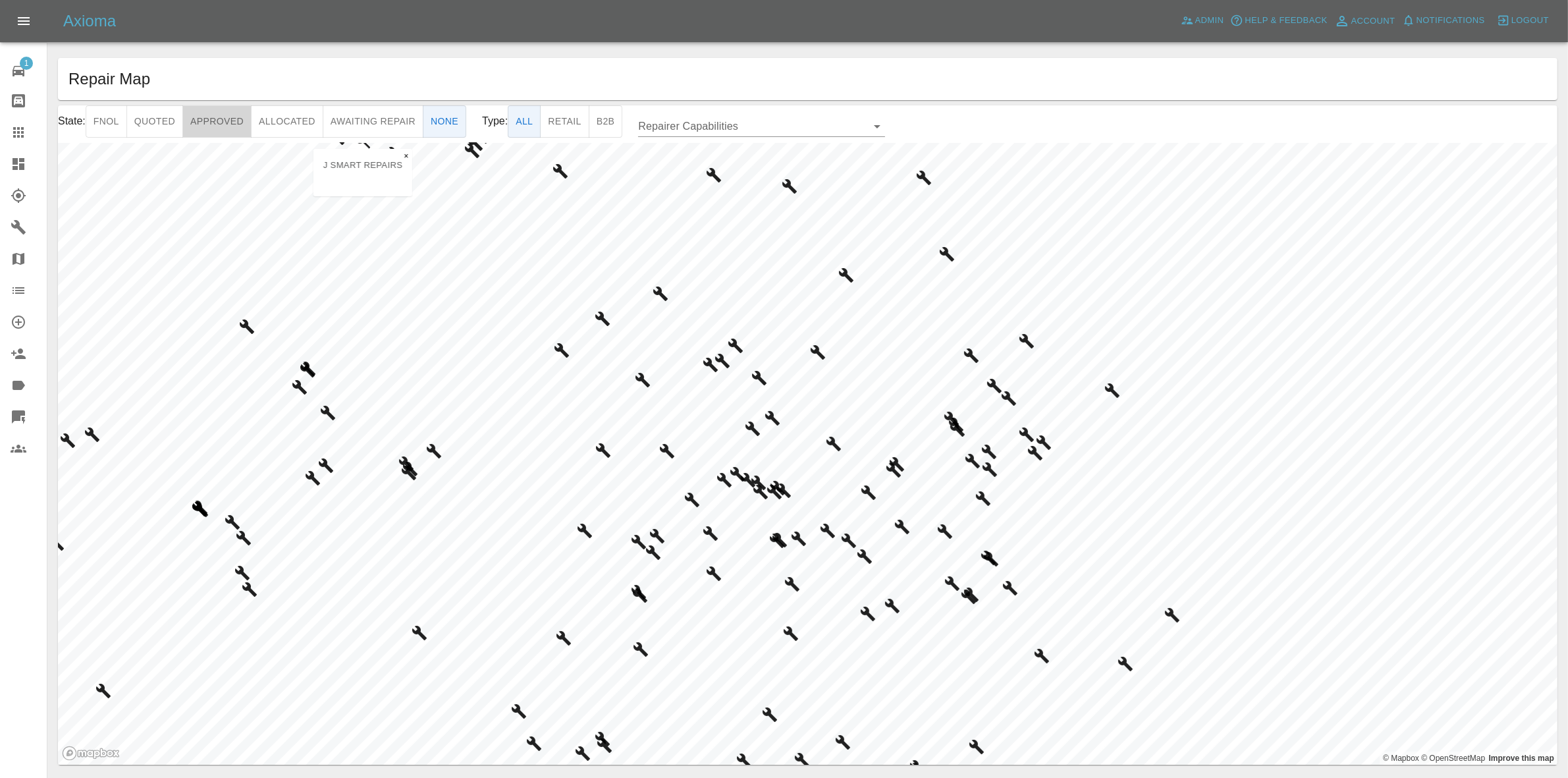
click at [215, 122] on button "Approved" at bounding box center [217, 121] width 69 height 32
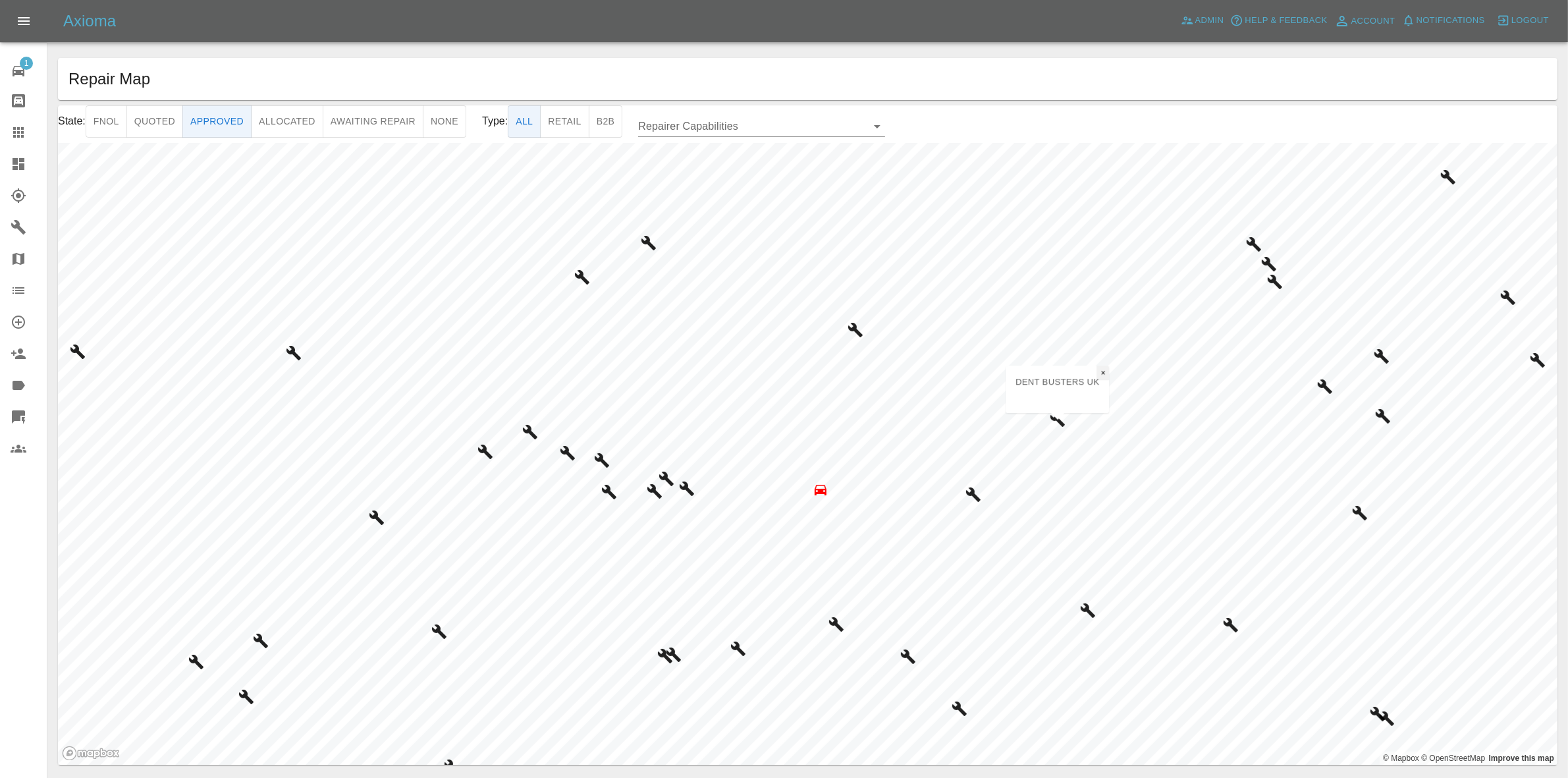
click at [1101, 375] on span "×" at bounding box center [1104, 373] width 5 height 9
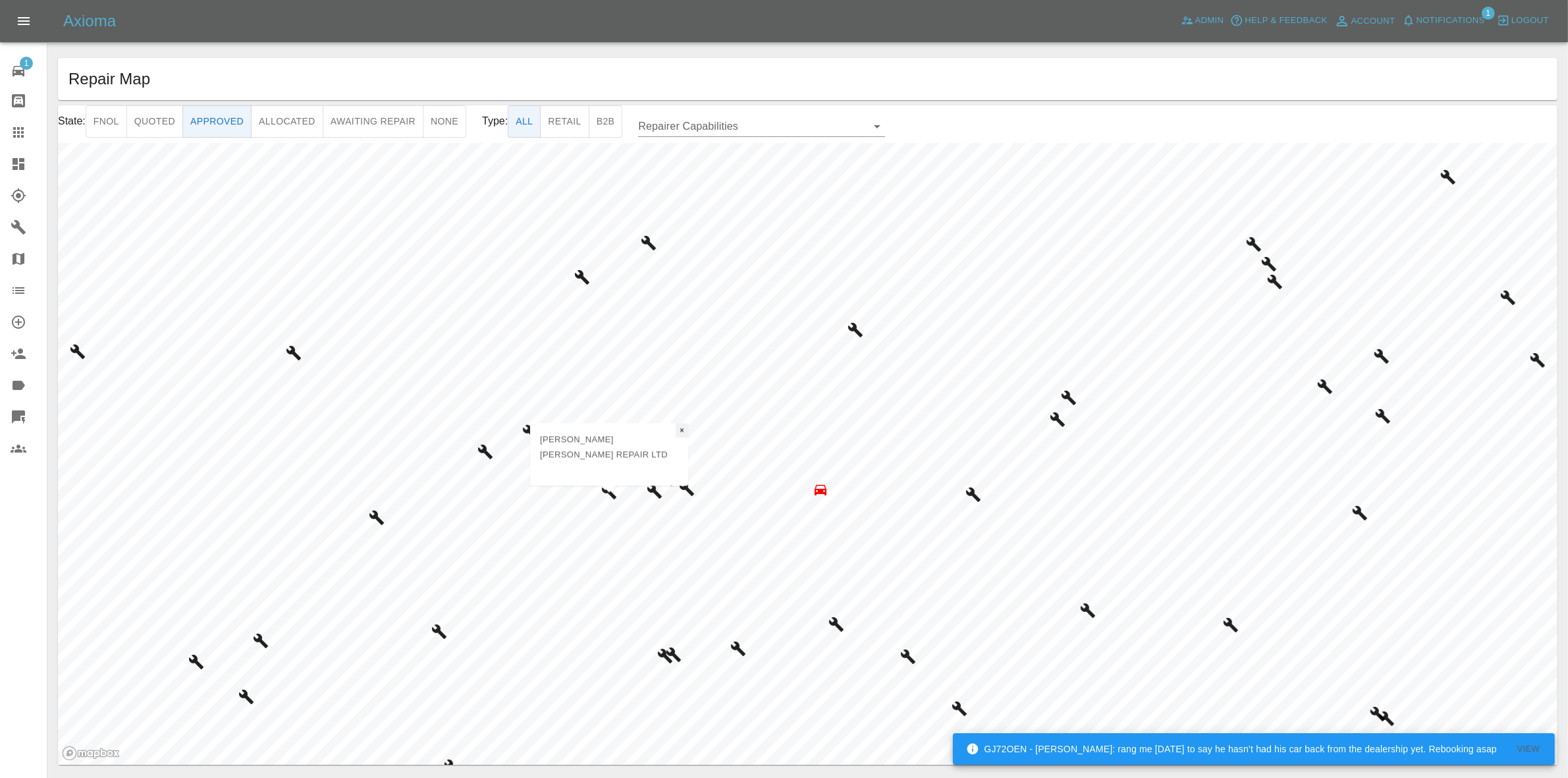
click at [680, 435] on span "×" at bounding box center [682, 430] width 5 height 9
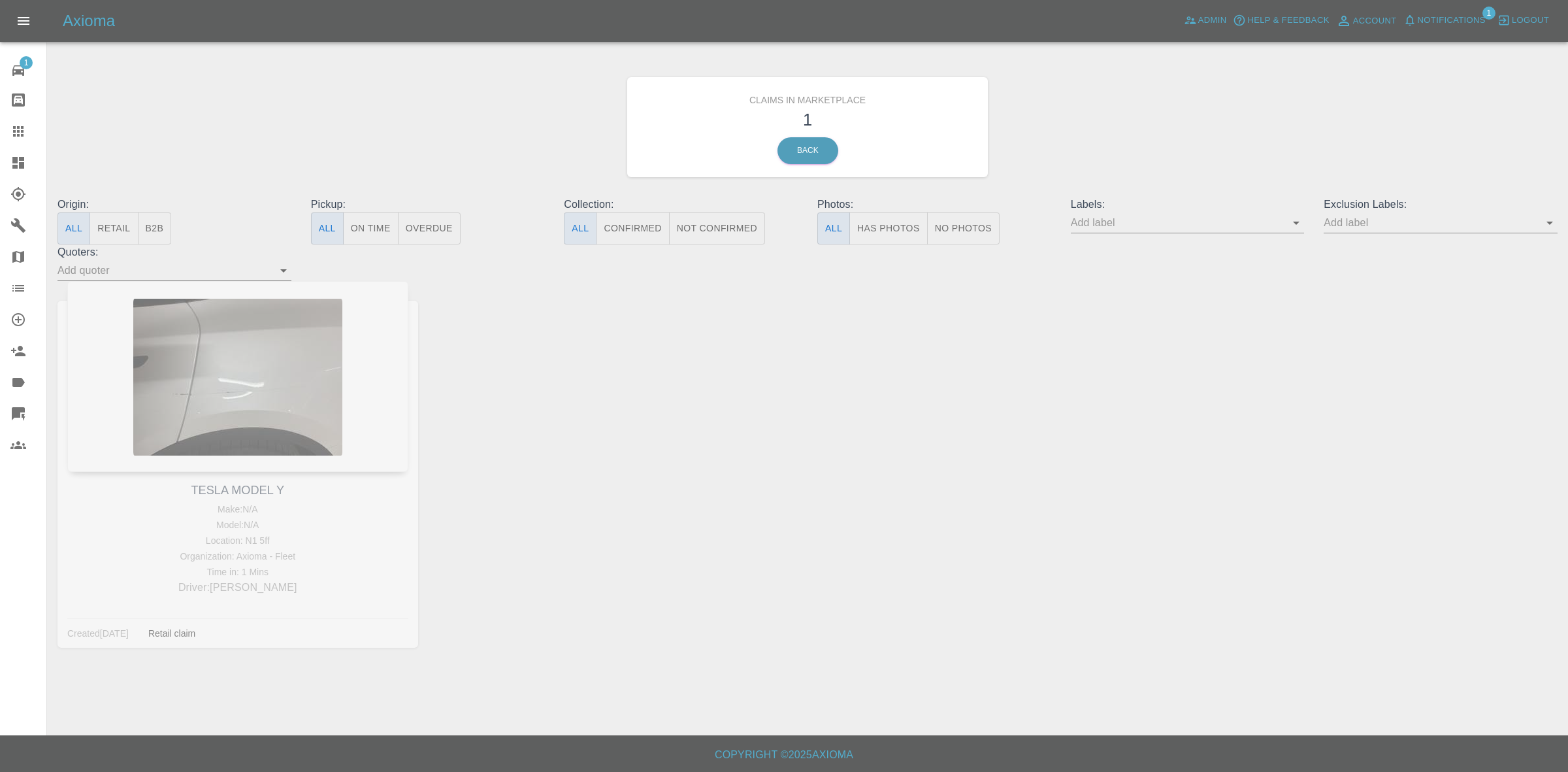
click at [238, 328] on div "TESLA MODEL Y Make: N/A Model: N/A Location: N1 5ff Organization: Axioma - Flee…" at bounding box center [238, 474] width 380 height 386
click at [14, 125] on icon at bounding box center [18, 131] width 16 height 16
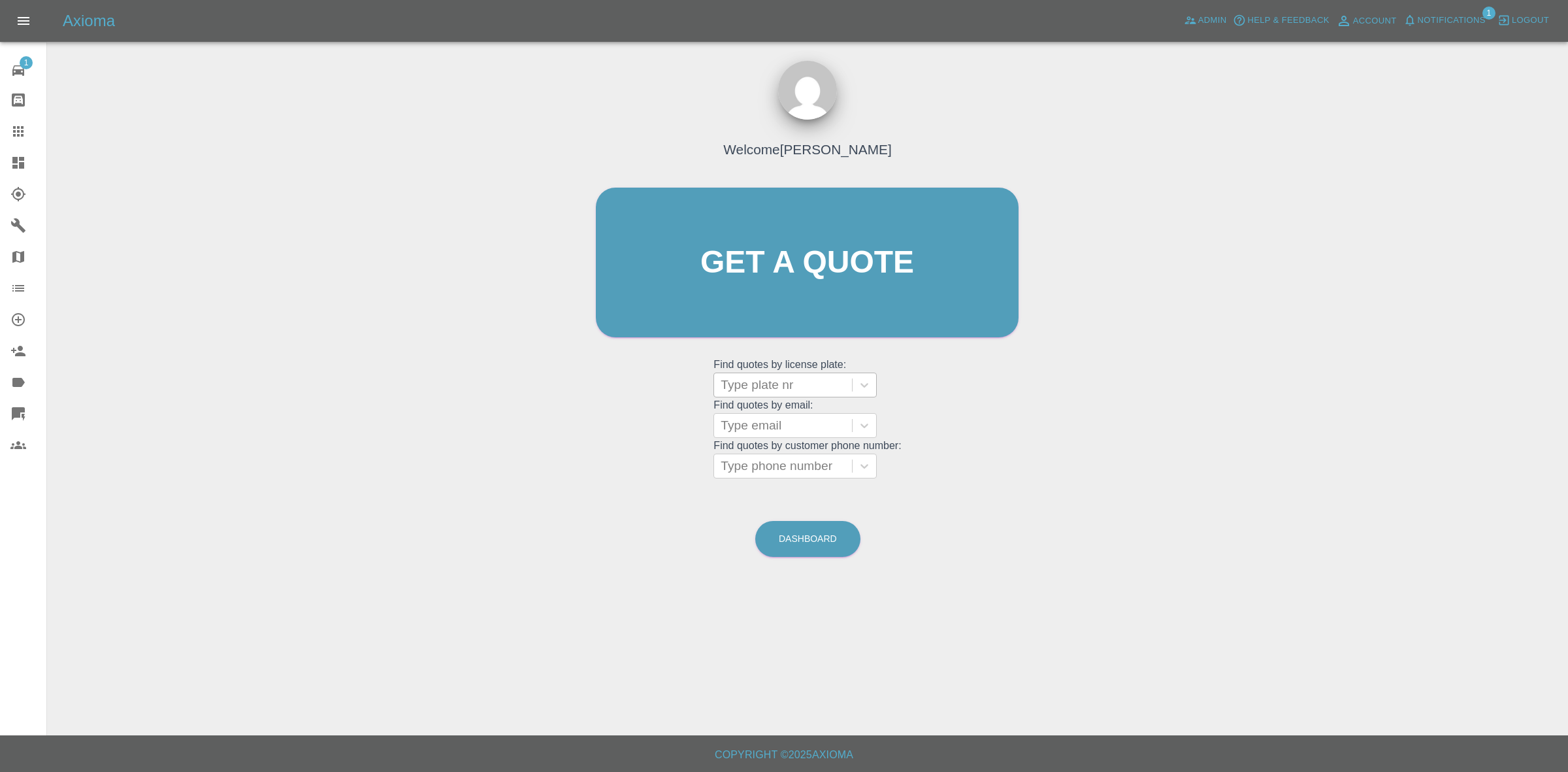
click at [775, 384] on div at bounding box center [783, 385] width 125 height 18
type input "tesla mod"
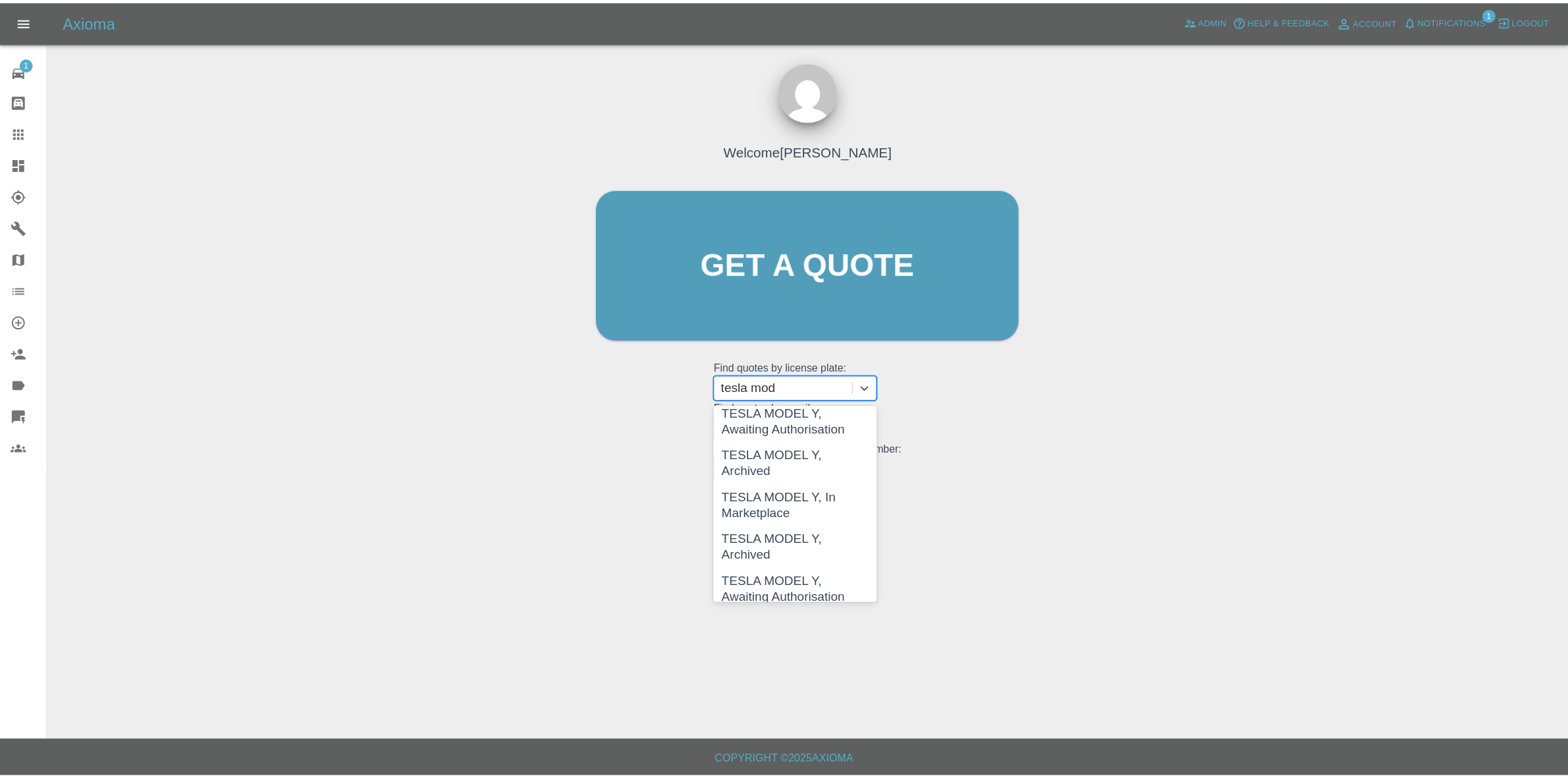
scroll to position [247, 0]
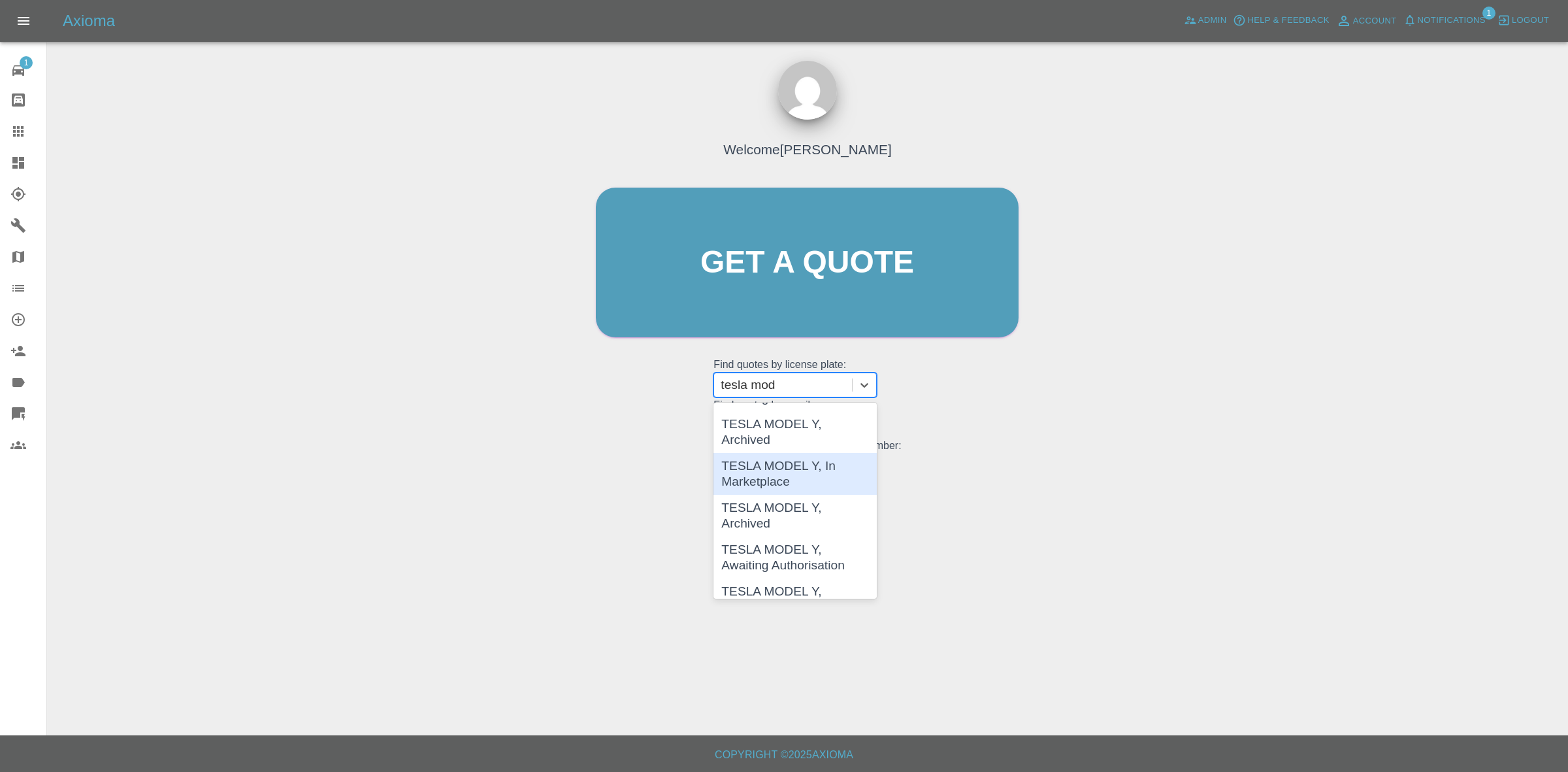
click at [758, 474] on div "TESLA MODEL Y, In Marketplace" at bounding box center [795, 473] width 163 height 42
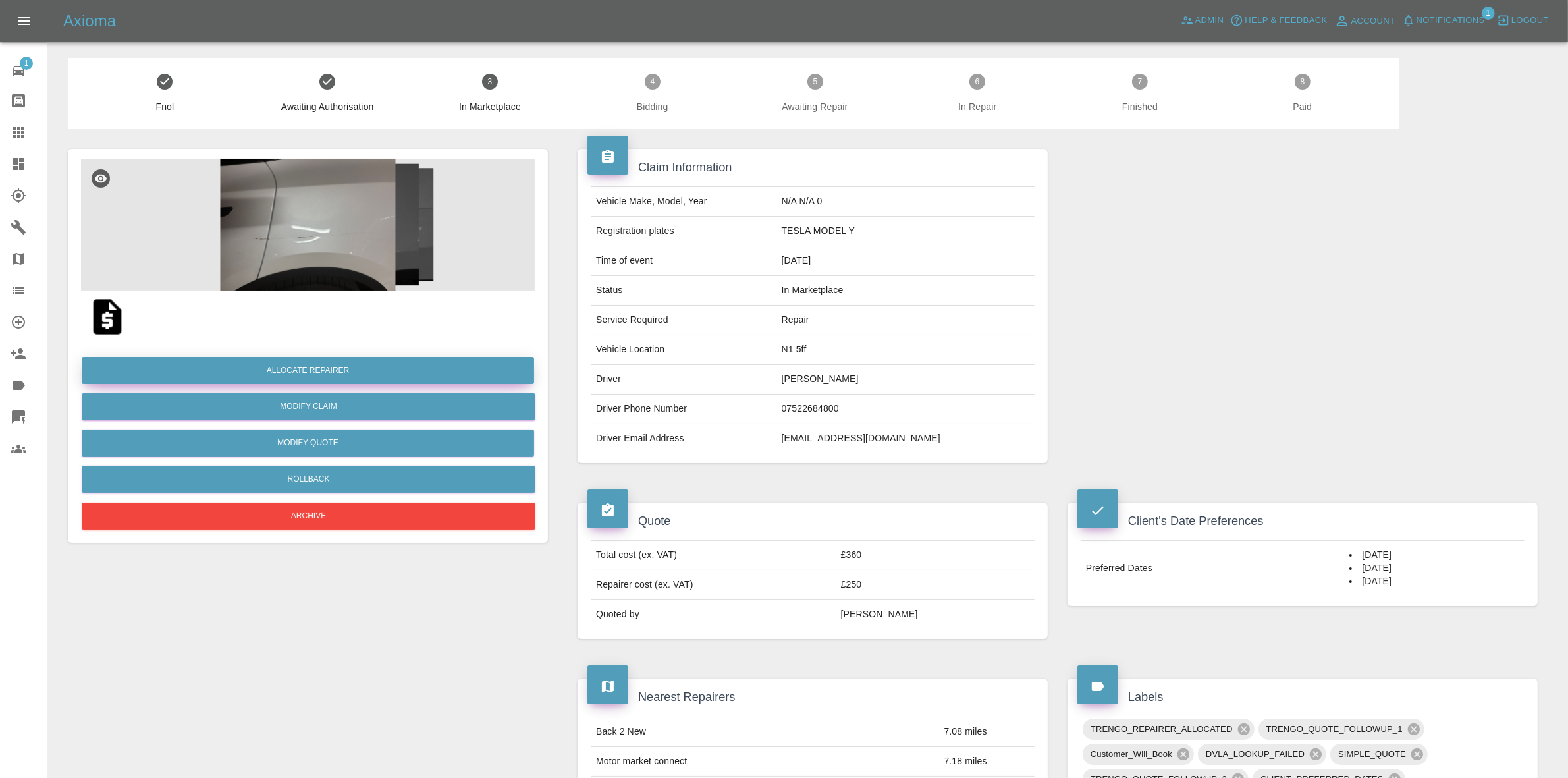
click at [310, 362] on button "Allocate Repairer" at bounding box center [307, 370] width 452 height 27
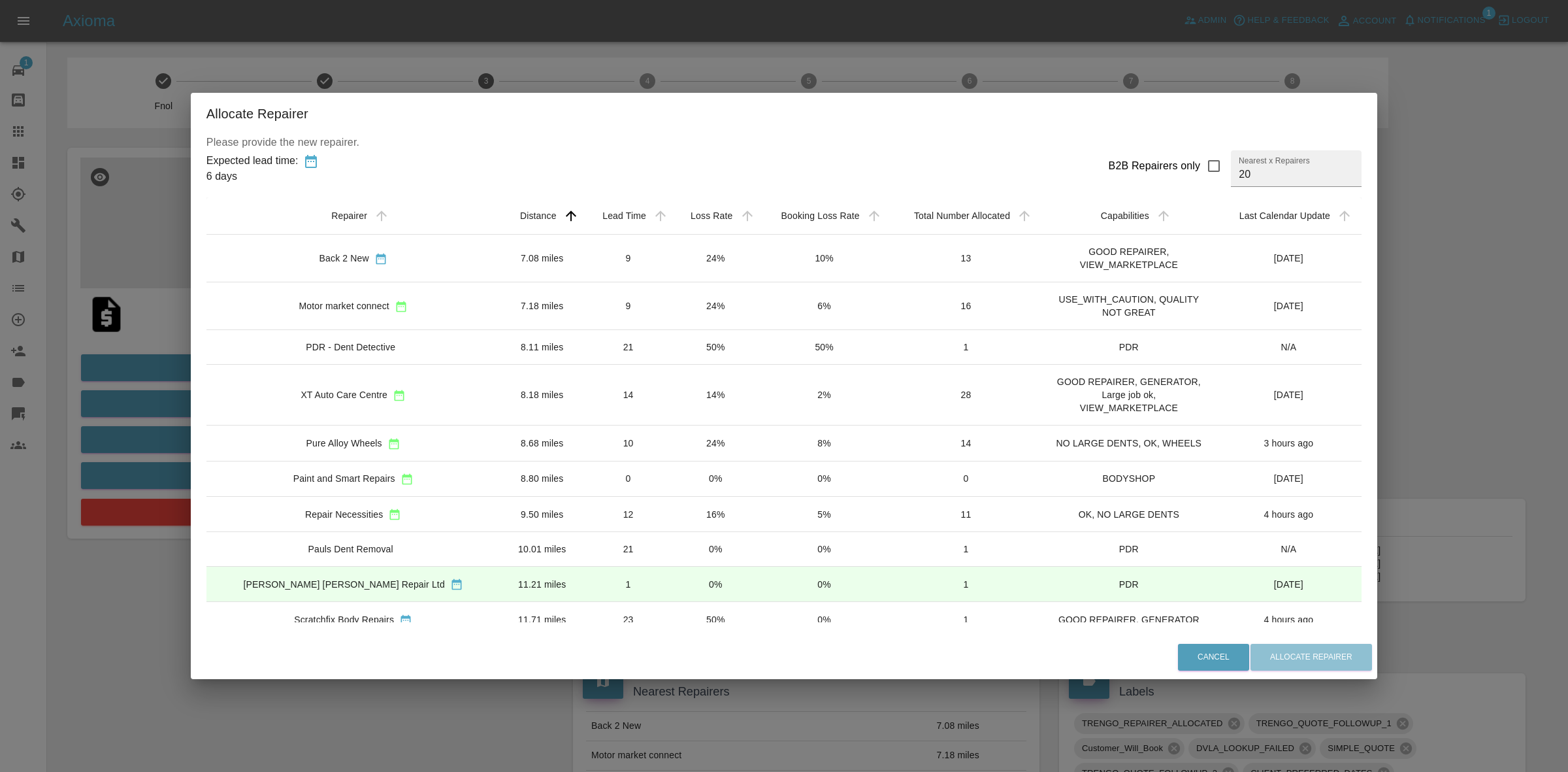
click at [700, 255] on td "24%" at bounding box center [716, 258] width 86 height 48
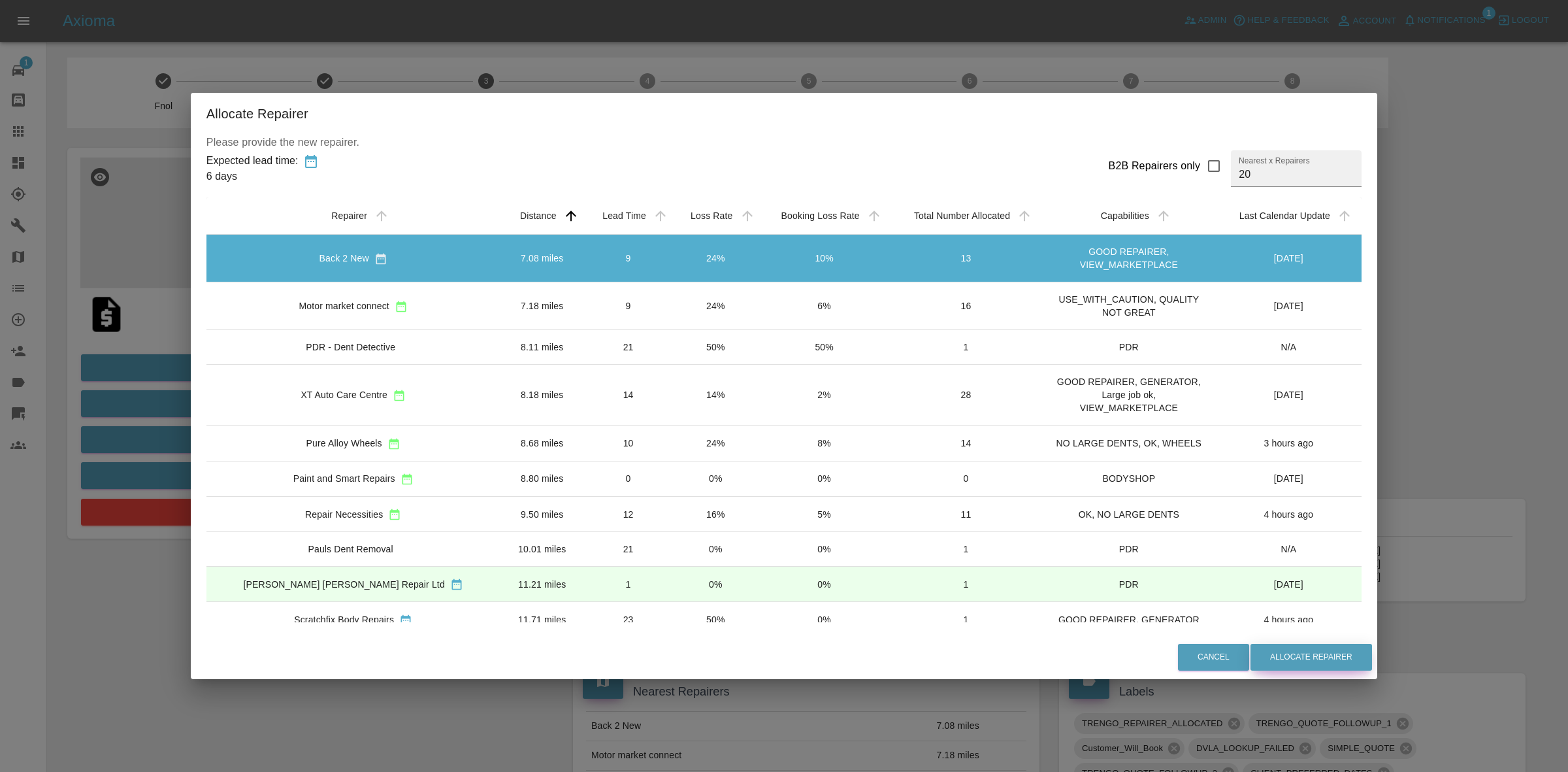
click at [1268, 660] on button "Allocate Repairer" at bounding box center [1311, 657] width 122 height 26
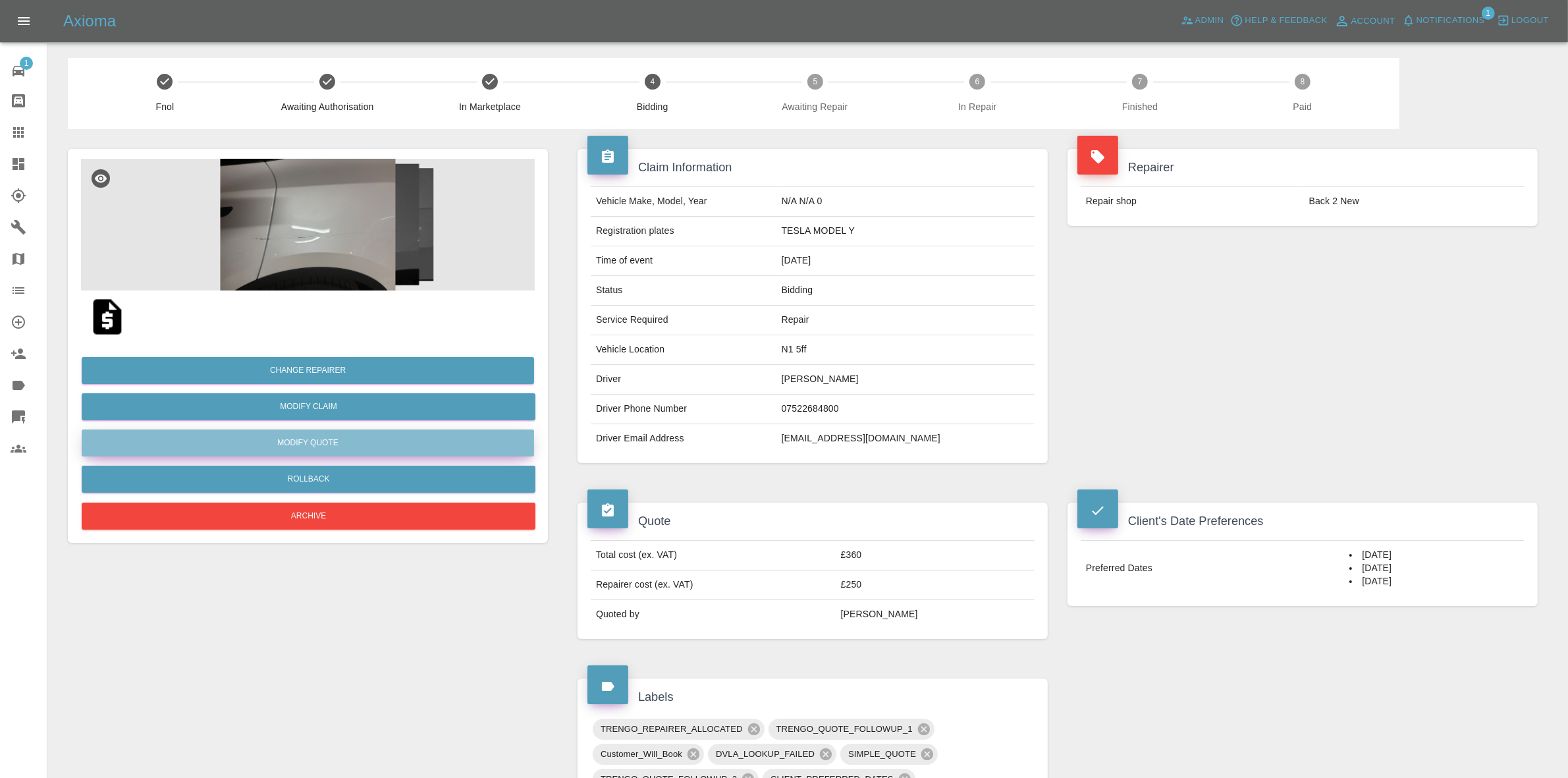
click at [293, 442] on button "Modify Quote" at bounding box center [307, 442] width 452 height 27
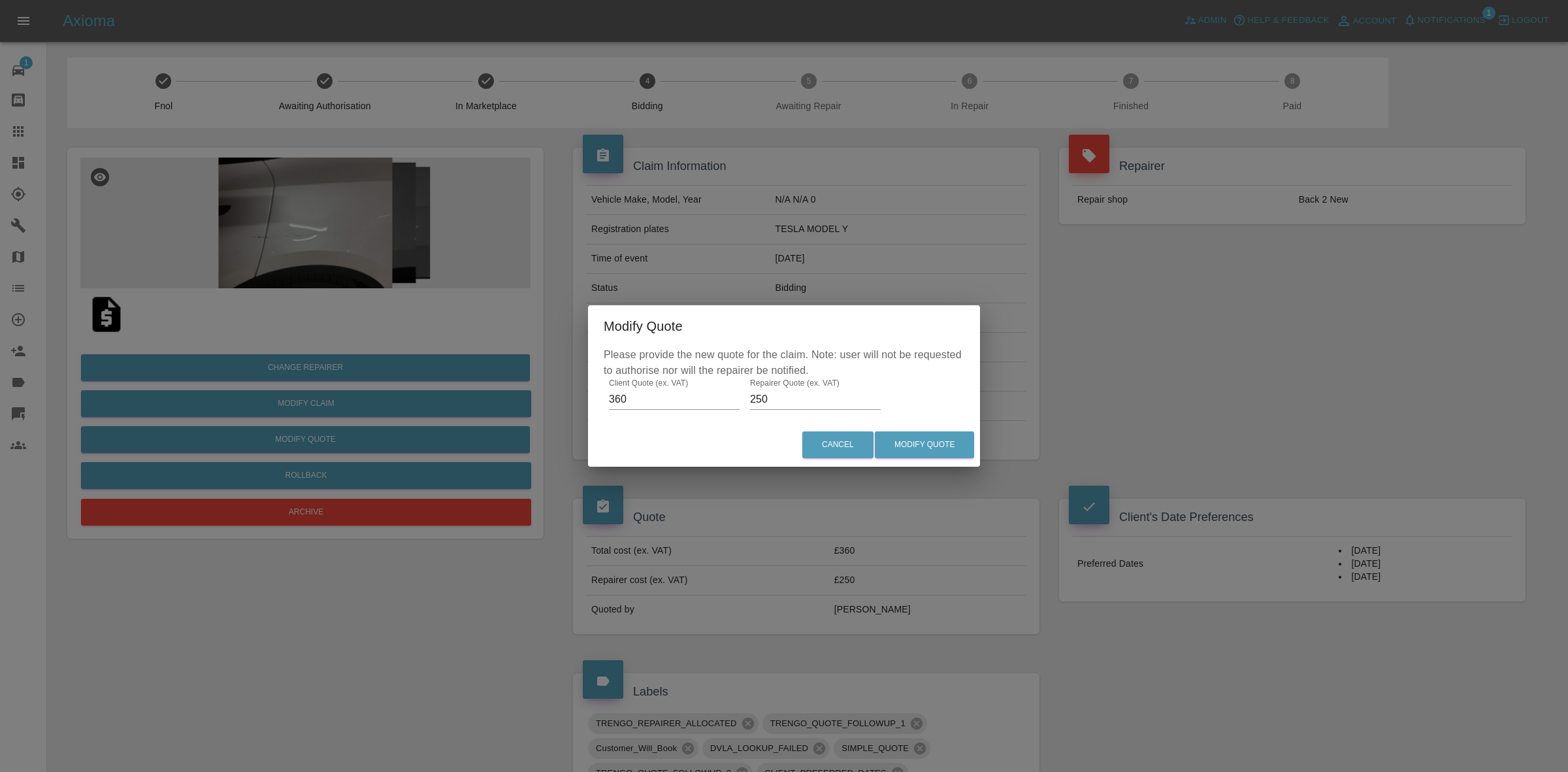
click at [762, 399] on input "250" at bounding box center [815, 400] width 131 height 21
click at [762, 397] on input "250" at bounding box center [815, 400] width 131 height 21
type input "280"
click at [933, 436] on button "Modify Quote" at bounding box center [924, 444] width 99 height 26
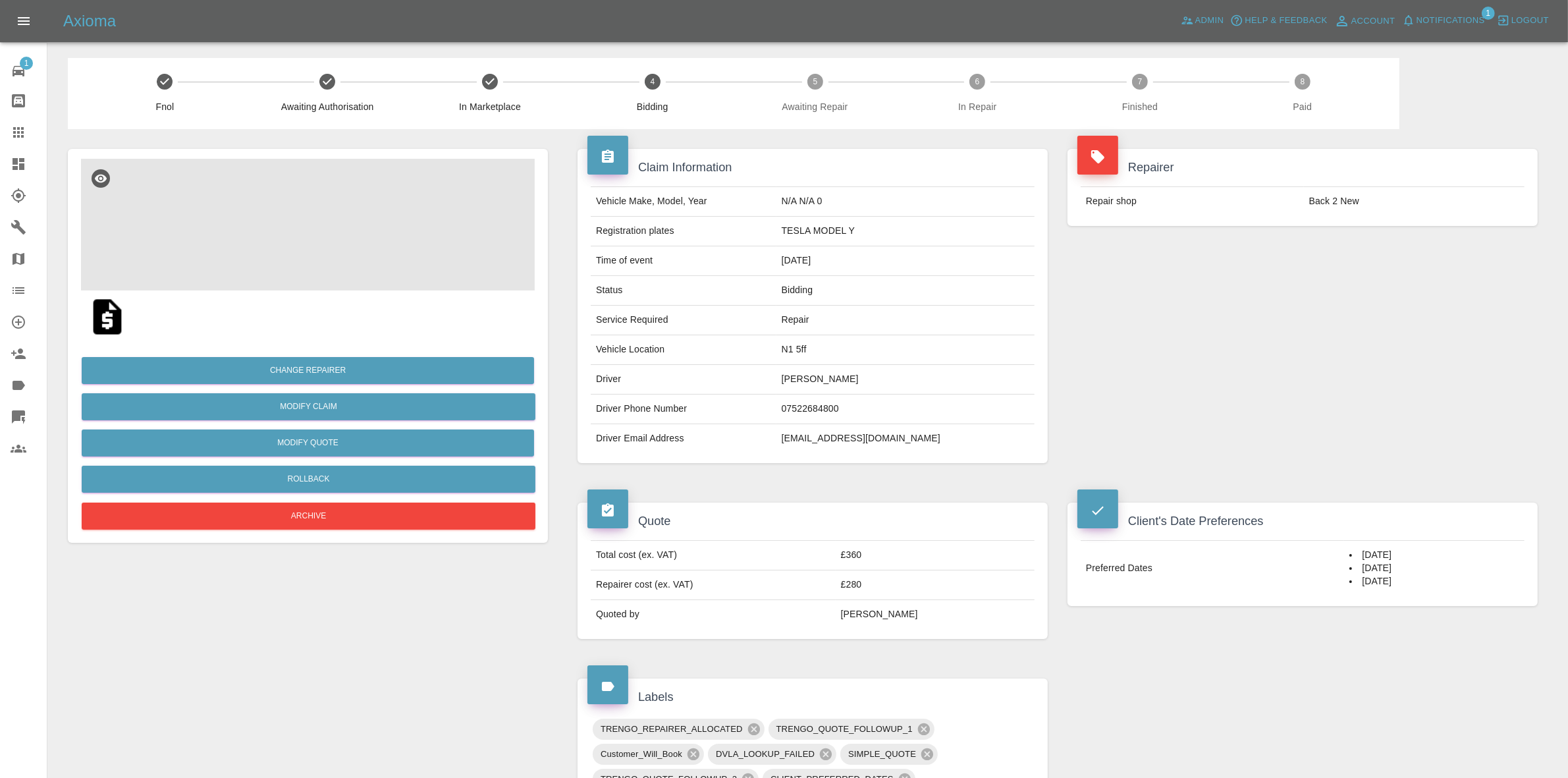
drag, startPoint x: 1327, startPoint y: 234, endPoint x: 677, endPoint y: 60, distance: 672.9
click at [1327, 234] on div "Repairer Repair shop Back 2 New" at bounding box center [1303, 187] width 490 height 117
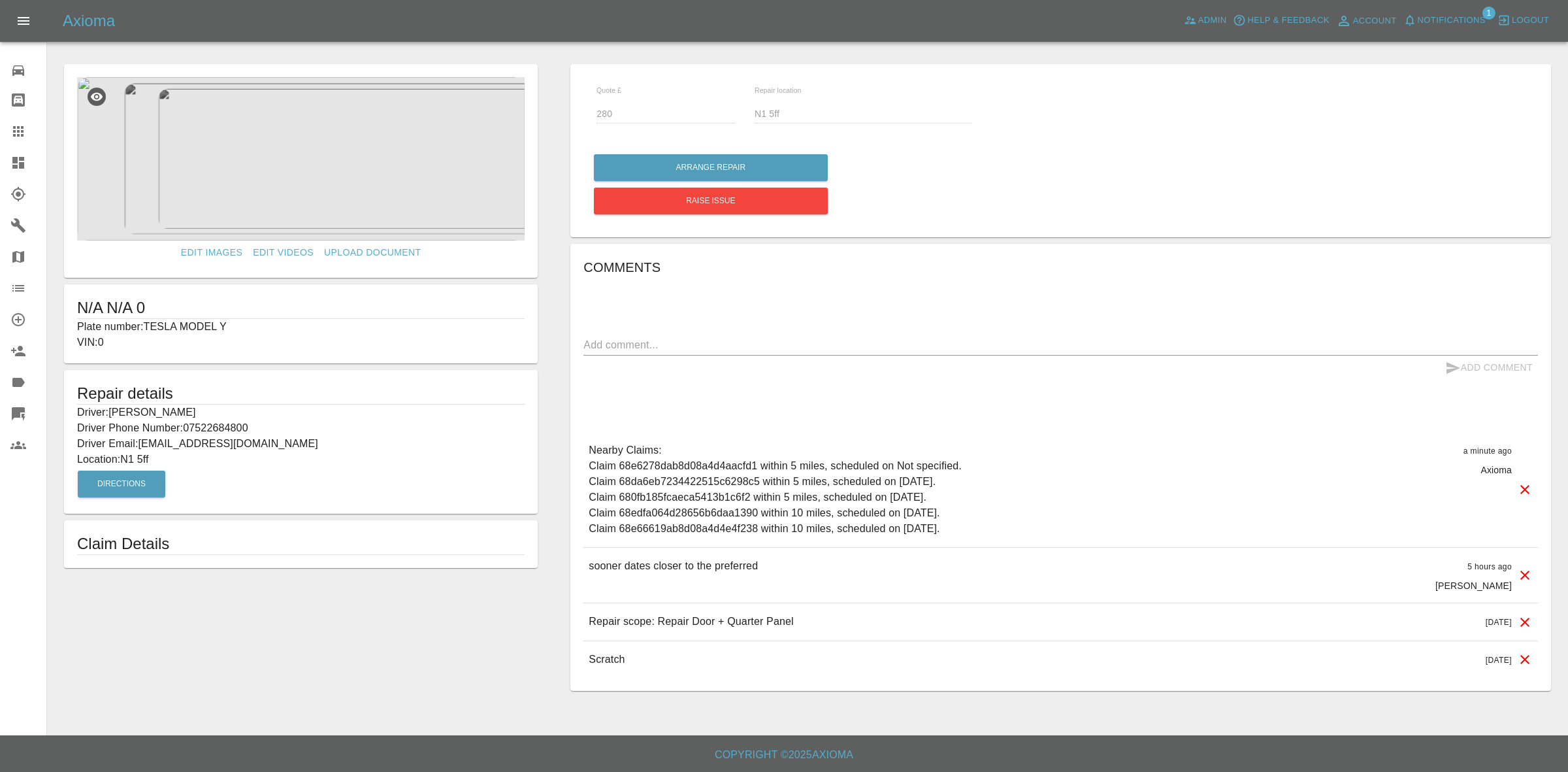
drag, startPoint x: 0, startPoint y: 160, endPoint x: 11, endPoint y: 156, distance: 11.7
click at [0, 160] on link "Dashboard" at bounding box center [23, 162] width 46 height 31
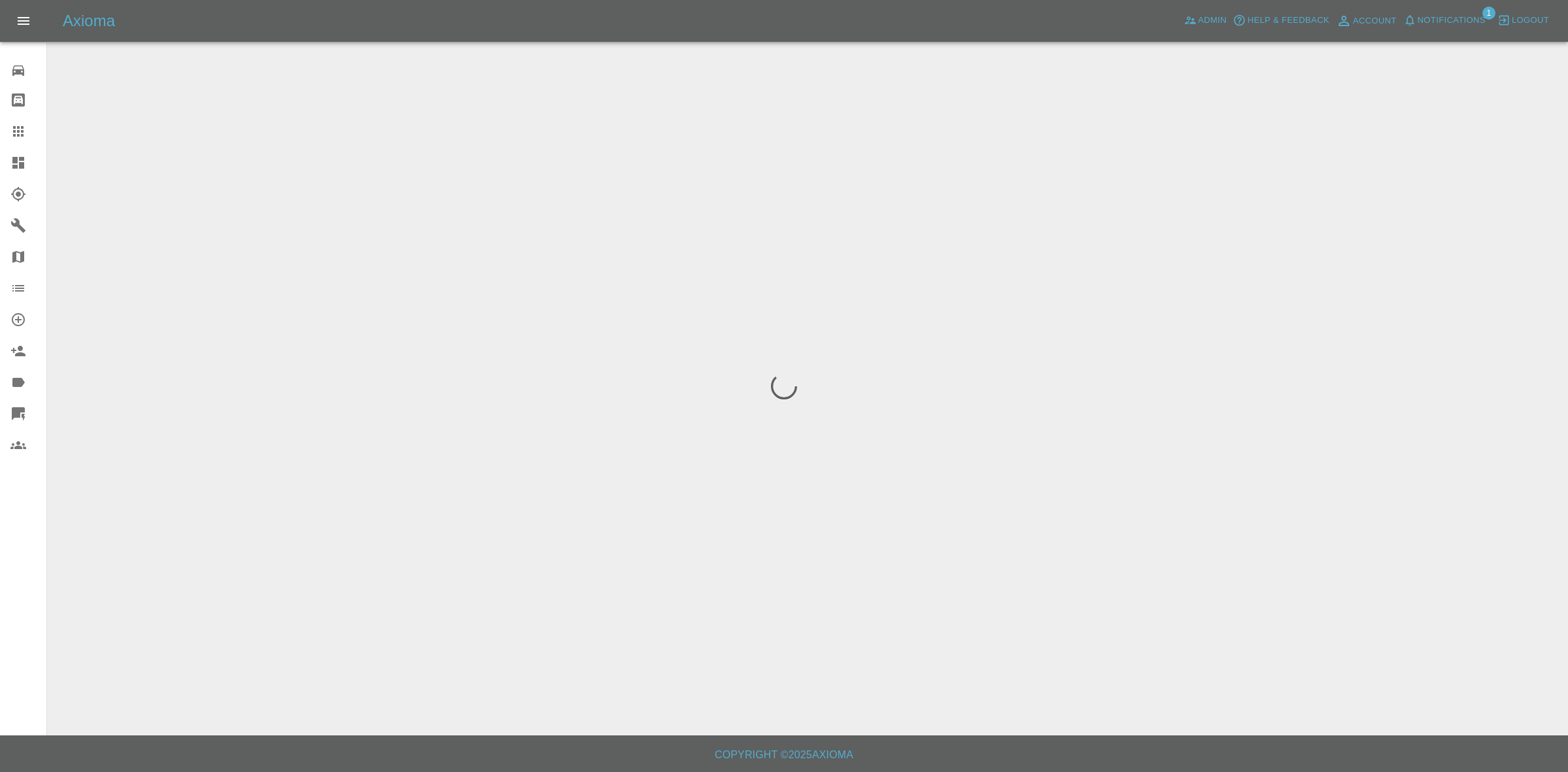
click at [1434, 17] on span "Notifications" at bounding box center [1452, 20] width 68 height 15
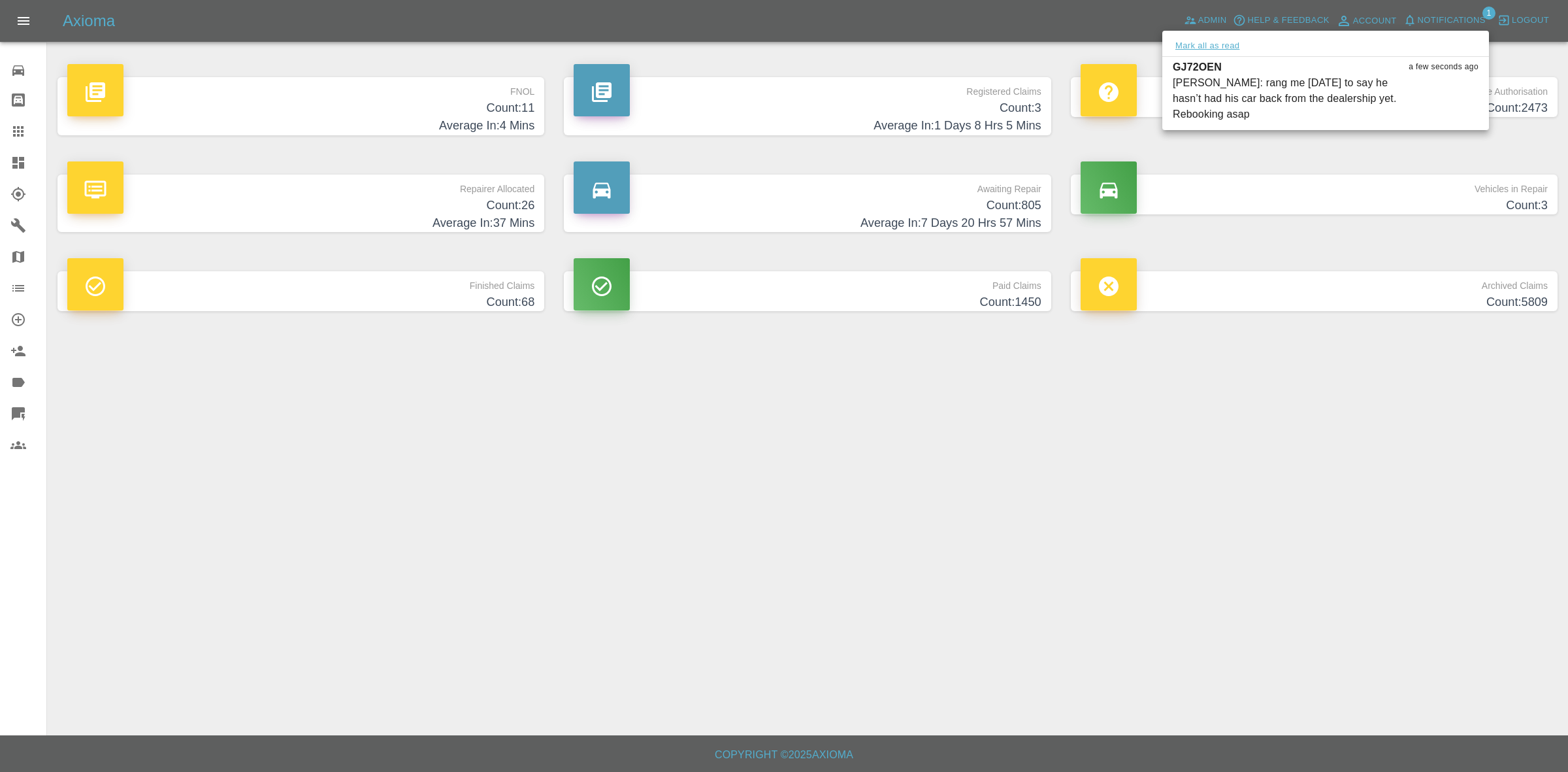
click at [1215, 47] on button "Mark all as read" at bounding box center [1207, 46] width 70 height 15
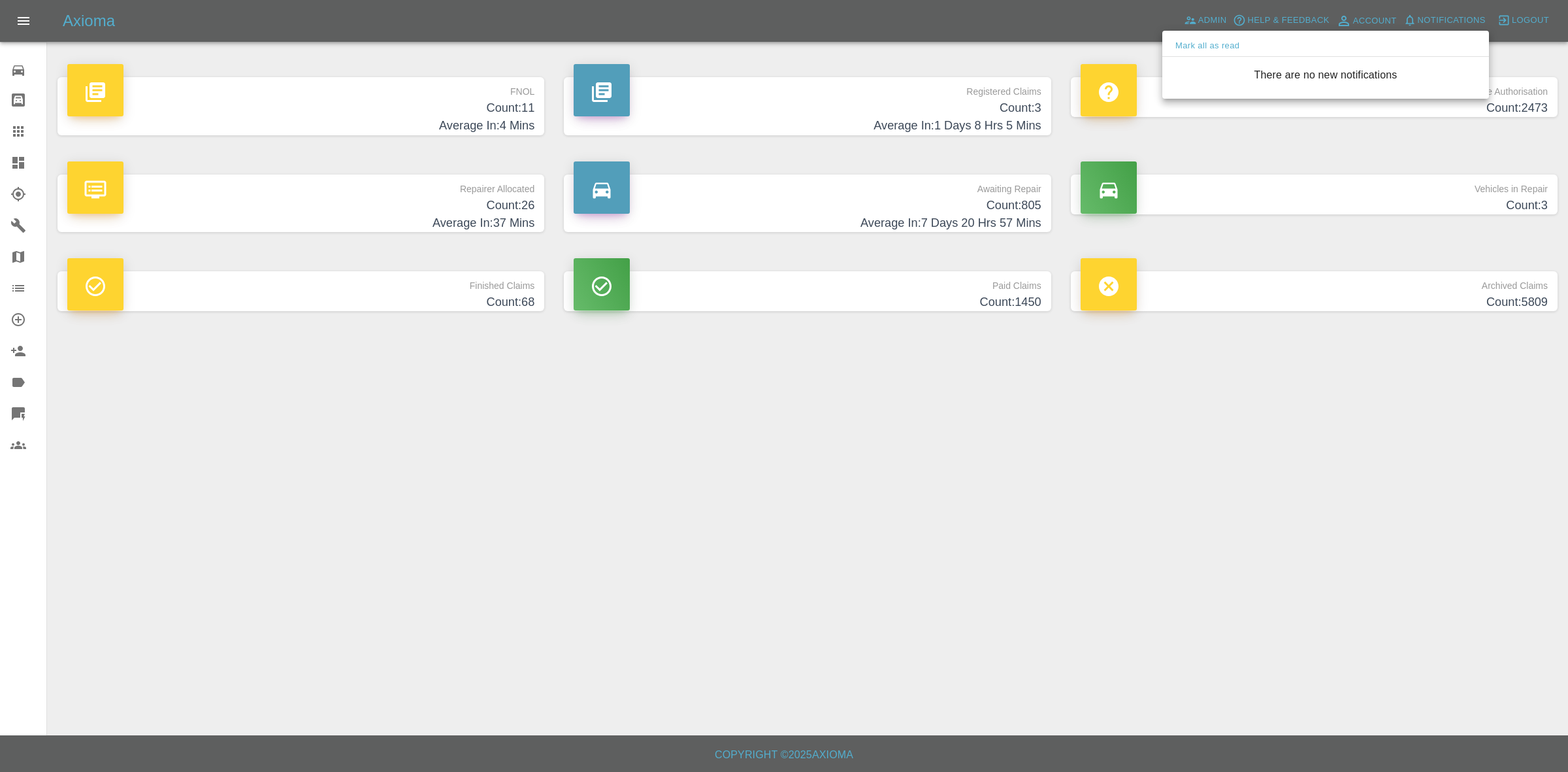
drag, startPoint x: 1257, startPoint y: 360, endPoint x: 1138, endPoint y: 530, distance: 207.5
click at [1259, 367] on div at bounding box center [784, 386] width 1568 height 772
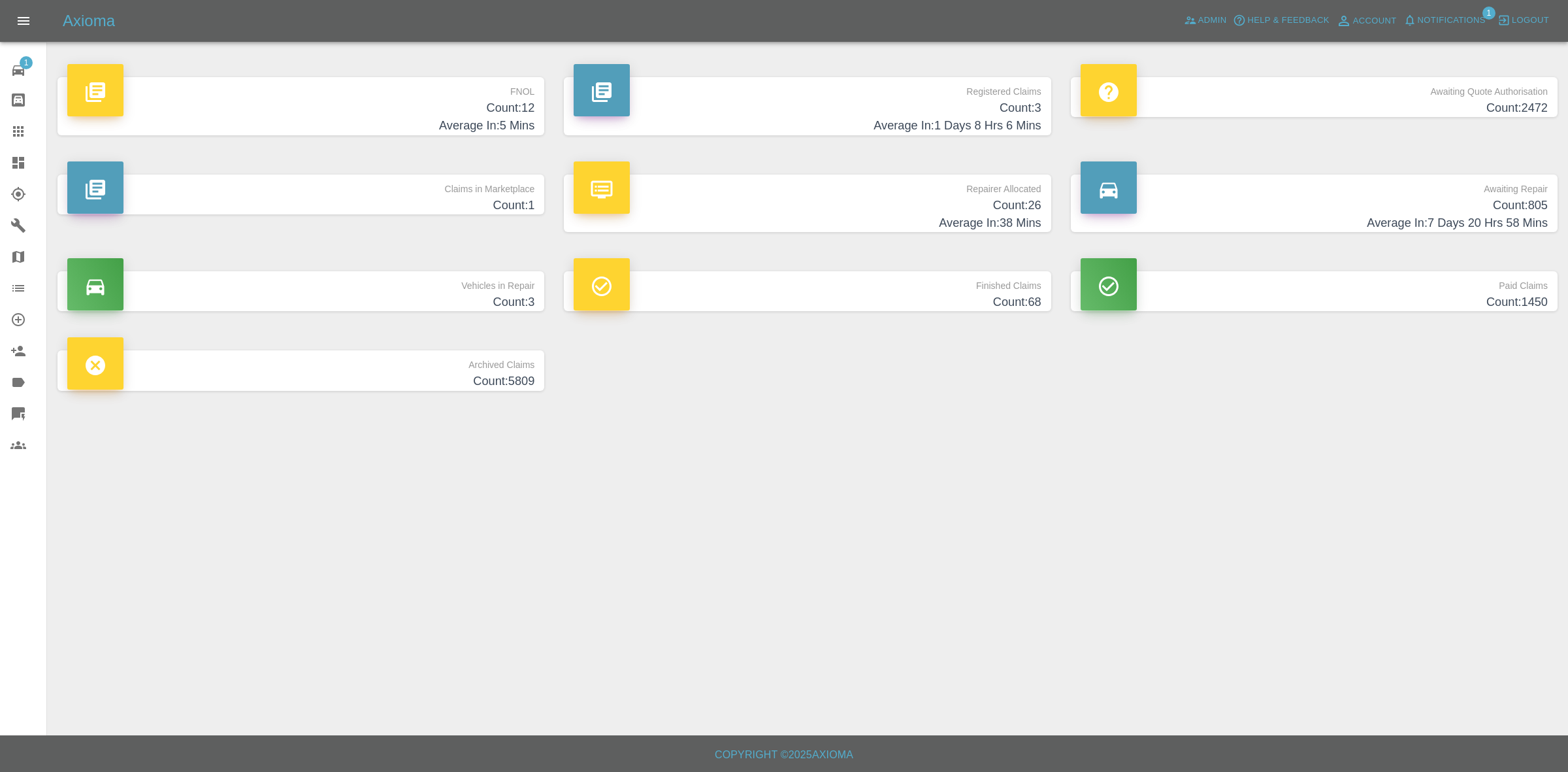
click at [1461, 18] on span "Notifications" at bounding box center [1452, 20] width 68 height 15
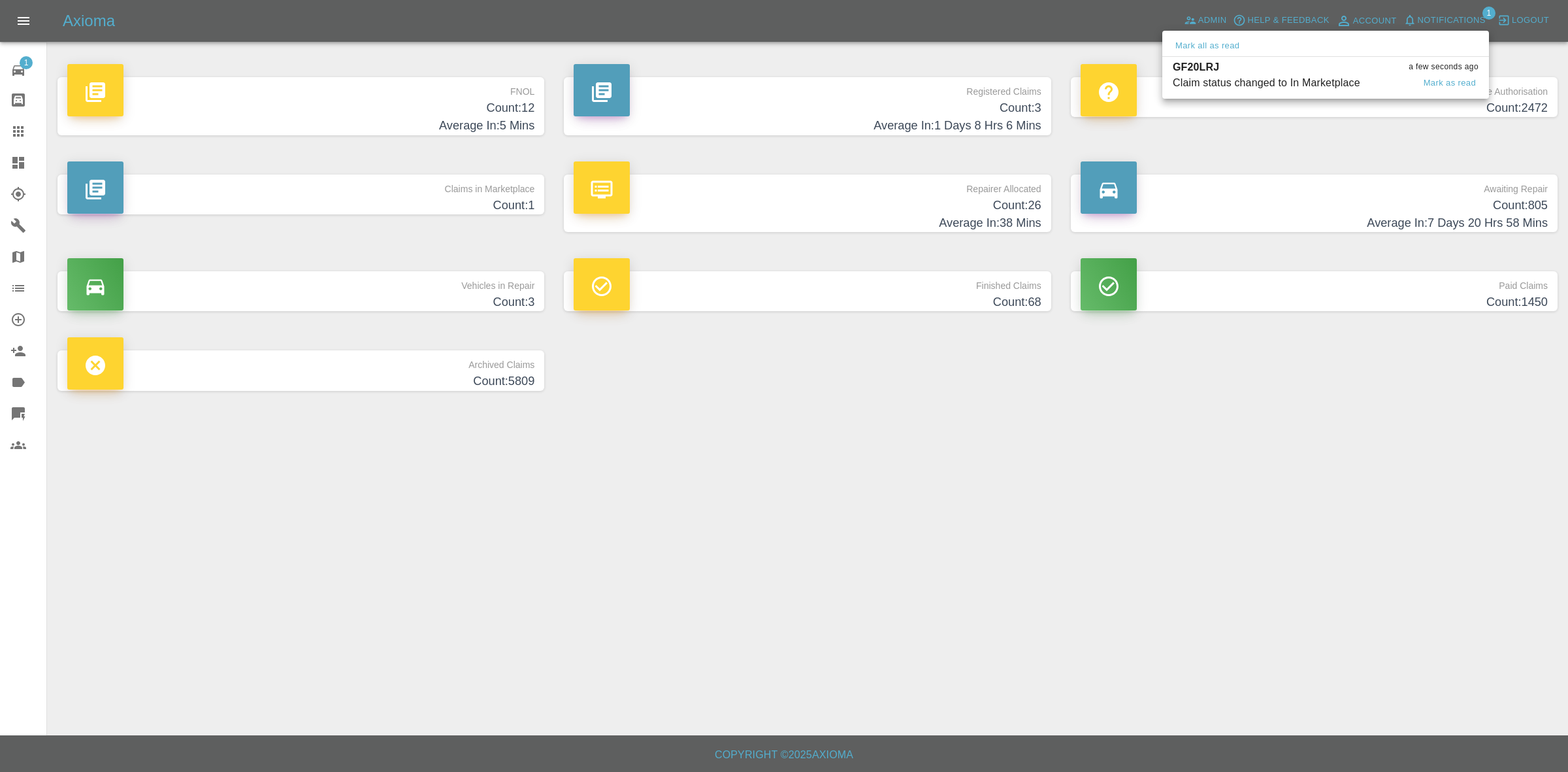
click at [1268, 84] on div "Claim status changed to In Marketplace" at bounding box center [1266, 82] width 188 height 16
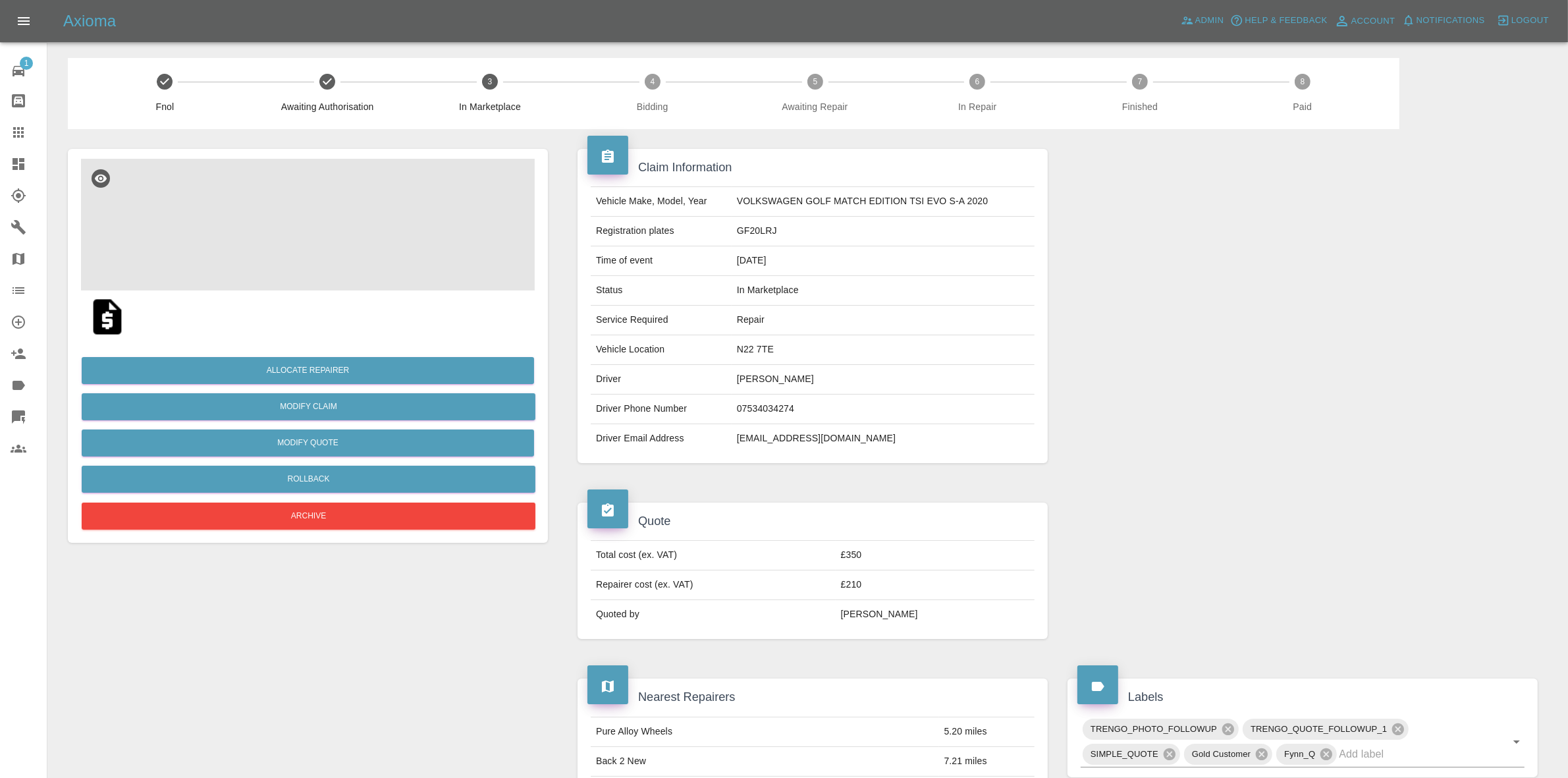
click at [294, 199] on img at bounding box center [307, 224] width 454 height 132
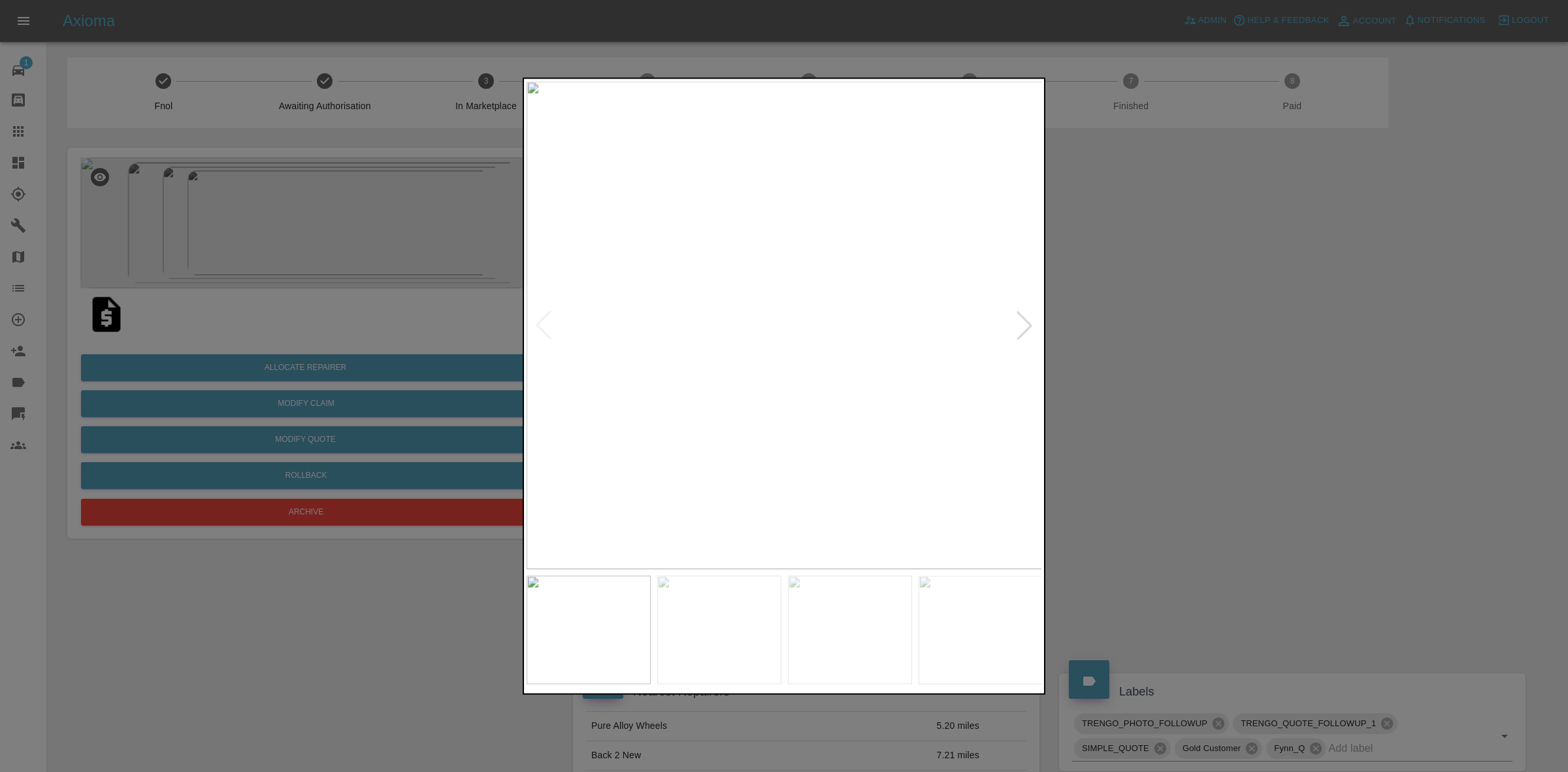
click at [1014, 325] on div at bounding box center [1024, 325] width 29 height 29
click at [1020, 325] on img at bounding box center [784, 325] width 516 height 487
click at [1181, 334] on div at bounding box center [784, 386] width 1568 height 772
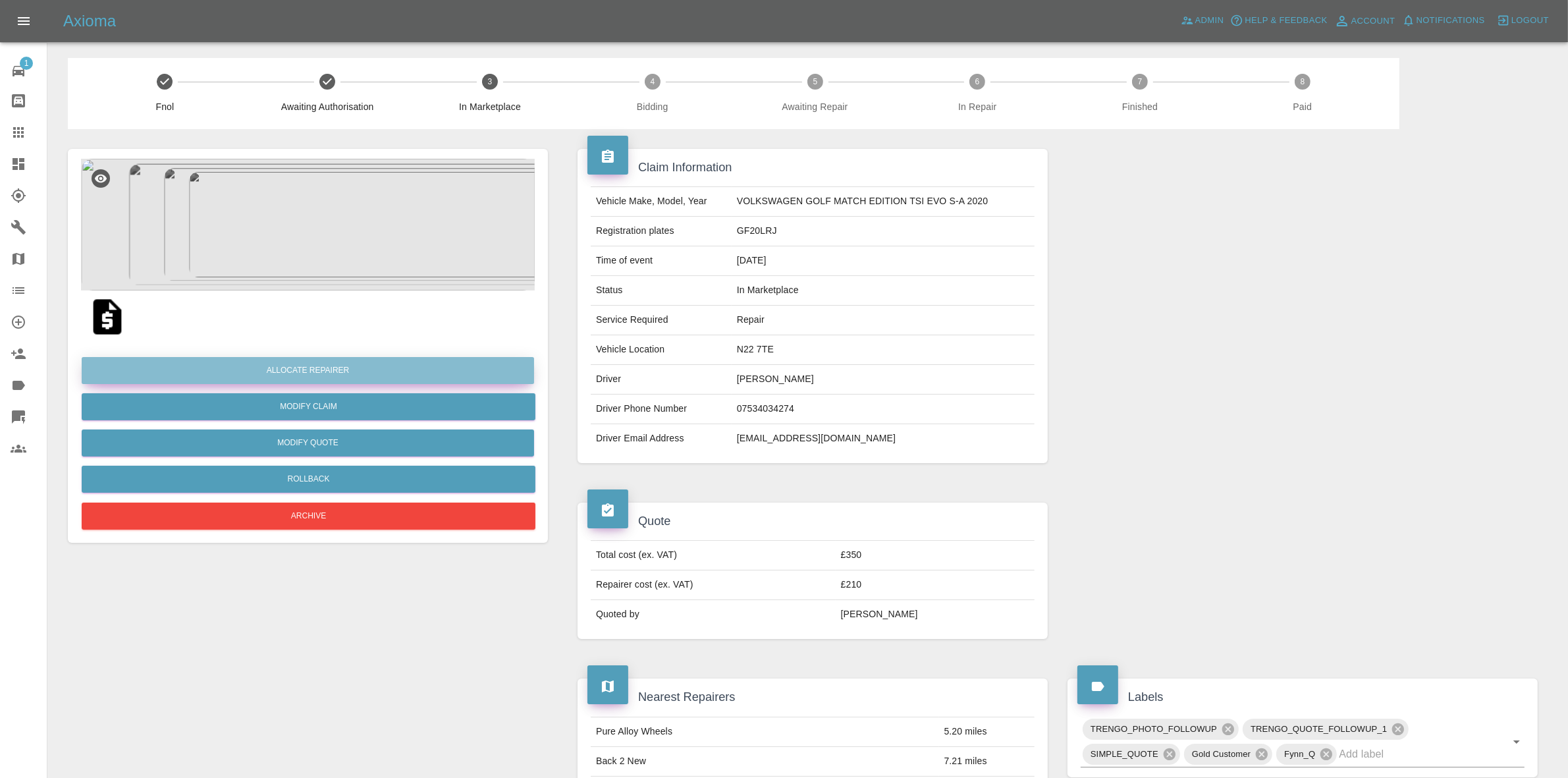
click at [297, 370] on button "Allocate Repairer" at bounding box center [307, 370] width 452 height 27
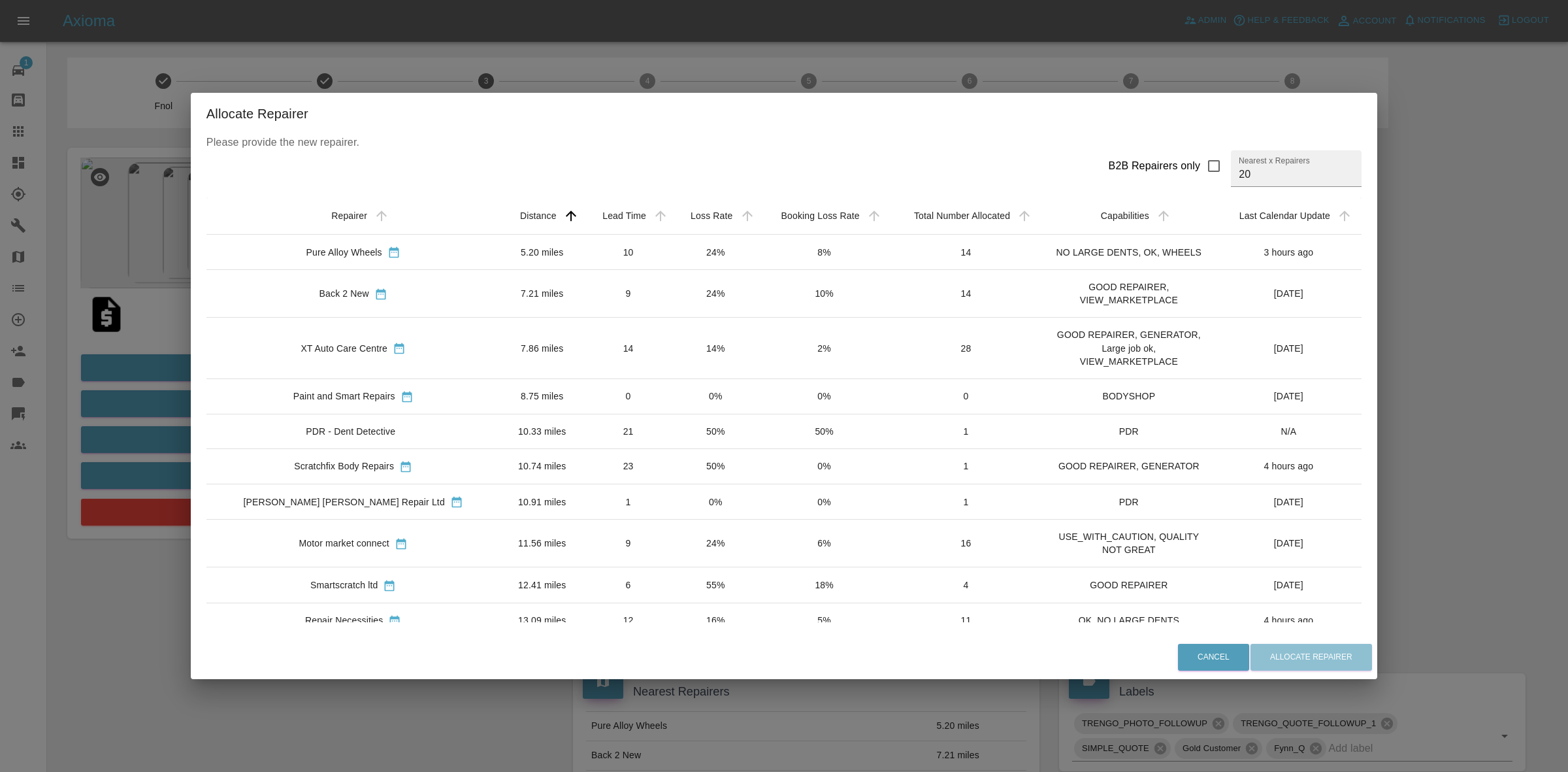
click at [152, 306] on div "Allocate Repairer Please provide the new repairer. B2B Repairers only Nearest x…" at bounding box center [784, 386] width 1568 height 772
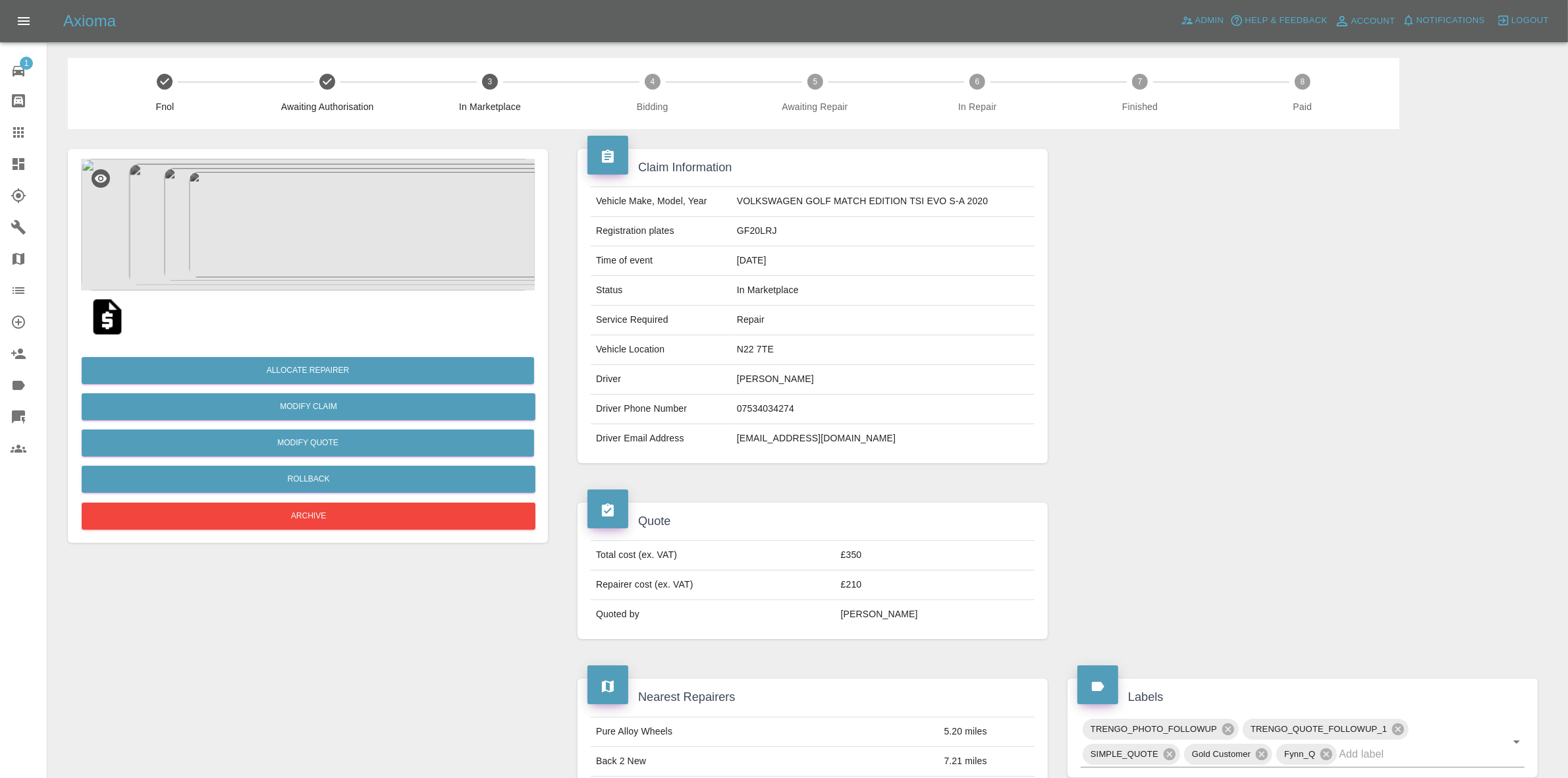
click at [314, 219] on img at bounding box center [307, 224] width 454 height 132
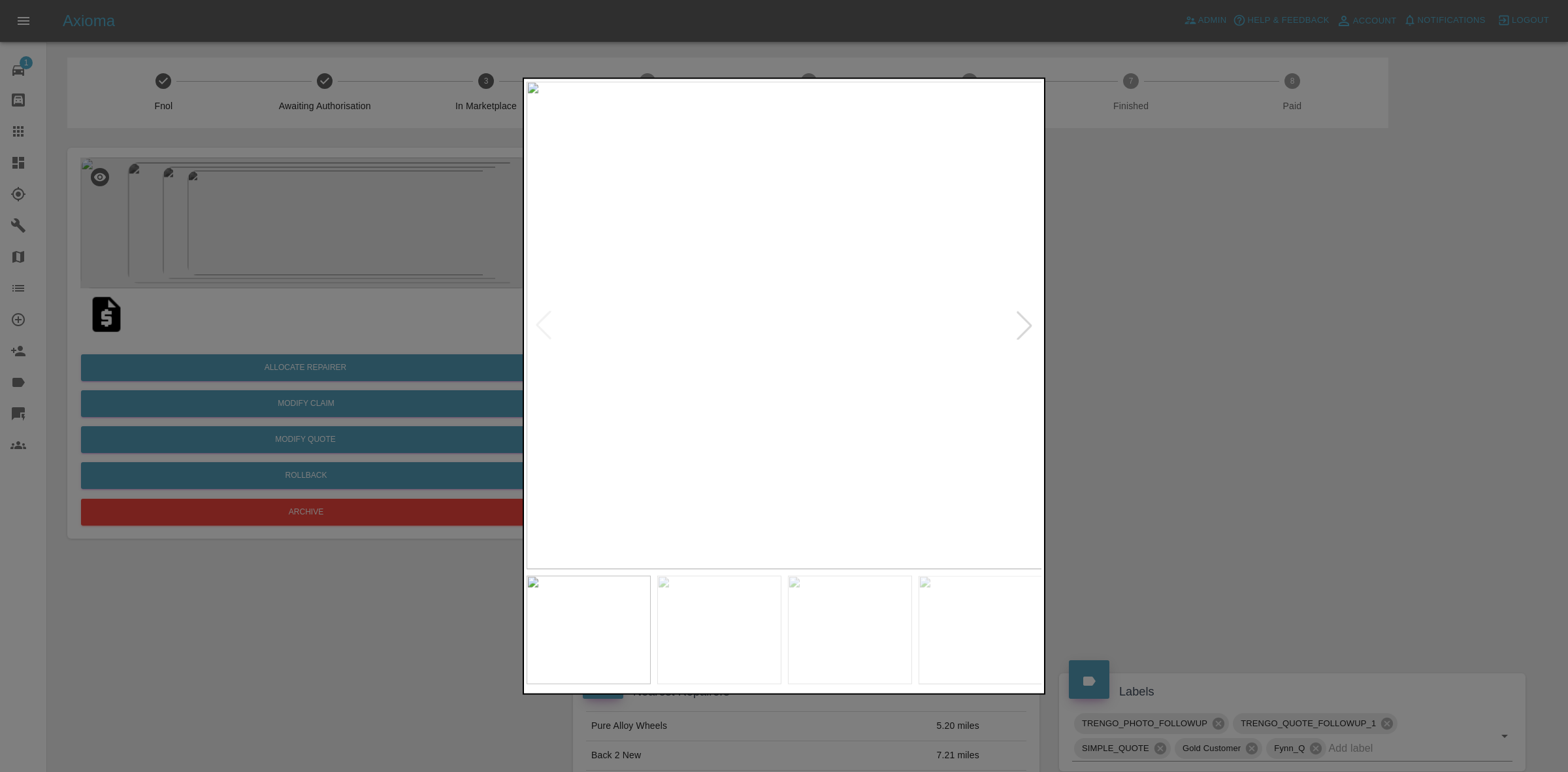
click at [1013, 314] on div at bounding box center [1024, 325] width 29 height 29
click at [1013, 314] on img at bounding box center [784, 325] width 516 height 487
click at [1250, 347] on div at bounding box center [784, 386] width 1568 height 772
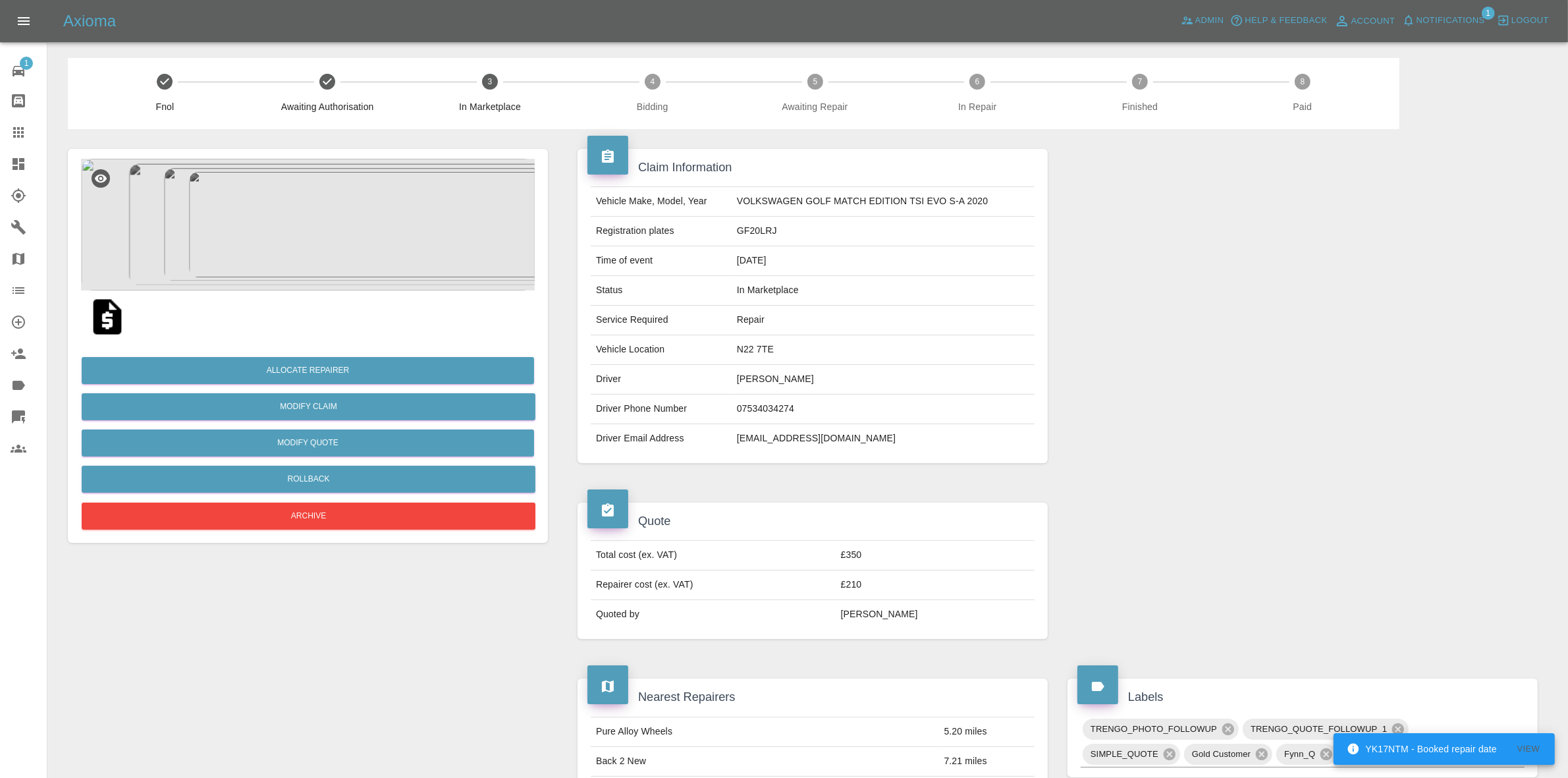
click at [376, 251] on img at bounding box center [307, 224] width 454 height 132
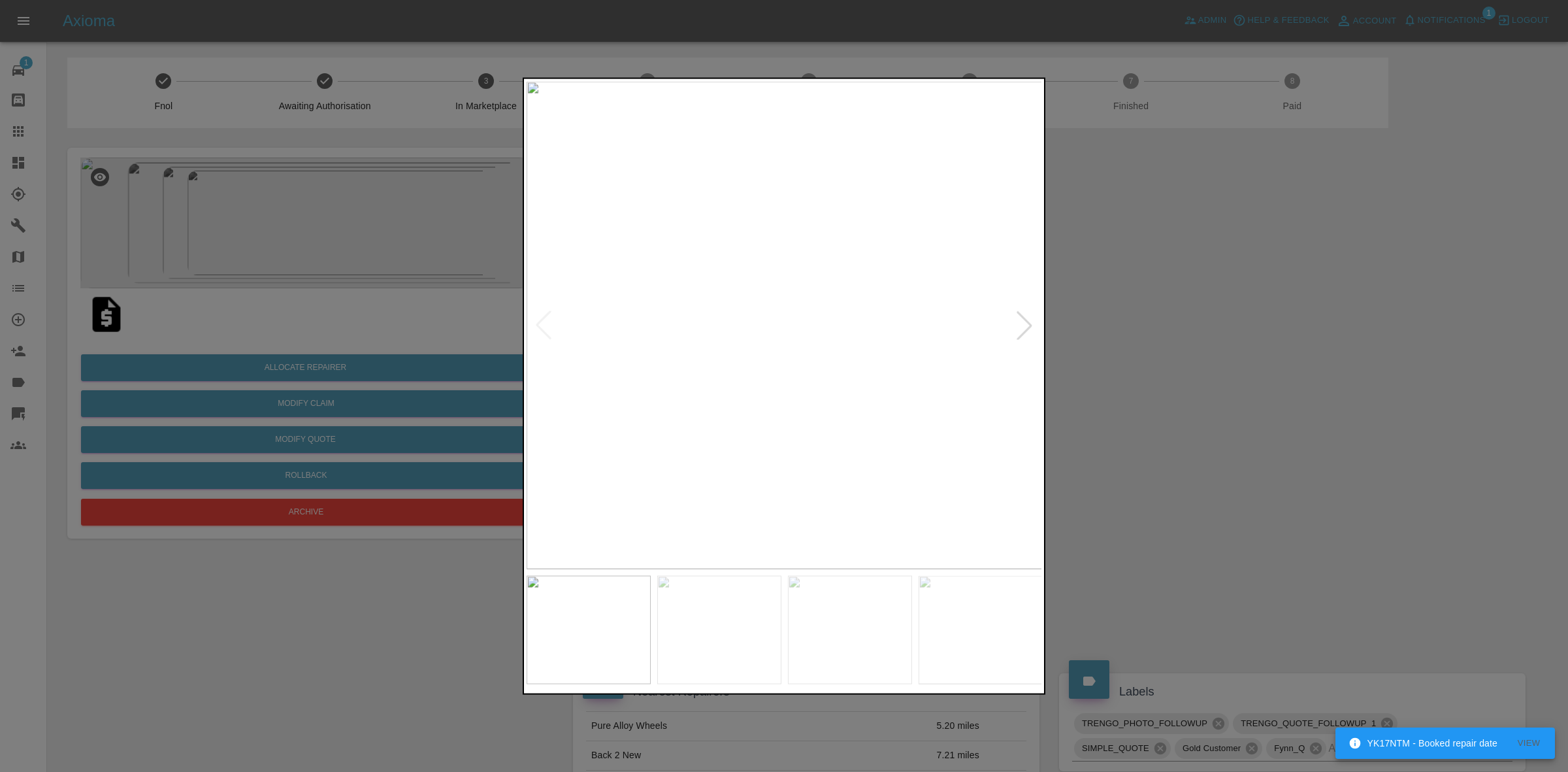
click at [1023, 318] on div at bounding box center [1024, 325] width 29 height 29
click at [1023, 318] on img at bounding box center [784, 325] width 516 height 487
click at [862, 302] on img at bounding box center [784, 325] width 516 height 487
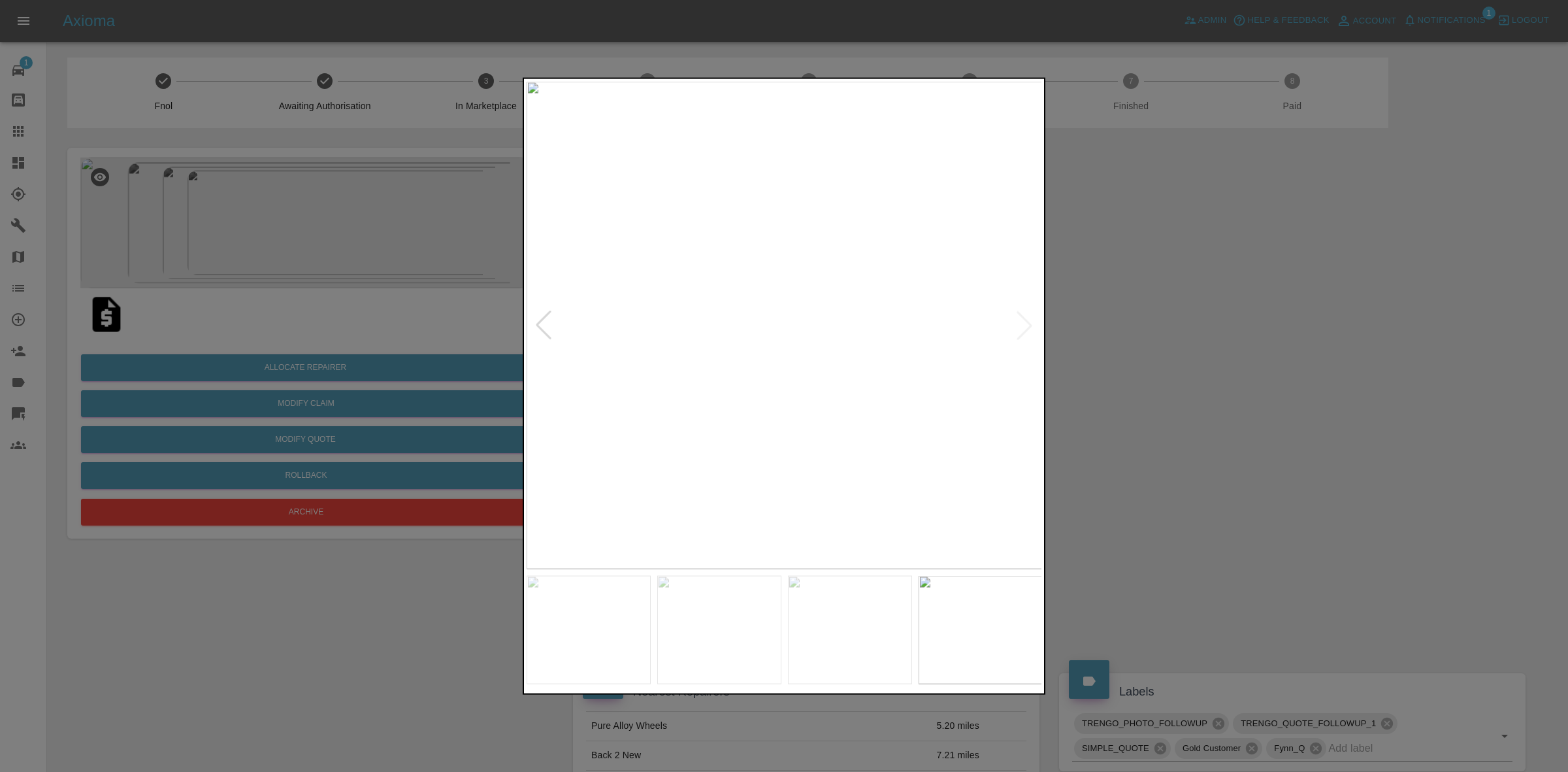
click at [862, 302] on img at bounding box center [784, 325] width 516 height 487
click at [916, 297] on img at bounding box center [654, 393] width 1548 height 1464
click at [694, 269] on img at bounding box center [675, 393] width 1548 height 1464
click at [1078, 299] on div at bounding box center [784, 386] width 1568 height 772
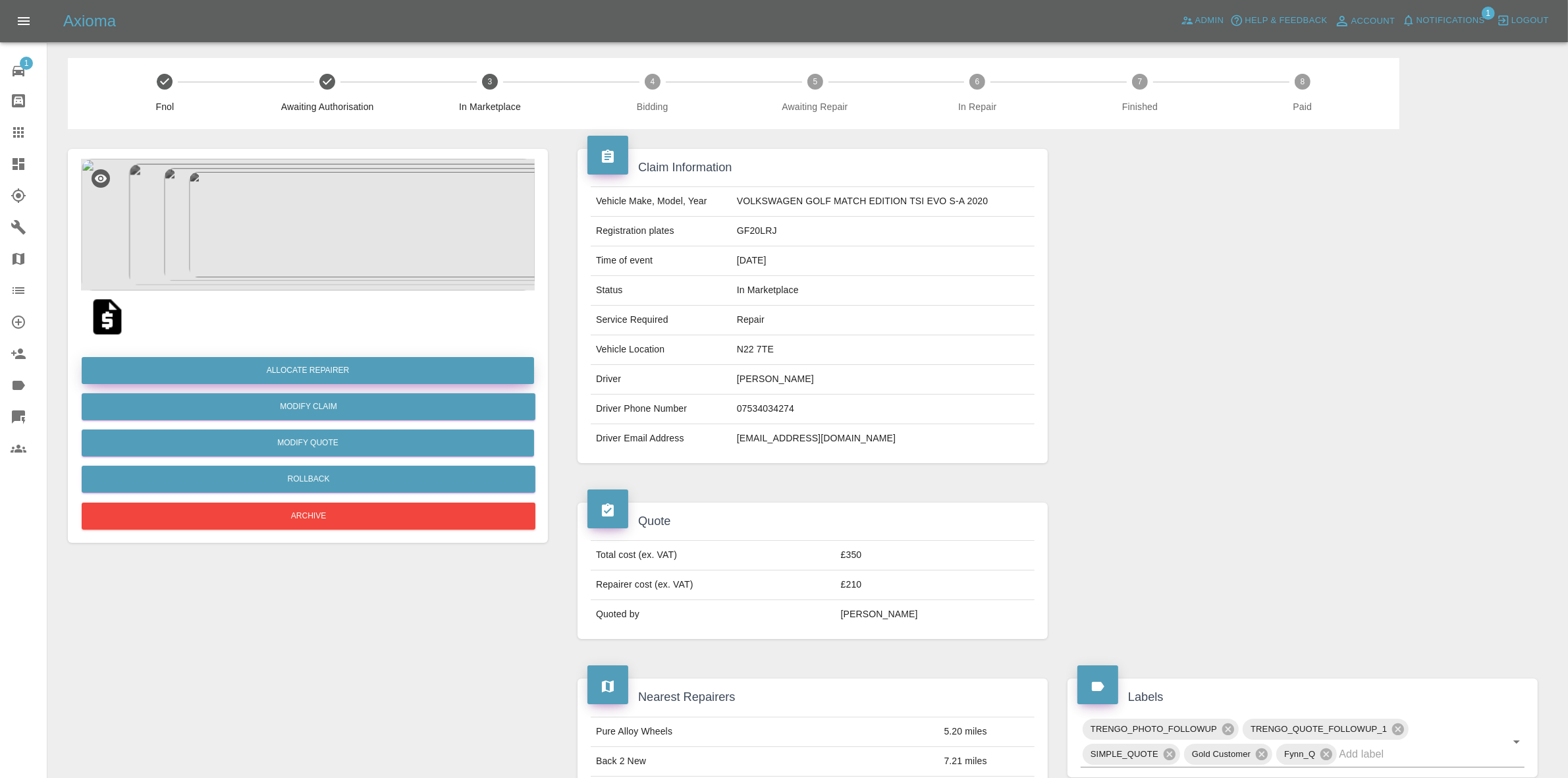
click at [318, 357] on div "Allocate Repairer Modify Claim Modify Quote Rollback Archive" at bounding box center [307, 438] width 454 height 190
click at [329, 361] on button "Allocate Repairer" at bounding box center [307, 370] width 452 height 27
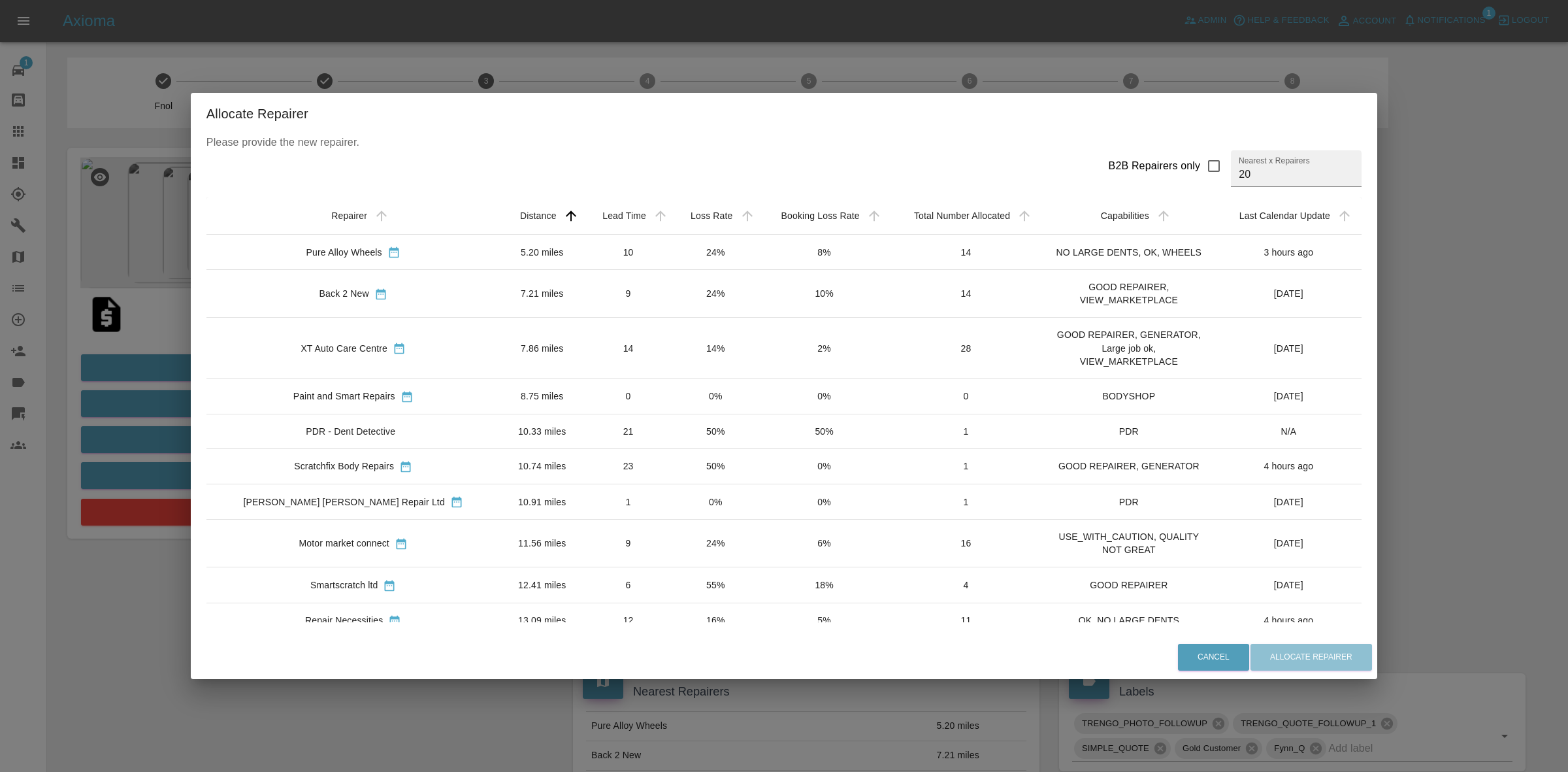
click at [672, 266] on td "24%" at bounding box center [716, 252] width 86 height 36
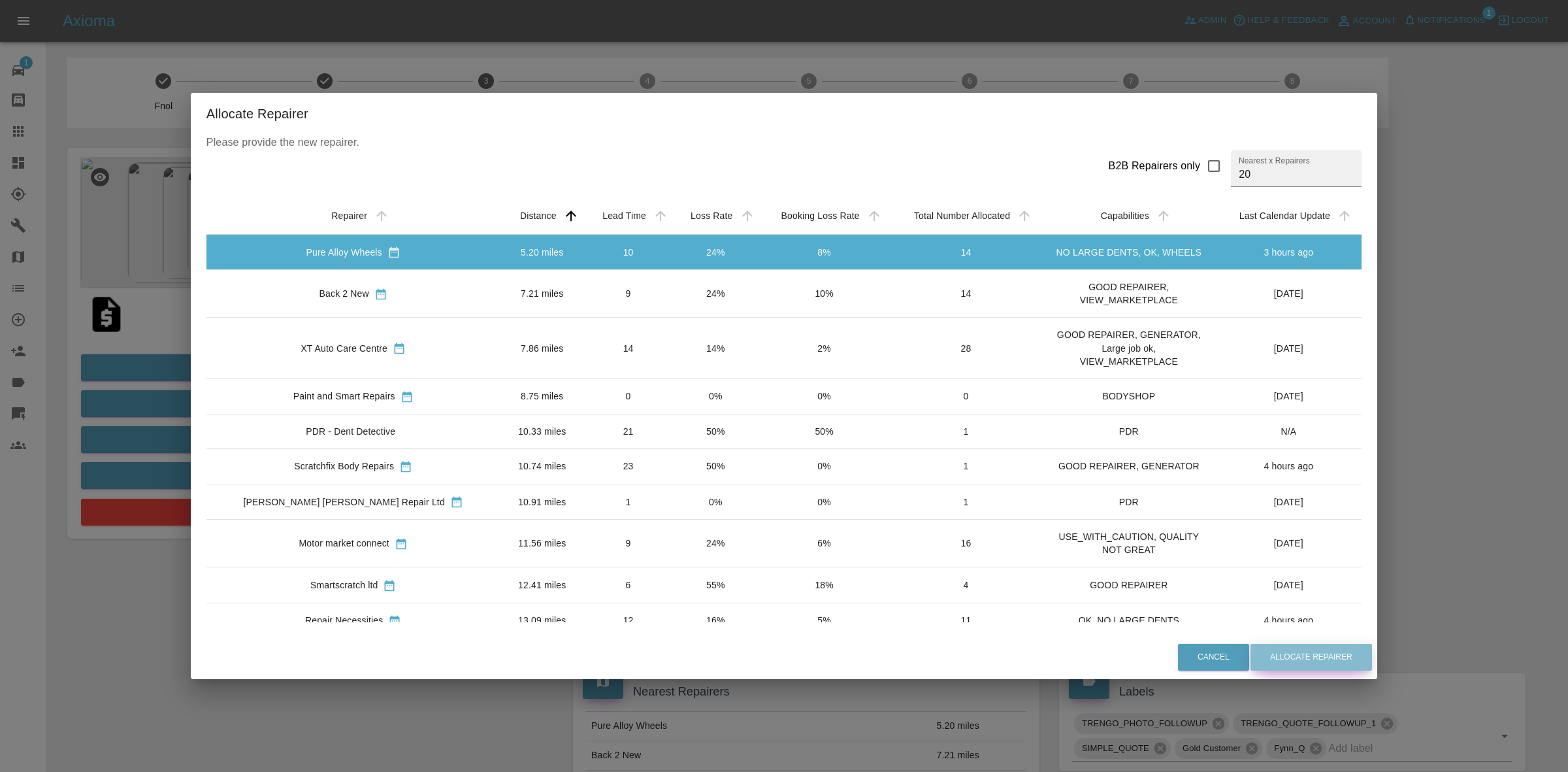
click at [1278, 657] on button "Allocate Repairer" at bounding box center [1311, 657] width 122 height 26
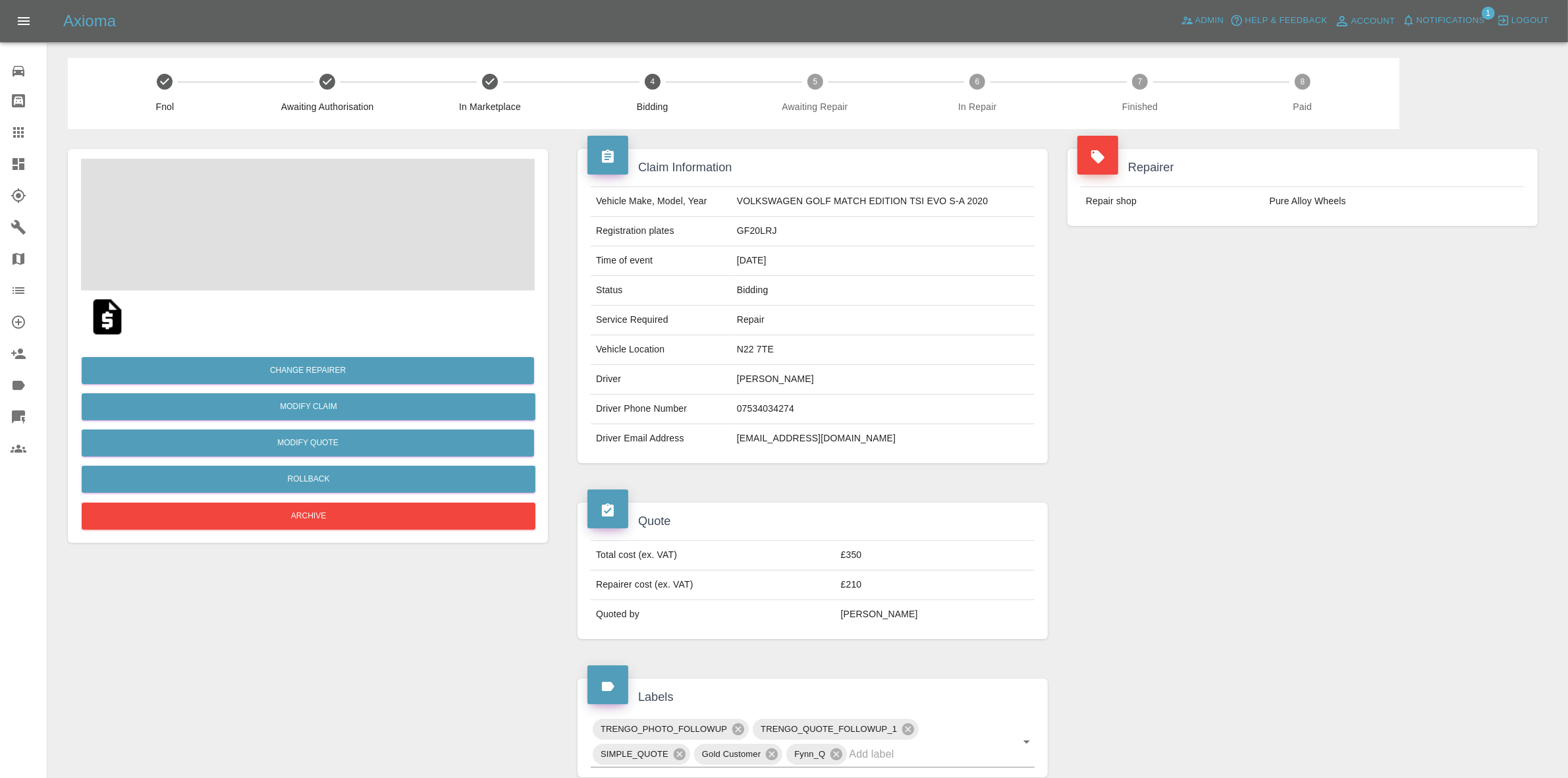
click at [1509, 275] on div "Repairer Repair shop Pure Alloy Wheels" at bounding box center [1303, 306] width 490 height 354
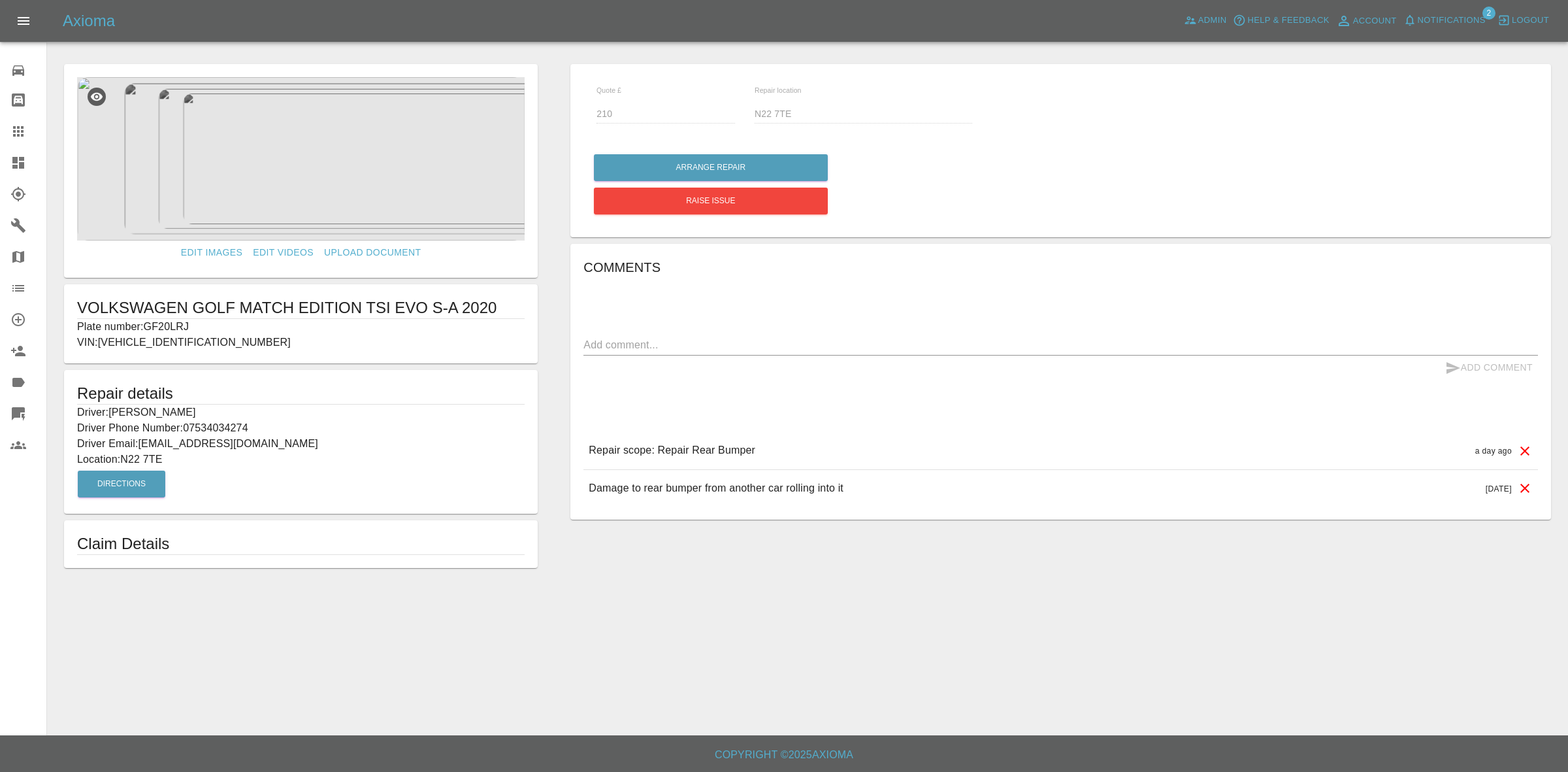
drag, startPoint x: 0, startPoint y: 163, endPoint x: 566, endPoint y: 478, distance: 647.8
click at [0, 163] on link "Dashboard" at bounding box center [23, 162] width 46 height 31
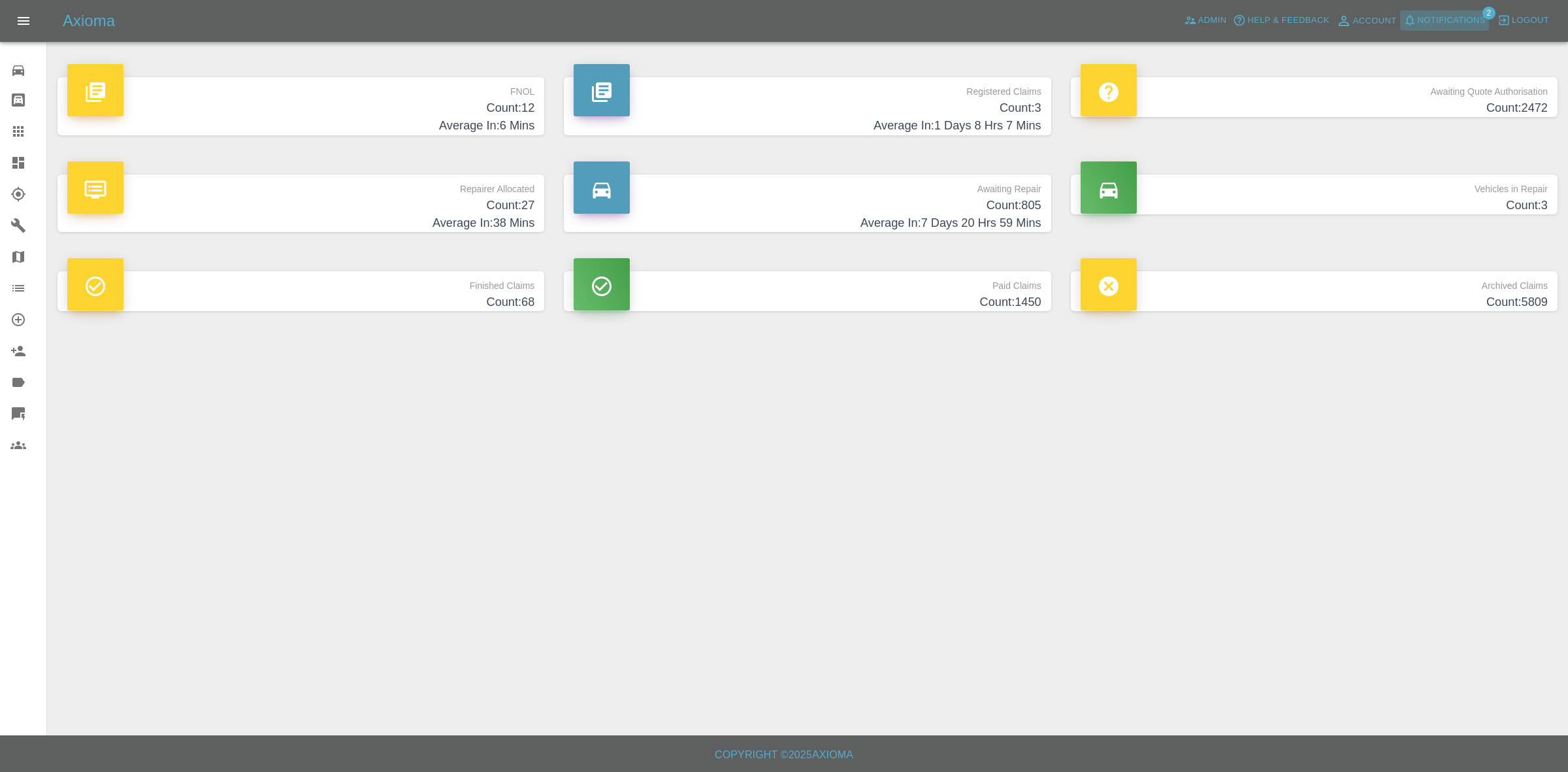
click at [1432, 18] on span "Notifications" at bounding box center [1452, 20] width 68 height 15
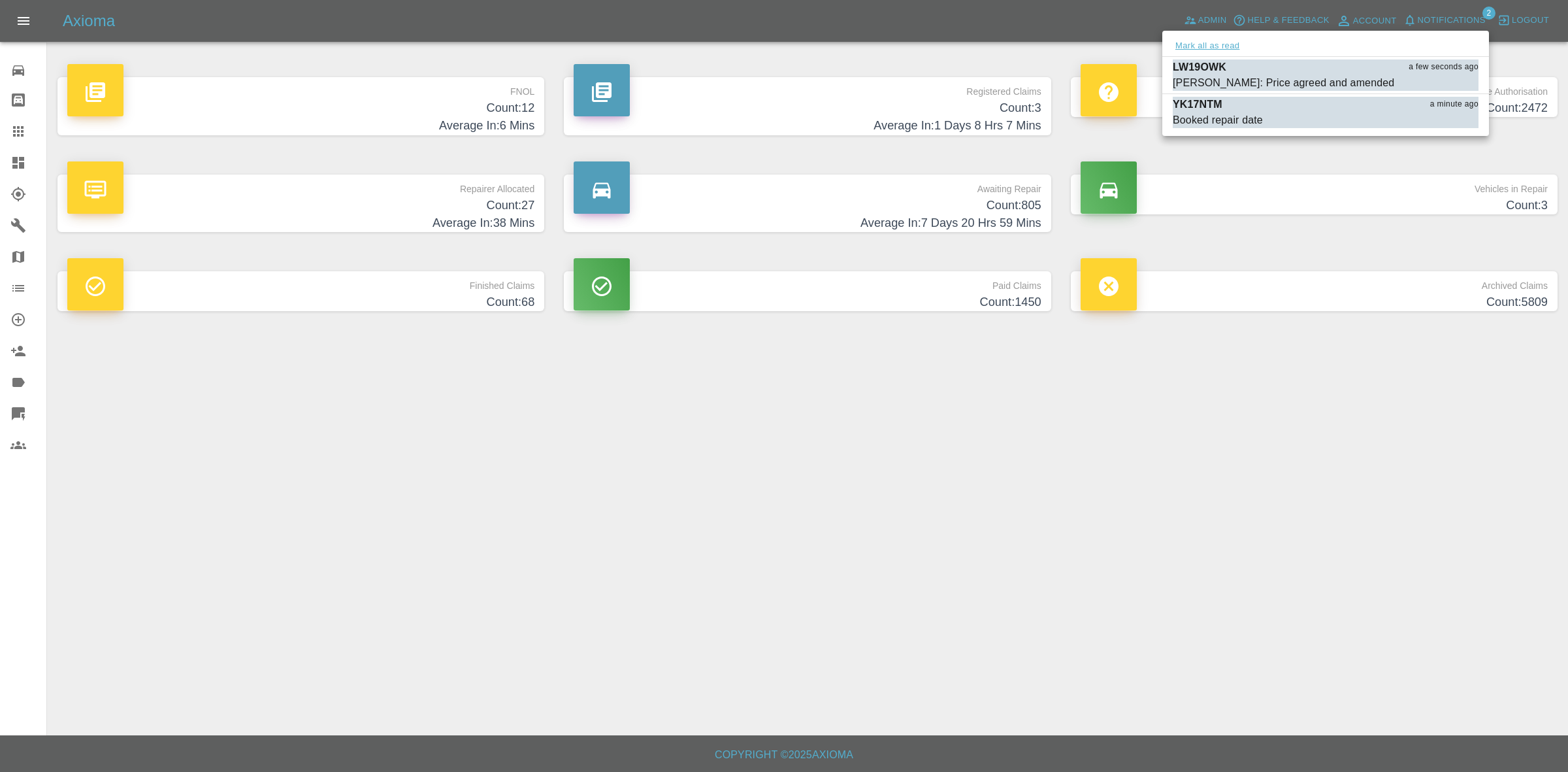
click at [1222, 47] on button "Mark all as read" at bounding box center [1207, 46] width 70 height 15
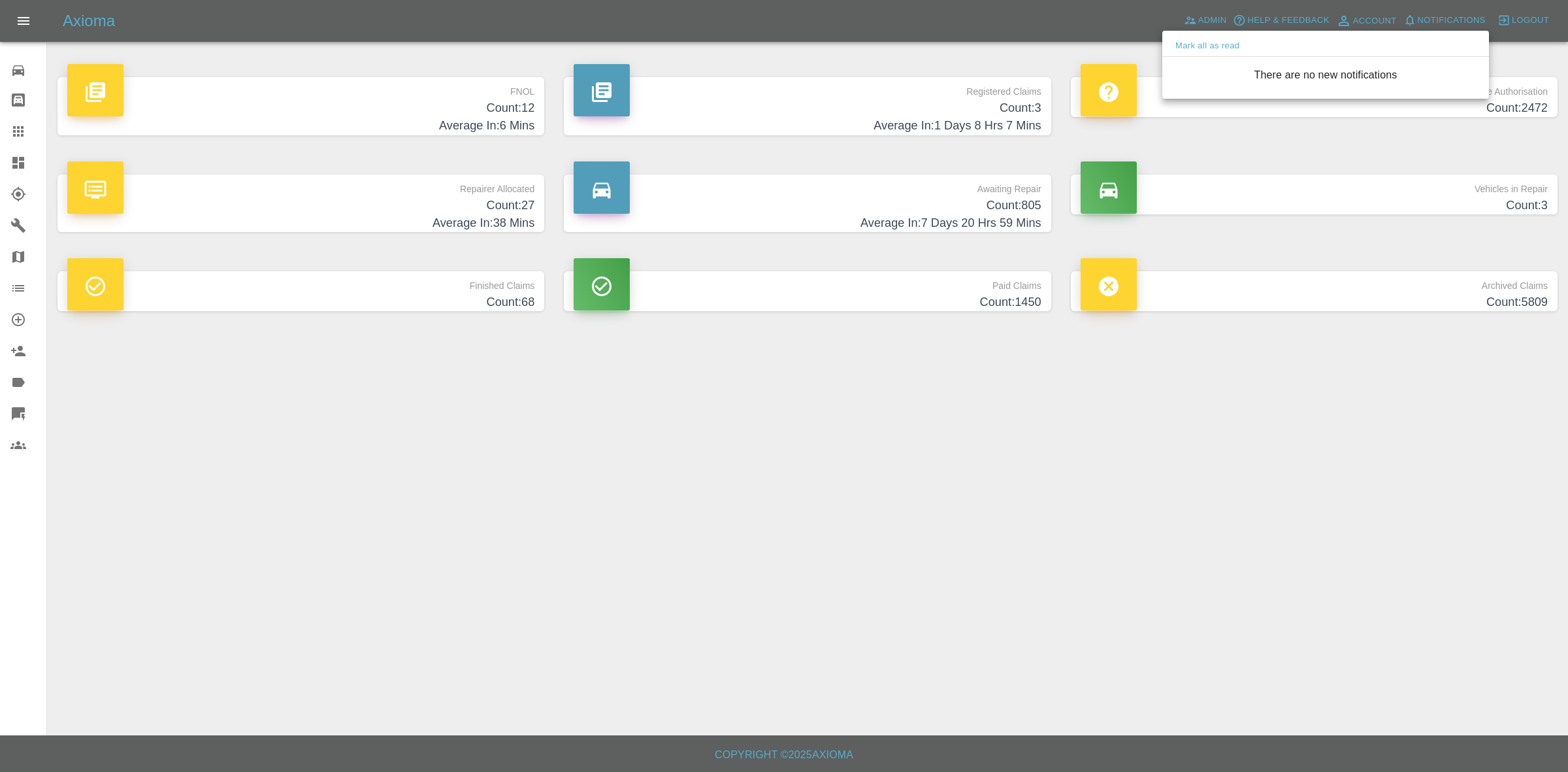
click at [1361, 332] on div at bounding box center [784, 386] width 1568 height 772
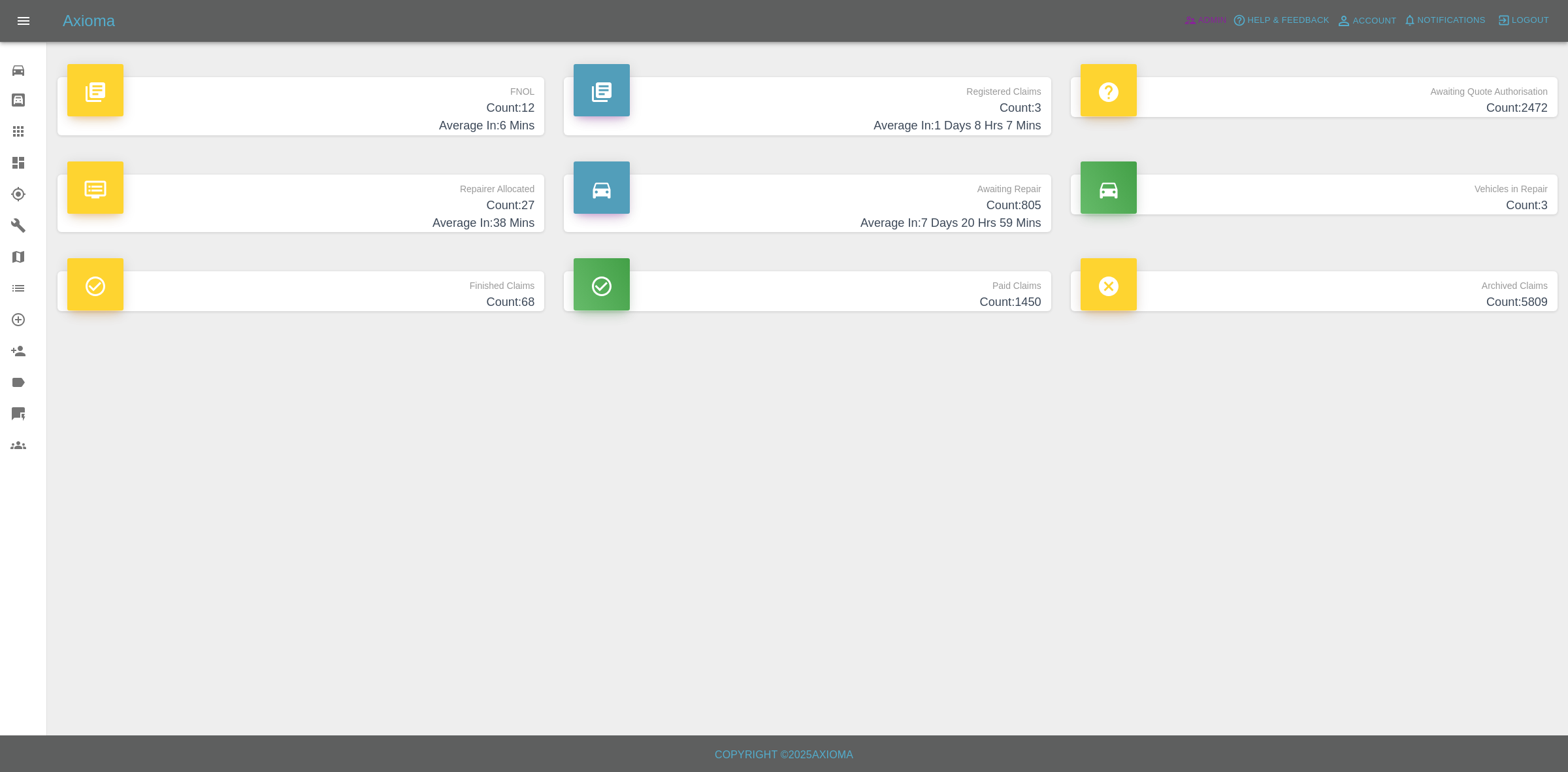
click at [1196, 21] on icon at bounding box center [1190, 20] width 13 height 13
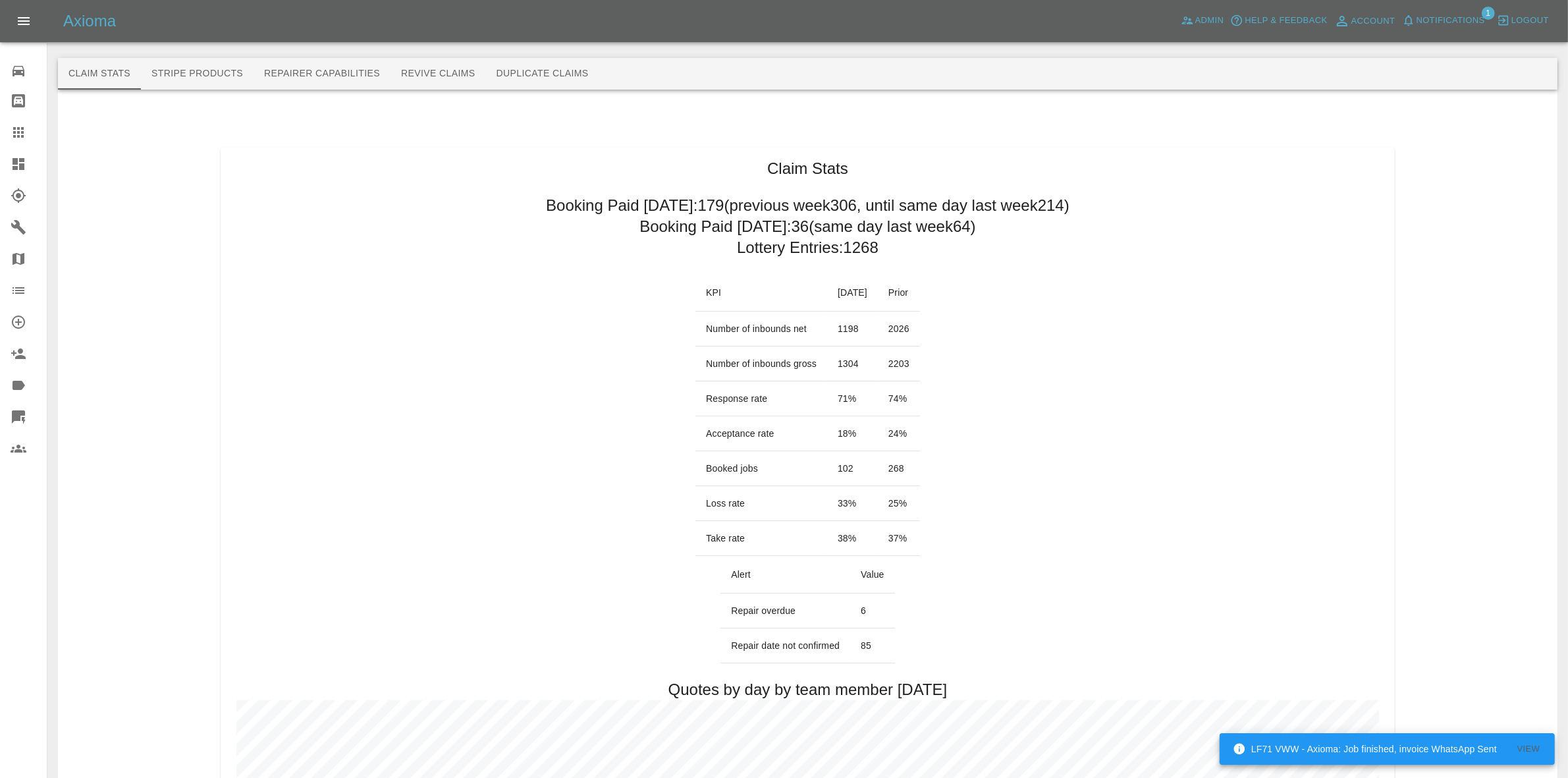
drag, startPoint x: 0, startPoint y: 123, endPoint x: 18, endPoint y: 133, distance: 20.6
click at [0, 123] on link "Claims" at bounding box center [23, 132] width 47 height 31
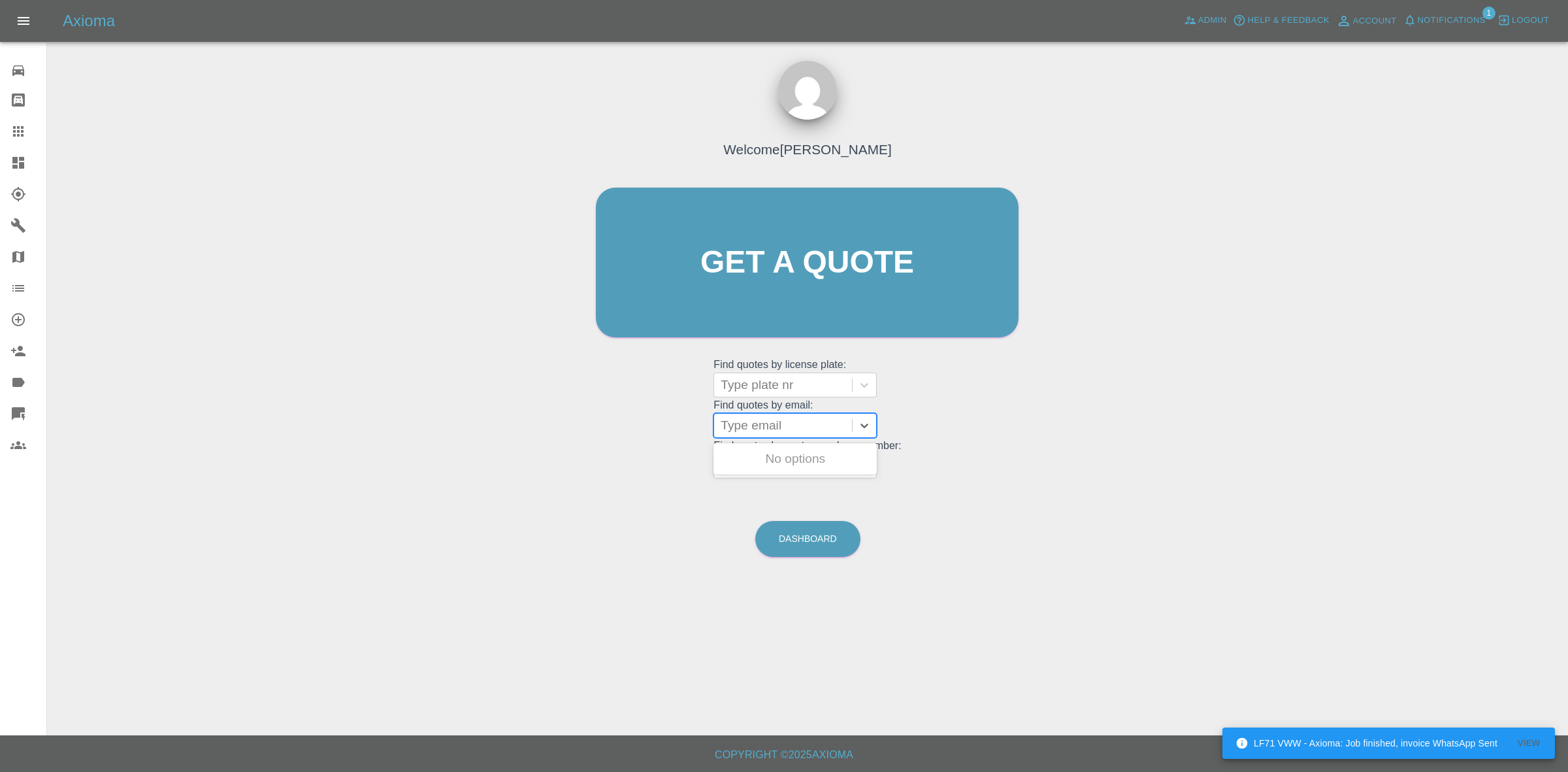
click at [766, 429] on div at bounding box center [783, 425] width 125 height 18
paste input "lewisstrat26492@hotmail.com"
type input "lewisstrat26492@hotmail.com"
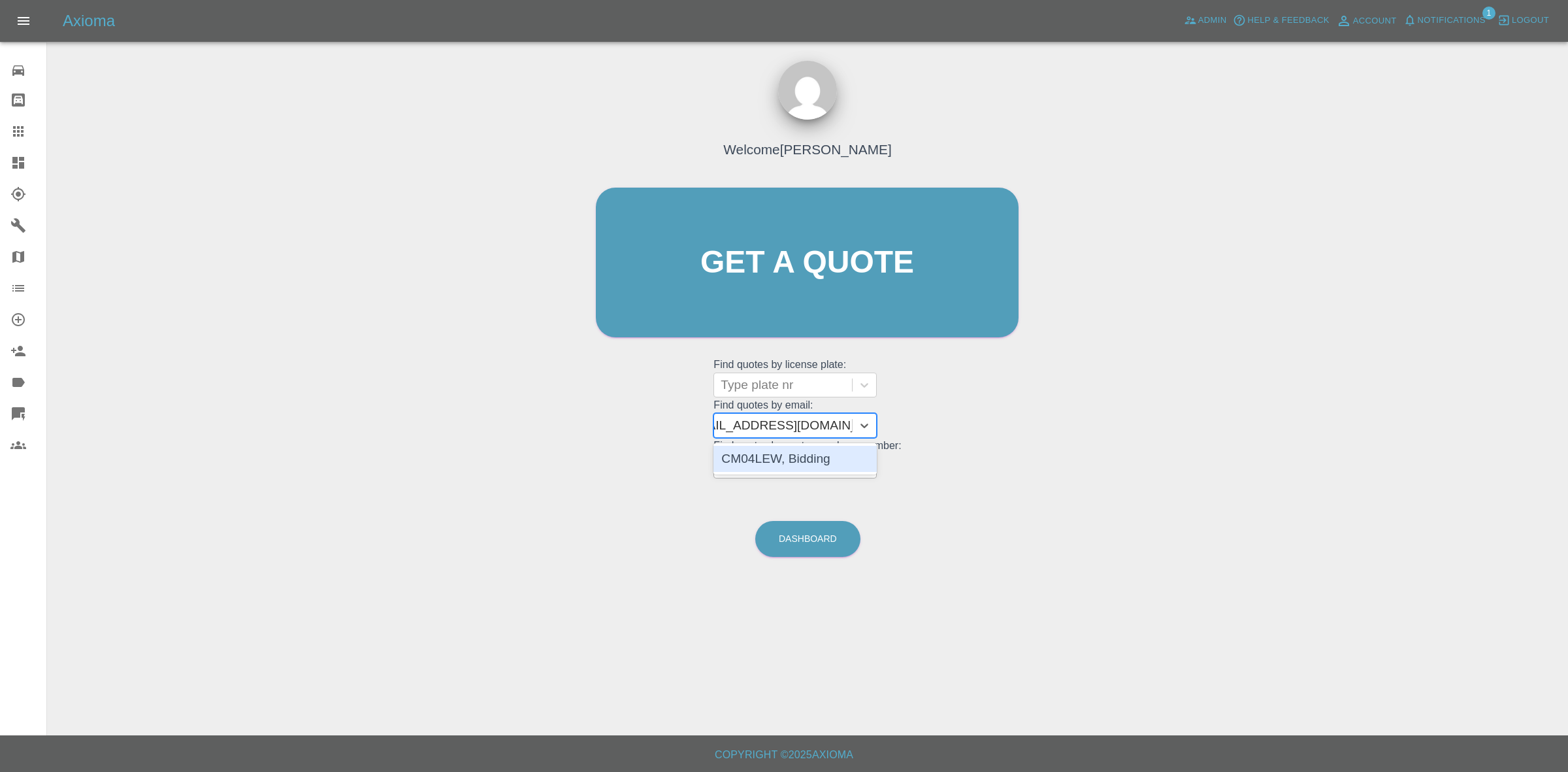
drag, startPoint x: 789, startPoint y: 455, endPoint x: 788, endPoint y: 462, distance: 7.1
click at [789, 456] on div "CM04LEW, Bidding" at bounding box center [795, 459] width 163 height 26
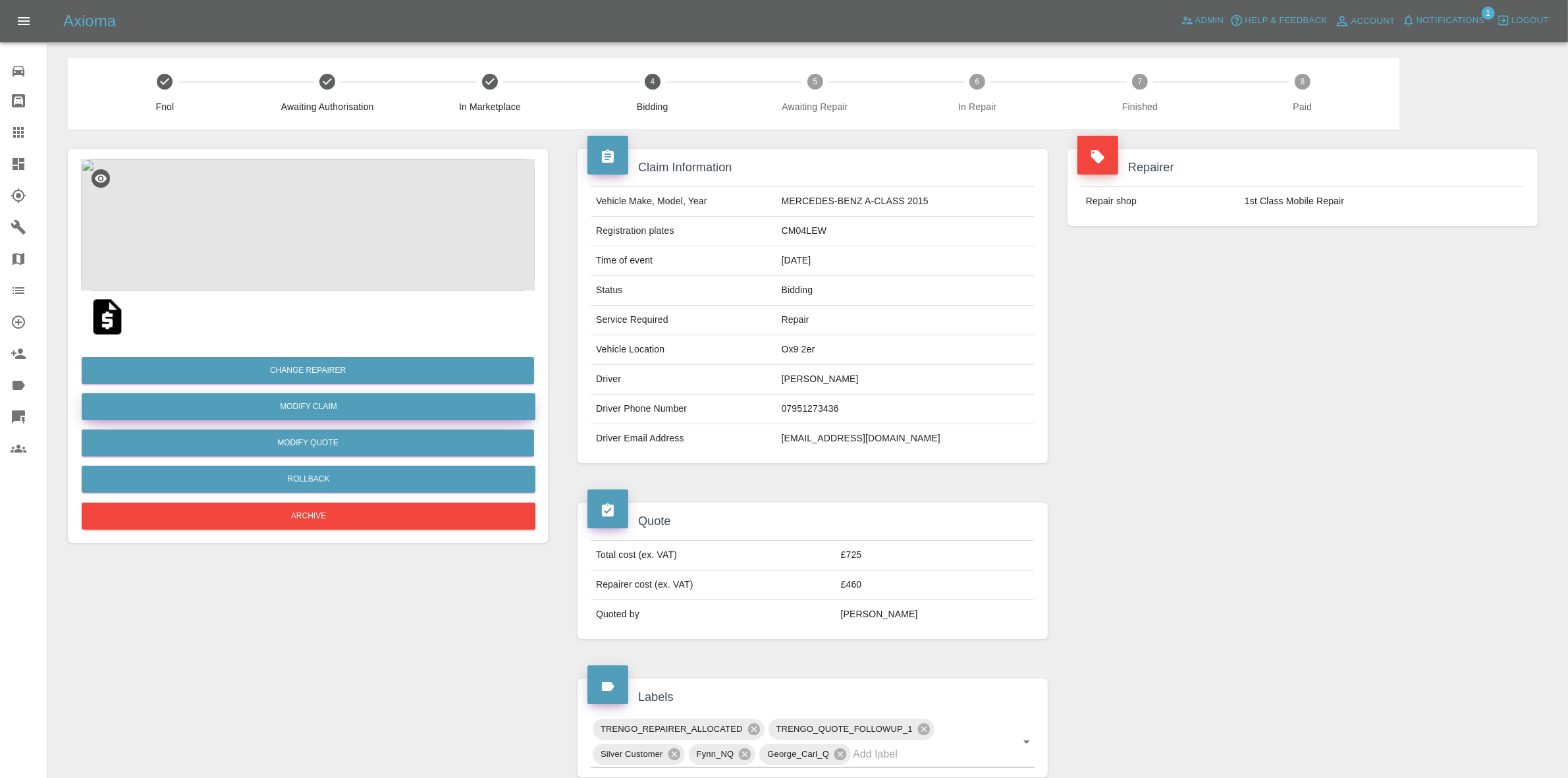
click at [298, 400] on link "Modify Claim" at bounding box center [308, 407] width 454 height 27
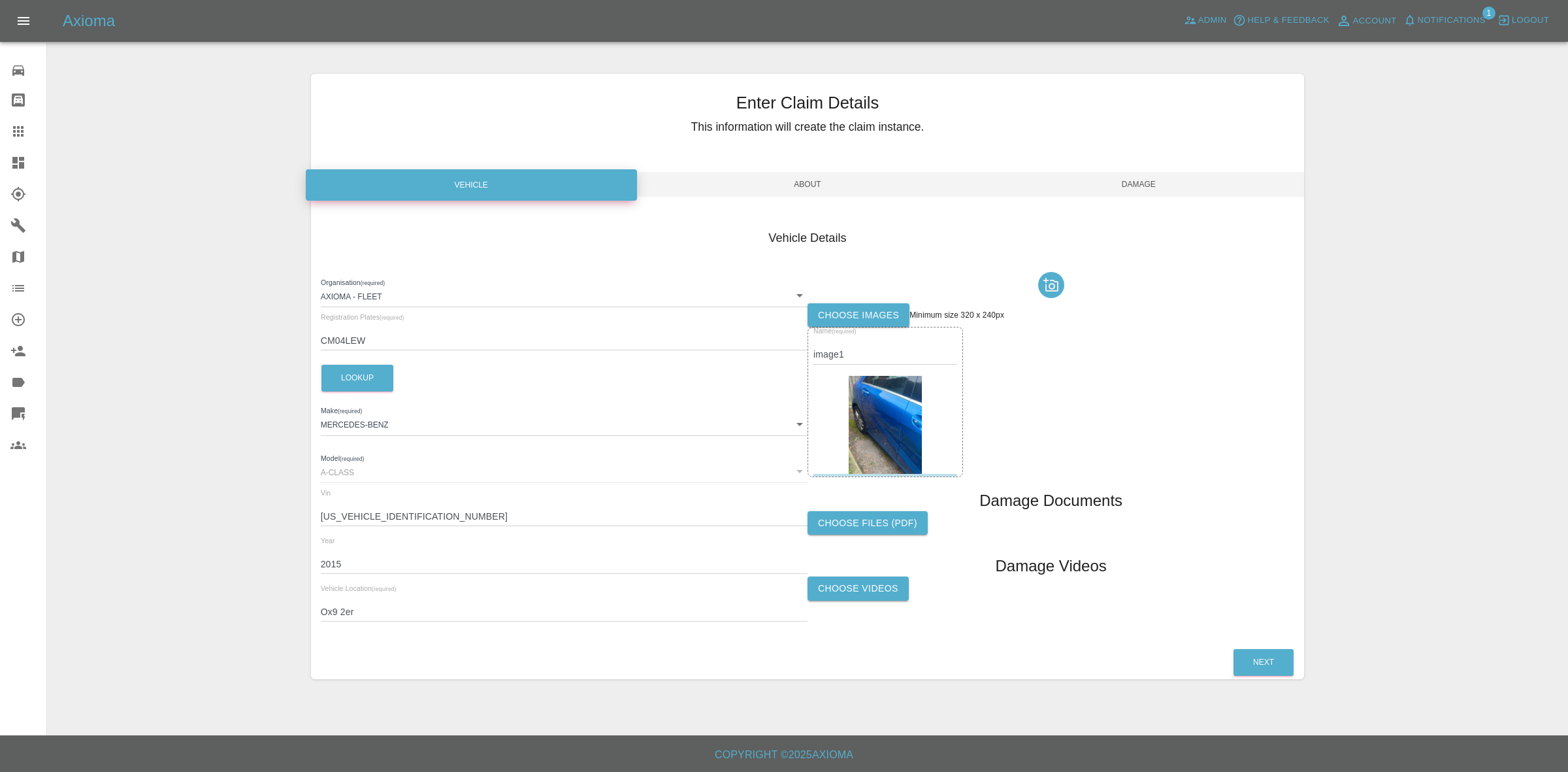
click at [827, 322] on label "Choose images" at bounding box center [858, 316] width 102 height 24
click at [0, 0] on input "Choose images" at bounding box center [0, 0] width 0 height 0
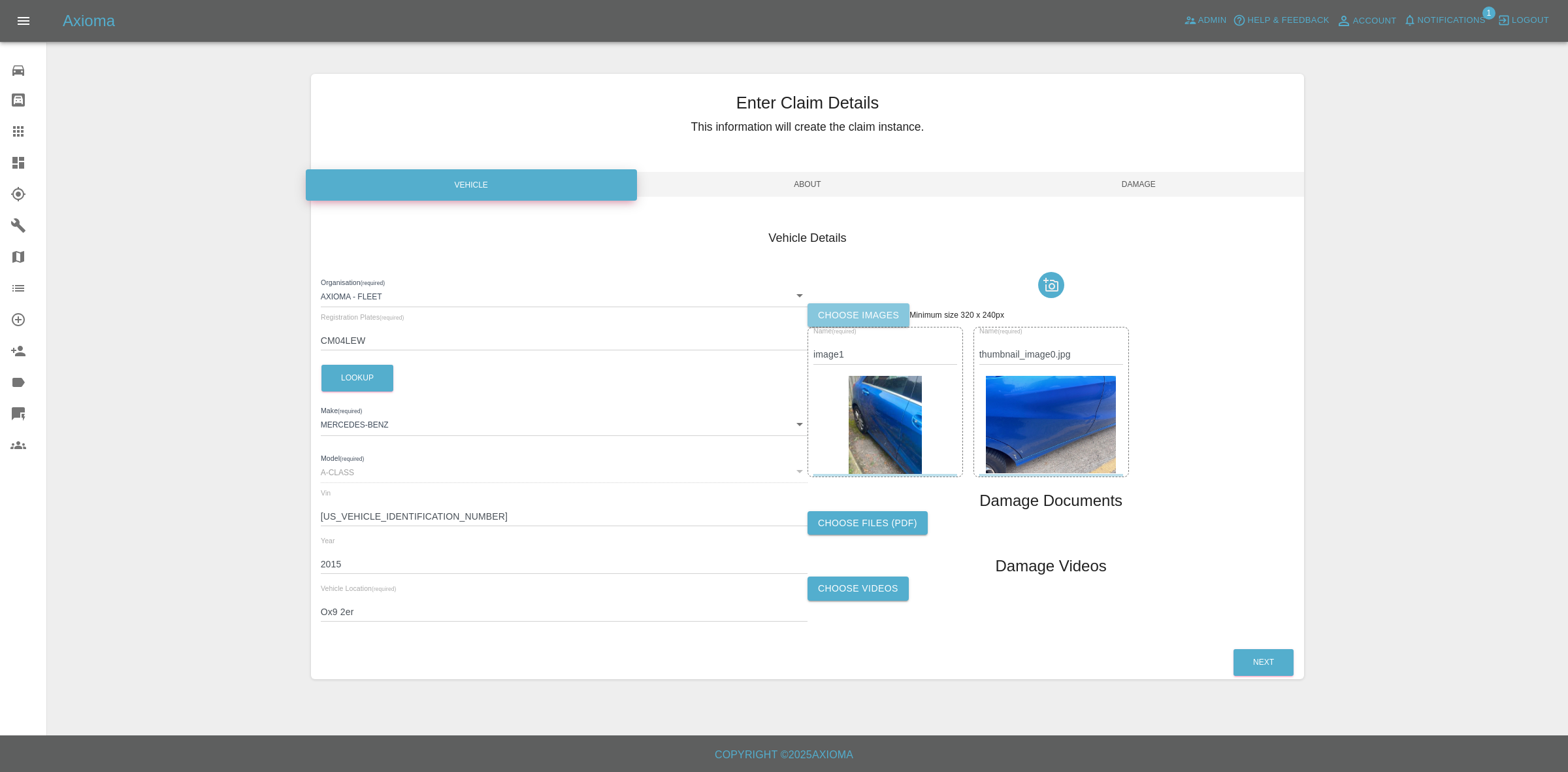
click at [850, 319] on label "Choose images" at bounding box center [858, 316] width 102 height 24
click at [0, 0] on input "Choose images" at bounding box center [0, 0] width 0 height 0
click at [897, 307] on label "Choose images" at bounding box center [858, 316] width 102 height 24
click at [0, 0] on input "Choose images" at bounding box center [0, 0] width 0 height 0
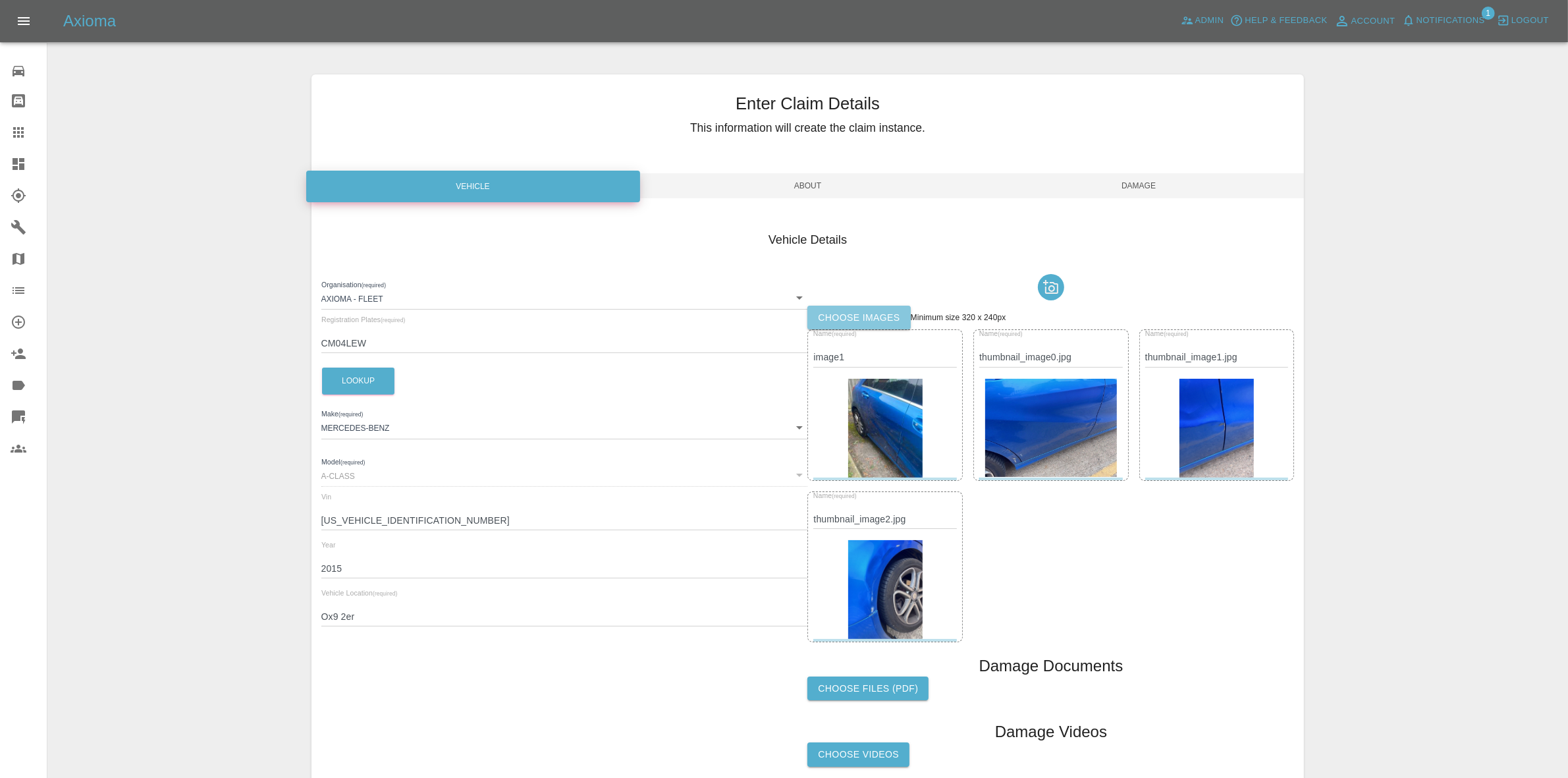
click at [874, 317] on label "Choose images" at bounding box center [859, 318] width 103 height 24
click at [0, 0] on input "Choose images" at bounding box center [0, 0] width 0 height 0
drag, startPoint x: 1131, startPoint y: 175, endPoint x: 1148, endPoint y: 223, distance: 50.9
click at [1132, 175] on span "Damage" at bounding box center [1139, 185] width 331 height 25
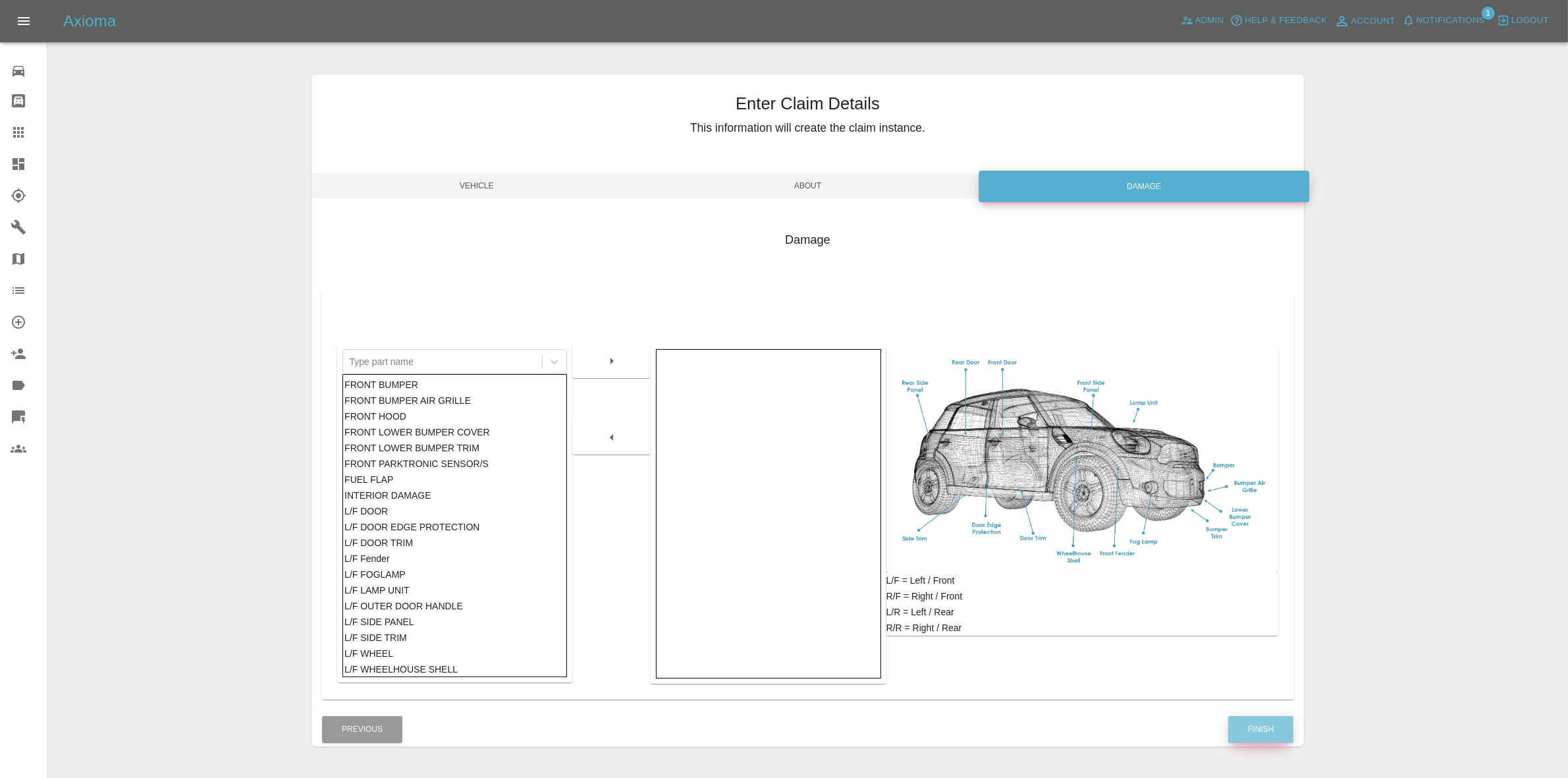
click at [1258, 733] on button "Finish" at bounding box center [1261, 729] width 65 height 27
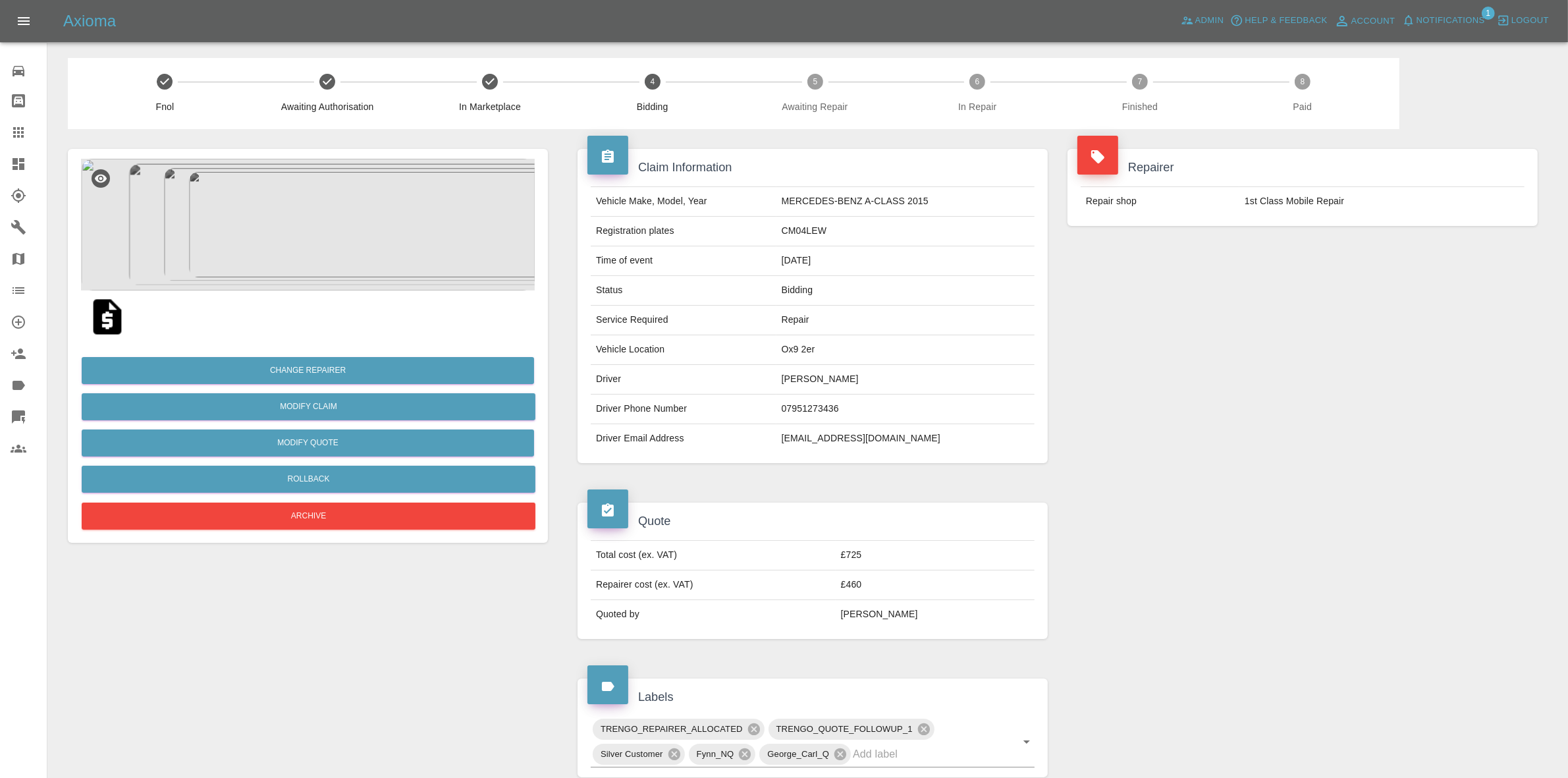
click at [1394, 227] on div "Repairer Repair shop 1st Class Mobile Repair" at bounding box center [1303, 187] width 490 height 117
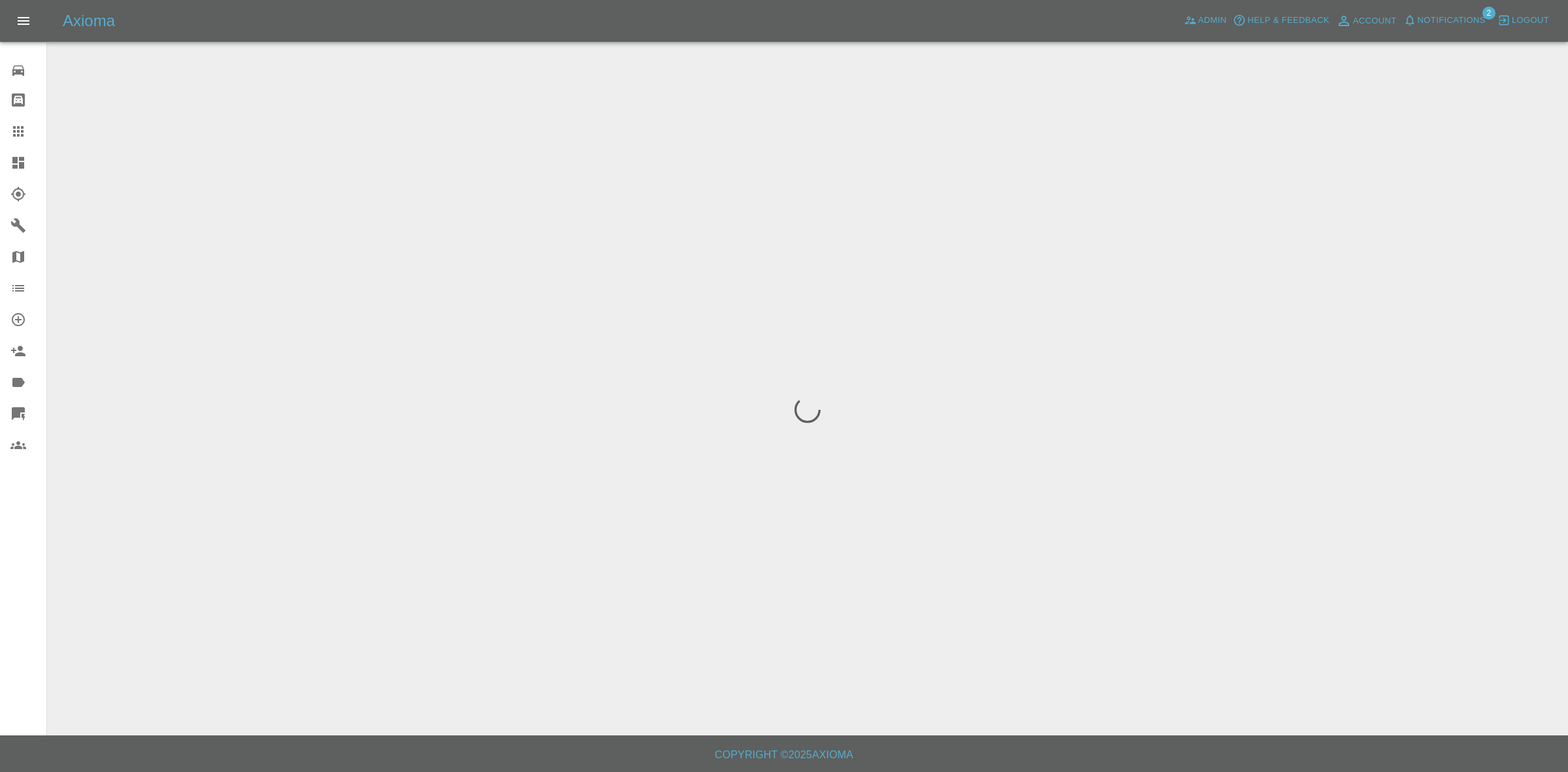
click at [1444, 23] on span "Notifications" at bounding box center [1452, 20] width 68 height 15
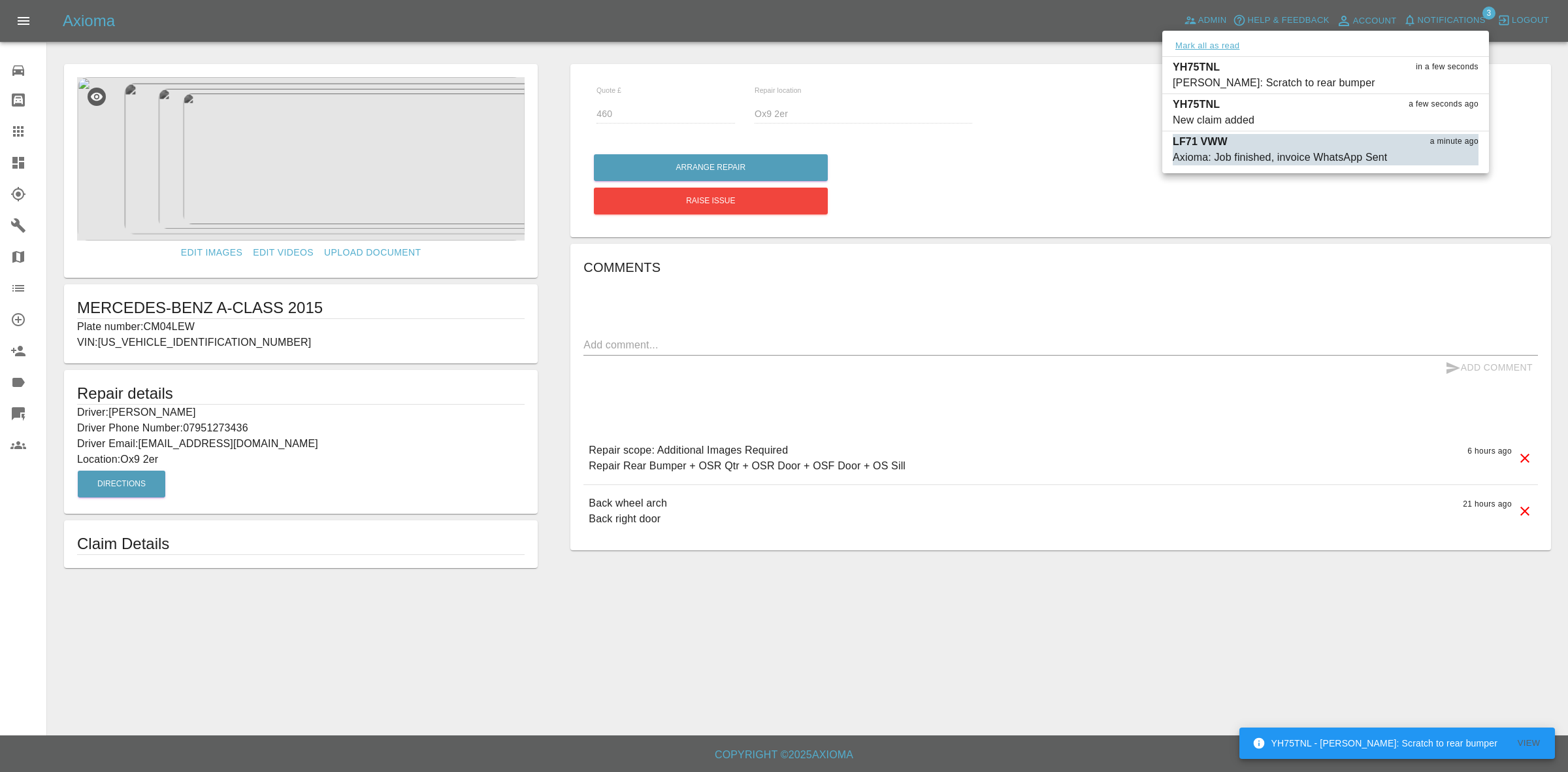
click at [1200, 48] on button "Mark all as read" at bounding box center [1207, 46] width 70 height 15
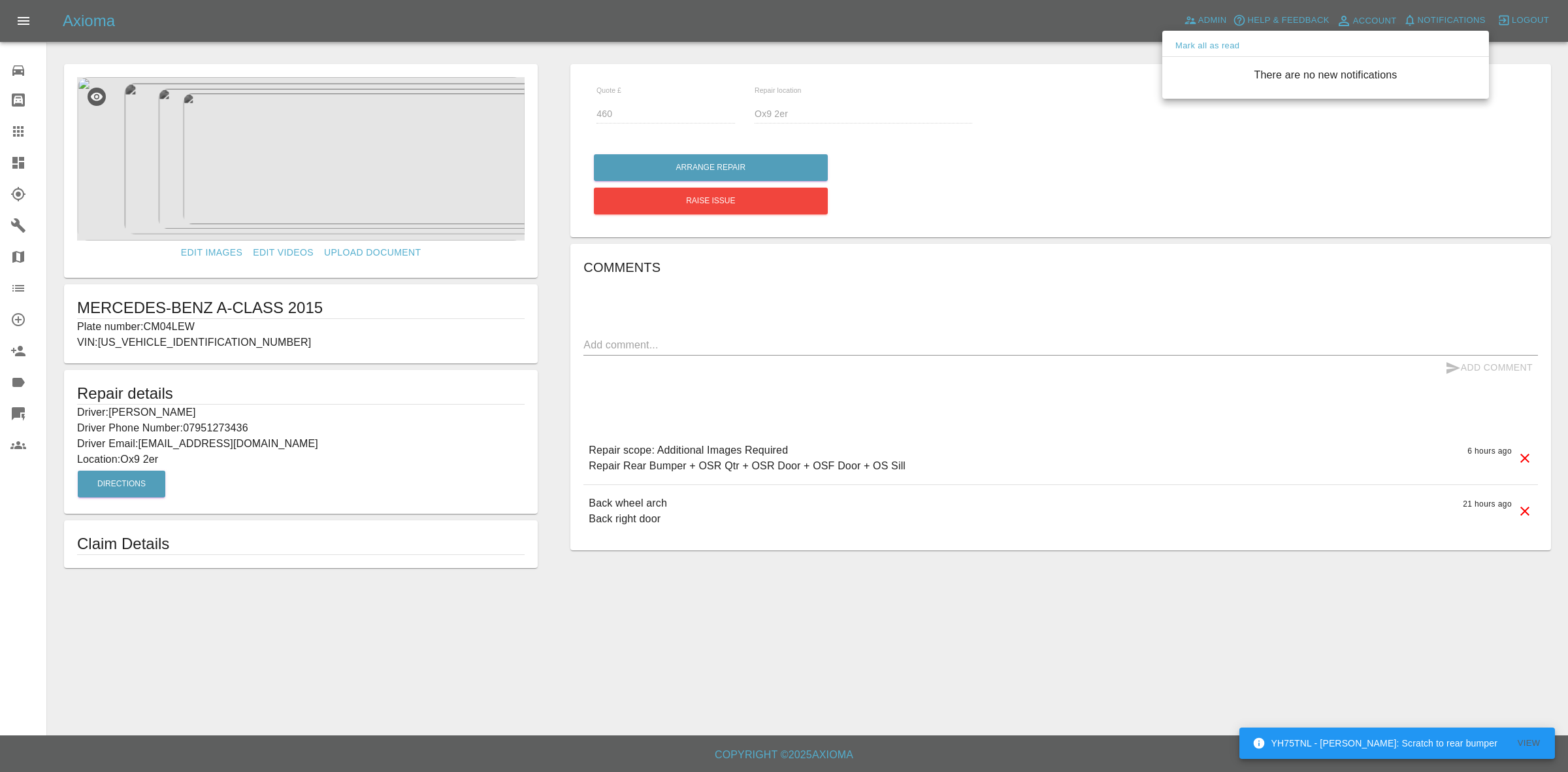
click at [1113, 80] on div at bounding box center [784, 386] width 1568 height 772
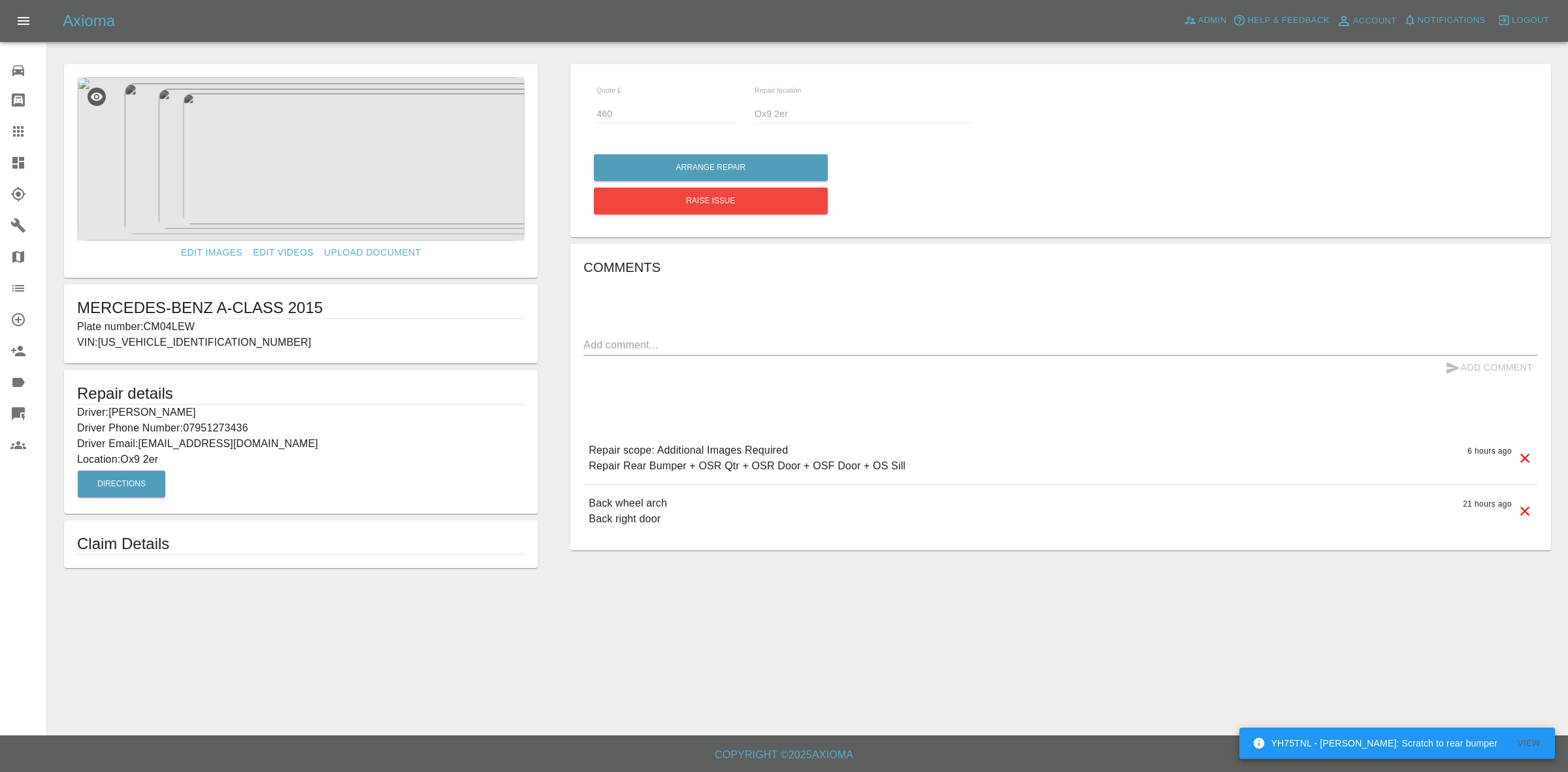
click at [0, 162] on link "Dashboard" at bounding box center [23, 162] width 46 height 31
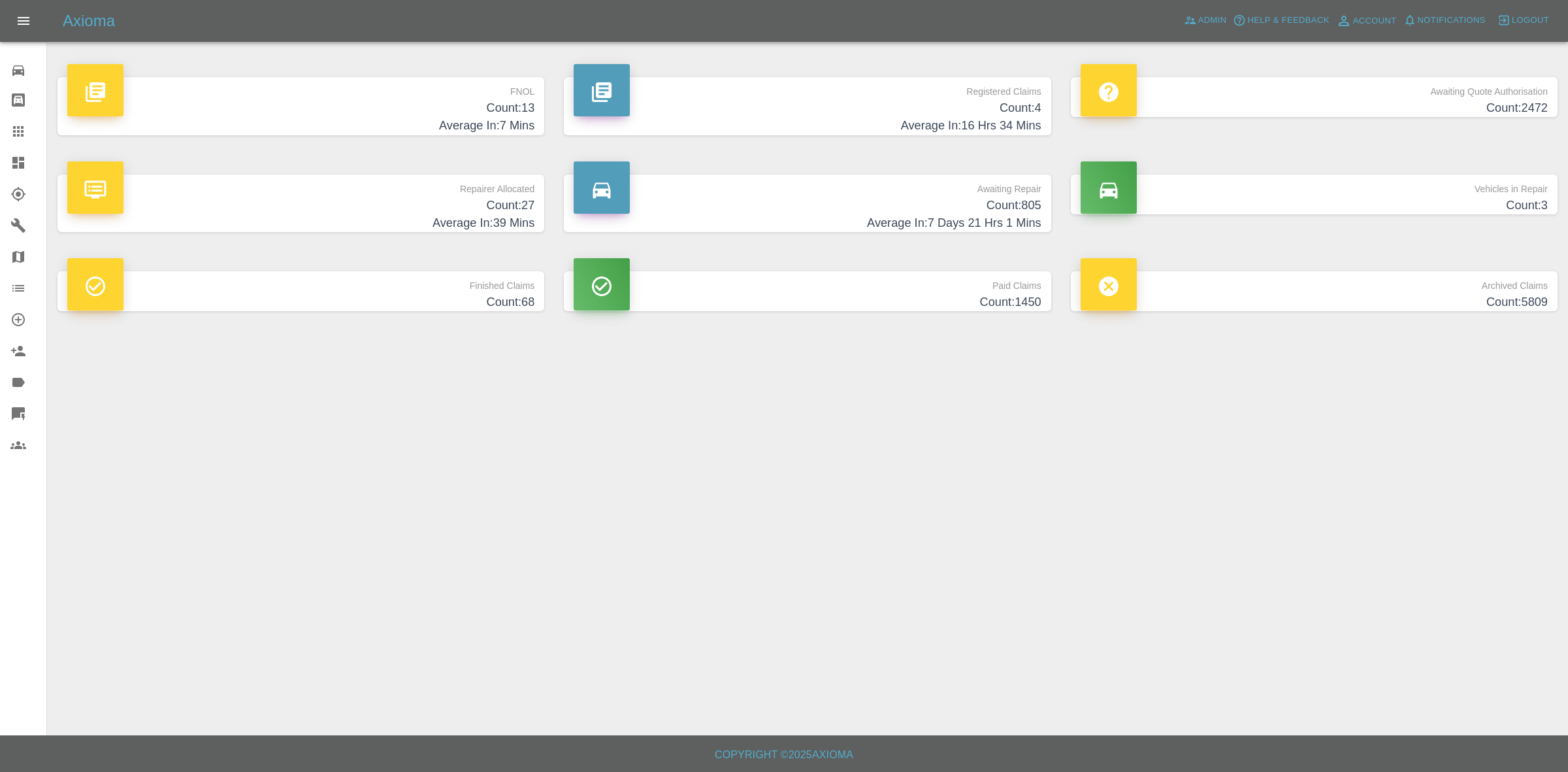
click at [415, 226] on h4 "Average In: 39 Mins" at bounding box center [300, 223] width 467 height 17
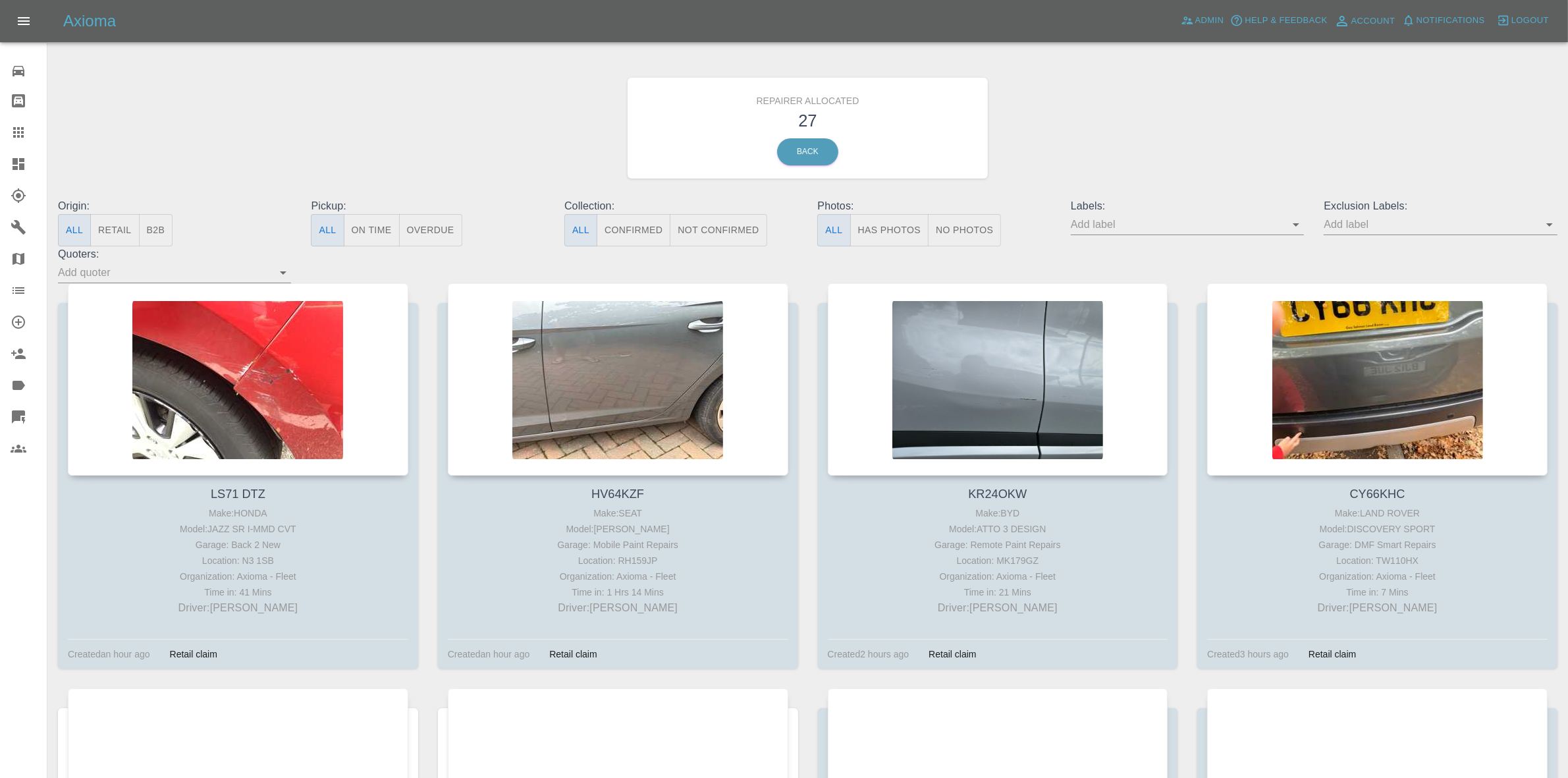
click at [120, 230] on button "Retail" at bounding box center [114, 230] width 49 height 32
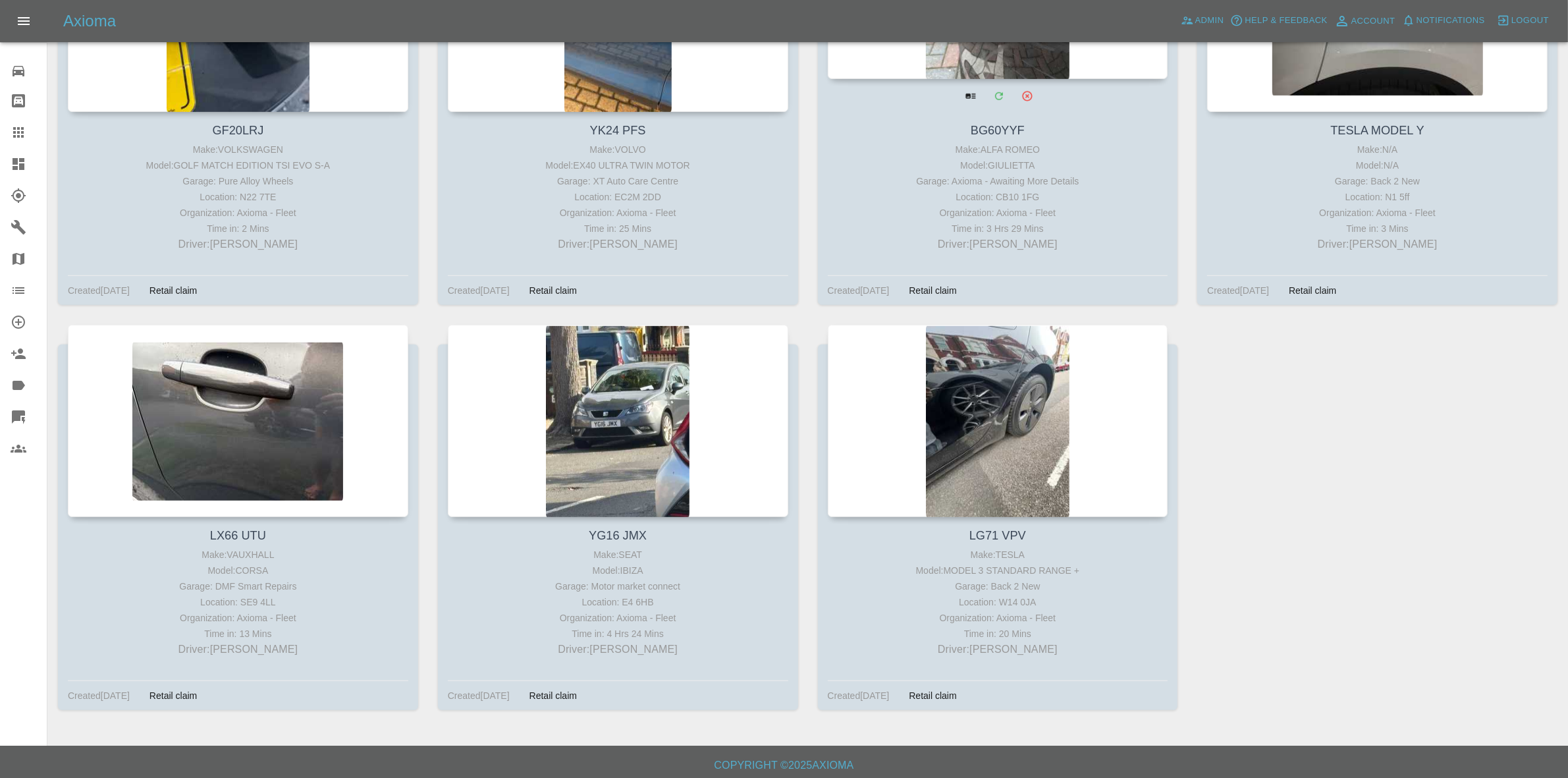
scroll to position [1180, 0]
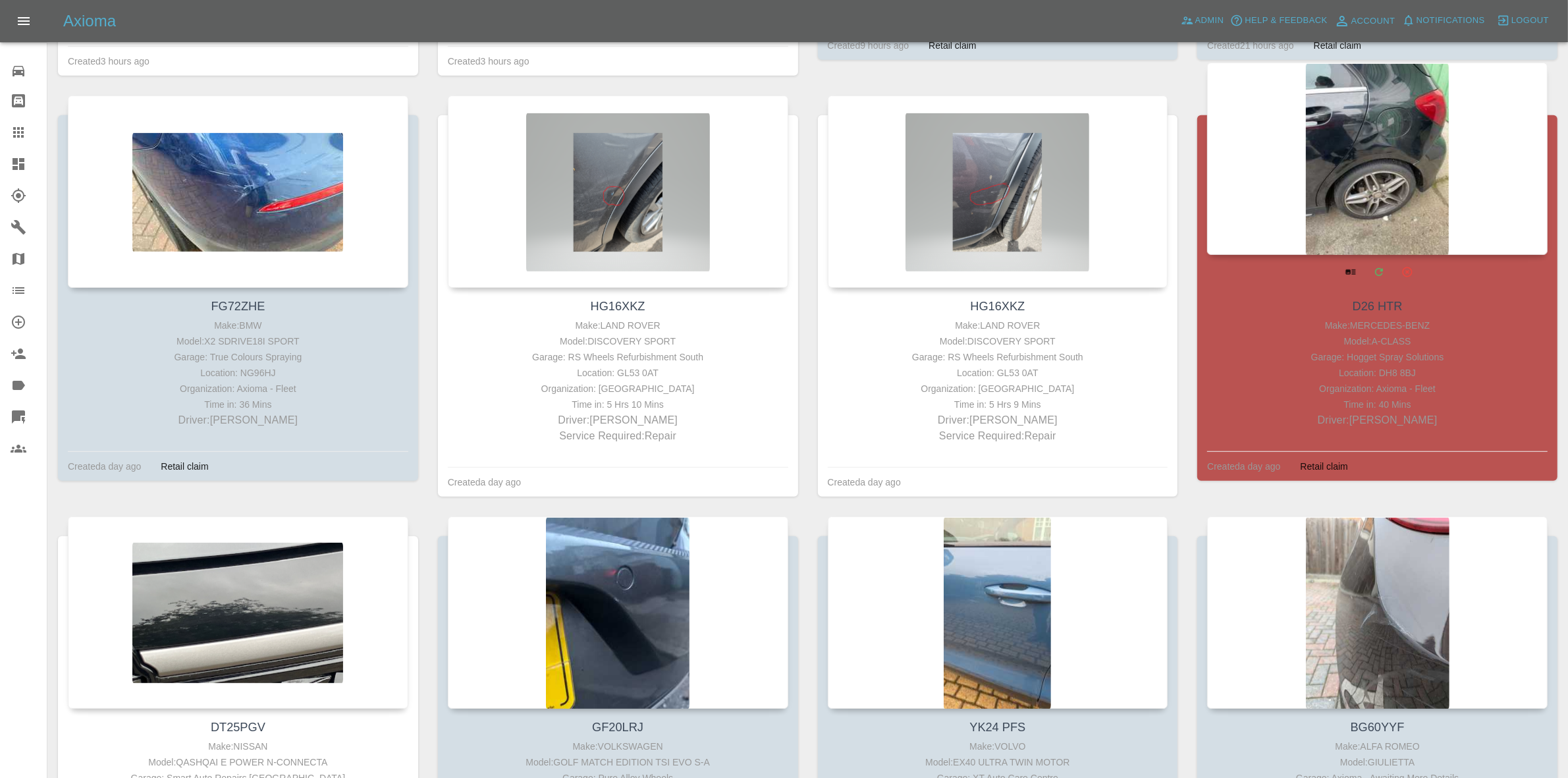
scroll to position [905, 0]
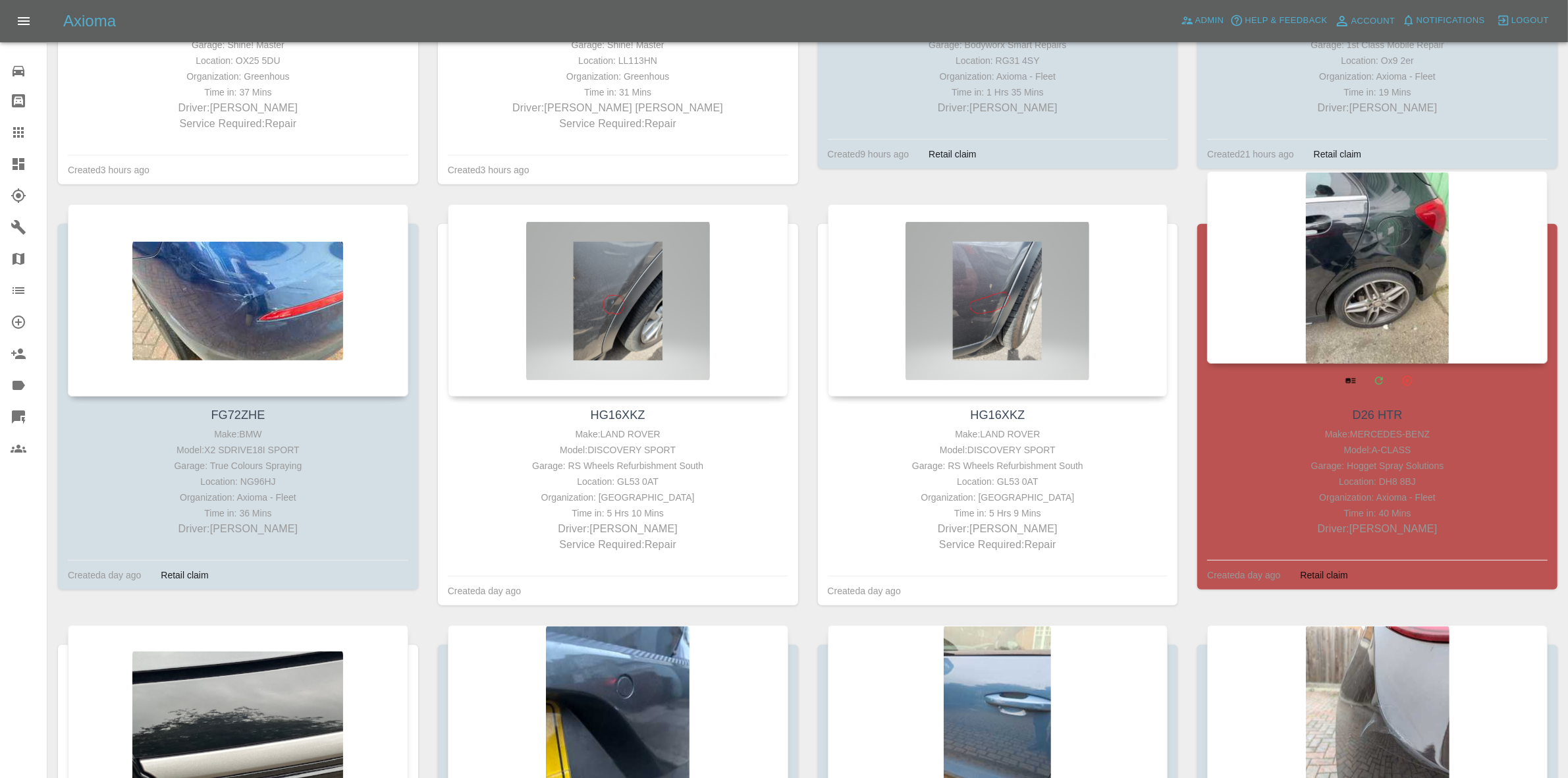
click at [1397, 287] on div at bounding box center [1377, 268] width 340 height 192
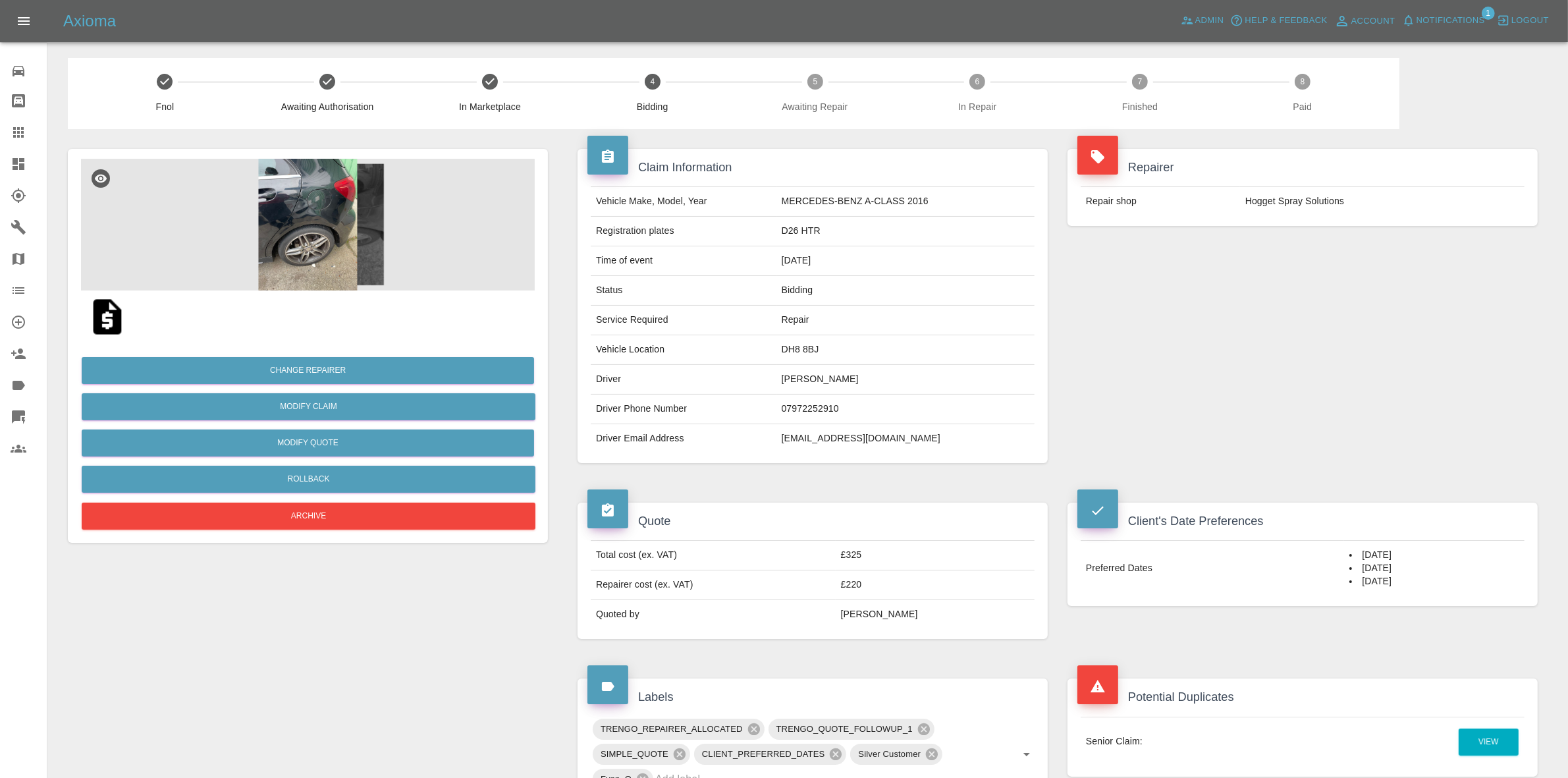
click at [13, 162] on icon at bounding box center [18, 164] width 12 height 12
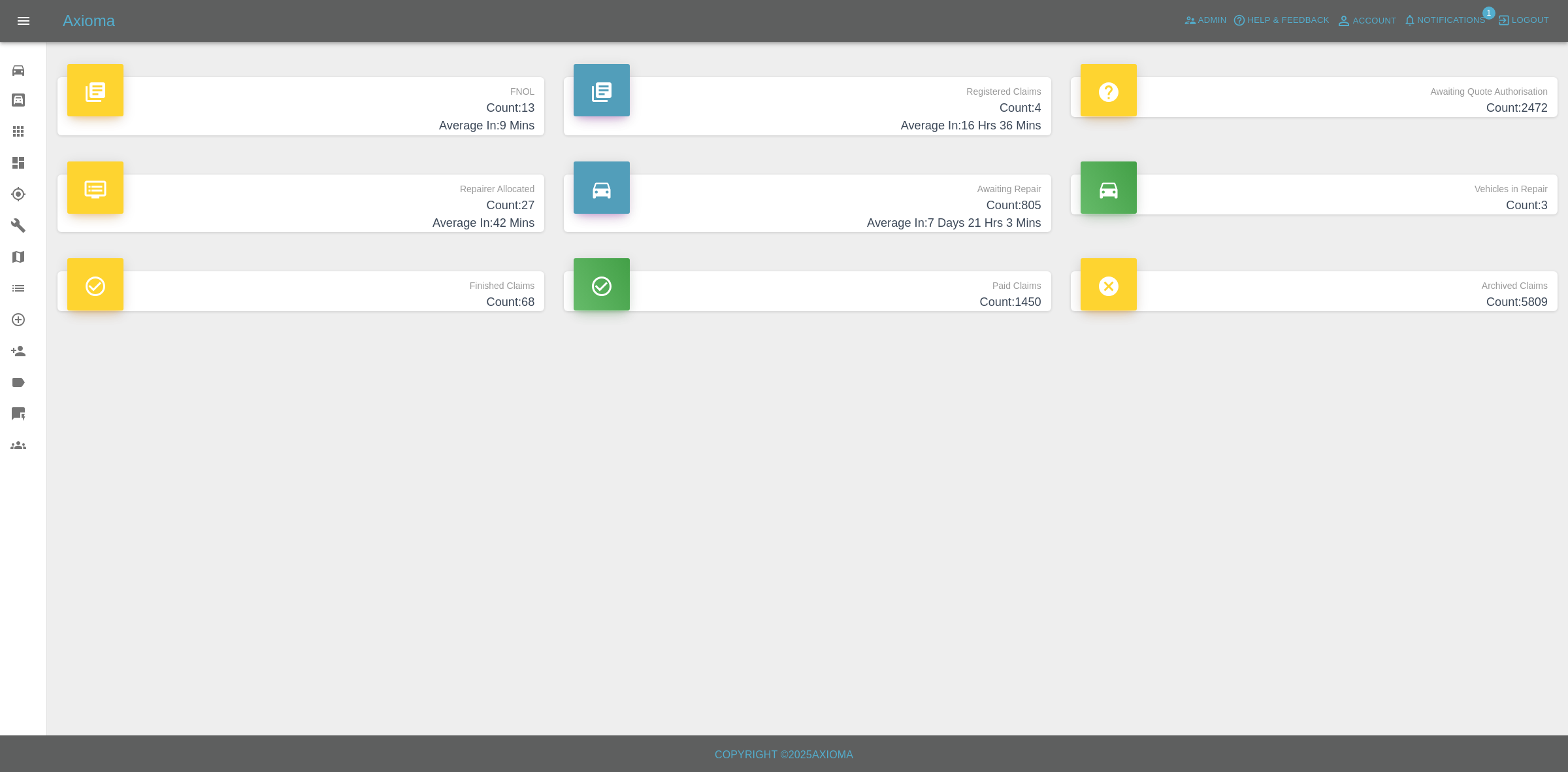
click at [1445, 18] on span "Notifications" at bounding box center [1452, 20] width 68 height 15
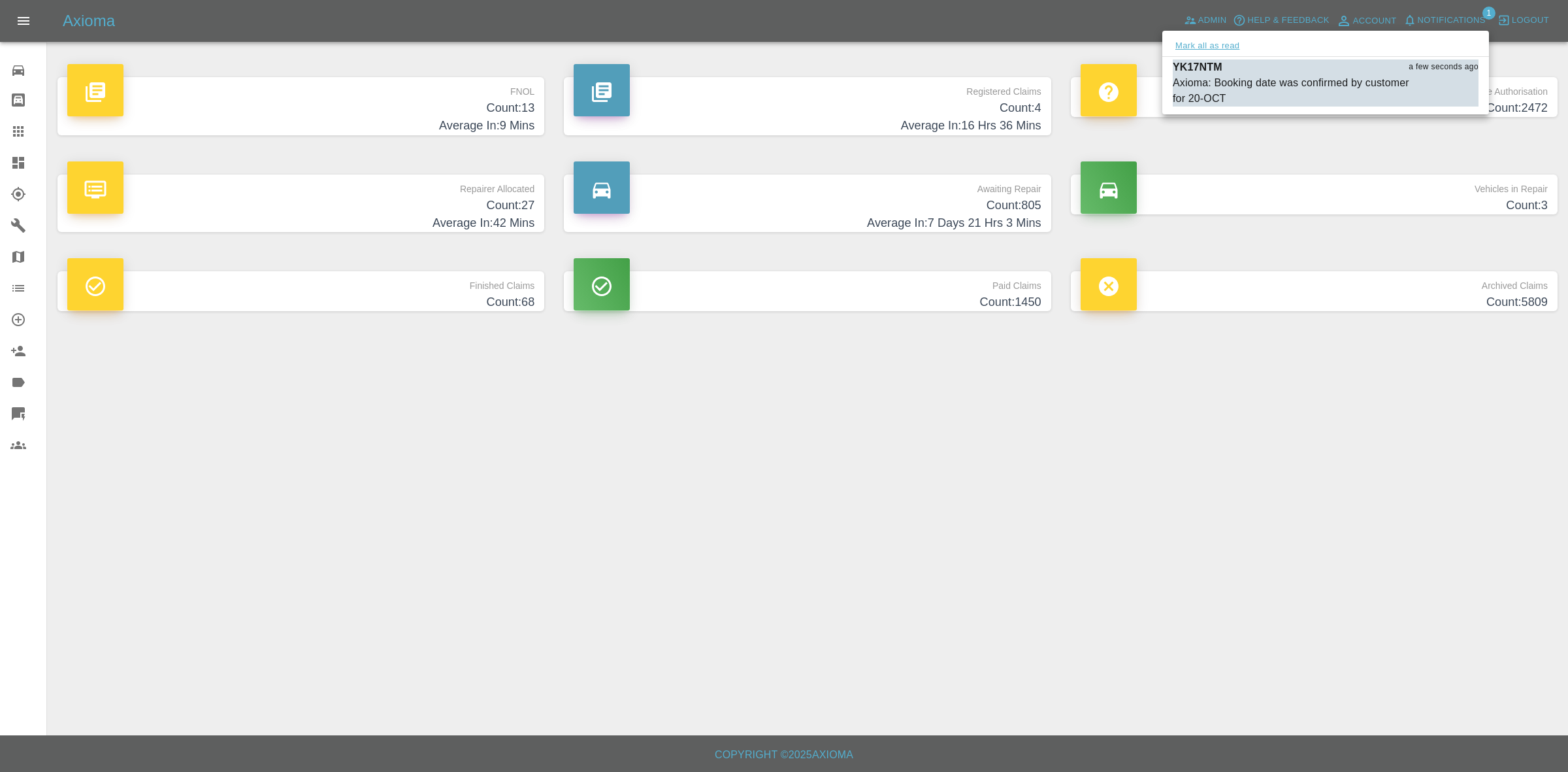
click at [1238, 52] on button "Mark all as read" at bounding box center [1207, 46] width 70 height 15
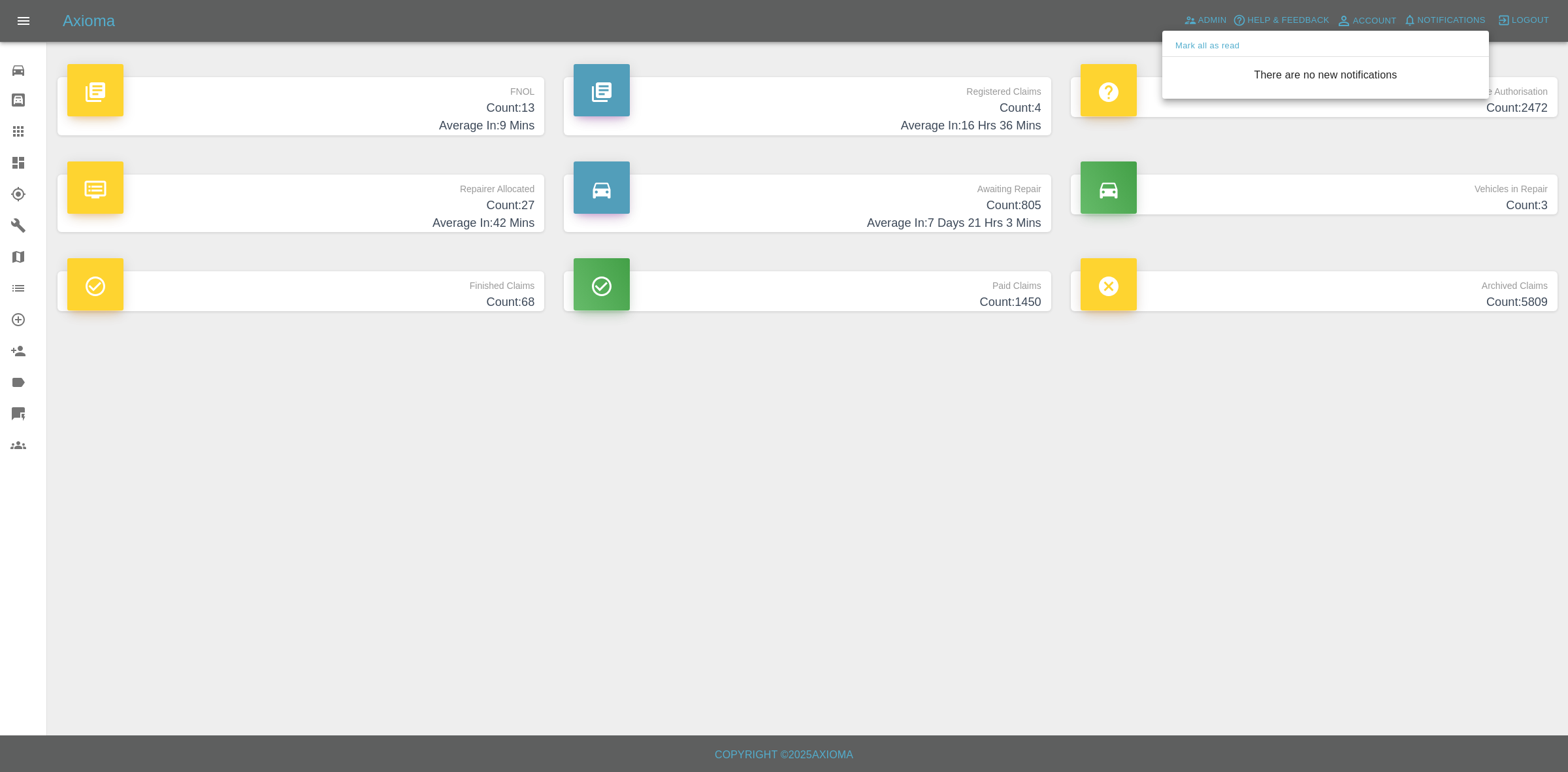
click at [1383, 467] on div at bounding box center [784, 386] width 1568 height 772
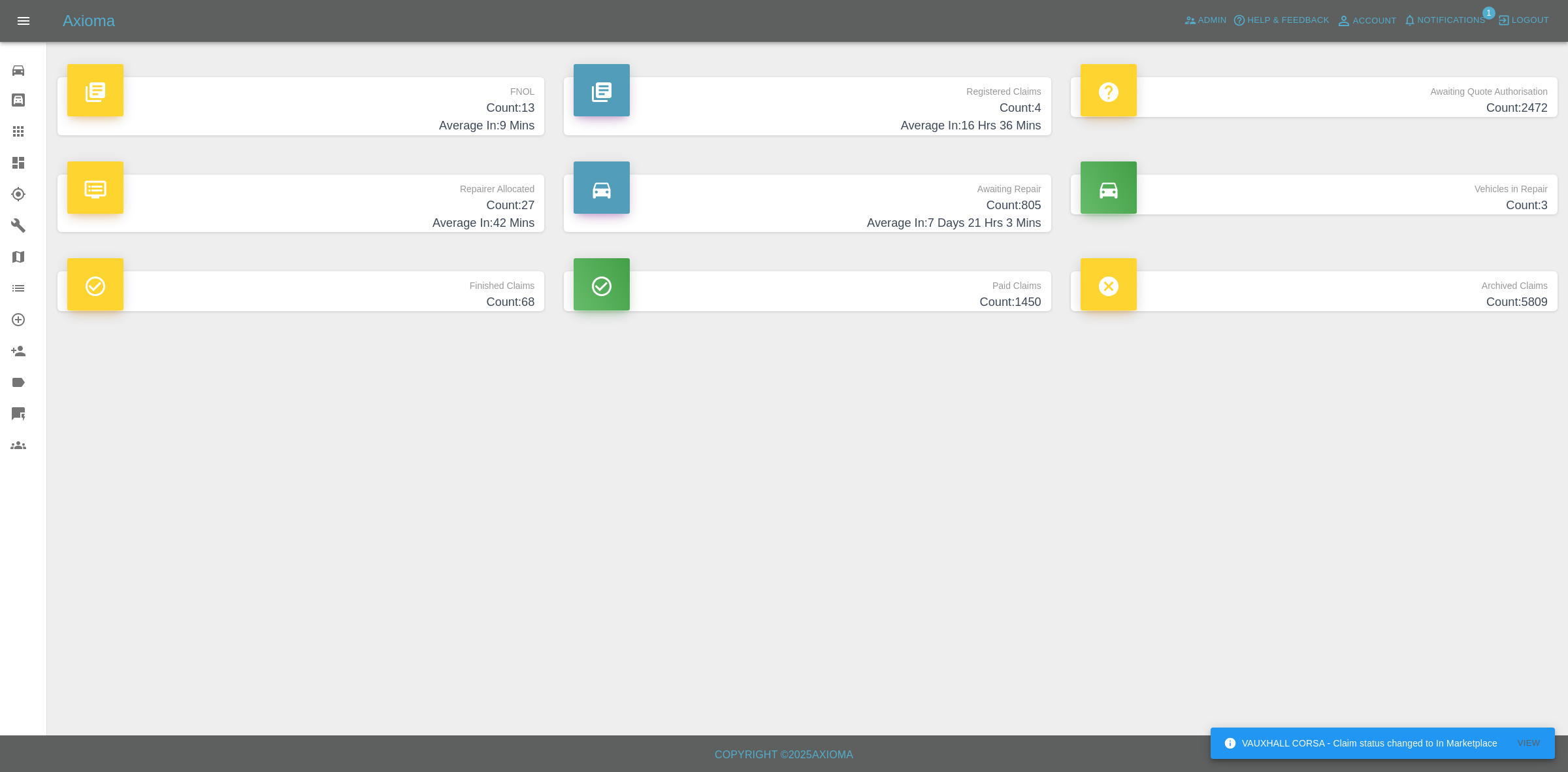
click at [840, 441] on main "FNOL Count: 13 Average In: 9 Mins Registered Claims Count: 4 Average In: 16 Hrs…" at bounding box center [784, 368] width 1568 height 736
click at [1448, 13] on span "Notifications" at bounding box center [1452, 20] width 68 height 15
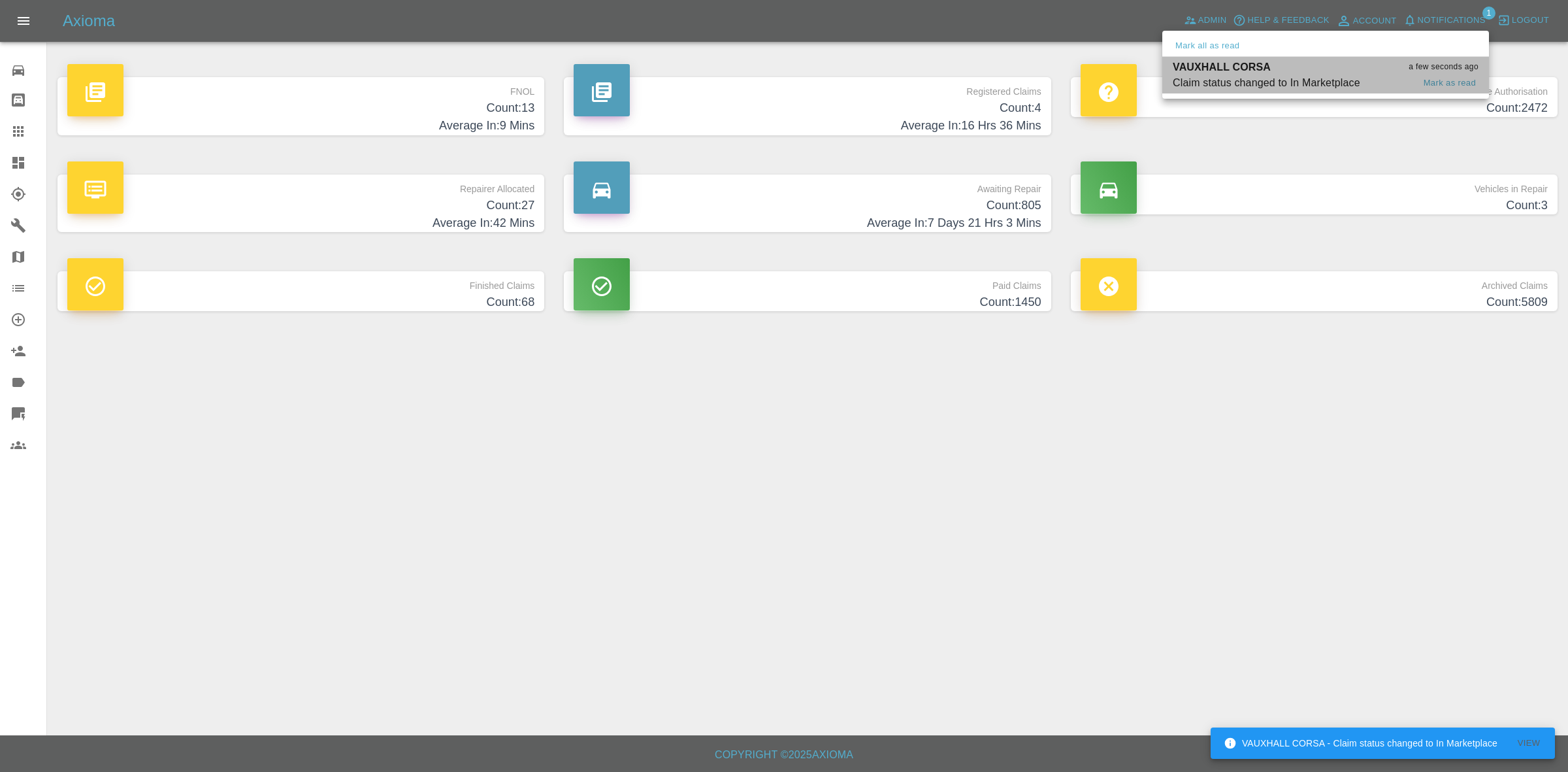
drag, startPoint x: 1276, startPoint y: 70, endPoint x: 1279, endPoint y: 77, distance: 7.6
click at [1277, 72] on div "VAUXHALL CORSA a few seconds ago" at bounding box center [1325, 67] width 306 height 16
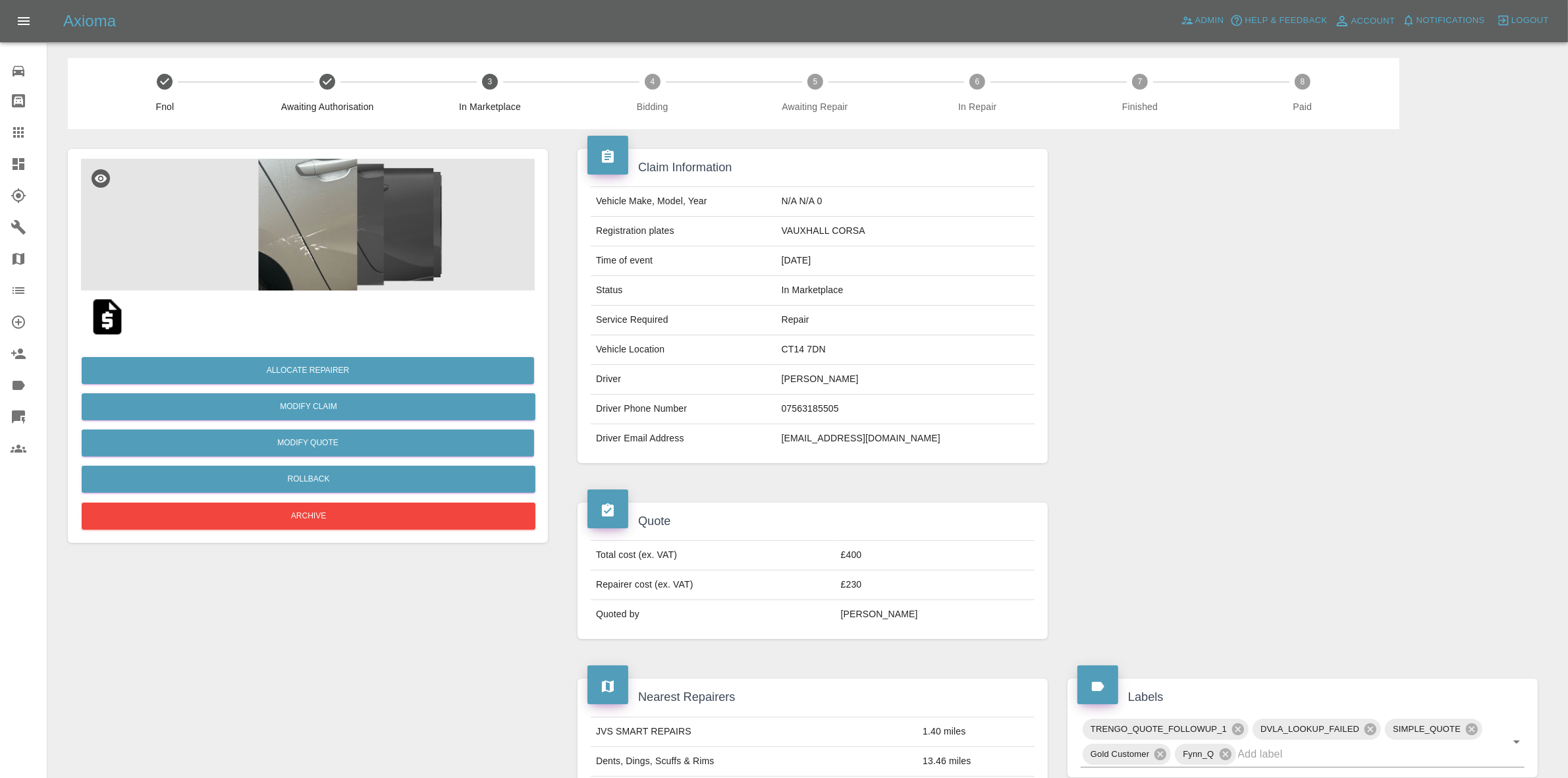
click at [318, 202] on img at bounding box center [307, 224] width 454 height 132
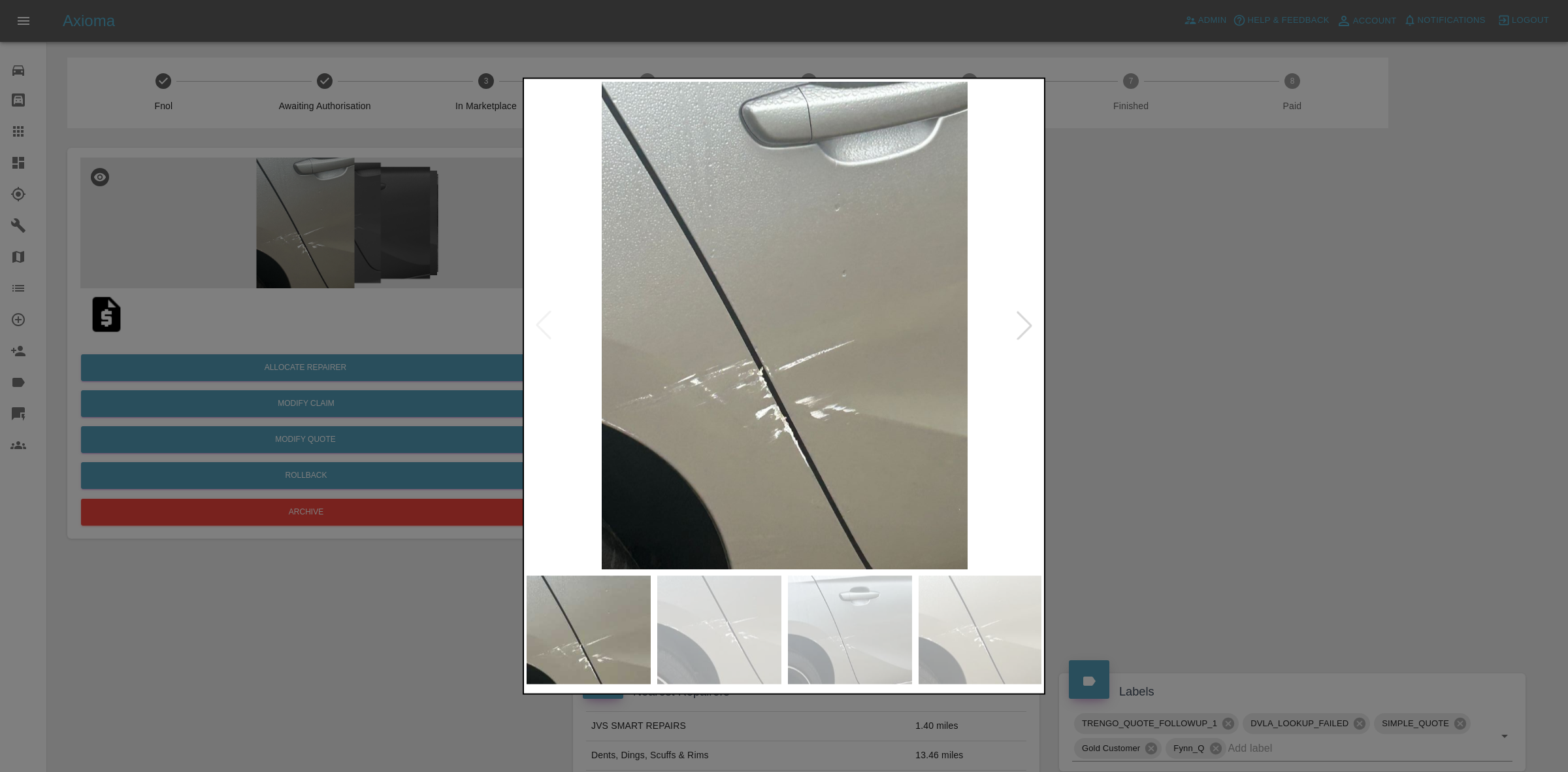
click at [1017, 316] on div at bounding box center [1024, 325] width 29 height 29
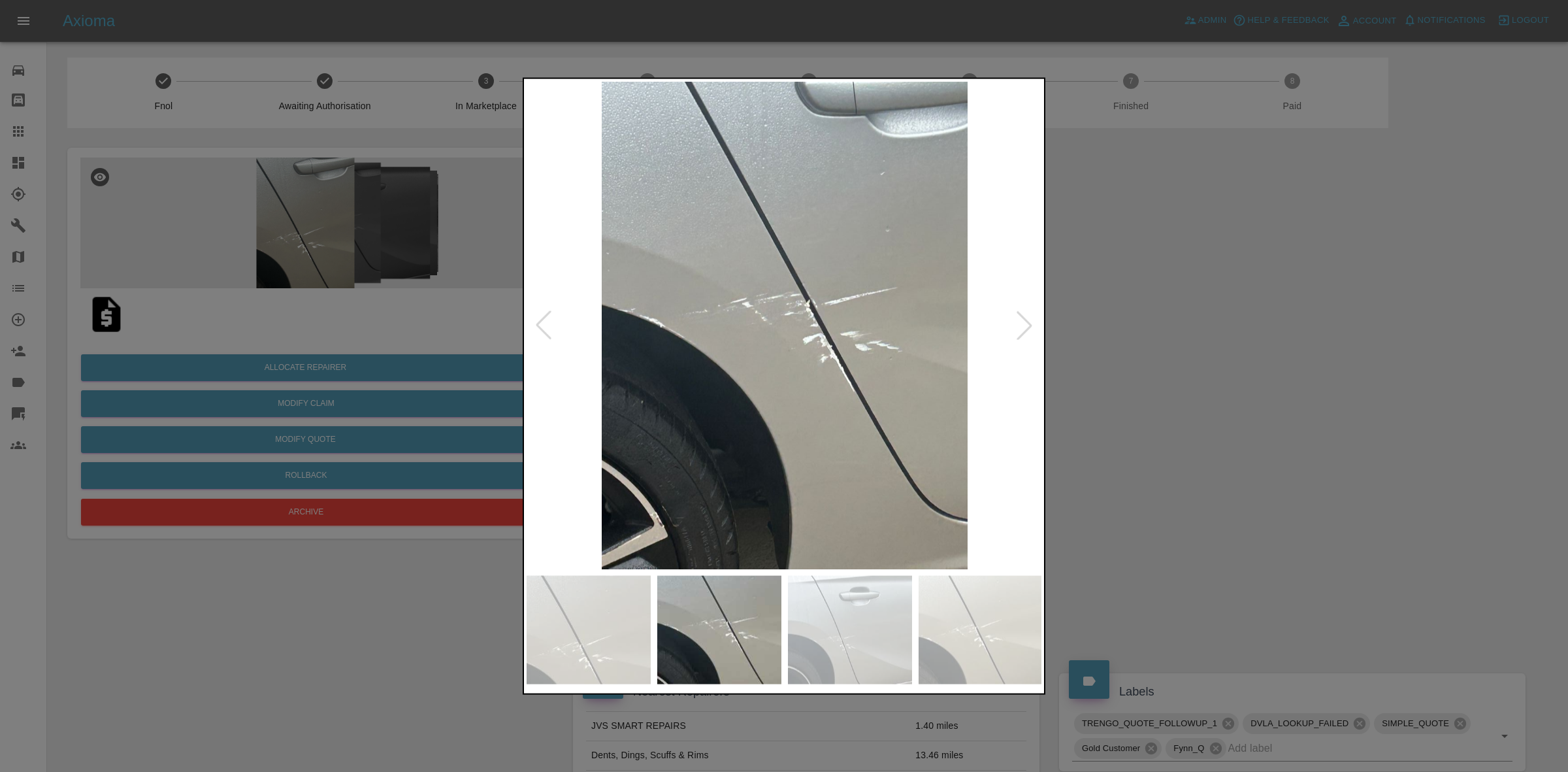
click at [1017, 317] on div at bounding box center [1024, 325] width 29 height 29
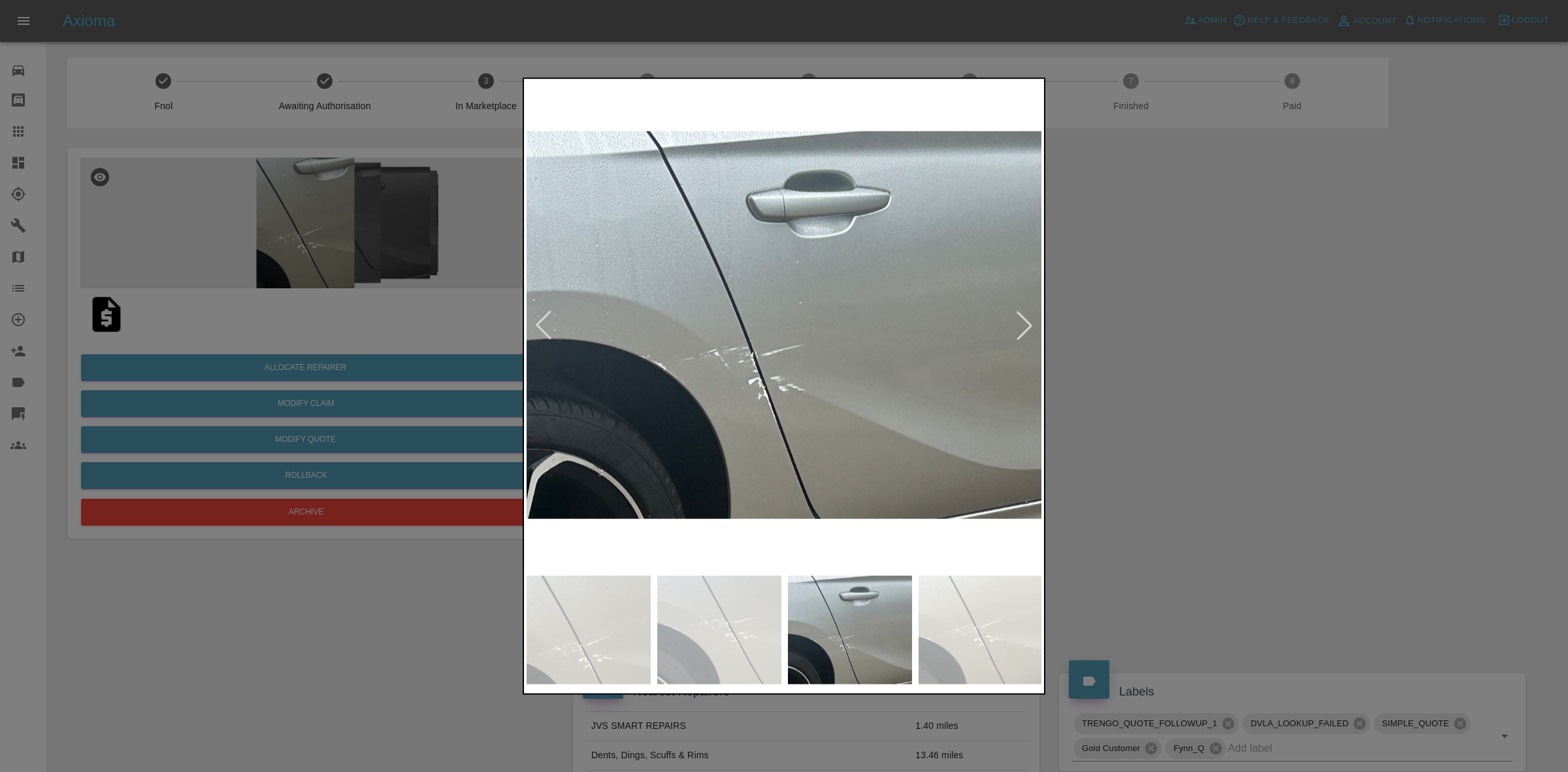
click at [1017, 317] on div at bounding box center [1024, 325] width 29 height 29
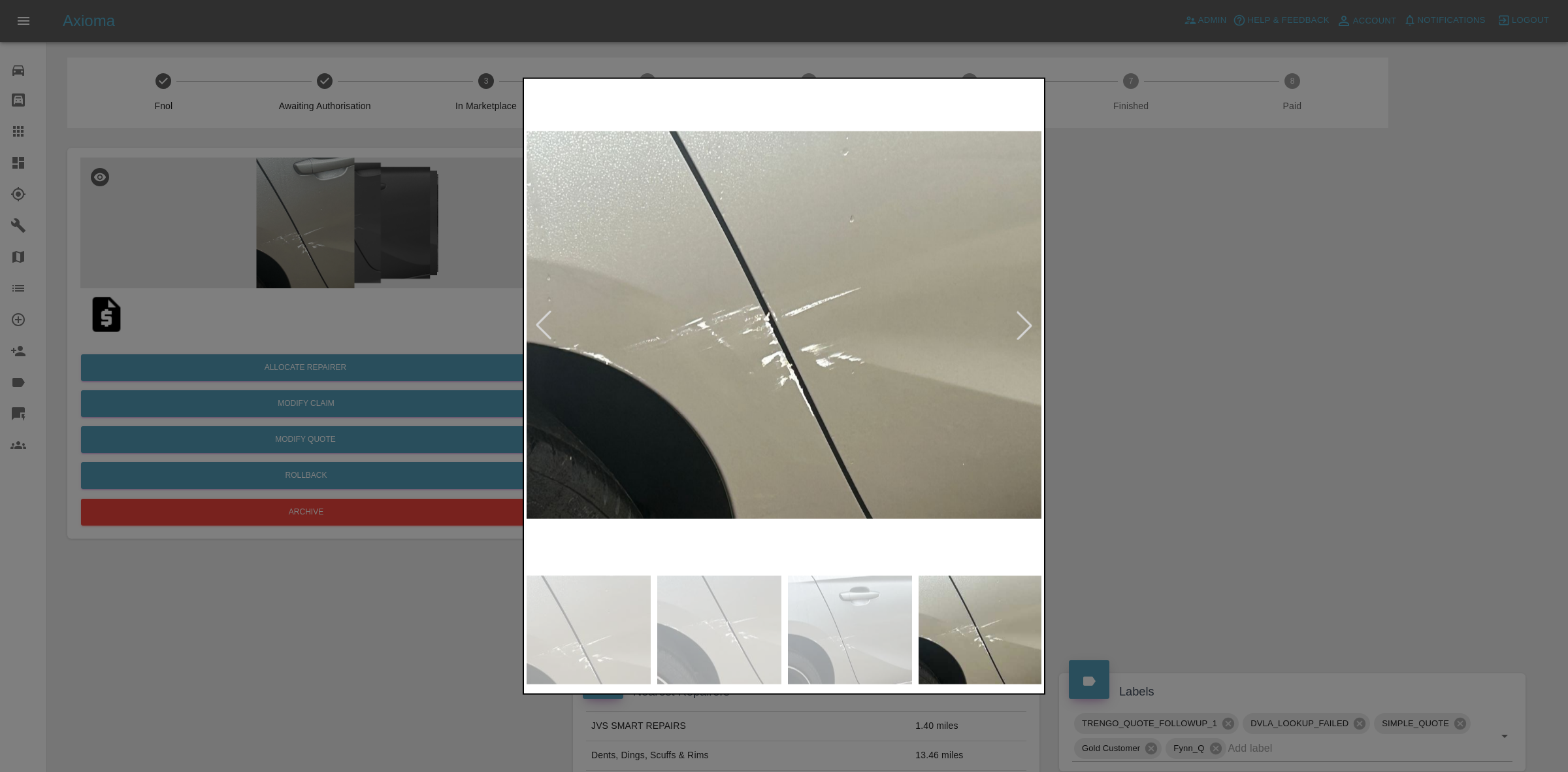
click at [1017, 317] on div at bounding box center [1024, 325] width 29 height 29
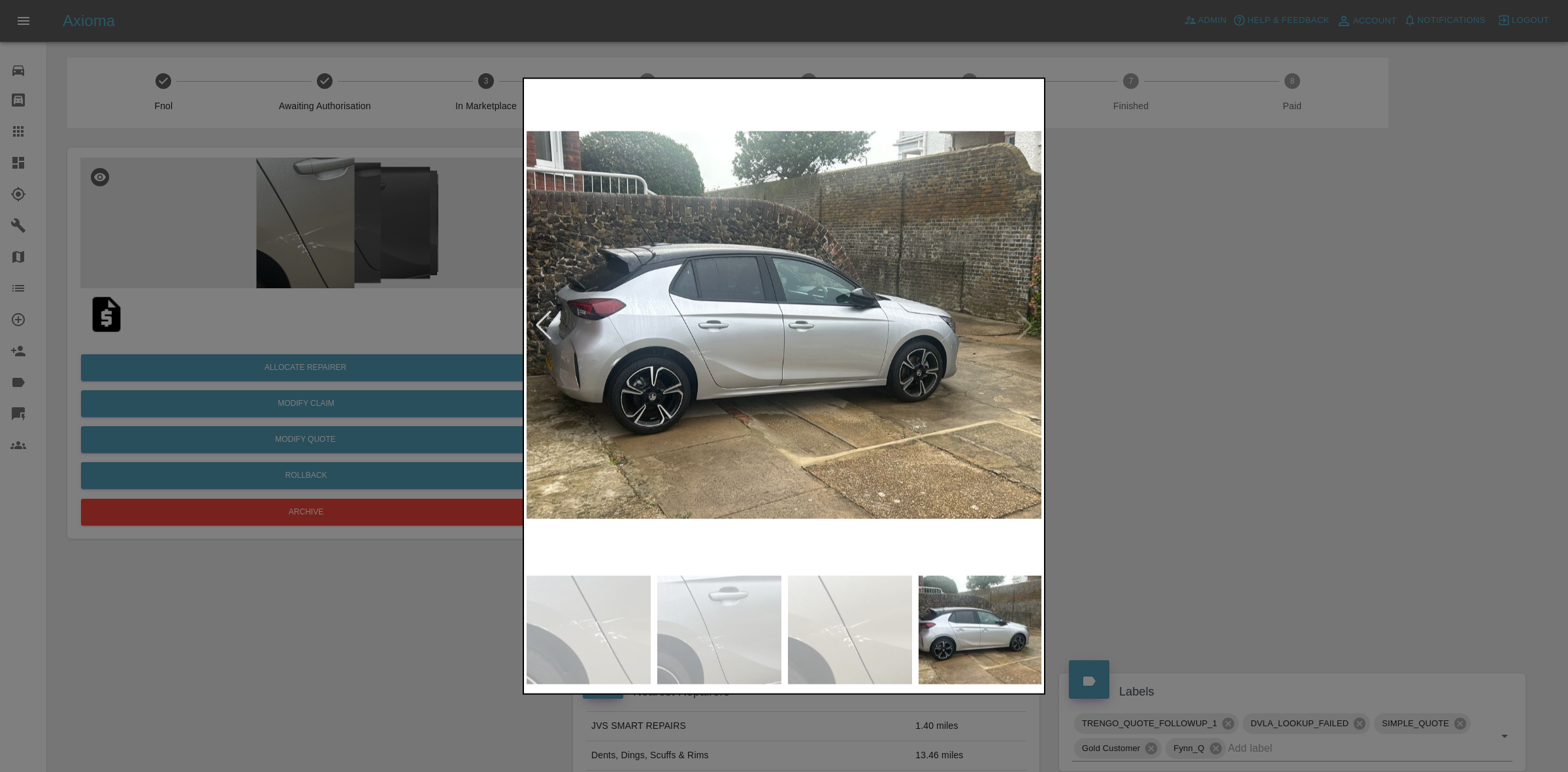
click at [1017, 317] on img at bounding box center [784, 325] width 516 height 487
drag, startPoint x: 1304, startPoint y: 319, endPoint x: 1042, endPoint y: 347, distance: 263.5
click at [1269, 321] on div at bounding box center [784, 386] width 1568 height 772
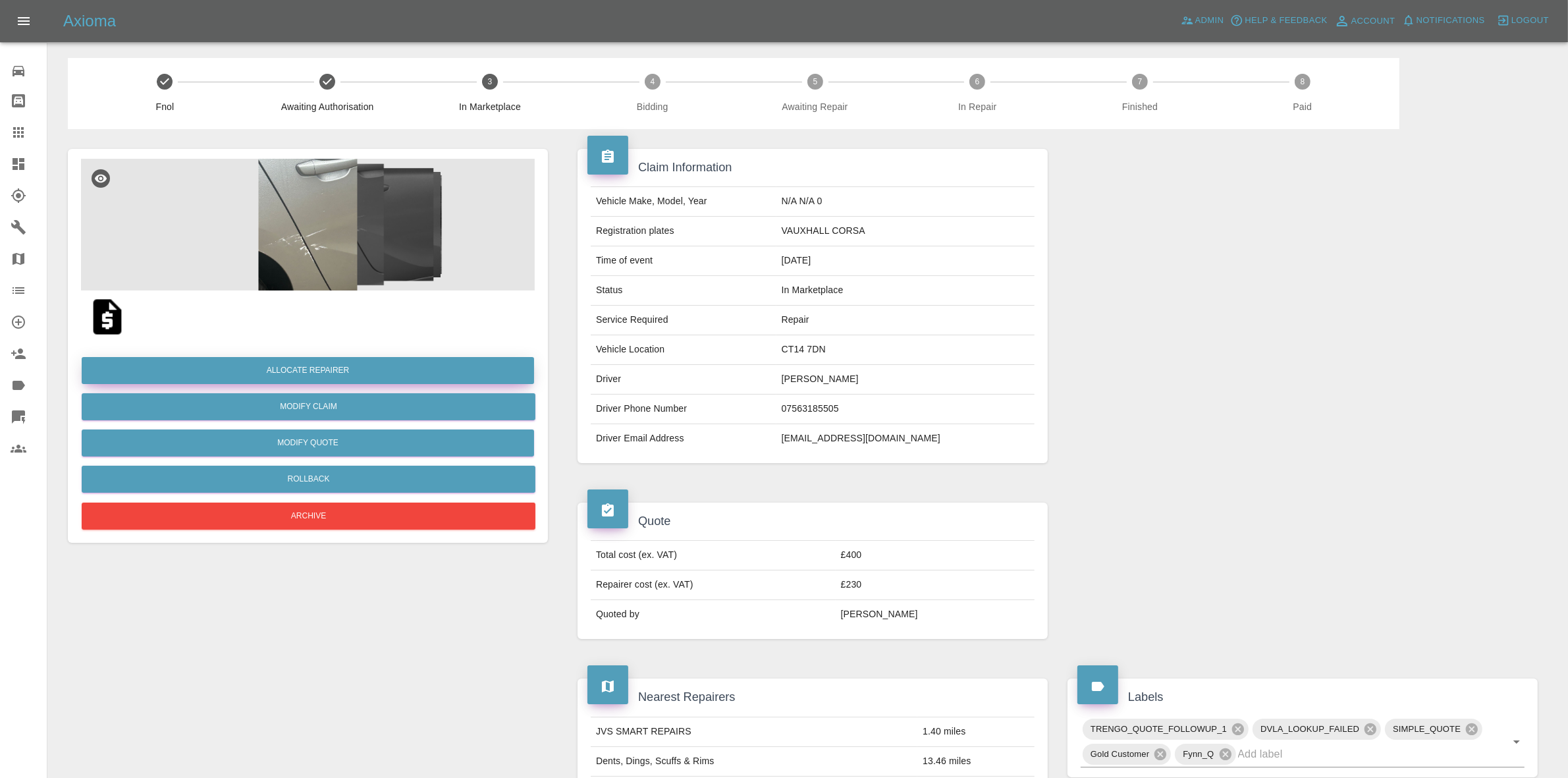
click at [308, 370] on button "Allocate Repairer" at bounding box center [307, 370] width 452 height 27
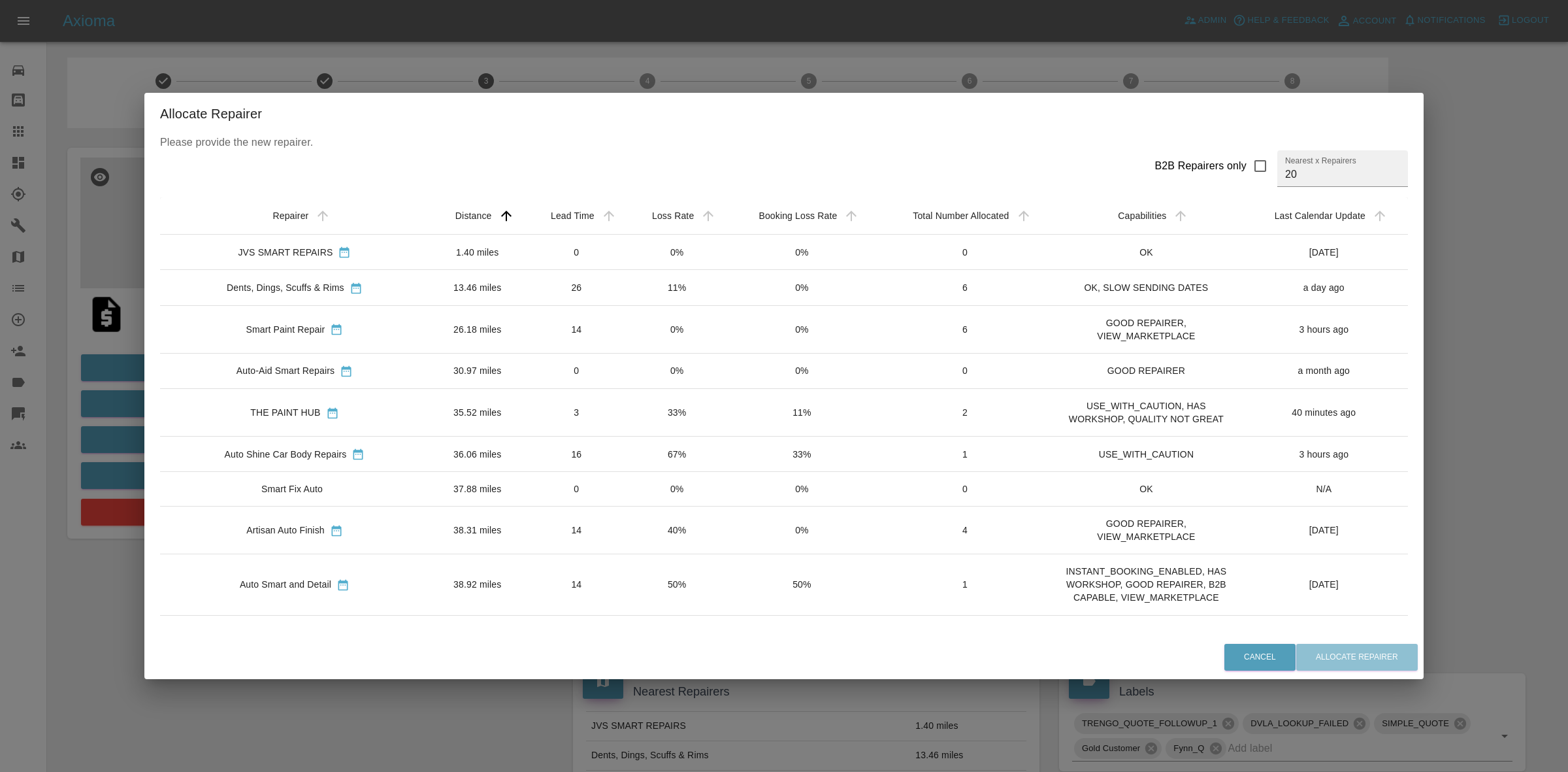
click at [667, 95] on h2 "Allocate Repairer" at bounding box center [784, 114] width 1279 height 42
click at [129, 319] on div "Allocate Repairer Please provide the new repairer. B2B Repairers only Nearest x…" at bounding box center [784, 386] width 1568 height 772
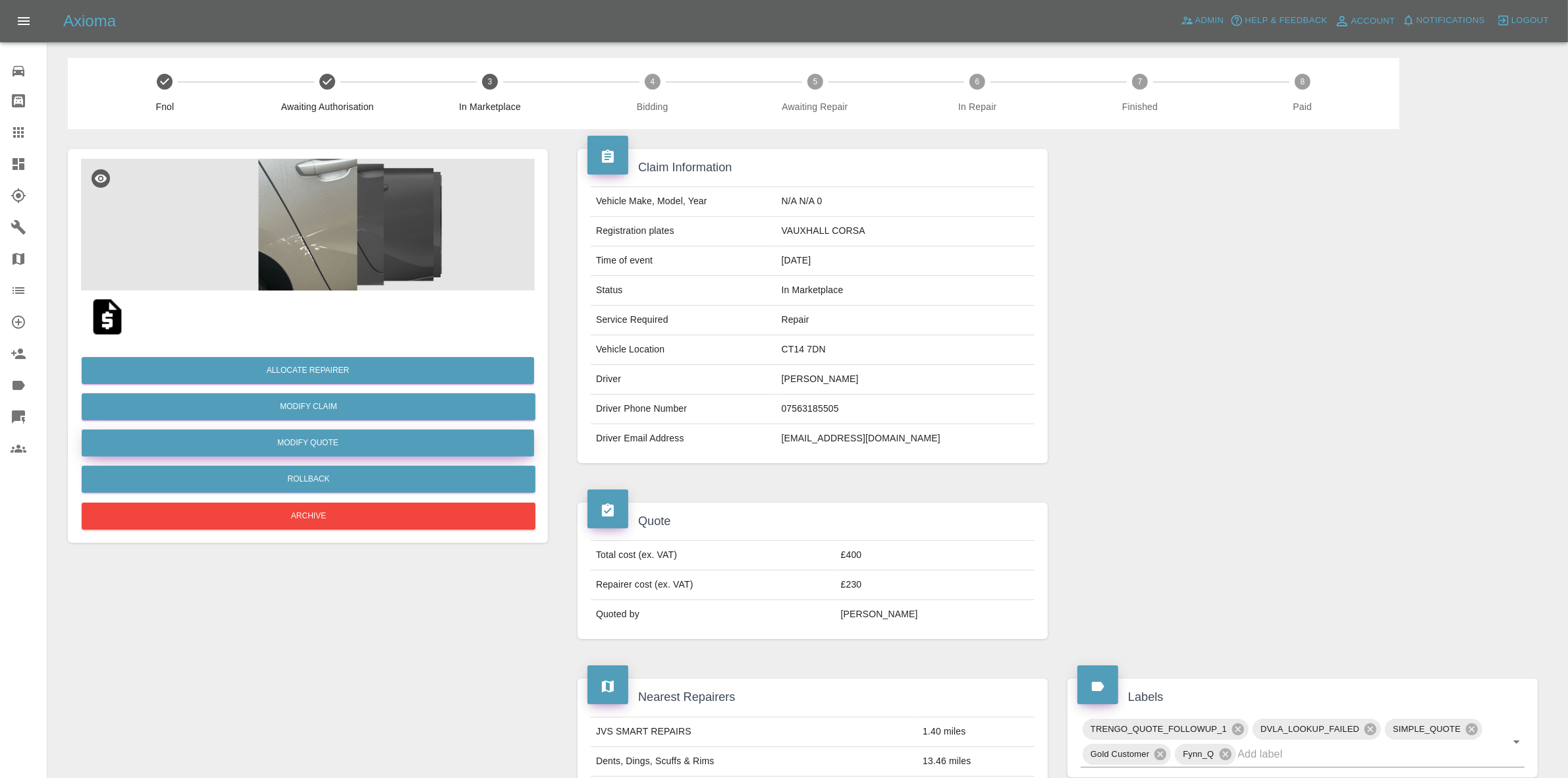
click at [311, 445] on button "Modify Quote" at bounding box center [307, 442] width 452 height 27
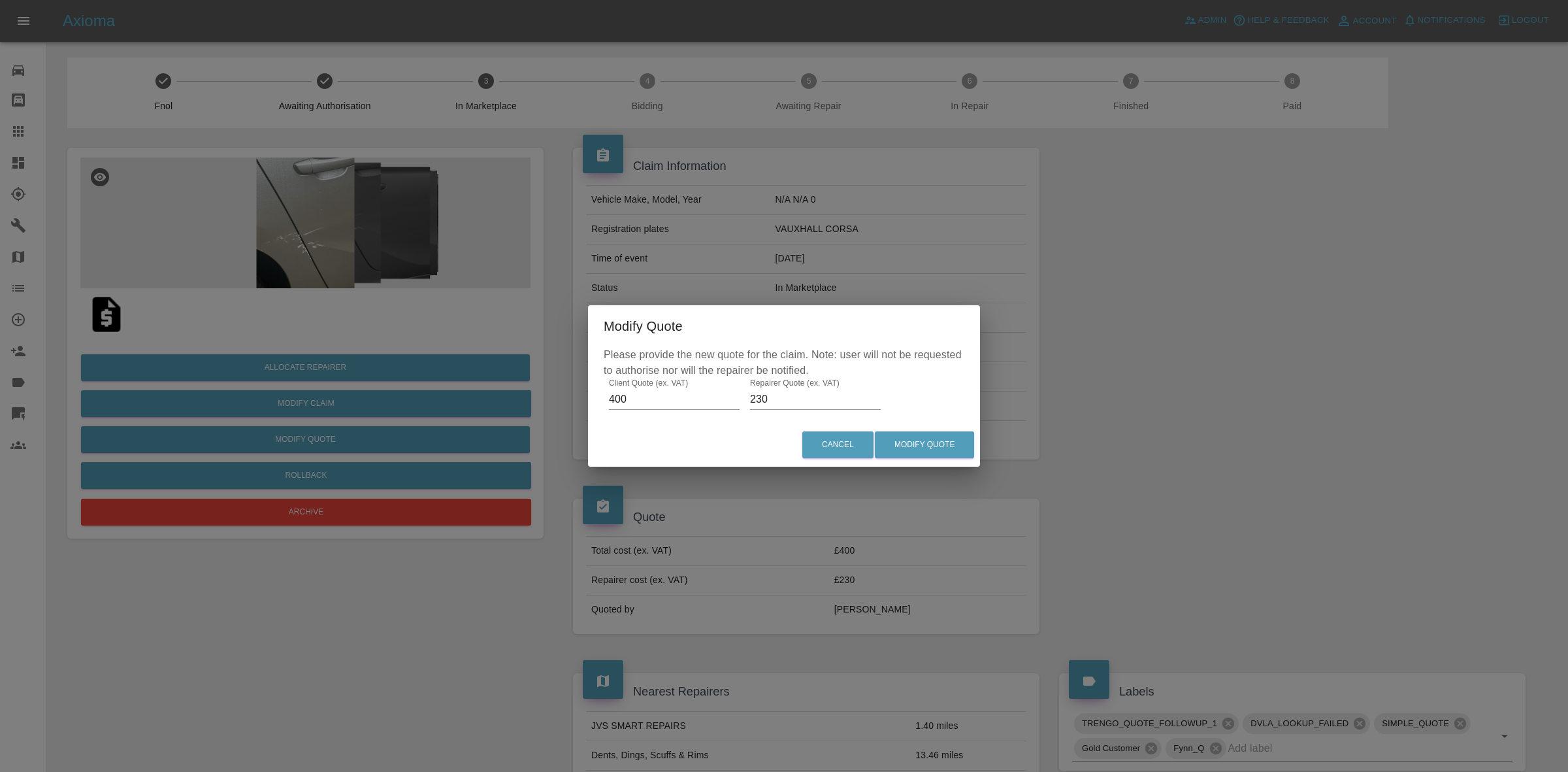
click at [775, 400] on input "230" at bounding box center [815, 400] width 131 height 21
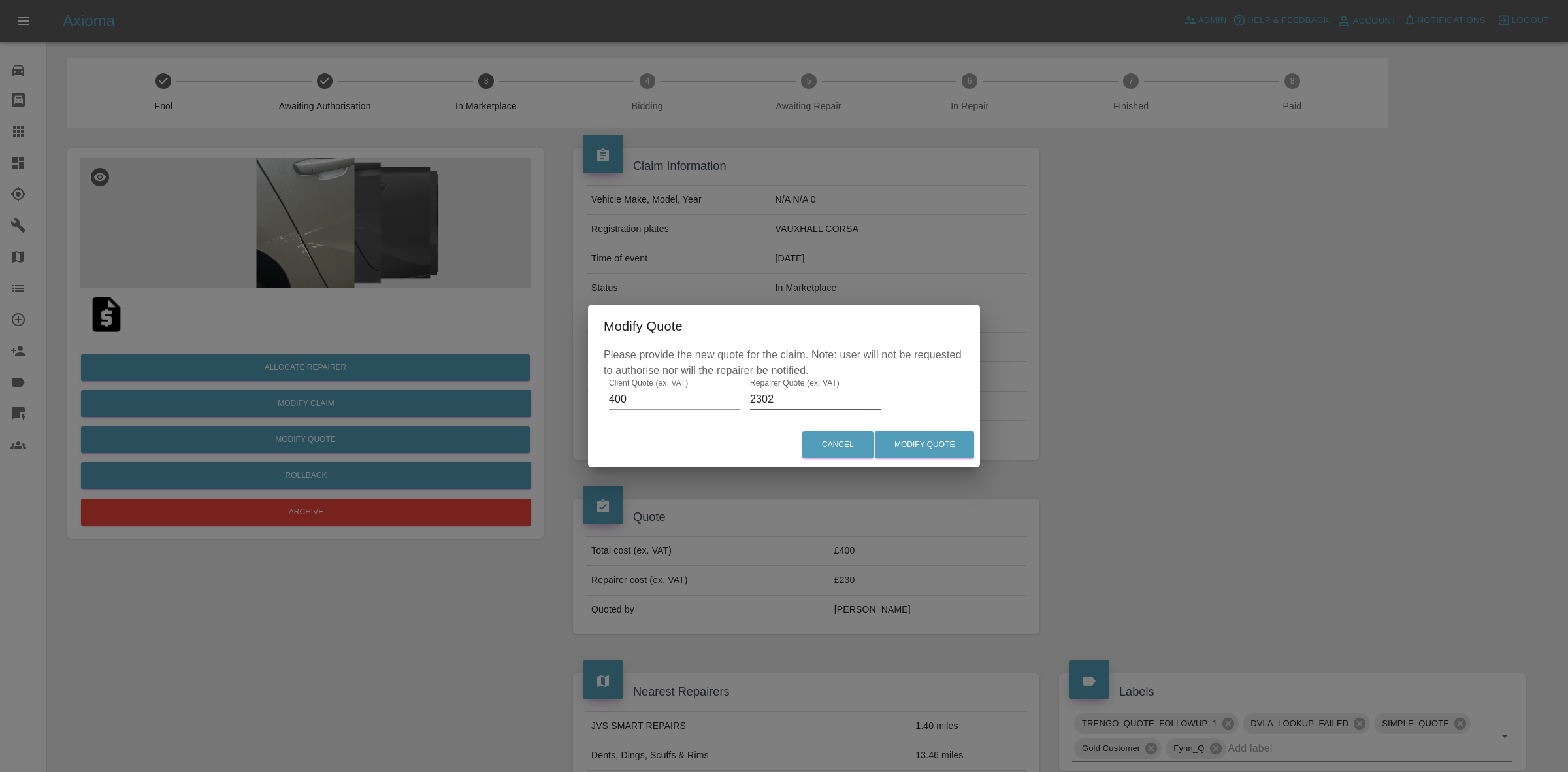
click at [775, 400] on input "2302" at bounding box center [815, 400] width 131 height 21
type input "240"
click at [924, 438] on button "Modify Quote" at bounding box center [924, 444] width 99 height 26
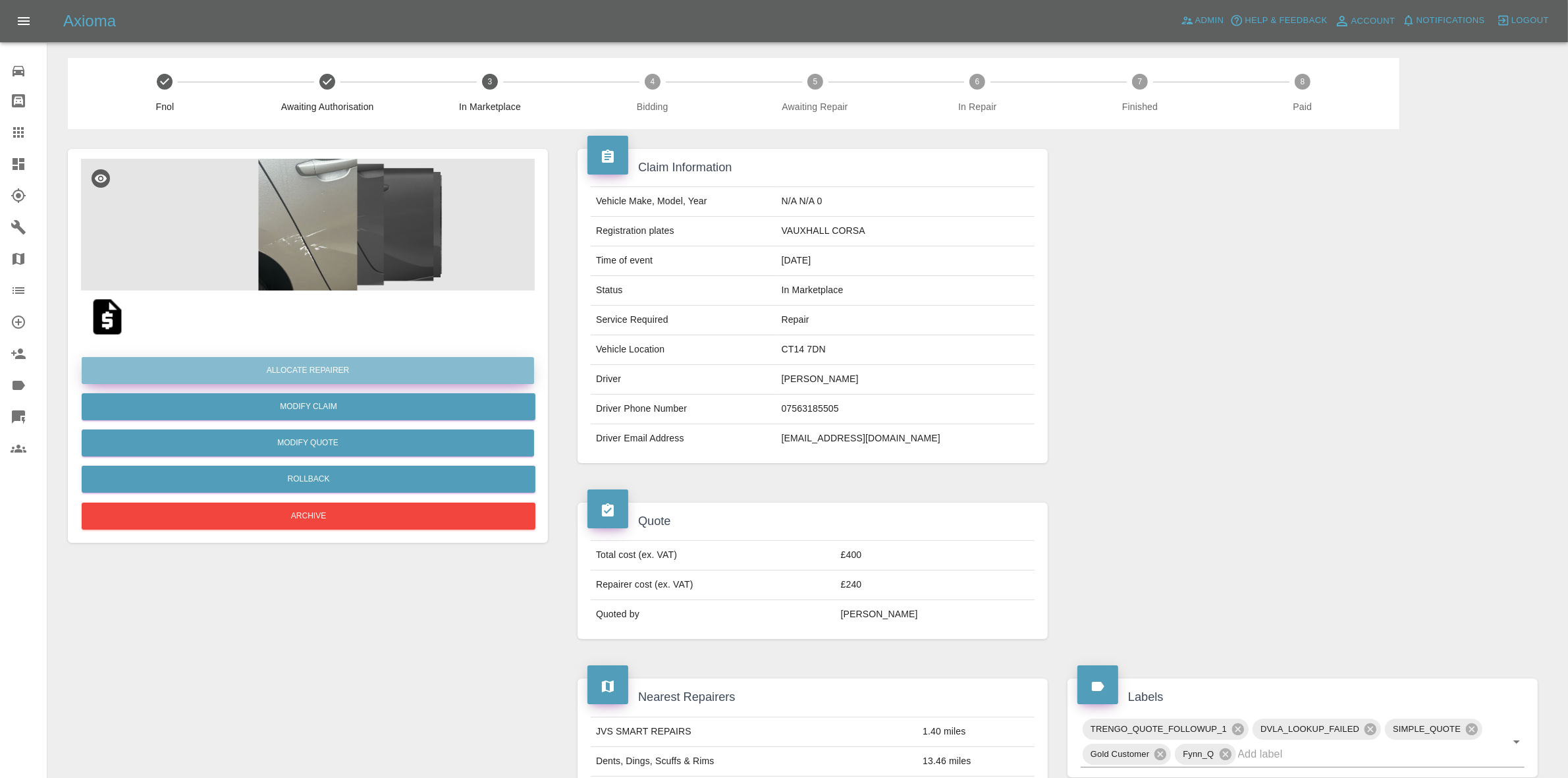
click at [300, 372] on button "Allocate Repairer" at bounding box center [307, 370] width 452 height 27
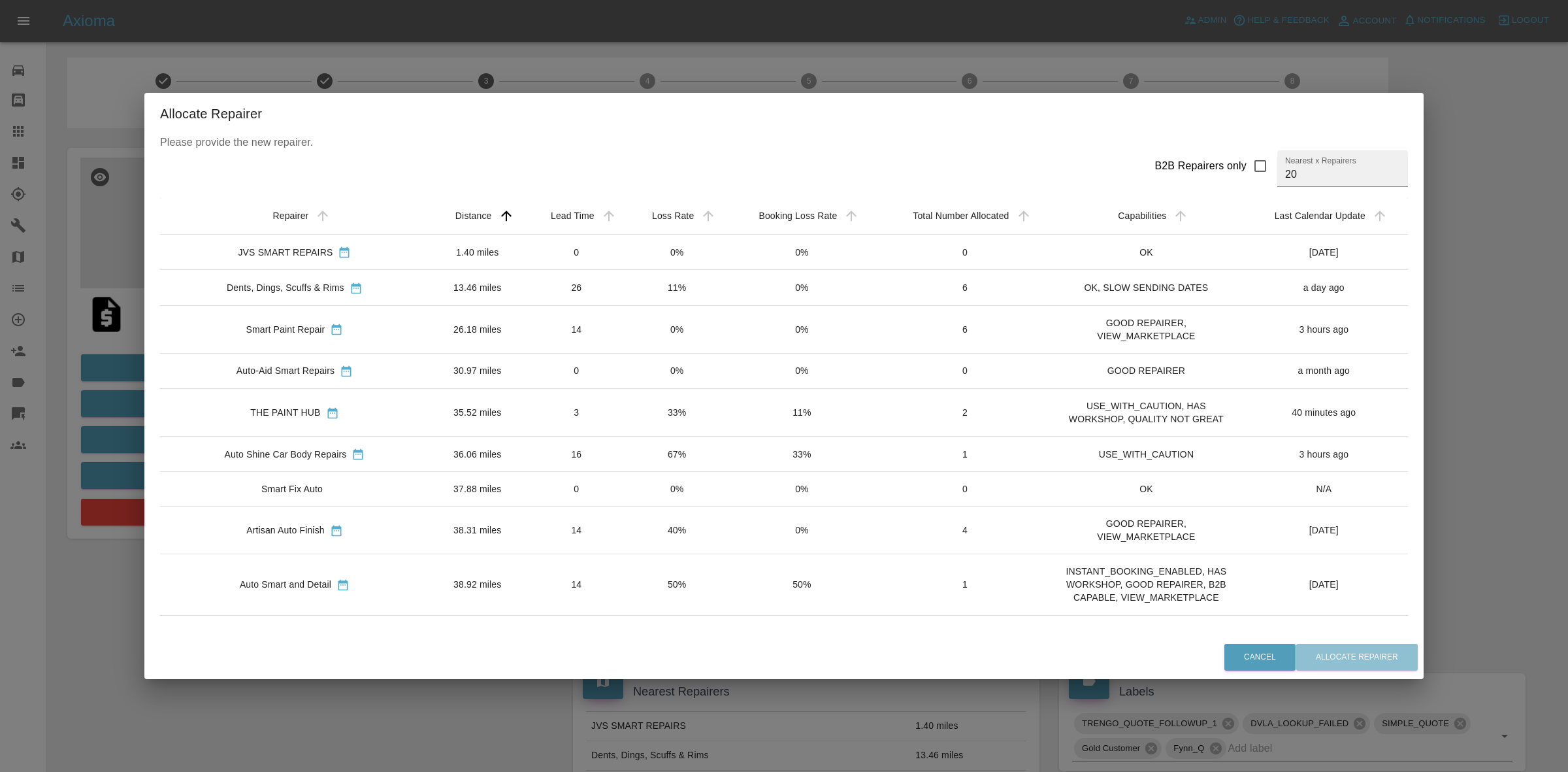
click at [632, 263] on td "0%" at bounding box center [676, 252] width 99 height 36
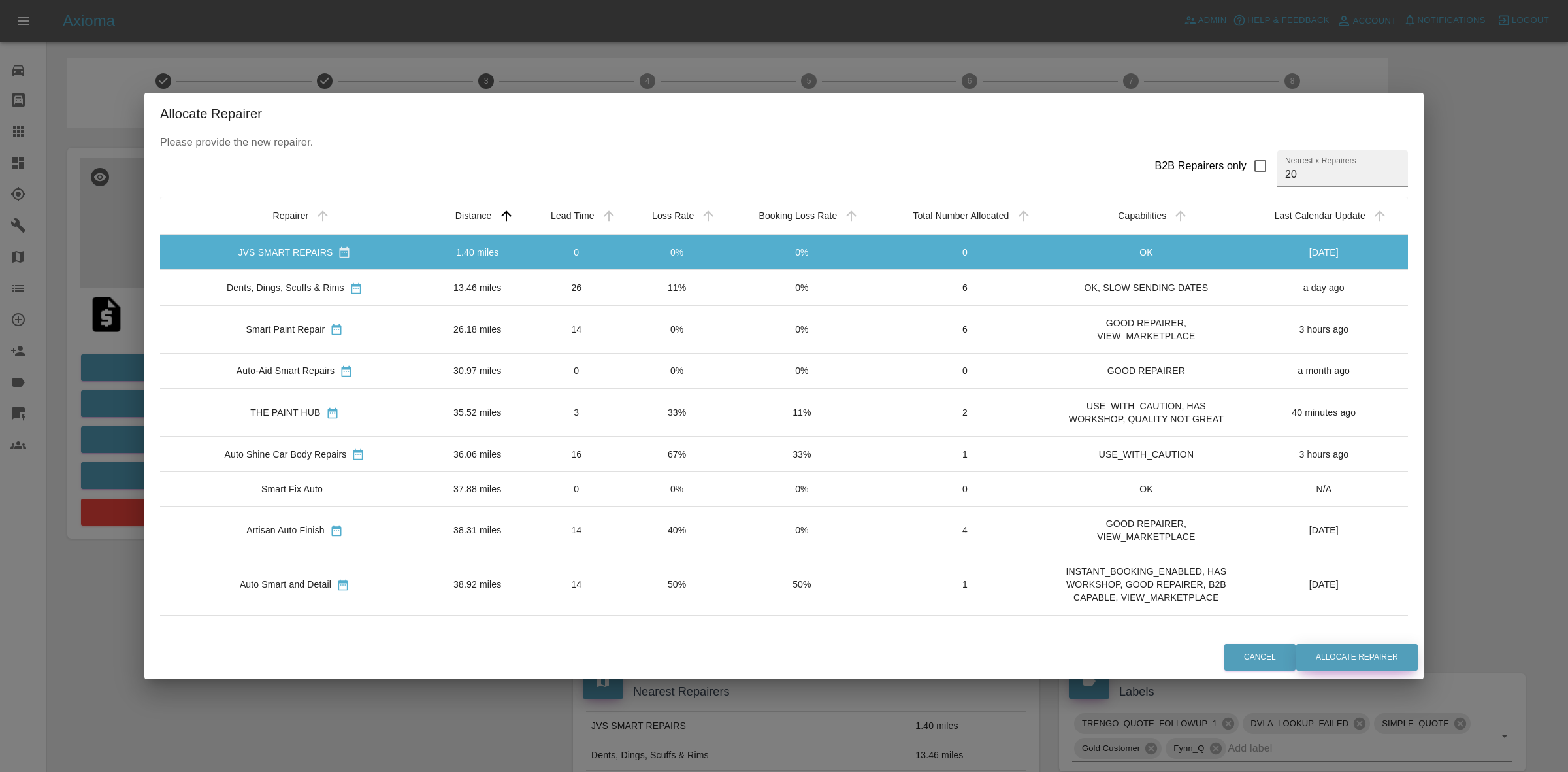
click at [1321, 654] on button "Allocate Repairer" at bounding box center [1356, 657] width 122 height 26
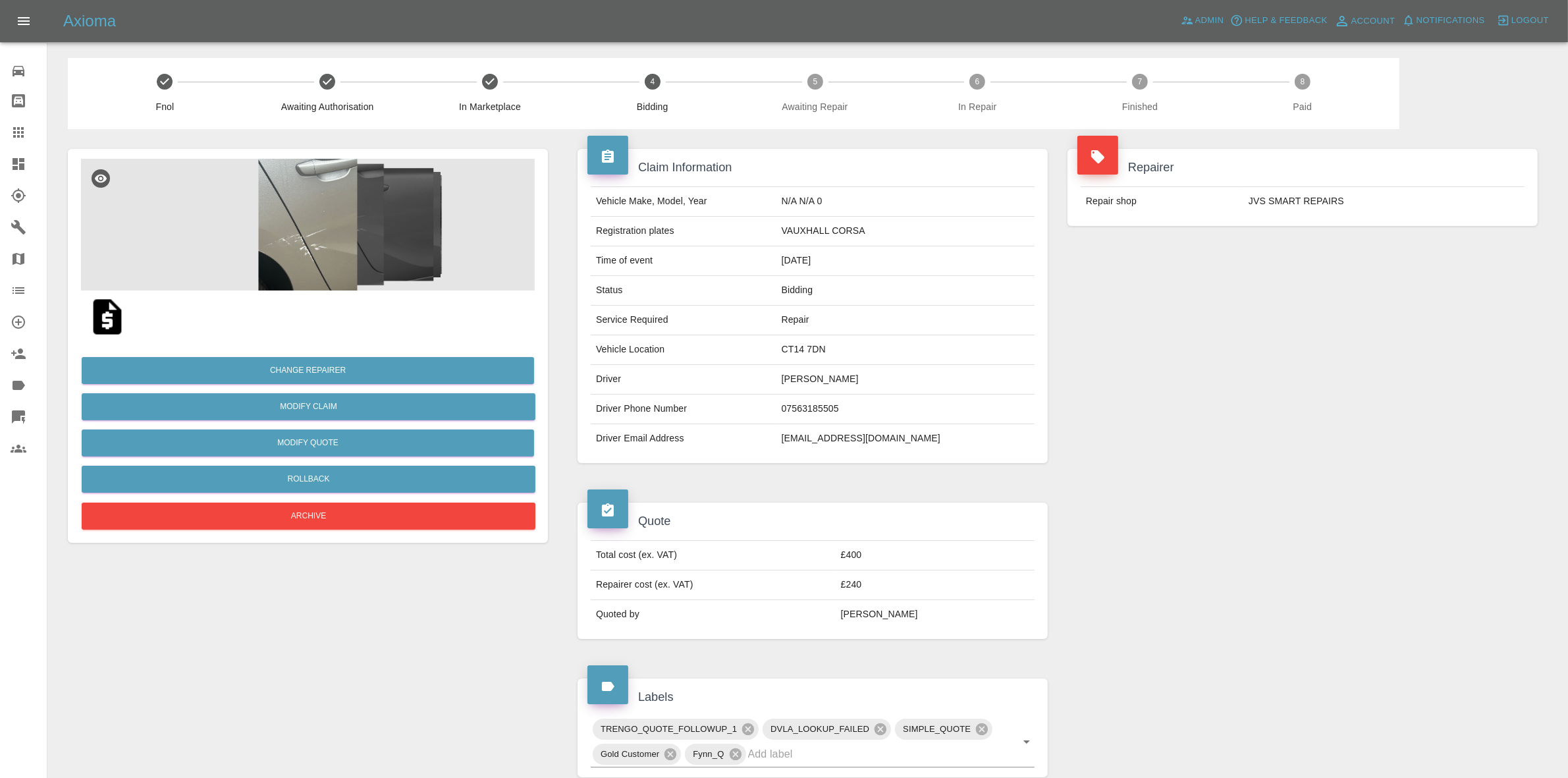
click at [1258, 285] on div "Repairer Repair shop JVS SMART REPAIRS" at bounding box center [1303, 306] width 490 height 354
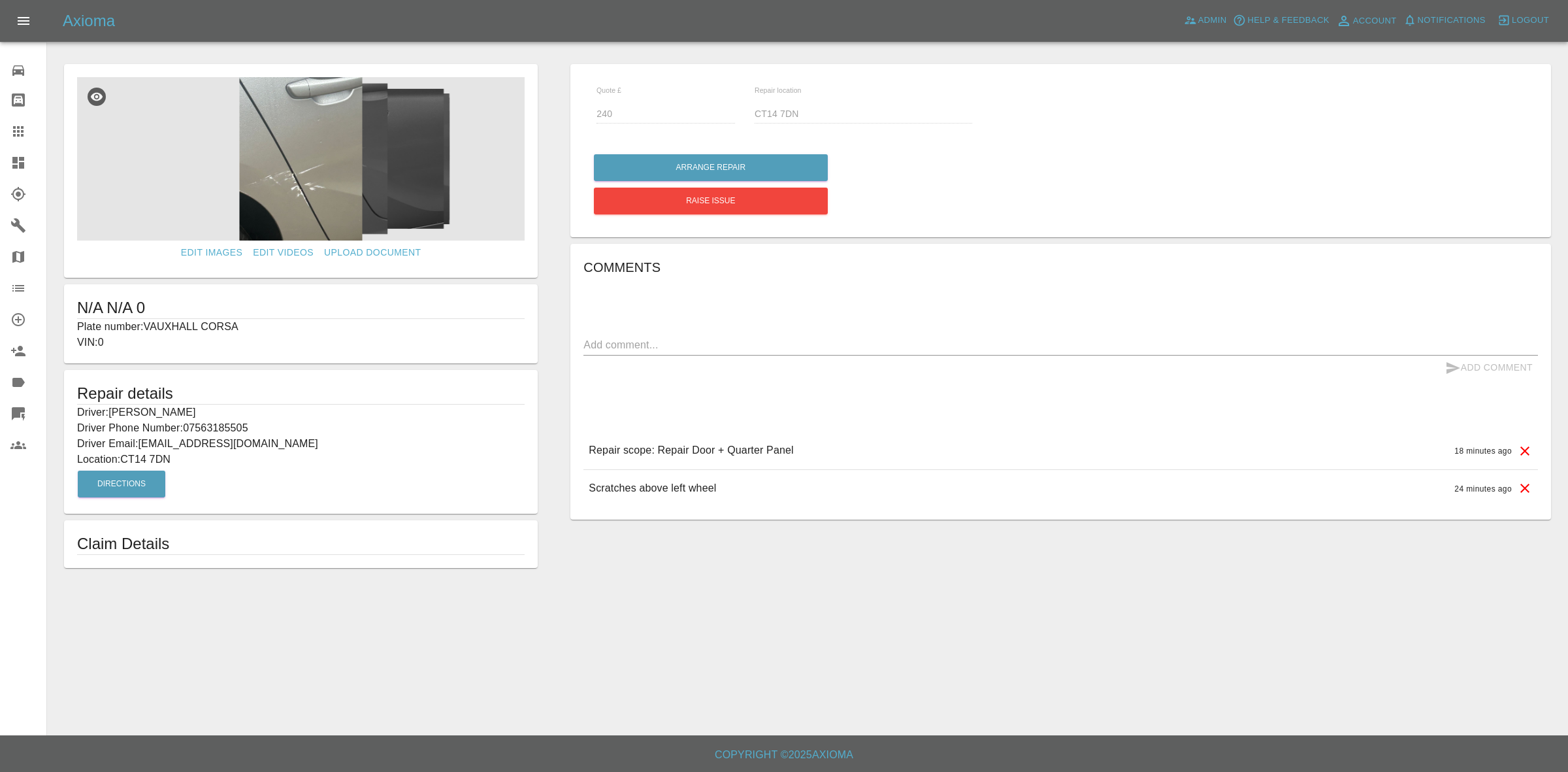
drag, startPoint x: 11, startPoint y: 175, endPoint x: 118, endPoint y: 223, distance: 117.3
click at [11, 175] on link "Dashboard" at bounding box center [23, 162] width 46 height 31
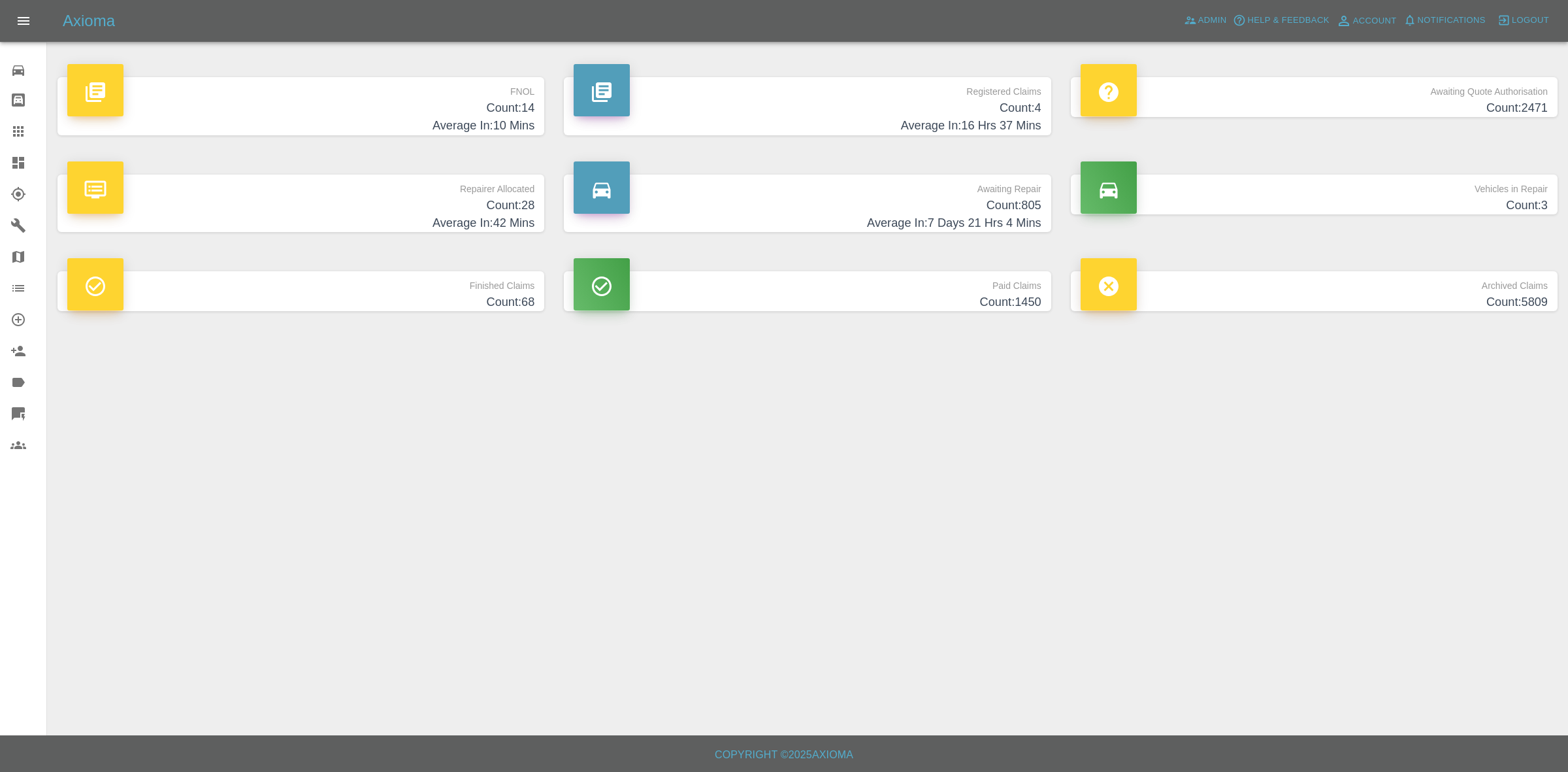
drag, startPoint x: 400, startPoint y: 182, endPoint x: 379, endPoint y: 213, distance: 37.4
click at [400, 182] on p "Repairer Allocated" at bounding box center [300, 185] width 467 height 22
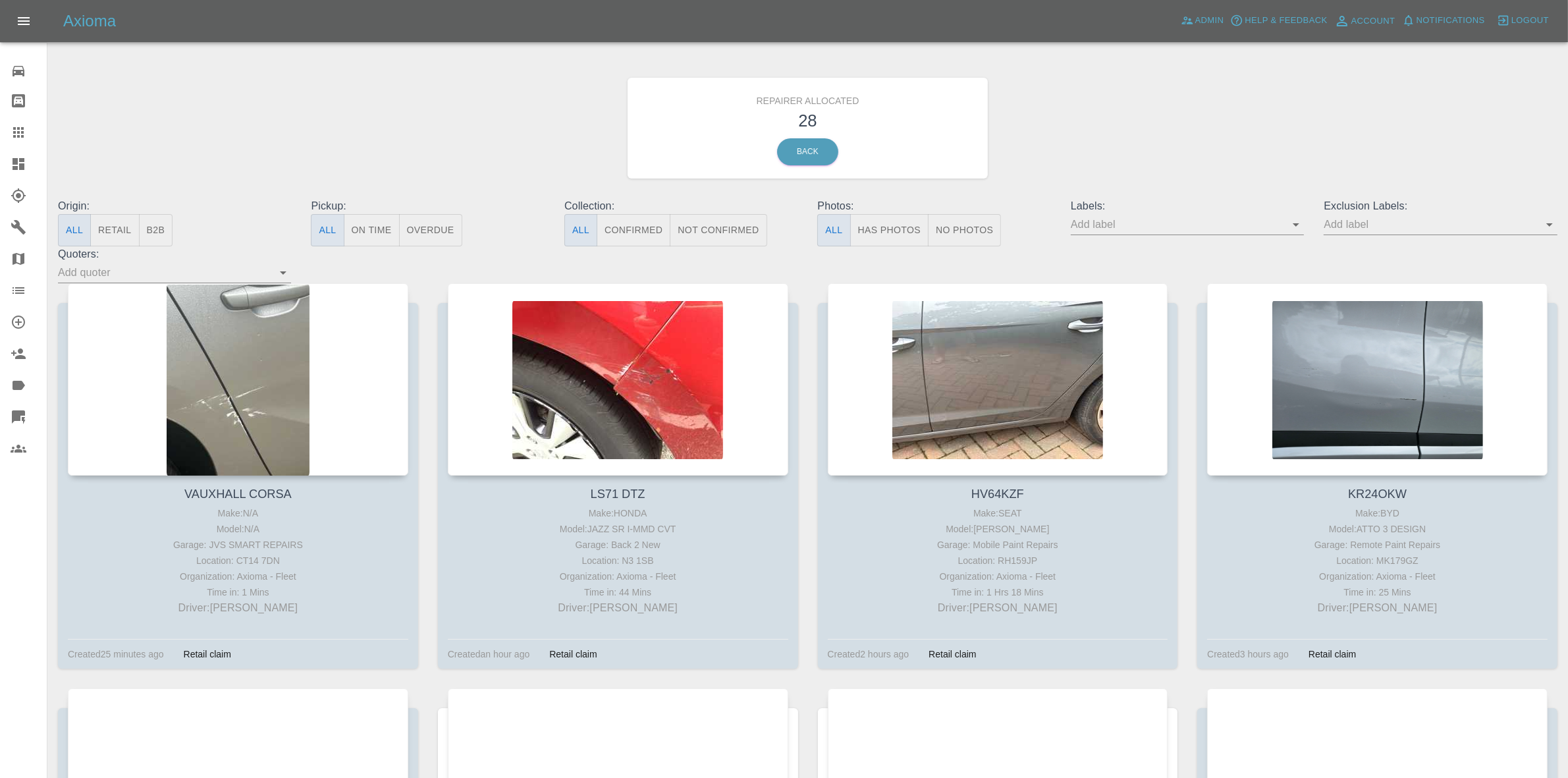
click at [125, 227] on button "Retail" at bounding box center [114, 230] width 49 height 32
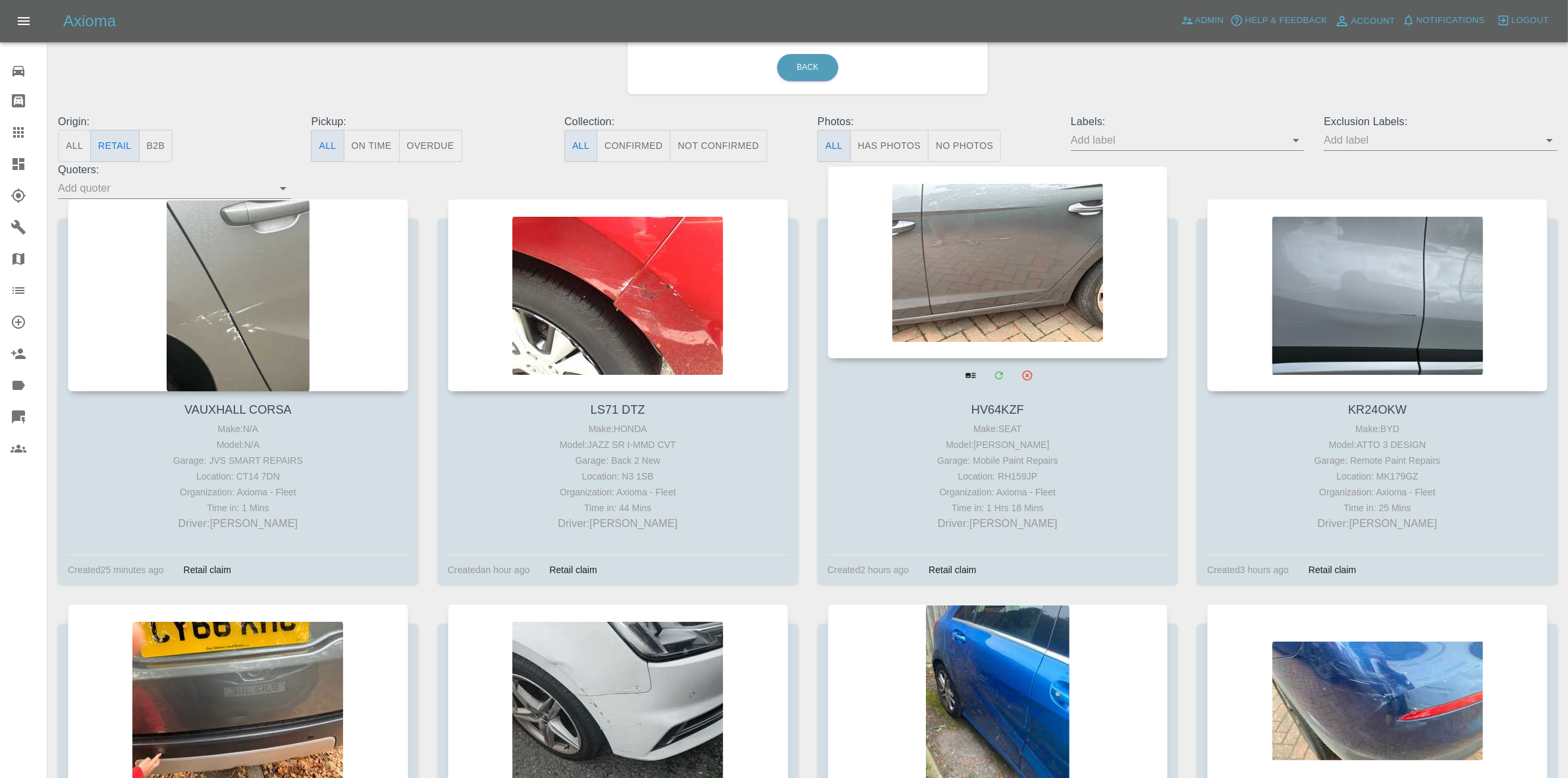
scroll to position [27, 0]
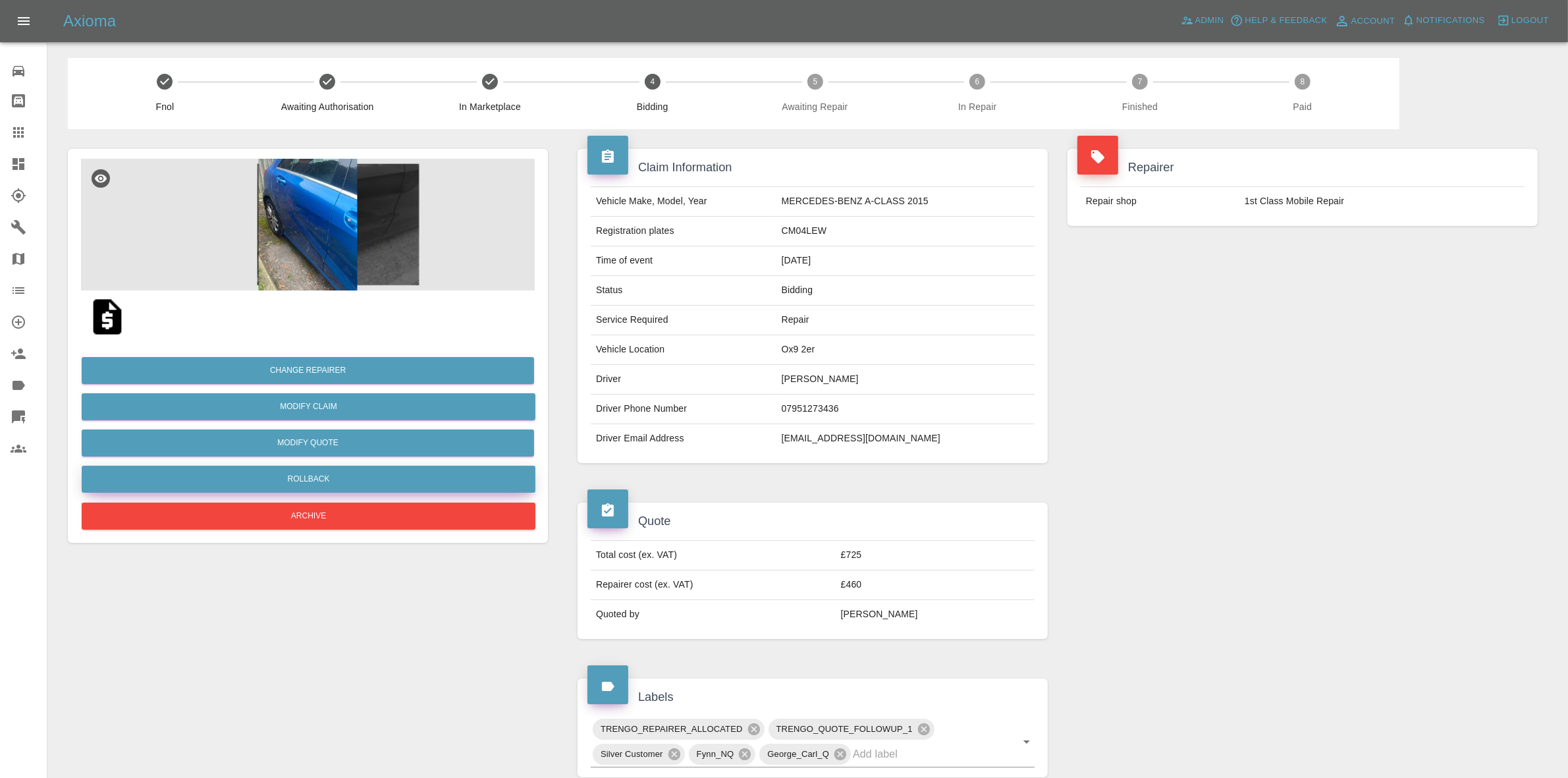
click at [321, 489] on button "Rollback" at bounding box center [308, 479] width 454 height 27
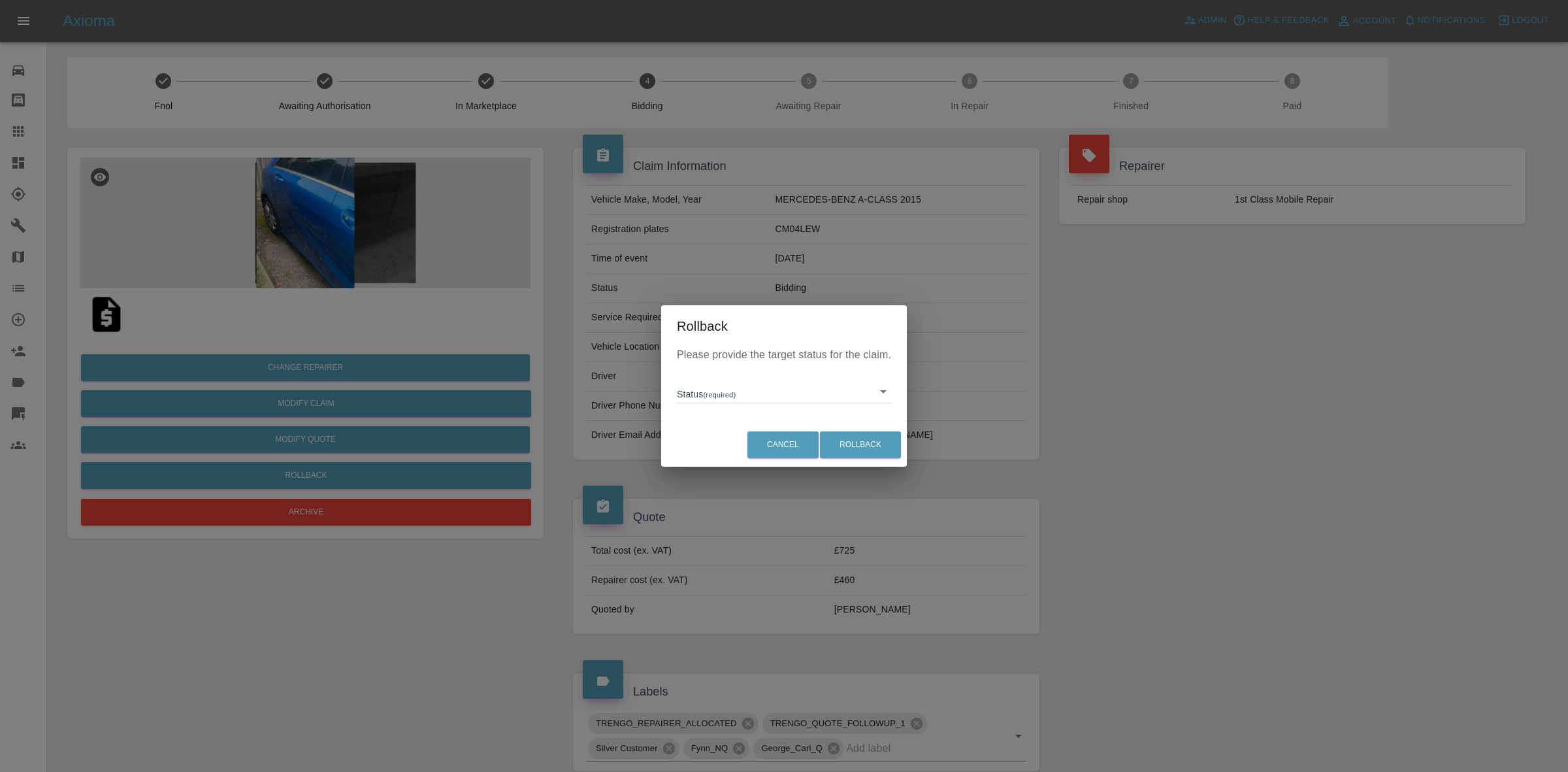
click at [706, 392] on body "Axioma Admin Help & Feedback Account Notifications 0 Logout Repair home Bodysho…" at bounding box center [784, 607] width 1568 height 1215
drag, startPoint x: 716, startPoint y: 452, endPoint x: 745, endPoint y: 462, distance: 30.7
click at [722, 453] on li "In Marketplace" at bounding box center [784, 452] width 208 height 30
type input "in-marketplace"
click at [860, 448] on button "Rollback" at bounding box center [860, 444] width 81 height 26
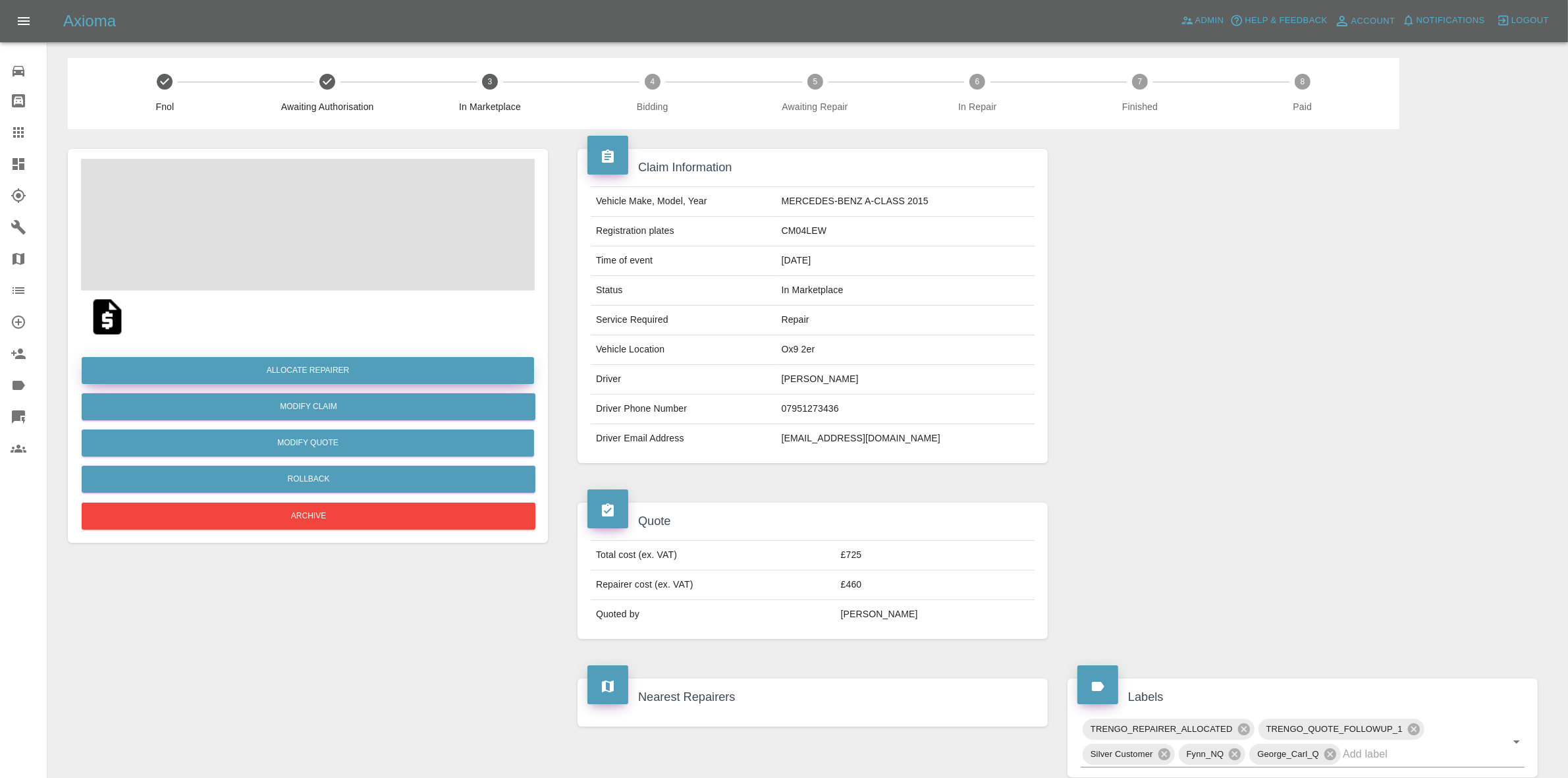
click at [316, 362] on button "Allocate Repairer" at bounding box center [307, 370] width 452 height 27
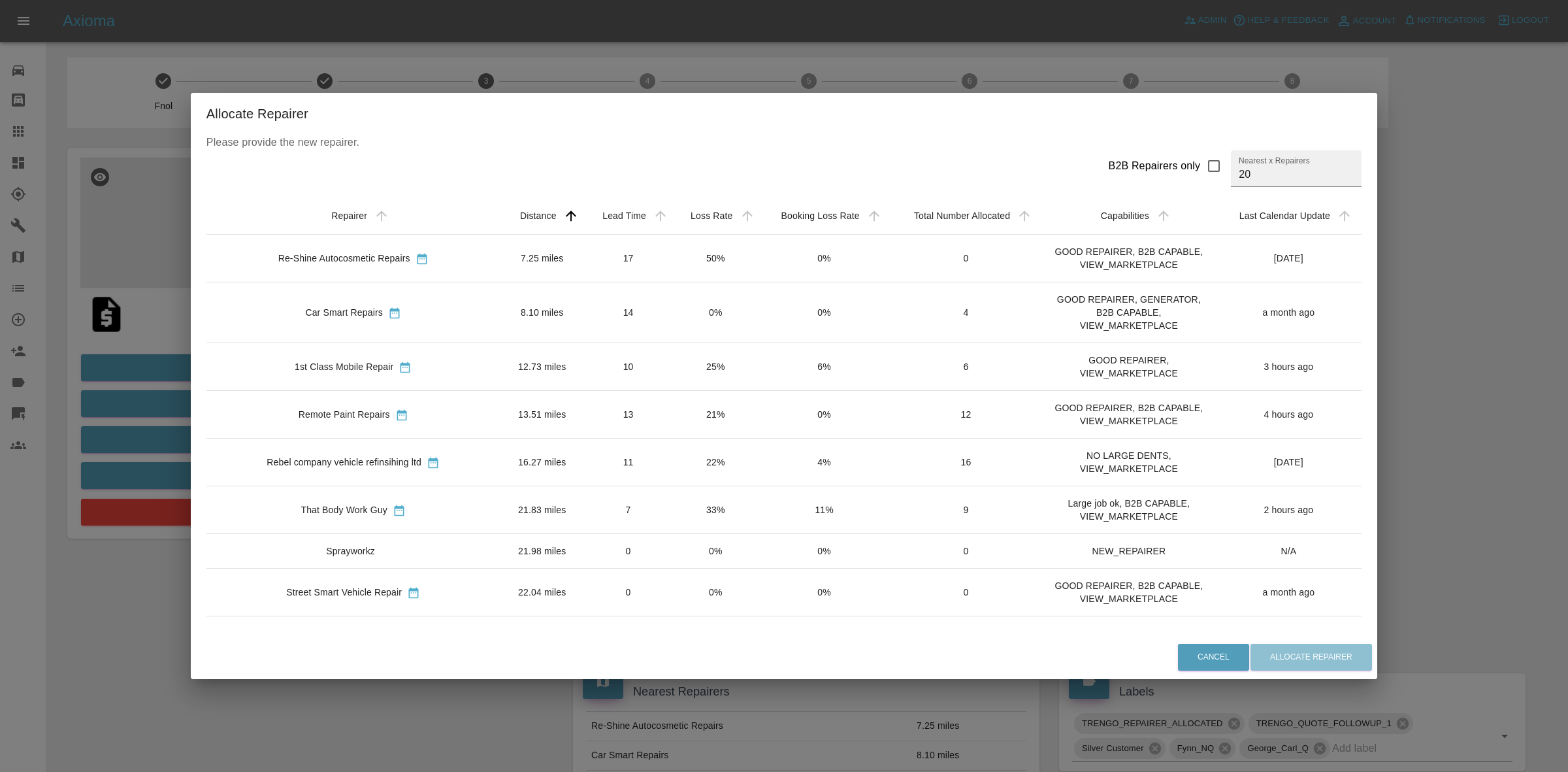
click at [759, 263] on td "0%" at bounding box center [824, 258] width 131 height 48
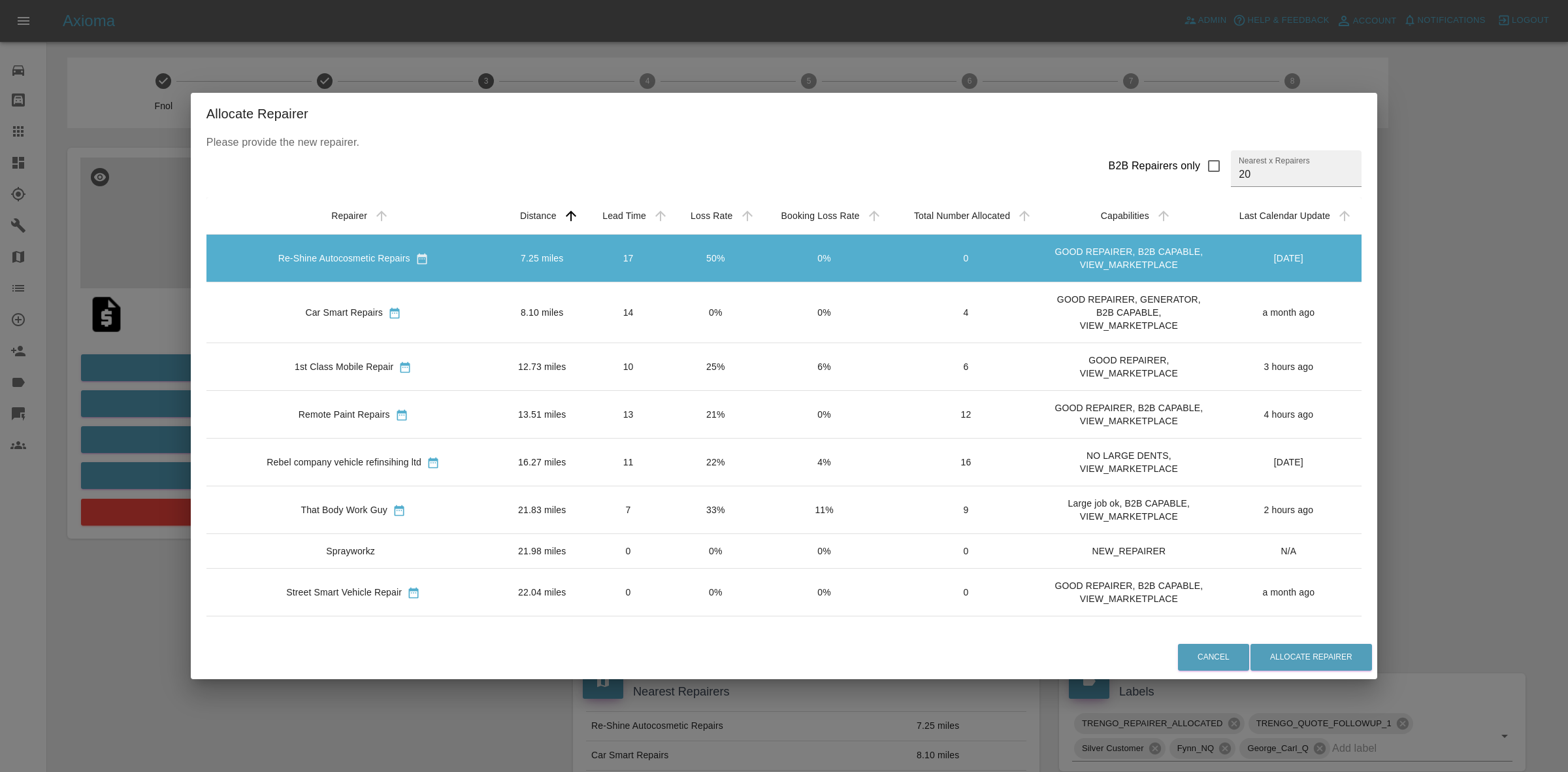
click at [682, 321] on td "0%" at bounding box center [716, 313] width 86 height 61
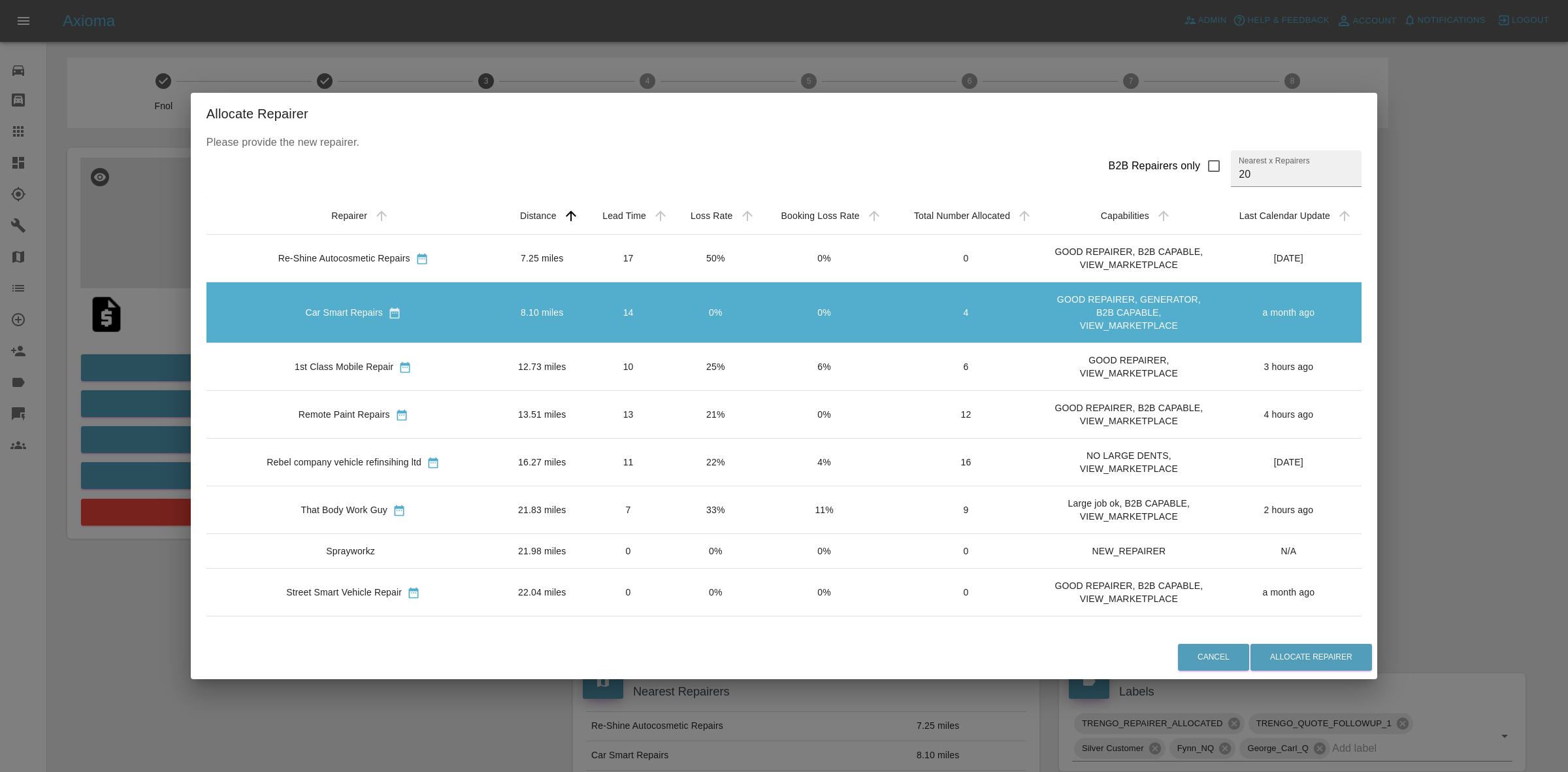
click at [672, 363] on td "25%" at bounding box center [716, 366] width 86 height 48
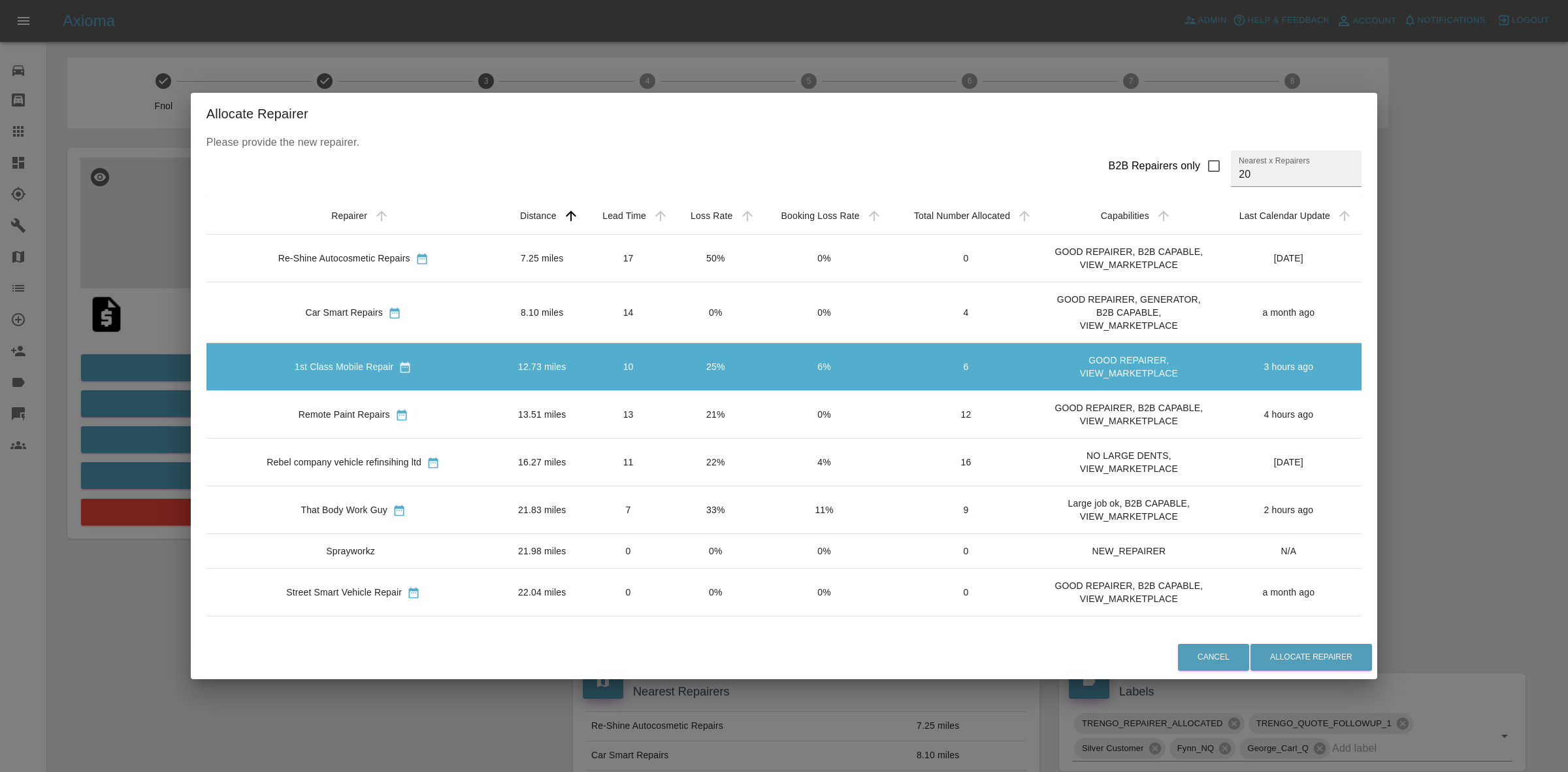
click at [672, 430] on td "21%" at bounding box center [716, 414] width 86 height 48
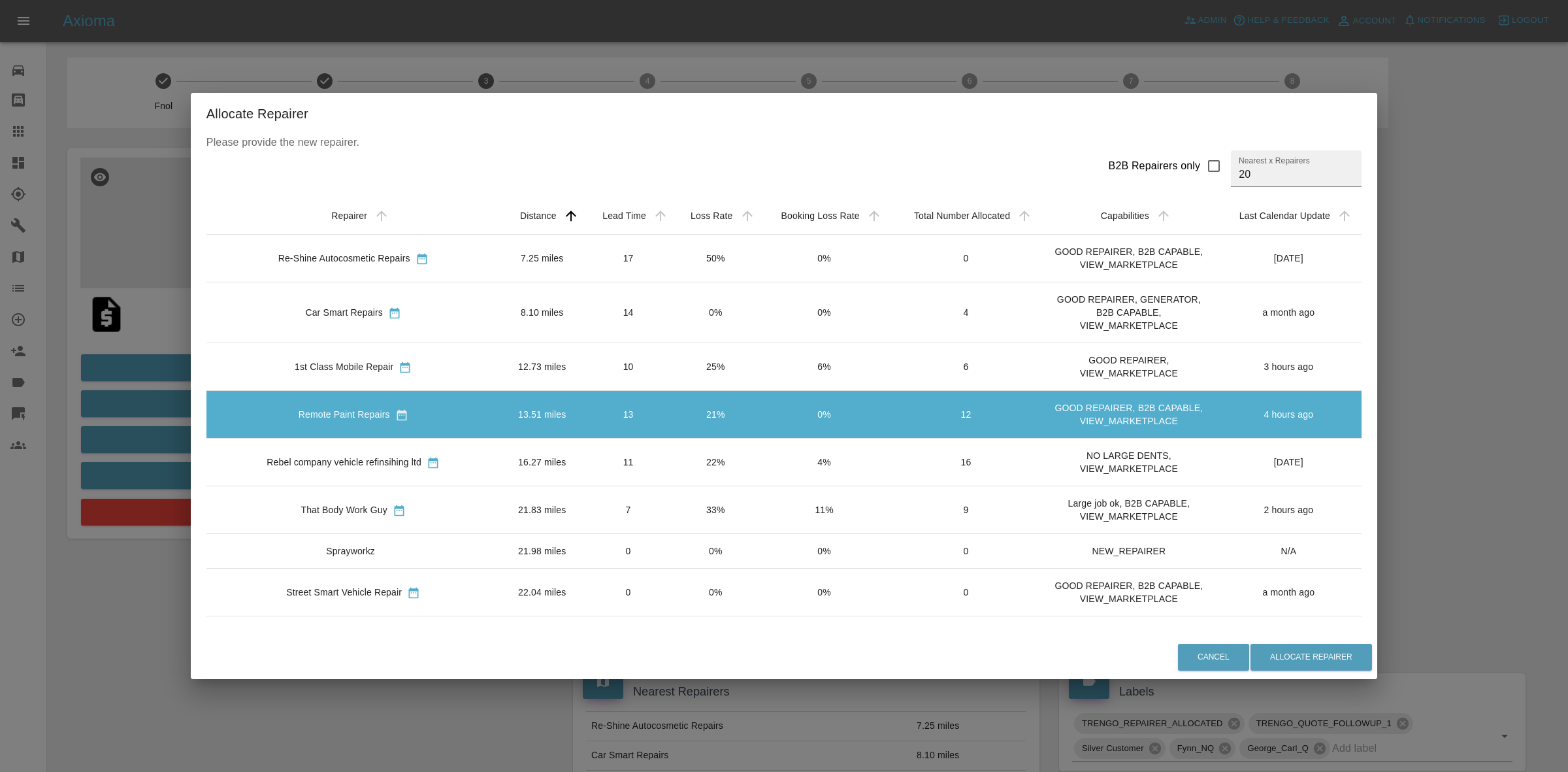
click at [107, 419] on div "Allocate Repairer Please provide the new repairer. B2B Repairers only Nearest x…" at bounding box center [784, 386] width 1568 height 772
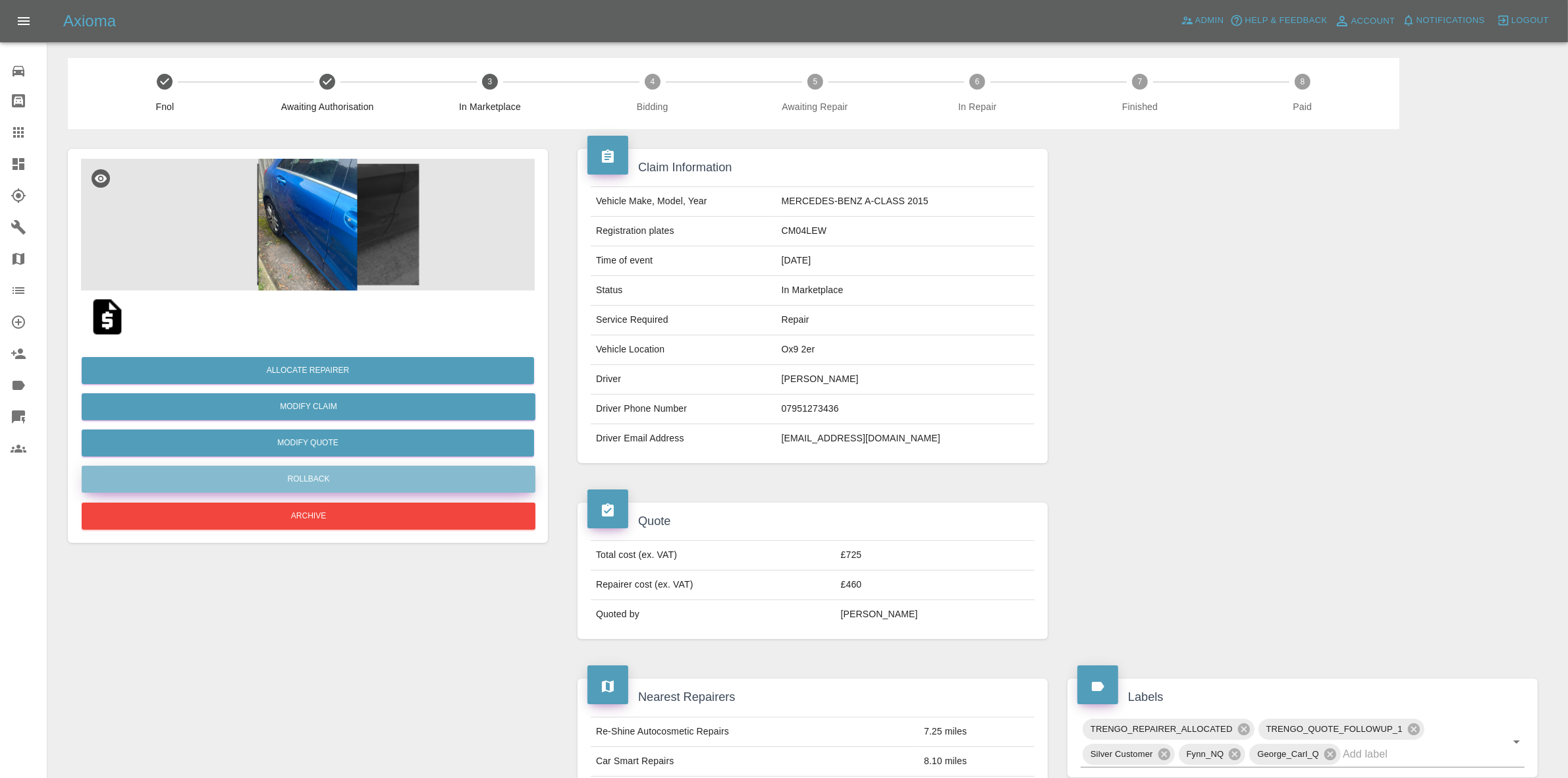
click at [308, 484] on button "Rollback" at bounding box center [308, 479] width 454 height 27
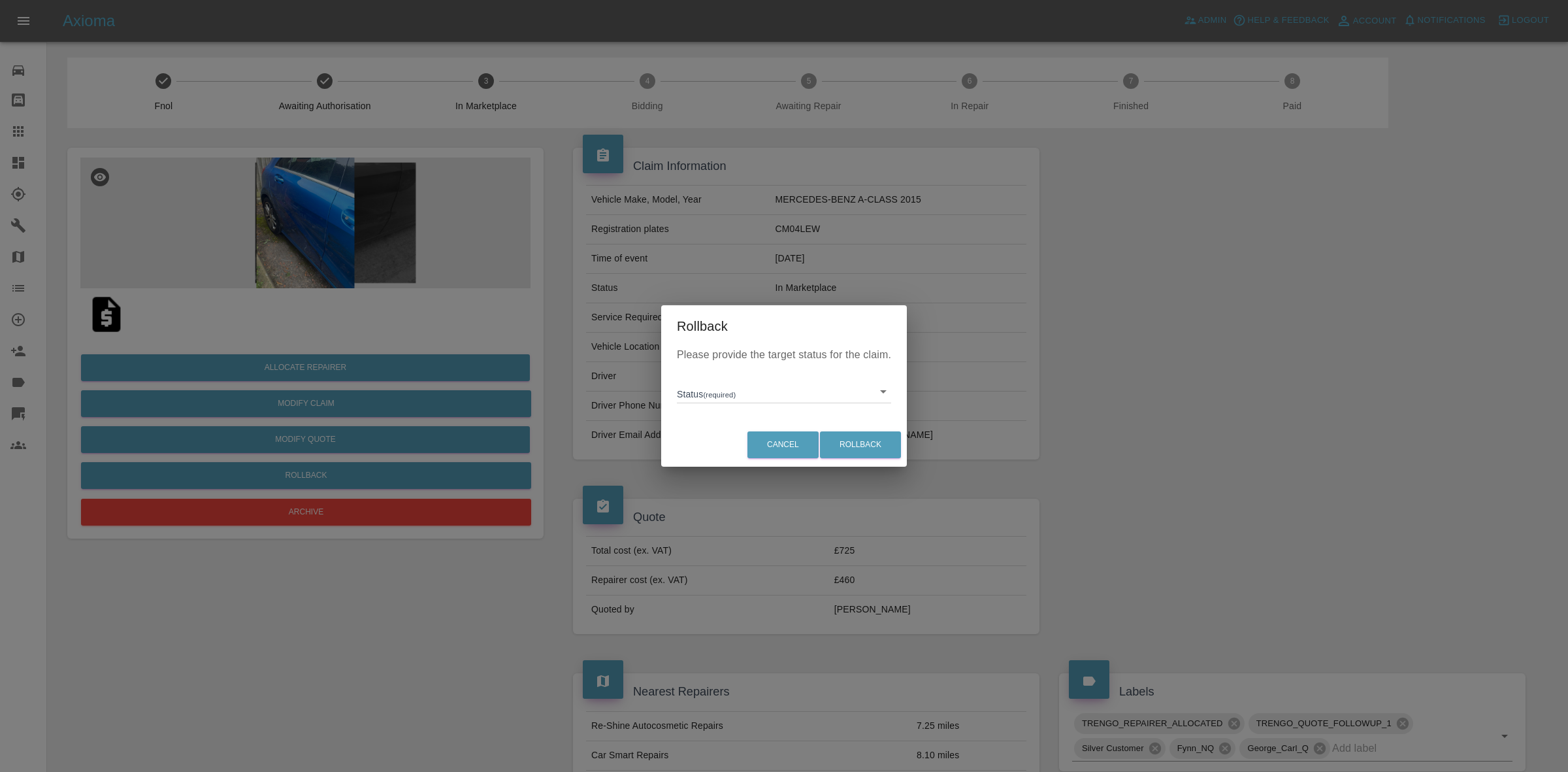
click at [722, 400] on body "Axioma Admin Help & Feedback Account Notifications 0 Logout Repair home Bodysho…" at bounding box center [784, 730] width 1568 height 1459
click at [544, 410] on div at bounding box center [784, 386] width 1568 height 772
click at [716, 392] on body "Axioma Admin Help & Feedback Account Notifications 0 Logout Repair home Bodysho…" at bounding box center [784, 730] width 1568 height 1459
click at [503, 481] on div at bounding box center [784, 386] width 1568 height 772
click at [60, 30] on div "Rollback Please provide the target status for the claim. Status (required) ​ Ca…" at bounding box center [784, 386] width 1568 height 772
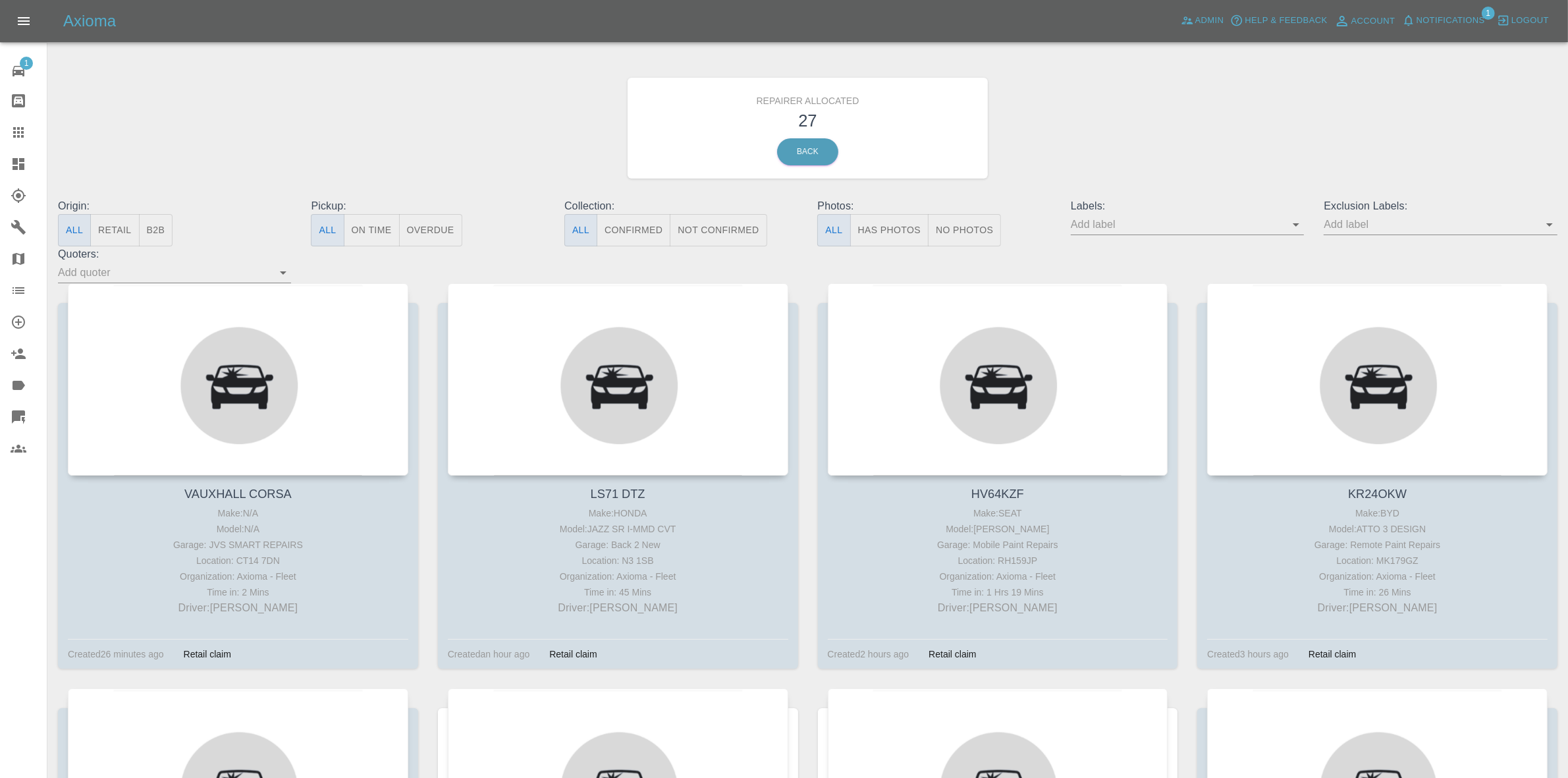
click at [1474, 13] on span "Notifications" at bounding box center [1451, 21] width 69 height 15
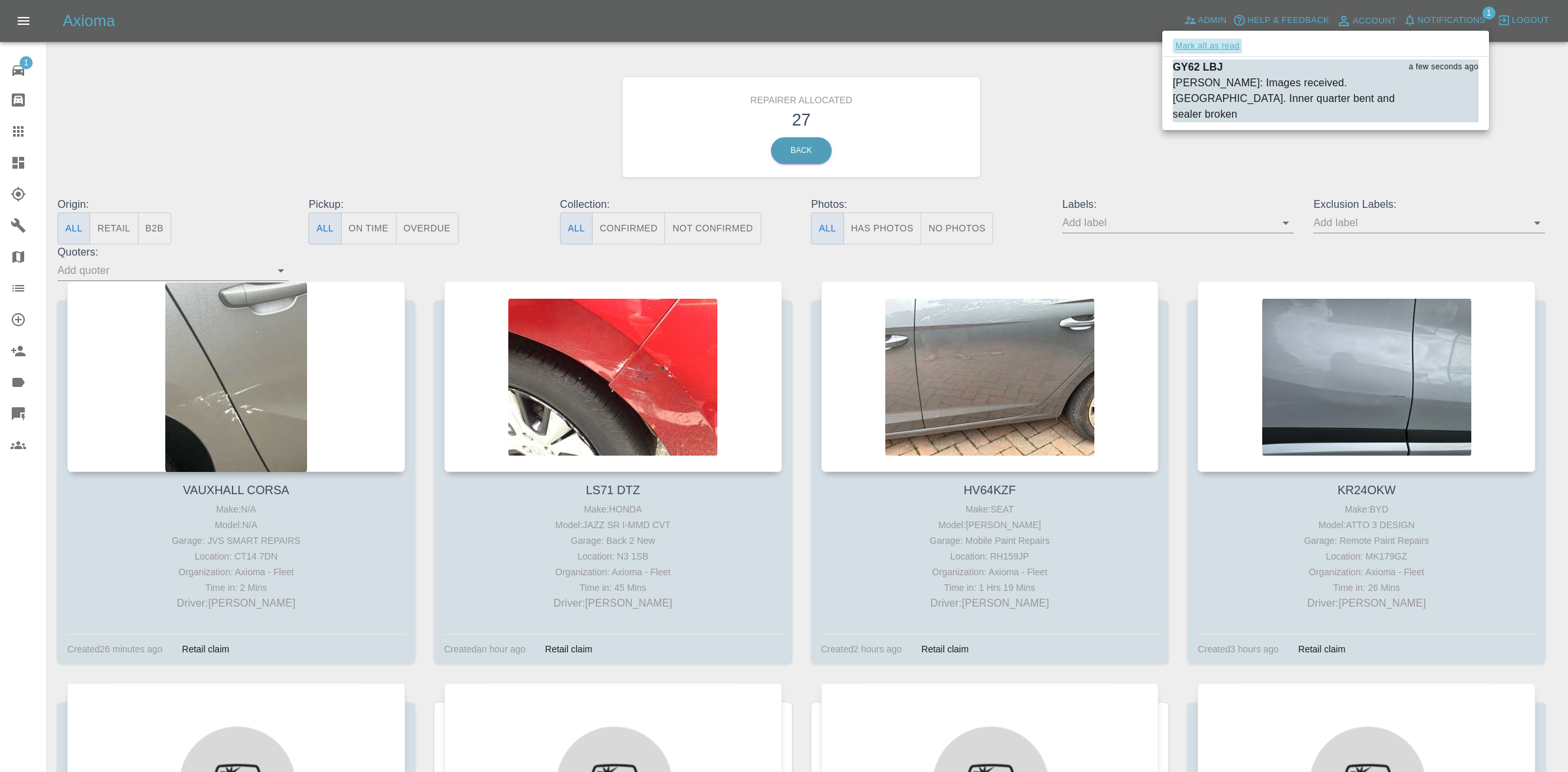
click at [1212, 41] on button "Mark all as read" at bounding box center [1207, 46] width 70 height 15
click at [1089, 102] on div at bounding box center [784, 386] width 1568 height 772
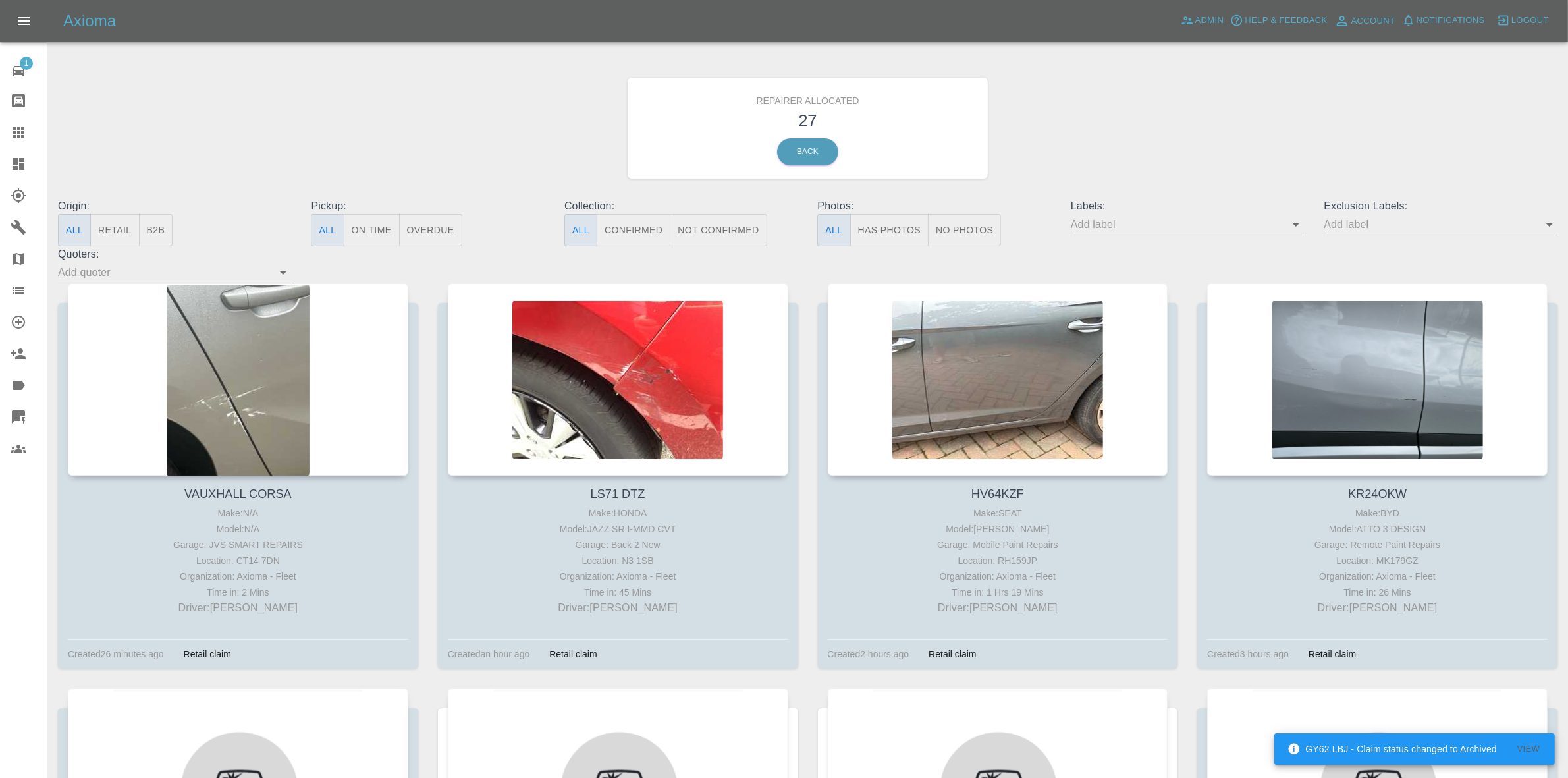
click at [0, 175] on link "Dashboard" at bounding box center [23, 163] width 47 height 31
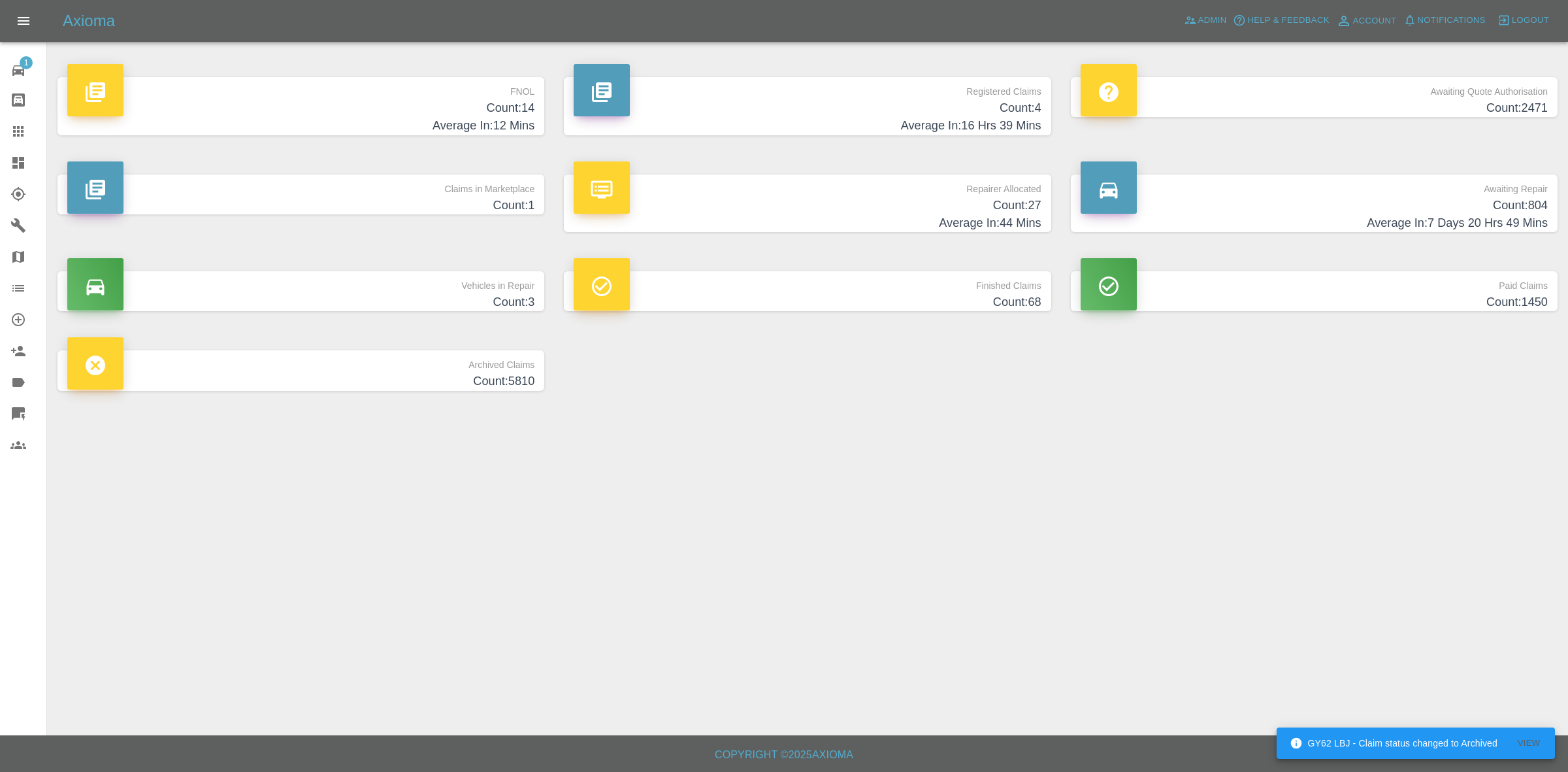
click at [428, 201] on h4 "Count: 1" at bounding box center [300, 205] width 467 height 17
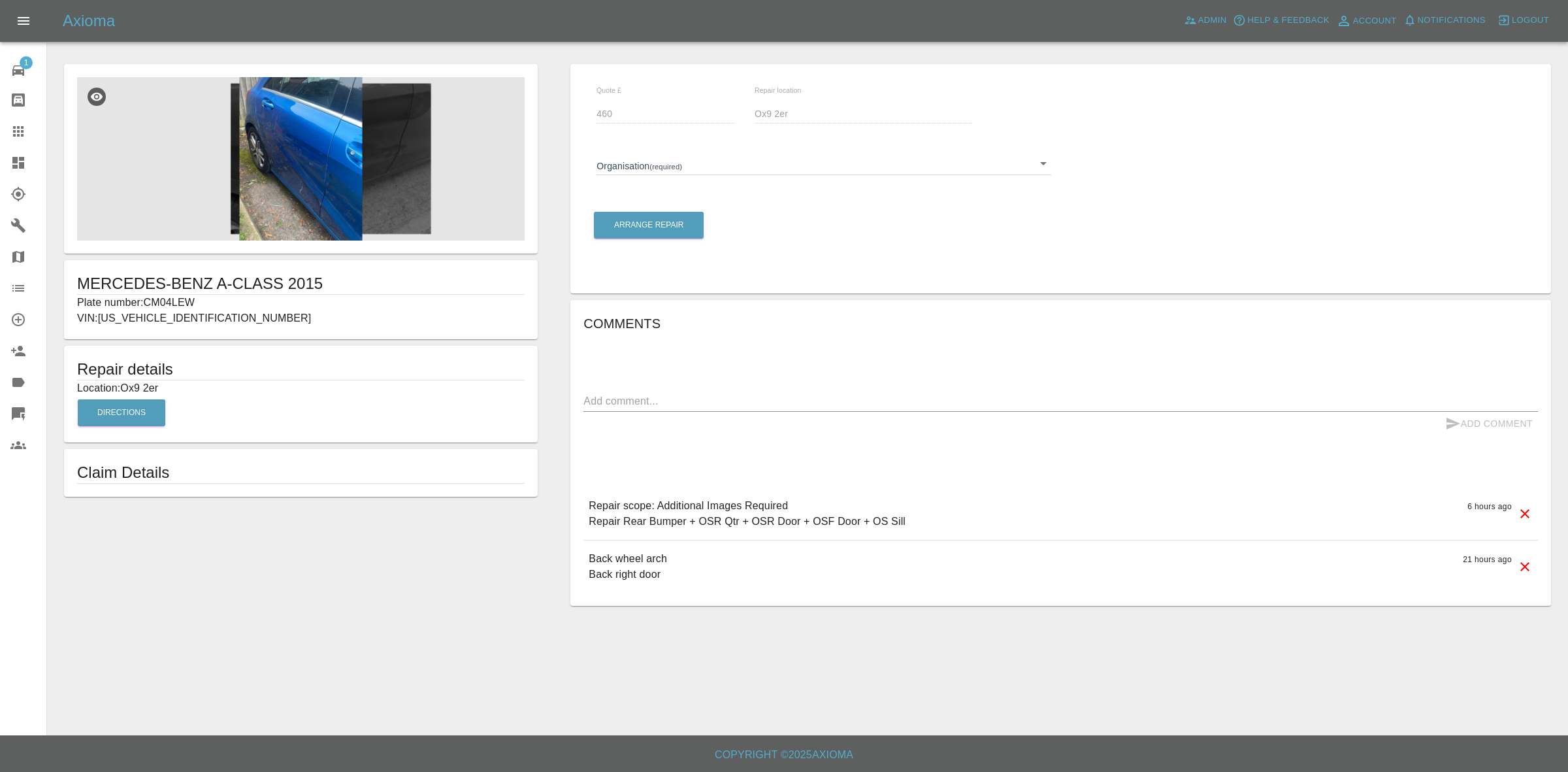
click at [0, 169] on link "Dashboard" at bounding box center [23, 162] width 46 height 31
